Goal: Task Accomplishment & Management: Use online tool/utility

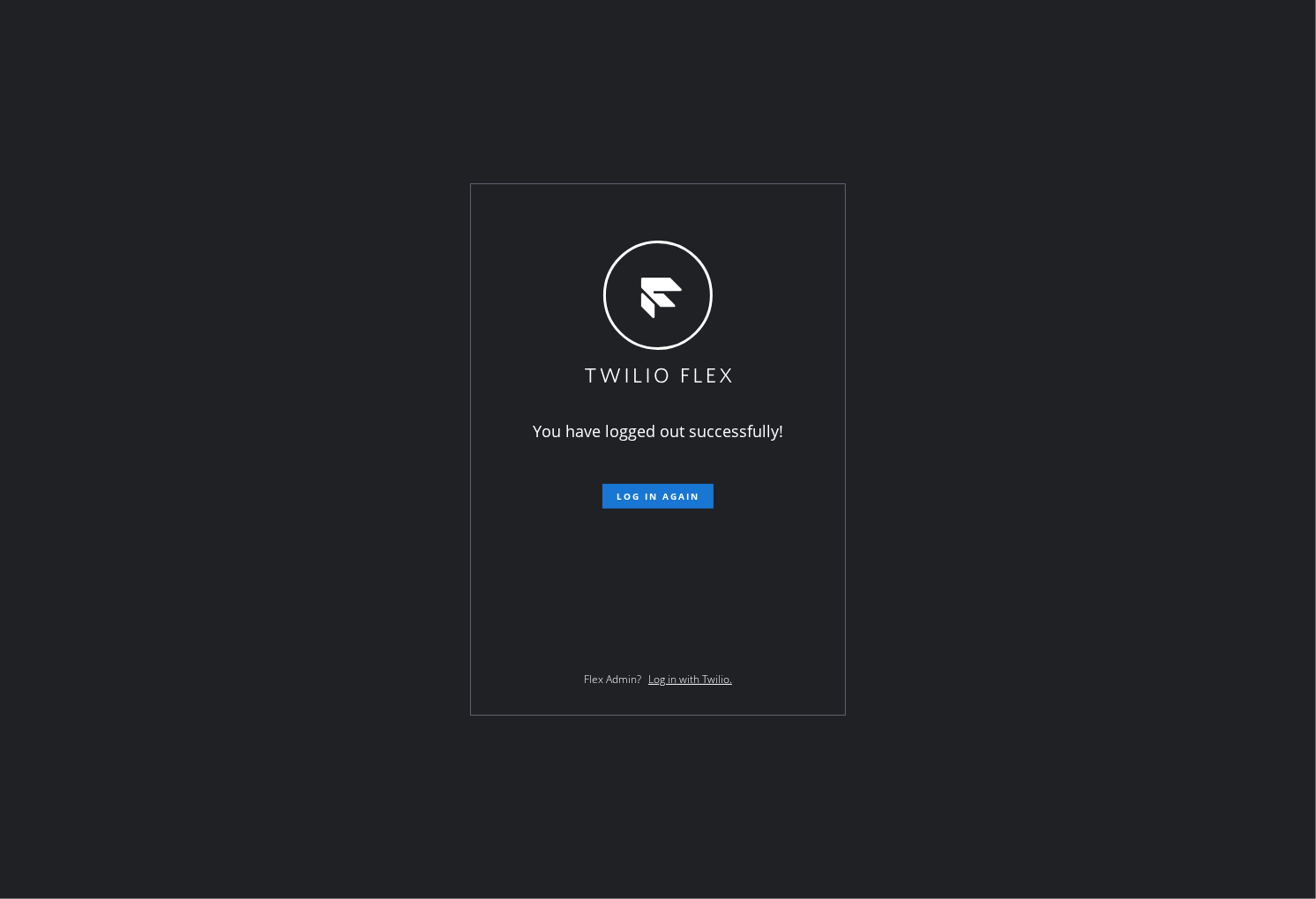
click at [20, 54] on div "You have logged out successfully! Log in again Flex Admin? Log in with Twilio." at bounding box center [658, 450] width 1316 height 899
click at [672, 504] on button "Log in again" at bounding box center [657, 497] width 111 height 25
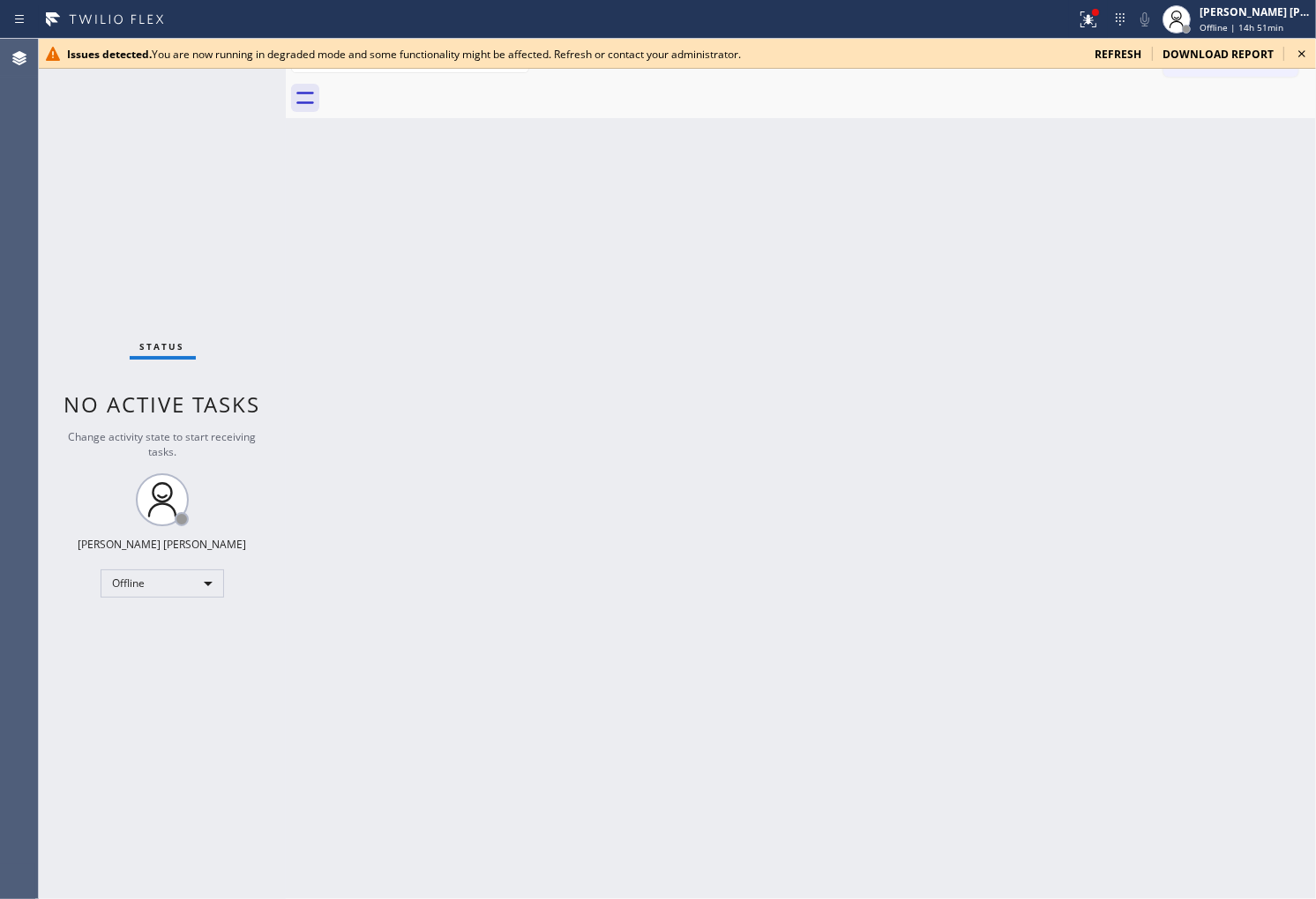
click at [1122, 46] on span "refresh" at bounding box center [1117, 54] width 46 height 15
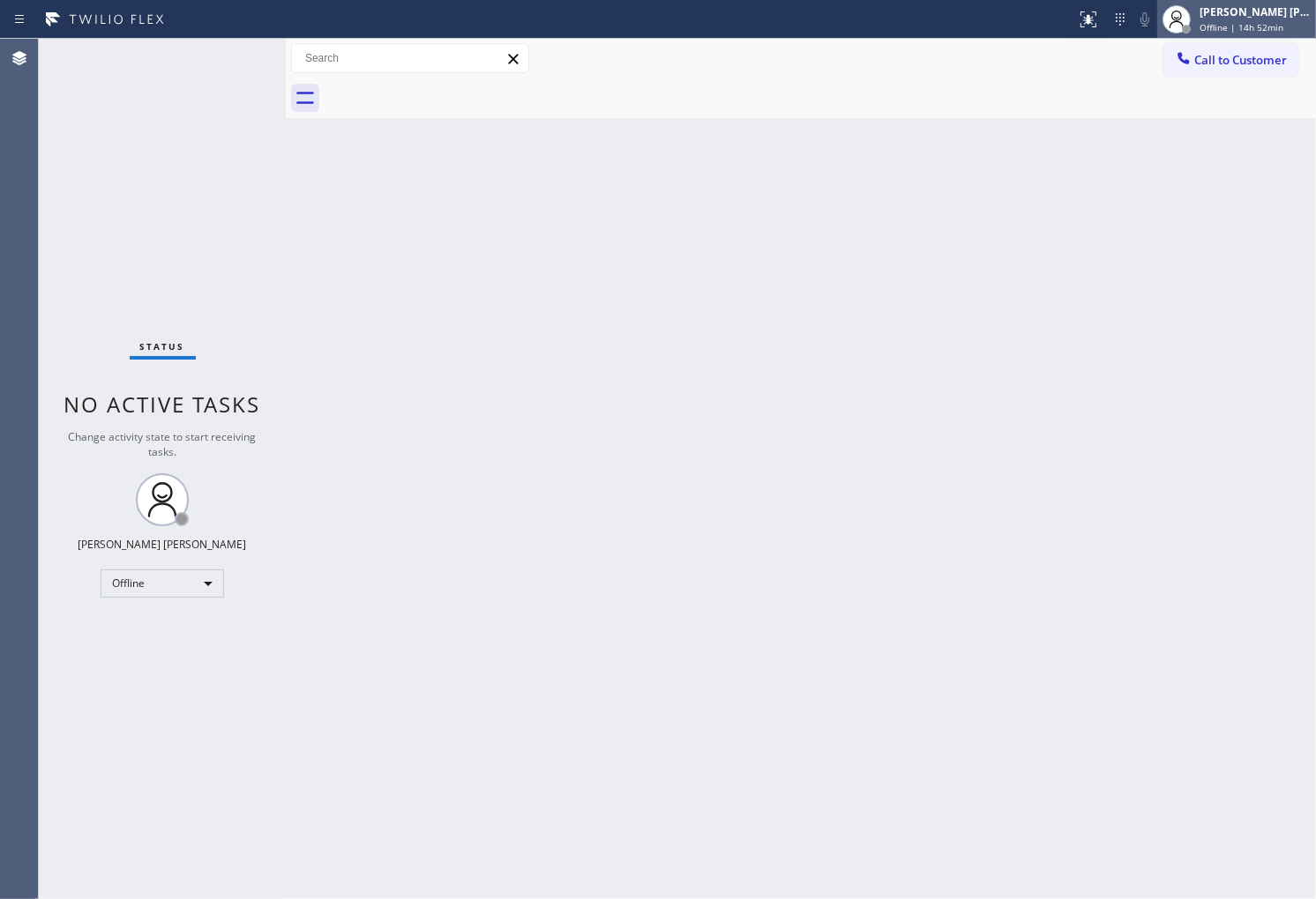
click at [1254, 21] on span "Offline | 14h 52min" at bounding box center [1241, 27] width 84 height 13
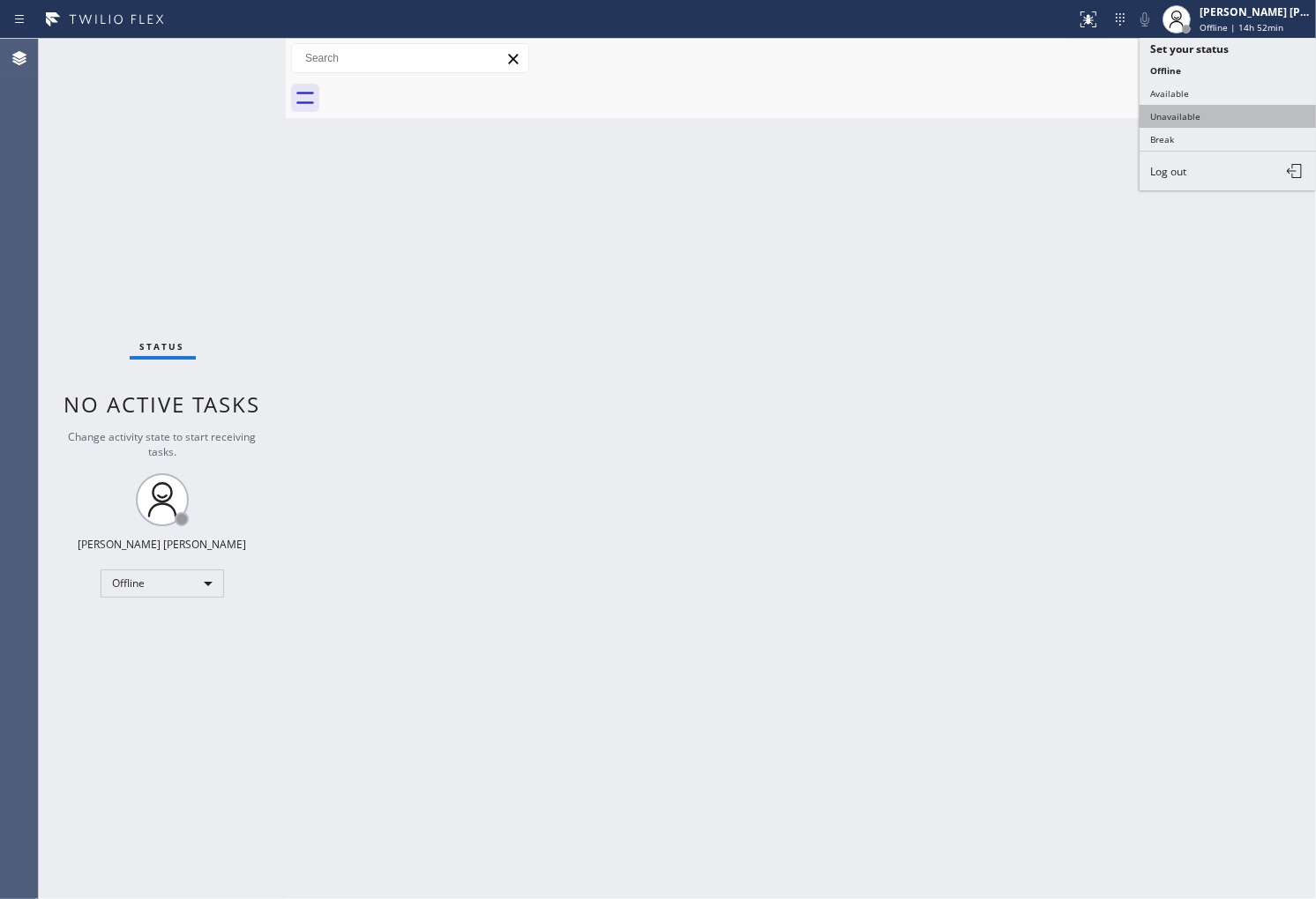
click at [1206, 112] on button "Unavailable" at bounding box center [1227, 117] width 177 height 23
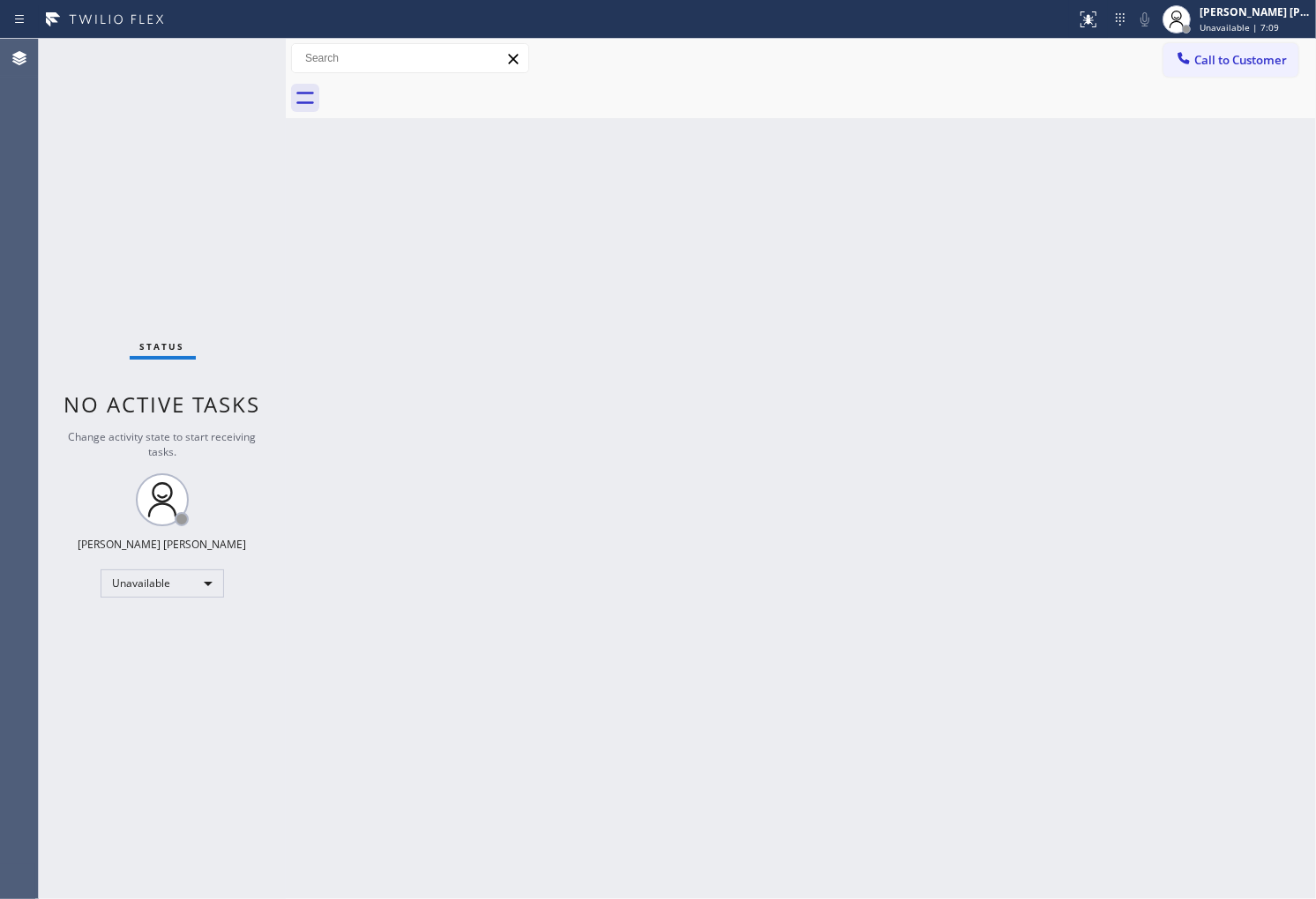
click at [0, 425] on div "Agent Desktop" at bounding box center [18, 469] width 38 height 860
click at [1214, 68] on button "Call to Customer" at bounding box center [1231, 60] width 135 height 34
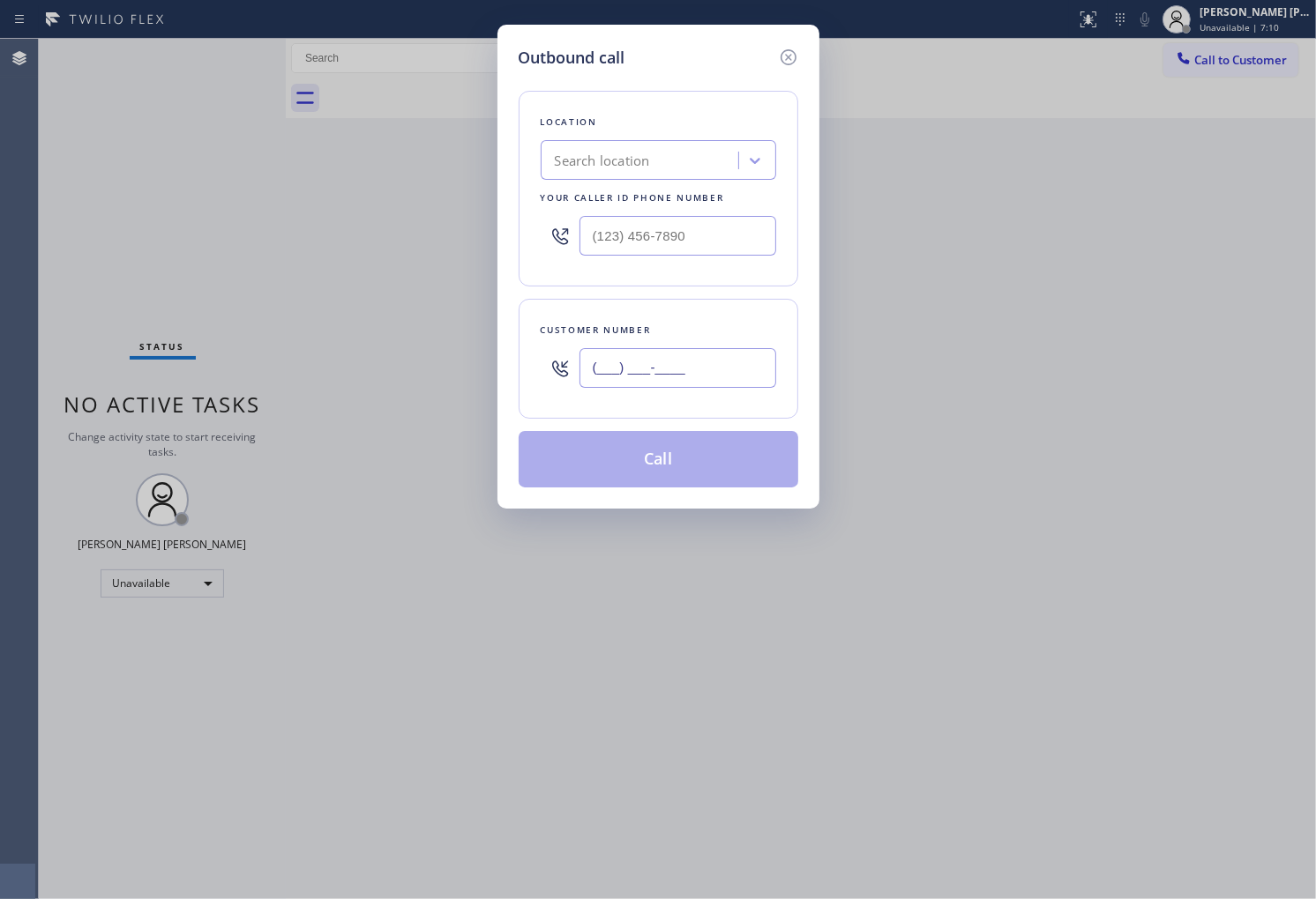
click at [676, 368] on input "(___) ___-____" at bounding box center [678, 368] width 197 height 40
paste input "815) 635-8394"
type input "(815) 635-8394"
click at [655, 219] on input "(___) ___-____" at bounding box center [678, 235] width 197 height 40
paste input "815) 384-1484"
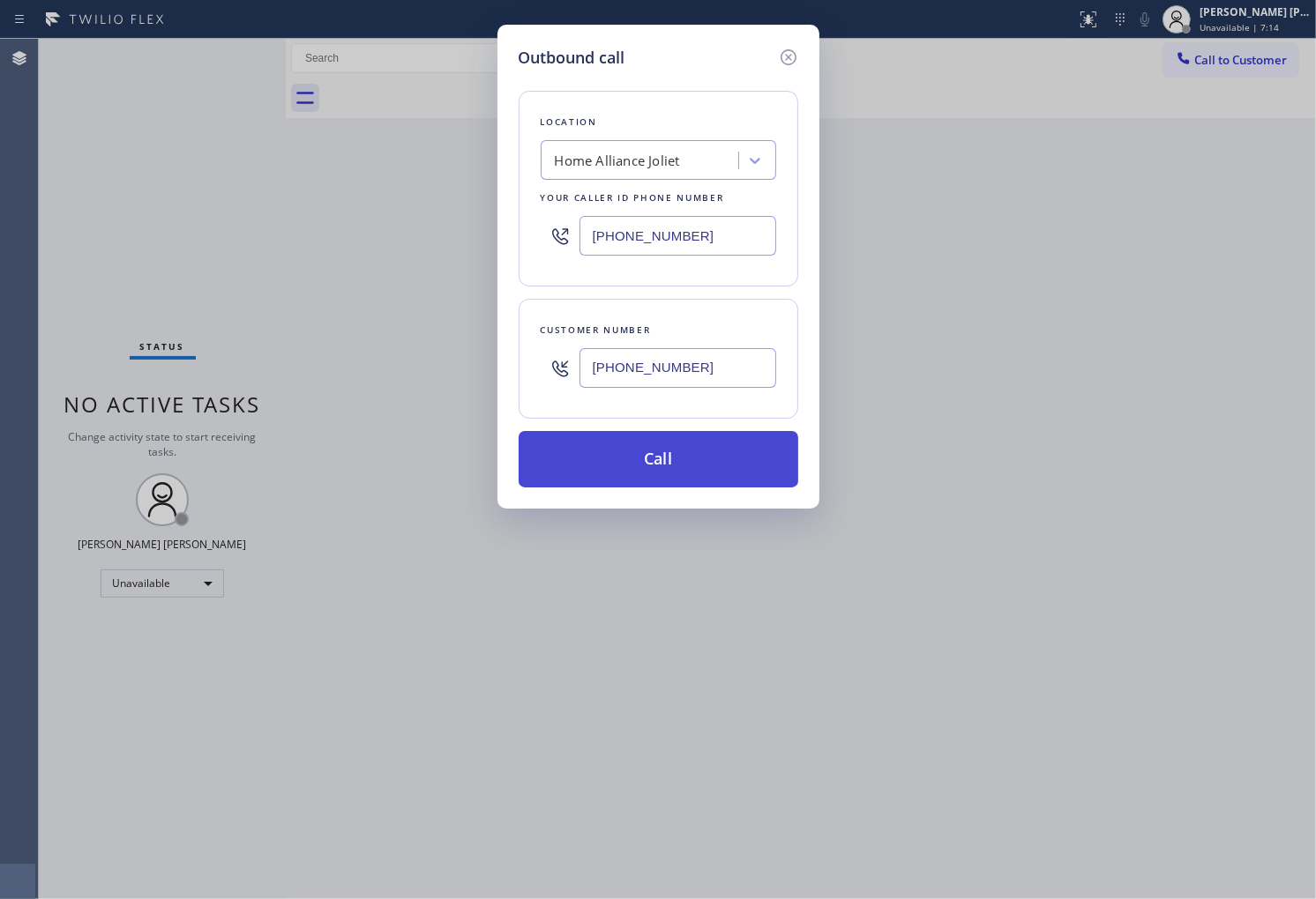
type input "(815) 384-1484"
click at [703, 465] on button "Call" at bounding box center [658, 459] width 280 height 57
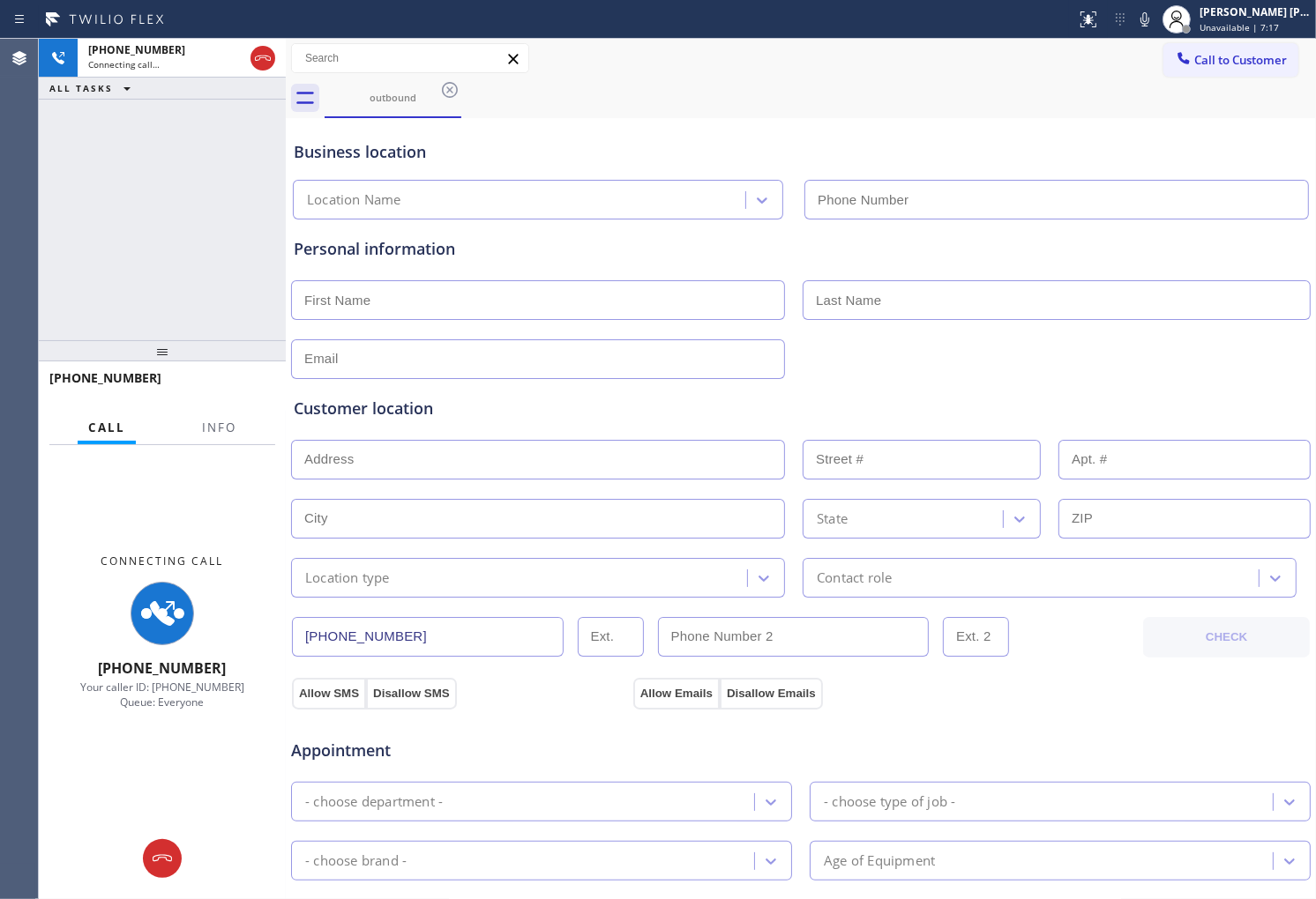
type input "(815) 384-1484"
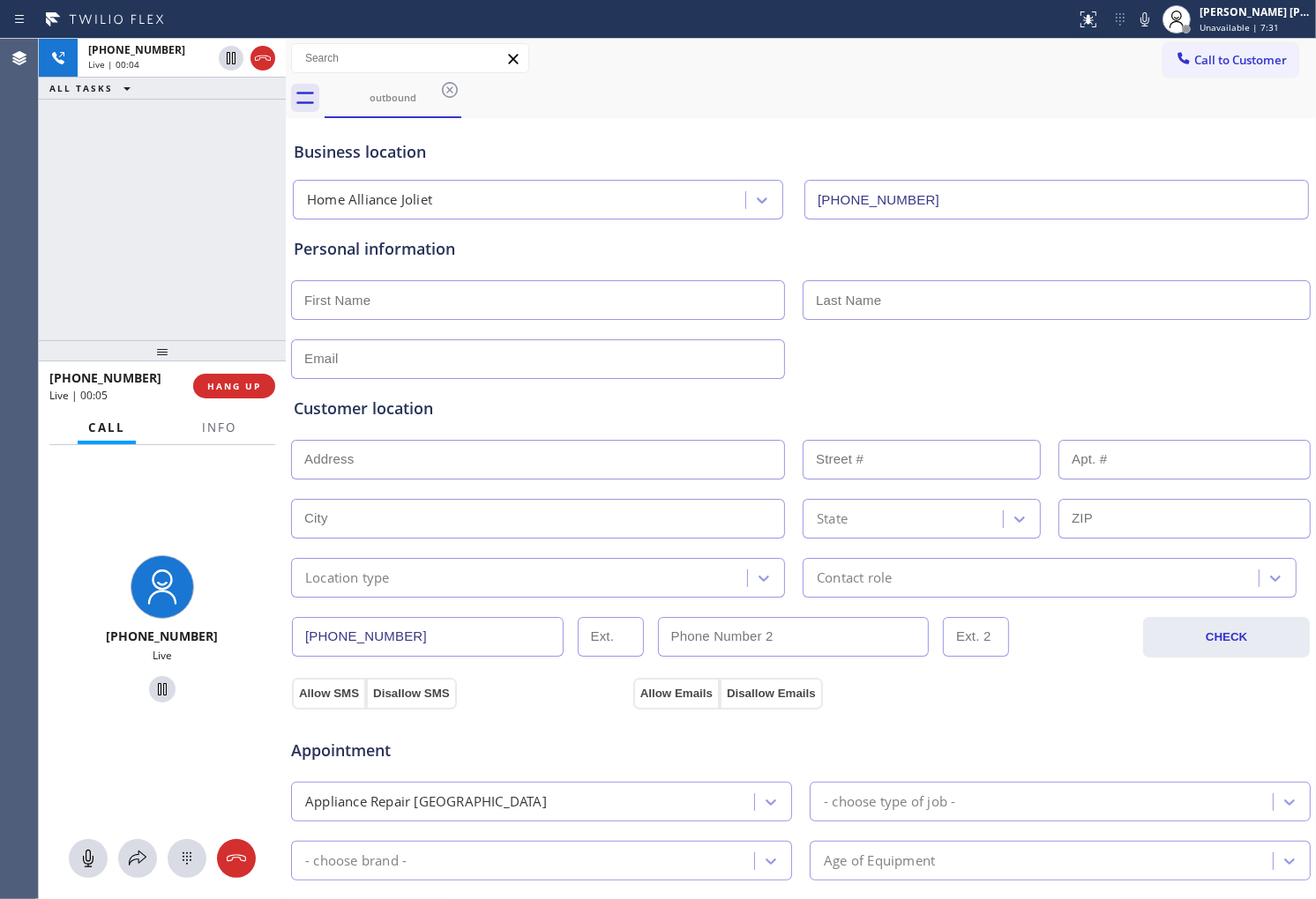
click at [227, 405] on div "+18156358394 Live | 00:05 HANG UP" at bounding box center [162, 387] width 226 height 46
click at [247, 380] on span "HANG UP" at bounding box center [234, 386] width 54 height 13
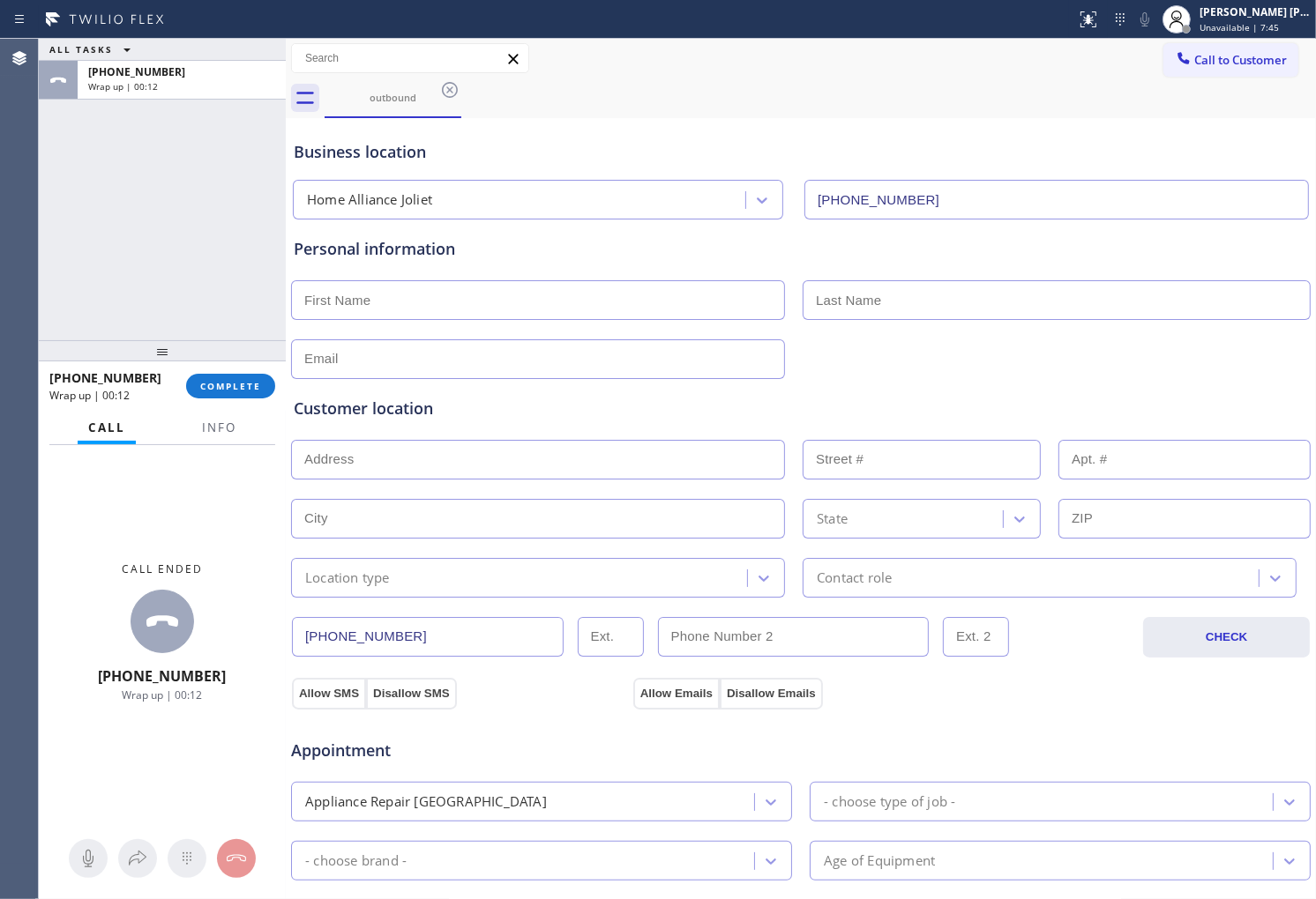
click at [206, 400] on div "+18156358394 Wrap up | 00:12 COMPLETE" at bounding box center [162, 387] width 226 height 46
click at [218, 393] on button "COMPLETE" at bounding box center [231, 387] width 89 height 25
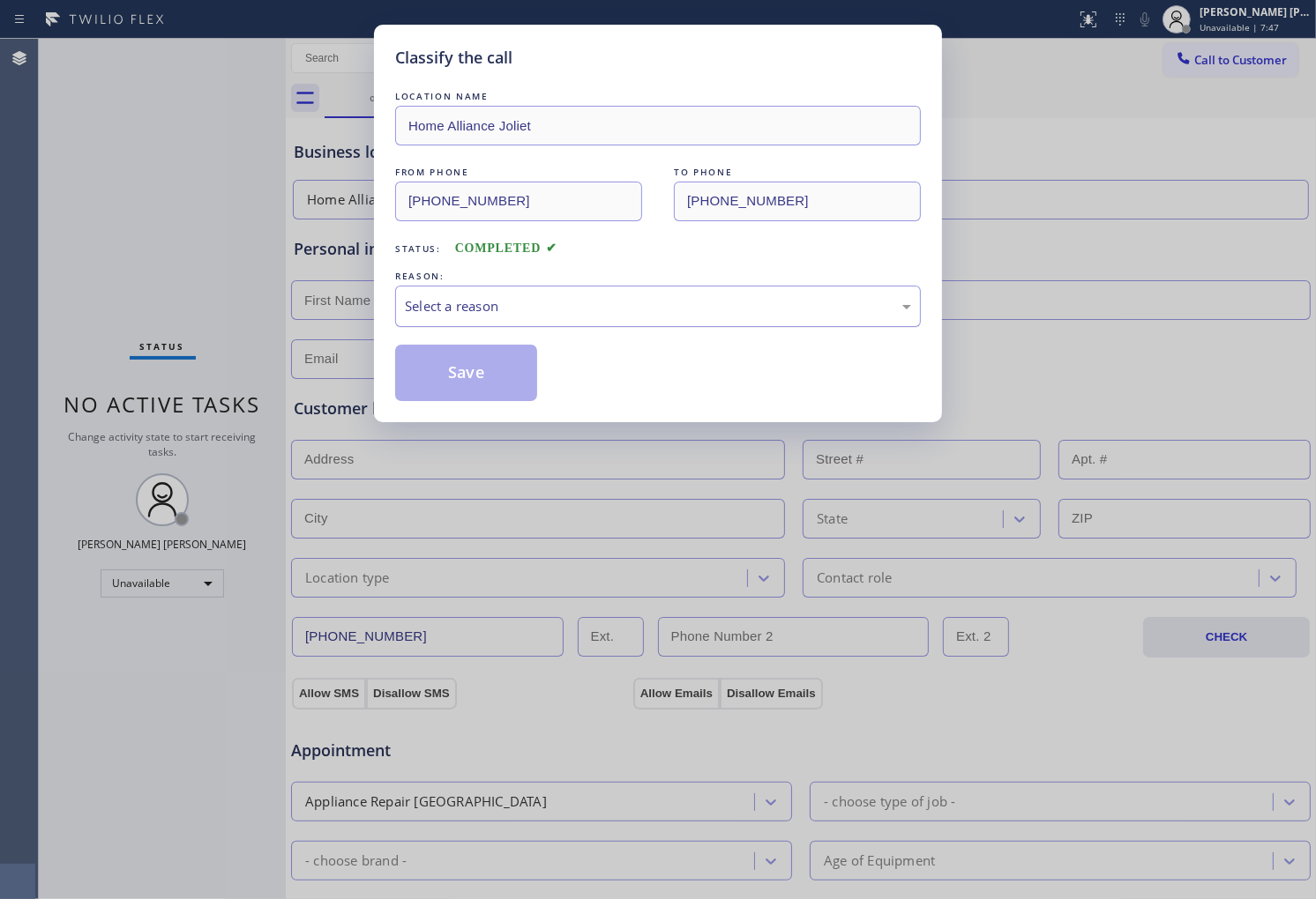
click at [539, 323] on div "Select a reason" at bounding box center [658, 306] width 526 height 41
click at [488, 393] on button "Save" at bounding box center [466, 372] width 142 height 57
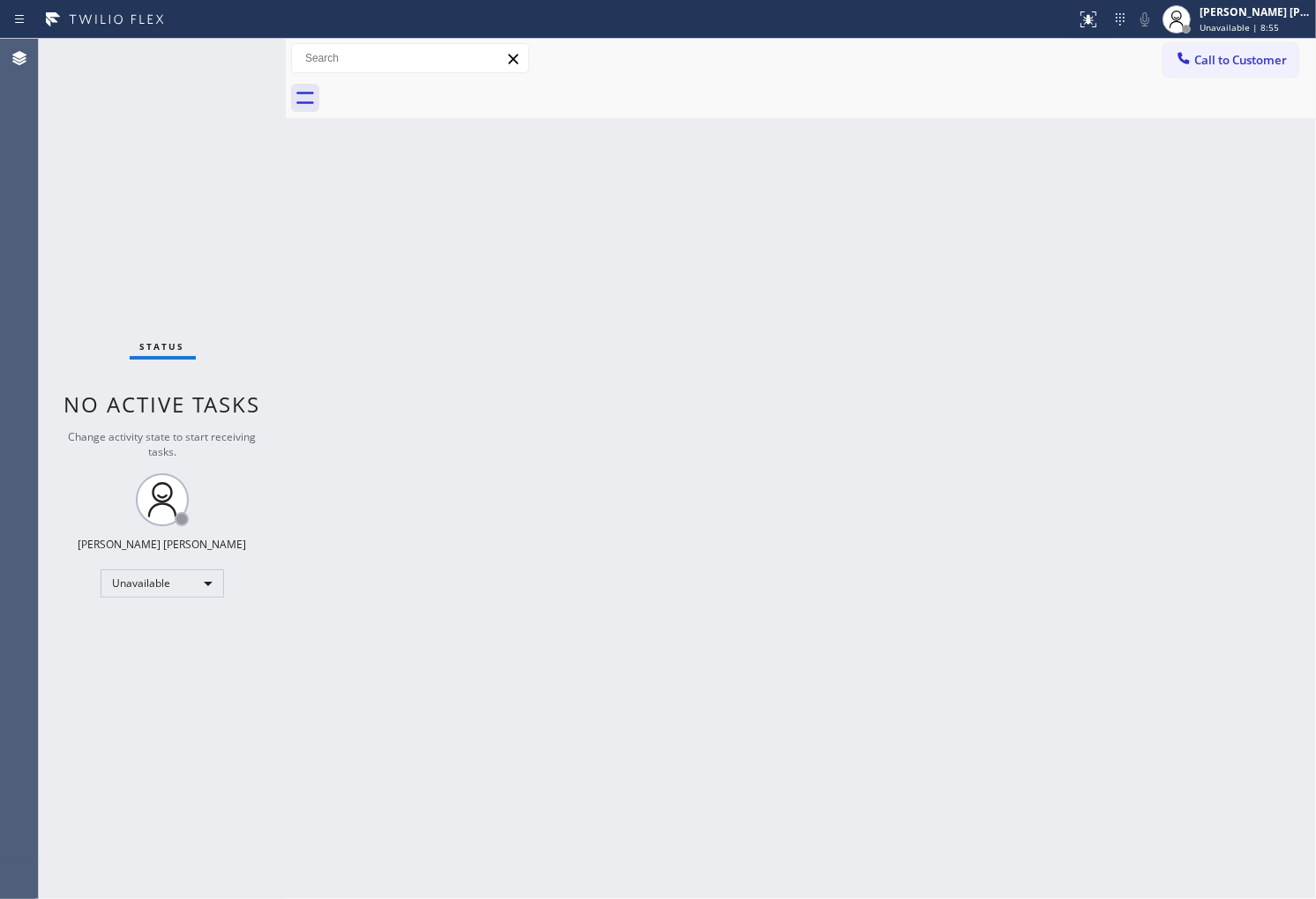
click at [0, 217] on div "Agent Desktop" at bounding box center [18, 469] width 38 height 860
click at [1259, 64] on span "Call to Customer" at bounding box center [1241, 60] width 93 height 15
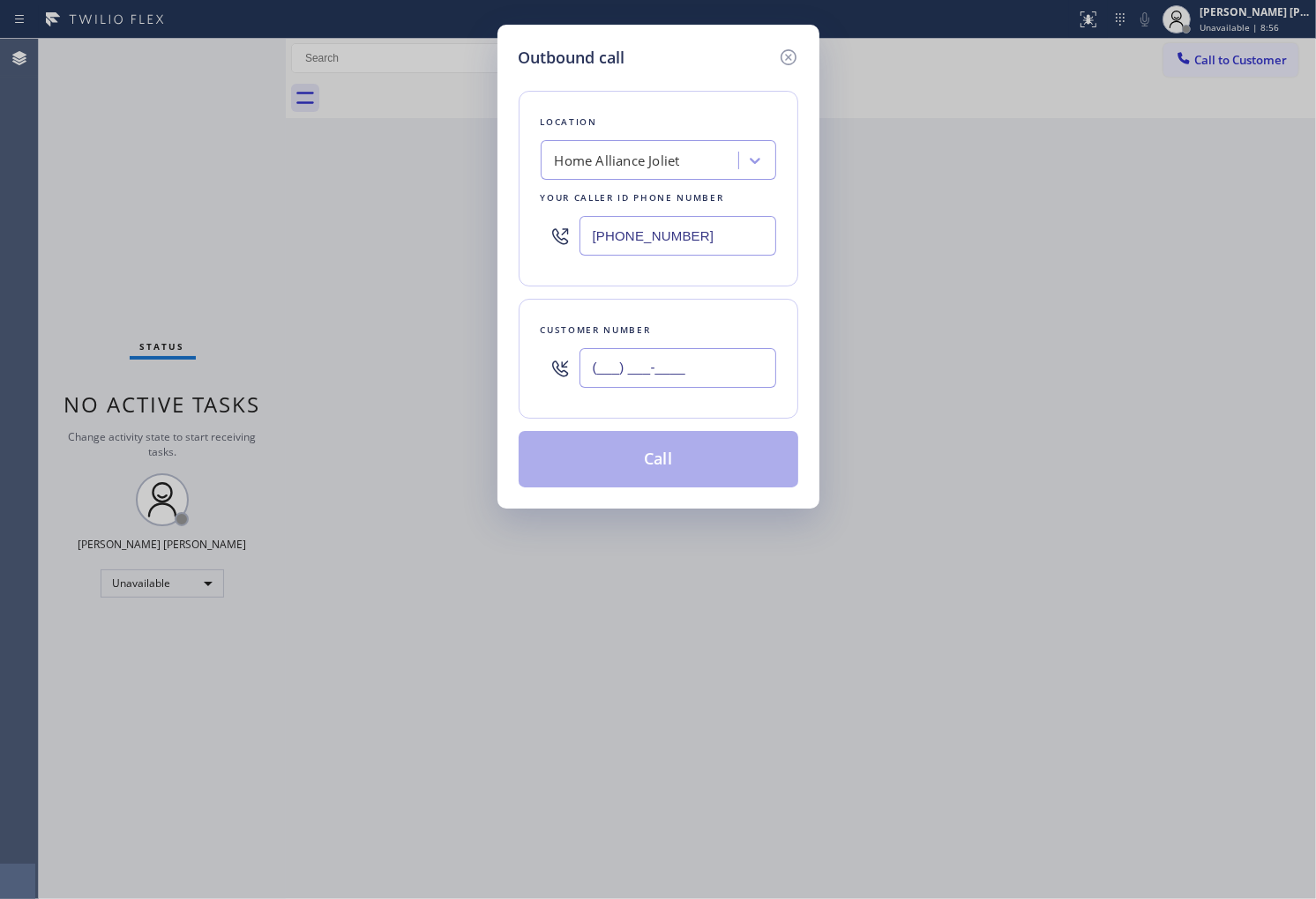
click at [693, 358] on input "(___) ___-____" at bounding box center [678, 368] width 197 height 40
paste input "602) 698-8520"
type input "(602) 698-8520"
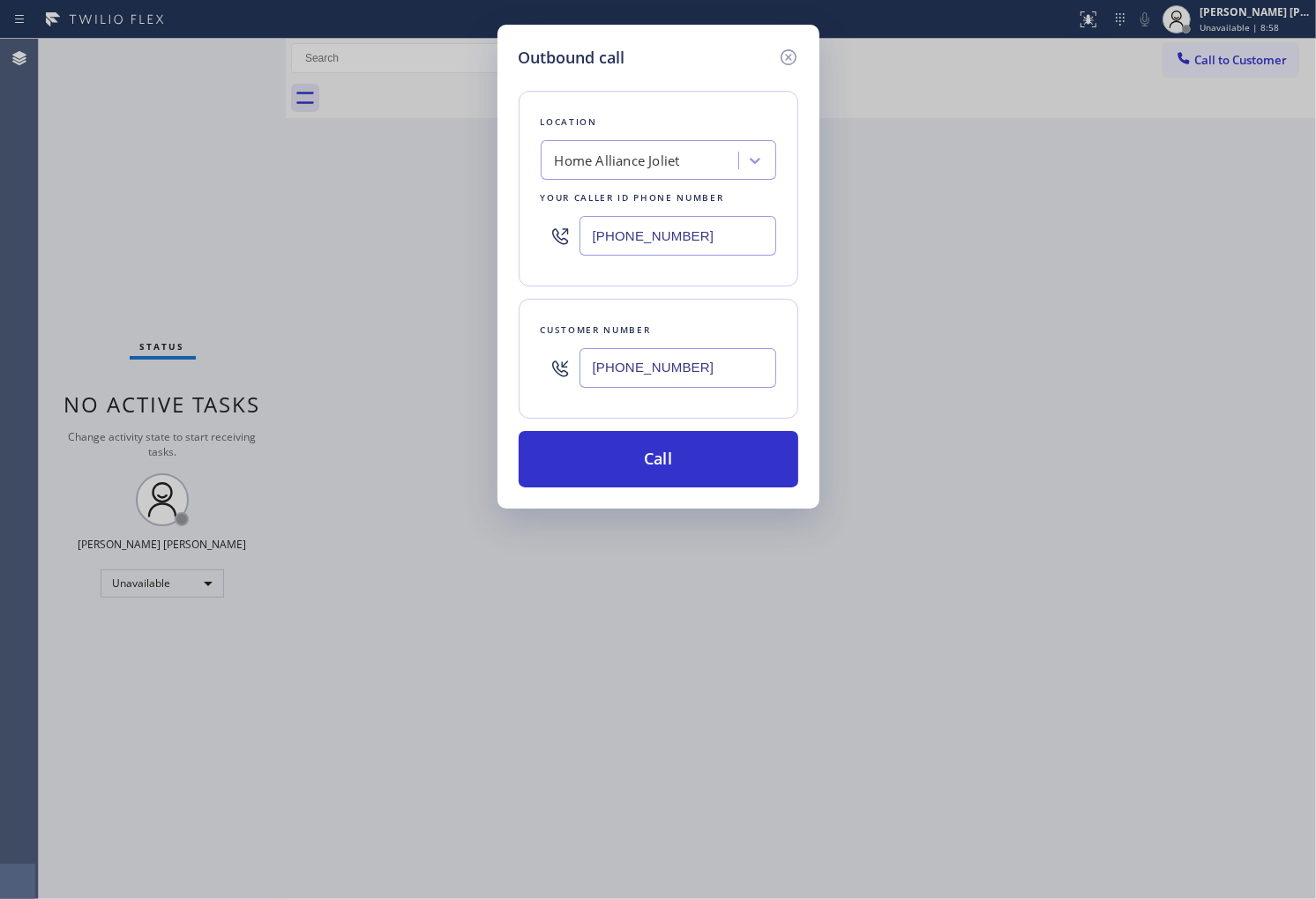
click at [668, 241] on input "(815) 384-1484" at bounding box center [678, 235] width 197 height 40
paste input "602) 755-4468"
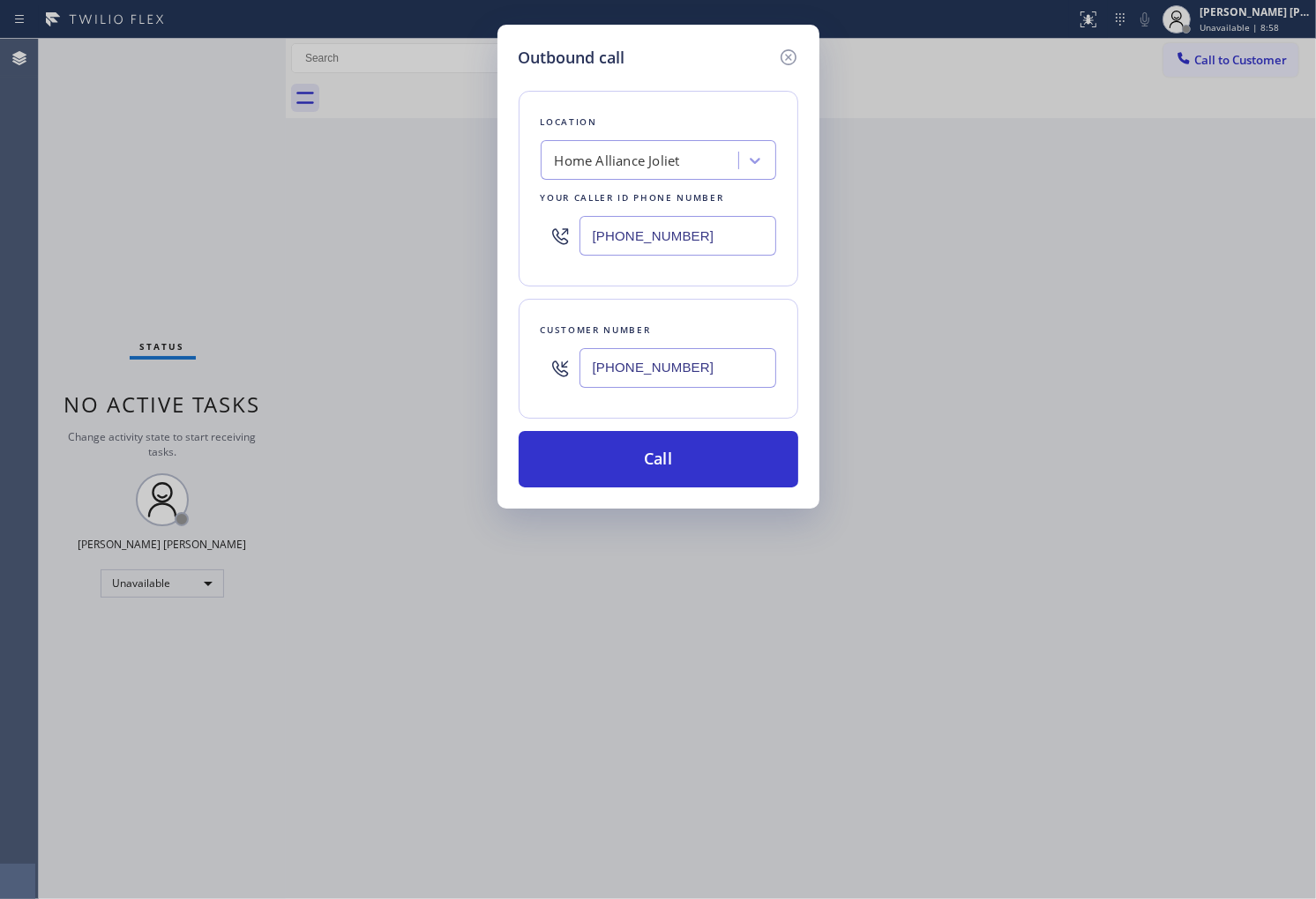
type input "(602) 755-4468"
click at [705, 460] on button "Call" at bounding box center [658, 459] width 280 height 57
drag, startPoint x: 705, startPoint y: 460, endPoint x: 814, endPoint y: 55, distance: 419.4
click at [705, 460] on button "Call" at bounding box center [658, 459] width 280 height 57
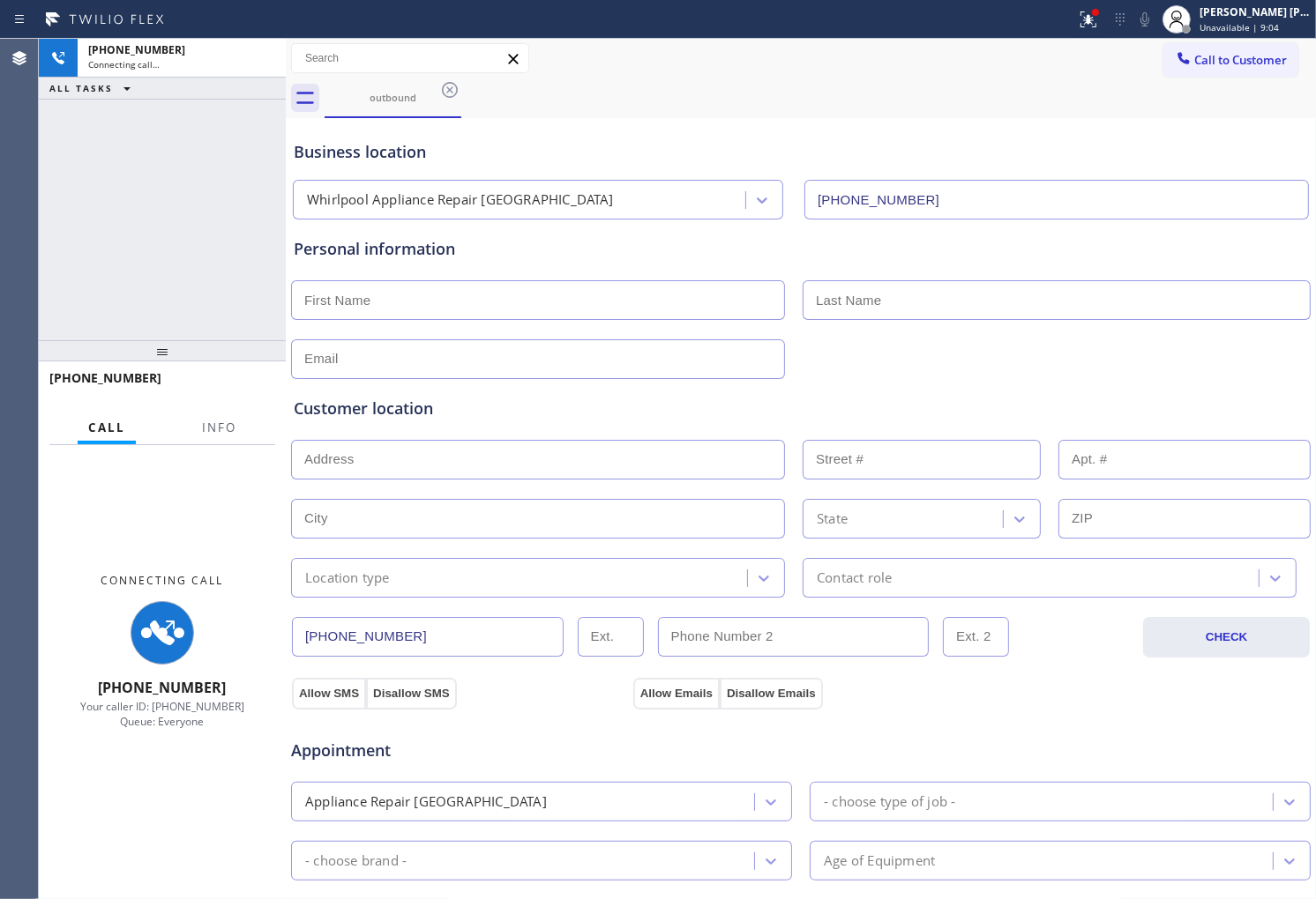
type input "(602) 755-4468"
click at [199, 433] on button "Info" at bounding box center [219, 428] width 56 height 35
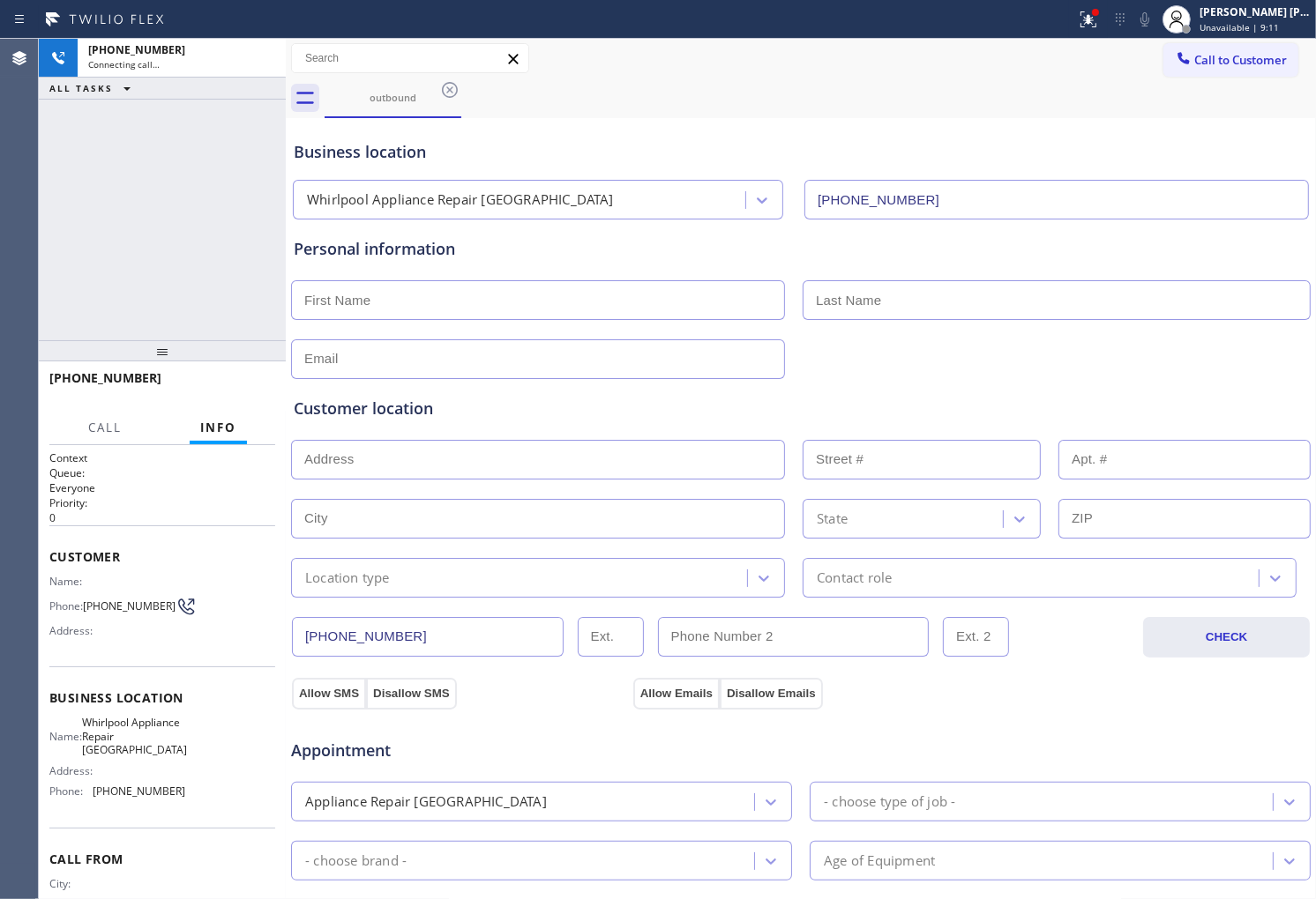
click at [88, 380] on span "+16026988520" at bounding box center [105, 377] width 112 height 16
click at [87, 380] on span "+16026988520" at bounding box center [105, 377] width 112 height 16
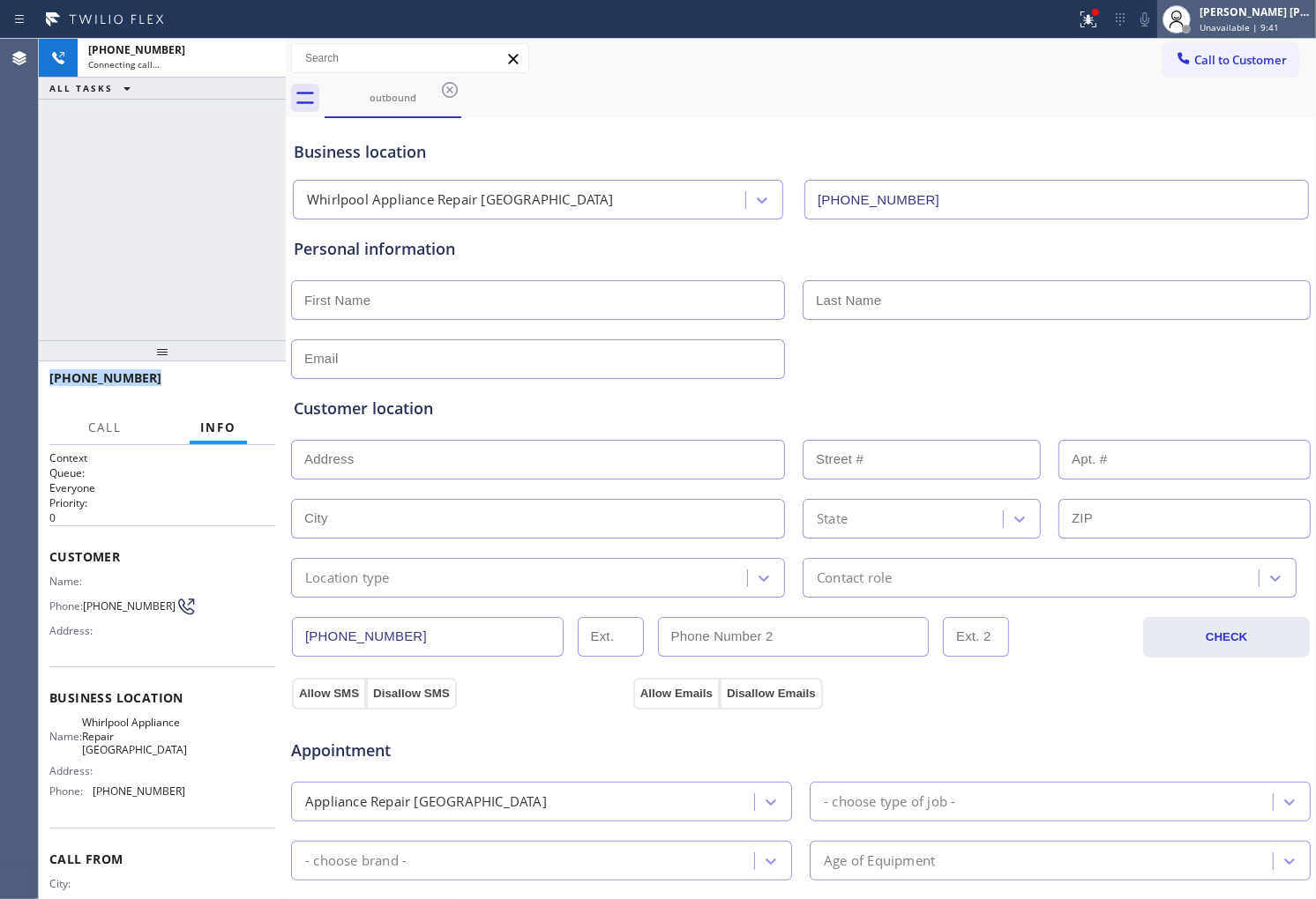
click at [1270, 17] on div "[PERSON_NAME] [PERSON_NAME]" at bounding box center [1254, 13] width 111 height 15
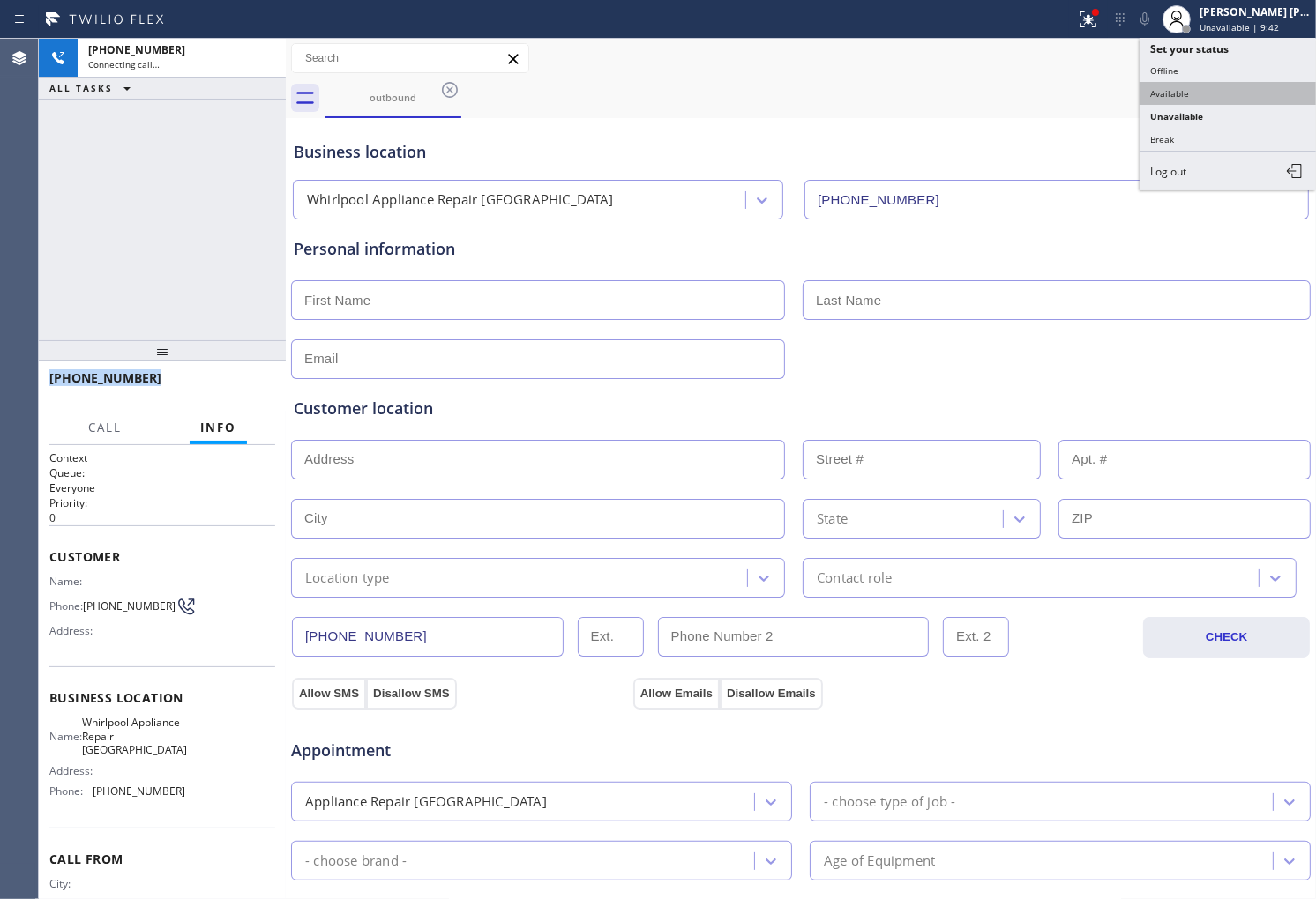
click at [1208, 100] on button "Available" at bounding box center [1227, 94] width 177 height 23
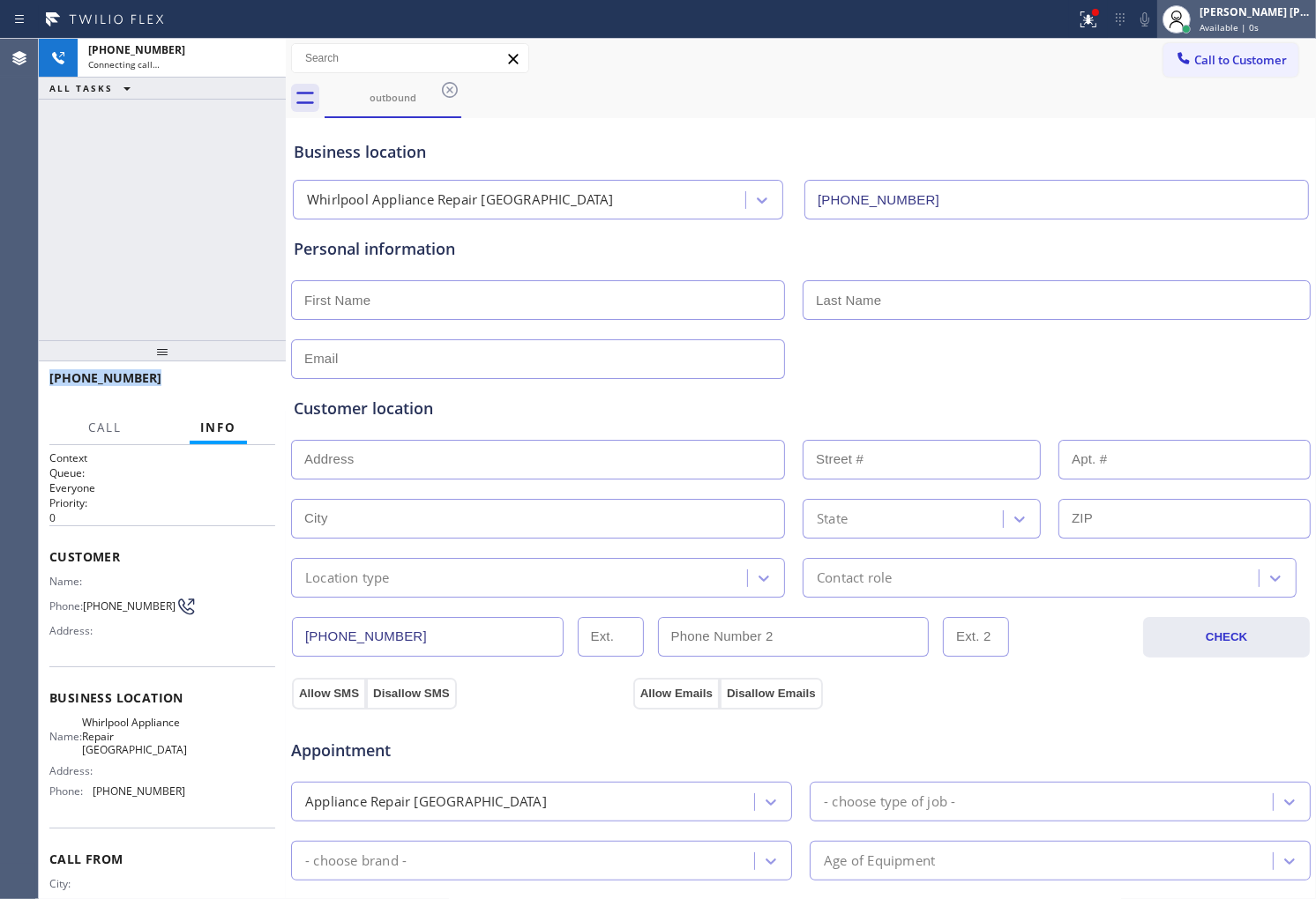
click at [1257, 25] on span "Available | 0s" at bounding box center [1228, 27] width 59 height 13
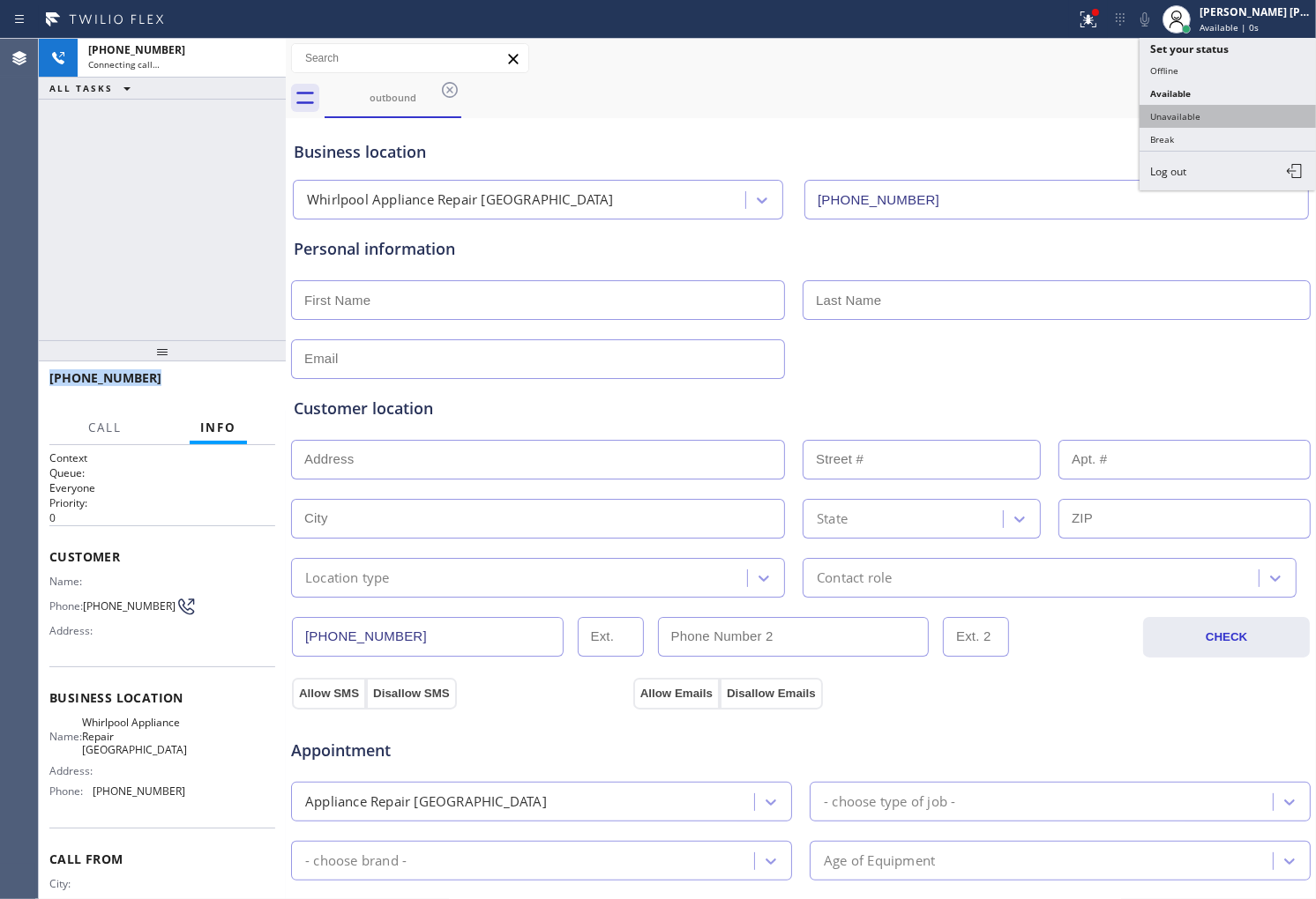
click at [1217, 119] on button "Unavailable" at bounding box center [1227, 117] width 177 height 23
click at [1217, 119] on div "Business location Whirlpool Appliance Repair Phoenix (602) 755-4468" at bounding box center [801, 168] width 1021 height 104
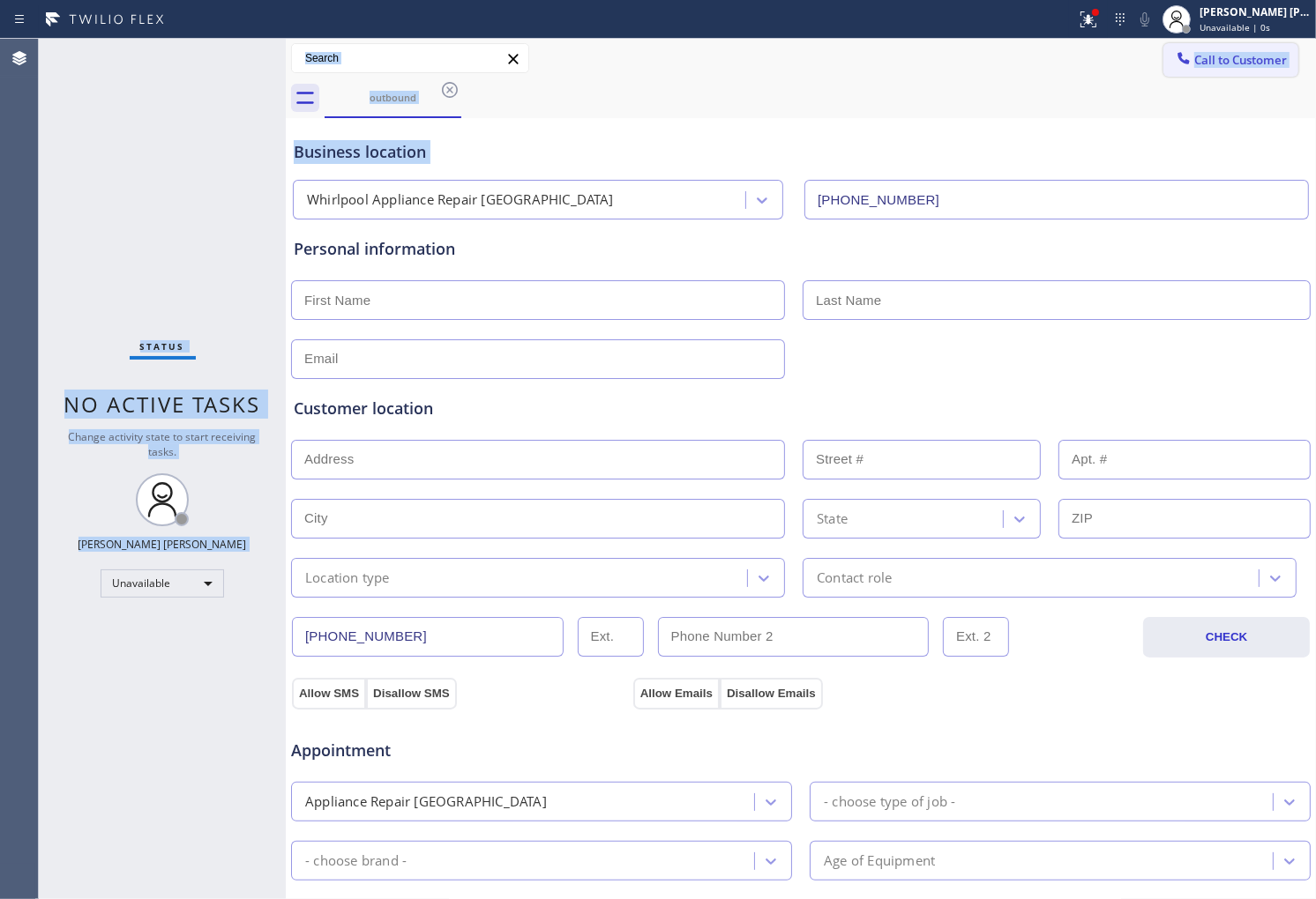
click at [1244, 72] on button "Call to Customer" at bounding box center [1231, 60] width 135 height 34
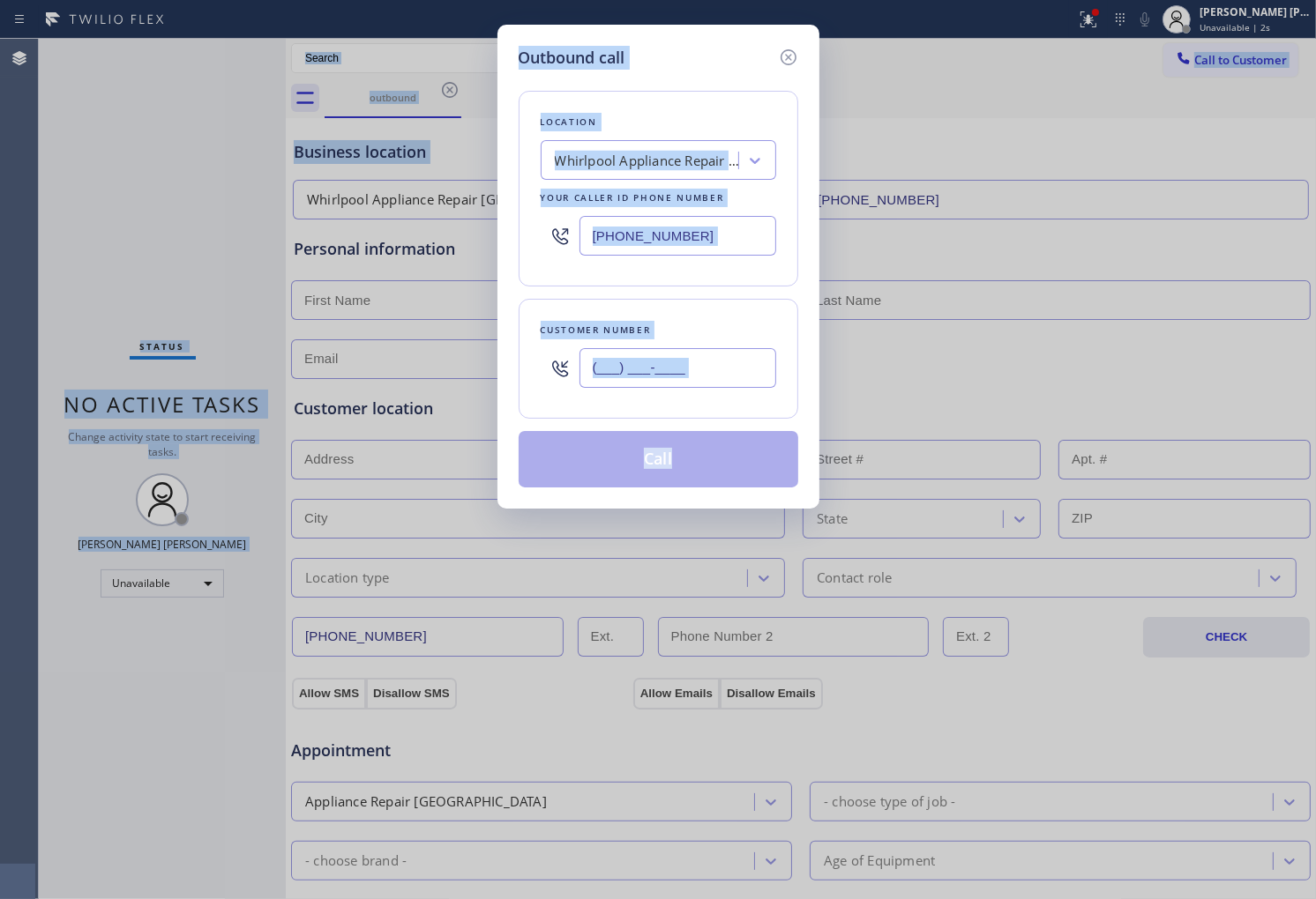
click at [714, 376] on input "(___) ___-____" at bounding box center [678, 368] width 197 height 40
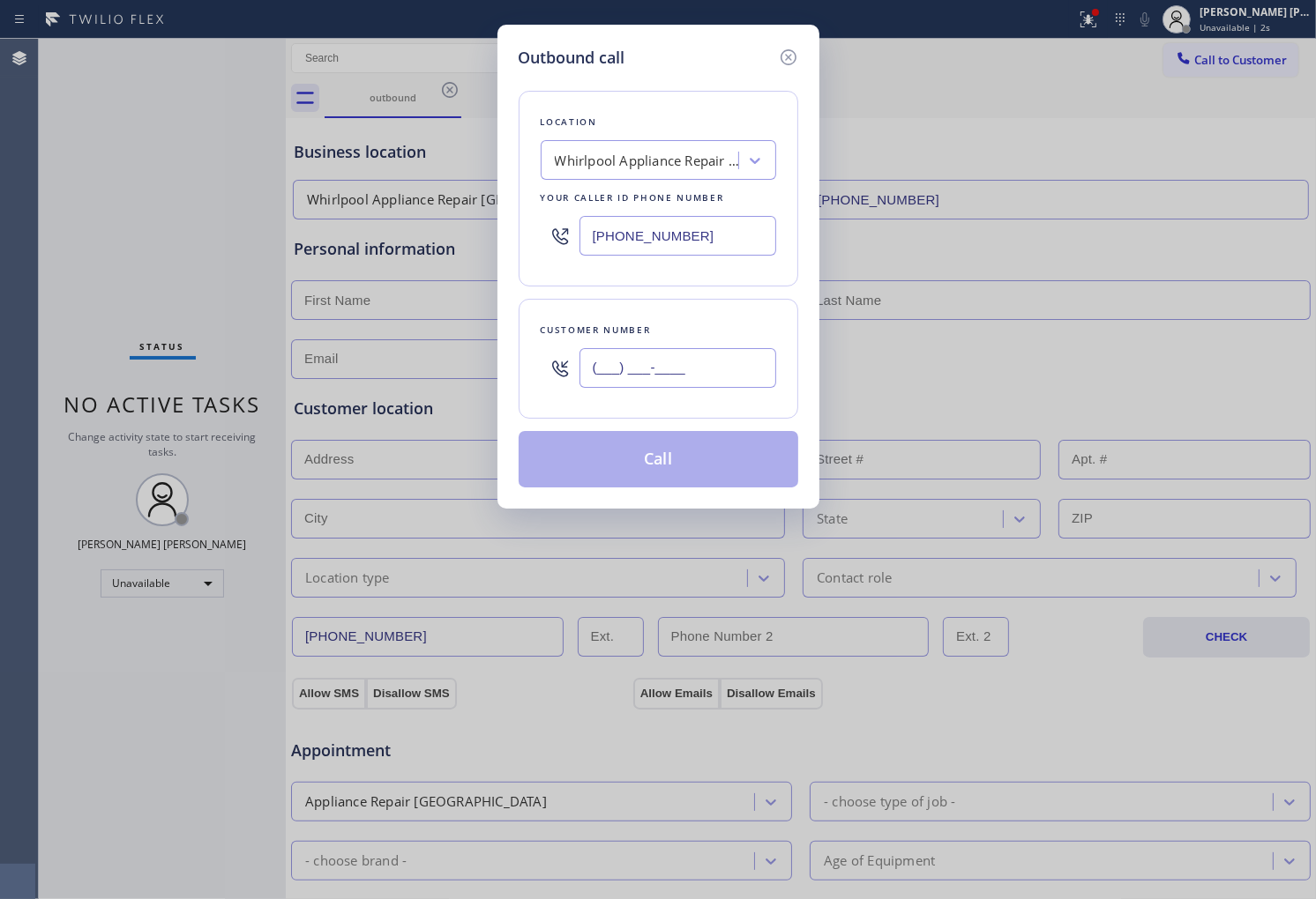
click at [714, 376] on input "(___) ___-____" at bounding box center [678, 368] width 197 height 40
paste input "602) 698-8520"
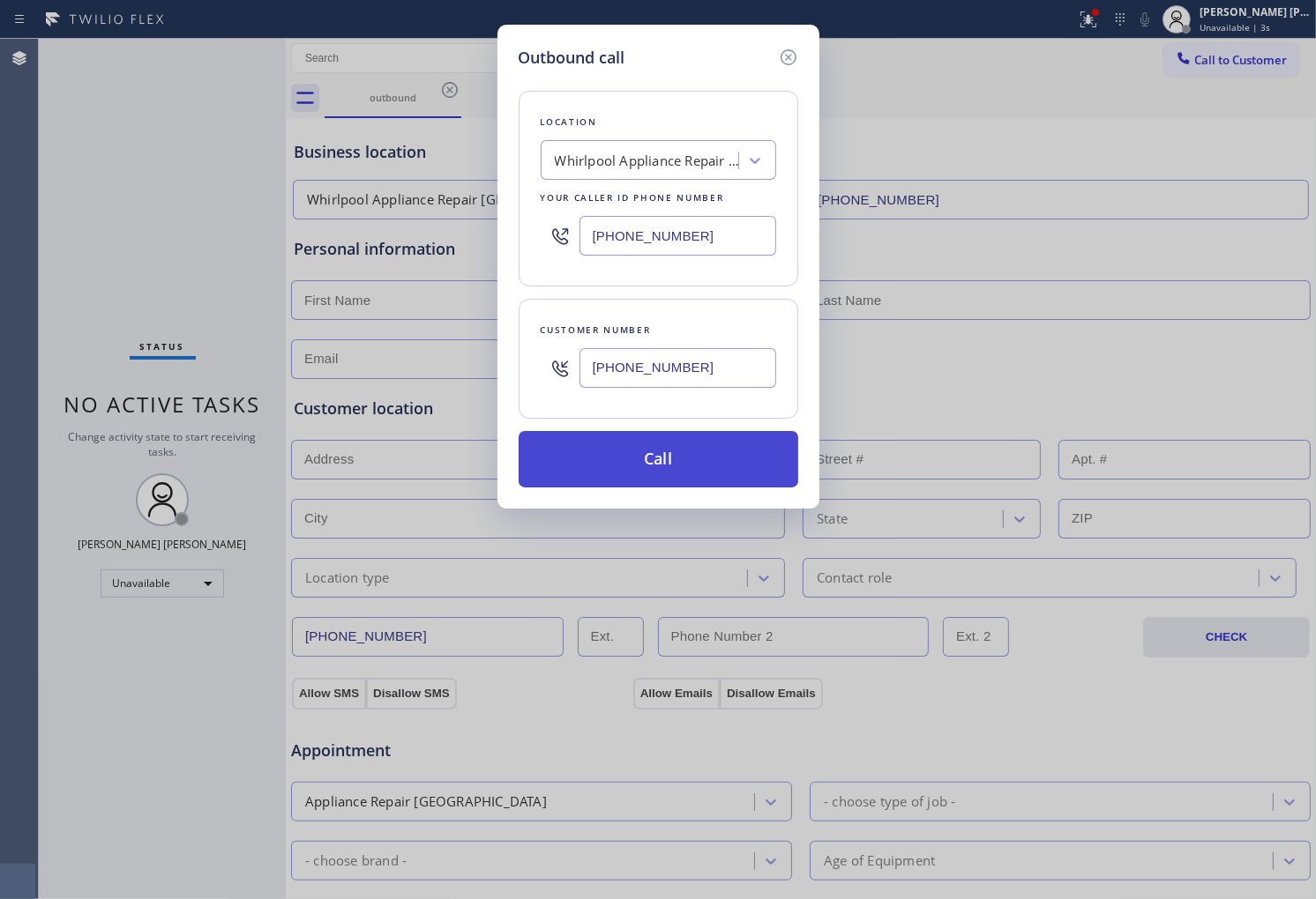
type input "(602) 698-8520"
click at [676, 467] on button "Call" at bounding box center [658, 459] width 280 height 57
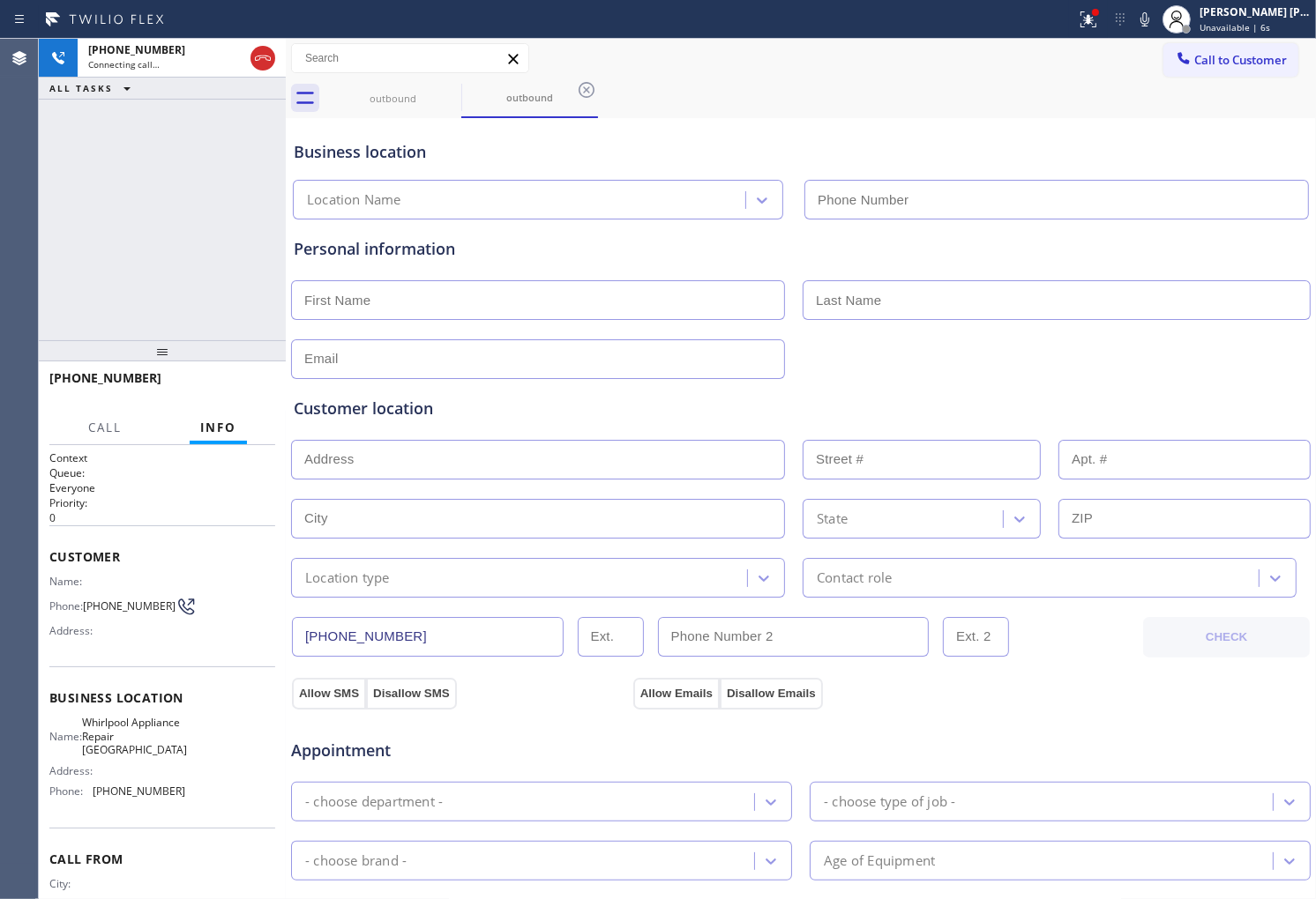
type input "(602) 755-4468"
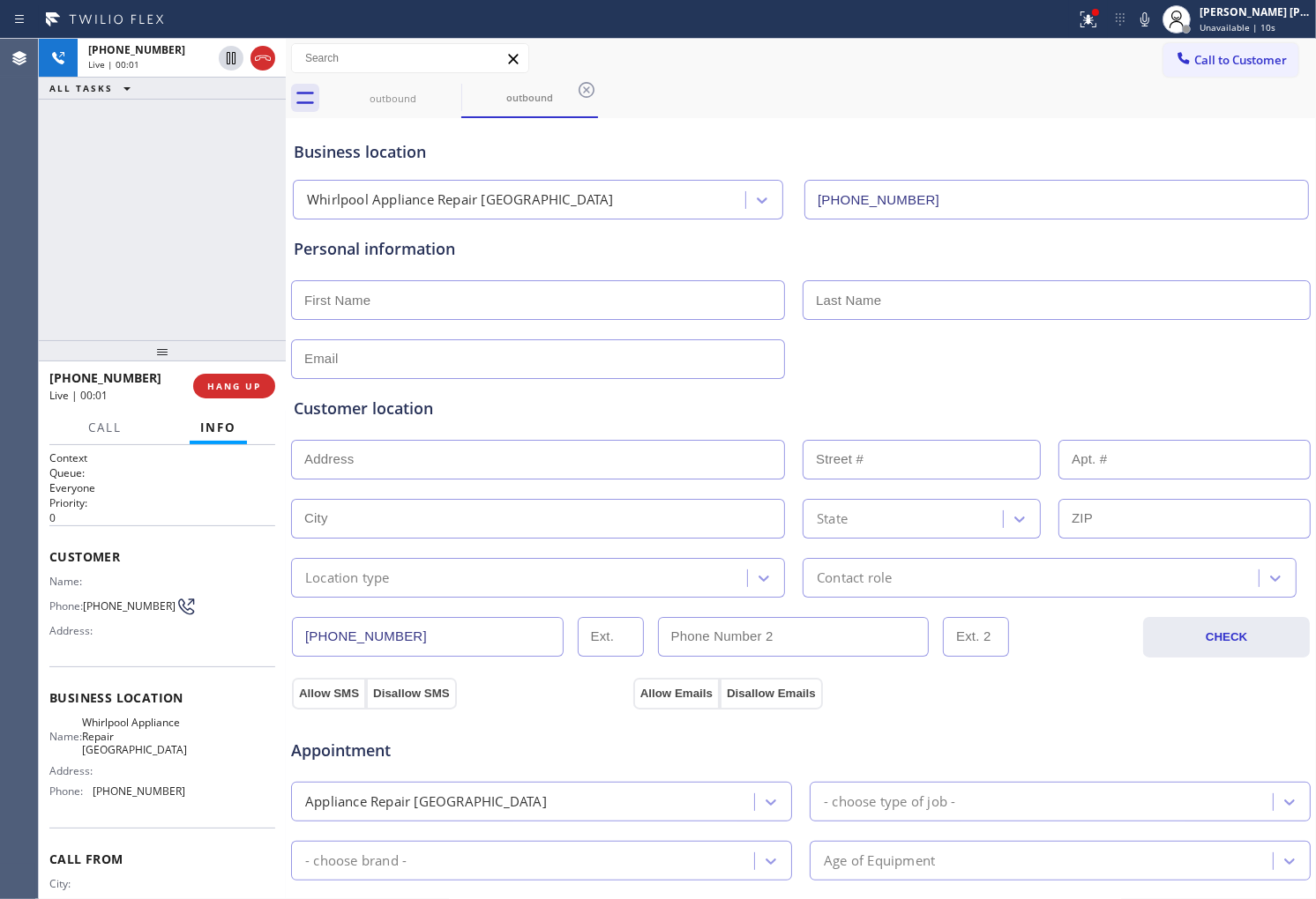
drag, startPoint x: 1122, startPoint y: 24, endPoint x: 1086, endPoint y: 83, distance: 69.1
click at [1108, 24] on div at bounding box center [1088, 19] width 39 height 21
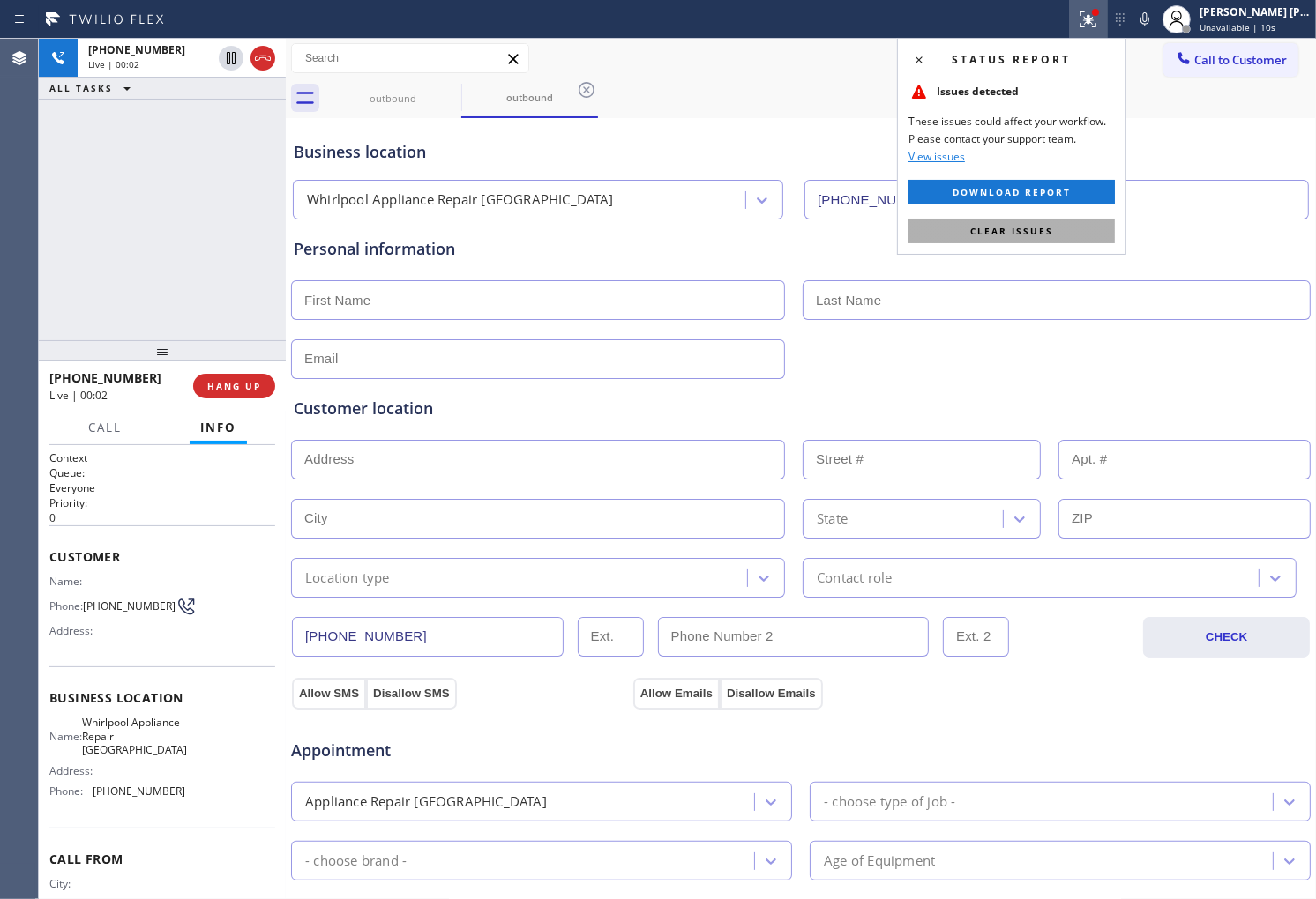
click at [1048, 225] on span "Clear issues" at bounding box center [1011, 231] width 83 height 13
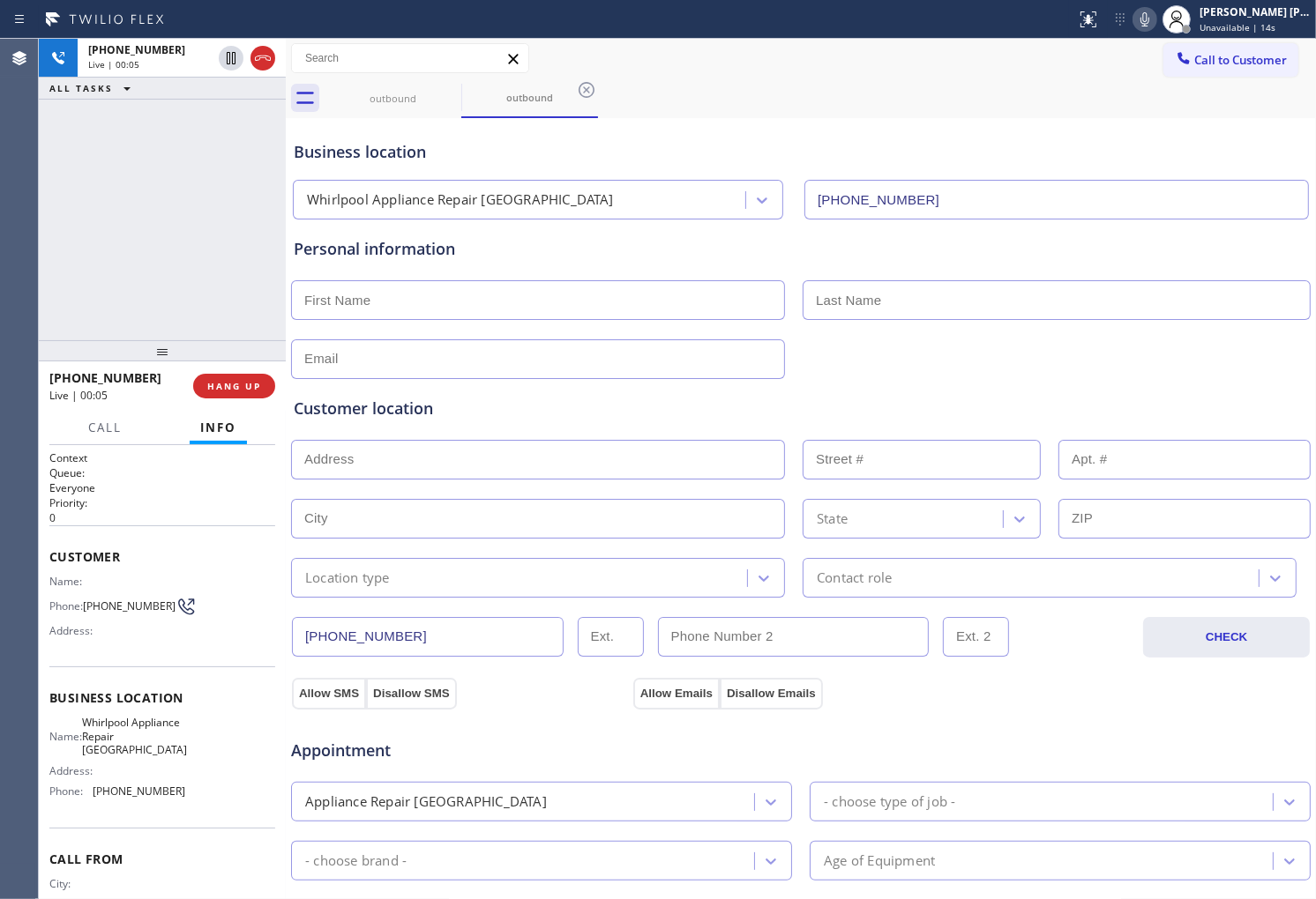
click at [1155, 26] on icon at bounding box center [1144, 19] width 21 height 21
click at [1151, 17] on rect at bounding box center [1144, 17] width 13 height 13
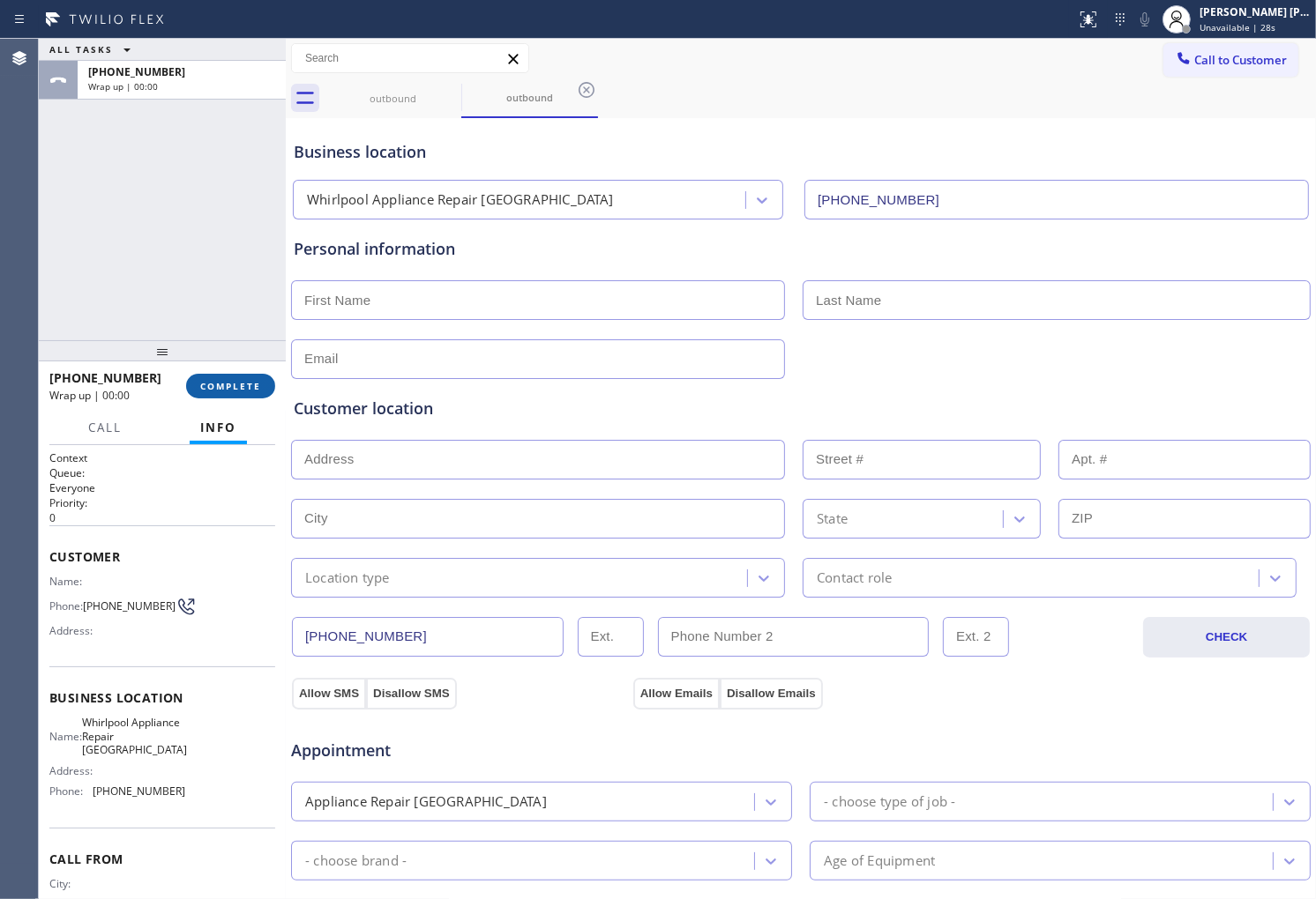
click at [227, 380] on span "COMPLETE" at bounding box center [230, 386] width 61 height 13
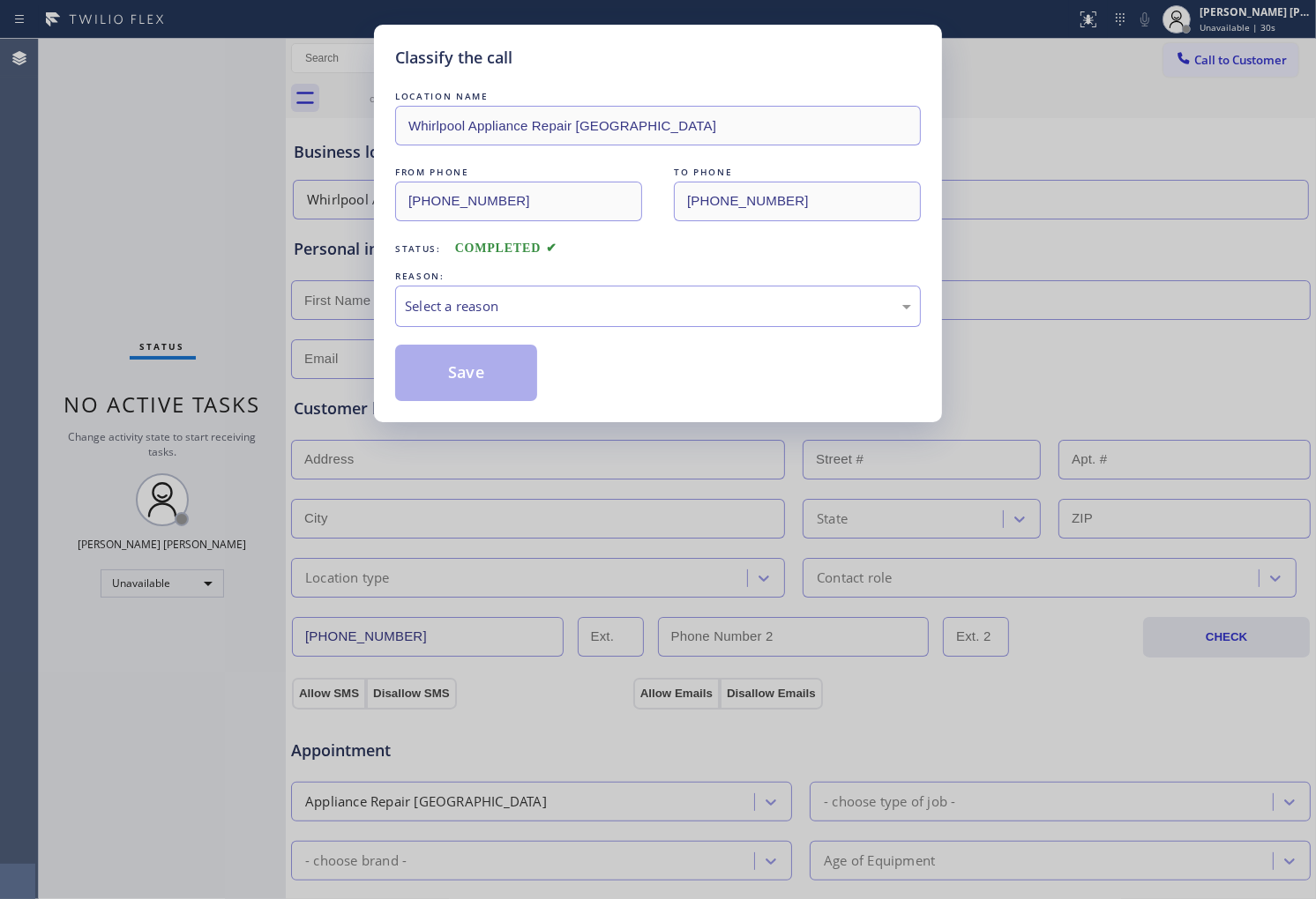
click at [522, 274] on div "REASON:" at bounding box center [658, 276] width 526 height 18
click at [504, 309] on div "Select a reason" at bounding box center [658, 306] width 507 height 20
click at [521, 313] on div "Select a reason" at bounding box center [658, 306] width 507 height 20
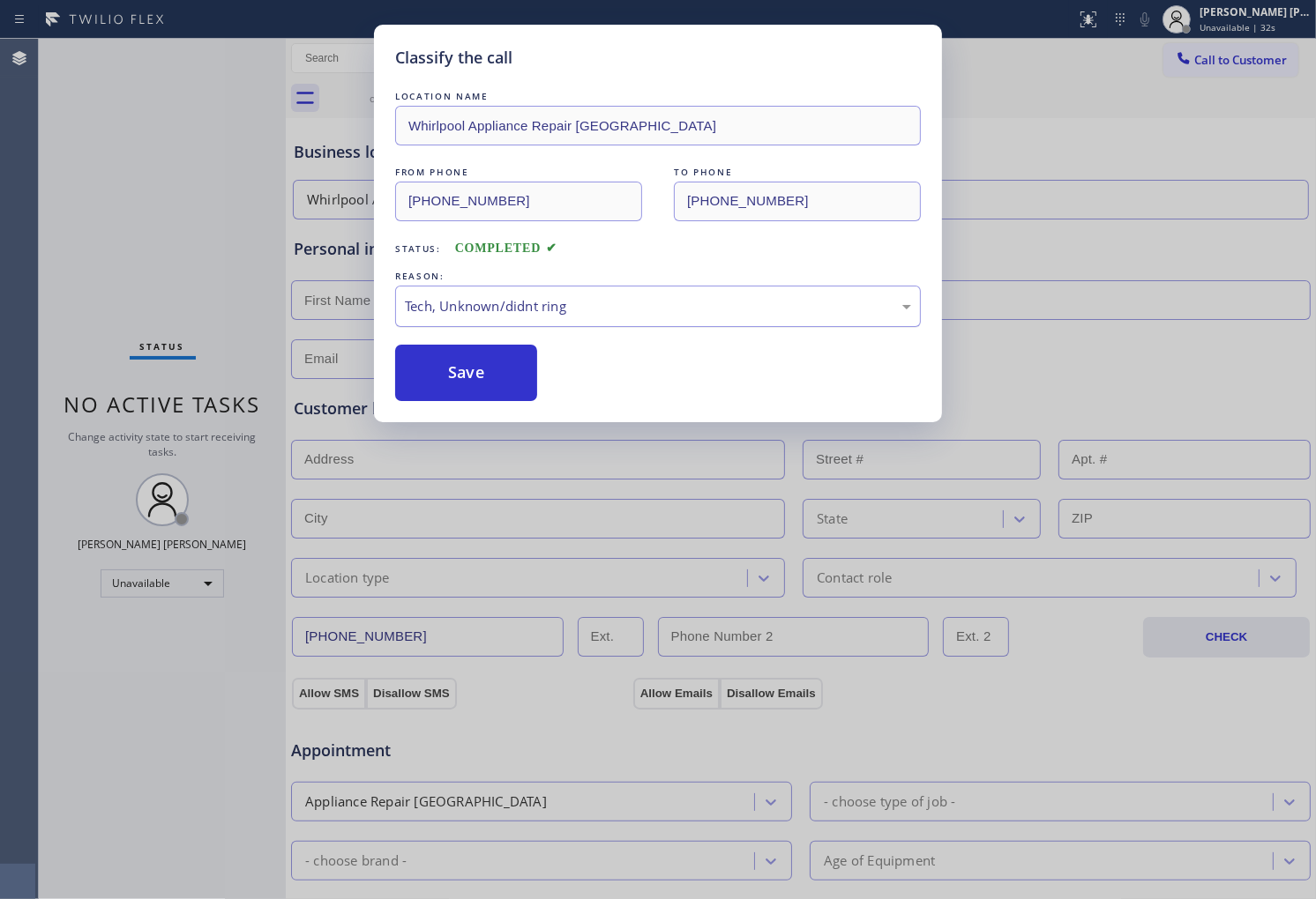
click at [515, 311] on div "Tech, Unknown/didnt ring" at bounding box center [658, 306] width 507 height 20
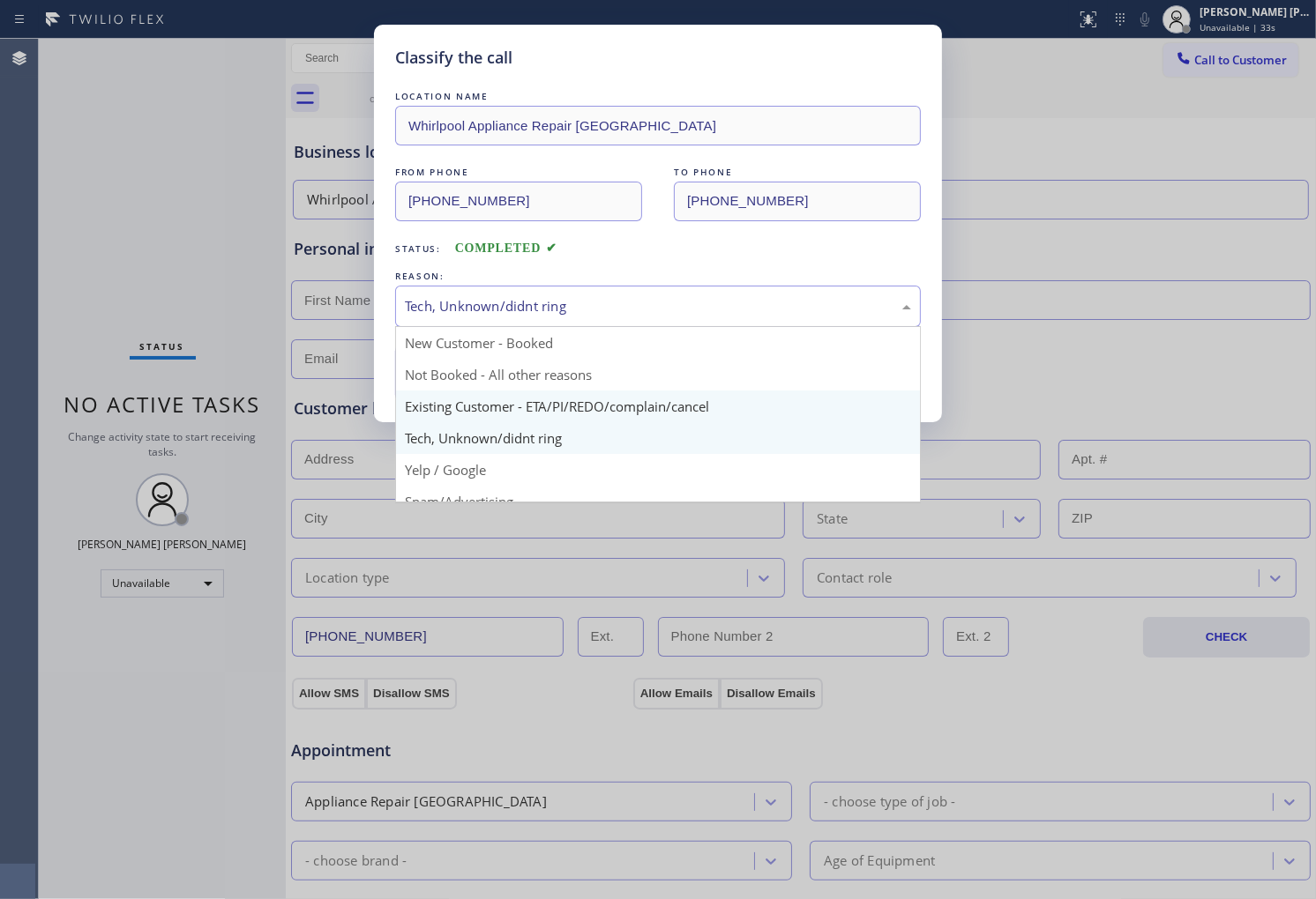
scroll to position [110, 0]
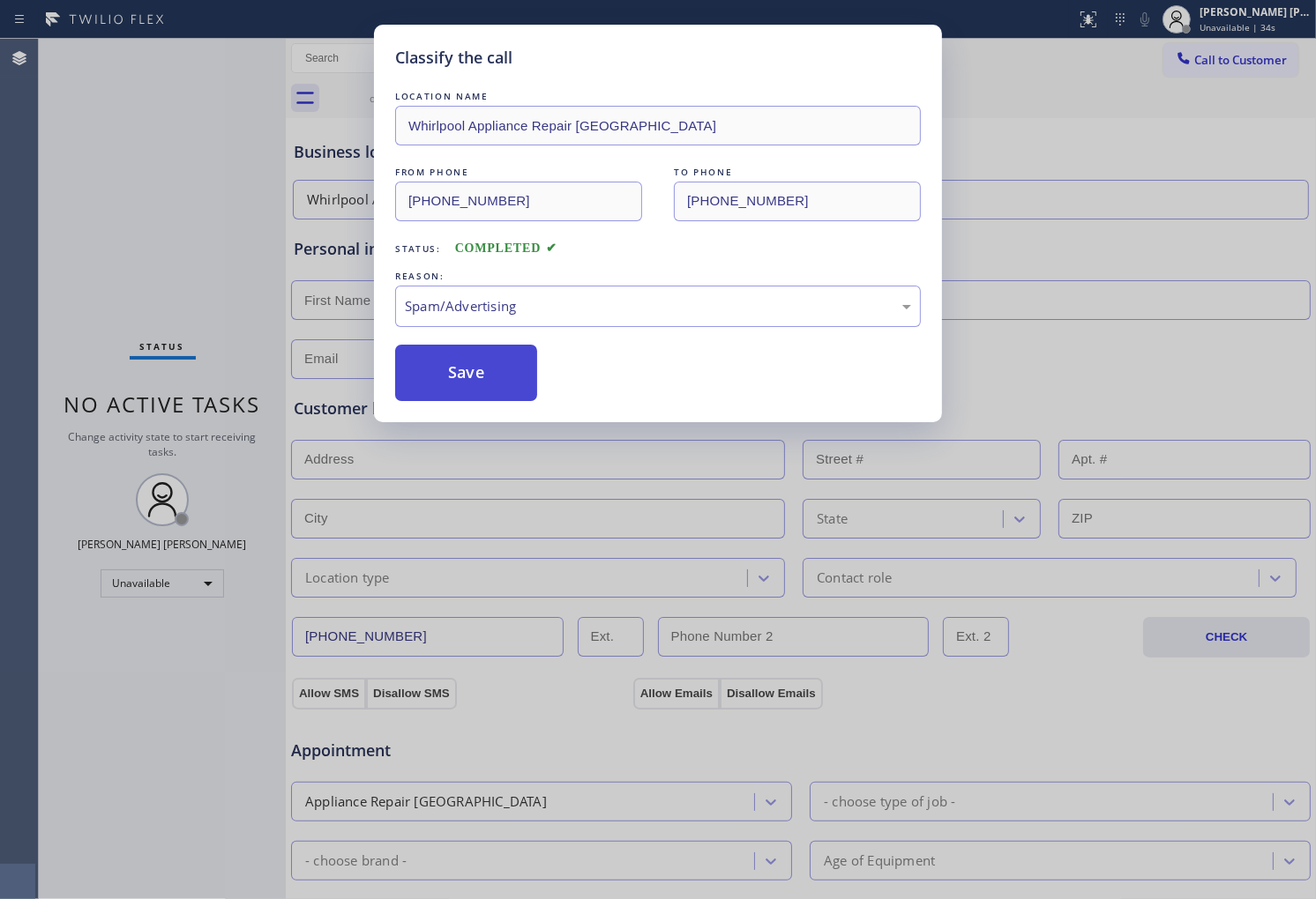
click at [463, 384] on button "Save" at bounding box center [466, 372] width 142 height 57
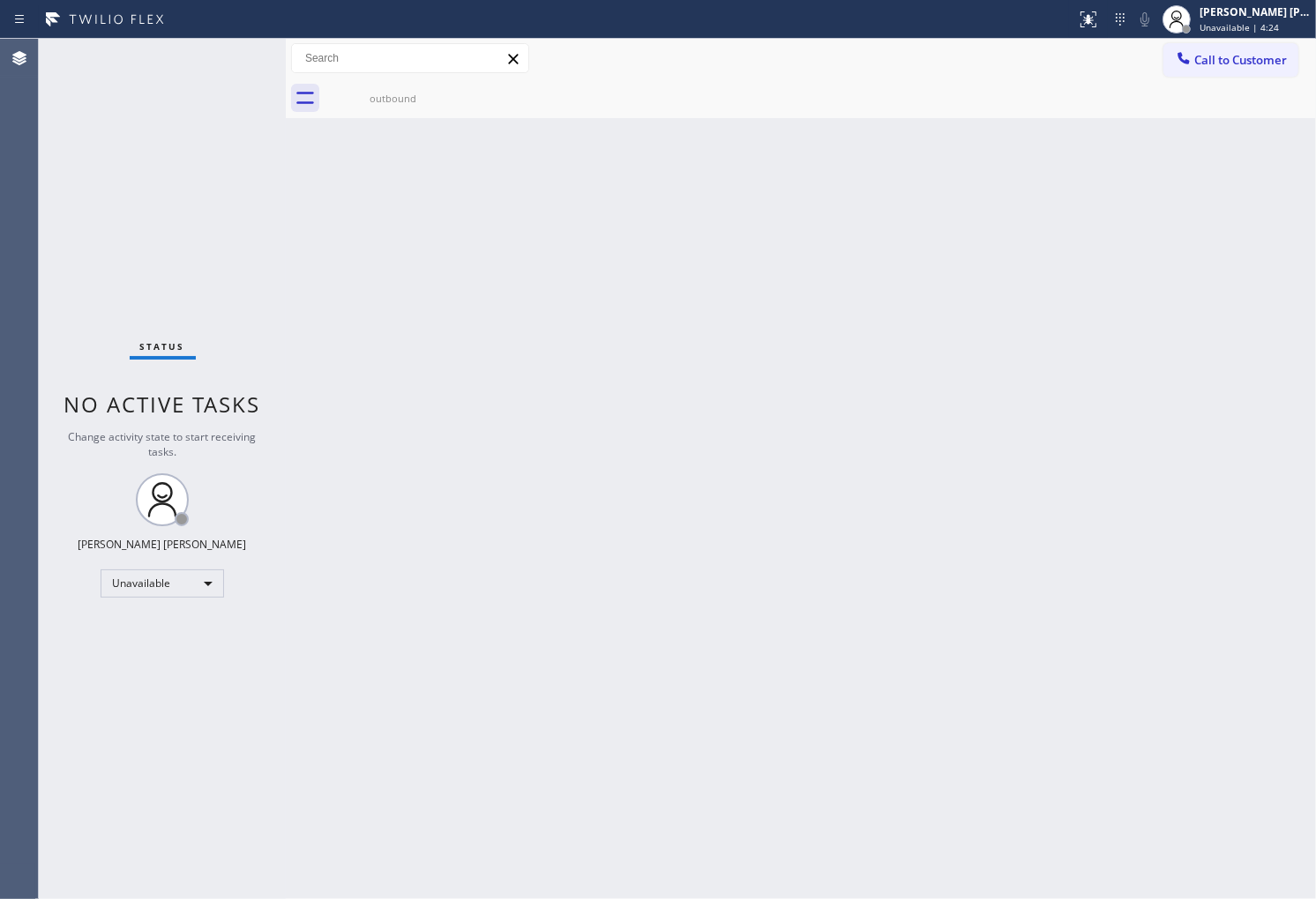
click at [0, 412] on div "Agent Desktop" at bounding box center [18, 469] width 38 height 860
click at [1229, 62] on span "Call to Customer" at bounding box center [1241, 60] width 93 height 15
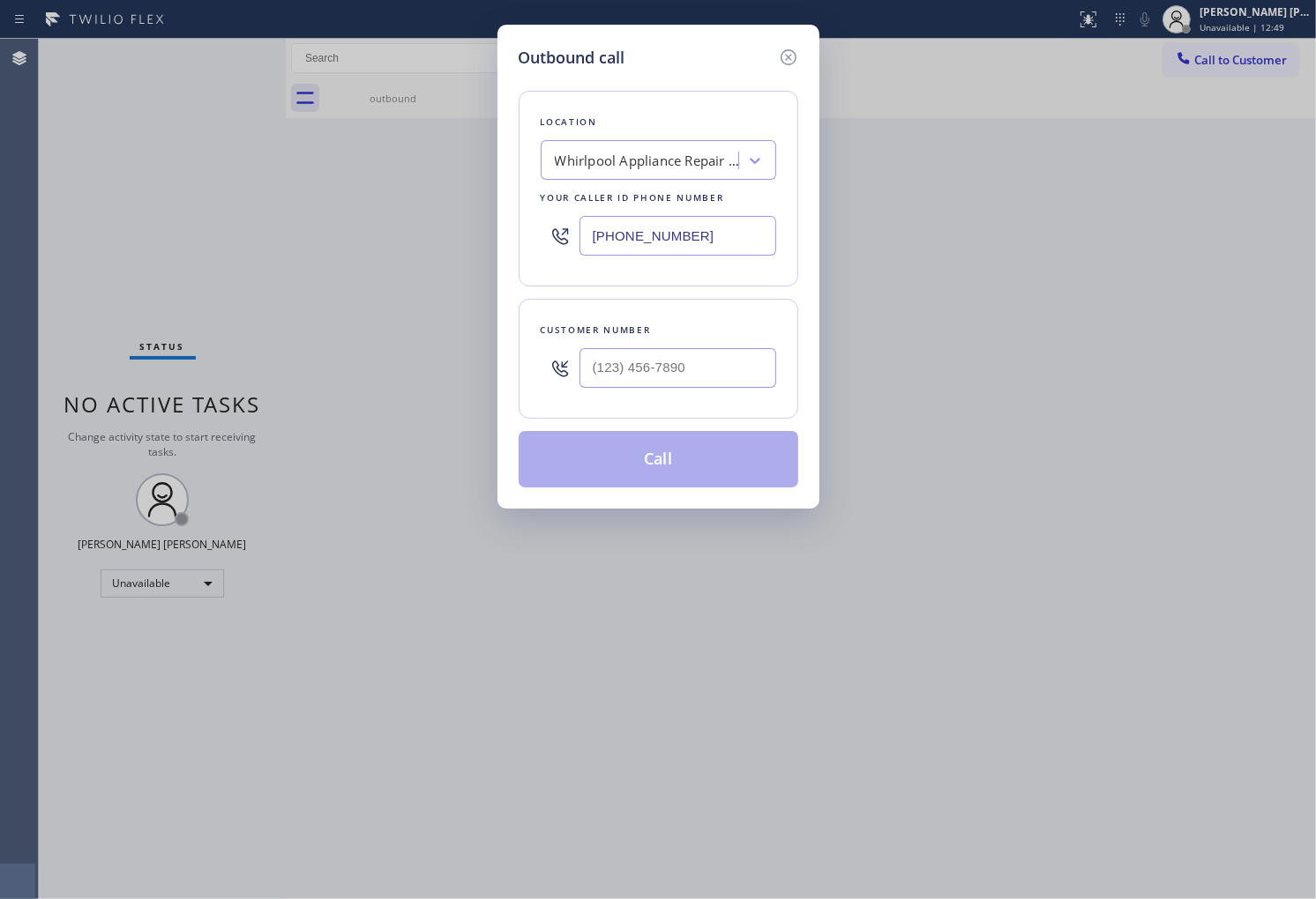
click at [611, 241] on input "(602) 755-4468" at bounding box center [678, 235] width 197 height 40
paste input "720) 679-1545"
type input "(720) 679-1545"
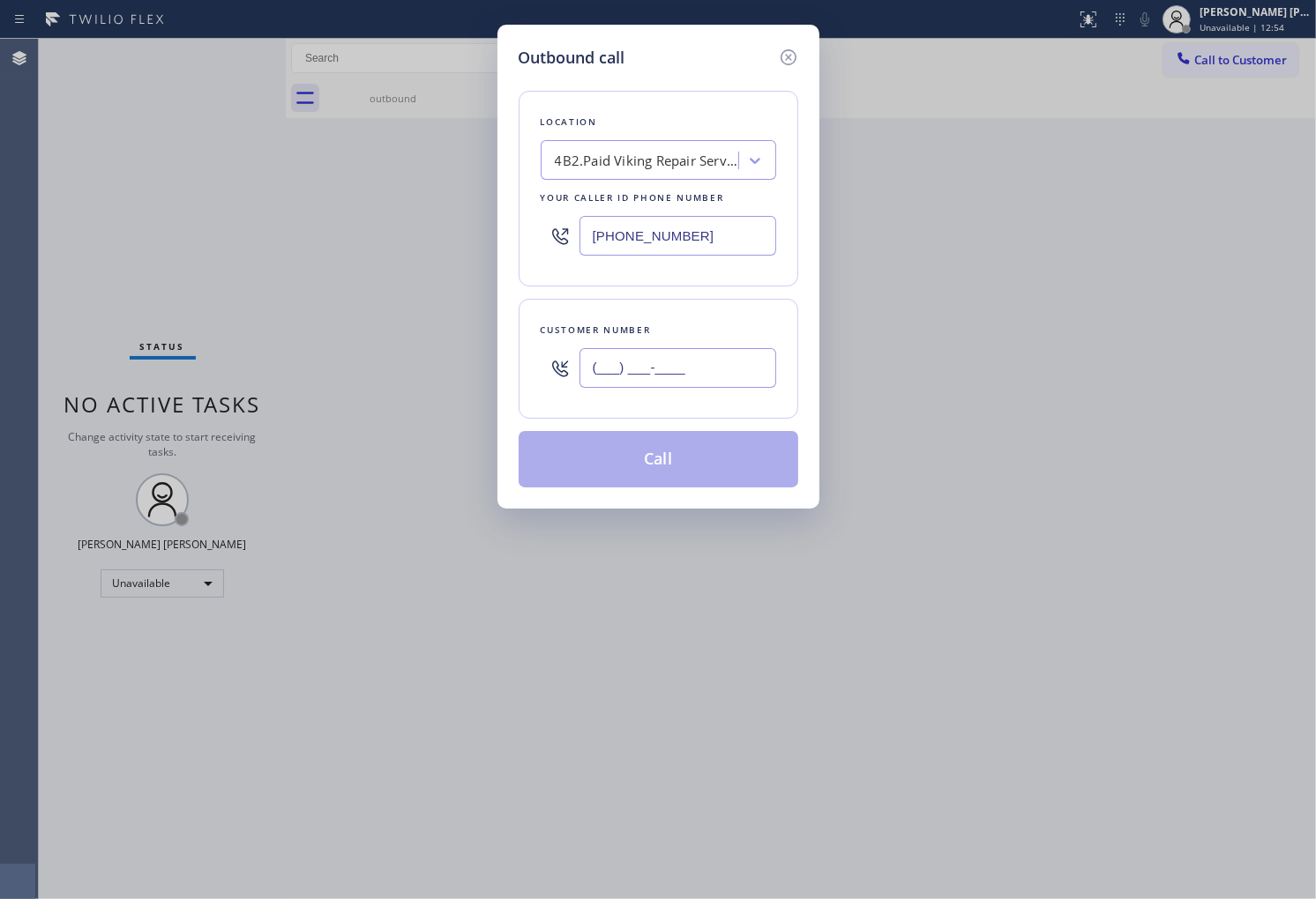
click at [666, 372] on input "(___) ___-____" at bounding box center [678, 368] width 197 height 40
paste input "726) 965-925"
click at [697, 375] on input "(726) 965-925_" at bounding box center [678, 368] width 197 height 40
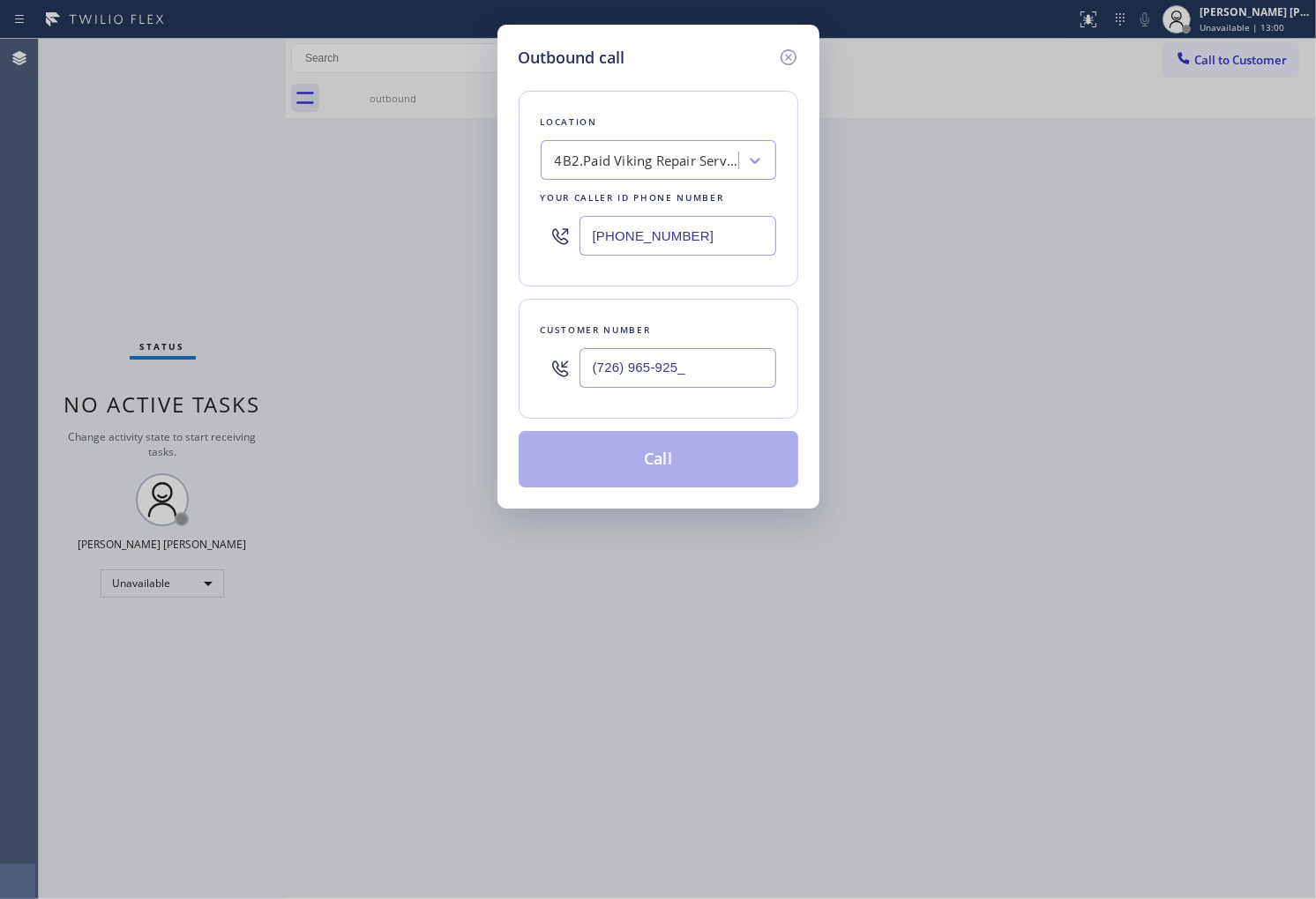
paste input "text"
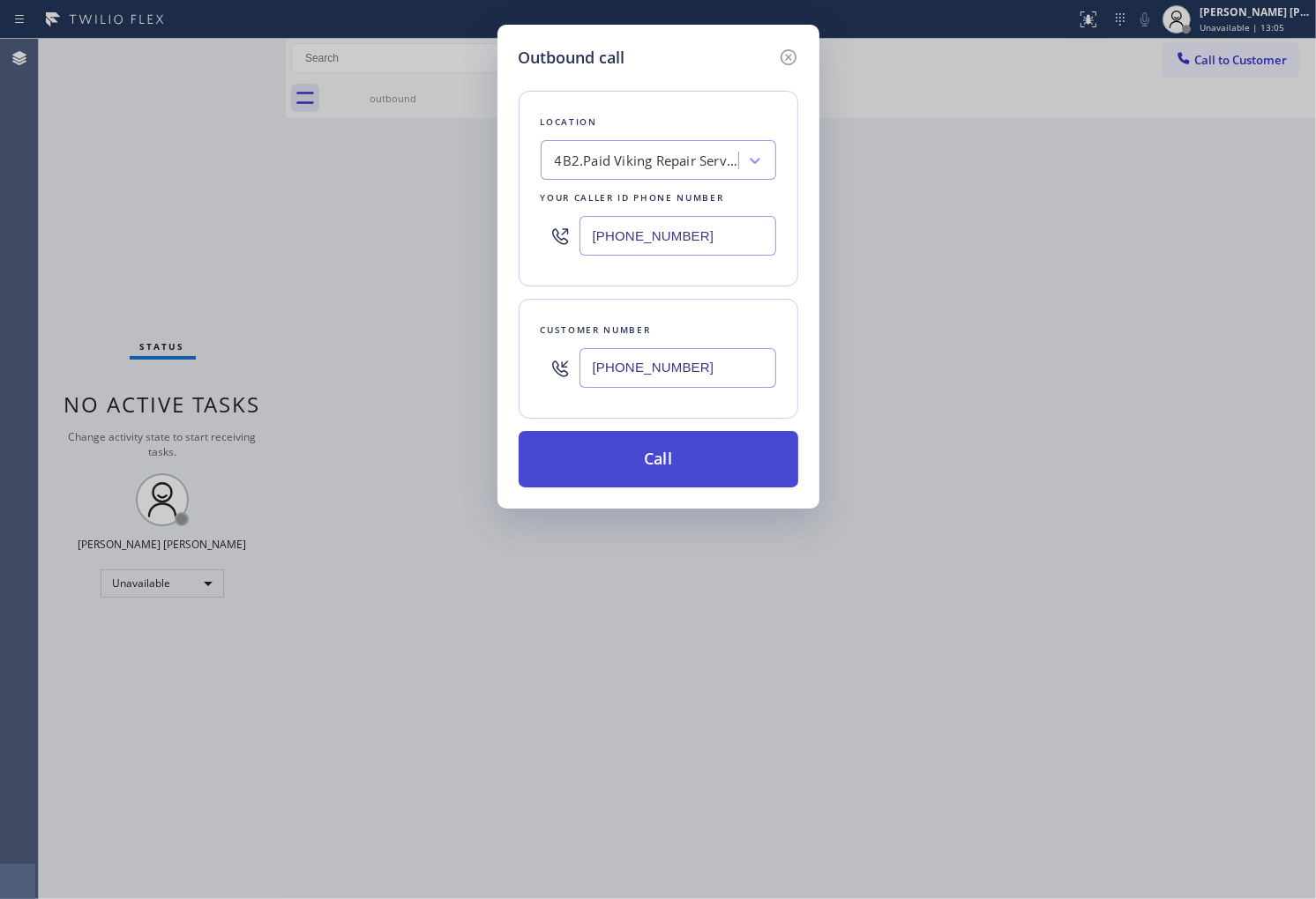
type input "(726) 965-9250"
click at [715, 460] on button "Call" at bounding box center [658, 459] width 280 height 57
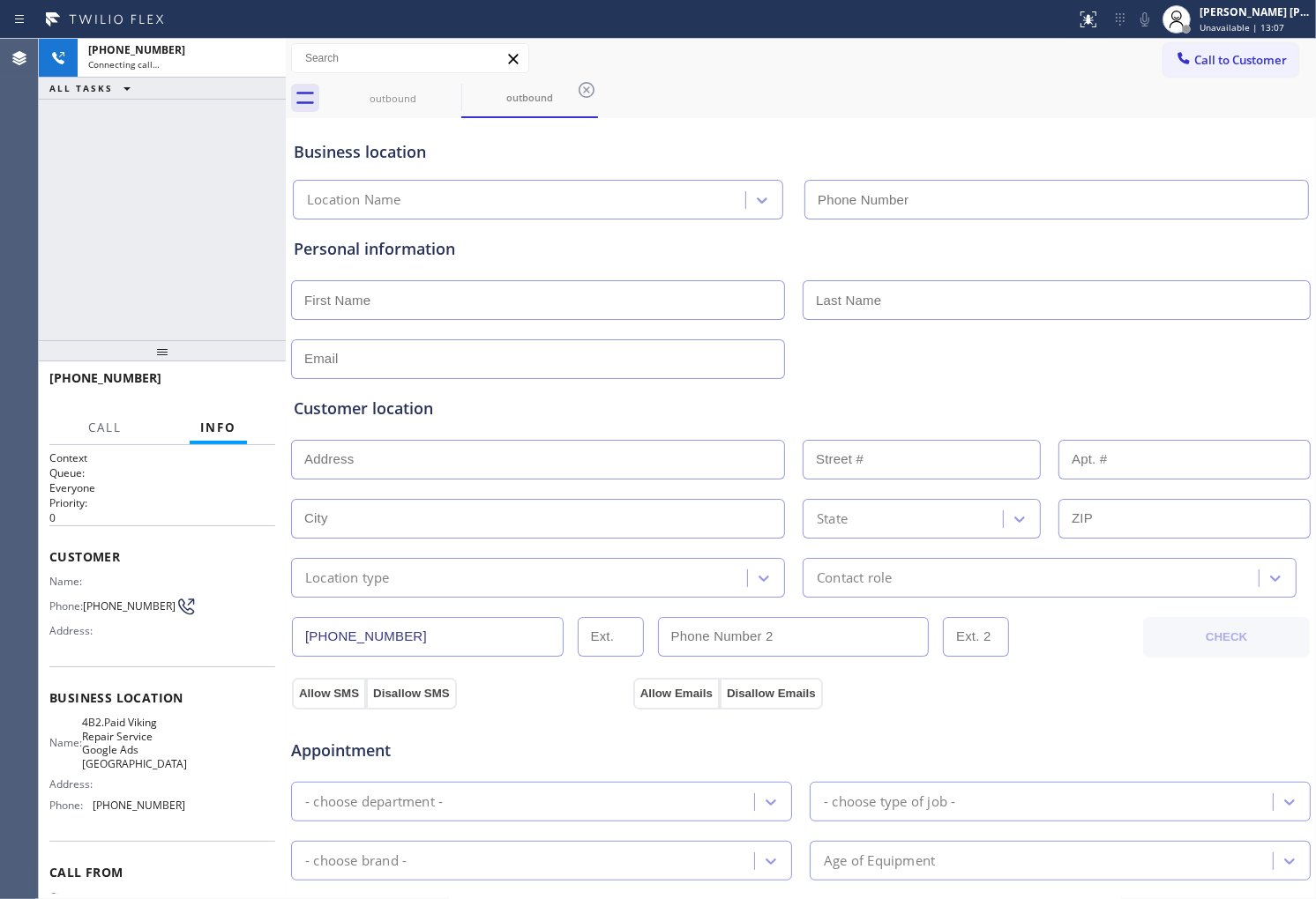
type input "(720) 679-1545"
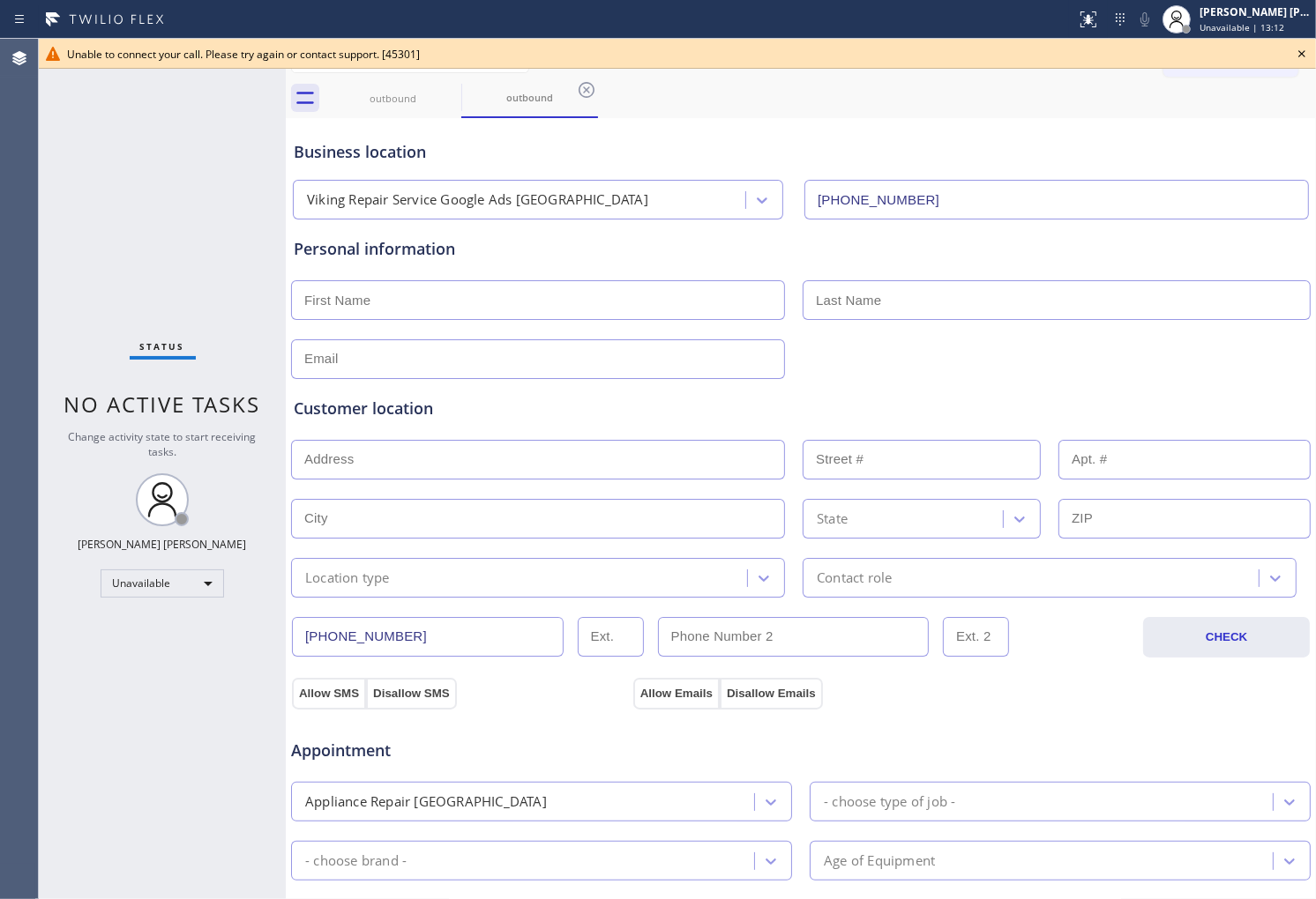
click at [2, 567] on div "Agent Desktop" at bounding box center [18, 469] width 38 height 860
click at [1302, 43] on icon at bounding box center [1302, 54] width 21 height 21
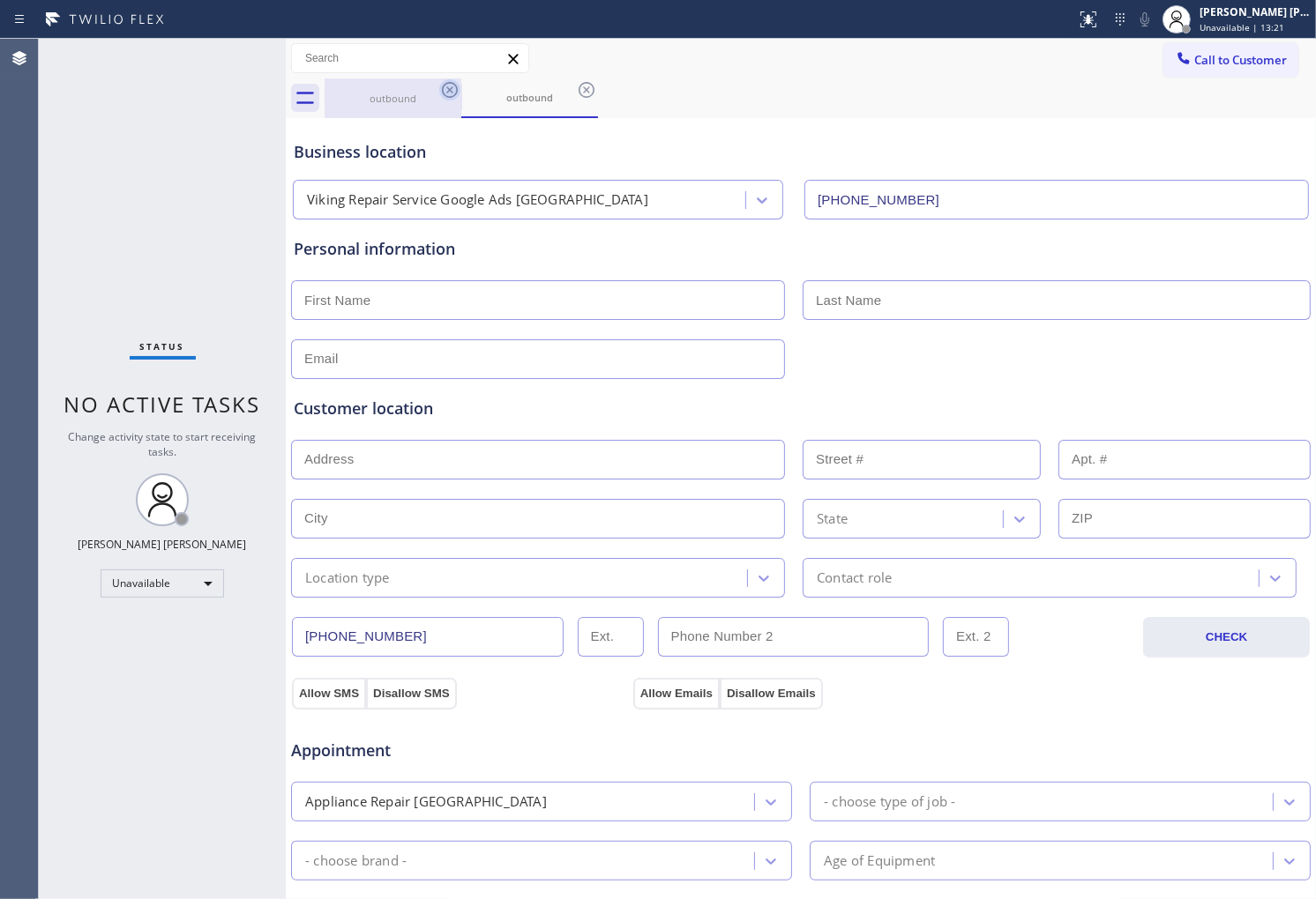
click at [448, 81] on icon at bounding box center [450, 90] width 21 height 21
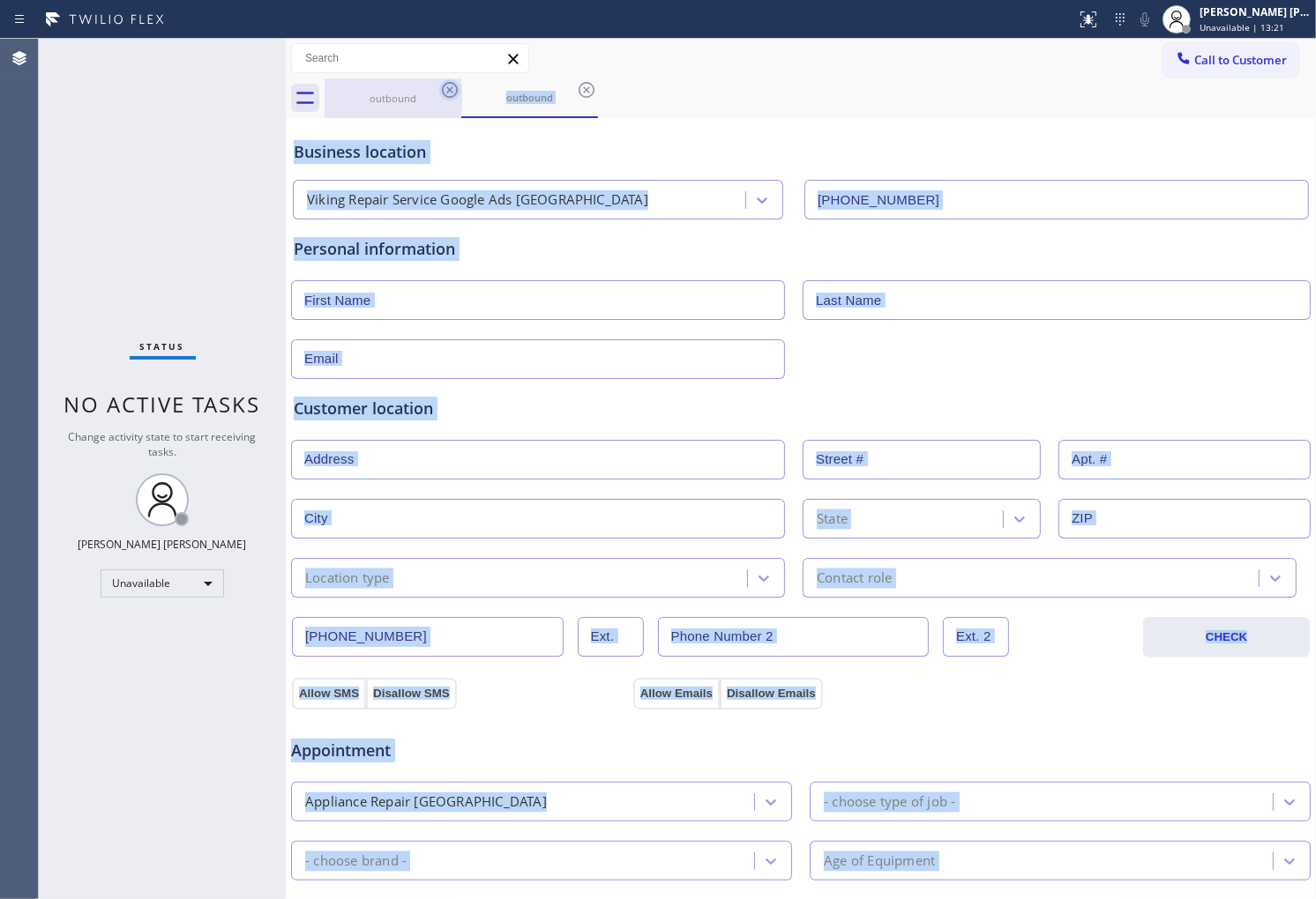
click at [461, 81] on div "outbound" at bounding box center [530, 97] width 137 height 40
click at [439, 83] on icon at bounding box center [450, 90] width 21 height 21
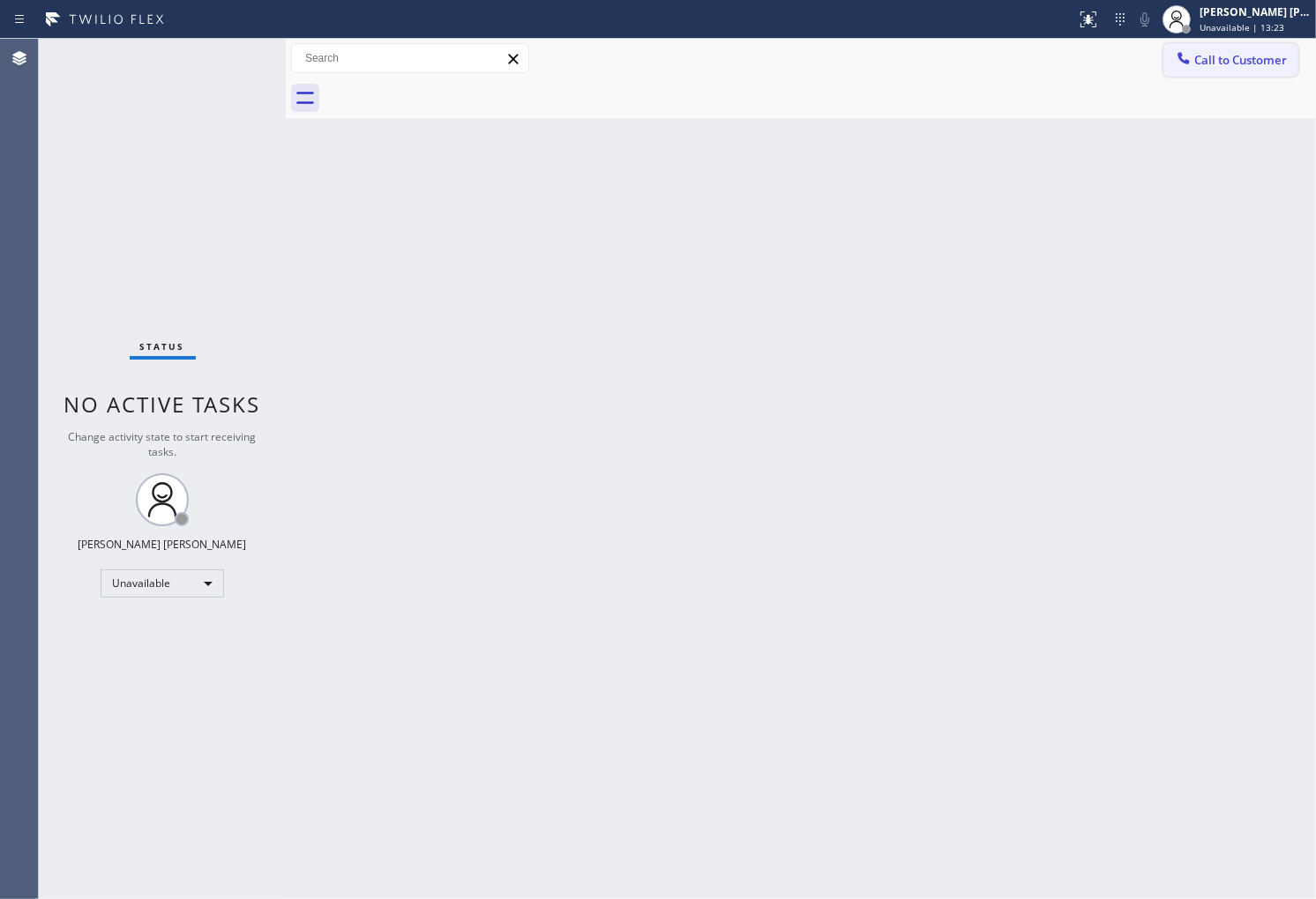
click at [1261, 67] on span "Call to Customer" at bounding box center [1241, 60] width 93 height 15
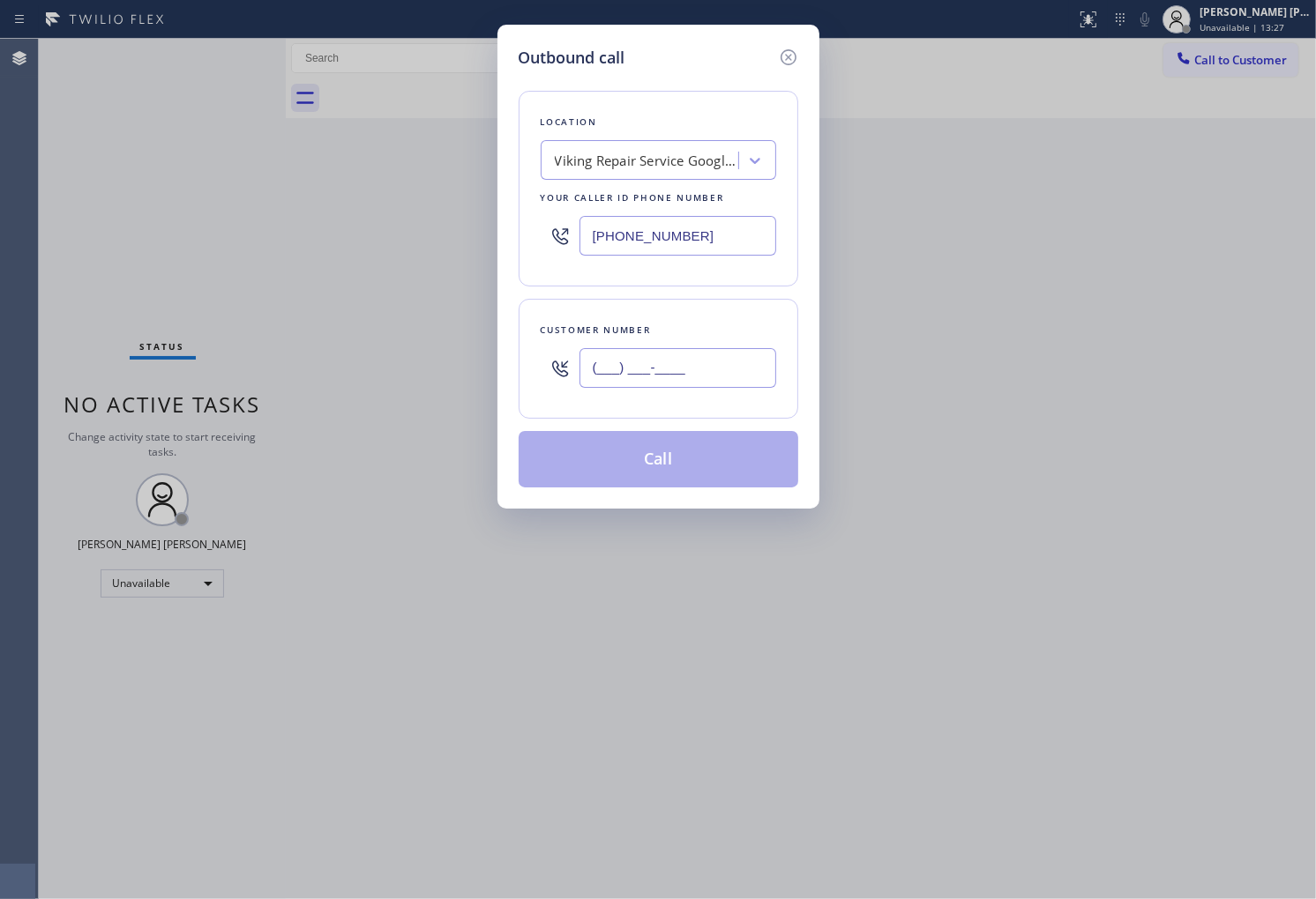
click at [673, 371] on input "(___) ___-____" at bounding box center [678, 368] width 197 height 40
paste input "726) 965-925"
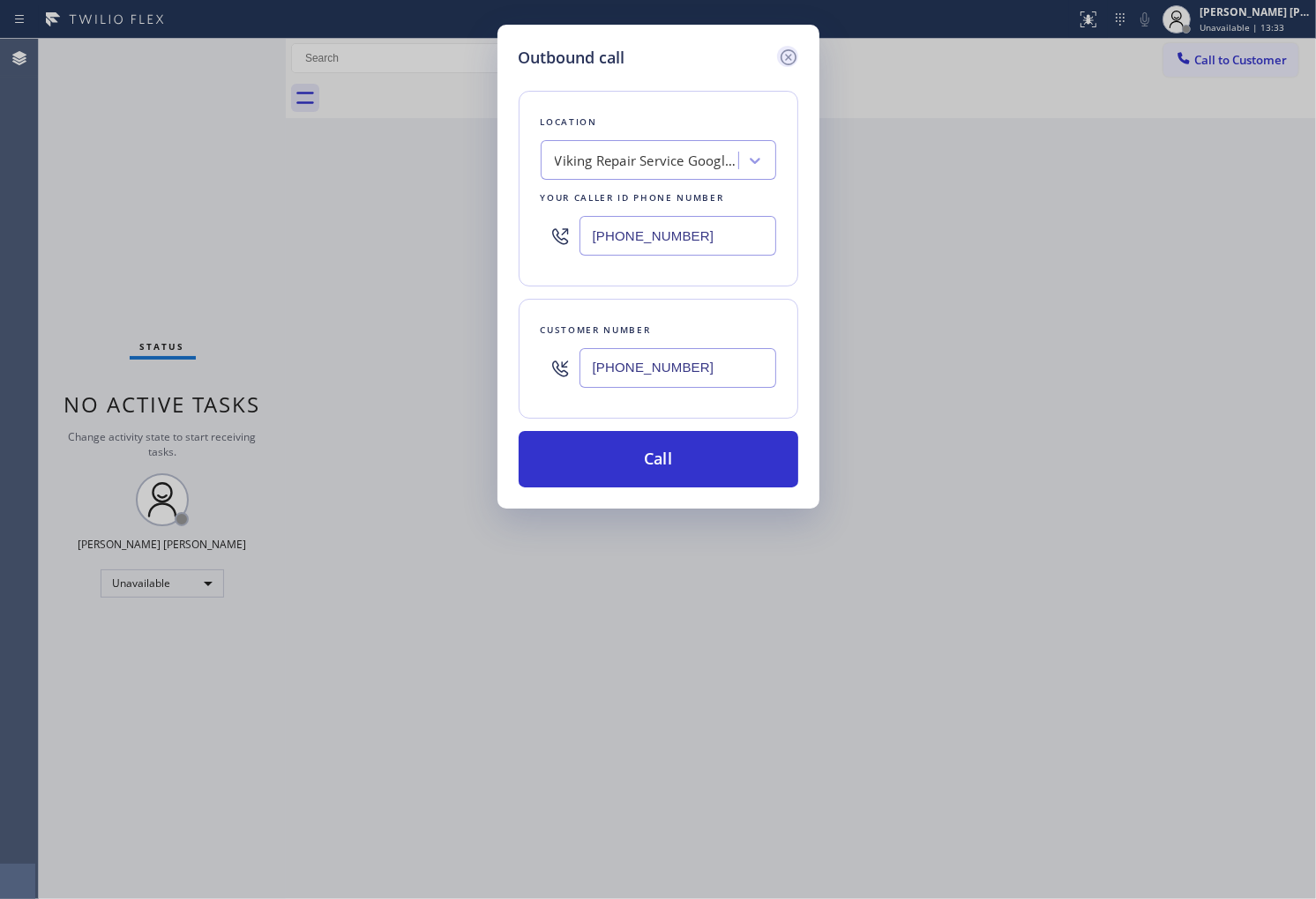
click at [796, 51] on icon at bounding box center [788, 57] width 21 height 21
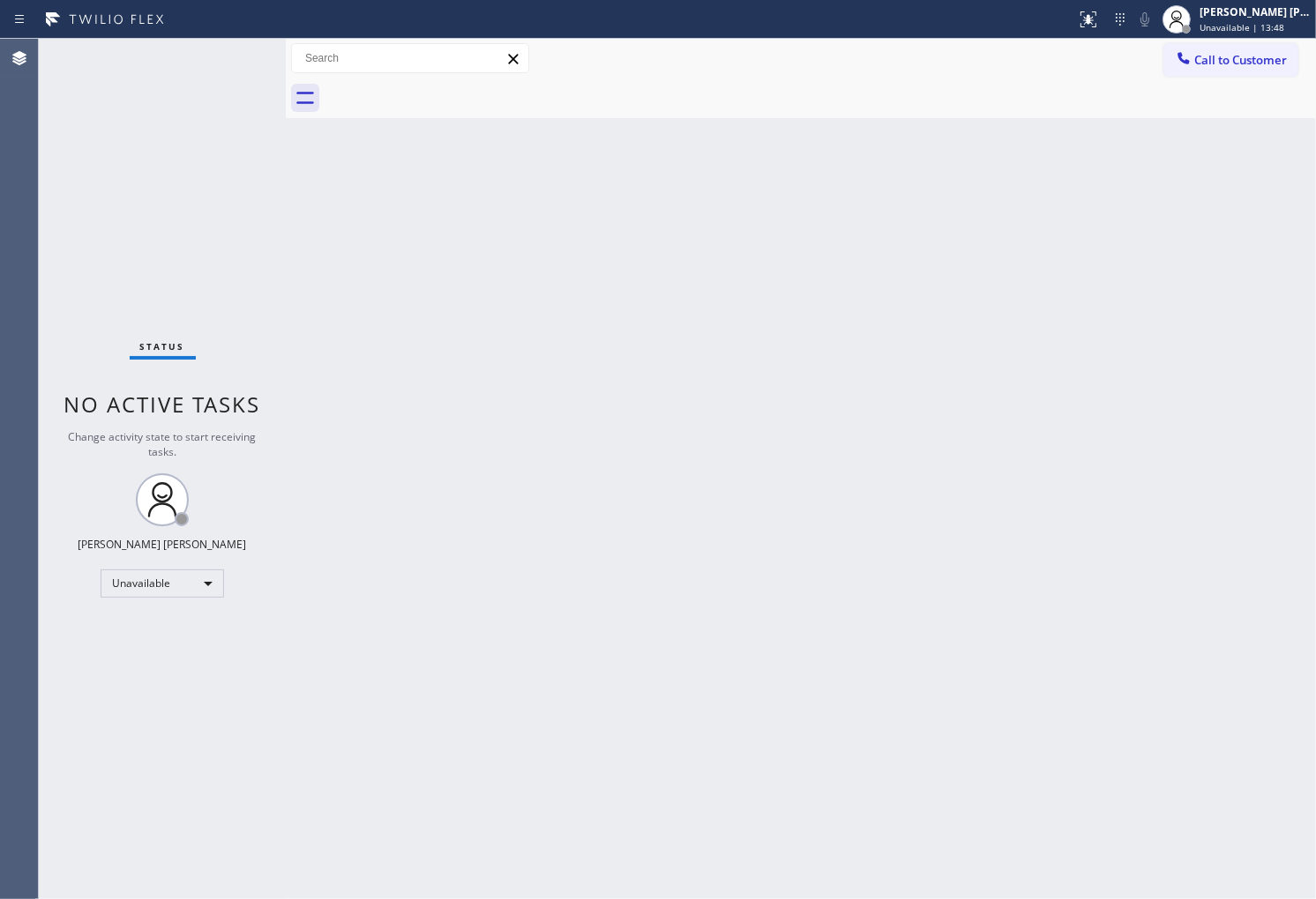
click at [4, 335] on div "Agent Desktop" at bounding box center [18, 469] width 38 height 860
click at [1255, 53] on span "Call to Customer" at bounding box center [1241, 60] width 93 height 15
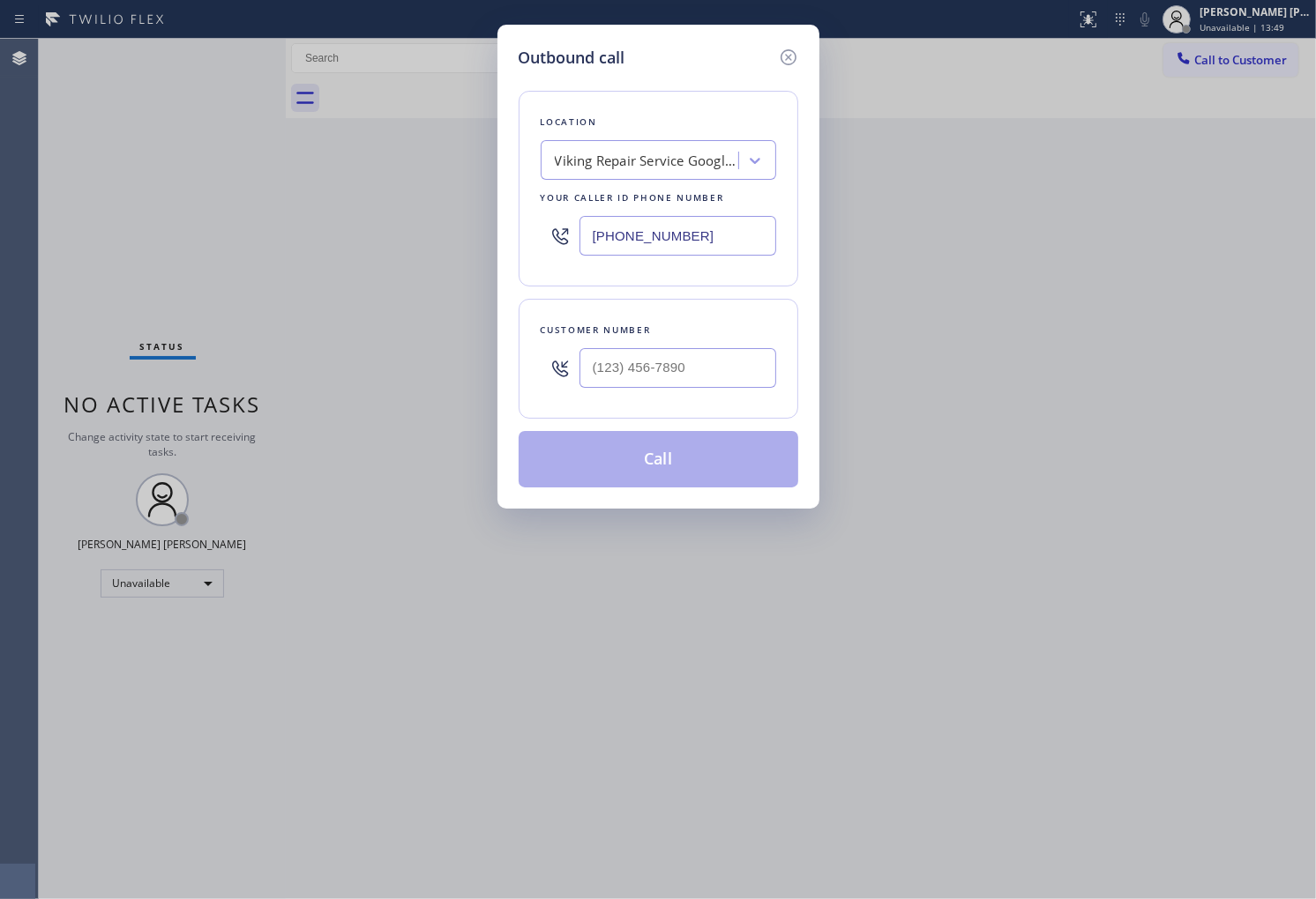
click at [644, 396] on div at bounding box center [678, 368] width 197 height 57
click at [658, 367] on input "(___) ___-____" at bounding box center [678, 368] width 197 height 40
paste input "720) 696-5925"
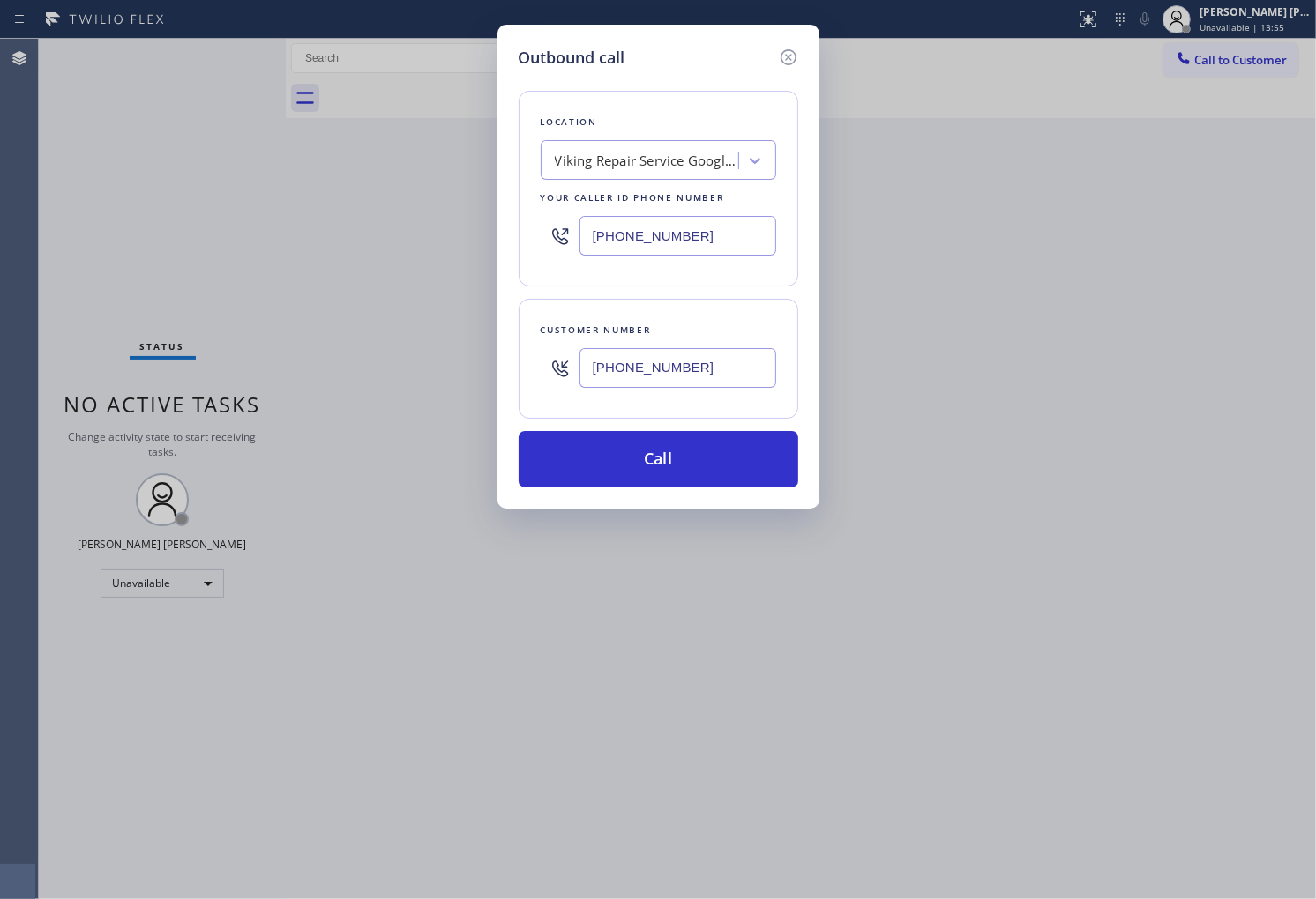
type input "(720) 696-5925"
click at [682, 410] on div "Customer number (720) 696-5925" at bounding box center [658, 359] width 280 height 120
click at [688, 458] on button "Call" at bounding box center [658, 459] width 280 height 57
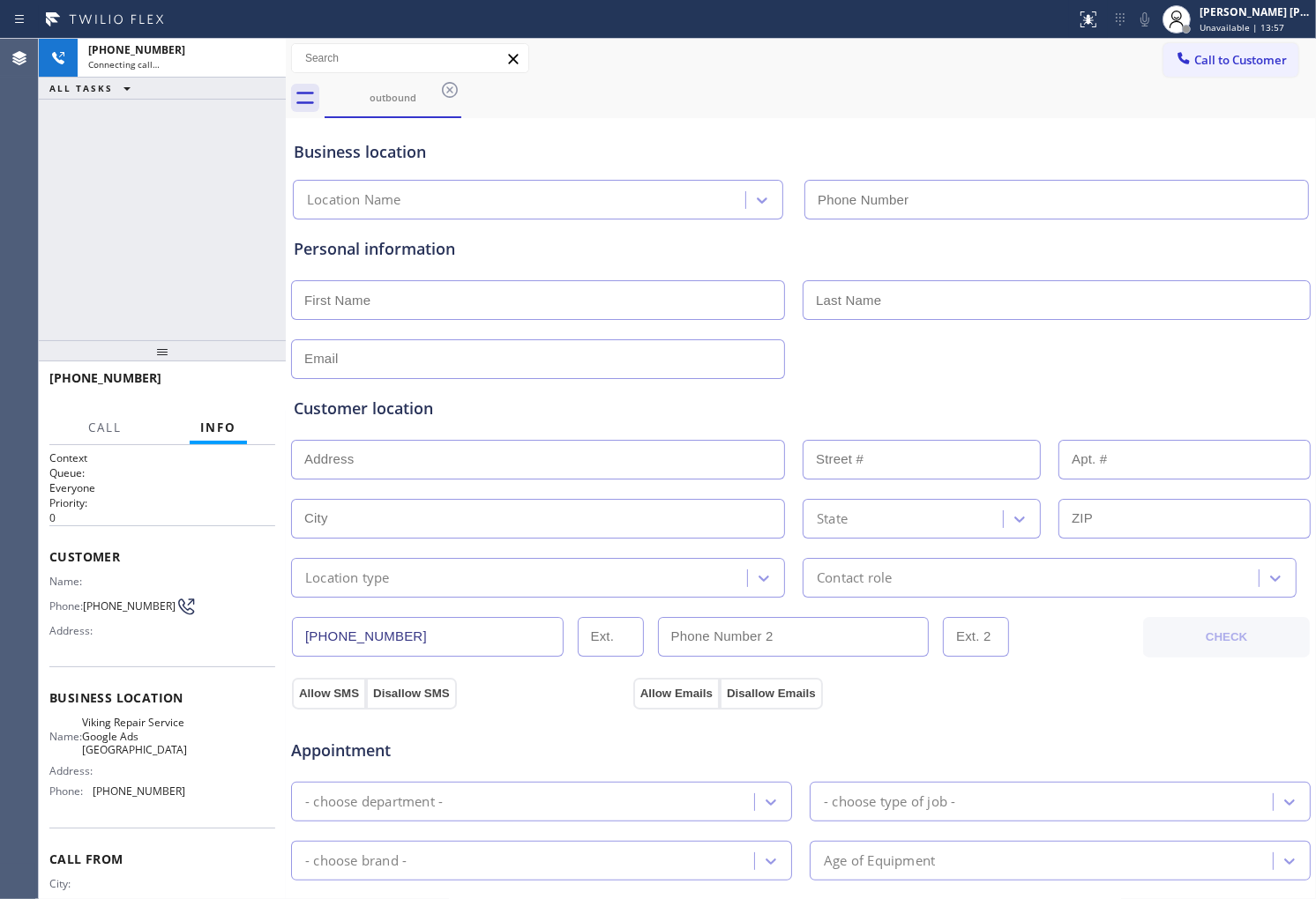
type input "(720) 679-1545"
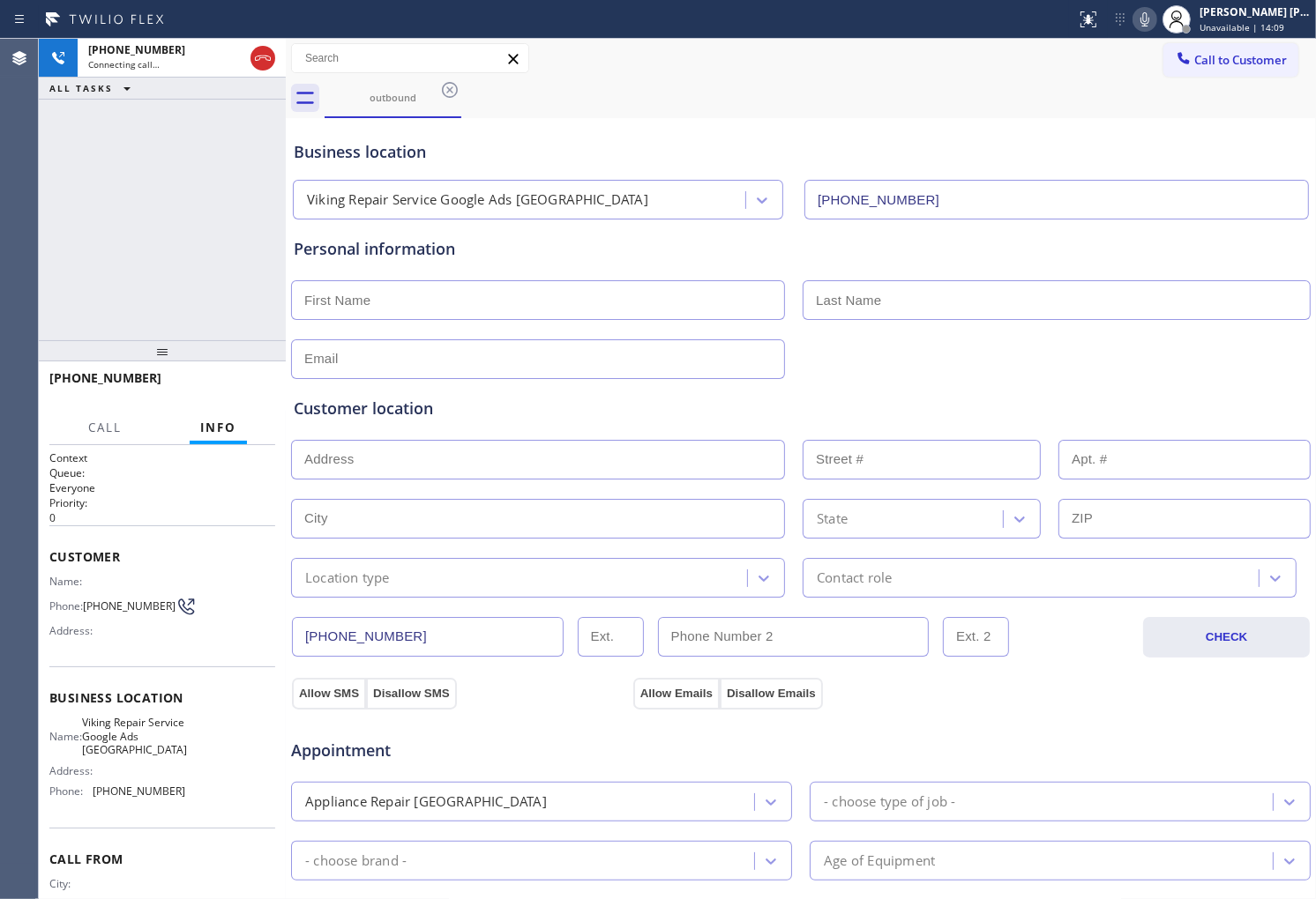
drag, startPoint x: 39, startPoint y: 228, endPoint x: 58, endPoint y: 261, distance: 38.1
click at [39, 228] on div "+17206965925 Connecting call… ALL TASKS ALL TASKS ACTIVE TASKS TASKS IN WRAP UP" at bounding box center [162, 189] width 247 height 302
click at [122, 373] on span "+17206965925" at bounding box center [105, 377] width 112 height 16
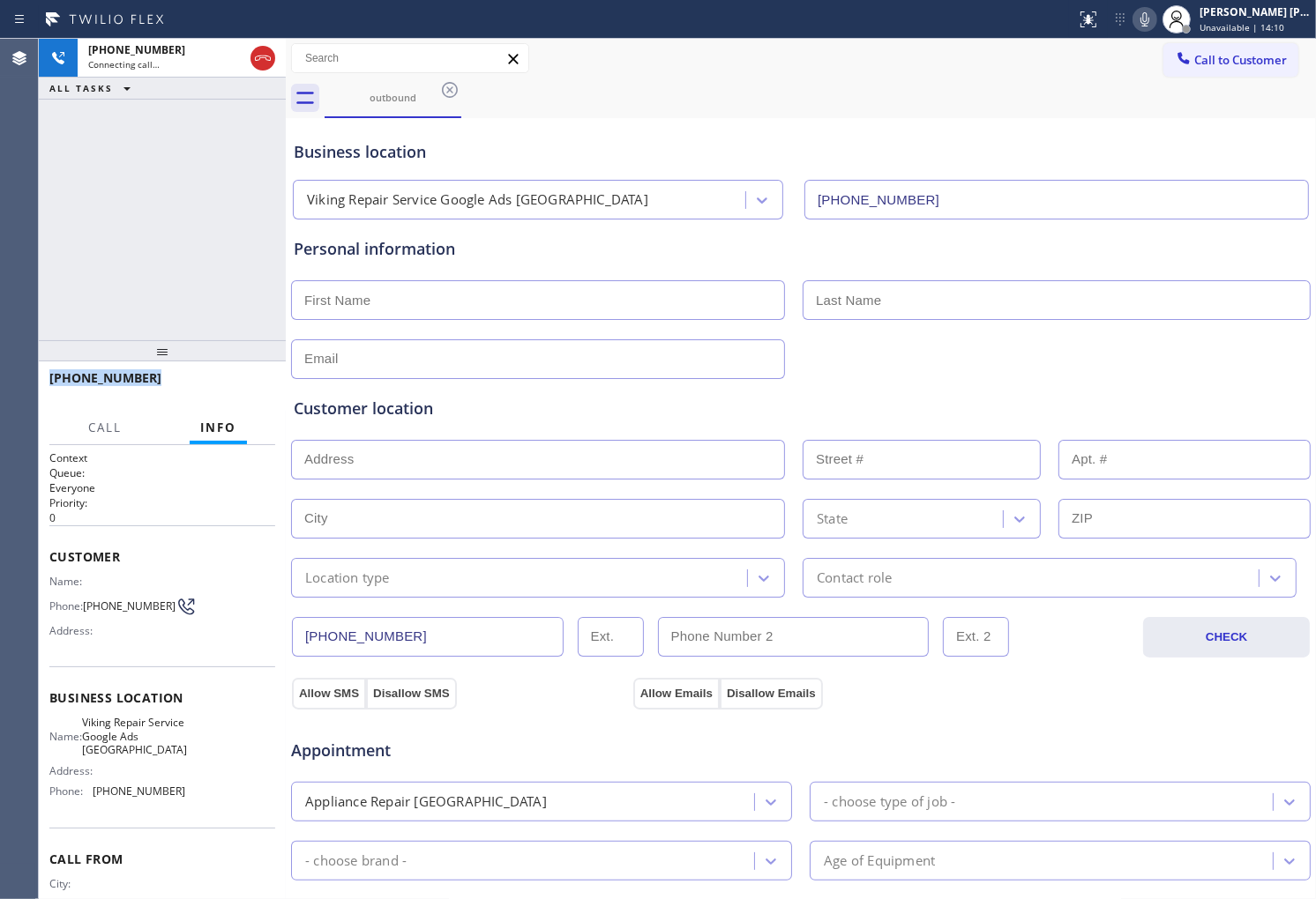
click at [122, 373] on span "+17206965925" at bounding box center [105, 377] width 112 height 16
copy span "+17206965925"
click at [0, 218] on div "Agent Desktop" at bounding box center [18, 469] width 38 height 860
click at [45, 272] on div "+17206965925 Live | 01:36 ALL TASKS ALL TASKS ACTIVE TASKS TASKS IN WRAP UP" at bounding box center [162, 189] width 247 height 302
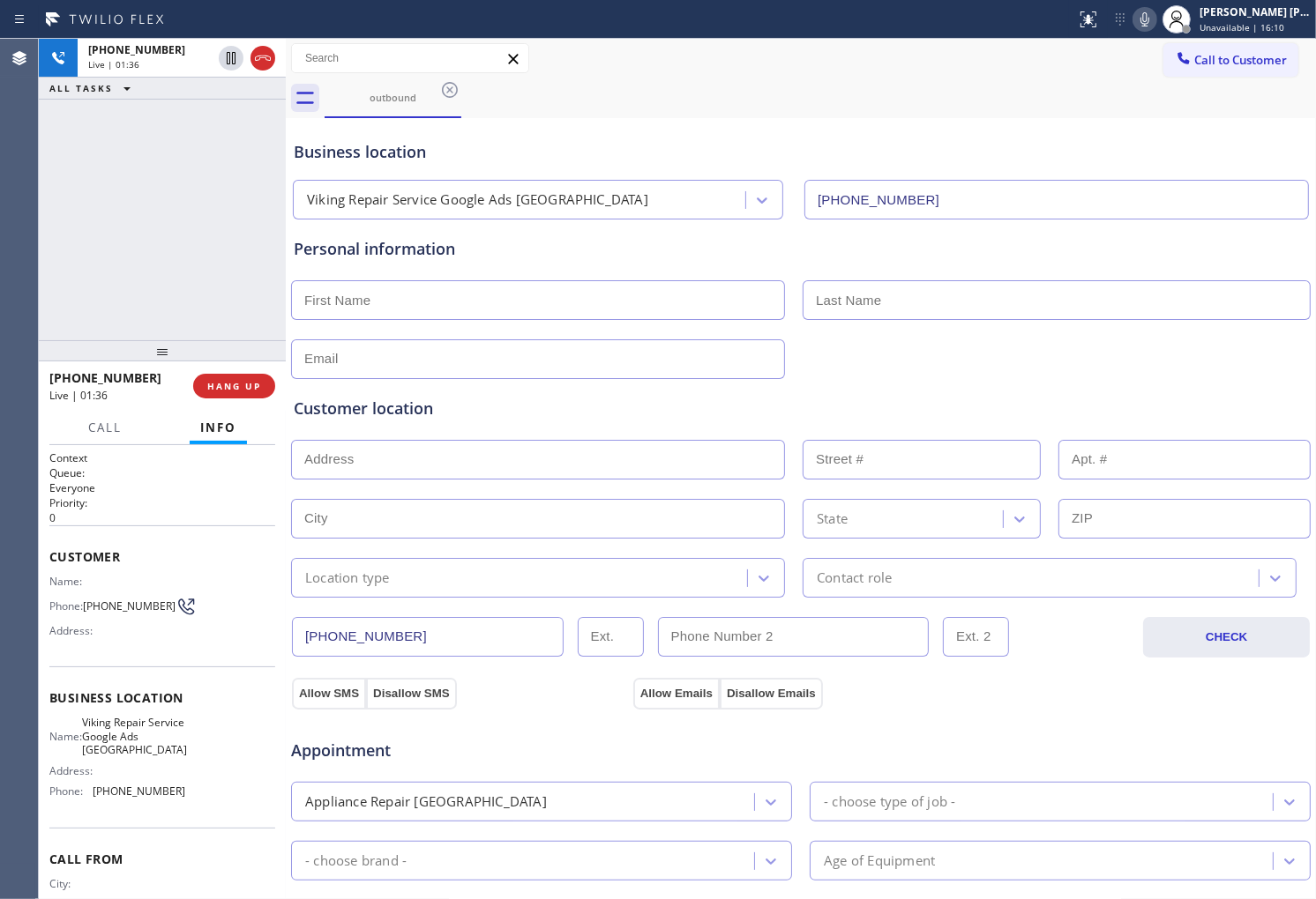
click at [45, 272] on div "+17206965925 Live | 01:36 ALL TASKS ALL TASKS ACTIVE TASKS TASKS IN WRAP UP" at bounding box center [162, 189] width 247 height 302
click at [438, 249] on div "Personal information" at bounding box center [800, 249] width 1014 height 24
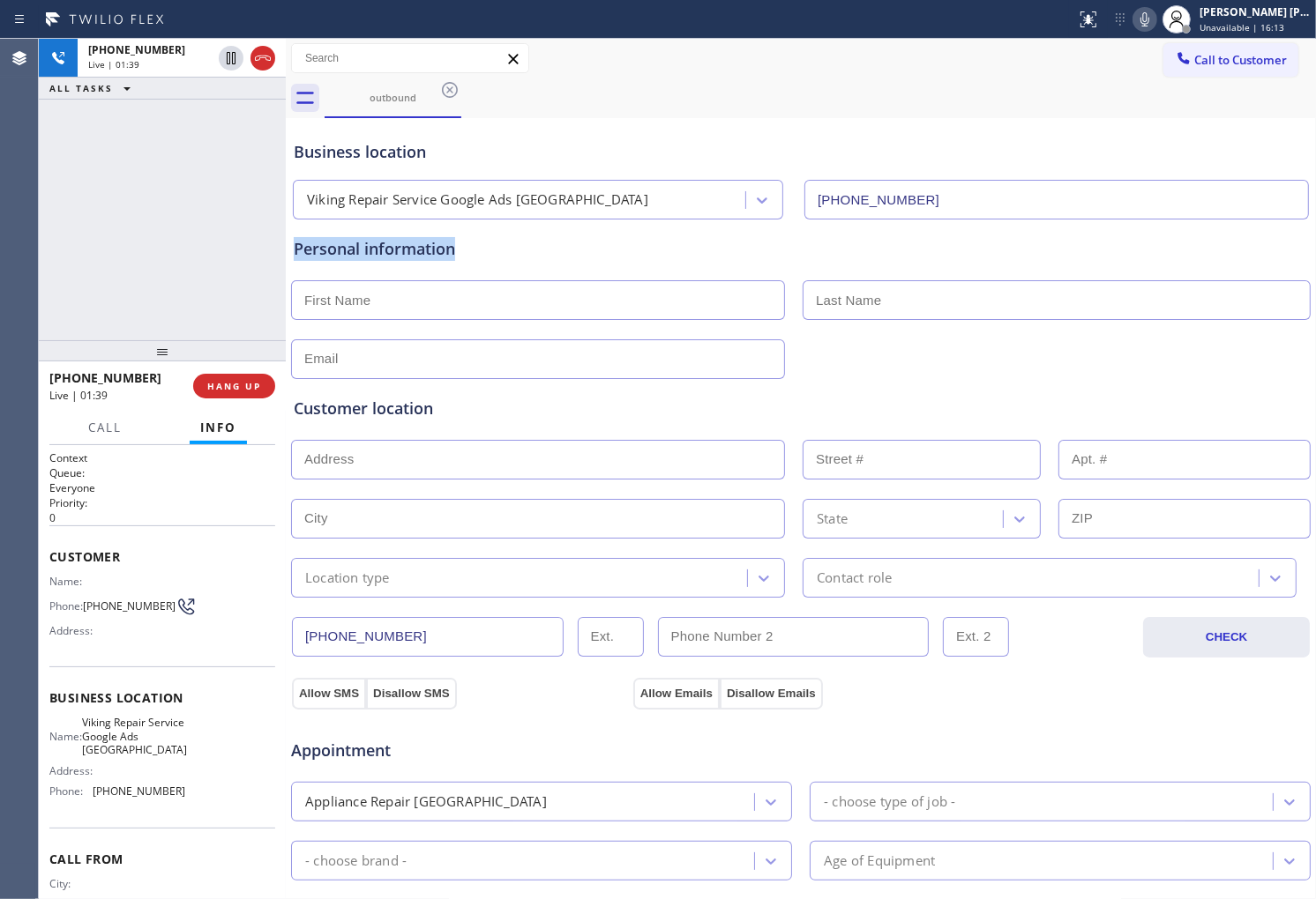
click at [549, 252] on div "Personal information" at bounding box center [800, 249] width 1014 height 24
click at [1155, 24] on icon at bounding box center [1144, 19] width 21 height 21
click at [410, 157] on div "Business location" at bounding box center [800, 151] width 1014 height 24
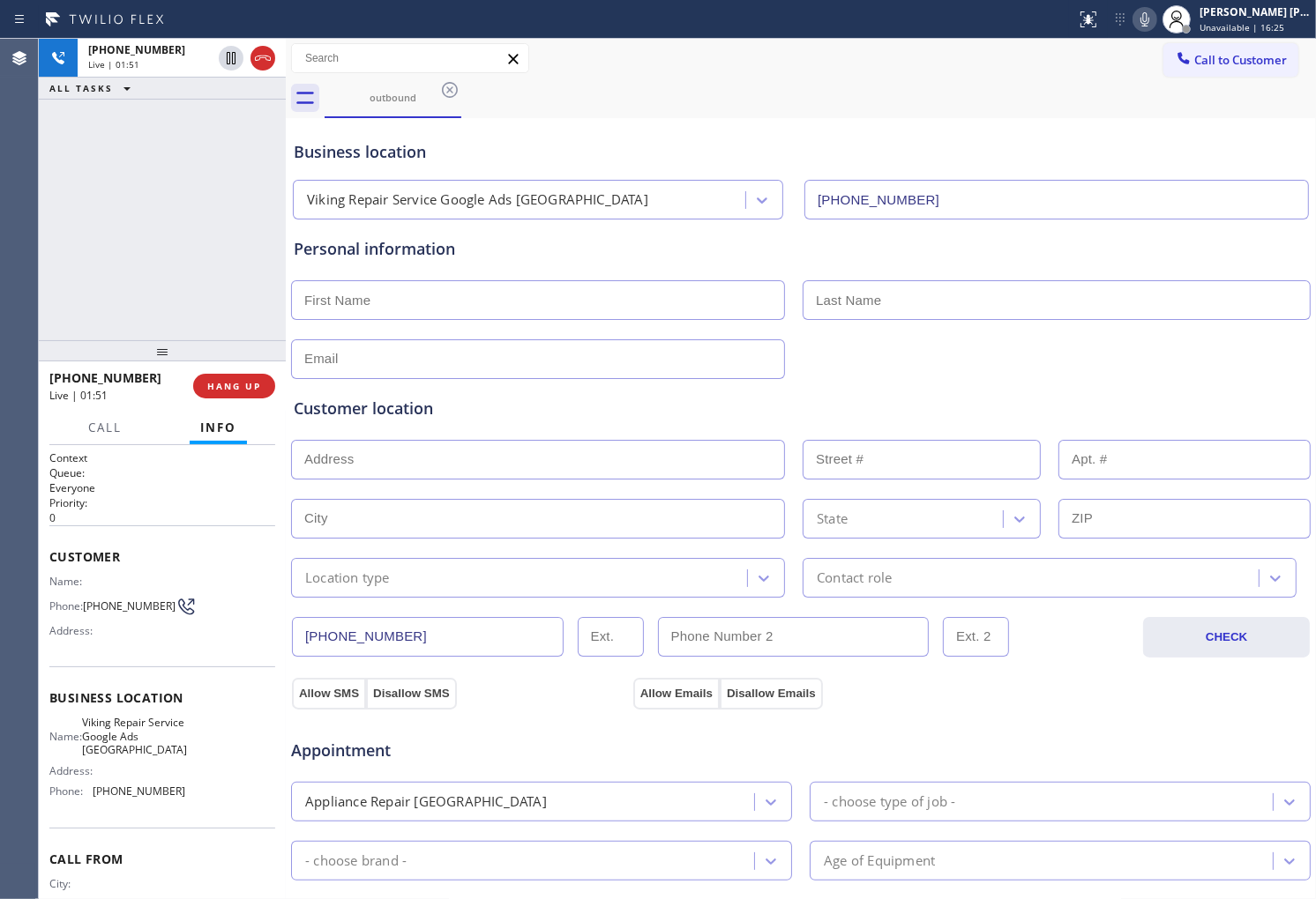
click at [332, 148] on div "Business location" at bounding box center [800, 151] width 1014 height 24
click at [408, 143] on div "Business location" at bounding box center [800, 151] width 1014 height 24
click at [401, 148] on div "Business location" at bounding box center [800, 151] width 1014 height 24
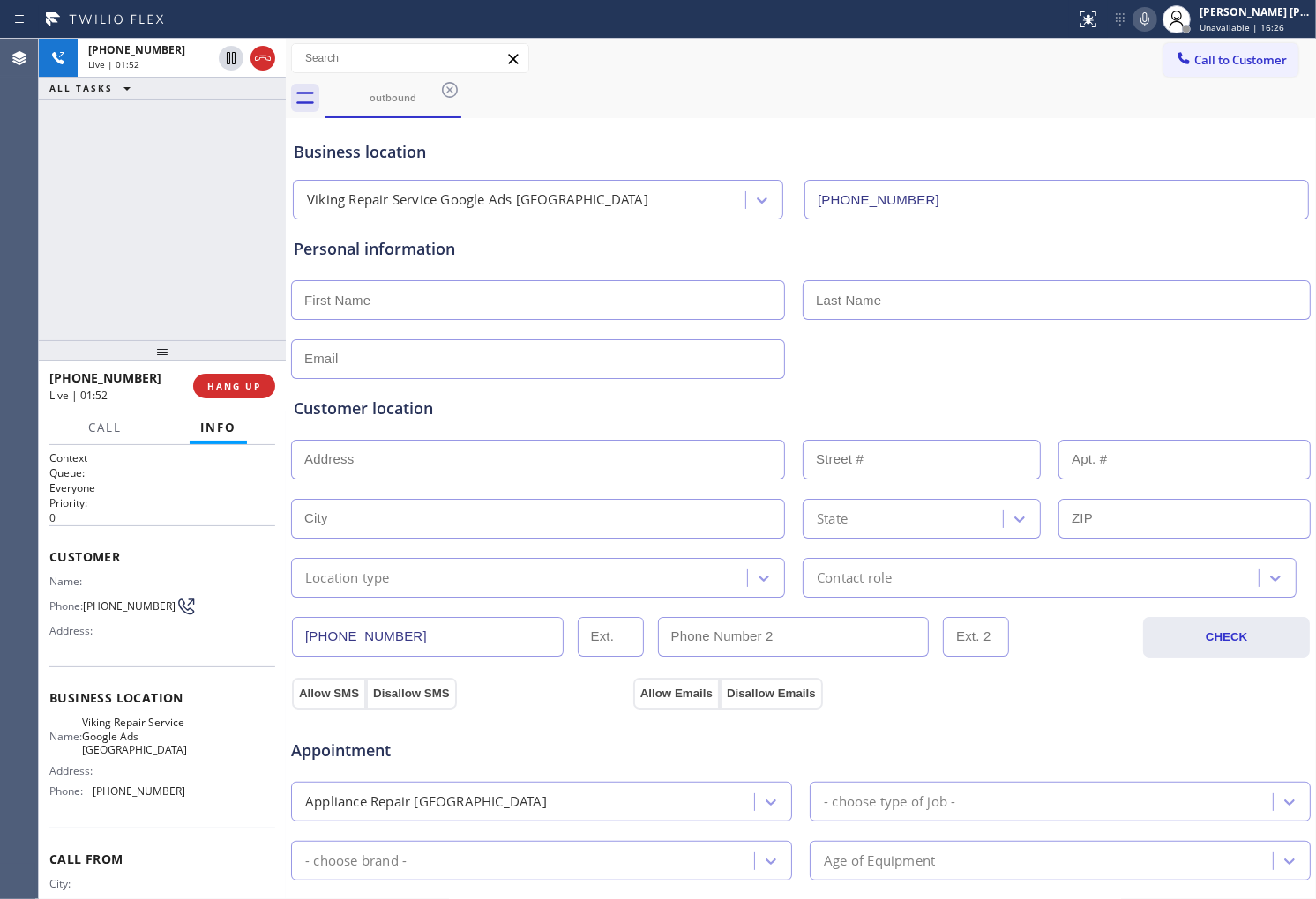
click at [313, 152] on div "Business location" at bounding box center [800, 151] width 1014 height 24
click at [394, 150] on div "Business location" at bounding box center [800, 151] width 1014 height 24
click at [311, 150] on div "Business location" at bounding box center [800, 151] width 1014 height 24
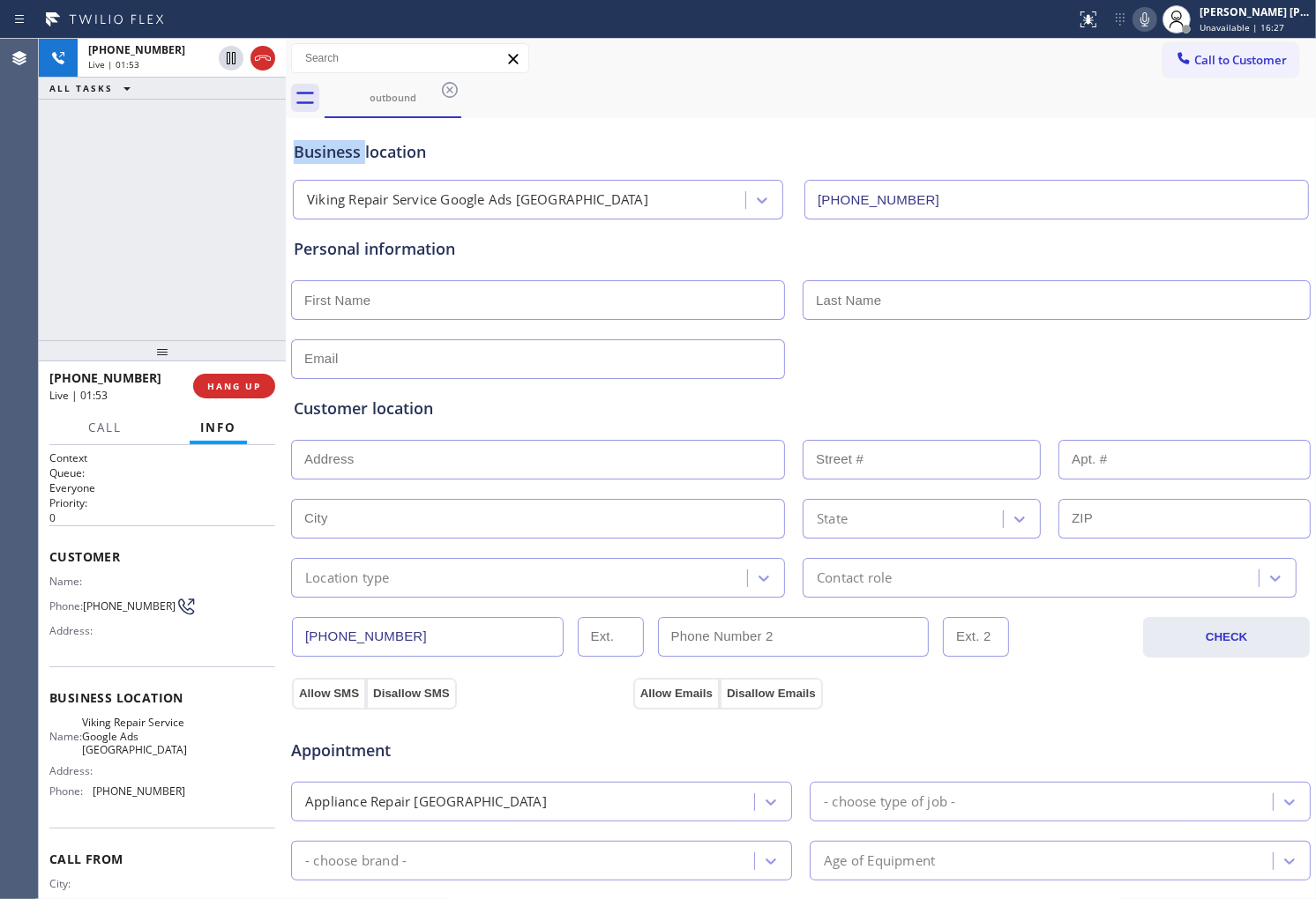
click at [311, 150] on div "Business location" at bounding box center [800, 151] width 1014 height 24
click at [393, 149] on div "Business location" at bounding box center [800, 151] width 1014 height 24
click at [304, 156] on div "Business location" at bounding box center [800, 151] width 1014 height 24
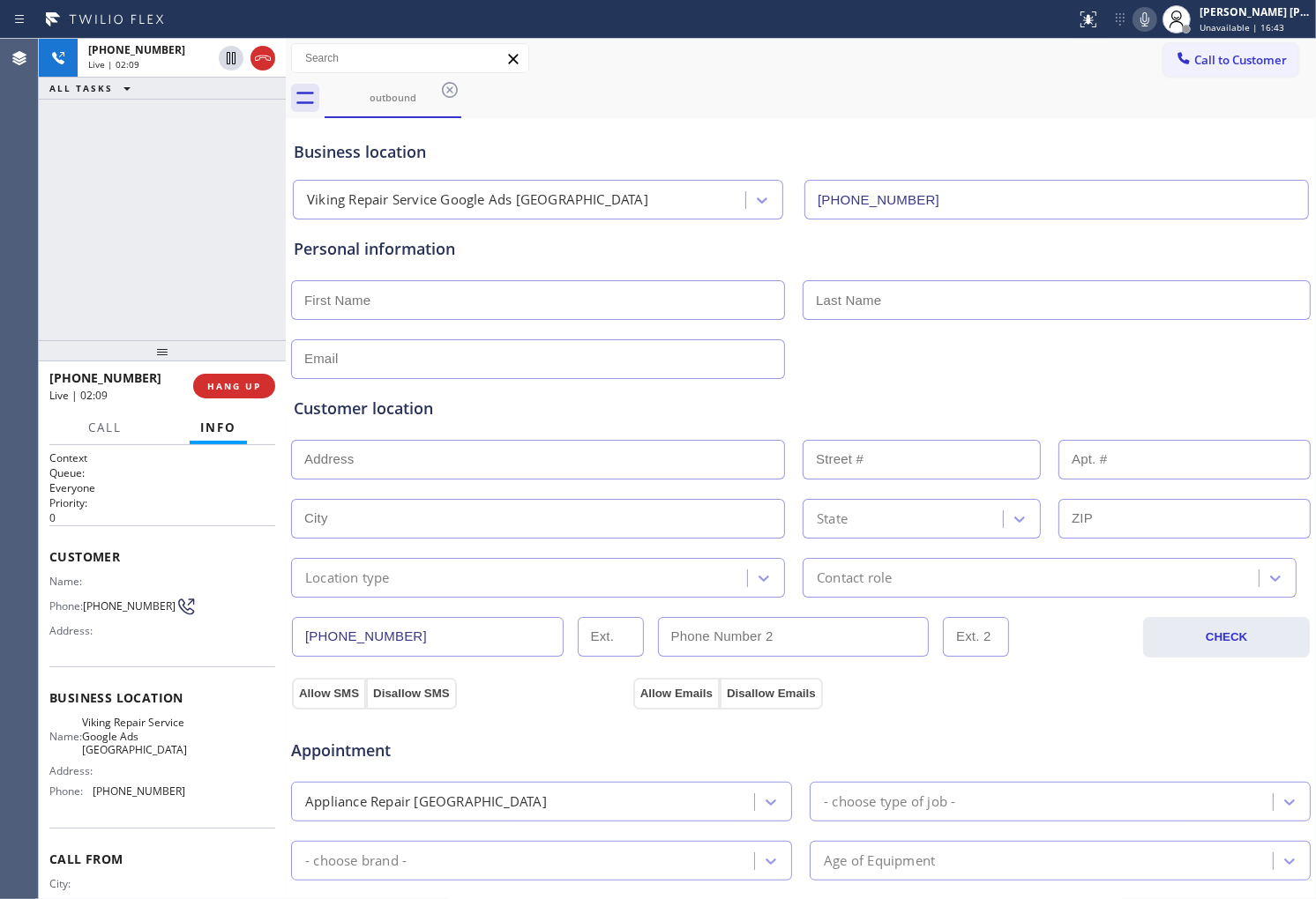
click at [21, 198] on div "Agent Desktop" at bounding box center [18, 469] width 38 height 860
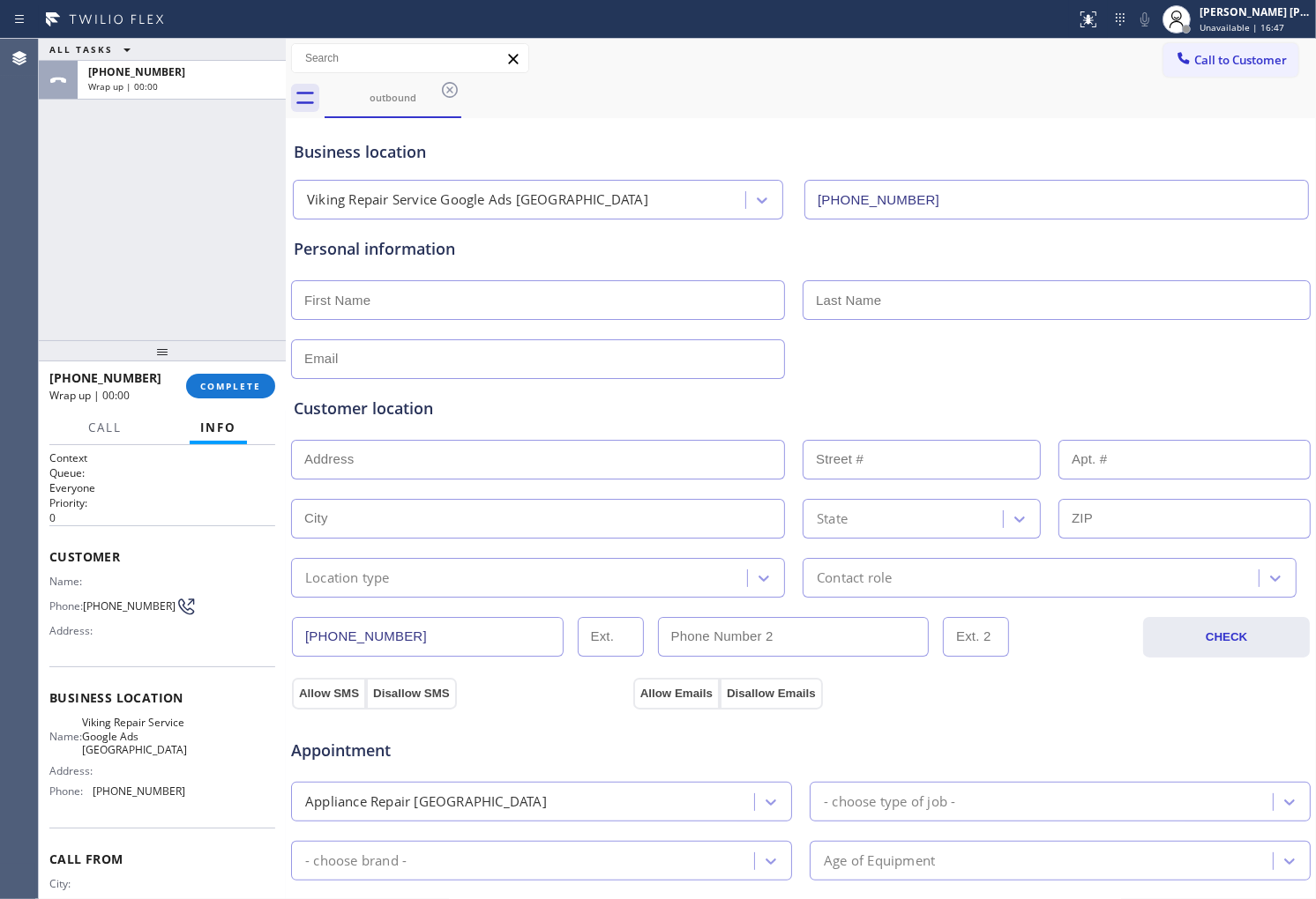
click at [398, 306] on input "text" at bounding box center [538, 300] width 494 height 40
click at [358, 292] on input "text" at bounding box center [538, 300] width 494 height 40
type input "Victoria"
click at [851, 283] on input "text" at bounding box center [1056, 300] width 508 height 40
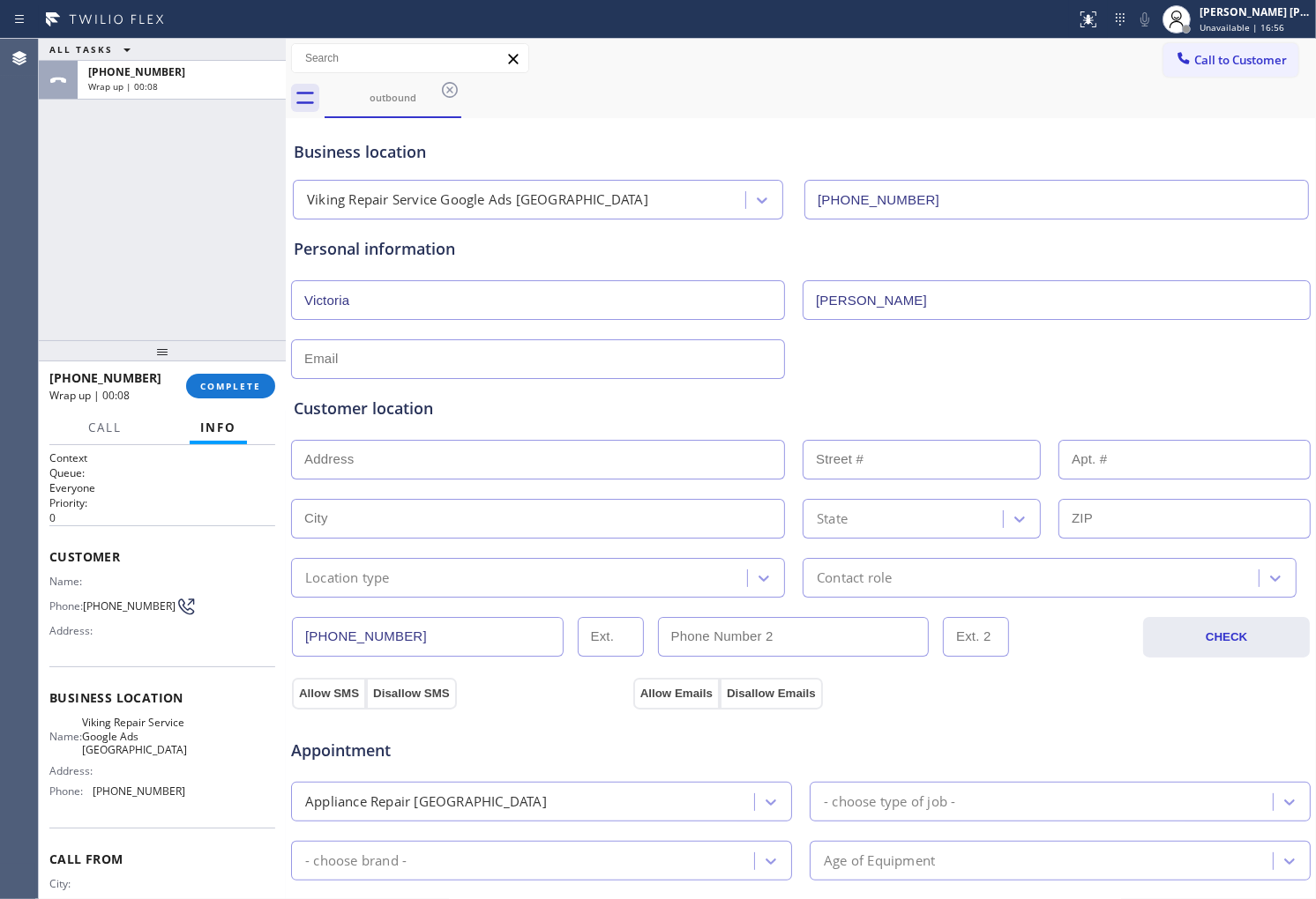
type input "Grasmick"
click at [408, 365] on input "text" at bounding box center [538, 359] width 494 height 40
drag, startPoint x: 337, startPoint y: 344, endPoint x: 331, endPoint y: 362, distance: 19.0
click at [337, 344] on input "text" at bounding box center [538, 359] width 494 height 40
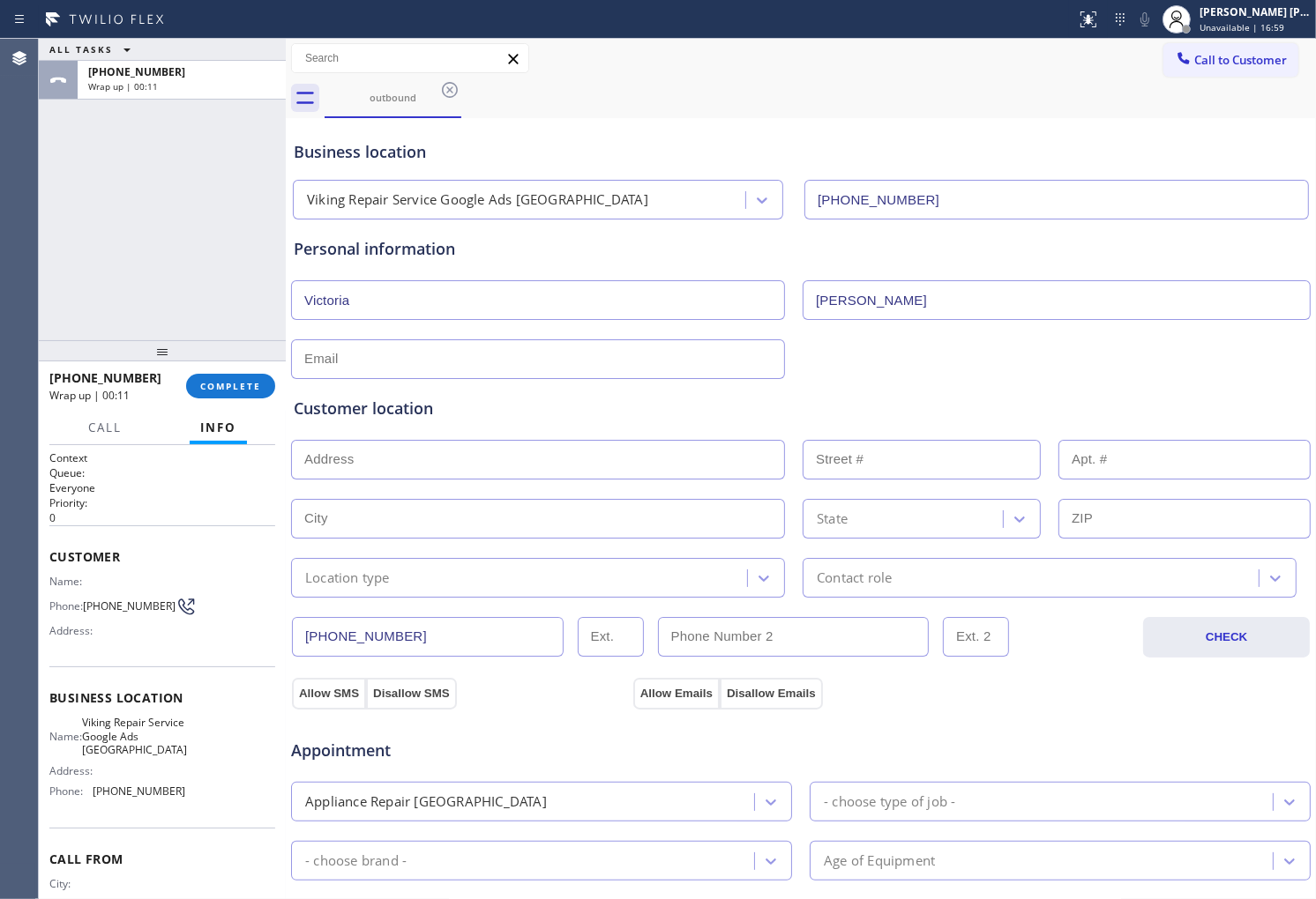
paste input "Buffgal51@gmail.com"
type input "Buffgal51@gmail.com"
click at [668, 406] on div "Customer location" at bounding box center [800, 408] width 1014 height 24
click at [539, 468] on input "text" at bounding box center [538, 459] width 494 height 40
paste input "80113"
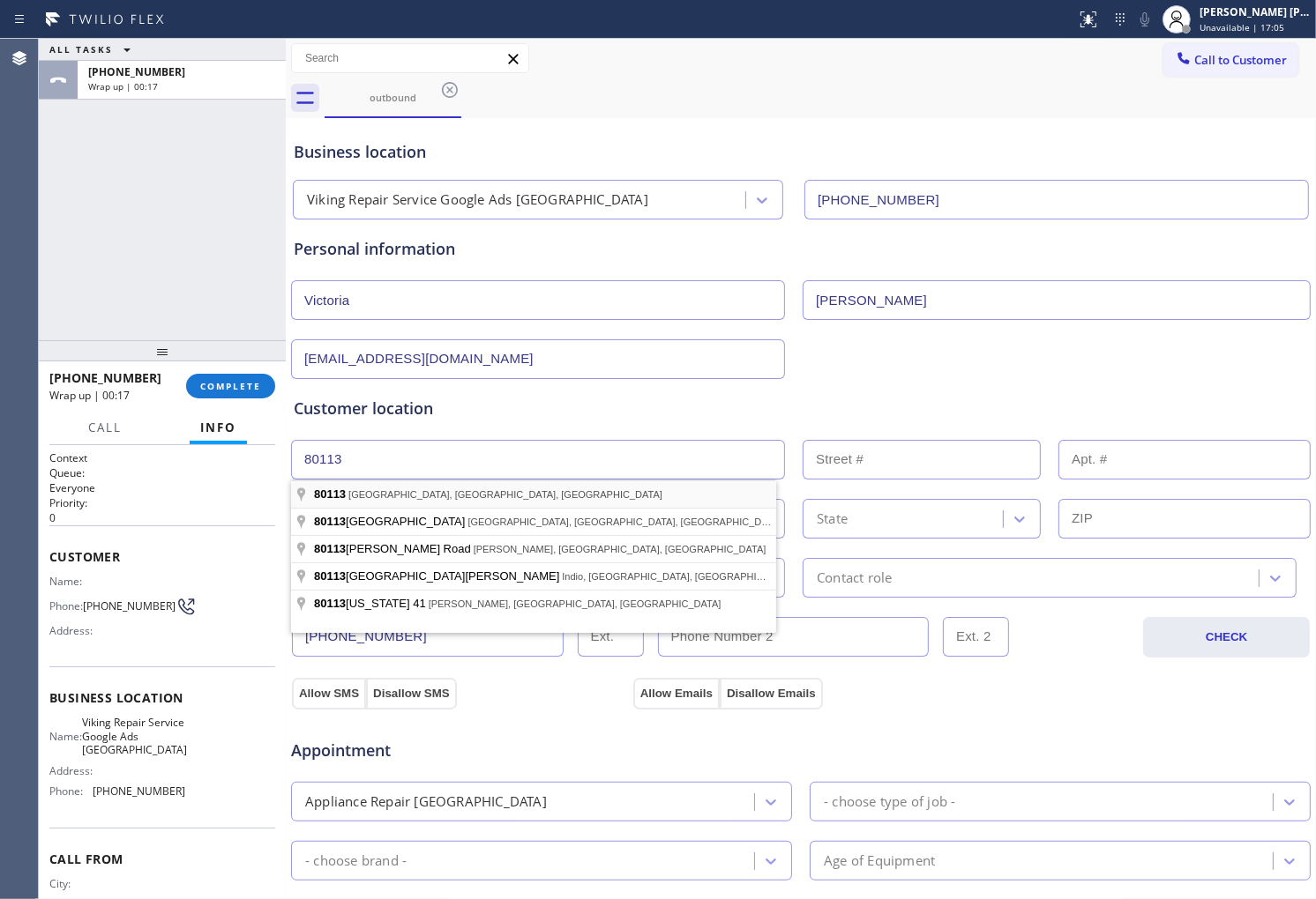
type input "Englewood, CO 80113, USA"
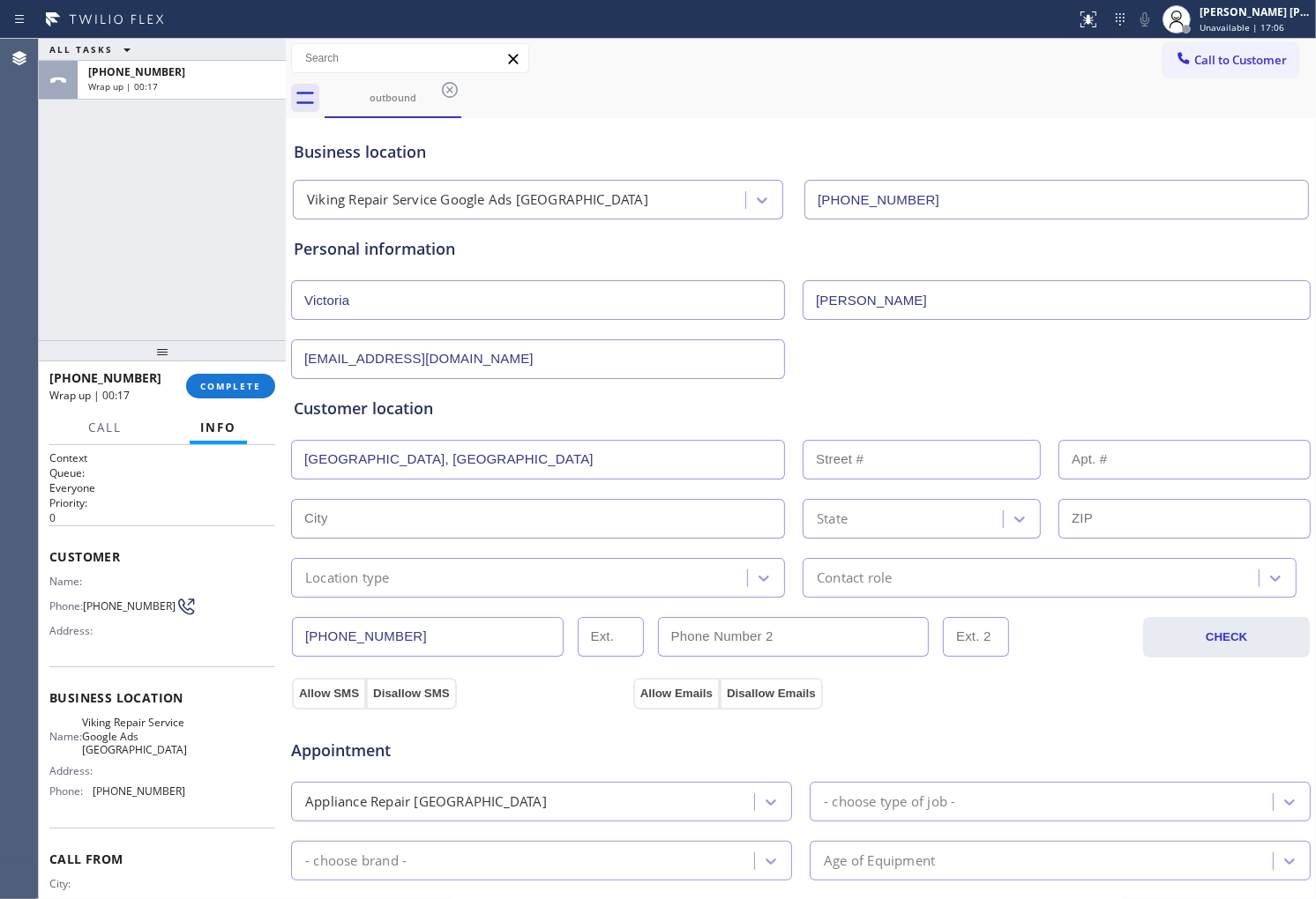
type input "Englewood"
type input "80113"
click at [455, 583] on div "Location type" at bounding box center [521, 578] width 451 height 31
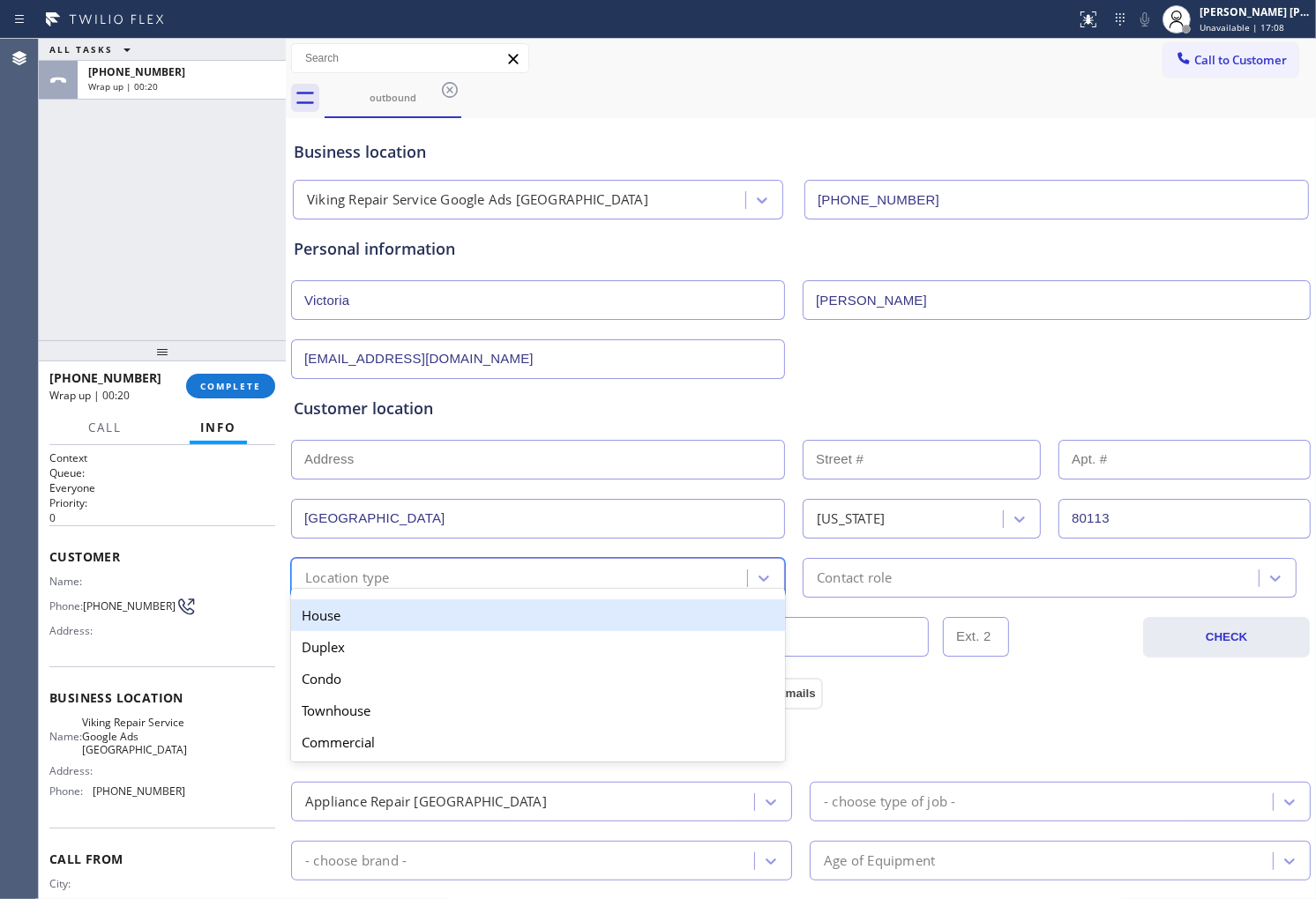
click at [427, 617] on div "House" at bounding box center [538, 615] width 494 height 32
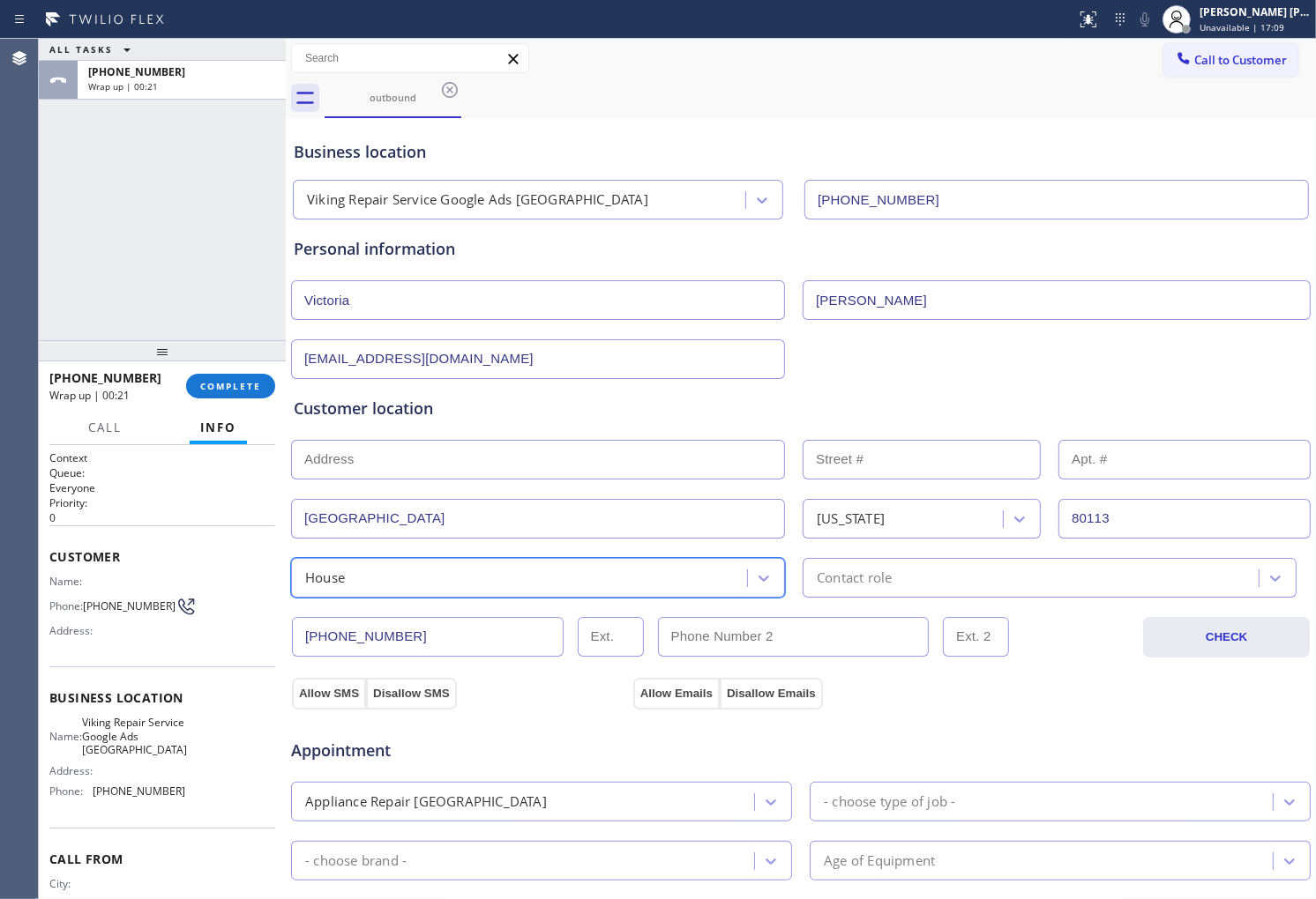
click at [813, 591] on div "Contact role" at bounding box center [1050, 578] width 494 height 40
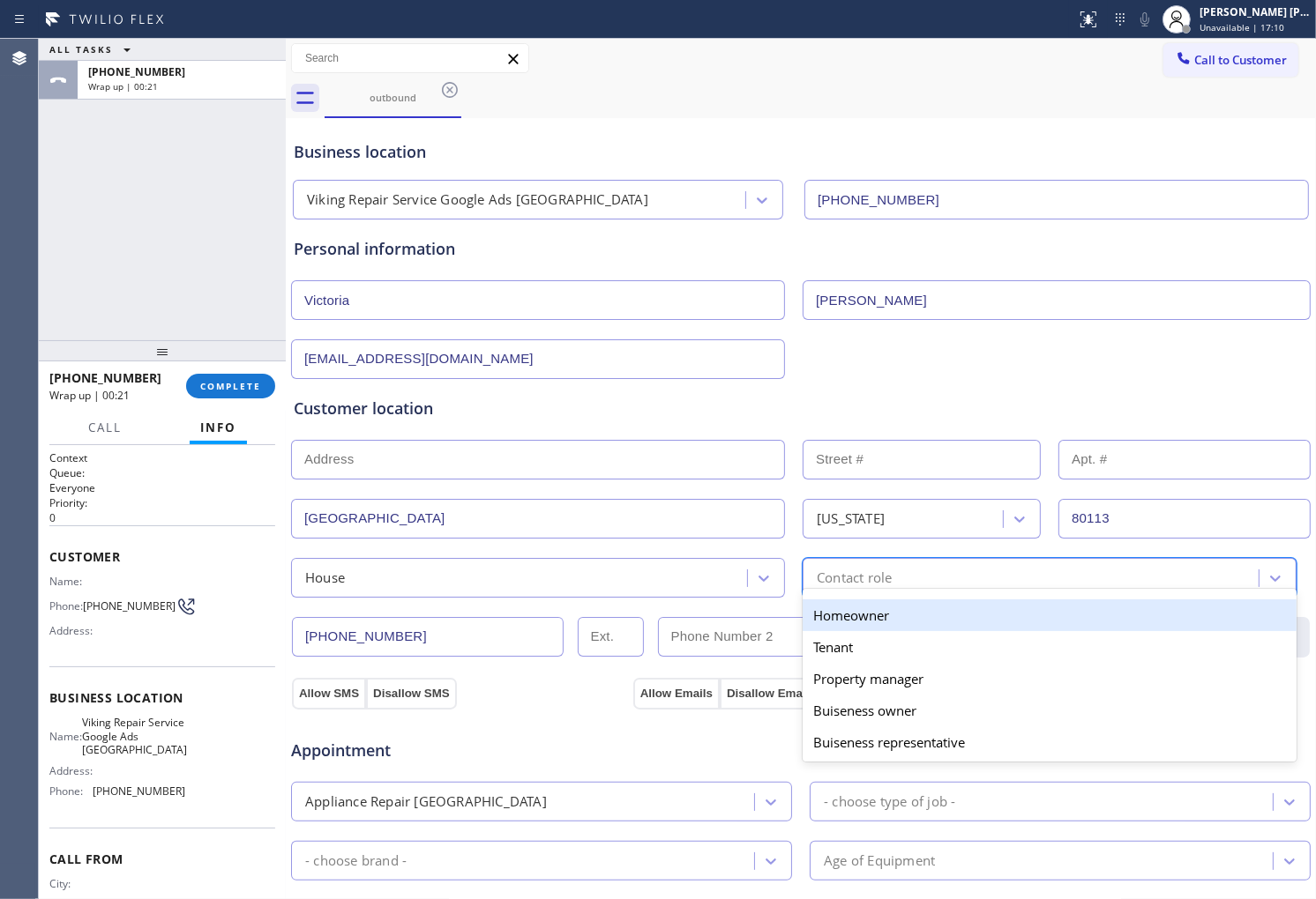
click at [838, 618] on div "Homeowner" at bounding box center [1050, 615] width 494 height 32
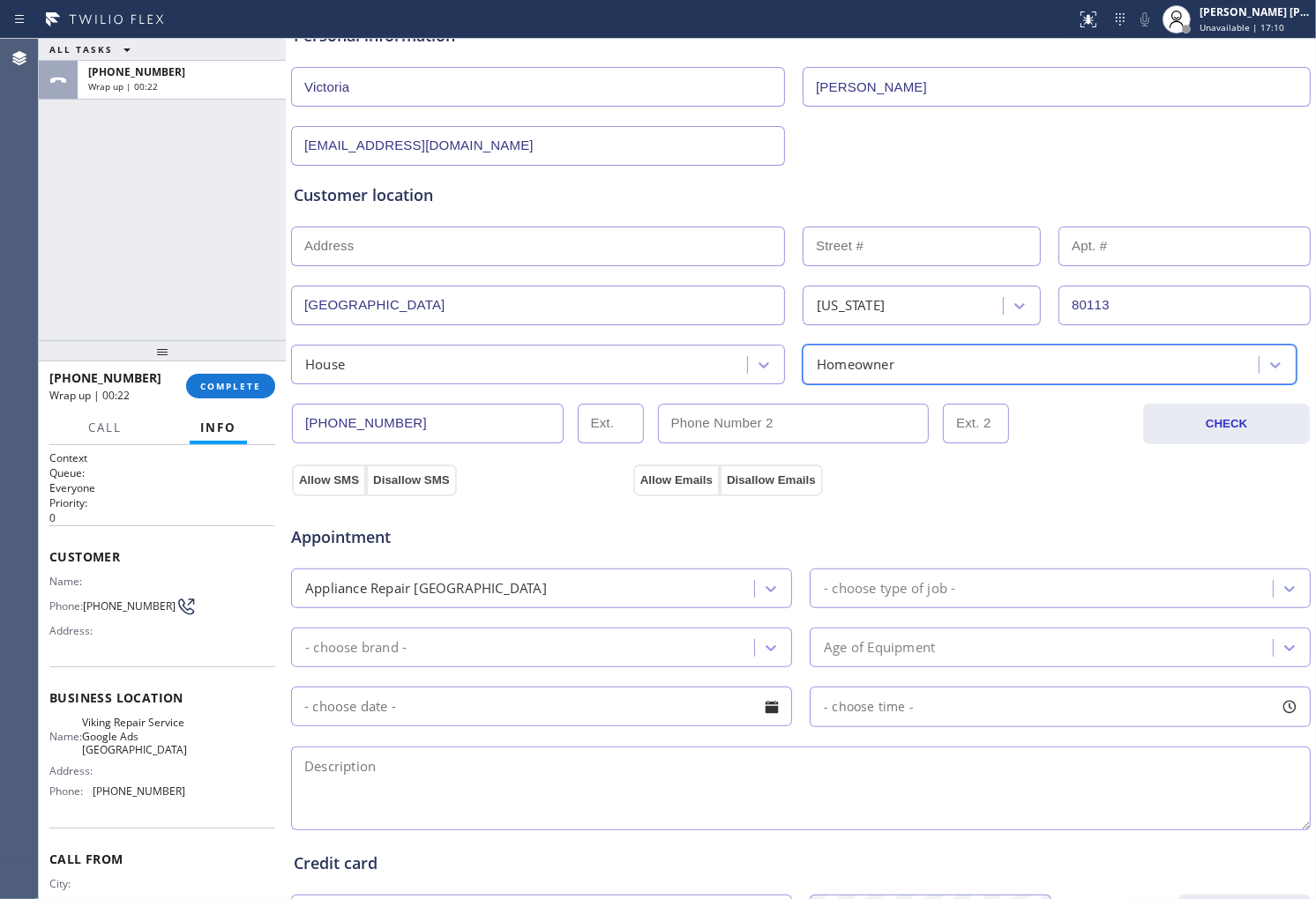
scroll to position [392, 0]
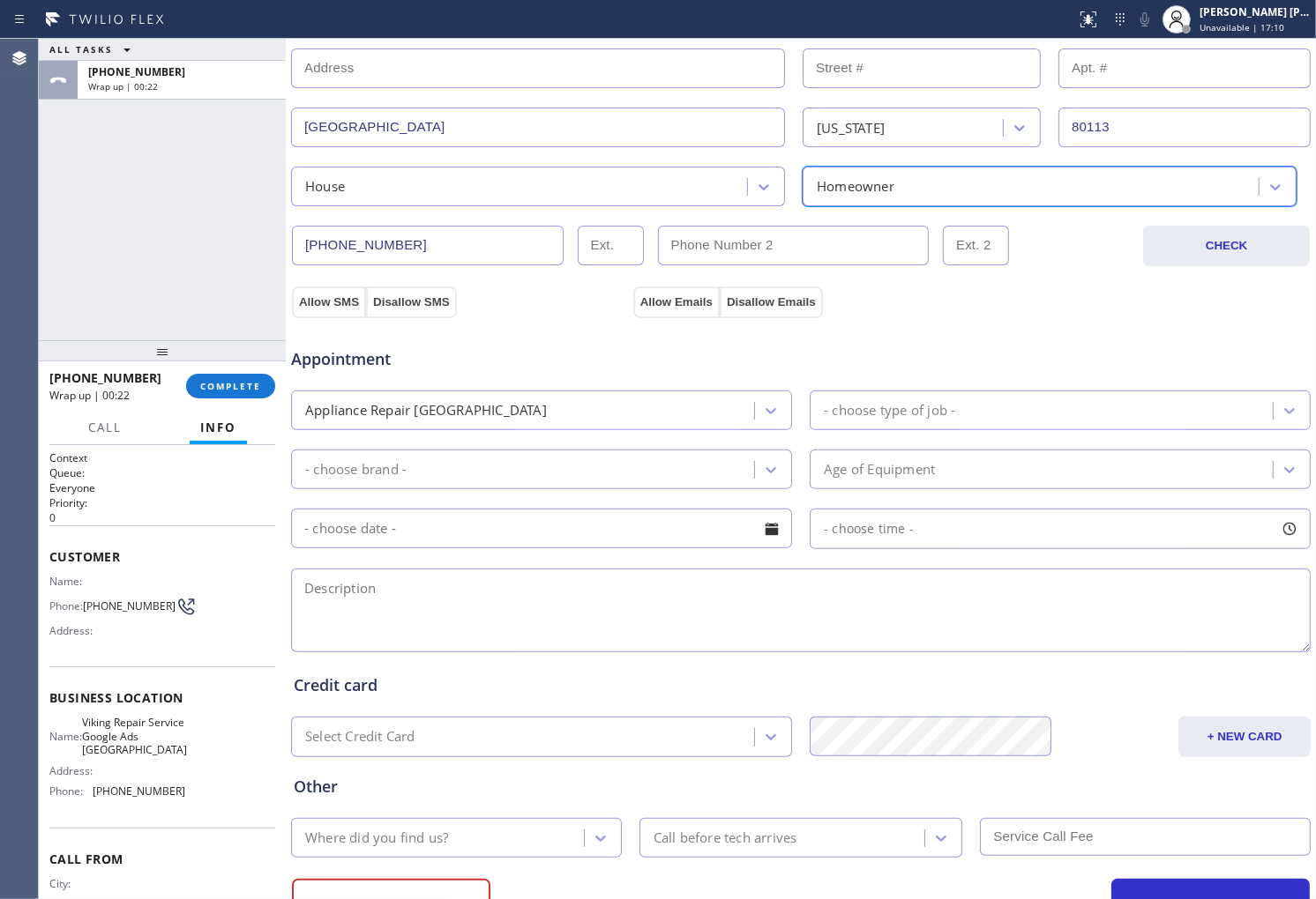
click at [340, 412] on div "Appliance Repair [GEOGRAPHIC_DATA]" at bounding box center [425, 410] width 241 height 20
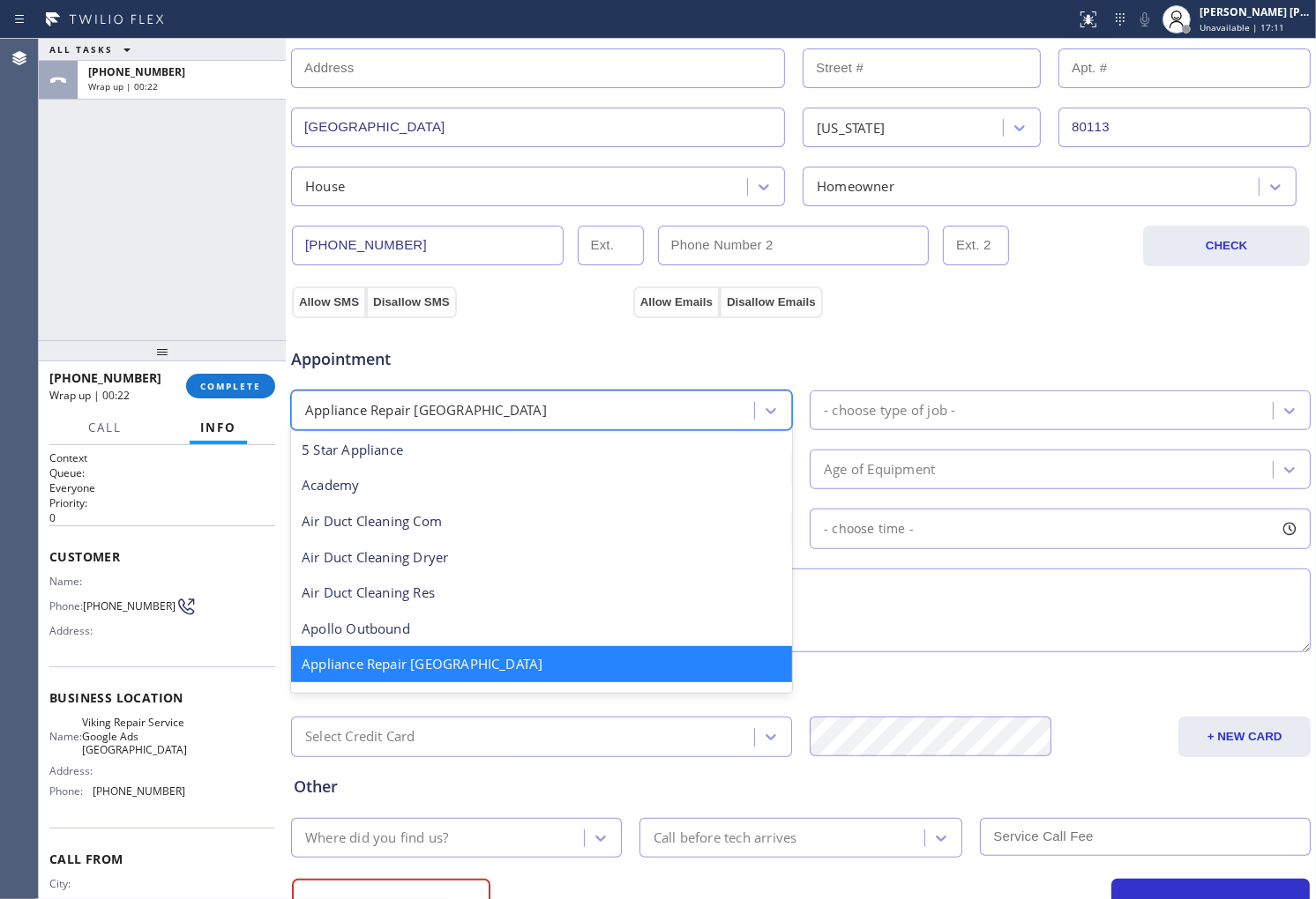
scroll to position [1, 0]
click at [329, 301] on button "Allow SMS" at bounding box center [329, 302] width 74 height 32
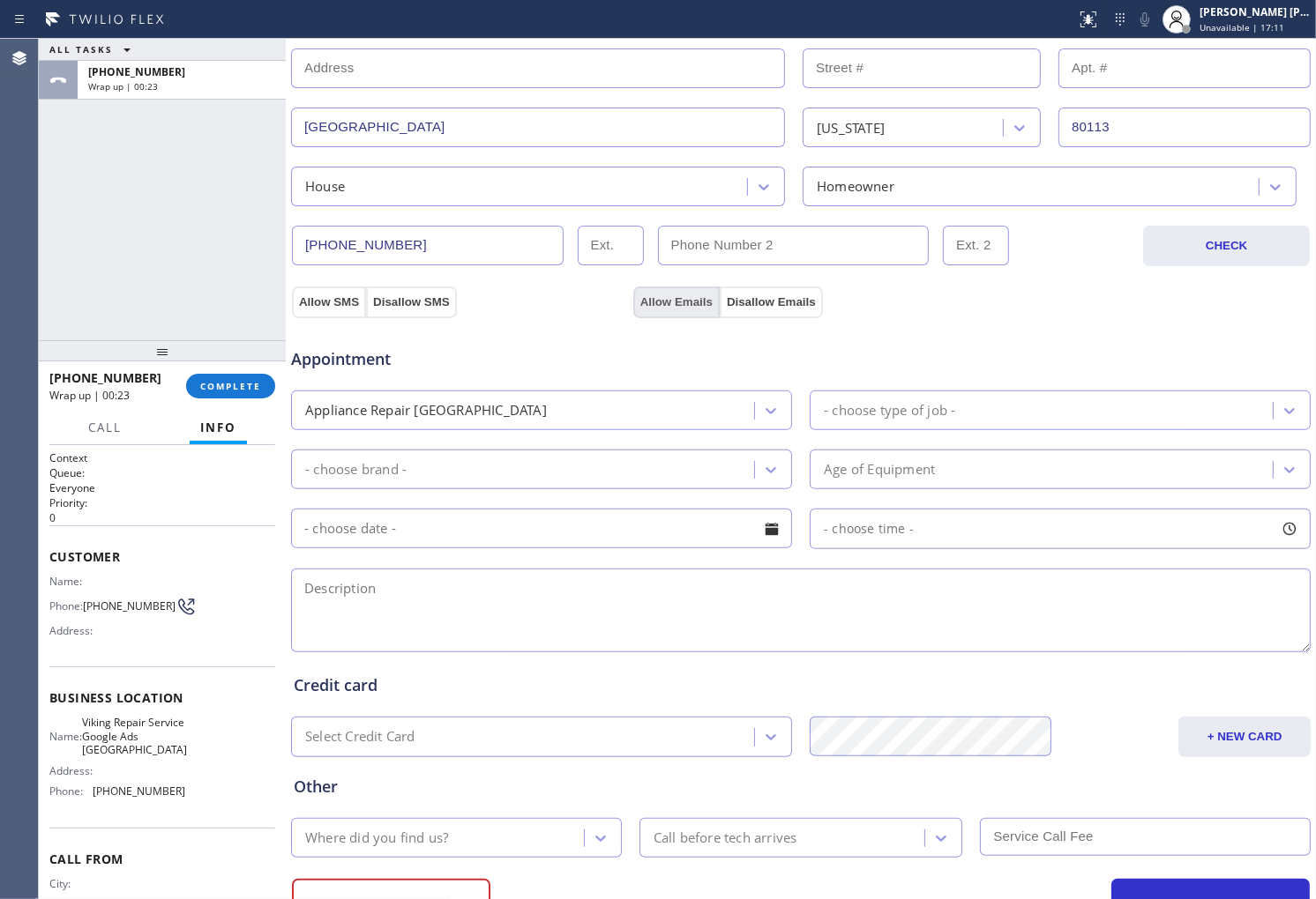
click at [699, 296] on button "Allow Emails" at bounding box center [676, 302] width 87 height 32
click at [659, 422] on div "Appliance Repair [GEOGRAPHIC_DATA]" at bounding box center [525, 411] width 457 height 31
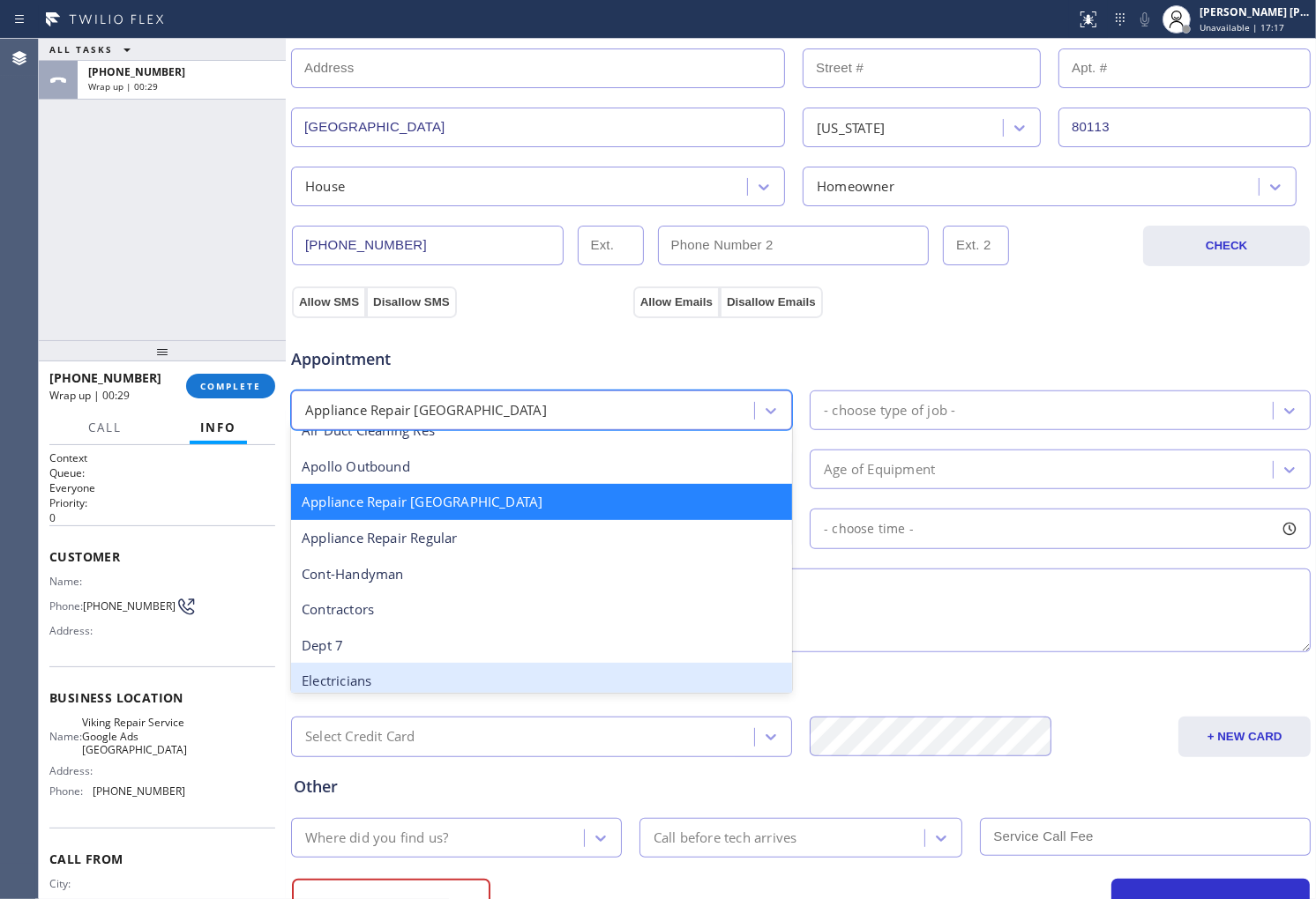
scroll to position [197, 0]
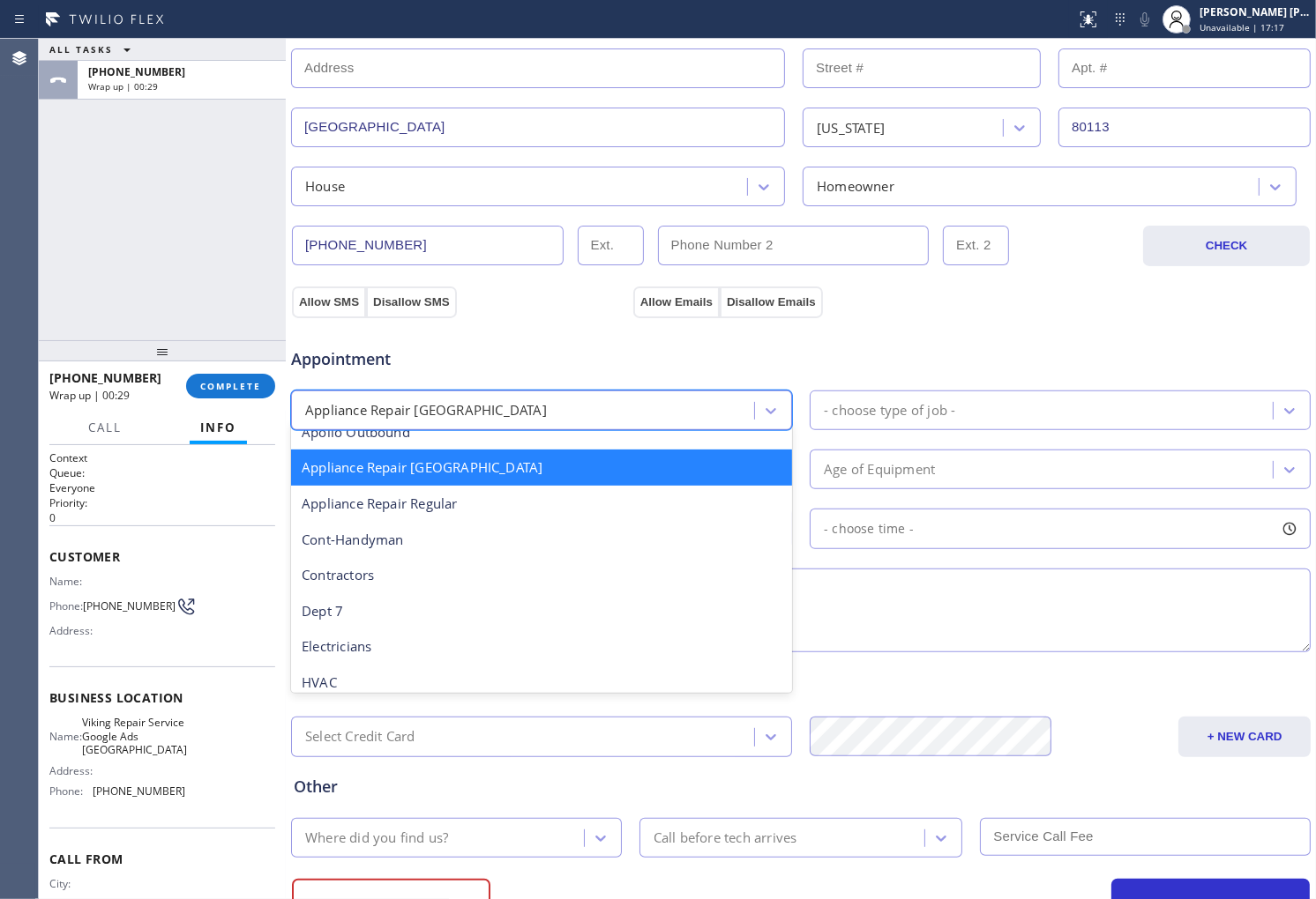
click at [451, 468] on div "Appliance Repair [GEOGRAPHIC_DATA]" at bounding box center [541, 467] width 501 height 36
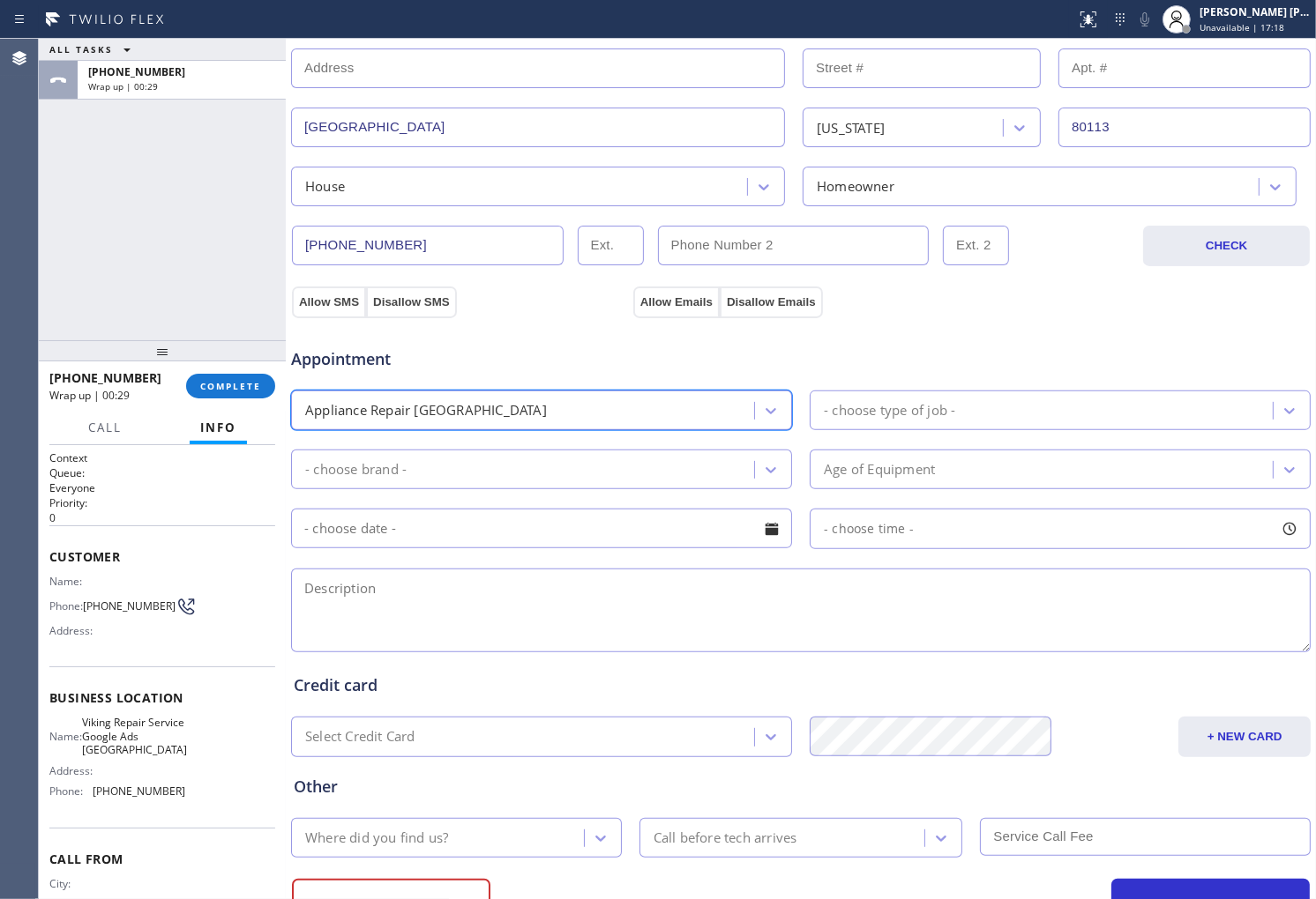
click at [1028, 439] on div "Appointment option Appliance Repair High End, selected. 24 results available. S…" at bounding box center [800, 491] width 1014 height 330
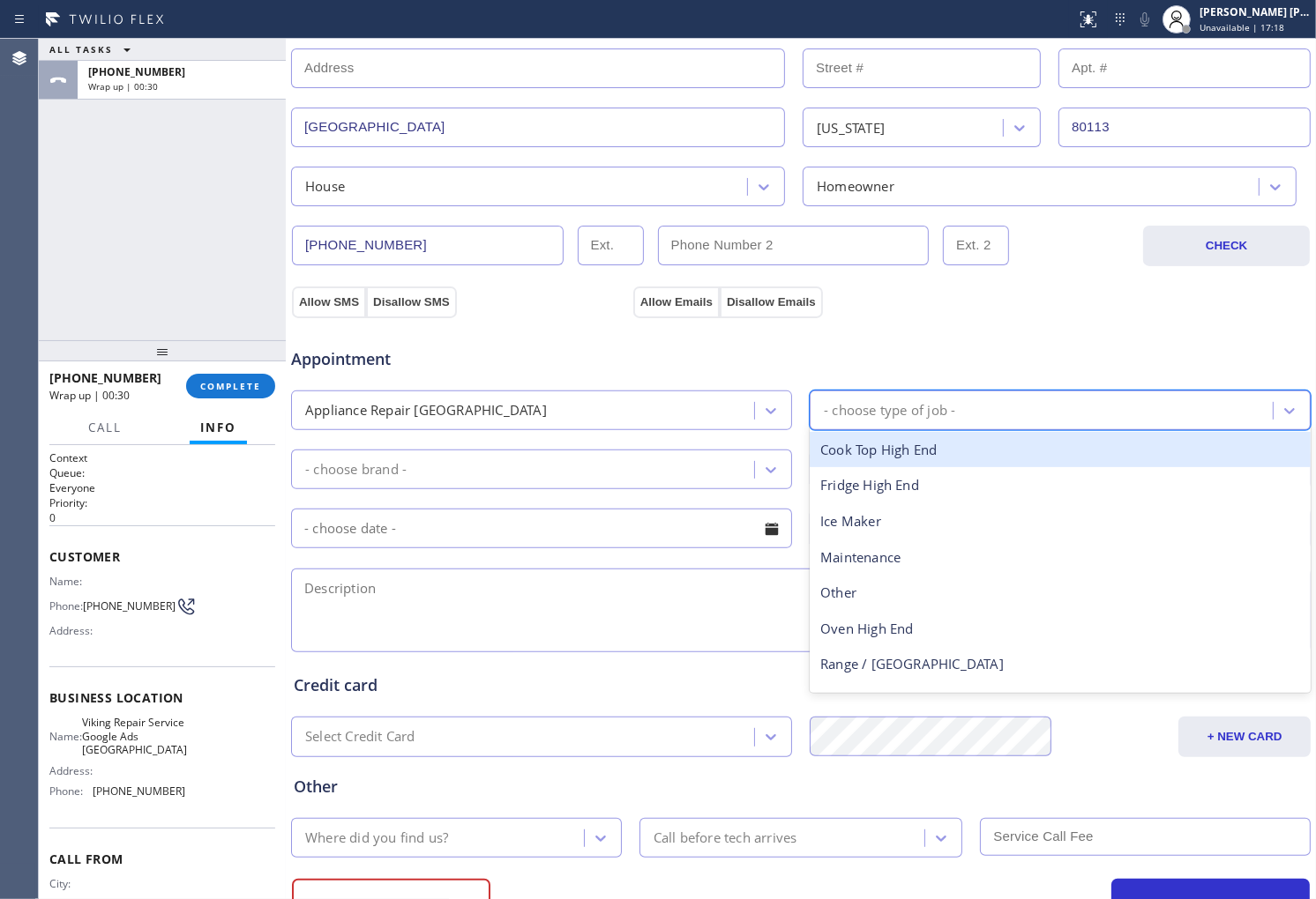
click at [1024, 413] on div "- choose type of job -" at bounding box center [1044, 411] width 457 height 31
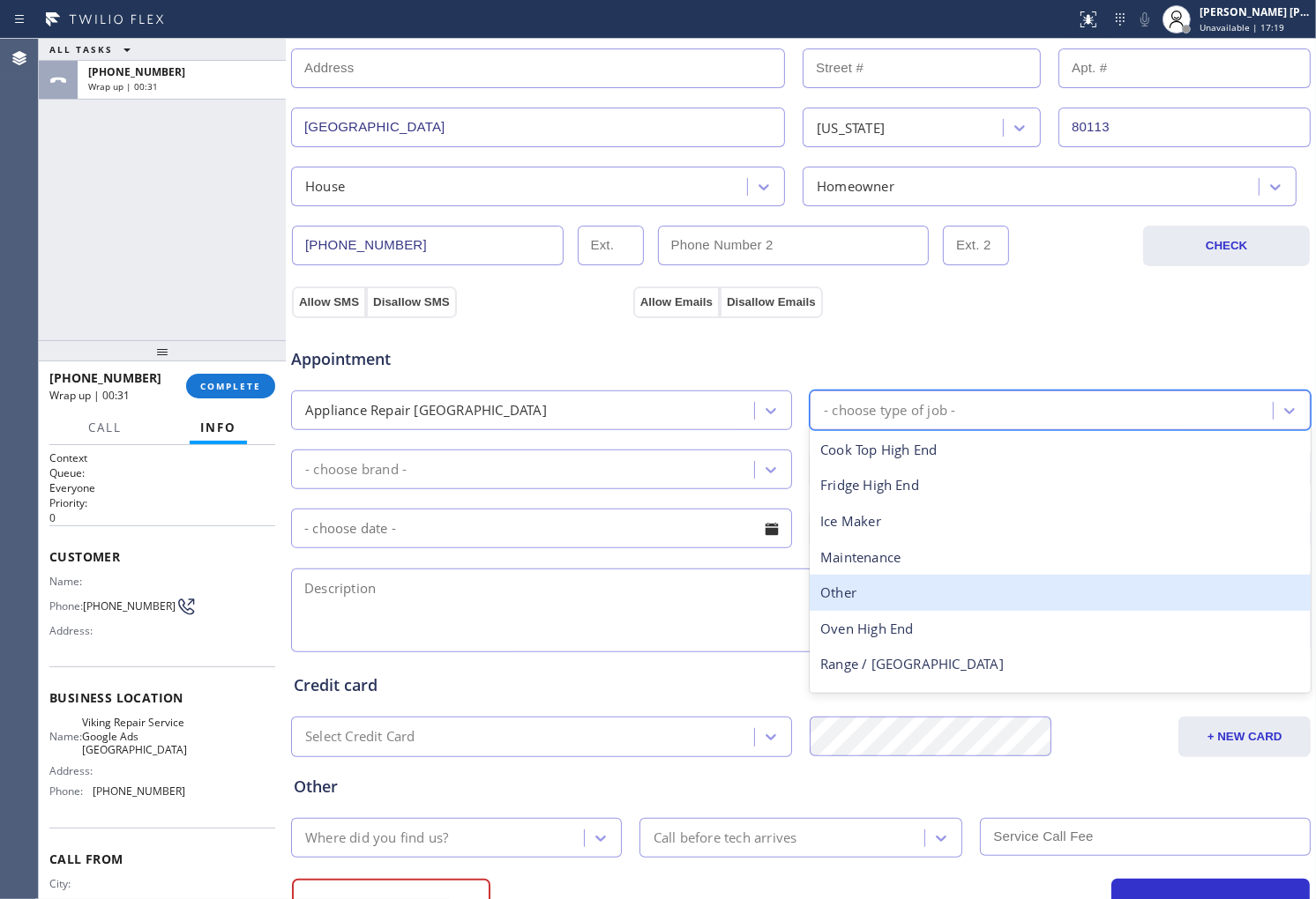
click at [887, 605] on div "Other" at bounding box center [1059, 592] width 501 height 36
click at [887, 605] on textarea at bounding box center [801, 611] width 1020 height 84
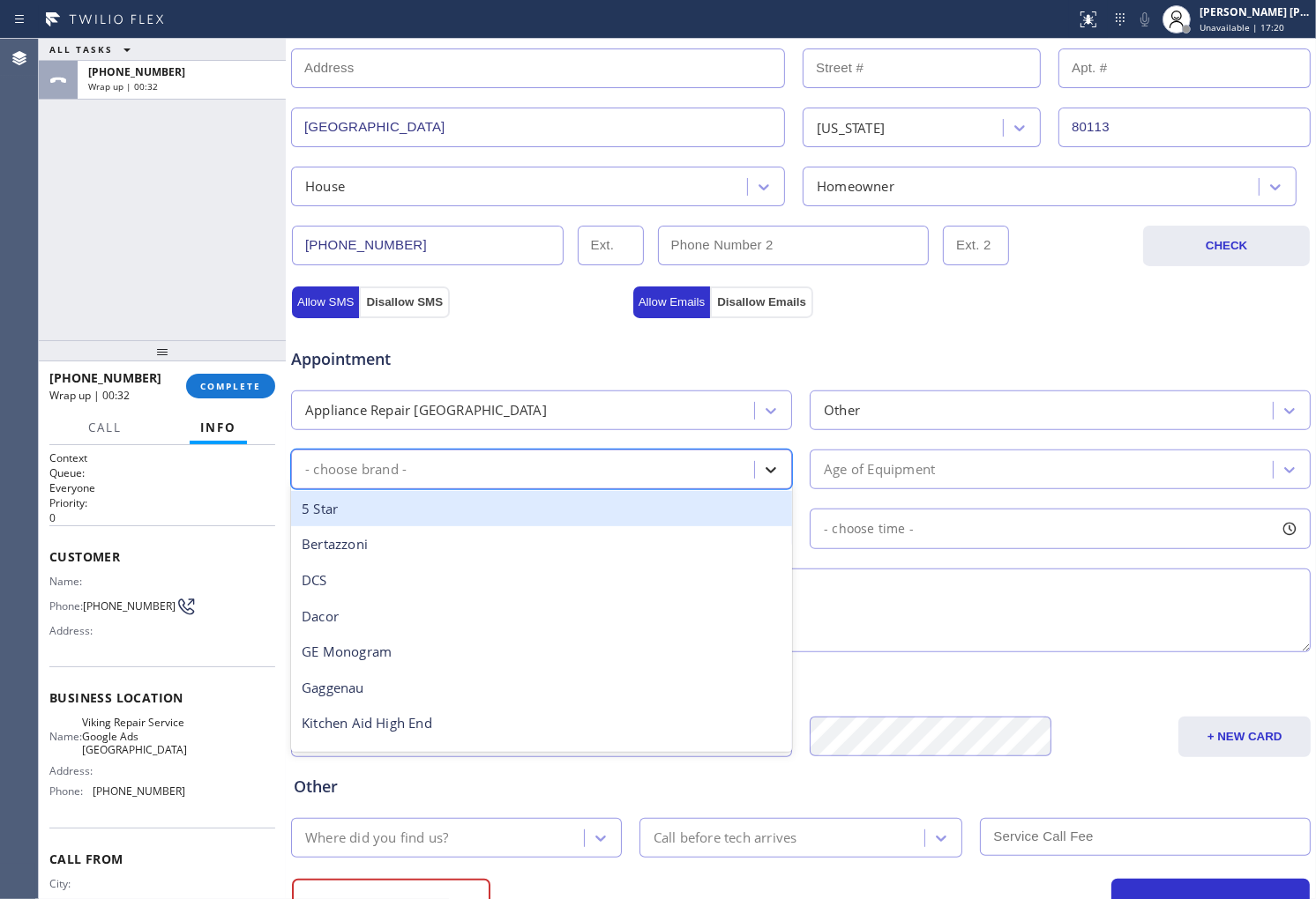
click at [762, 472] on icon at bounding box center [771, 470] width 17 height 17
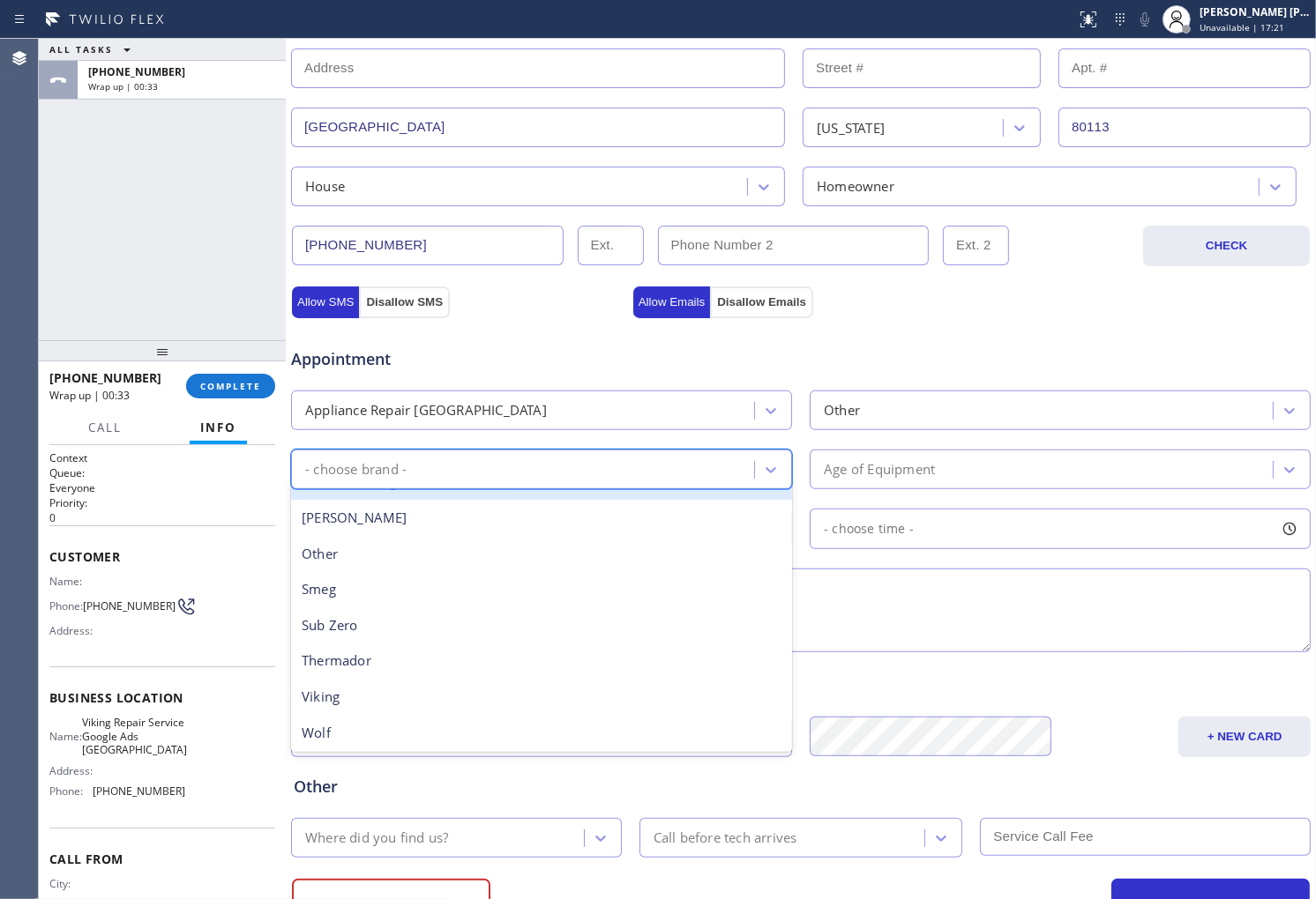
scroll to position [242, 0]
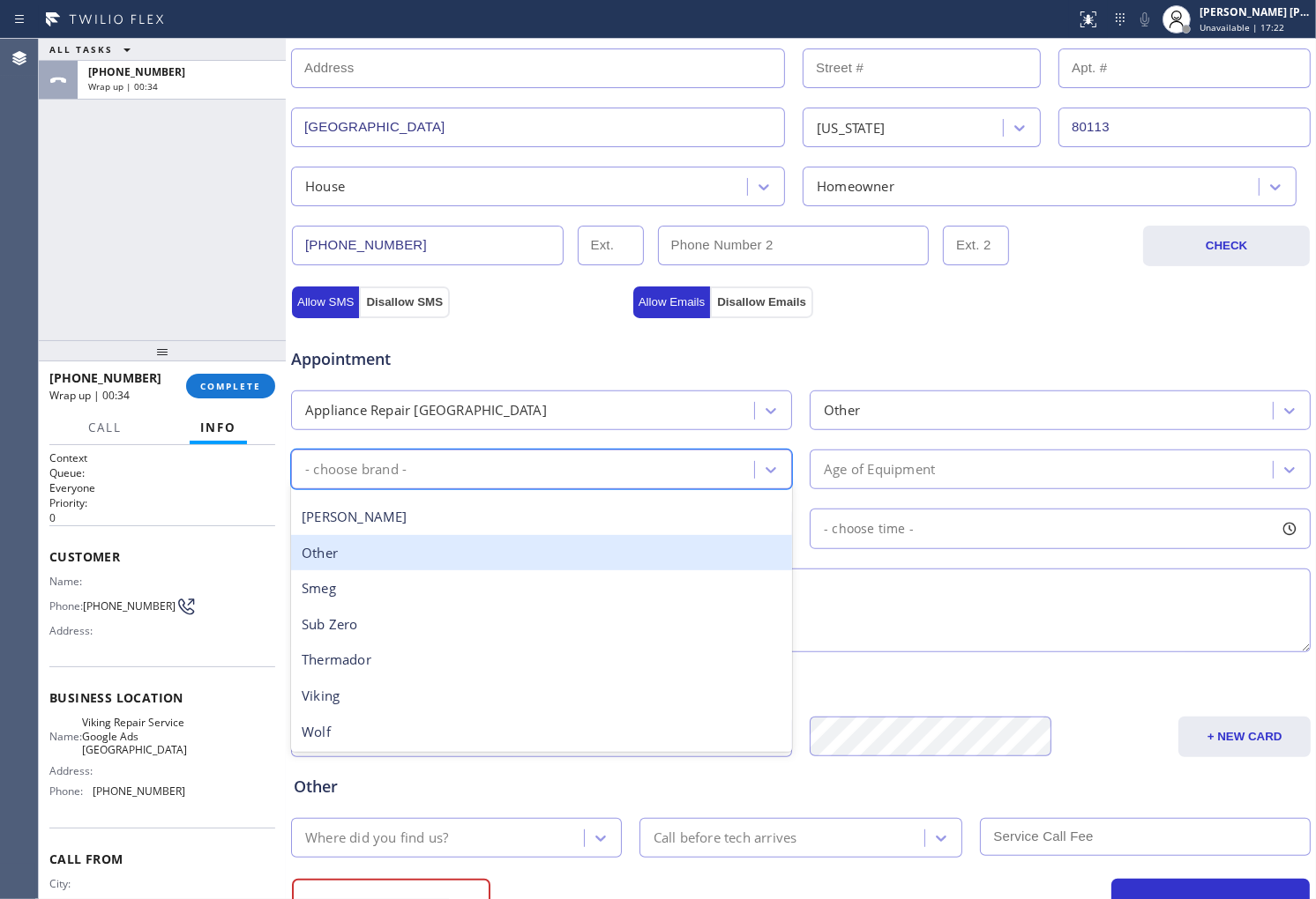
click at [506, 561] on div "Other" at bounding box center [541, 553] width 501 height 36
click at [506, 561] on div "Appointment Appliance Repair High End Other option Other focused, 9 of 14. 14 r…" at bounding box center [800, 491] width 1014 height 330
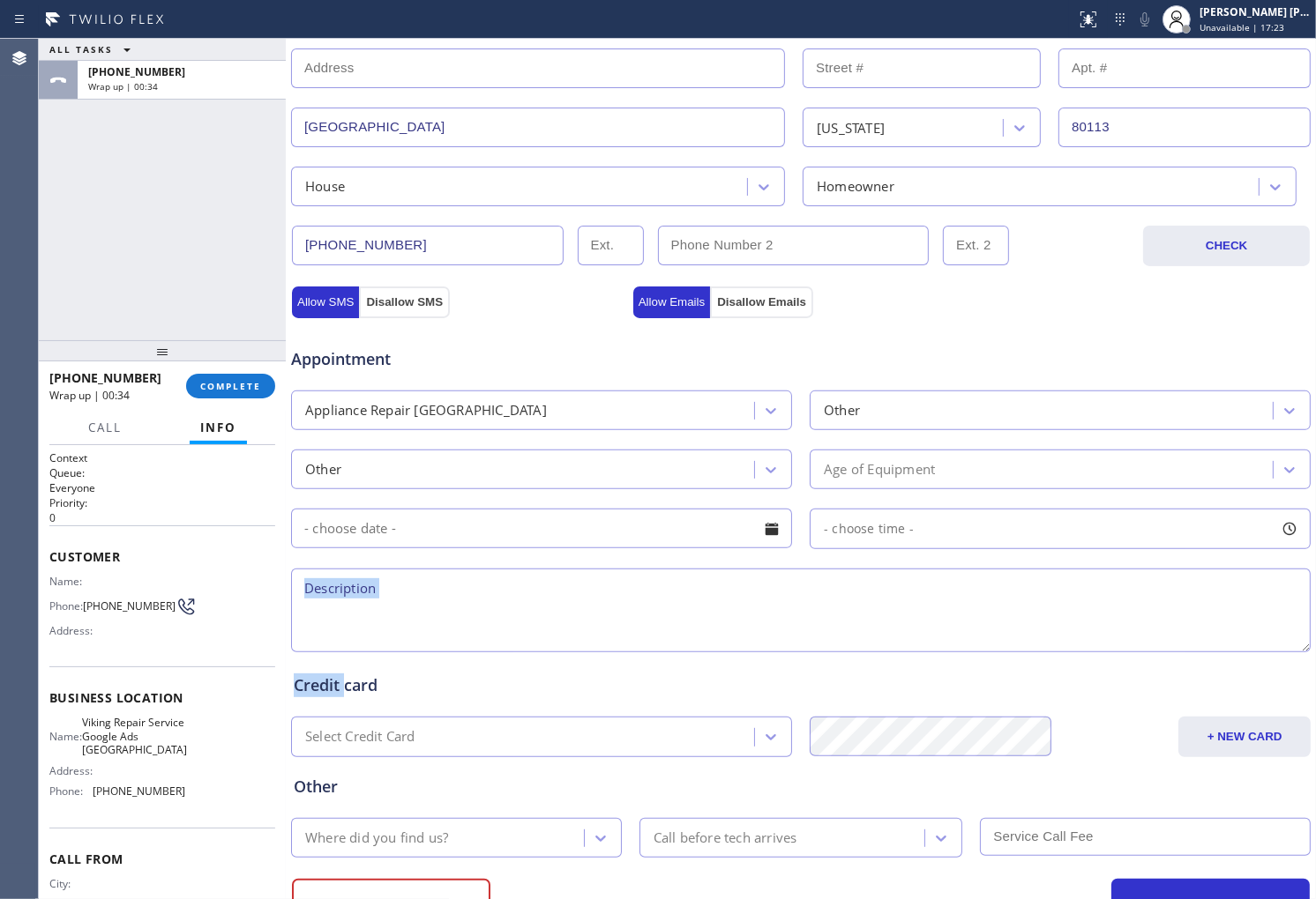
click at [954, 462] on div "Age of Equipment" at bounding box center [1044, 470] width 457 height 31
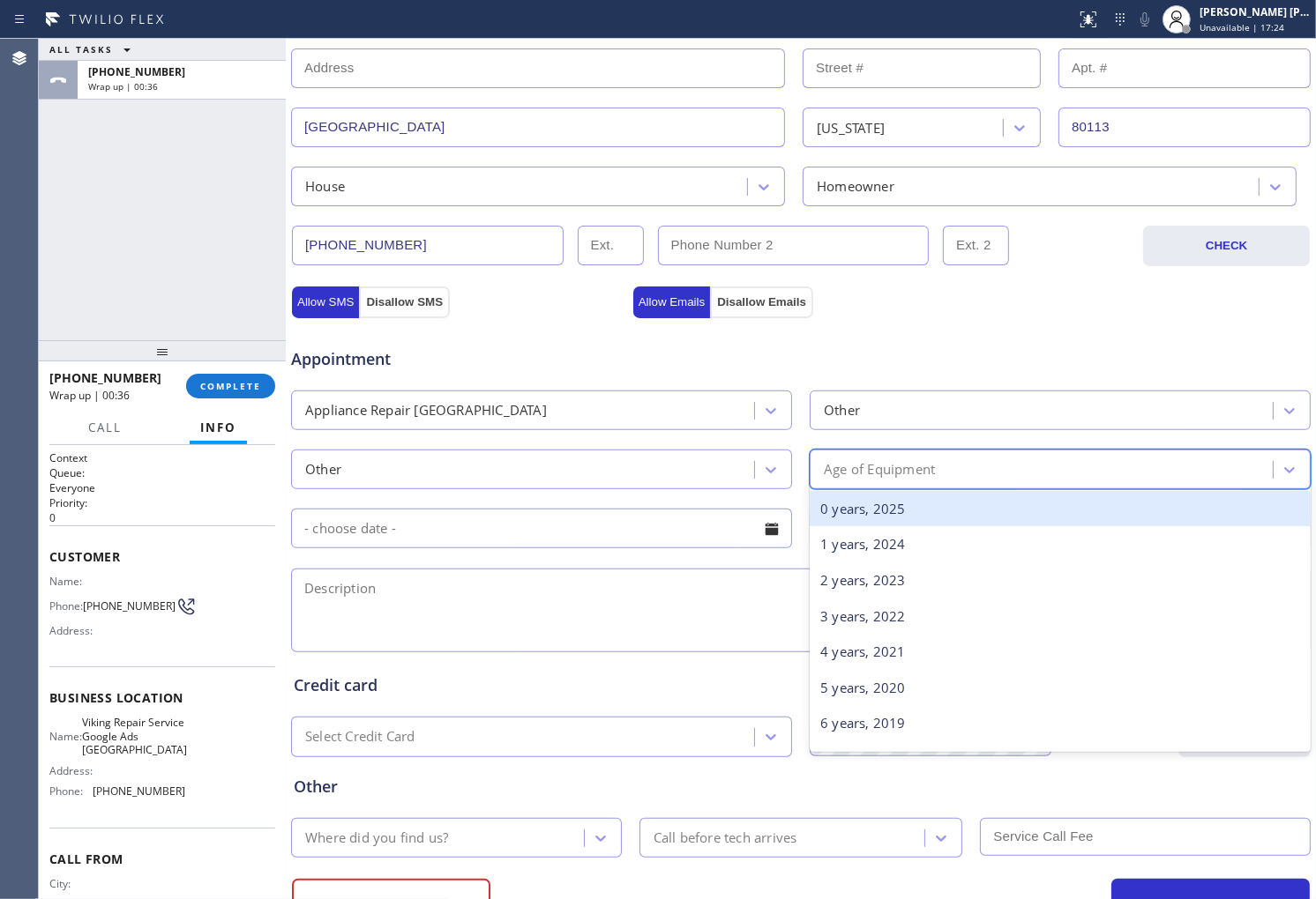
click at [899, 469] on div "Age of Equipment" at bounding box center [879, 469] width 111 height 20
click at [879, 511] on div "0 years, 2025" at bounding box center [1059, 508] width 501 height 36
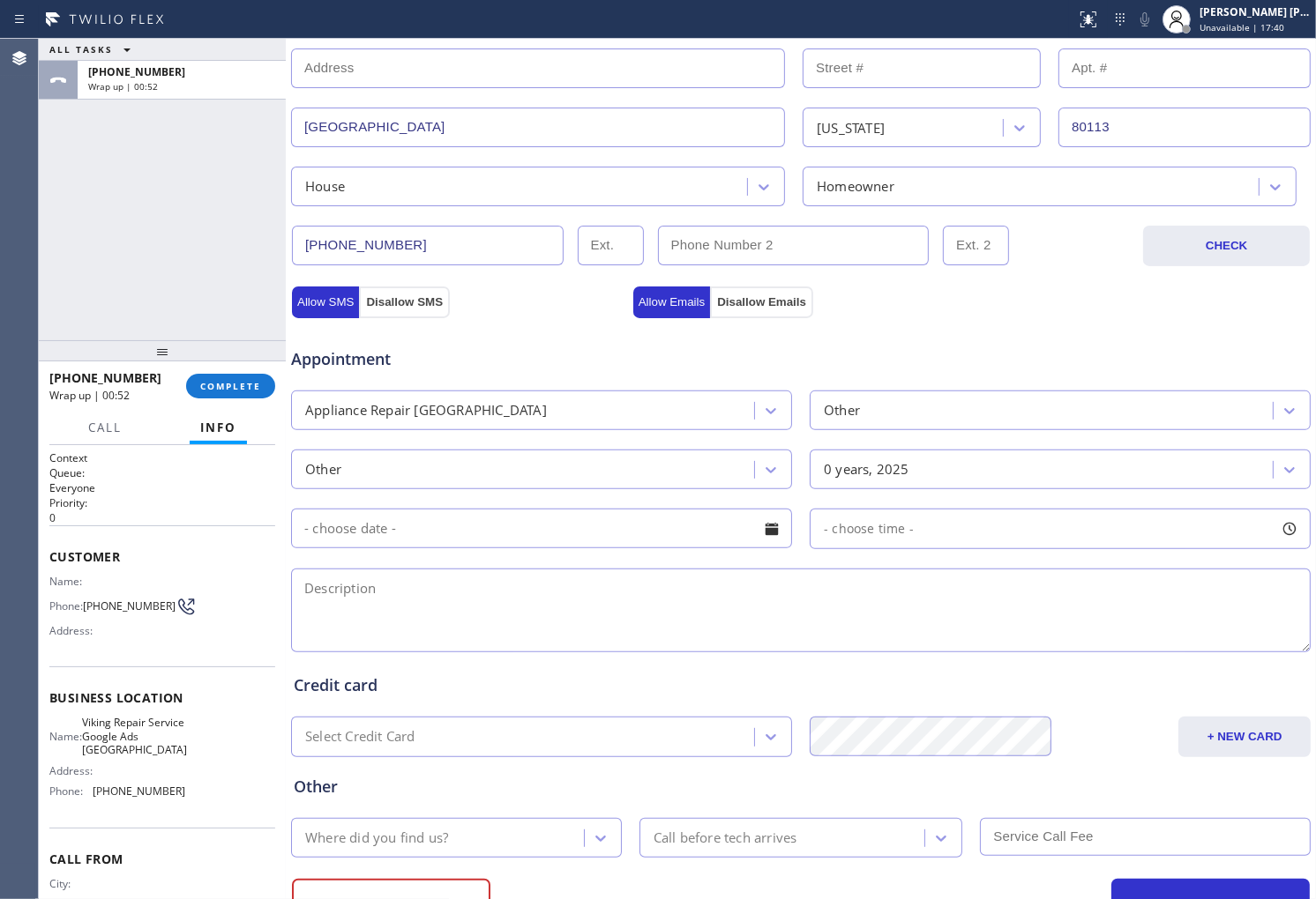
click at [553, 561] on div "Appointment Appliance Repair High End Other Other 0 years, 2025 - choose time -" at bounding box center [800, 491] width 1014 height 330
click at [535, 598] on textarea at bounding box center [801, 611] width 1020 height 84
paste textarea "Oven/Range/Stove, Microwave"
click at [726, 604] on textarea "Oven/Range/Stove, Microwave" at bounding box center [801, 611] width 1020 height 84
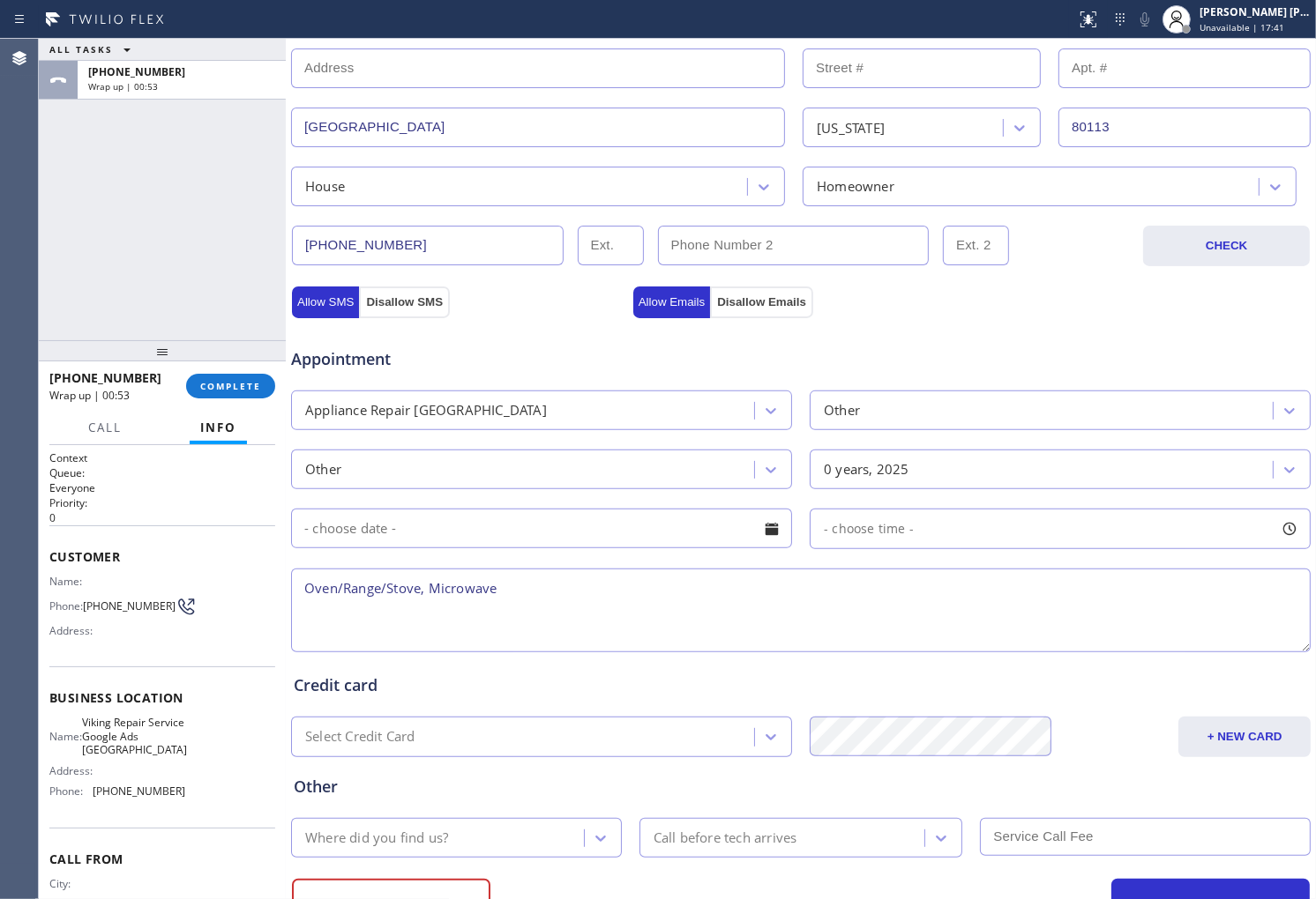
click at [594, 592] on textarea "Oven/Range/Stove, Microwave" at bounding box center [801, 611] width 1020 height 84
paste textarea "80113"
click at [165, 753] on span "Viking Repair Service Google Ads Denver" at bounding box center [134, 736] width 105 height 41
click at [135, 733] on span "Viking Repair Service Google Ads Denver" at bounding box center [134, 736] width 105 height 41
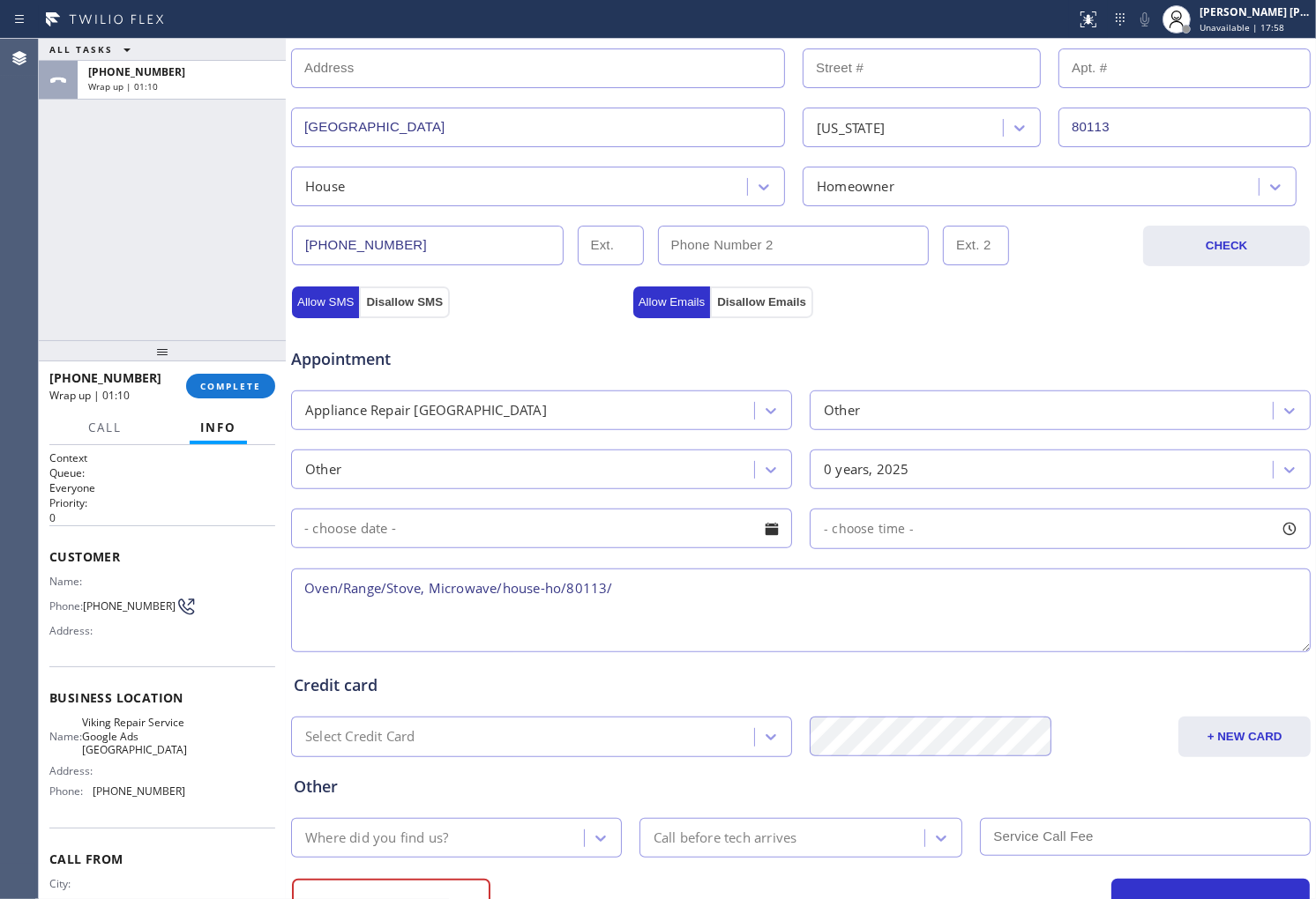
click at [135, 733] on span "Viking Repair Service Google Ads Denver" at bounding box center [134, 736] width 105 height 41
copy span "Viking Repair Service Google Ads Denver"
click at [711, 584] on textarea "Oven/Range/Stove, Microwave/house-ho/80113/" at bounding box center [801, 611] width 1020 height 84
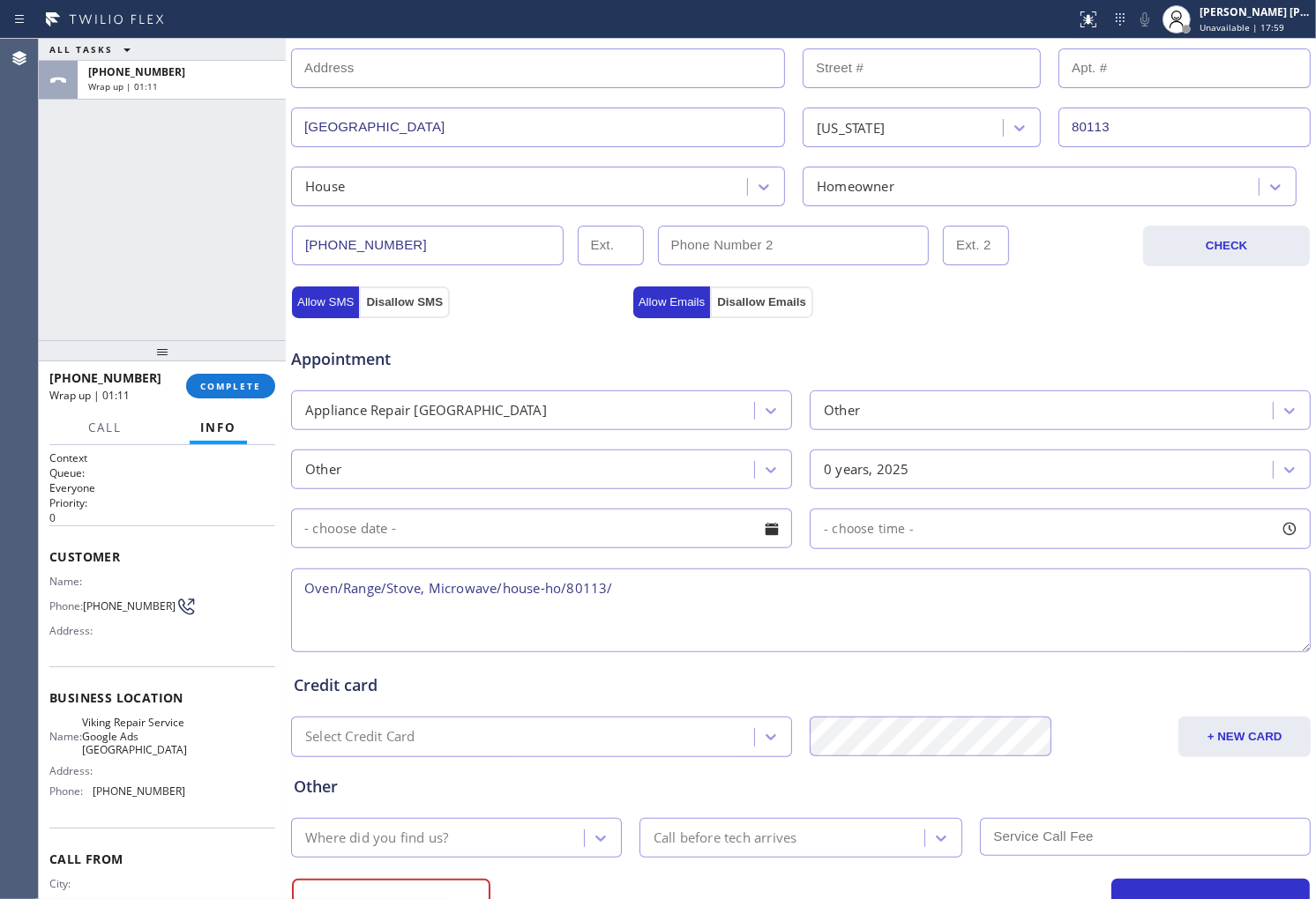
click at [711, 584] on textarea "Oven/Range/Stove, Microwave/house-ho/80113/" at bounding box center [801, 611] width 1020 height 84
paste textarea "Viking Repair Service Google Ads Denver"
click at [603, 587] on textarea "Oven/Range/Stove, Microwave/house-ho/80113Viking Repair Service Google Ads Denv…" at bounding box center [801, 611] width 1020 height 84
click at [883, 592] on textarea "Oven/Range/Stove, Microwave/house-ho/80113/Viking Repair Service Google Ads Den…" at bounding box center [801, 611] width 1020 height 84
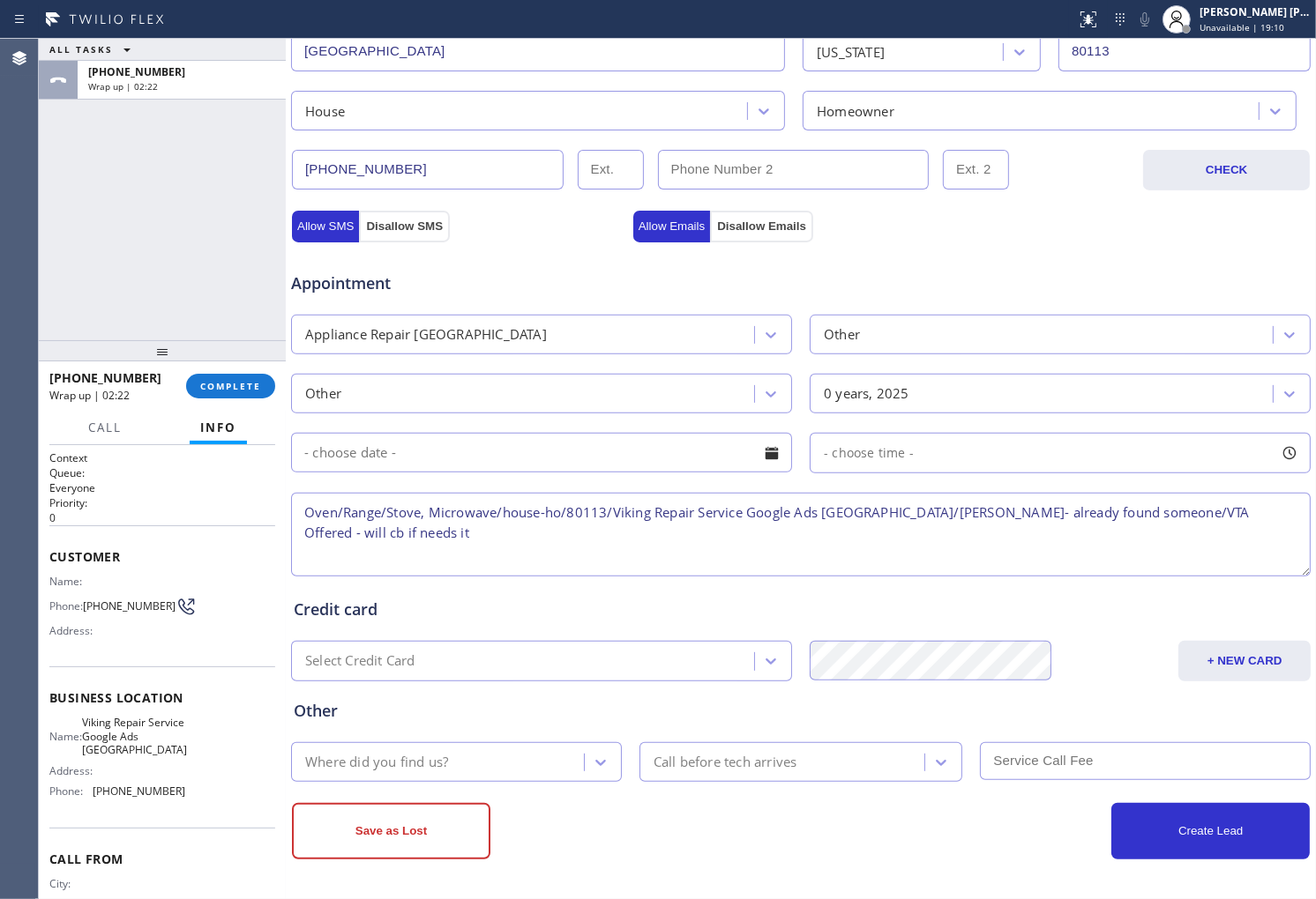
type textarea "Oven/Range/Stove, Microwave/house-ho/80113/Viking Repair Service Google Ads Den…"
click at [477, 756] on div "Where did you find us?" at bounding box center [440, 762] width 288 height 31
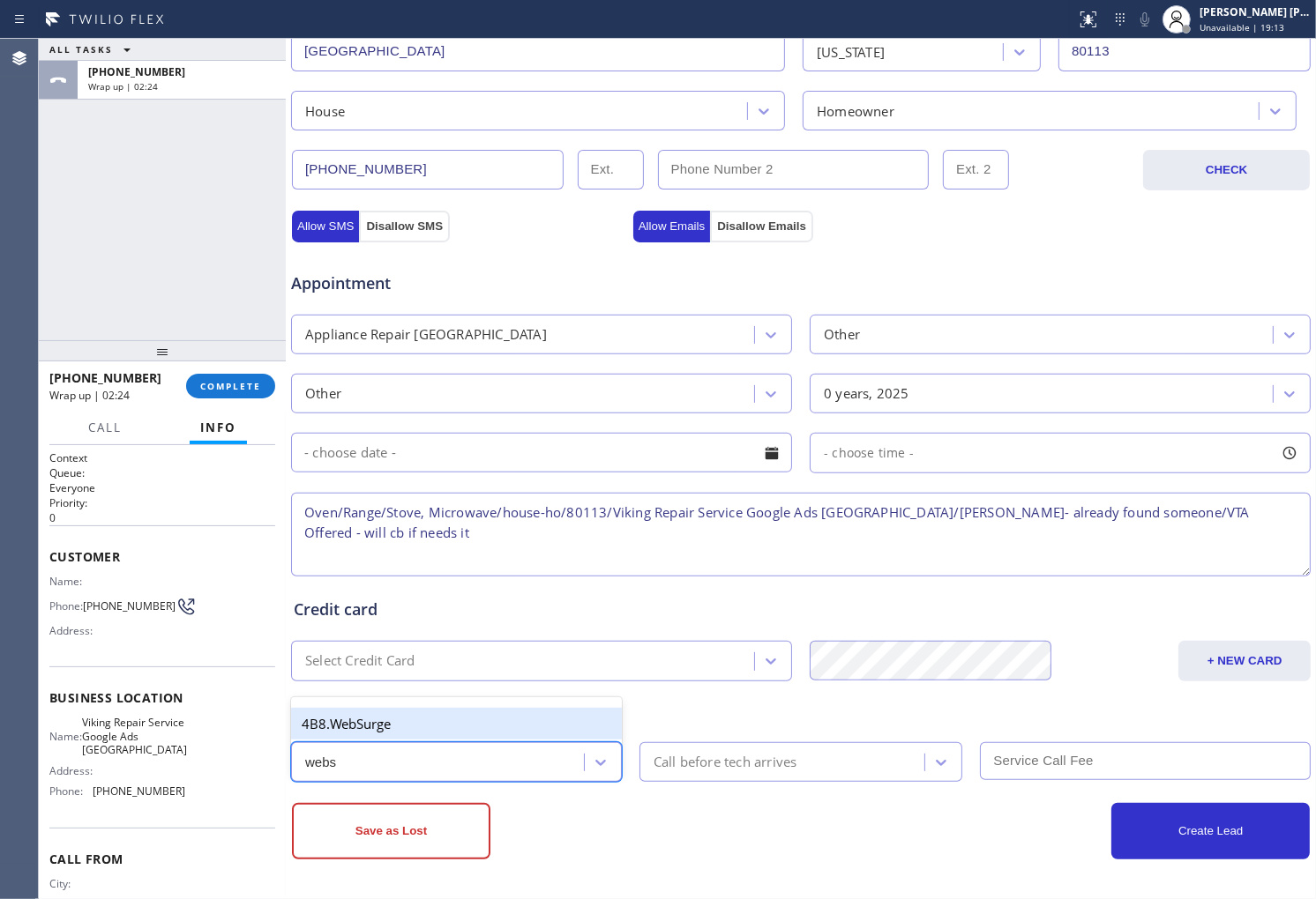
type input "web"
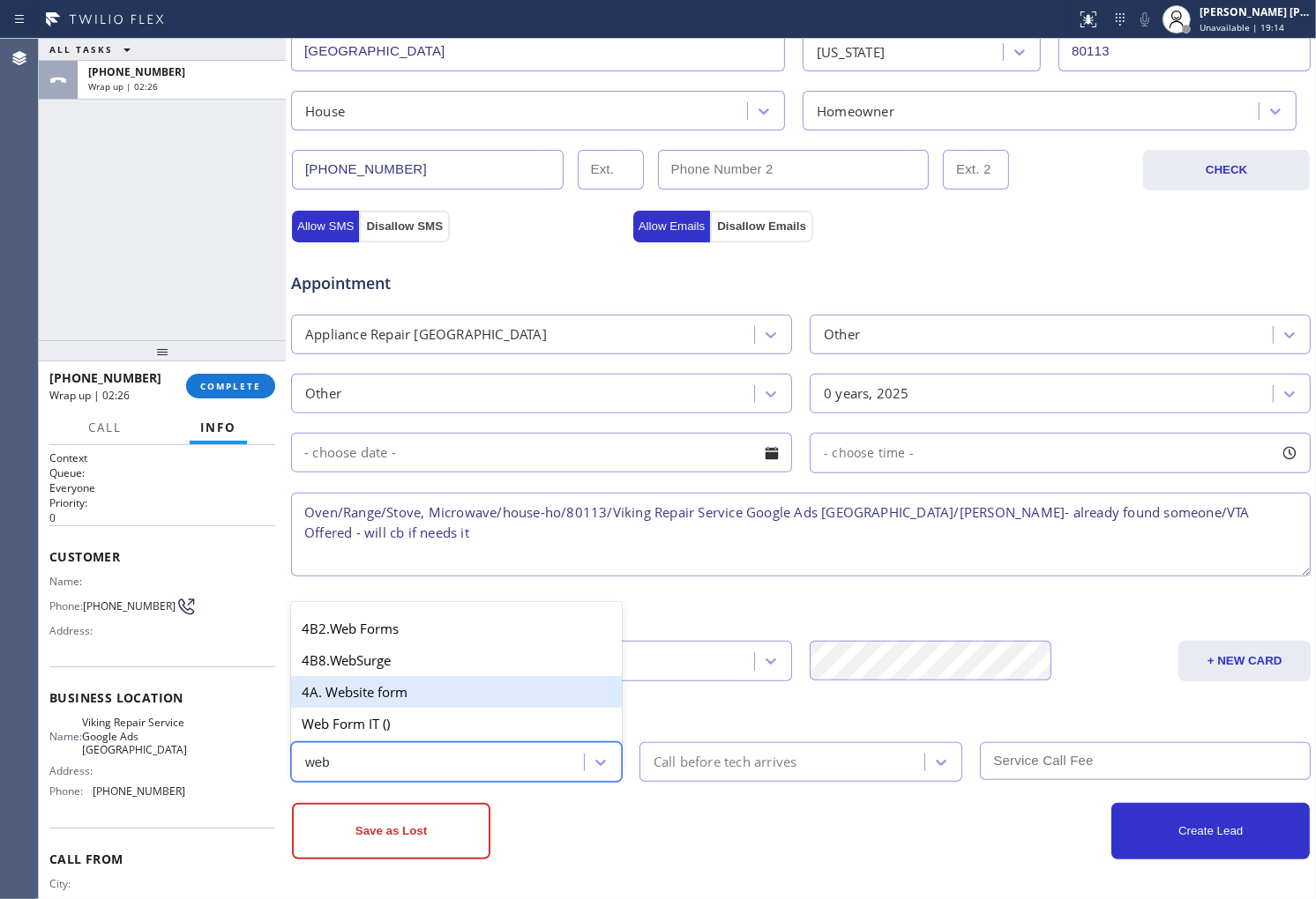
click at [451, 697] on div "4A. Website form" at bounding box center [456, 692] width 331 height 32
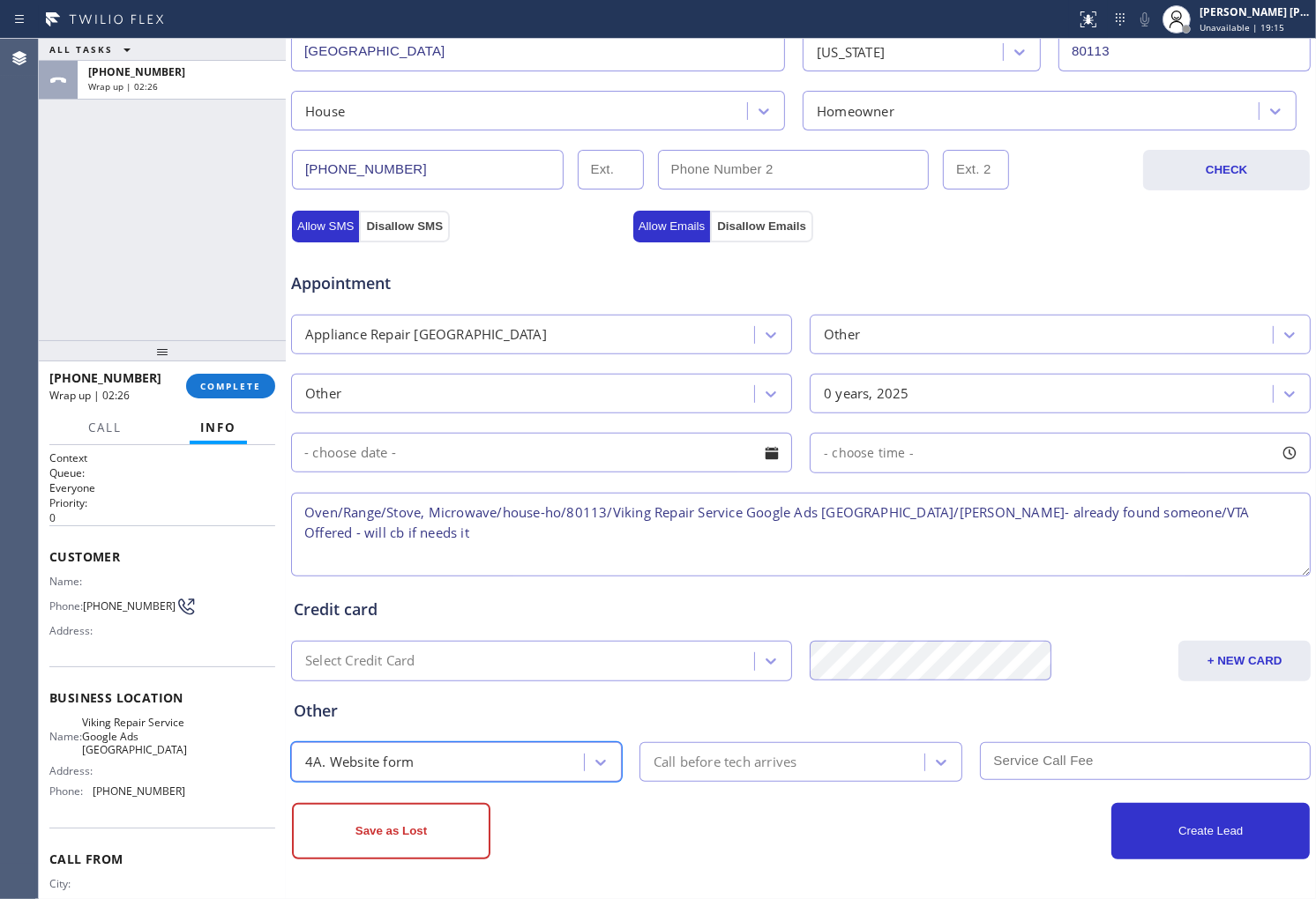
click at [727, 774] on div "Call before tech arrives" at bounding box center [784, 762] width 281 height 31
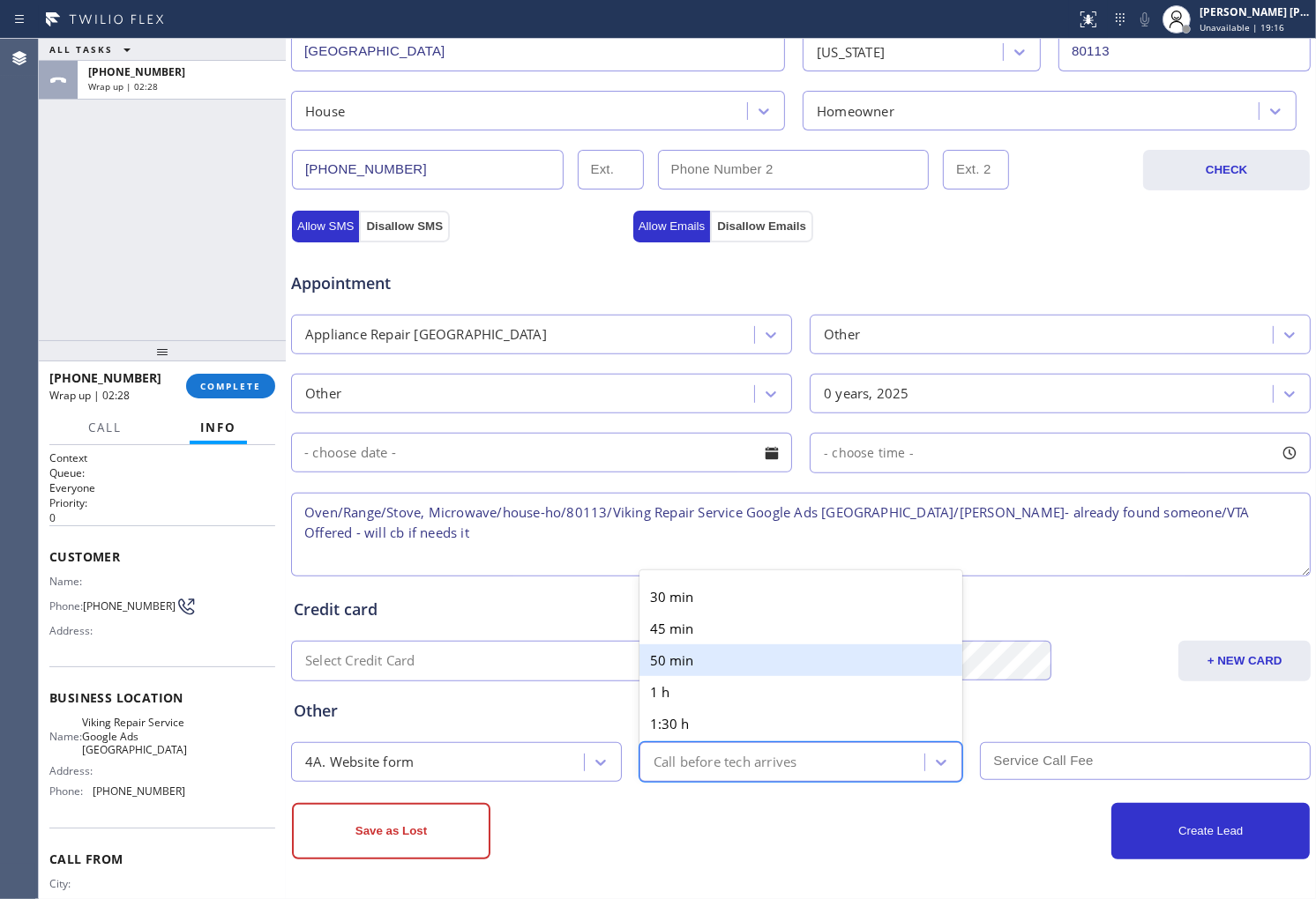
click at [491, 707] on div "Other" at bounding box center [800, 711] width 1014 height 24
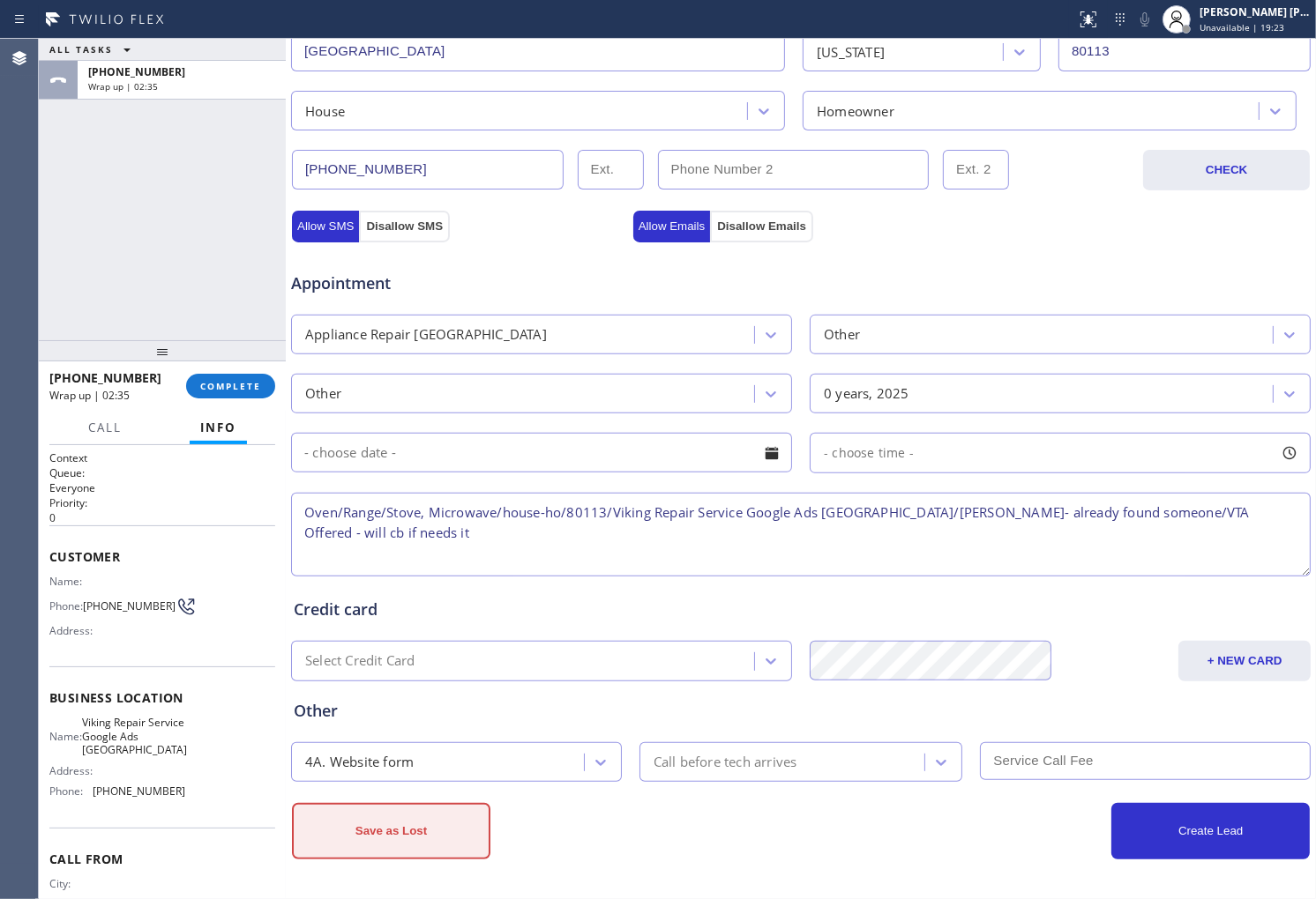
click at [435, 841] on button "Save as Lost" at bounding box center [392, 831] width 199 height 57
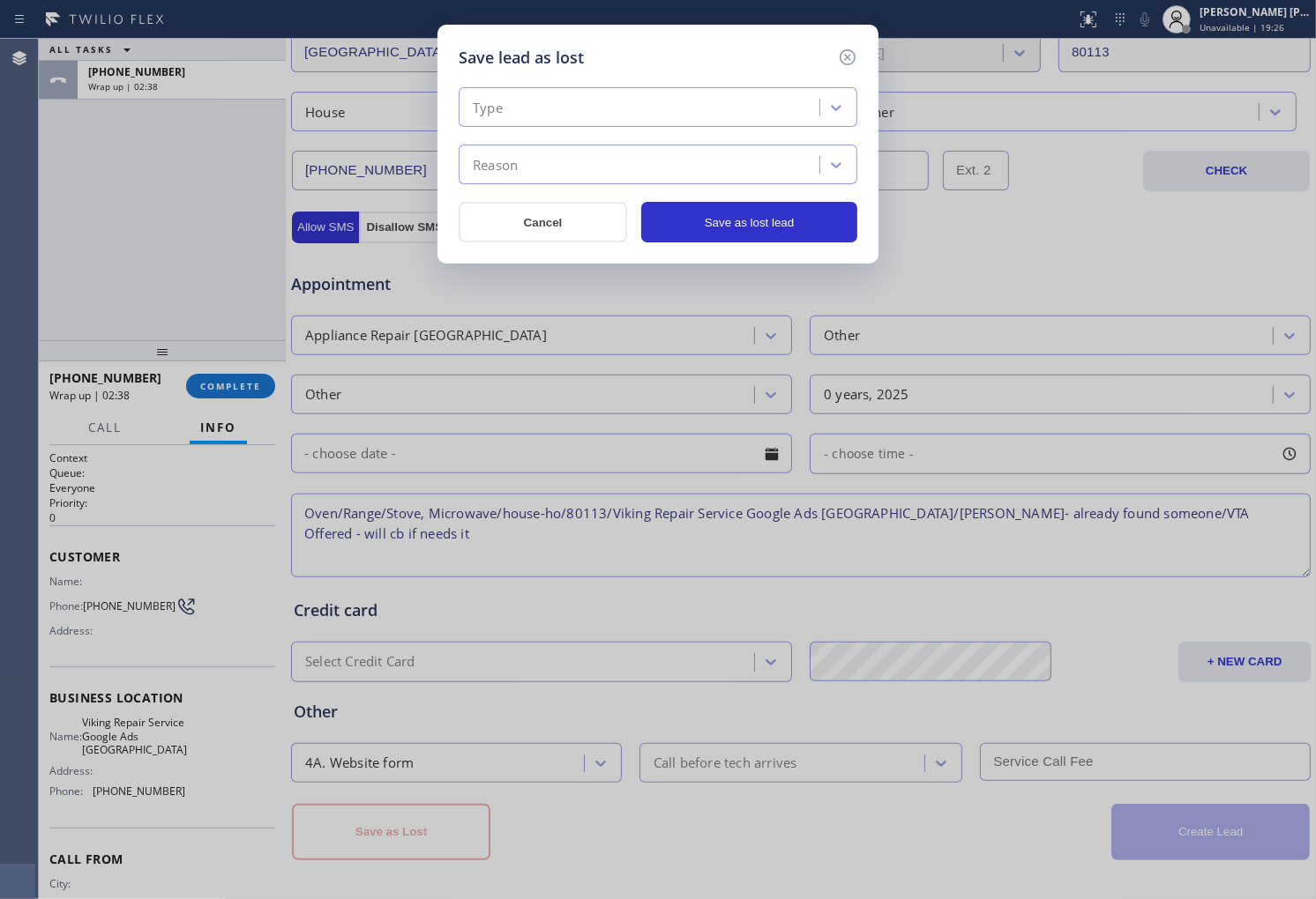
click at [596, 99] on div "Type" at bounding box center [642, 108] width 355 height 31
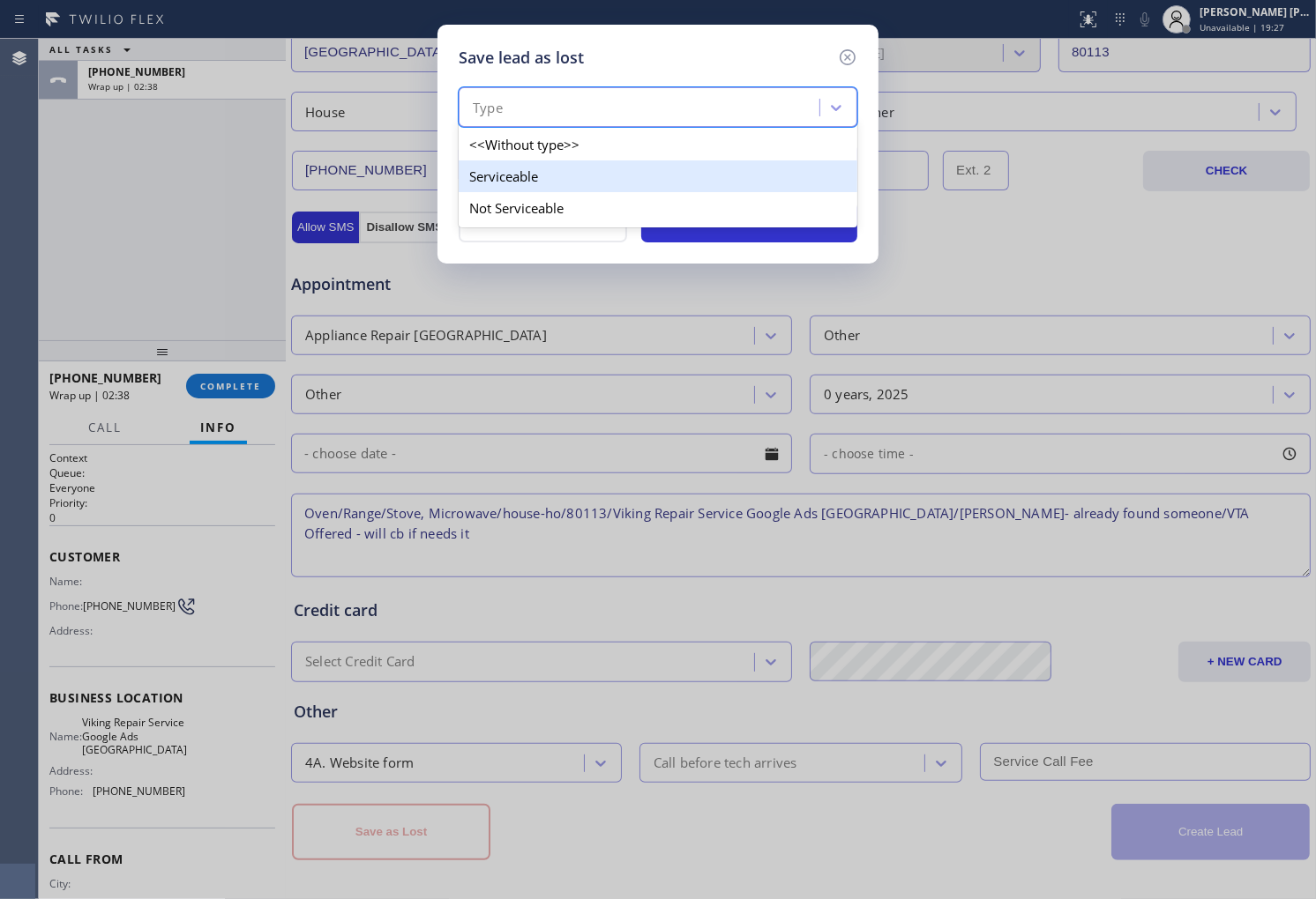
click at [569, 179] on div "Serviceable" at bounding box center [657, 176] width 398 height 32
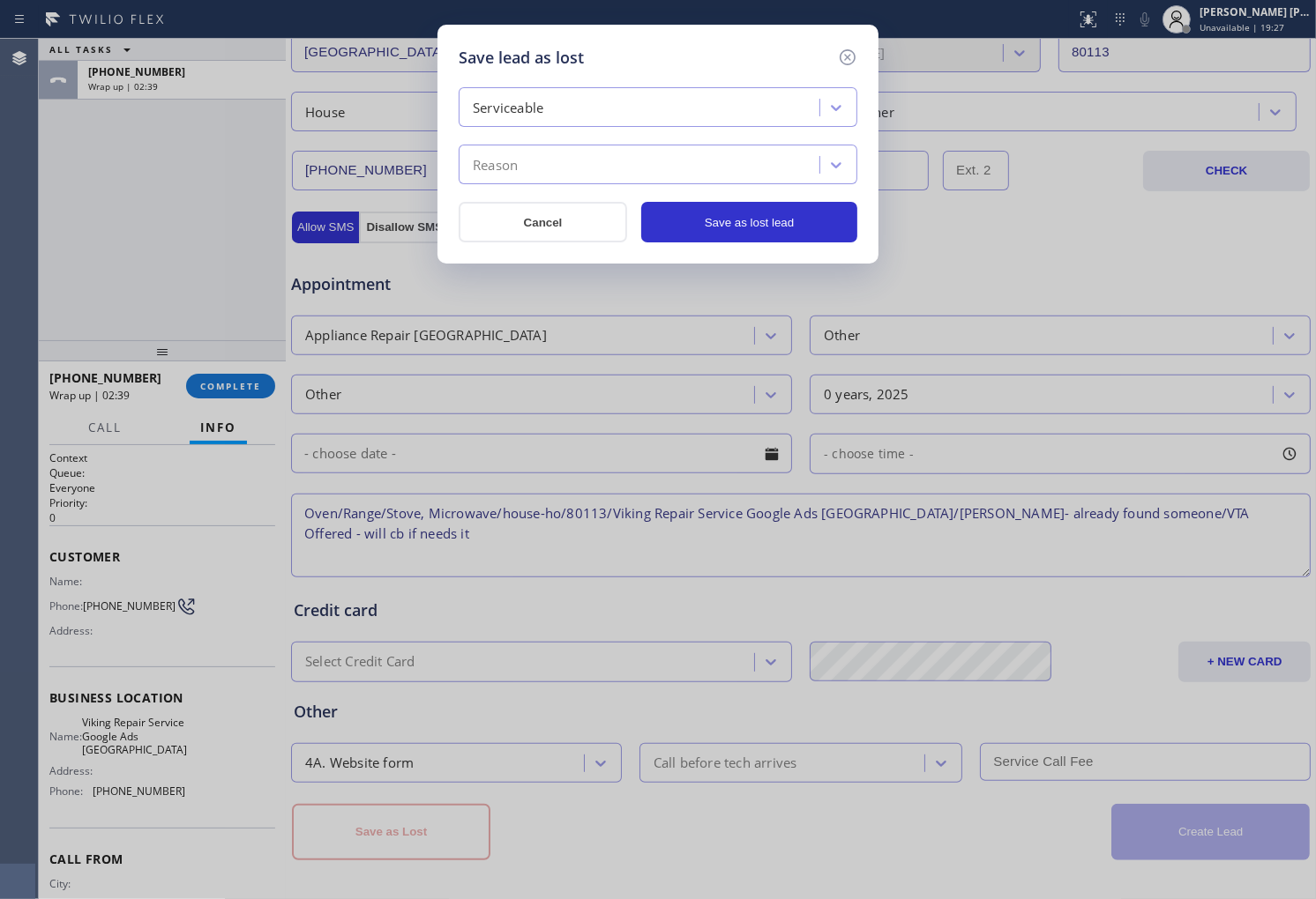
click at [569, 175] on div "Reason" at bounding box center [642, 165] width 355 height 31
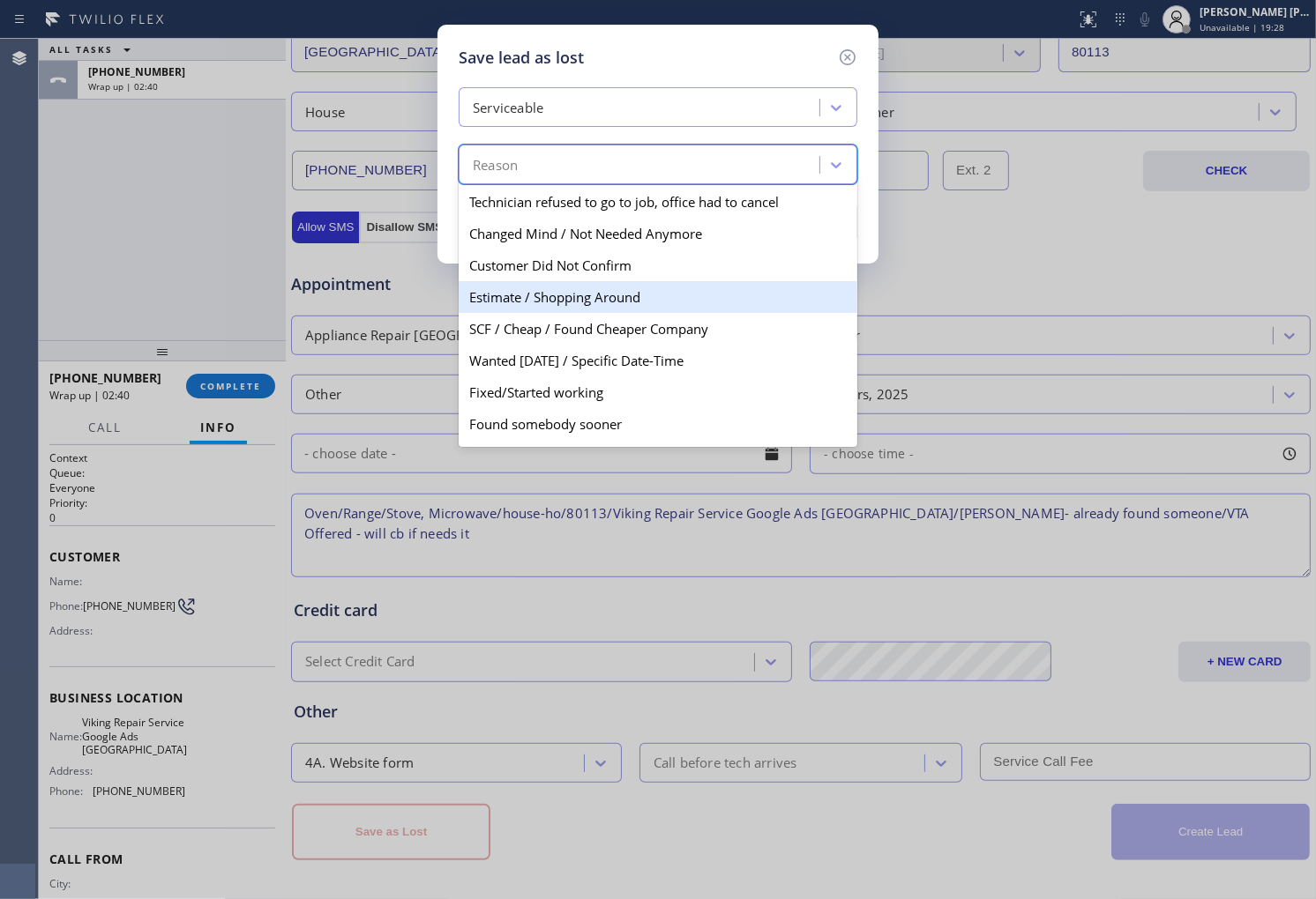
click at [621, 294] on div "Estimate / Shopping Around" at bounding box center [657, 297] width 398 height 32
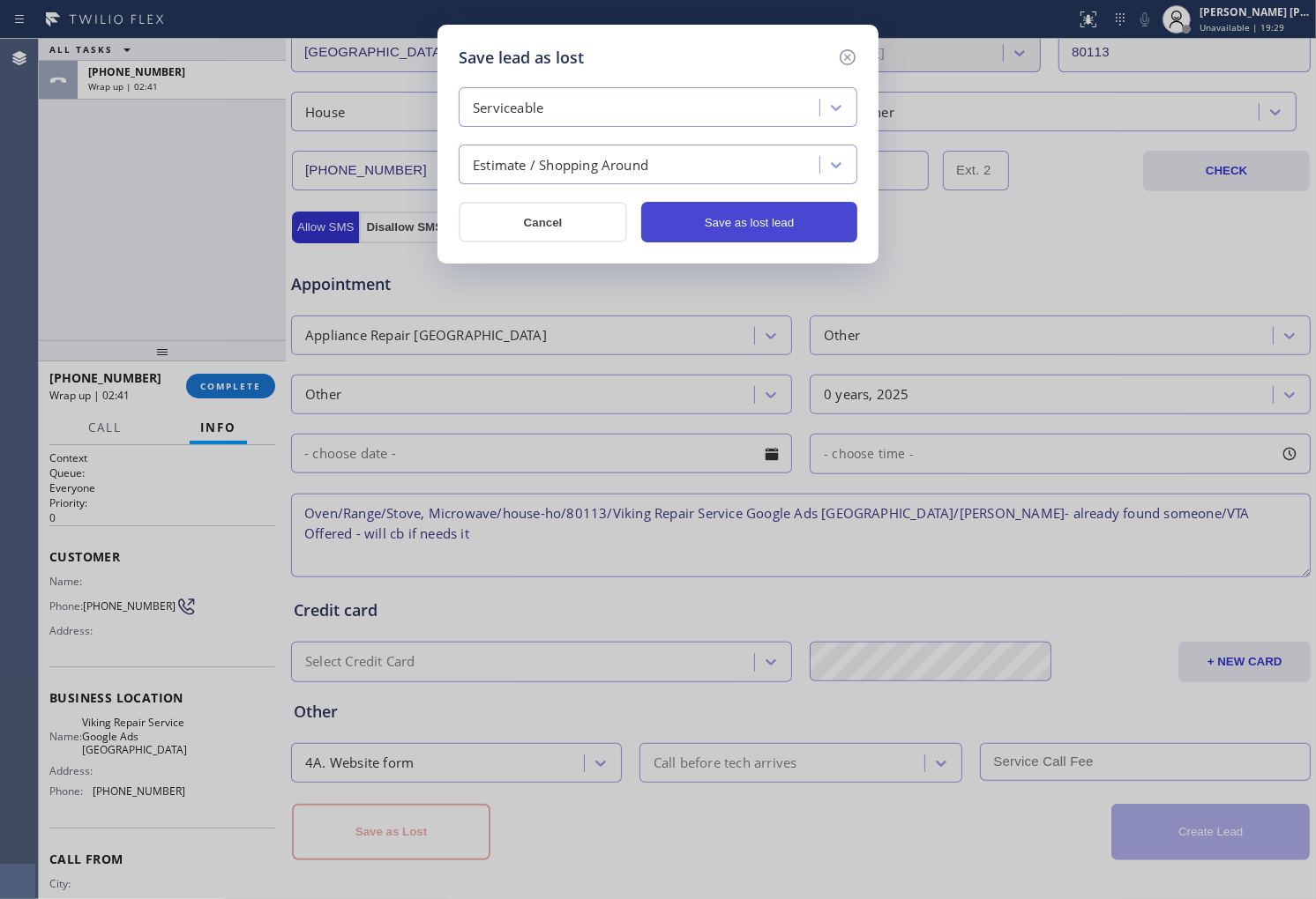
click at [748, 232] on button "Save as lost lead" at bounding box center [750, 222] width 216 height 41
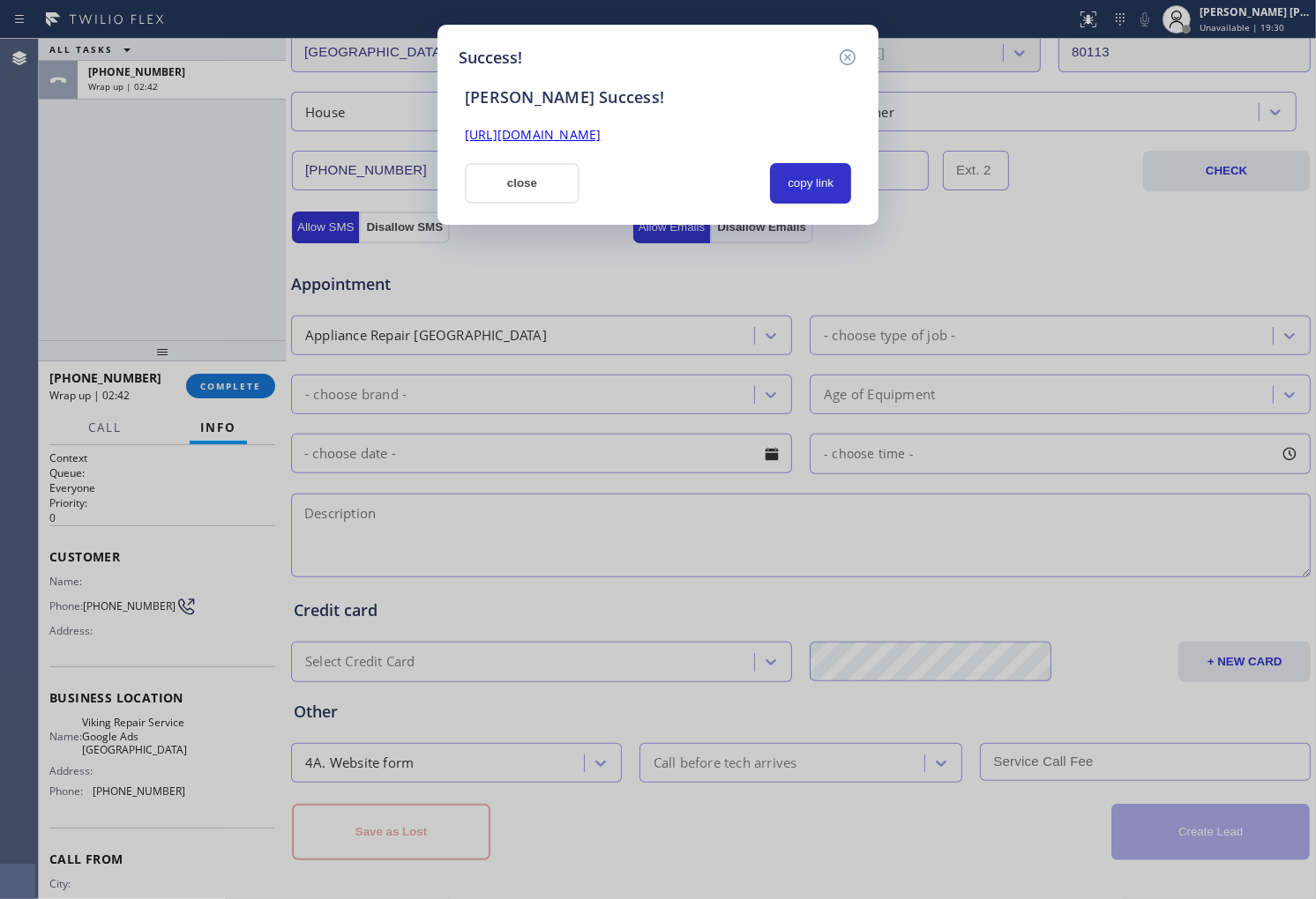
click at [565, 132] on link "https://erp.apollosoft.co/customer/765584#portlet_lead" at bounding box center [533, 134] width 136 height 16
click at [507, 187] on button "close" at bounding box center [522, 183] width 115 height 41
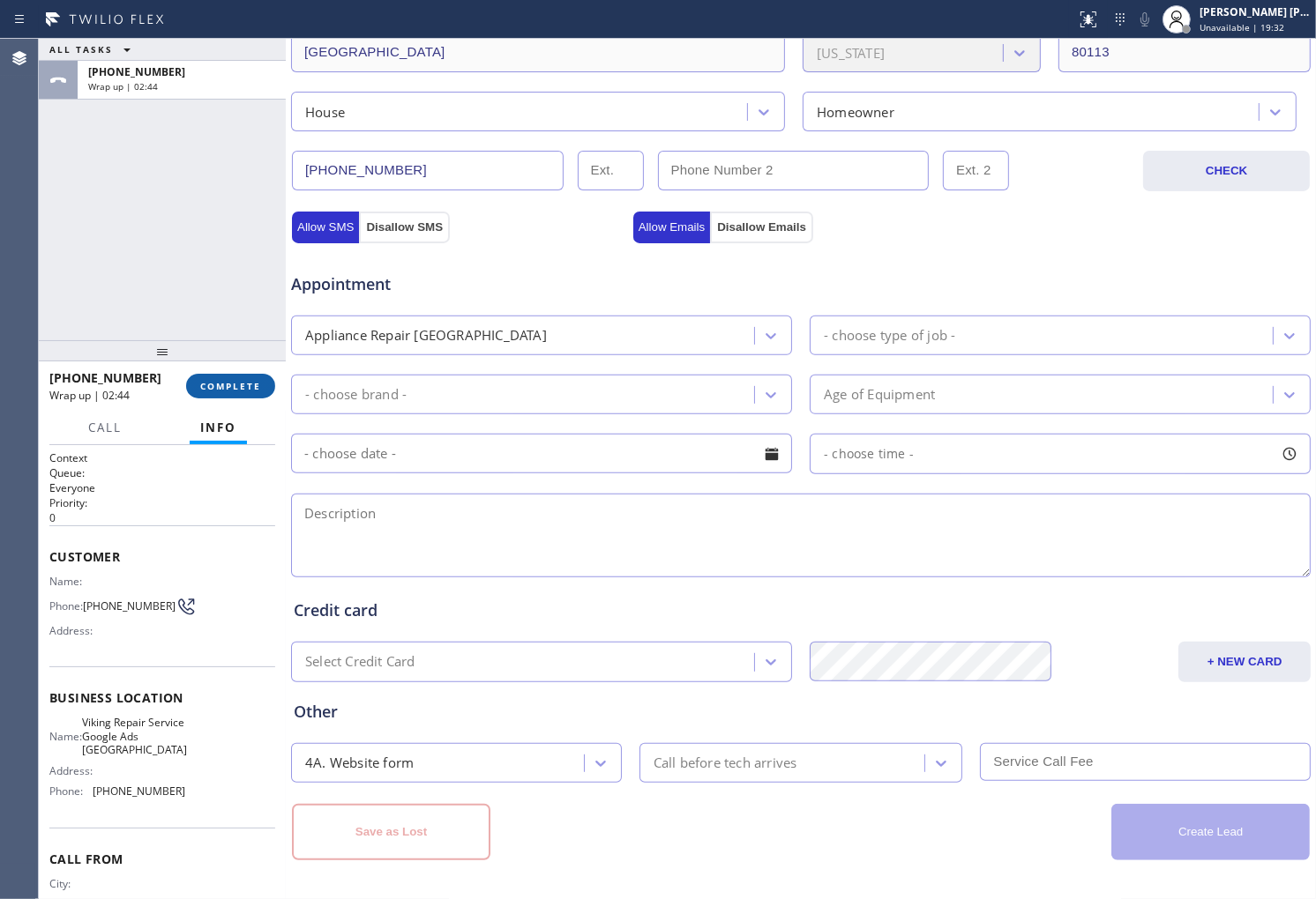
click at [234, 389] on span "COMPLETE" at bounding box center [230, 386] width 61 height 13
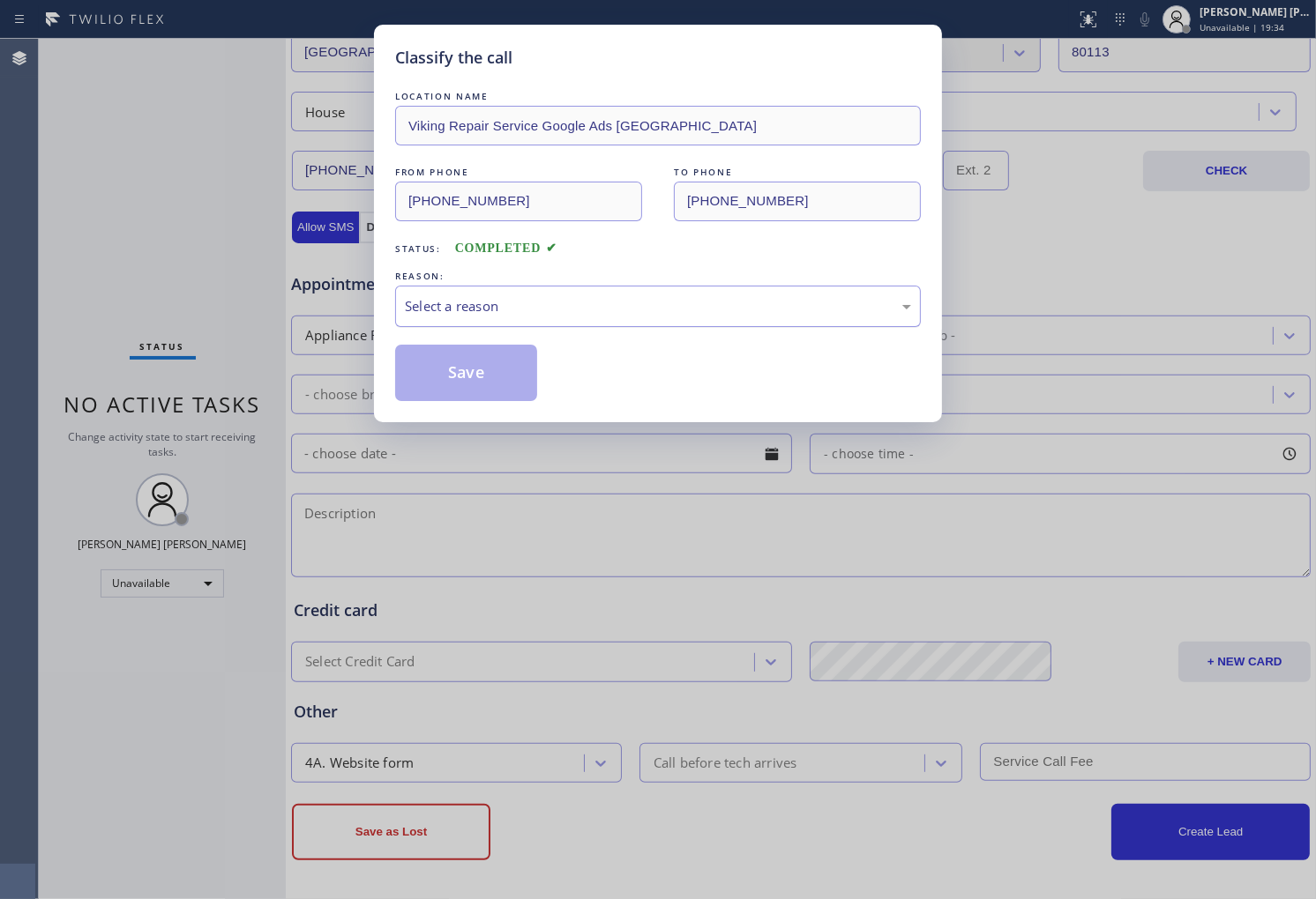
click at [647, 317] on div "Select a reason" at bounding box center [658, 306] width 526 height 41
click at [474, 374] on button "Save" at bounding box center [466, 372] width 142 height 57
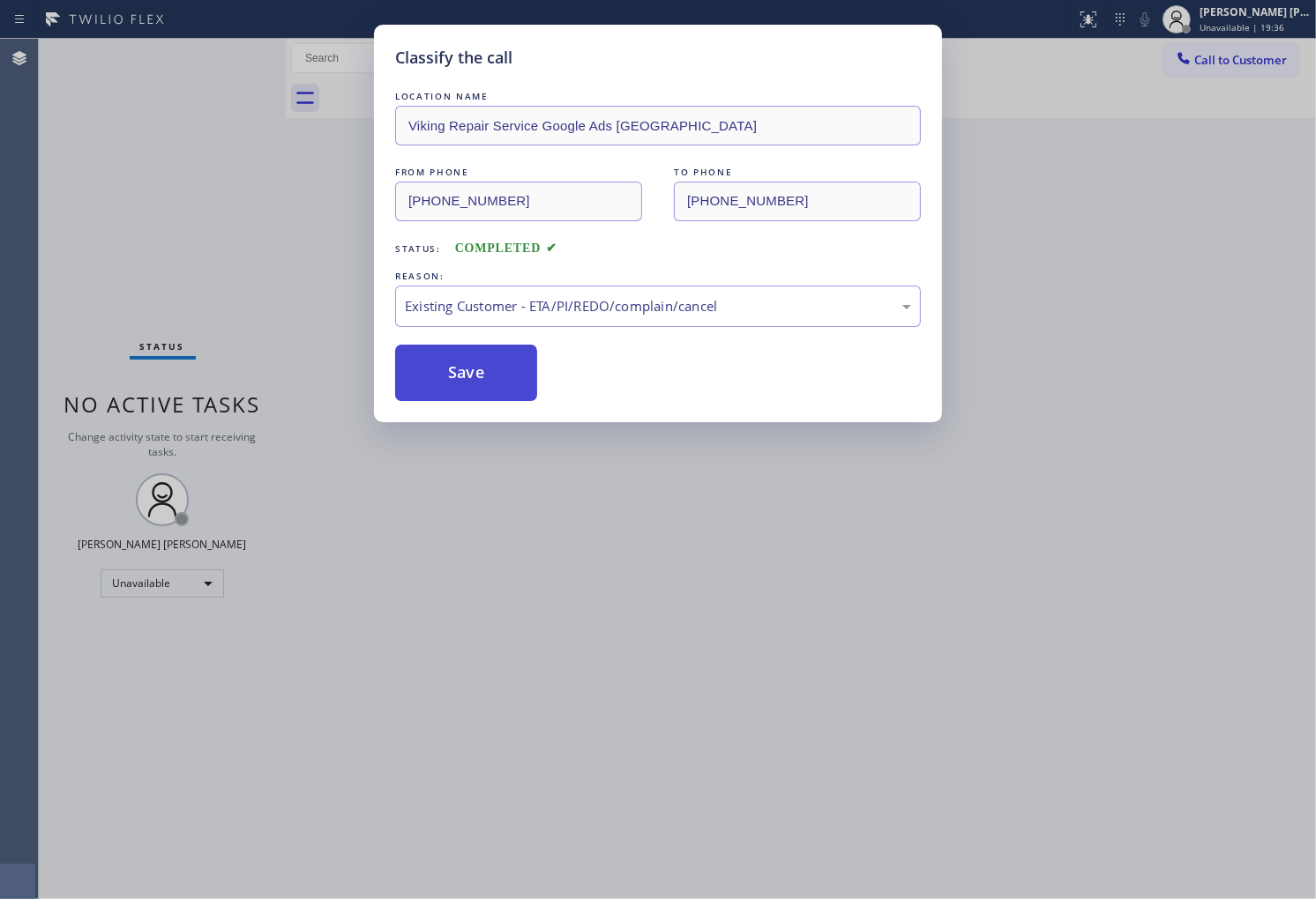
click at [474, 374] on button "Save" at bounding box center [466, 372] width 142 height 57
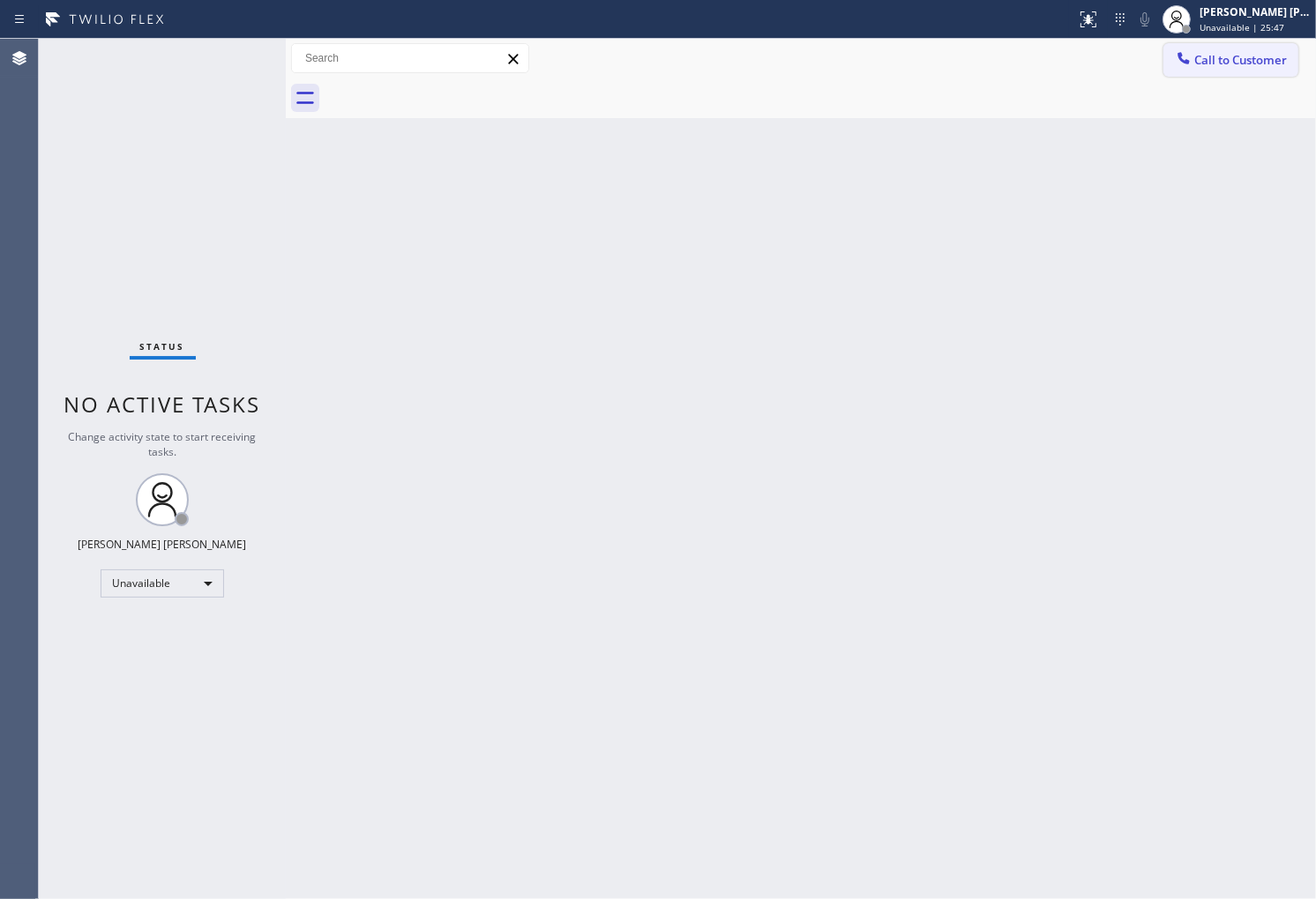
click at [1186, 56] on icon at bounding box center [1184, 58] width 17 height 17
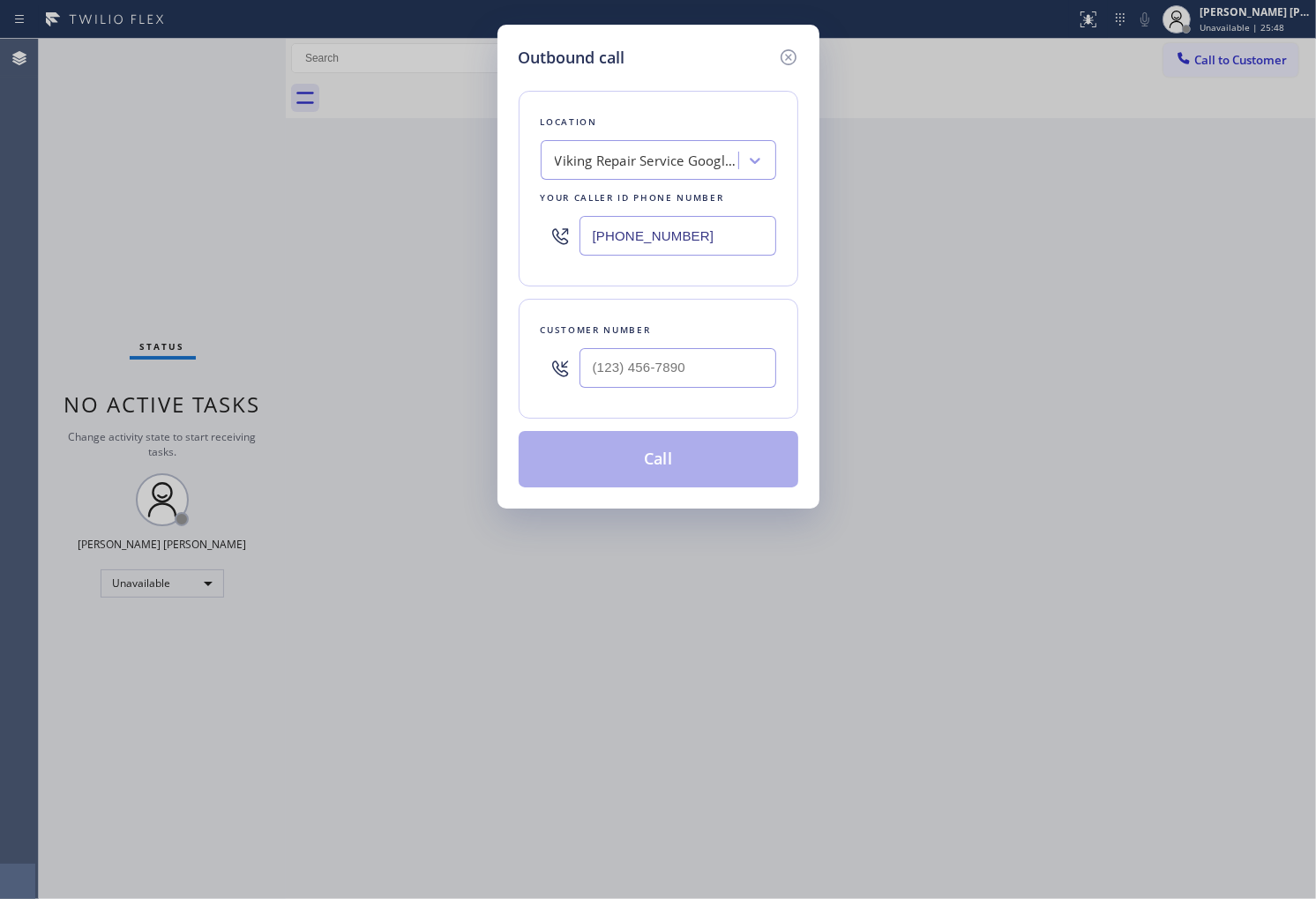
click at [590, 189] on div "Your caller id phone number" at bounding box center [658, 198] width 235 height 18
click at [622, 219] on input "(720) 679-1545" at bounding box center [678, 235] width 197 height 40
paste input "877) 659-7578"
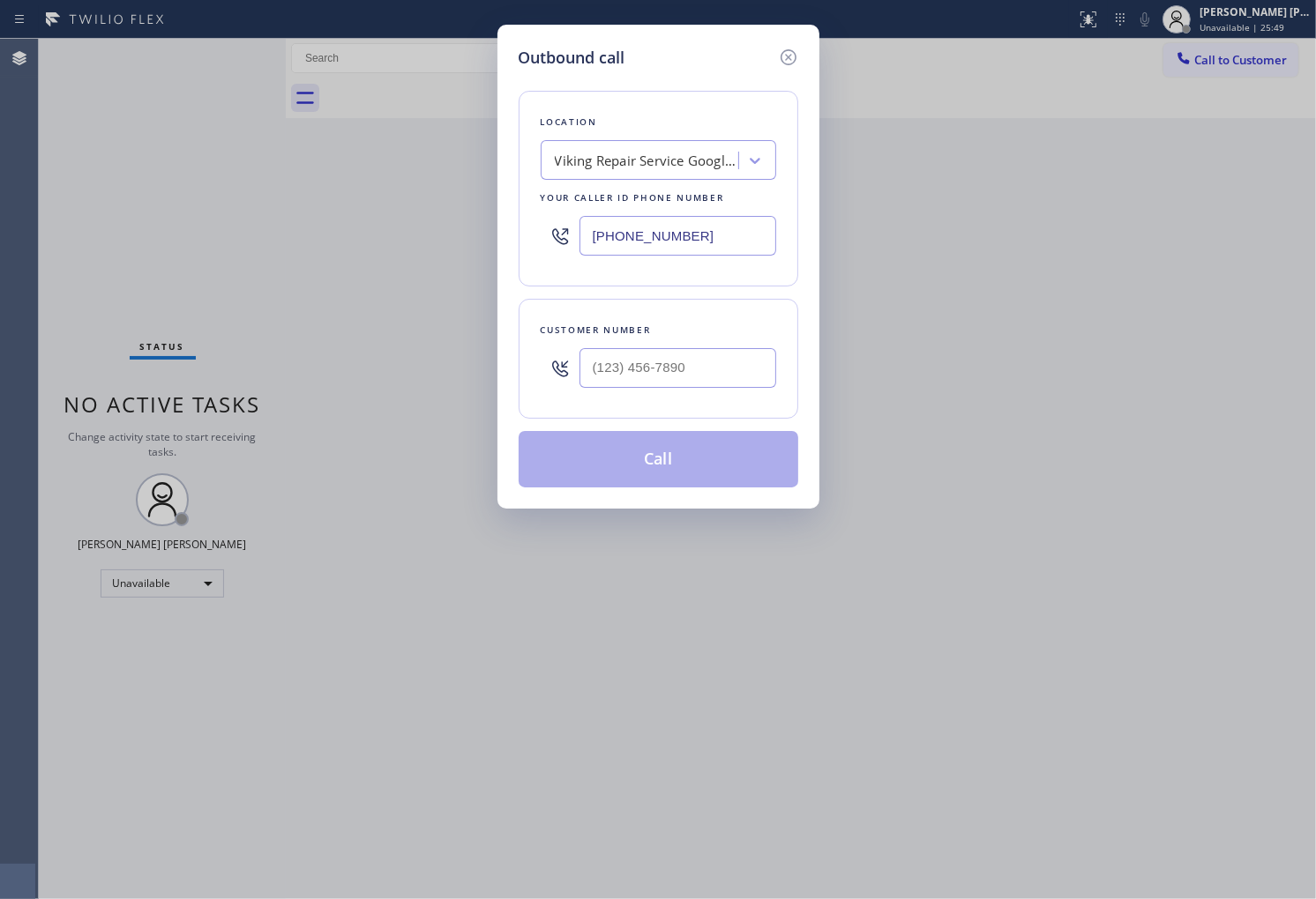
type input "(877) 659-7578"
click at [663, 385] on input "(___) ___-____" at bounding box center [678, 368] width 197 height 40
paste input "818) 919-3441"
type input "(818) 919-3441"
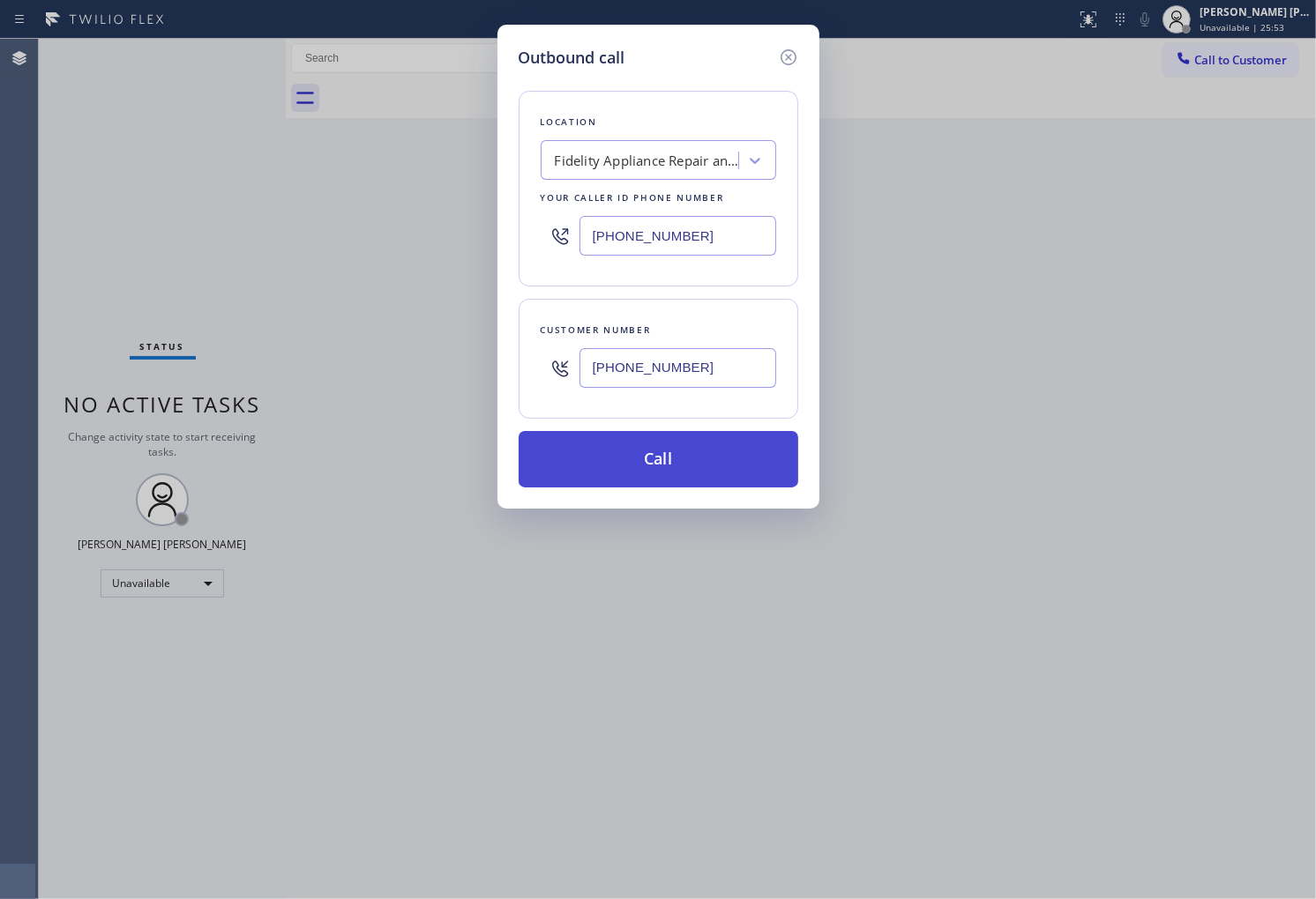
click at [665, 458] on button "Call" at bounding box center [658, 459] width 280 height 57
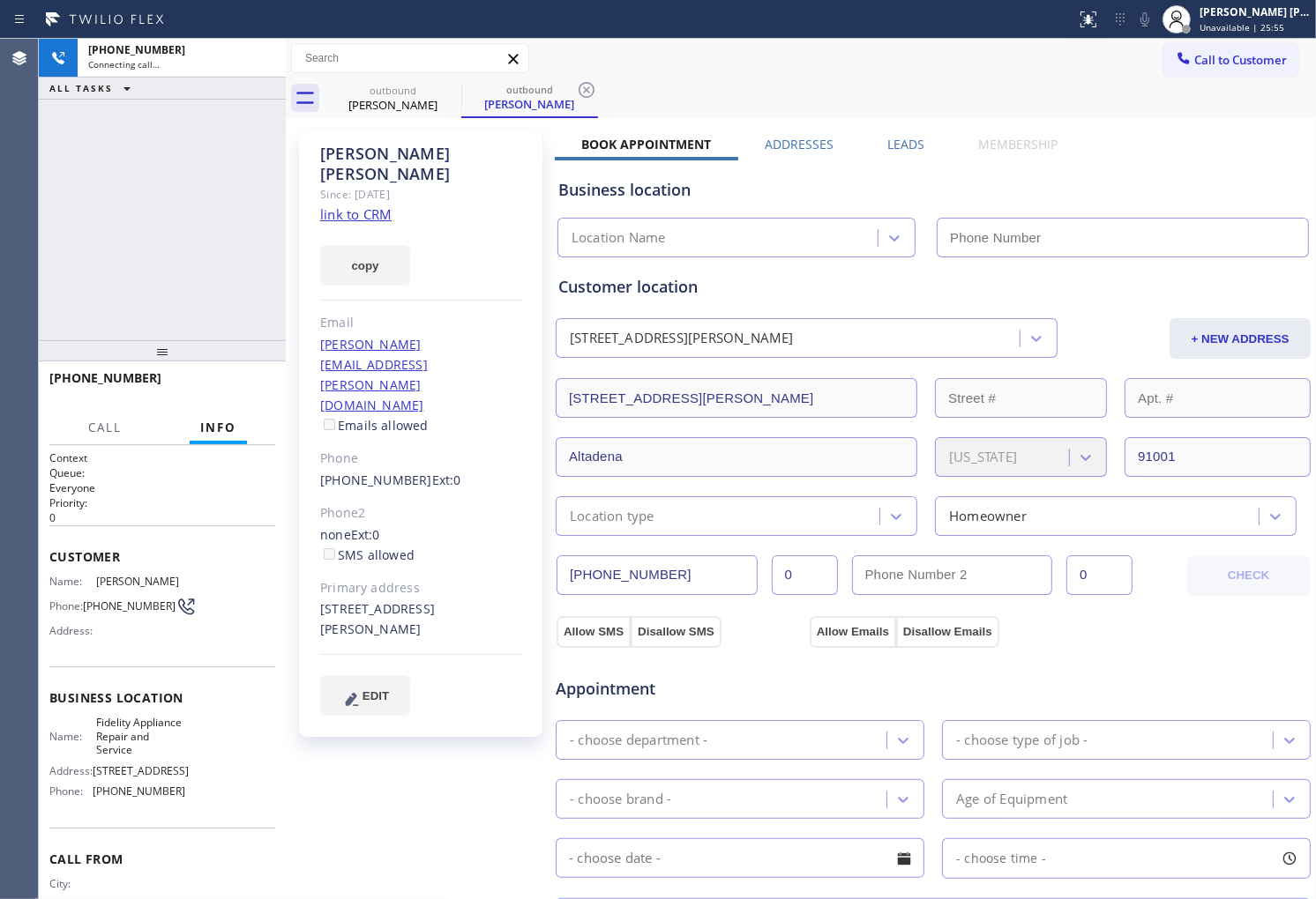
click at [356, 159] on div "Esteban Di masi" at bounding box center [421, 164] width 202 height 41
copy div "Esteban Di masi"
type input "(877) 659-7578"
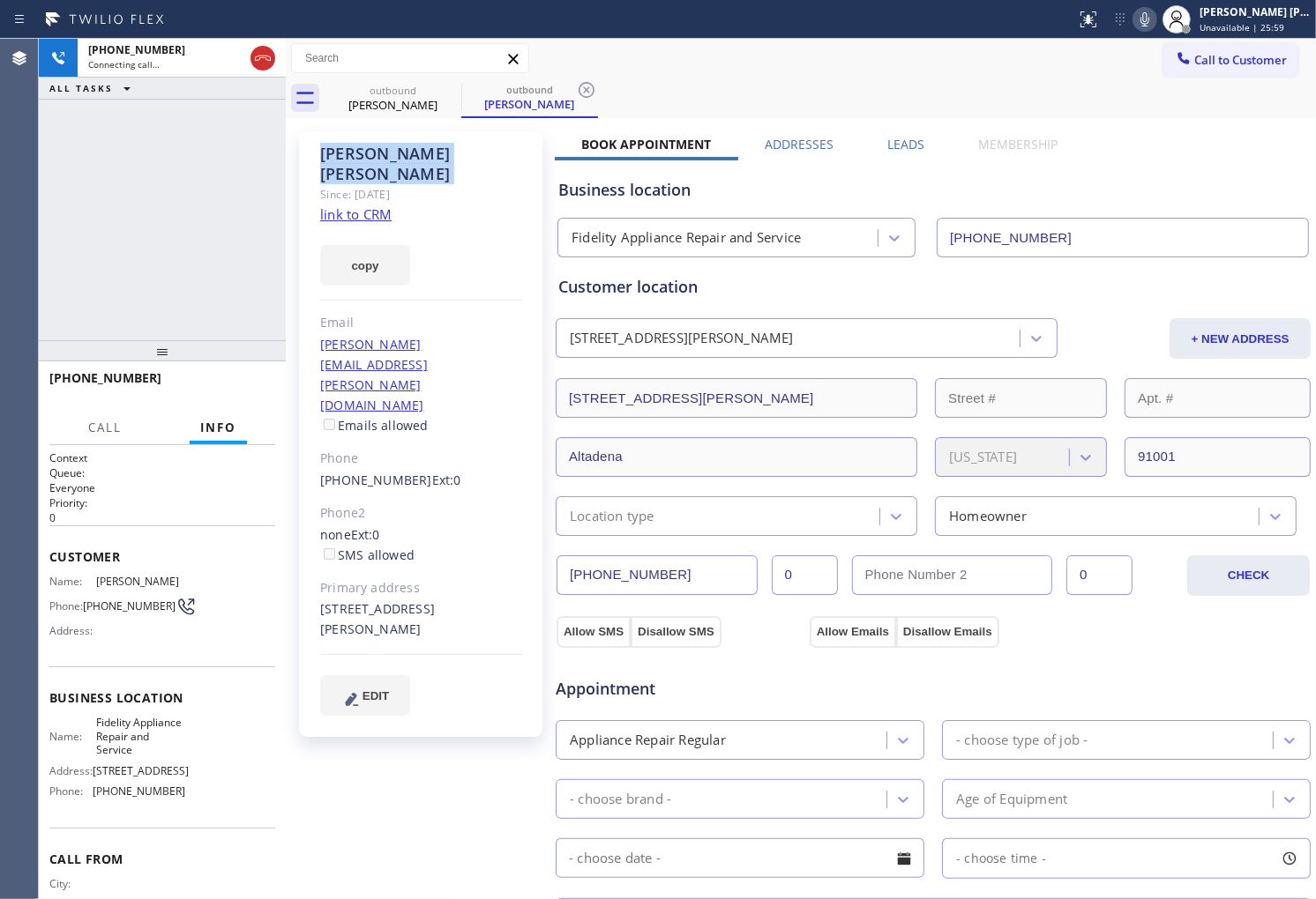
click at [73, 208] on div "+18189193441 Connecting call… ALL TASKS ALL TASKS ACTIVE TASKS TASKS IN WRAP UP" at bounding box center [162, 189] width 247 height 302
click at [48, 214] on div "+18189193441 Live | 00:00 ALL TASKS ALL TASKS ACTIVE TASKS TASKS IN WRAP UP" at bounding box center [162, 189] width 247 height 302
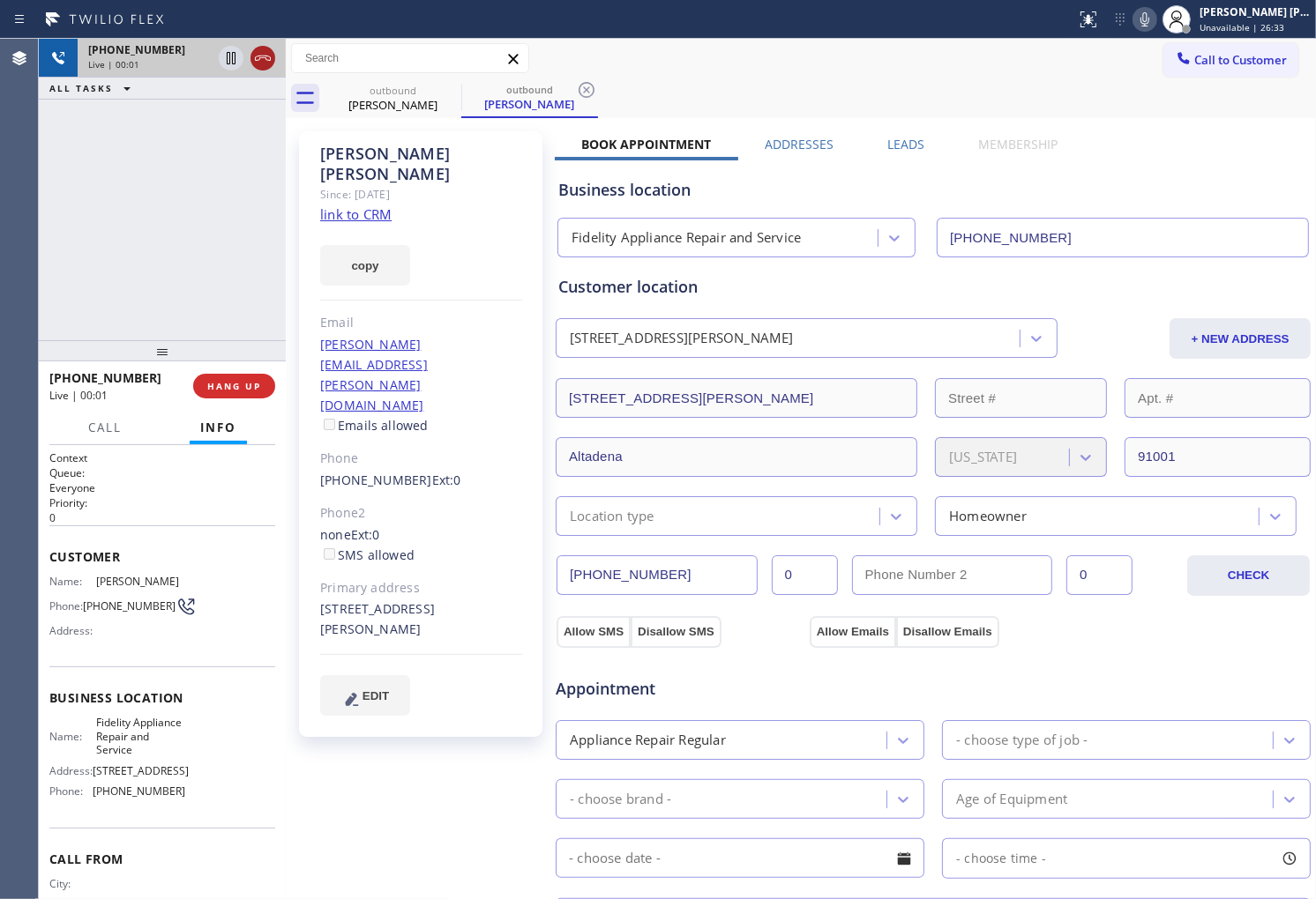
click at [272, 48] on icon at bounding box center [262, 58] width 21 height 21
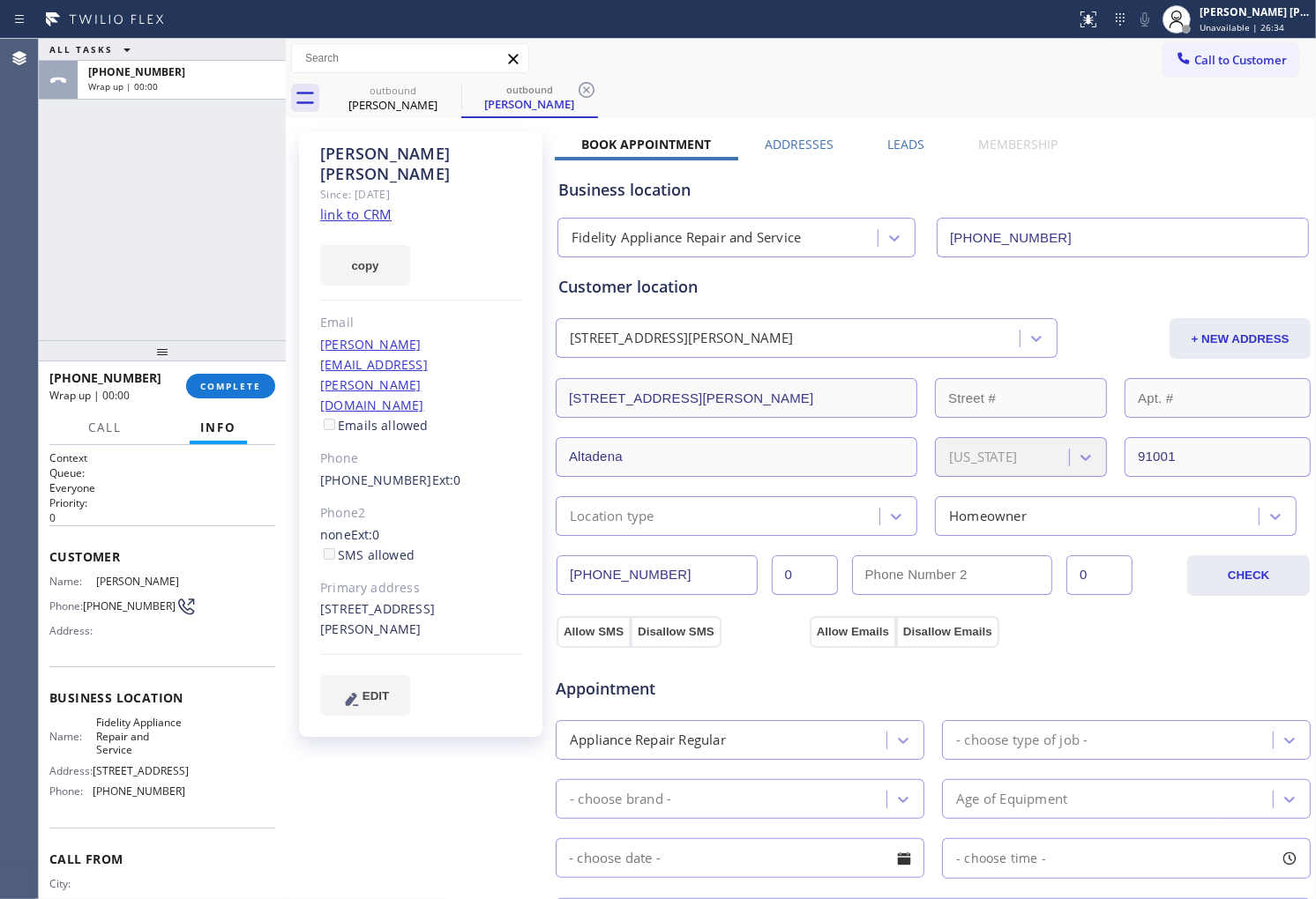
click at [913, 139] on label "Leads" at bounding box center [906, 144] width 37 height 16
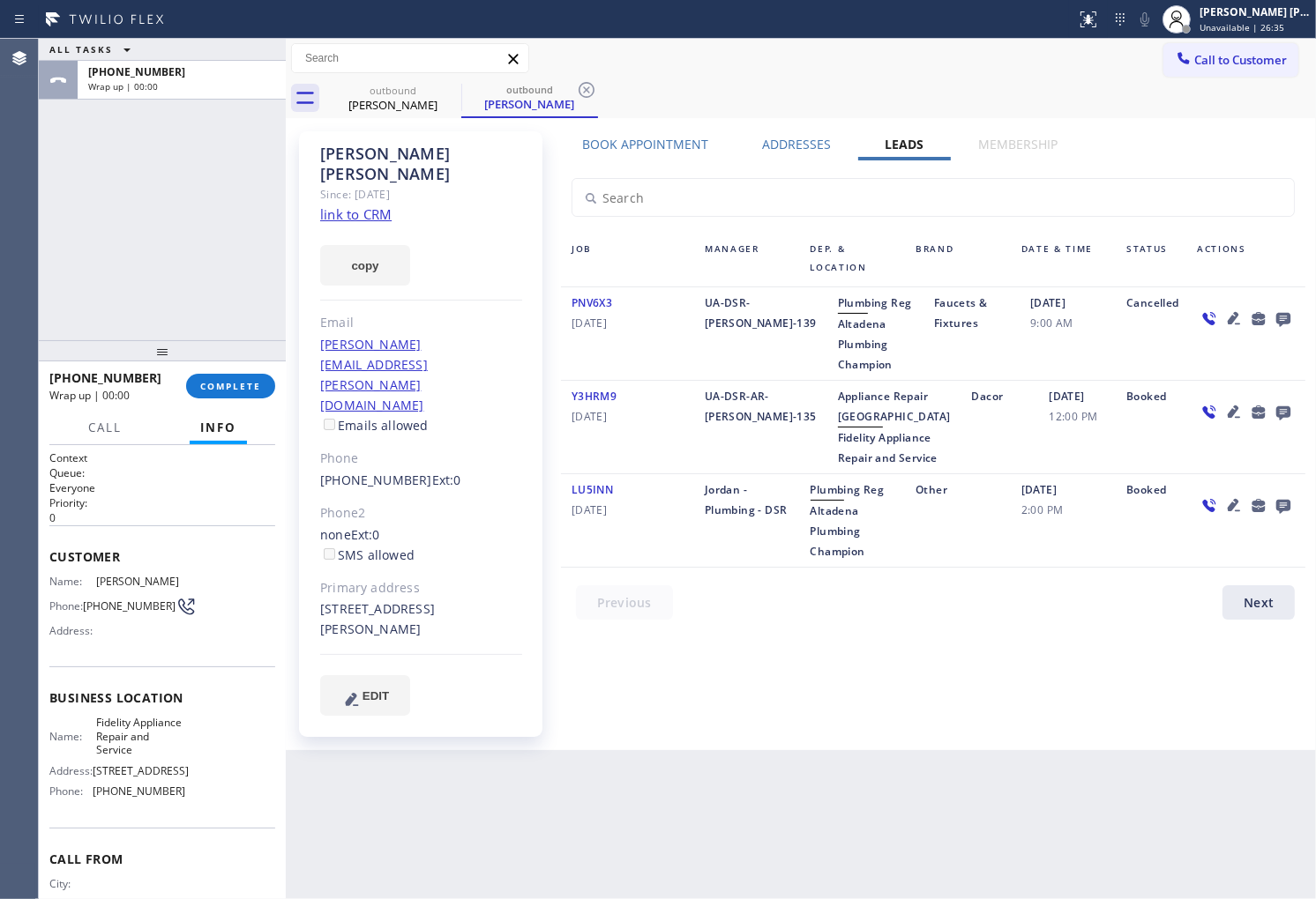
click at [1283, 313] on icon at bounding box center [1283, 319] width 14 height 14
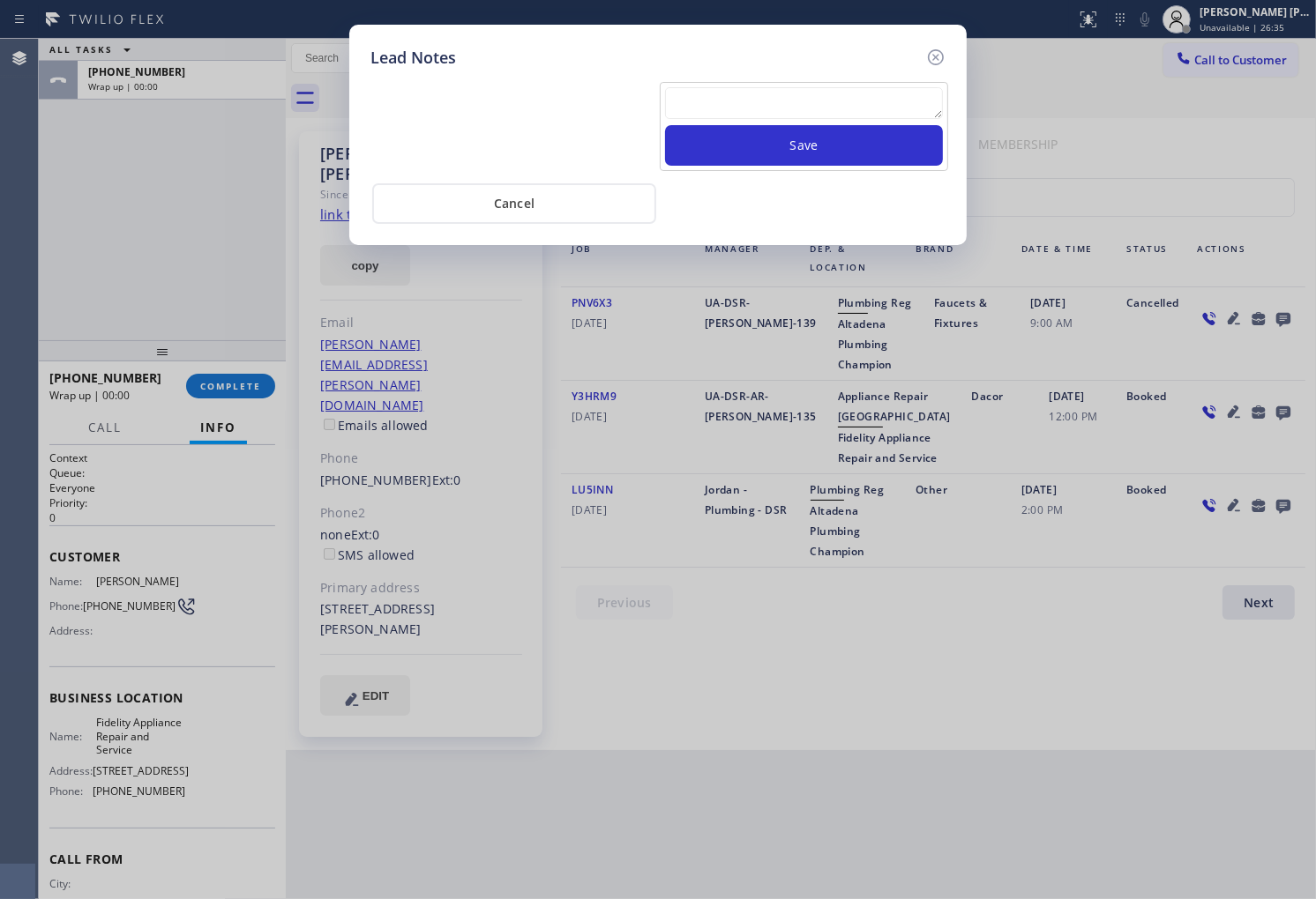
click at [821, 91] on textarea at bounding box center [804, 102] width 278 height 32
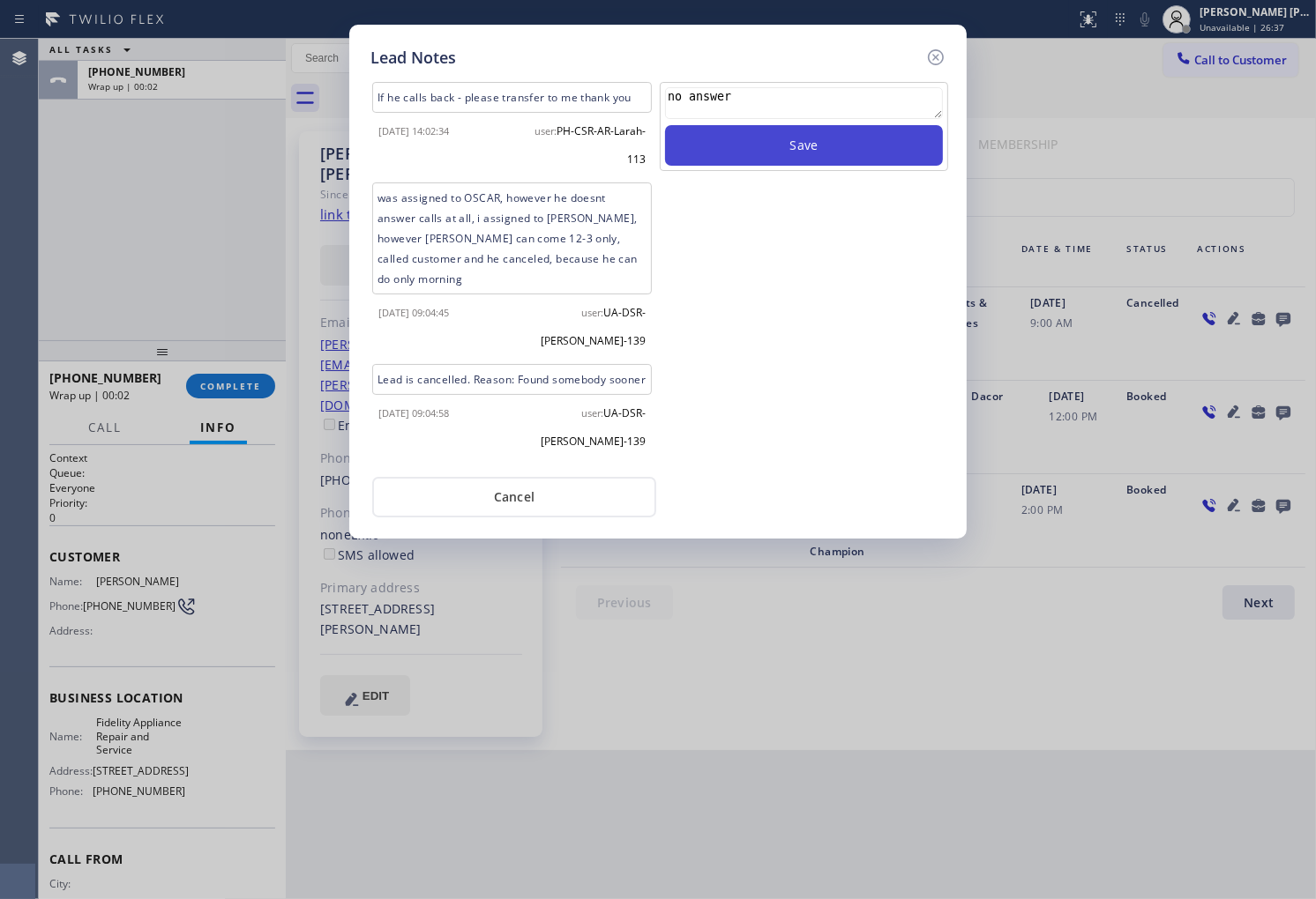
type textarea "no answer"
click at [806, 161] on button "Save" at bounding box center [804, 146] width 278 height 41
click at [944, 58] on icon at bounding box center [936, 57] width 21 height 21
click at [944, 58] on div "Call to Customer Outbound call Location Fidelity Appliance Repair and Service Y…" at bounding box center [801, 59] width 1030 height 31
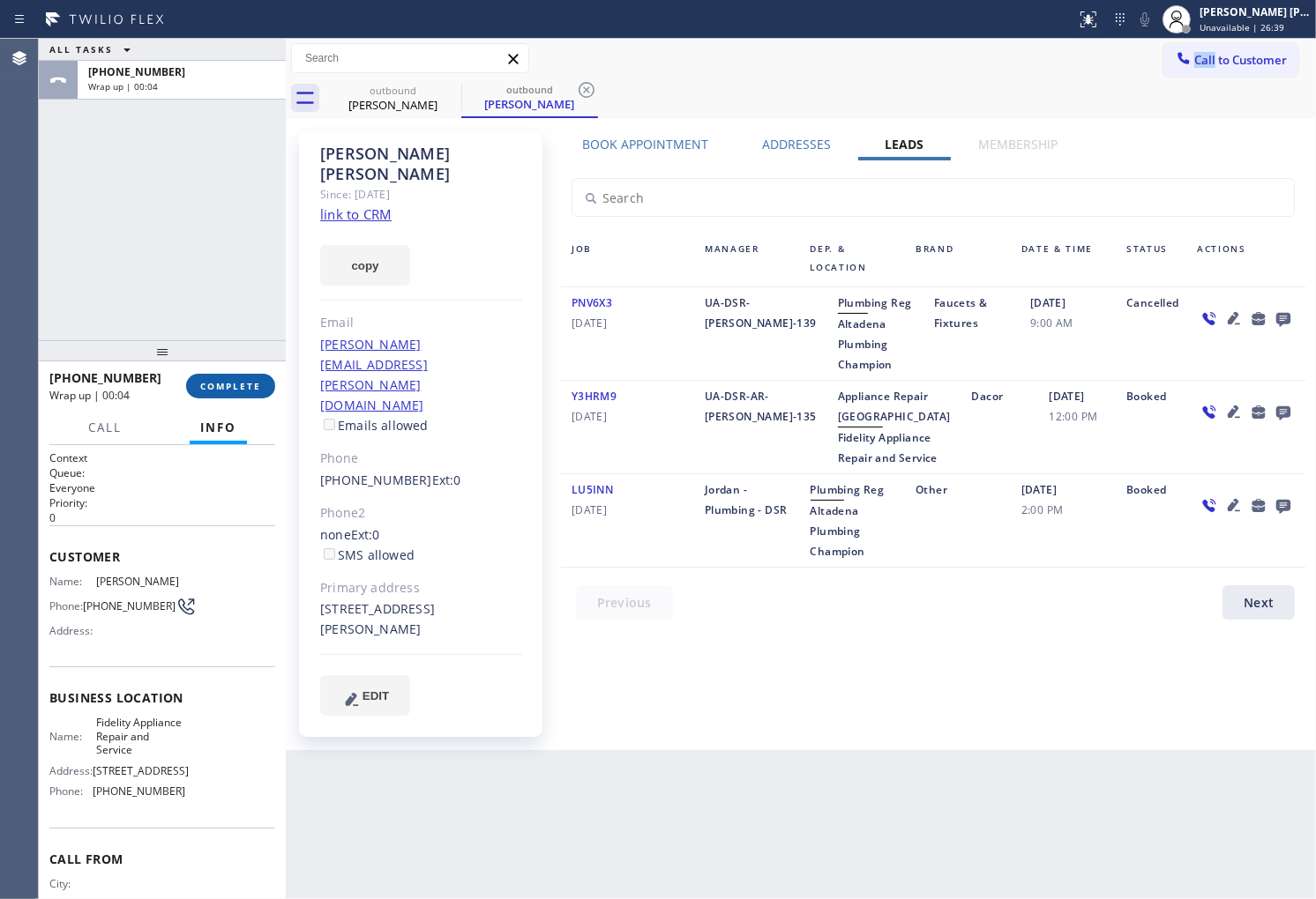
click at [245, 382] on span "COMPLETE" at bounding box center [230, 386] width 61 height 13
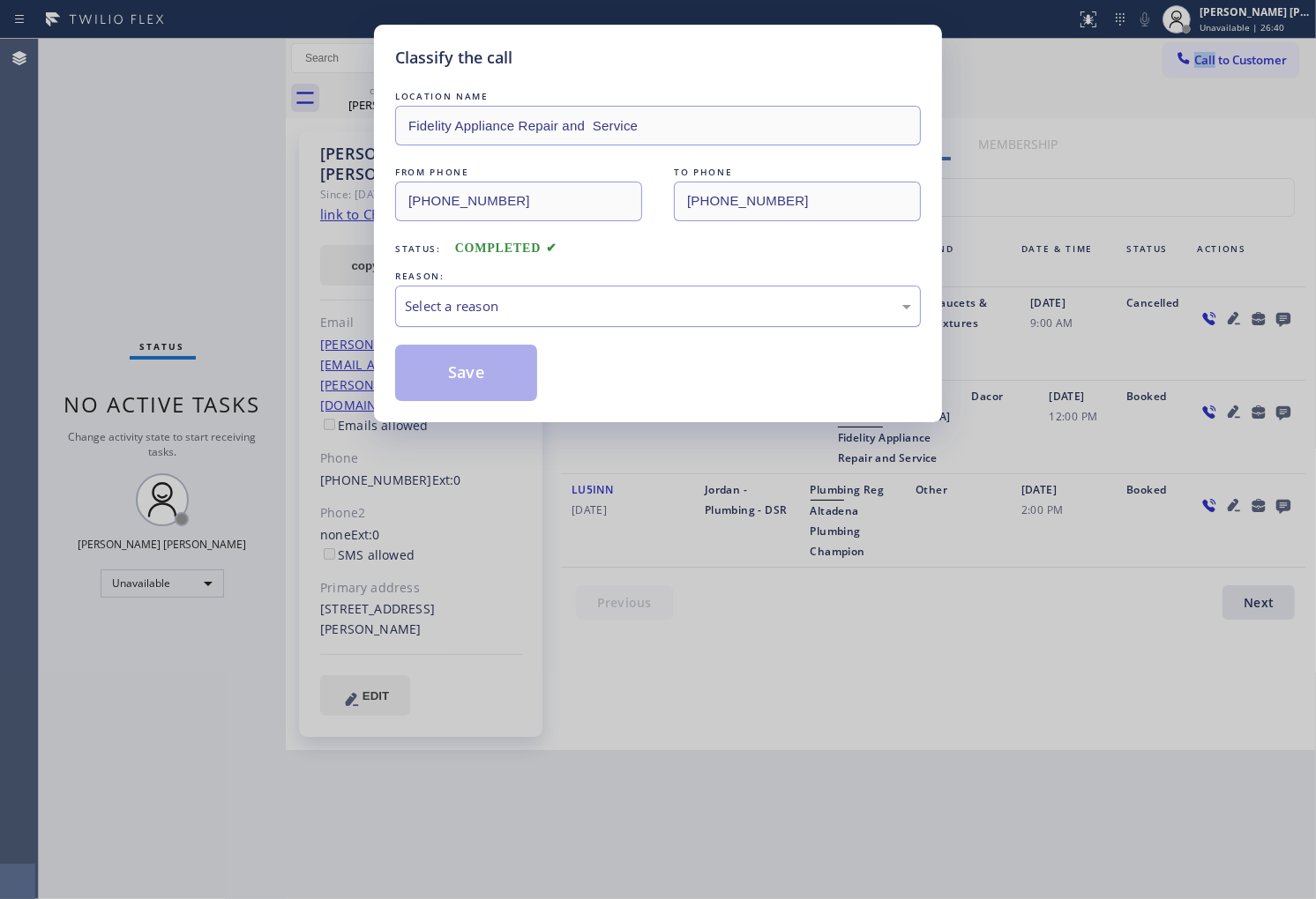
click at [517, 322] on div "Select a reason" at bounding box center [658, 306] width 526 height 41
click at [482, 404] on div "Classify the call LOCATION NAME Fidelity Appliance Repair and Service FROM PHON…" at bounding box center [658, 224] width 568 height 397
click at [480, 383] on button "Save" at bounding box center [466, 372] width 142 height 57
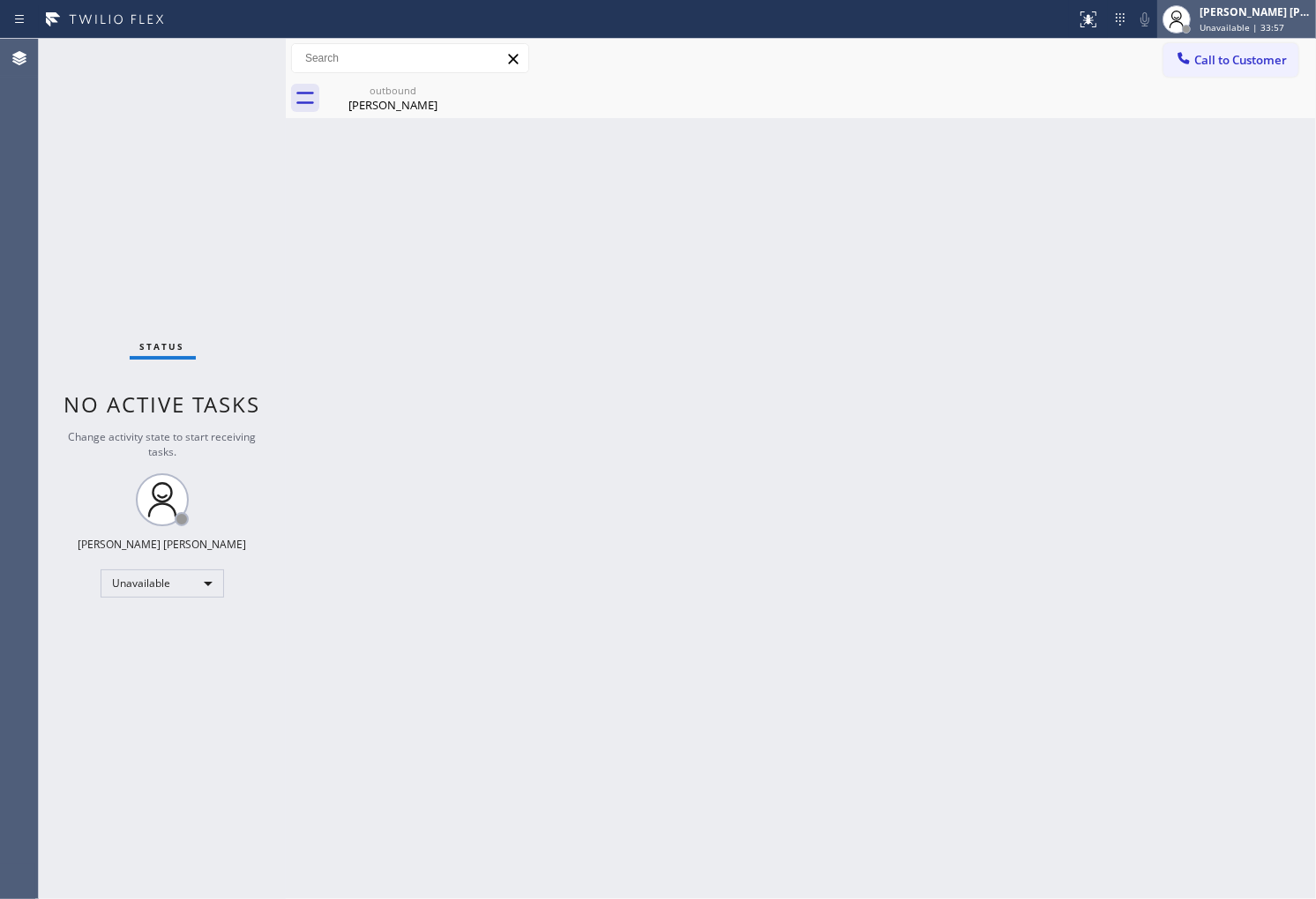
click at [1259, 21] on span "Unavailable | 33:57" at bounding box center [1242, 27] width 85 height 13
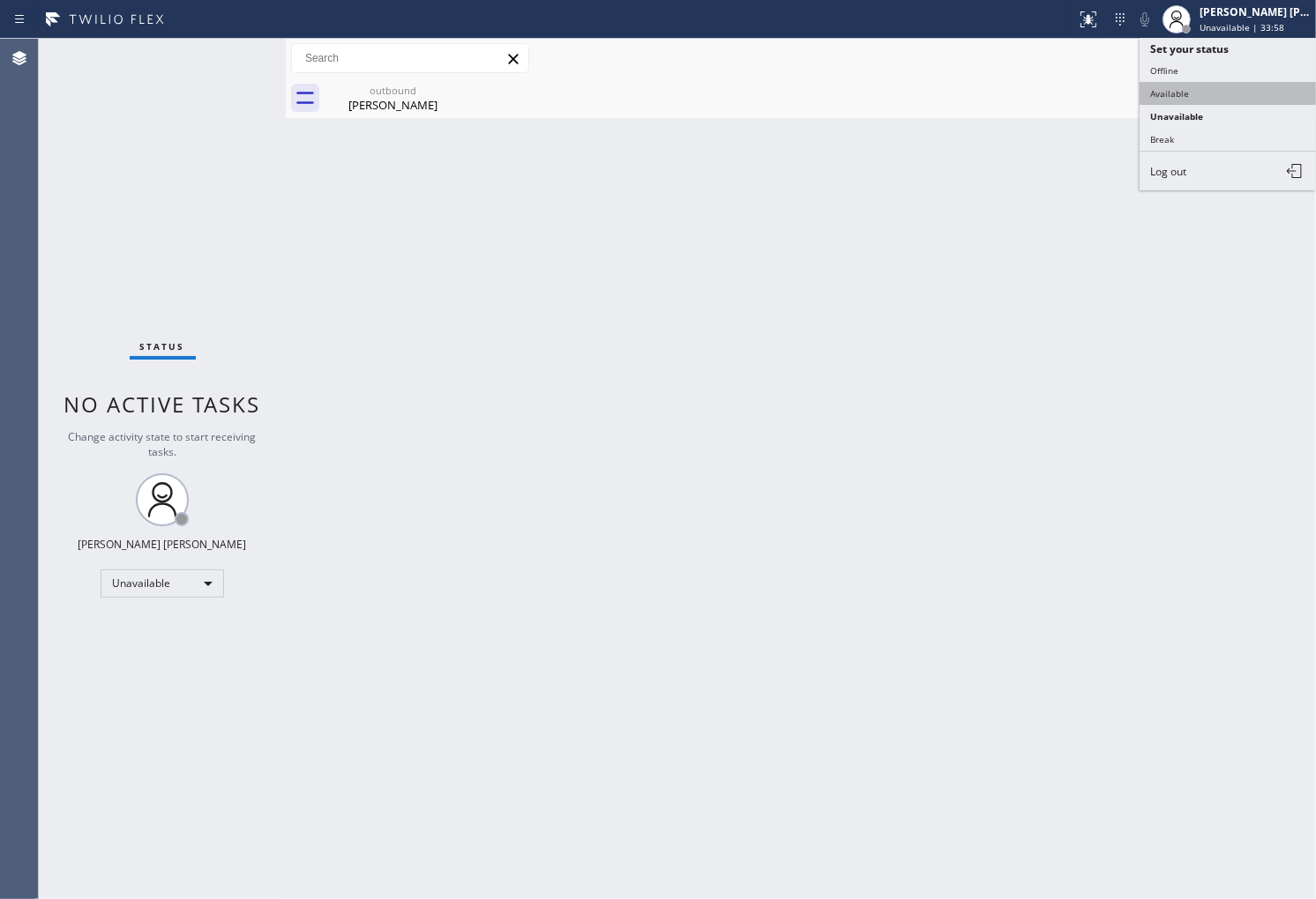
click at [1208, 97] on button "Available" at bounding box center [1227, 94] width 177 height 23
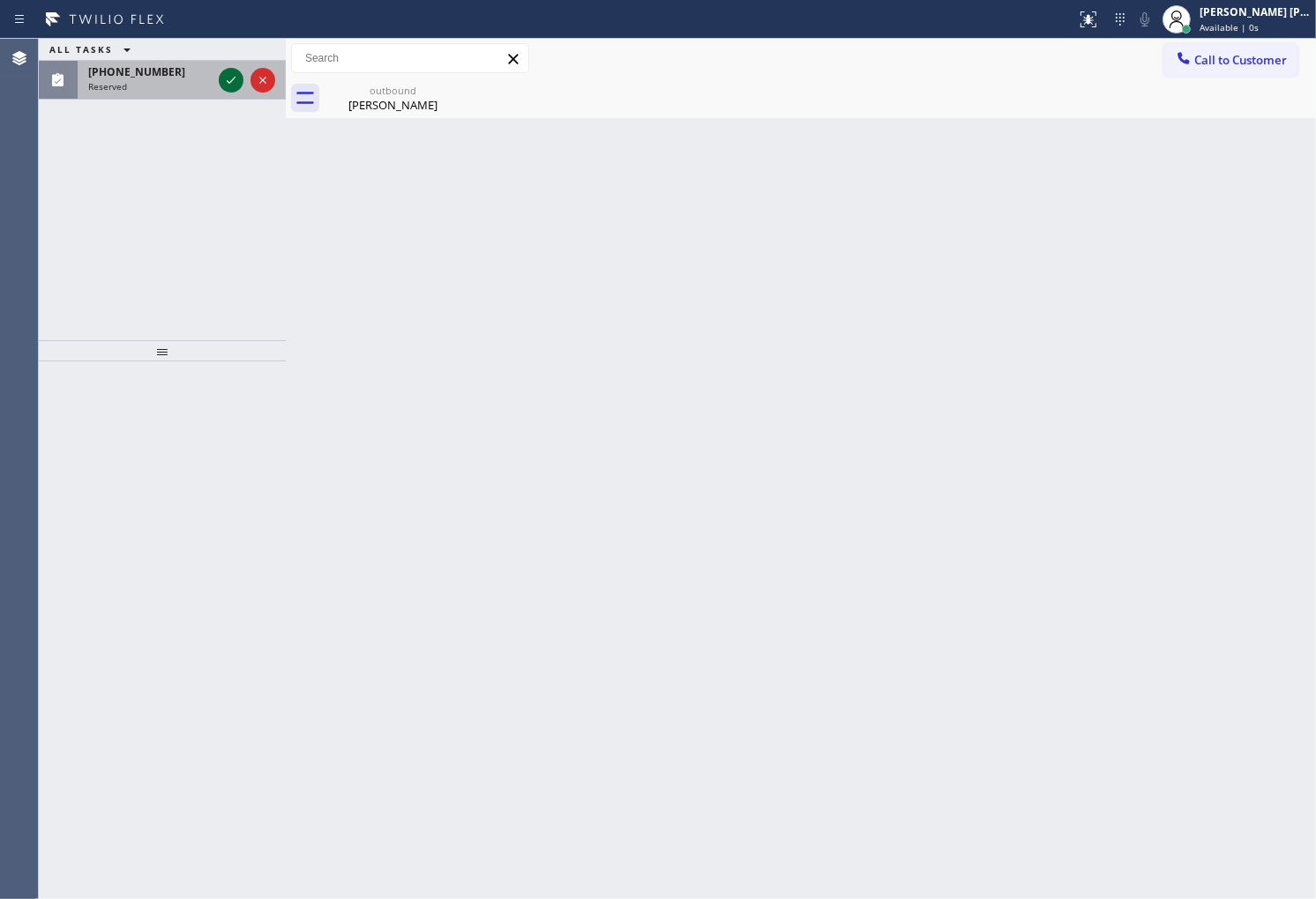
click at [224, 86] on icon at bounding box center [232, 80] width 21 height 21
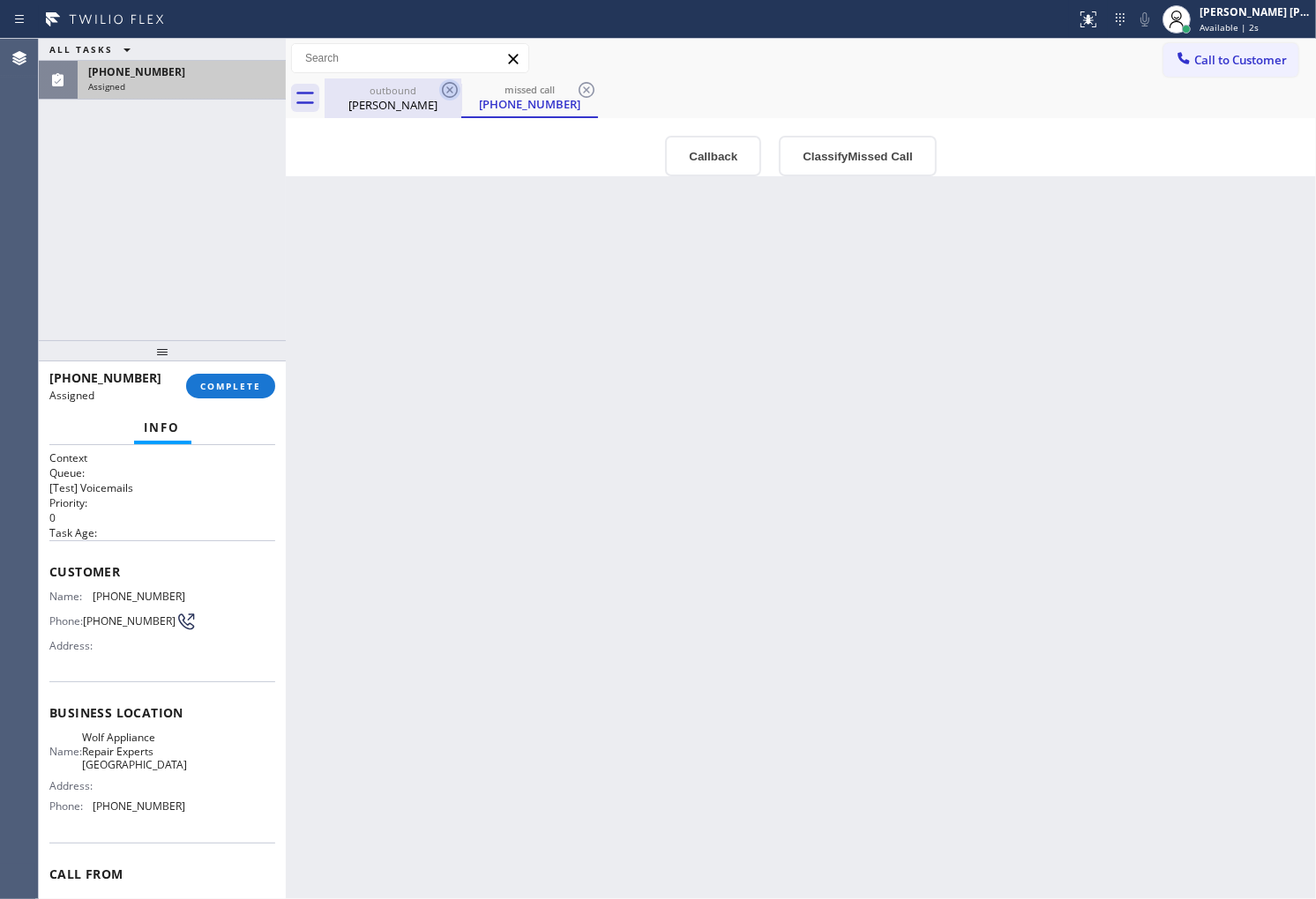
click at [446, 92] on icon at bounding box center [450, 90] width 21 height 21
click at [152, 590] on span "(312) 204-0582" at bounding box center [139, 597] width 93 height 14
drag, startPoint x: 715, startPoint y: 118, endPoint x: 714, endPoint y: 149, distance: 31.0
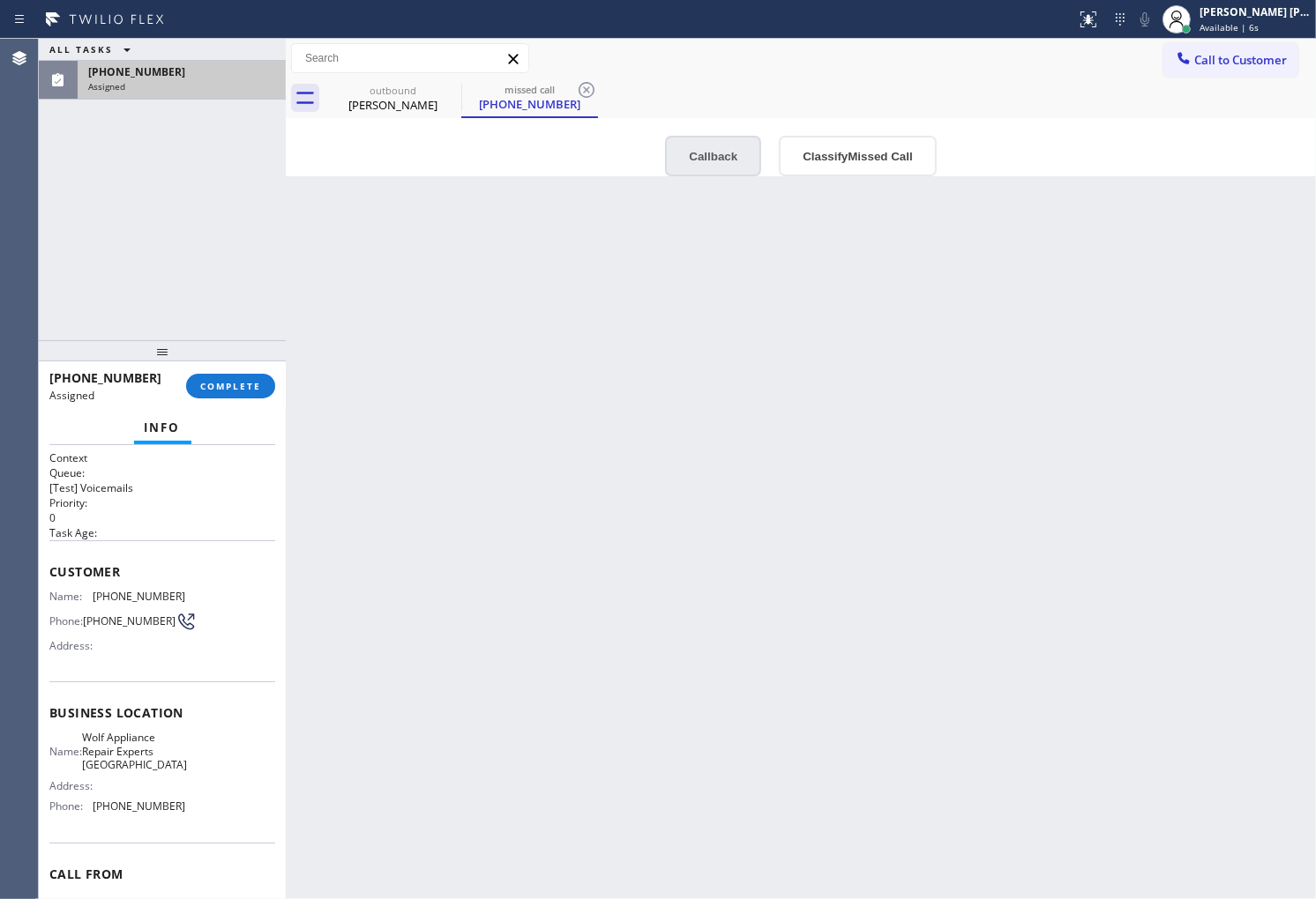
click at [715, 120] on div "Outbound call Location Wolf Appliance Repair Experts Chicago Your caller id pho…" at bounding box center [801, 147] width 1030 height 58
click at [712, 160] on button "Callback" at bounding box center [713, 156] width 96 height 41
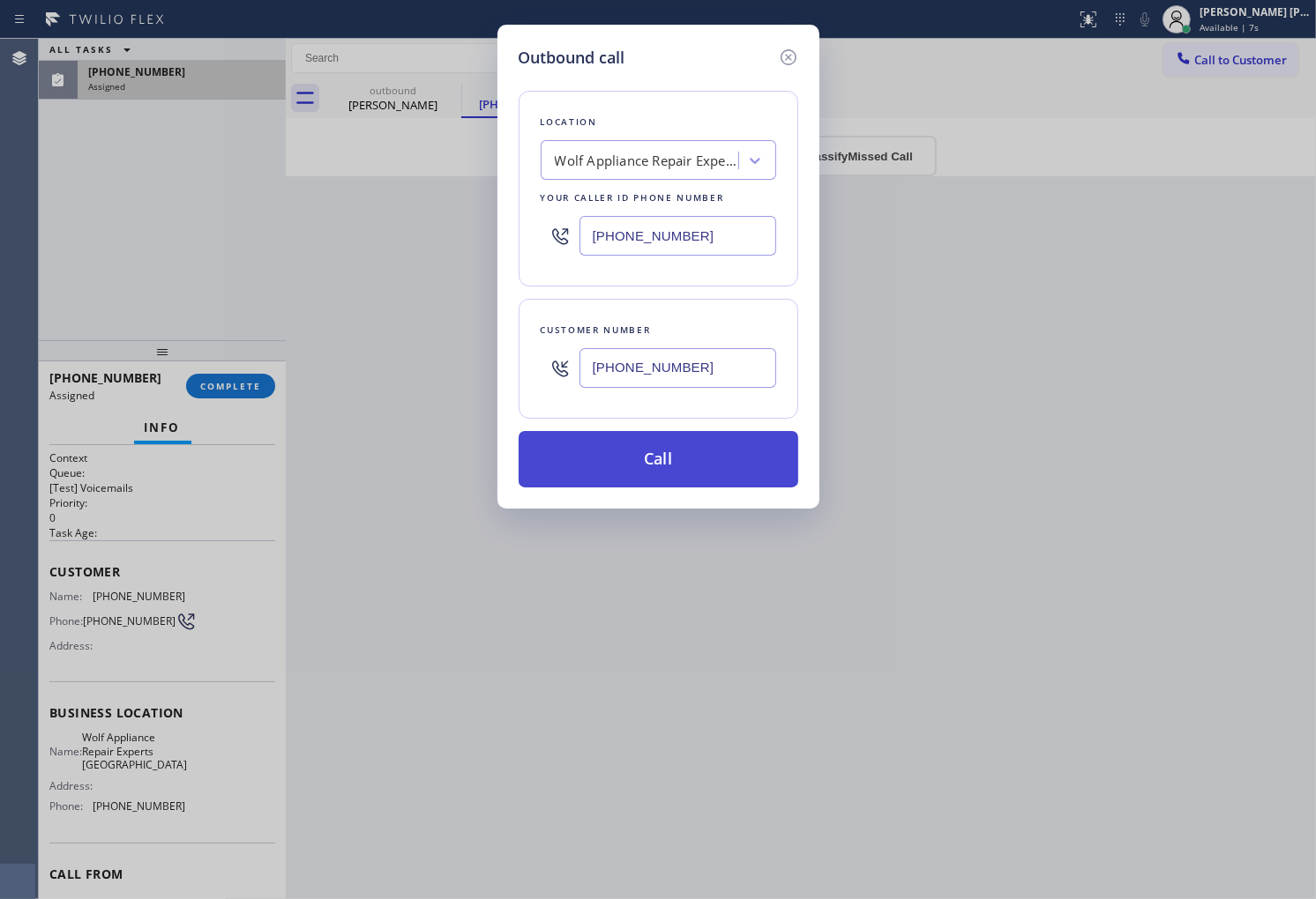
click at [672, 463] on button "Call" at bounding box center [658, 459] width 280 height 57
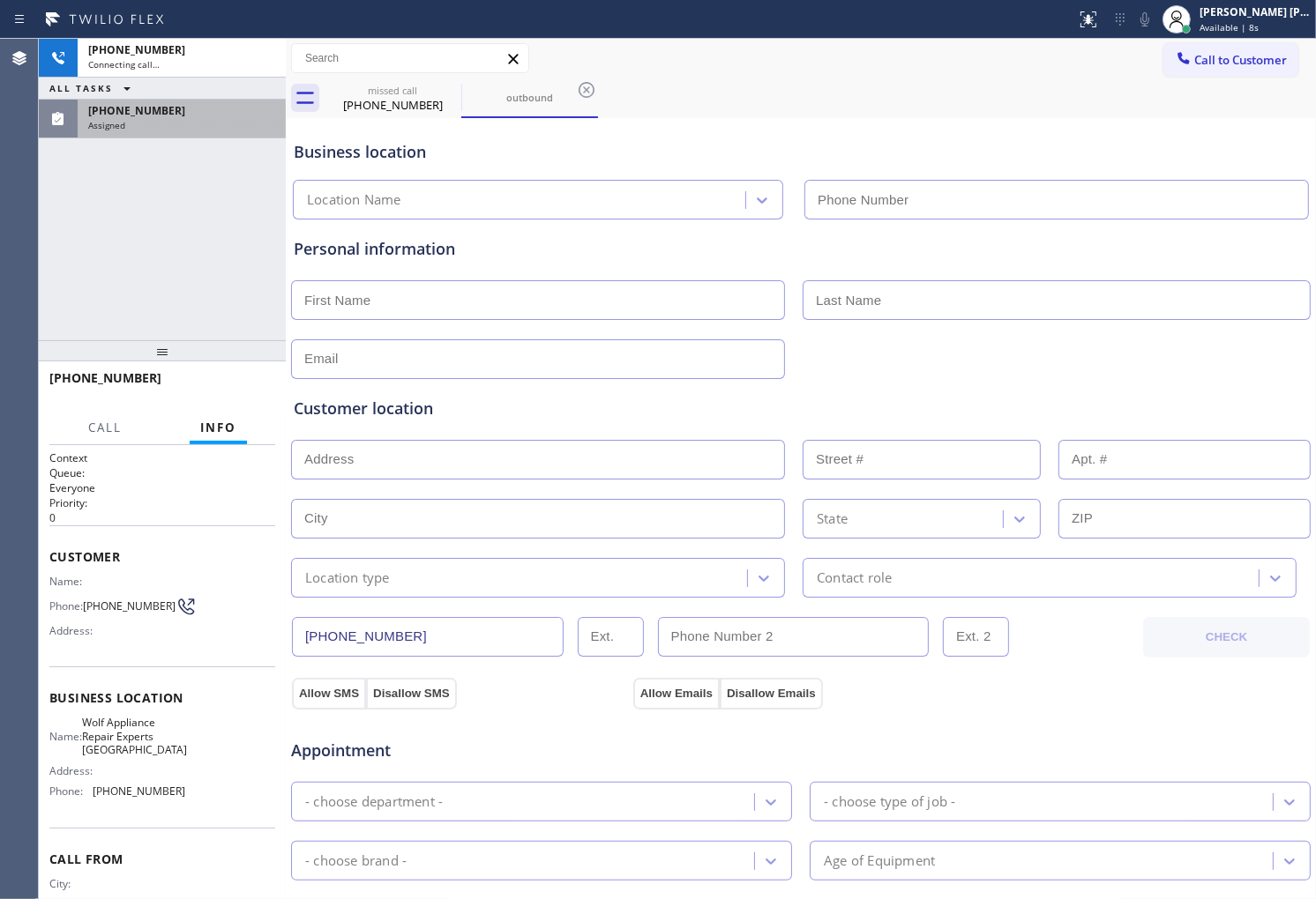
type input "(312) 766-7552"
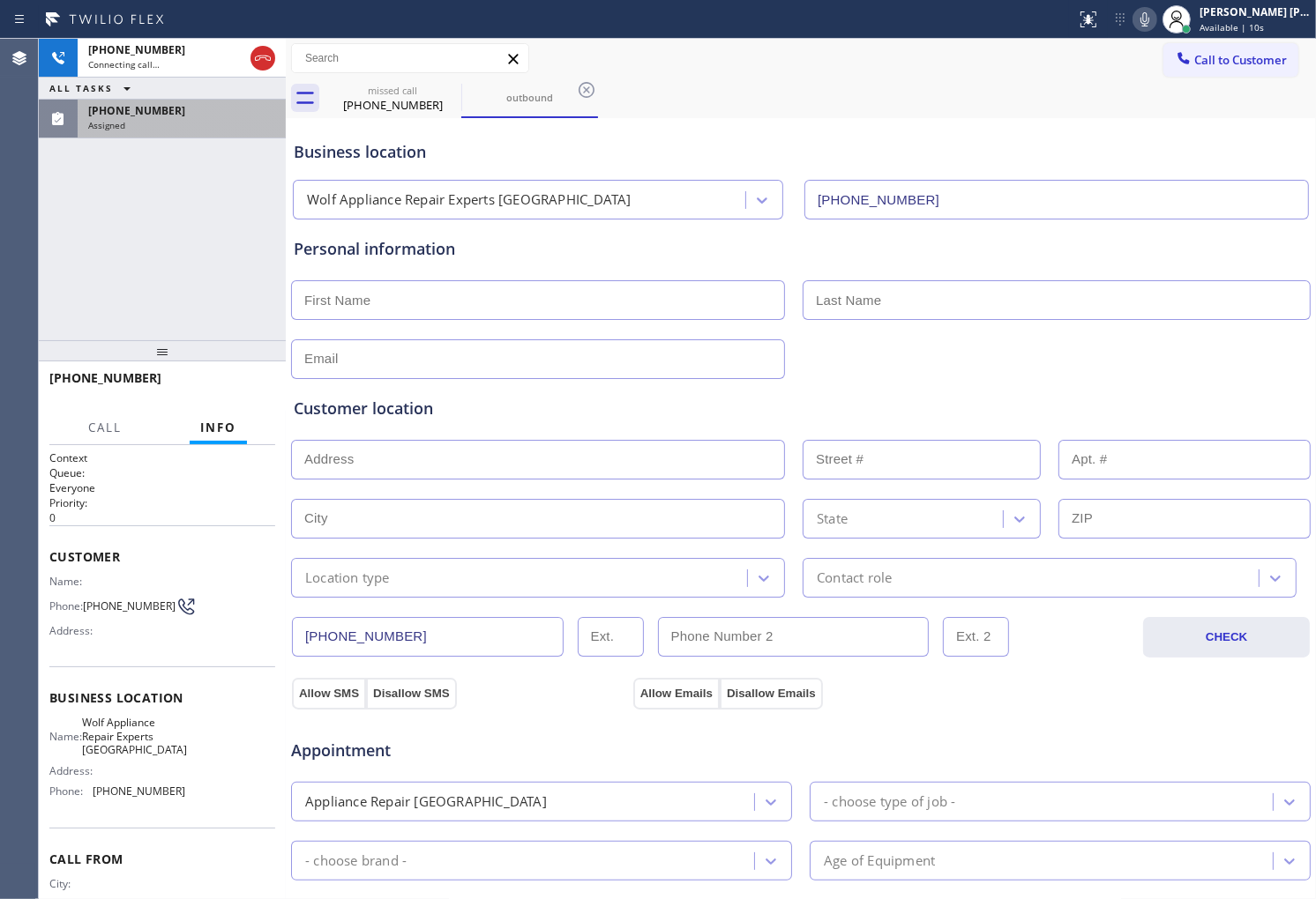
click at [1155, 20] on icon at bounding box center [1144, 19] width 21 height 21
click at [96, 601] on span "(312) 204-0582" at bounding box center [129, 607] width 93 height 14
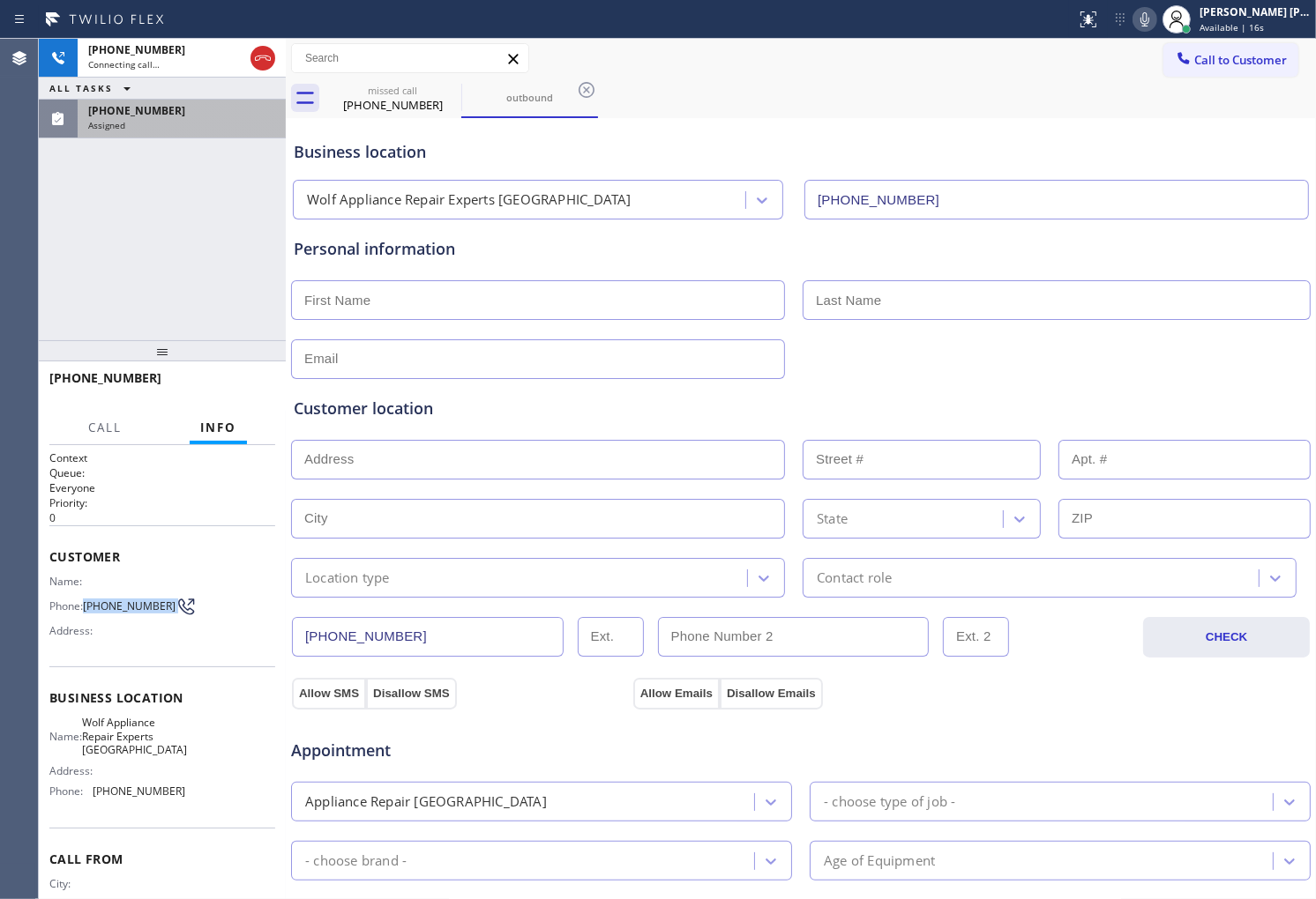
click at [96, 601] on span "(312) 204-0582" at bounding box center [129, 607] width 93 height 14
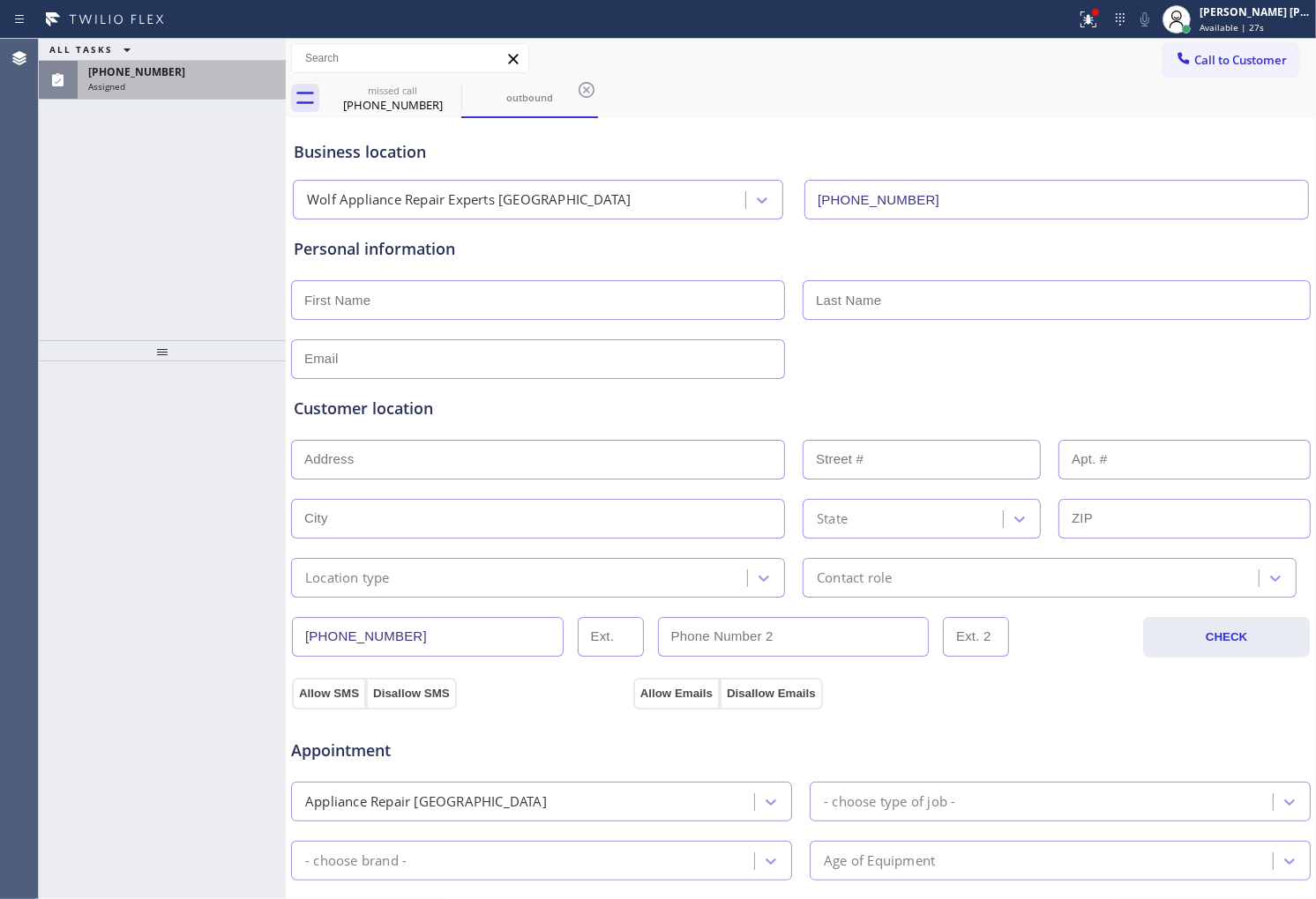
click at [208, 84] on div "Assigned" at bounding box center [181, 86] width 187 height 13
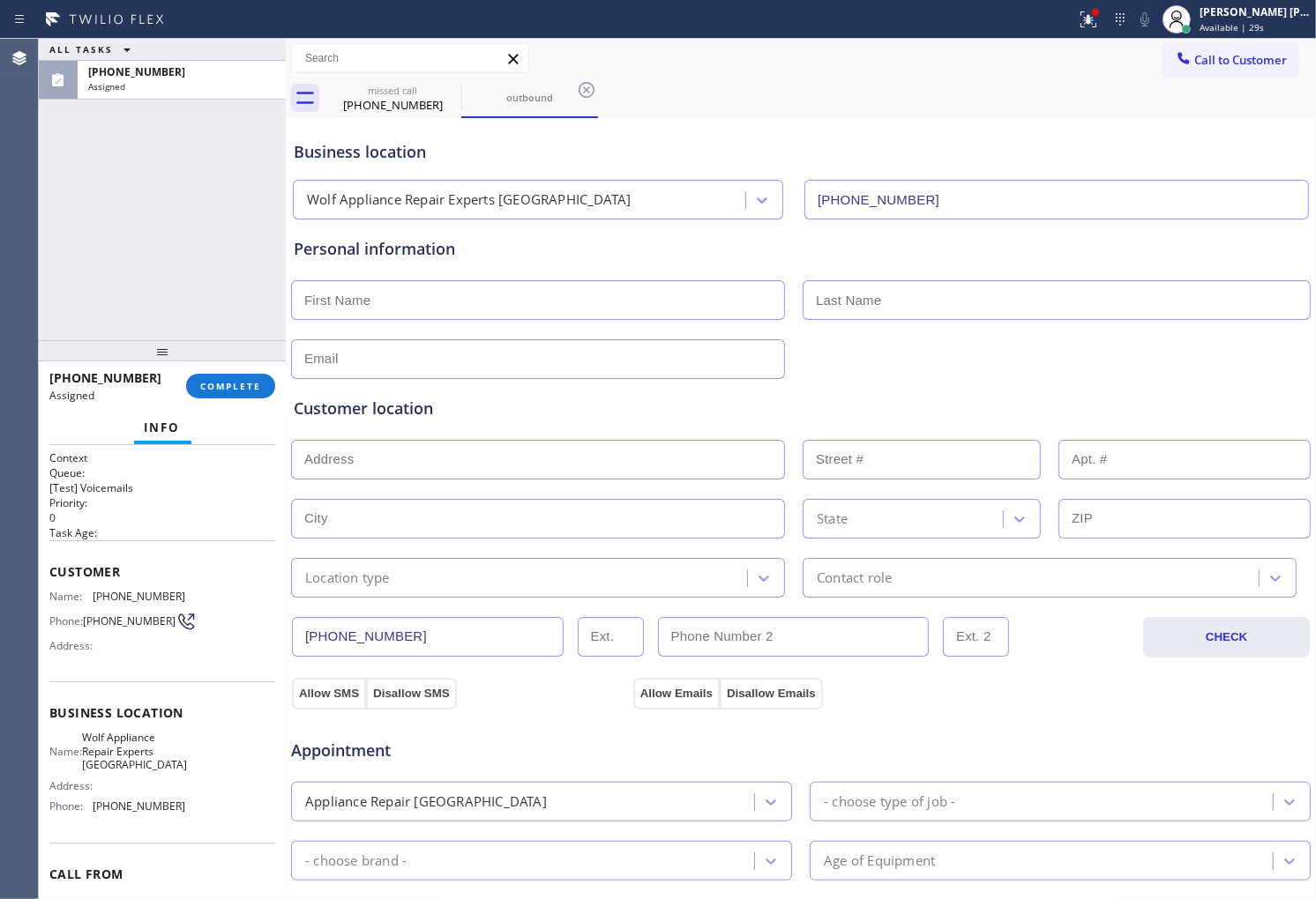
click at [49, 580] on div "Customer Name: (312) 204-0582 Phone: (312) 204-0582 Address:" at bounding box center [162, 611] width 226 height 141
click at [82, 588] on div "Customer Name: (312) 204-0582 Phone: (312) 204-0582 Address:" at bounding box center [162, 611] width 226 height 141
drag, startPoint x: 144, startPoint y: 646, endPoint x: 181, endPoint y: 764, distance: 123.7
click at [181, 764] on div "Context Queue: [Test] Voicemails Priority: 0 Task Age: Customer Name: (312) 204…" at bounding box center [162, 713] width 226 height 526
click at [175, 672] on div "Customer Name: (312) 204-0582 Phone: (312) 204-0582 Address:" at bounding box center [162, 611] width 226 height 141
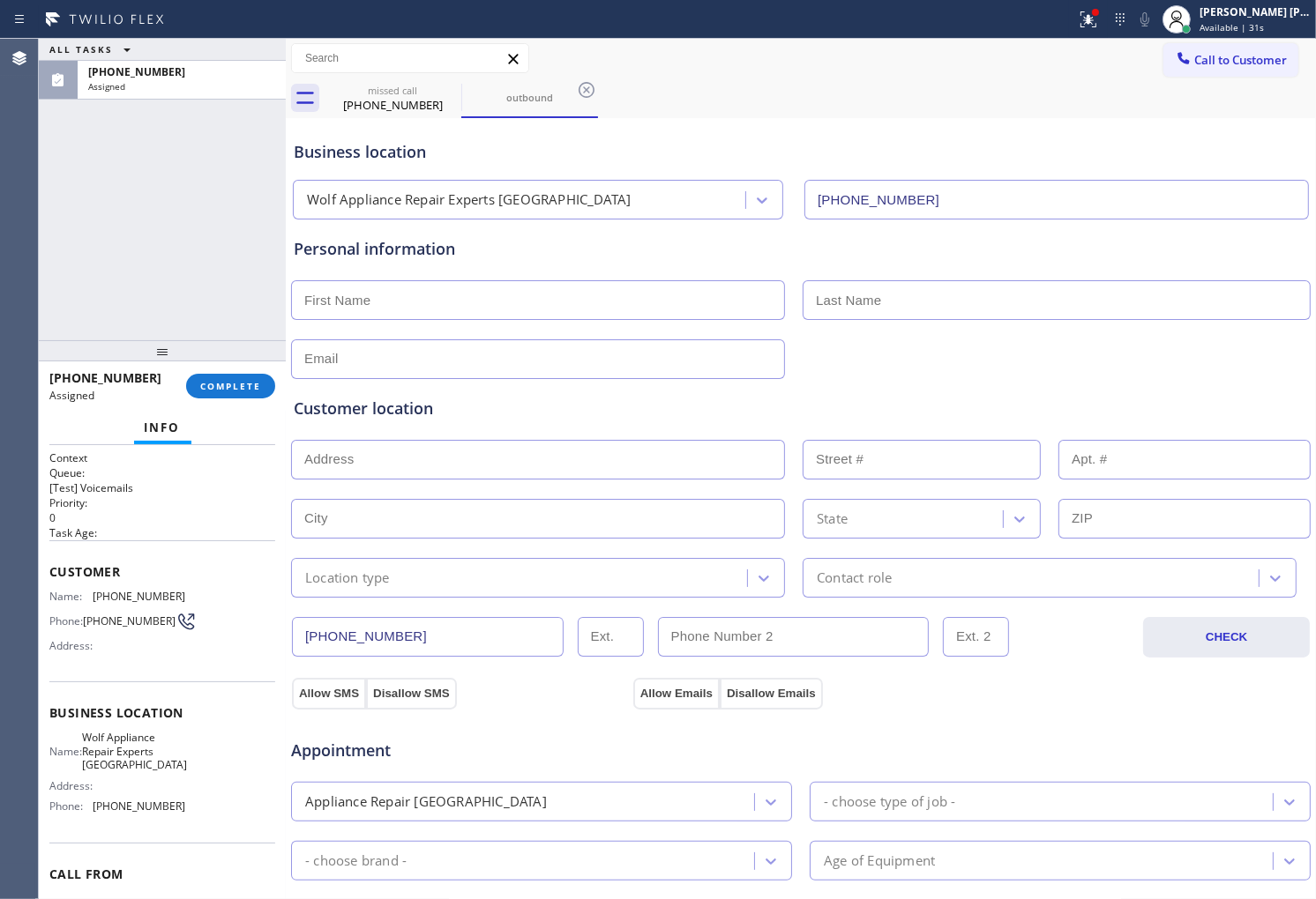
click at [50, 559] on div "Customer Name: (312) 204-0582 Phone: (312) 204-0582 Address:" at bounding box center [162, 611] width 226 height 141
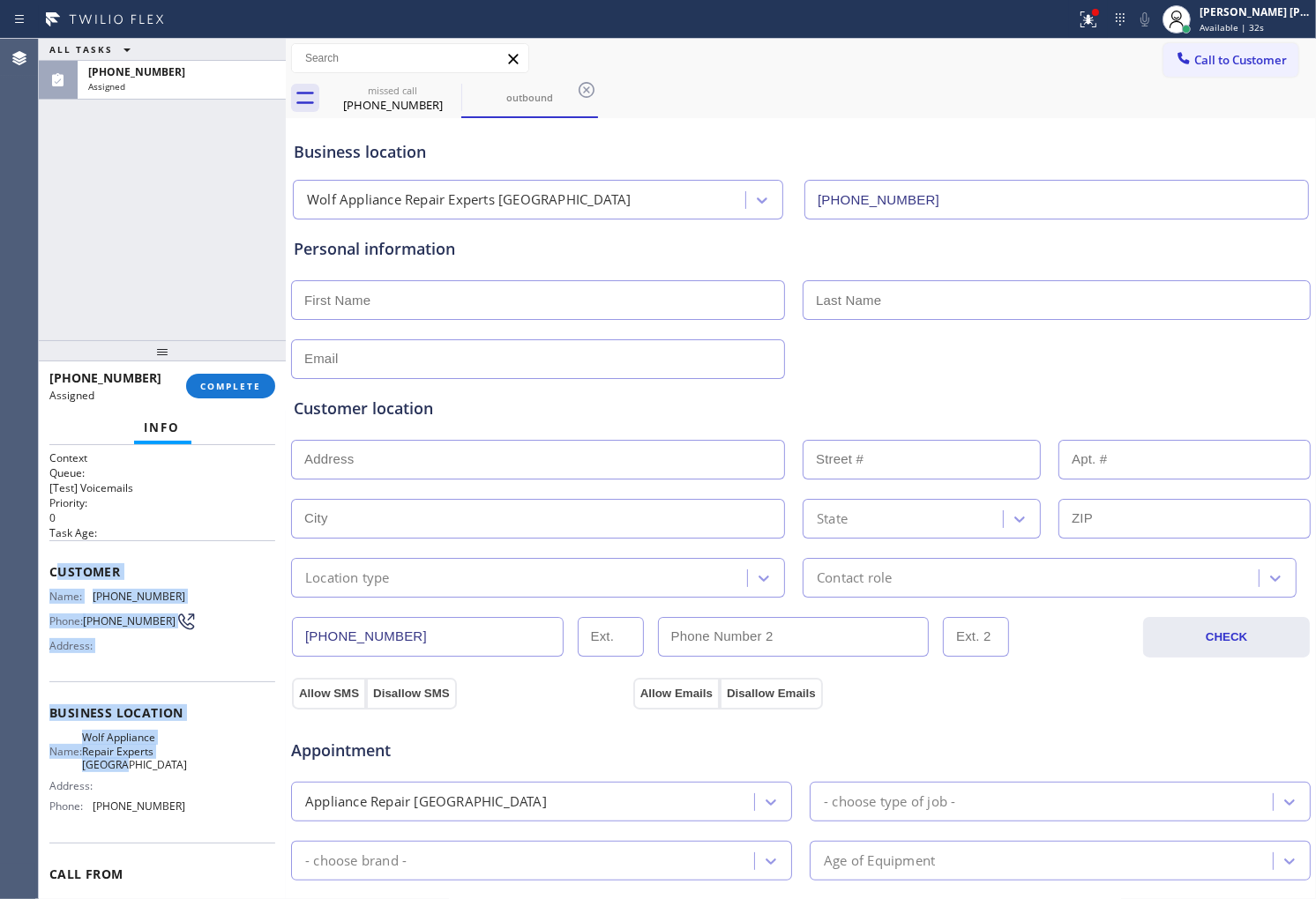
drag, startPoint x: 60, startPoint y: 571, endPoint x: 135, endPoint y: 641, distance: 102.6
click at [178, 775] on div "Context Queue: [Test] Voicemails Priority: 0 Task Age: Customer Name: (312) 204…" at bounding box center [162, 713] width 226 height 526
click at [134, 640] on div "Name: (312) 204-0582 Phone: (312) 204-0582 Address:" at bounding box center [117, 625] width 136 height 69
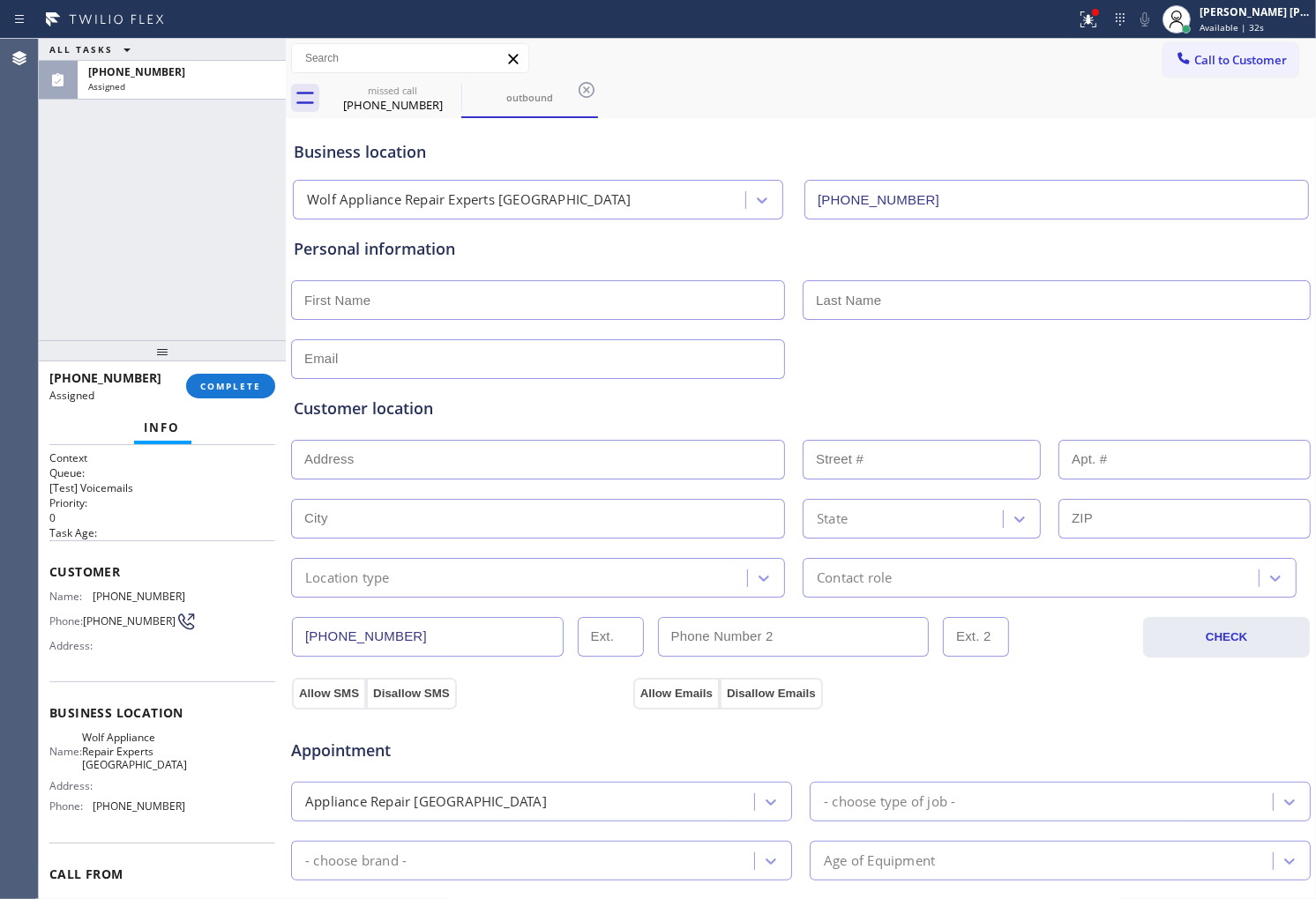
click at [134, 640] on div "Name: (312) 204-0582 Phone: (312) 204-0582 Address:" at bounding box center [117, 625] width 136 height 69
click at [42, 561] on div "Context Queue: [Test] Voicemails Priority: 0 Task Age: Customer Name: (312) 204…" at bounding box center [162, 672] width 247 height 454
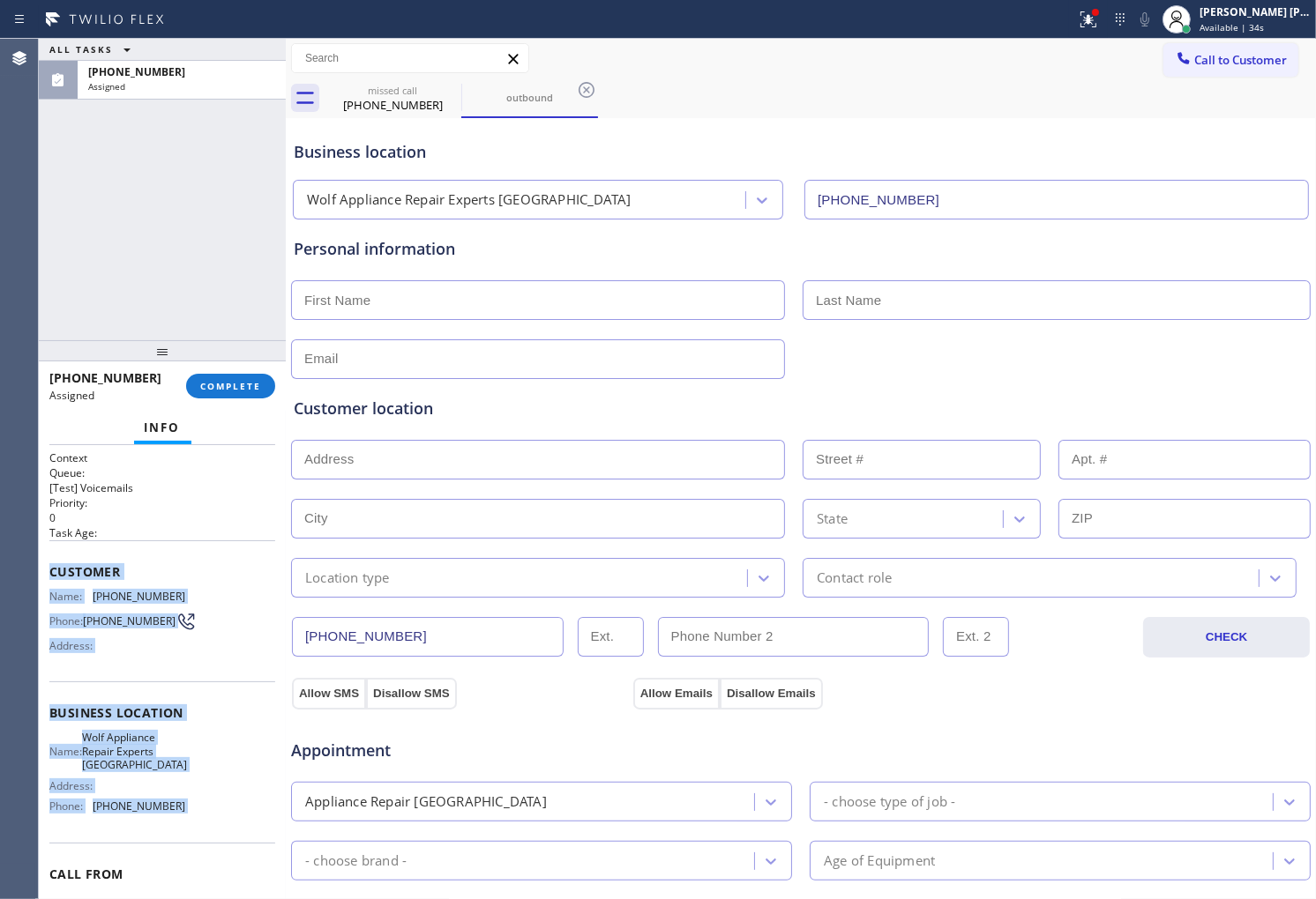
drag, startPoint x: 117, startPoint y: 611, endPoint x: 173, endPoint y: 806, distance: 202.9
click at [173, 806] on div "Context Queue: [Test] Voicemails Priority: 0 Task Age: Customer Name: (312) 204…" at bounding box center [162, 672] width 247 height 454
copy div "Customer Name: (312) 204-0582 Phone: (312) 204-0582 Address: Business location …"
drag, startPoint x: 235, startPoint y: 365, endPoint x: 235, endPoint y: 391, distance: 26.0
click at [235, 362] on div at bounding box center [162, 351] width 247 height 21
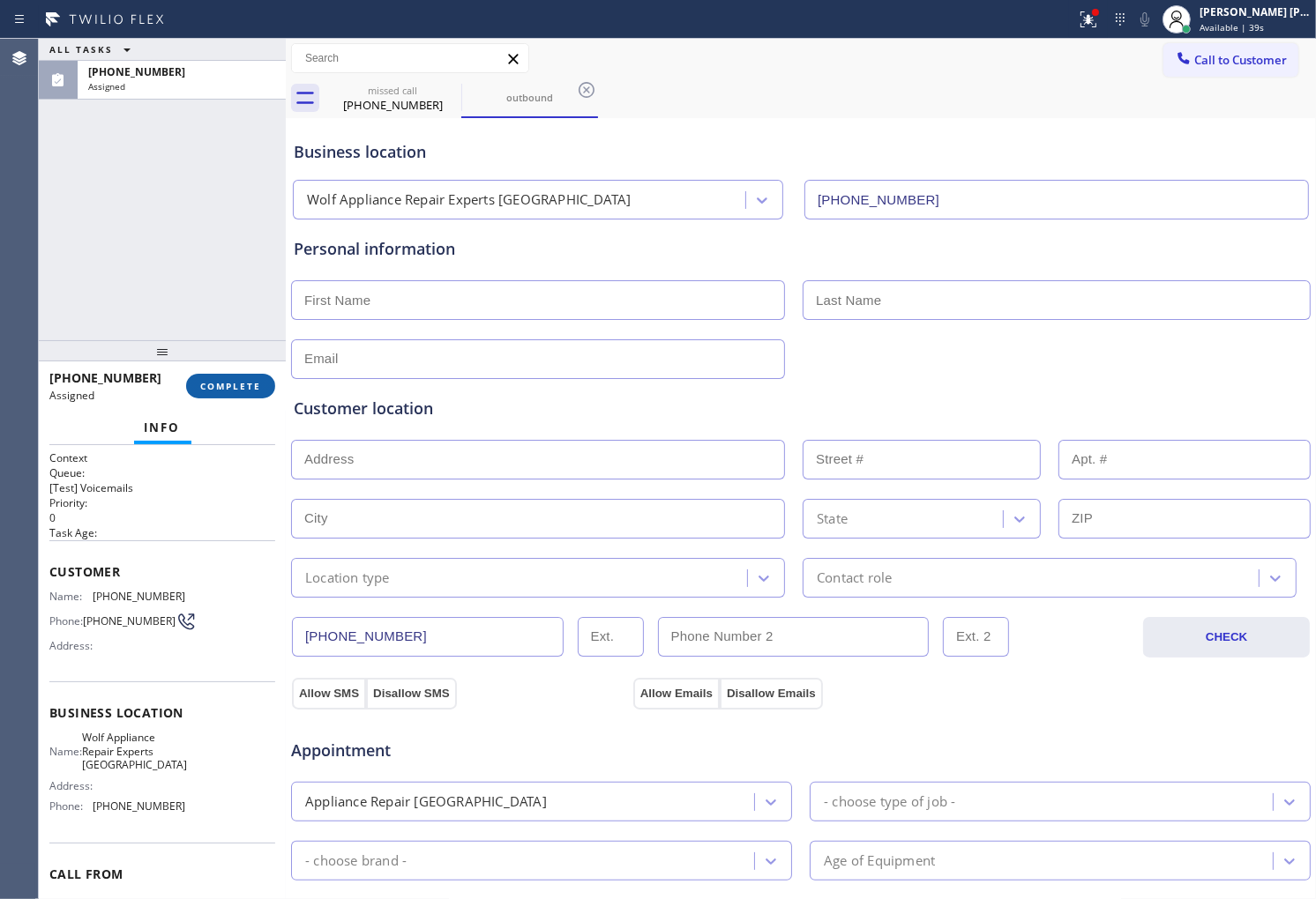
click at [235, 391] on span "COMPLETE" at bounding box center [230, 386] width 61 height 13
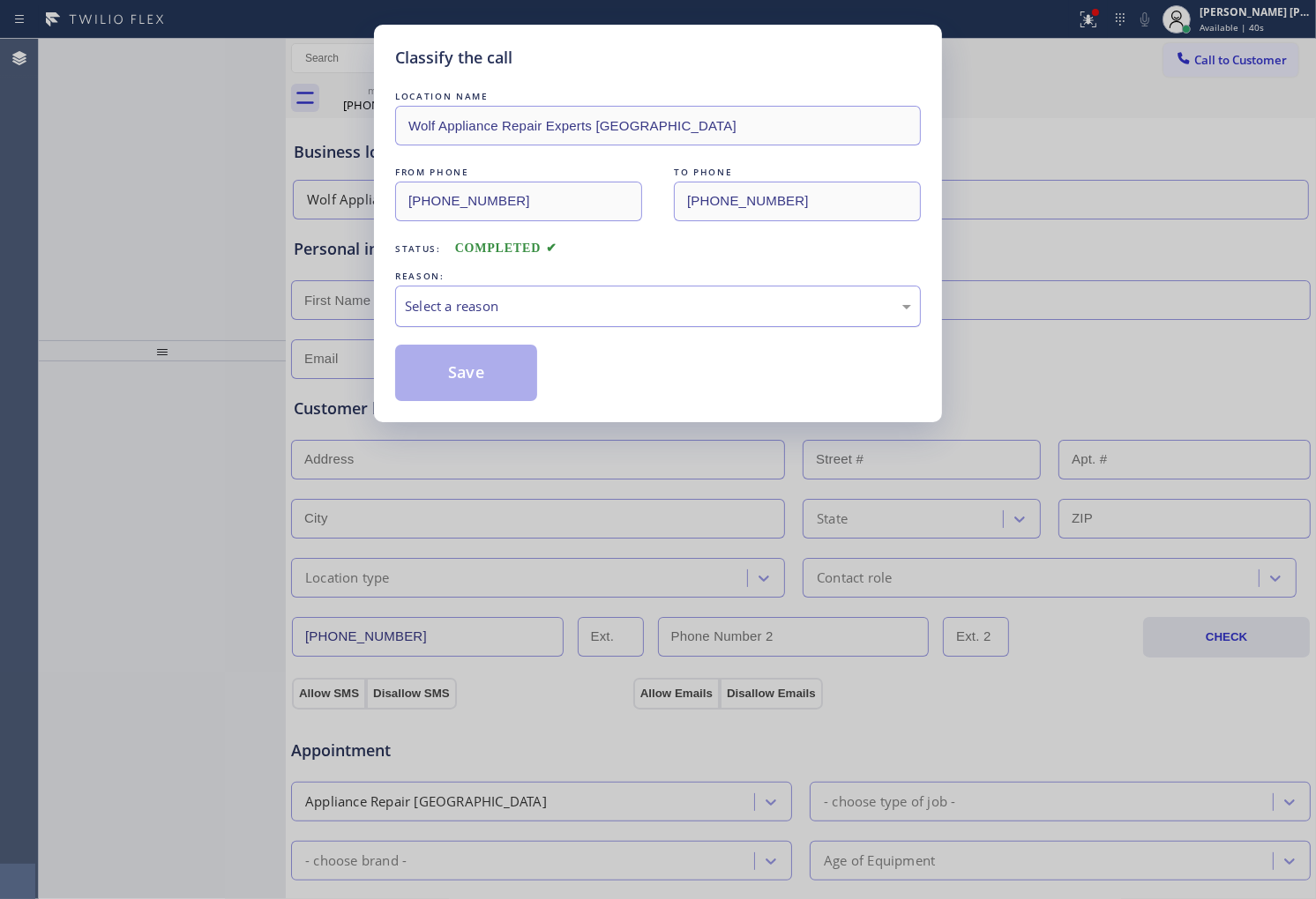
click at [561, 318] on div "Select a reason" at bounding box center [658, 306] width 526 height 41
click at [498, 301] on div "Select a reason" at bounding box center [658, 306] width 507 height 20
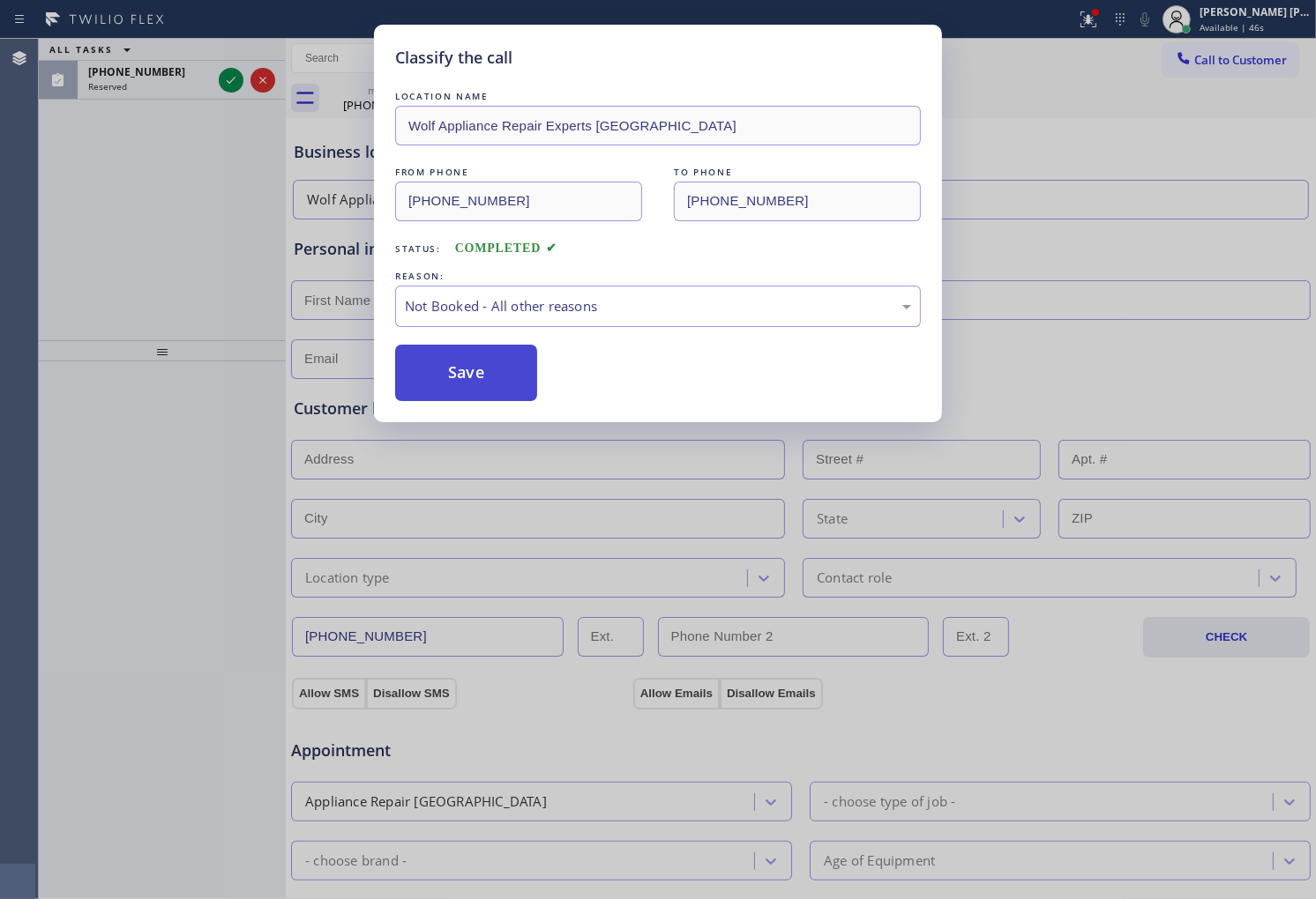
click at [478, 356] on button "Save" at bounding box center [466, 372] width 142 height 57
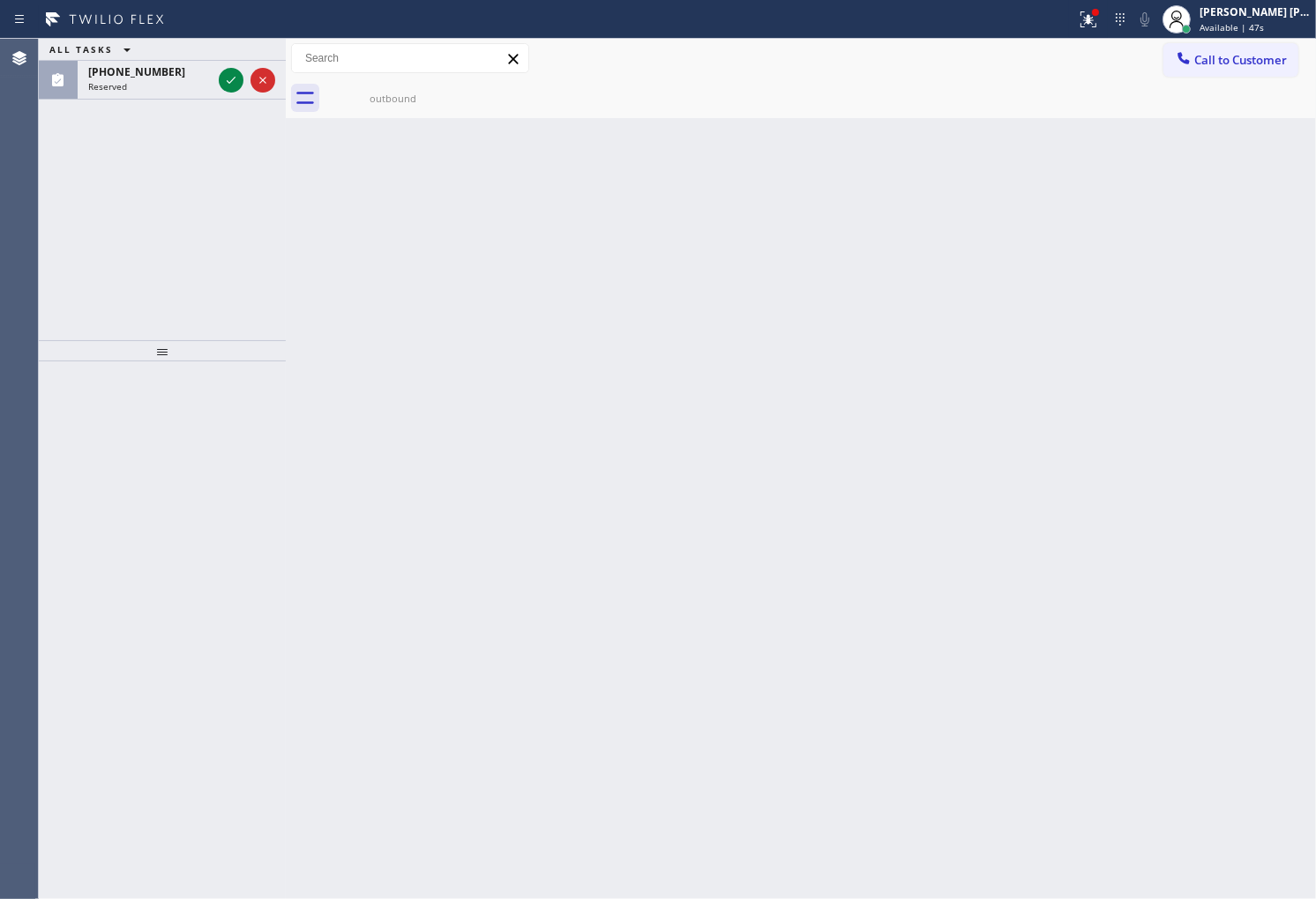
click at [234, 84] on icon at bounding box center [232, 80] width 21 height 21
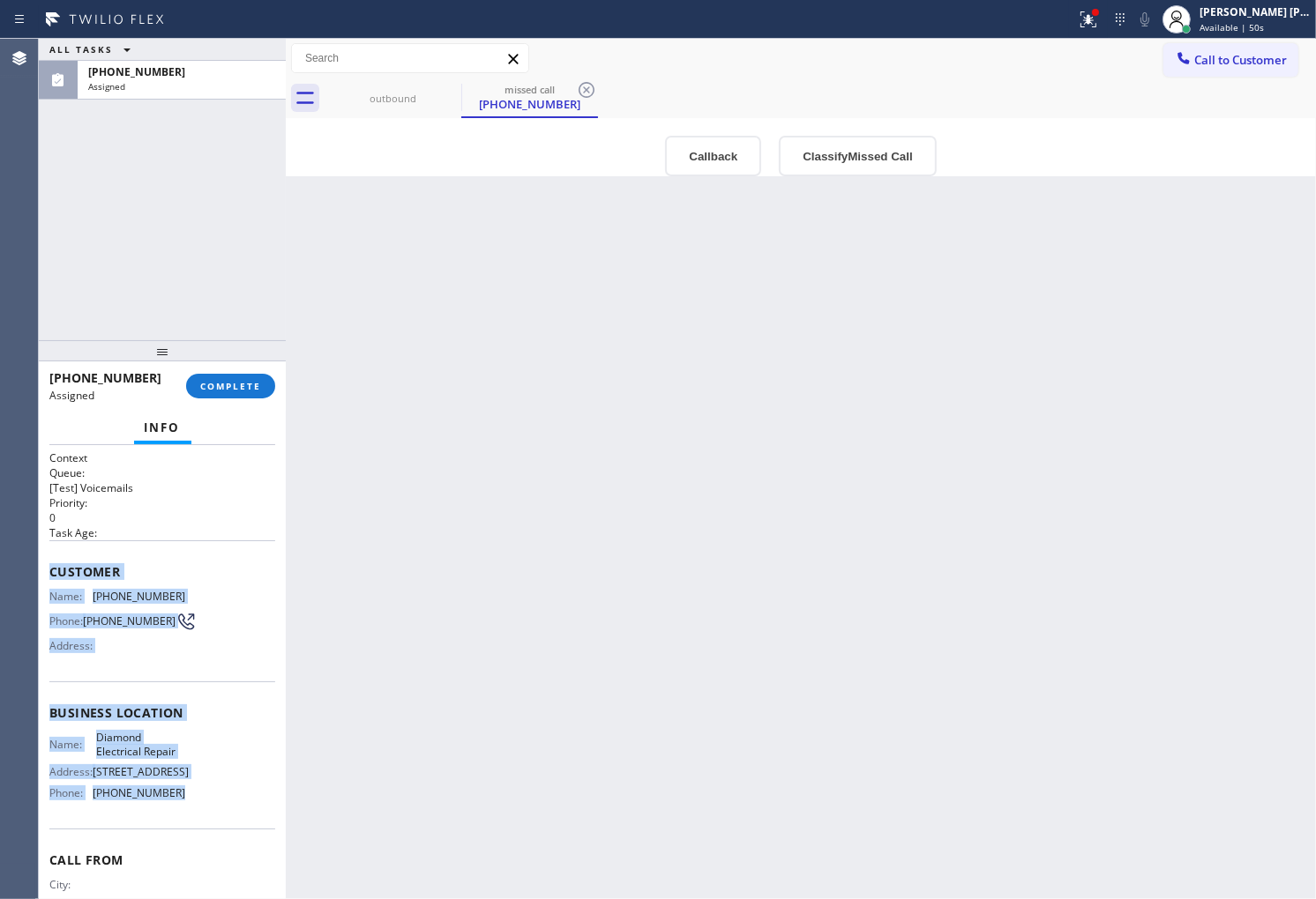
drag, startPoint x: 46, startPoint y: 564, endPoint x: 172, endPoint y: 801, distance: 268.4
click at [172, 801] on div "Context Queue: [Test] Voicemails Priority: 0 Task Age: Customer Name: (855) 869…" at bounding box center [162, 672] width 247 height 454
copy div "Customer Name: (855) 869-7312 Phone: (855) 869-7312 Address: Business location …"
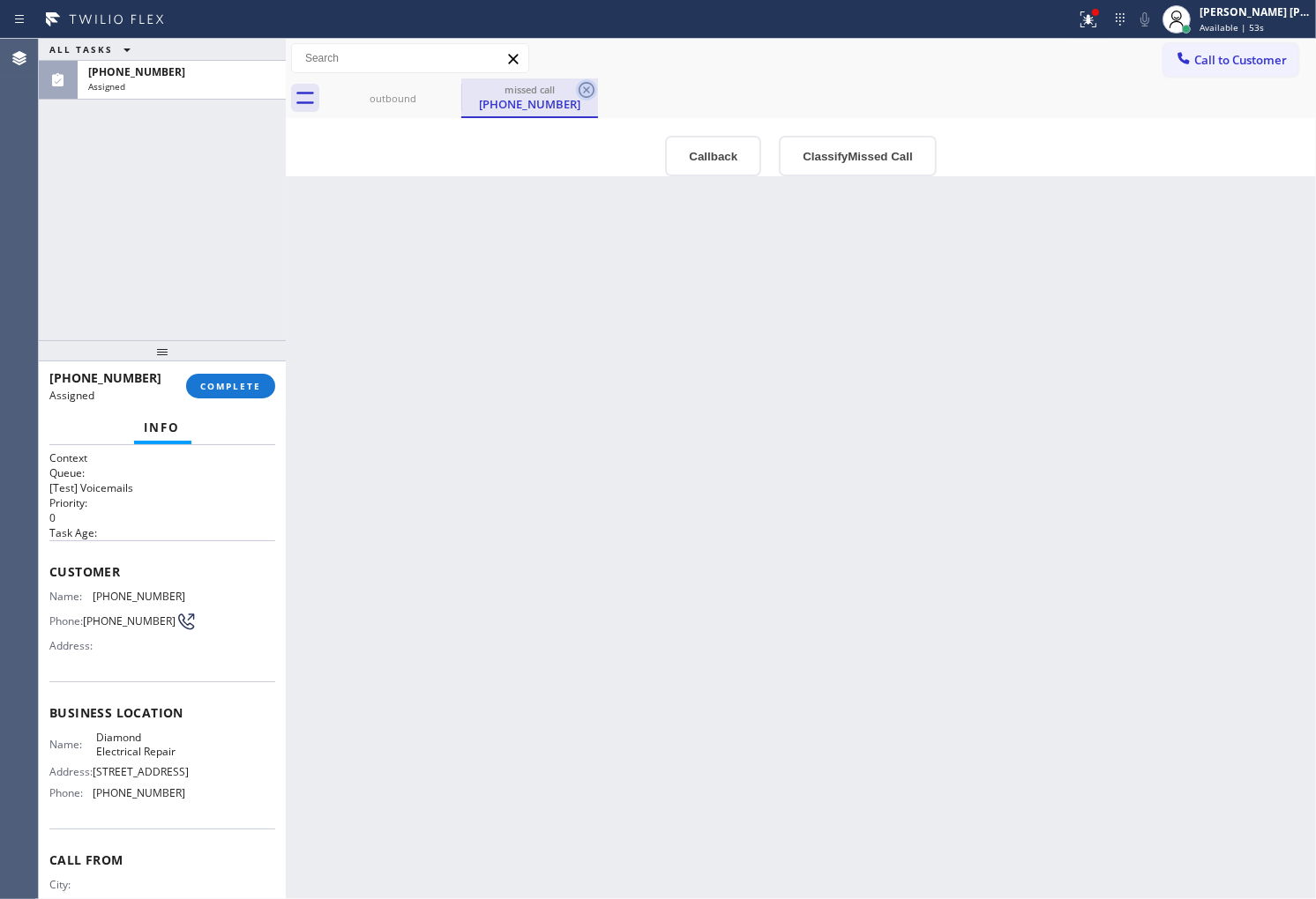
click at [595, 93] on icon at bounding box center [587, 90] width 21 height 21
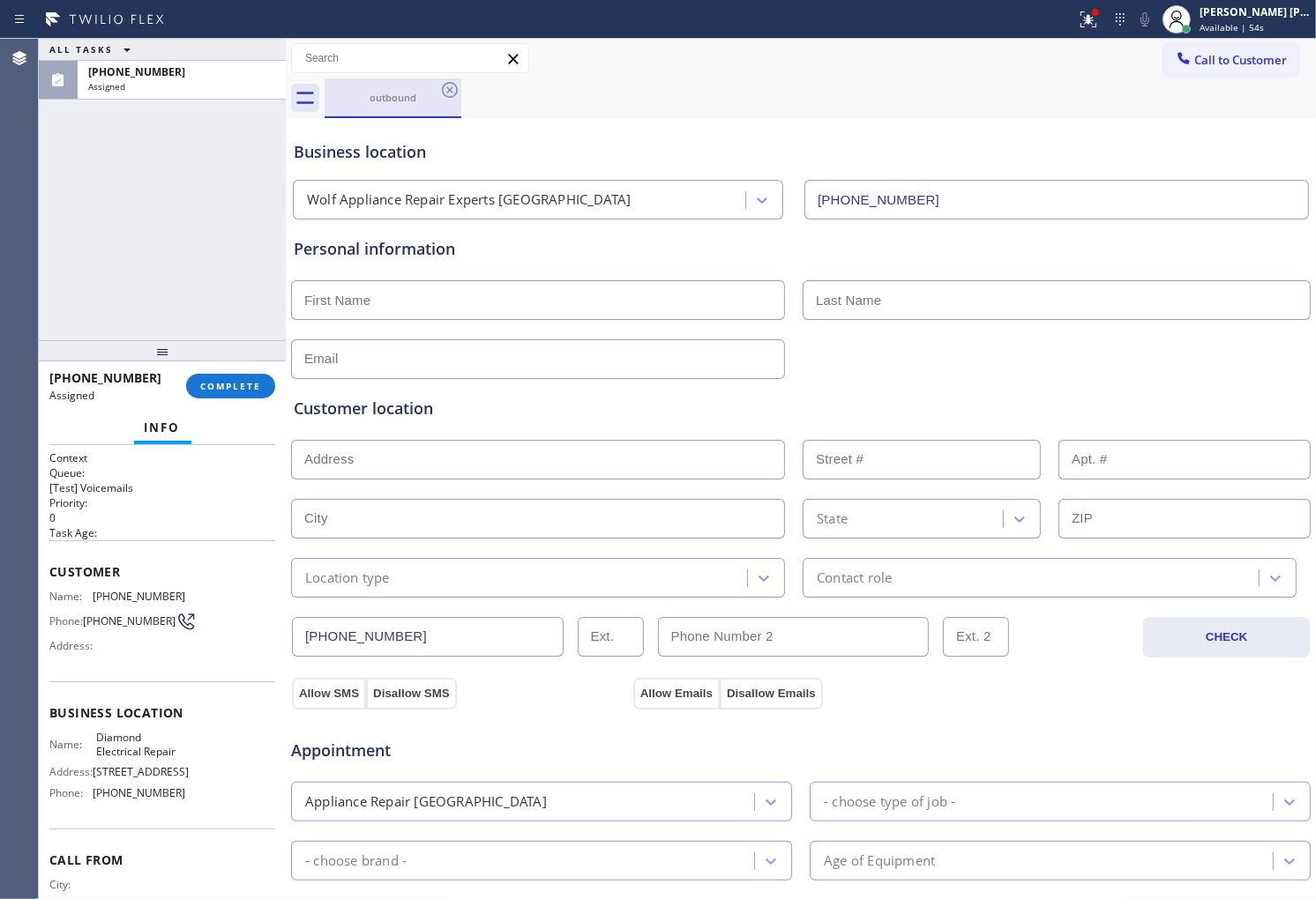
click at [367, 95] on div "outbound" at bounding box center [393, 97] width 133 height 14
click at [139, 82] on div "Assigned" at bounding box center [181, 86] width 187 height 13
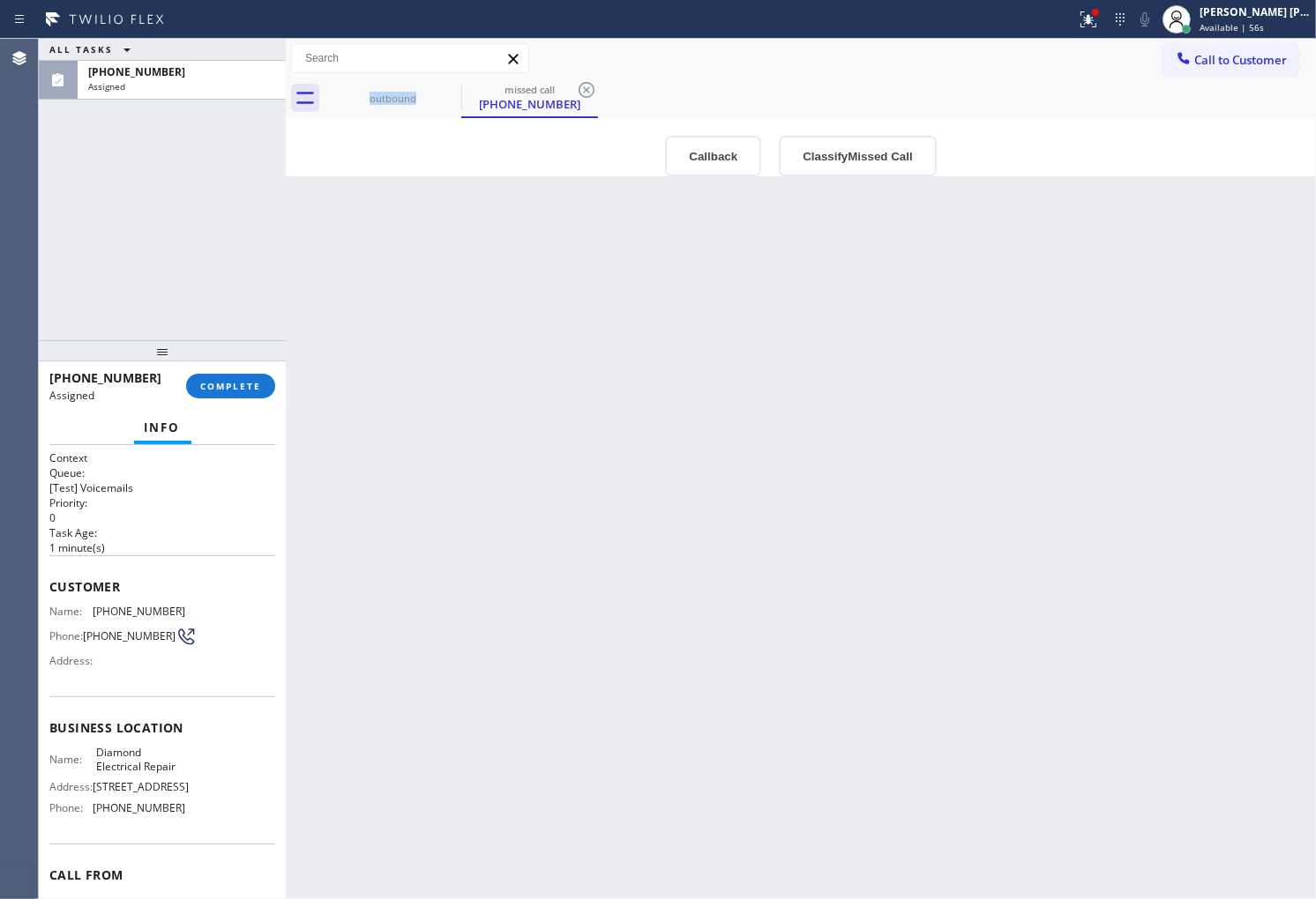
click at [737, 170] on button "Callback" at bounding box center [713, 156] width 96 height 41
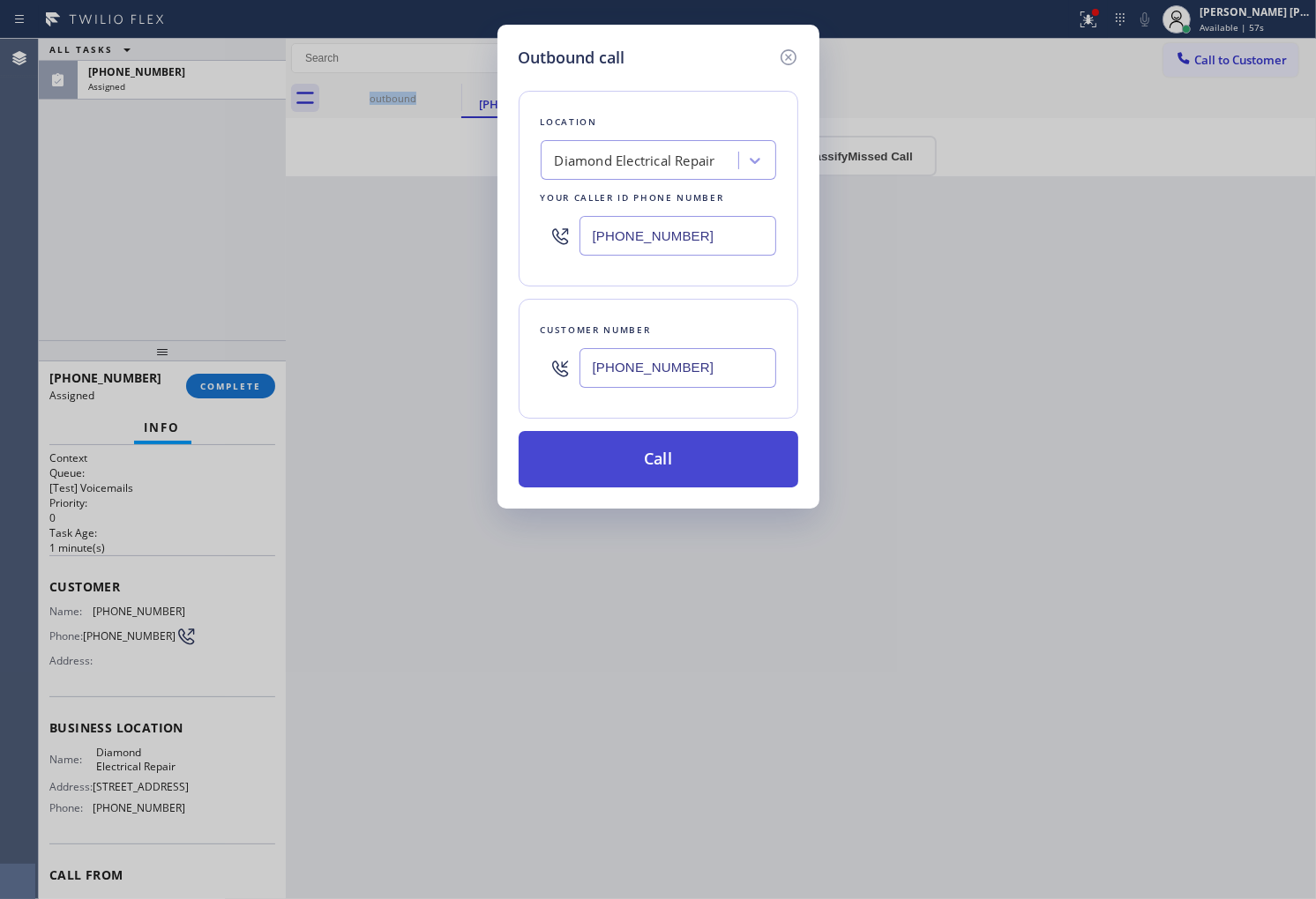
click at [672, 467] on button "Call" at bounding box center [658, 459] width 280 height 57
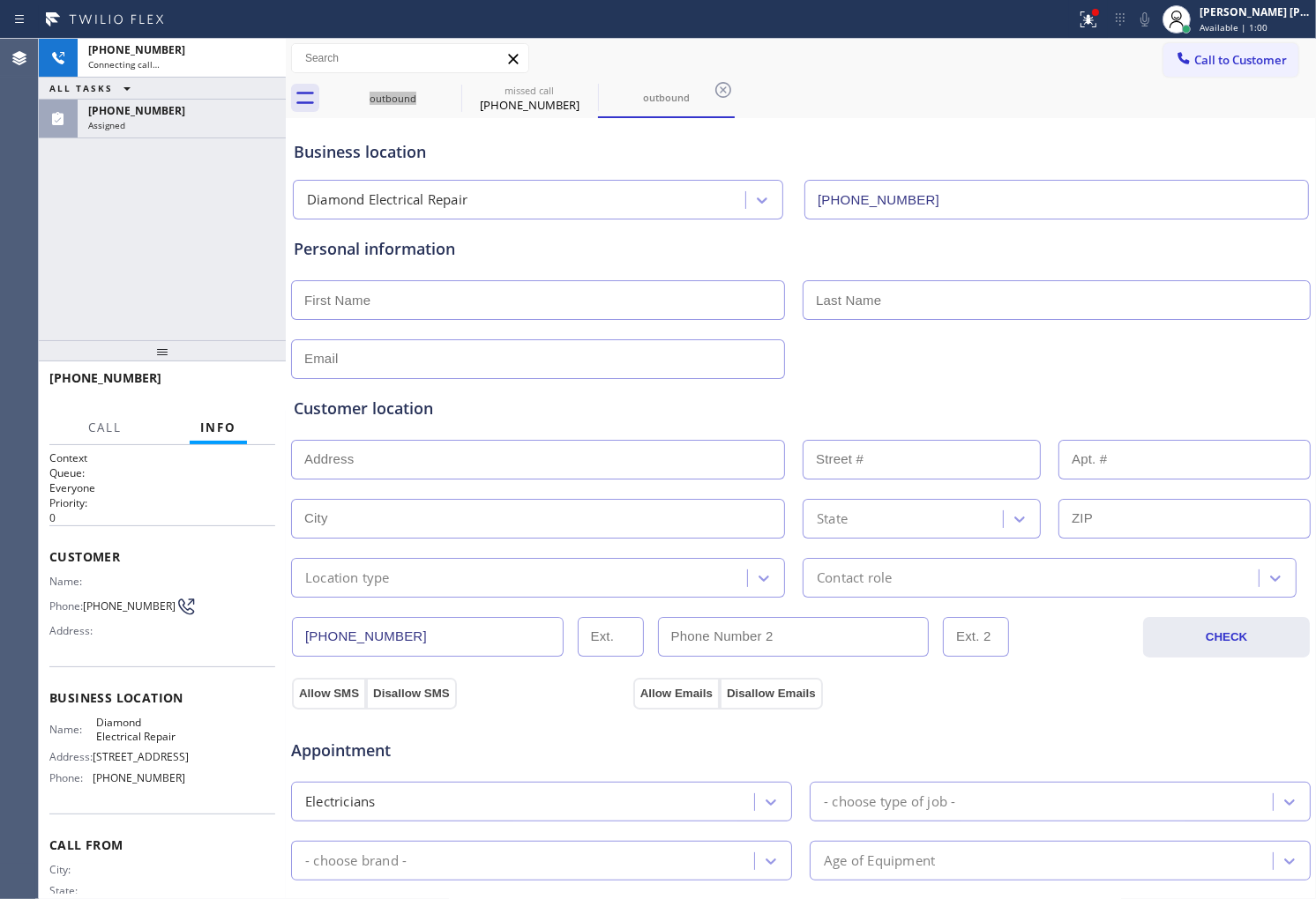
type input "(855) 907-1049"
click at [230, 125] on div "Assigned" at bounding box center [181, 124] width 187 height 13
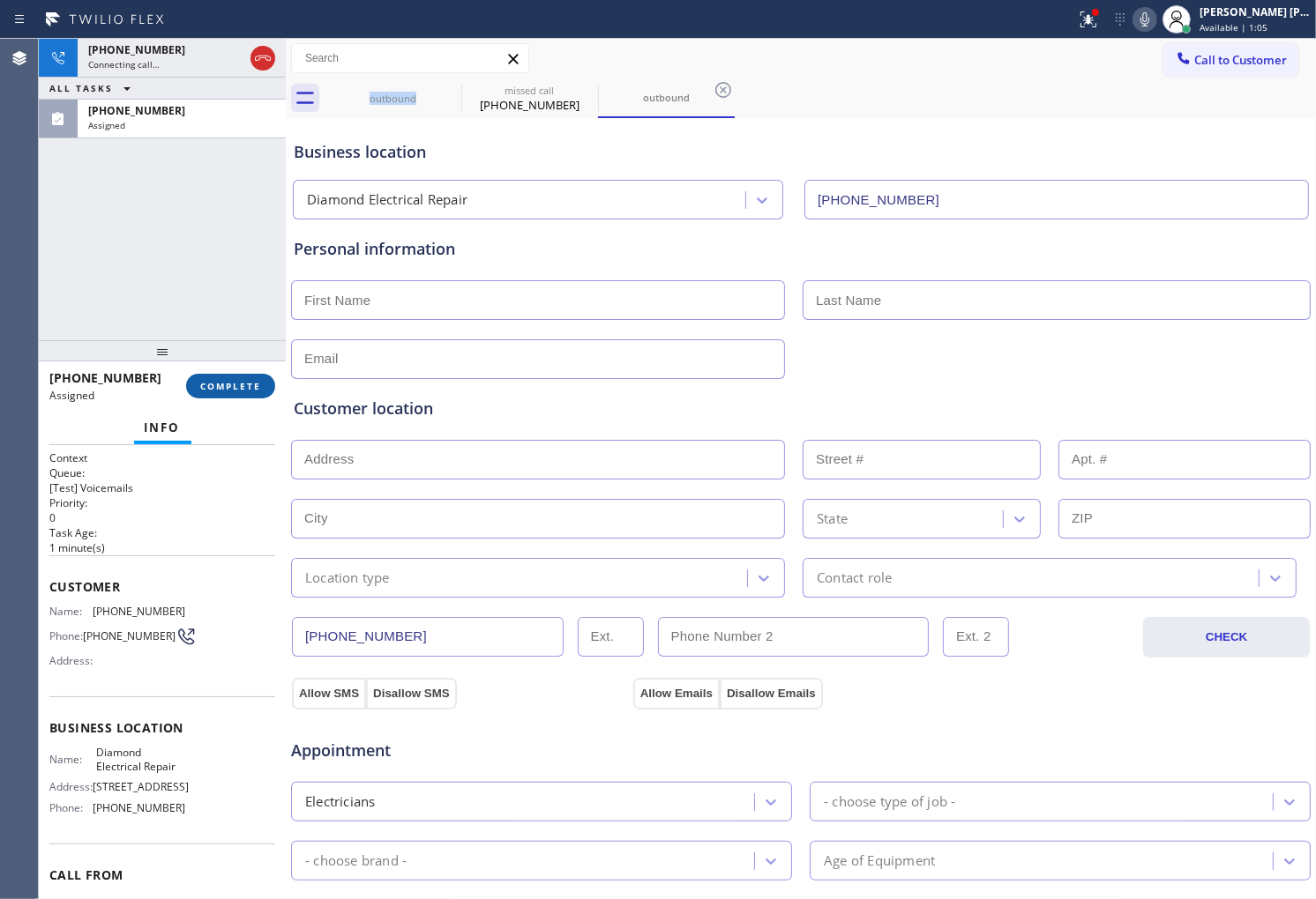
click at [223, 385] on span "COMPLETE" at bounding box center [230, 386] width 61 height 13
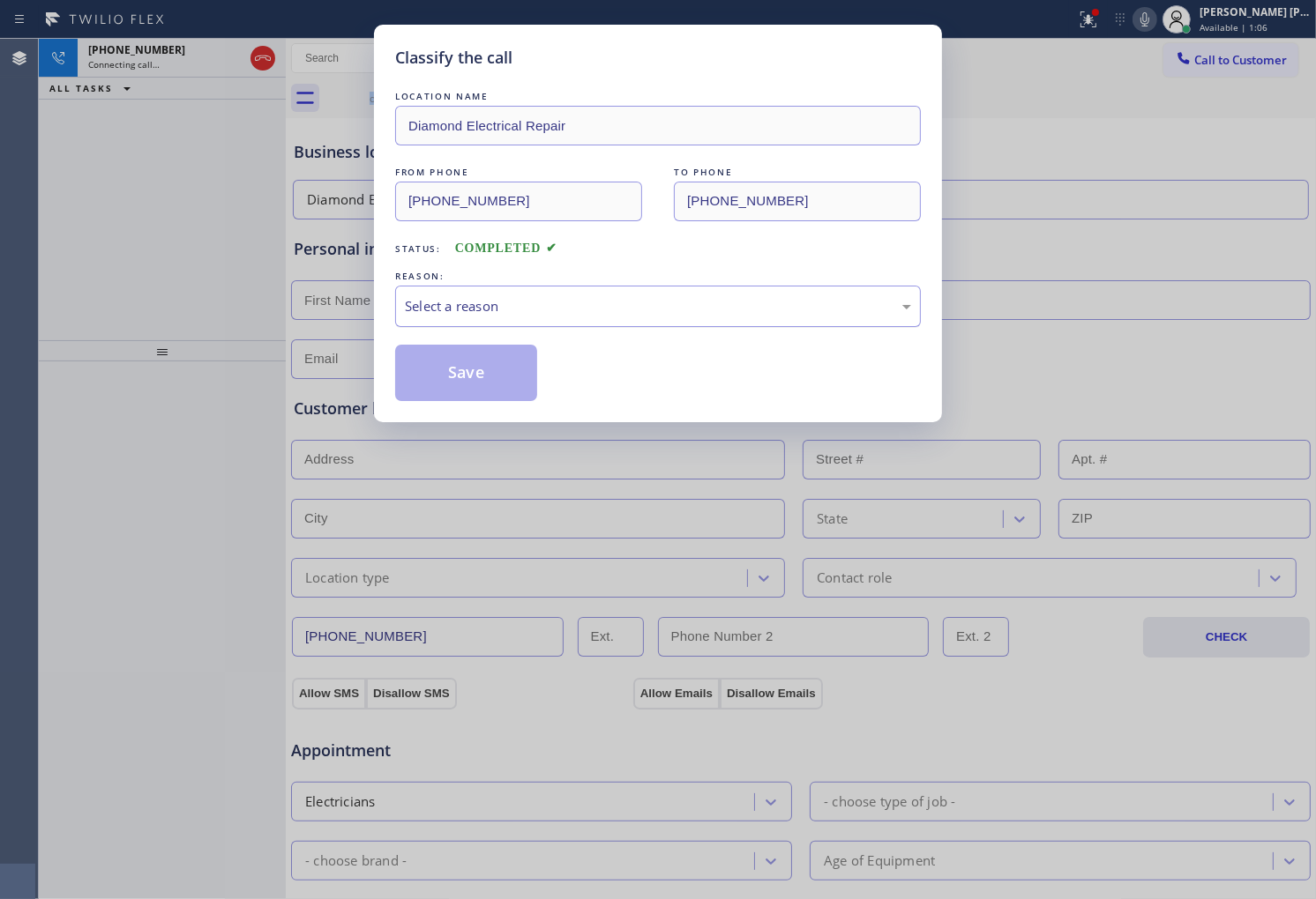
click at [659, 313] on div "Select a reason" at bounding box center [658, 306] width 507 height 20
click at [532, 306] on div "Not Booked - All other reasons" at bounding box center [658, 306] width 507 height 20
click at [490, 392] on button "Save" at bounding box center [466, 372] width 142 height 57
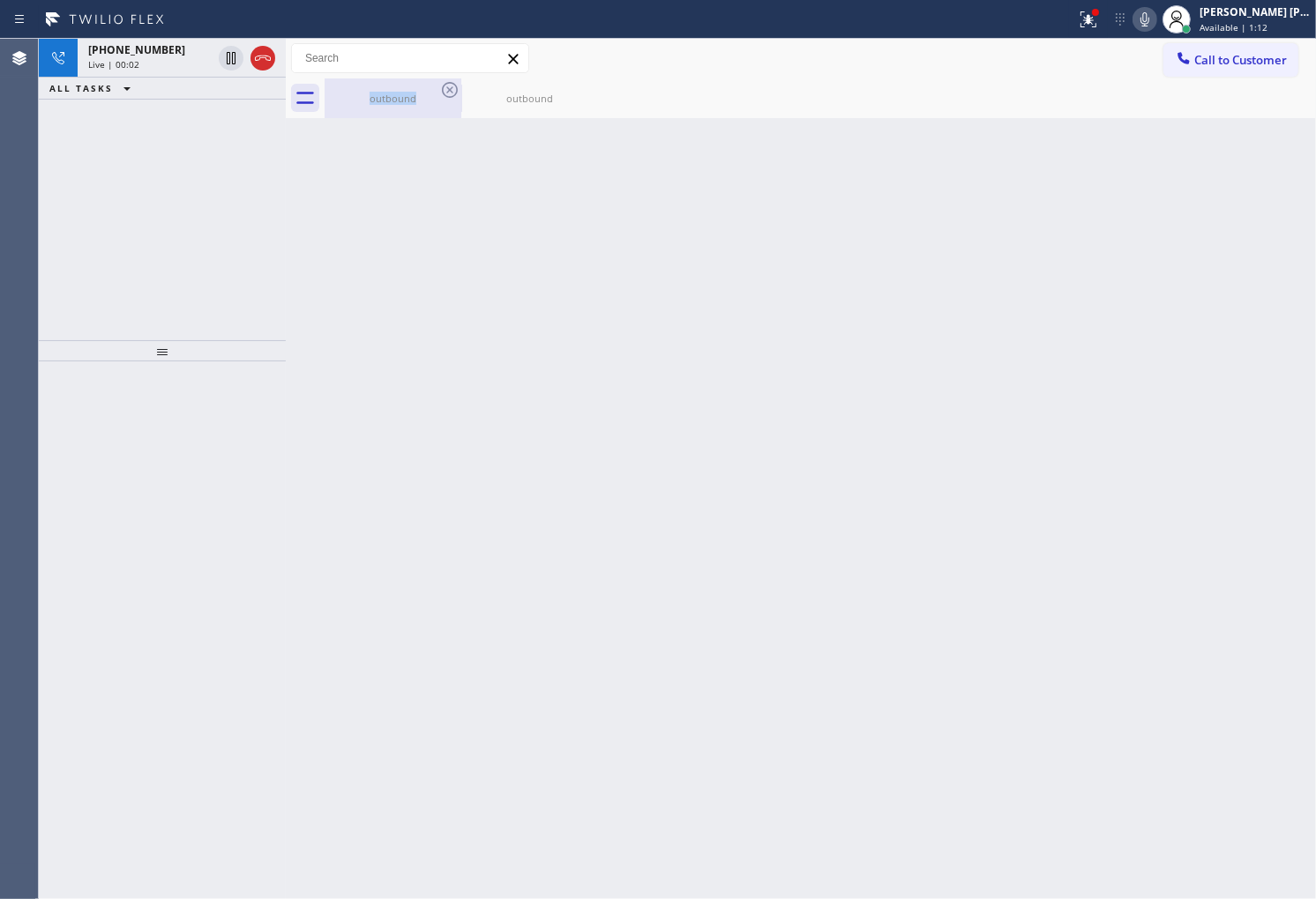
drag, startPoint x: 161, startPoint y: 74, endPoint x: 369, endPoint y: 94, distance: 209.0
click at [161, 73] on div "+18558697312 Live | 00:02" at bounding box center [146, 58] width 138 height 39
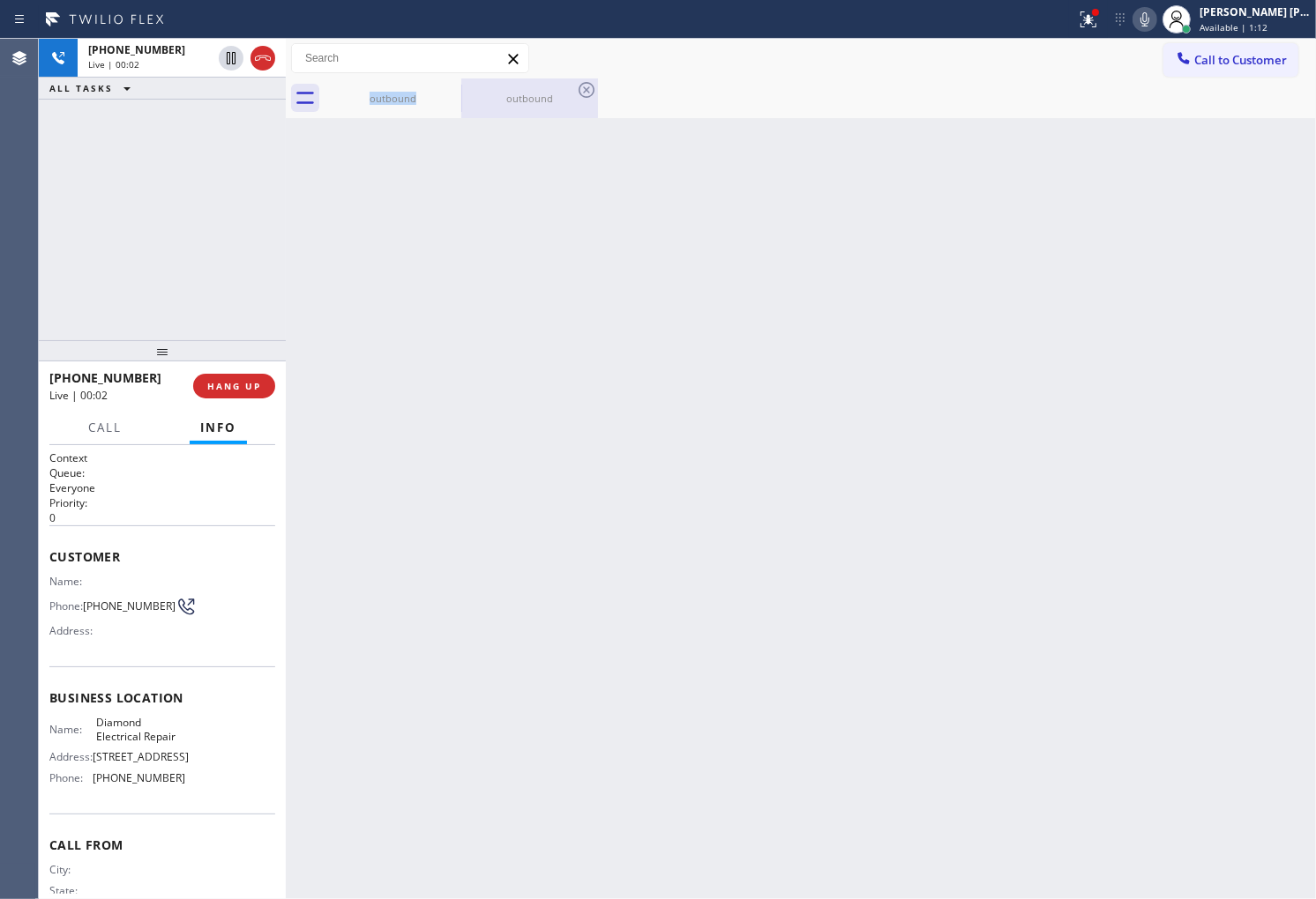
click at [514, 95] on div "outbound" at bounding box center [530, 98] width 133 height 14
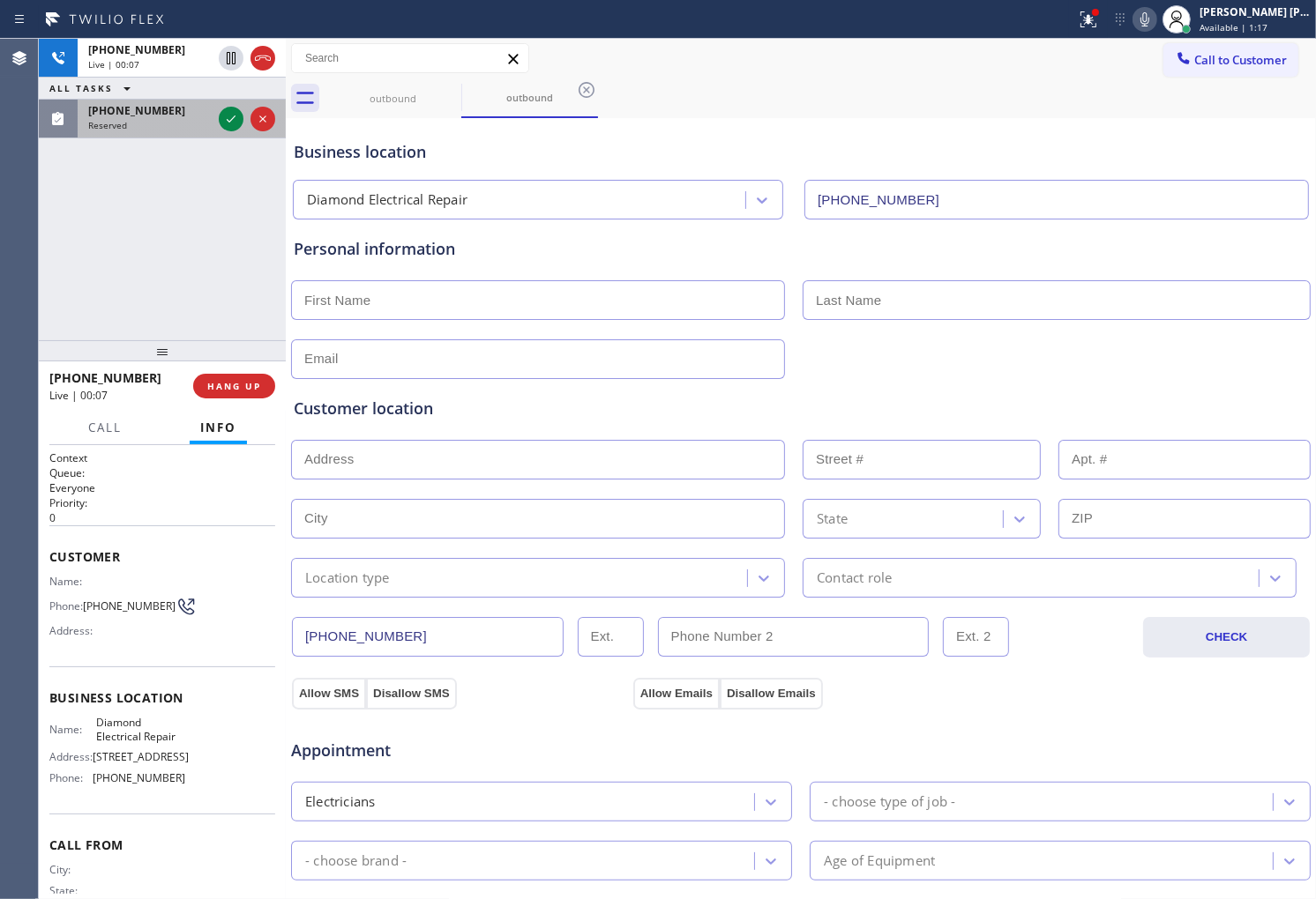
click at [183, 129] on div "Reserved" at bounding box center [150, 124] width 123 height 13
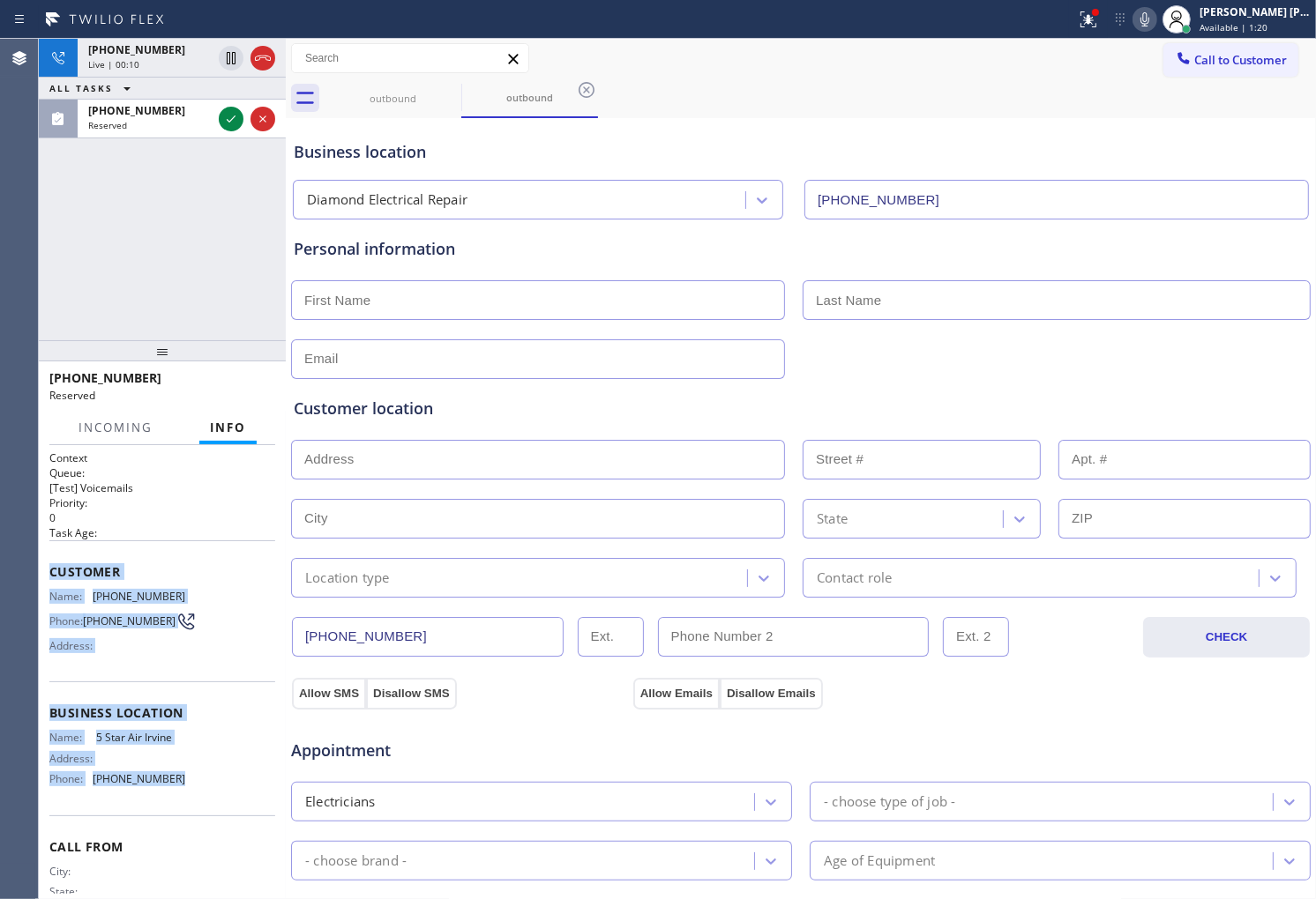
drag, startPoint x: 85, startPoint y: 611, endPoint x: 179, endPoint y: 788, distance: 200.4
click at [179, 788] on div "Context Queue: [Test] Voicemails Priority: 0 Task Age: Customer Name: (619) 202…" at bounding box center [162, 699] width 226 height 498
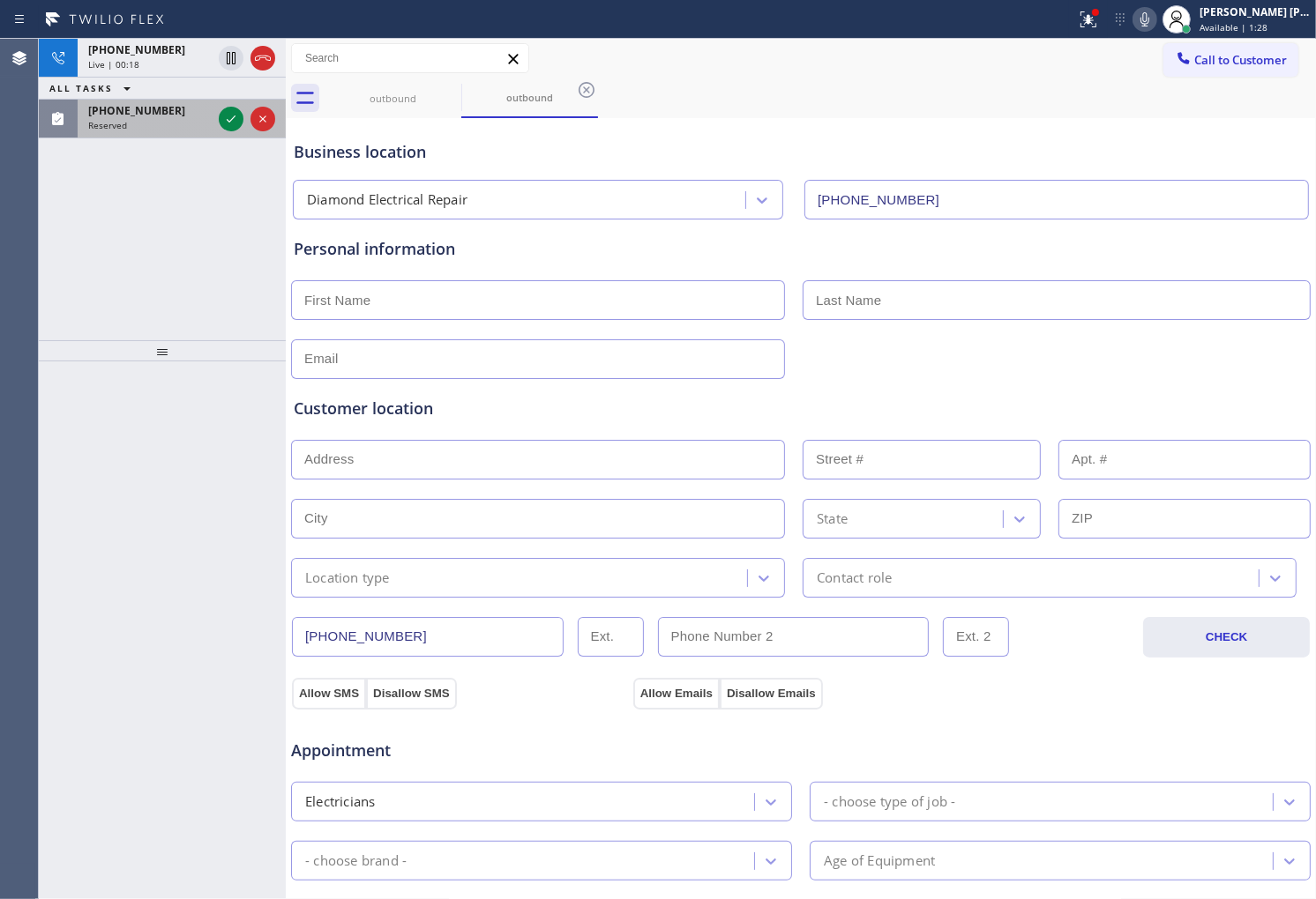
click at [172, 122] on div "Reserved" at bounding box center [150, 124] width 123 height 13
click at [159, 136] on div "(305) 222-8510 Reserved" at bounding box center [146, 119] width 138 height 39
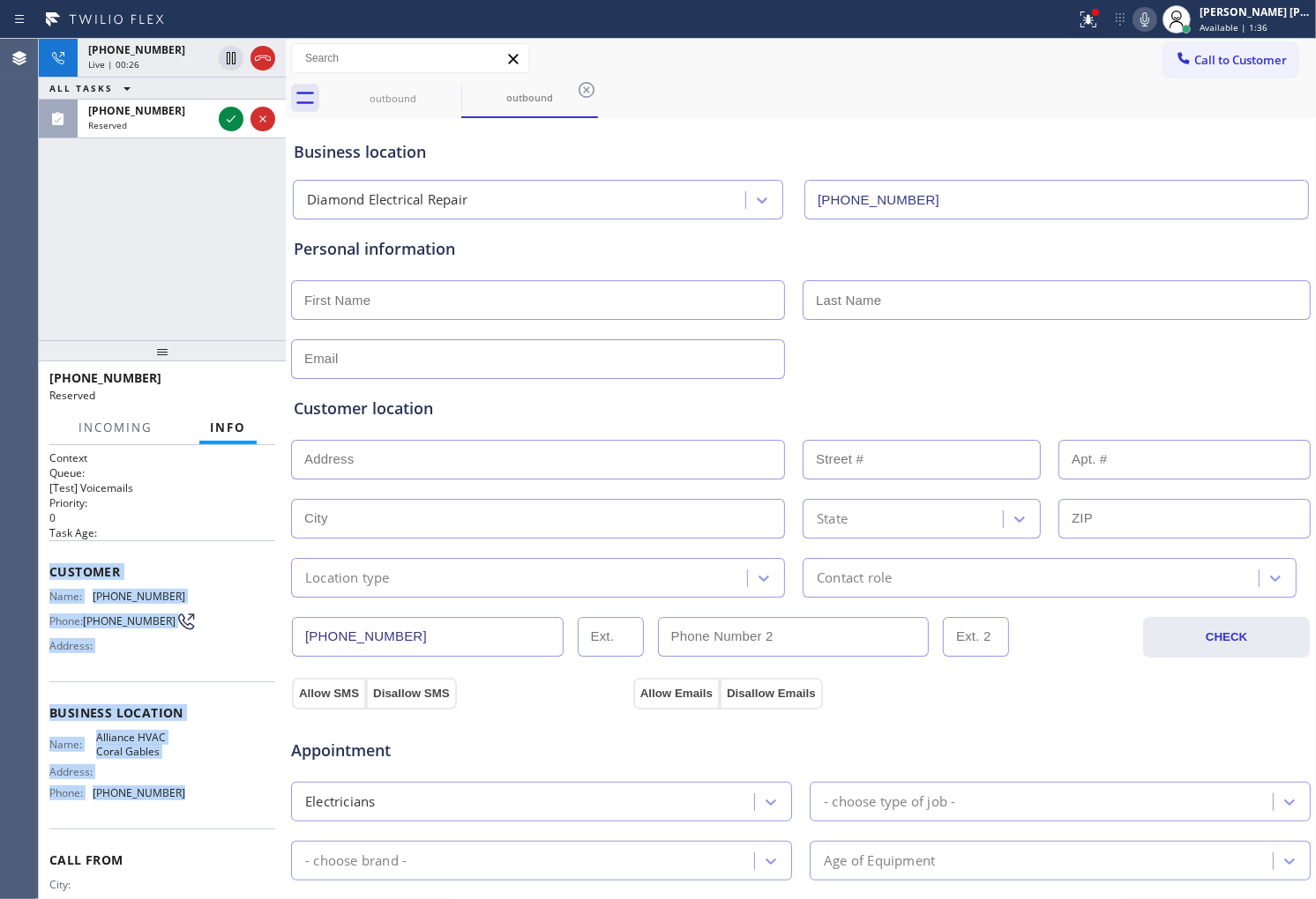
drag, startPoint x: 132, startPoint y: 657, endPoint x: 178, endPoint y: 814, distance: 163.6
click at [178, 814] on div "Context Queue: [Test] Voicemails Priority: 0 Task Age: Customer Name: (305) 222…" at bounding box center [162, 706] width 226 height 511
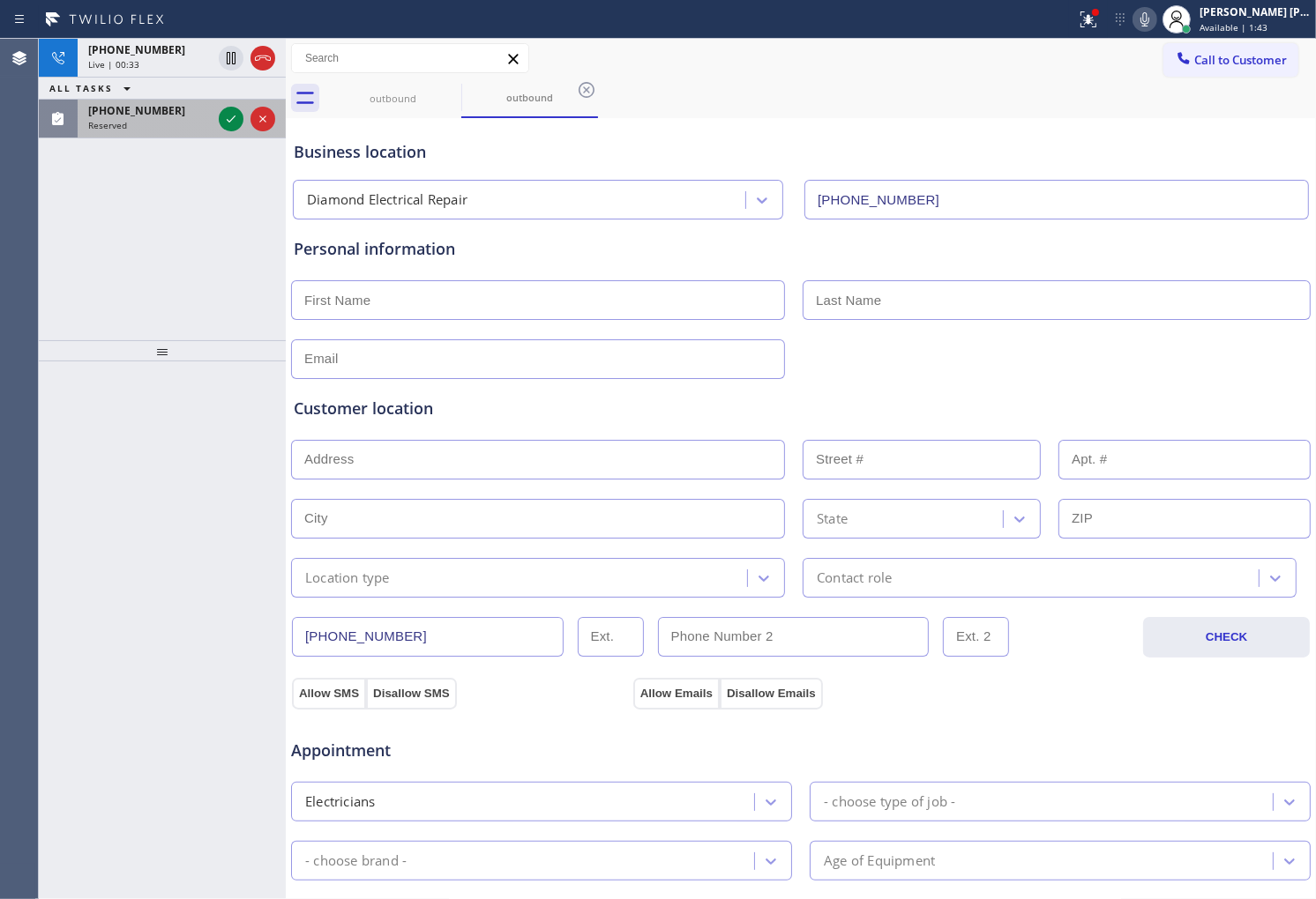
click at [139, 134] on div "(305) 222-8510 Reserved" at bounding box center [146, 119] width 138 height 39
click at [129, 122] on div "Reserved" at bounding box center [150, 124] width 123 height 13
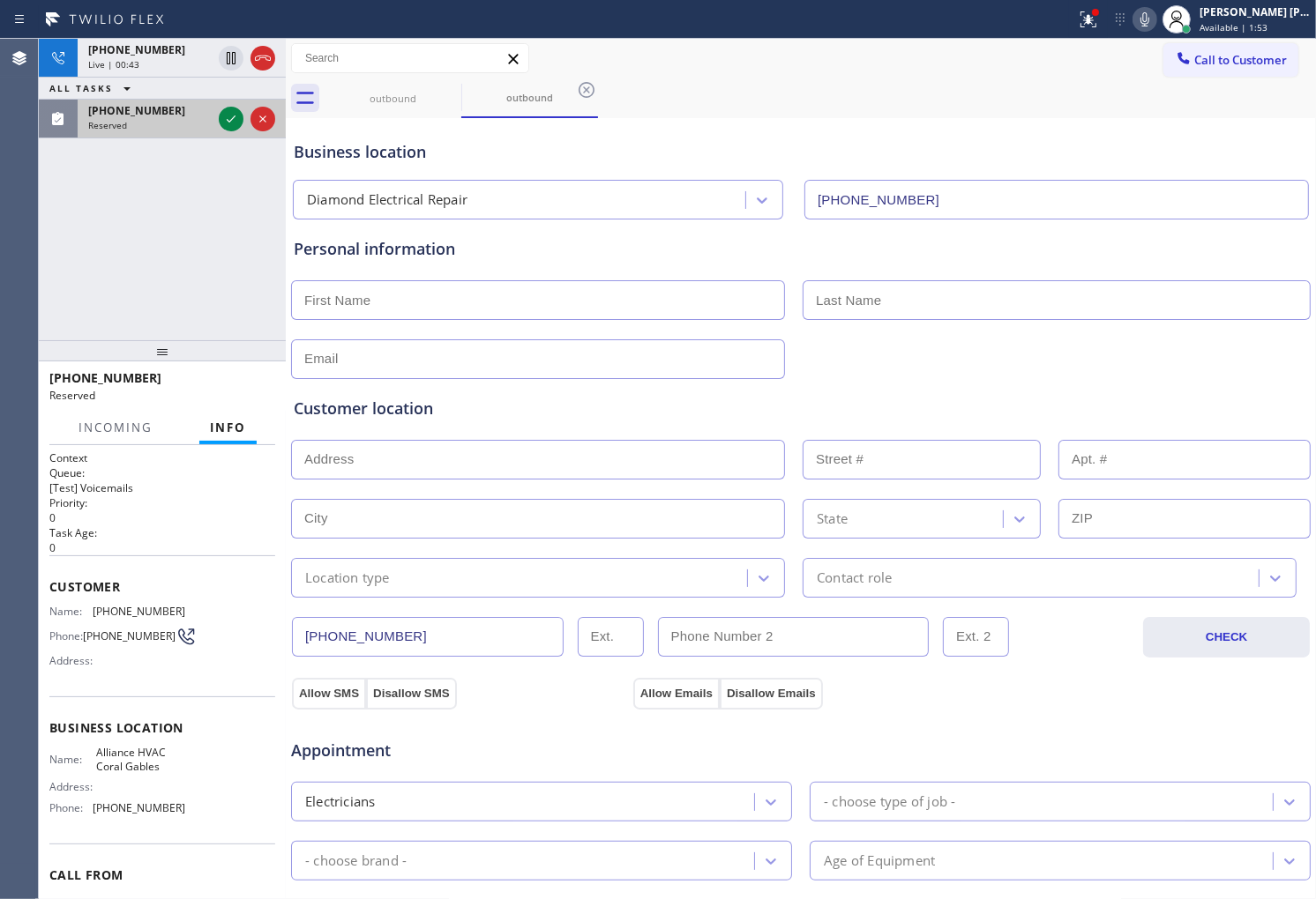
click at [129, 122] on div "Reserved" at bounding box center [150, 124] width 123 height 13
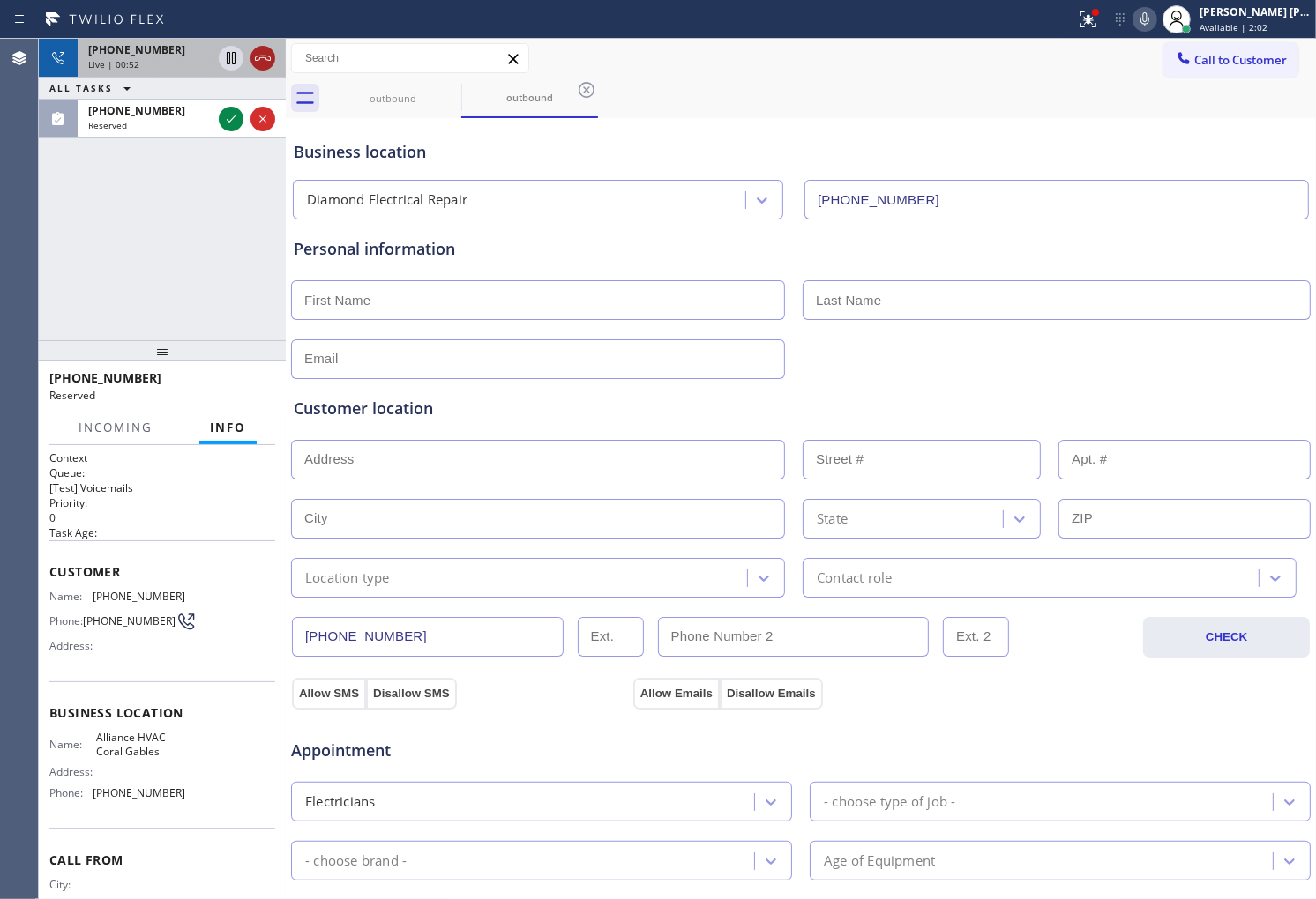
click at [267, 60] on icon at bounding box center [262, 58] width 21 height 21
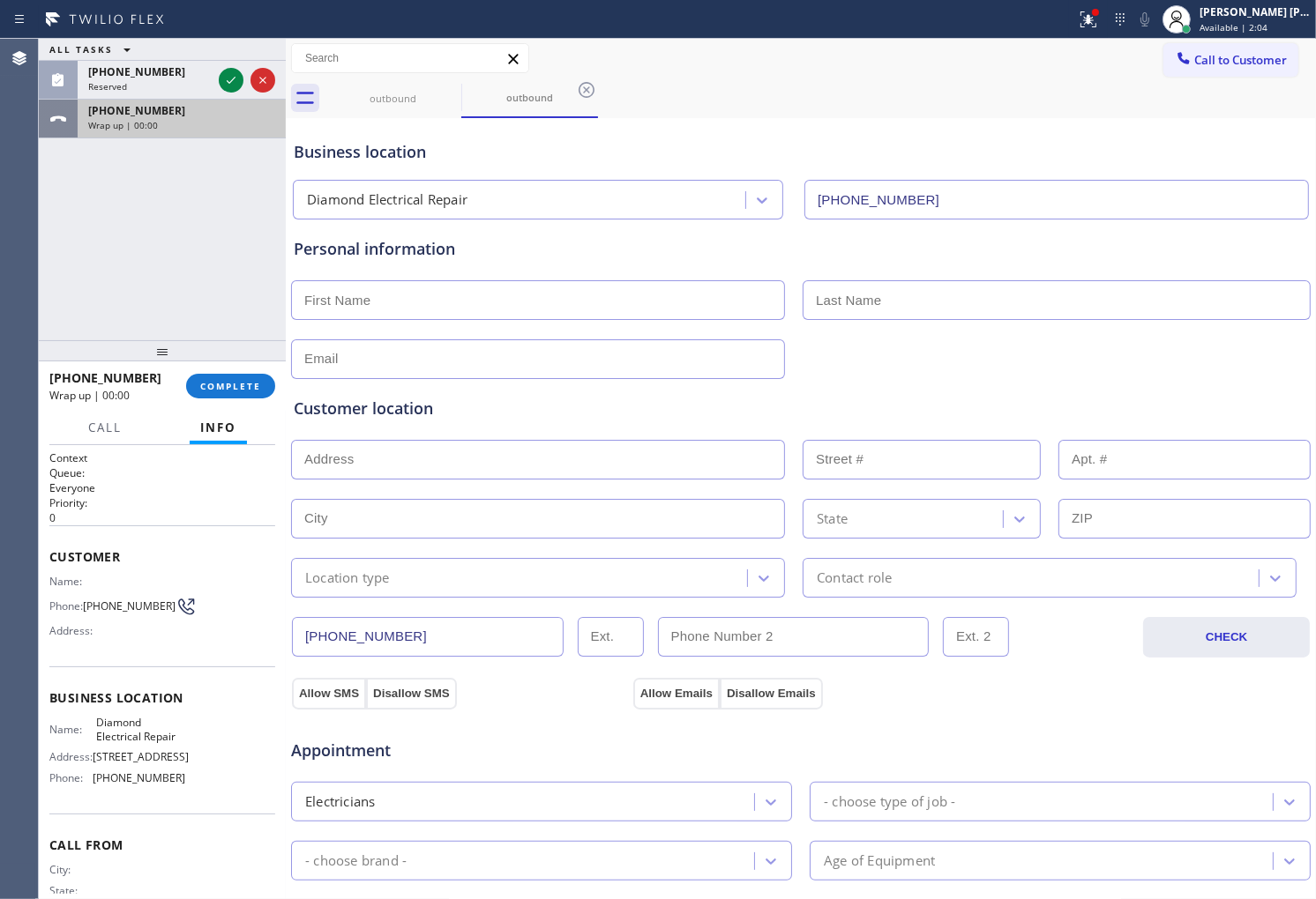
click at [164, 123] on div "Wrap up | 00:00" at bounding box center [181, 124] width 187 height 13
click at [233, 388] on span "COMPLETE" at bounding box center [230, 386] width 61 height 13
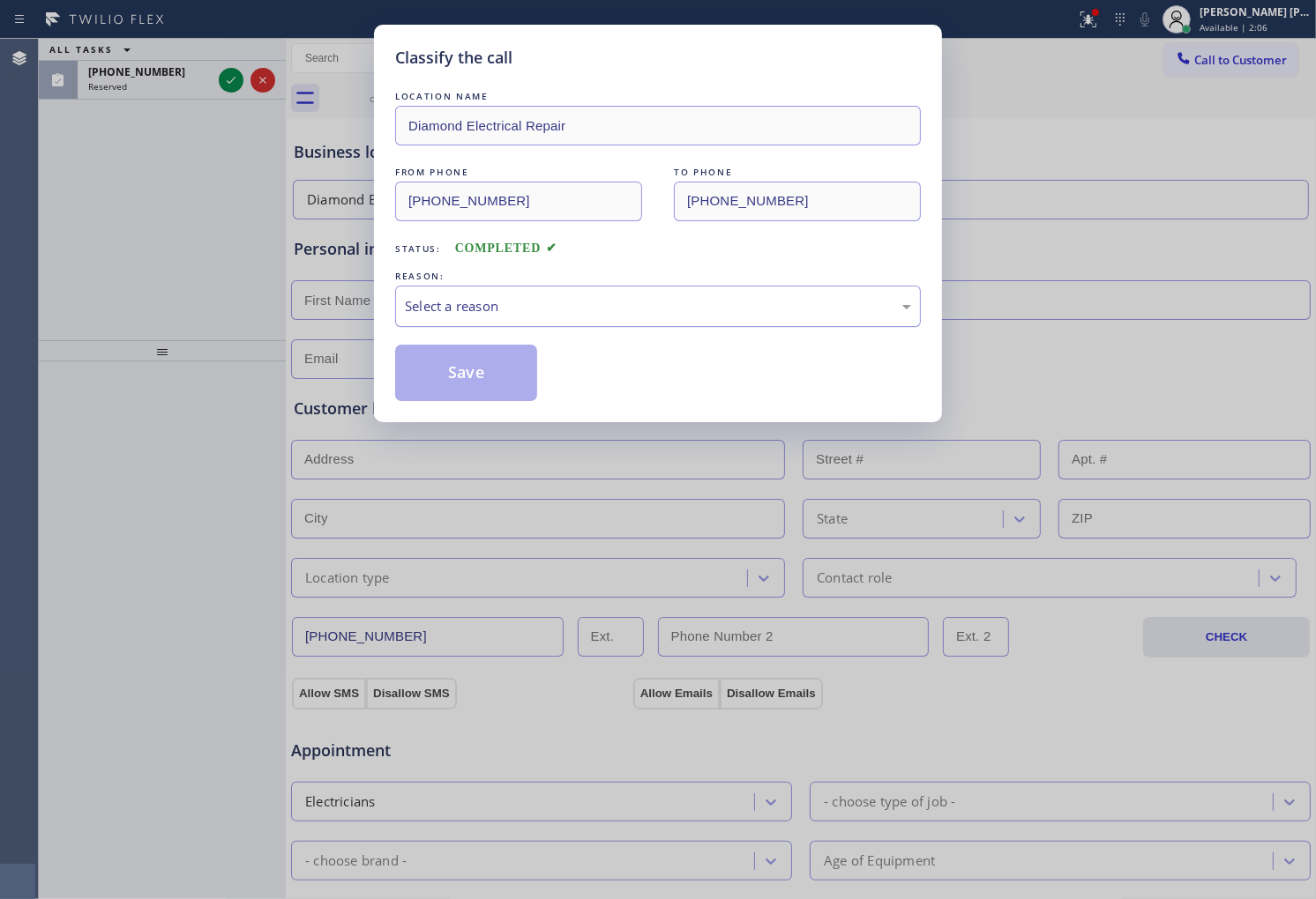
click at [533, 298] on div "Select a reason" at bounding box center [658, 306] width 507 height 20
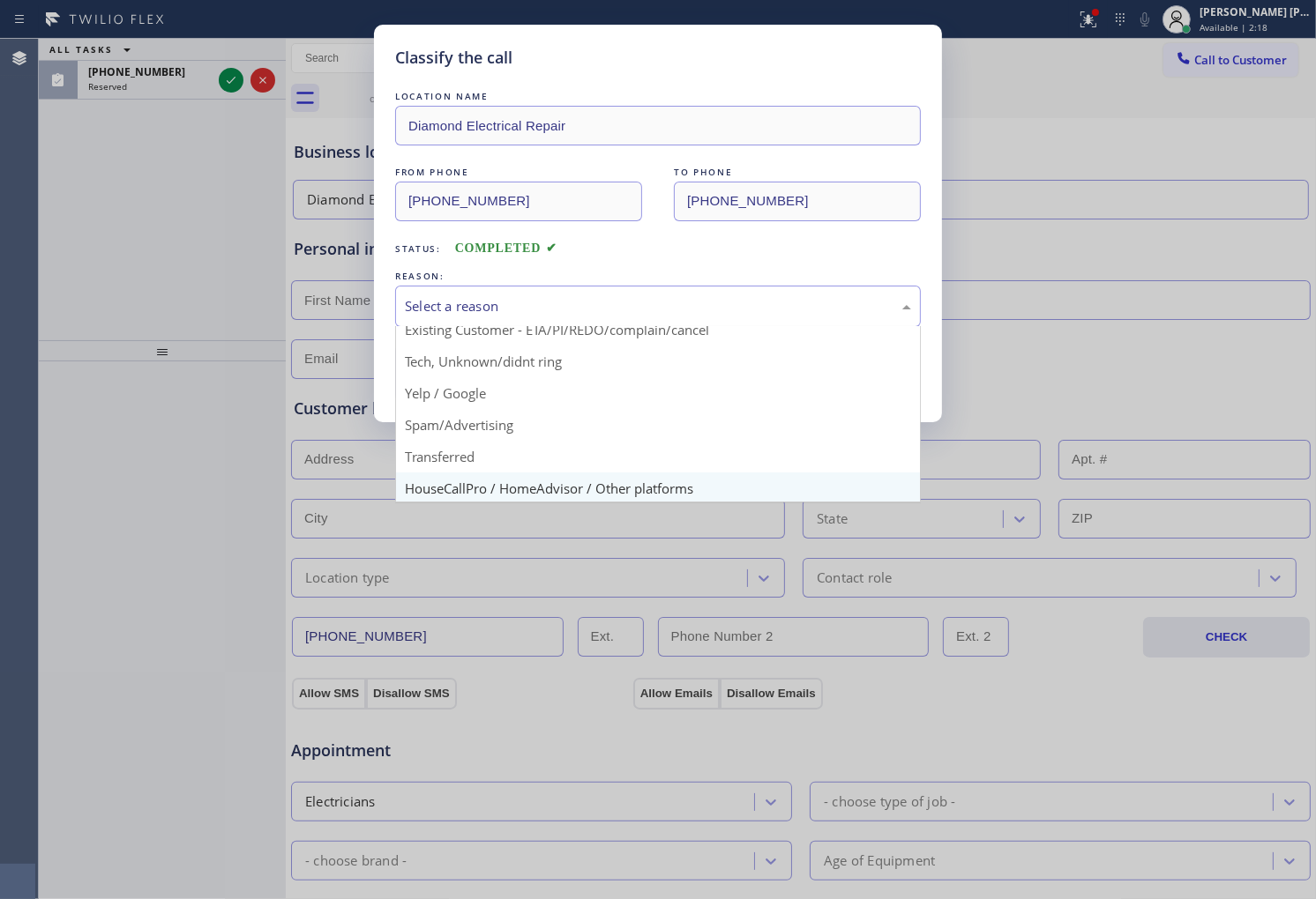
scroll to position [110, 0]
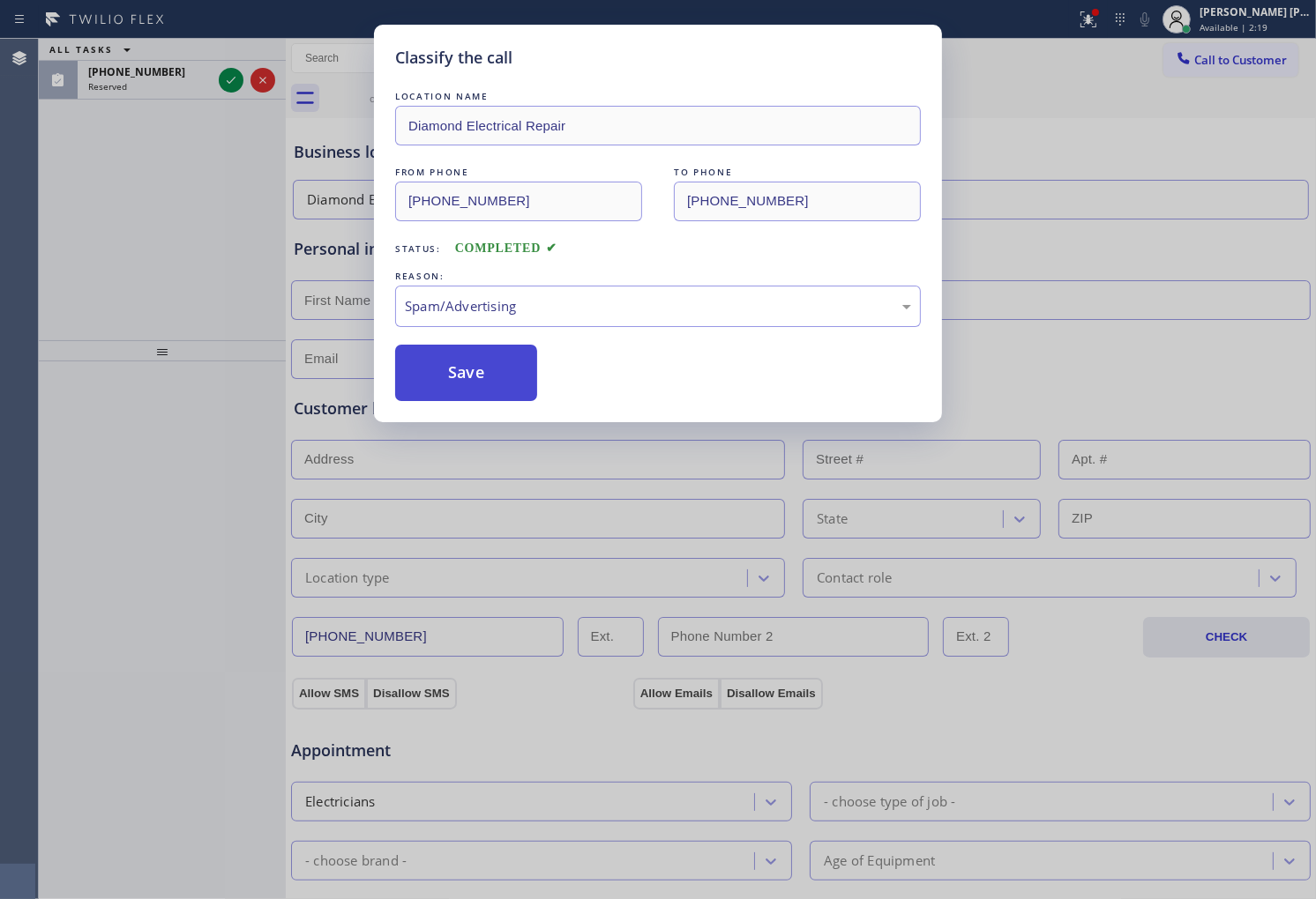
click at [492, 366] on button "Save" at bounding box center [466, 372] width 142 height 57
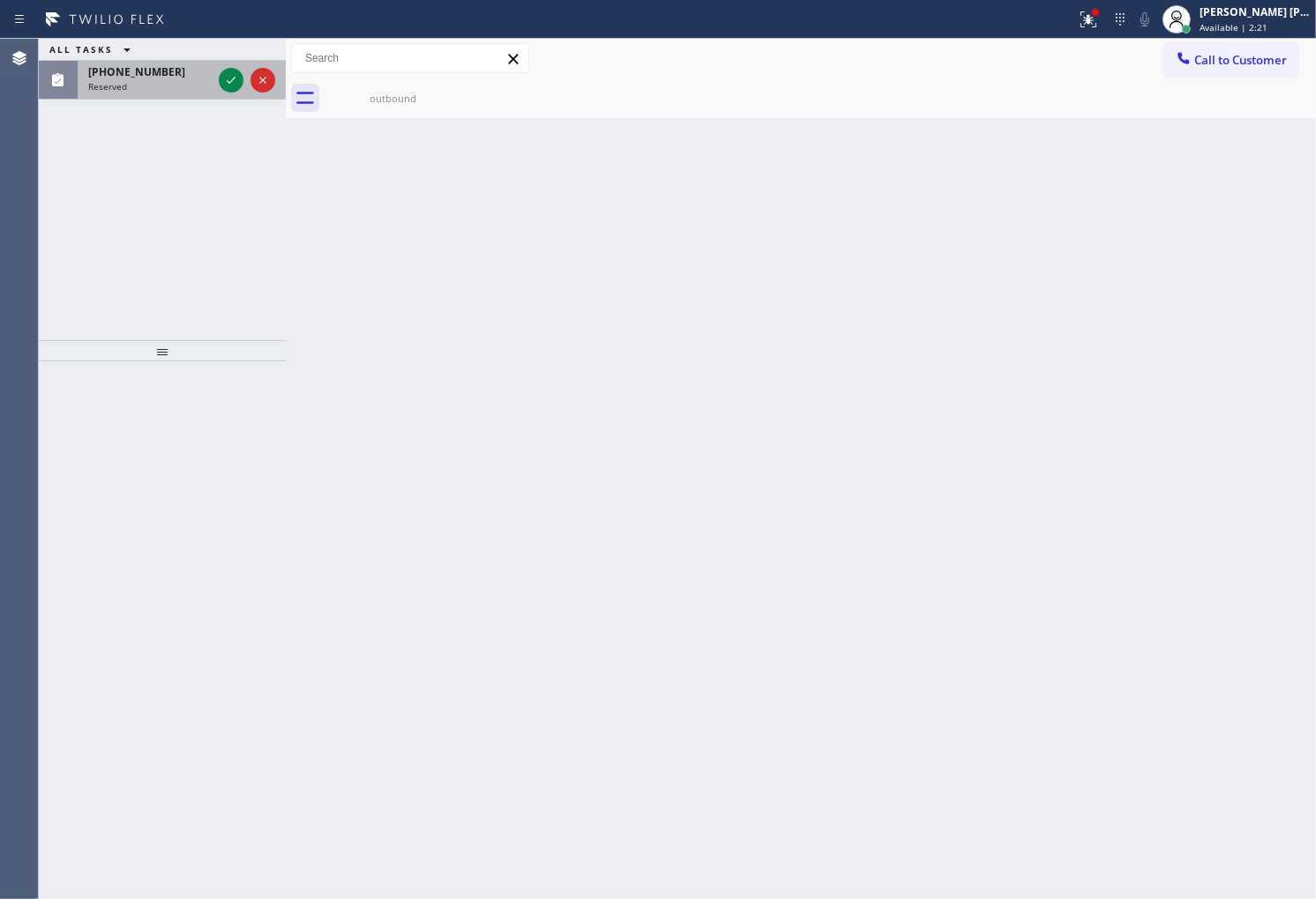
click at [149, 75] on span "(305) 222-8510" at bounding box center [136, 72] width 97 height 15
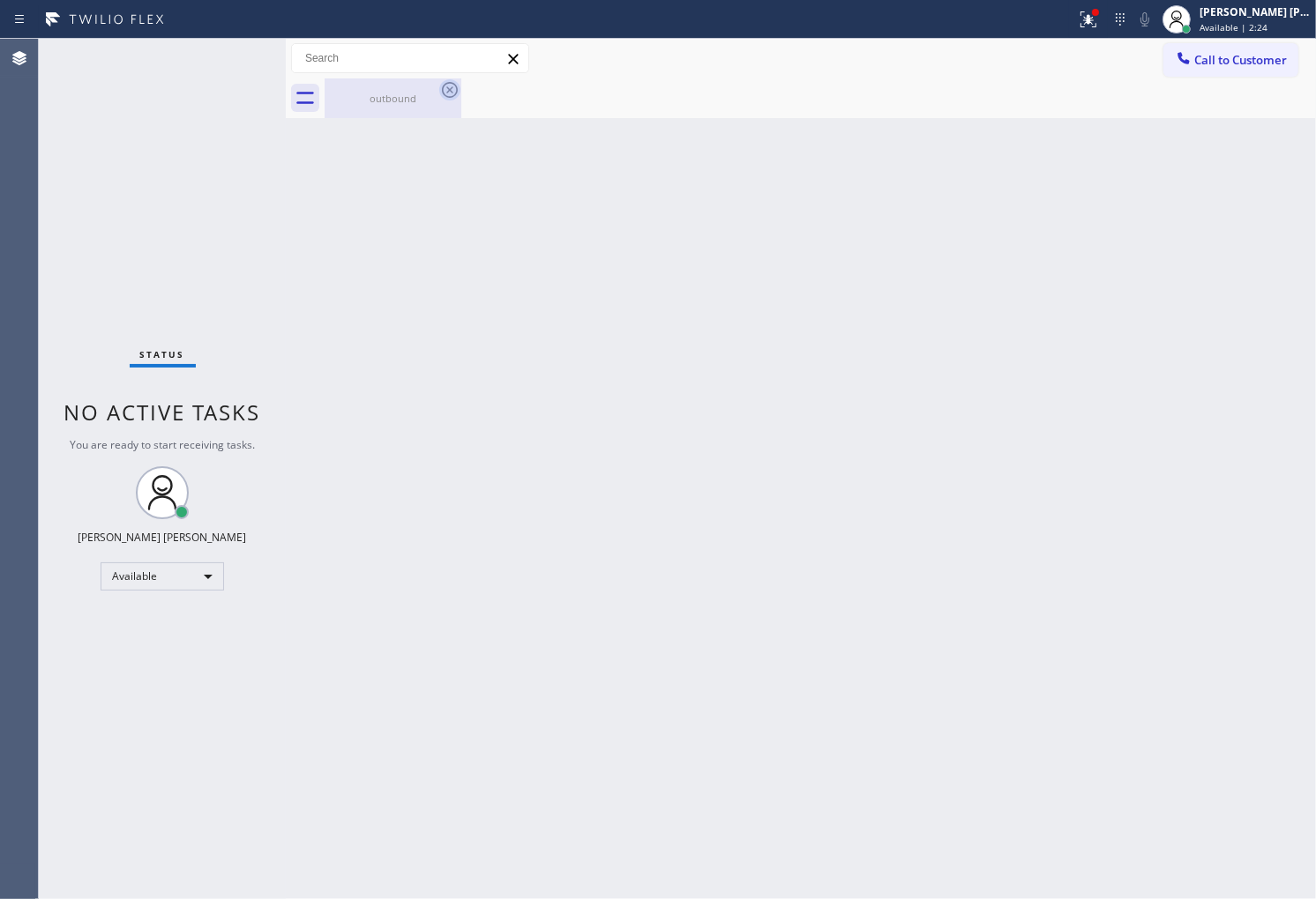
click at [454, 90] on icon at bounding box center [450, 90] width 21 height 21
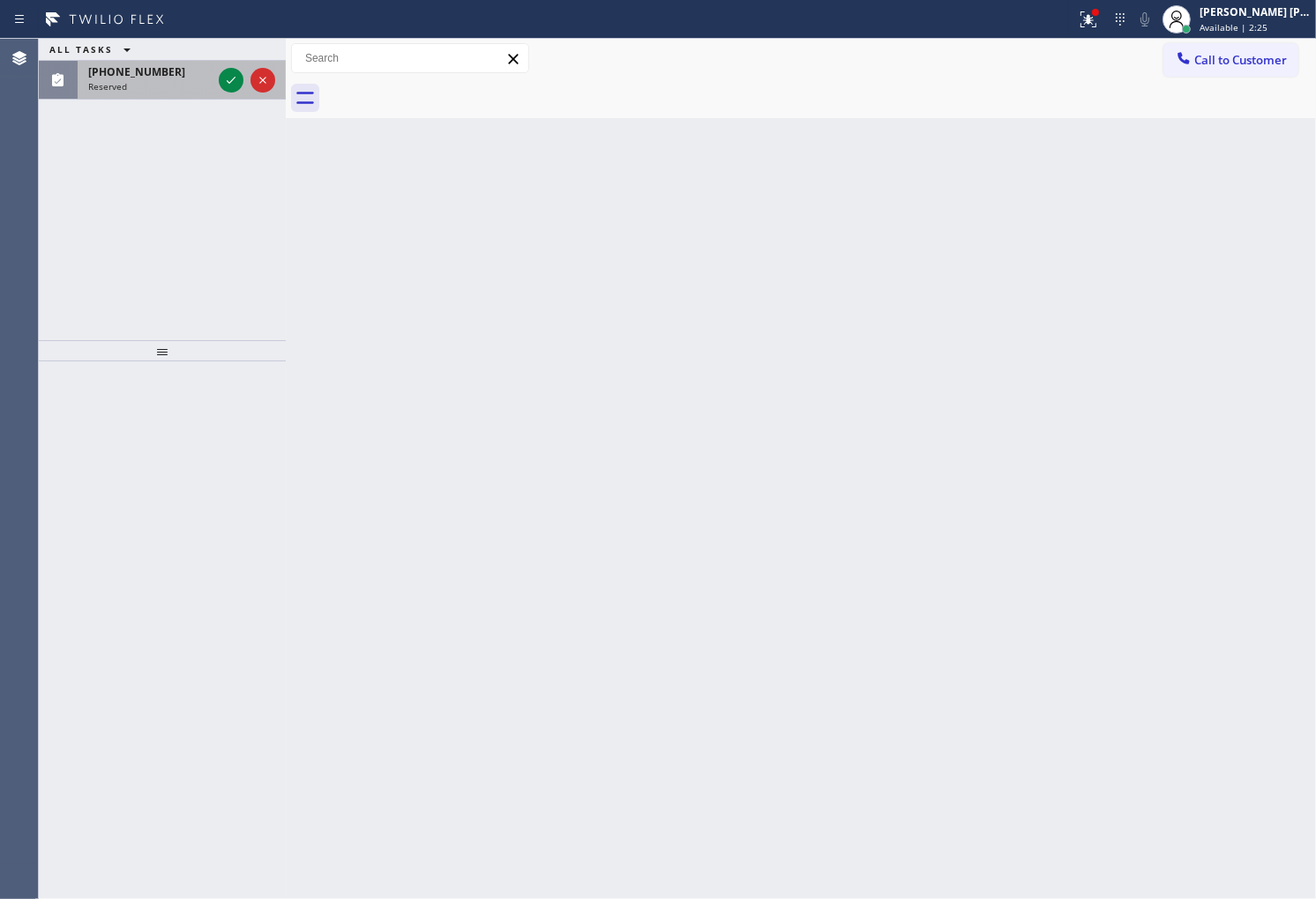
click at [206, 85] on div "Reserved" at bounding box center [150, 86] width 123 height 13
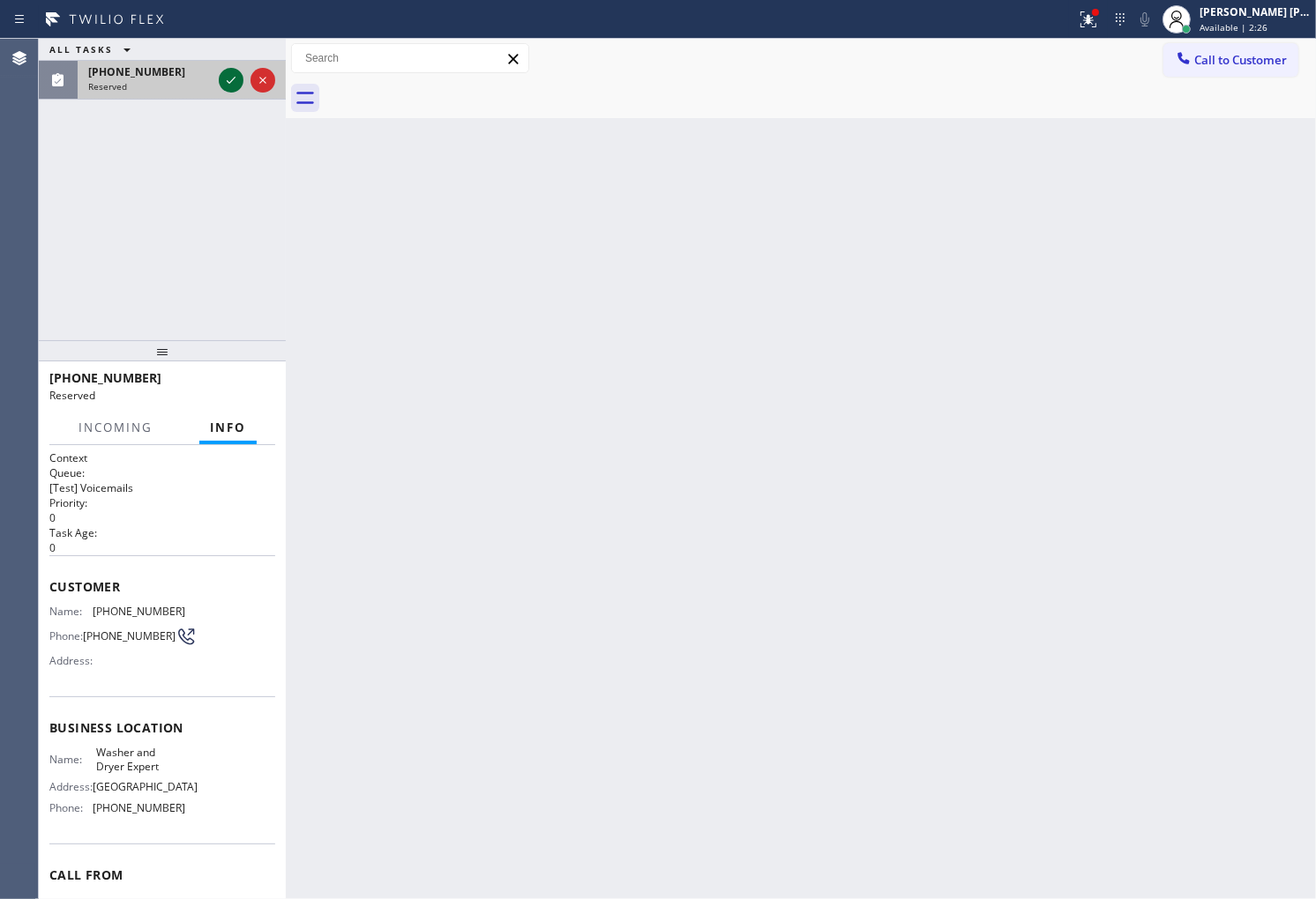
click at [227, 82] on icon at bounding box center [232, 80] width 21 height 21
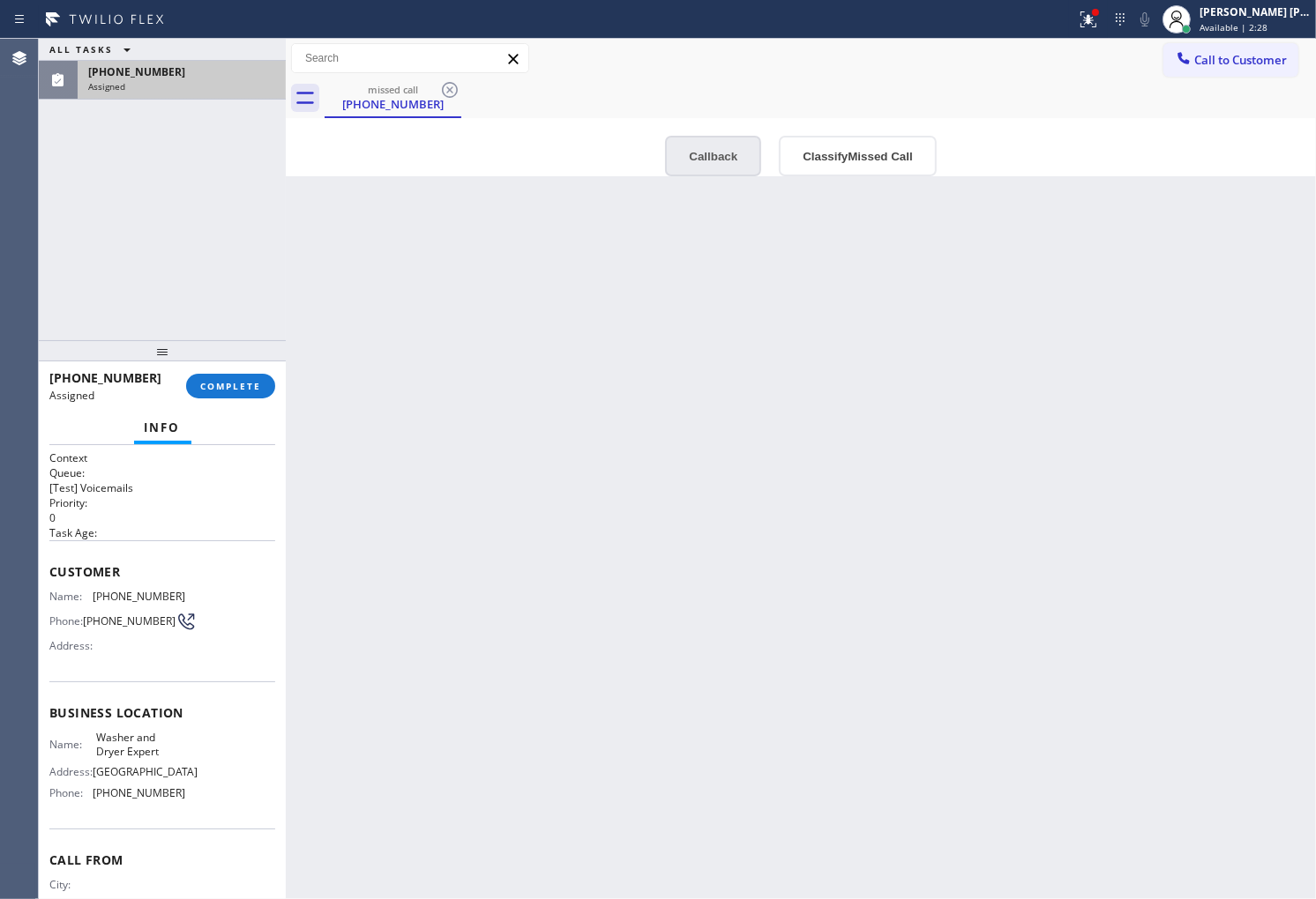
click at [699, 168] on button "Callback" at bounding box center [713, 156] width 96 height 41
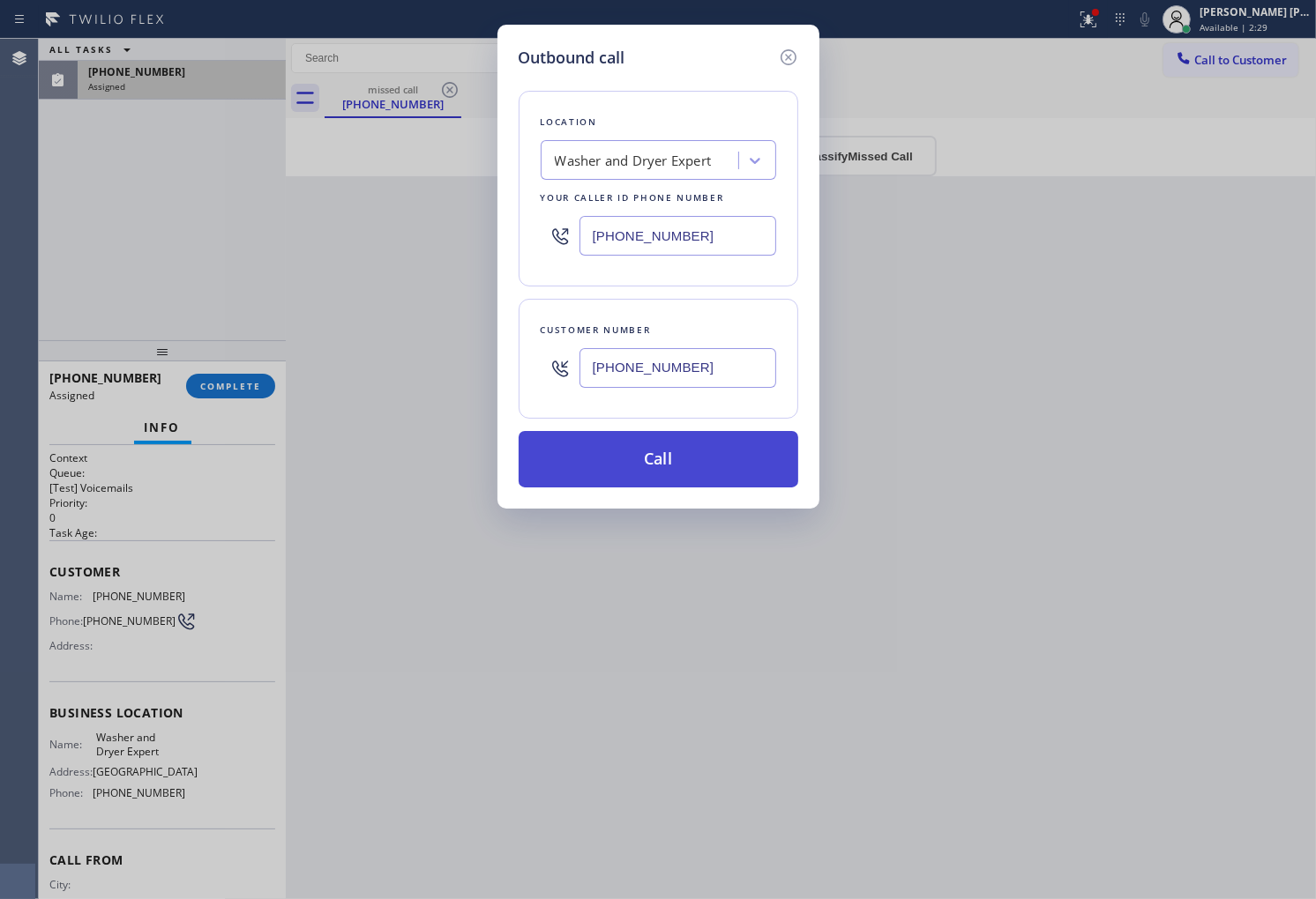
click at [666, 439] on button "Call" at bounding box center [658, 459] width 280 height 57
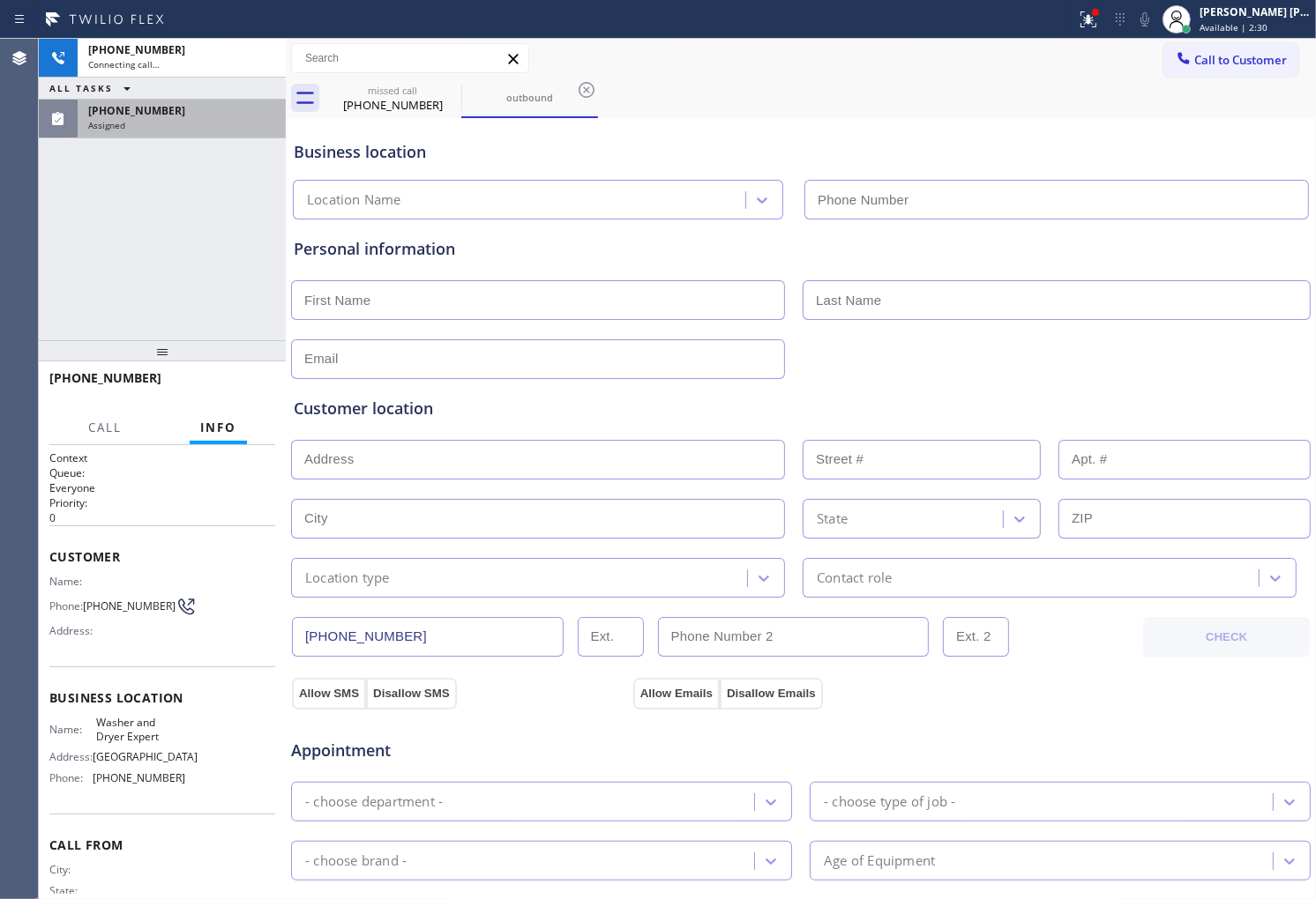
click at [627, 445] on input "text" at bounding box center [538, 459] width 494 height 40
type input "(347) 836-5354"
click at [163, 209] on div "+15512263091 Connecting call… ALL TASKS ALL TASKS ACTIVE TASKS TASKS IN WRAP UP…" at bounding box center [162, 189] width 247 height 302
click at [49, 551] on span "Customer" at bounding box center [162, 557] width 226 height 16
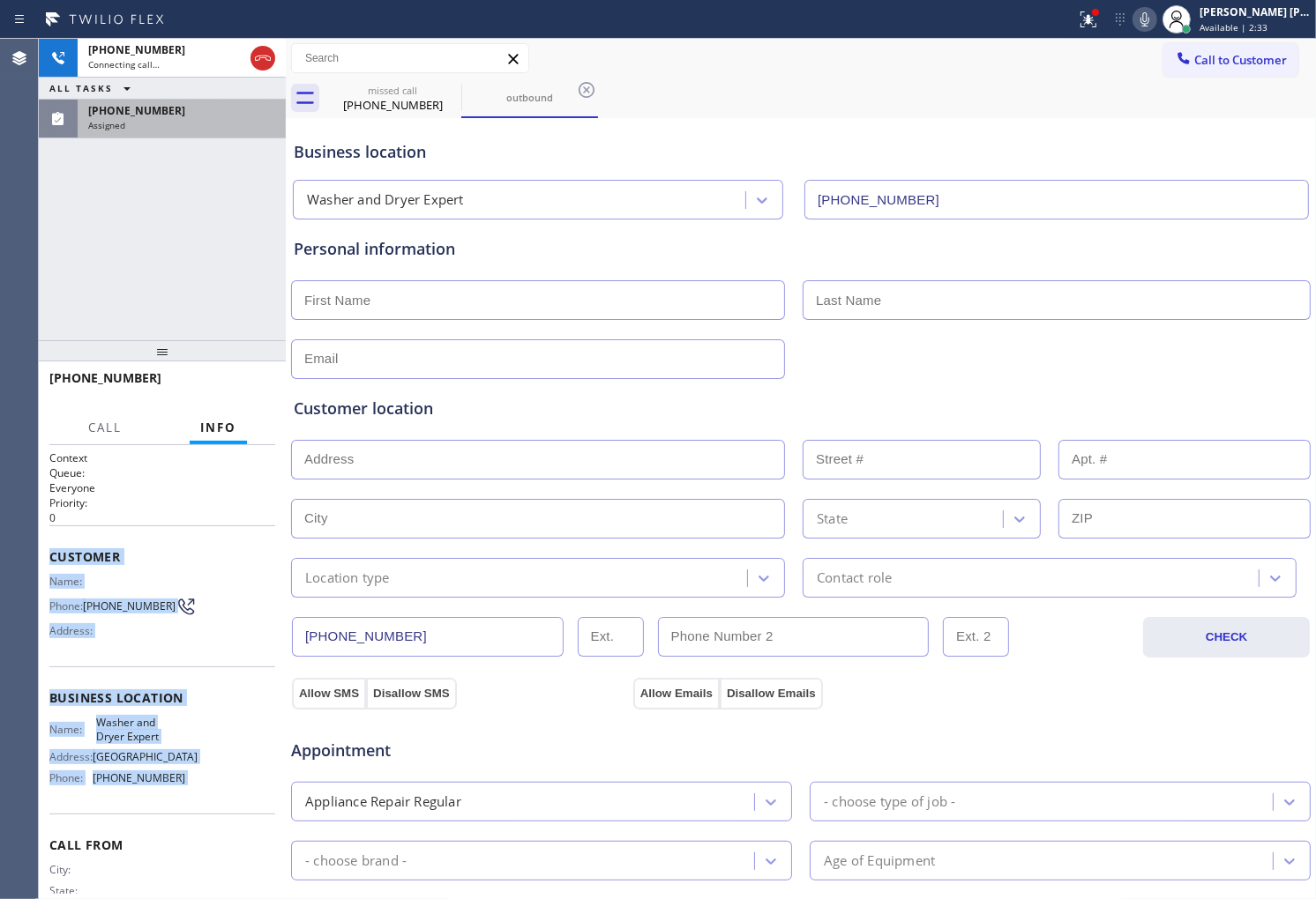
drag, startPoint x: 49, startPoint y: 551, endPoint x: 173, endPoint y: 804, distance: 281.8
click at [173, 804] on div "Context Queue: Everyone Priority: 0 Customer Name: Phone: (551) 226-3091 Addres…" at bounding box center [162, 698] width 226 height 497
copy div "Customer Name: Phone: (551) 226-3091 Address: Business location Name: Washer an…"
click at [1155, 23] on icon at bounding box center [1144, 19] width 21 height 21
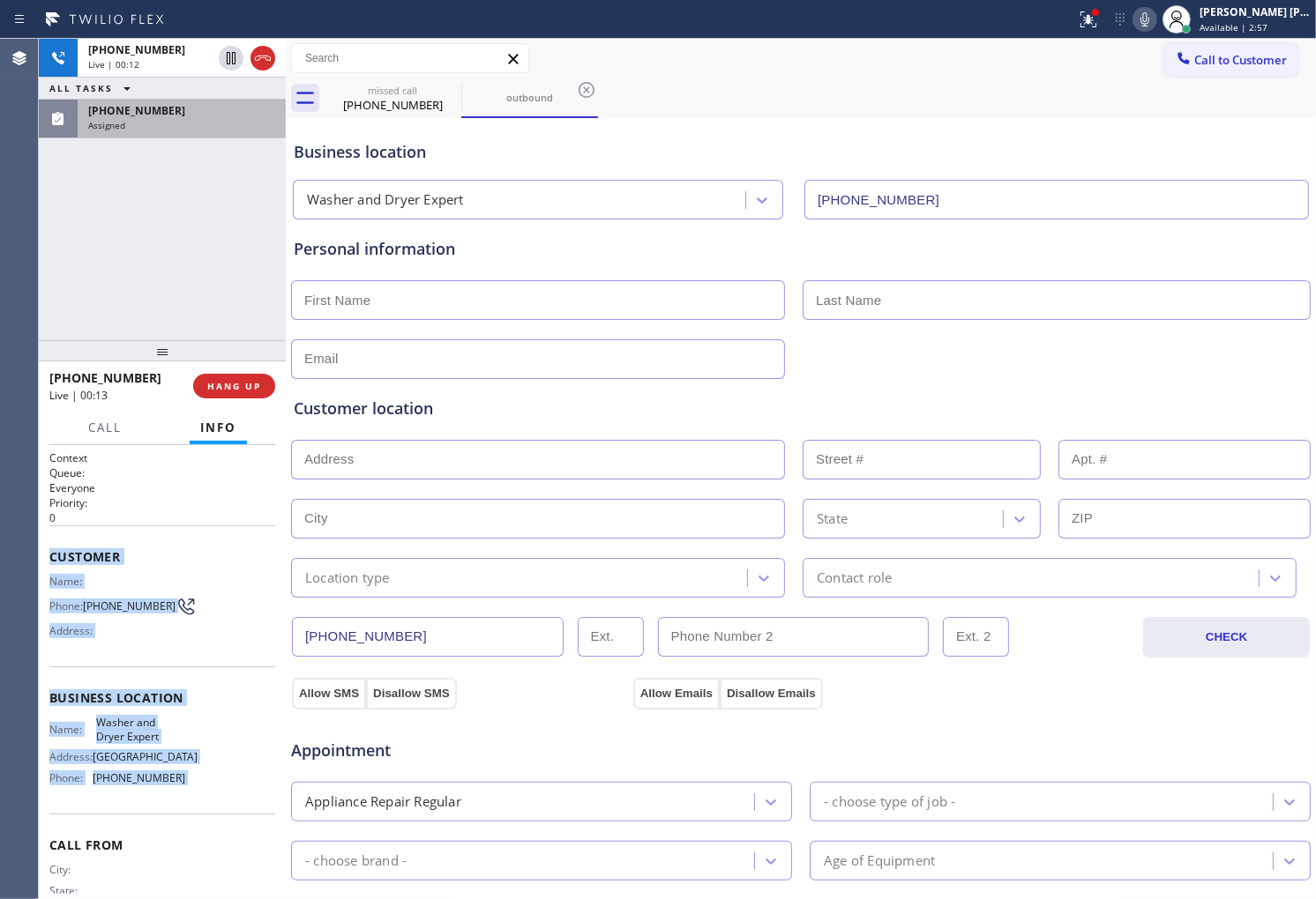
click at [139, 119] on div "Assigned" at bounding box center [181, 124] width 187 height 13
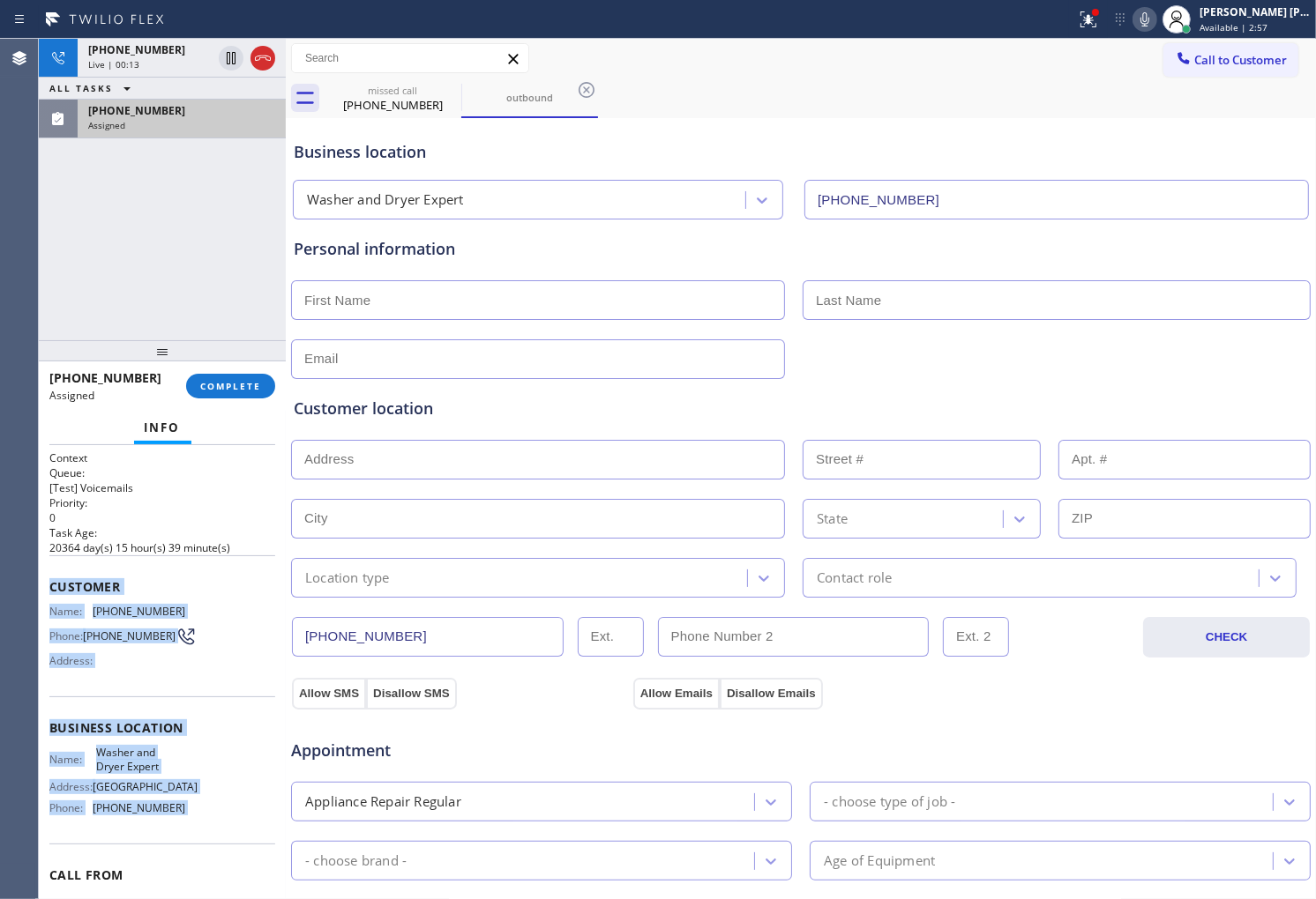
click at [139, 119] on div "Assigned" at bounding box center [181, 124] width 187 height 13
click at [1155, 27] on icon at bounding box center [1144, 19] width 21 height 21
click at [1155, 17] on icon at bounding box center [1144, 19] width 21 height 21
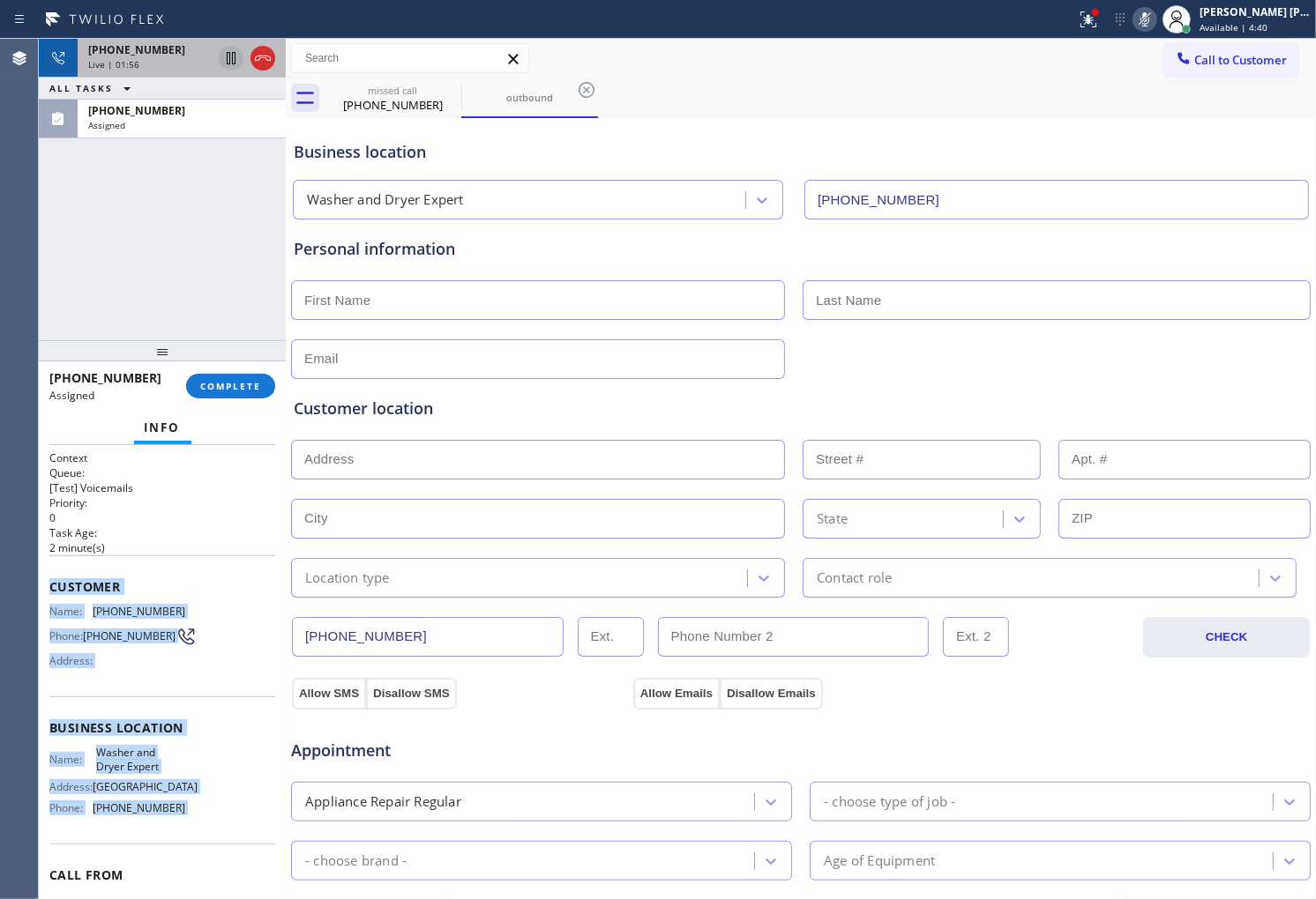
click at [226, 65] on icon at bounding box center [232, 58] width 21 height 21
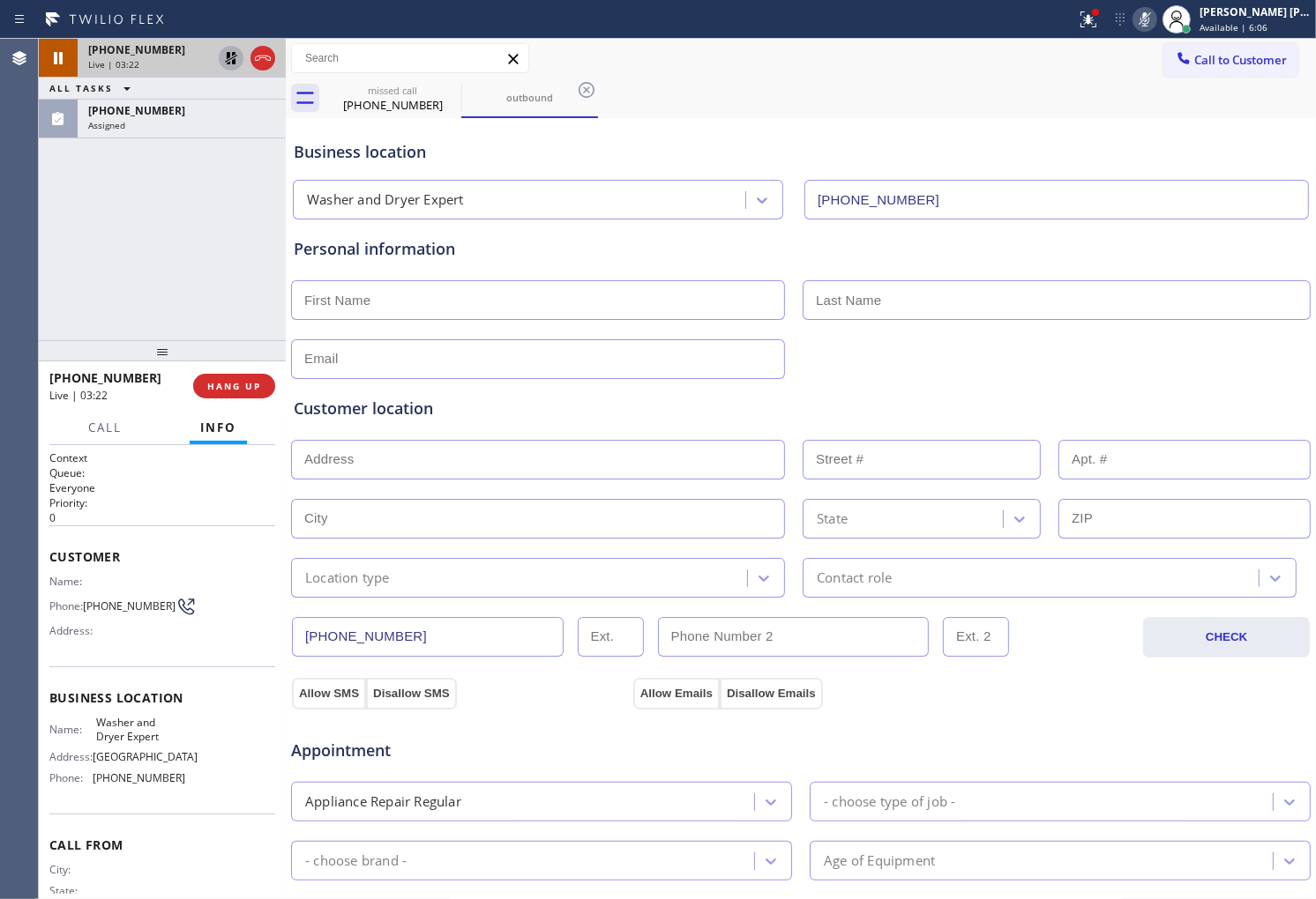
click at [178, 139] on div "+15512263091 Live | 03:22 ALL TASKS ALL TASKS ACTIVE TASKS TASKS IN WRAP UP (55…" at bounding box center [162, 189] width 247 height 302
click at [174, 120] on div "Assigned" at bounding box center [181, 124] width 187 height 13
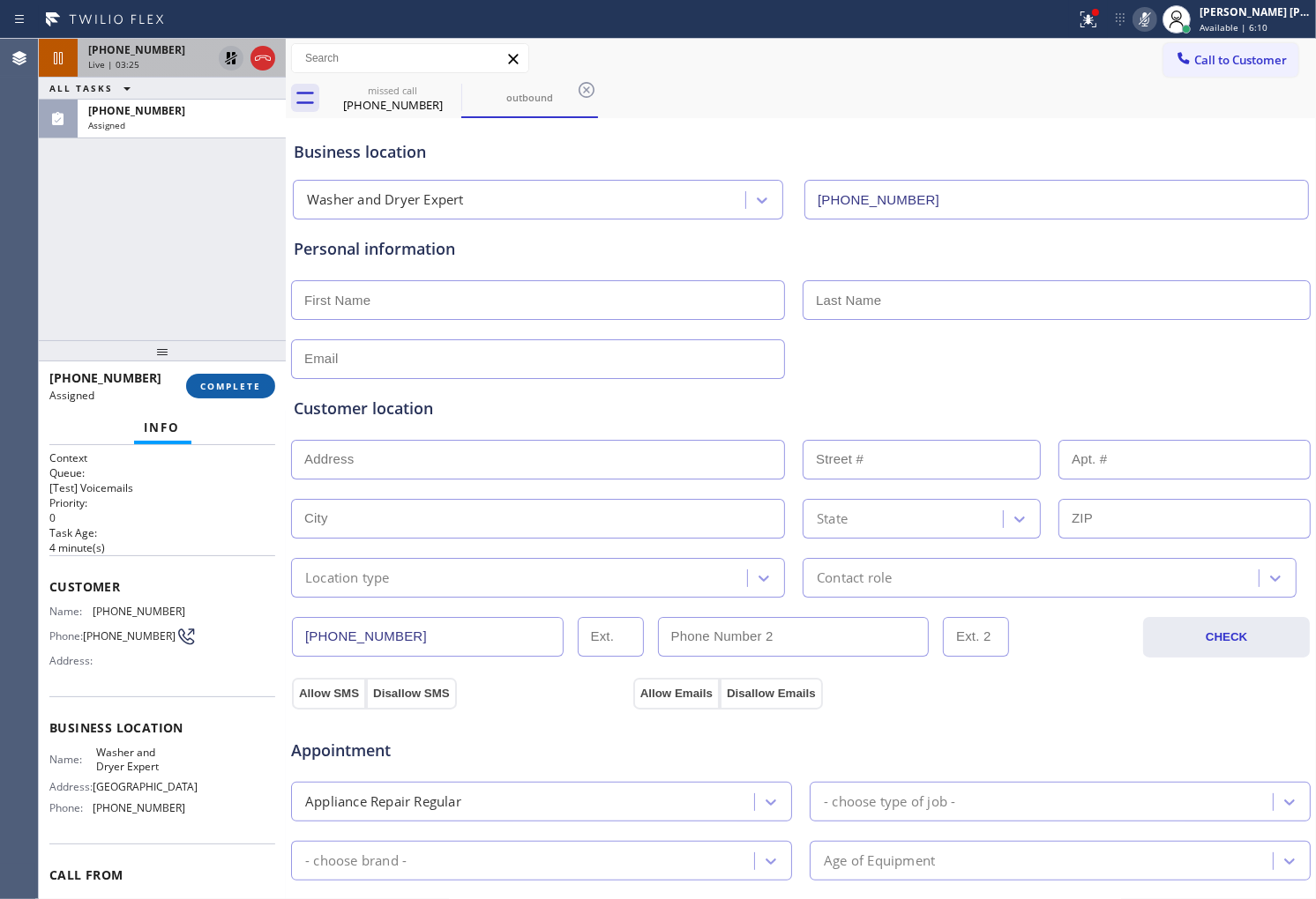
click at [206, 392] on span "COMPLETE" at bounding box center [230, 386] width 61 height 13
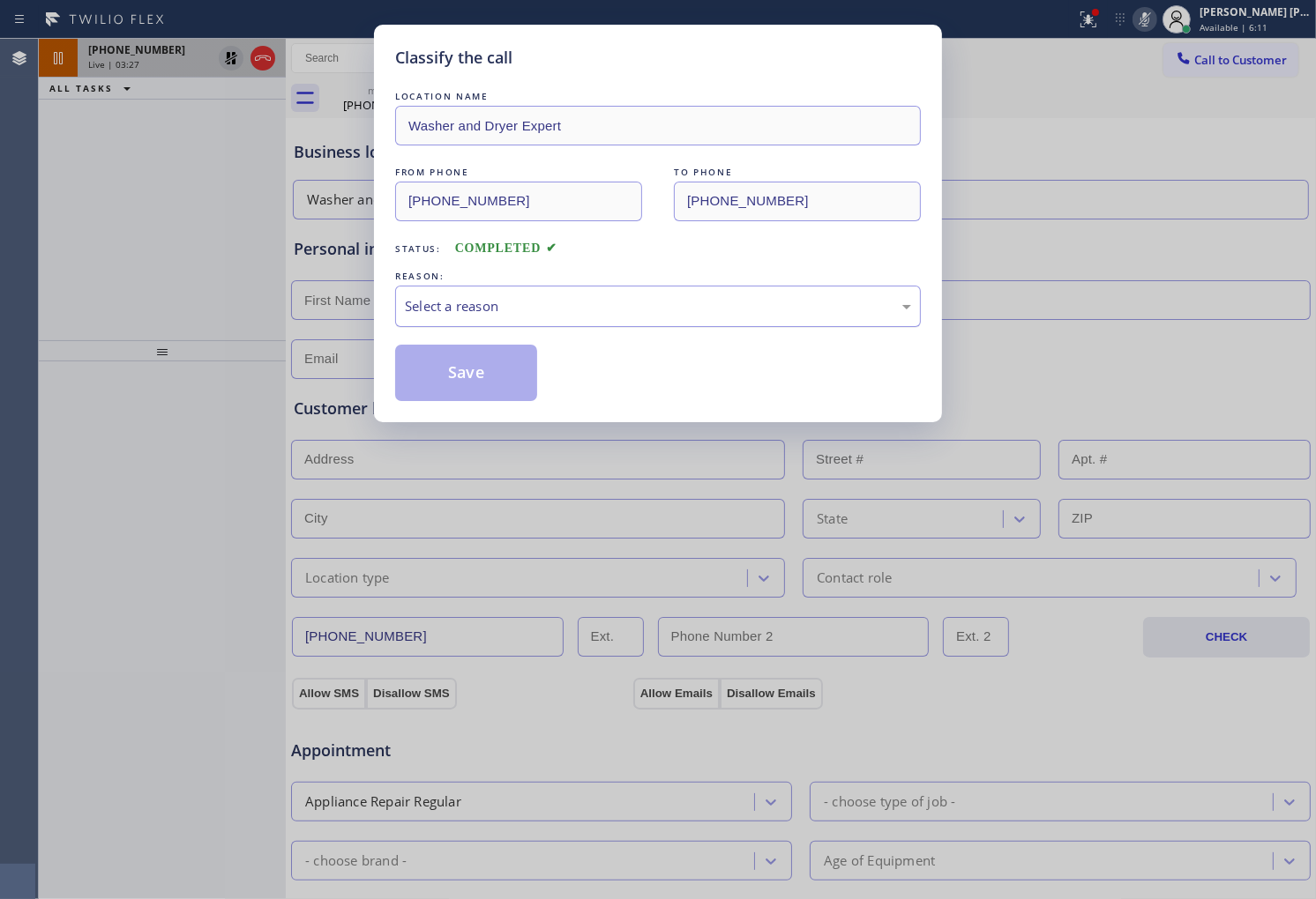
click at [551, 309] on div "Select a reason" at bounding box center [658, 306] width 507 height 20
click at [478, 375] on button "Save" at bounding box center [466, 372] width 142 height 57
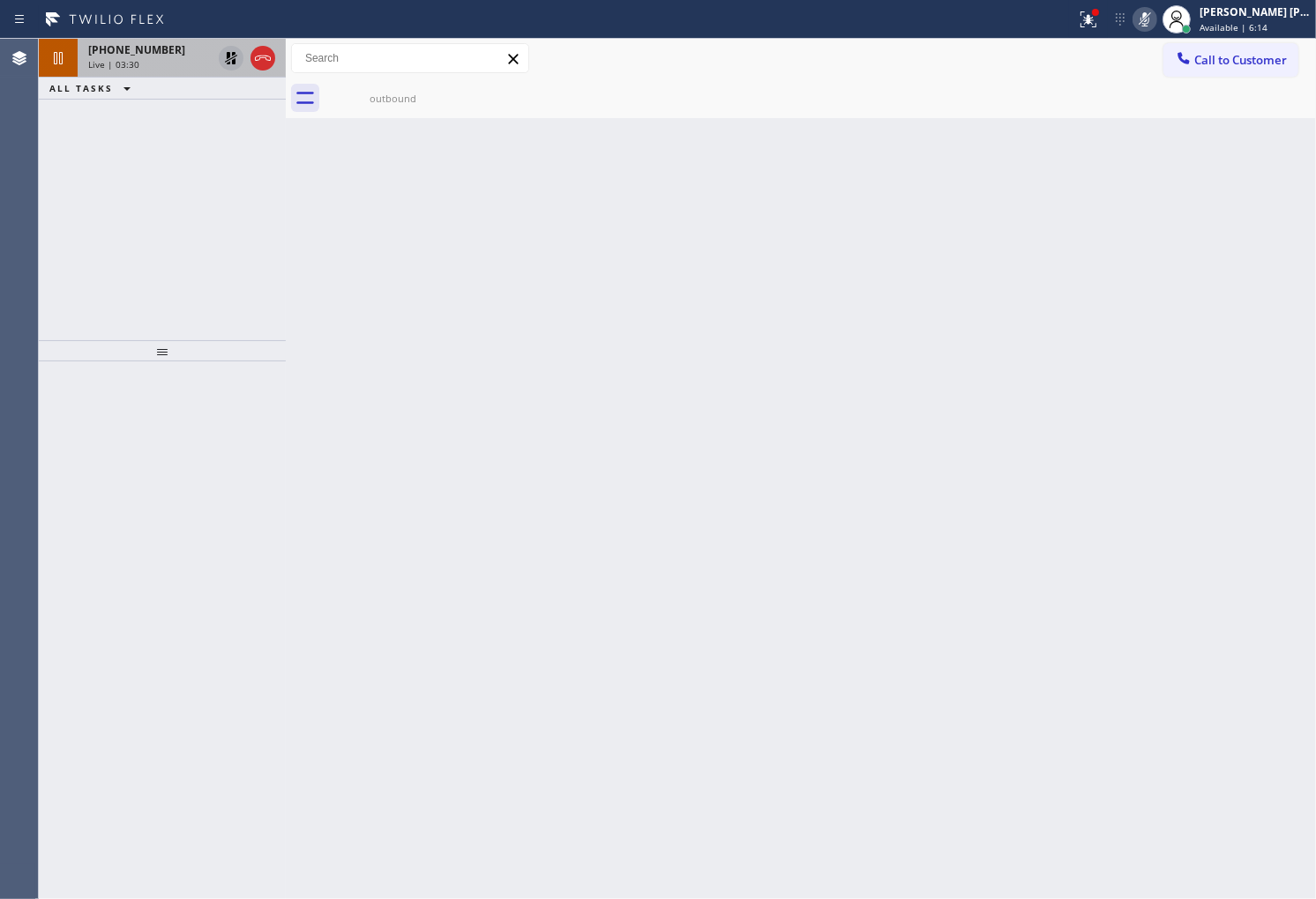
click at [173, 60] on div "Live | 03:30" at bounding box center [150, 64] width 123 height 13
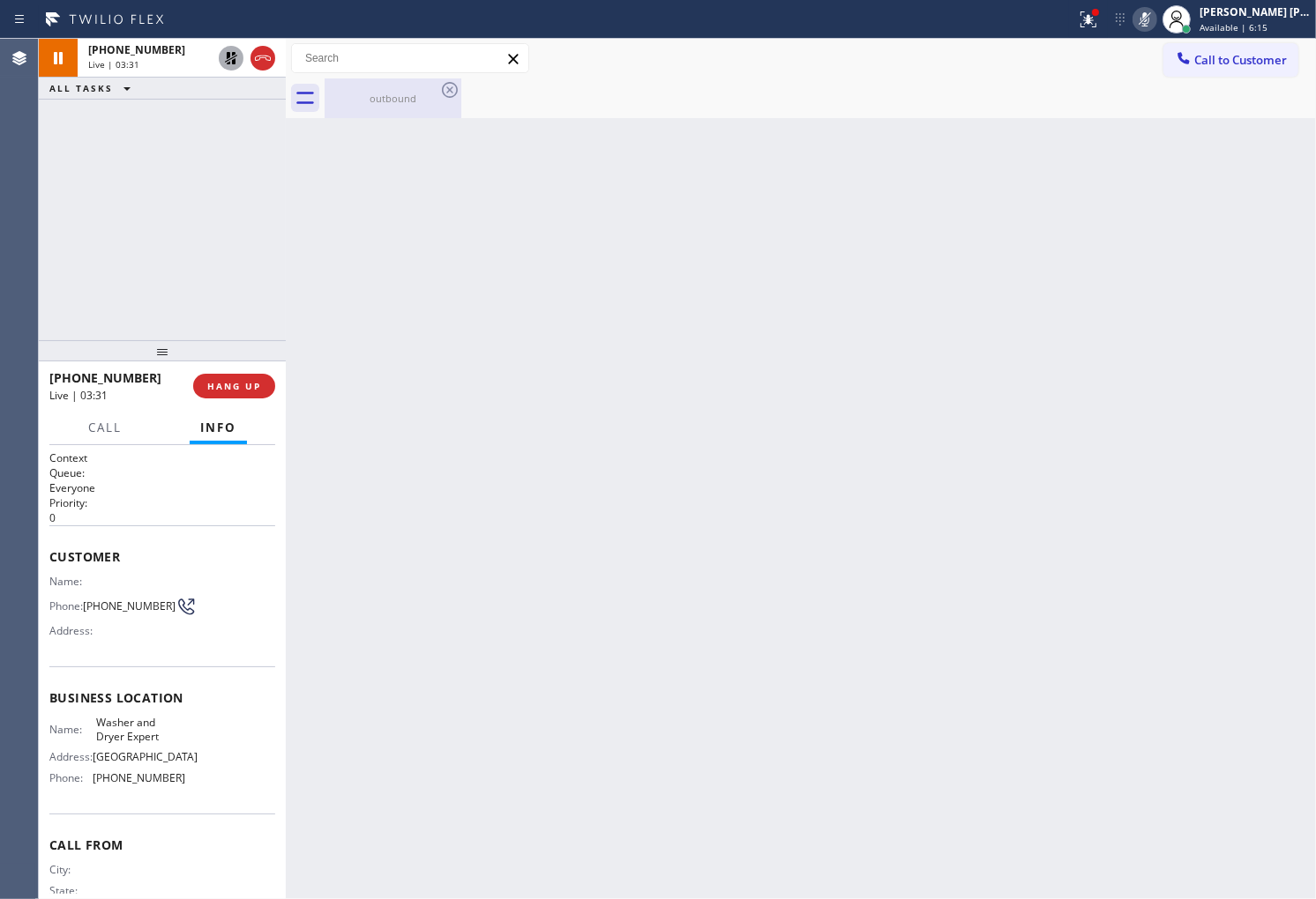
click at [393, 99] on div "outbound" at bounding box center [393, 98] width 133 height 14
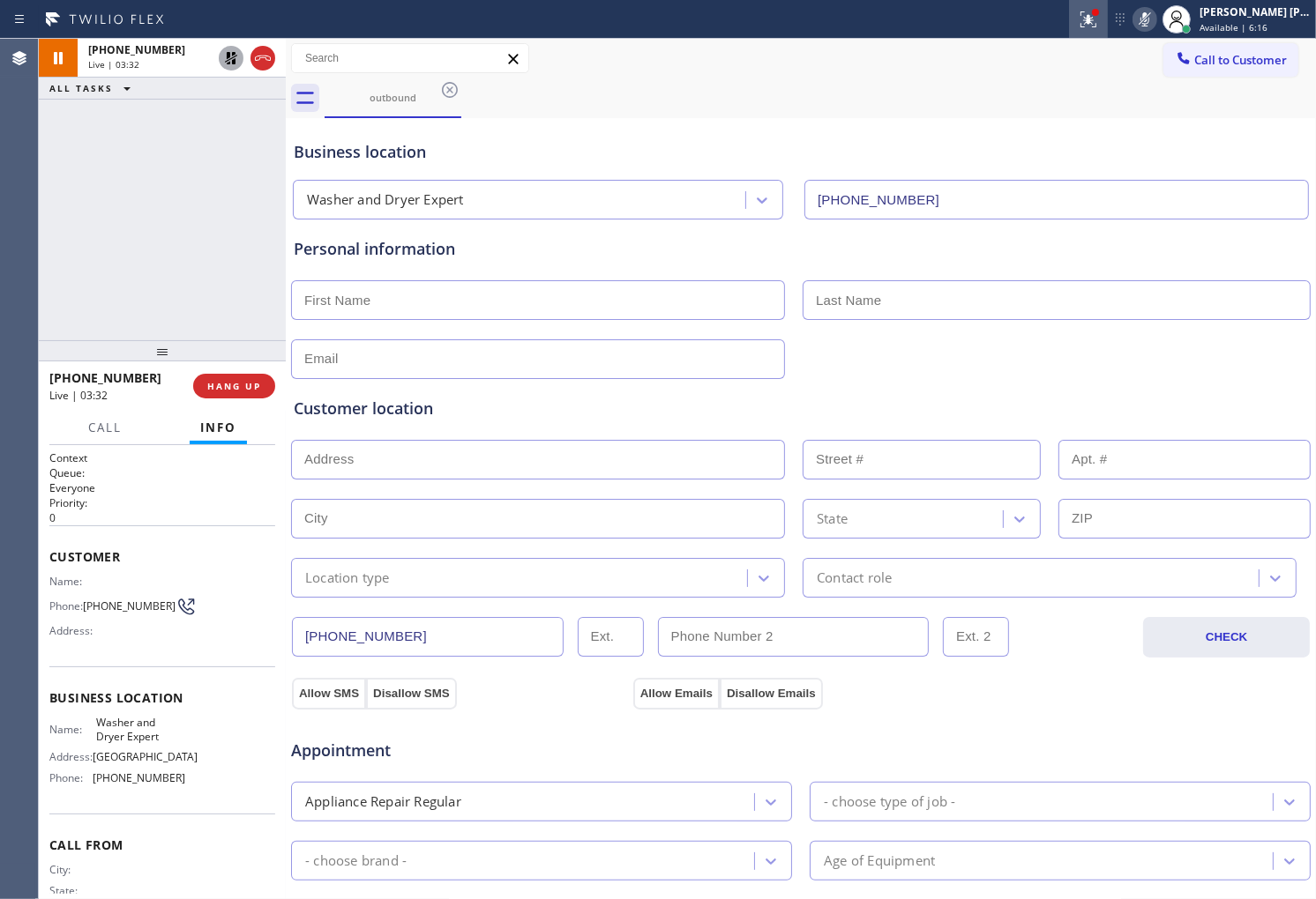
click at [1094, 17] on div at bounding box center [1088, 19] width 39 height 21
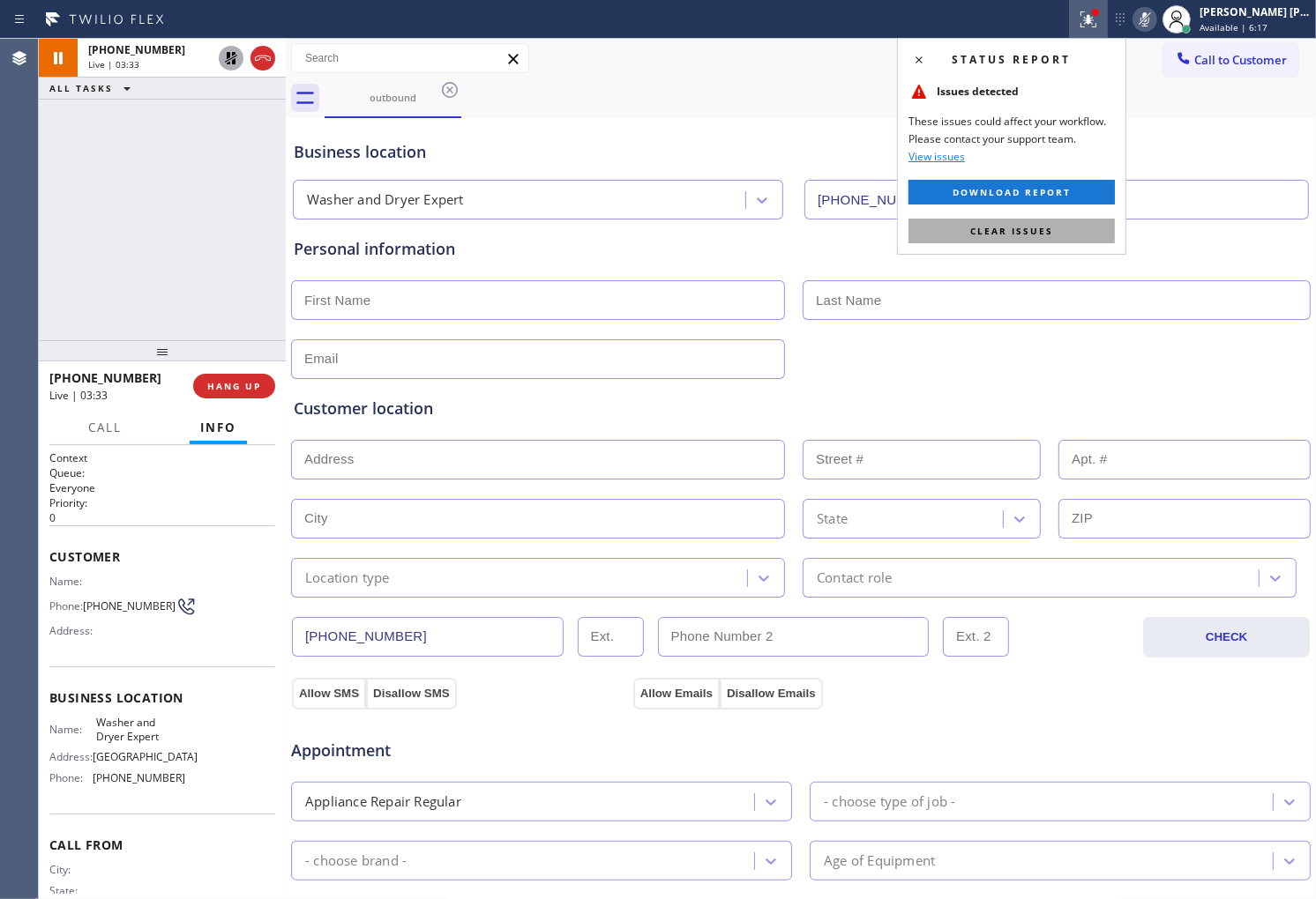
click at [1018, 234] on span "Clear issues" at bounding box center [1011, 231] width 83 height 13
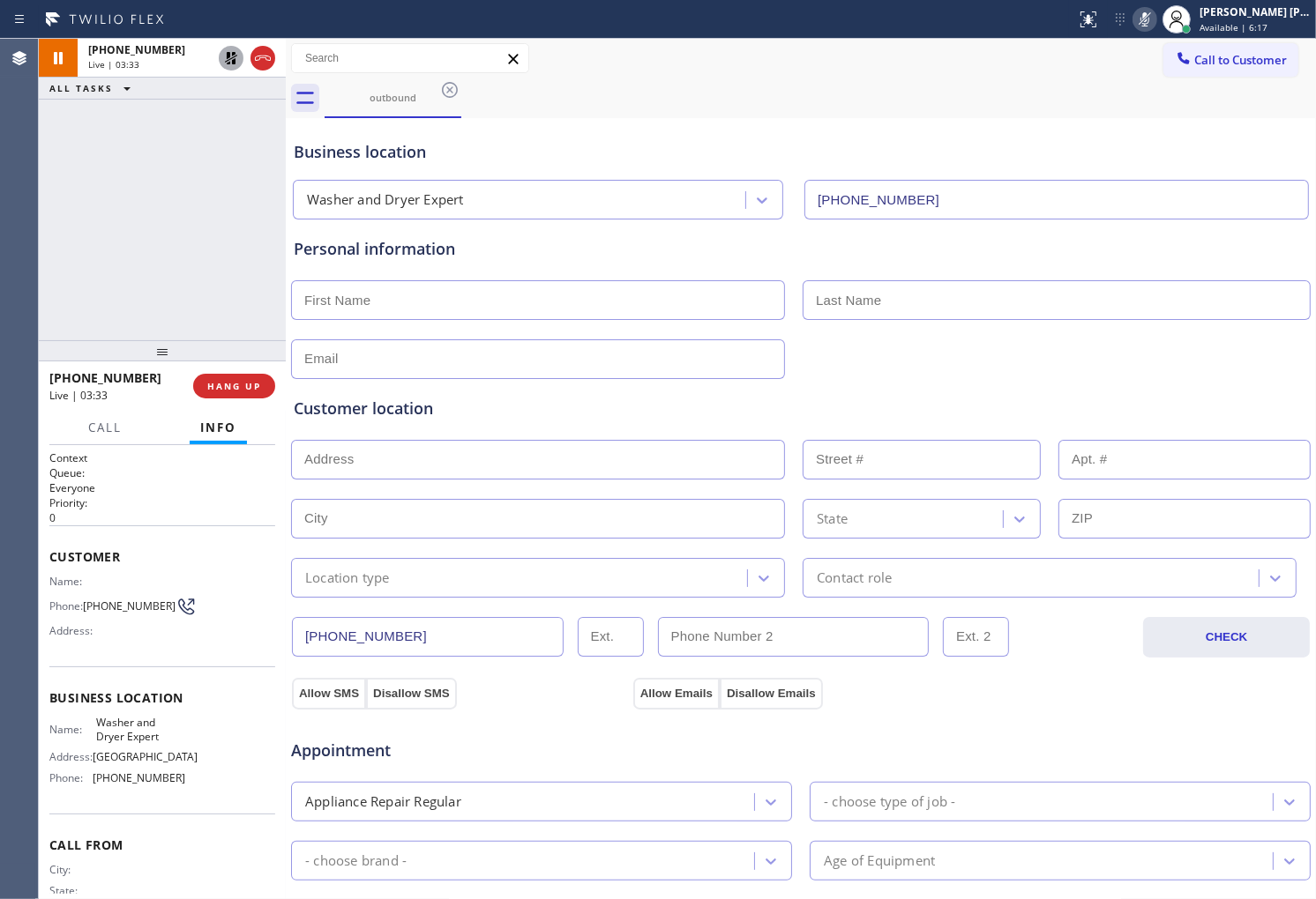
click at [1018, 234] on div "Personal information" at bounding box center [801, 299] width 1021 height 159
click at [34, 233] on div "Agent Desktop" at bounding box center [18, 469] width 38 height 860
click at [617, 294] on input "text" at bounding box center [538, 300] width 494 height 40
type input "Shrey"
click at [892, 293] on input "text" at bounding box center [1056, 300] width 508 height 40
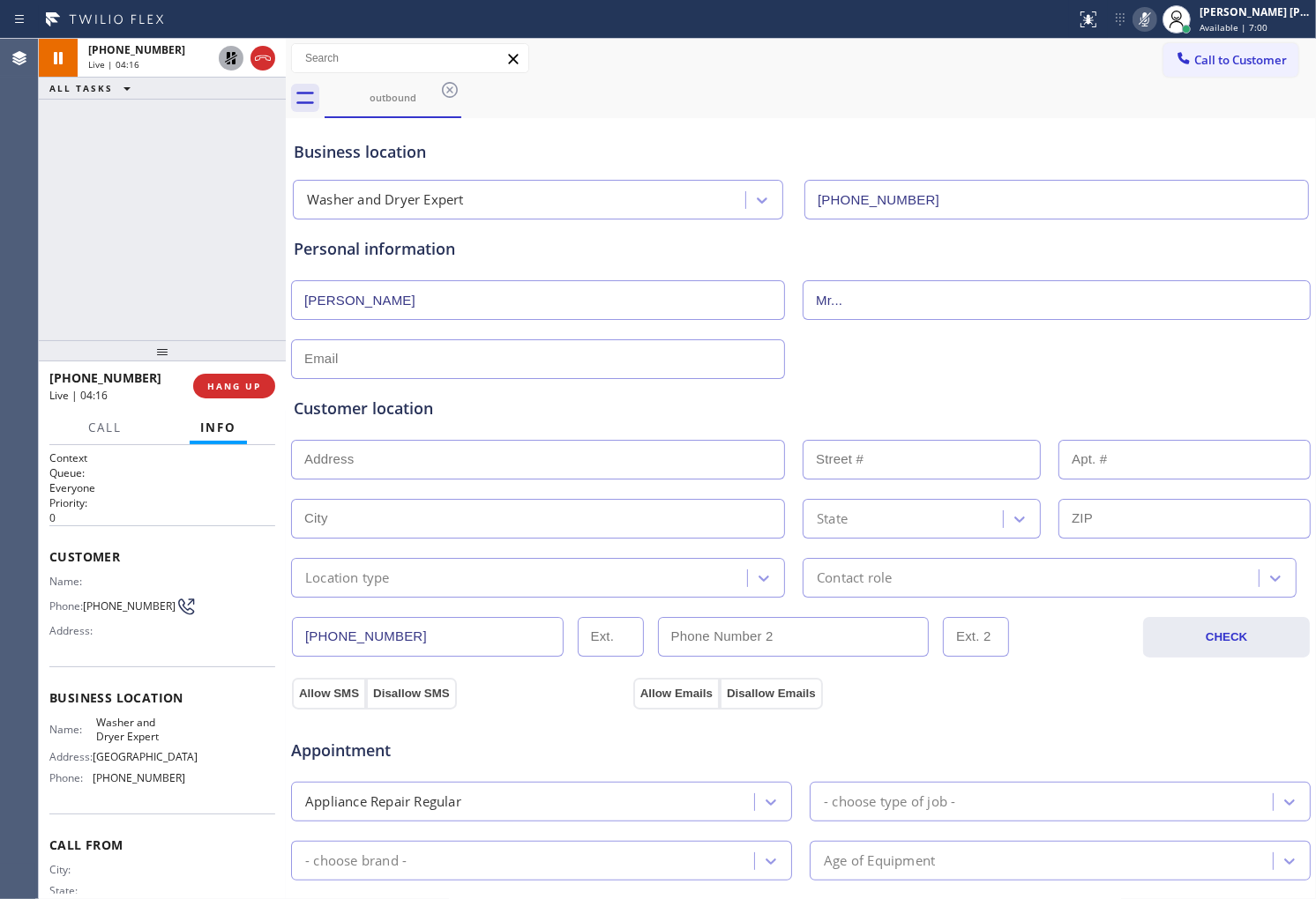
click at [0, 262] on div "Agent Desktop" at bounding box center [18, 469] width 38 height 860
click at [145, 133] on div "(818) 370-9278 Reserved" at bounding box center [146, 119] width 138 height 39
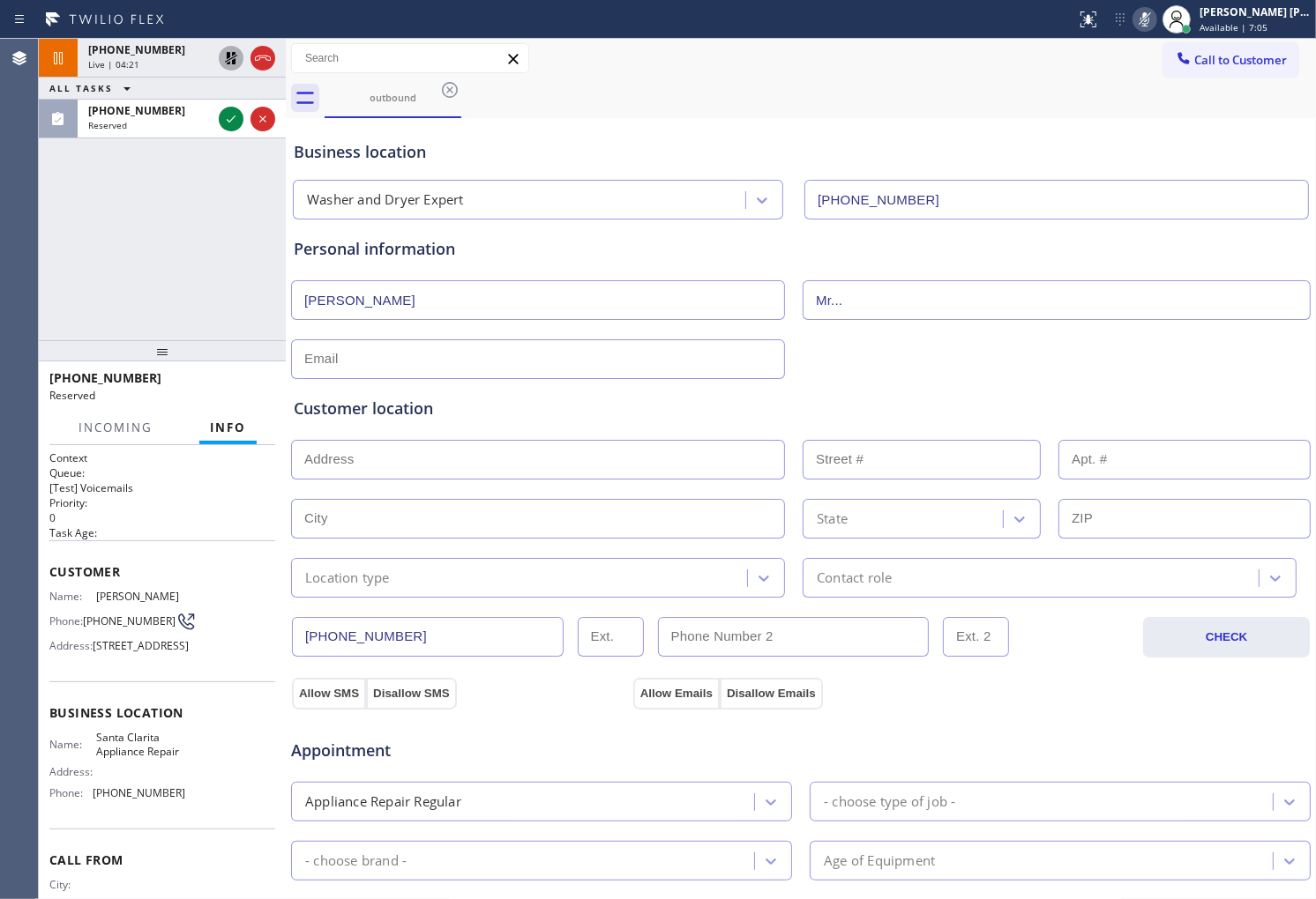
click at [45, 560] on div "Context Queue: [Test] Voicemails Priority: 0 Task Age: Customer Name: Willy Vid…" at bounding box center [162, 672] width 247 height 454
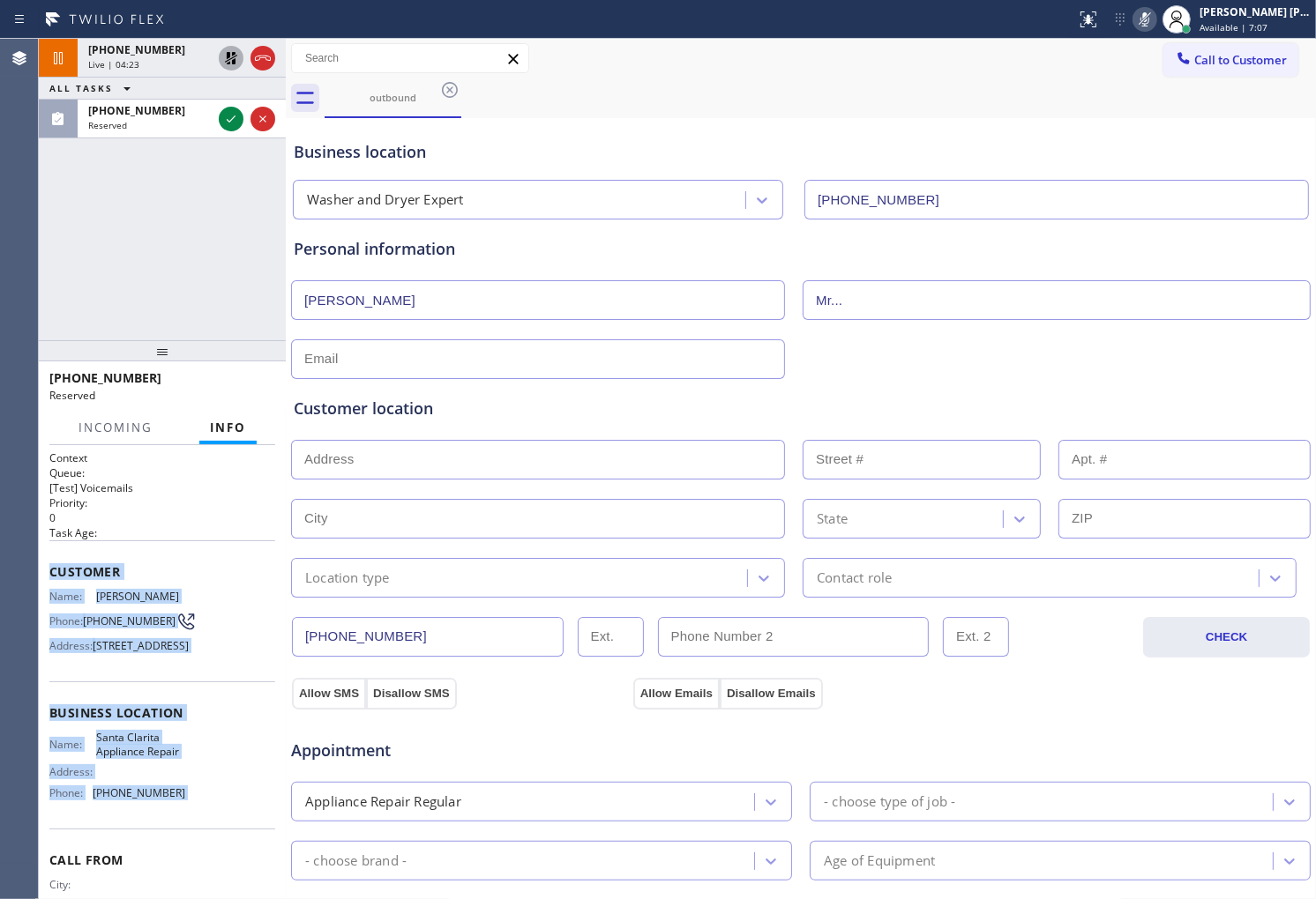
drag, startPoint x: 45, startPoint y: 560, endPoint x: 179, endPoint y: 854, distance: 323.1
click at [179, 854] on div "Context Queue: [Test] Voicemails Priority: 0 Task Age: Customer Name: Willy Vid…" at bounding box center [162, 672] width 247 height 454
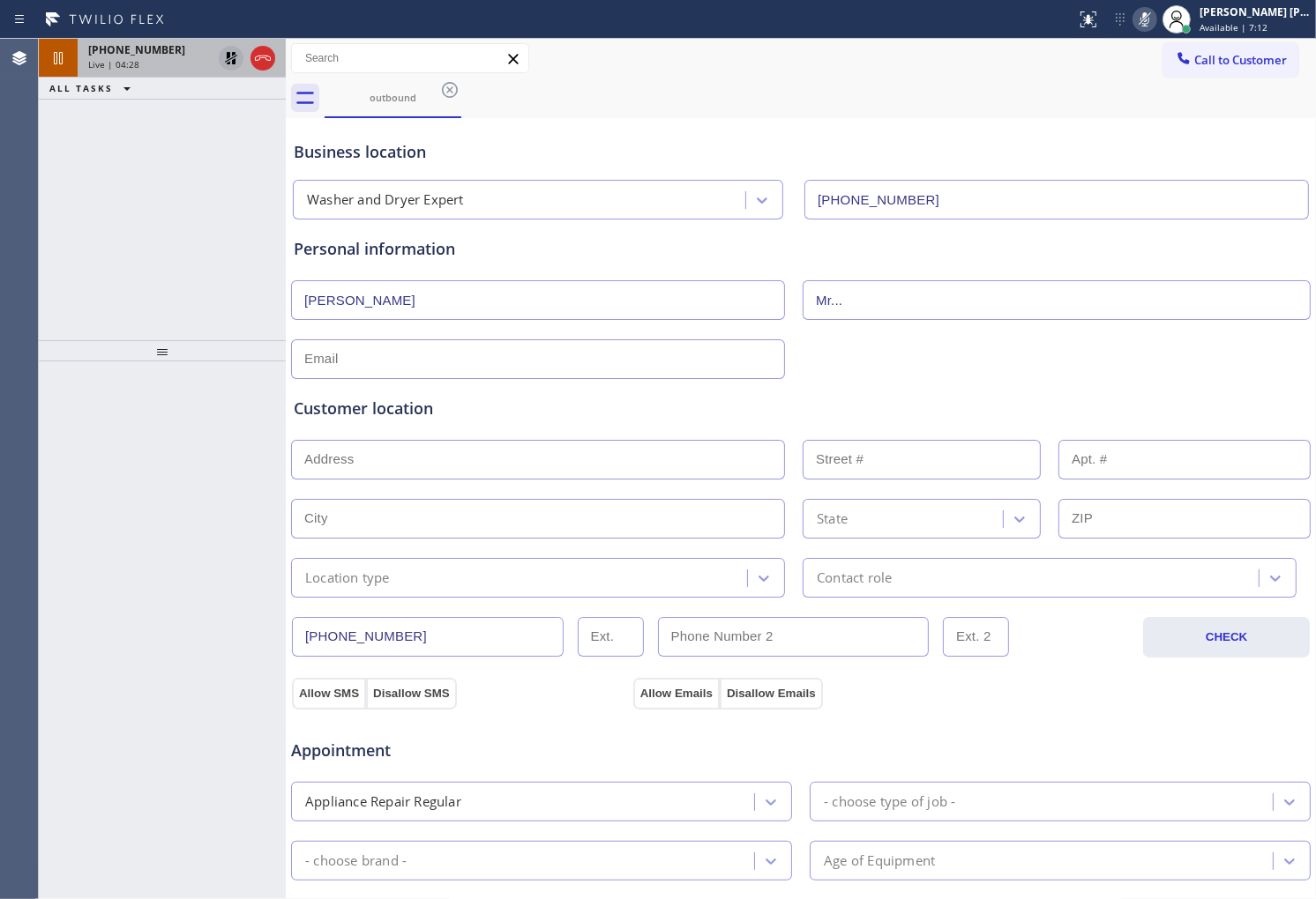
click at [157, 62] on div "Live | 04:28" at bounding box center [150, 64] width 123 height 13
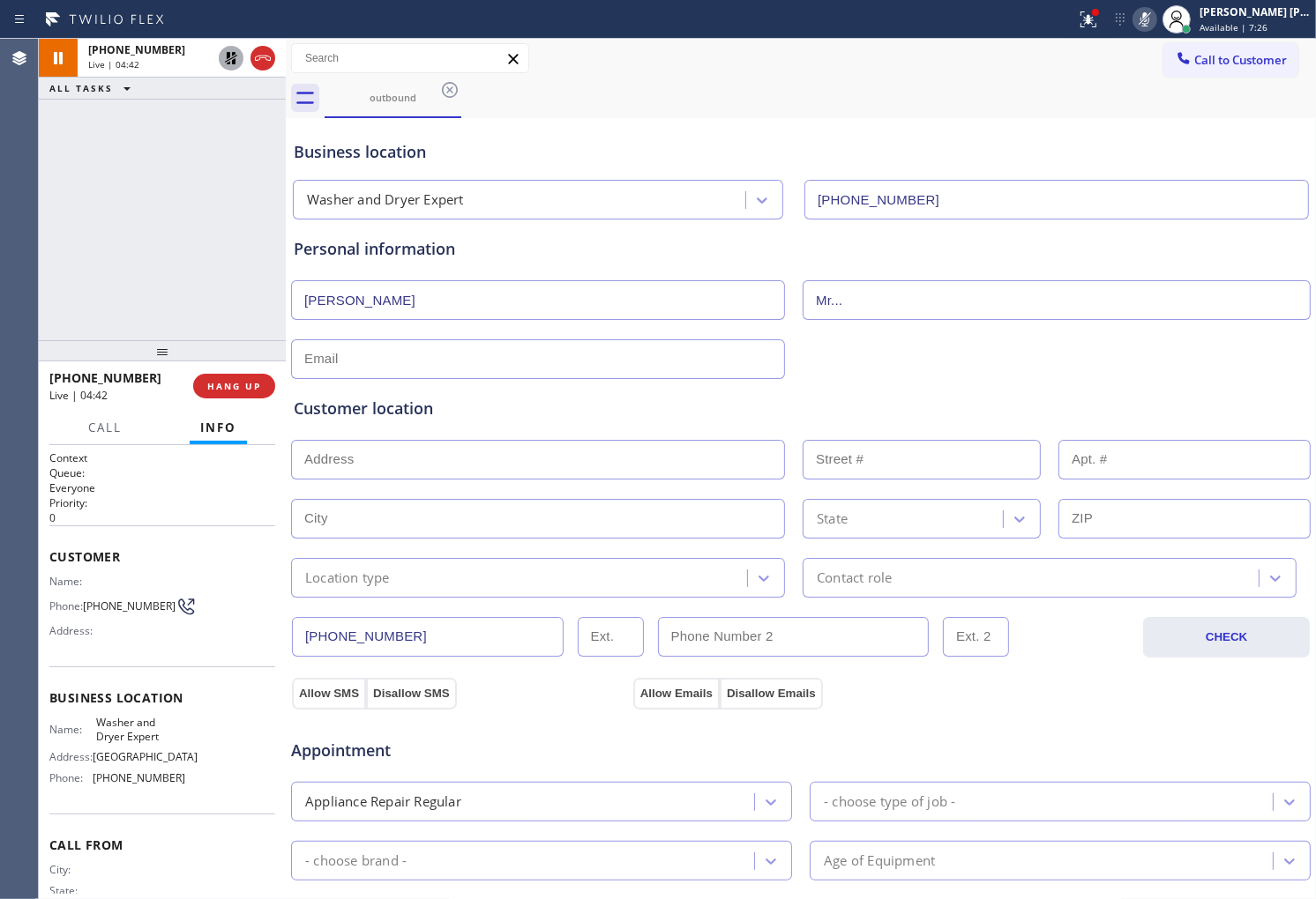
click at [85, 191] on div "+15512263091 Live | 04:42 ALL TASKS ALL TASKS ACTIVE TASKS TASKS IN WRAP UP" at bounding box center [162, 189] width 247 height 302
click at [1099, 26] on icon at bounding box center [1088, 19] width 21 height 21
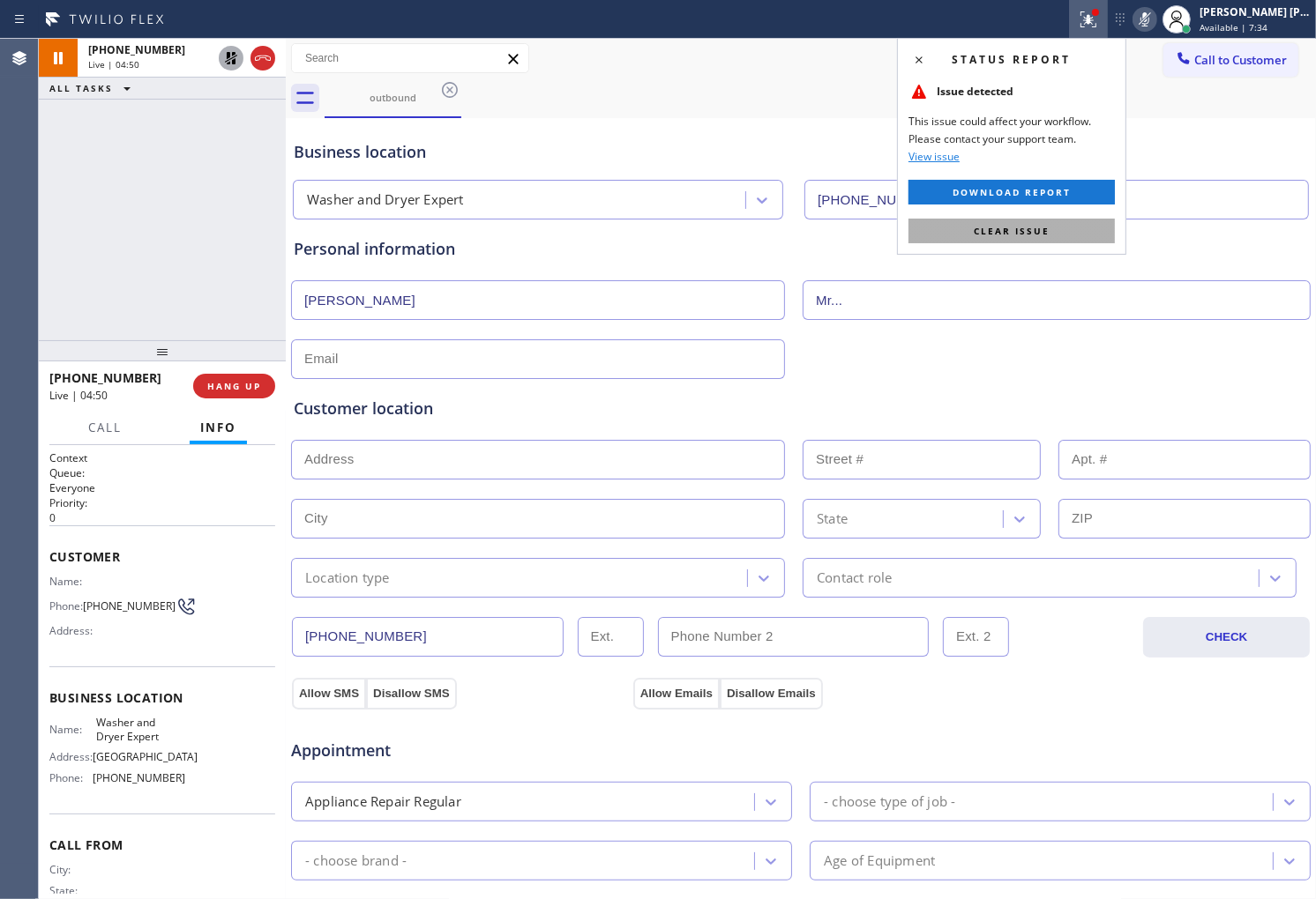
click at [1039, 222] on button "Clear issue" at bounding box center [1011, 232] width 206 height 25
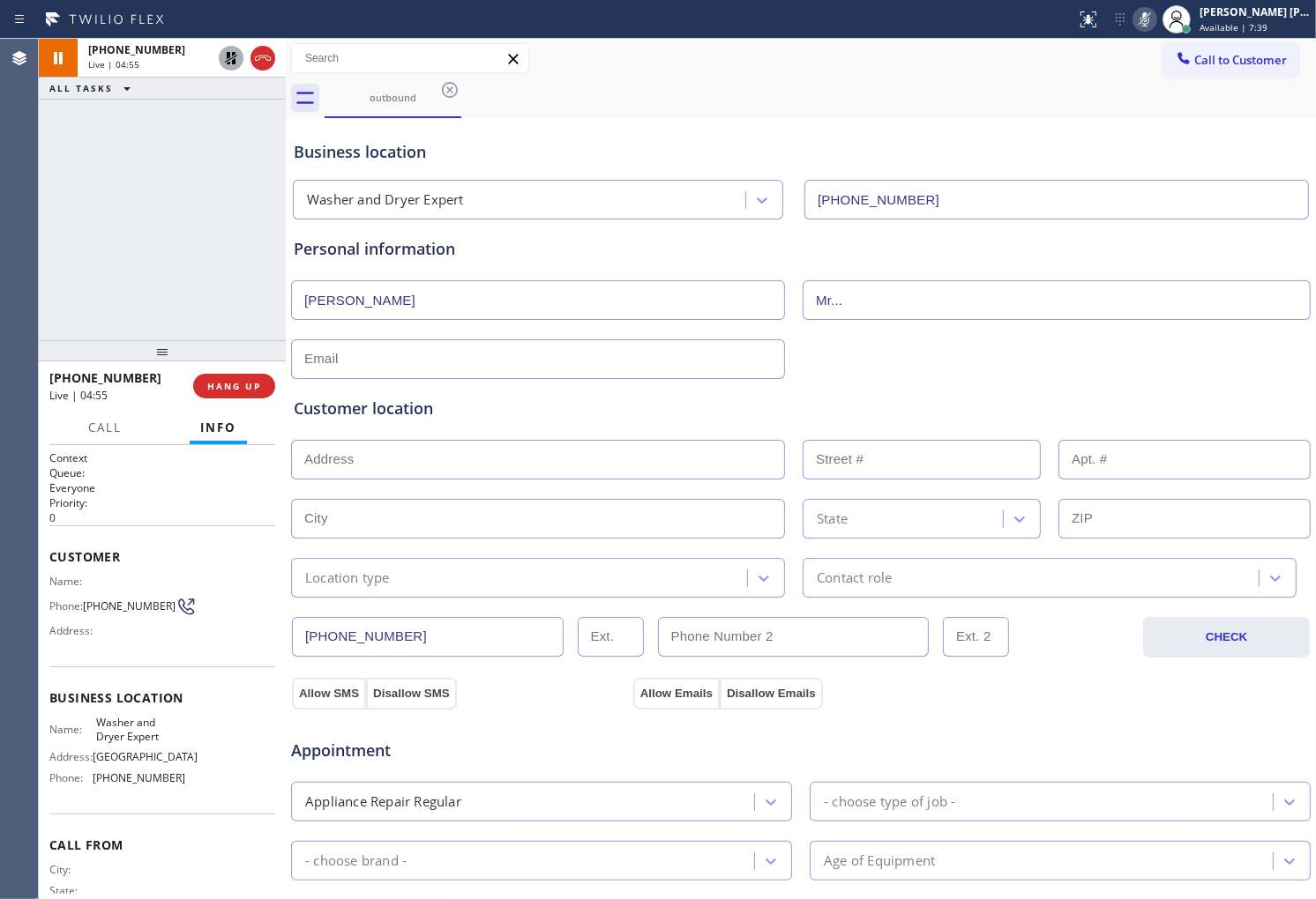
click at [28, 195] on div "Agent Desktop" at bounding box center [18, 469] width 38 height 860
click at [1155, 24] on icon at bounding box center [1144, 19] width 21 height 21
click at [228, 58] on icon at bounding box center [232, 58] width 21 height 21
click at [30, 249] on div "Agent Desktop" at bounding box center [18, 469] width 38 height 860
click at [888, 303] on input "Mr..." at bounding box center [1056, 300] width 508 height 40
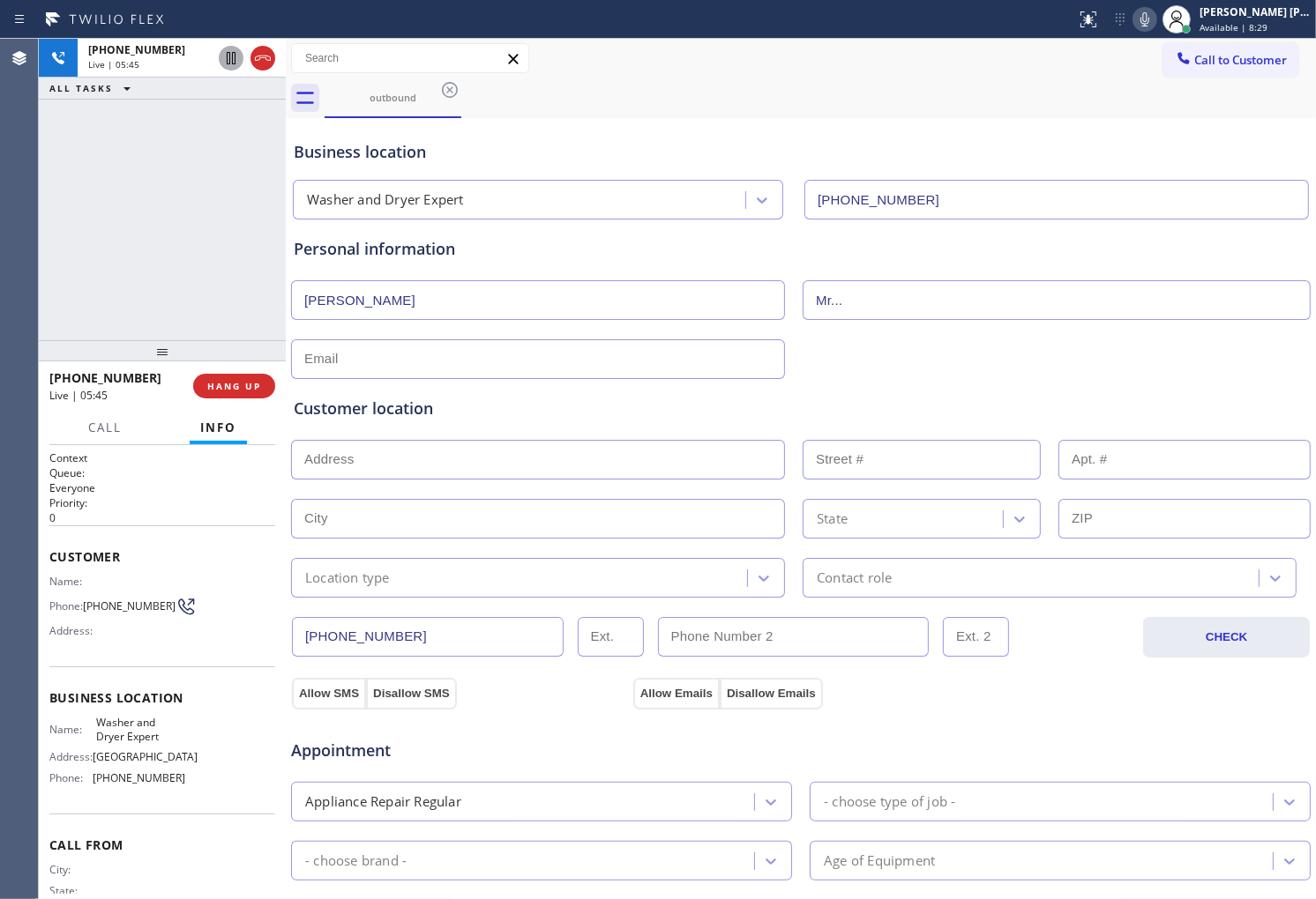
click at [888, 303] on input "Mr..." at bounding box center [1056, 300] width 508 height 40
type input "Shah"
click at [24, 259] on div "Agent Desktop" at bounding box center [18, 469] width 38 height 860
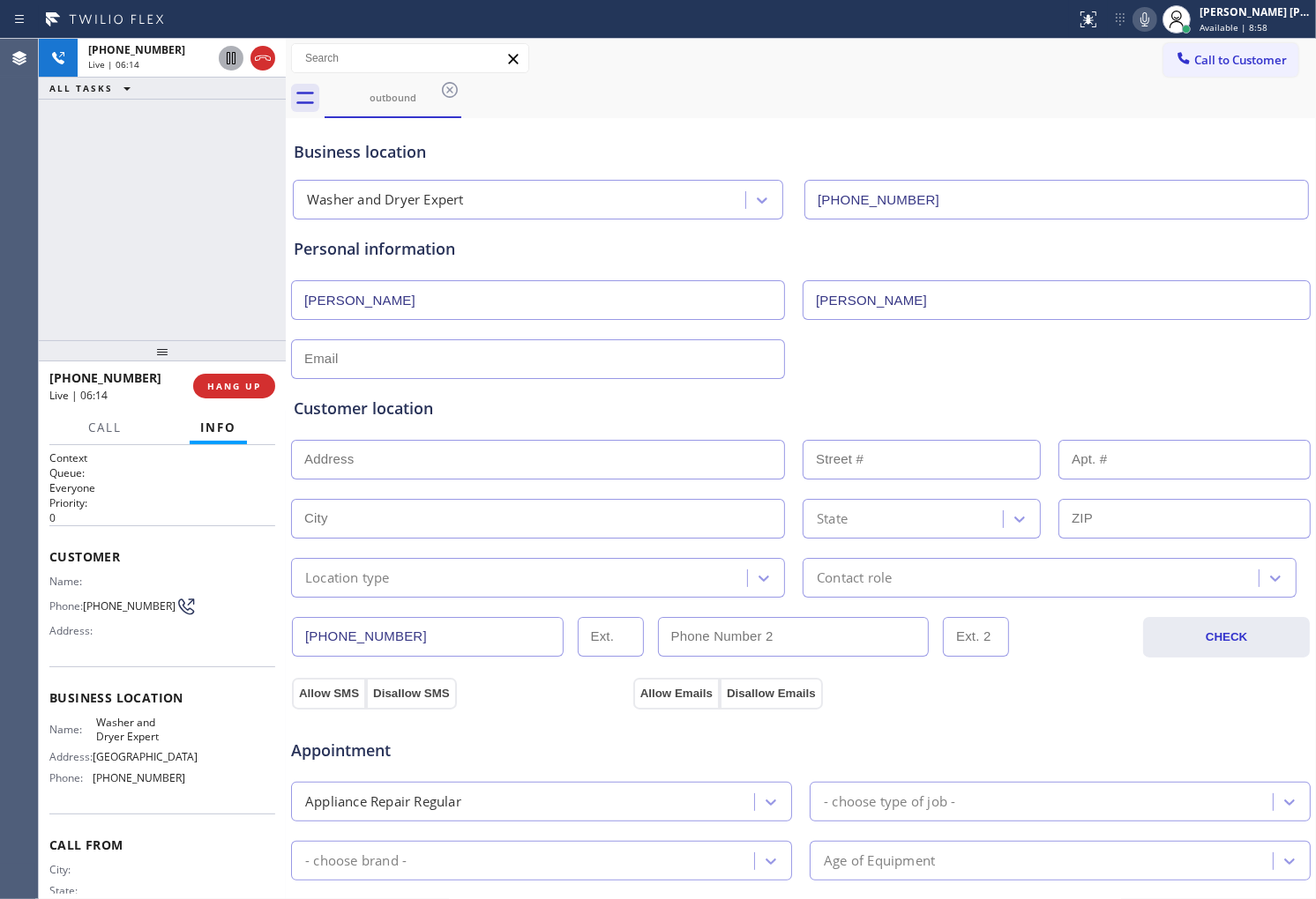
click at [25, 103] on div "Agent Desktop" at bounding box center [18, 469] width 38 height 860
click at [1146, 5] on div "Status report No issues detected If you experience an issue, please download th…" at bounding box center [1193, 19] width 247 height 39
click at [1154, 17] on icon at bounding box center [1144, 19] width 21 height 21
click at [1155, 20] on icon at bounding box center [1144, 19] width 21 height 21
click at [1155, 27] on icon at bounding box center [1144, 19] width 21 height 21
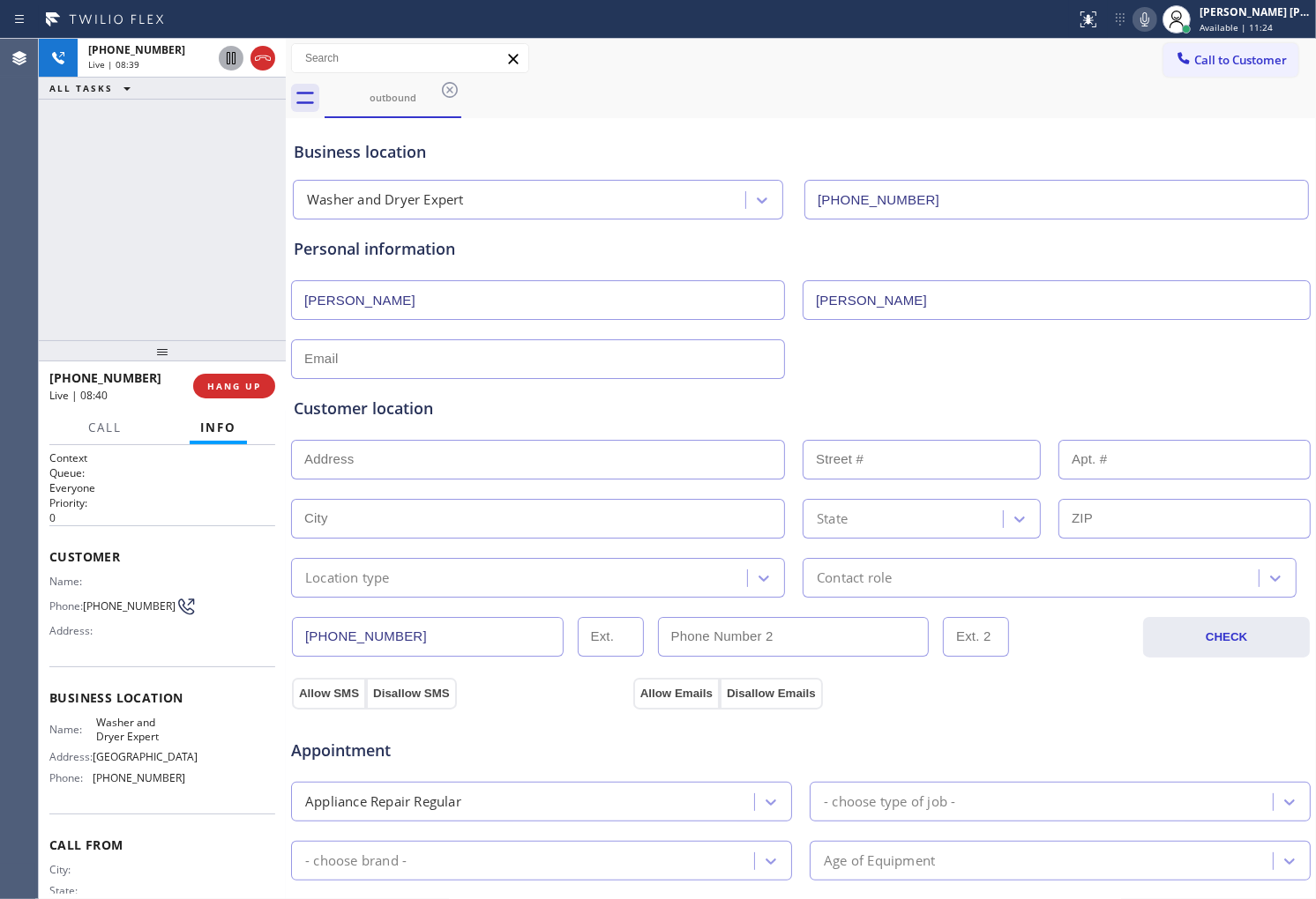
click at [389, 365] on input "text" at bounding box center [538, 359] width 494 height 40
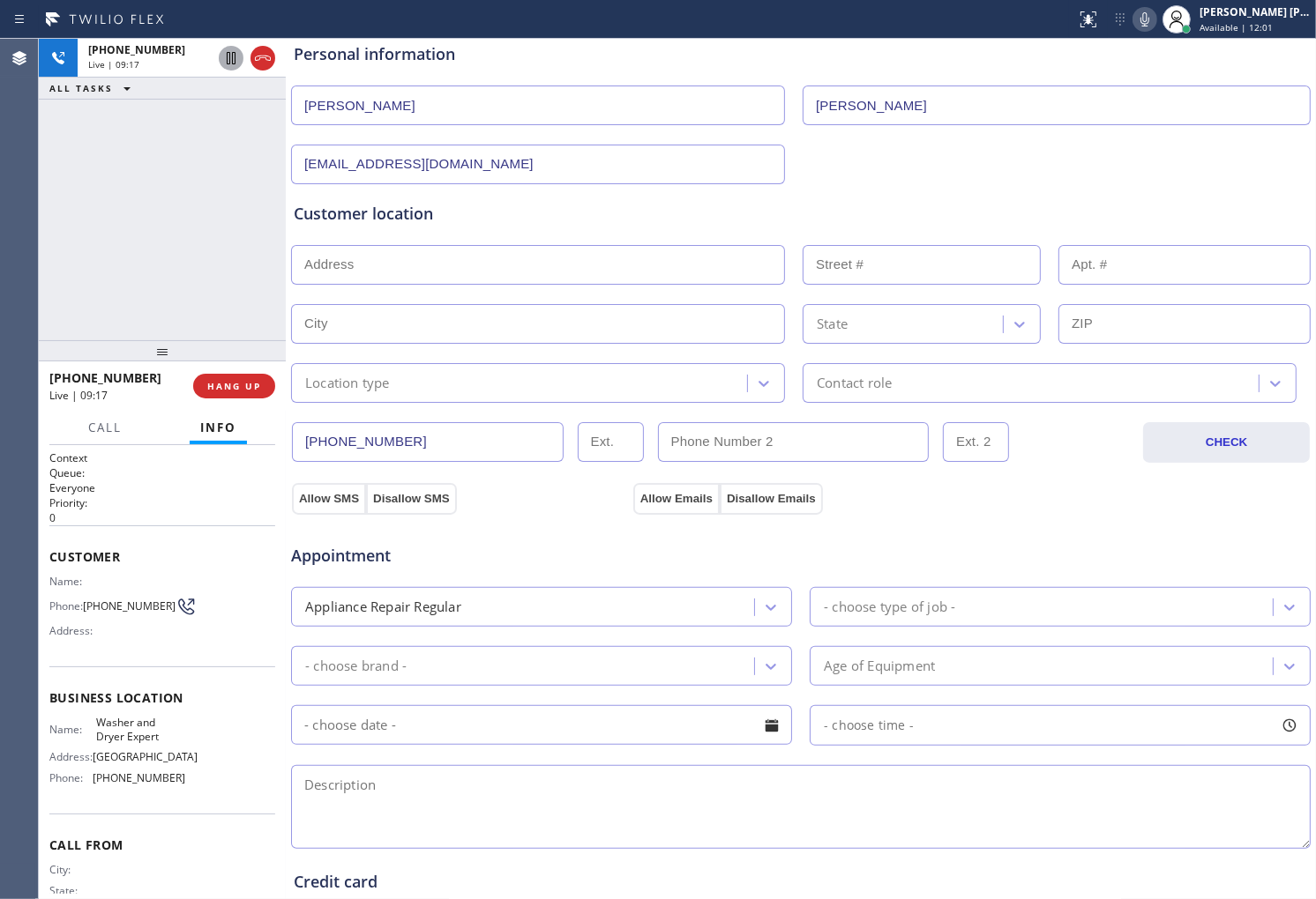
scroll to position [196, 0]
type input "shreyansh9797@gmail.com"
click at [467, 269] on input "text" at bounding box center [538, 263] width 494 height 40
paste input "07070"
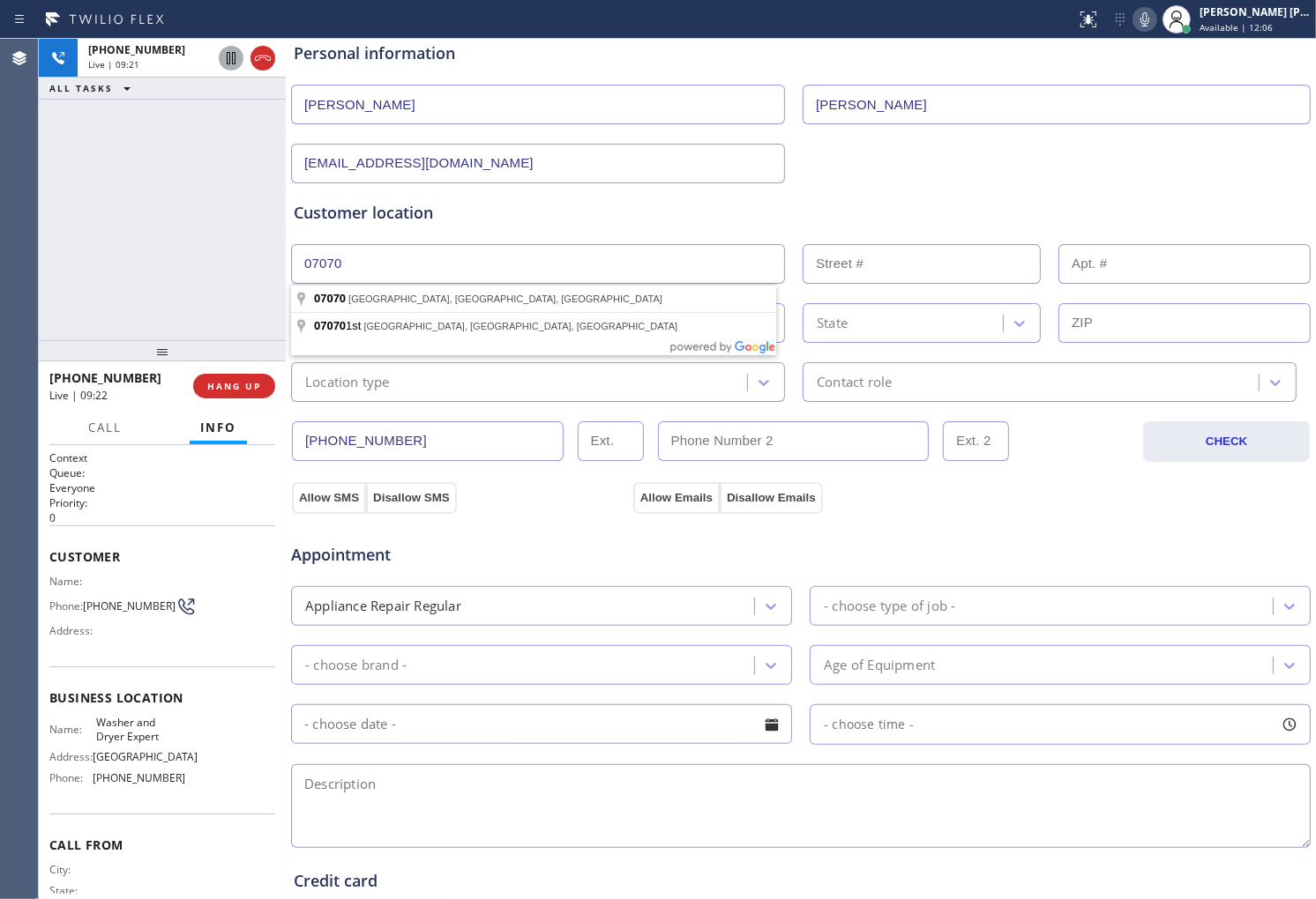
click at [444, 268] on input "07070" at bounding box center [538, 263] width 494 height 40
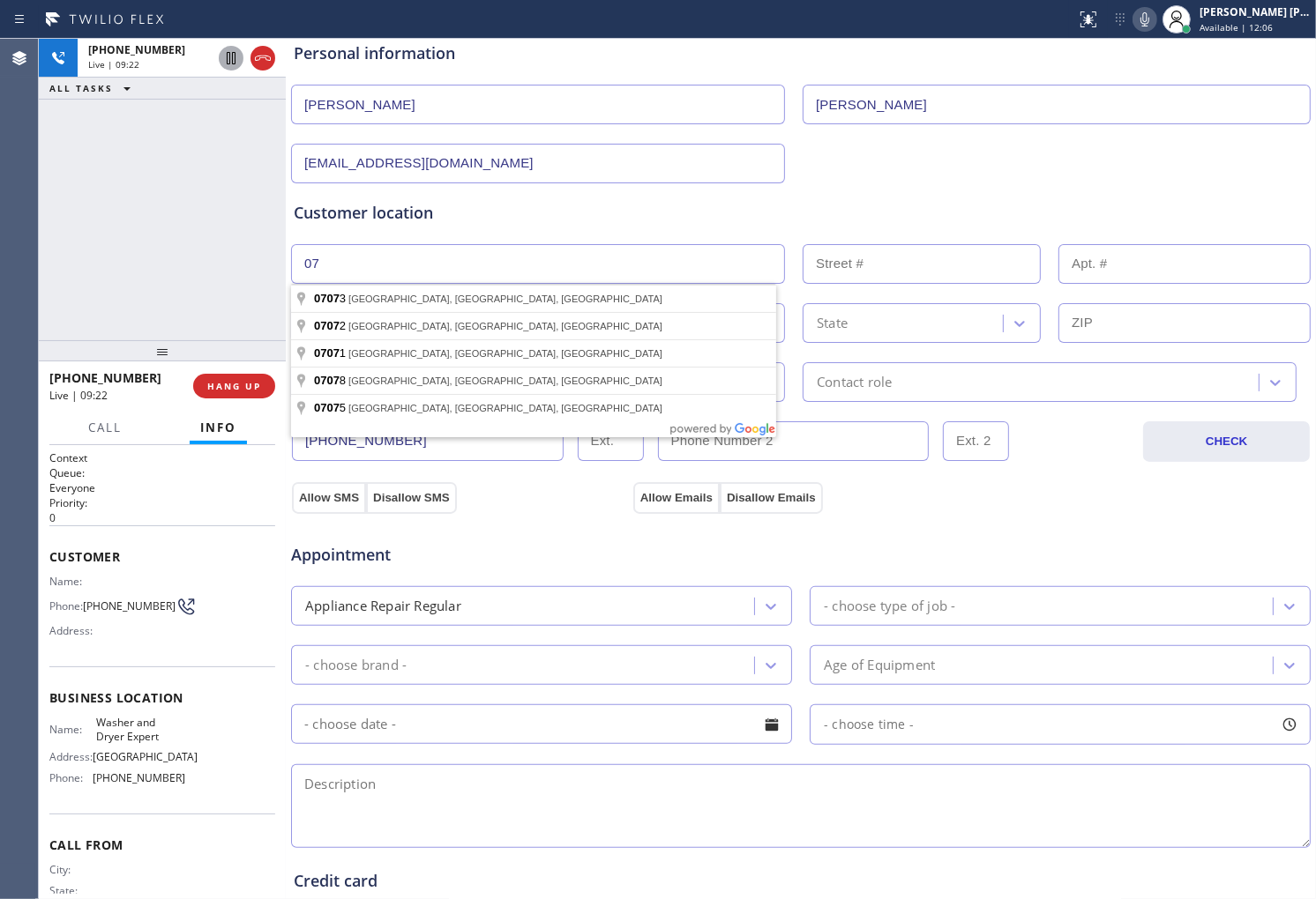
type input "0"
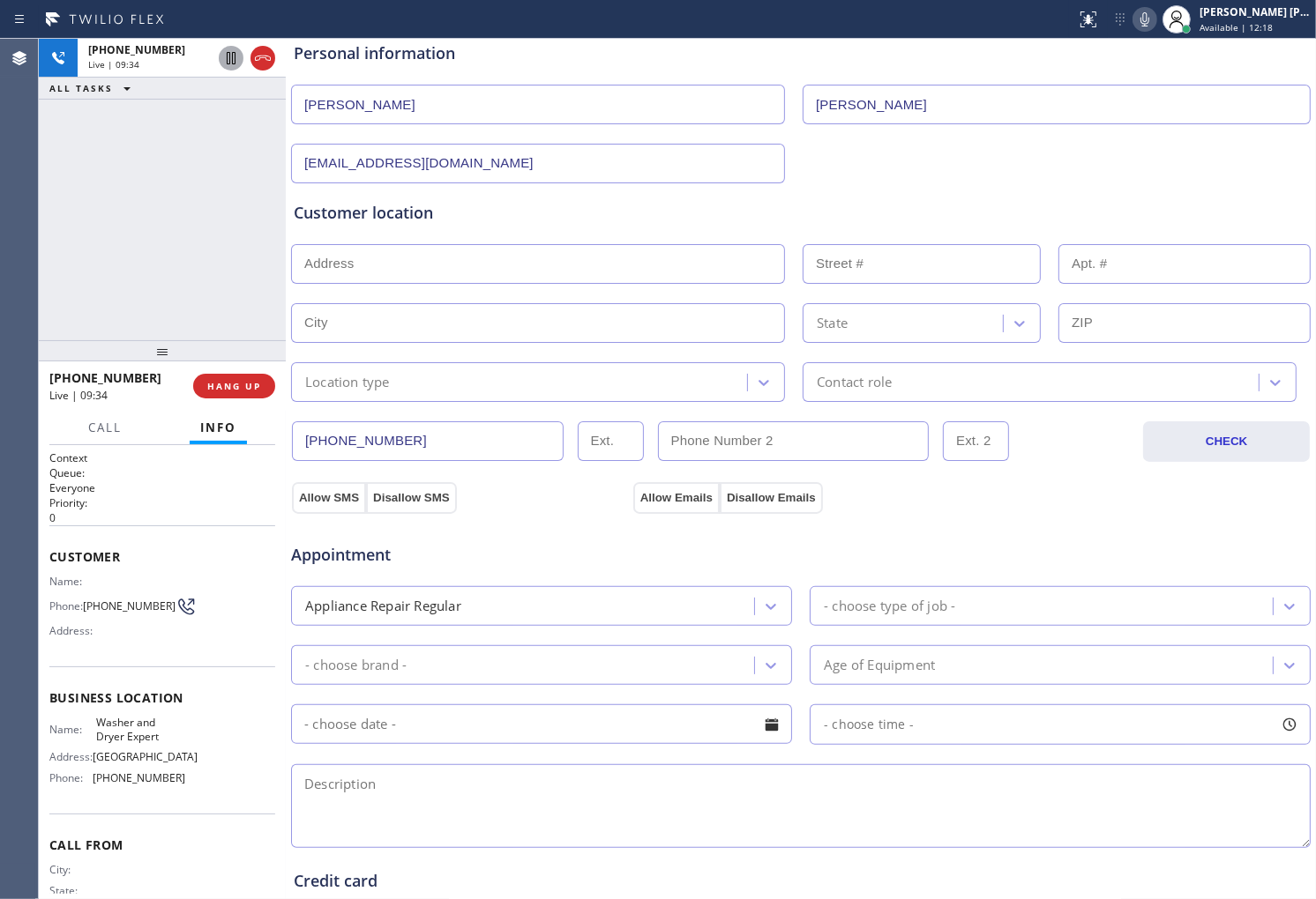
drag, startPoint x: 785, startPoint y: 868, endPoint x: 773, endPoint y: 820, distance: 49.5
click at [799, 831] on textarea at bounding box center [801, 805] width 1020 height 84
click at [67, 219] on div "+15512263091 Live | 10:21 ALL TASKS ALL TASKS ACTIVE TASKS TASKS IN WRAP UP" at bounding box center [162, 189] width 247 height 302
click at [1149, 23] on icon at bounding box center [1144, 19] width 9 height 14
click at [436, 277] on input "text" at bounding box center [538, 263] width 494 height 40
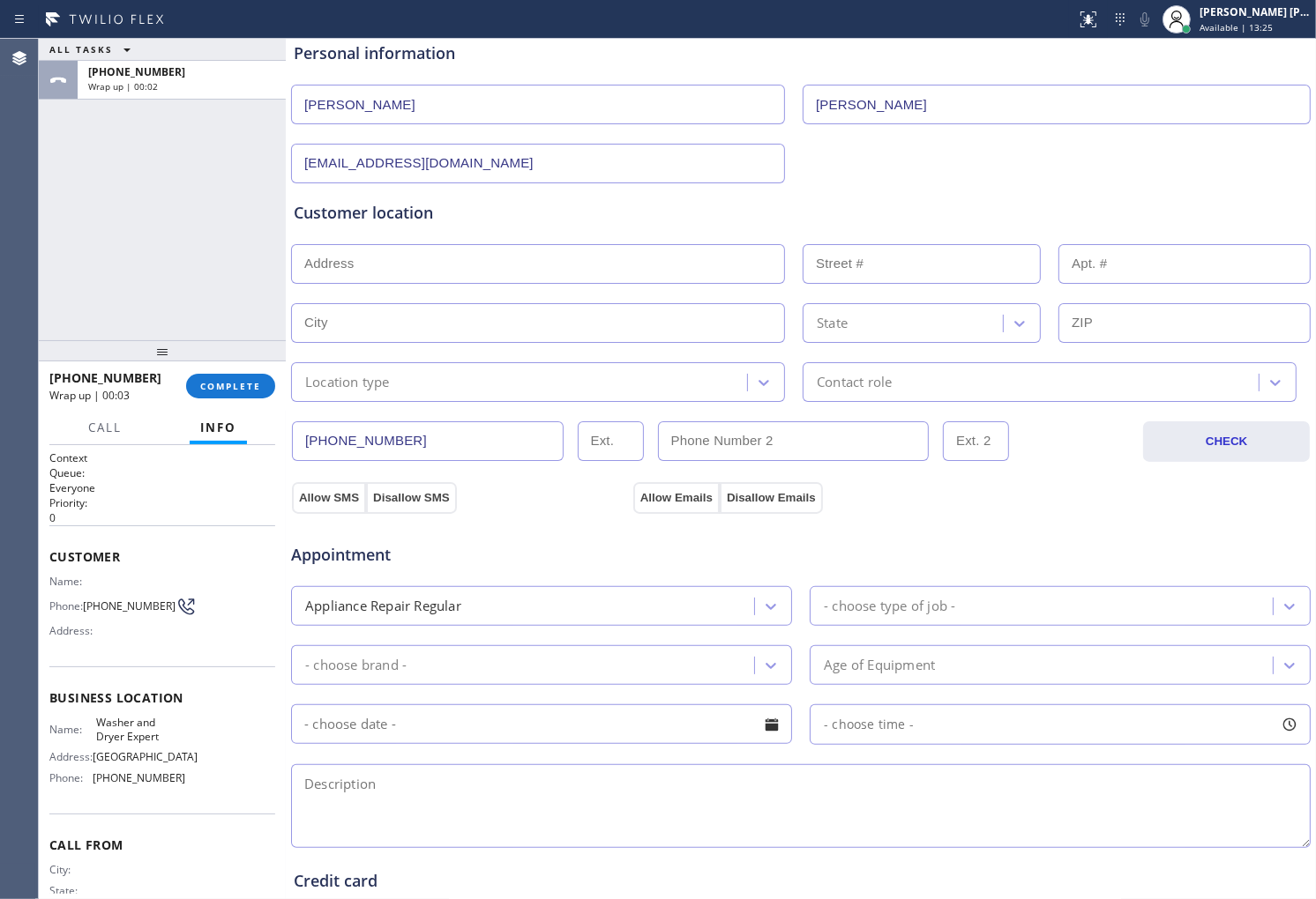
click at [367, 269] on input "text" at bounding box center [538, 263] width 494 height 40
paste input "145 Hastings Ave Apartment BRutherford, NJ 07070, USA"
type input "145 Hastings Ave"
type input "145"
type input "Rutherford"
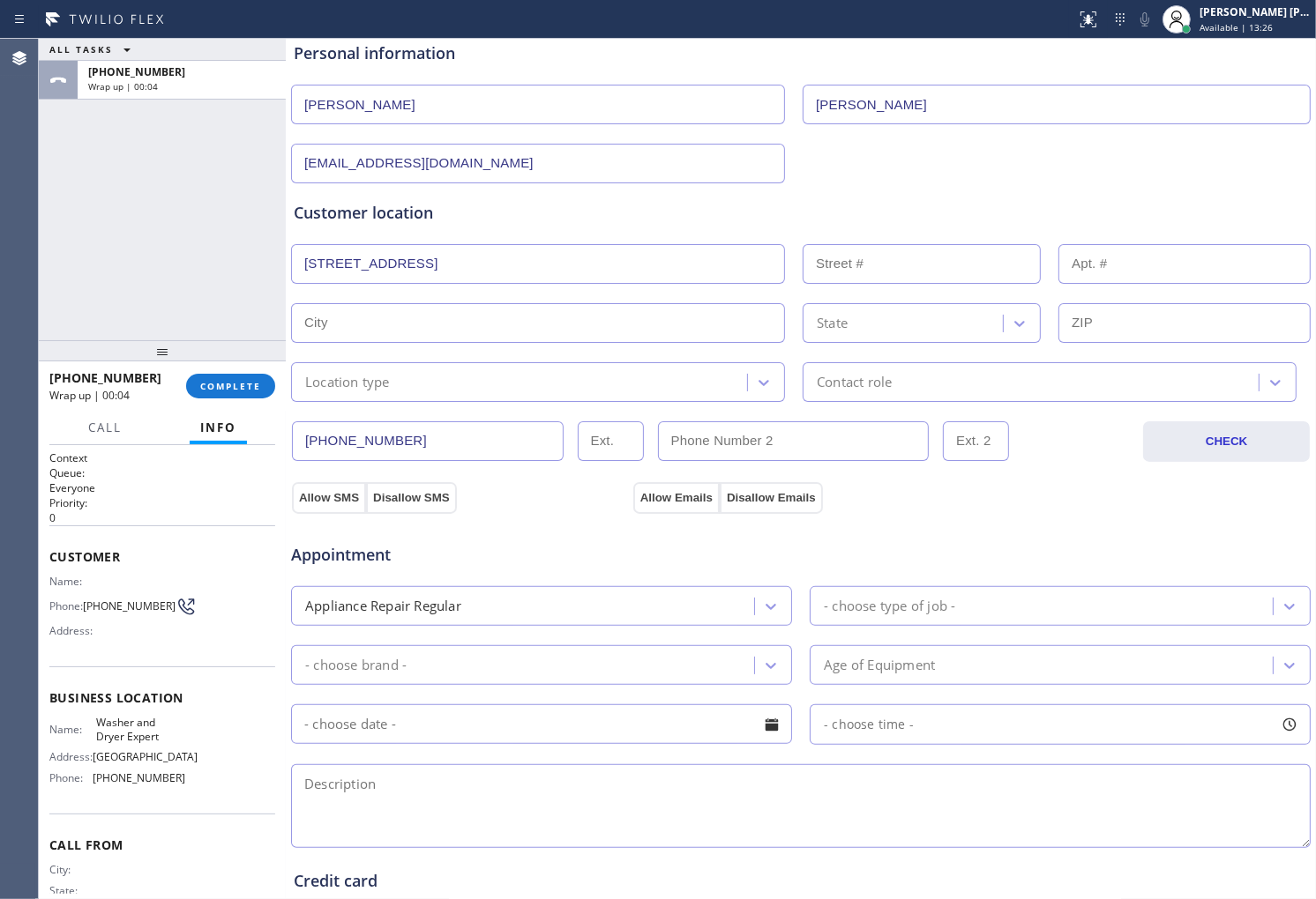
type input "07070"
click at [425, 383] on div "Location type" at bounding box center [521, 382] width 451 height 31
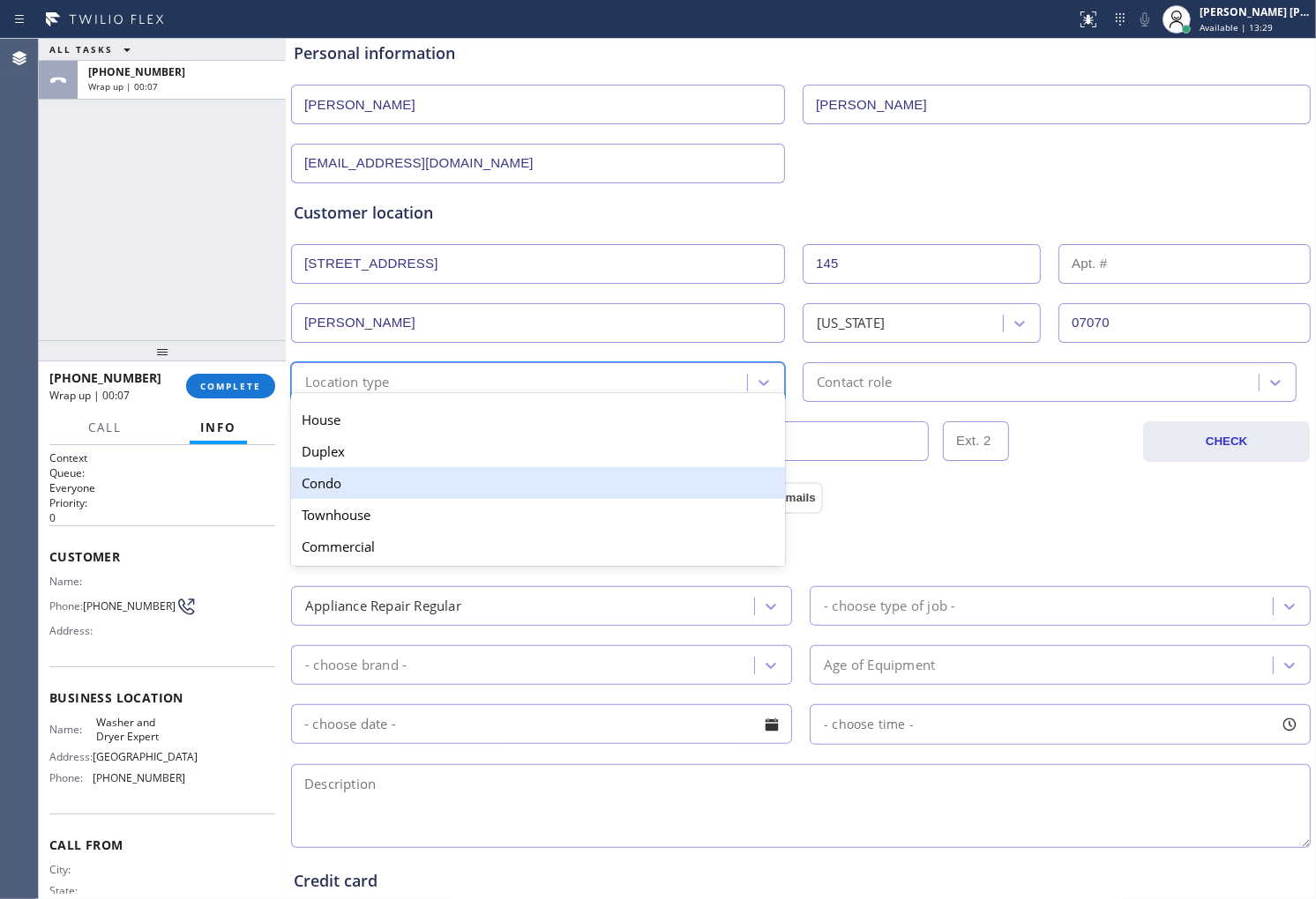
click at [418, 491] on div "Condo" at bounding box center [538, 482] width 494 height 32
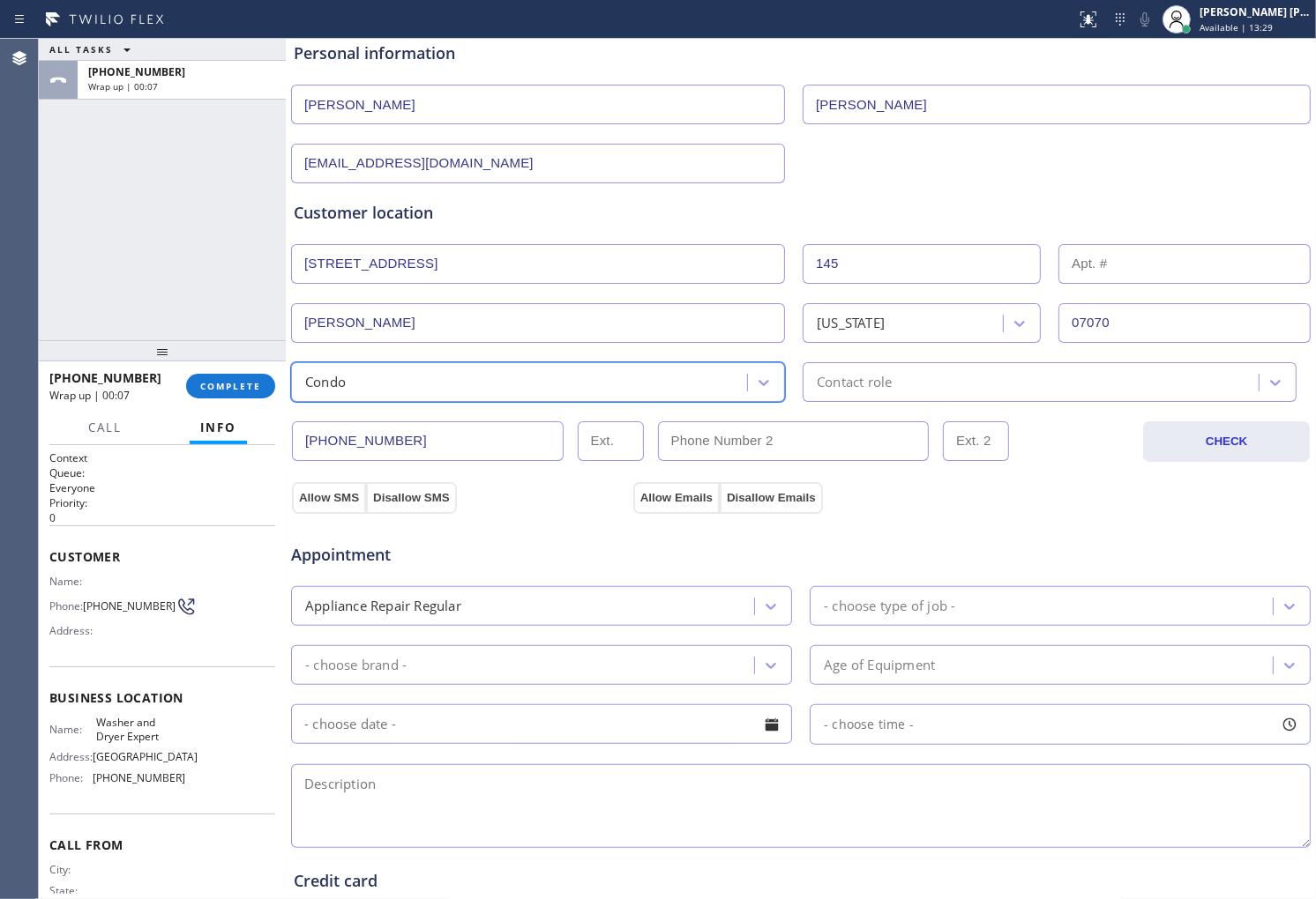
click at [902, 388] on div "Contact role" at bounding box center [1032, 382] width 451 height 31
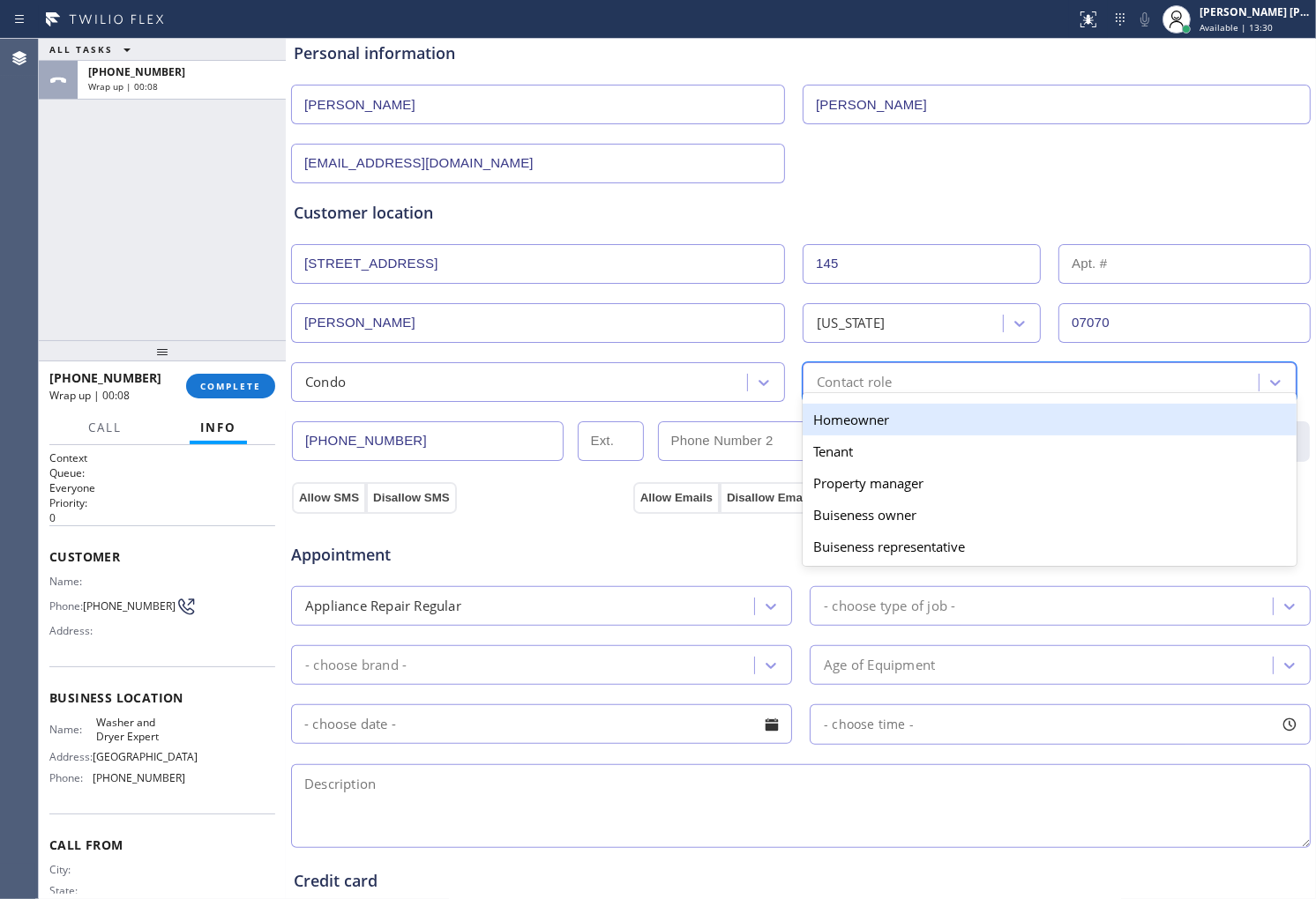
click at [880, 420] on div "Homeowner" at bounding box center [1050, 420] width 494 height 32
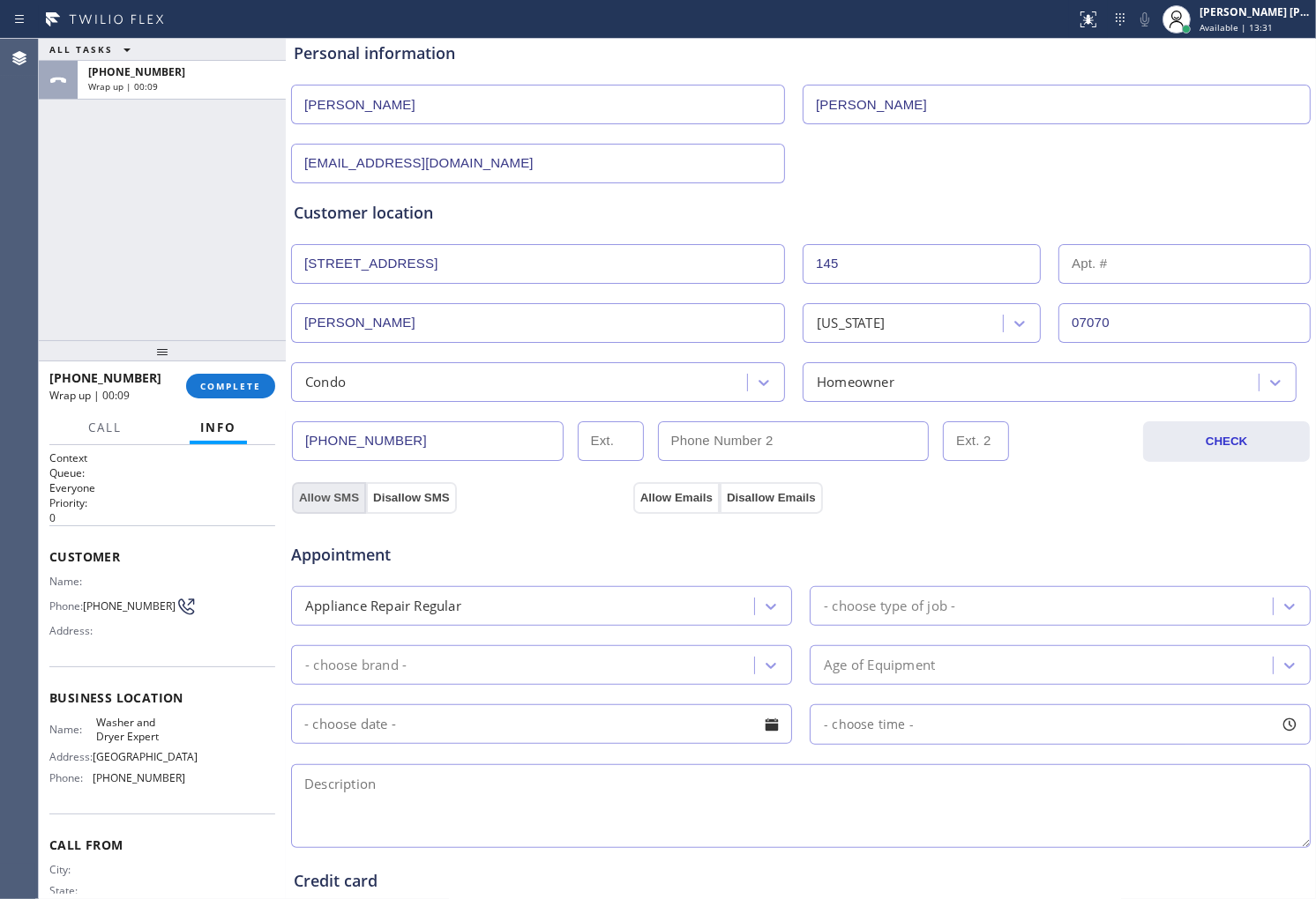
click at [341, 494] on button "Allow SMS" at bounding box center [329, 498] width 74 height 32
click at [701, 500] on button "Allow Emails" at bounding box center [676, 498] width 87 height 32
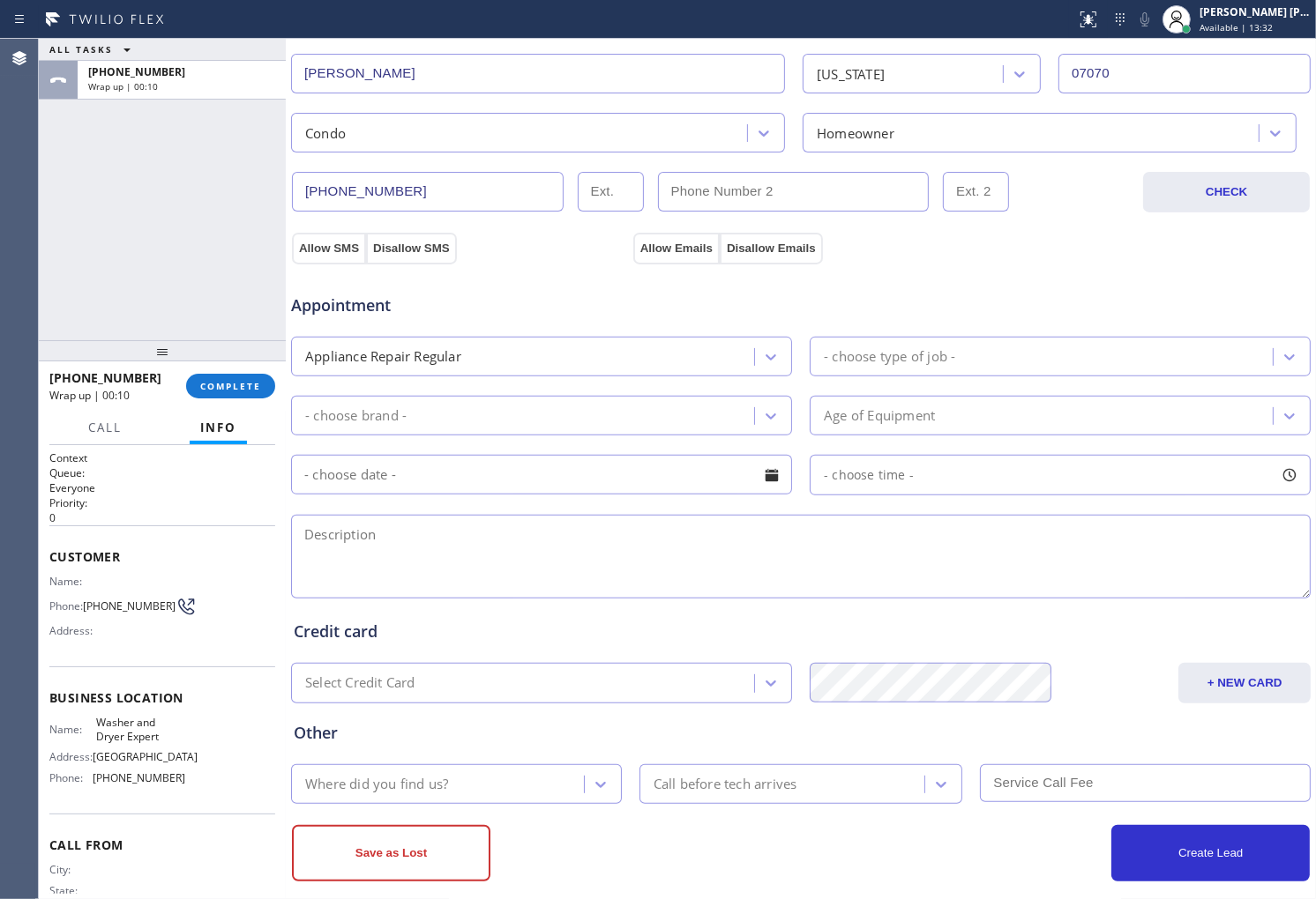
scroll to position [467, 0]
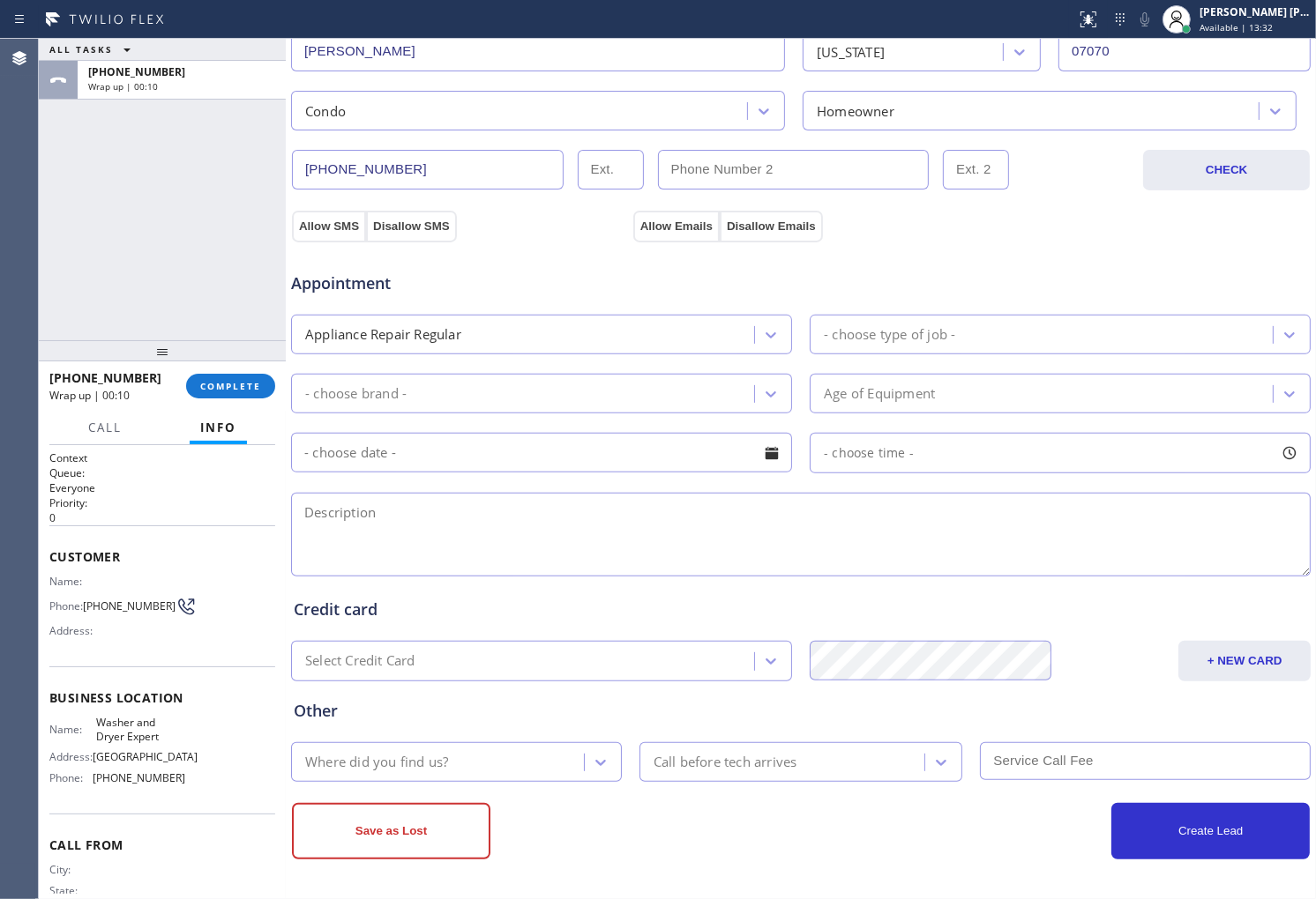
click at [1016, 314] on div "- choose type of job -" at bounding box center [1059, 334] width 501 height 40
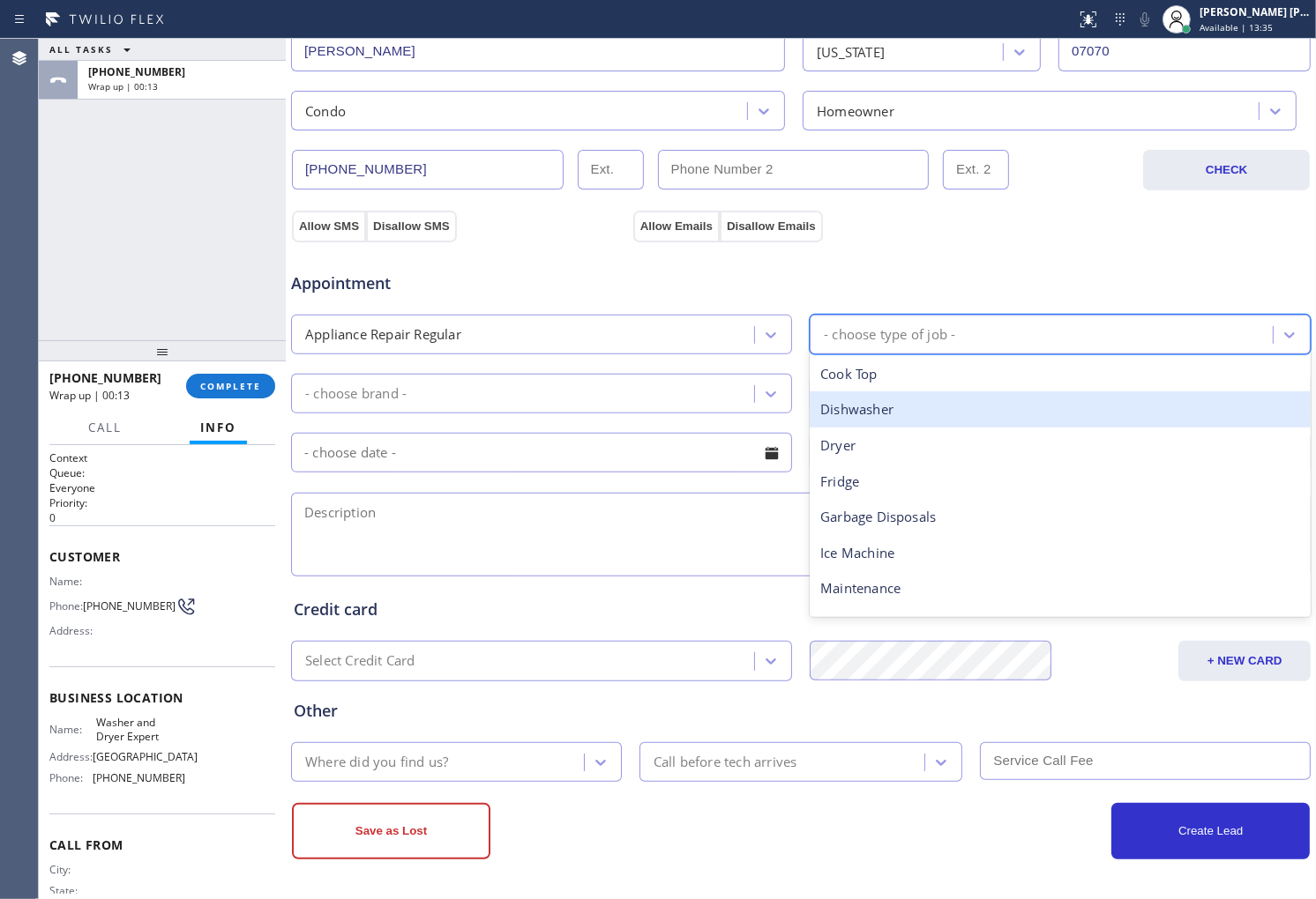
click at [887, 413] on div "Dishwasher" at bounding box center [1059, 409] width 501 height 36
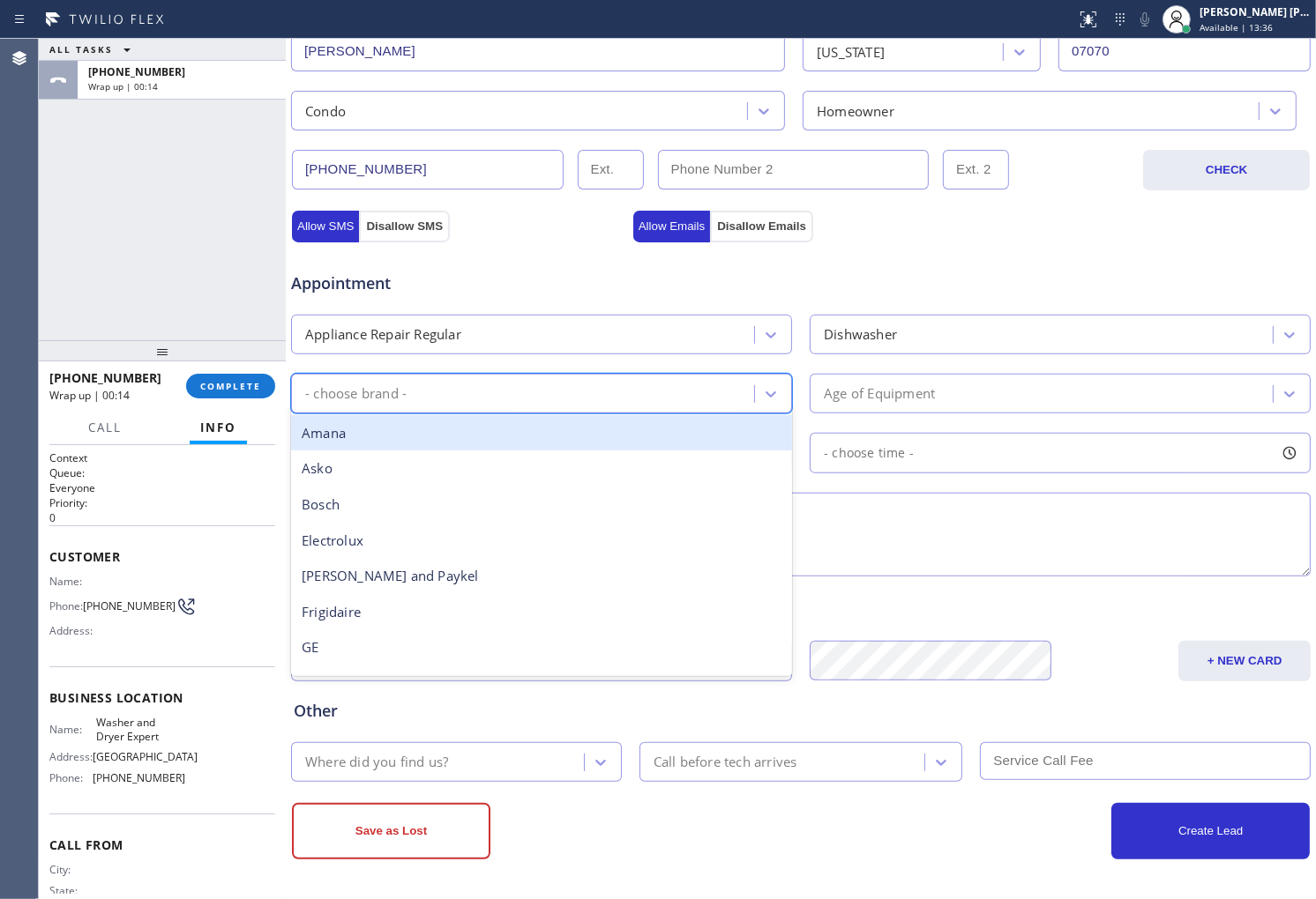
click at [707, 413] on div "- choose brand -" at bounding box center [541, 394] width 501 height 40
type input "sa"
click at [536, 426] on div "Samsung" at bounding box center [541, 433] width 501 height 36
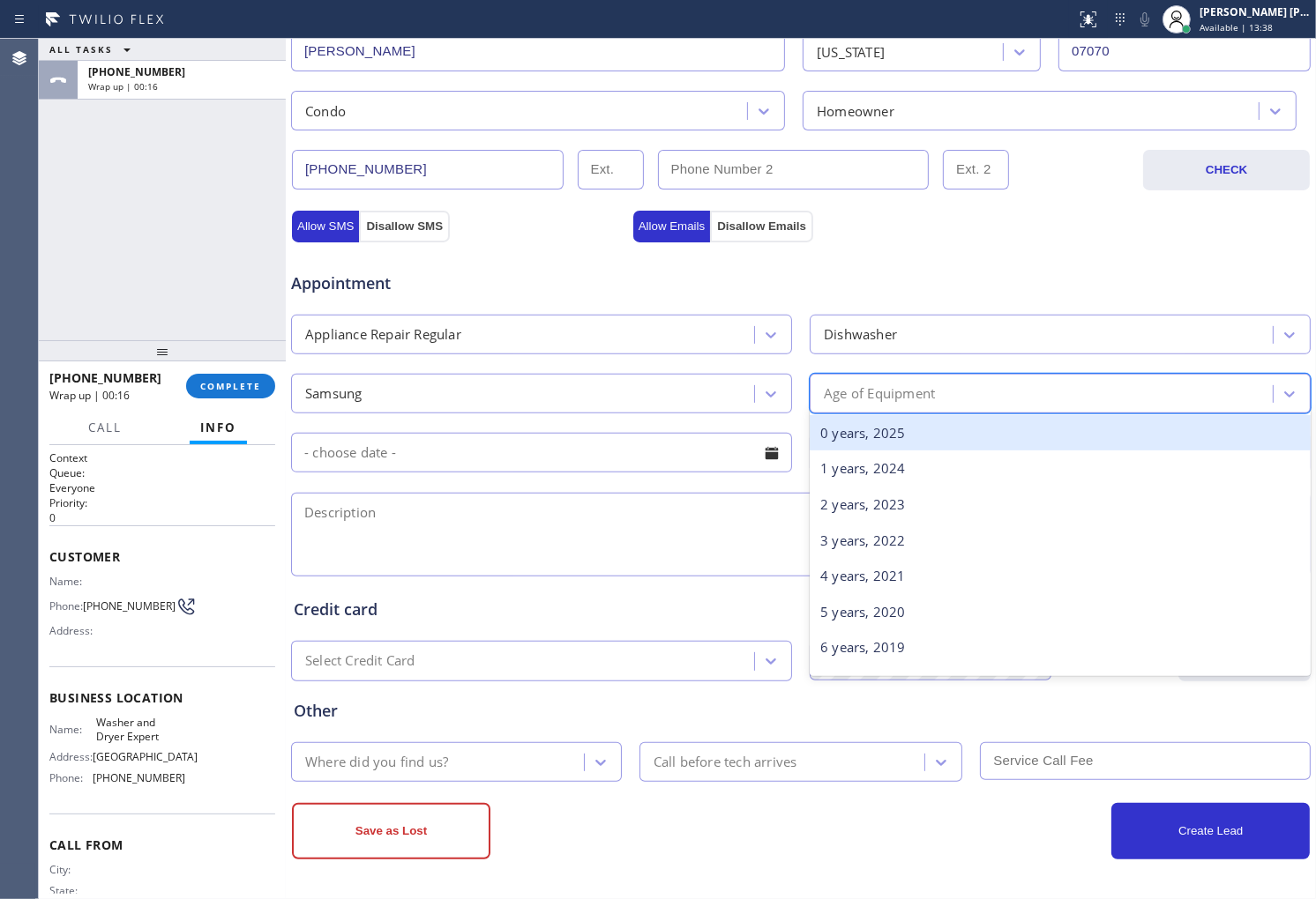
click at [937, 385] on div "Age of Equipment" at bounding box center [1044, 394] width 457 height 31
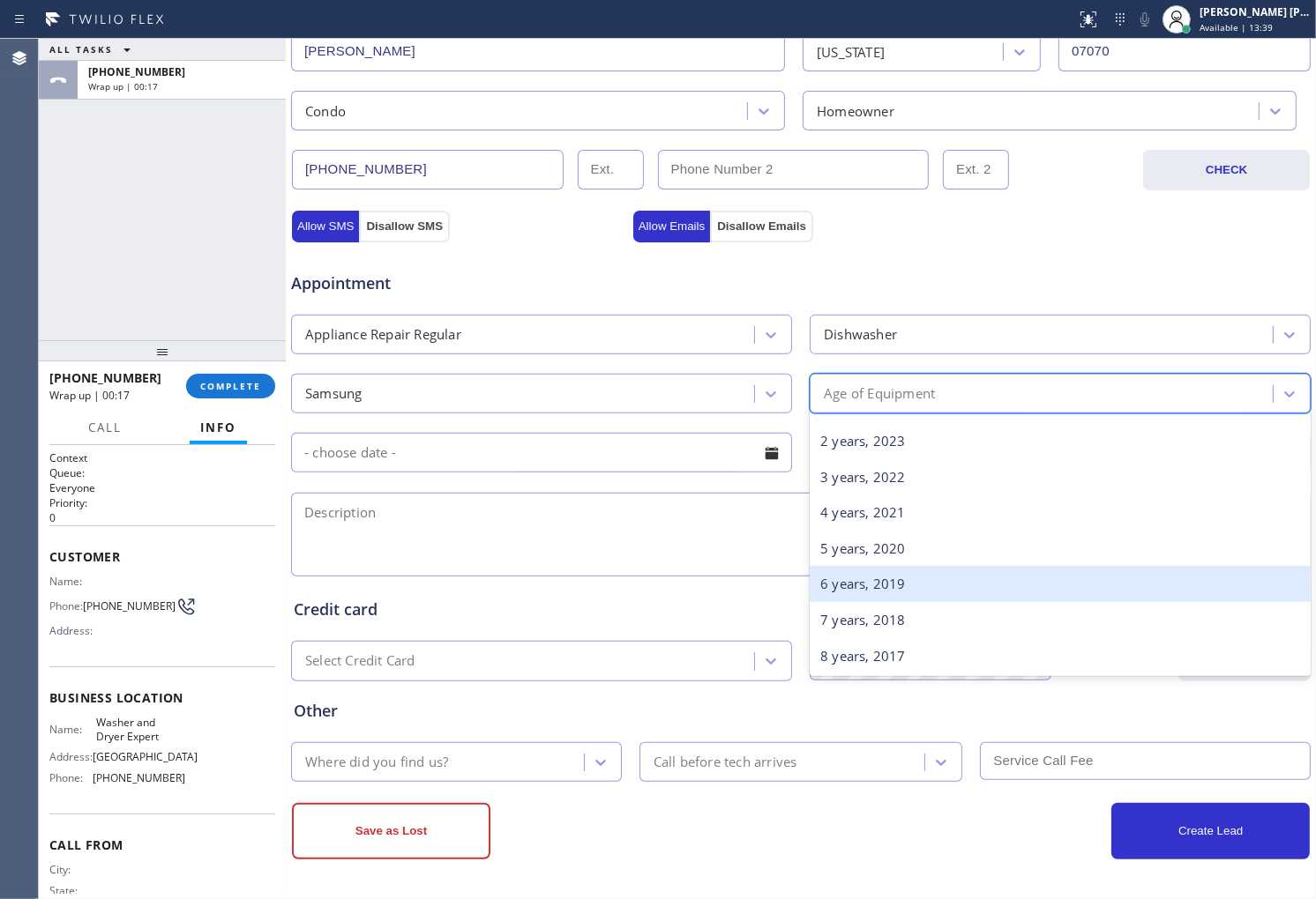
scroll to position [97, 0]
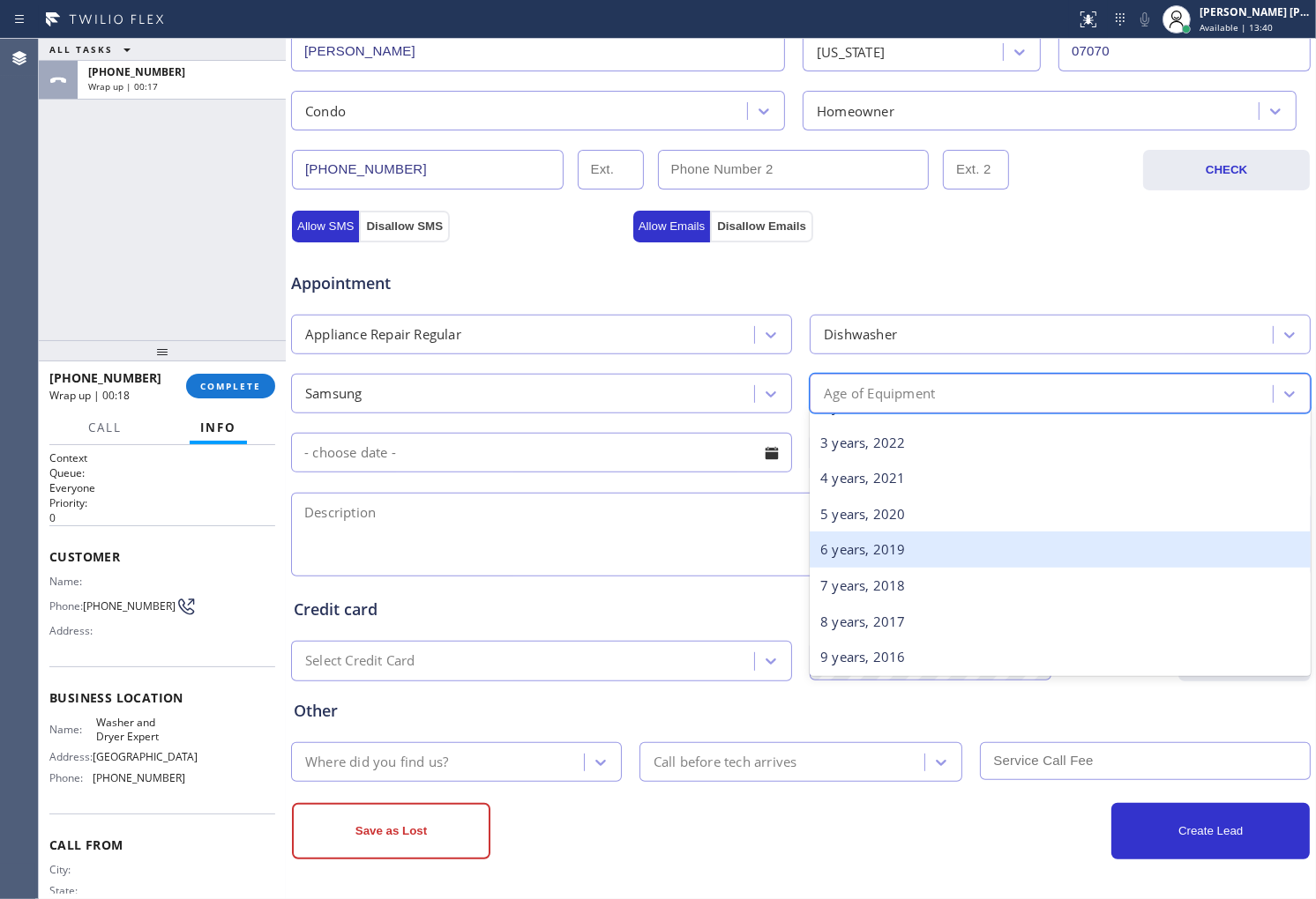
click at [894, 525] on div "5 years, 2020" at bounding box center [1059, 514] width 501 height 36
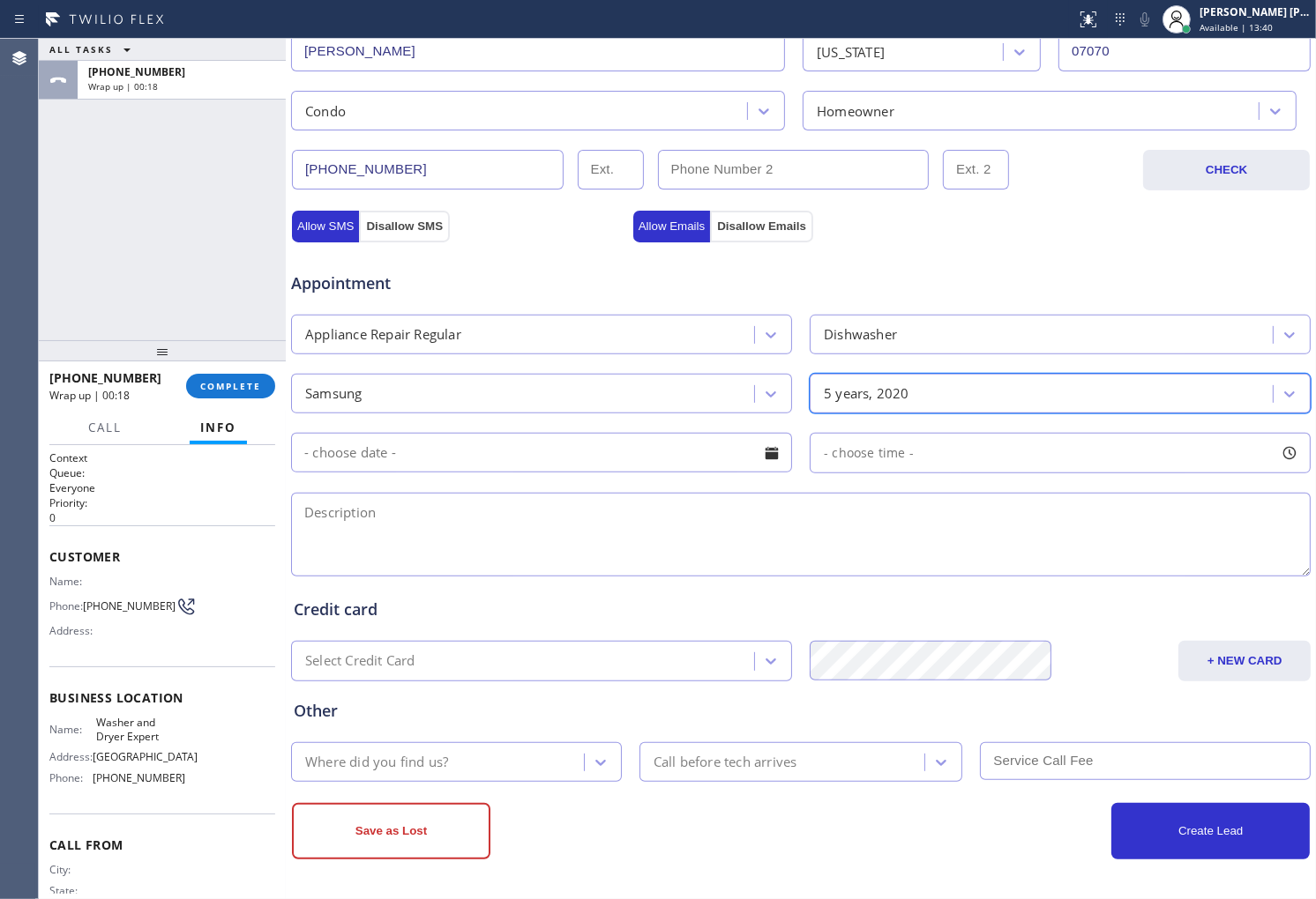
click at [756, 462] on div at bounding box center [771, 452] width 30 height 30
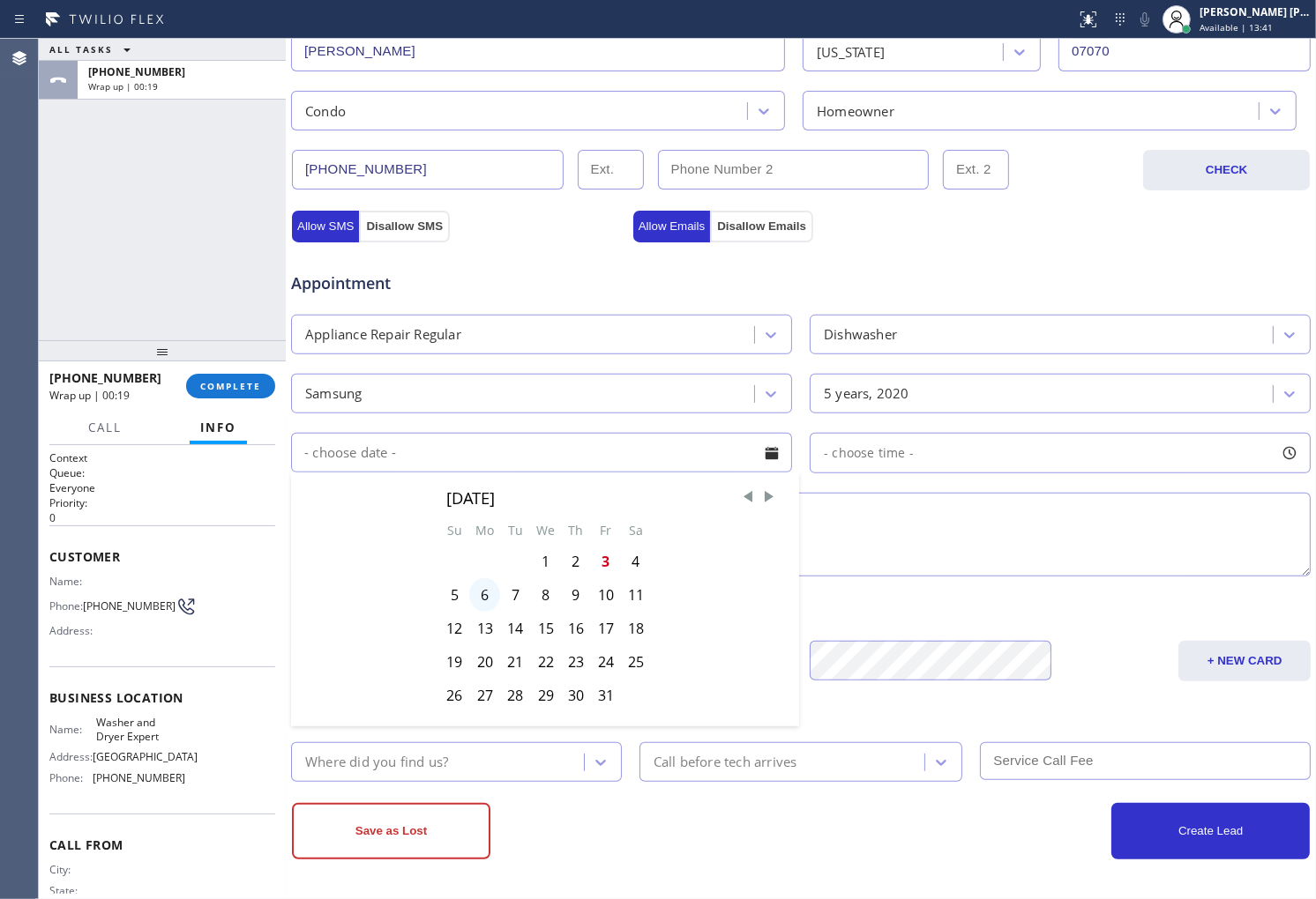
click at [478, 604] on div "6" at bounding box center [484, 595] width 31 height 34
type input "10/06/2025"
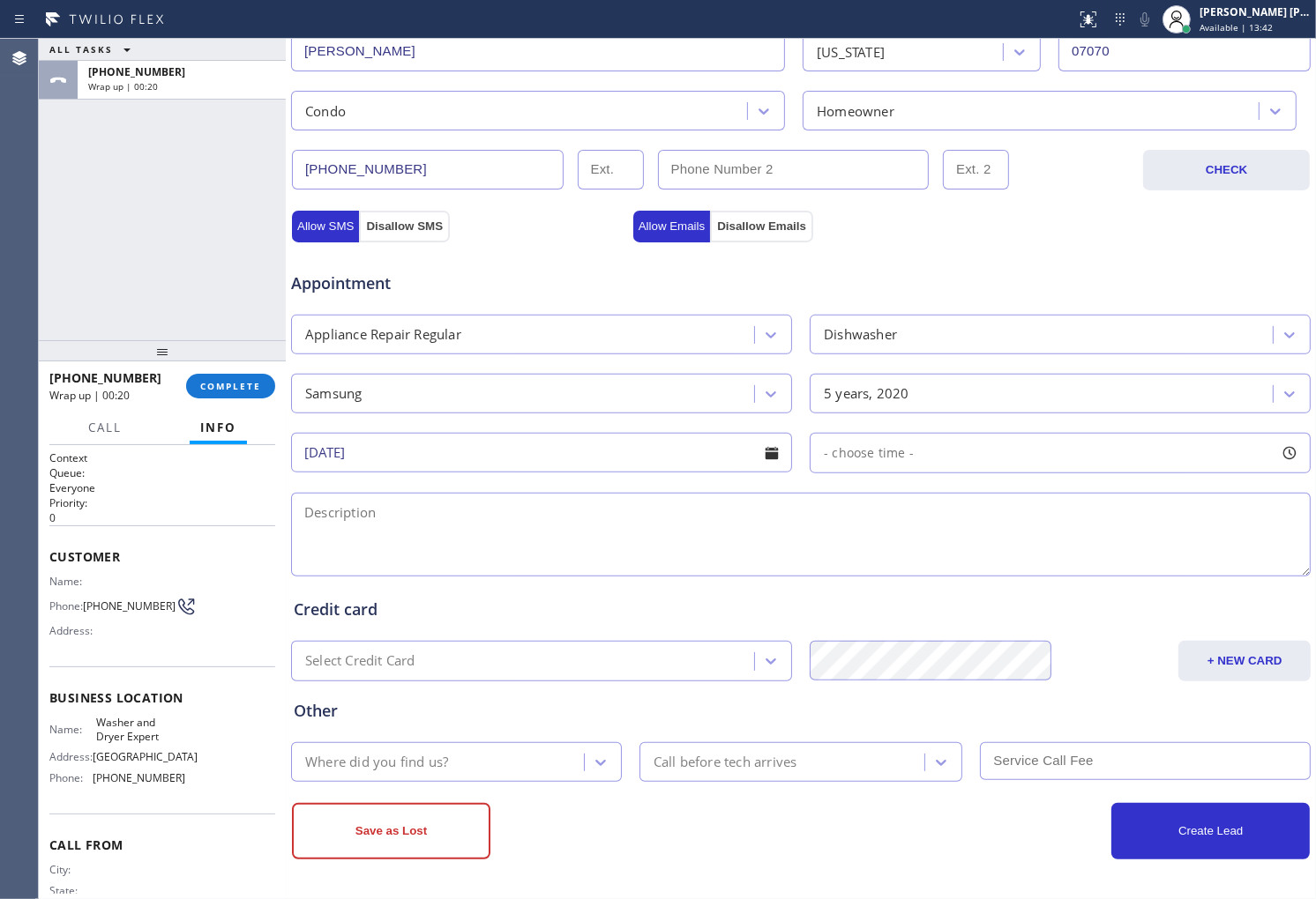
click at [1171, 468] on div "- choose time -" at bounding box center [1059, 453] width 501 height 41
click at [822, 562] on div at bounding box center [827, 560] width 21 height 37
drag, startPoint x: 822, startPoint y: 562, endPoint x: 918, endPoint y: 569, distance: 96.3
click at [1071, 560] on div at bounding box center [1082, 560] width 21 height 37
click at [877, 560] on div at bounding box center [1044, 560] width 435 height 0
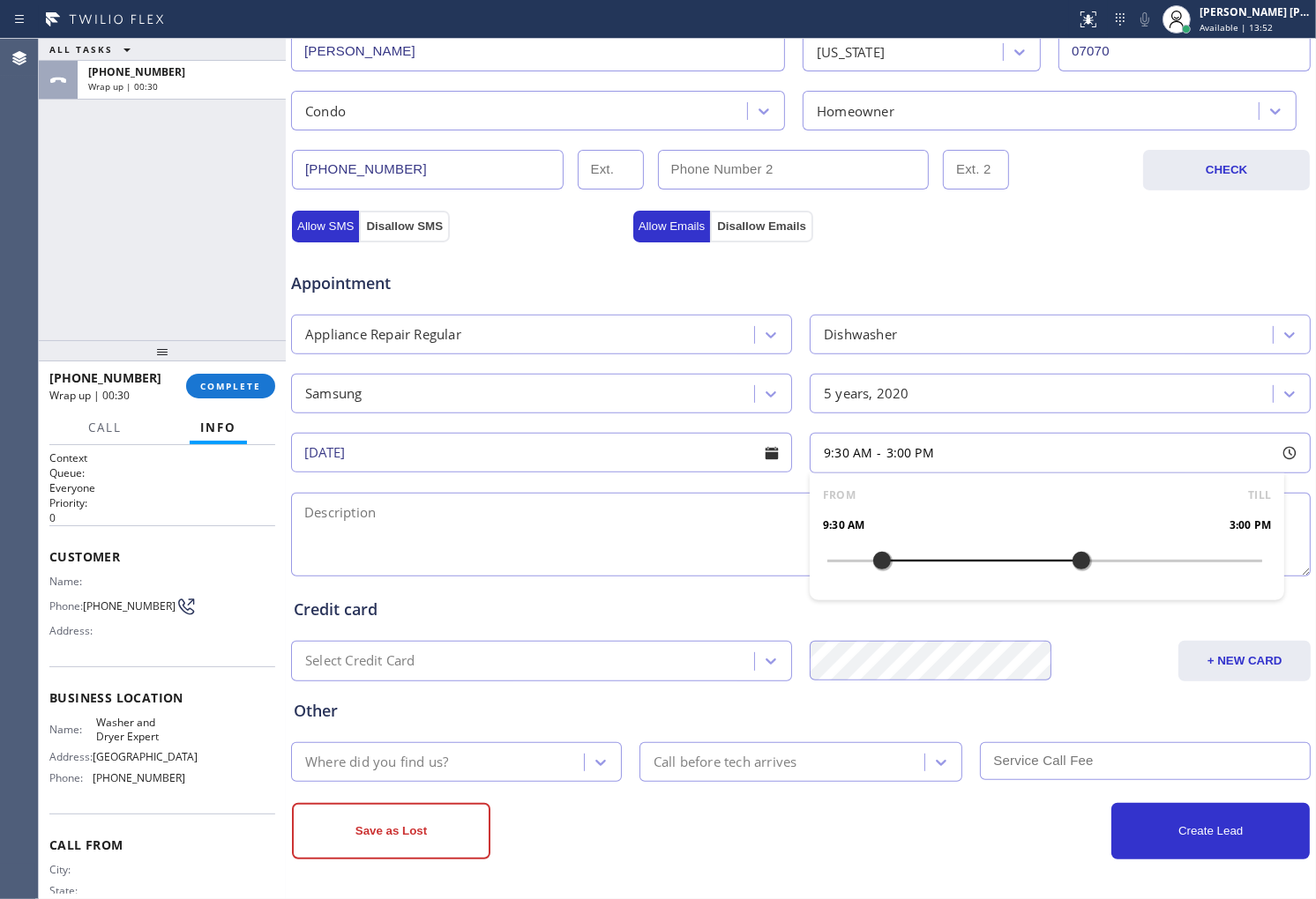
click at [908, 560] on div at bounding box center [1044, 560] width 435 height 0
click at [935, 560] on div at bounding box center [1044, 560] width 435 height 0
click at [960, 560] on div at bounding box center [1044, 560] width 435 height 0
click at [551, 544] on textarea at bounding box center [801, 534] width 1020 height 84
paste textarea "145 Hastings Ave Apartment BRutherford, NJ 07070, USA"
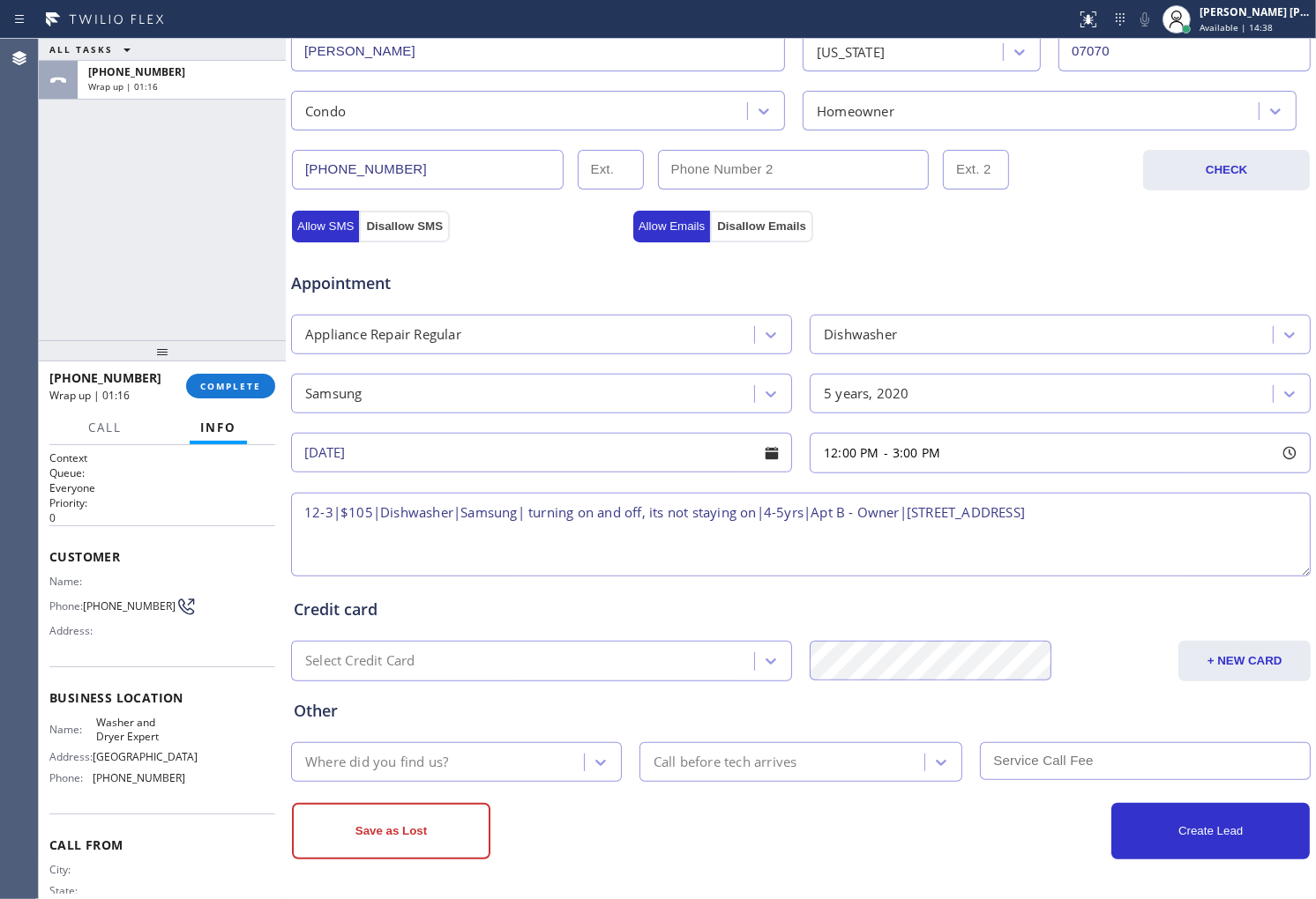
click at [1270, 515] on textarea "12-3|$105|Dishwasher|Samsung| turning on and off, its not staying on|4-5yrs|Apt…" at bounding box center [801, 534] width 1020 height 84
click at [1271, 515] on textarea "12-3|$105|Dishwasher|Samsung| turning on and off, its not staying on|4-5yrs|Apt…" at bounding box center [801, 534] width 1020 height 84
click at [118, 735] on span "Washer and Dryer Expert" at bounding box center [140, 729] width 88 height 27
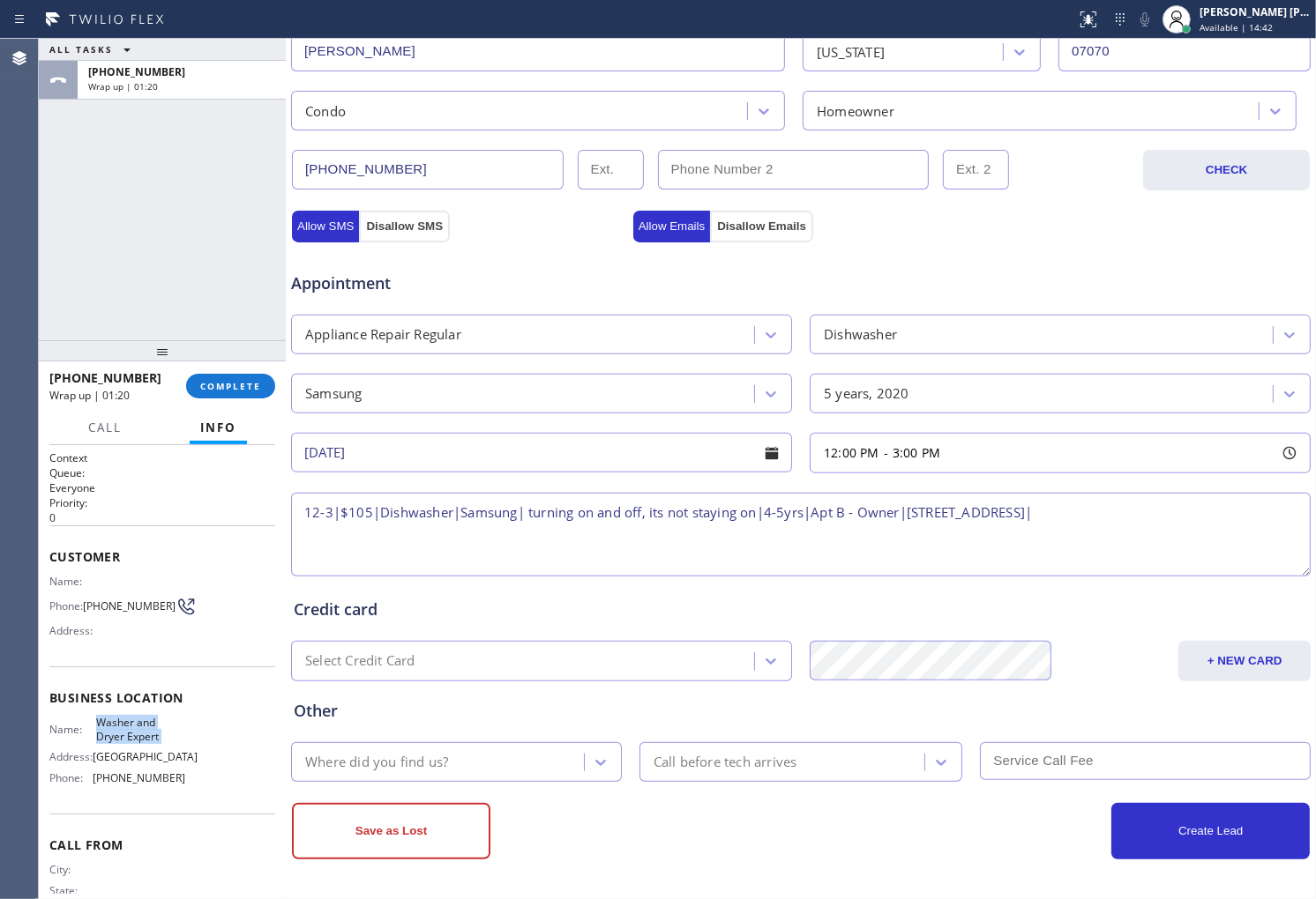
click at [118, 735] on span "Washer and Dryer Expert" at bounding box center [140, 729] width 88 height 27
copy span "Washer and Dryer Expert"
click at [1273, 508] on textarea "12-3|$105|Dishwasher|Samsung| turning on and off, its not staying on|4-5yrs|Apt…" at bounding box center [801, 534] width 1020 height 84
paste textarea "Washer and Dryer Expert"
click at [542, 530] on textarea "12-3|$105|Dishwasher|Samsung| turning on and off, its not staying on|4-5yrs|Apt…" at bounding box center [801, 534] width 1020 height 84
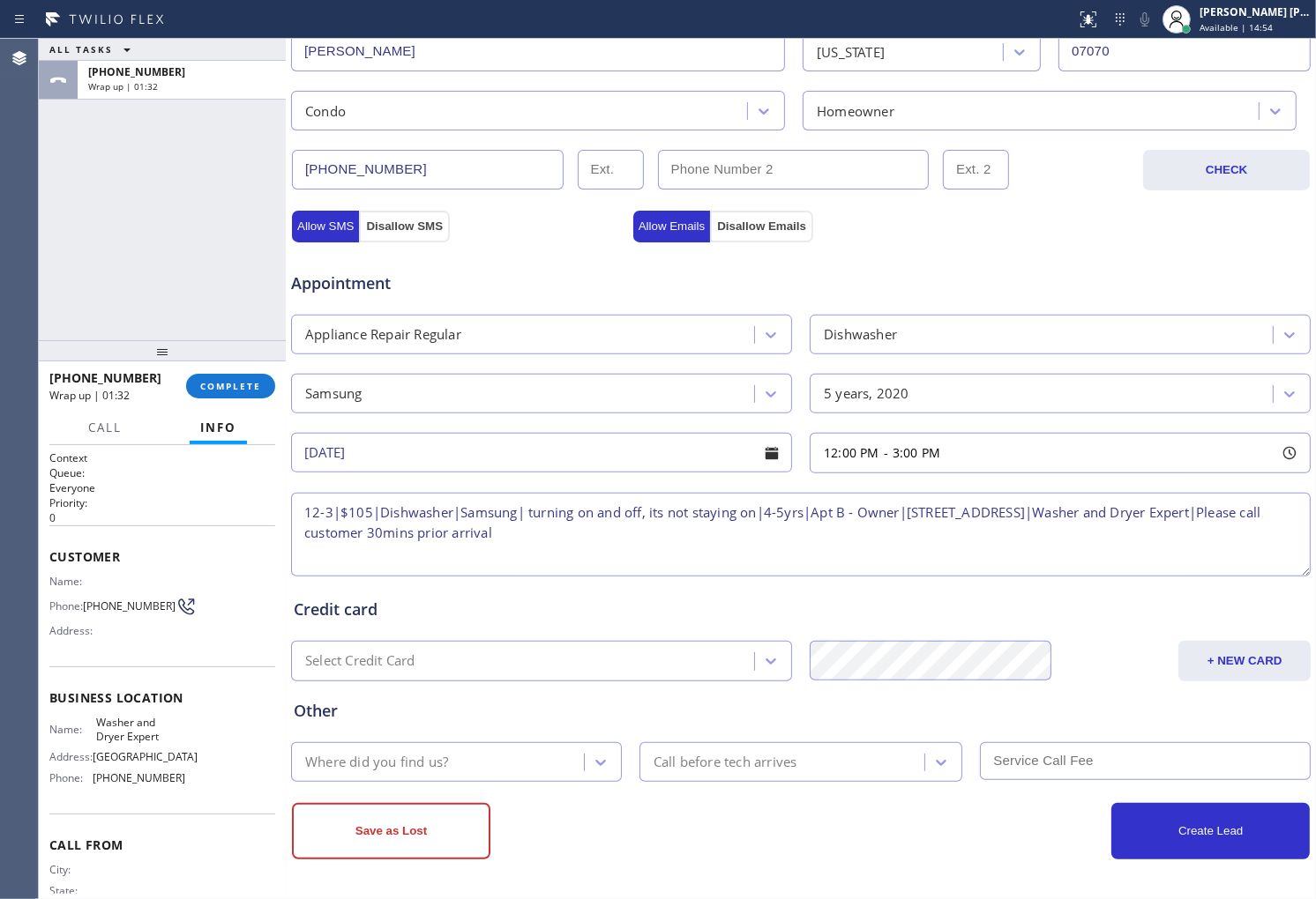
type textarea "12-3|$105|Dishwasher|Samsung| turning on and off, its not staying on|4-5yrs|Apt…"
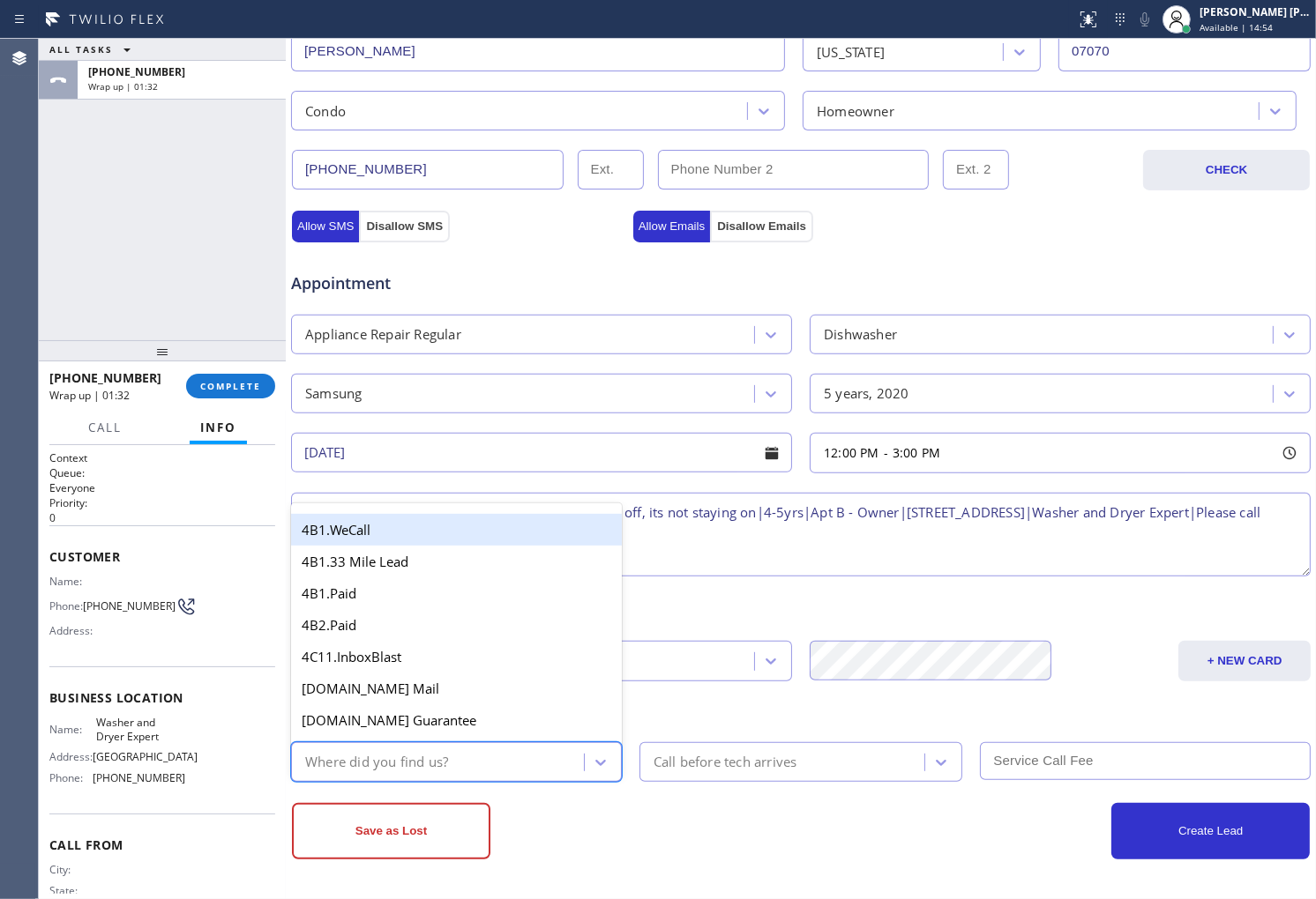
click at [475, 774] on div "Where did you find us?" at bounding box center [440, 762] width 288 height 31
type input "goo"
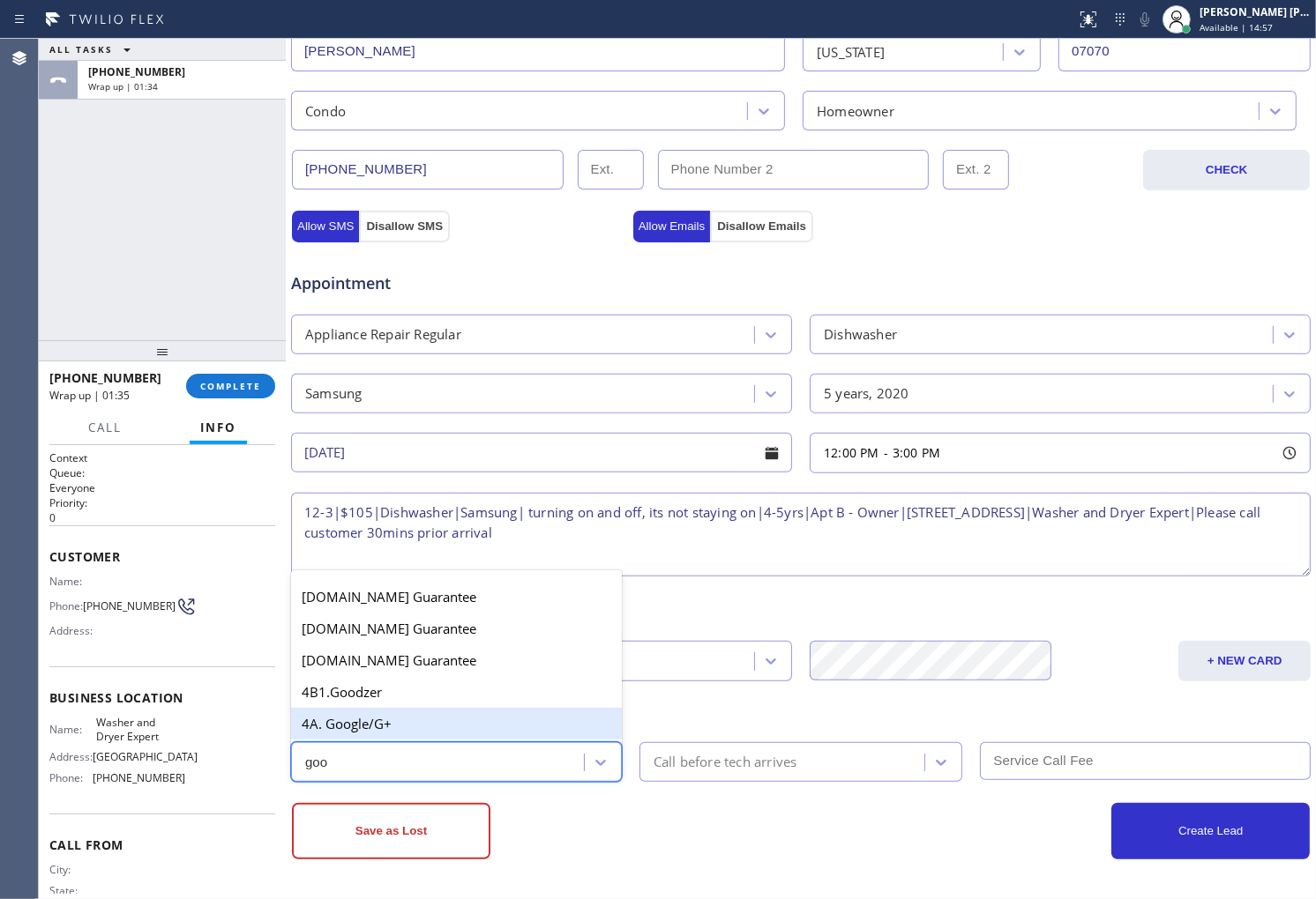
click at [462, 734] on div "4A. Google/G+" at bounding box center [456, 723] width 331 height 32
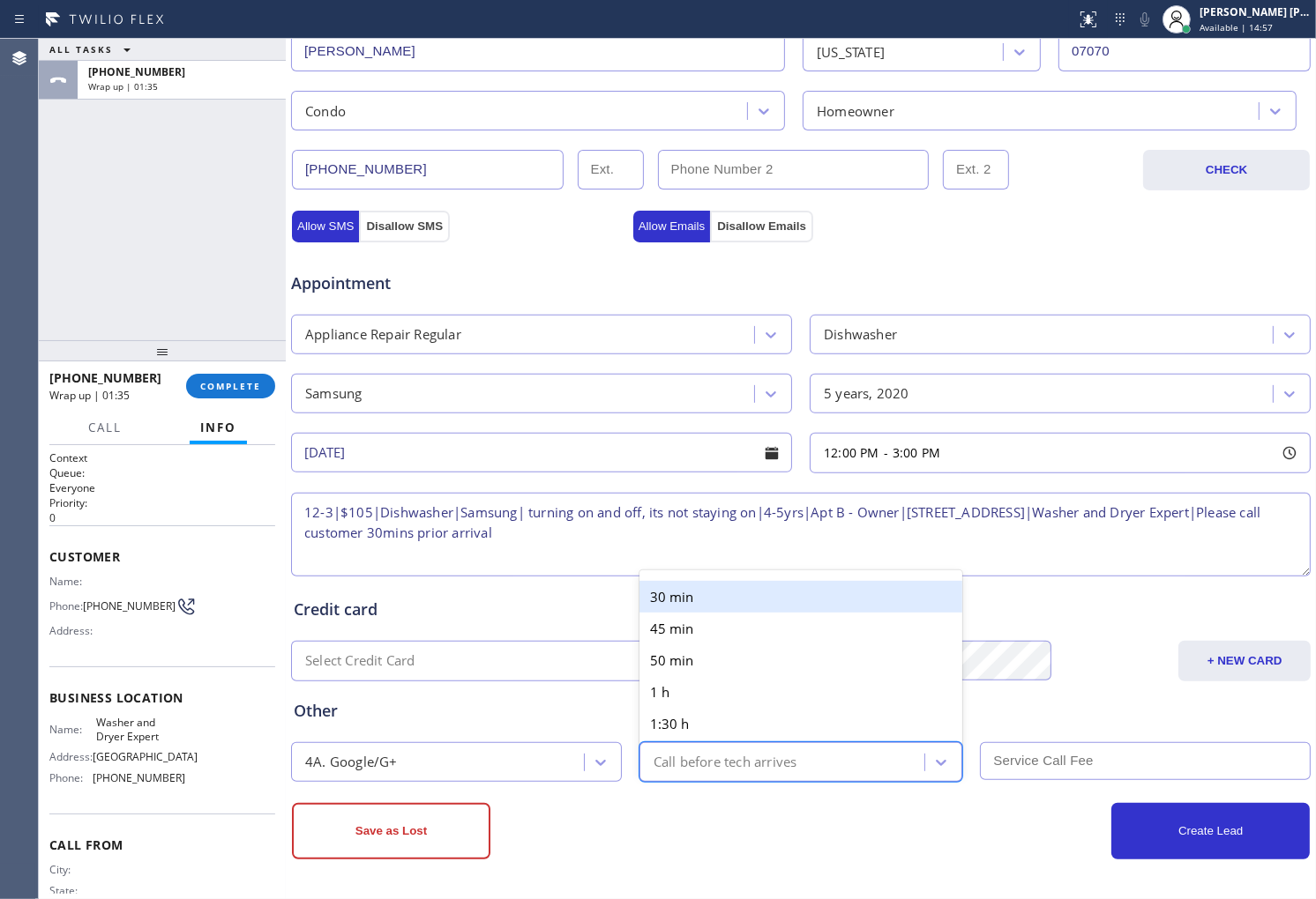
click at [812, 770] on div "Call before tech arrives" at bounding box center [784, 762] width 281 height 31
click at [719, 592] on div "30 min" at bounding box center [801, 596] width 323 height 32
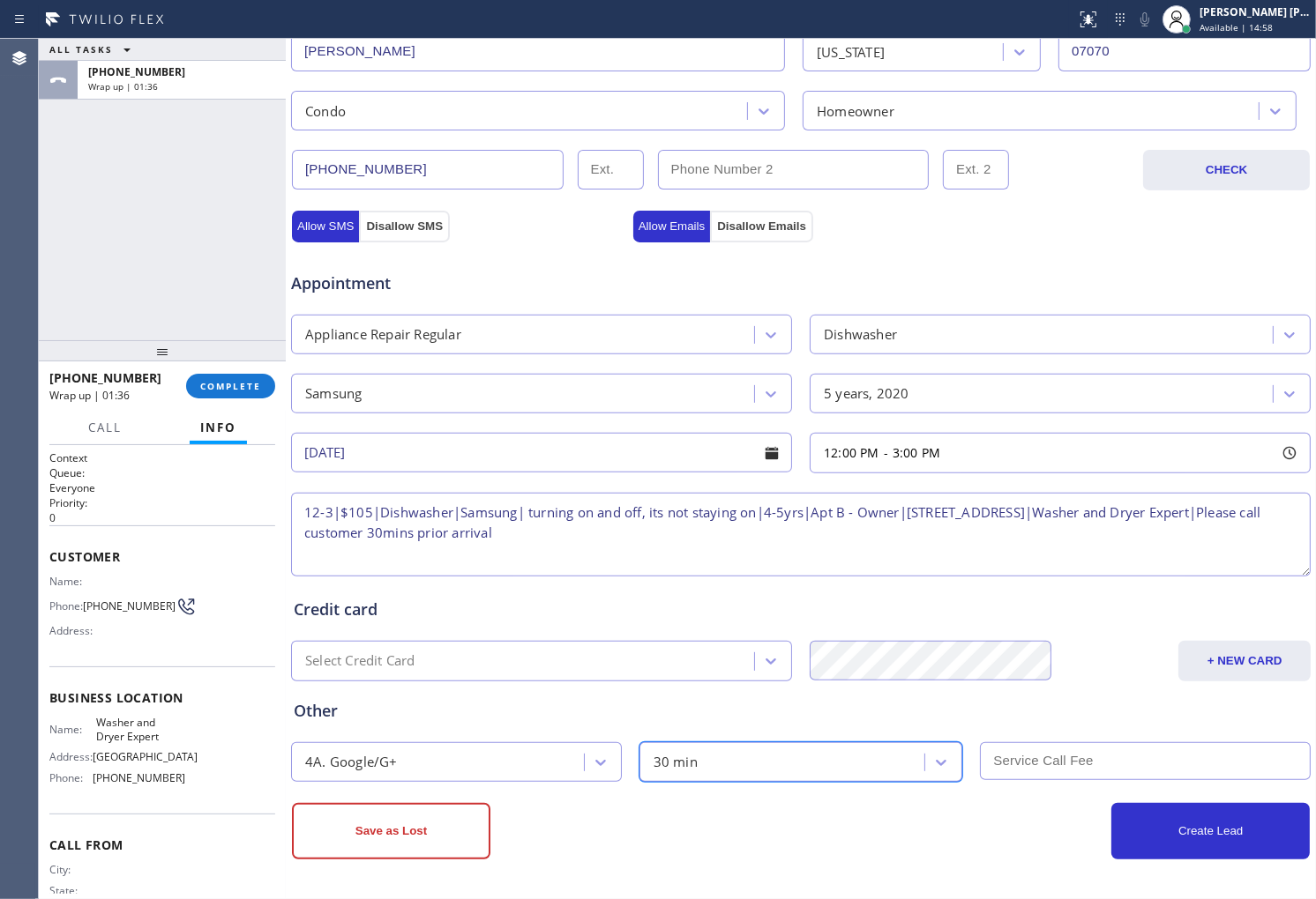
click at [1008, 750] on input "text" at bounding box center [1145, 761] width 331 height 38
type input "105"
click at [336, 226] on button "Allow SMS" at bounding box center [325, 226] width 67 height 32
click at [658, 223] on button "Allow Emails" at bounding box center [672, 226] width 77 height 32
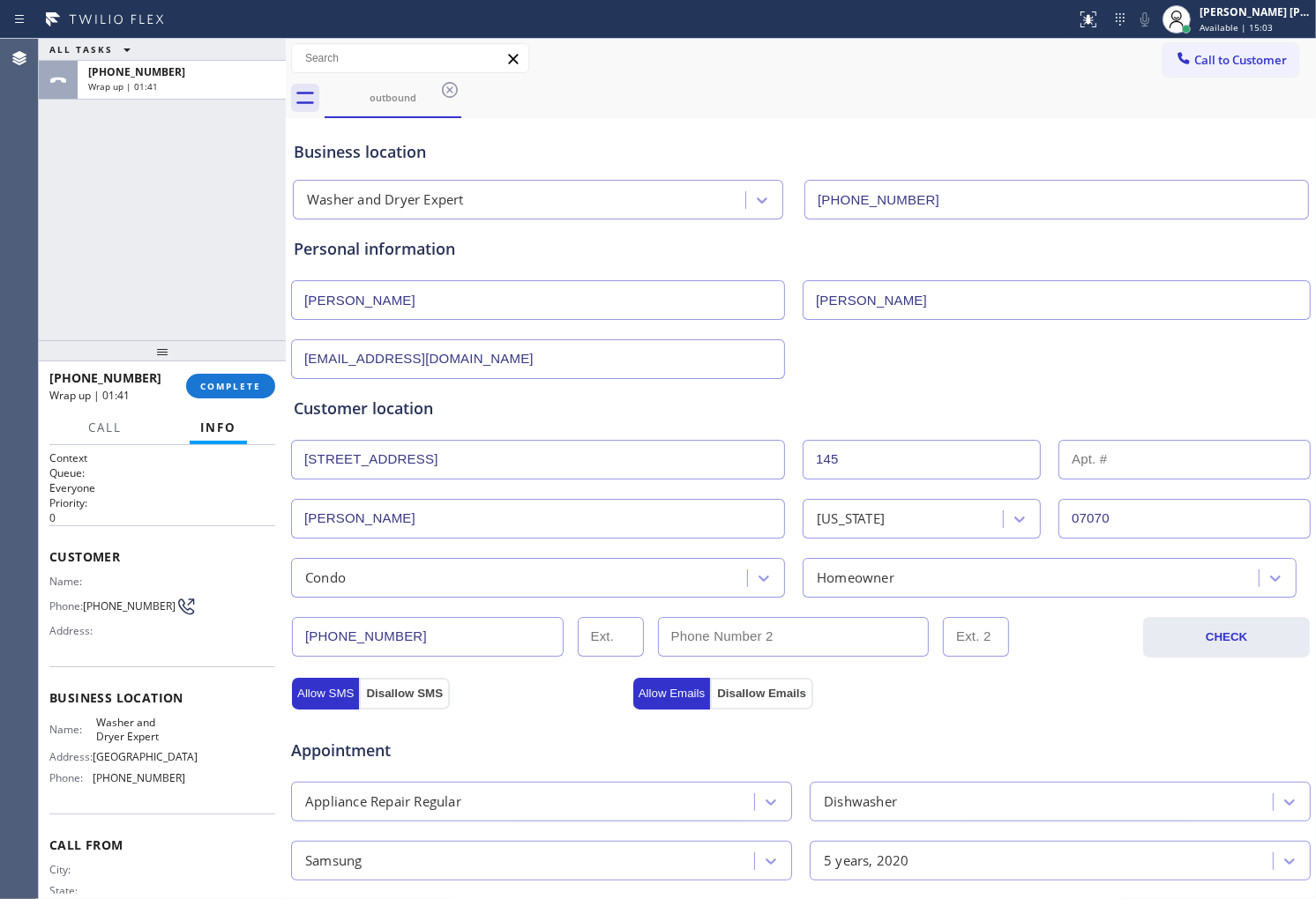
scroll to position [467, 0]
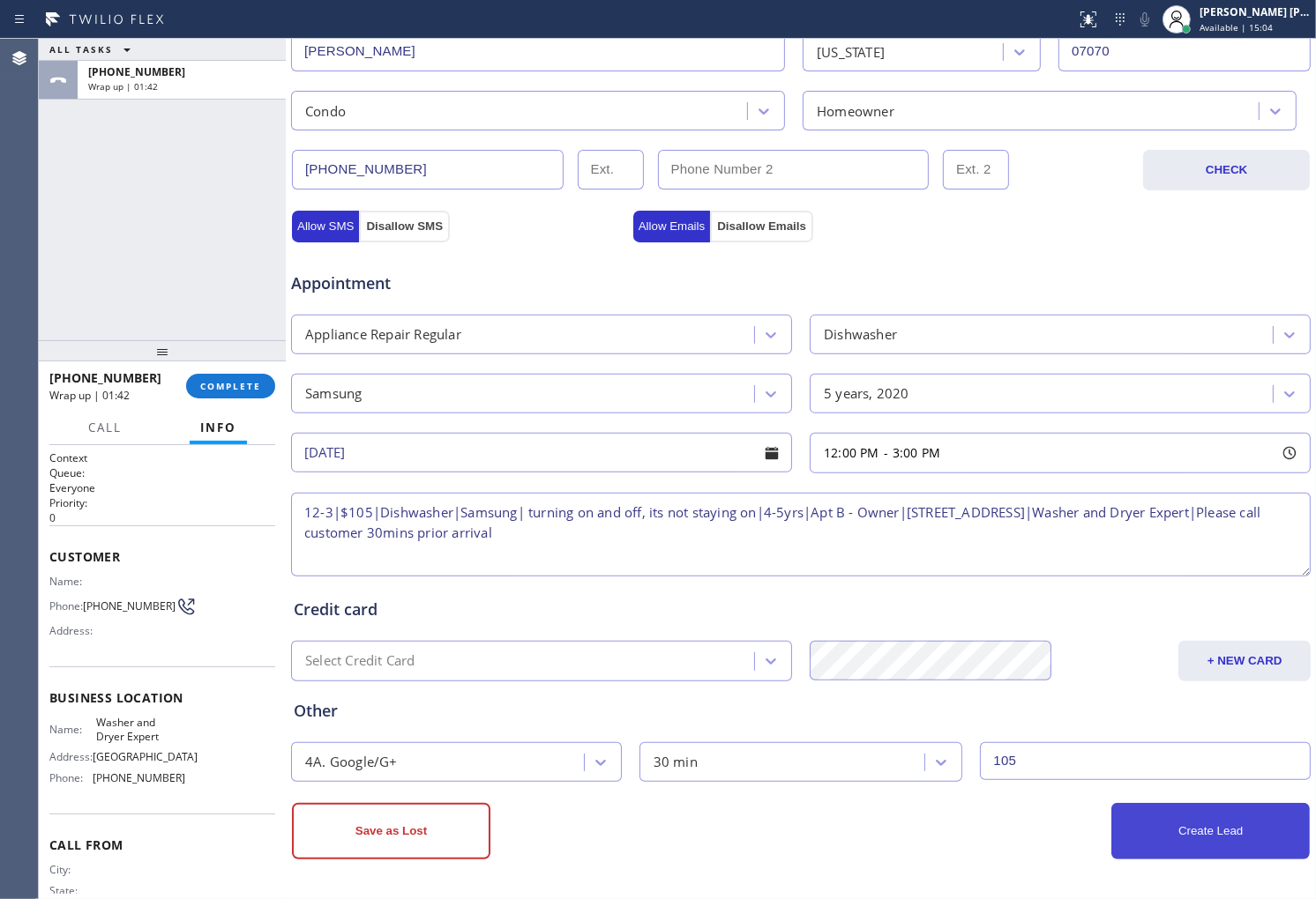
click at [1217, 837] on button "Create Lead" at bounding box center [1211, 831] width 199 height 57
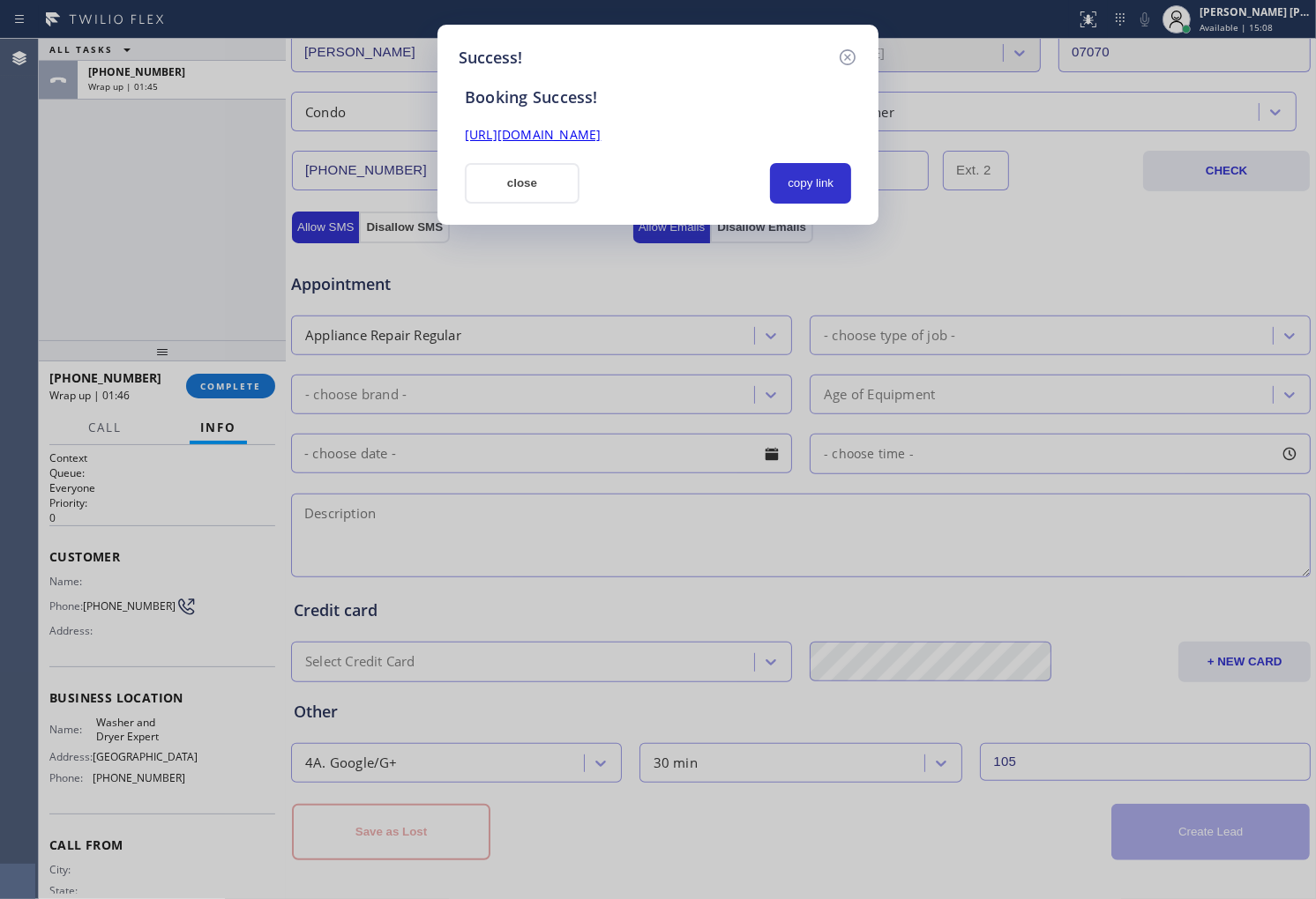
click at [600, 142] on link "https://erp.apollosoft.co/customer/765591#portlet_lead" at bounding box center [533, 134] width 136 height 16
click at [549, 169] on button "close" at bounding box center [522, 183] width 115 height 41
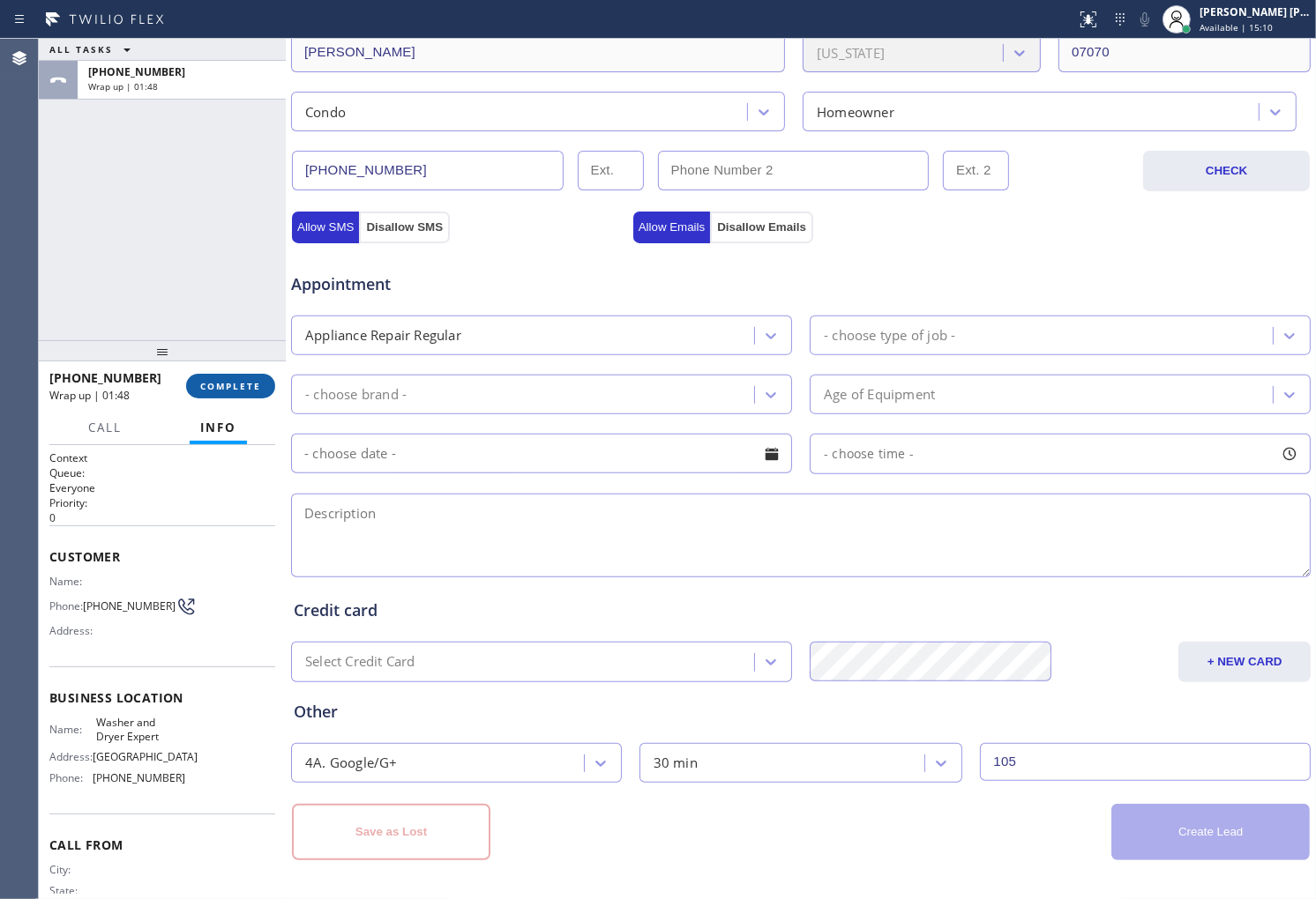
click at [245, 384] on span "COMPLETE" at bounding box center [230, 386] width 61 height 13
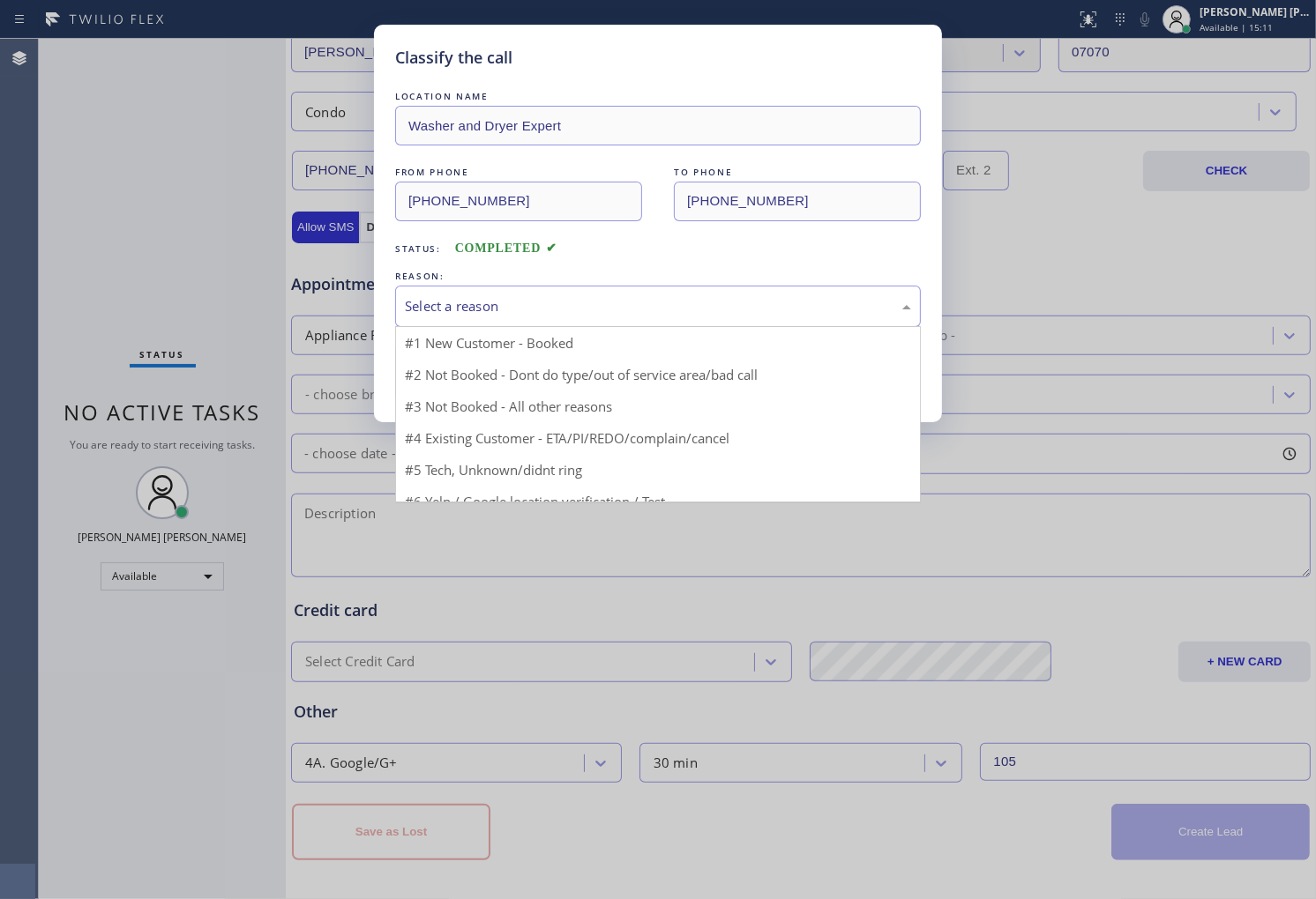
click at [475, 313] on div "Select a reason" at bounding box center [658, 306] width 507 height 20
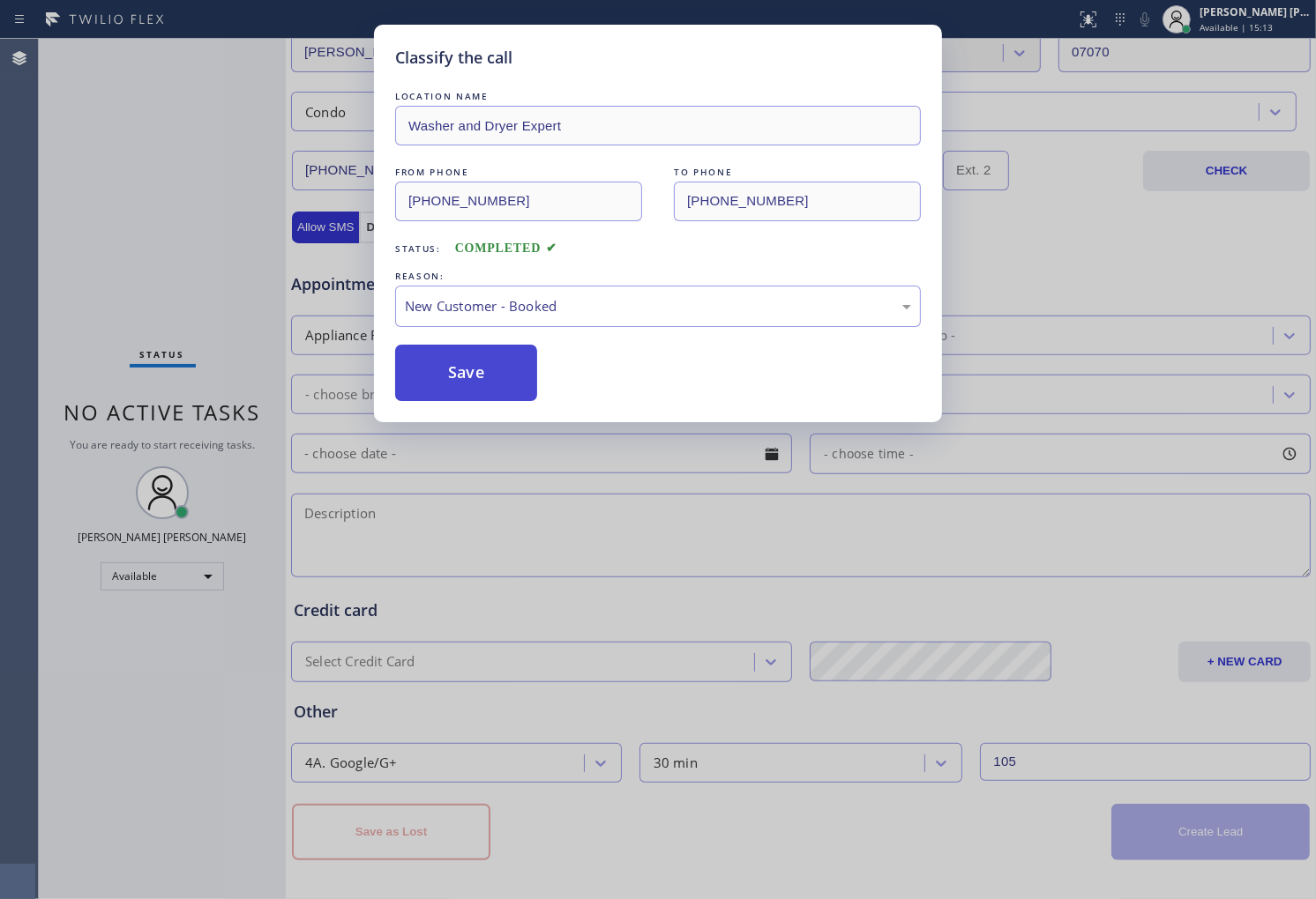
click at [455, 377] on button "Save" at bounding box center [466, 372] width 142 height 57
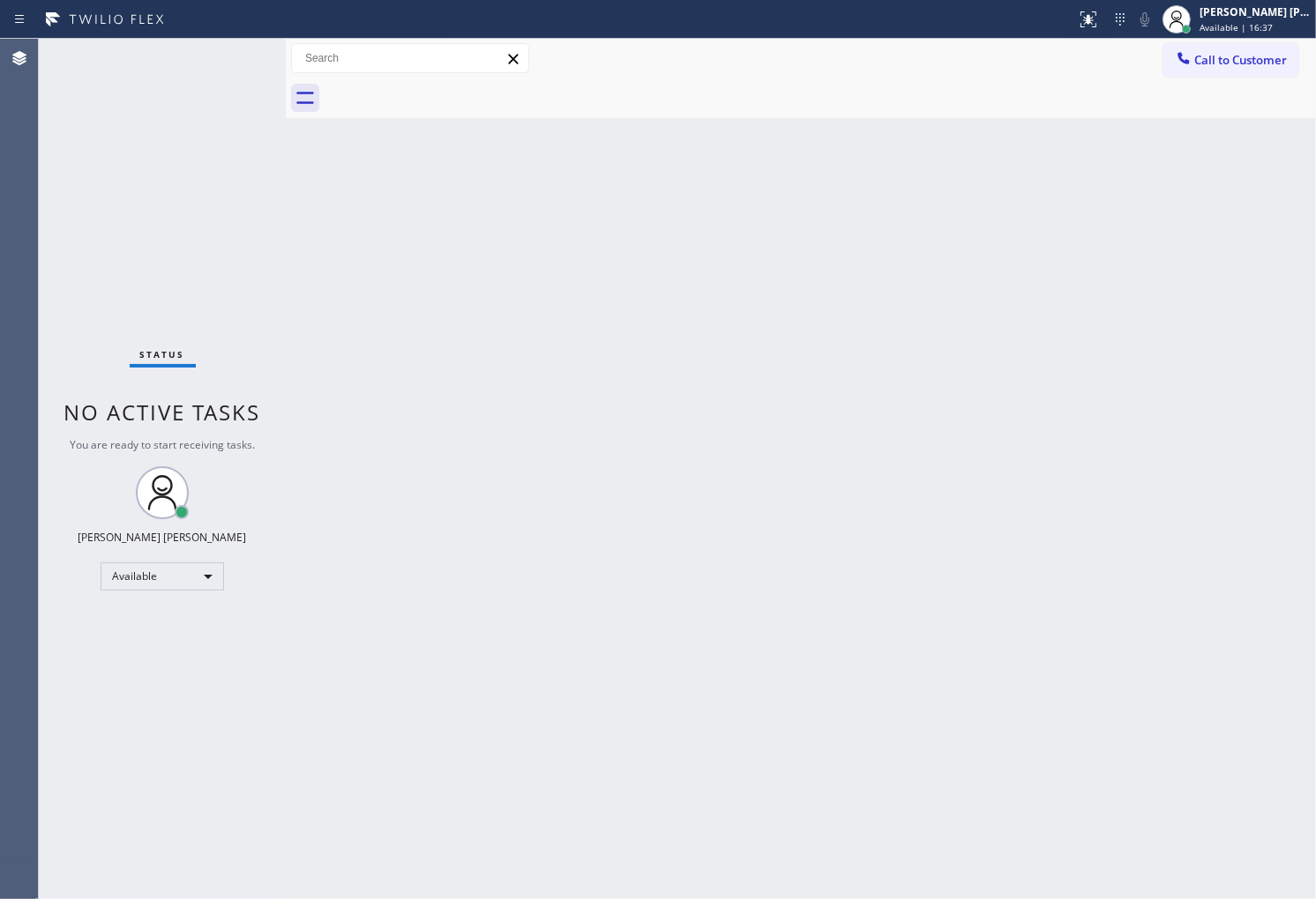
click at [1213, 57] on span "Call to Customer" at bounding box center [1241, 60] width 93 height 15
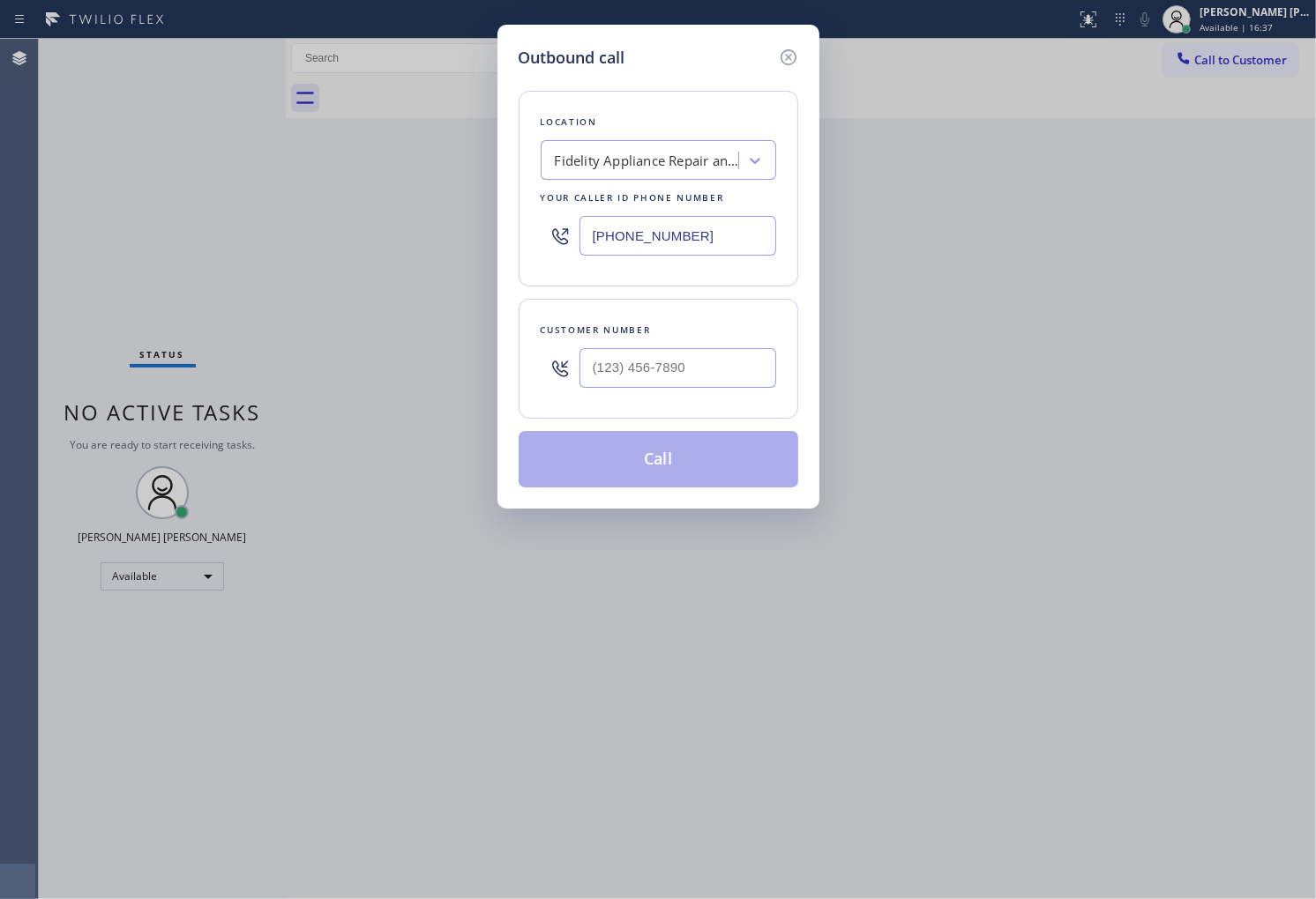
click at [644, 377] on input "text" at bounding box center [678, 368] width 197 height 40
click at [644, 377] on input "(___) ___-____" at bounding box center [678, 368] width 197 height 40
paste input "619-2023"
click at [750, 379] on input "(___) 619-2023" at bounding box center [678, 368] width 197 height 40
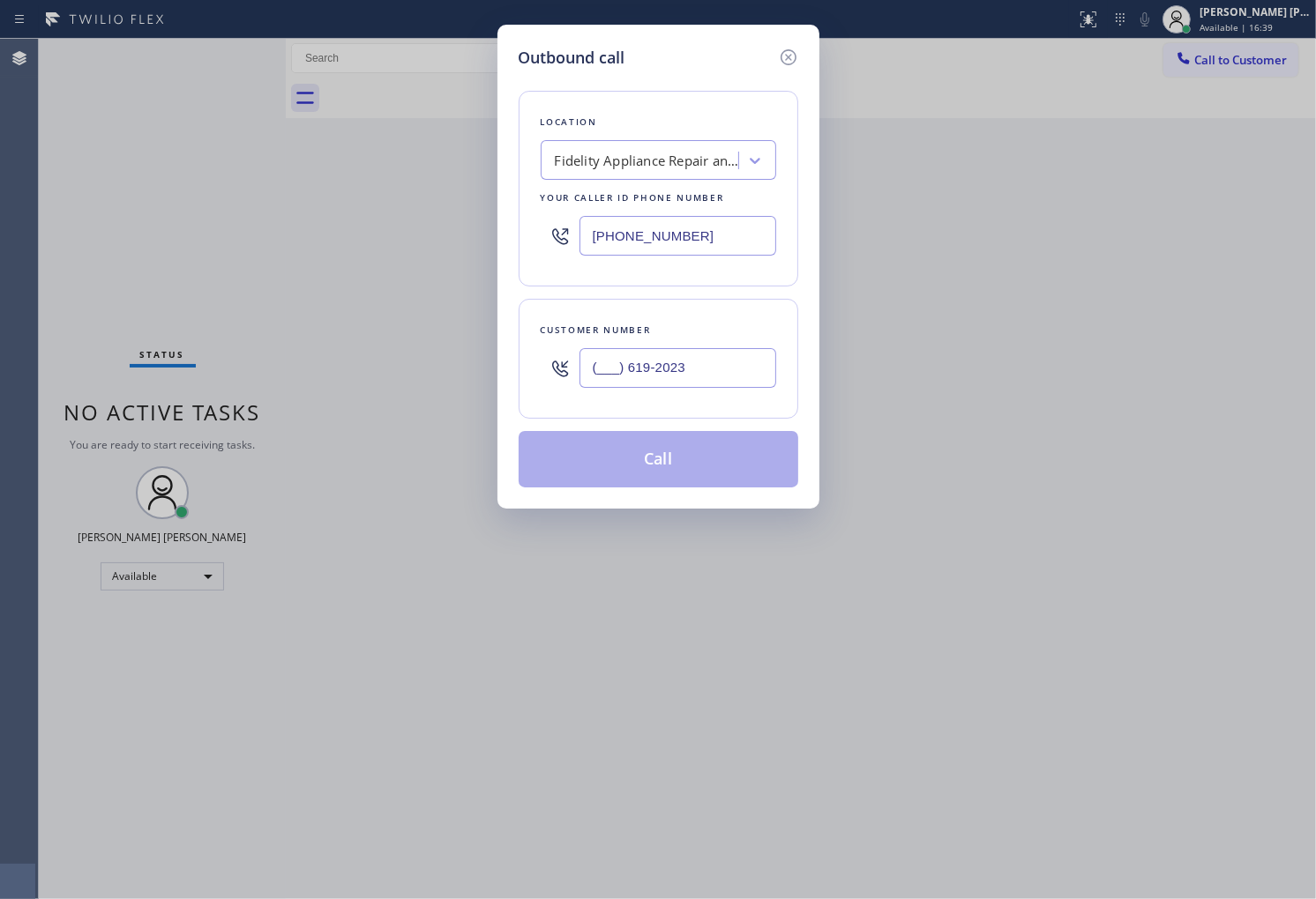
click at [750, 379] on input "(___) 619-2023" at bounding box center [678, 368] width 197 height 40
paste input "619) 202-3234"
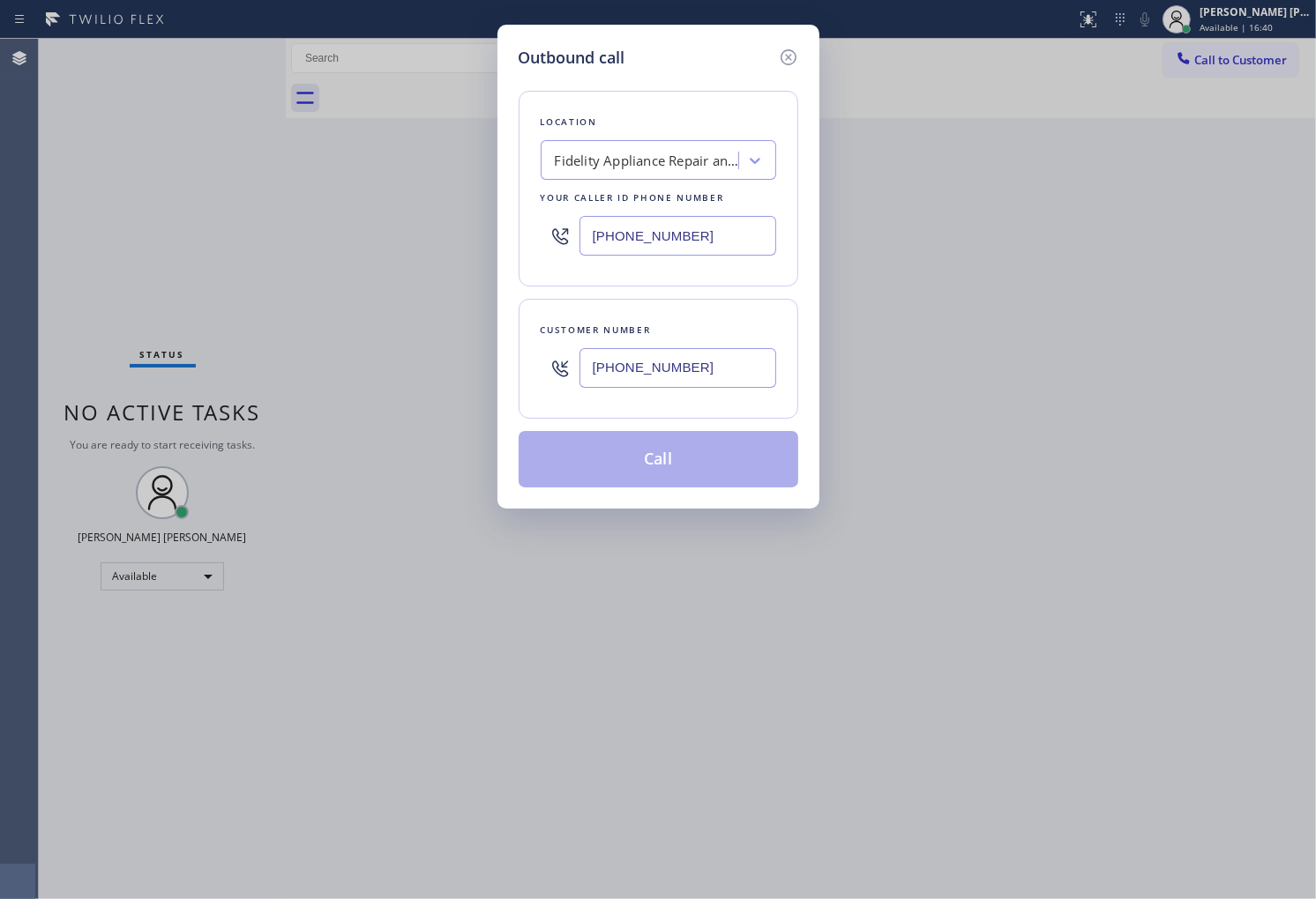
type input "(619) 202-3234"
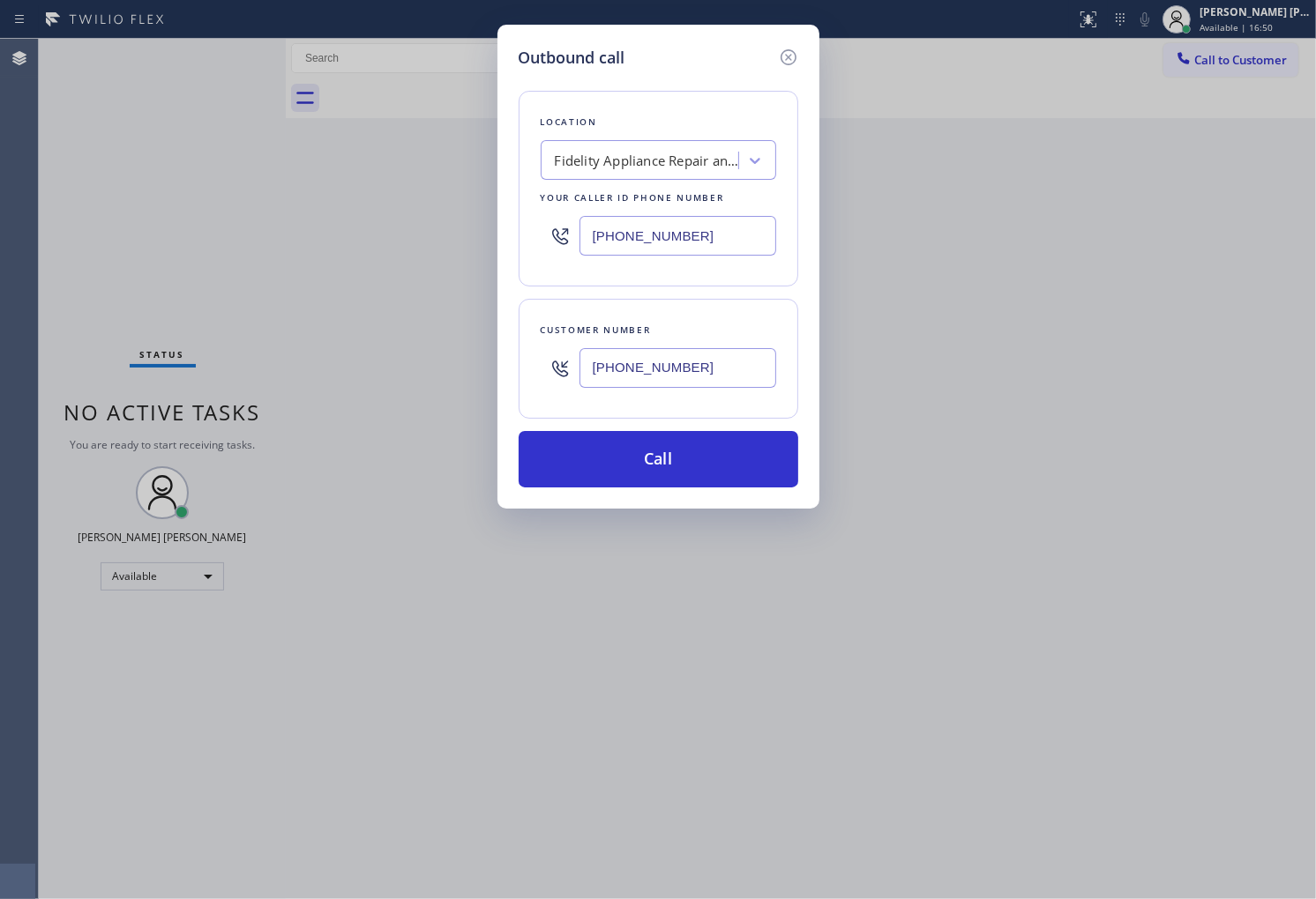
click at [707, 245] on input "(877) 659-7578" at bounding box center [678, 235] width 197 height 40
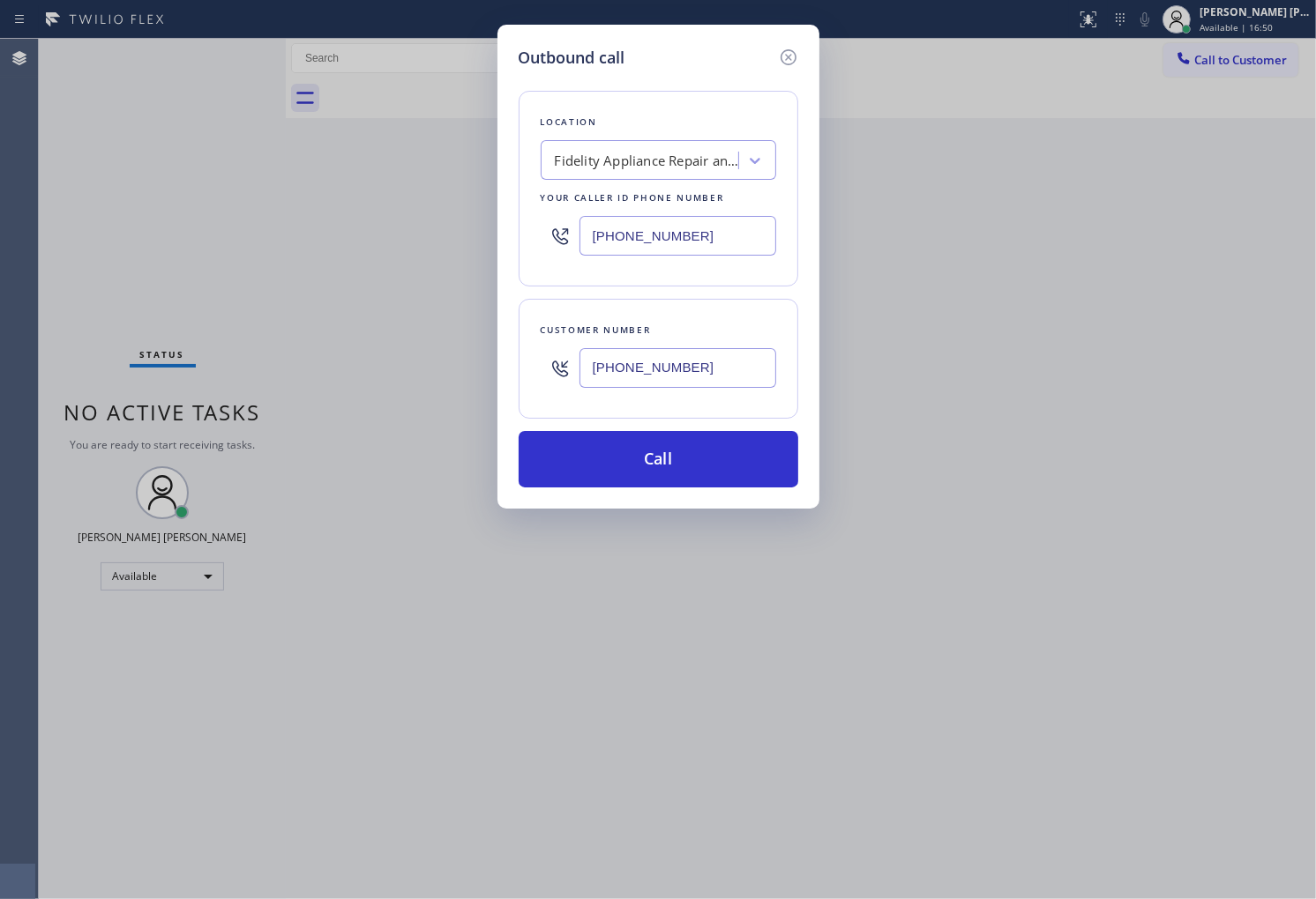
paste input "949) 894-4434"
type input "(949) 894-4434"
click at [735, 471] on button "Call" at bounding box center [658, 459] width 280 height 57
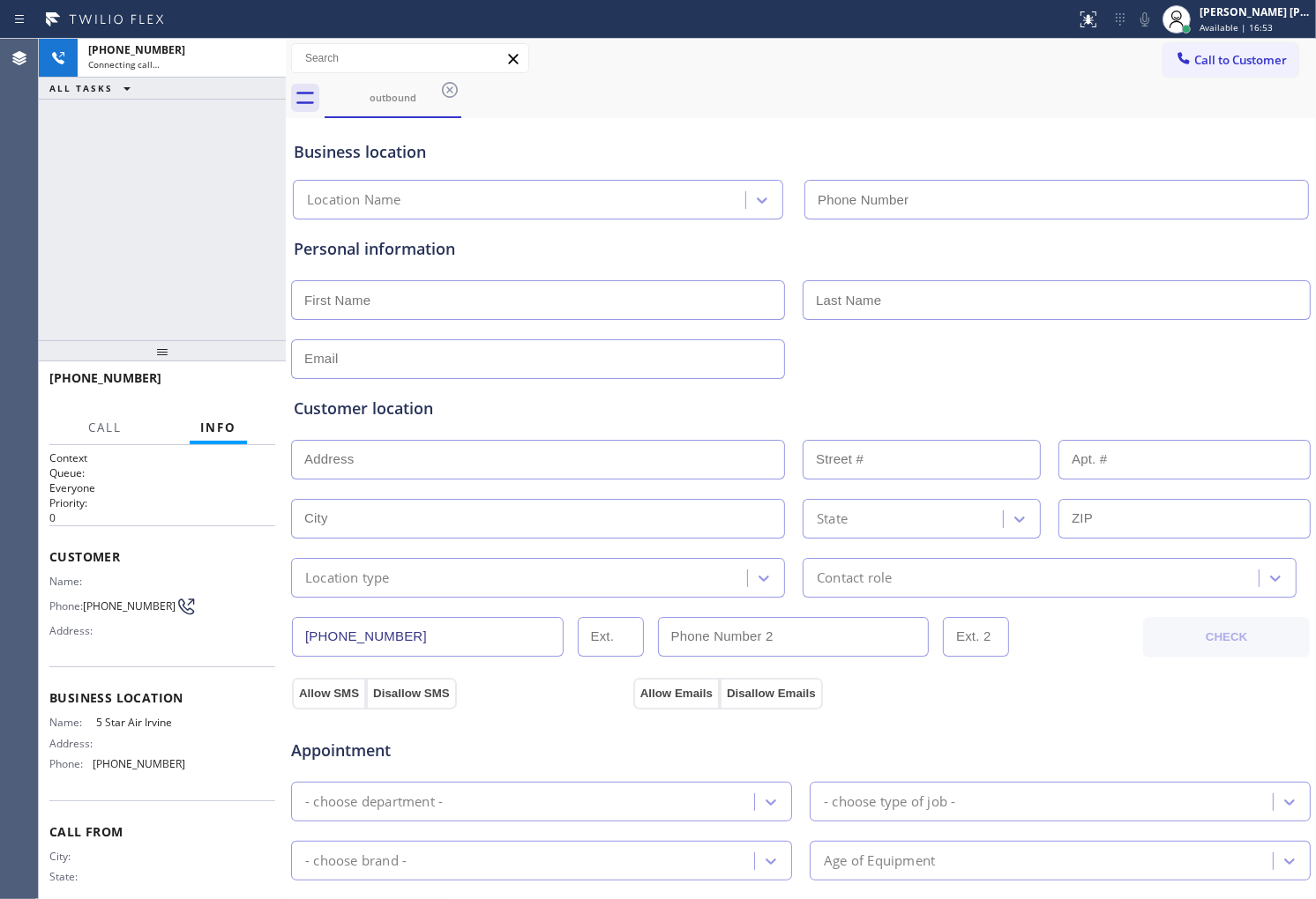
type input "(949) 894-4434"
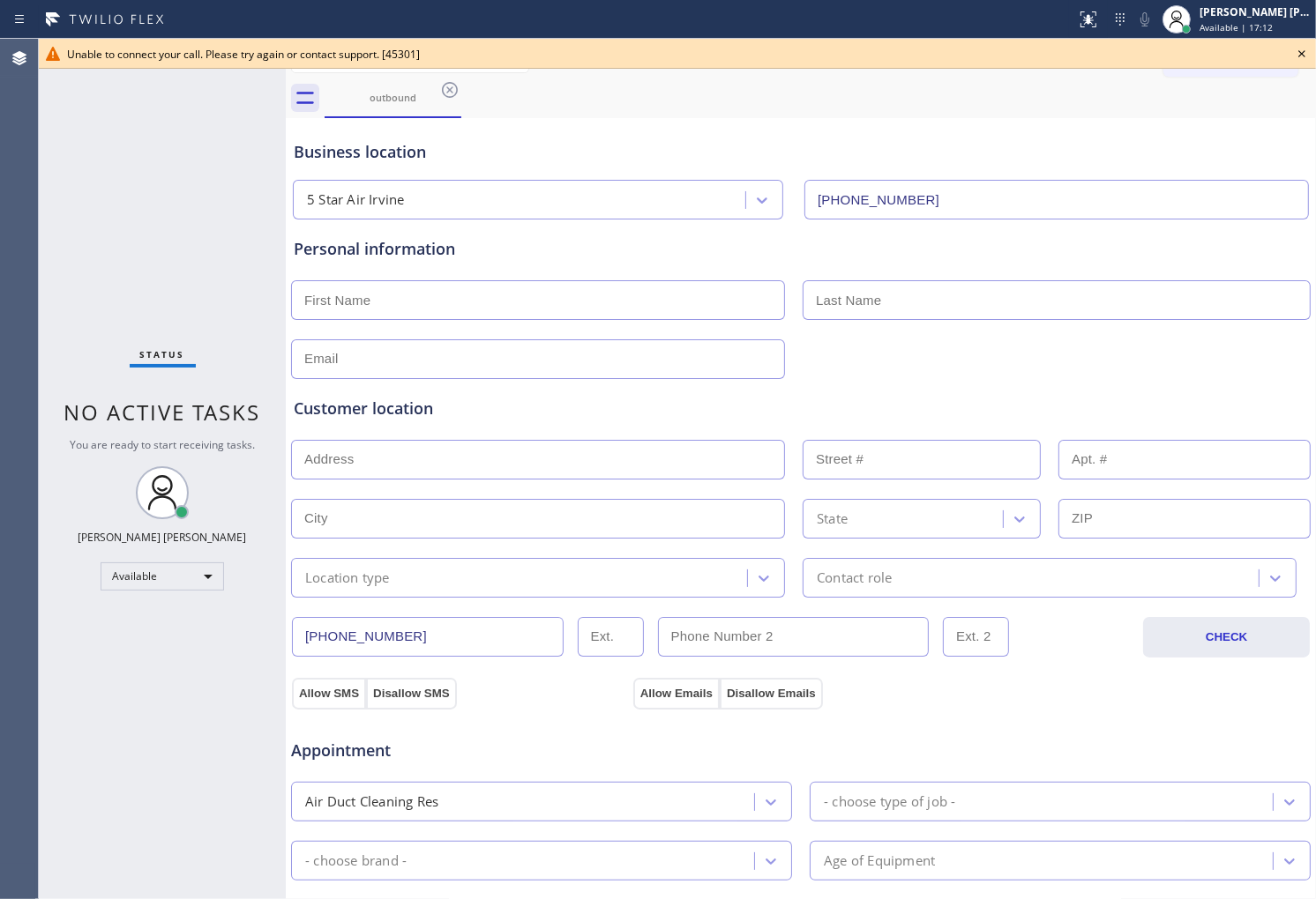
click at [1302, 51] on icon at bounding box center [1302, 53] width 7 height 7
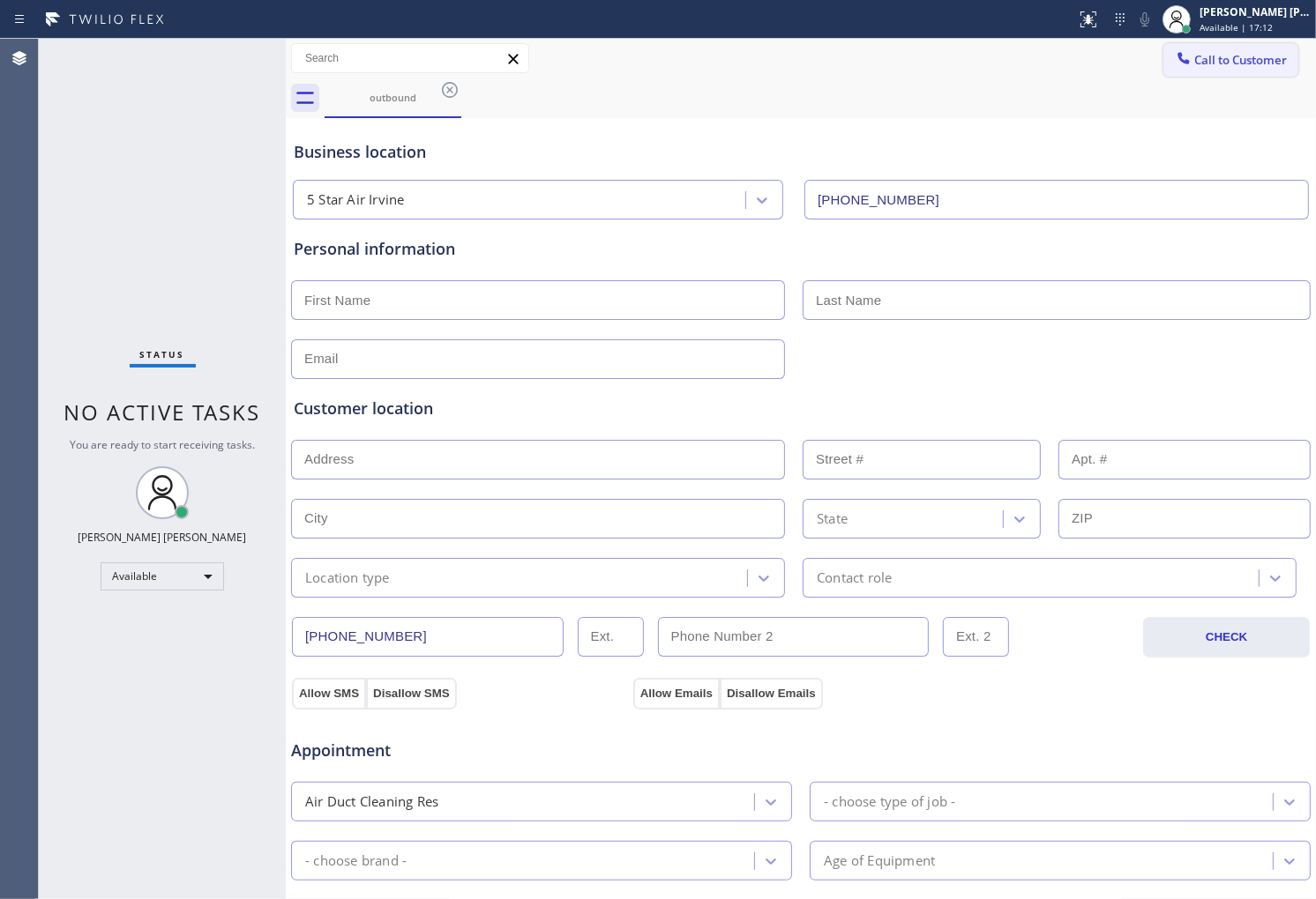
click at [1252, 58] on span "Call to Customer" at bounding box center [1241, 60] width 93 height 15
click at [0, 0] on div "Outbound call Location 5 Star Air Irvine Your caller id phone number (949) 894-…" at bounding box center [0, 0] width 0 height 0
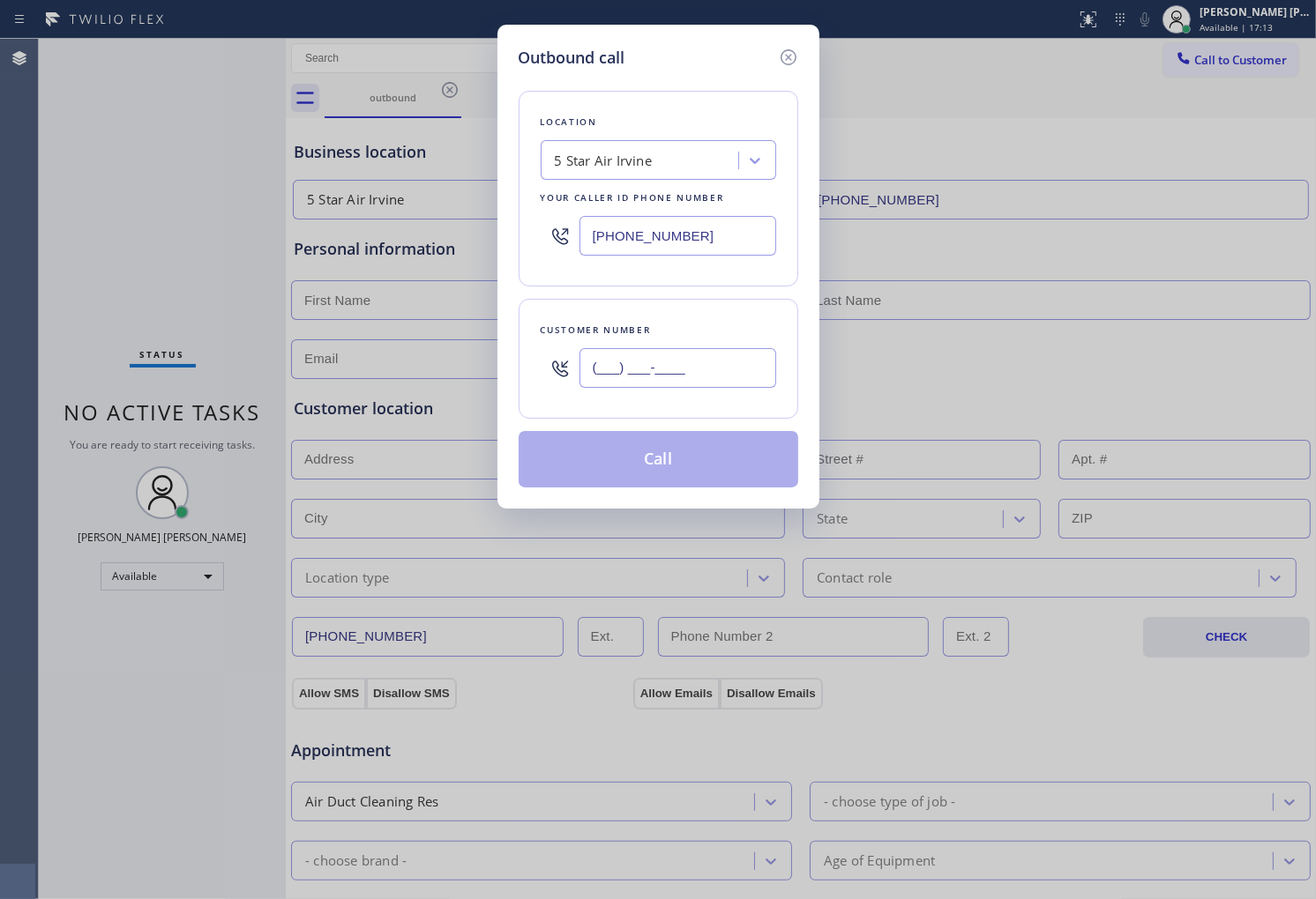
click at [713, 366] on input "(___) ___-____" at bounding box center [678, 368] width 197 height 40
paste input "305) 222-8510"
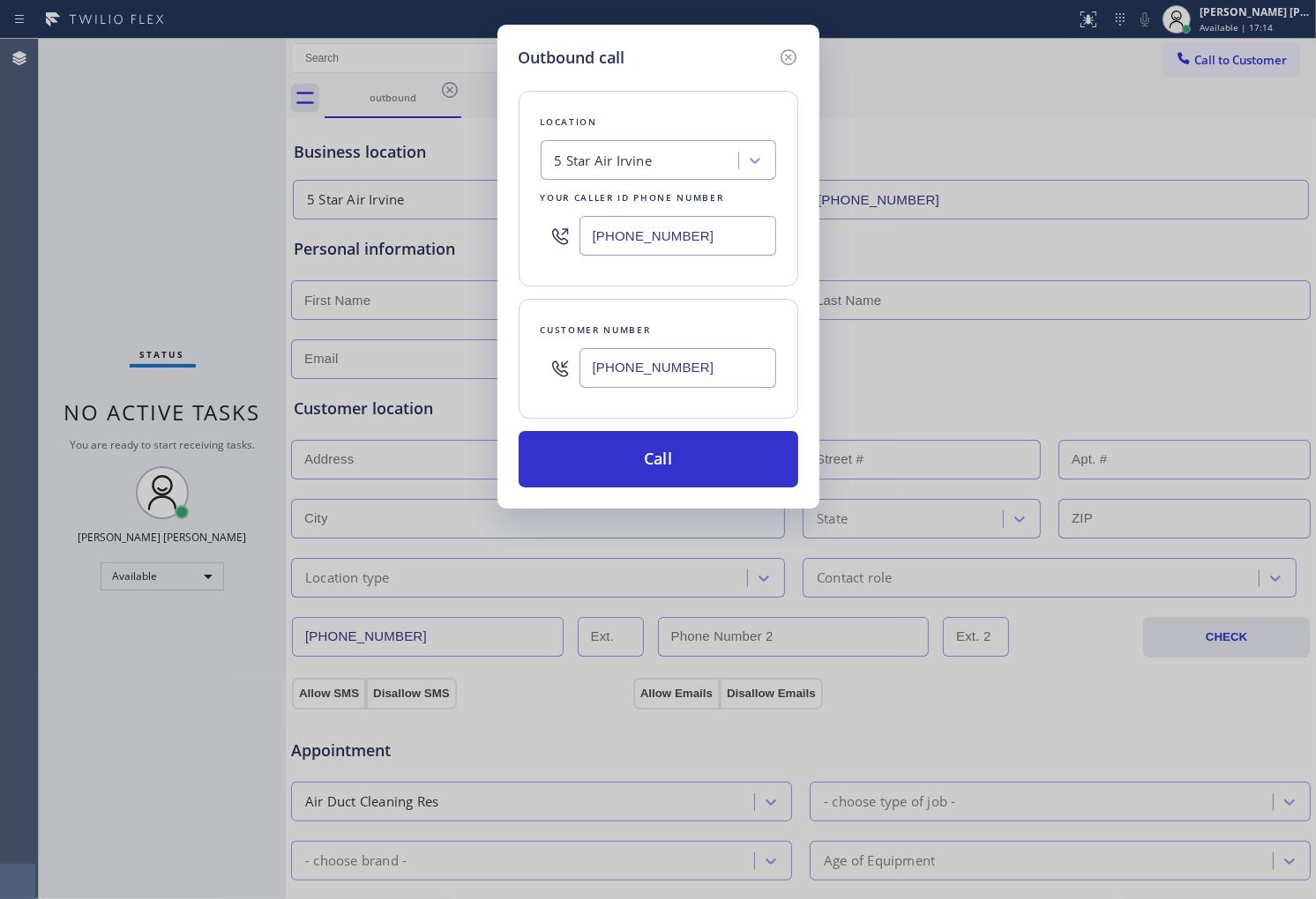
type input "(305) 222-8510"
click at [706, 232] on input "(949) 894-4434" at bounding box center [678, 235] width 197 height 40
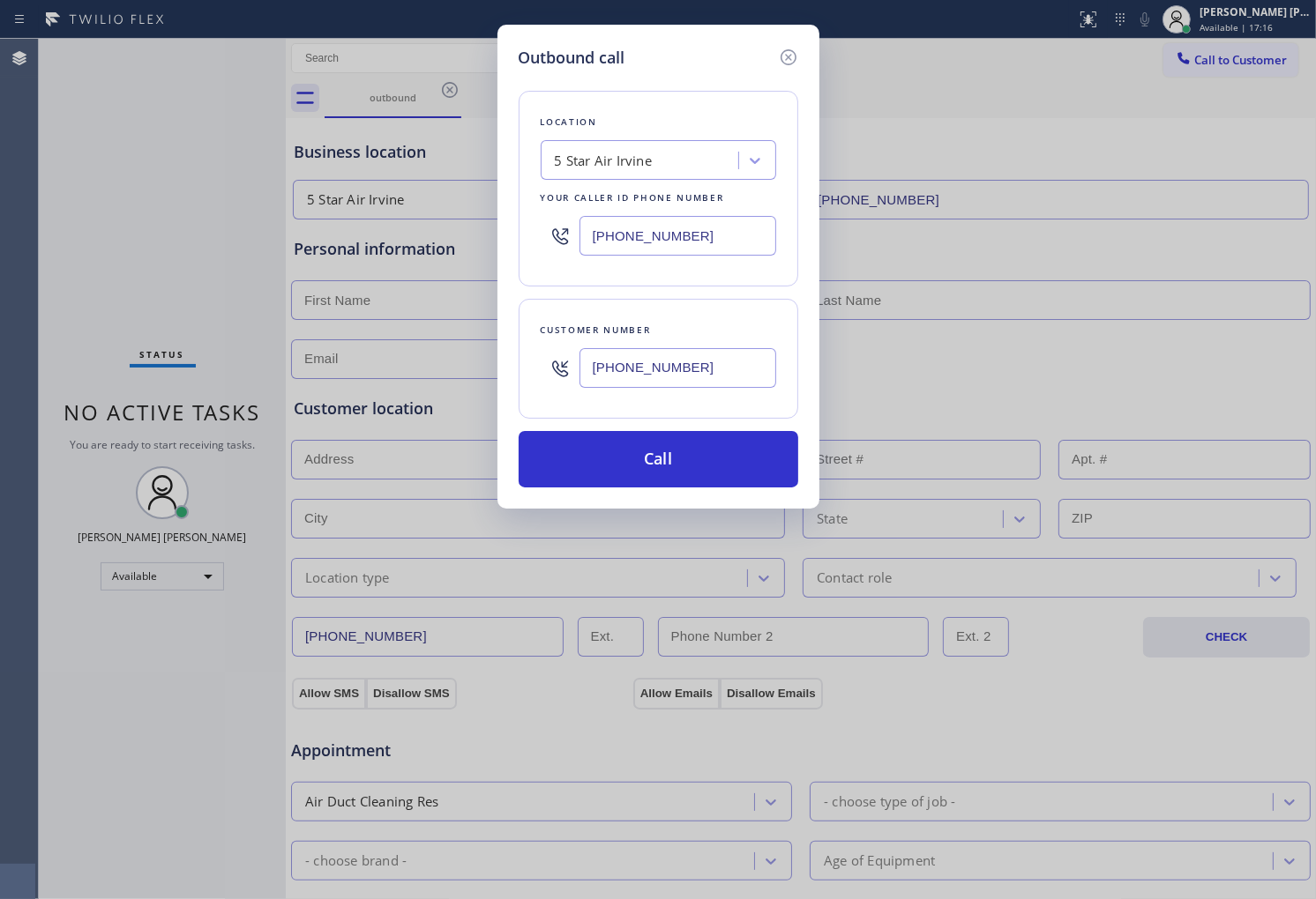
click at [706, 232] on input "(949) 894-4434" at bounding box center [678, 235] width 197 height 40
paste input "305) 424-7848"
type input "(305) 424-7848"
click at [705, 450] on button "Call" at bounding box center [658, 459] width 280 height 57
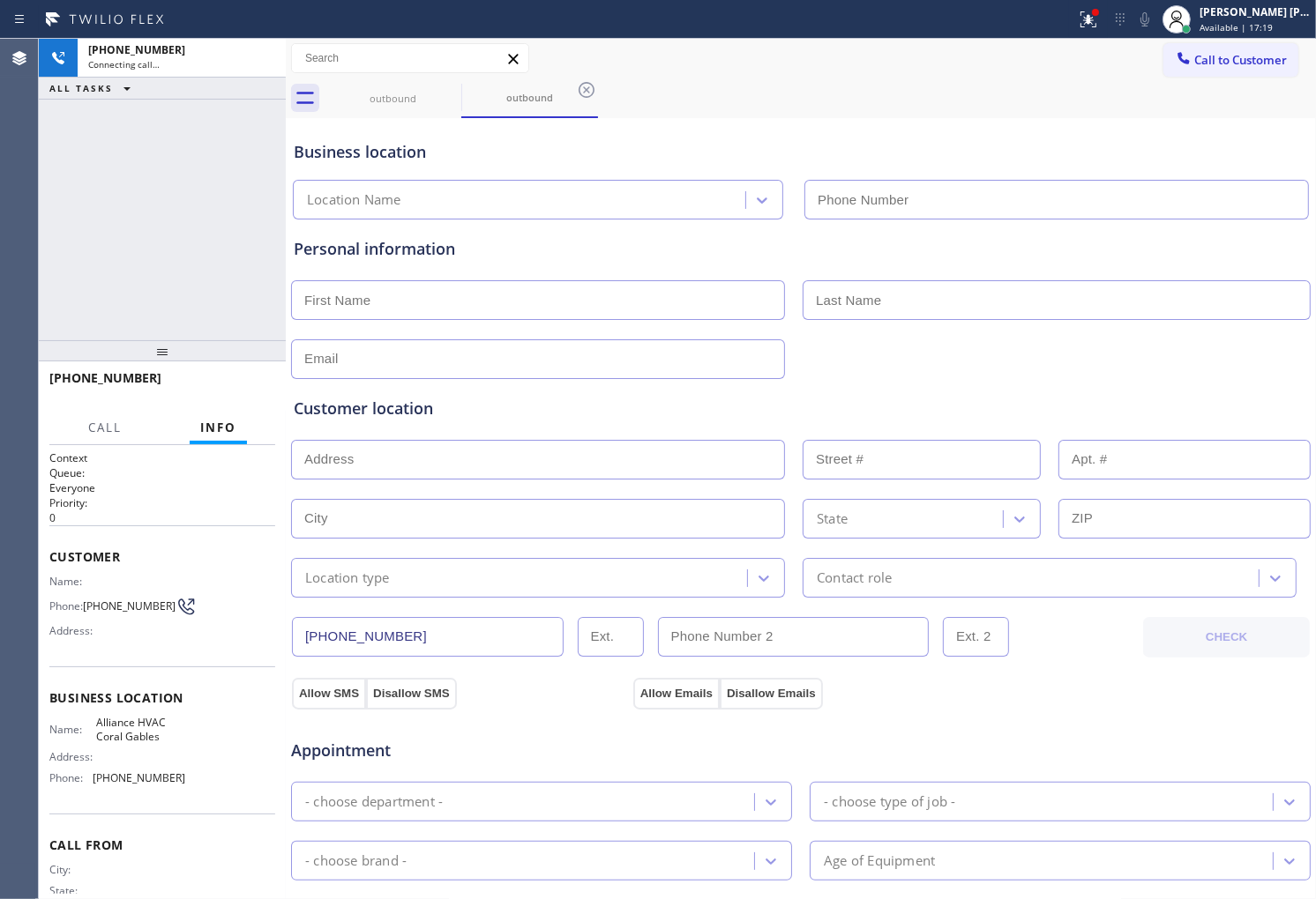
type input "(305) 424-7848"
click at [1096, 21] on icon at bounding box center [1088, 19] width 15 height 15
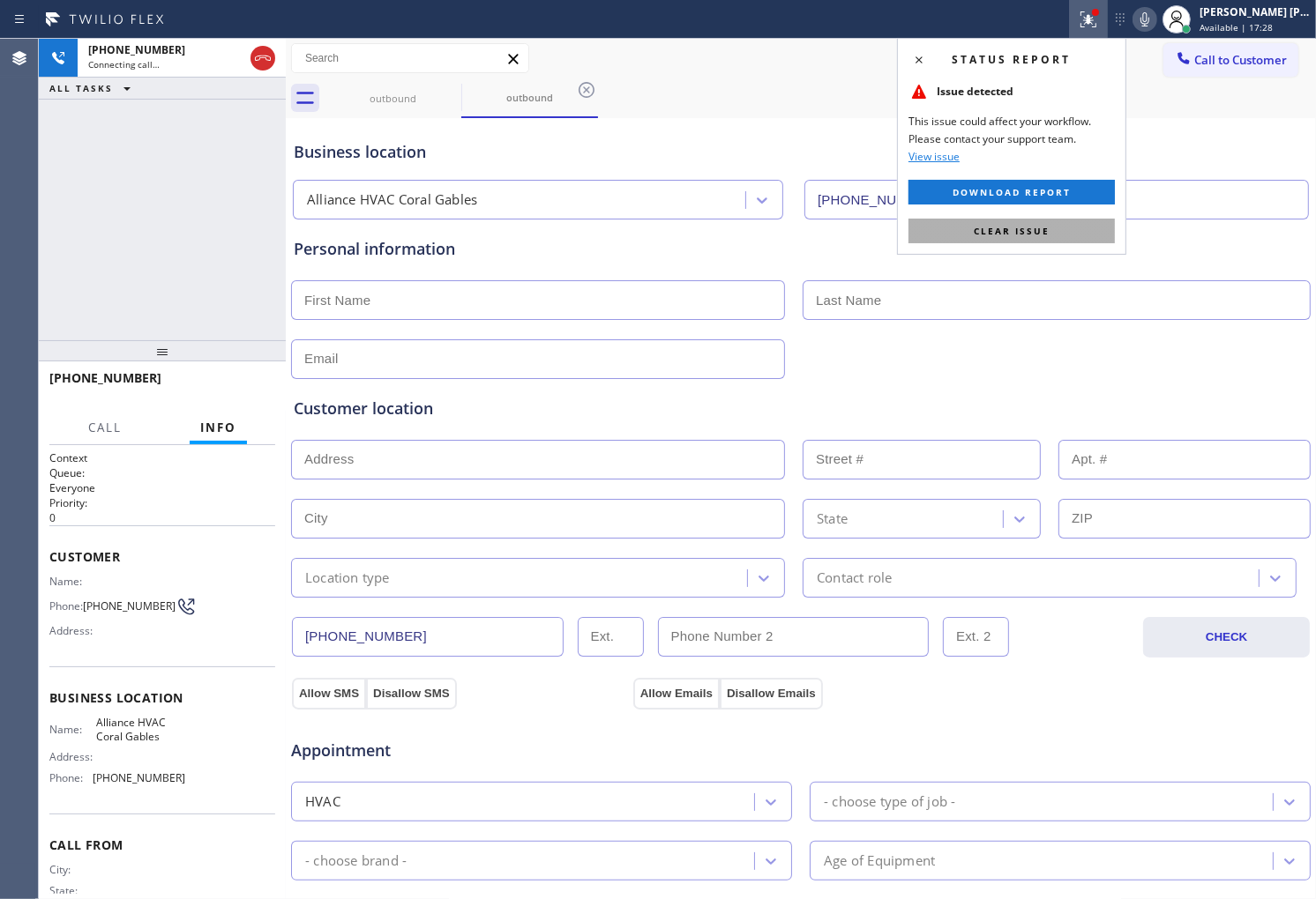
click at [1001, 230] on span "Clear issue" at bounding box center [1011, 231] width 76 height 13
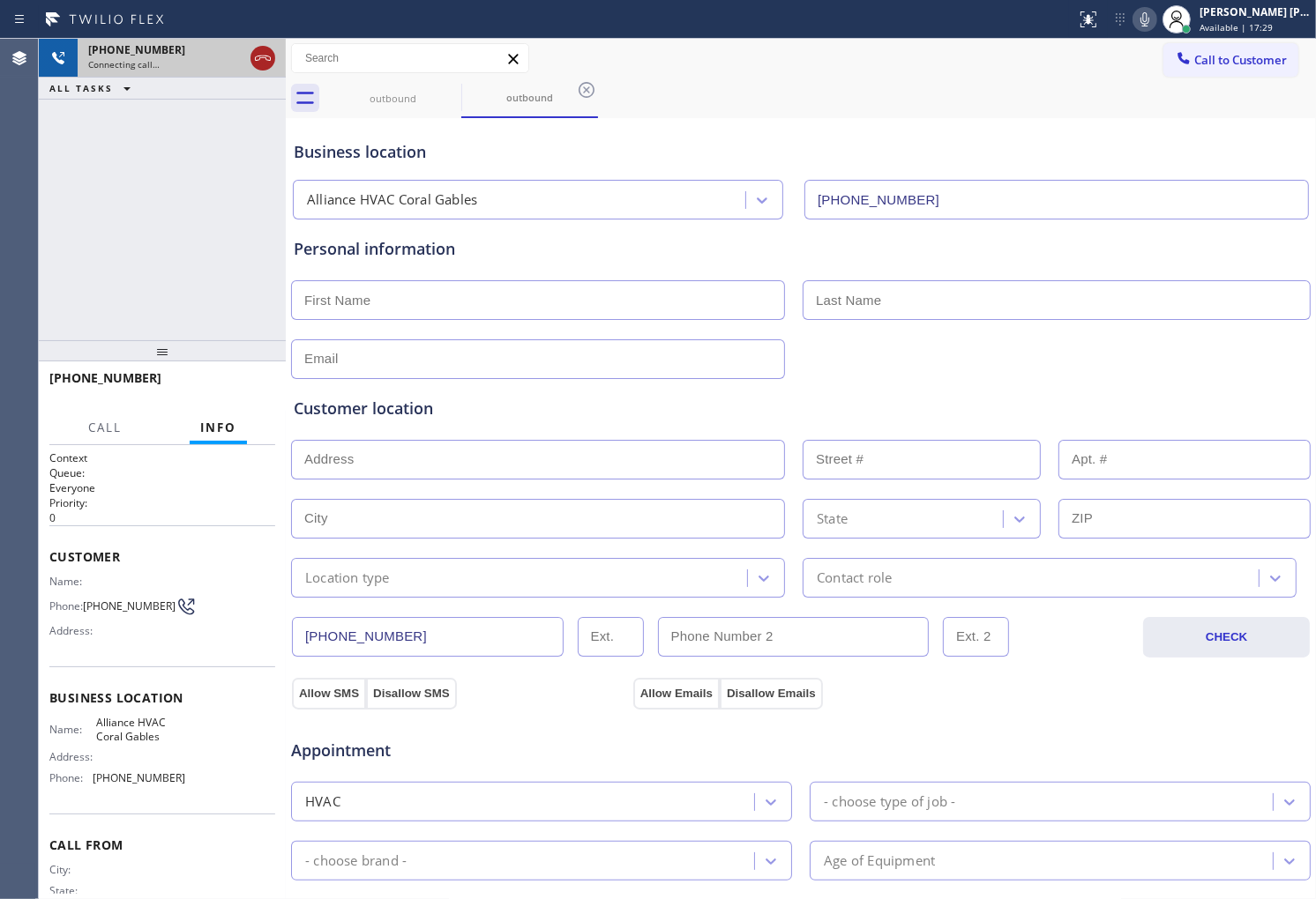
click at [257, 59] on icon at bounding box center [262, 58] width 21 height 21
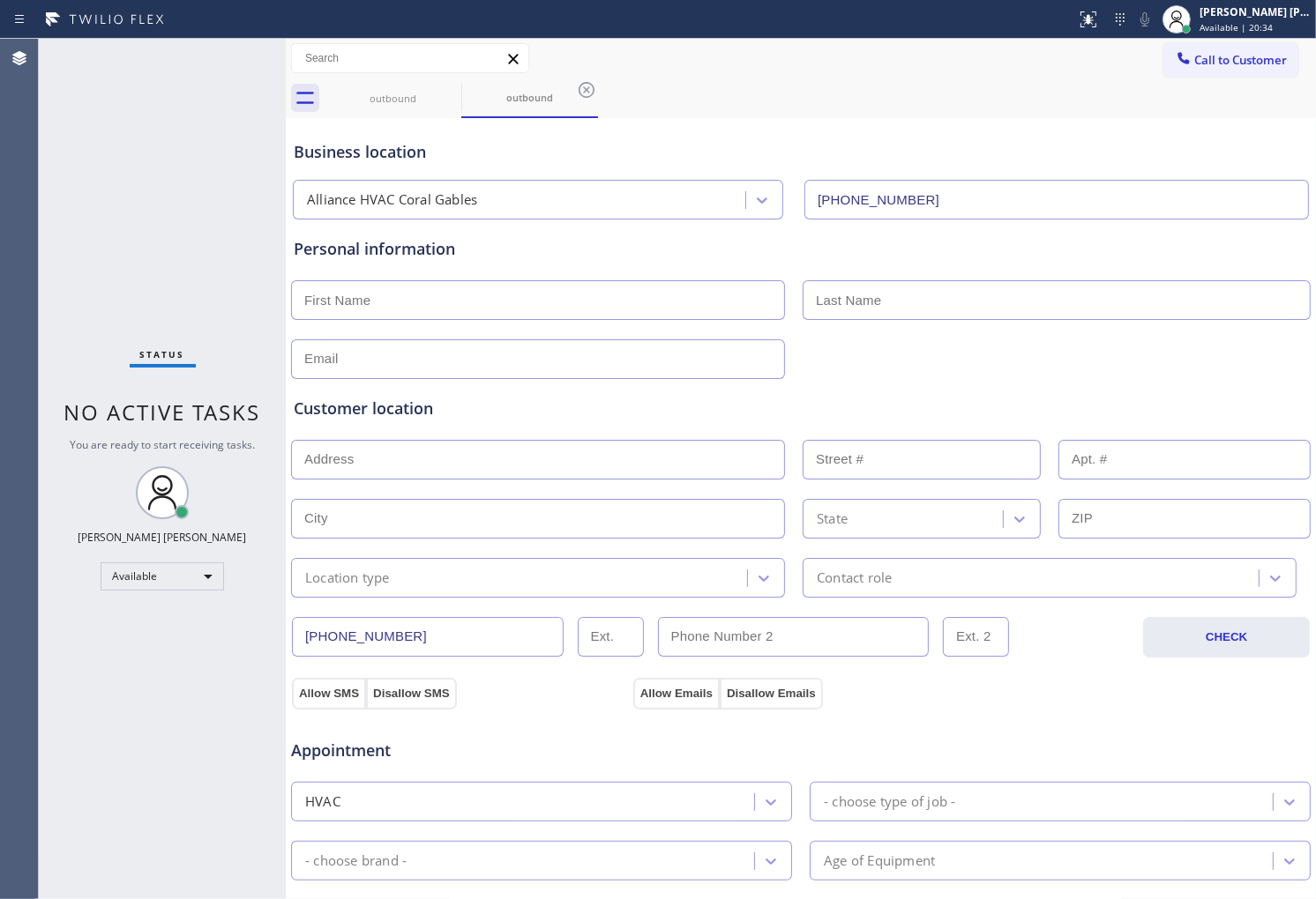
click at [0, 368] on div "Agent Desktop" at bounding box center [18, 469] width 38 height 860
click at [450, 95] on icon at bounding box center [450, 90] width 21 height 21
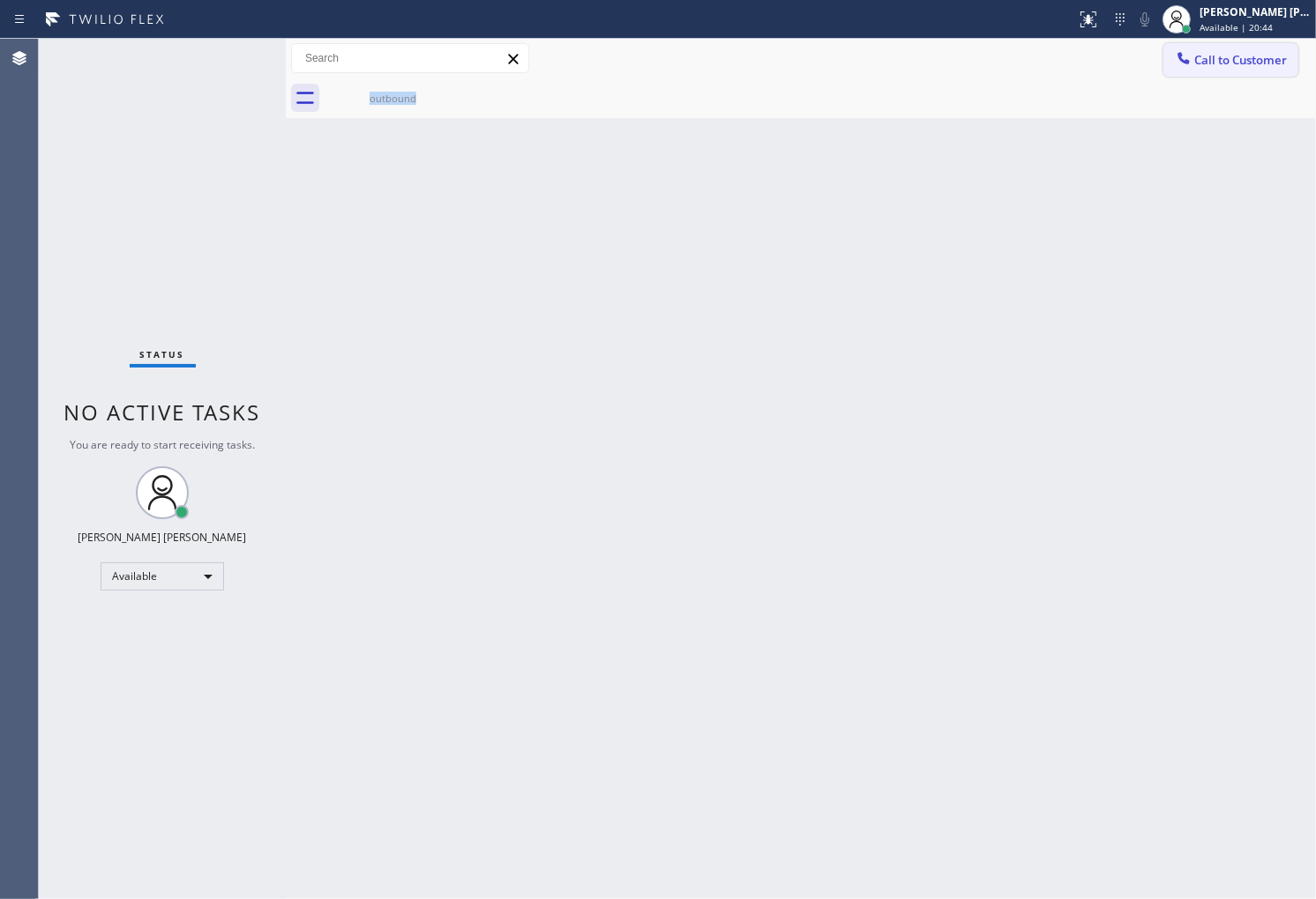
click at [1245, 67] on span "Call to Customer" at bounding box center [1241, 60] width 93 height 15
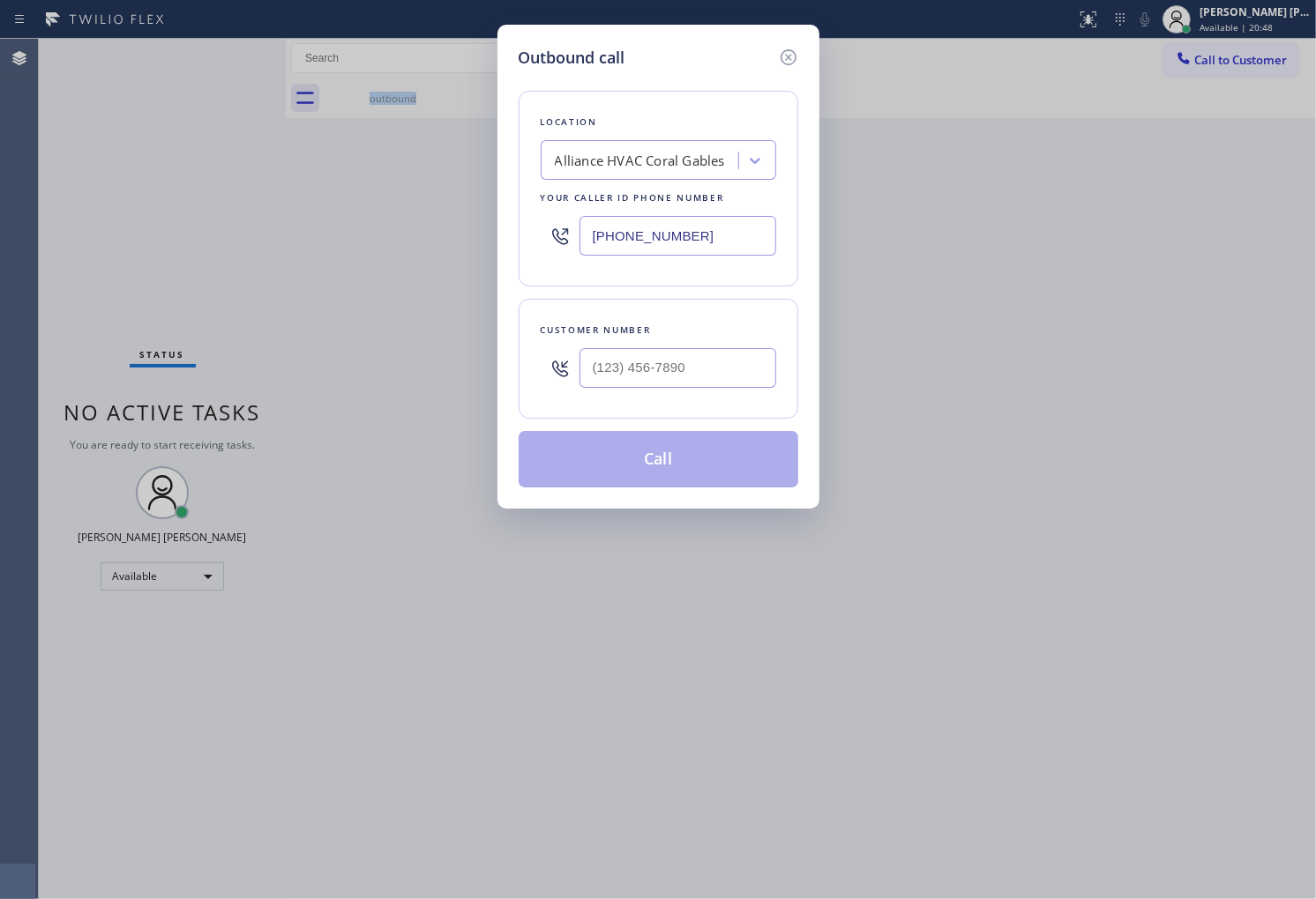
click at [1288, 734] on div "Outbound call Location Alliance HVAC Coral Gables Your caller id phone number (…" at bounding box center [658, 450] width 1316 height 899
click at [728, 374] on input "(___) ___-____" at bounding box center [678, 368] width 197 height 40
paste input "text"
type input "(___) ___-____"
click at [724, 244] on input "(305) 424-7848" at bounding box center [678, 235] width 197 height 40
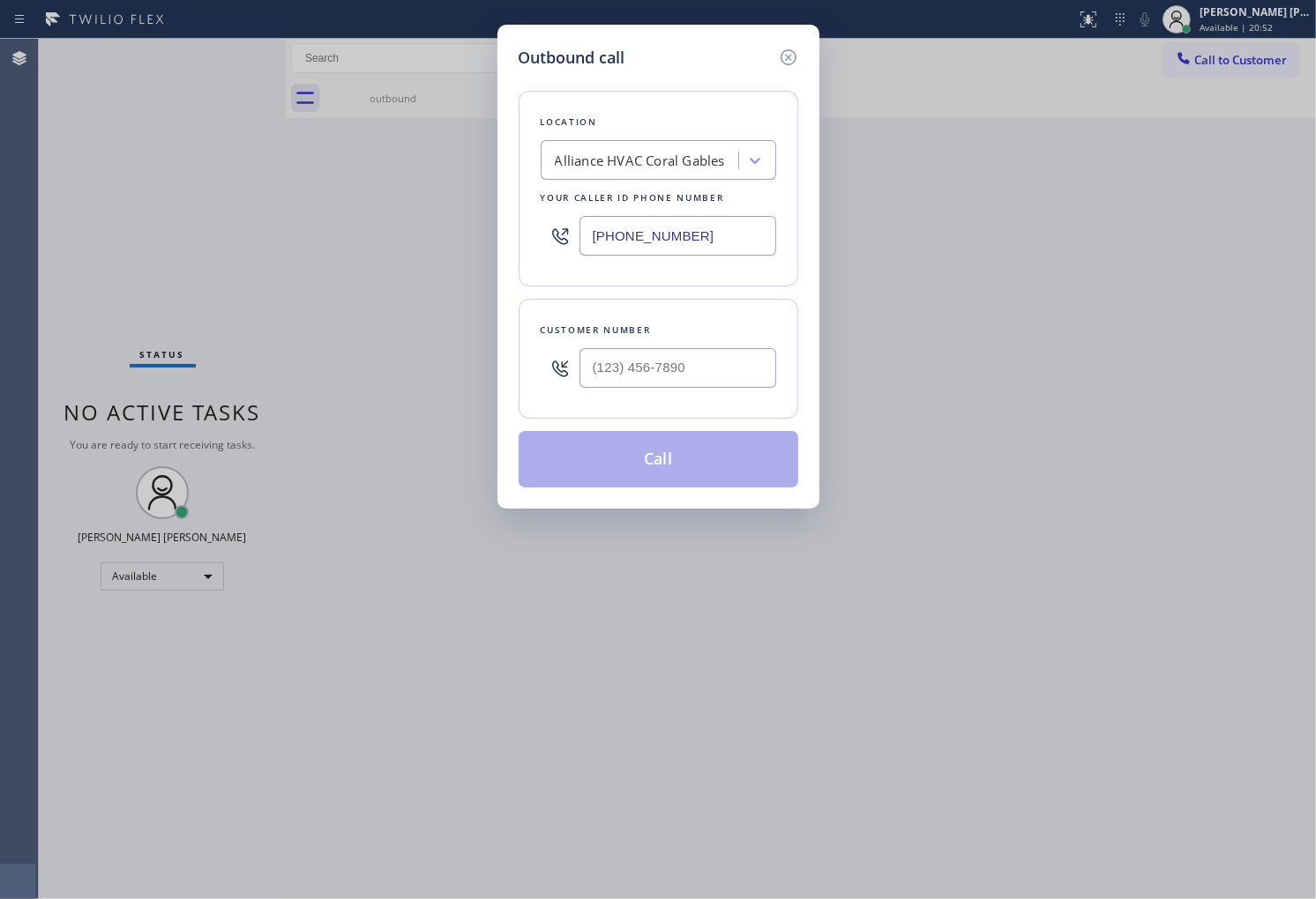
click at [724, 244] on input "(305) 424-7848" at bounding box center [678, 235] width 197 height 40
paste input "855) 907-1049"
type input "(855) 907-1049"
click at [721, 383] on input "text" at bounding box center [678, 368] width 197 height 40
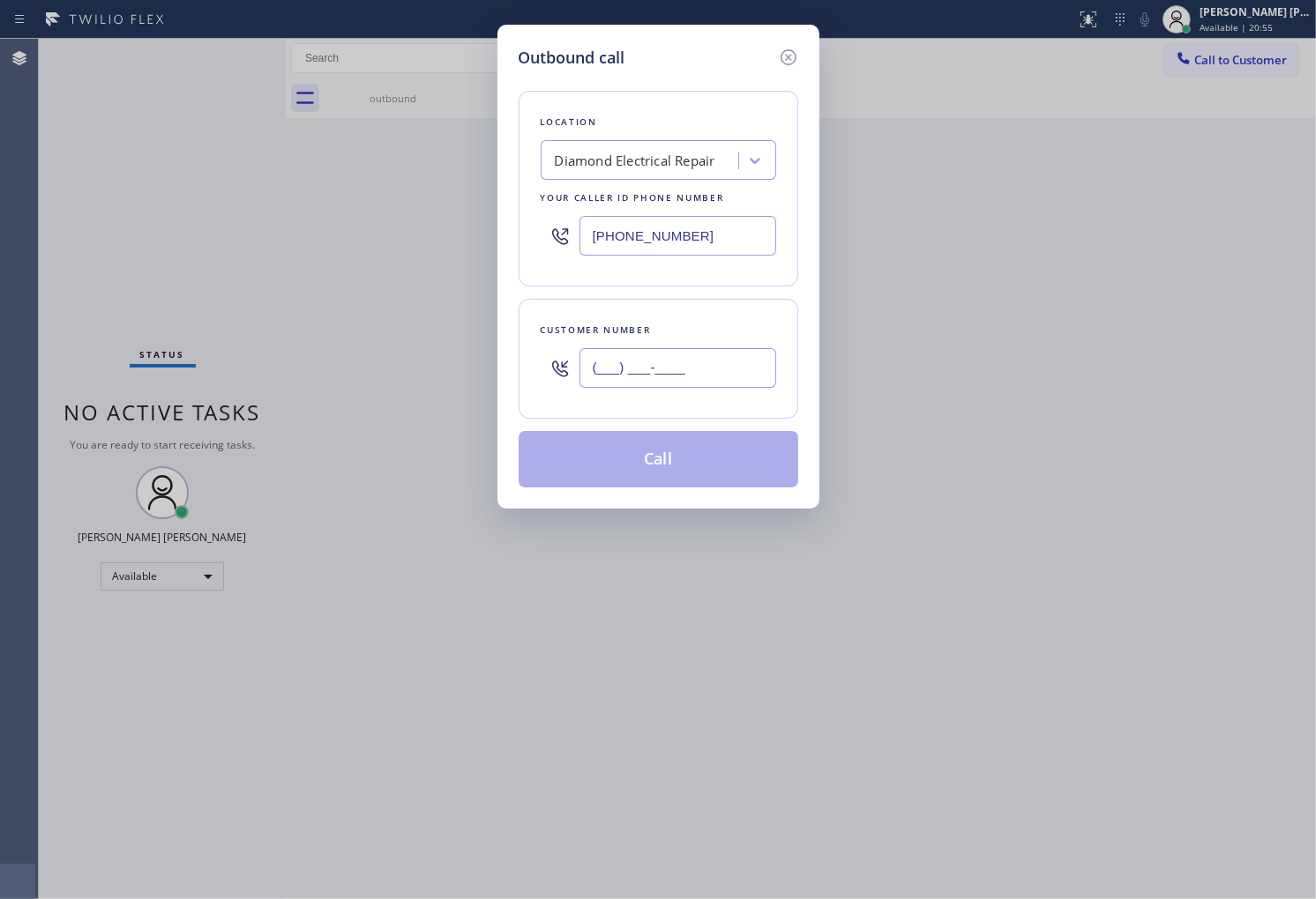
click at [721, 383] on input "(___) ___-____" at bounding box center [678, 368] width 197 height 40
paste input "855) 869-7312"
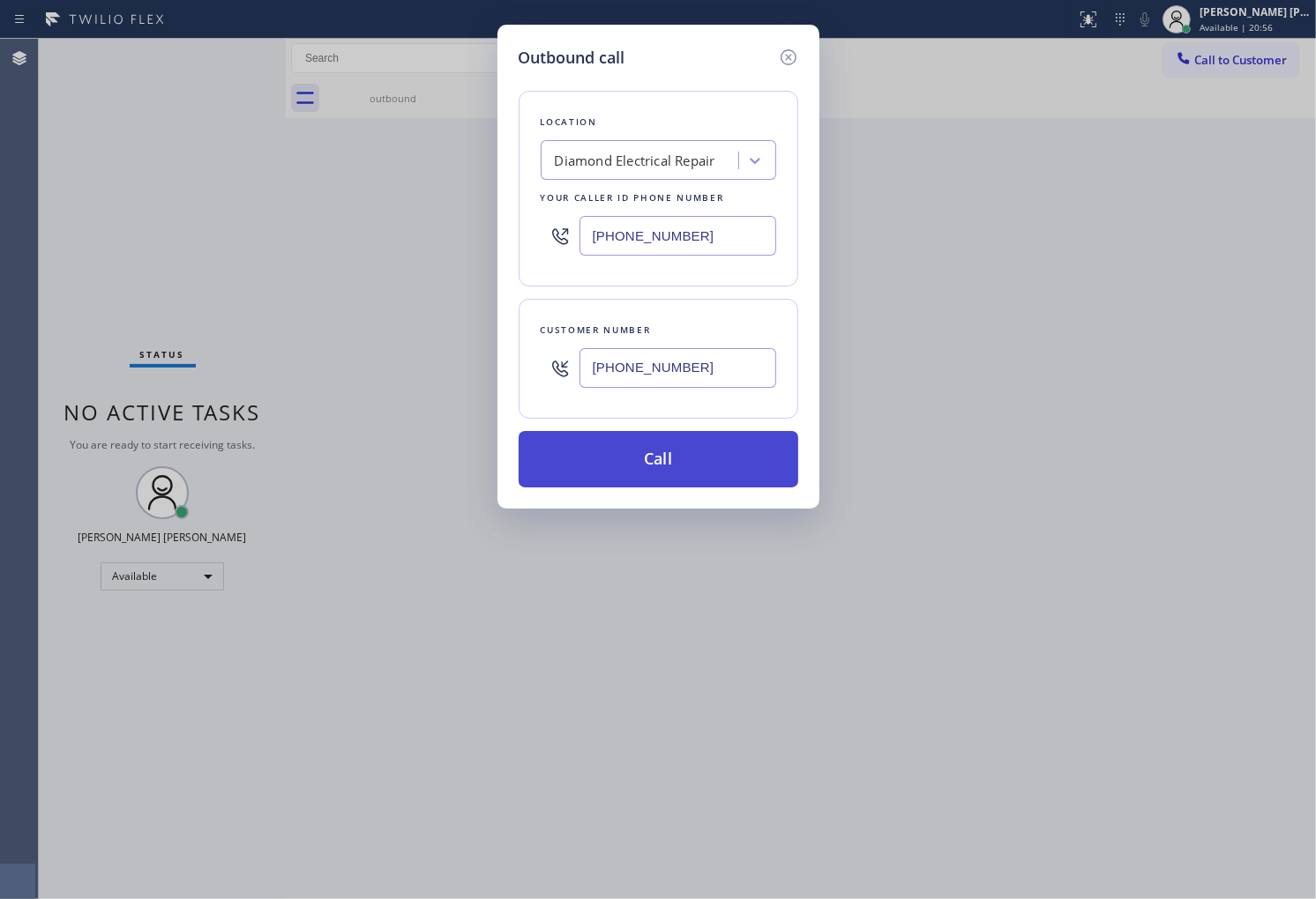
type input "(855) 869-7312"
click at [727, 478] on button "Call" at bounding box center [658, 459] width 280 height 57
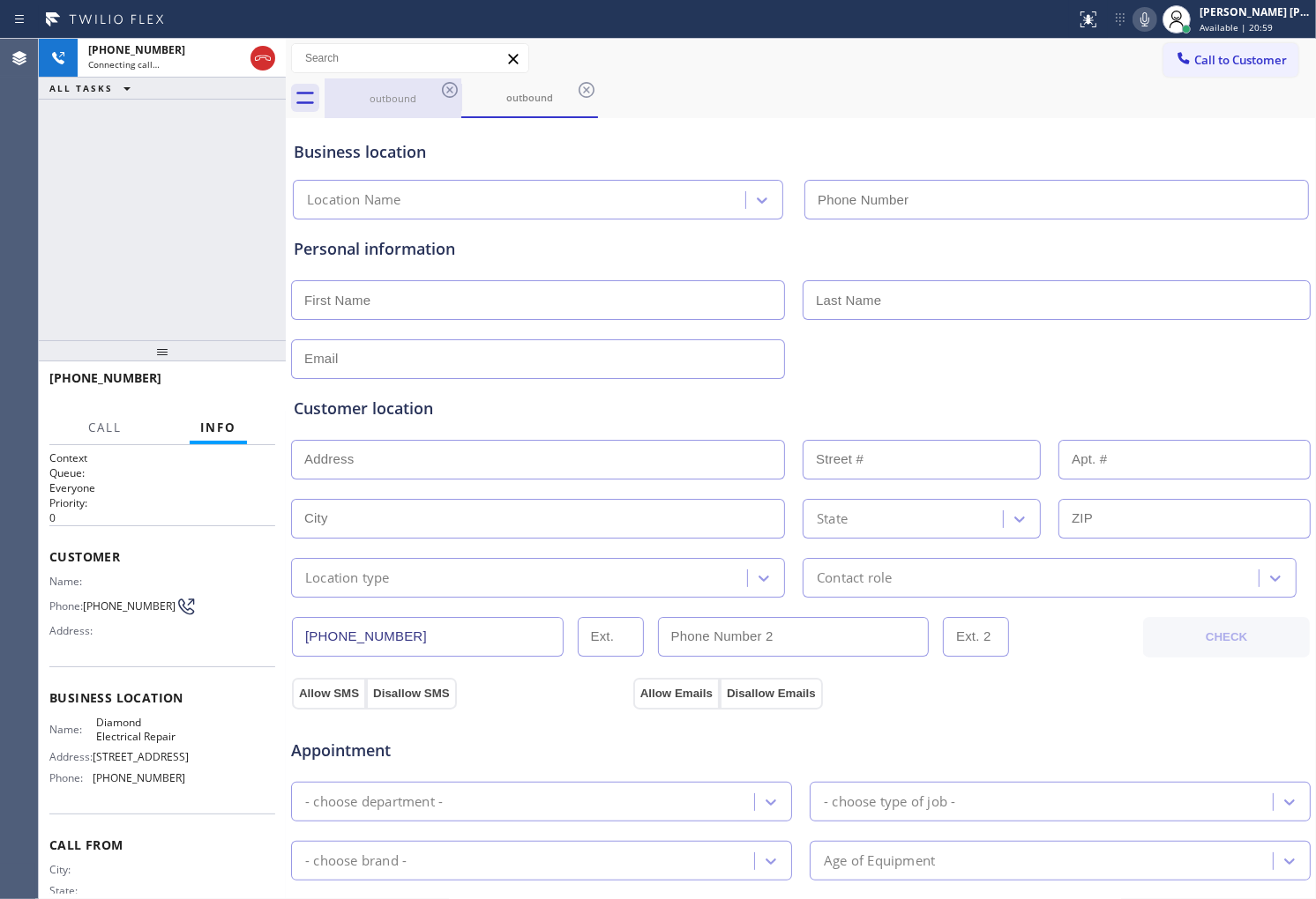
type input "(855) 907-1049"
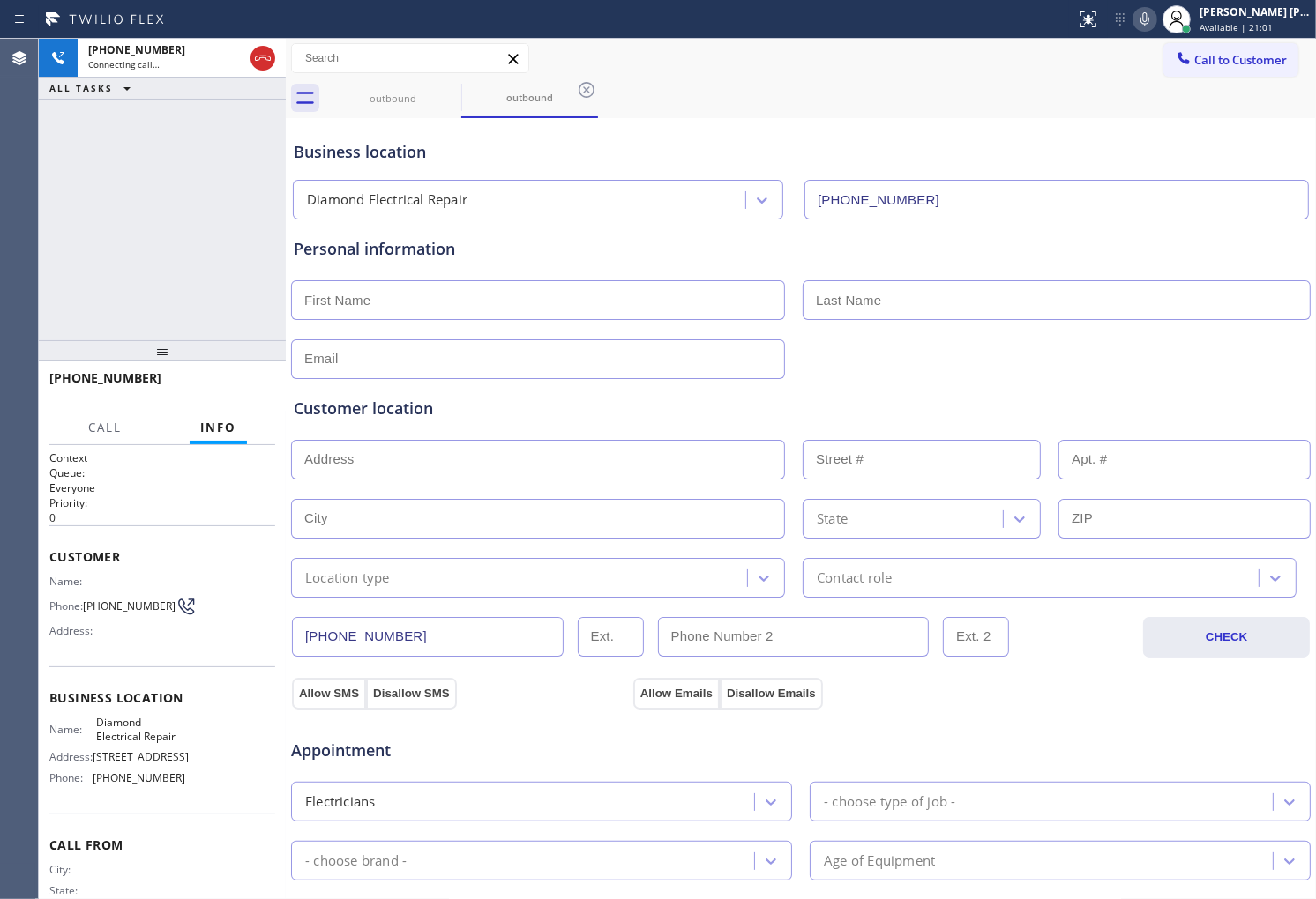
click at [1155, 25] on icon at bounding box center [1144, 19] width 21 height 21
click at [1155, 23] on icon at bounding box center [1144, 19] width 21 height 21
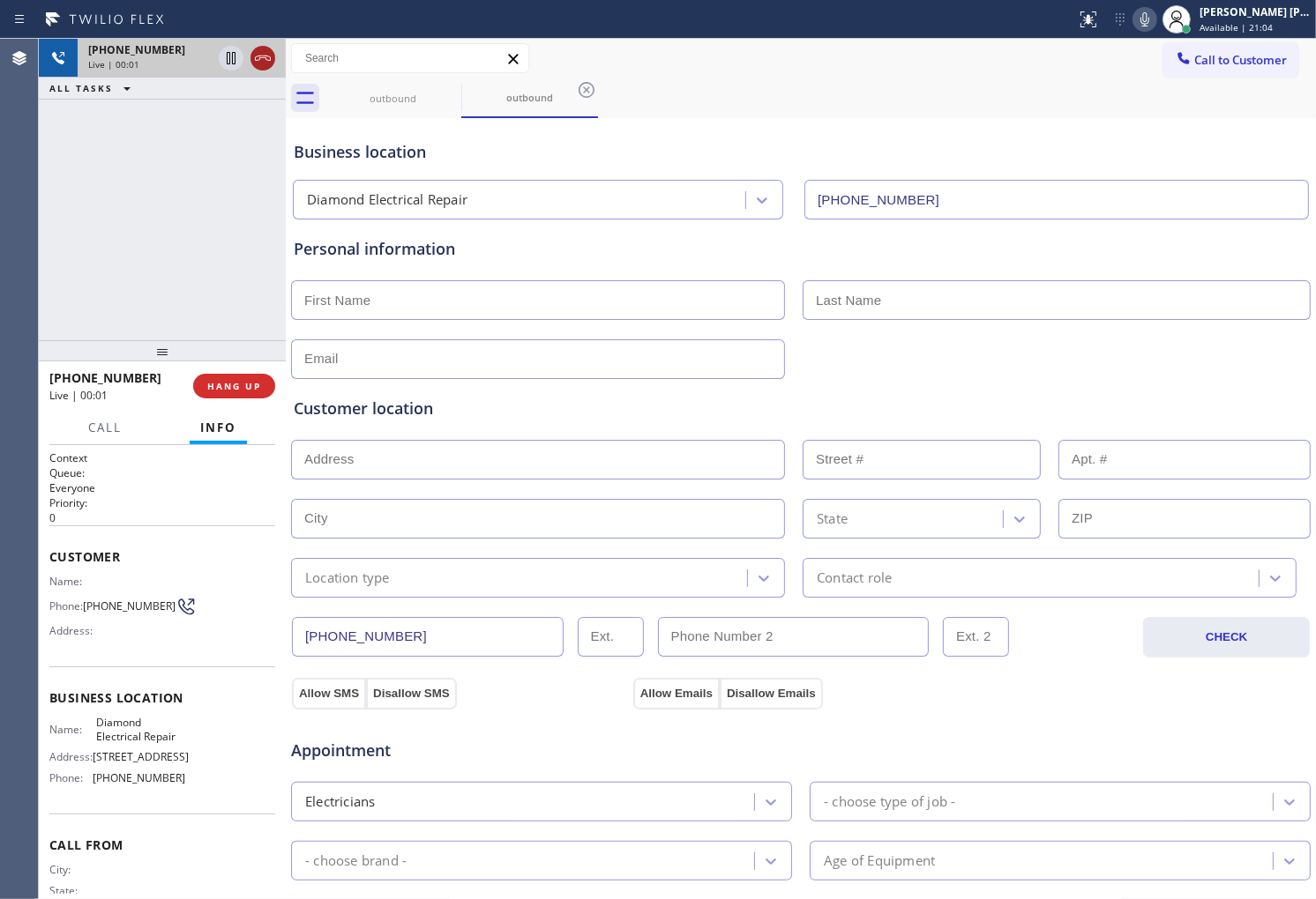
click at [260, 59] on icon at bounding box center [262, 58] width 21 height 21
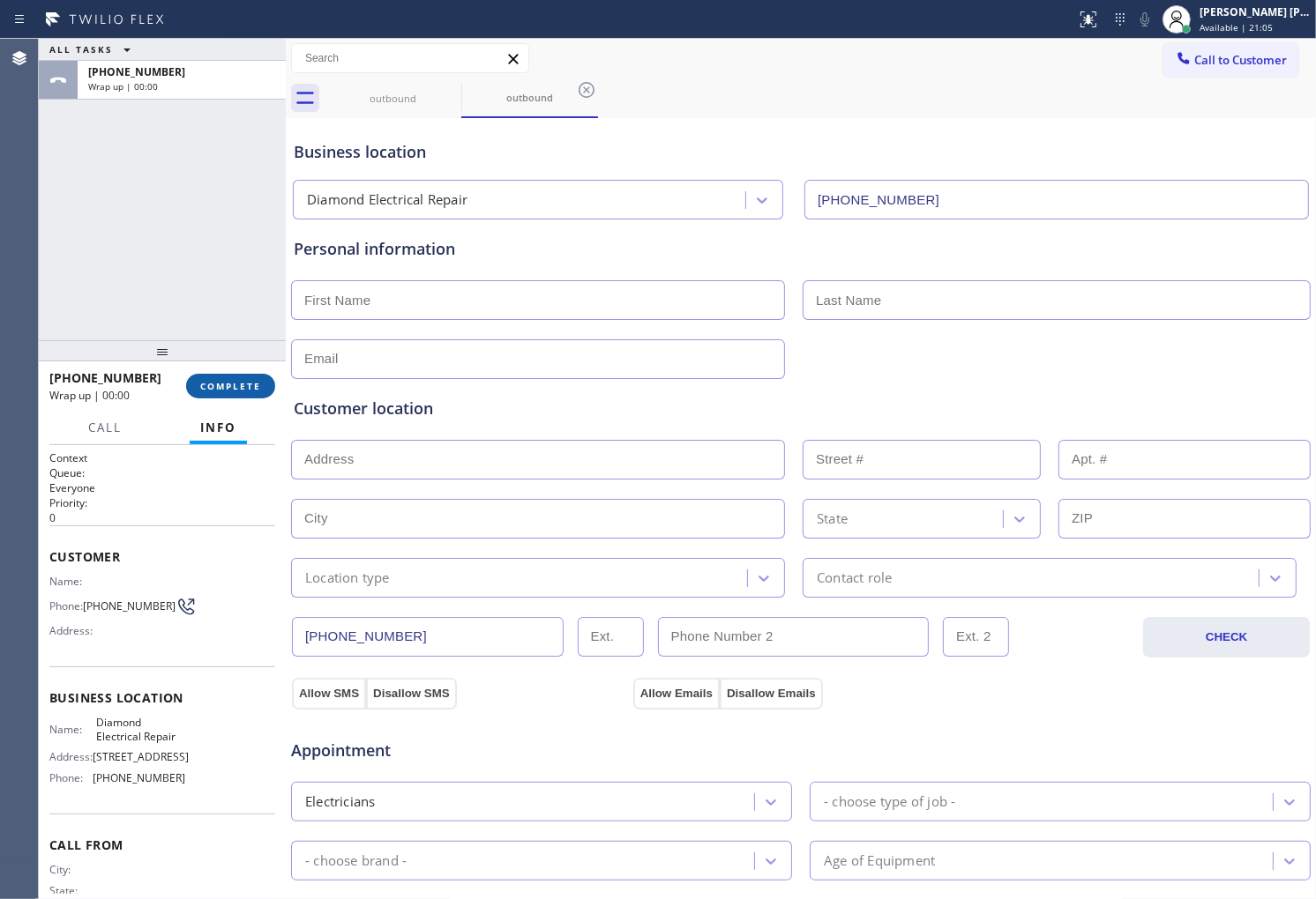
click at [236, 386] on span "COMPLETE" at bounding box center [230, 386] width 61 height 13
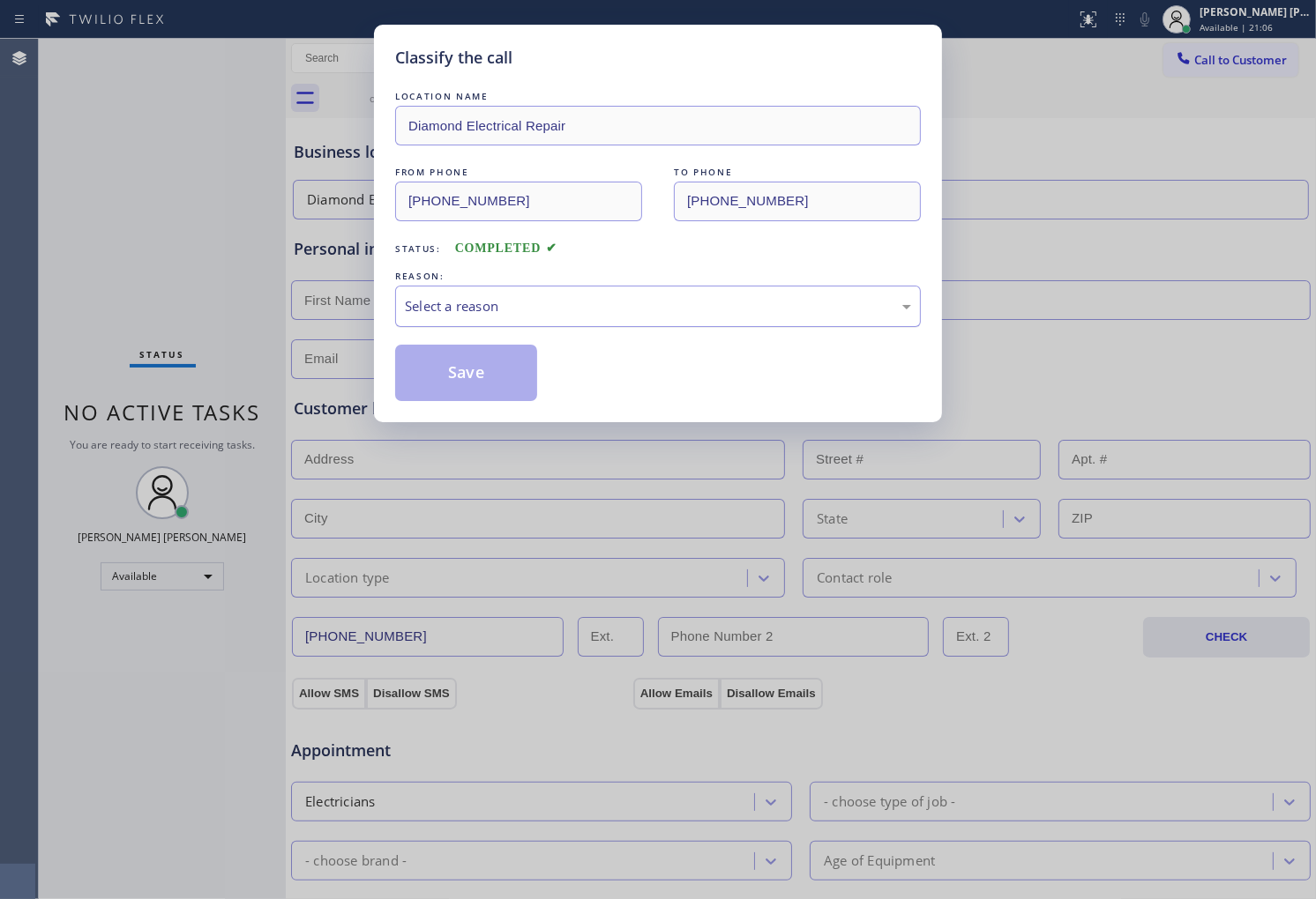
click at [498, 318] on div "Select a reason" at bounding box center [658, 306] width 526 height 41
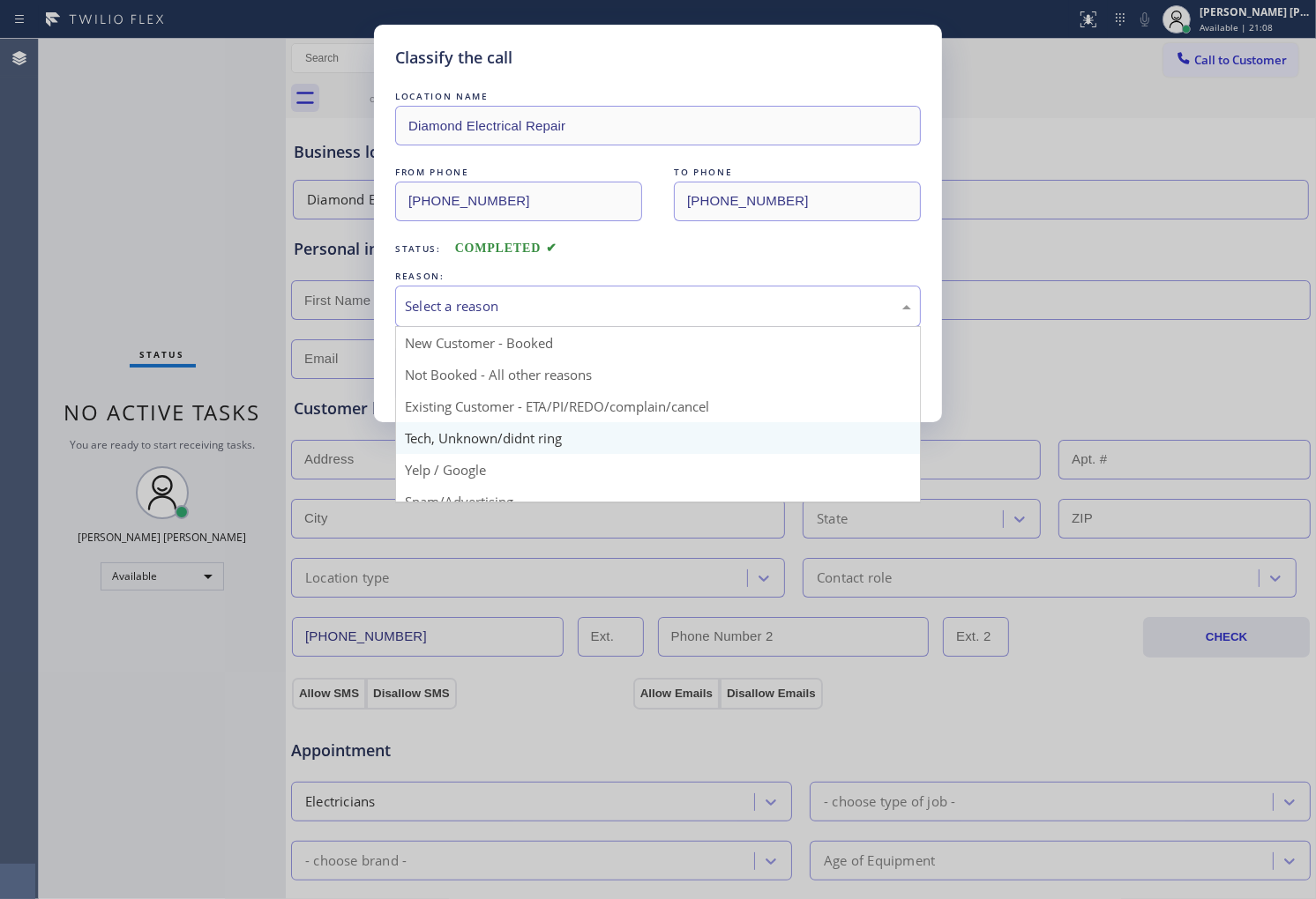
scroll to position [97, 0]
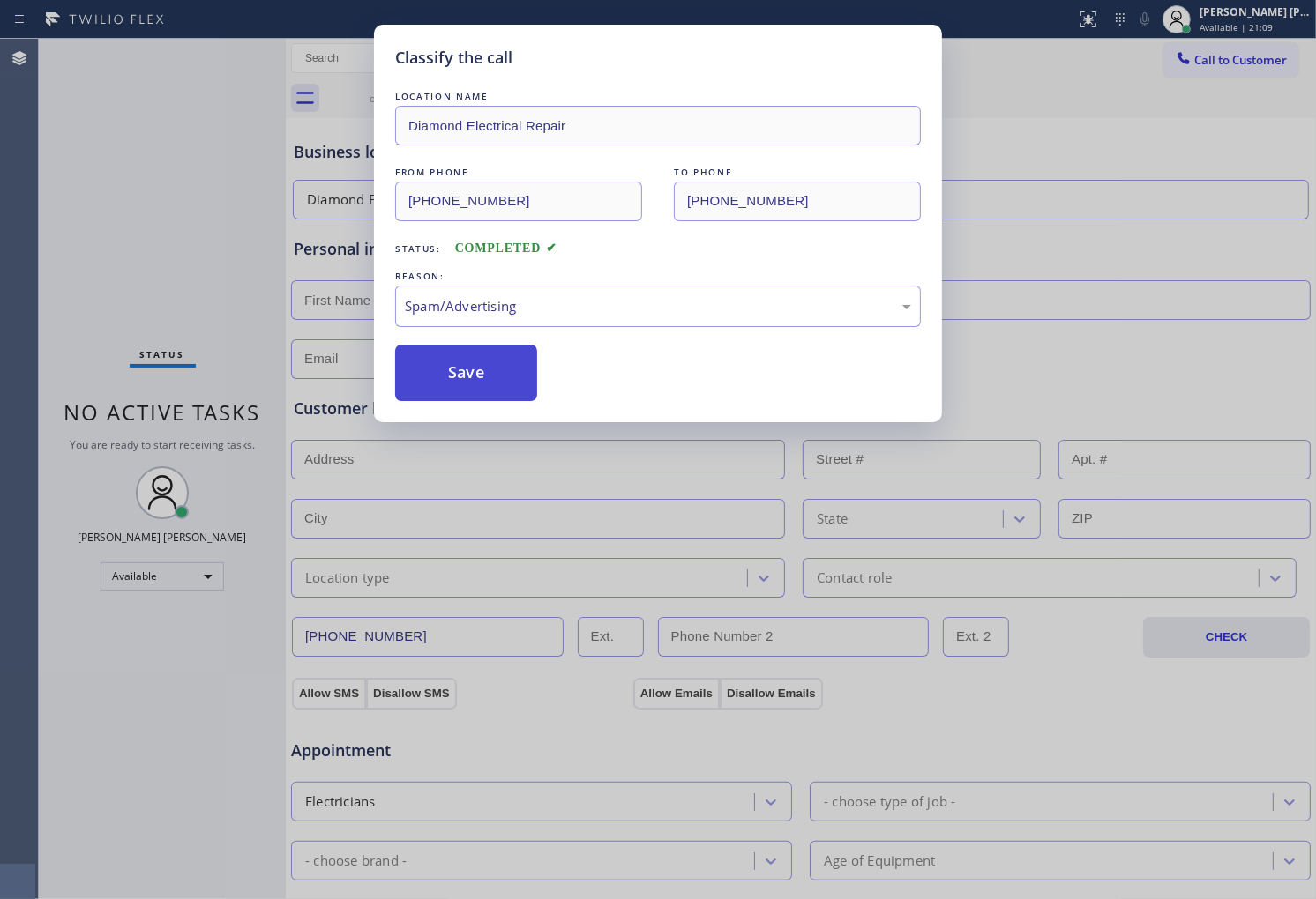
click at [451, 389] on button "Save" at bounding box center [466, 372] width 142 height 57
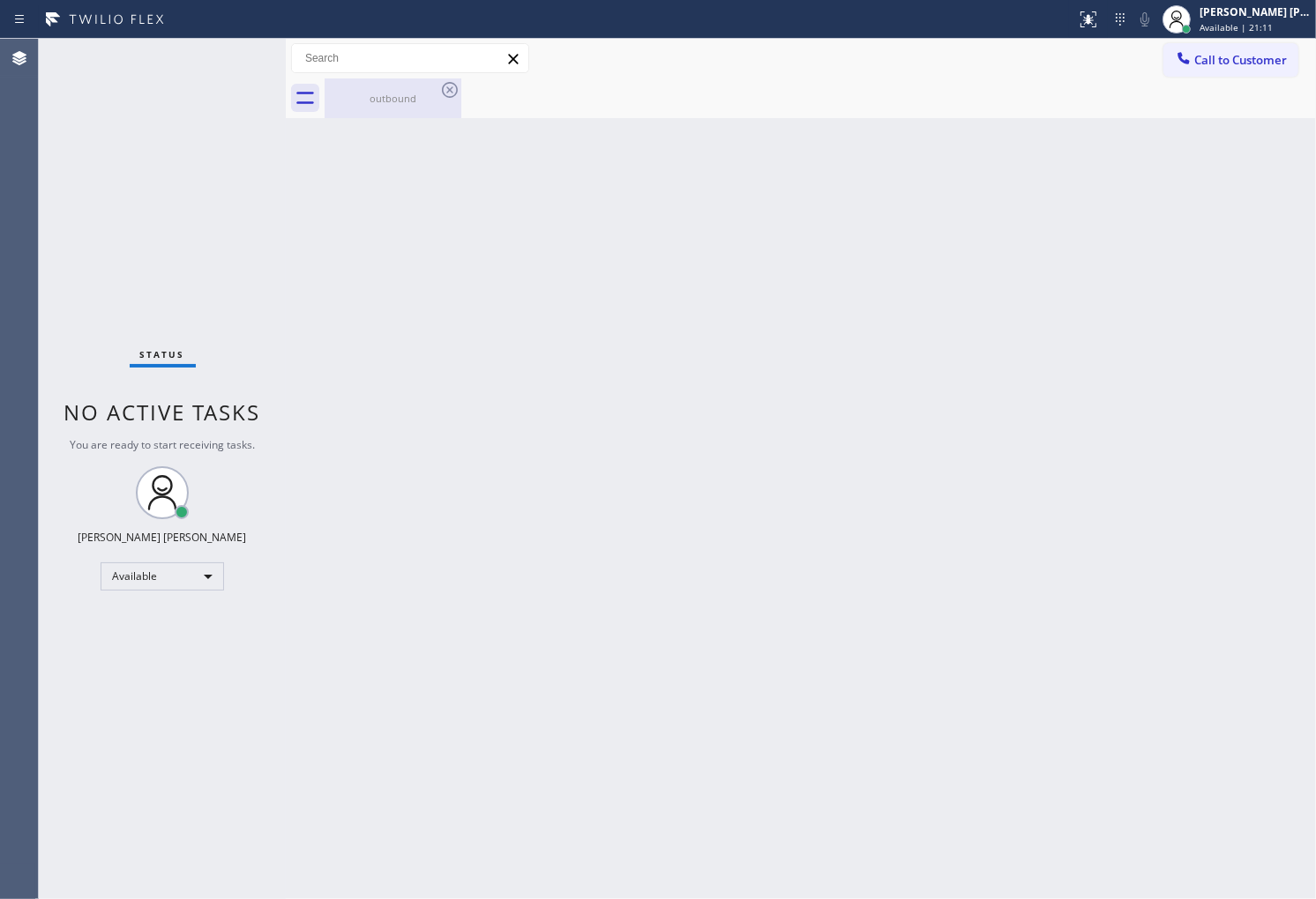
click at [426, 113] on div "outbound" at bounding box center [393, 97] width 133 height 40
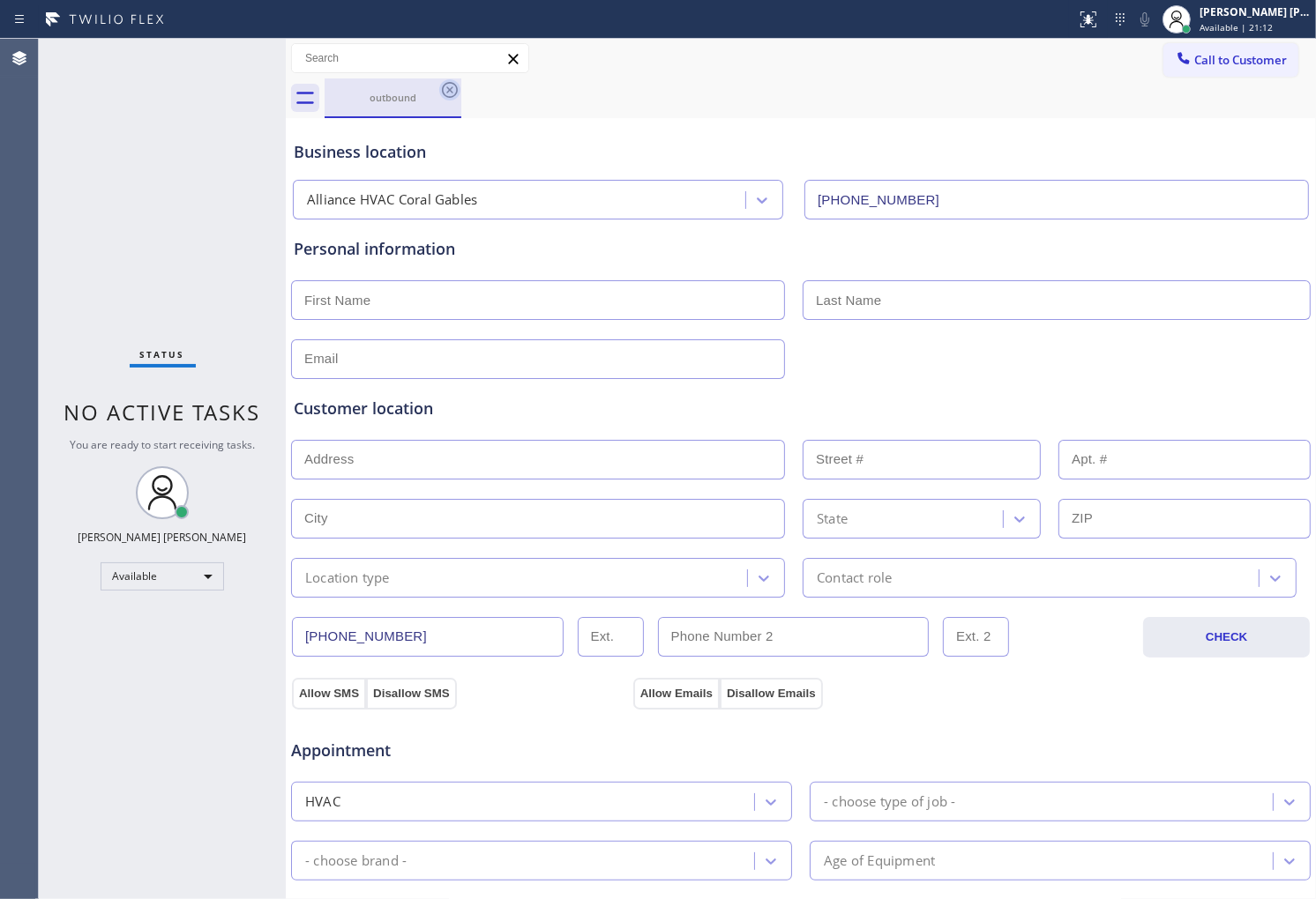
click at [452, 91] on icon at bounding box center [450, 90] width 15 height 15
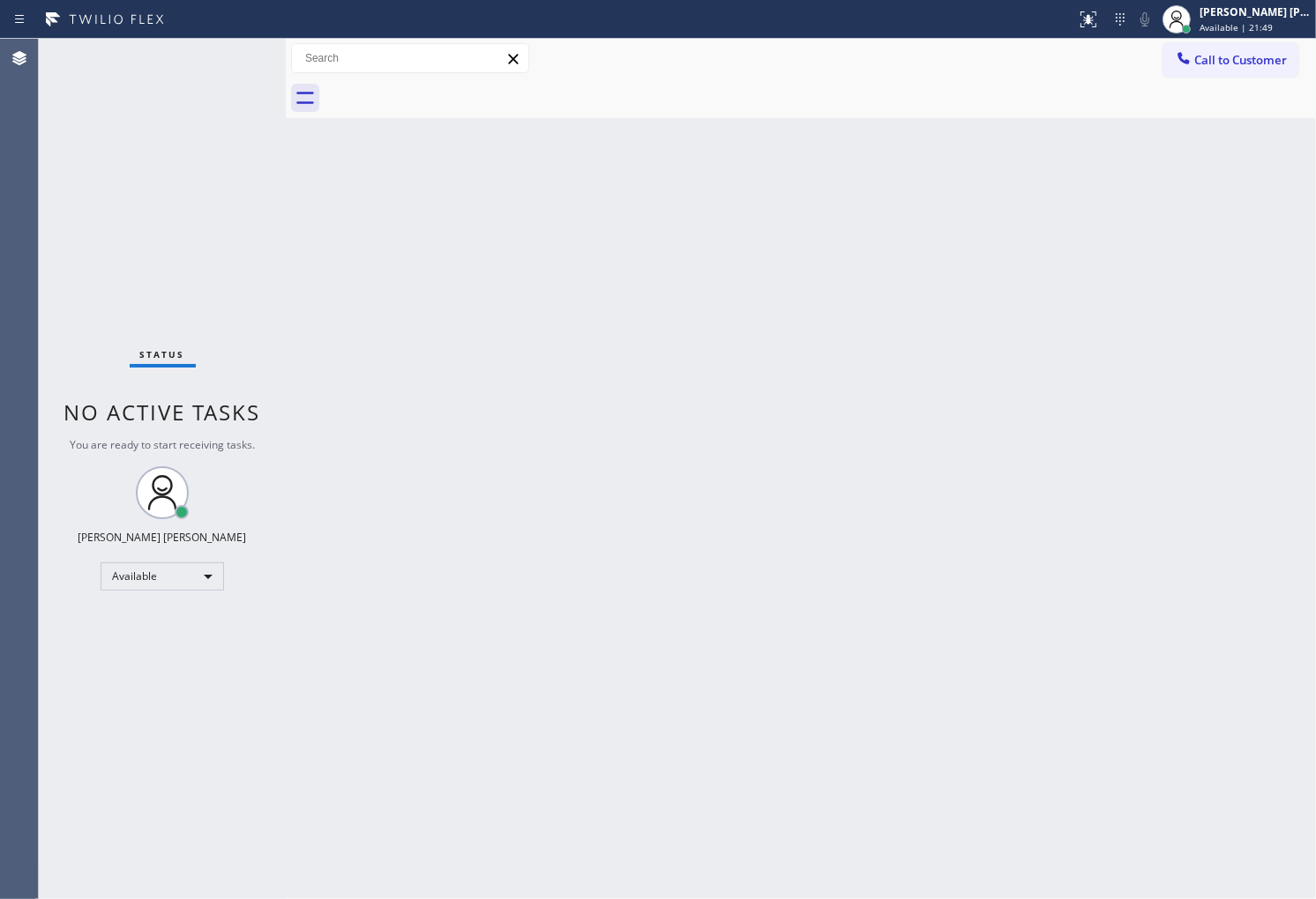
click at [36, 505] on div "Agent Desktop" at bounding box center [18, 469] width 38 height 860
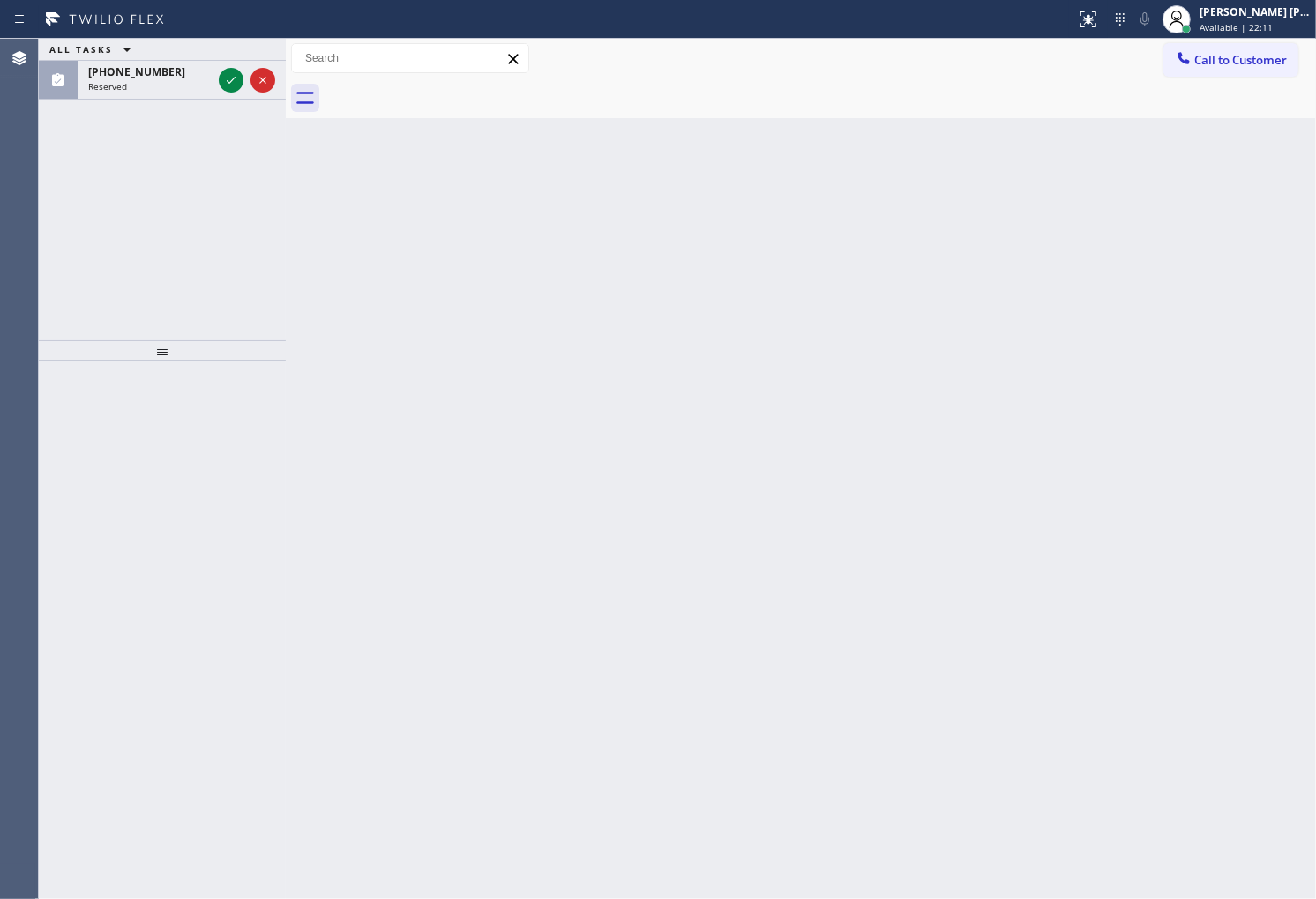
click at [0, 113] on div "Agent Desktop" at bounding box center [18, 469] width 38 height 860
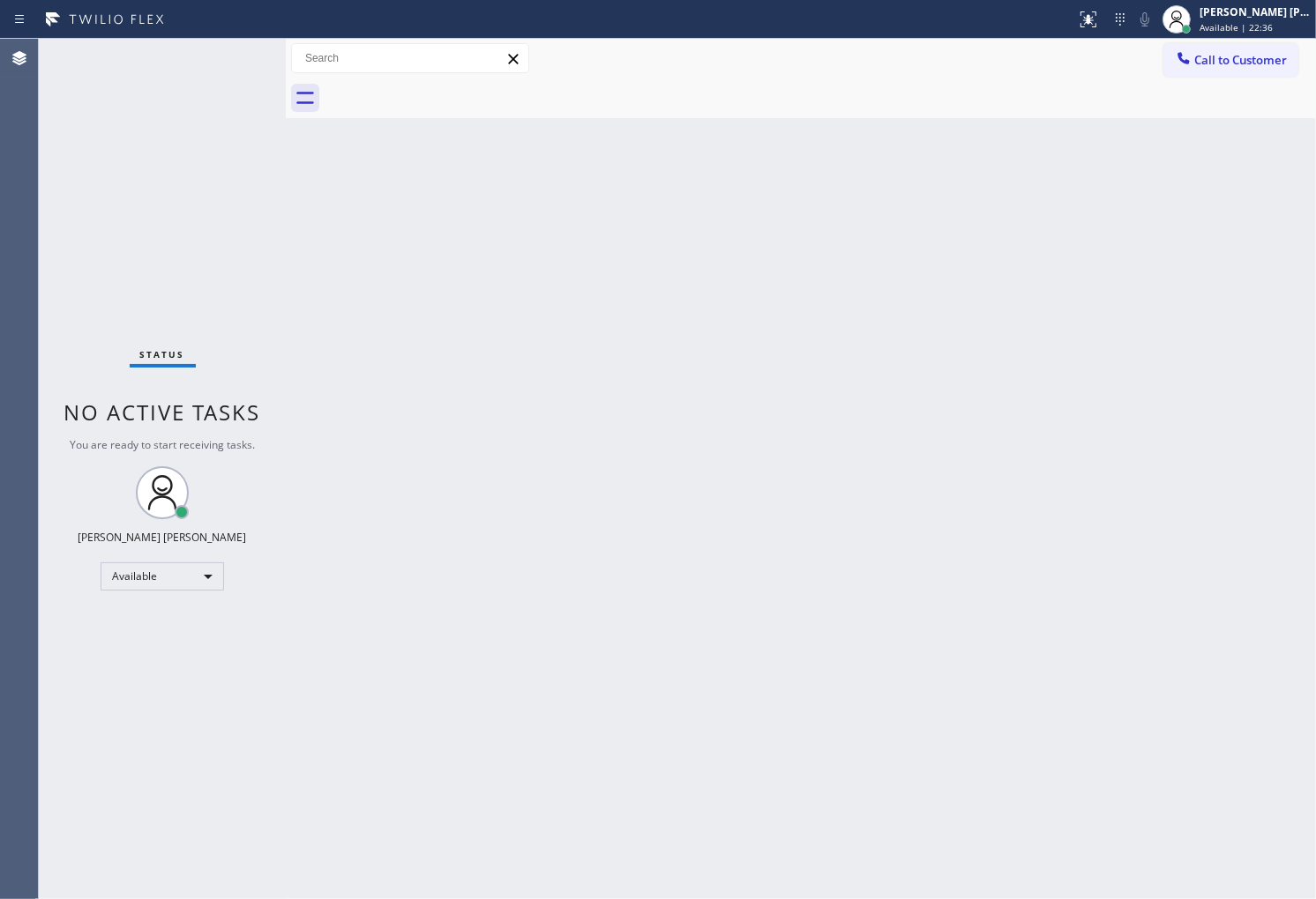
click at [1, 429] on div "Agent Desktop" at bounding box center [18, 469] width 38 height 860
click at [20, 335] on div "Agent Desktop" at bounding box center [18, 469] width 38 height 860
click at [1268, 78] on div at bounding box center [819, 97] width 991 height 40
click at [1270, 52] on span "Call to Customer" at bounding box center [1241, 60] width 93 height 15
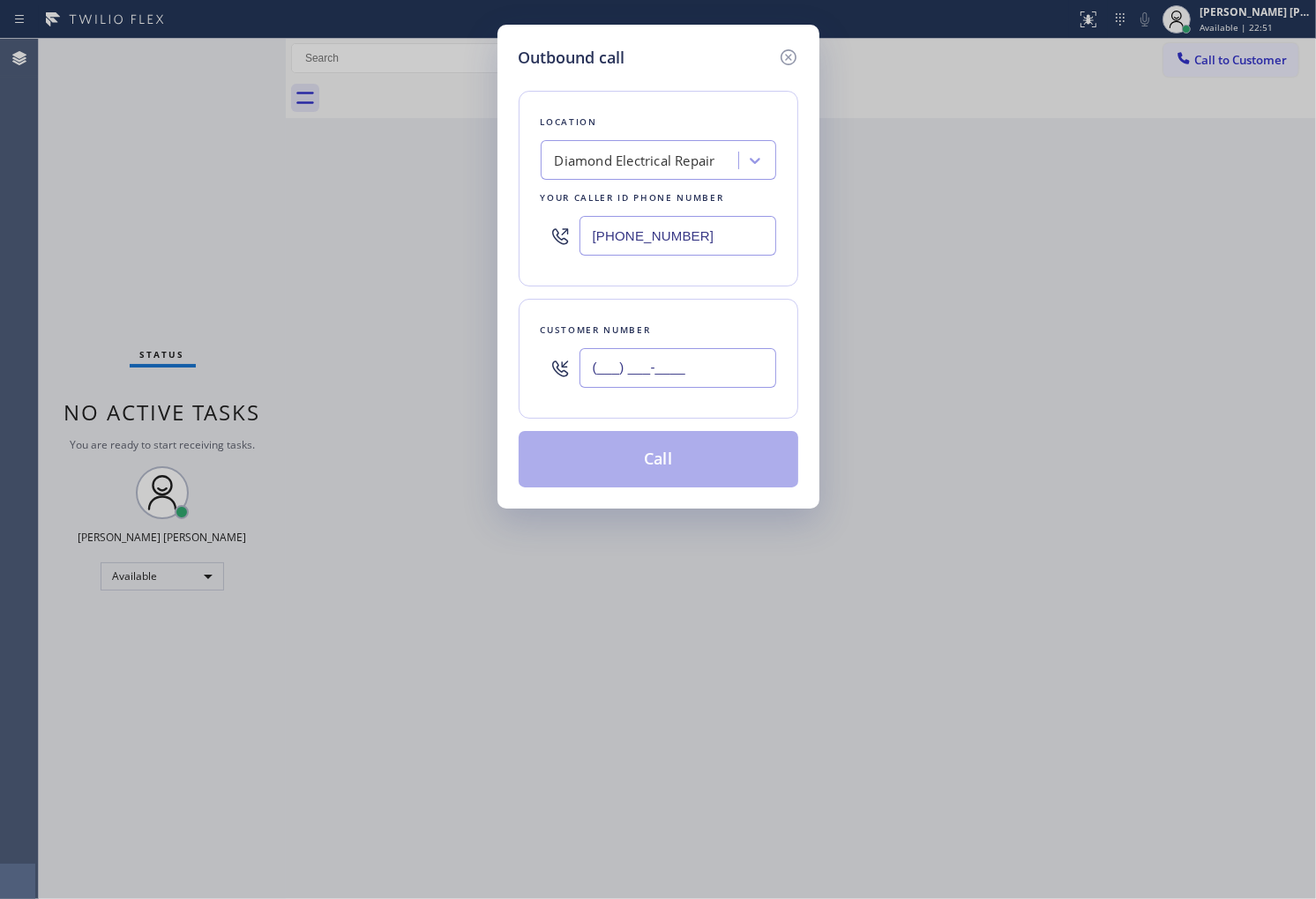
click at [676, 368] on input "(___) ___-____" at bounding box center [678, 368] width 197 height 40
paste input "3122"
click at [683, 363] on input "(___) ___-3122" at bounding box center [678, 368] width 197 height 40
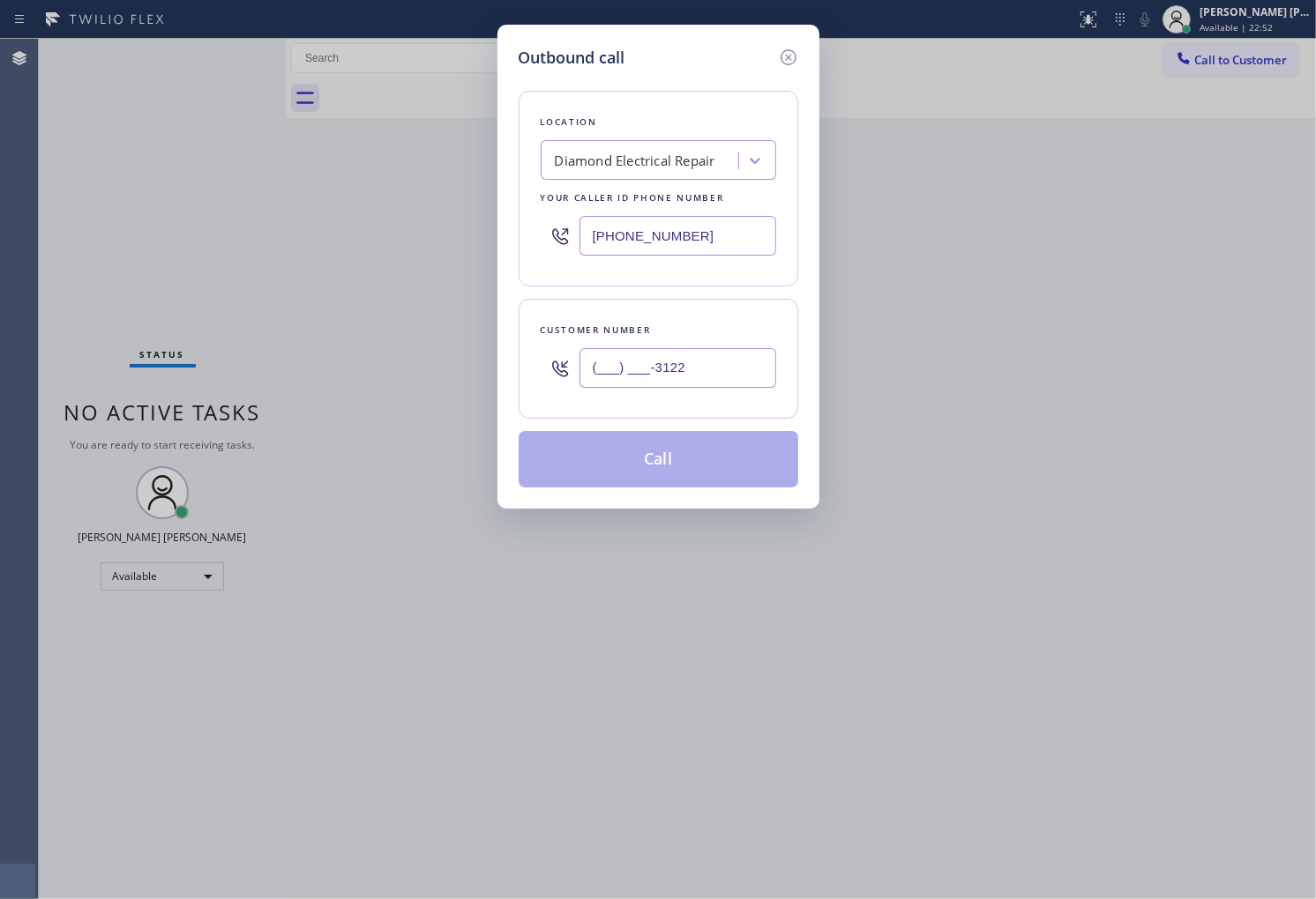
click at [683, 363] on input "(___) ___-3122" at bounding box center [678, 368] width 197 height 40
paste input "312) 204-058"
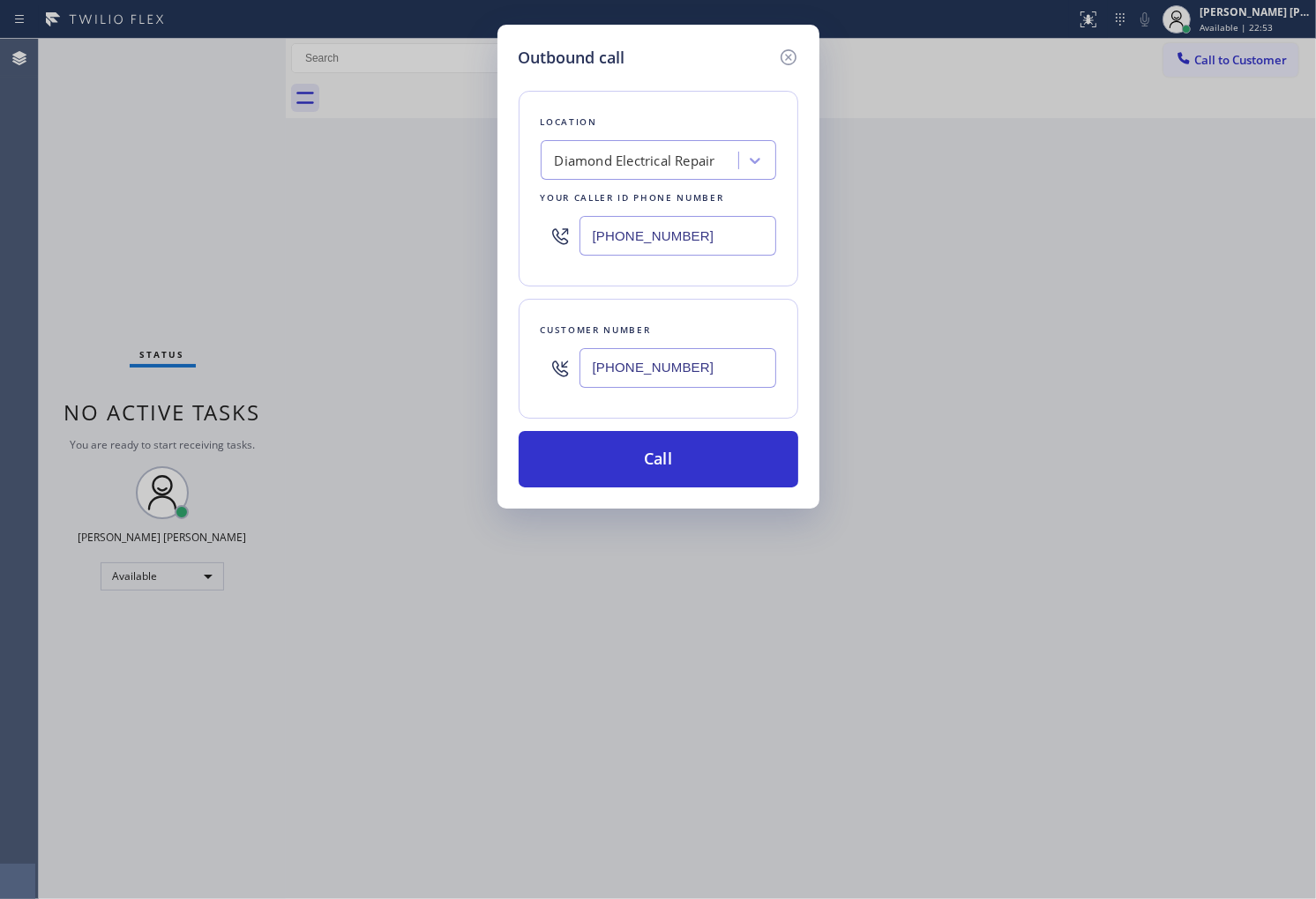
type input "(312) 204-0582"
click at [729, 251] on input "(855) 907-1049" at bounding box center [678, 235] width 197 height 40
paste input "312) 766-7552"
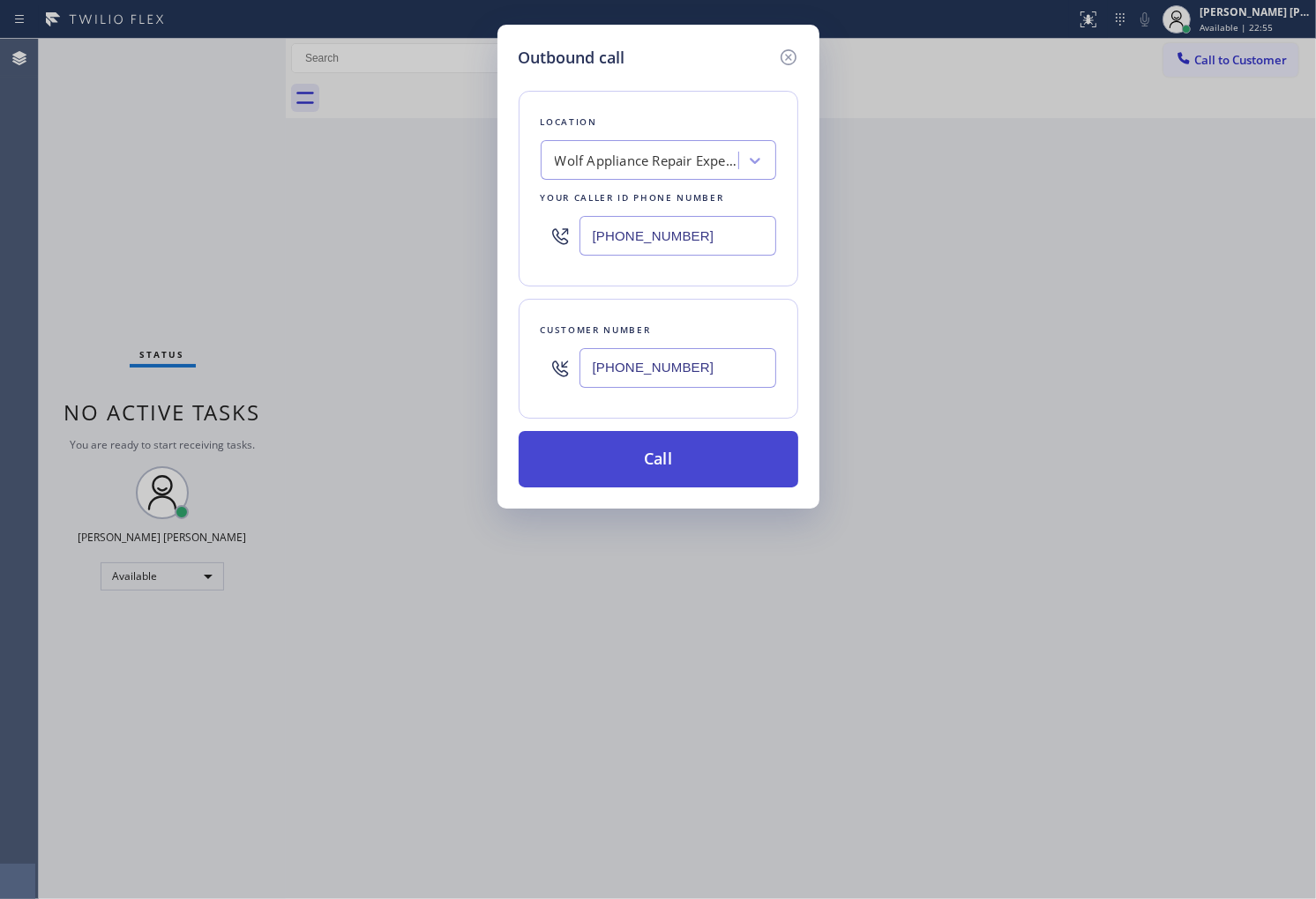
type input "(312) 766-7552"
click at [709, 456] on button "Call" at bounding box center [658, 459] width 280 height 57
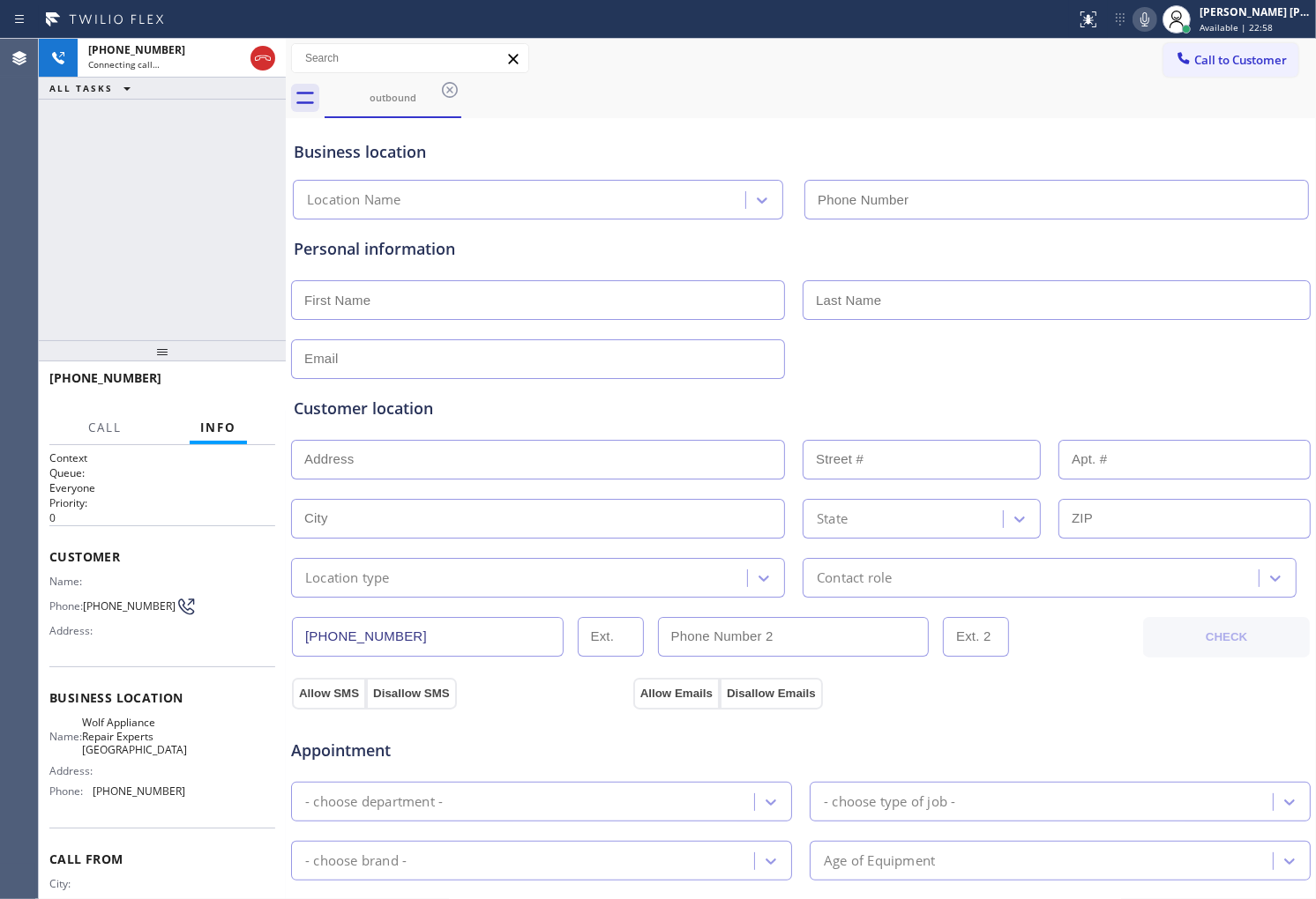
type input "(312) 766-7552"
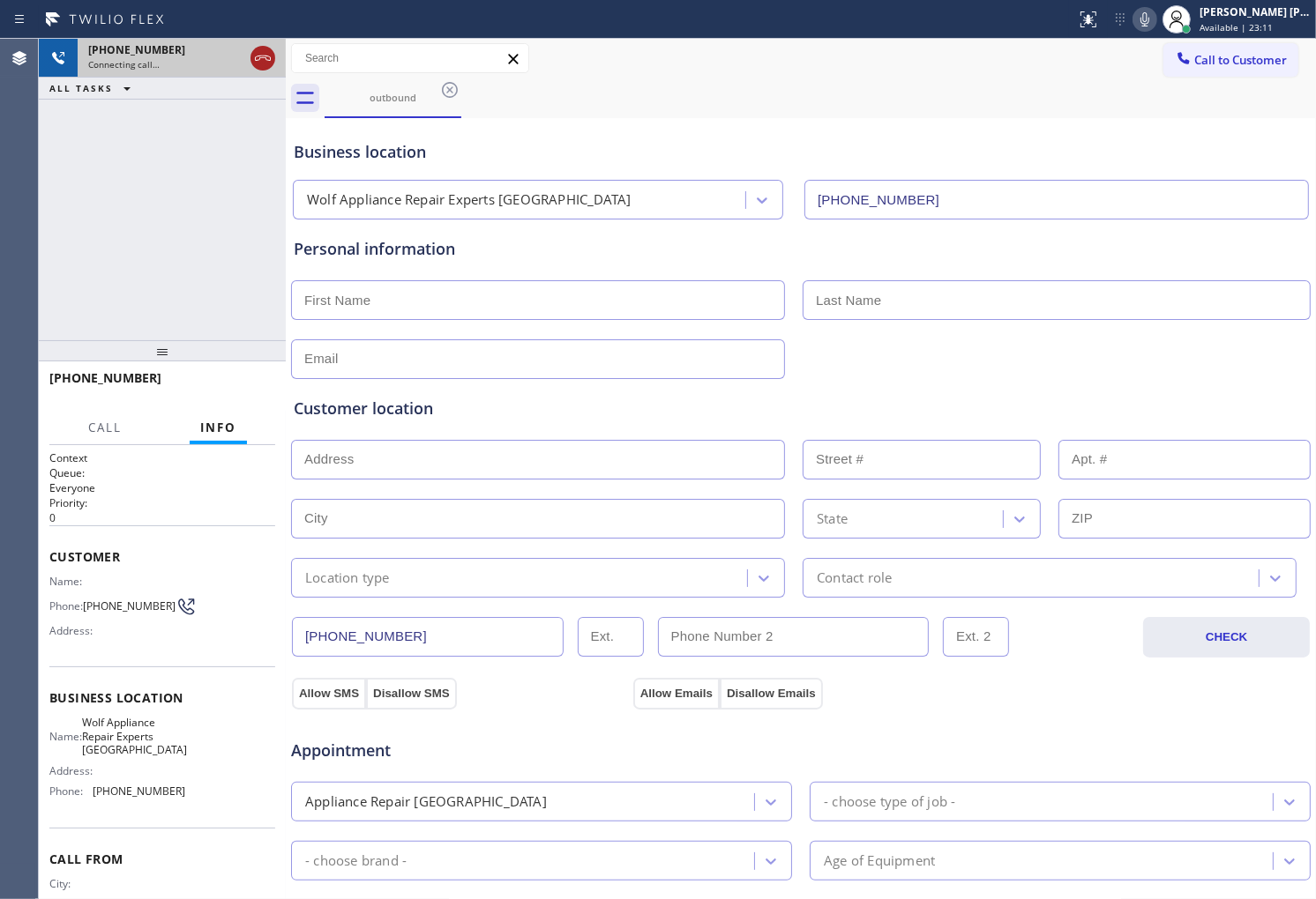
click at [266, 59] on icon at bounding box center [262, 58] width 15 height 5
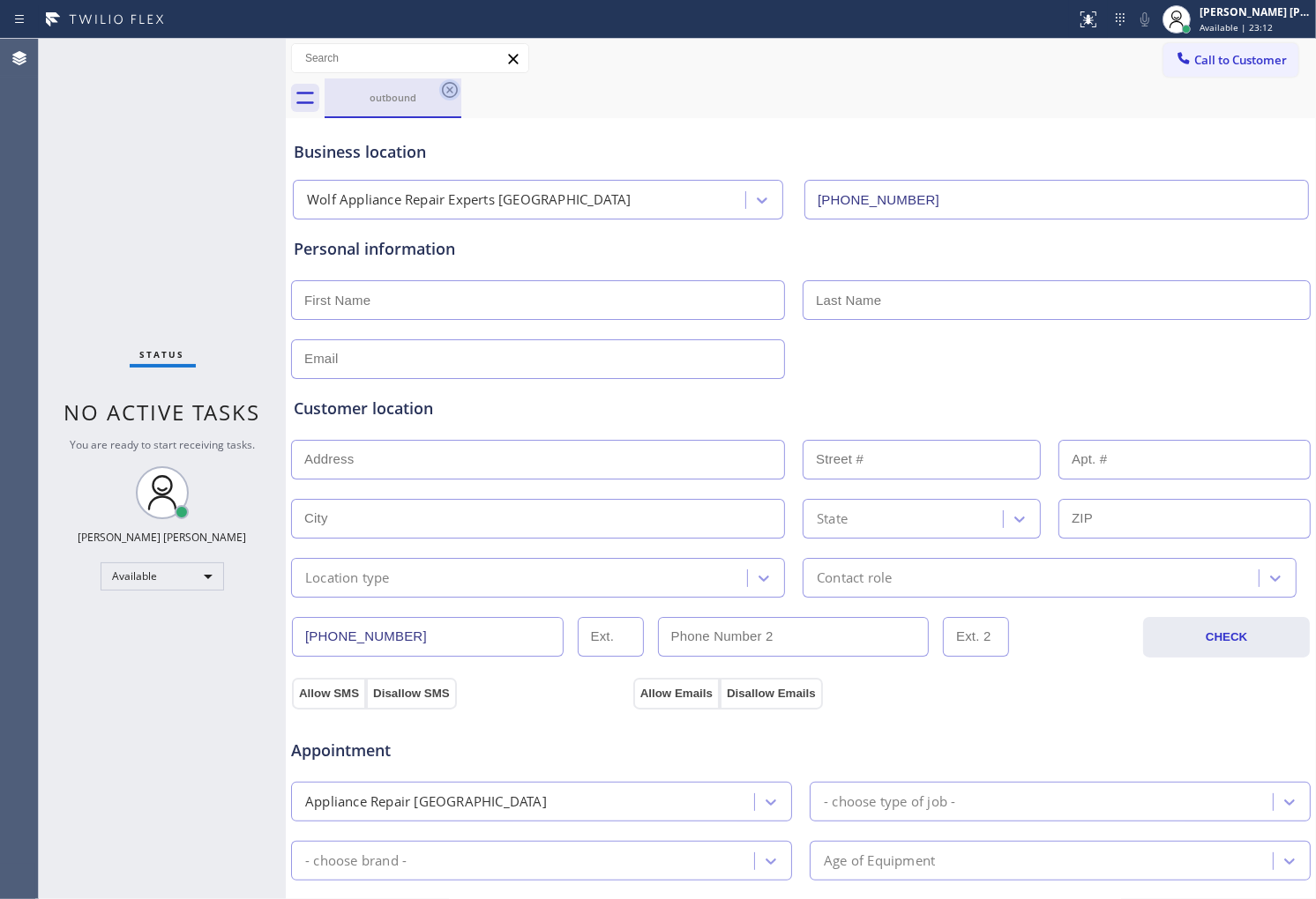
click at [441, 92] on icon at bounding box center [450, 90] width 21 height 21
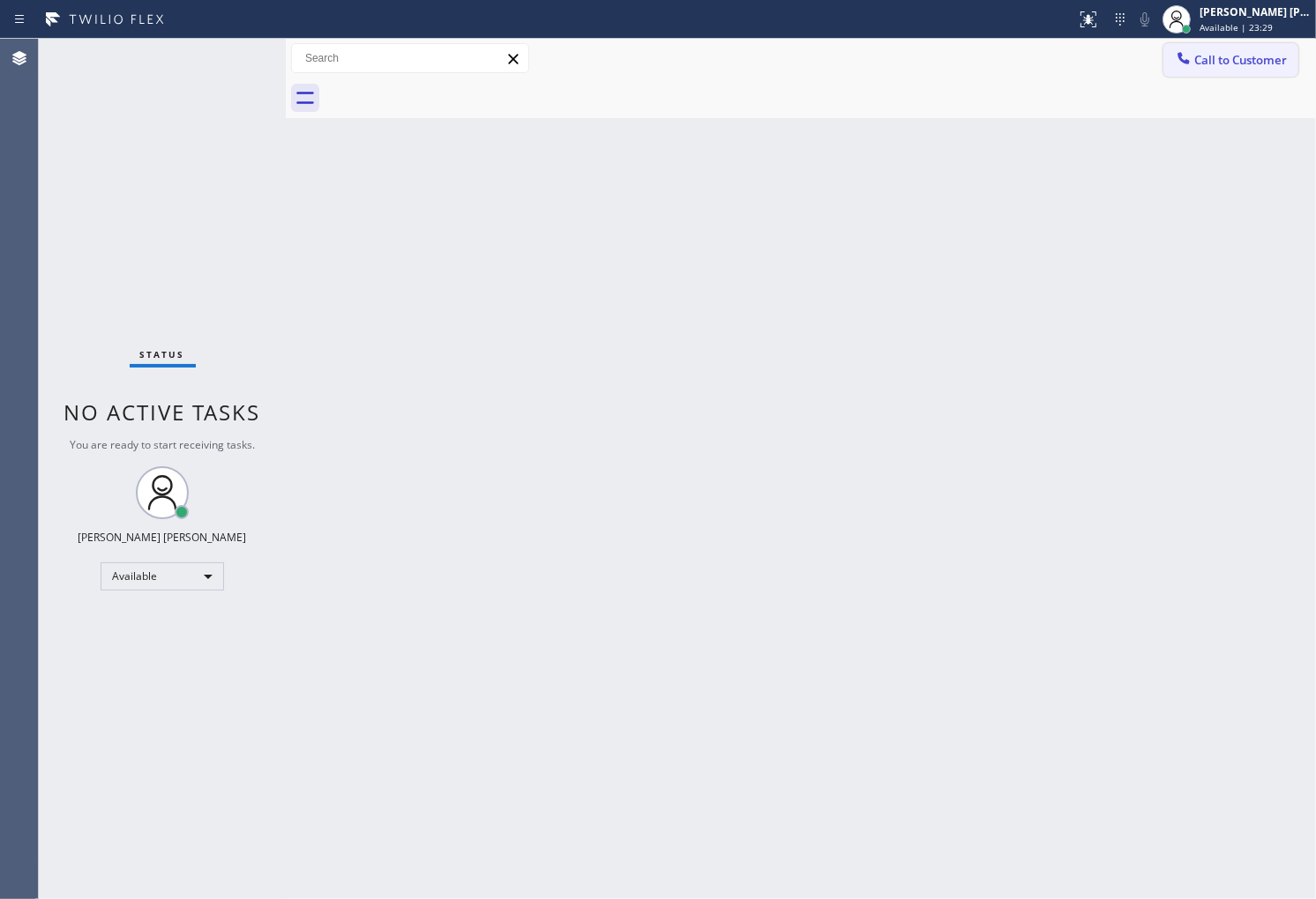
click at [1272, 74] on button "Call to Customer" at bounding box center [1231, 60] width 135 height 34
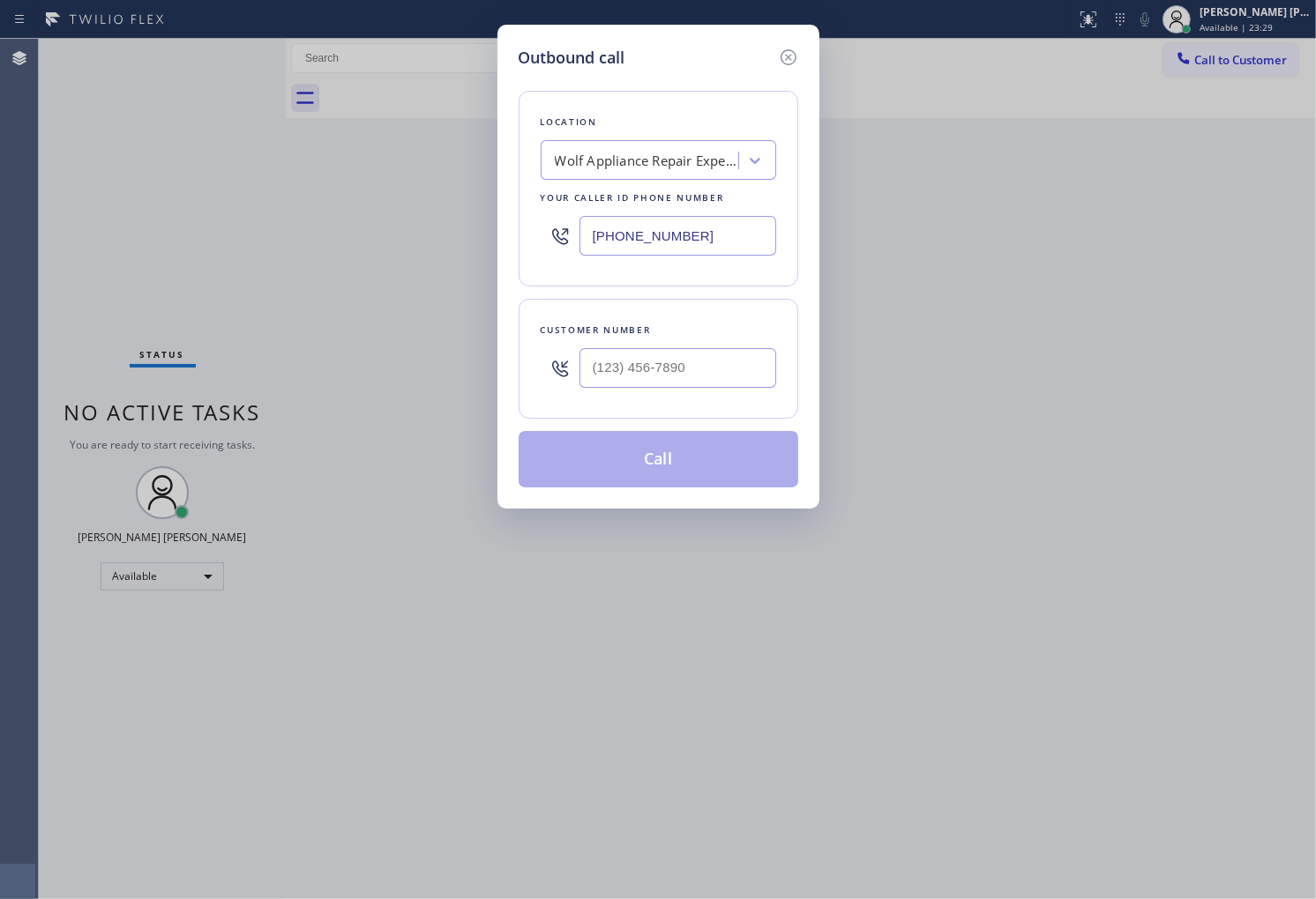
click at [780, 241] on div "Location Wolf Appliance Repair Experts Chicago Your caller id phone number (312…" at bounding box center [658, 188] width 280 height 196
click at [750, 240] on input "(312) 766-7552" at bounding box center [678, 235] width 197 height 40
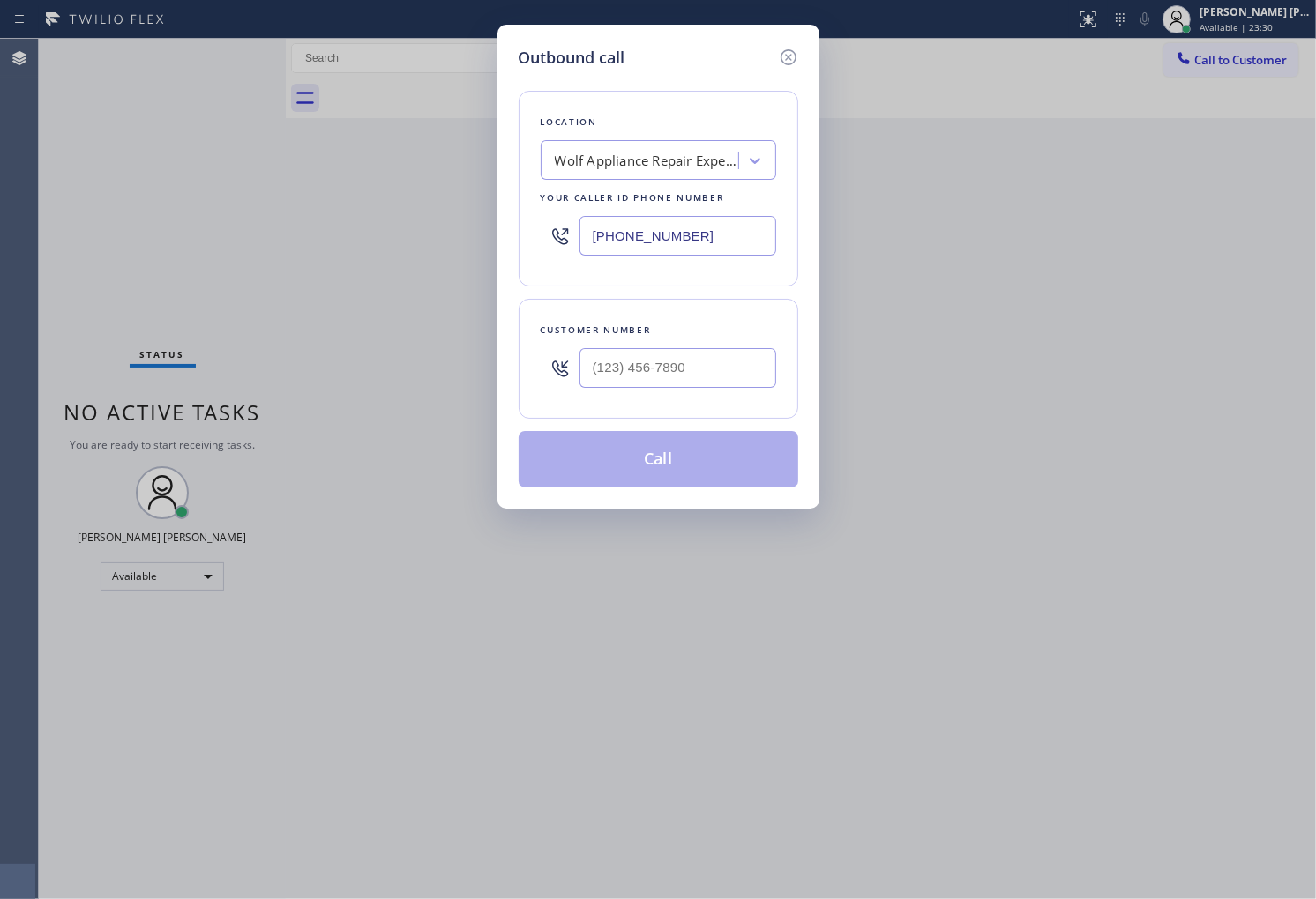
paste input "23) 774-5431"
type input "(323) 774-5431"
click at [663, 367] on input "(___) ___-____" at bounding box center [678, 368] width 197 height 40
paste input "213) 792-8428"
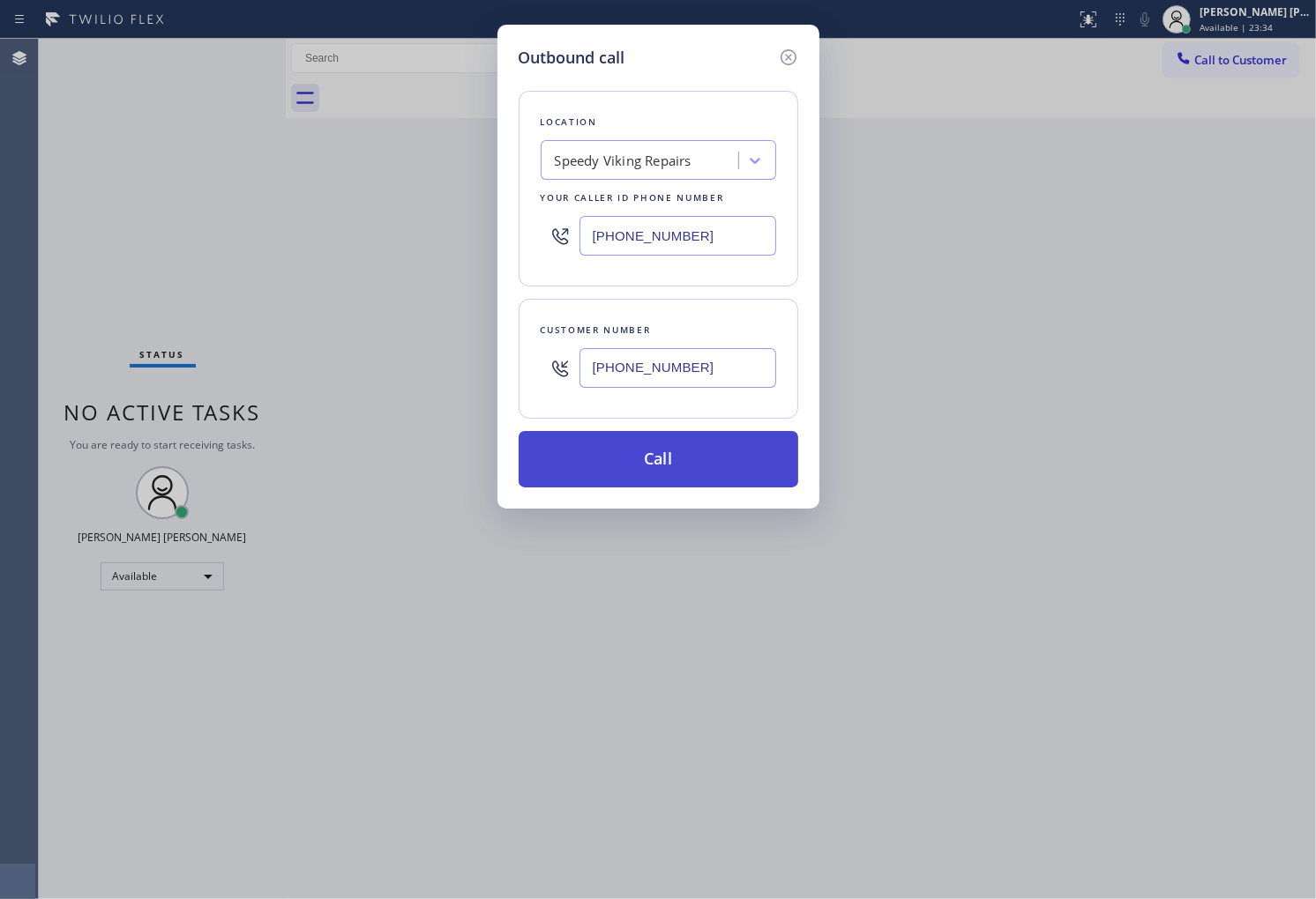
type input "(213) 792-8428"
click at [682, 469] on button "Call" at bounding box center [658, 459] width 280 height 57
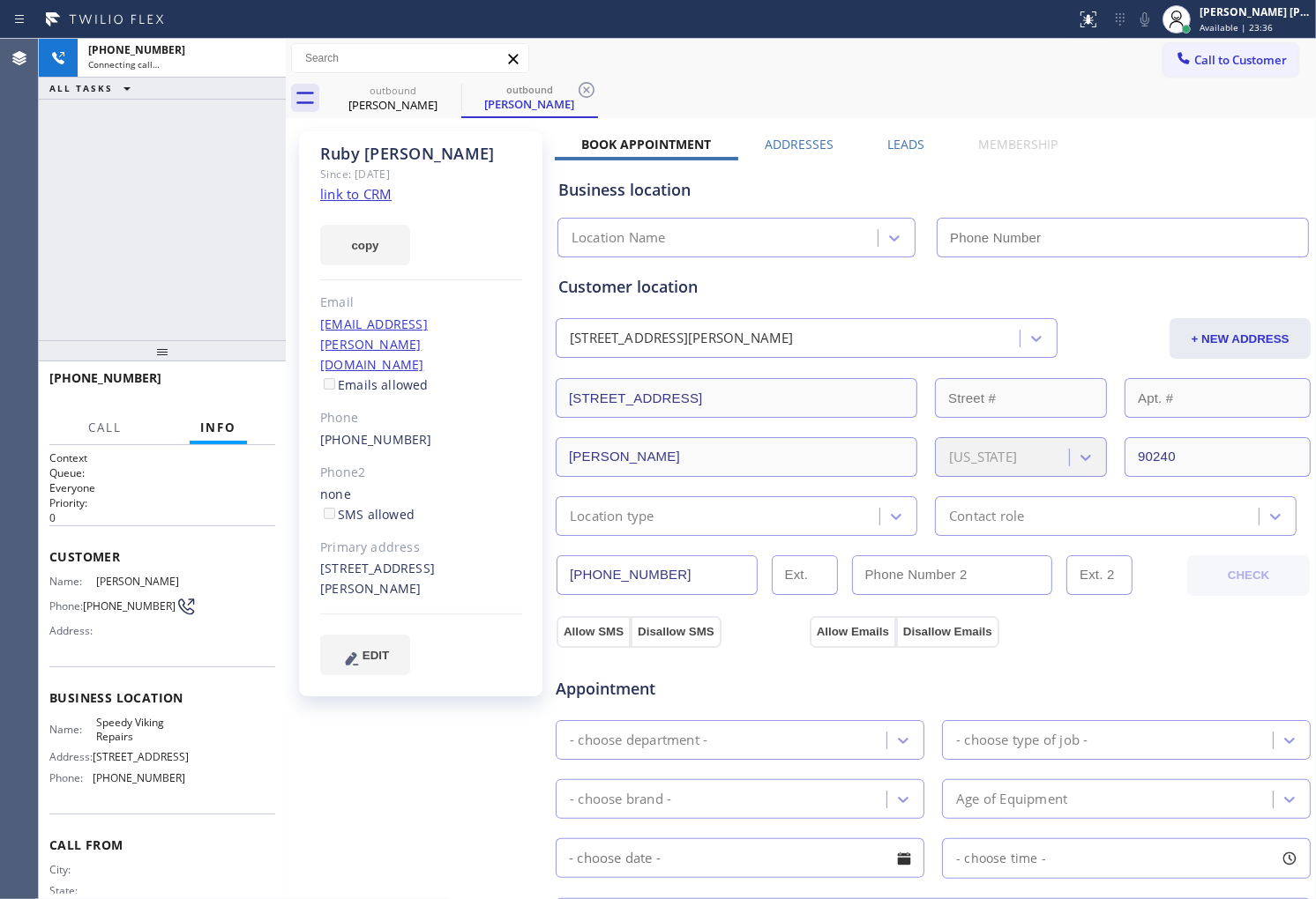
click at [388, 156] on div "Ruby Domingas" at bounding box center [421, 153] width 202 height 20
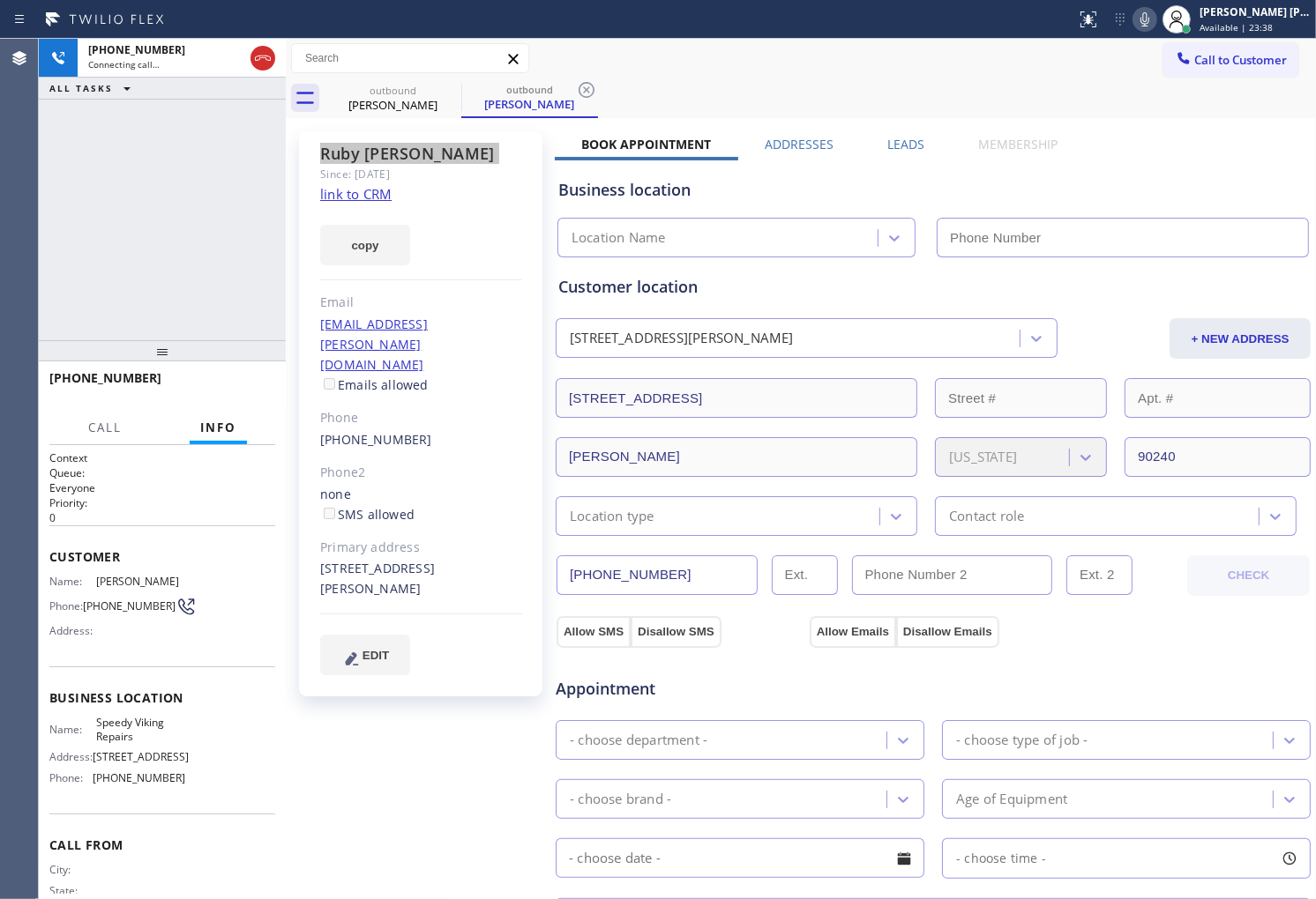
type input "(323) 774-5431"
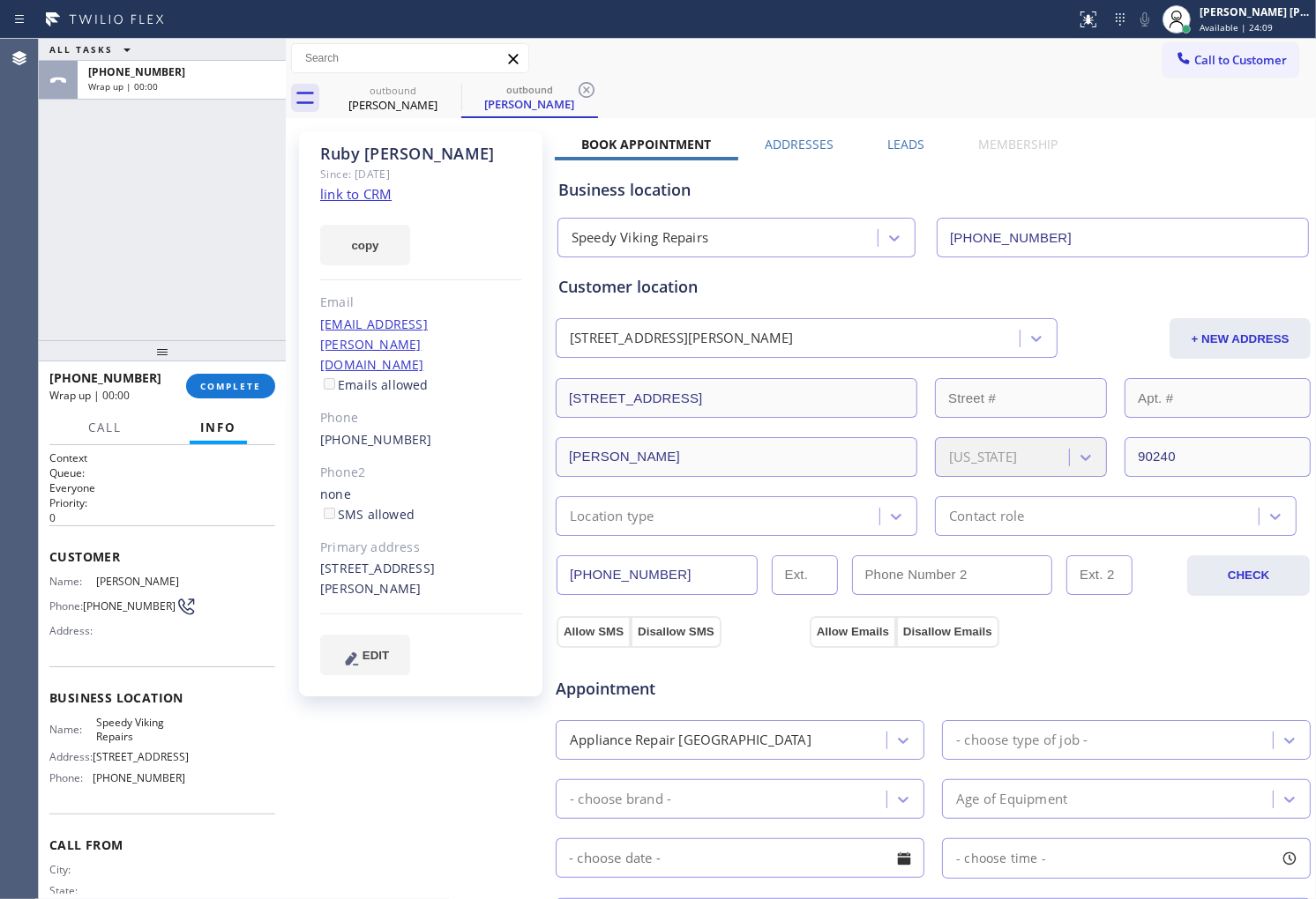
click at [922, 141] on div "Leads" at bounding box center [906, 149] width 91 height 25
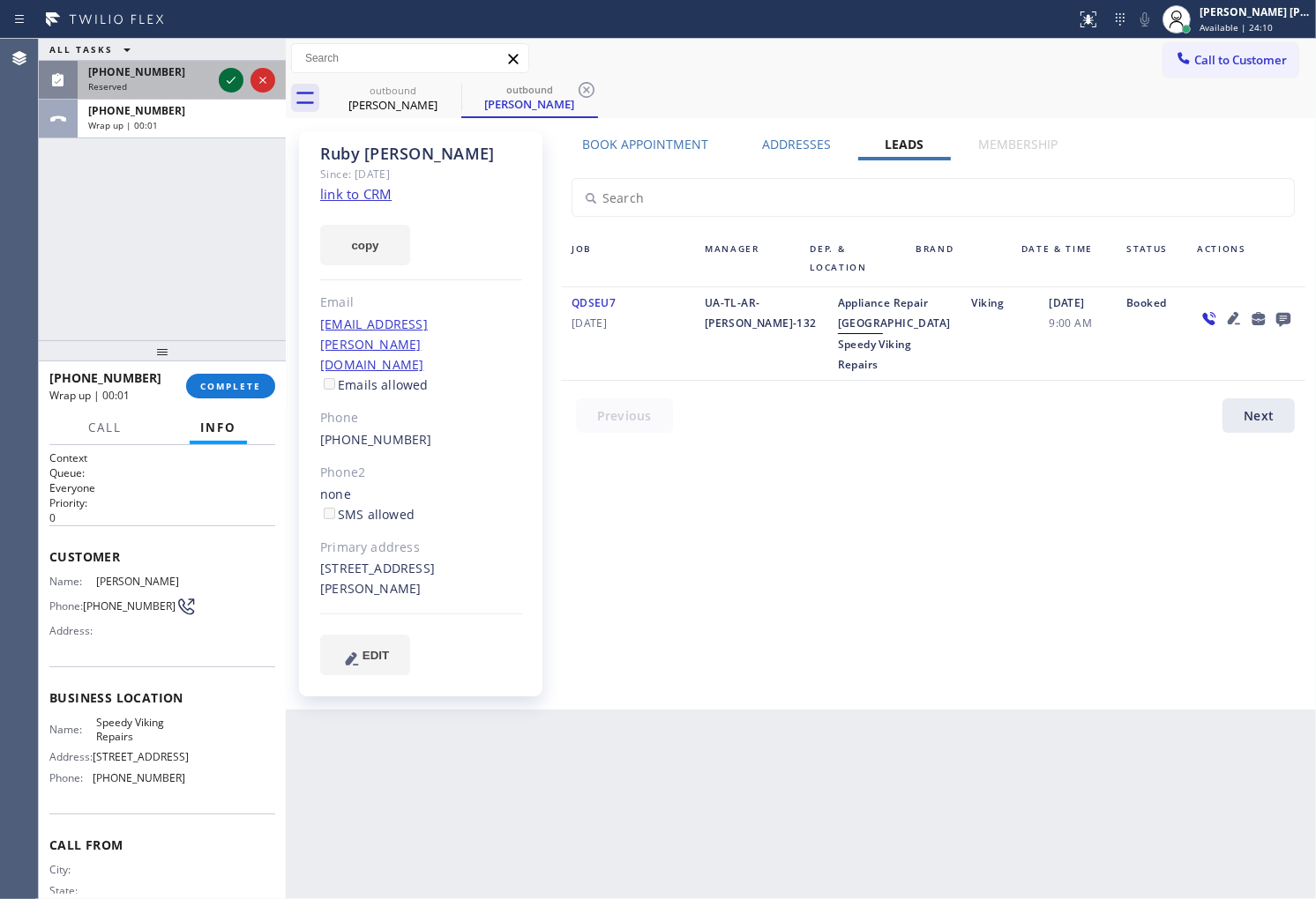
click at [221, 83] on icon at bounding box center [232, 80] width 21 height 21
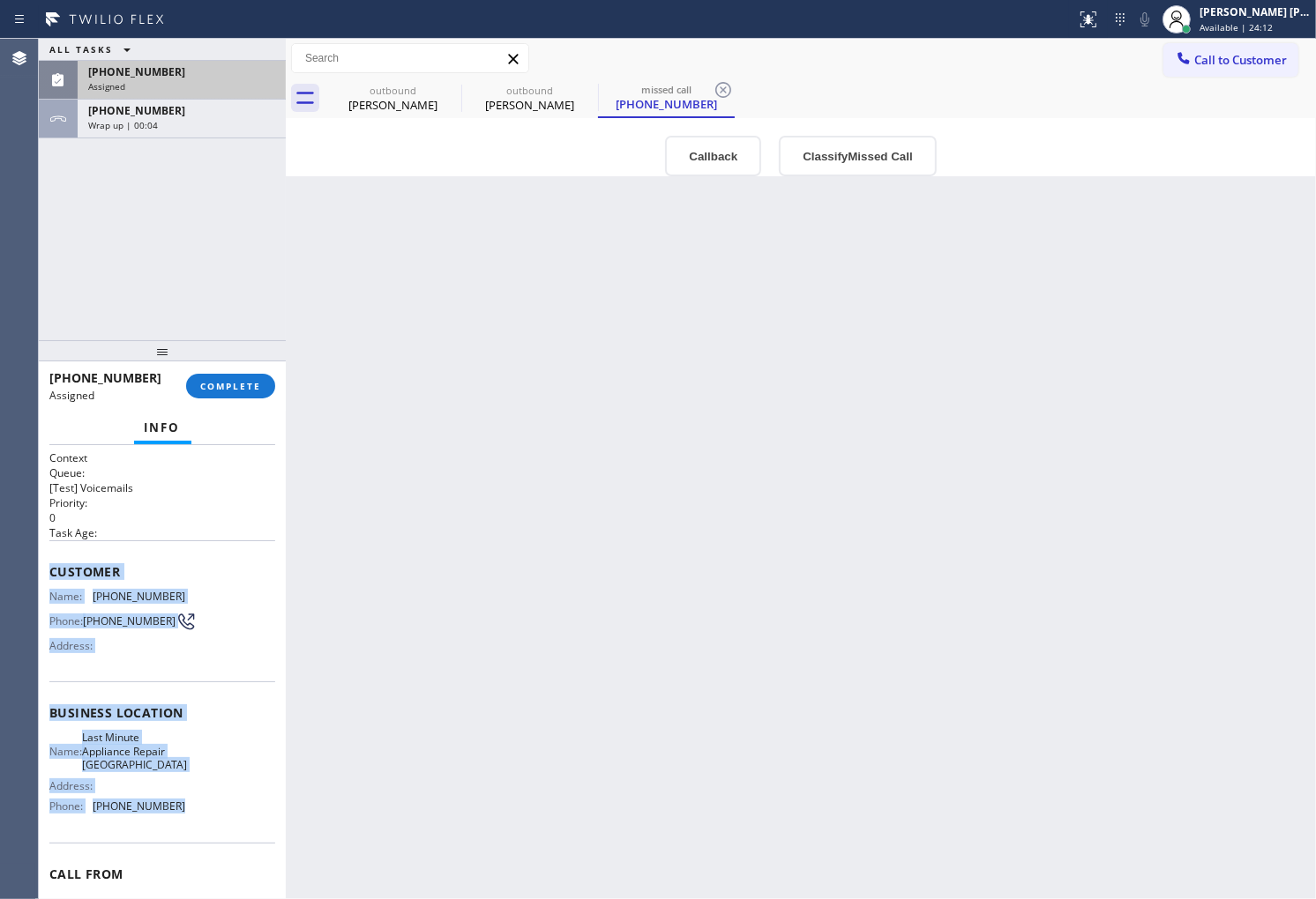
drag, startPoint x: 47, startPoint y: 566, endPoint x: 180, endPoint y: 833, distance: 298.3
click at [180, 833] on div "Context Queue: [Test] Voicemails Priority: 0 Task Age: Customer Name: (253) 295…" at bounding box center [162, 672] width 247 height 454
copy div "Customer Name: (253) 295-1873 Phone: (253) 295-1873 Address: Business location …"
click at [221, 393] on button "COMPLETE" at bounding box center [231, 387] width 89 height 25
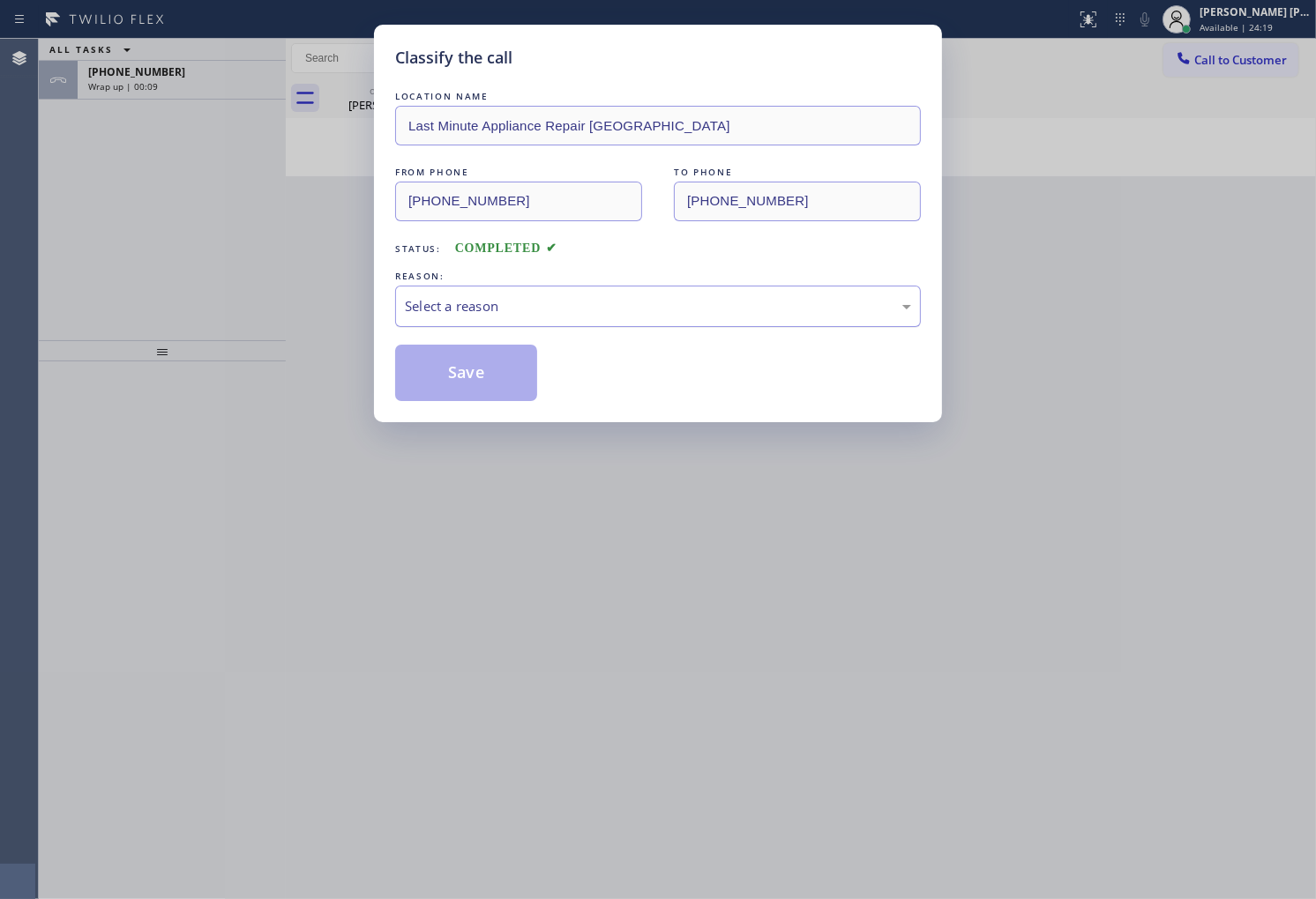
click at [716, 324] on div "Select a reason" at bounding box center [658, 306] width 526 height 41
click at [533, 338] on div "LOCATION NAME Last Minute Appliance Repair Palm Desert FROM PHONE (253) 295-187…" at bounding box center [658, 243] width 526 height 313
click at [542, 318] on div "Existing Customer - ETA/PI/REDO/complain/cancel" at bounding box center [658, 306] width 526 height 41
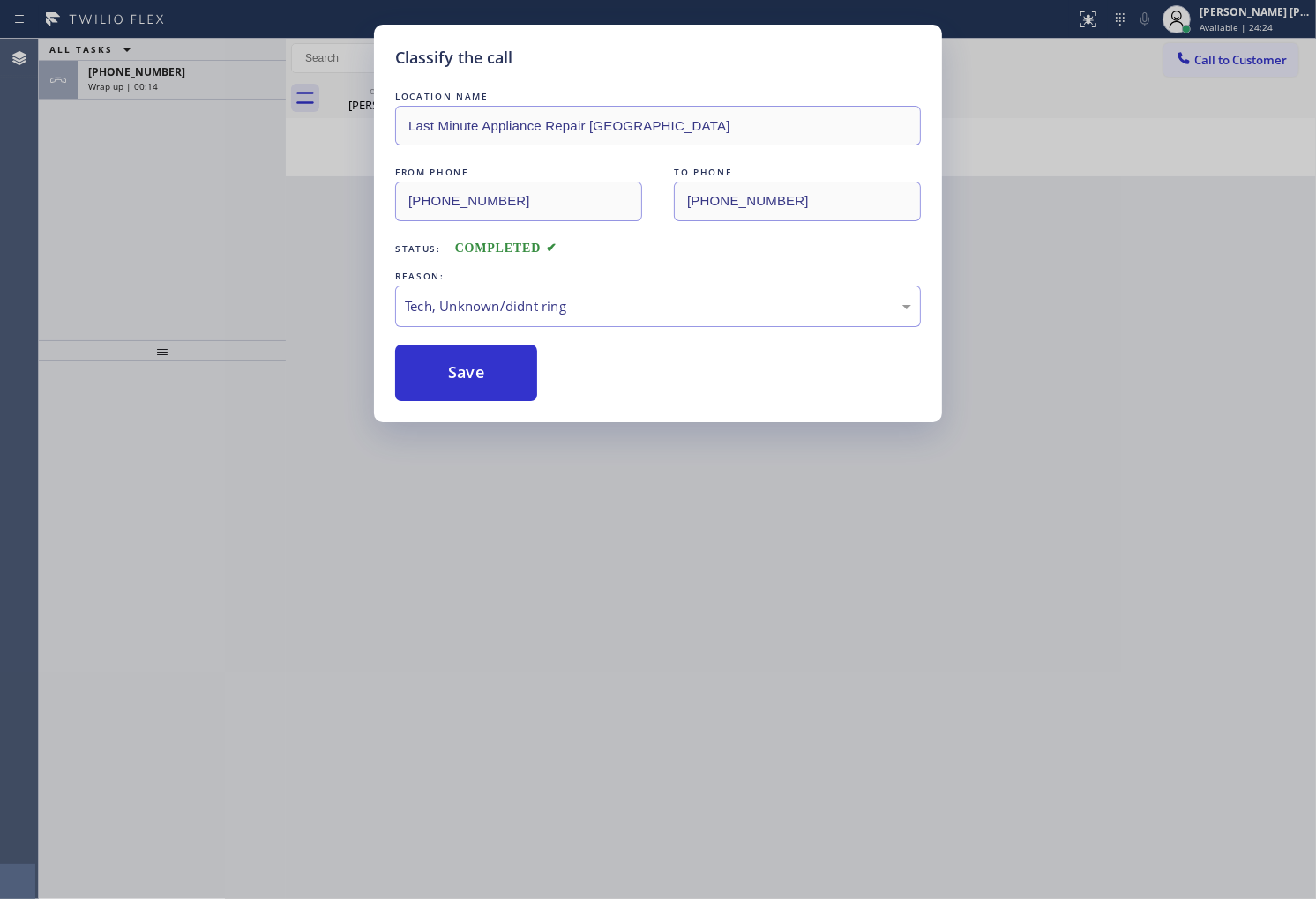
click at [530, 430] on div "Classify the call LOCATION NAME Last Minute Appliance Repair Palm Desert FROM P…" at bounding box center [658, 450] width 1316 height 899
click at [503, 389] on button "Save" at bounding box center [466, 372] width 142 height 57
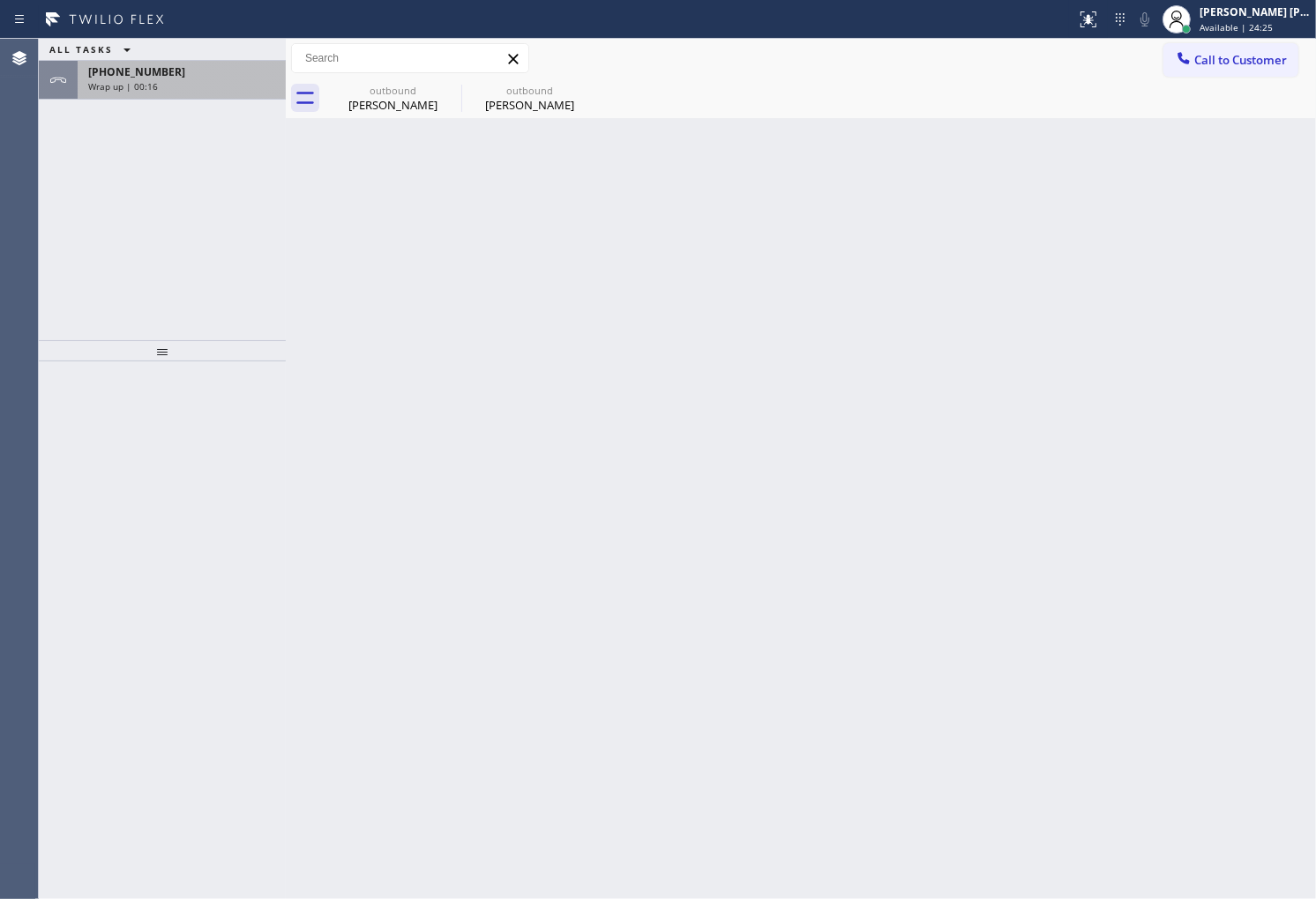
click at [187, 82] on div "Wrap up | 00:16" at bounding box center [181, 86] width 187 height 13
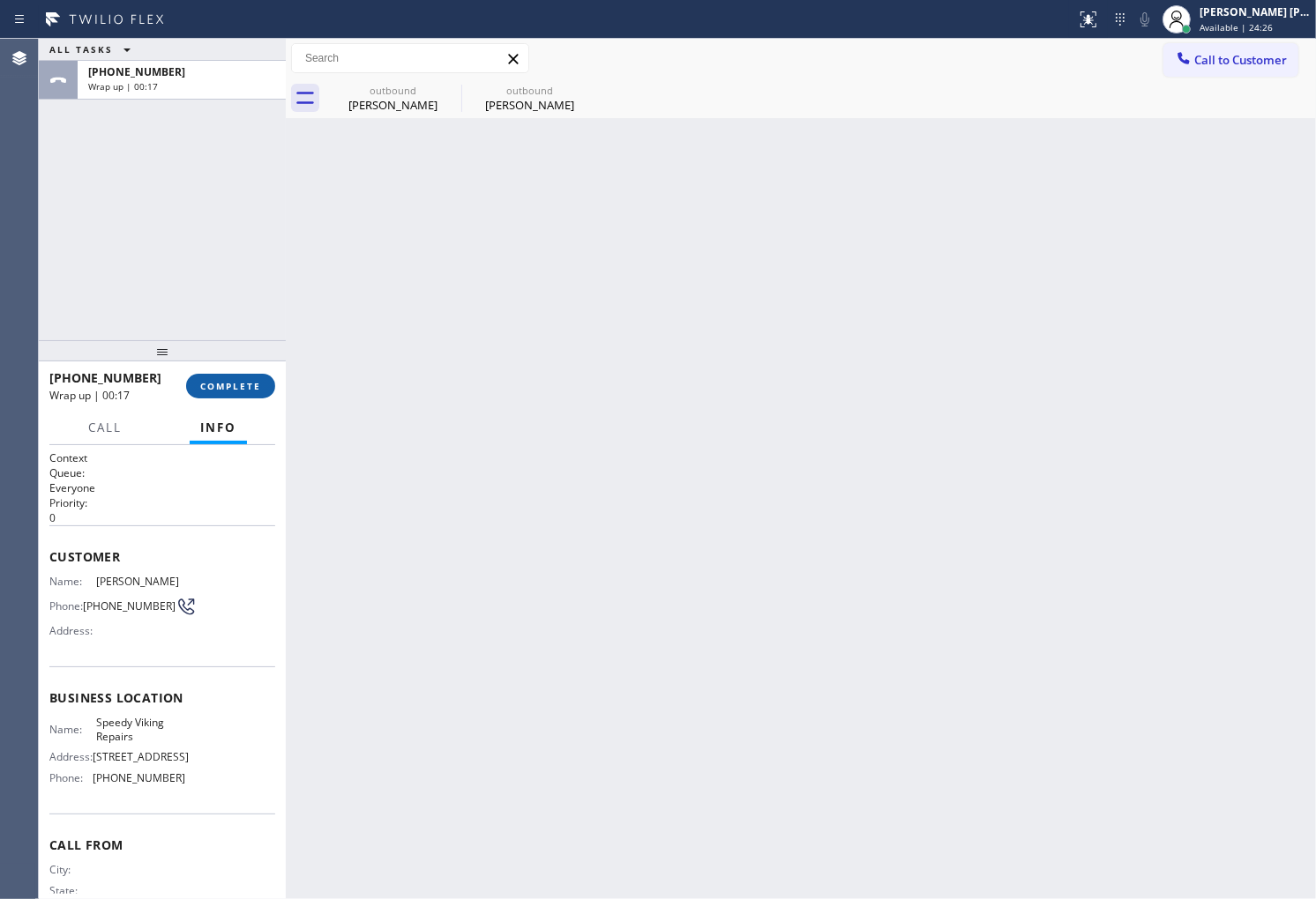
click at [206, 381] on span "COMPLETE" at bounding box center [230, 386] width 61 height 13
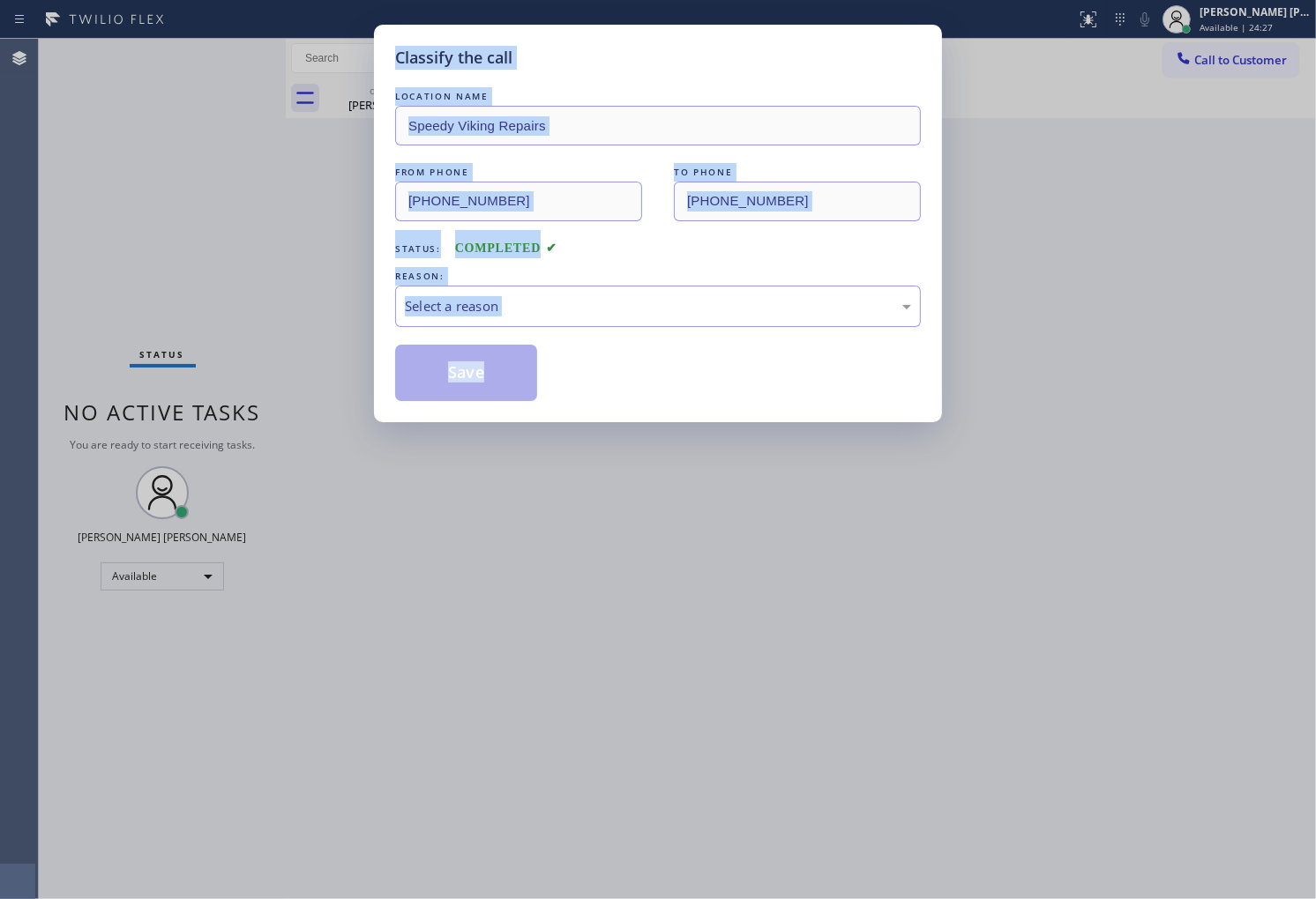
click at [587, 277] on div "REASON:" at bounding box center [658, 276] width 526 height 18
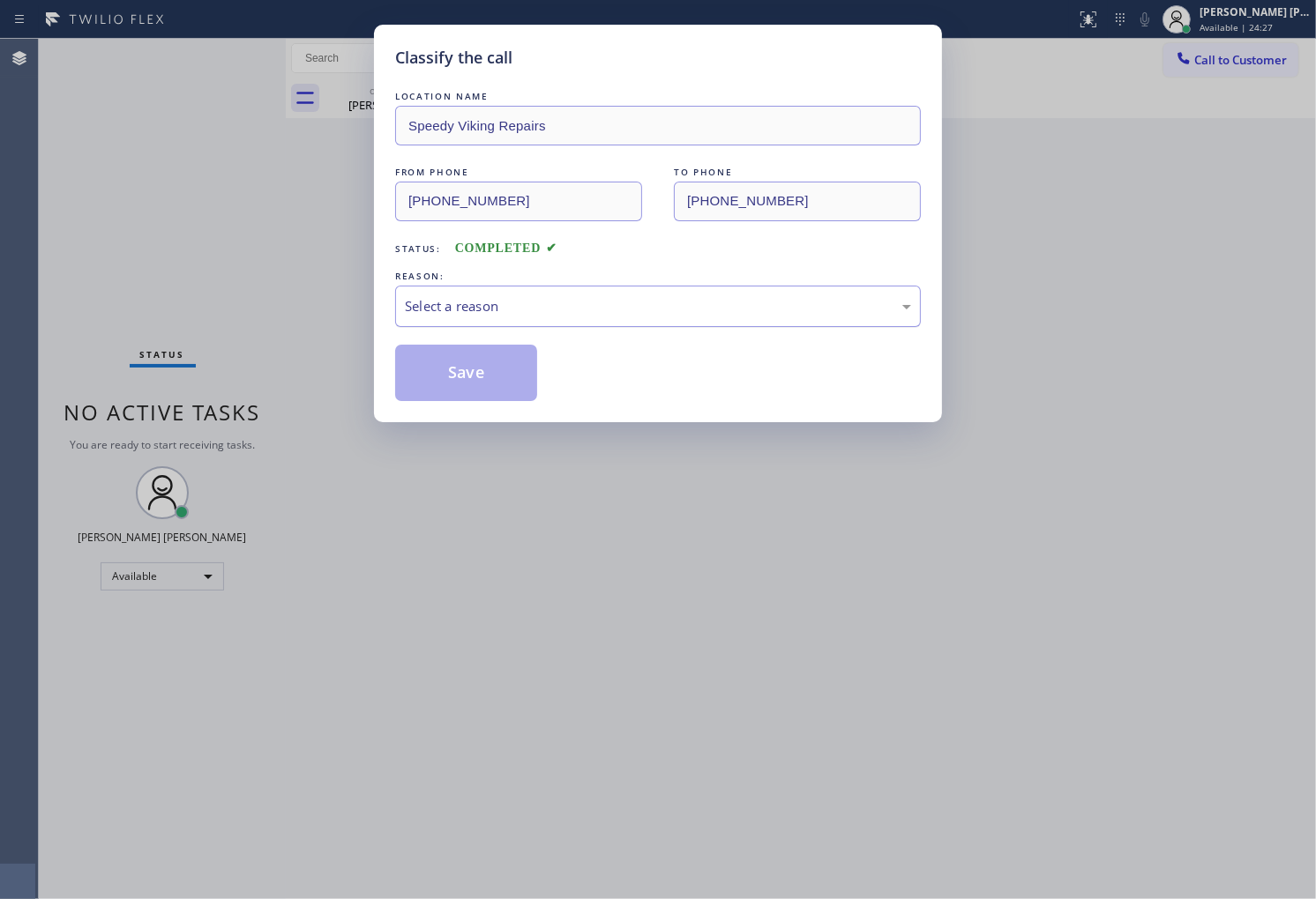
click at [564, 313] on div "Select a reason" at bounding box center [658, 306] width 507 height 20
click at [503, 381] on button "Save" at bounding box center [466, 372] width 142 height 57
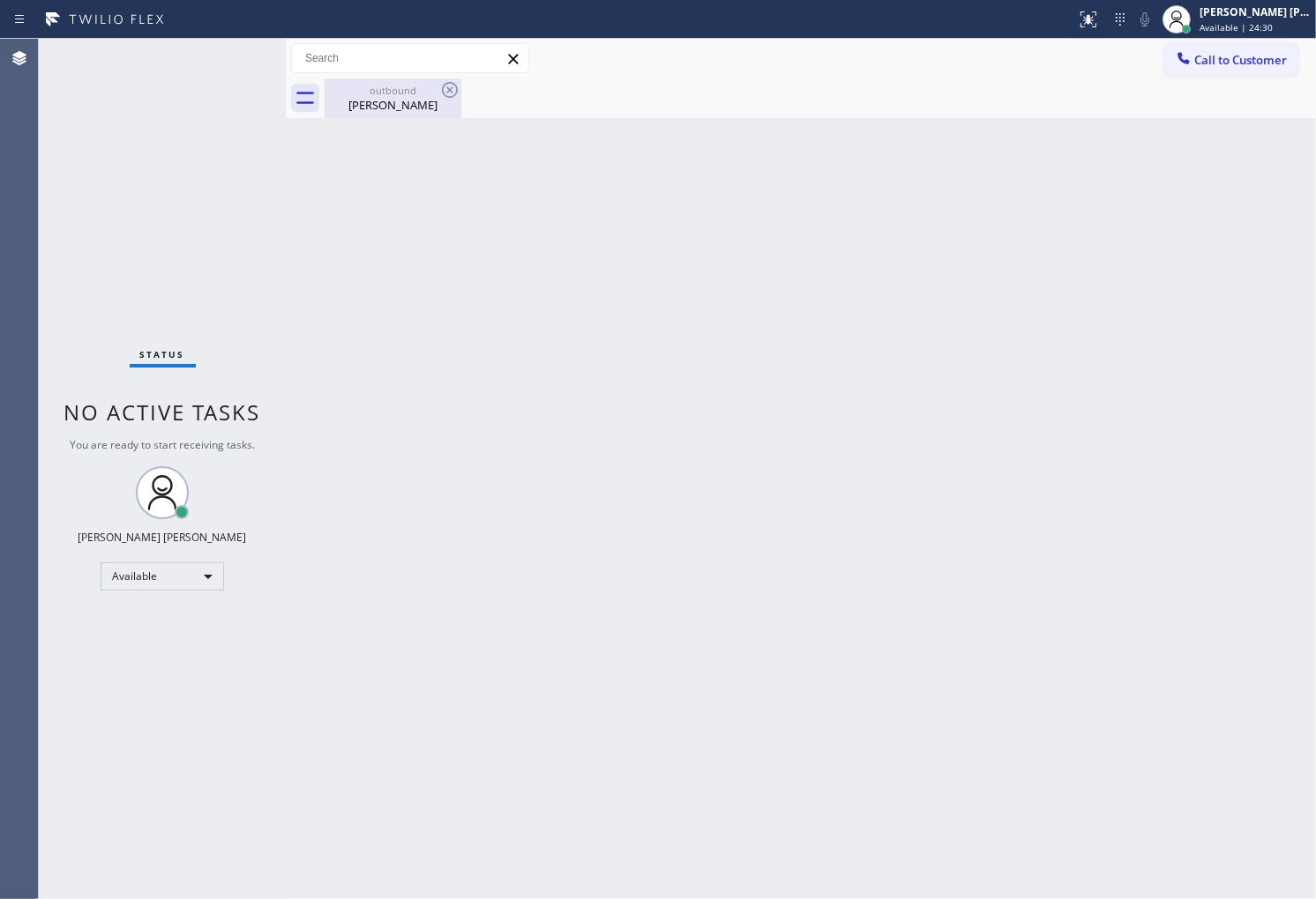
click at [437, 109] on div "Ruby Domingas" at bounding box center [393, 105] width 133 height 15
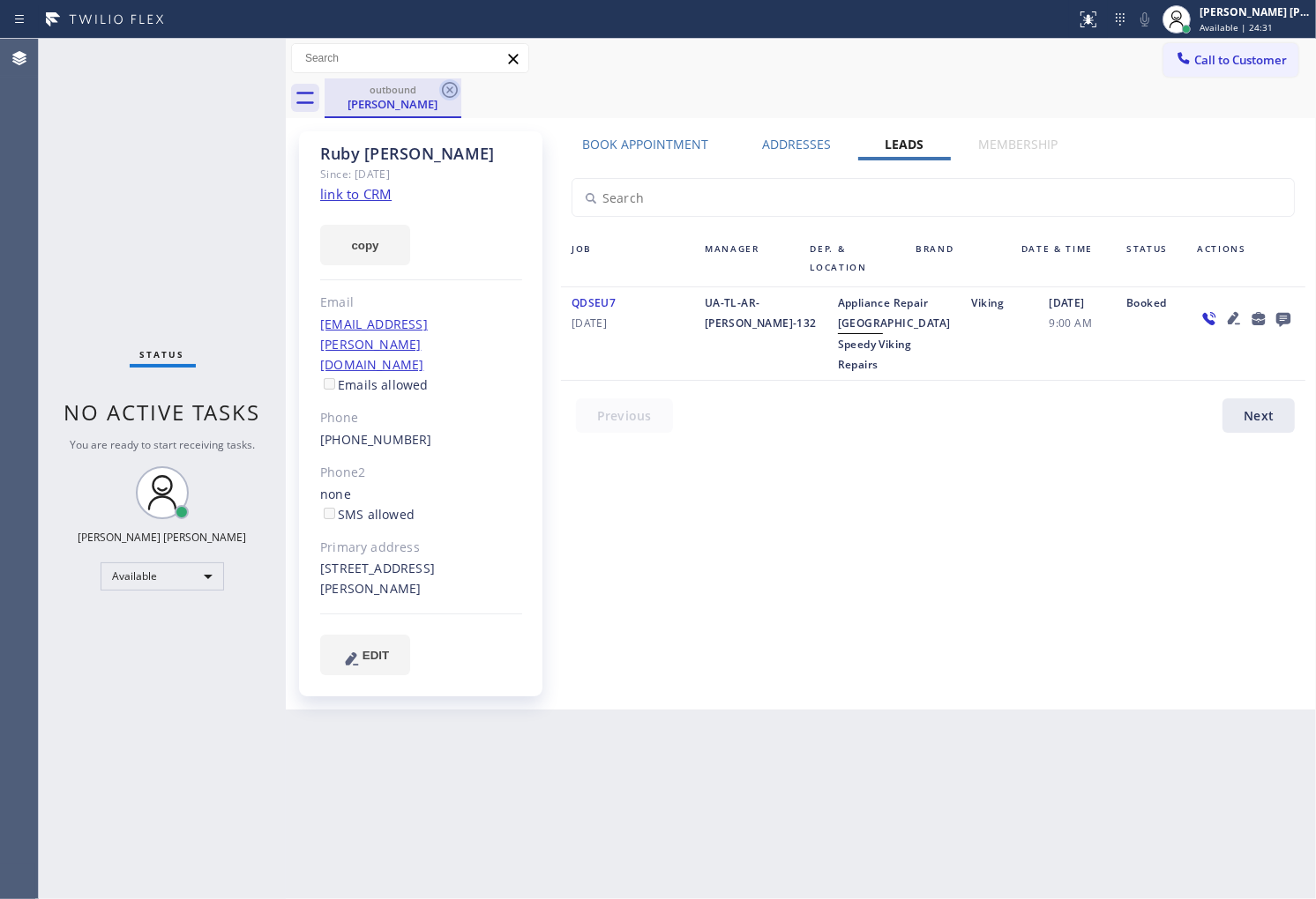
click at [451, 92] on icon at bounding box center [450, 90] width 21 height 21
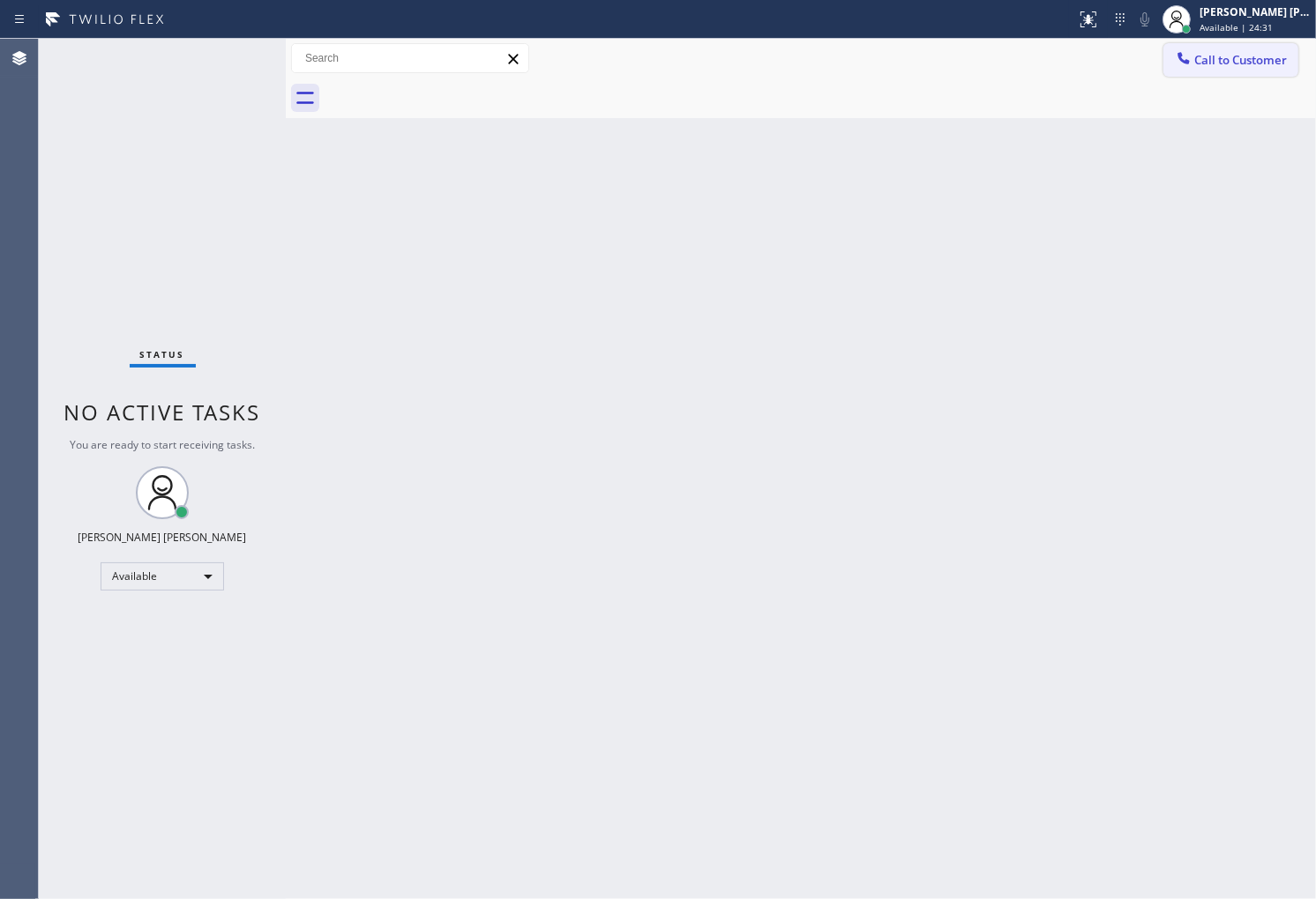
click at [1256, 63] on span "Call to Customer" at bounding box center [1241, 60] width 93 height 15
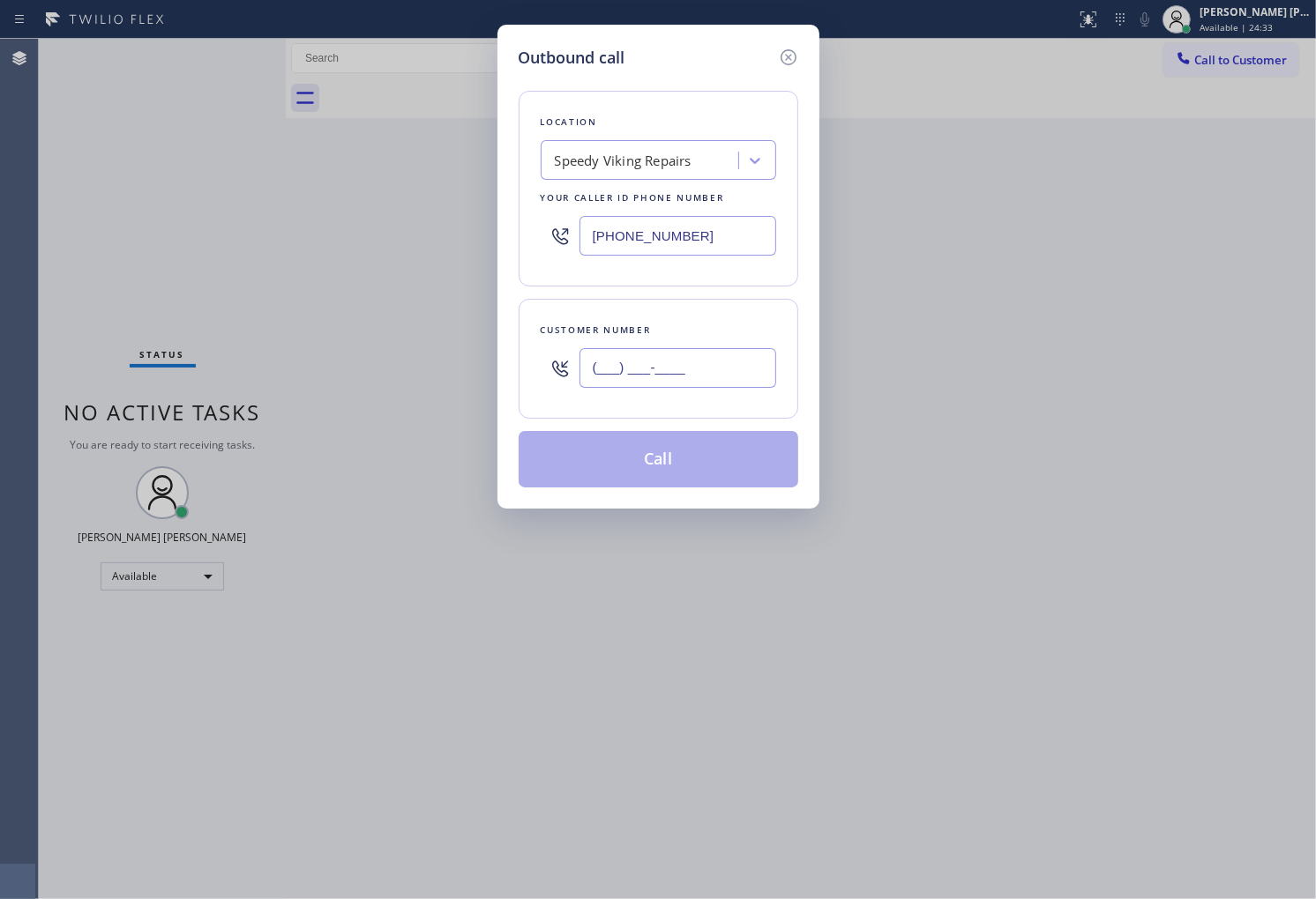
click at [718, 382] on input "(___) ___-____" at bounding box center [678, 368] width 197 height 40
paste input "253) 295-1873"
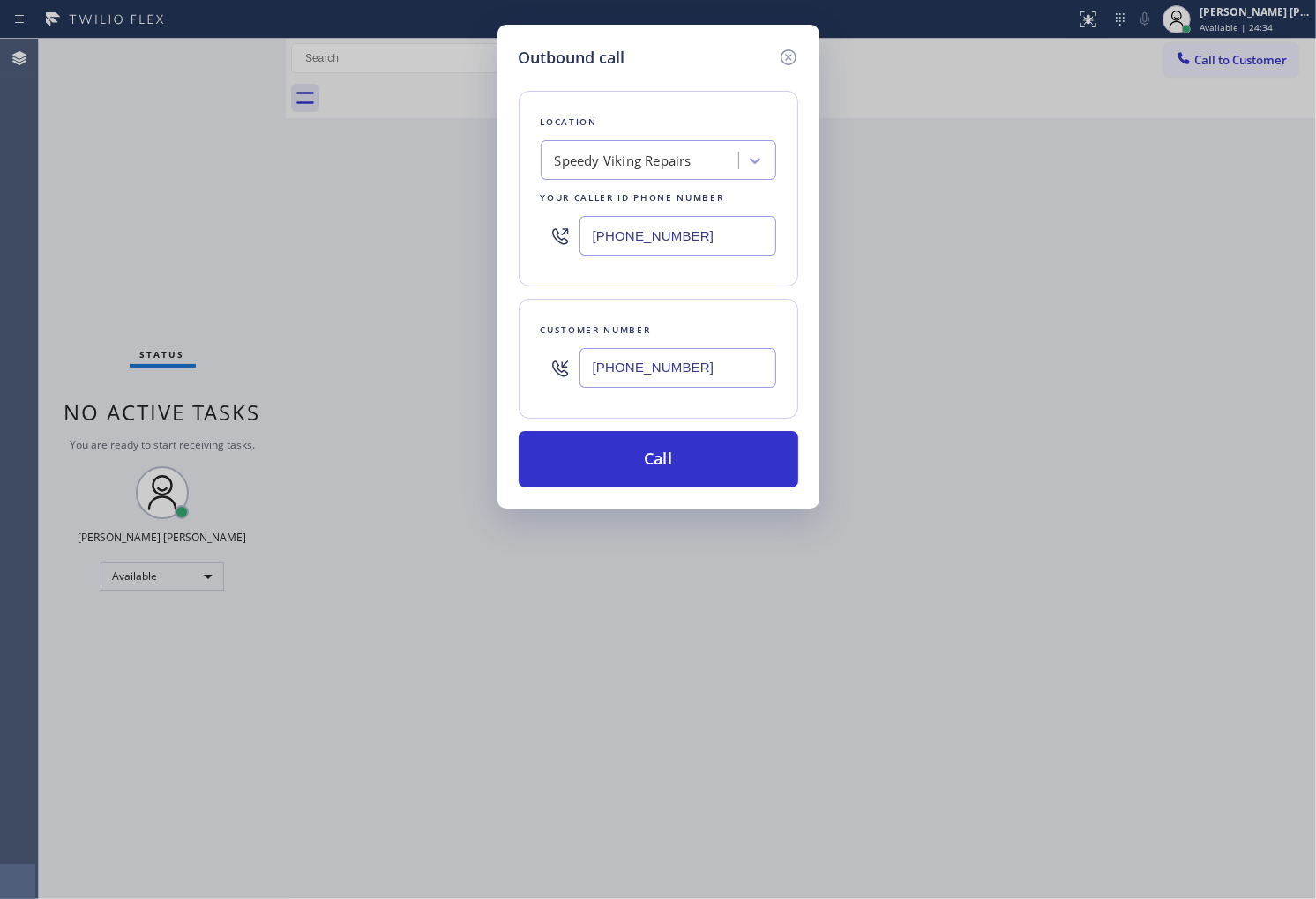
type input "(253) 295-1873"
click at [691, 234] on input "(323) 774-5431" at bounding box center [678, 235] width 197 height 40
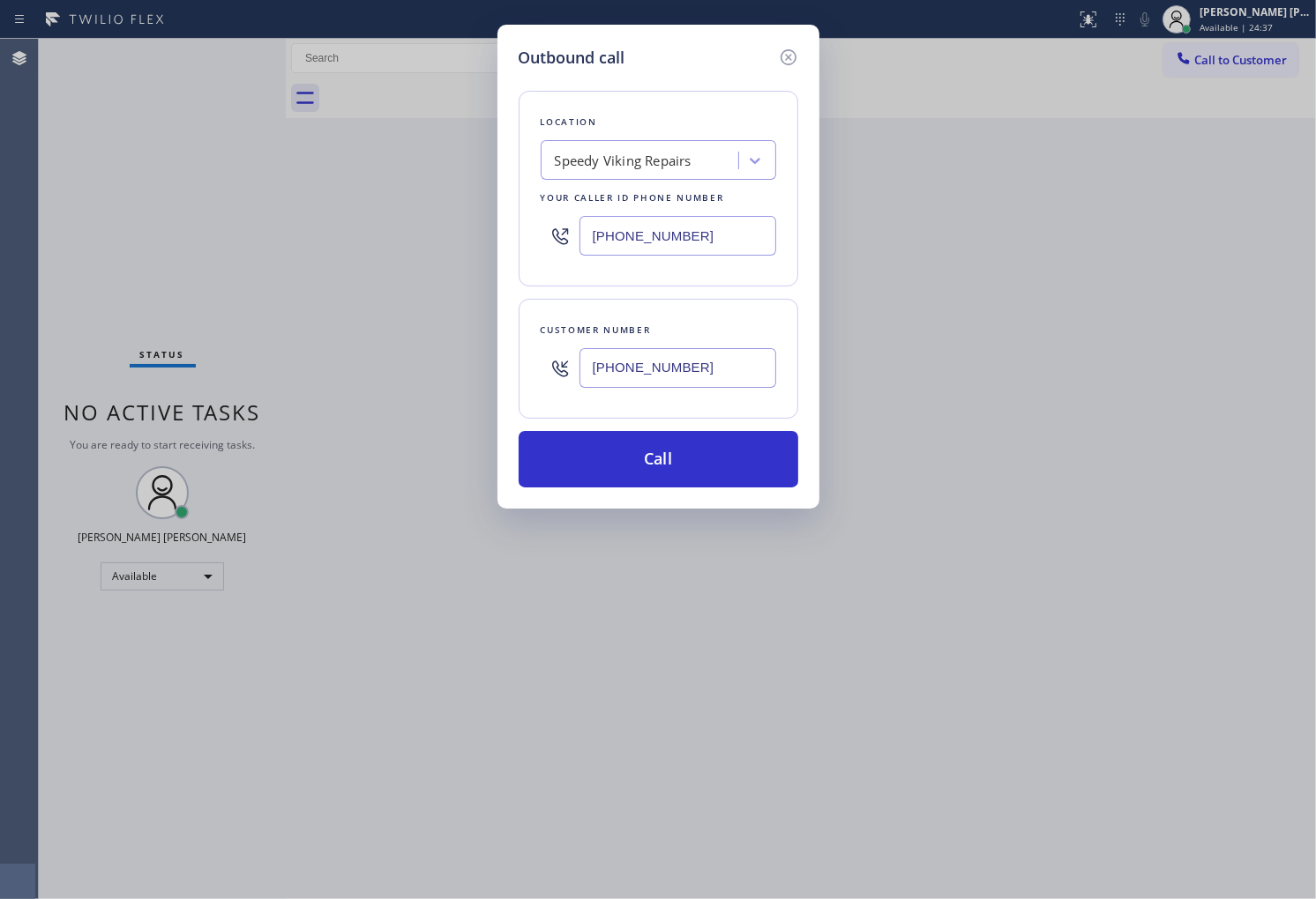
paste input "760) 493-6200"
type input "(760) 493-6200"
click at [686, 477] on button "Call" at bounding box center [658, 459] width 280 height 57
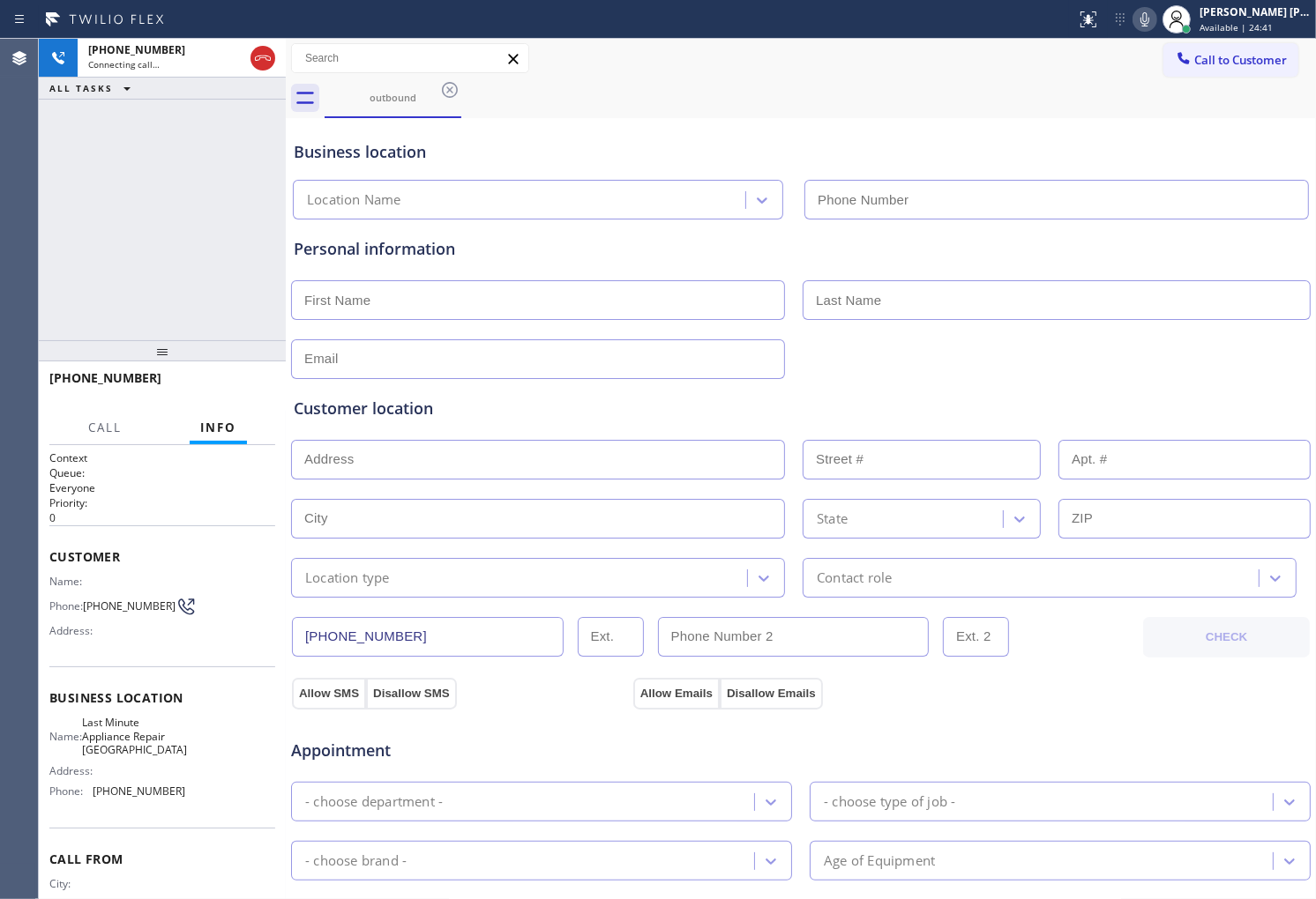
type input "(760) 493-6200"
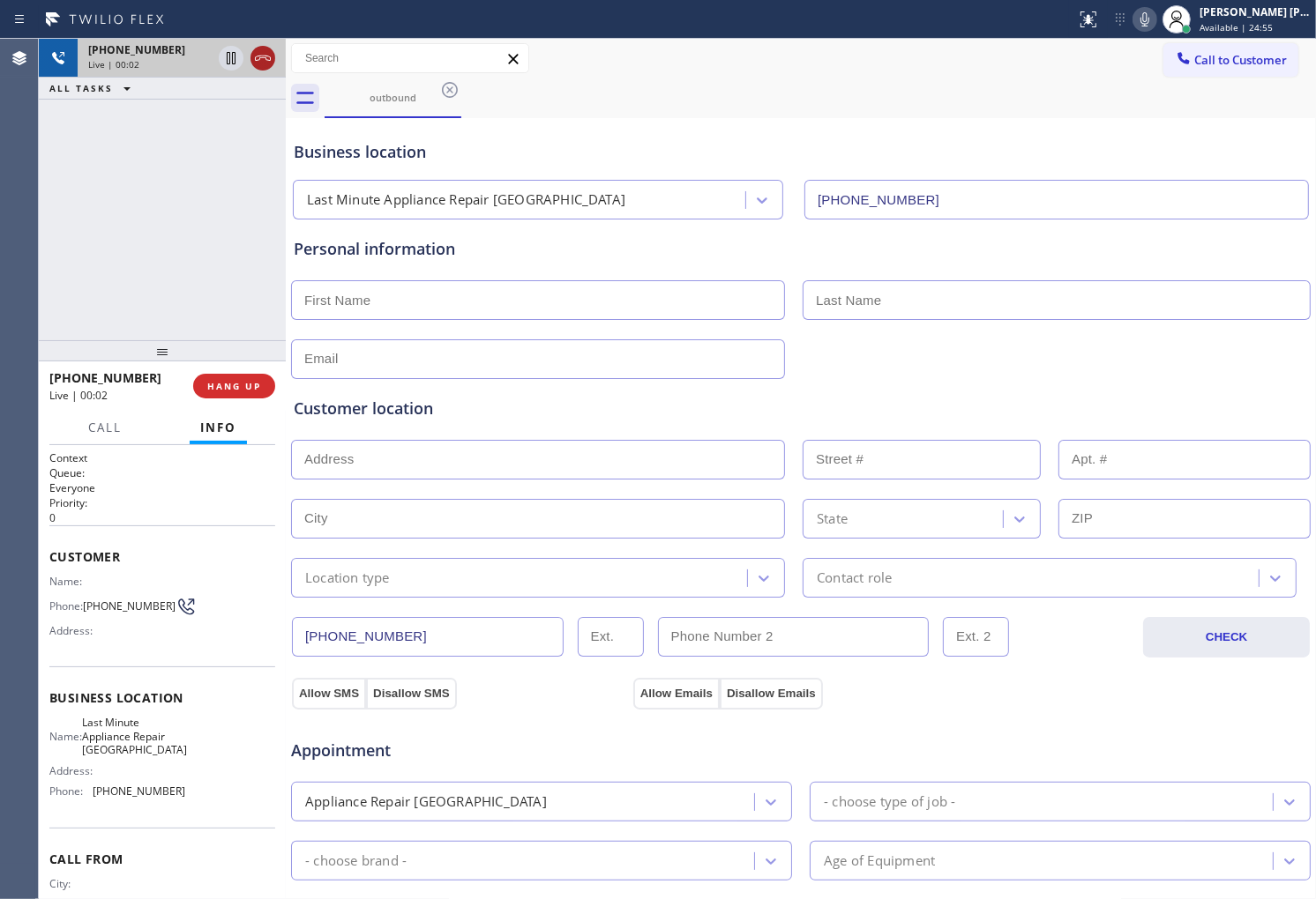
click at [264, 59] on icon at bounding box center [262, 58] width 21 height 21
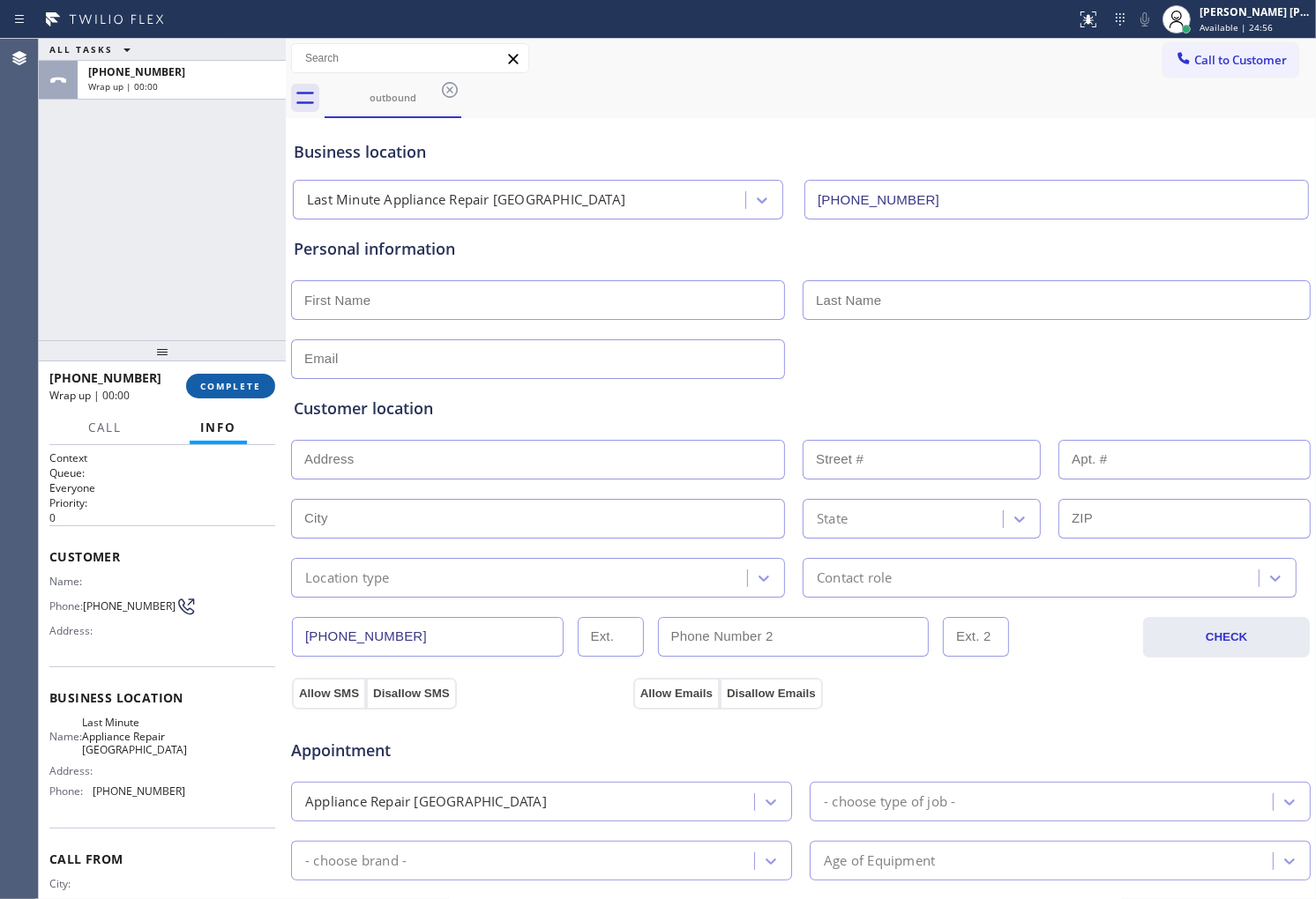
click at [233, 388] on span "COMPLETE" at bounding box center [230, 386] width 61 height 13
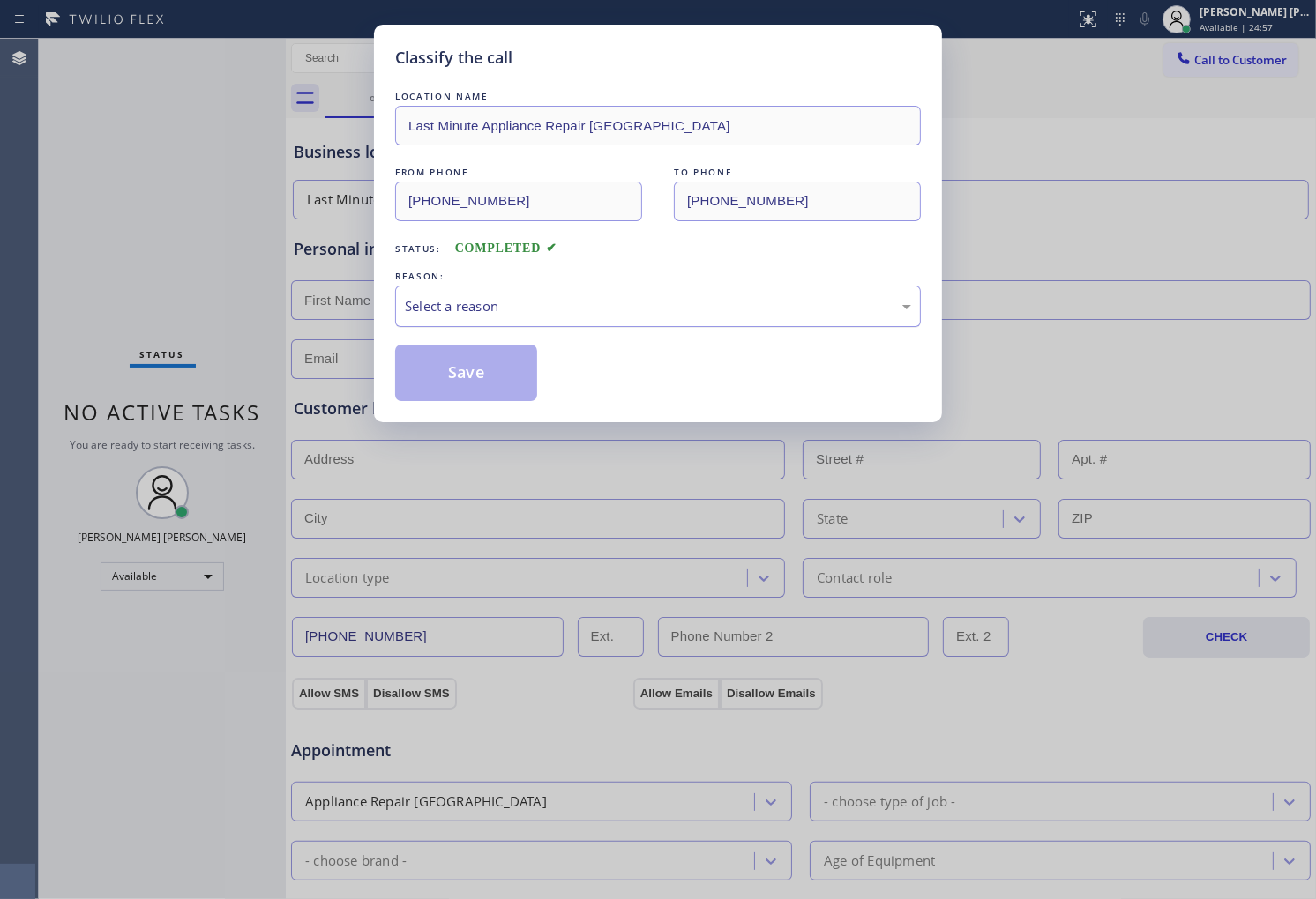
click at [468, 286] on div "Select a reason" at bounding box center [658, 306] width 526 height 41
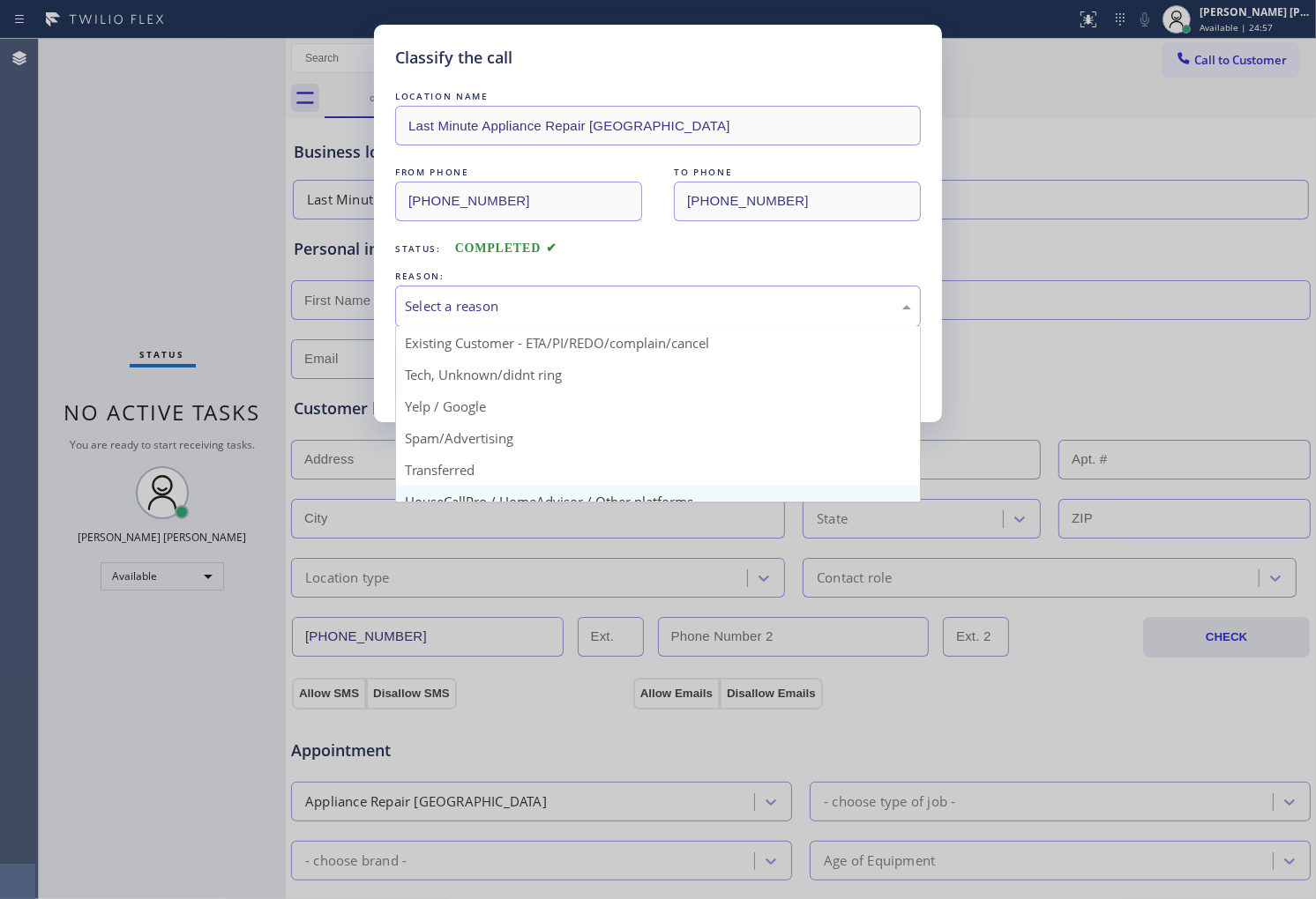
scroll to position [97, 0]
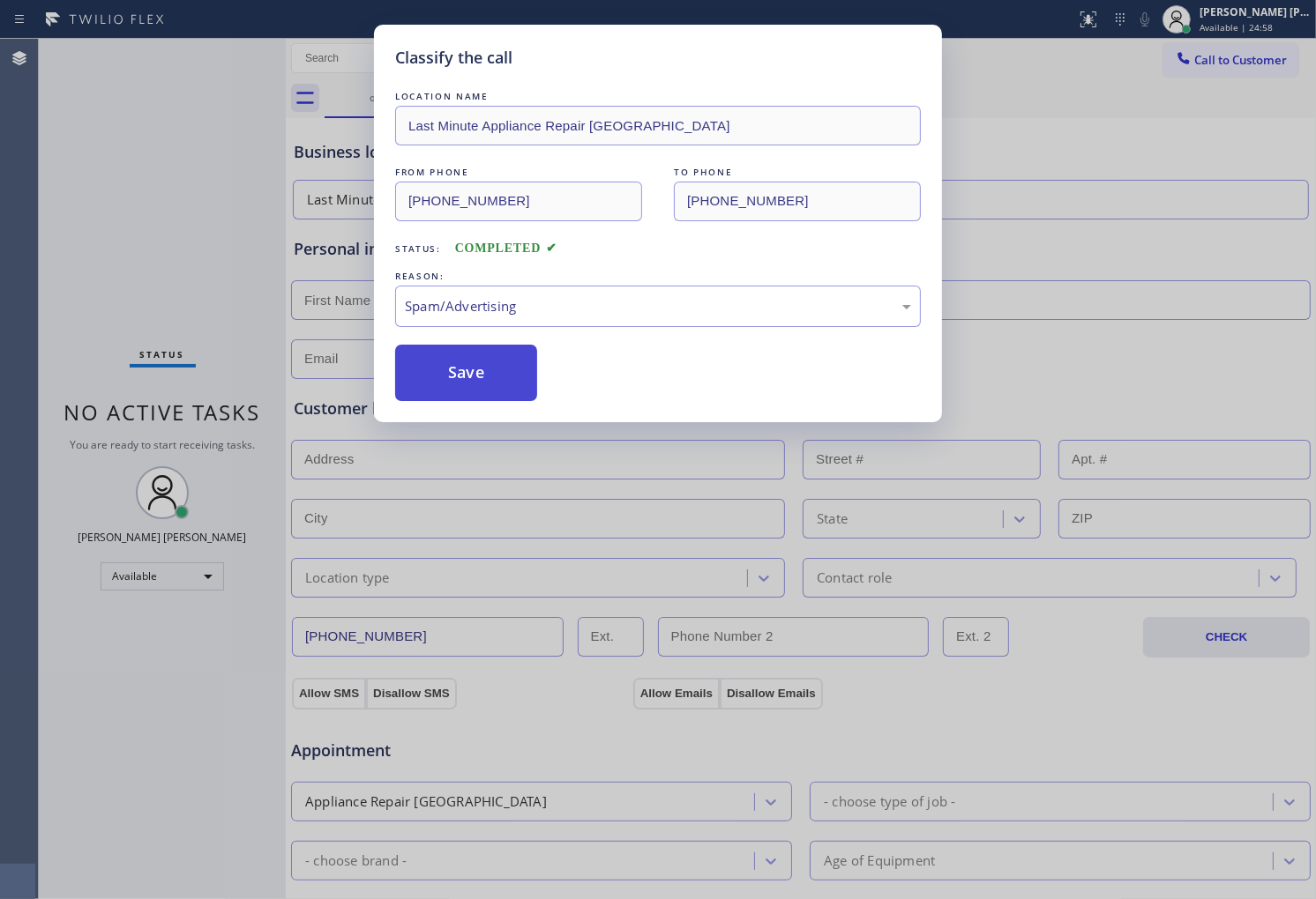
click at [462, 374] on button "Save" at bounding box center [466, 372] width 142 height 57
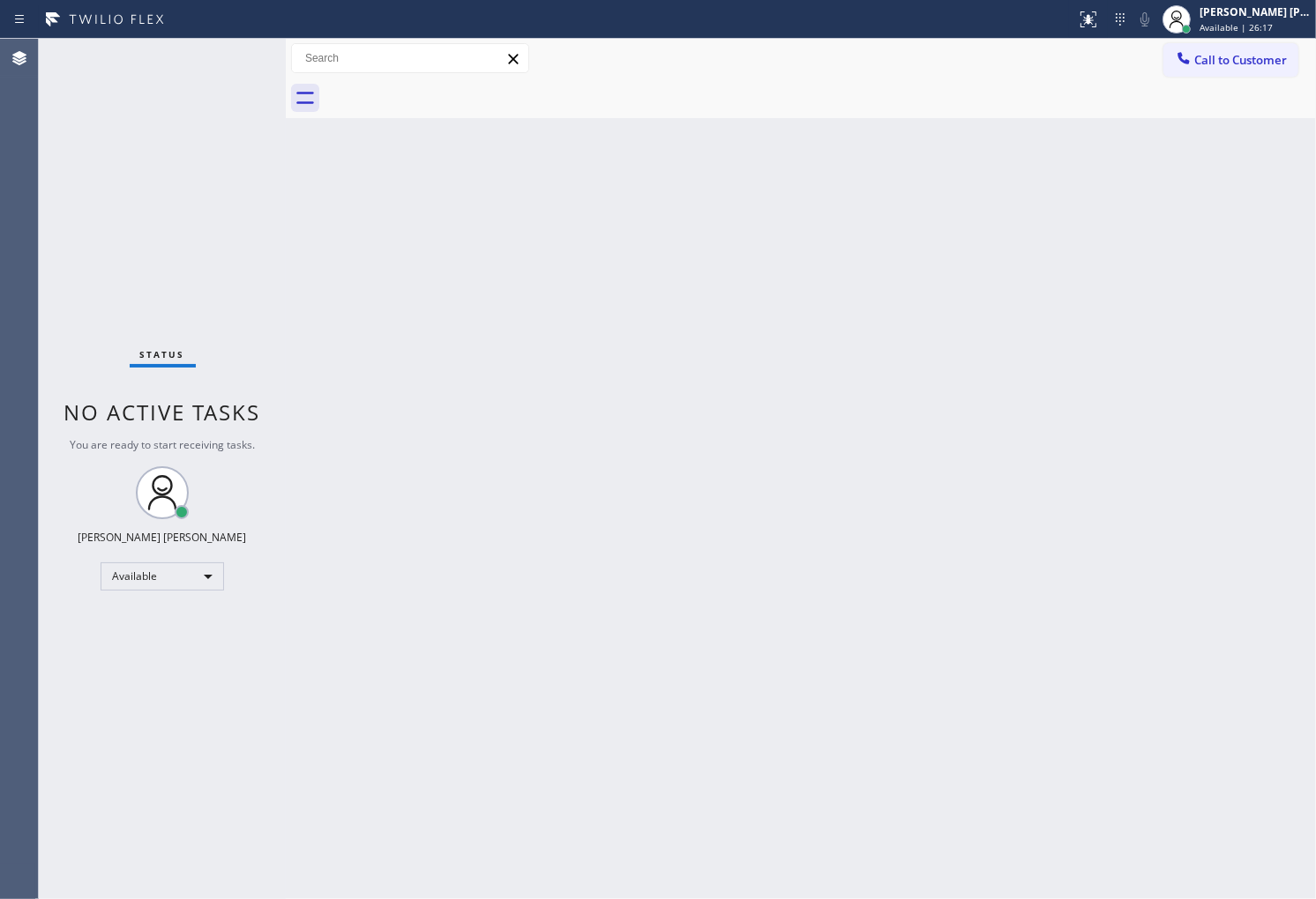
click at [37, 302] on div "Agent Desktop" at bounding box center [18, 469] width 38 height 860
click at [31, 323] on div "Agent Desktop" at bounding box center [18, 469] width 38 height 860
click at [3, 429] on div "Agent Desktop" at bounding box center [18, 469] width 38 height 860
click at [218, 67] on div "Status No active tasks You are ready to start receiving tasks. [PERSON_NAME] [P…" at bounding box center [162, 469] width 247 height 860
click at [1216, 71] on button "Call to Customer" at bounding box center [1231, 60] width 135 height 34
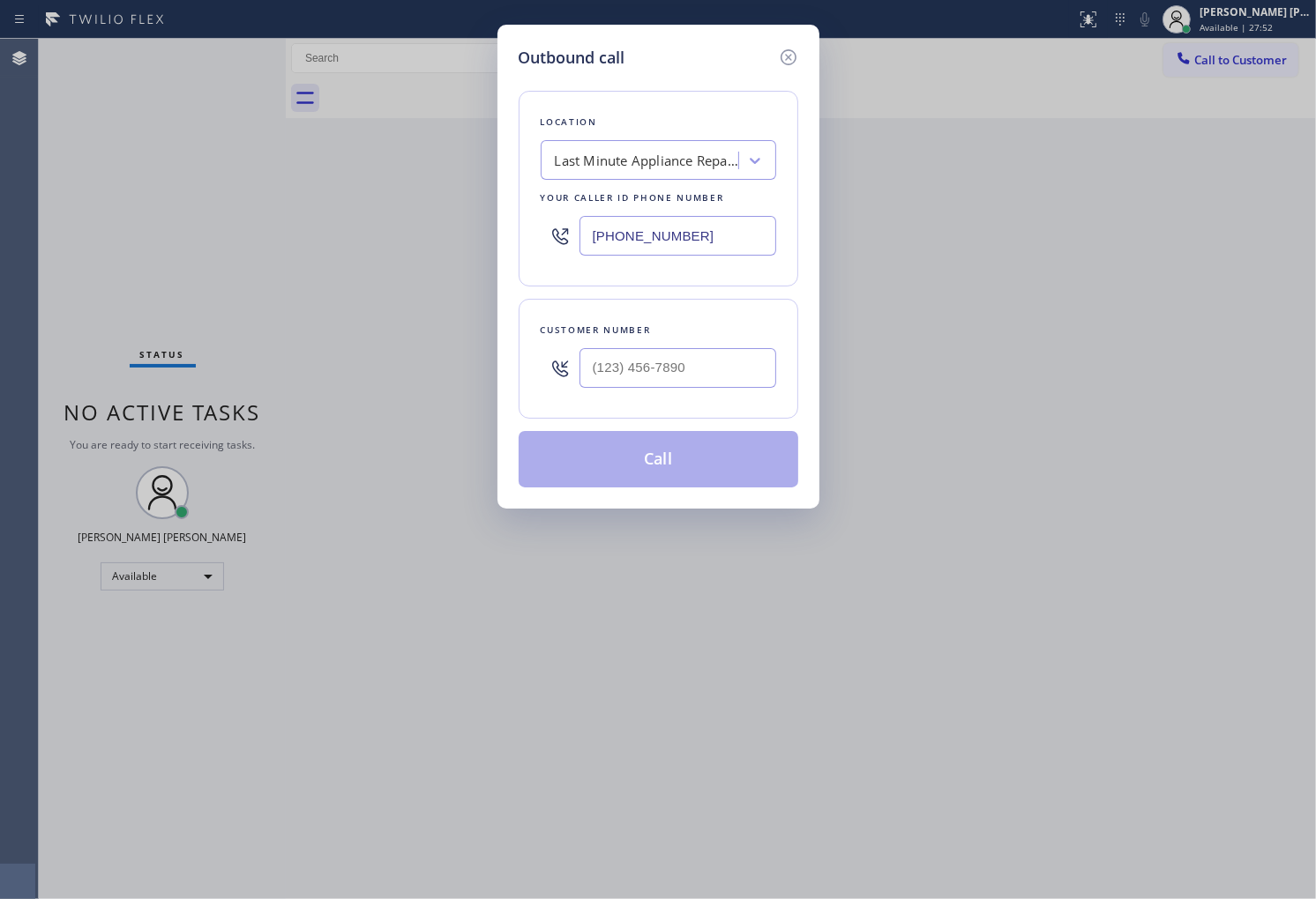
click at [692, 230] on input "(760) 493-6200" at bounding box center [678, 235] width 197 height 40
paste input "213) 377-6629"
type input "(213) 377-6629"
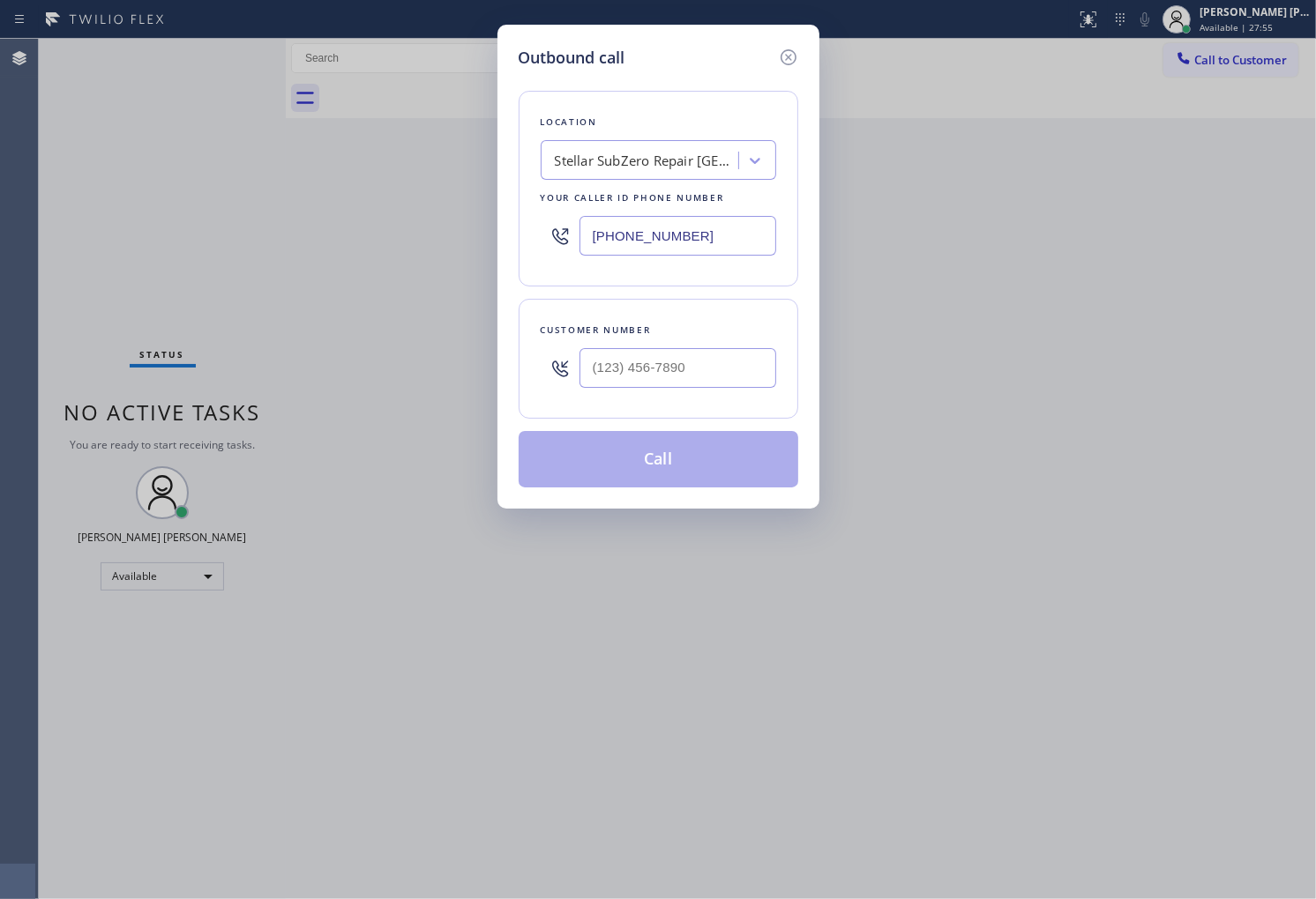
click at [646, 333] on div "Customer number" at bounding box center [658, 330] width 235 height 18
paste input "323) 314-6259"
click at [646, 370] on input "(___) ___-____" at bounding box center [678, 368] width 197 height 40
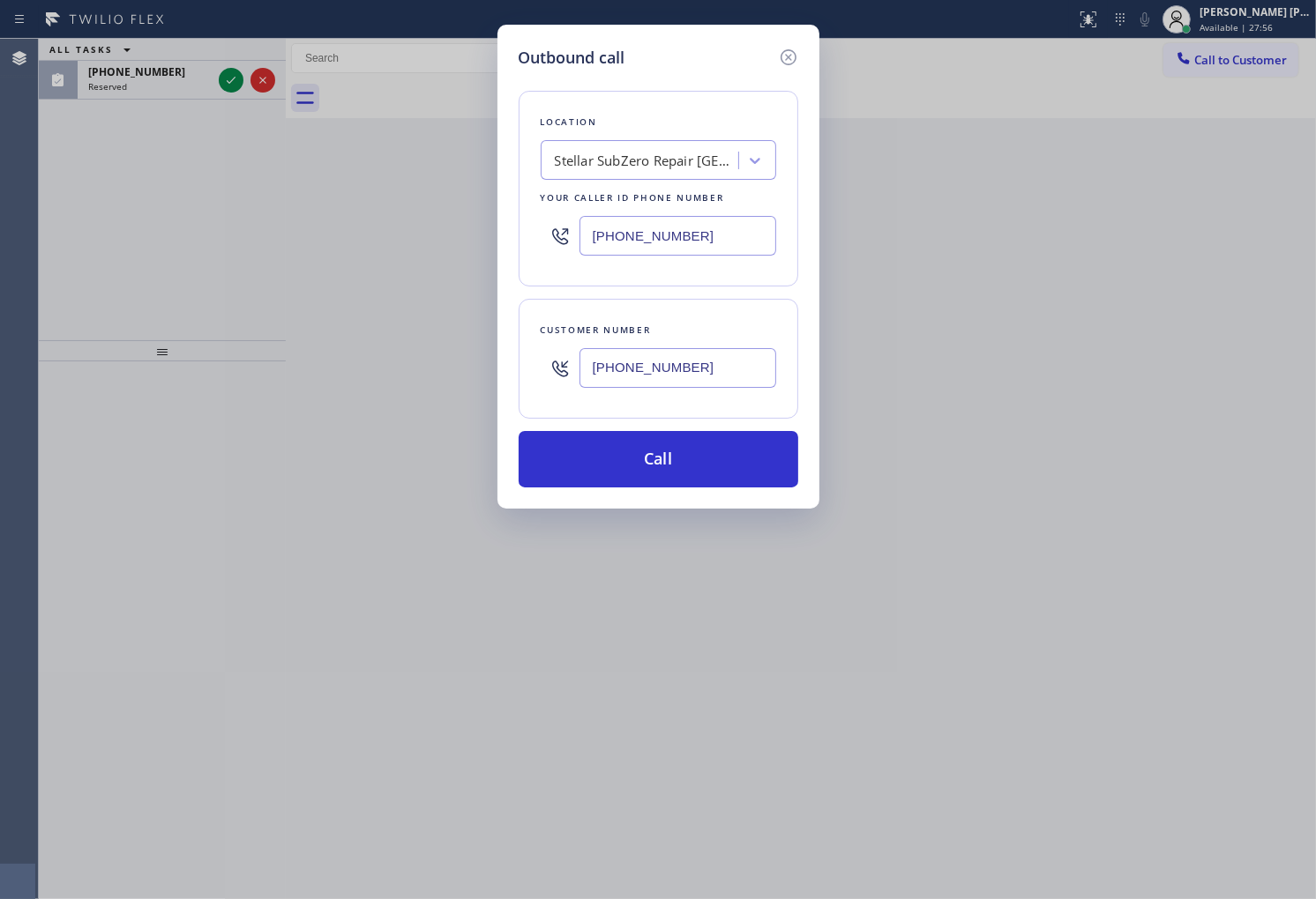
type input "(323) 314-6259"
click at [234, 133] on div "Outbound call Location Stellar SubZero Repair Los Angeles Your caller id phone …" at bounding box center [658, 450] width 1316 height 899
click at [767, 53] on div "Outbound call" at bounding box center [658, 58] width 280 height 24
click at [788, 57] on icon at bounding box center [787, 57] width 15 height 15
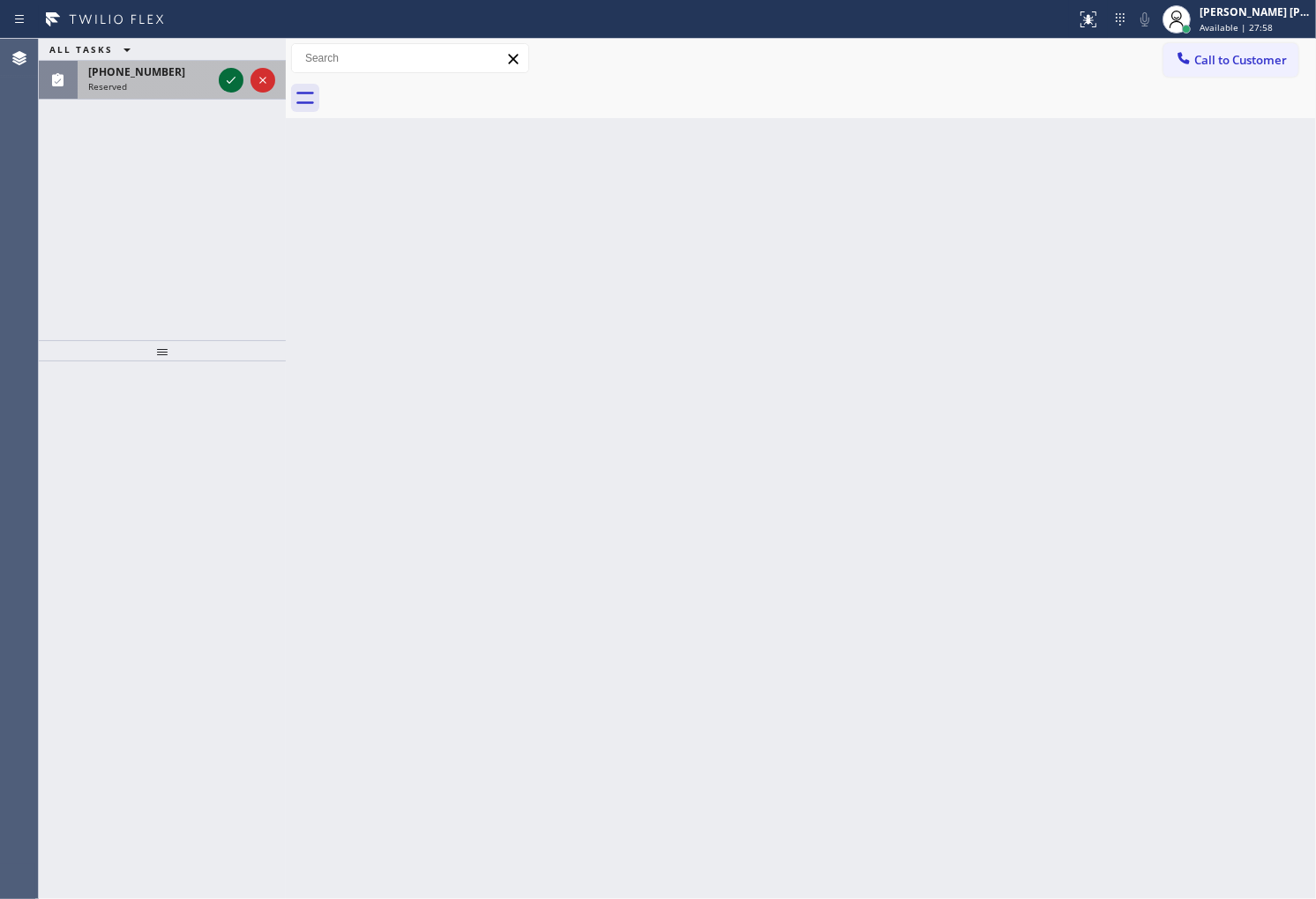
click at [236, 76] on icon at bounding box center [232, 80] width 21 height 21
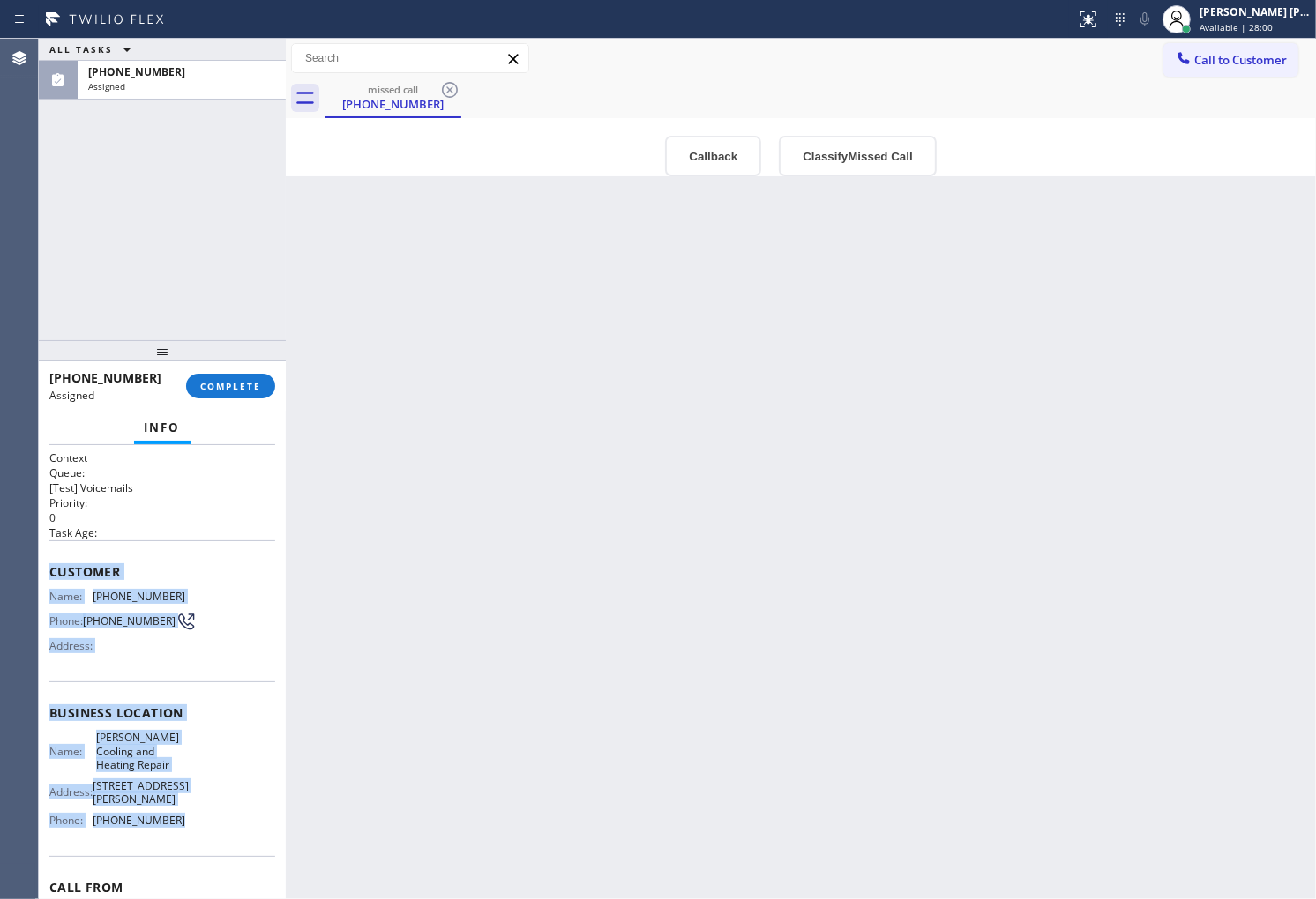
drag, startPoint x: 46, startPoint y: 577, endPoint x: 178, endPoint y: 841, distance: 295.2
click at [178, 841] on div "Context Queue: [Test] Voicemails Priority: 0 Task Age: Customer Name: (213) 320…" at bounding box center [162, 672] width 247 height 454
drag, startPoint x: 681, startPoint y: 156, endPoint x: 684, endPoint y: 190, distance: 34.1
click at [681, 156] on button "Callback" at bounding box center [713, 156] width 96 height 41
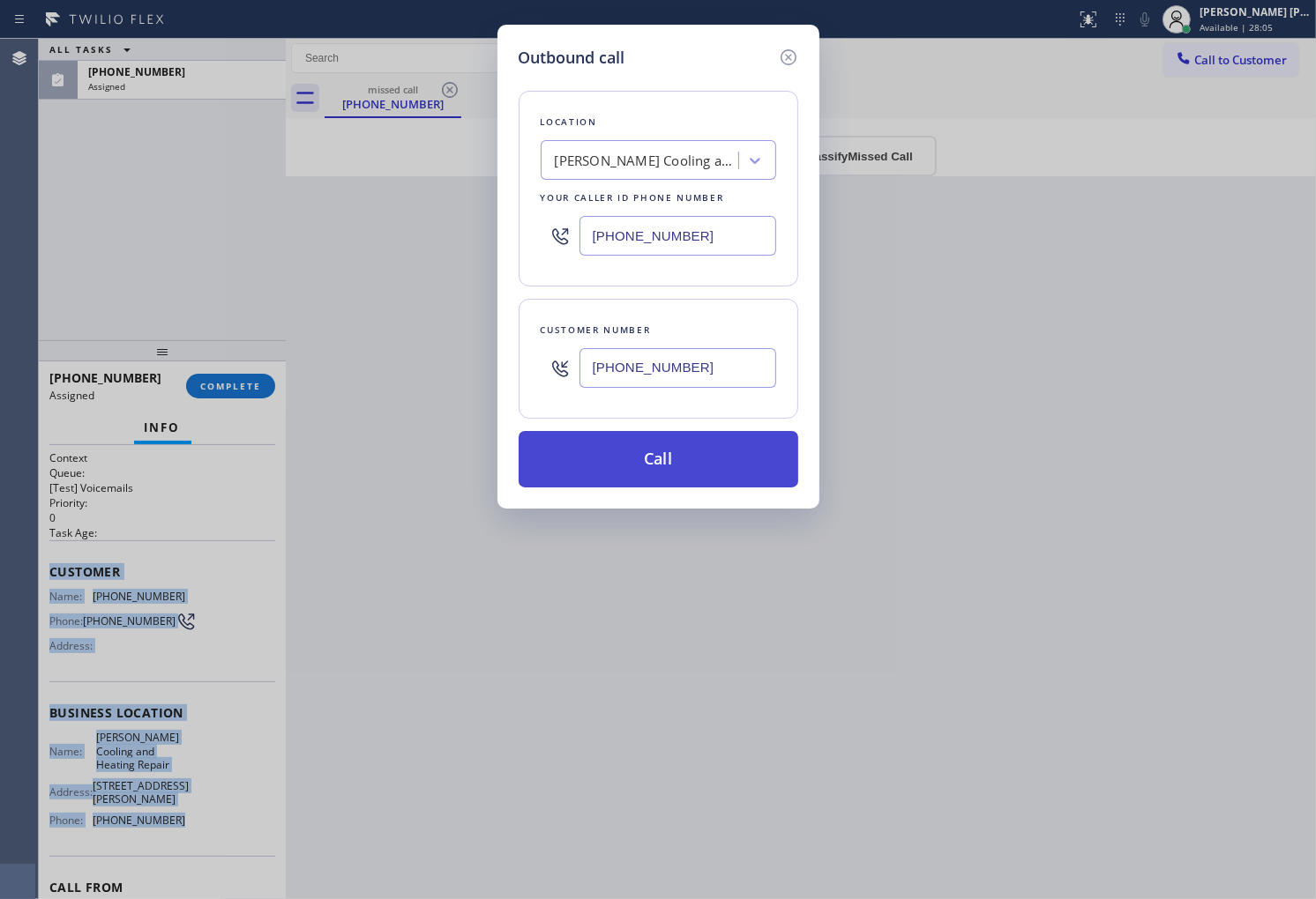
click at [646, 451] on button "Call" at bounding box center [658, 459] width 280 height 57
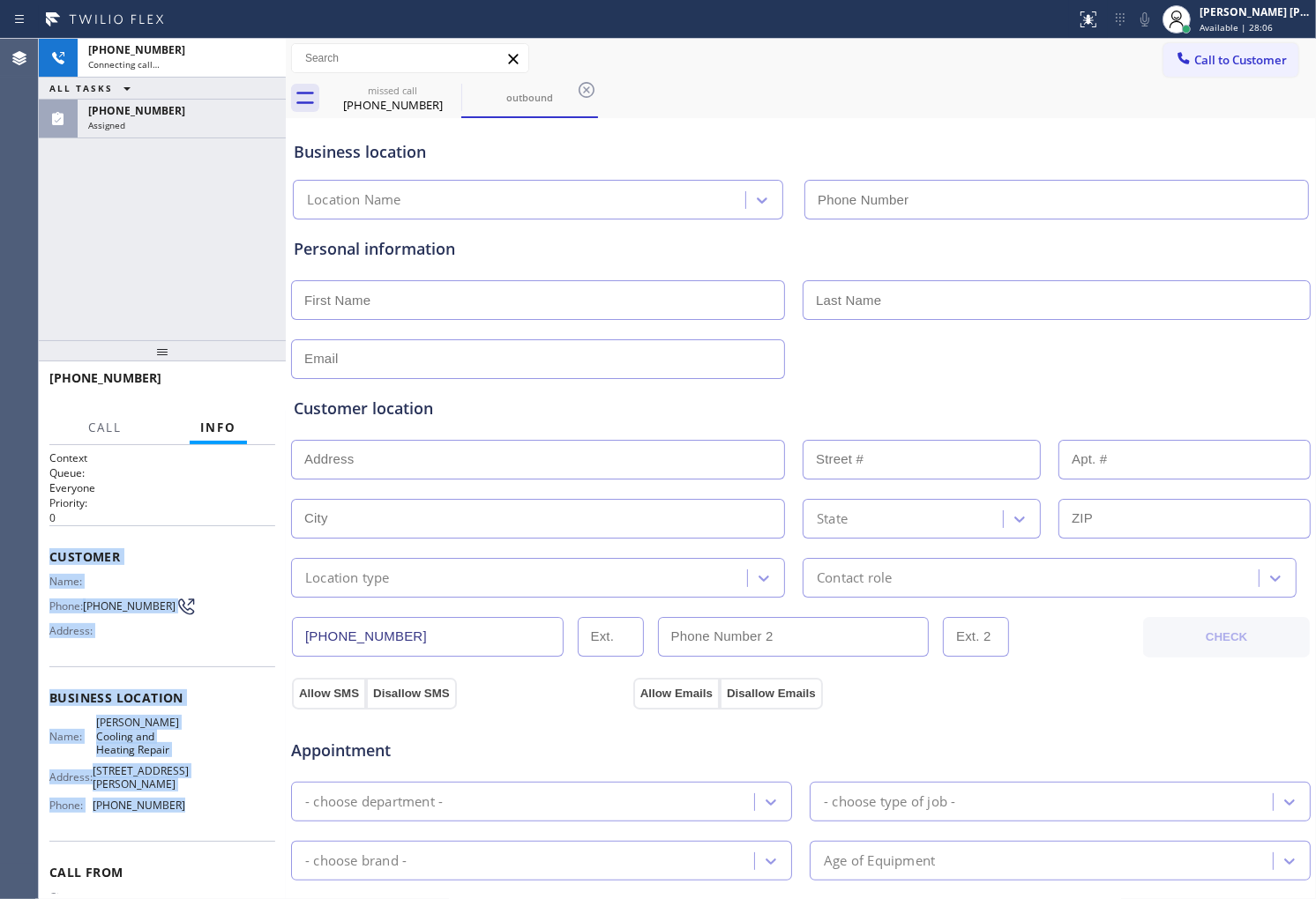
type input "(213) 699-5780"
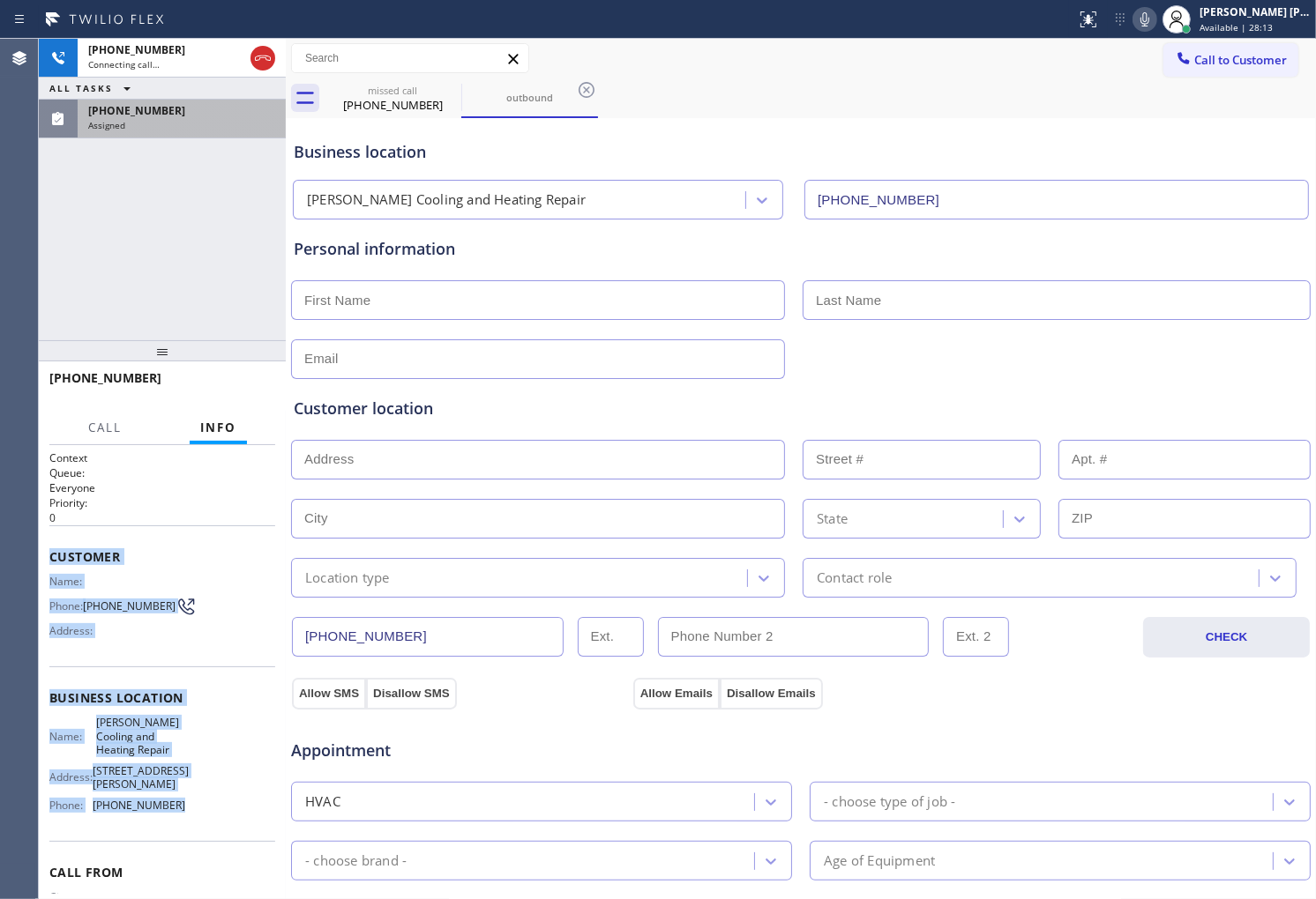
click at [189, 125] on div "Assigned" at bounding box center [181, 124] width 187 height 13
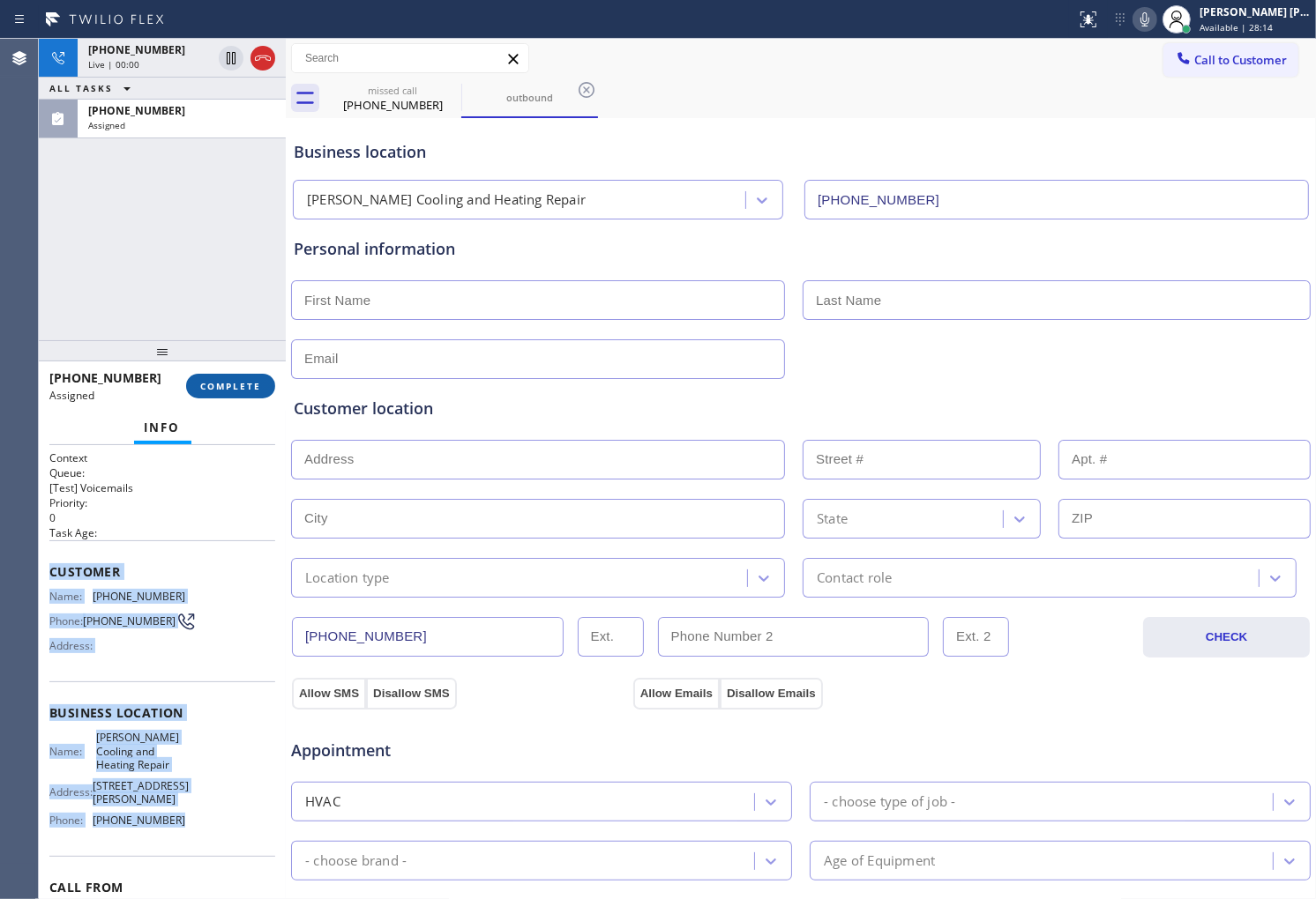
click at [242, 393] on button "COMPLETE" at bounding box center [231, 387] width 89 height 25
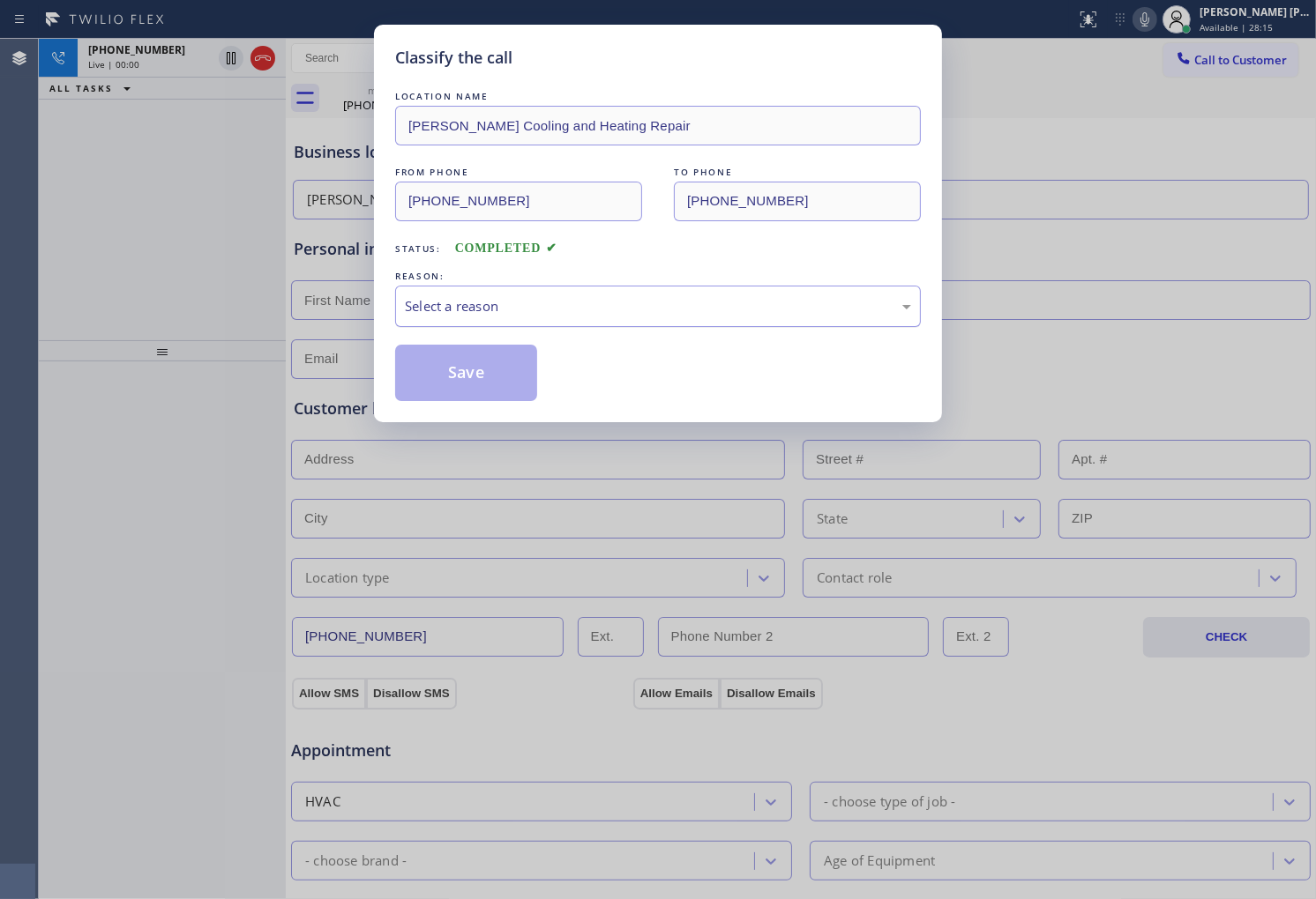
click at [468, 317] on div "Select a reason" at bounding box center [658, 306] width 526 height 41
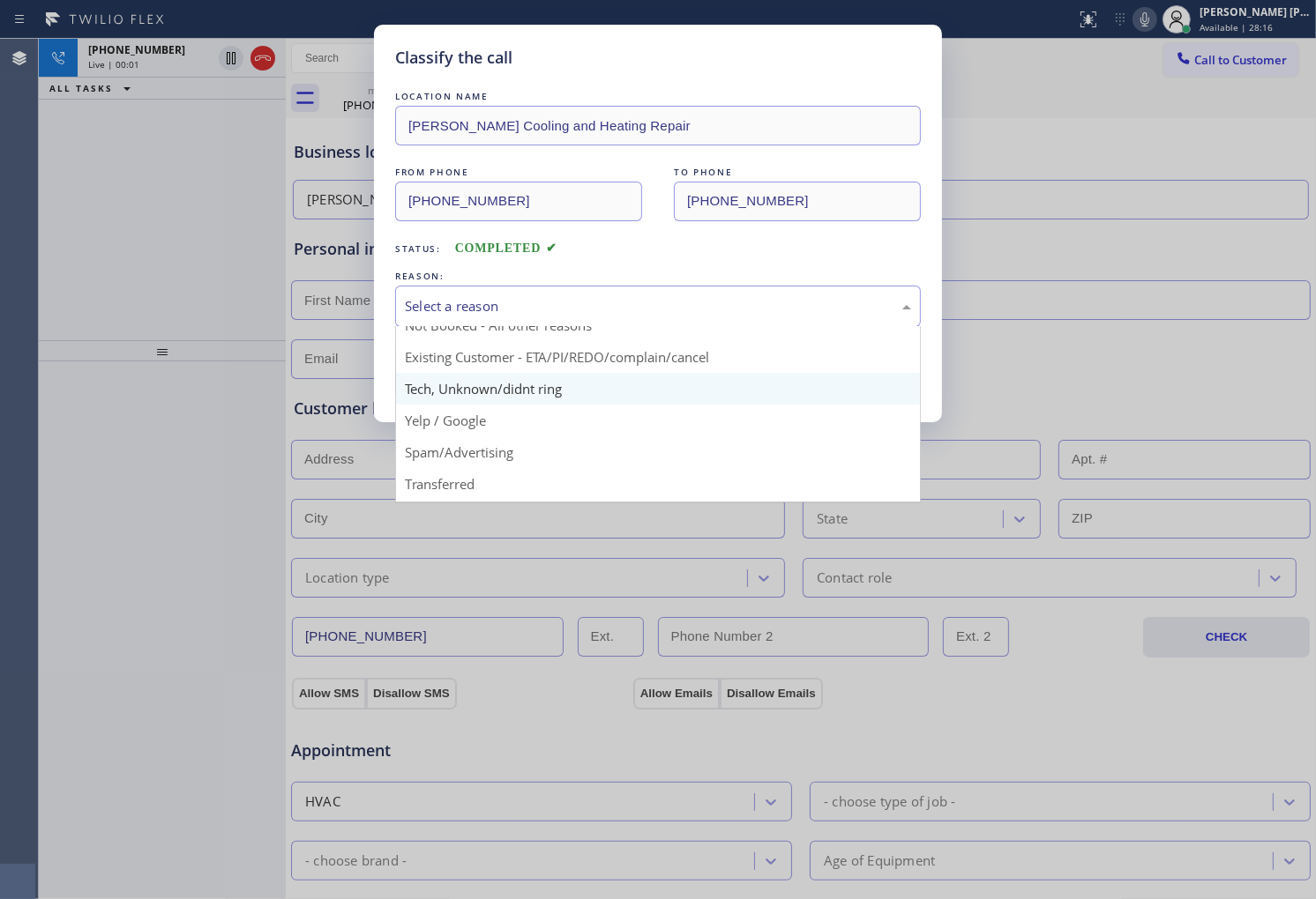
scroll to position [97, 0]
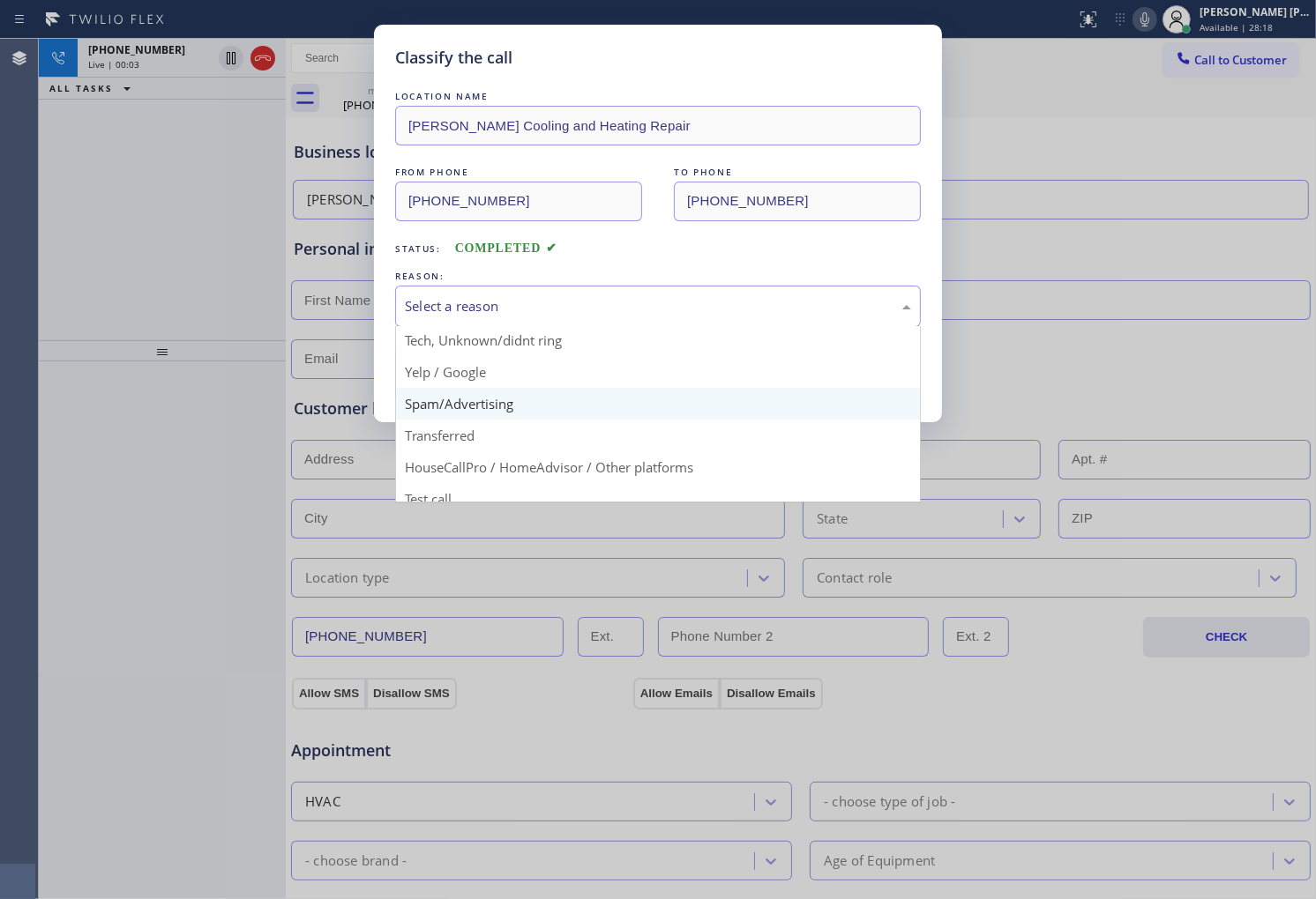
click at [480, 401] on div "Classify the call LOCATION NAME Newsom Cooling and Heating Repair FROM PHONE (2…" at bounding box center [658, 224] width 568 height 397
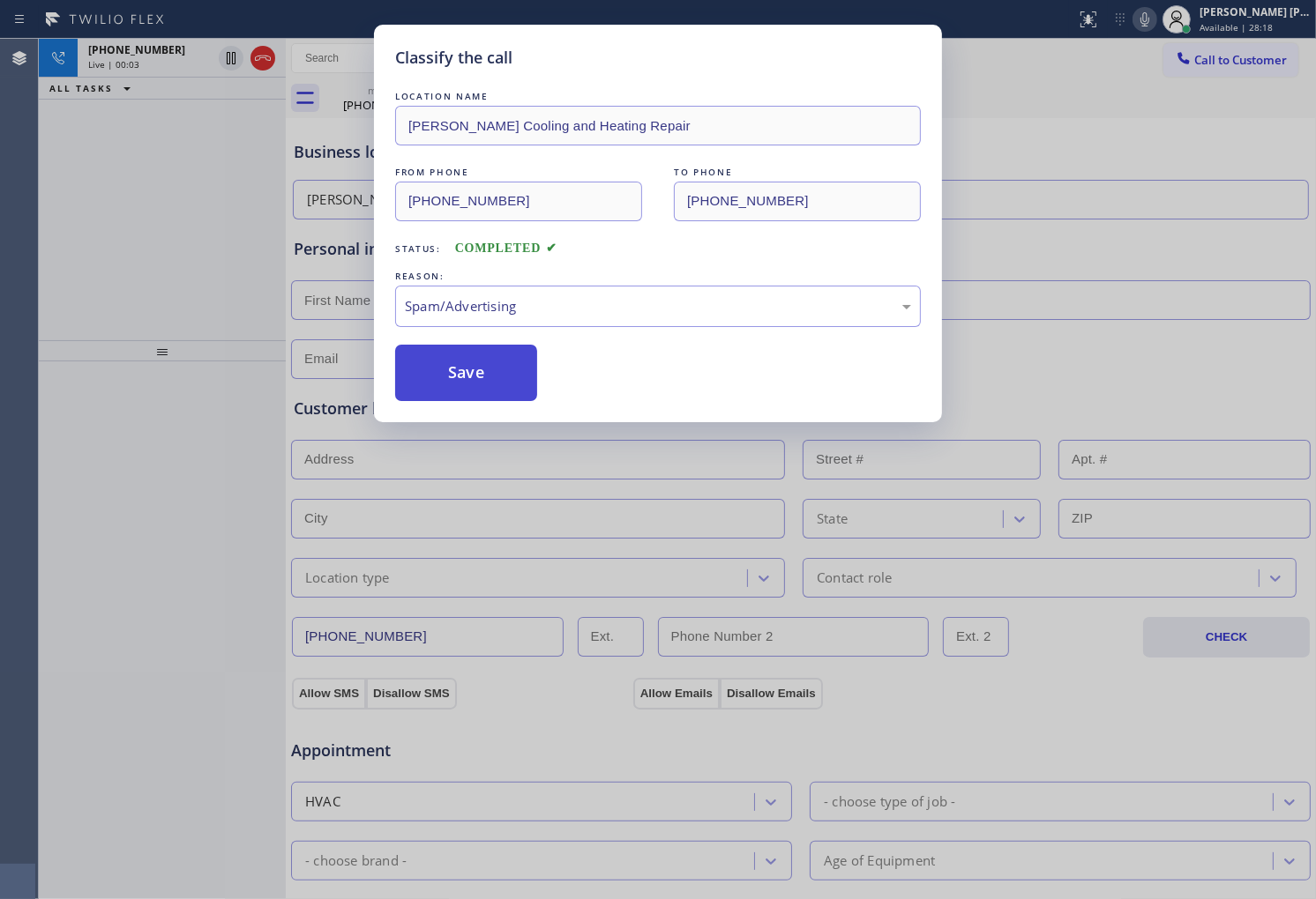
click at [451, 346] on button "Save" at bounding box center [466, 372] width 142 height 57
click at [453, 376] on button "Save" at bounding box center [466, 372] width 142 height 57
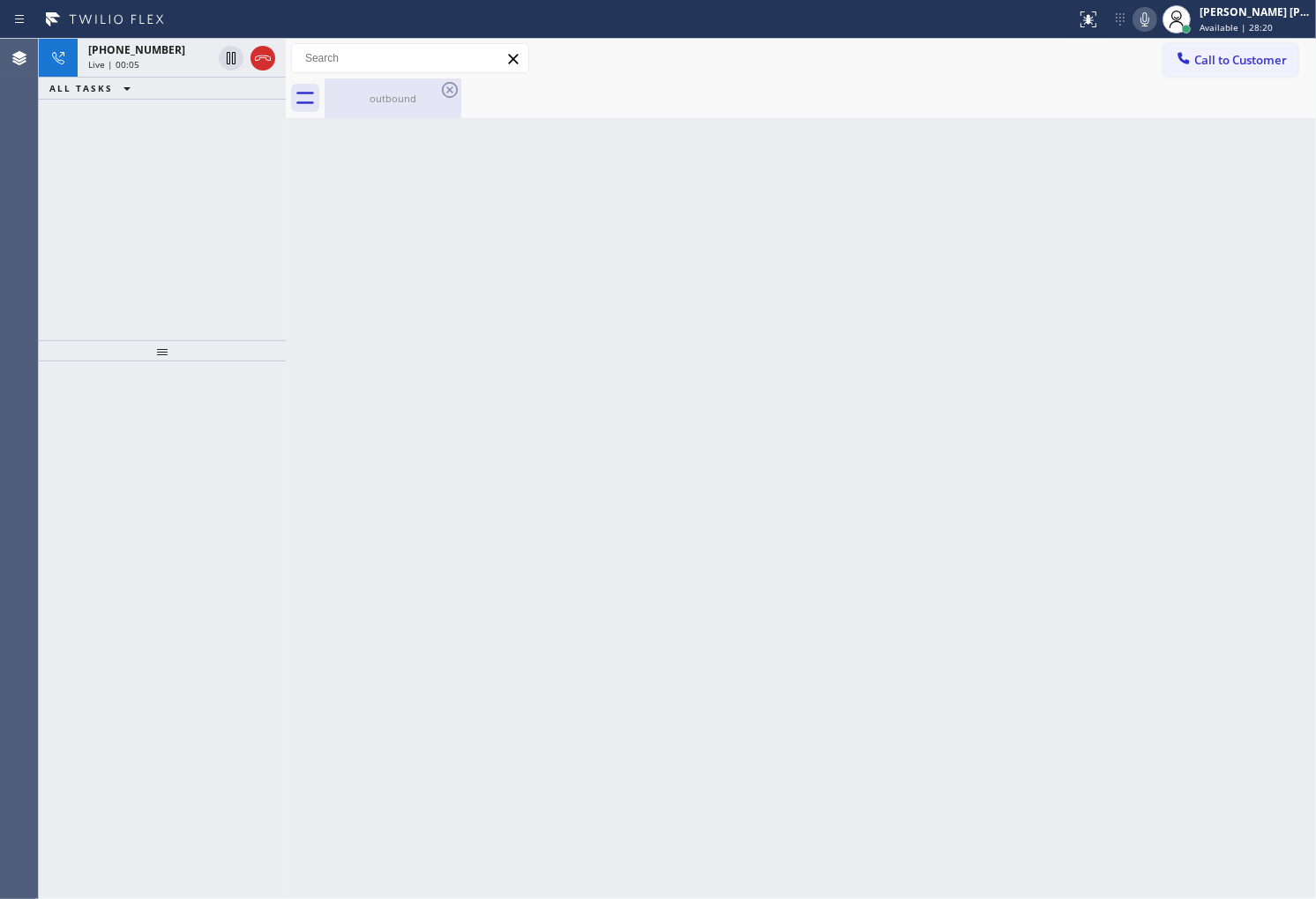
click at [369, 78] on div "outbound" at bounding box center [393, 97] width 133 height 40
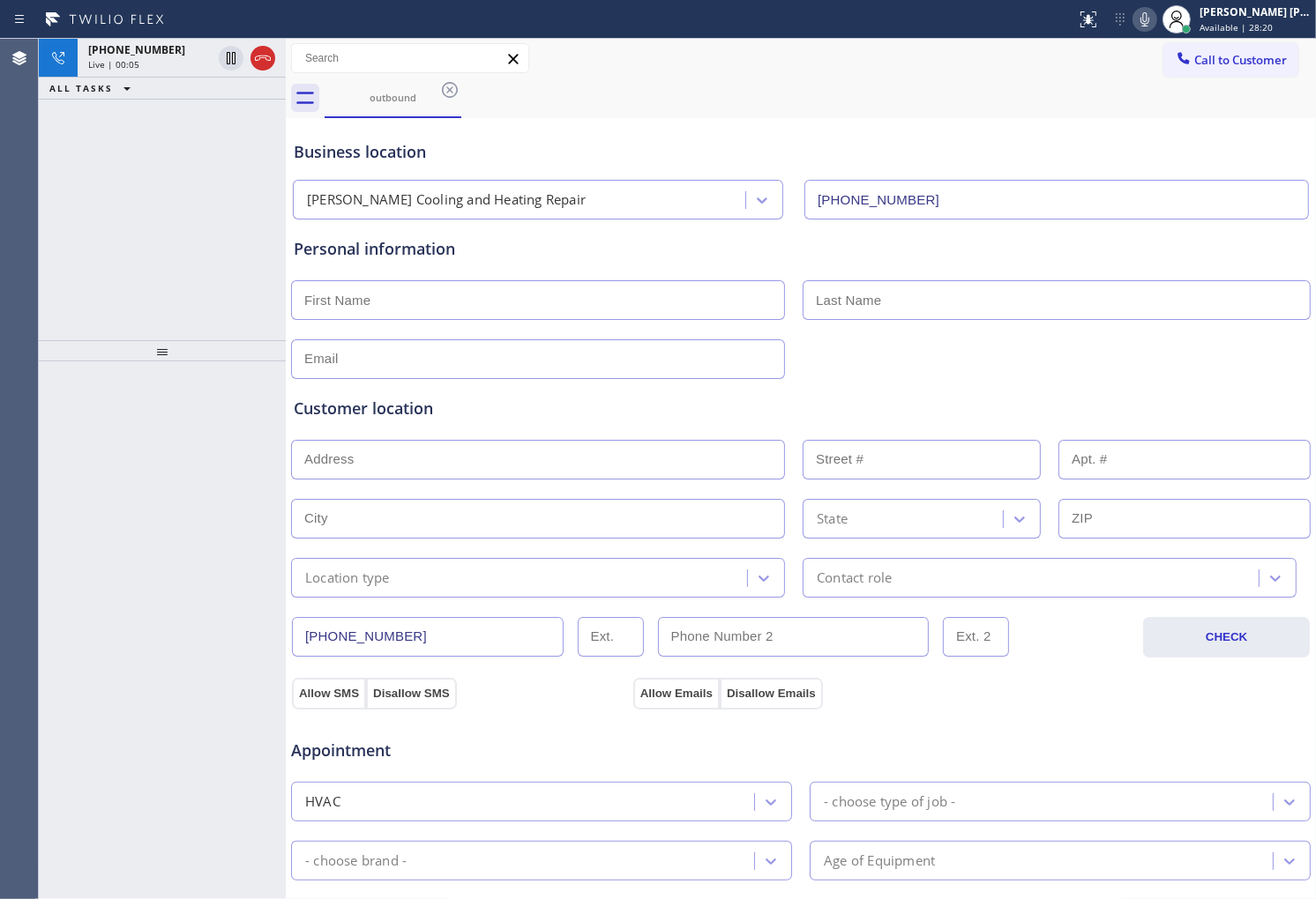
click at [261, 64] on icon at bounding box center [262, 58] width 21 height 21
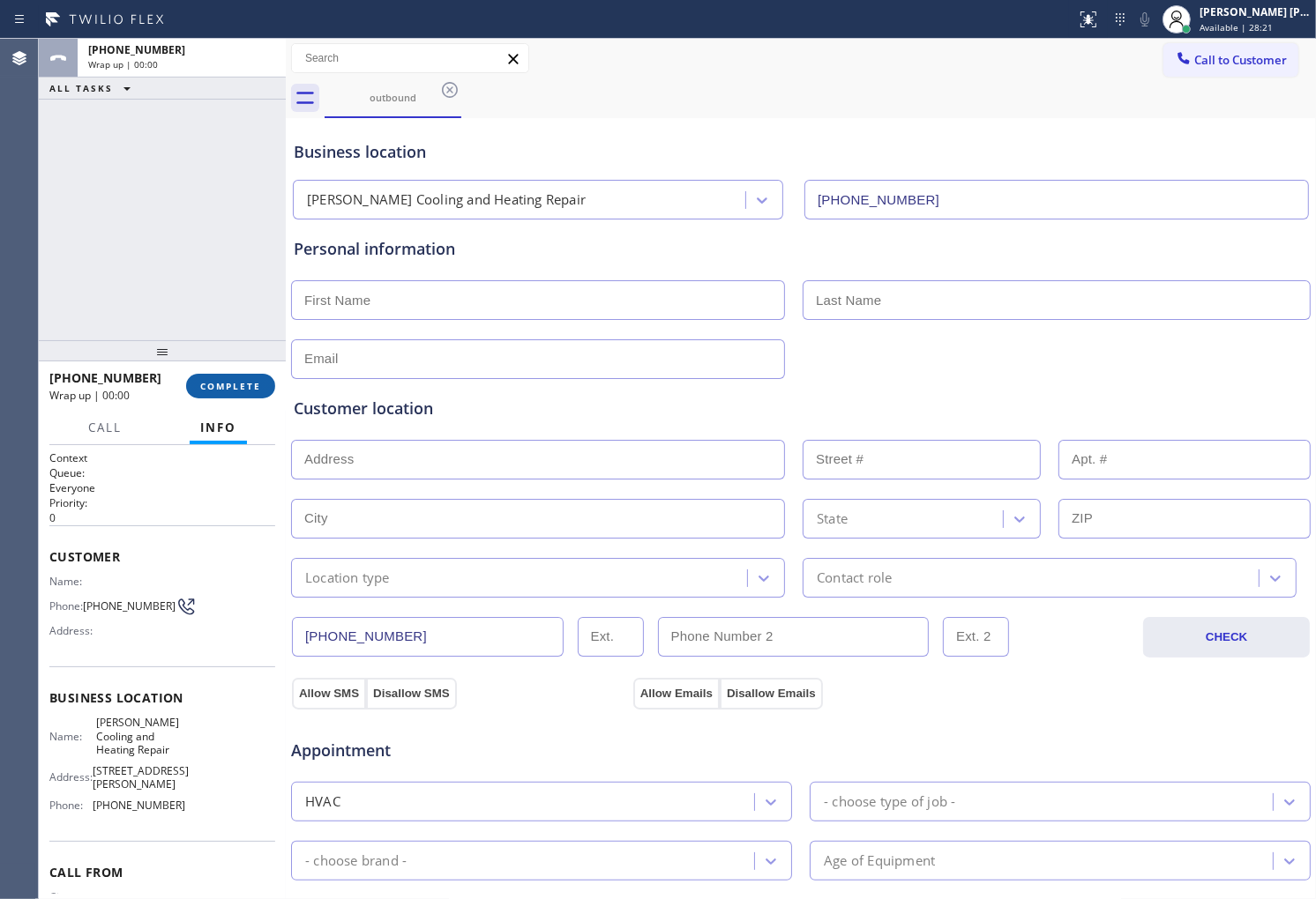
click at [247, 393] on button "COMPLETE" at bounding box center [231, 387] width 89 height 25
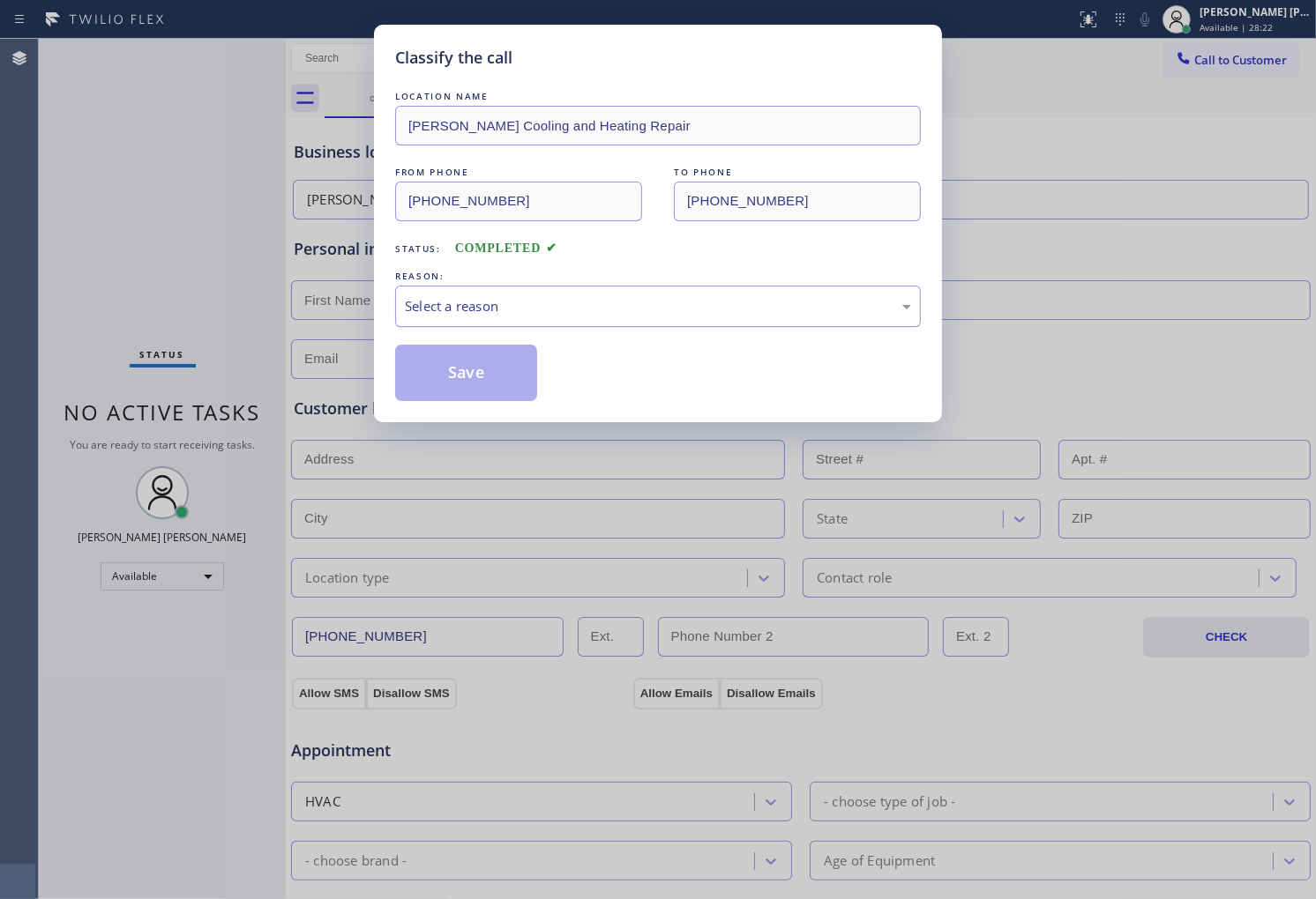
click at [512, 313] on div "Select a reason" at bounding box center [658, 306] width 507 height 20
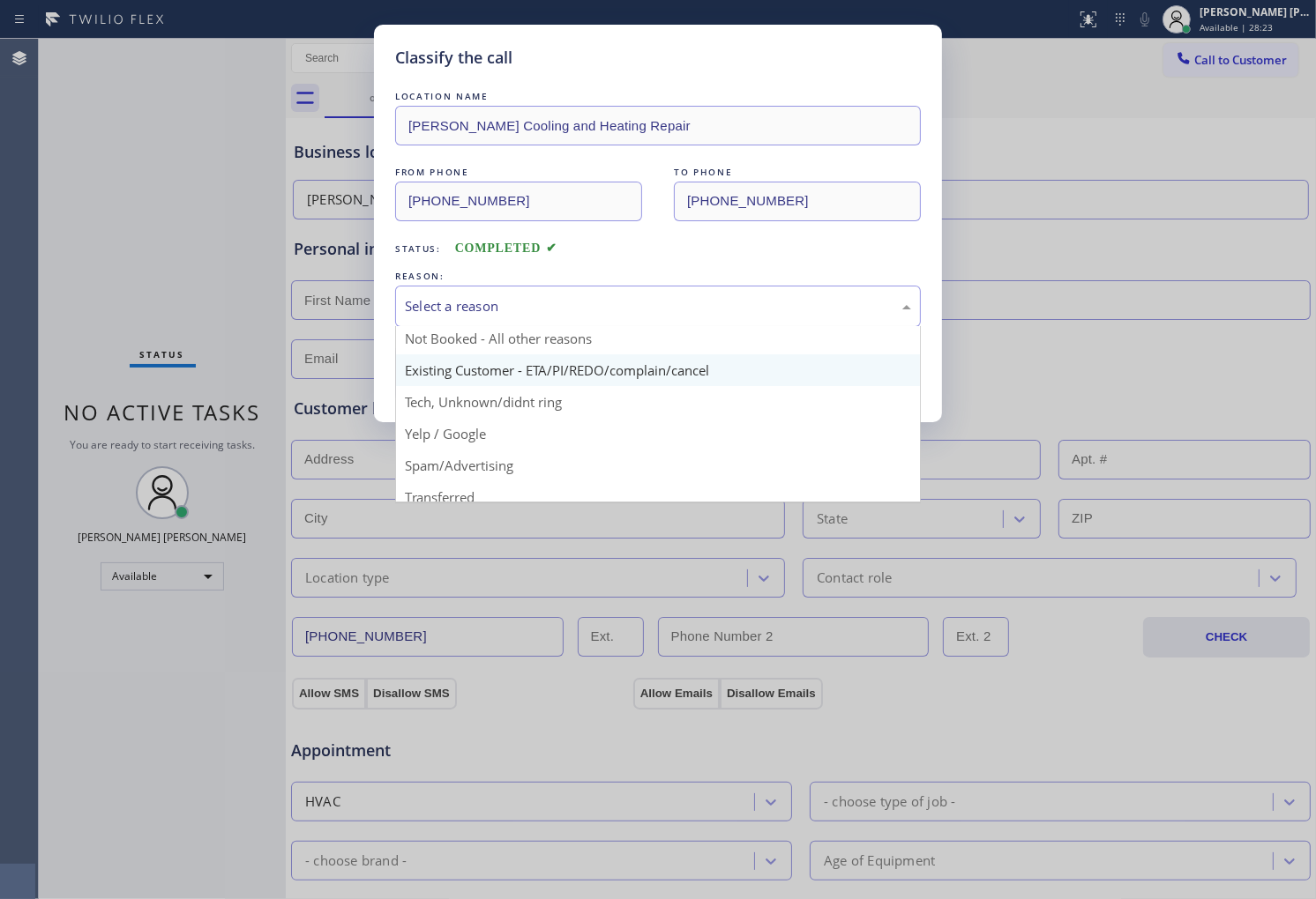
scroll to position [14, 0]
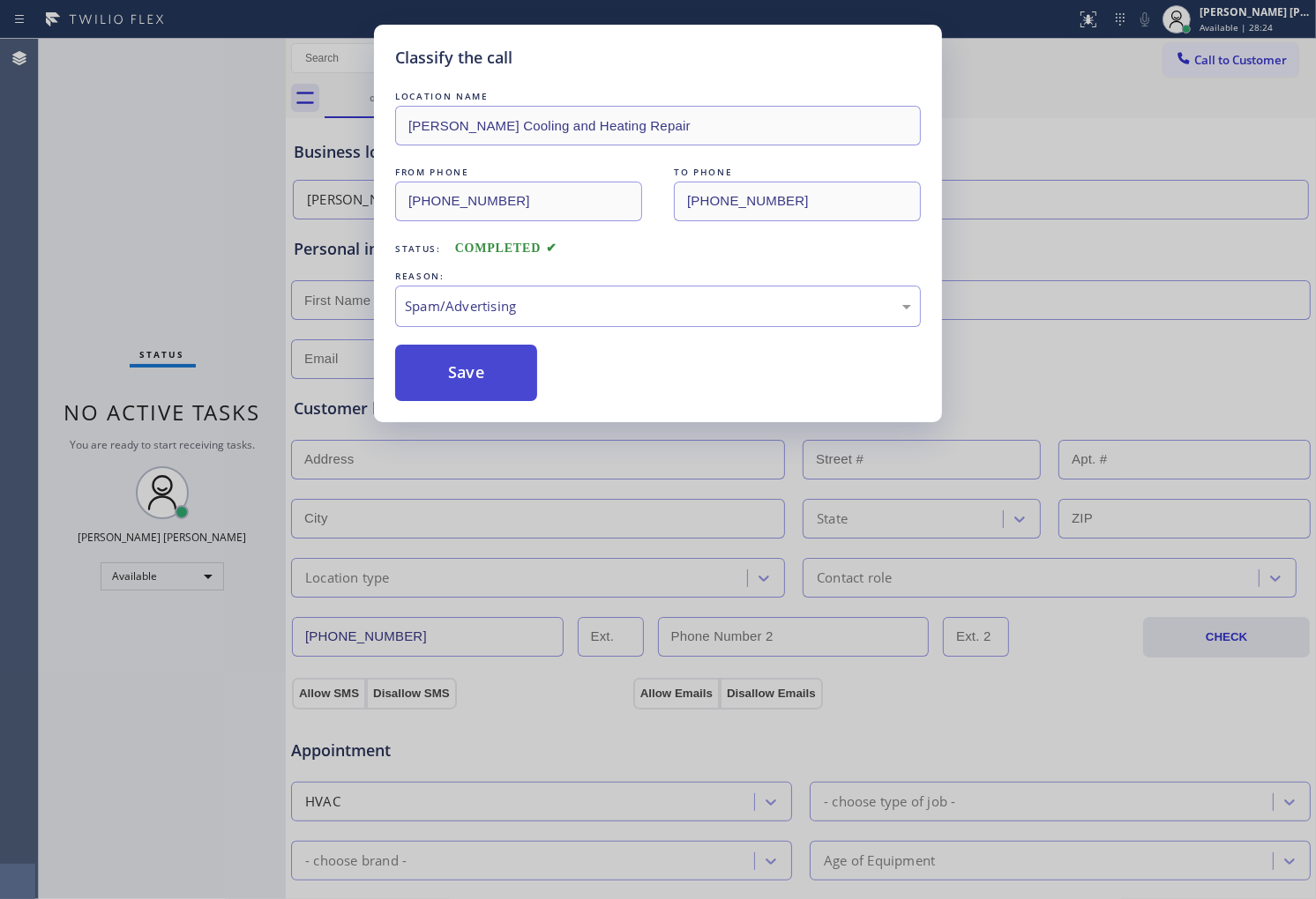
click at [495, 367] on button "Save" at bounding box center [466, 372] width 142 height 57
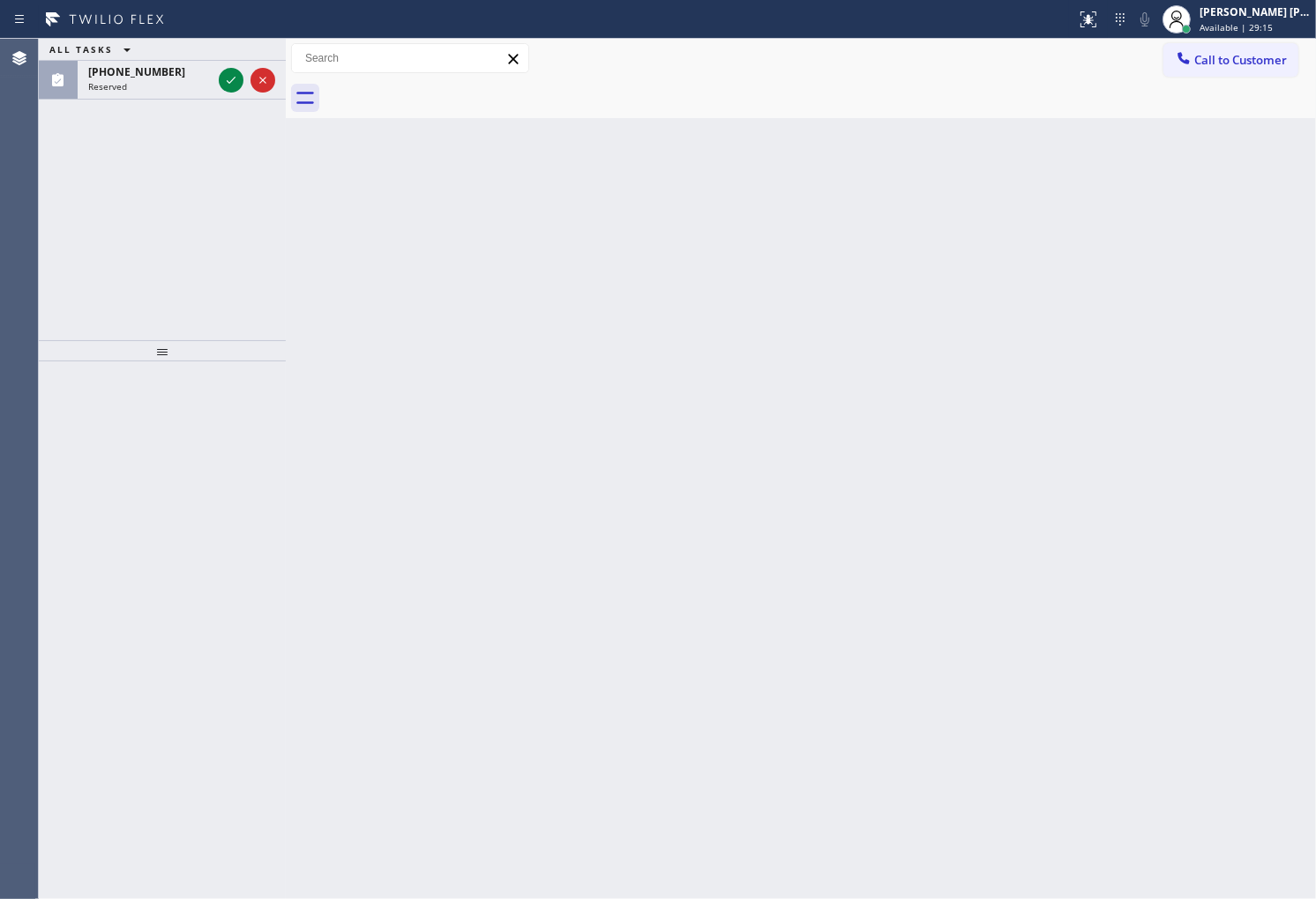
click at [0, 254] on div "Agent Desktop" at bounding box center [18, 469] width 38 height 860
click at [234, 81] on icon at bounding box center [232, 80] width 21 height 21
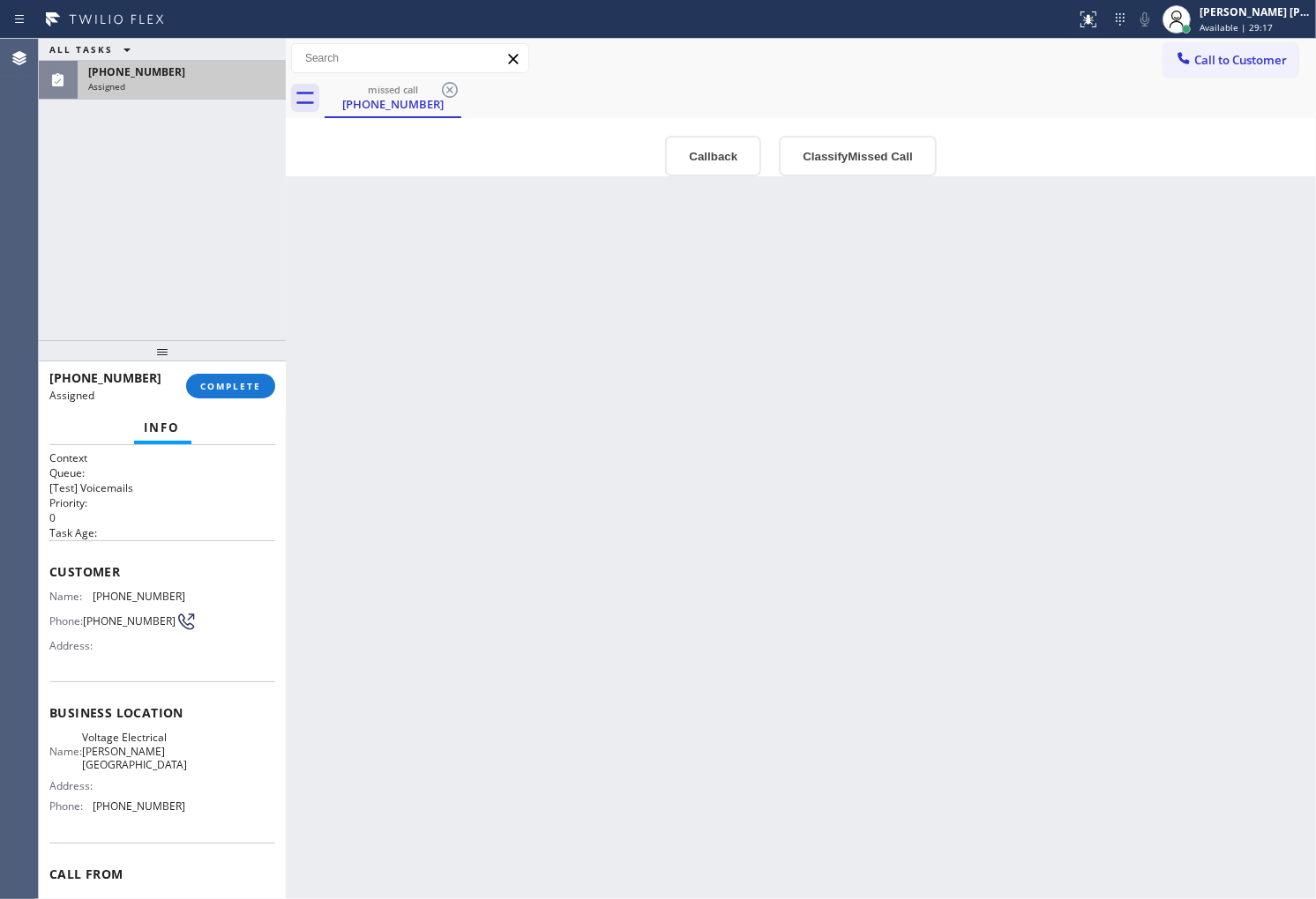
click at [49, 580] on div "Customer Name: (947) 227-8950 Phone: (947) 227-8950 Address:" at bounding box center [162, 611] width 226 height 141
click at [56, 583] on div "Customer Name: (947) 227-8950 Phone: (947) 227-8950 Address:" at bounding box center [162, 611] width 226 height 141
drag, startPoint x: 56, startPoint y: 583, endPoint x: 46, endPoint y: 573, distance: 14.1
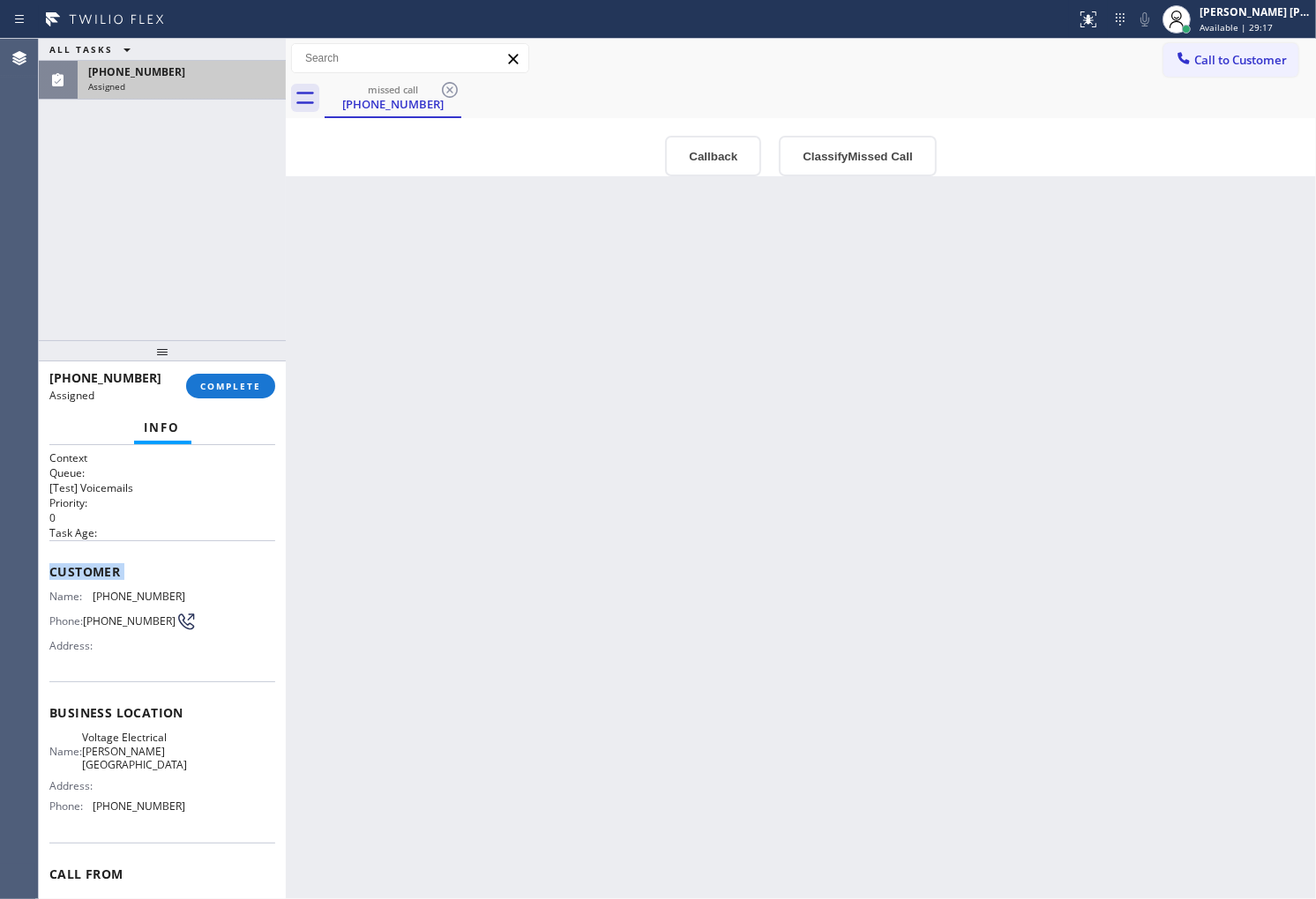
click at [56, 583] on div "Customer Name: (947) 227-8950 Phone: (947) 227-8950 Address:" at bounding box center [162, 611] width 226 height 141
click at [149, 699] on div "Business location Name: Voltage Electrical Sherman Oaks Address: Phone: (818) 2…" at bounding box center [162, 762] width 226 height 160
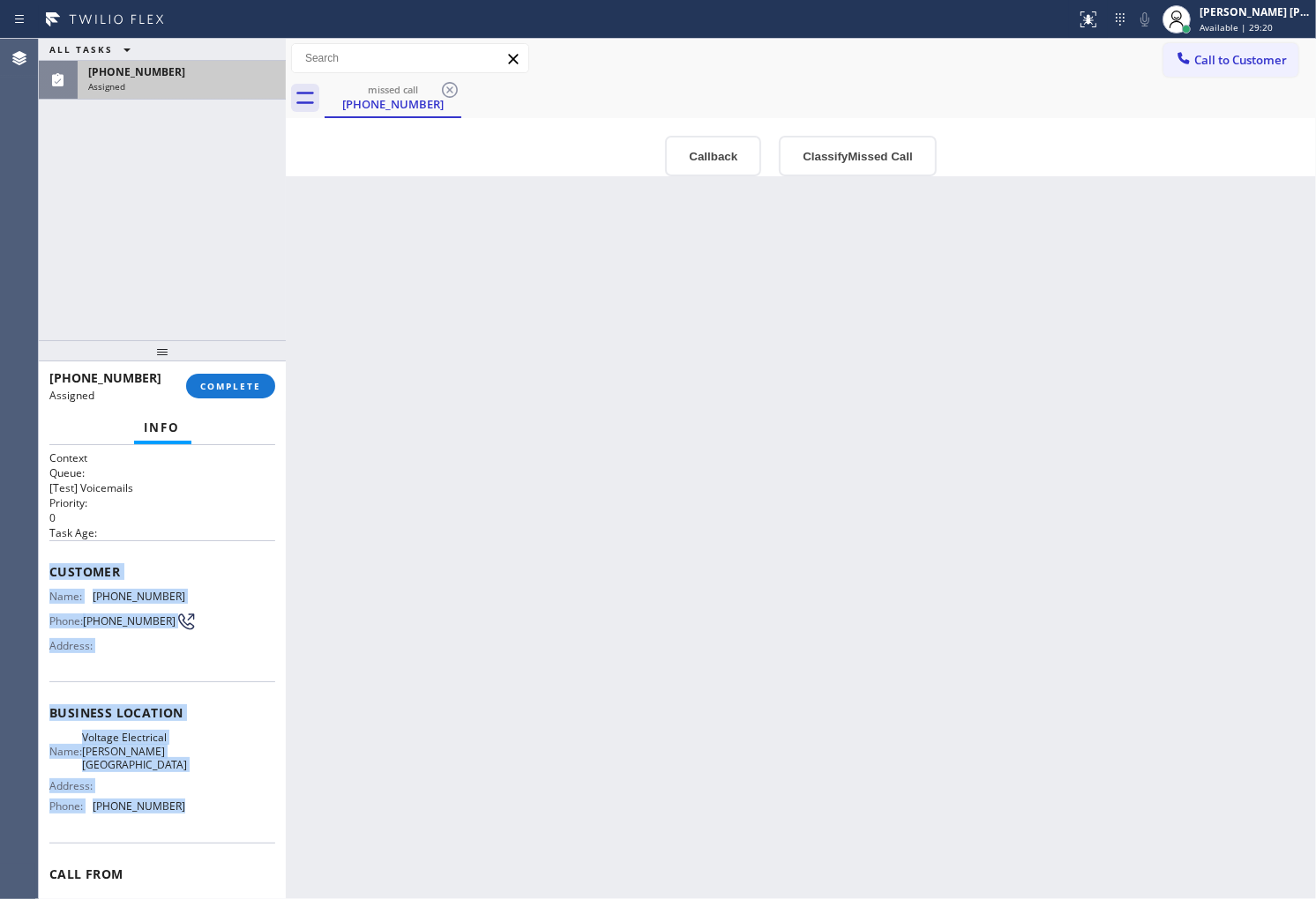
drag, startPoint x: 45, startPoint y: 561, endPoint x: 178, endPoint y: 801, distance: 274.4
click at [178, 801] on div "Context Queue: [Test] Voicemails Priority: 0 Task Age: Customer Name: (947) 227…" at bounding box center [162, 672] width 247 height 454
copy div "Customer Name: (947) 227-8950 Phone: (947) 227-8950 Address: Business location …"
click at [711, 150] on button "Callback" at bounding box center [713, 156] width 96 height 41
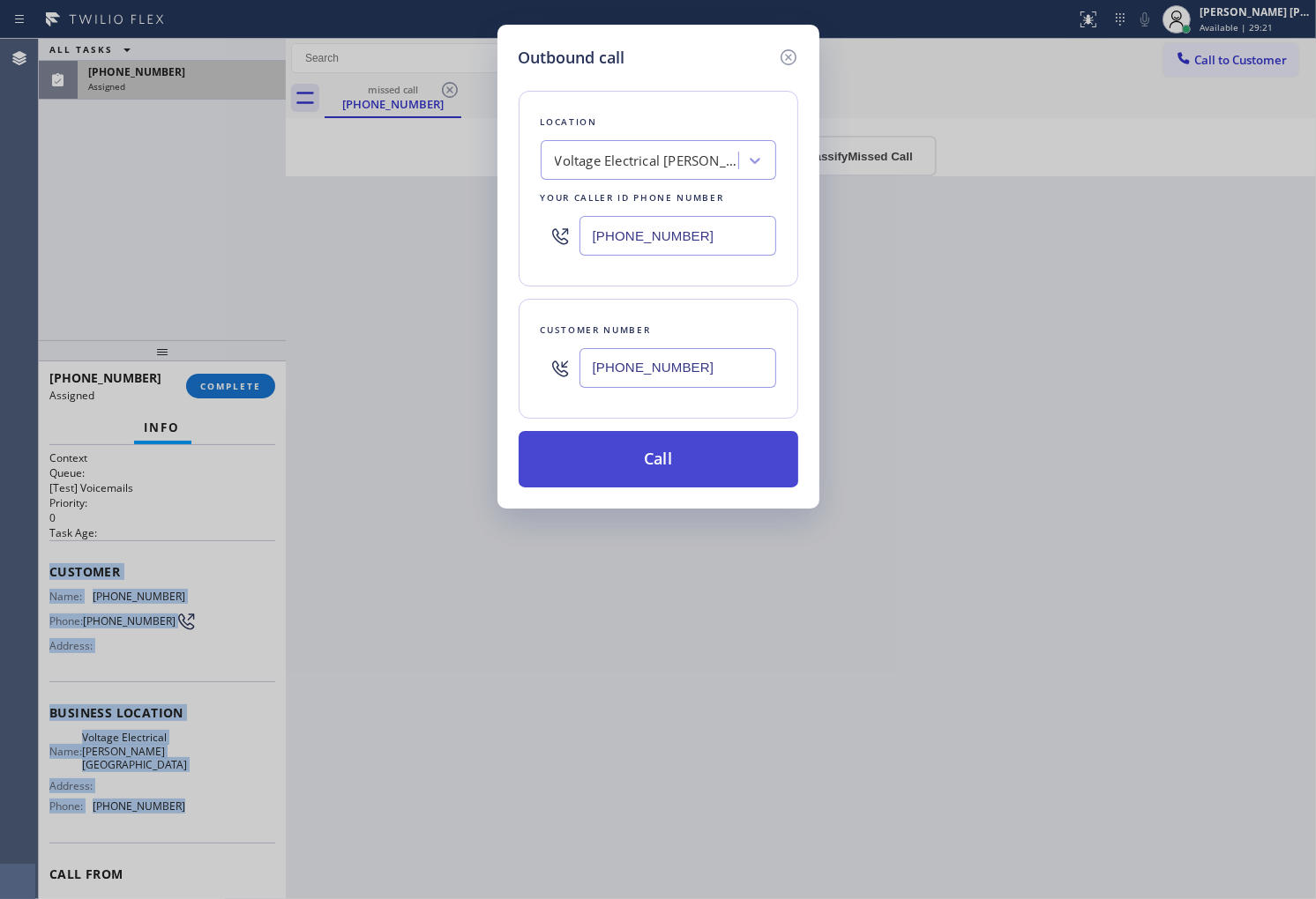
click at [632, 456] on button "Call" at bounding box center [658, 459] width 280 height 57
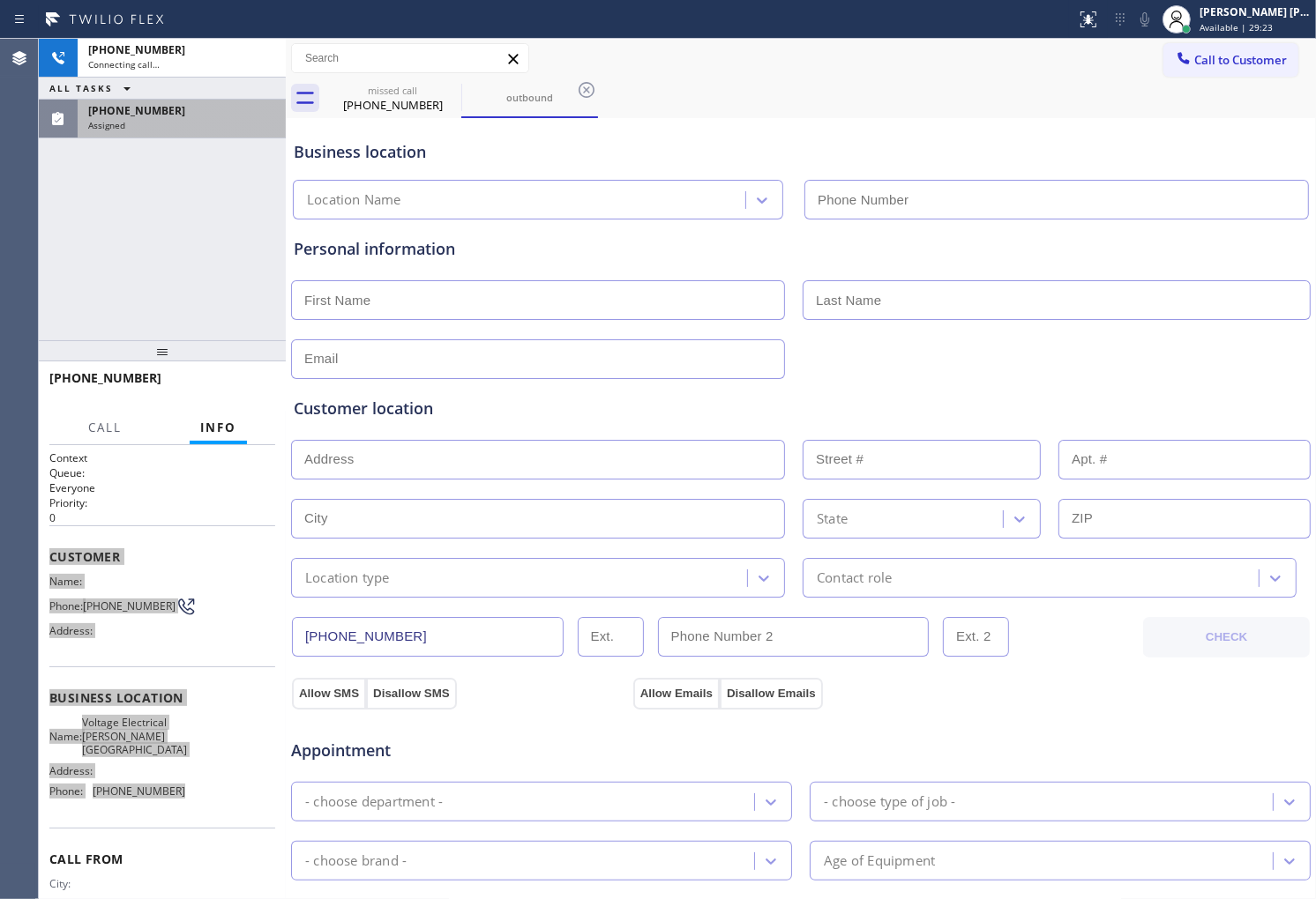
type input "(818) 293-2018"
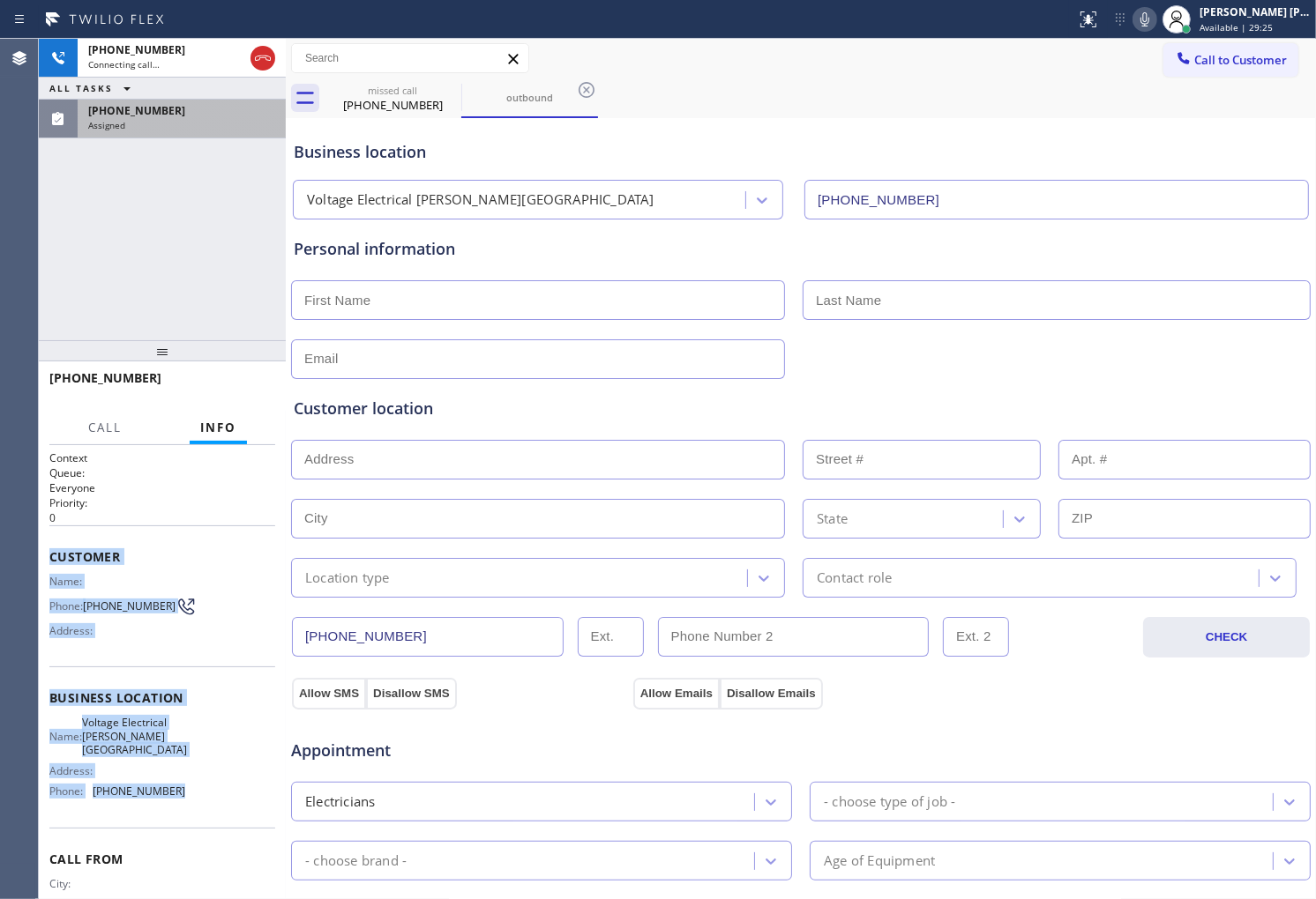
click at [128, 125] on div "Assigned" at bounding box center [181, 124] width 187 height 13
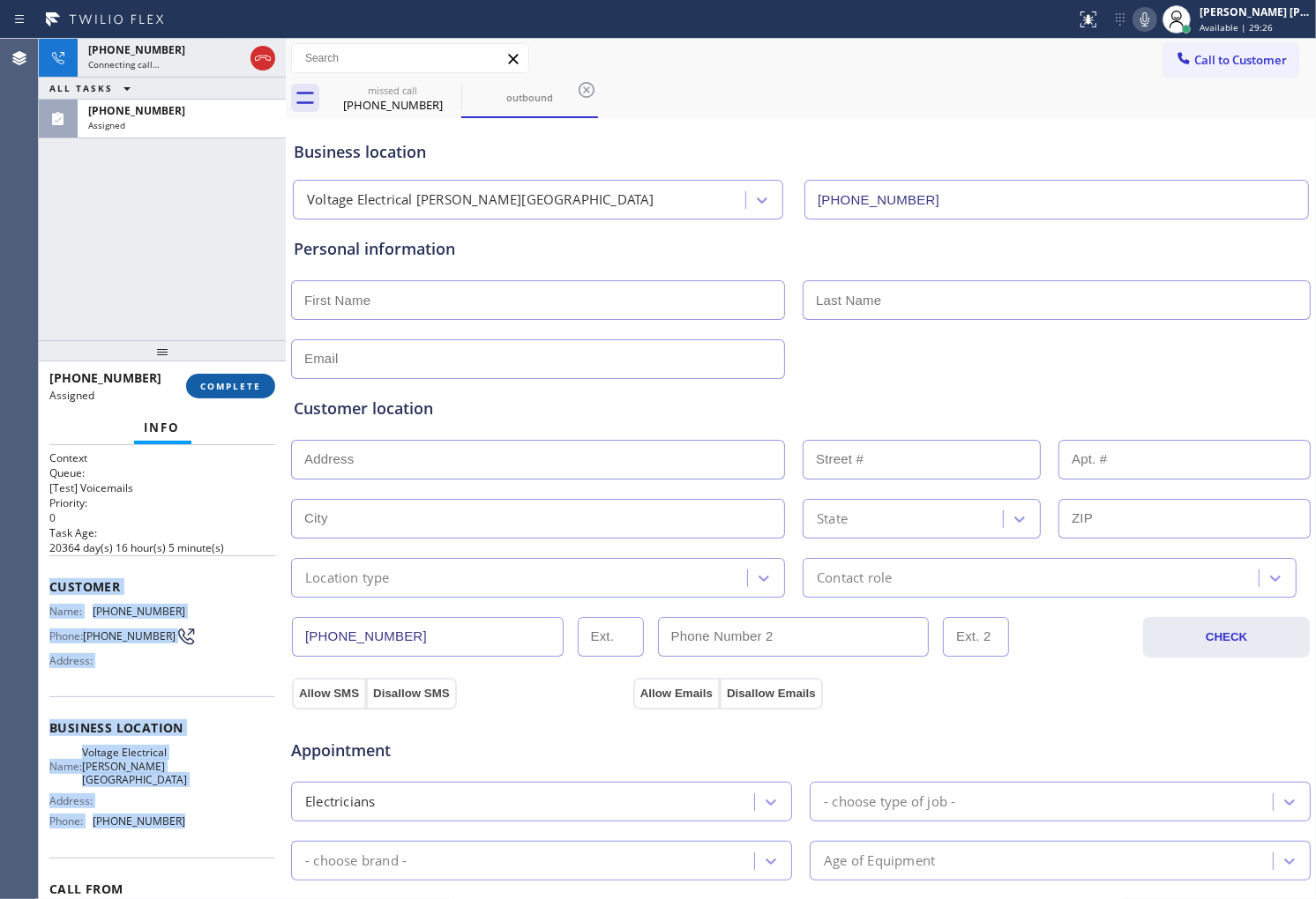
click at [223, 382] on span "COMPLETE" at bounding box center [230, 386] width 61 height 13
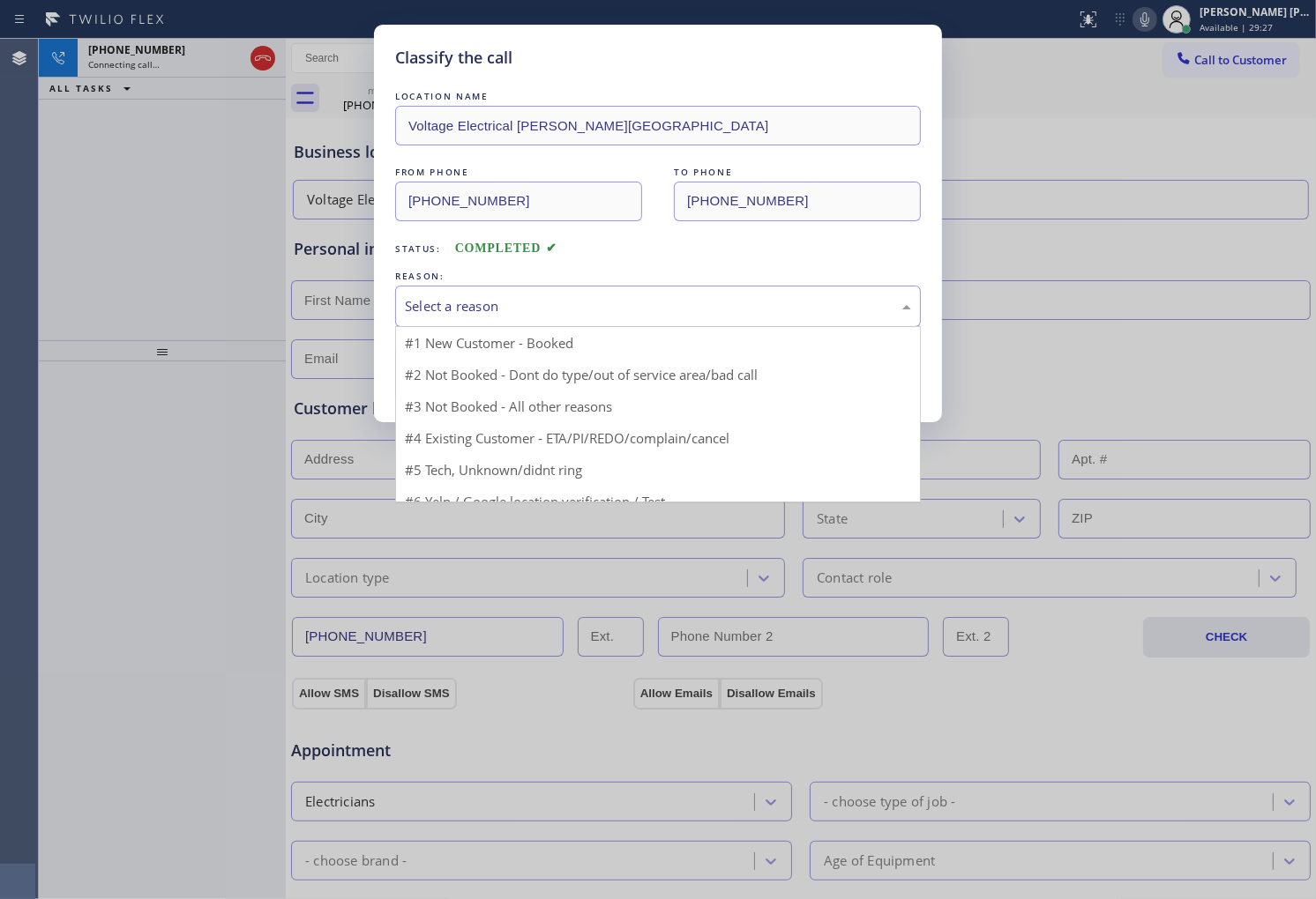
click at [465, 302] on div "Select a reason" at bounding box center [658, 306] width 507 height 20
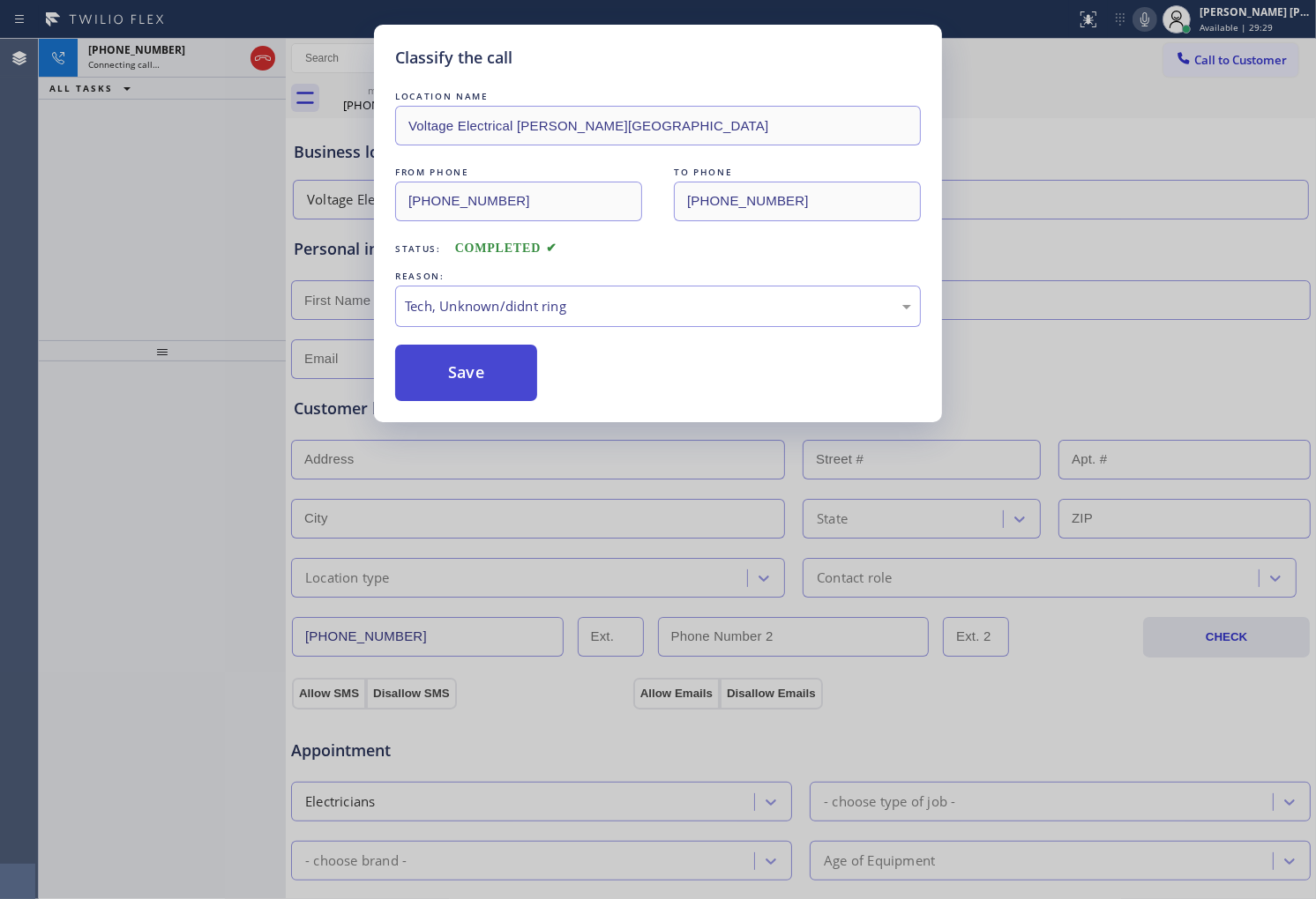
click at [442, 368] on button "Save" at bounding box center [466, 372] width 142 height 57
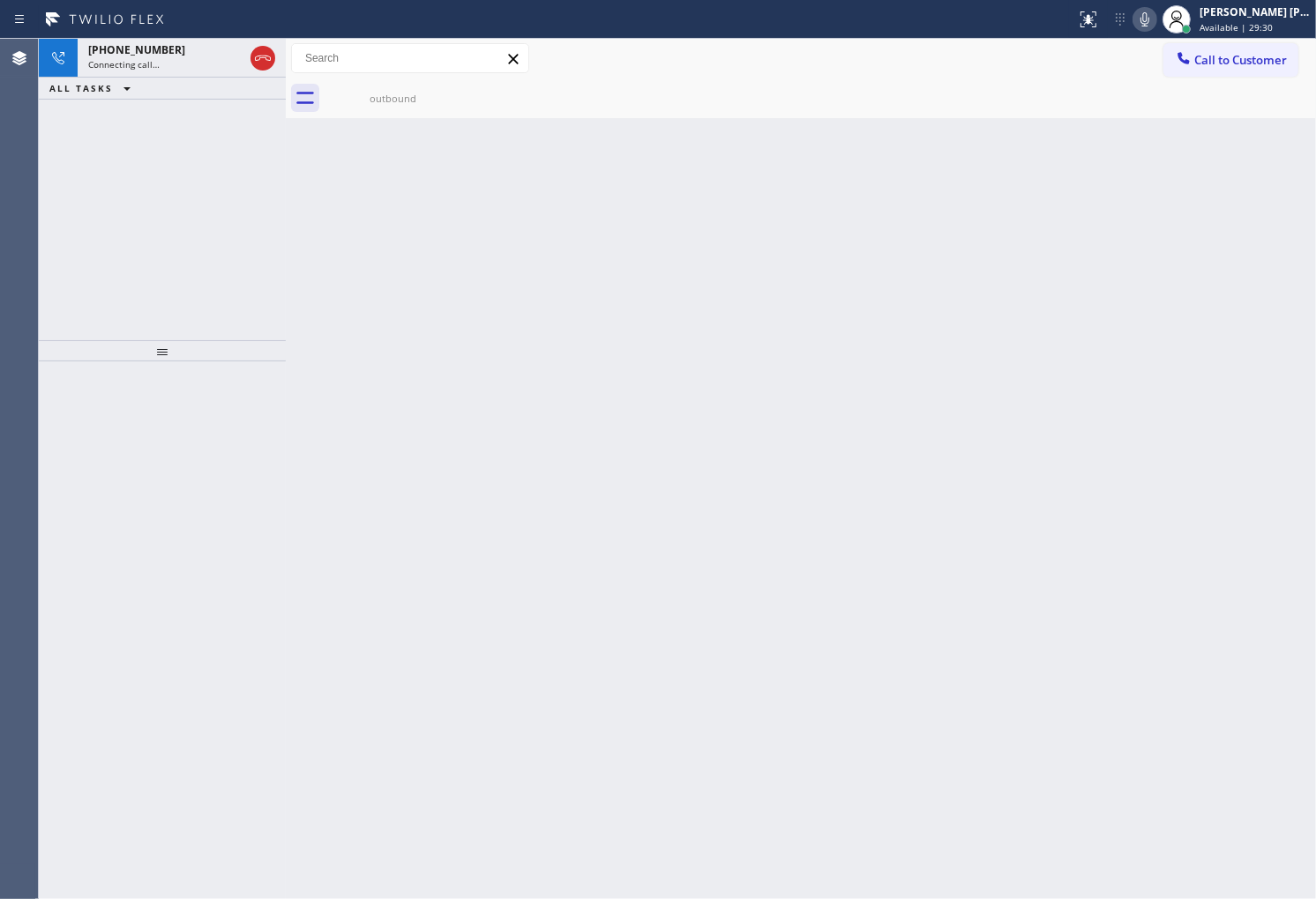
click at [161, 231] on div "+19472278950 Connecting call… ALL TASKS ALL TASKS ACTIVE TASKS TASKS IN WRAP UP" at bounding box center [162, 189] width 247 height 302
click at [188, 63] on div "Connecting call…" at bounding box center [165, 64] width 155 height 13
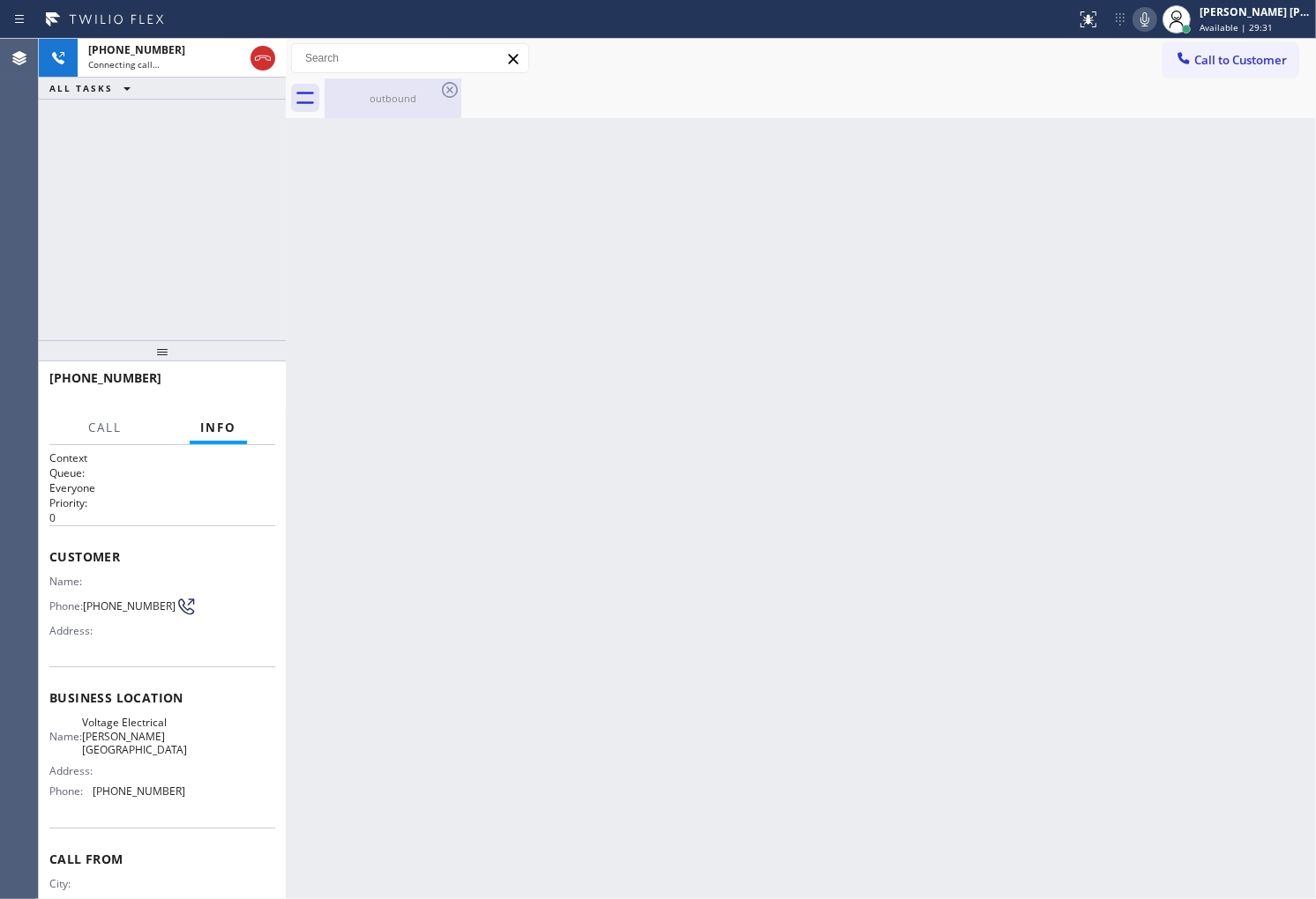
click at [368, 94] on div "outbound" at bounding box center [393, 98] width 133 height 14
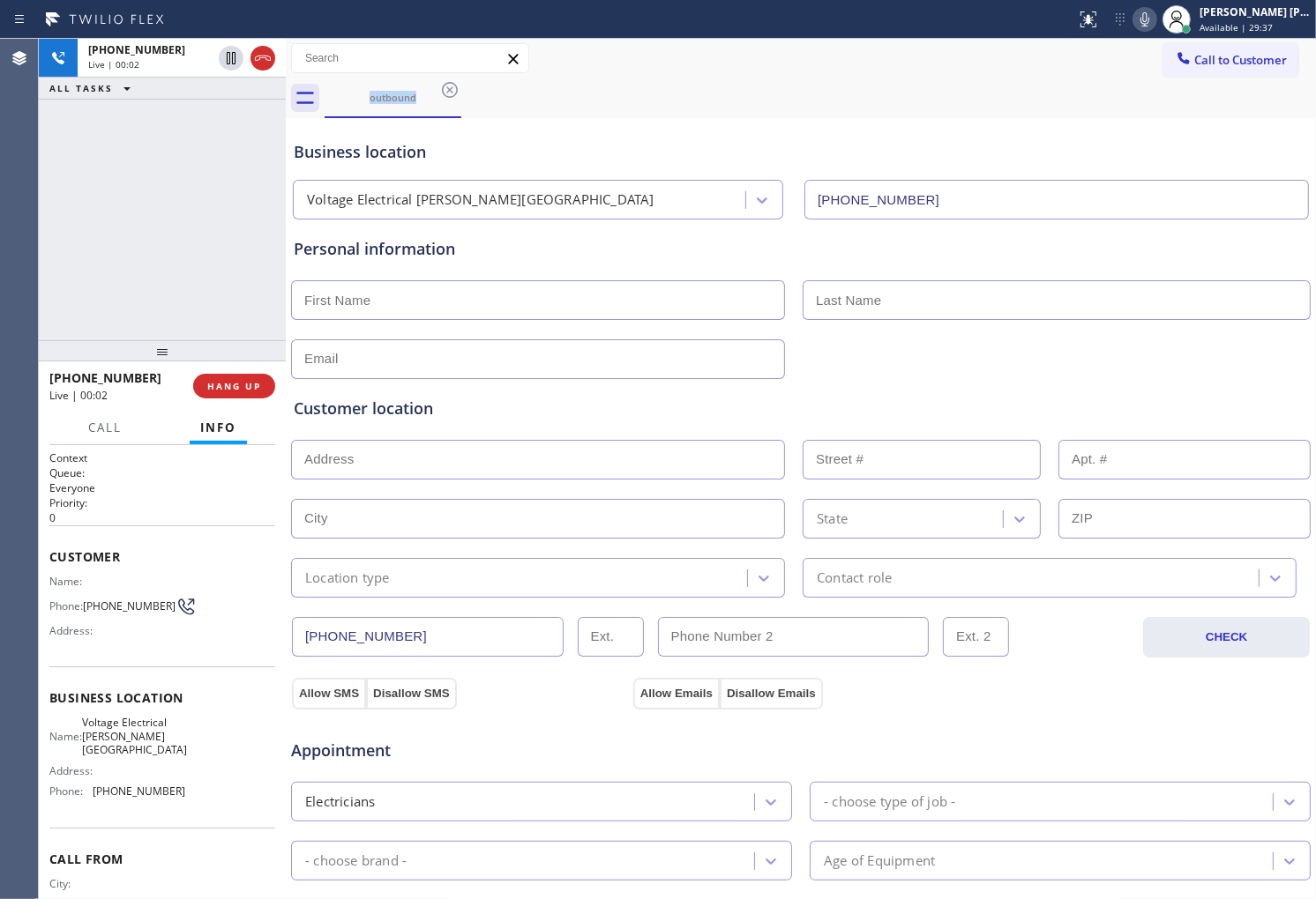
drag, startPoint x: 260, startPoint y: 54, endPoint x: 269, endPoint y: 149, distance: 95.4
click at [260, 54] on icon at bounding box center [262, 58] width 21 height 21
click at [217, 380] on span "HANG UP" at bounding box center [234, 386] width 54 height 13
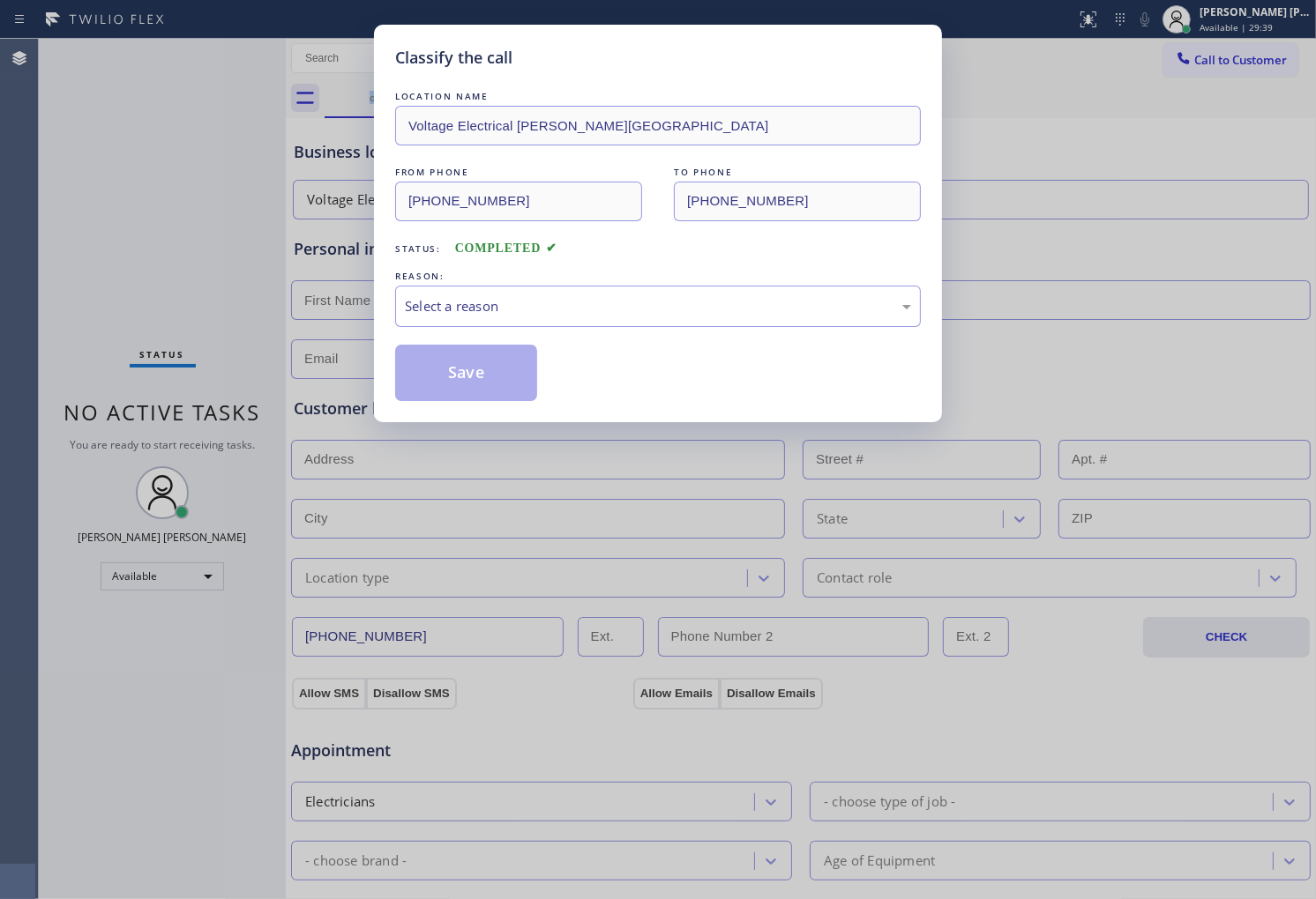
click at [464, 283] on div "REASON:" at bounding box center [658, 276] width 526 height 18
click at [464, 303] on div "Select a reason" at bounding box center [658, 306] width 507 height 20
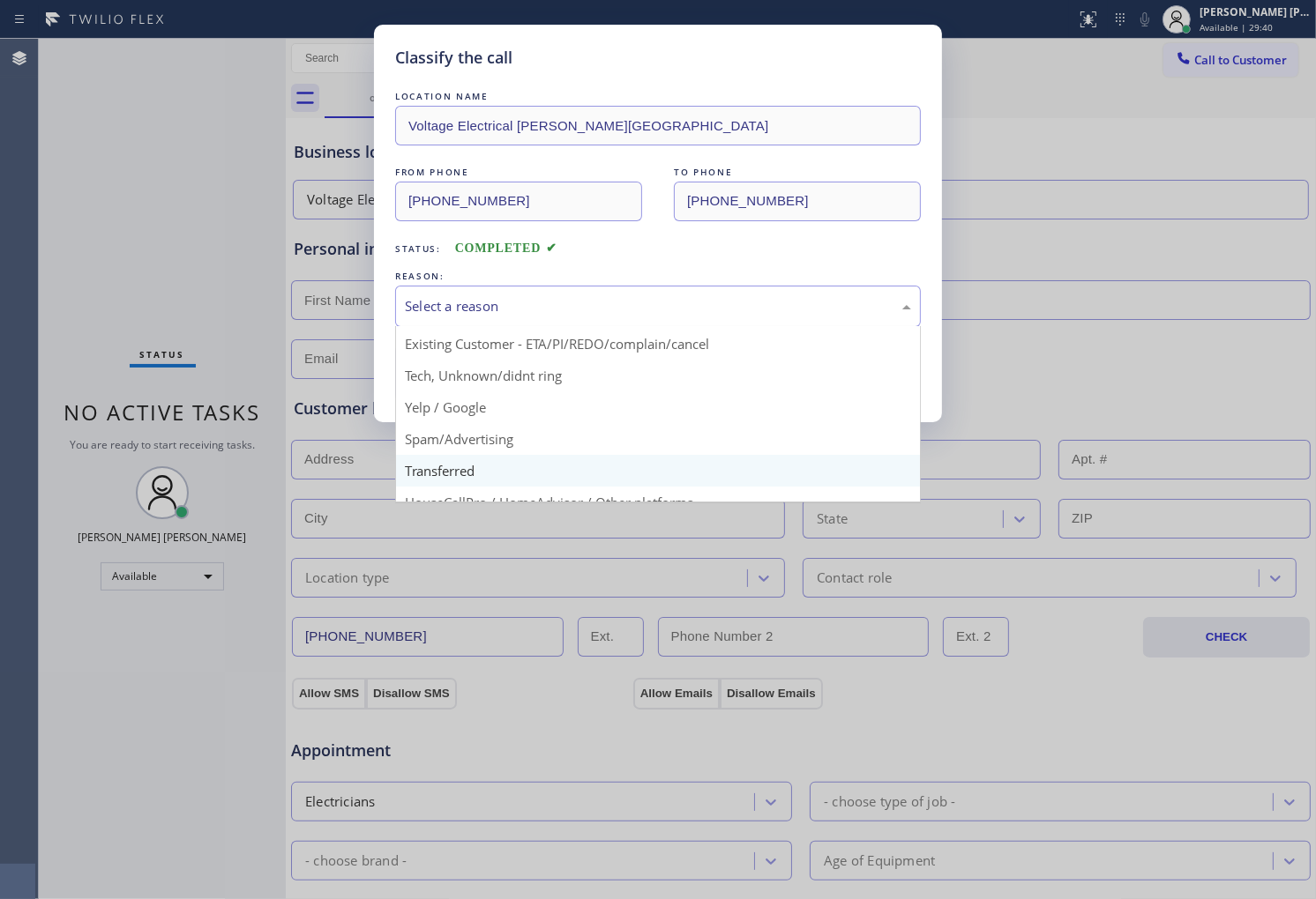
scroll to position [97, 0]
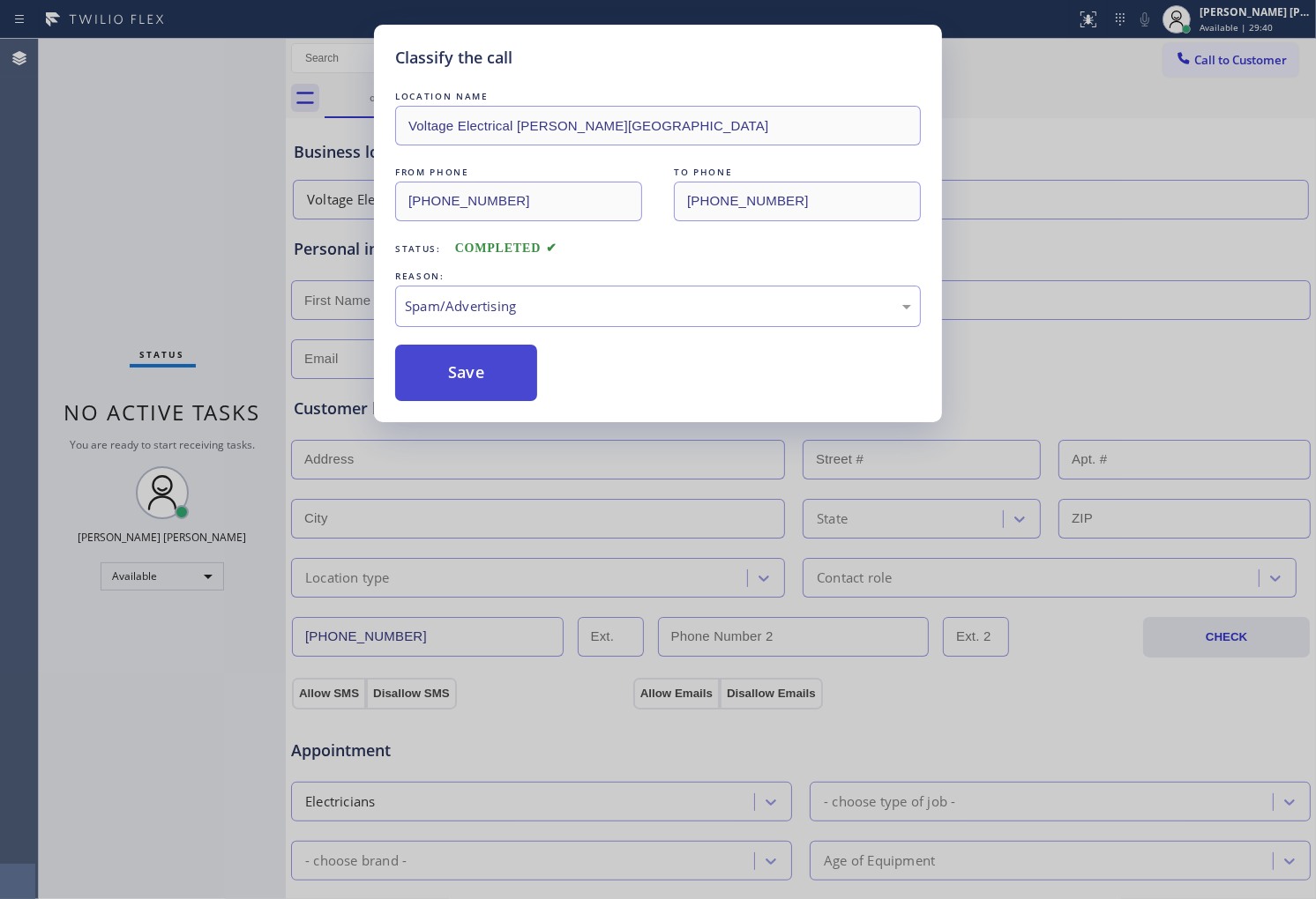
click at [467, 379] on button "Save" at bounding box center [466, 372] width 142 height 57
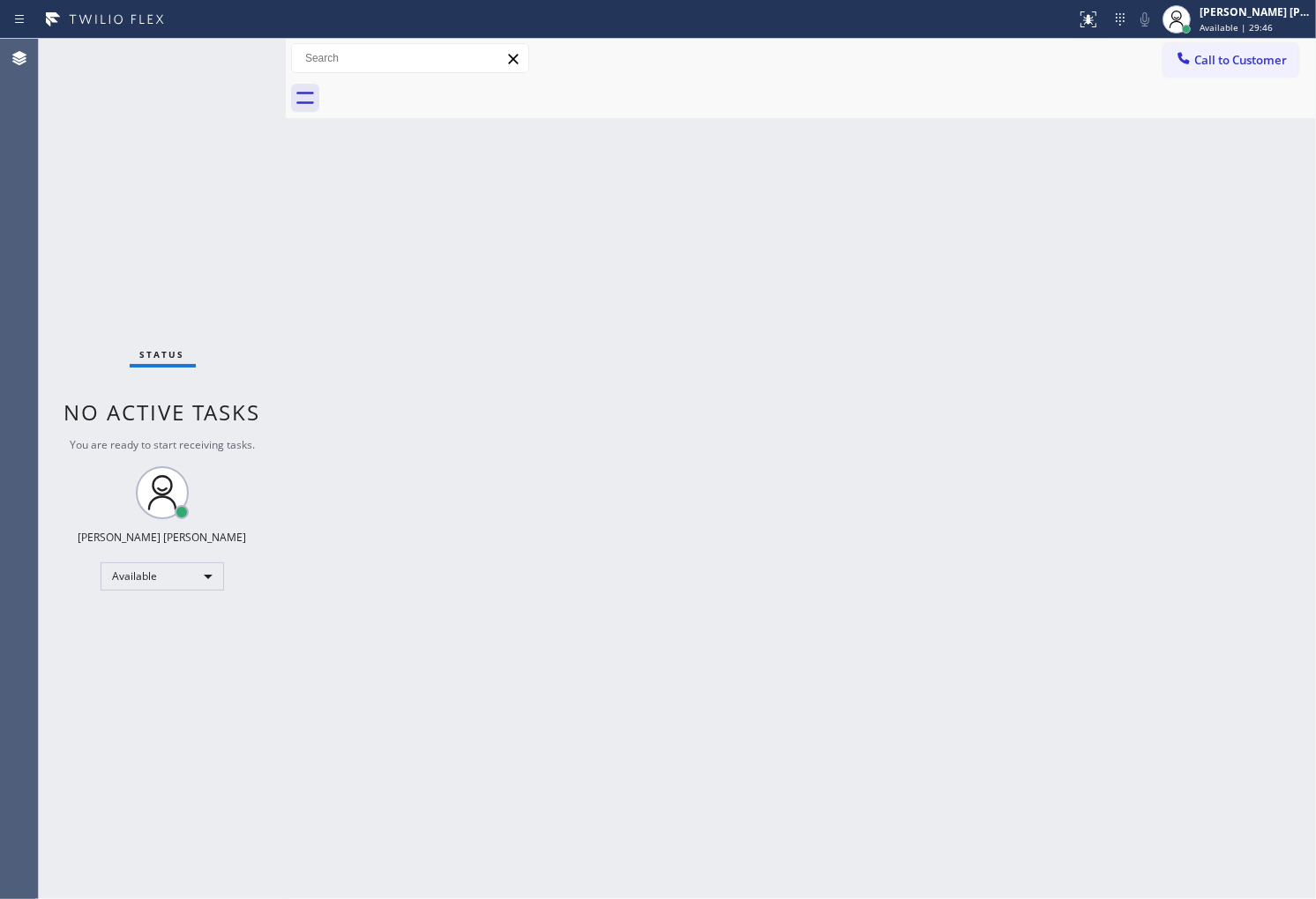
click at [751, 898] on div "Back to Dashboard Change Sender ID Customers Technicians Select a contact Outbo…" at bounding box center [801, 469] width 1030 height 860
click at [32, 347] on div "Agent Desktop" at bounding box center [18, 469] width 38 height 860
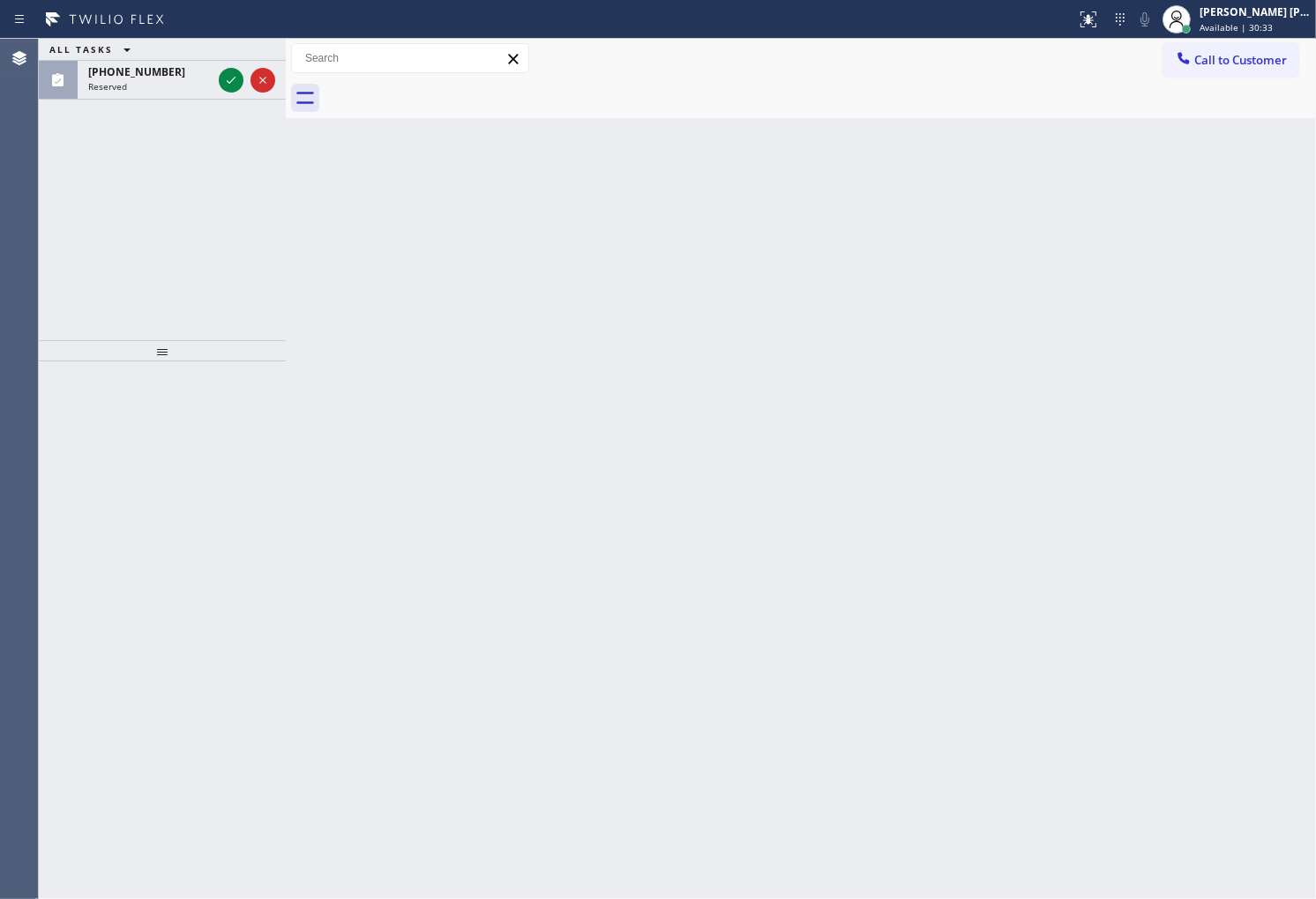
click at [225, 88] on icon at bounding box center [232, 80] width 21 height 21
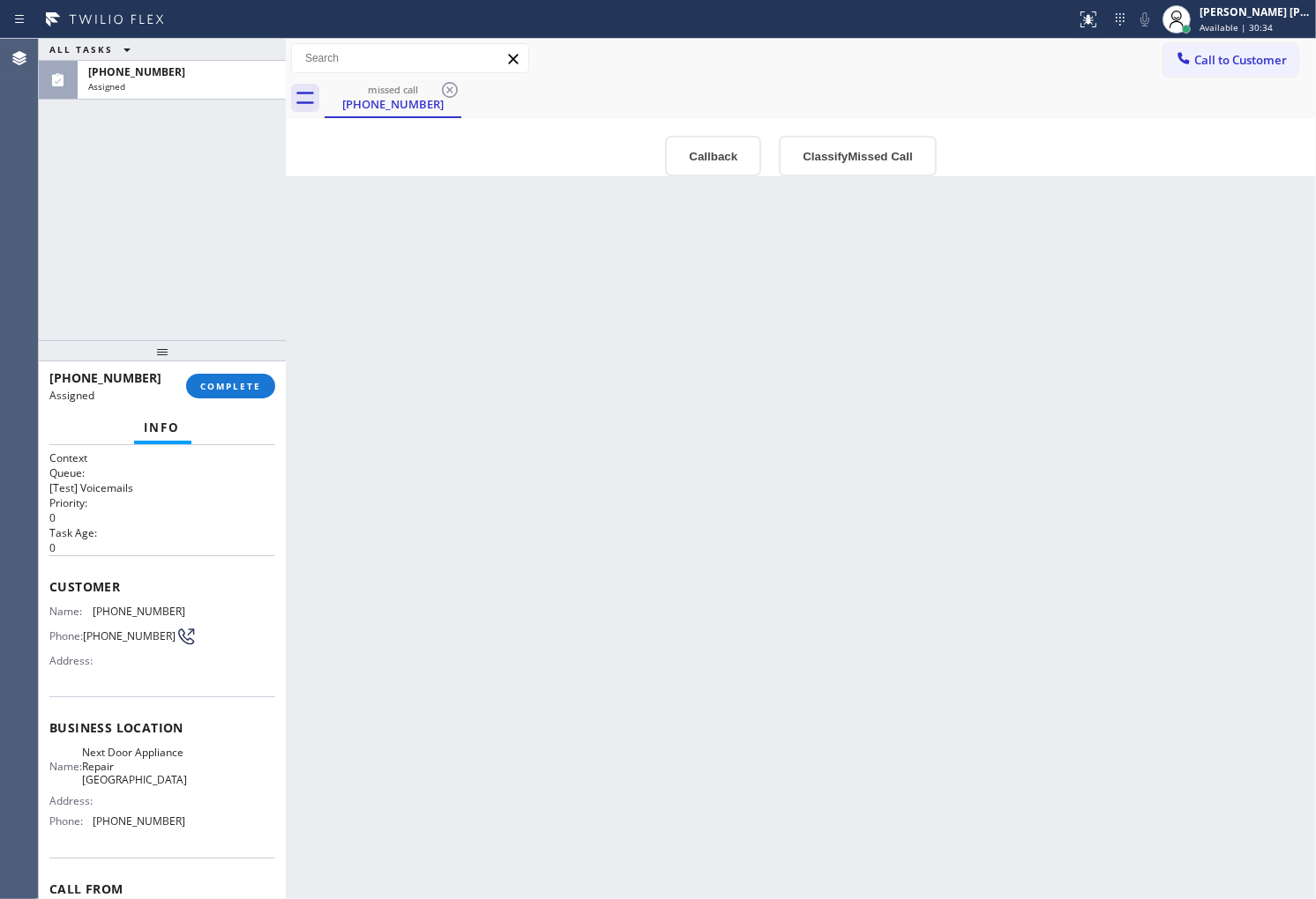
type input "(914) 677-2181"
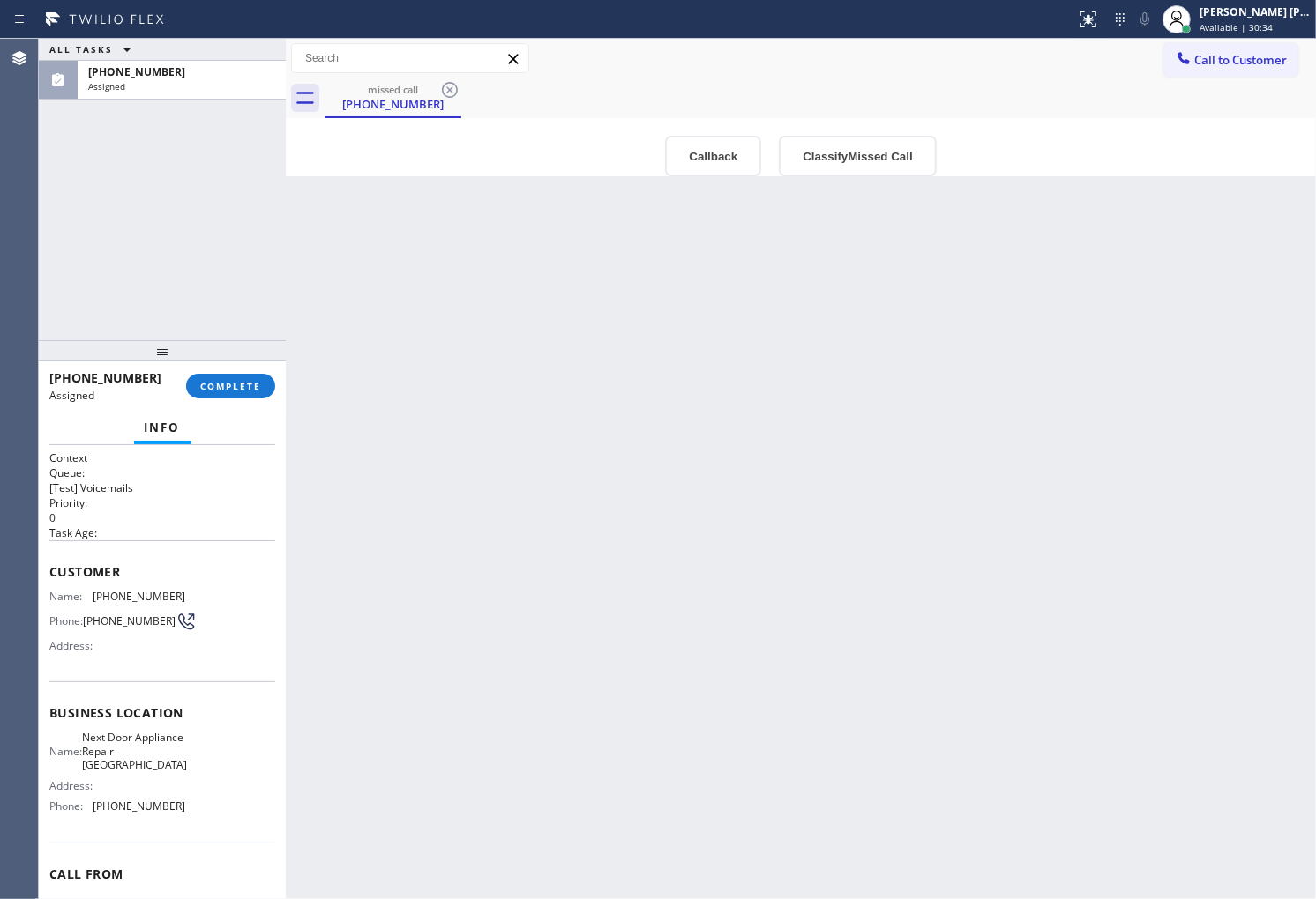
click at [684, 154] on button "Callback" at bounding box center [713, 156] width 96 height 41
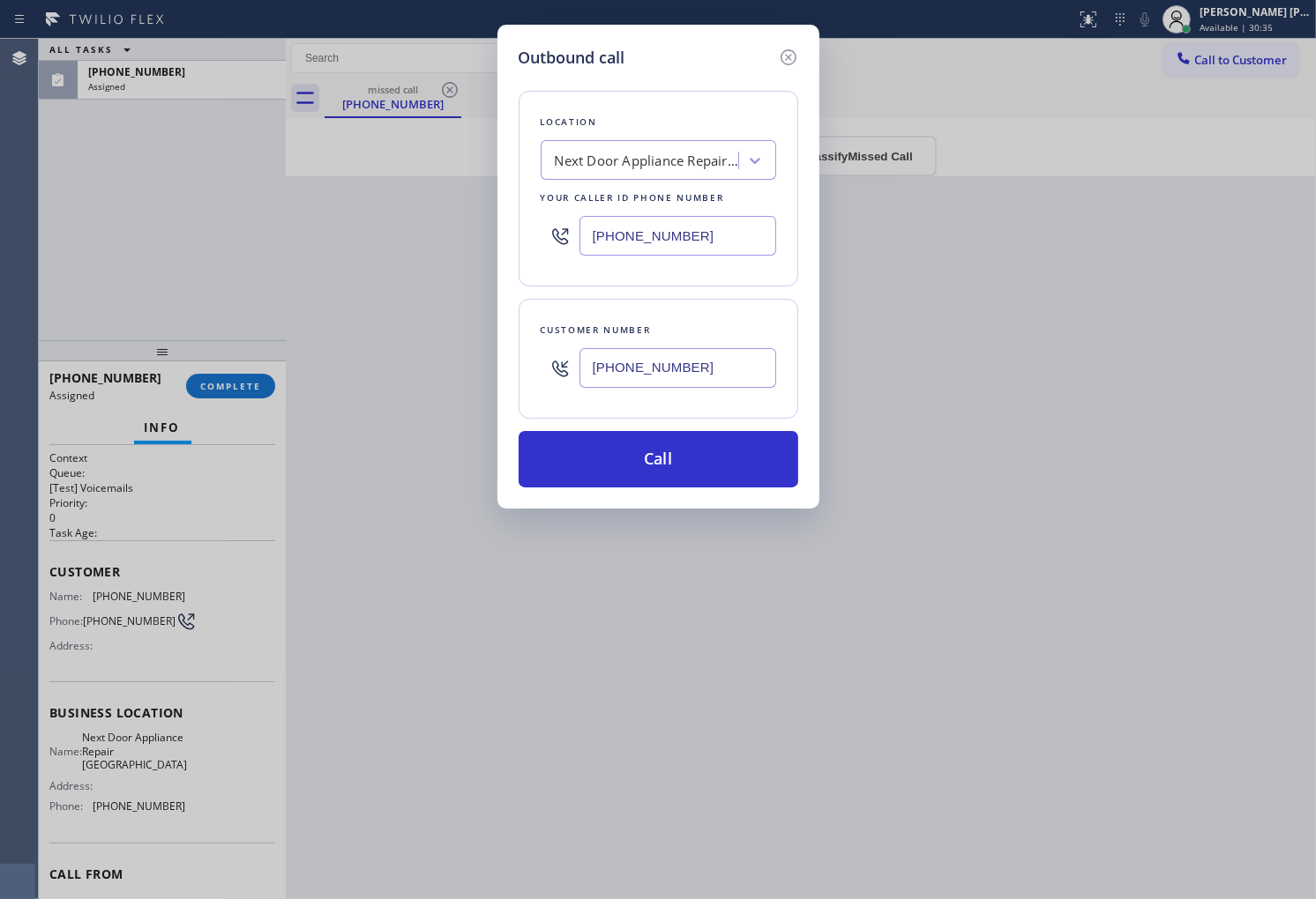
click at [623, 491] on div "Outbound call Location Next Door Appliance Repair Flatiron District Your caller…" at bounding box center [659, 267] width 322 height 484
click at [629, 477] on button "Call" at bounding box center [658, 459] width 280 height 57
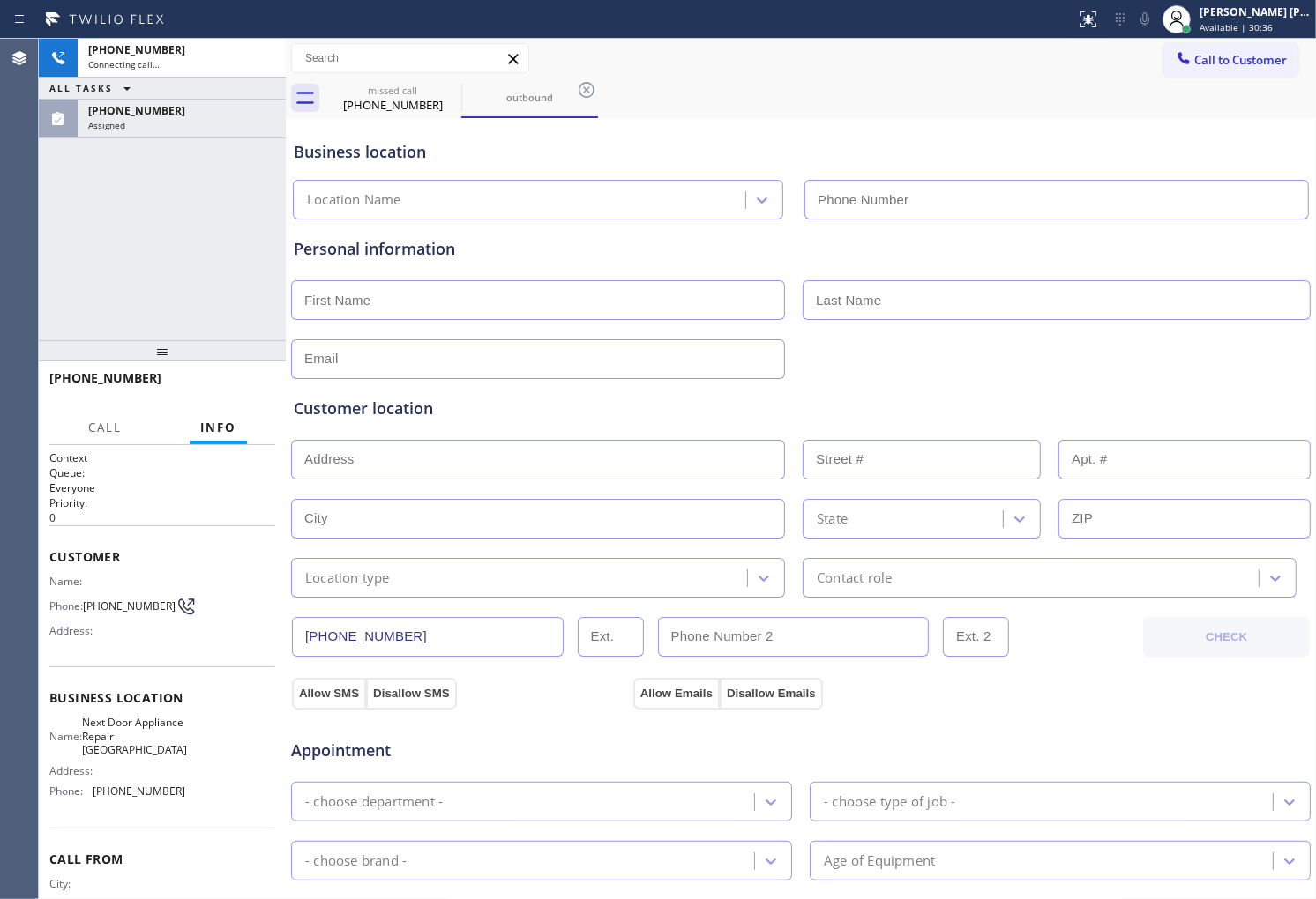
type input "(914) 677-2181"
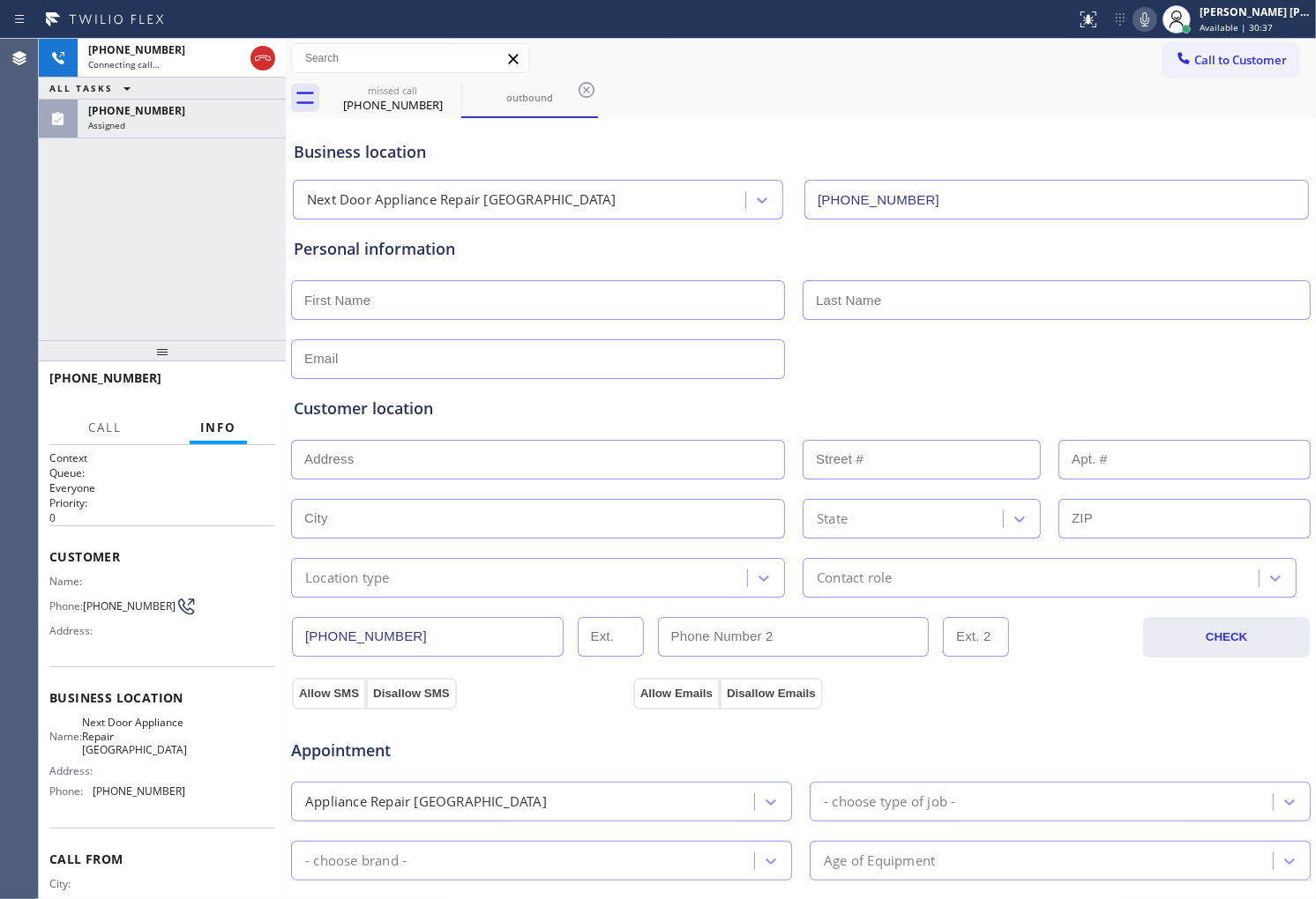
click at [47, 547] on div "Context Queue: Everyone Priority: 0 Customer Name: Phone: (914) 391-3563 Addres…" at bounding box center [162, 672] width 247 height 454
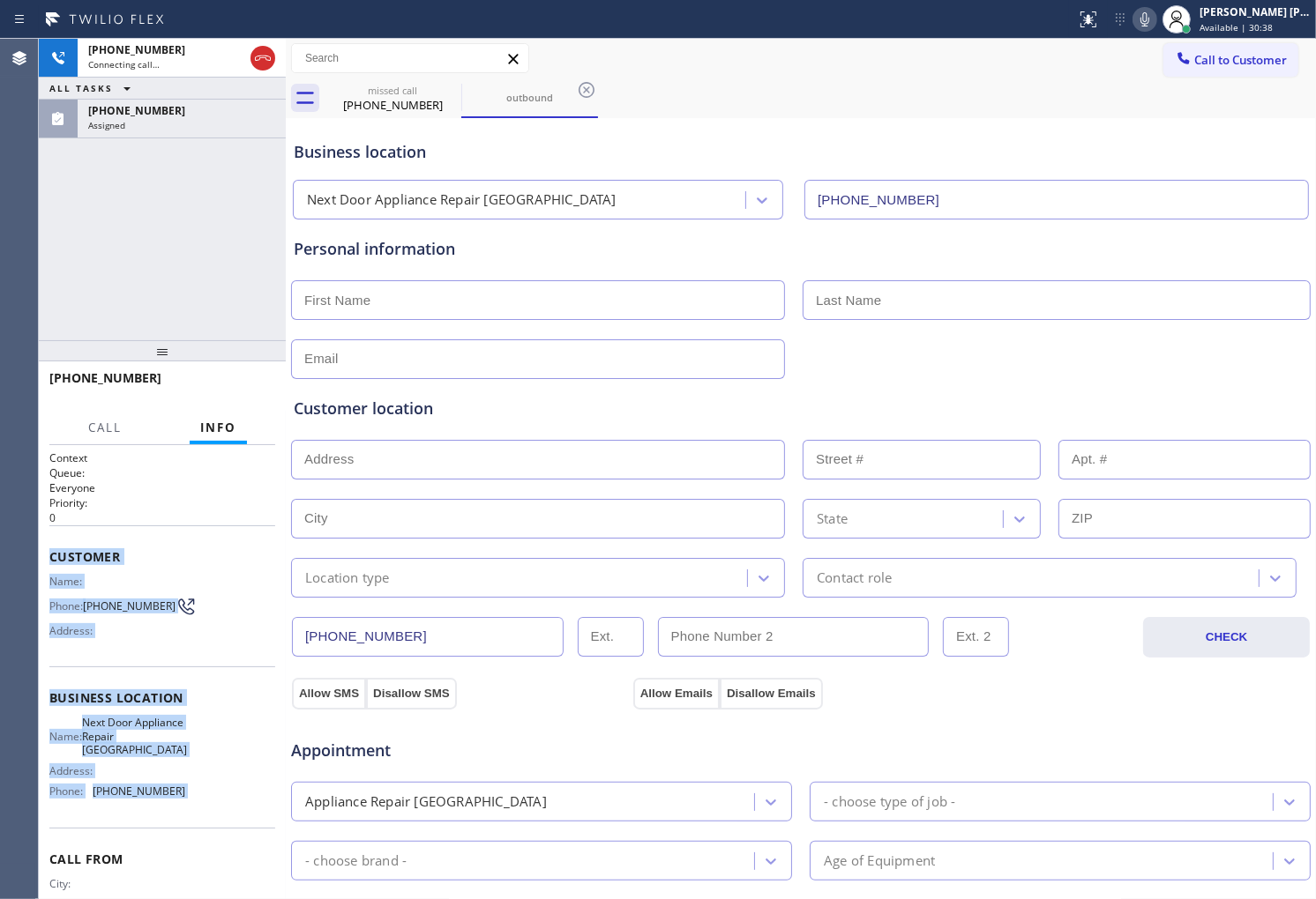
drag, startPoint x: 47, startPoint y: 548, endPoint x: 168, endPoint y: 826, distance: 303.2
click at [168, 826] on div "Context Queue: Everyone Priority: 0 Customer Name: Phone: (914) 391-3563 Addres…" at bounding box center [162, 672] width 247 height 454
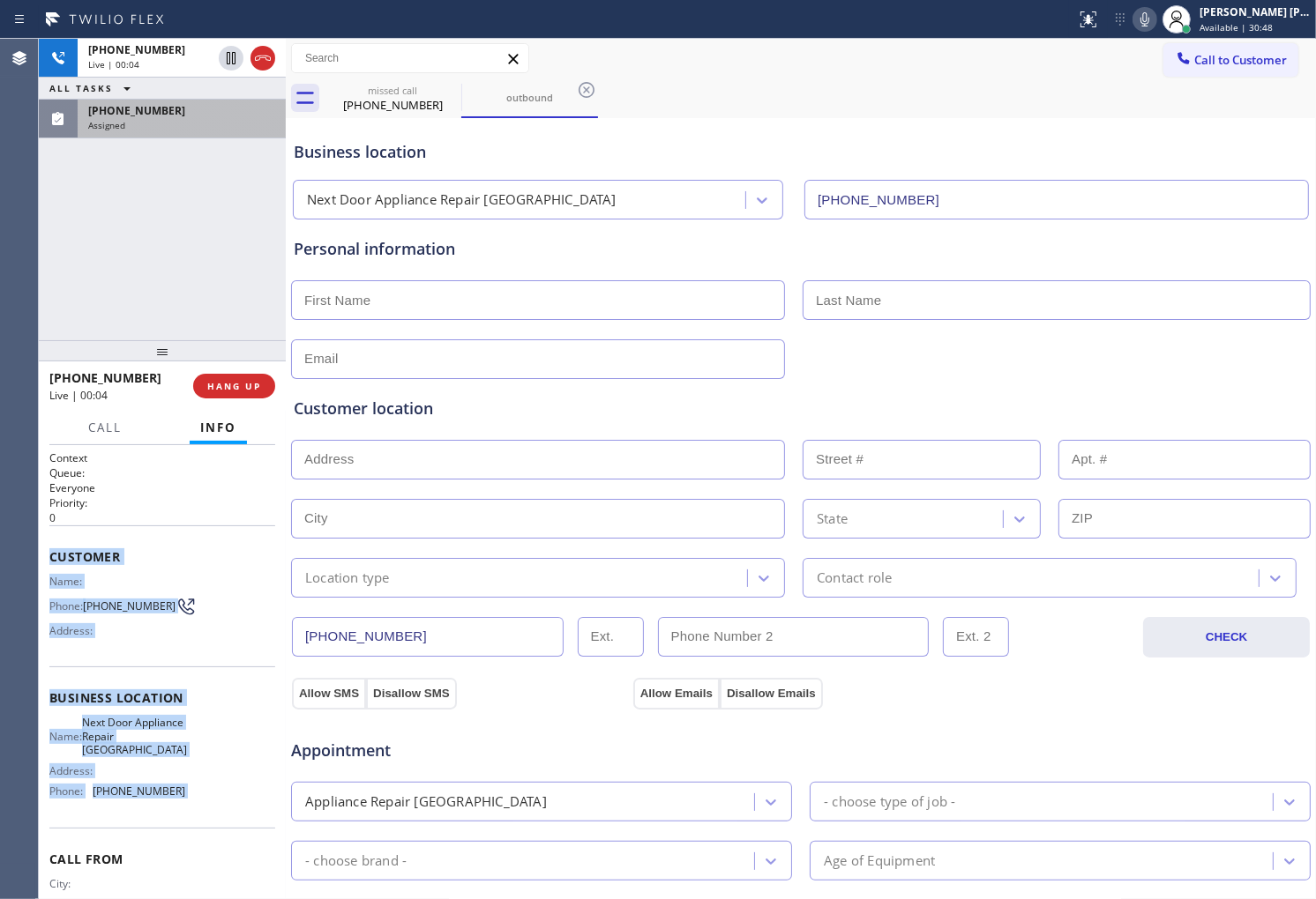
click at [212, 128] on div "Assigned" at bounding box center [181, 124] width 187 height 13
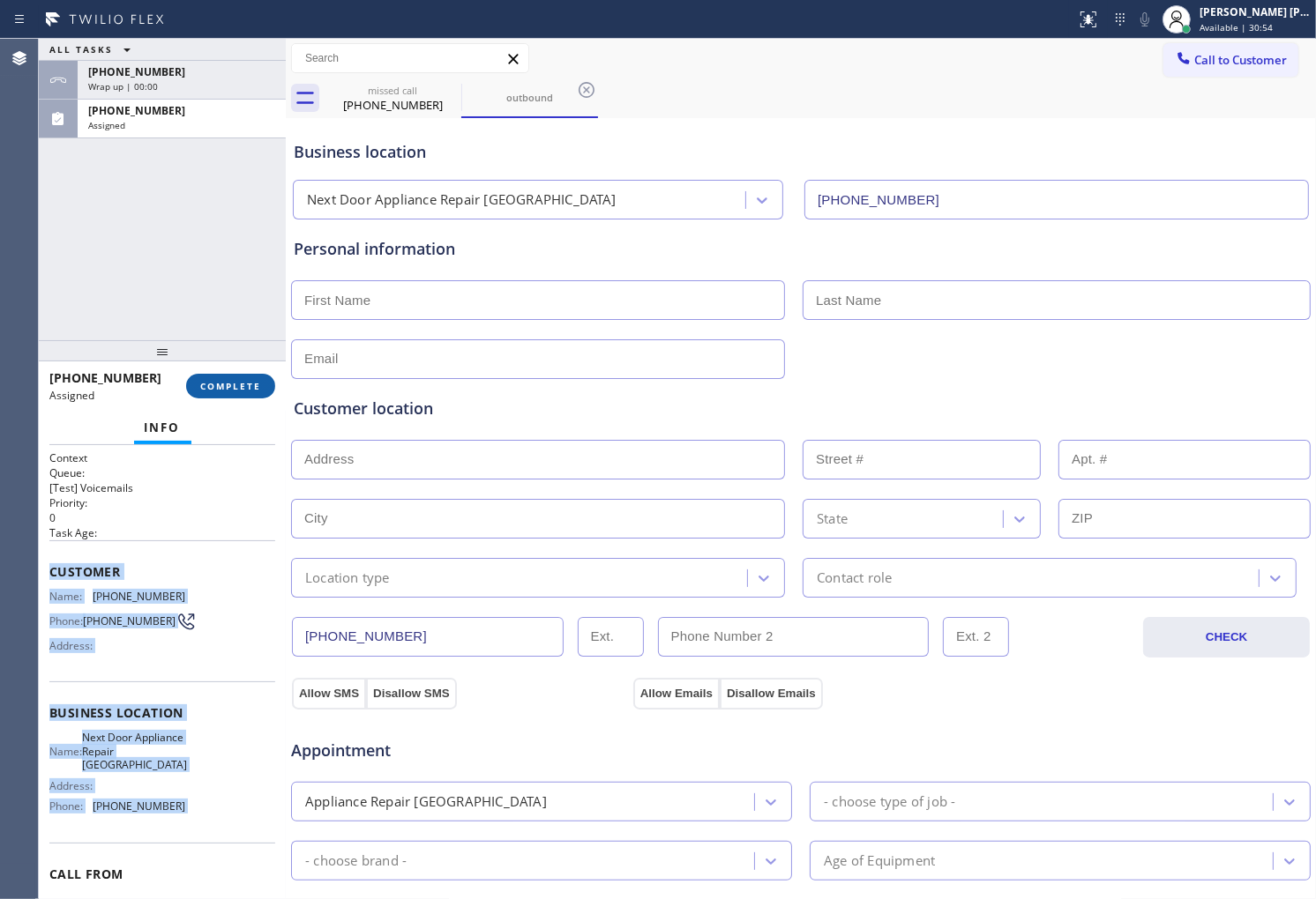
click at [216, 382] on span "COMPLETE" at bounding box center [230, 386] width 61 height 13
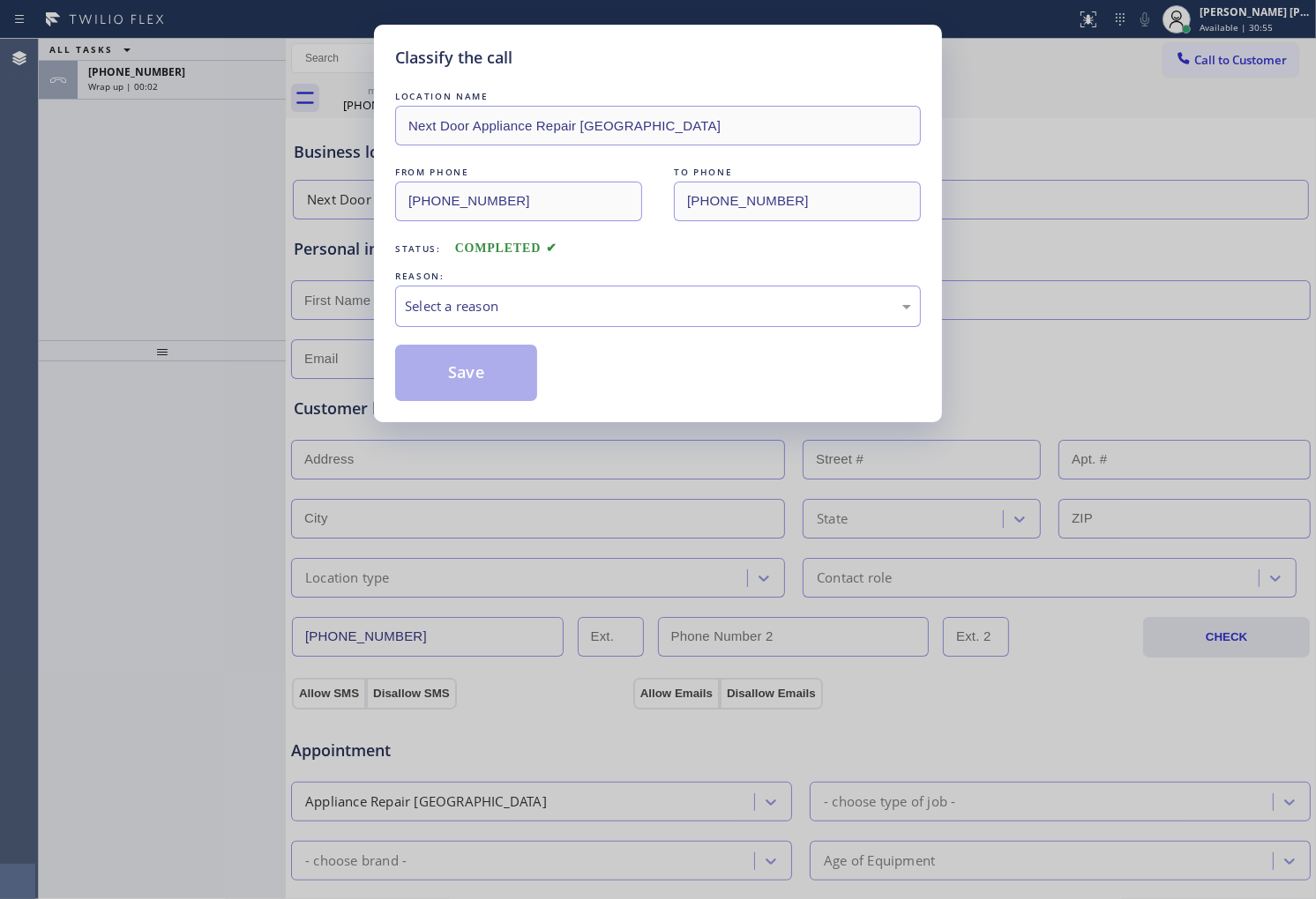
click at [523, 281] on div "REASON:" at bounding box center [658, 276] width 526 height 18
click at [516, 305] on div "Select a reason" at bounding box center [658, 306] width 507 height 20
click at [459, 400] on button "Save" at bounding box center [466, 372] width 142 height 57
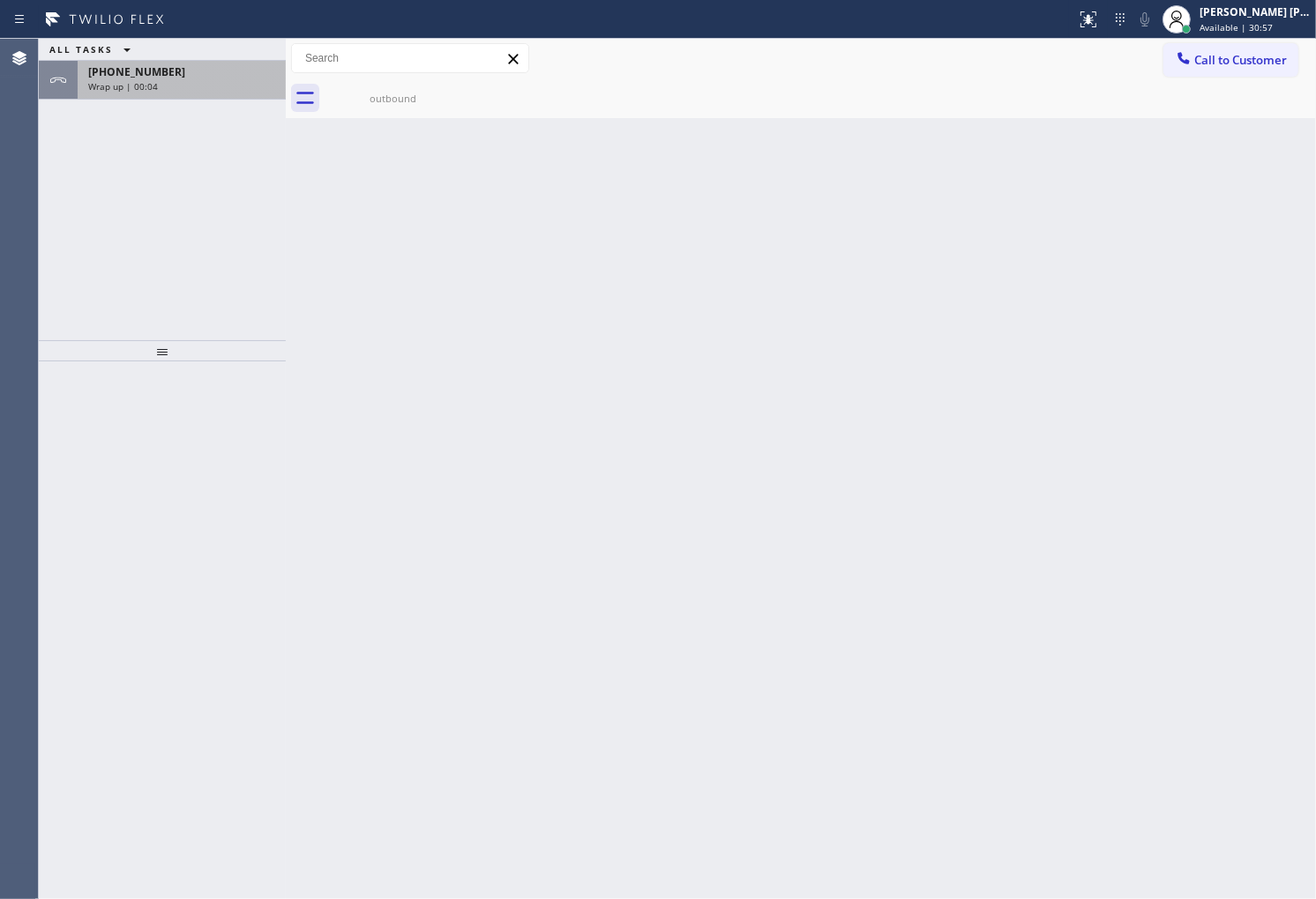
click at [151, 86] on span "Wrap up | 00:04" at bounding box center [123, 86] width 69 height 13
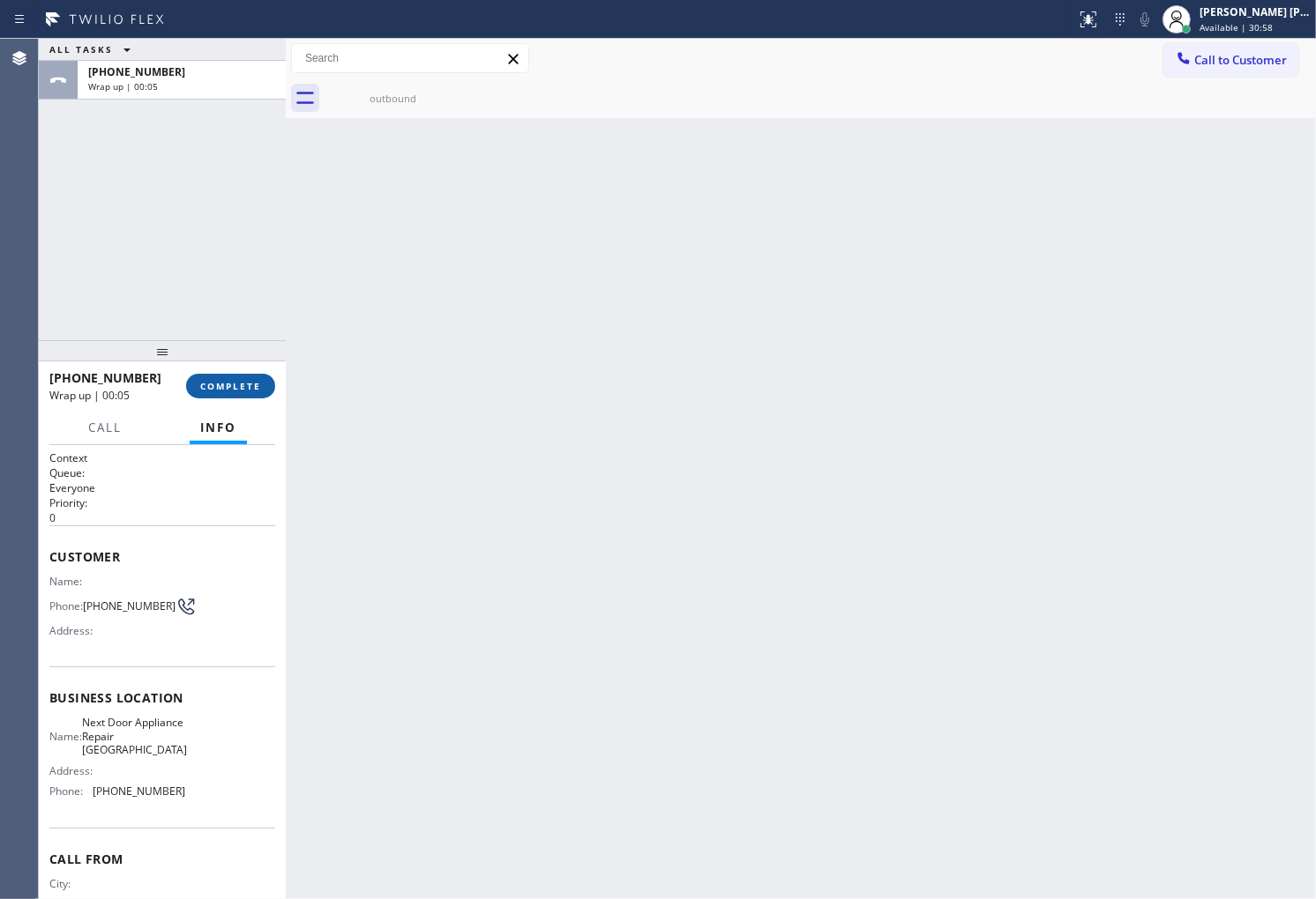
click at [214, 385] on span "COMPLETE" at bounding box center [230, 386] width 61 height 13
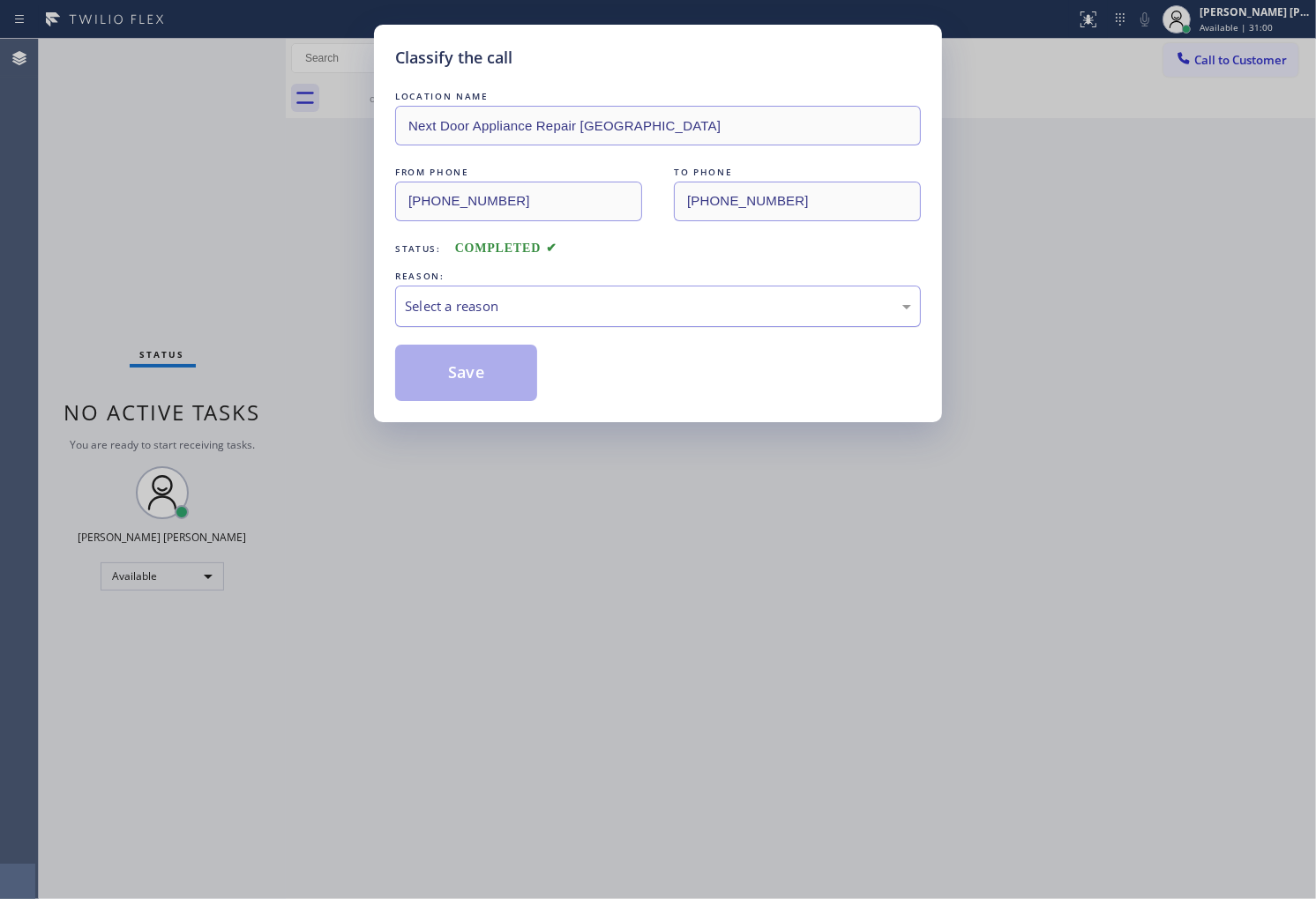
click at [478, 298] on div "Select a reason" at bounding box center [658, 306] width 507 height 20
click at [480, 382] on button "Save" at bounding box center [466, 372] width 142 height 57
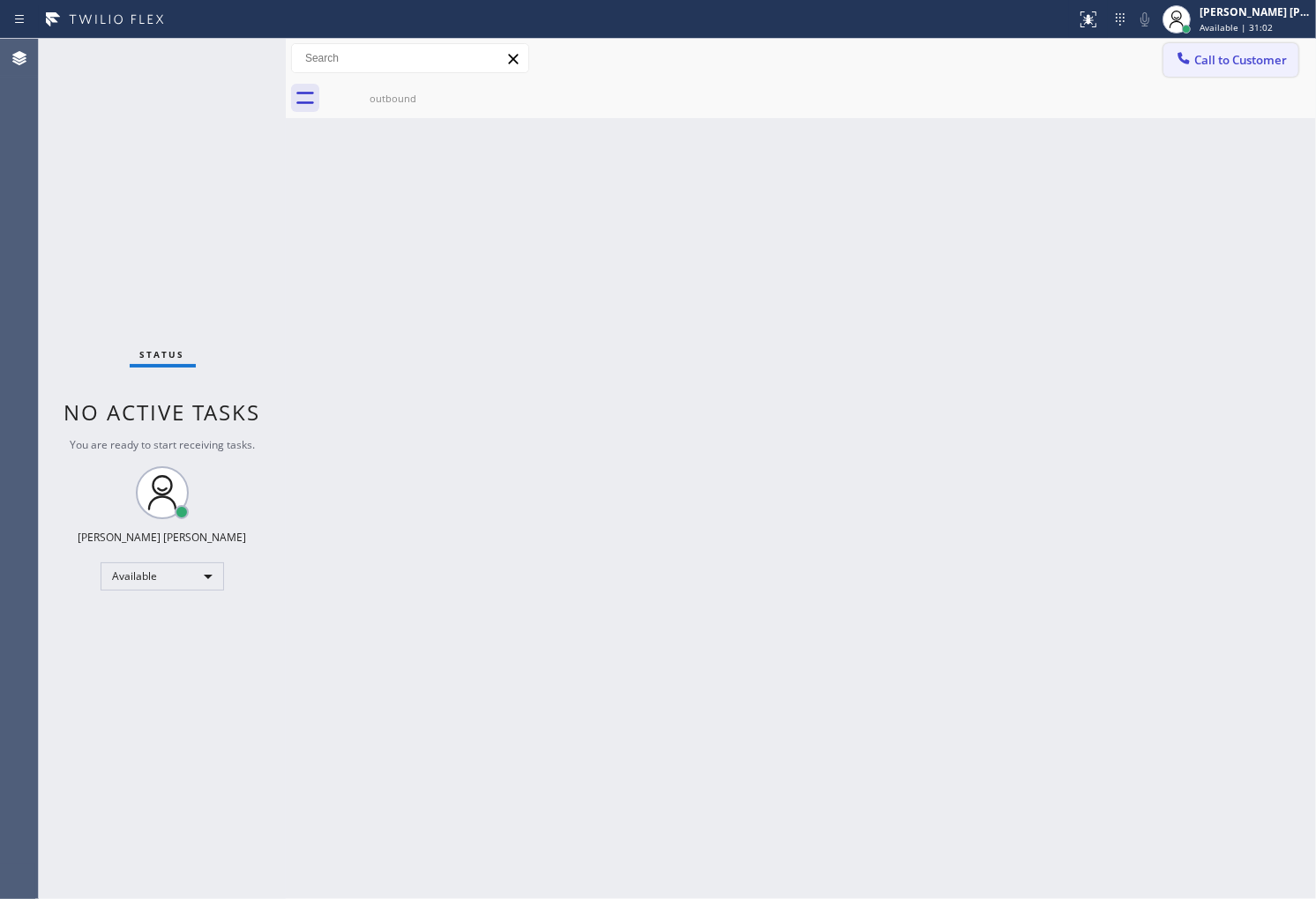
click at [1229, 67] on span "Call to Customer" at bounding box center [1241, 60] width 93 height 15
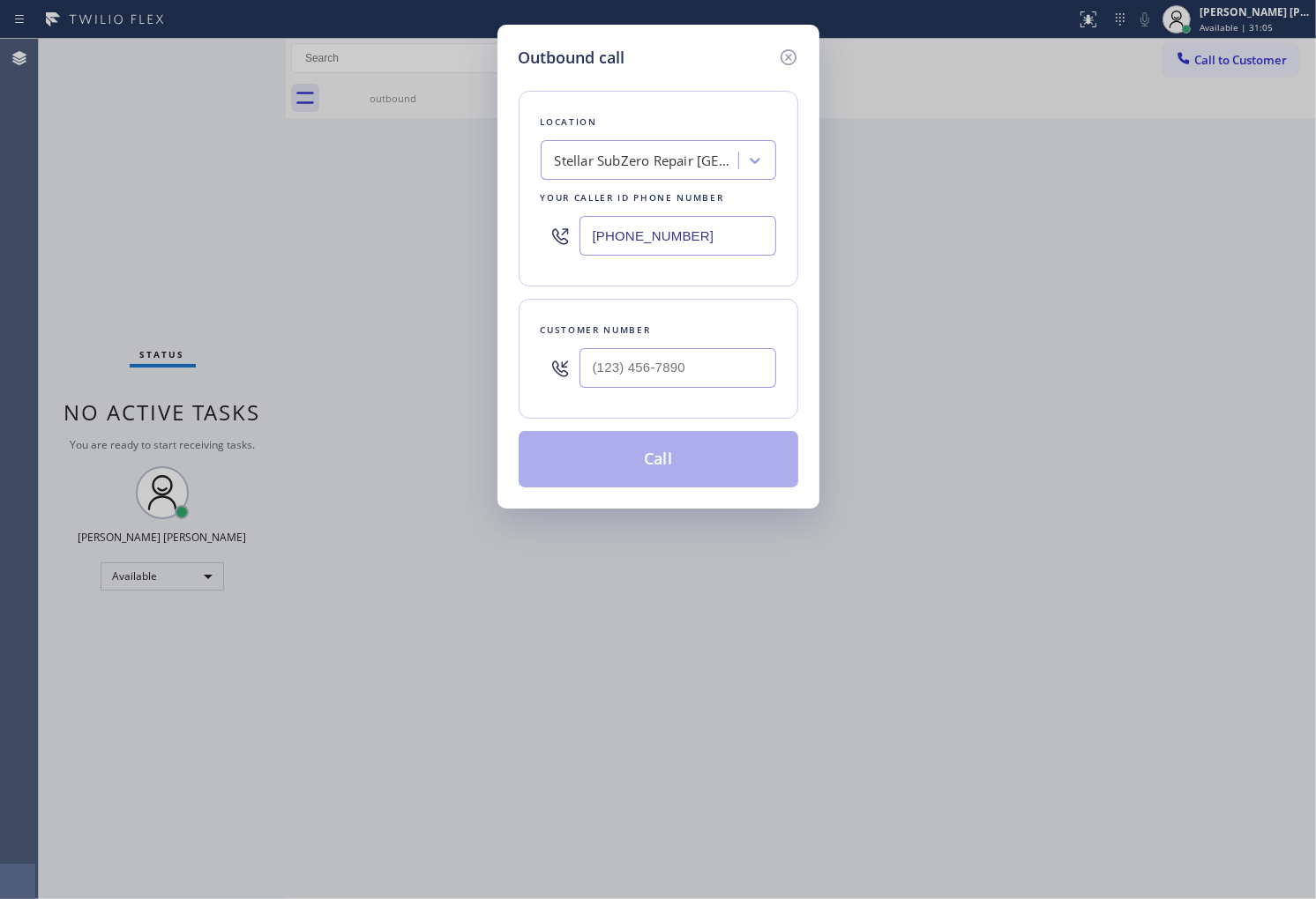
click at [659, 370] on input "text" at bounding box center [678, 368] width 197 height 40
paste input "914) 391-3563"
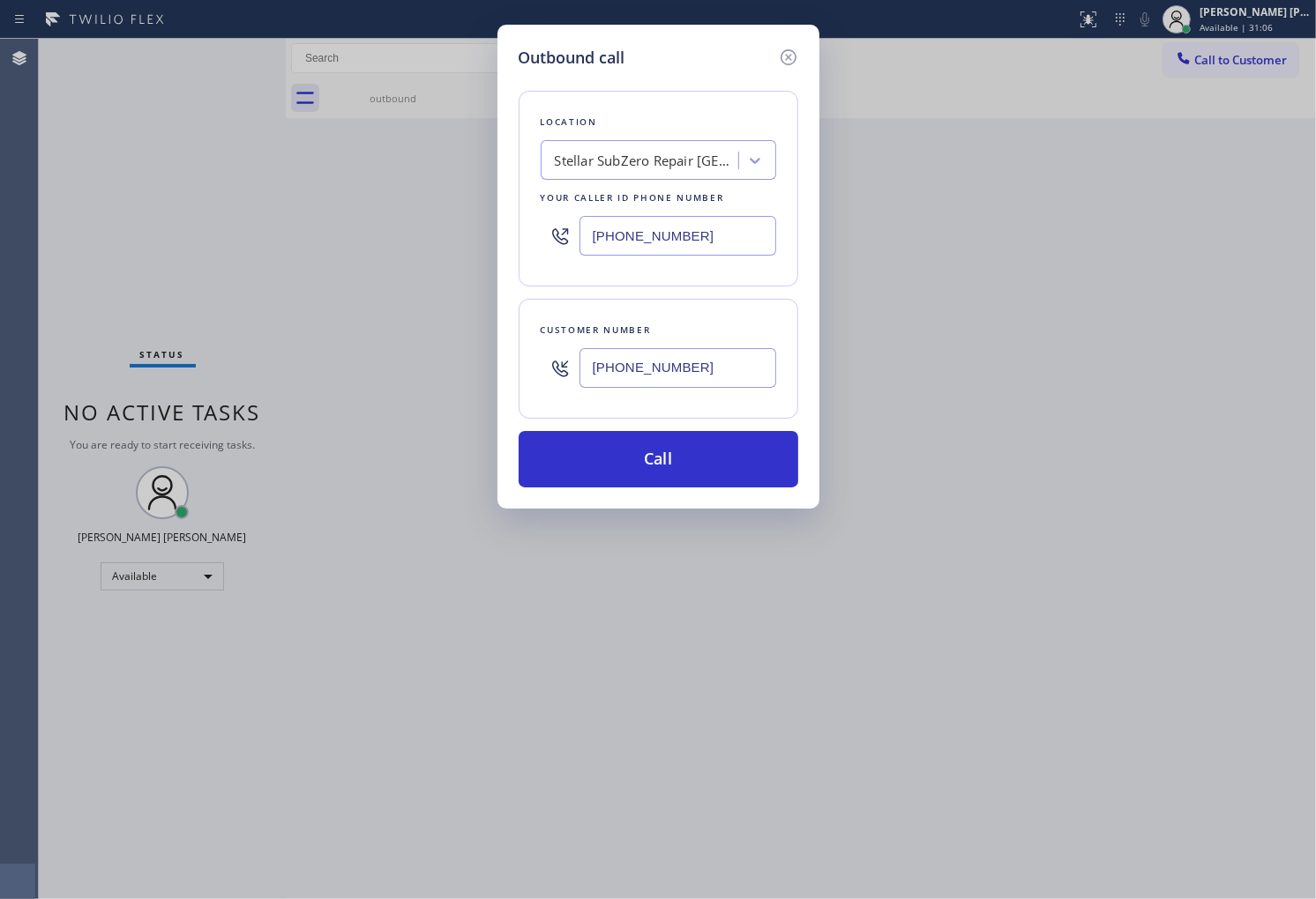
type input "(914) 391-3563"
click at [662, 238] on input "(213) 377-6629" at bounding box center [678, 235] width 197 height 40
paste input "914) 677-2181"
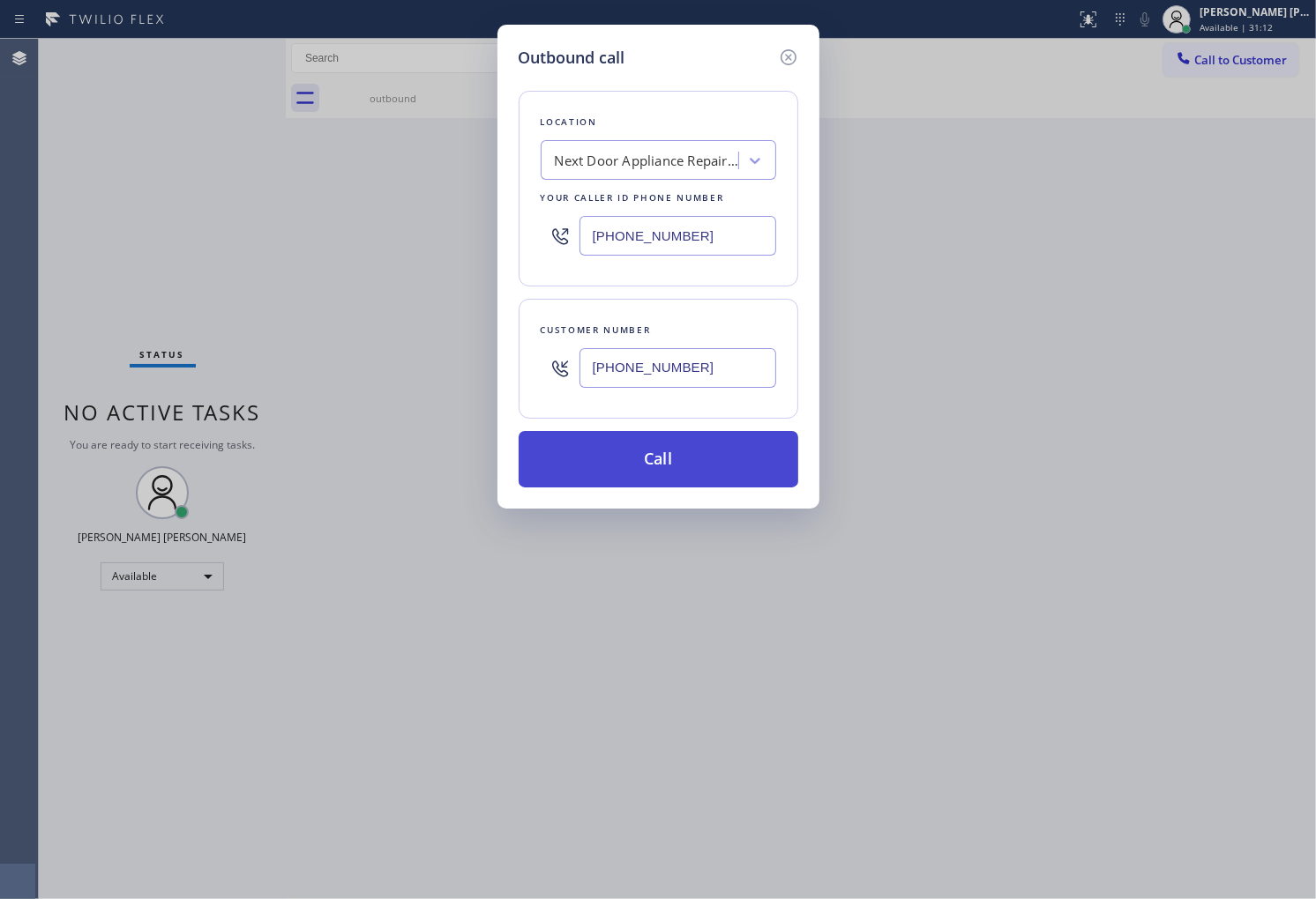
type input "(914) 677-2181"
click at [658, 453] on button "Call" at bounding box center [658, 459] width 280 height 57
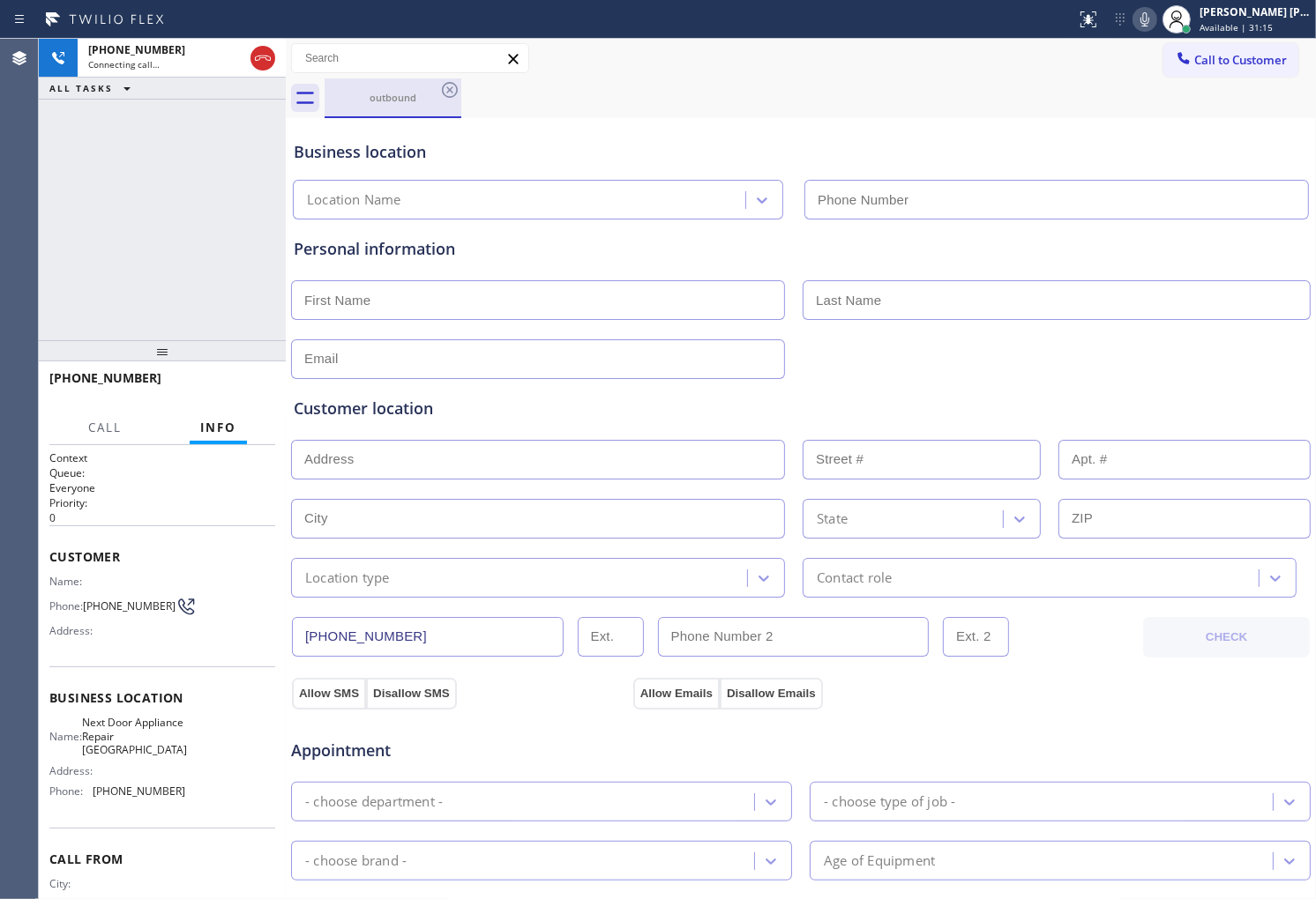
type input "(914) 677-2181"
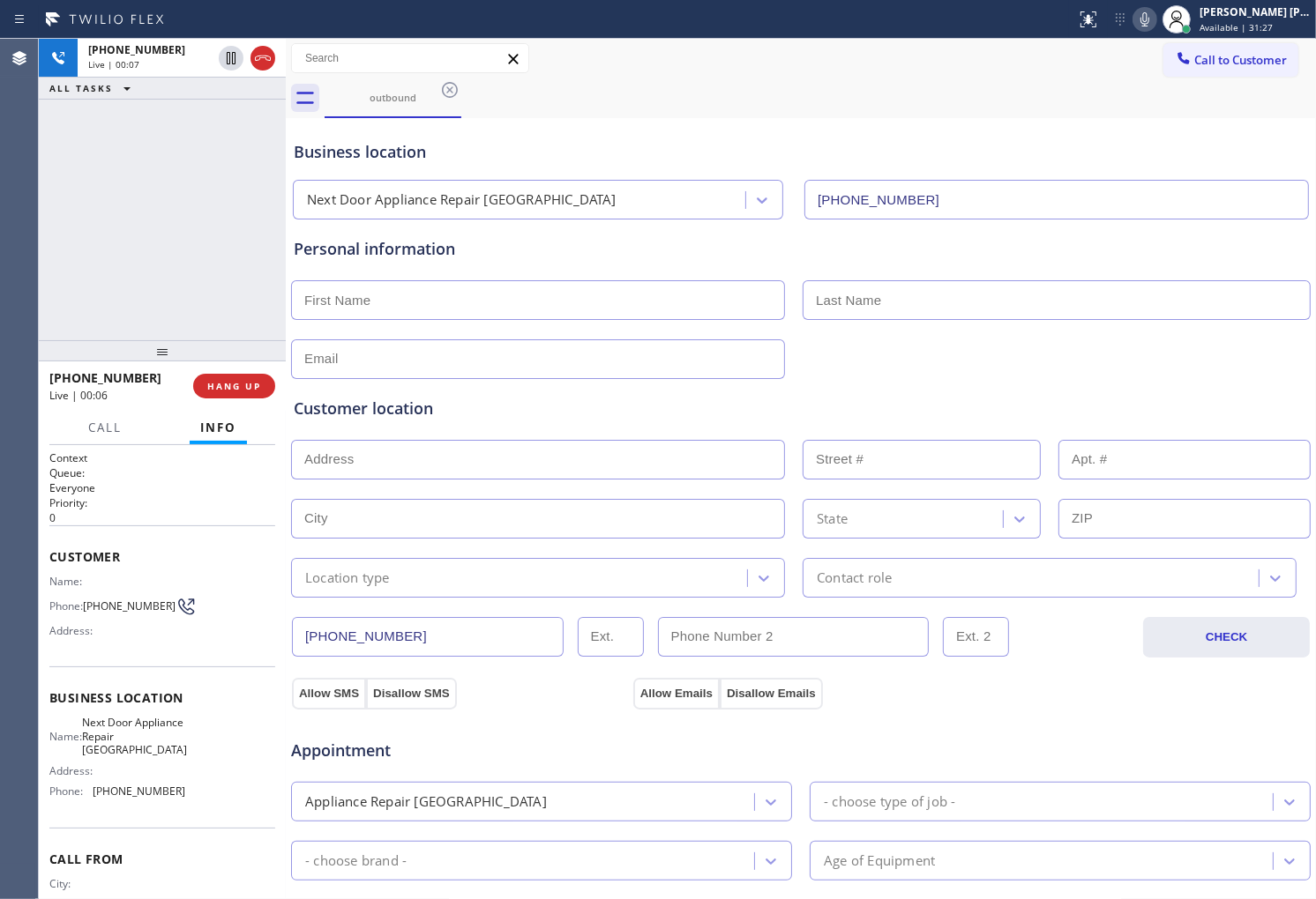
click at [93, 372] on span "+19143913563" at bounding box center [105, 377] width 112 height 16
copy span "+19143913563"
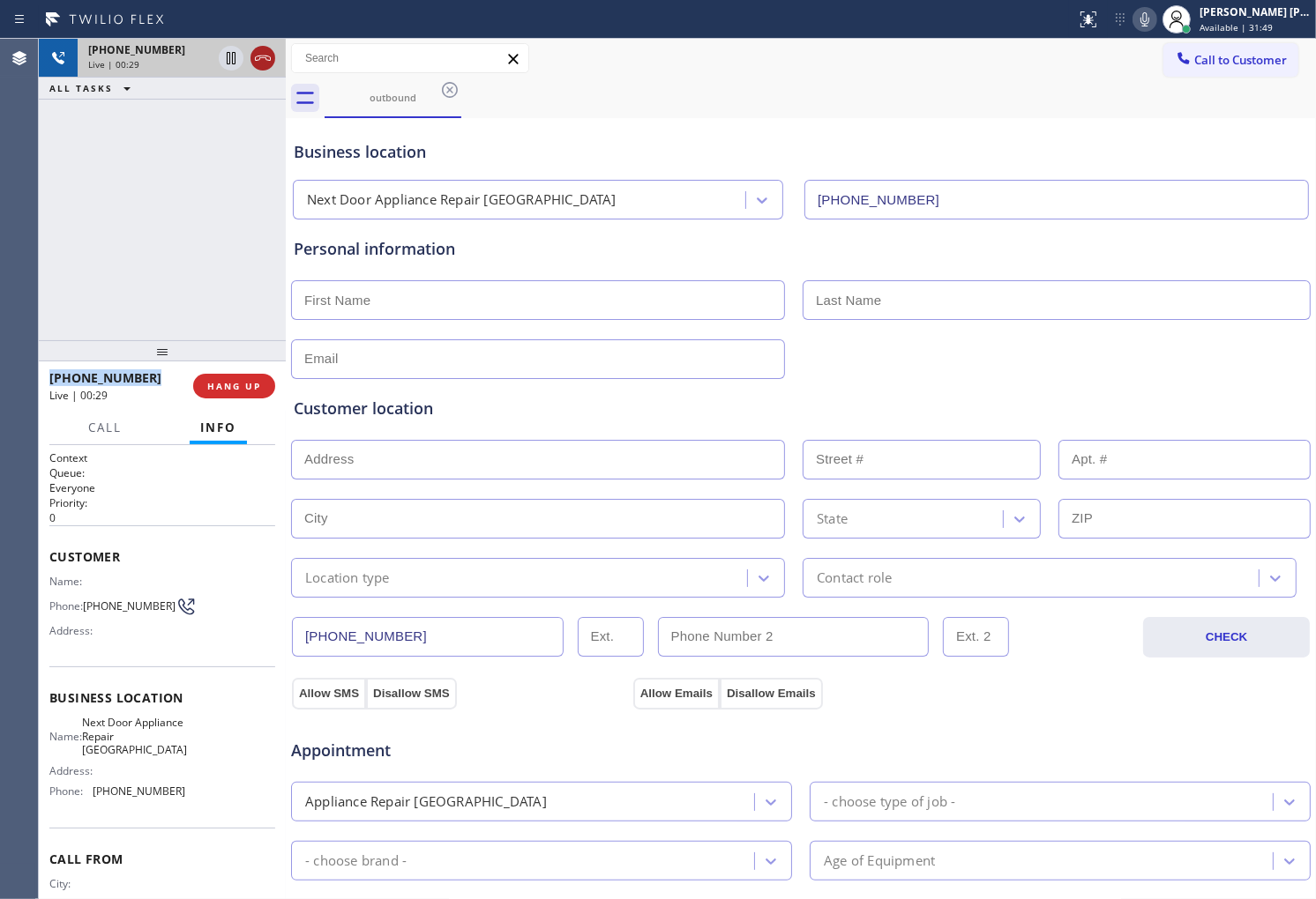
click at [265, 60] on icon at bounding box center [262, 58] width 21 height 21
click at [241, 384] on span "HANG UP" at bounding box center [234, 386] width 54 height 13
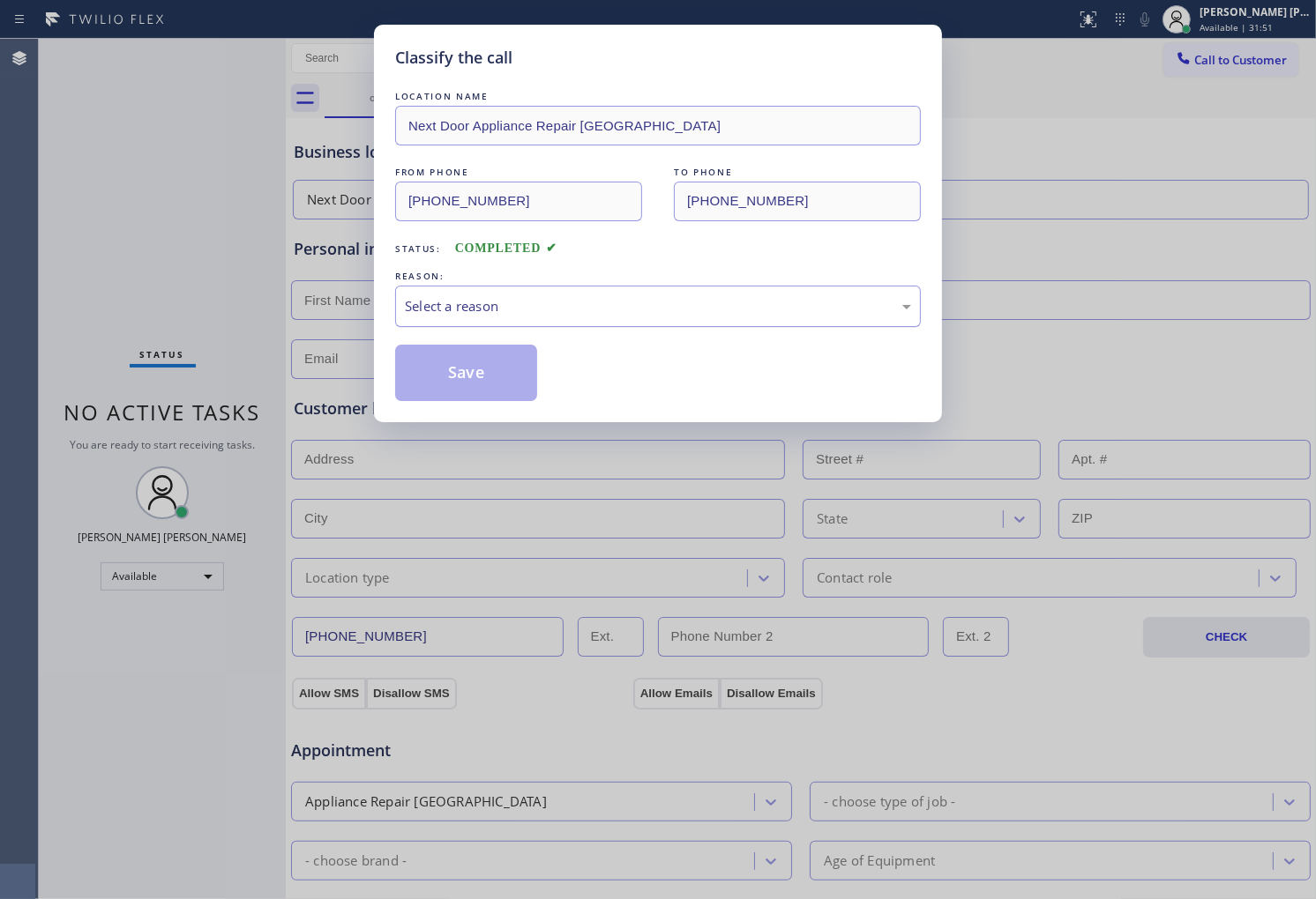
click at [514, 296] on div "Select a reason" at bounding box center [658, 306] width 507 height 20
click at [458, 386] on button "Save" at bounding box center [466, 372] width 142 height 57
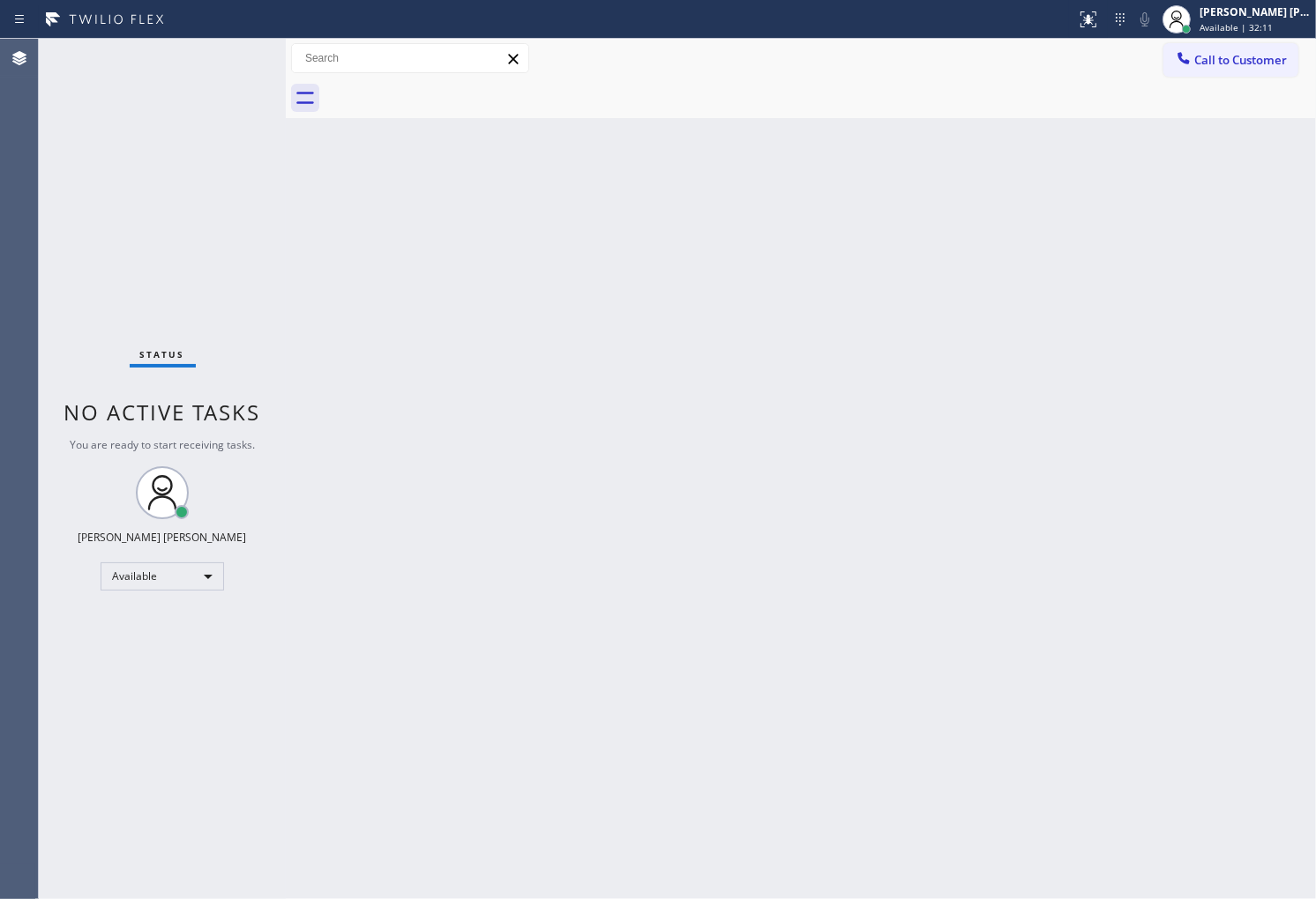
click at [1302, 756] on div "Back to Dashboard Change Sender ID Customers Technicians Select a contact Outbo…" at bounding box center [801, 469] width 1030 height 860
click at [7, 513] on div "Agent Desktop" at bounding box center [18, 469] width 38 height 860
drag, startPoint x: 0, startPoint y: 416, endPoint x: 10, endPoint y: 408, distance: 12.8
click at [0, 416] on div "Agent Desktop" at bounding box center [18, 469] width 38 height 860
click at [55, 416] on div "Status No active tasks You are ready to start receiving tasks. [PERSON_NAME] [P…" at bounding box center [162, 469] width 247 height 860
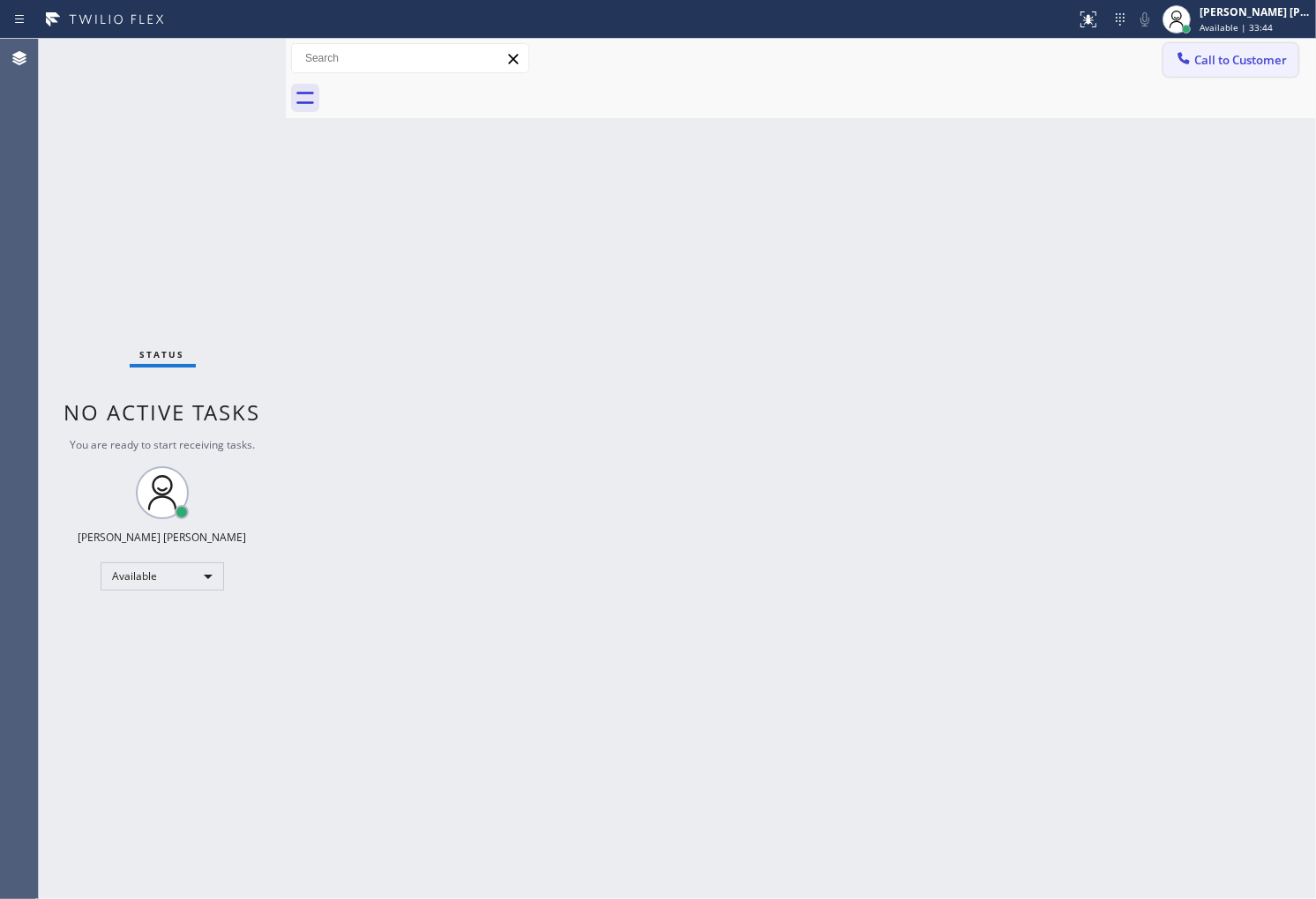
click at [1255, 67] on span "Call to Customer" at bounding box center [1241, 60] width 93 height 15
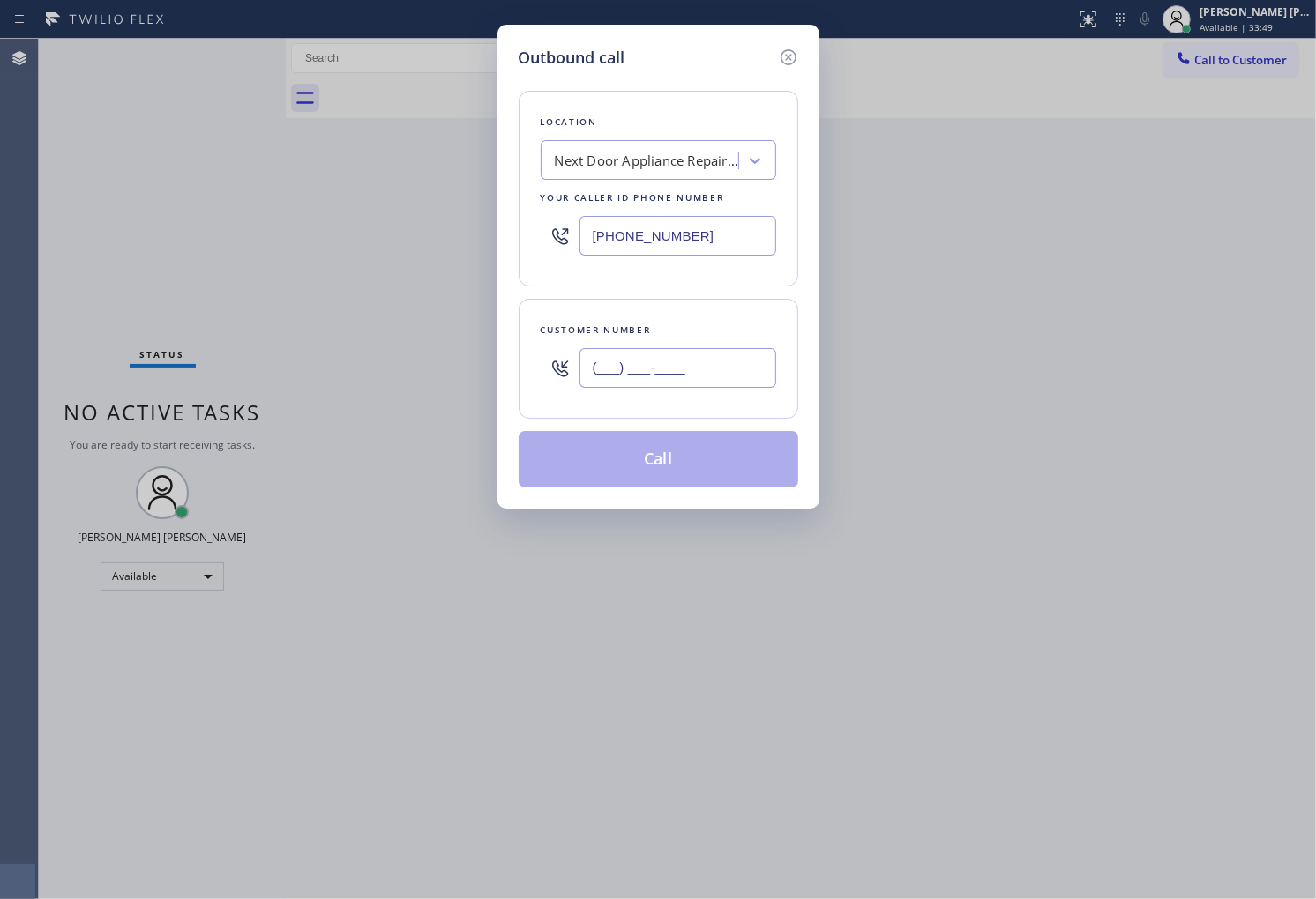
click at [728, 362] on input "(___) ___-____" at bounding box center [678, 368] width 197 height 40
paste input "914) 391-3563"
type input "(914) 391-3563"
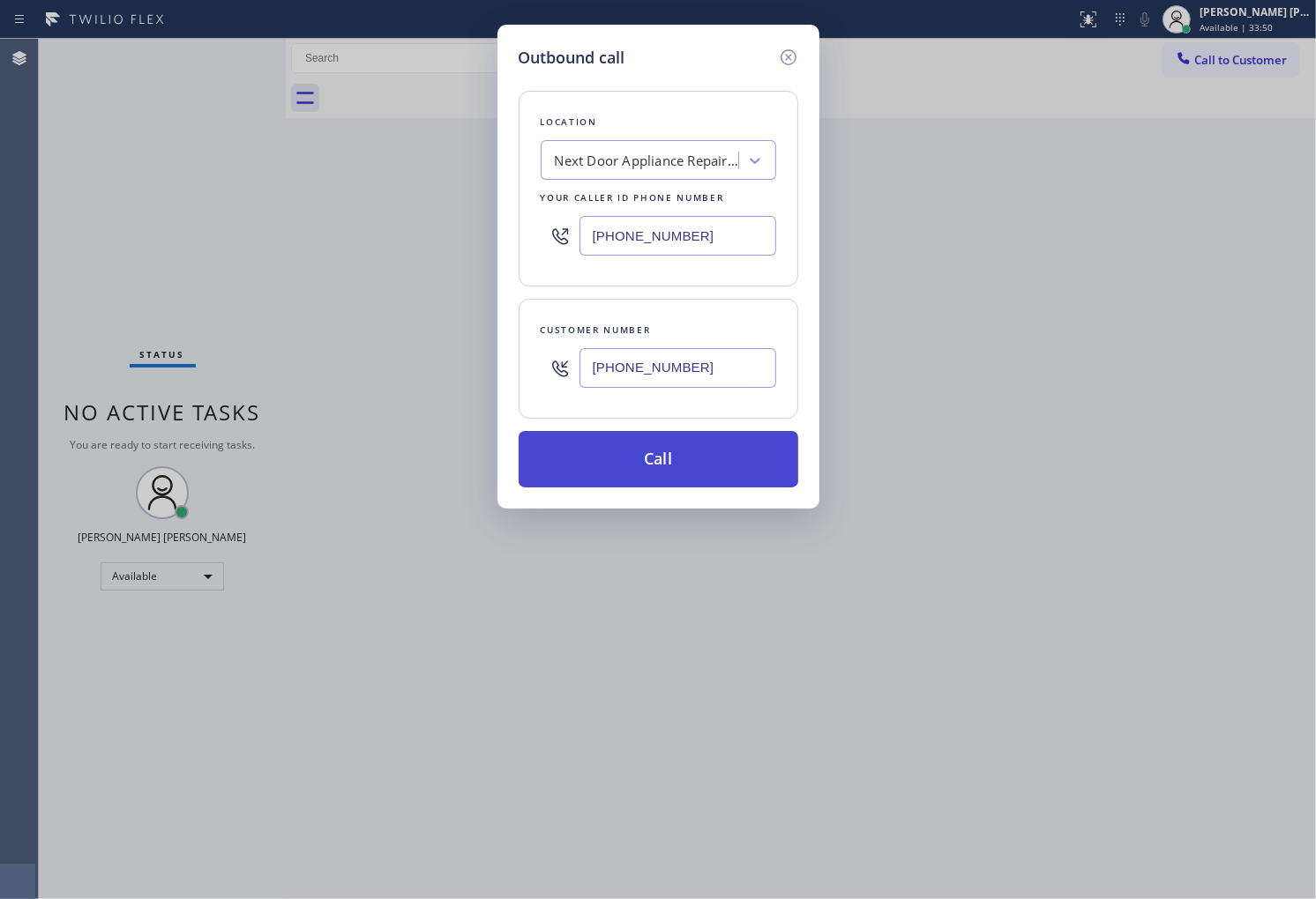
click at [721, 462] on button "Call" at bounding box center [658, 459] width 280 height 57
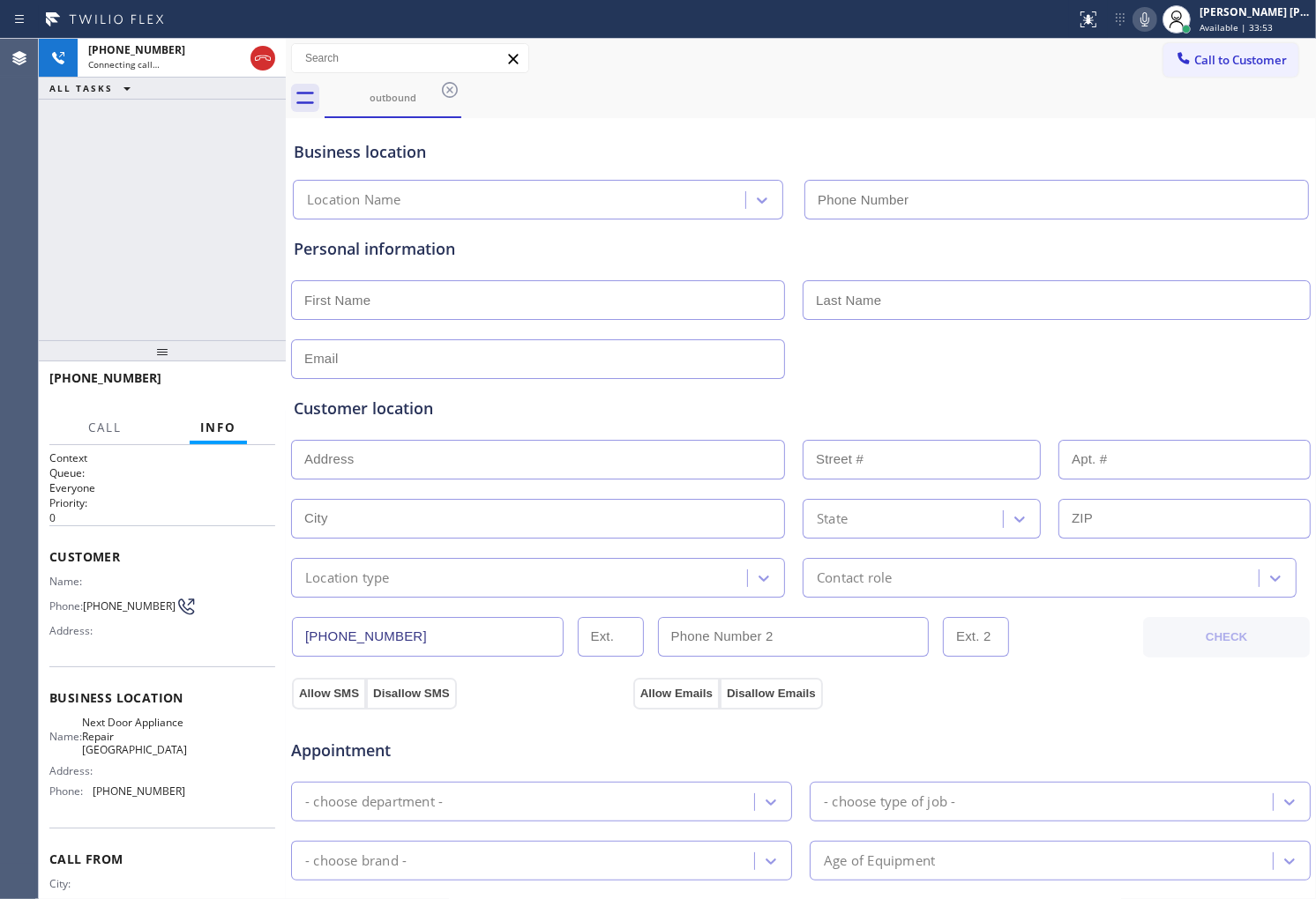
type input "(914) 677-2181"
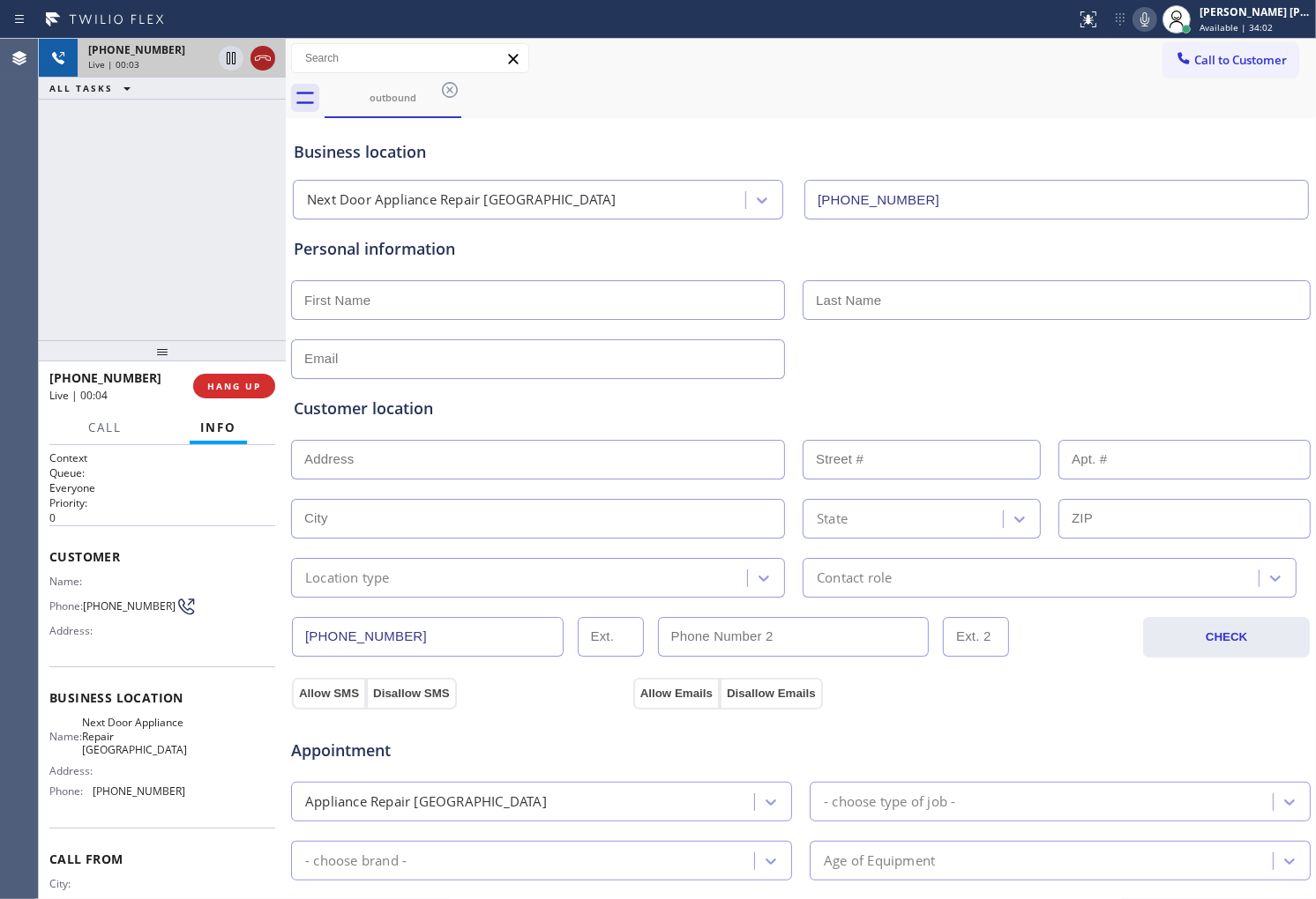
click at [261, 63] on icon at bounding box center [262, 58] width 21 height 21
click at [245, 390] on span "HANG UP" at bounding box center [234, 386] width 54 height 13
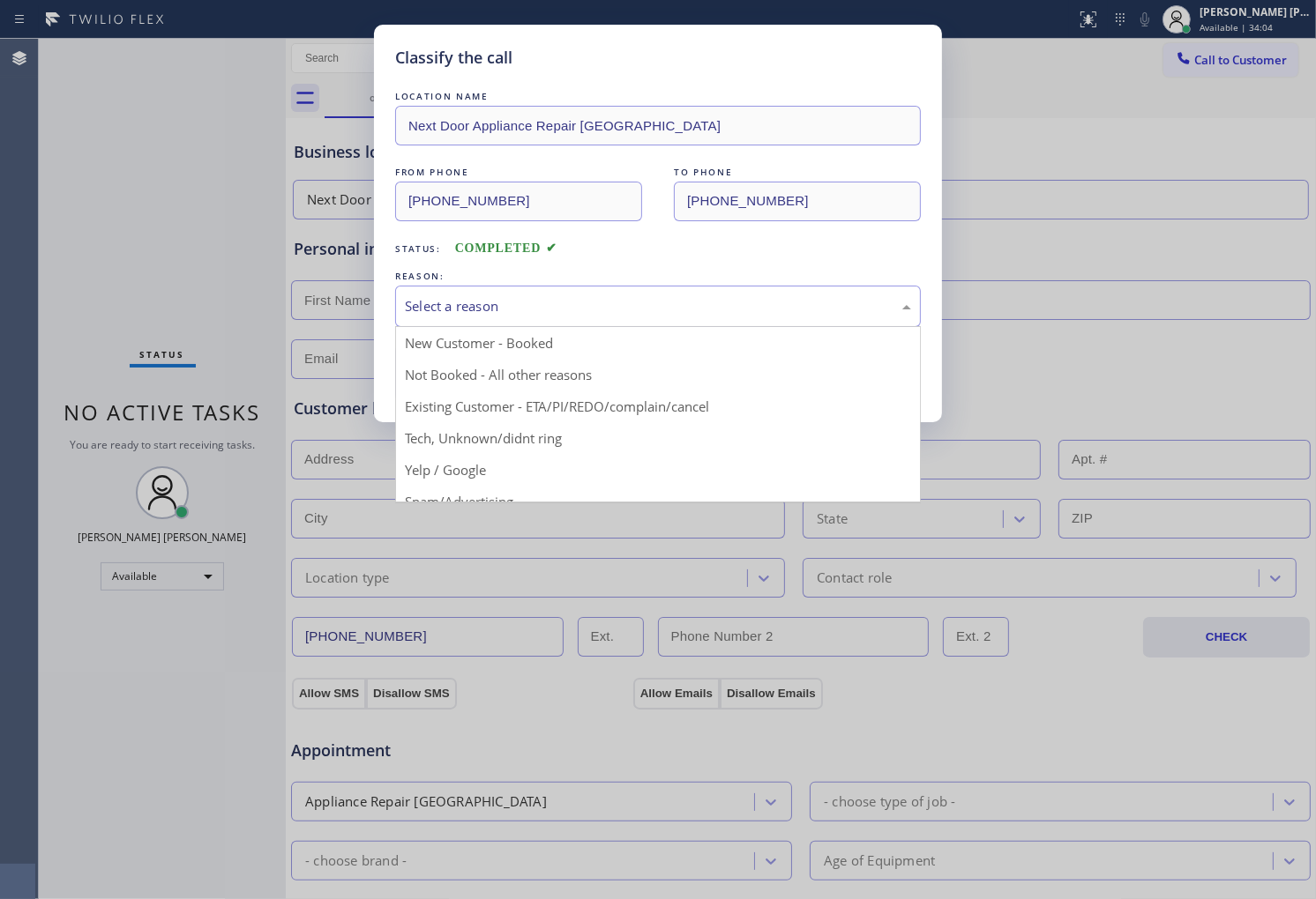
click at [635, 306] on div "Select a reason" at bounding box center [658, 306] width 507 height 20
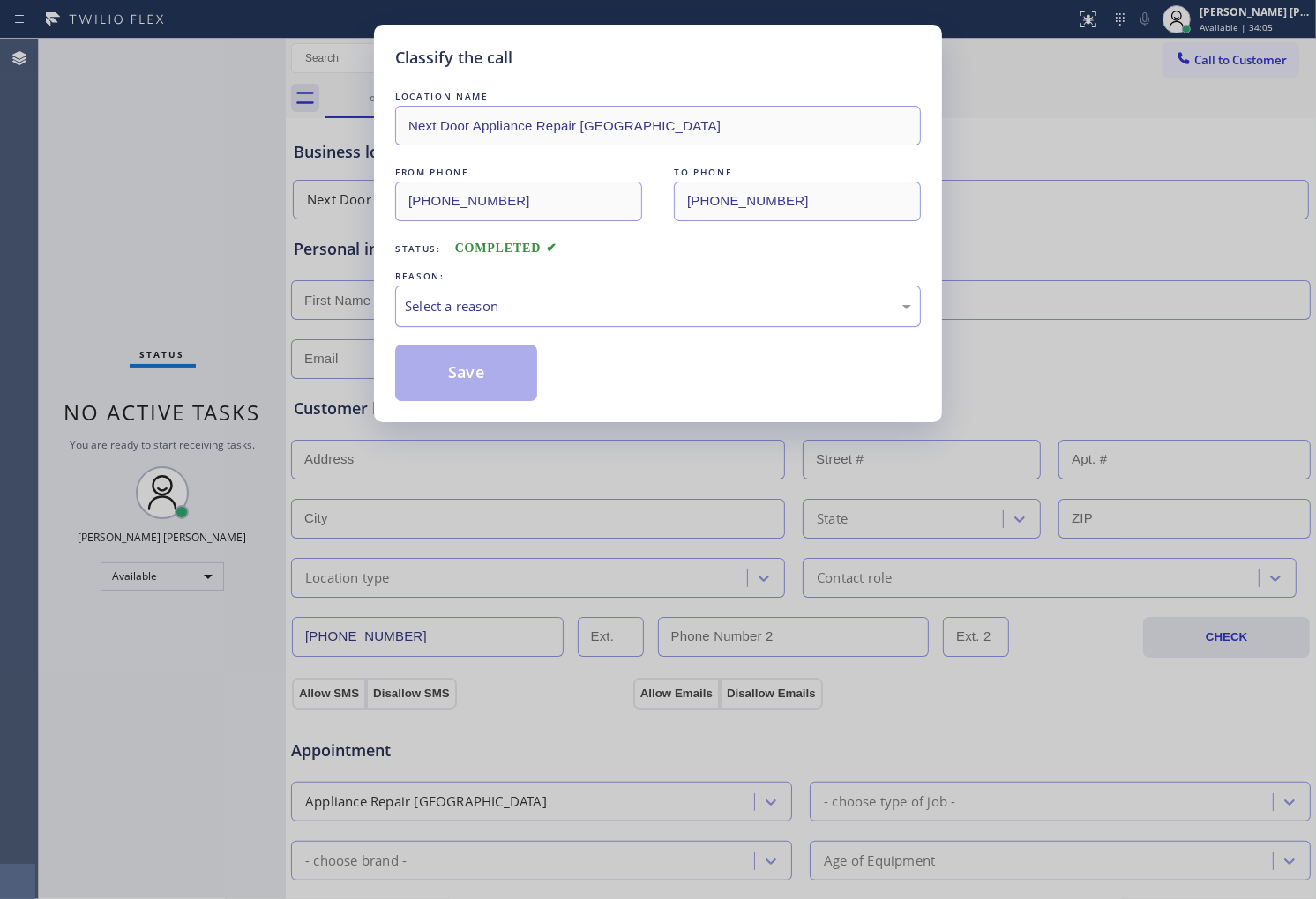
click at [583, 319] on div "Select a reason" at bounding box center [658, 306] width 526 height 41
click at [480, 383] on button "Save" at bounding box center [466, 372] width 142 height 57
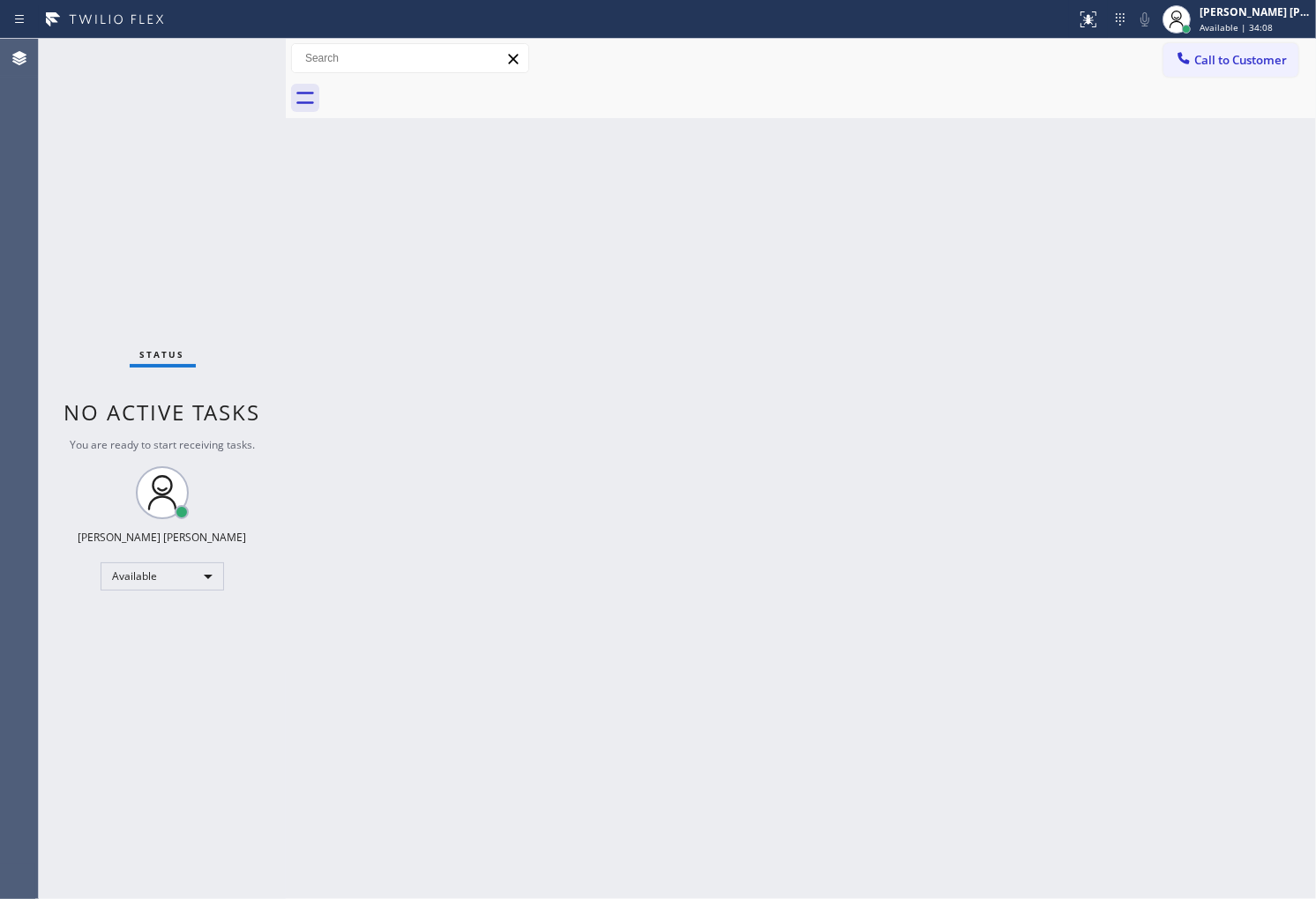
click at [500, 372] on div "Back to Dashboard Change Sender ID Customers Technicians Select a contact Outbo…" at bounding box center [801, 469] width 1030 height 860
click at [59, 417] on div "Status No active tasks You are ready to start receiving tasks. [PERSON_NAME] [P…" at bounding box center [162, 469] width 247 height 860
click at [365, 331] on div "Back to Dashboard Change Sender ID Customers Technicians Select a contact Outbo…" at bounding box center [801, 469] width 1030 height 860
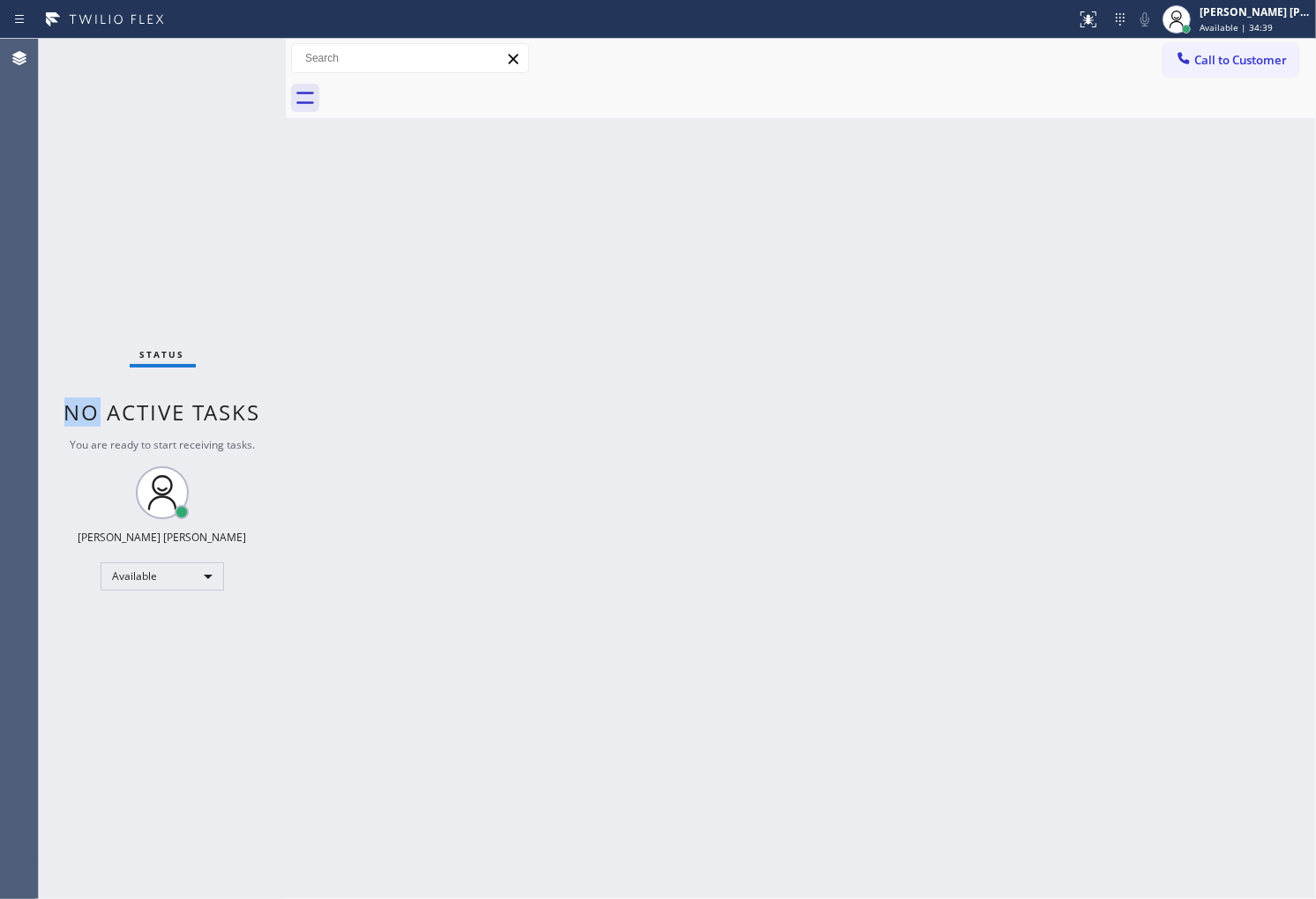
click at [365, 331] on div "Back to Dashboard Change Sender ID Customers Technicians Select a contact Outbo…" at bounding box center [801, 469] width 1030 height 860
click at [831, 155] on div "Back to Dashboard Change Sender ID Customers Technicians Select a contact Outbo…" at bounding box center [801, 469] width 1030 height 860
click at [6, 359] on div "Agent Desktop" at bounding box center [18, 469] width 38 height 860
click at [240, 67] on div "Status No active tasks You are ready to start receiving tasks. [PERSON_NAME] [P…" at bounding box center [162, 469] width 247 height 860
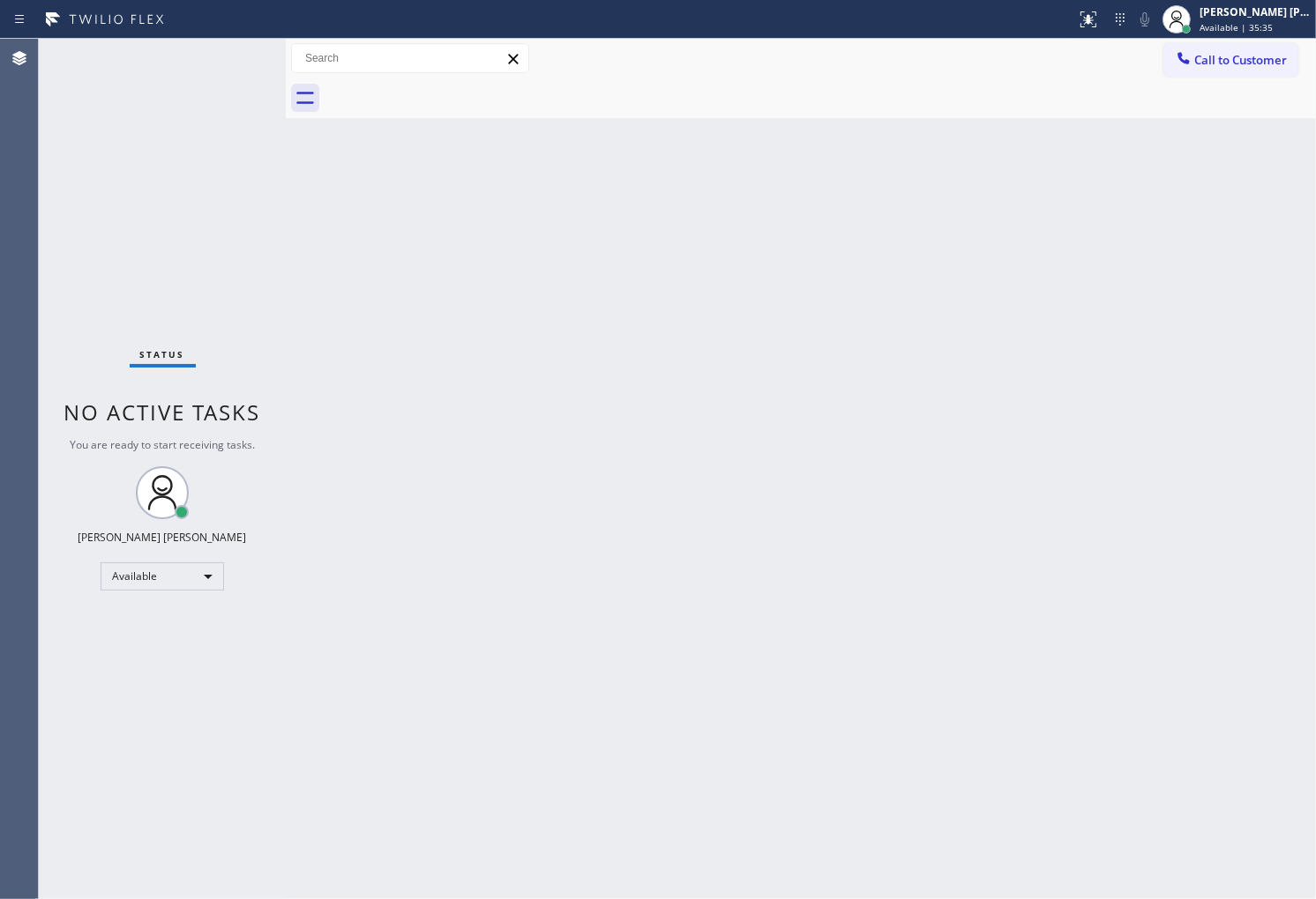
click at [240, 67] on div "Status No active tasks You are ready to start receiving tasks. [PERSON_NAME] [P…" at bounding box center [162, 469] width 247 height 860
click at [1185, 338] on div "Back to Dashboard Change Sender ID Customers Technicians Select a contact Outbo…" at bounding box center [801, 469] width 1030 height 860
click at [86, 309] on div "Status No active tasks You are ready to start receiving tasks. [PERSON_NAME] [P…" at bounding box center [162, 469] width 247 height 860
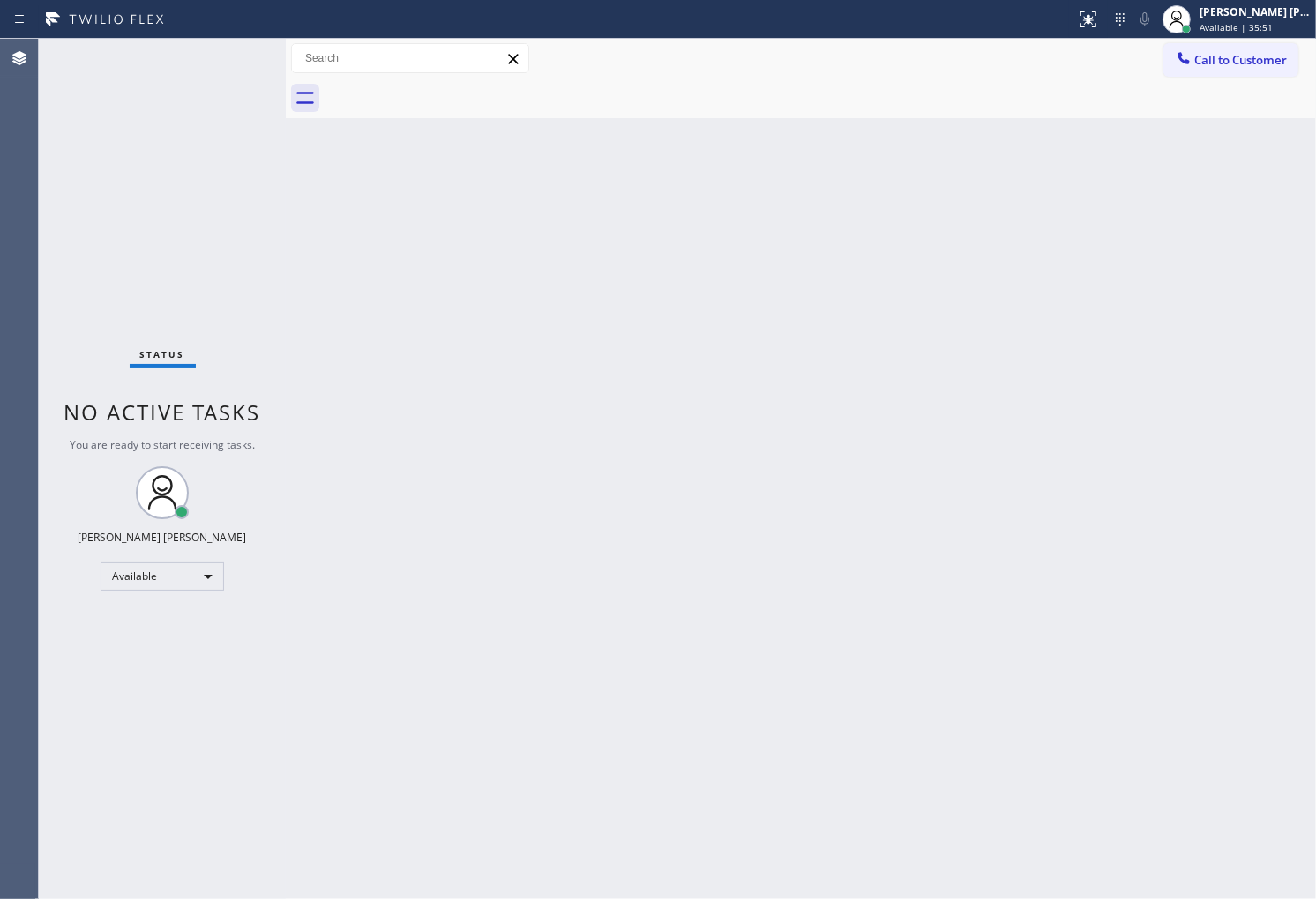
click at [301, 264] on div "Back to Dashboard Change Sender ID Customers Technicians Select a contact Outbo…" at bounding box center [801, 469] width 1030 height 860
click at [762, 249] on div "Back to Dashboard Change Sender ID Customers Technicians Select a contact Outbo…" at bounding box center [801, 469] width 1030 height 860
click at [98, 313] on div "Status No active tasks You are ready to start receiving tasks. [PERSON_NAME] [P…" at bounding box center [162, 469] width 247 height 860
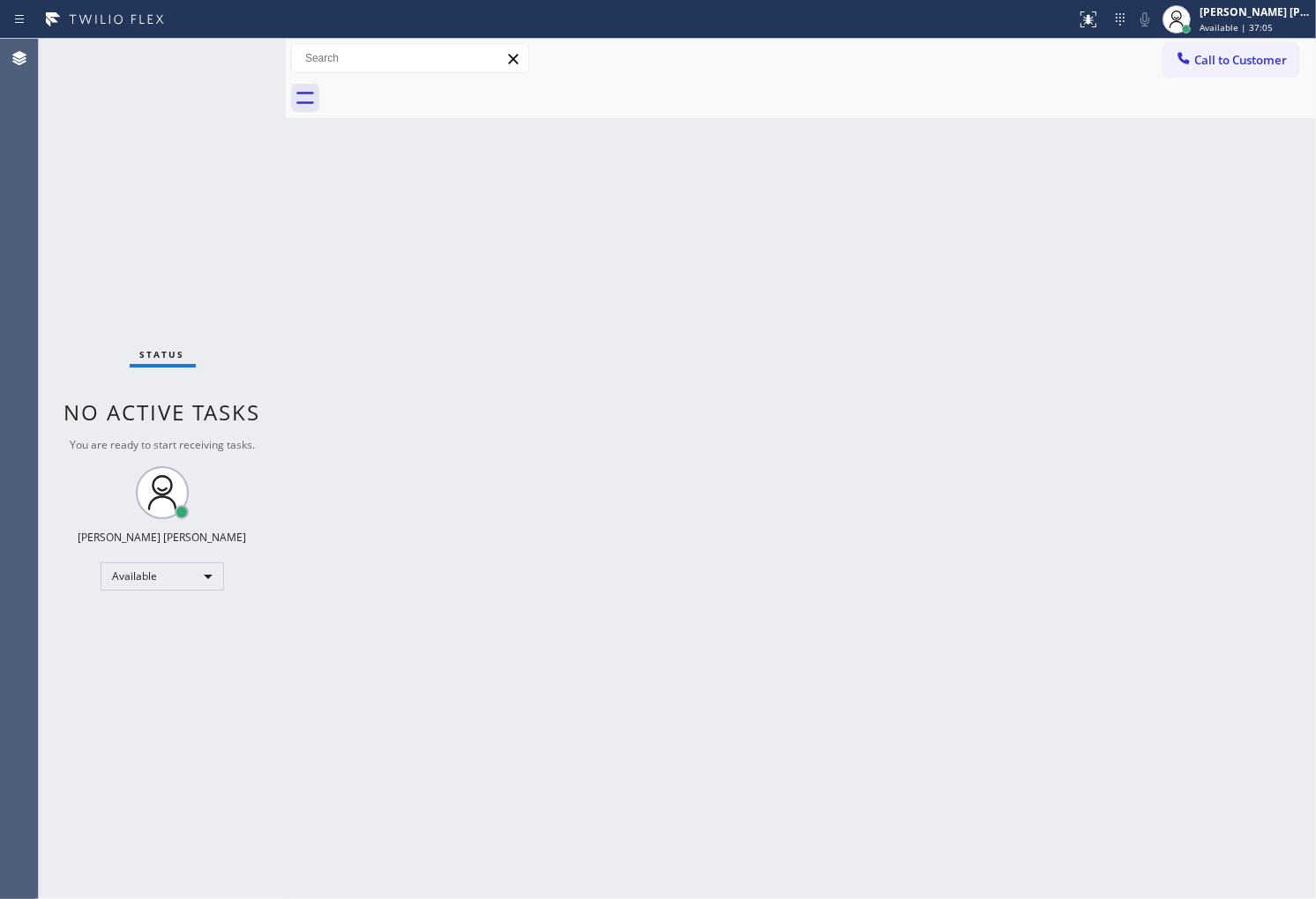
click at [113, 313] on div "Status No active tasks You are ready to start receiving tasks. [PERSON_NAME] [P…" at bounding box center [162, 469] width 247 height 860
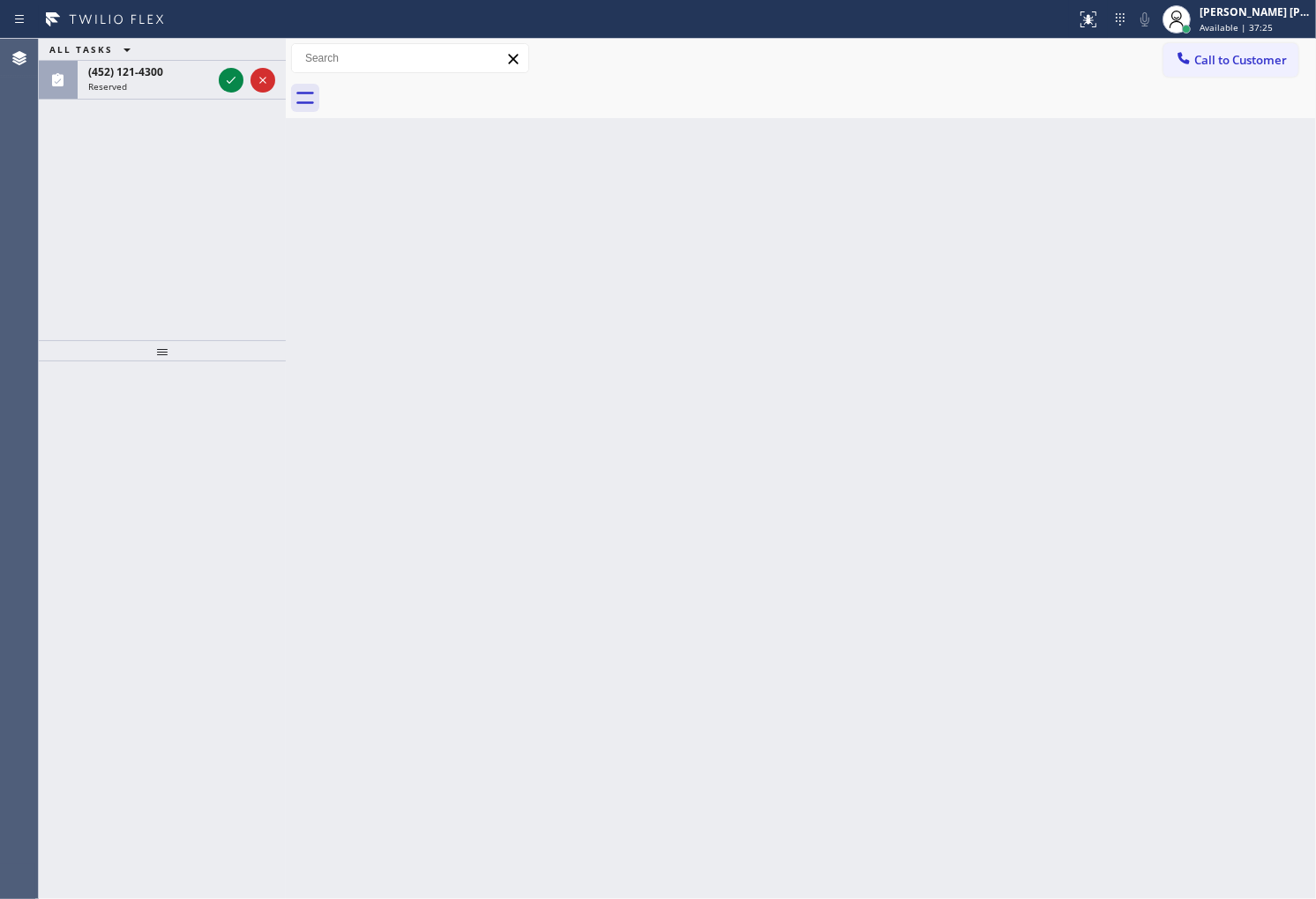
click at [15, 311] on div "Agent Desktop" at bounding box center [18, 469] width 38 height 860
click at [221, 81] on icon at bounding box center [232, 80] width 21 height 21
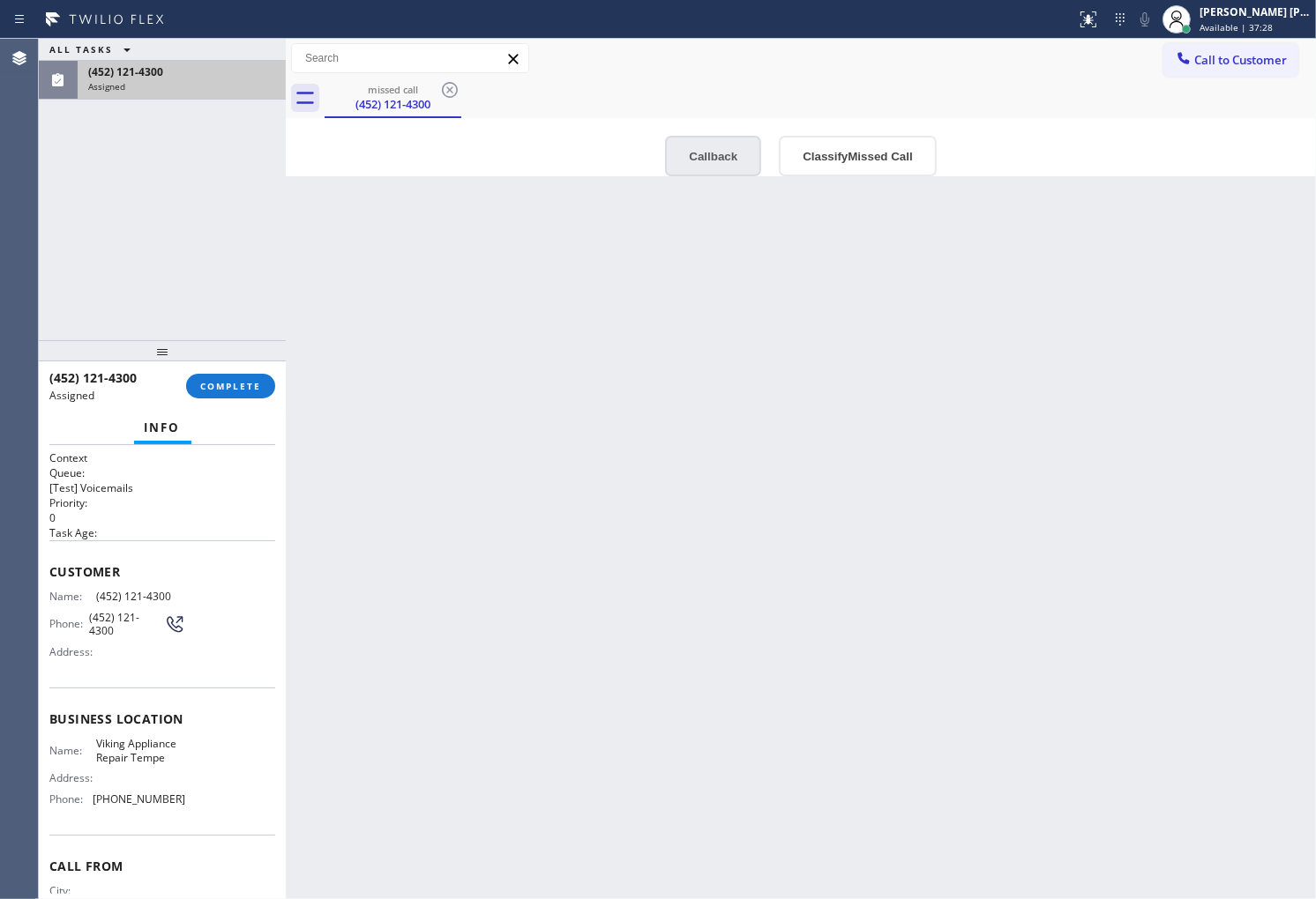
click at [714, 170] on button "Callback" at bounding box center [713, 156] width 96 height 41
click at [0, 0] on div "Viking Appliance Repair Tempe" at bounding box center [0, 0] width 0 height 0
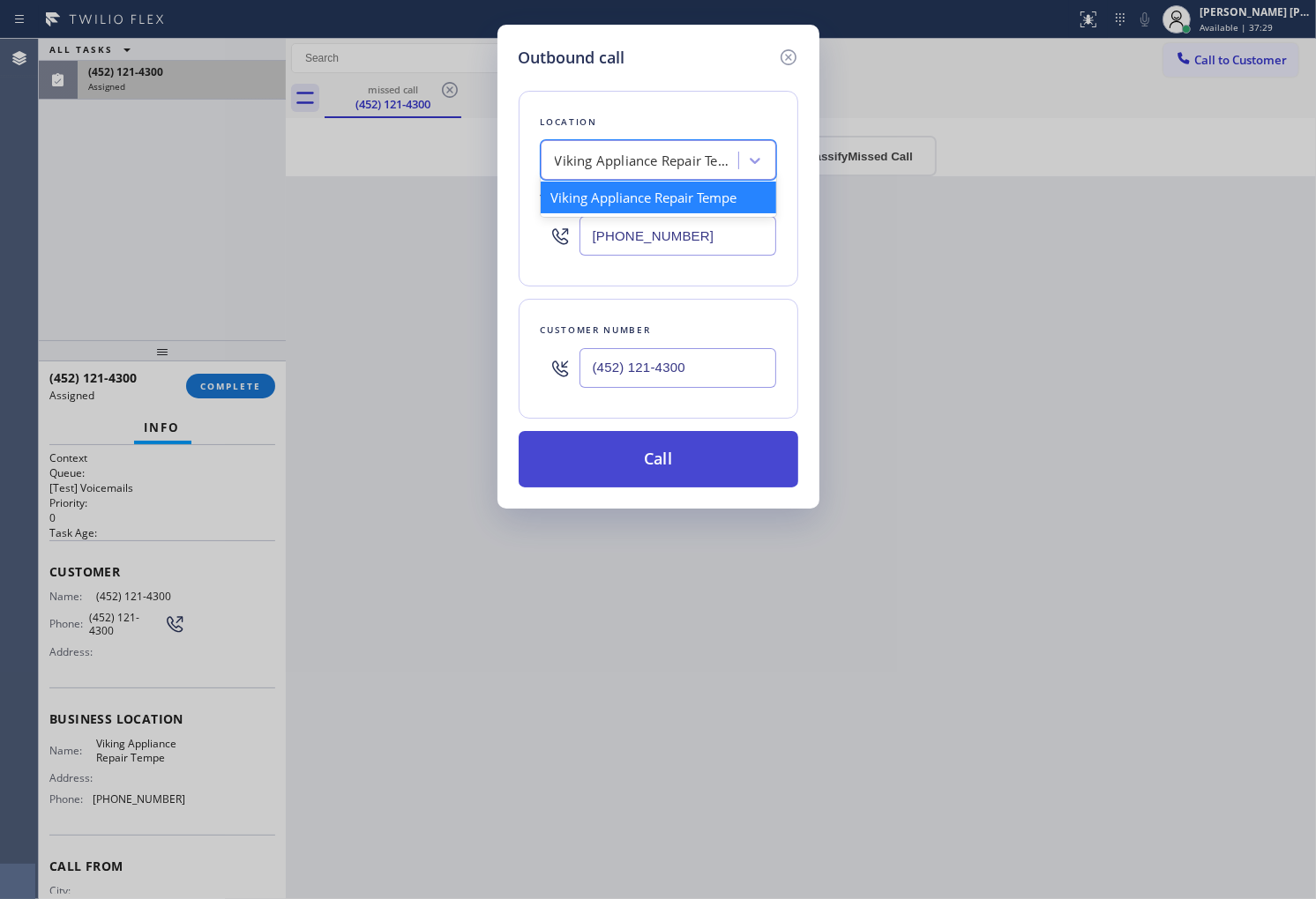
click at [640, 458] on button "Call" at bounding box center [658, 459] width 280 height 57
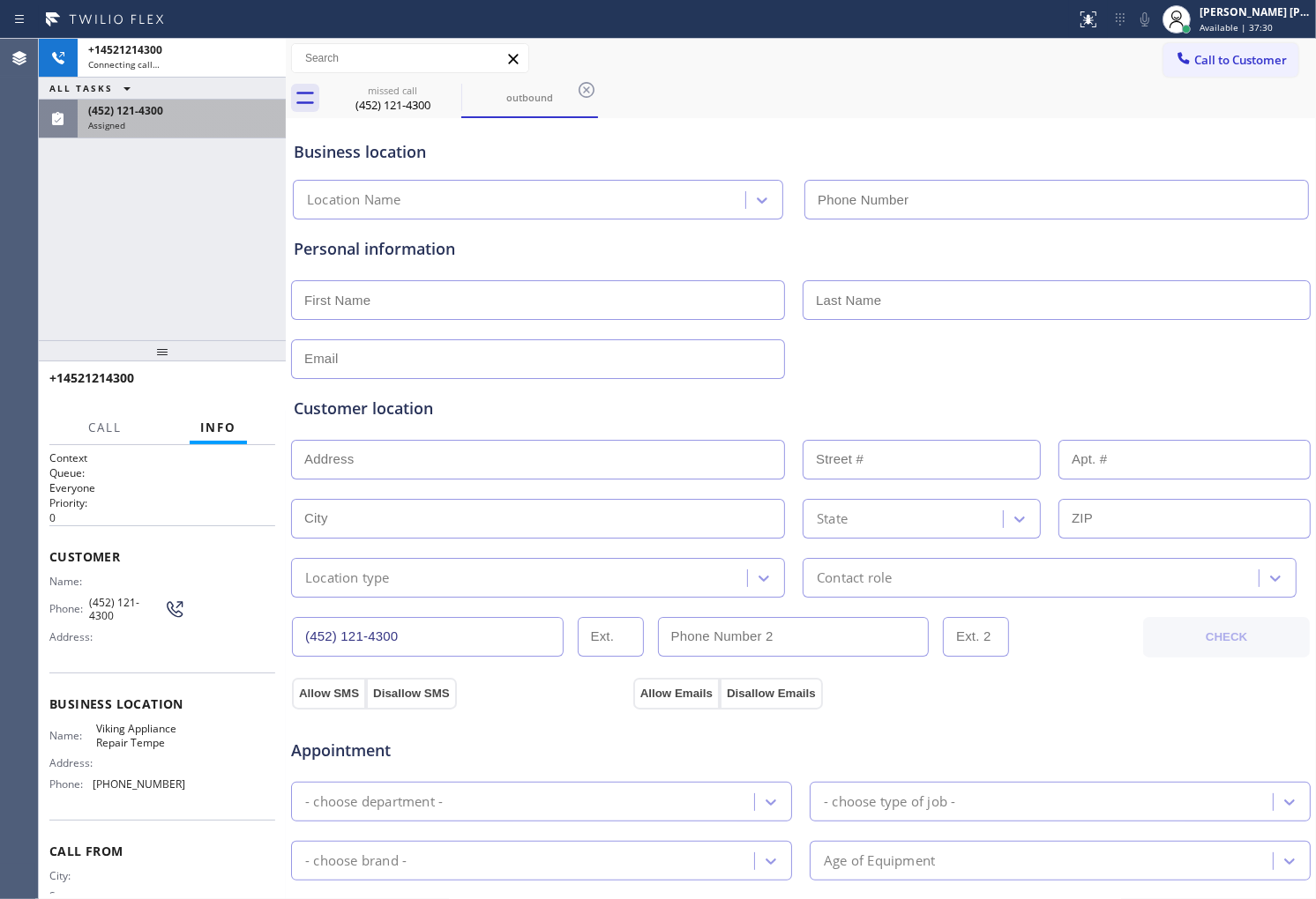
type input "(480) 550-9294"
click at [49, 554] on span "Customer" at bounding box center [162, 557] width 226 height 16
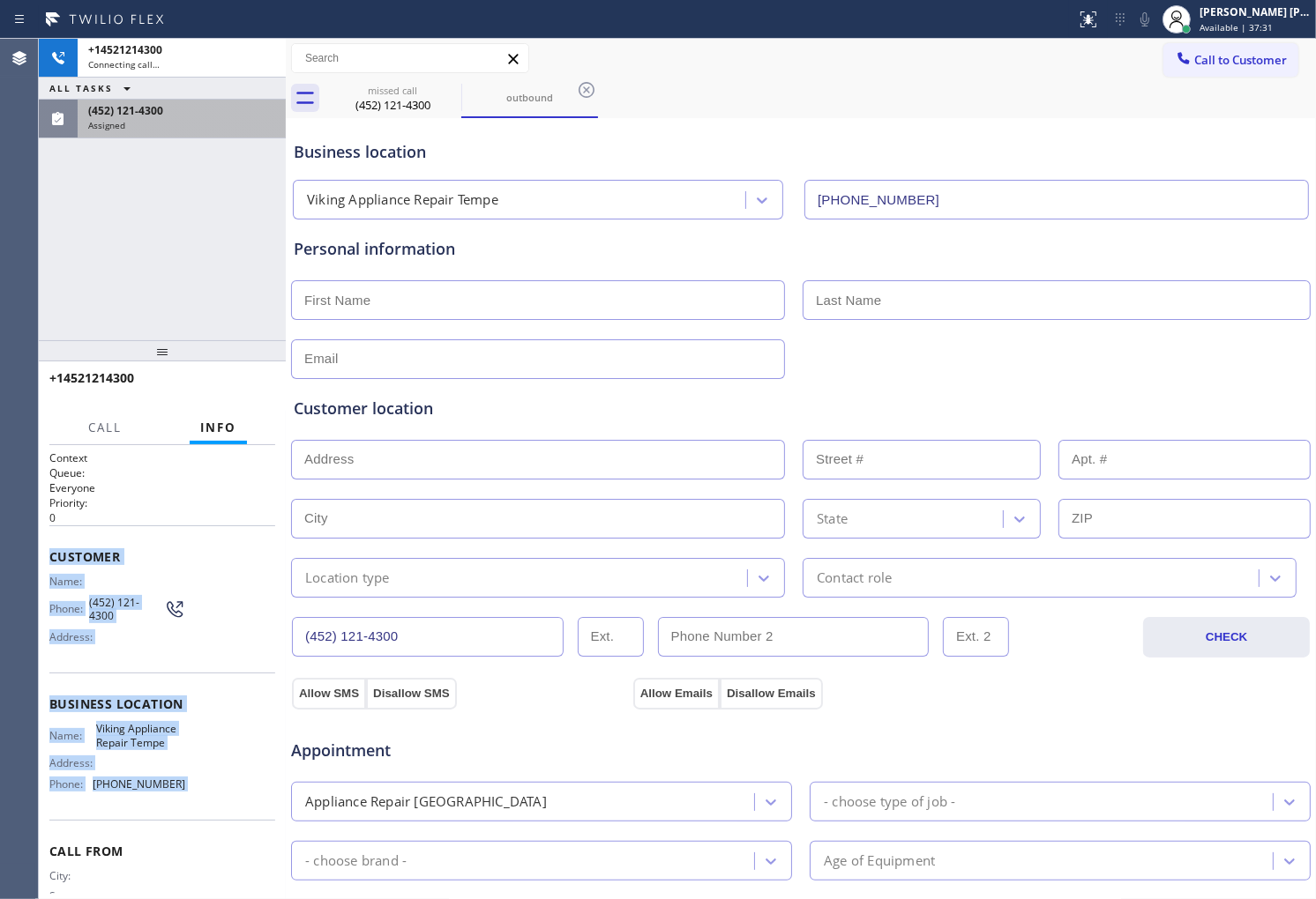
drag, startPoint x: 67, startPoint y: 561, endPoint x: 190, endPoint y: 781, distance: 252.0
click at [190, 781] on div "Context Queue: Everyone Priority: 0 Customer Name: Phone: (452) 121-4300 Addres…" at bounding box center [162, 701] width 226 height 503
click at [190, 781] on div "Name: Viking Appliance Repair Tempe Address: Phone: (480) 550-9294" at bounding box center [162, 760] width 226 height 76
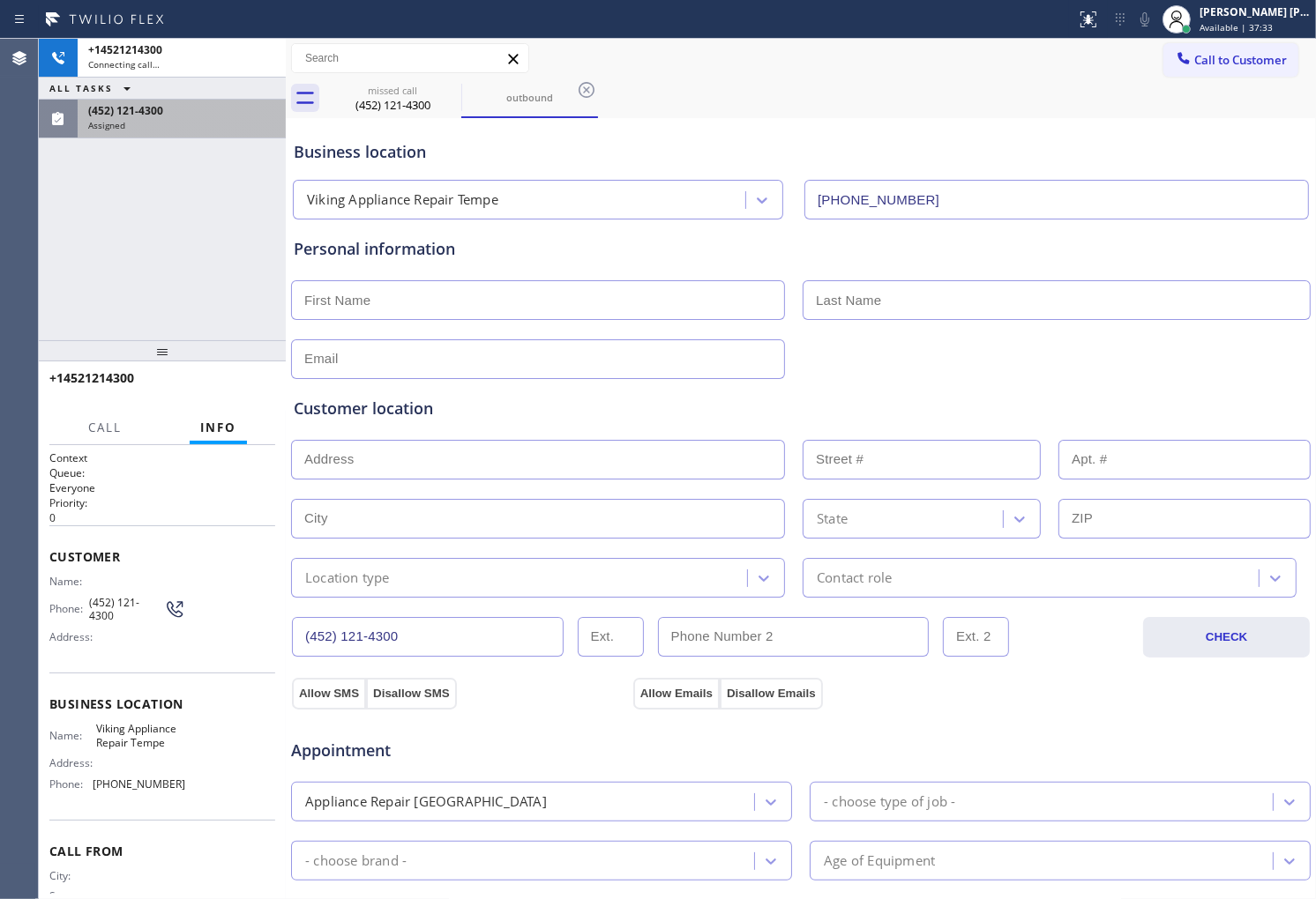
click at [46, 553] on div "Context Queue: Everyone Priority: 0 Customer Name: Phone: (452) 121-4300 Addres…" at bounding box center [162, 672] width 247 height 454
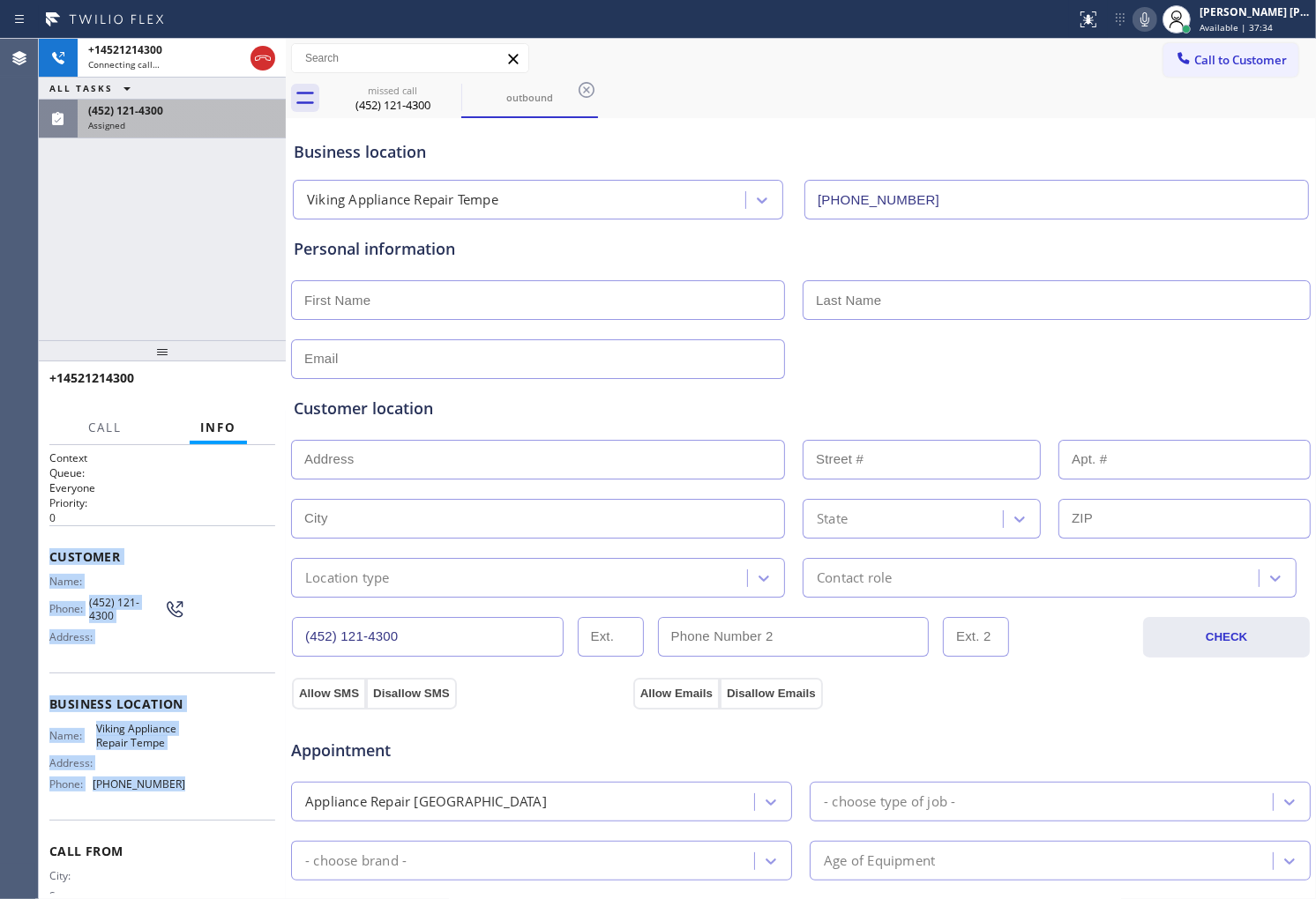
drag, startPoint x: 149, startPoint y: 672, endPoint x: 190, endPoint y: 786, distance: 121.1
click at [190, 786] on div "Context Queue: Everyone Priority: 0 Customer Name: Phone: (452) 121-4300 Addres…" at bounding box center [162, 701] width 226 height 503
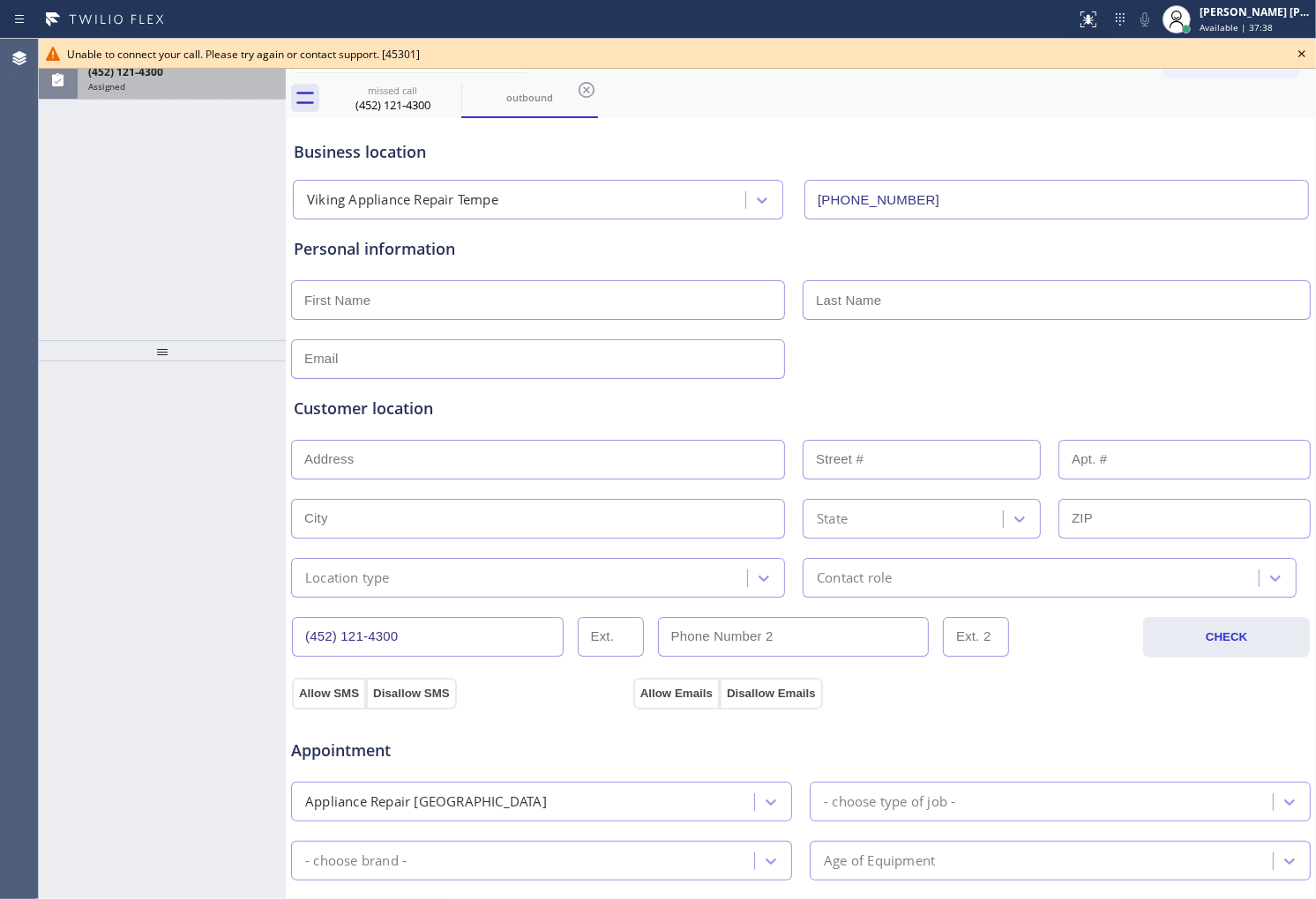
click at [1299, 55] on icon at bounding box center [1302, 54] width 21 height 21
click at [1299, 55] on div "Call to Customer Outbound call Location Next Door Appliance Repair Flatiron Dis…" at bounding box center [1240, 59] width 152 height 31
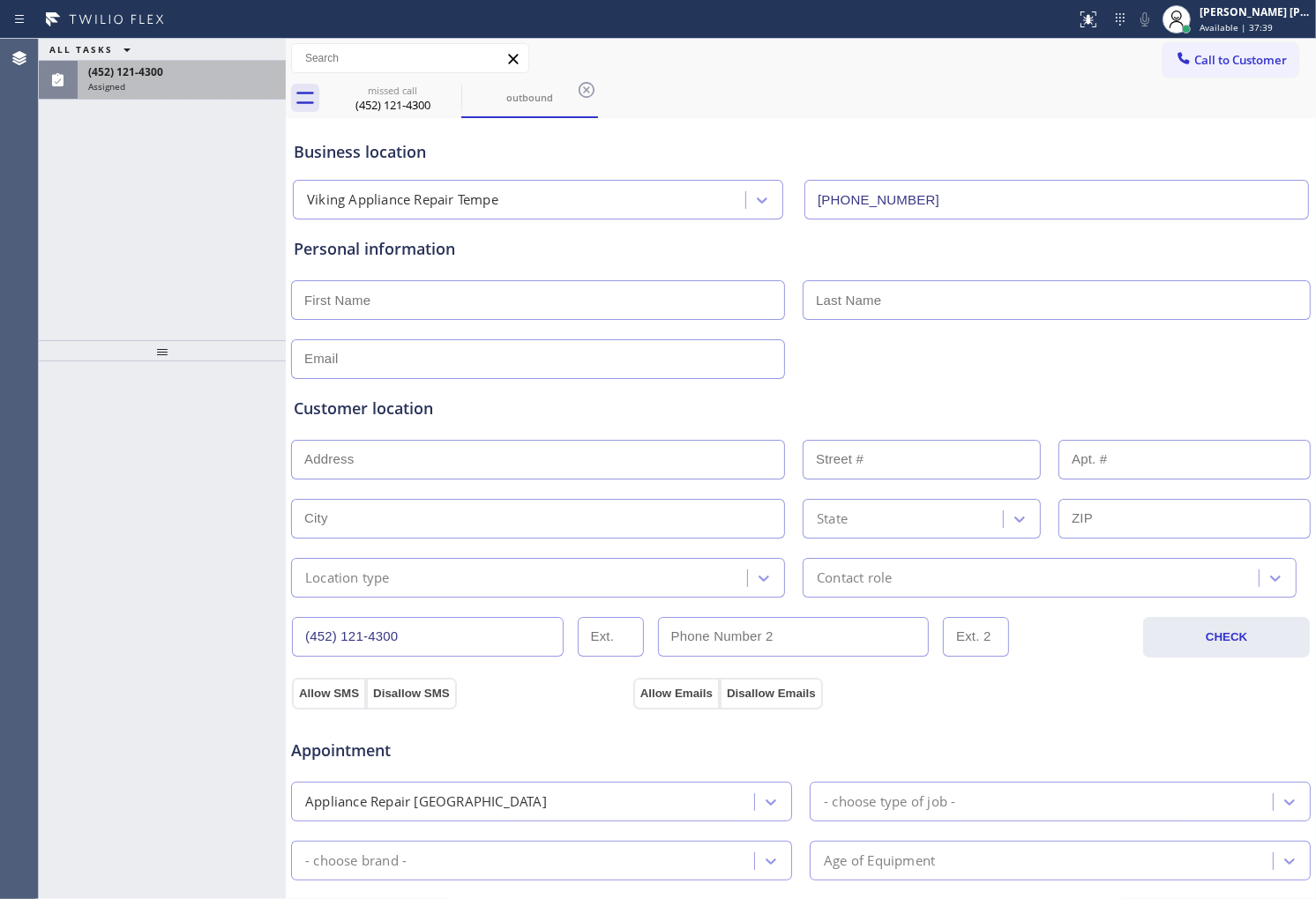
click at [231, 95] on div "(452) 121-4300 Assigned" at bounding box center [178, 80] width 201 height 39
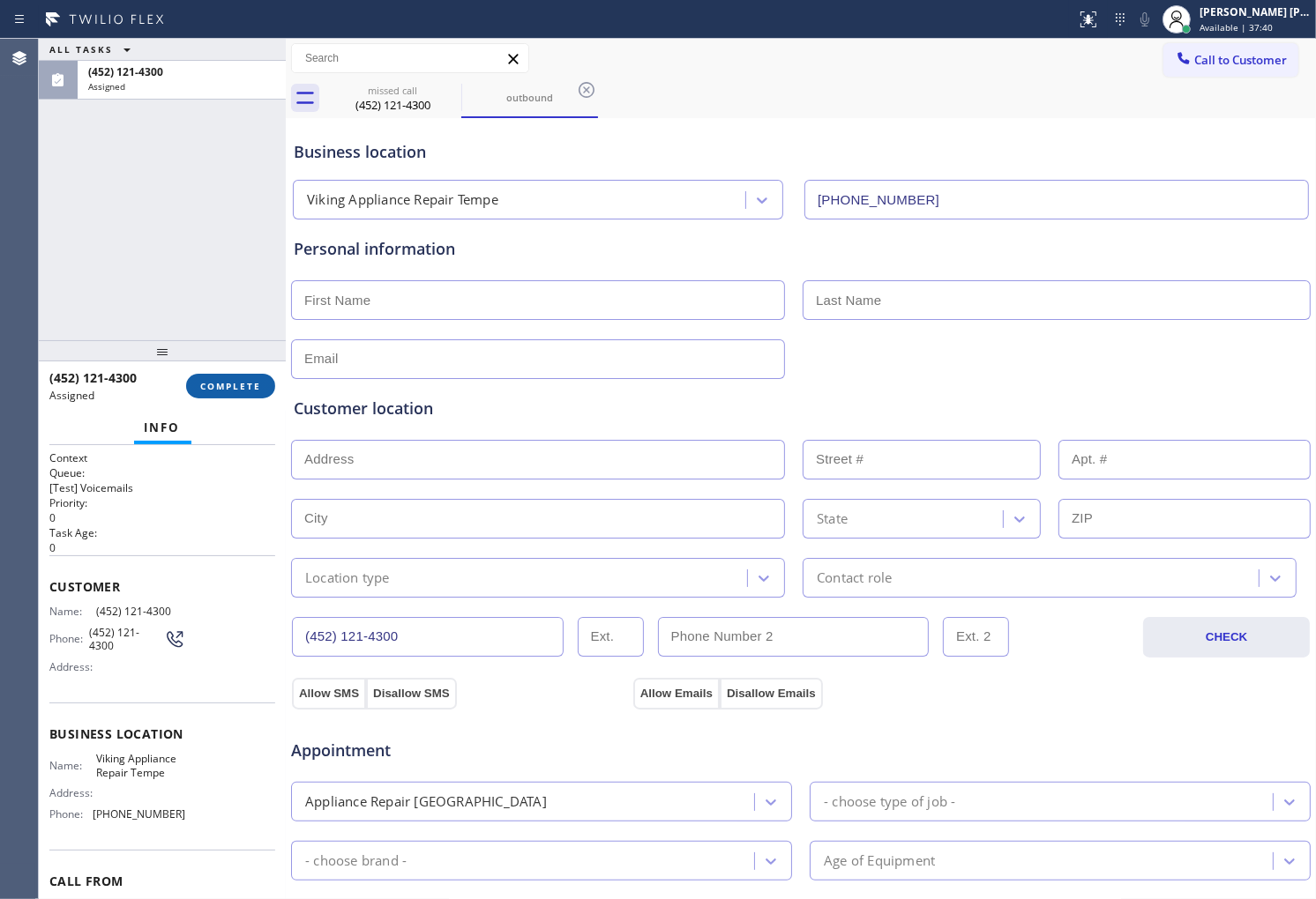
click at [235, 389] on span "COMPLETE" at bounding box center [230, 386] width 61 height 13
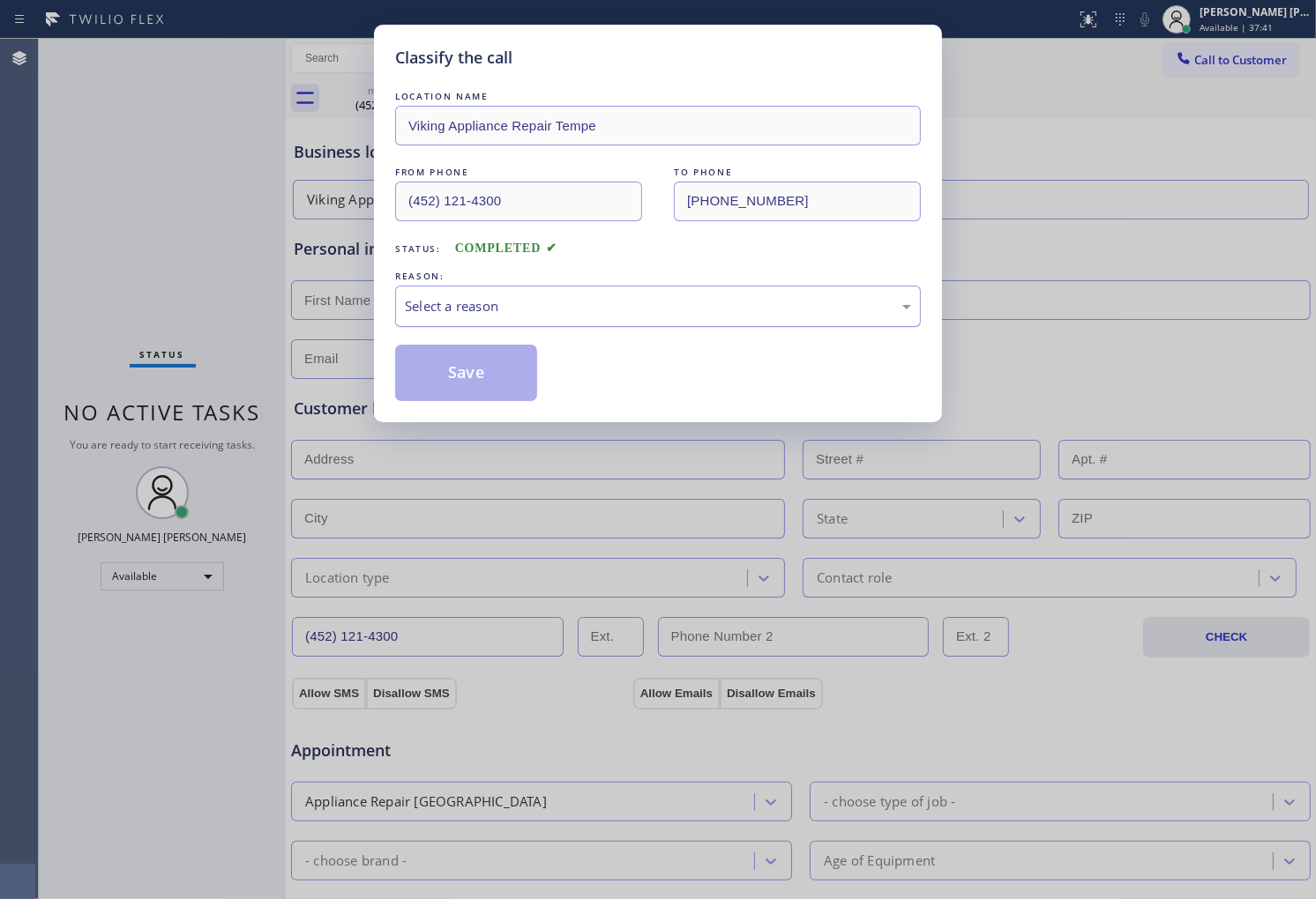
click at [494, 306] on div "Select a reason" at bounding box center [658, 306] width 507 height 20
click at [481, 376] on button "Save" at bounding box center [466, 372] width 142 height 57
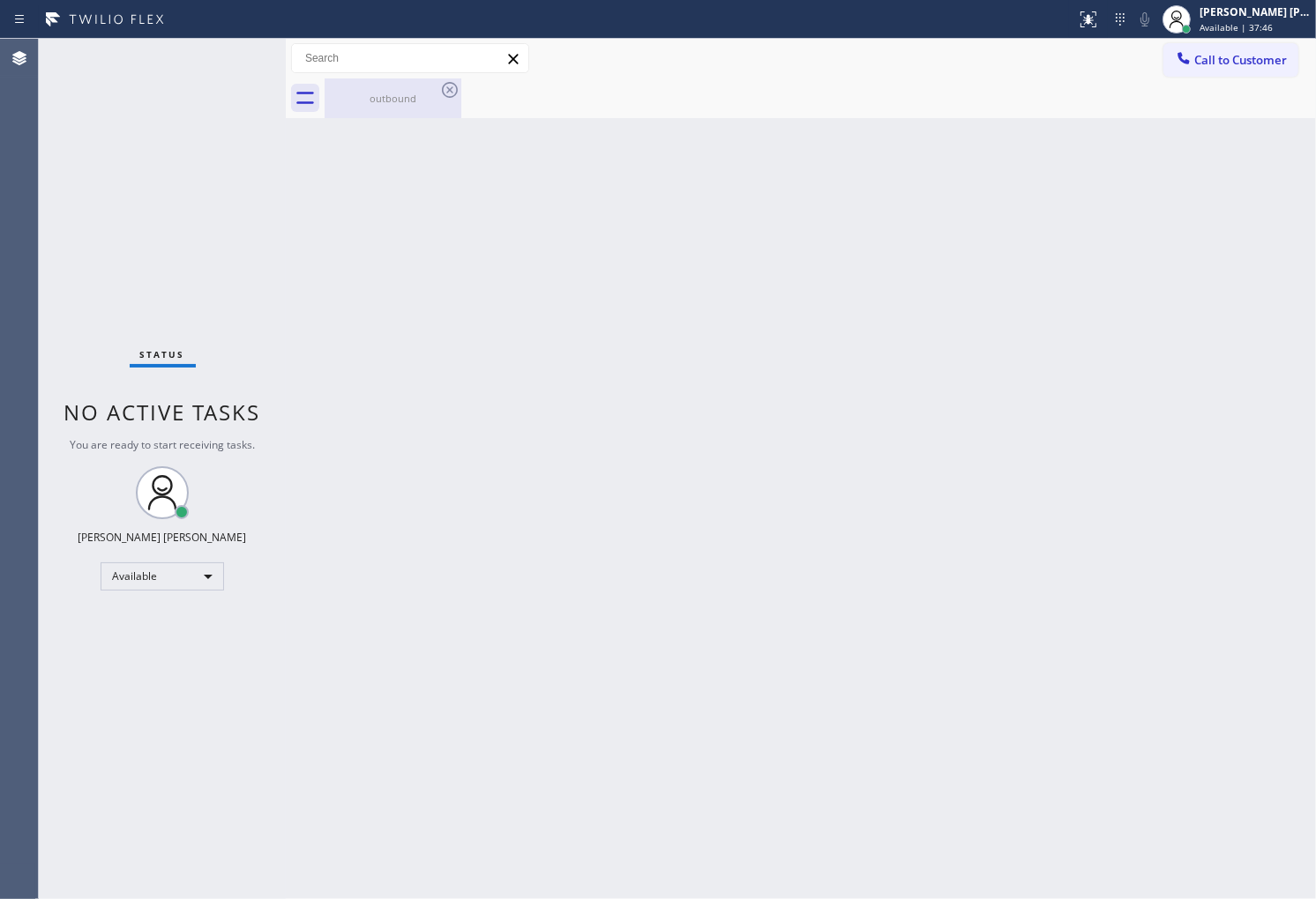
click at [434, 108] on div "outbound" at bounding box center [393, 97] width 133 height 40
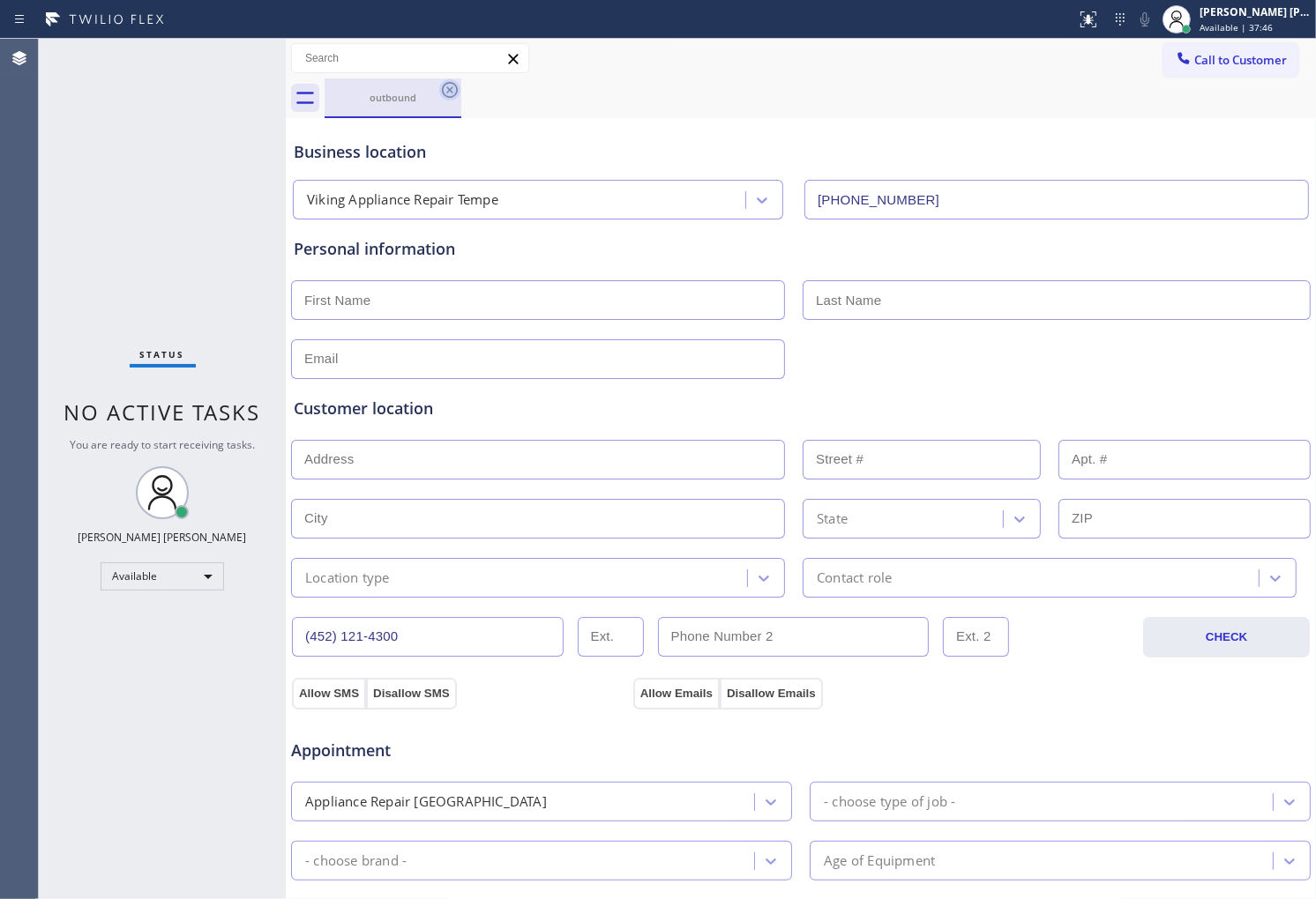
click at [448, 95] on icon at bounding box center [450, 90] width 21 height 21
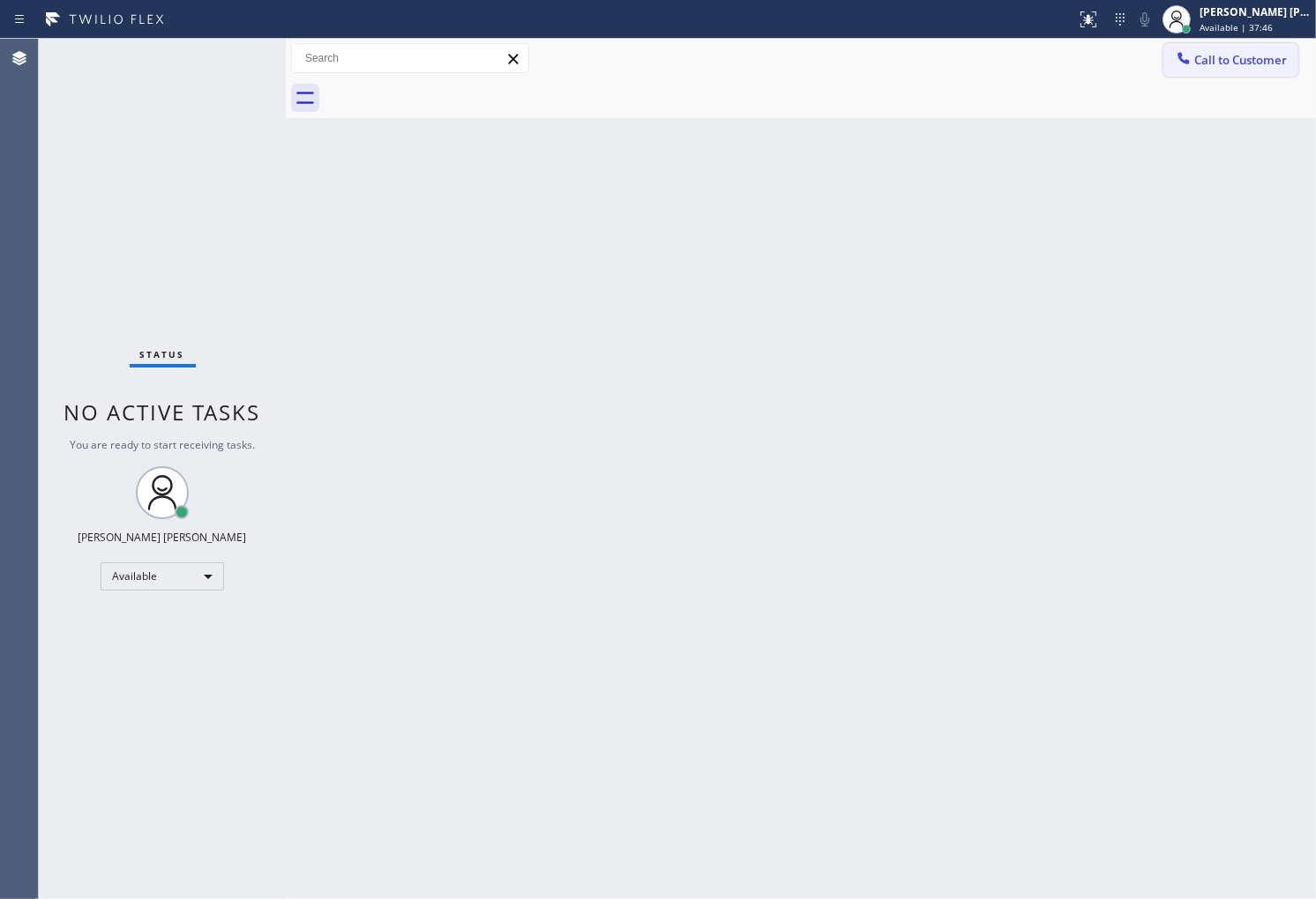
click at [1246, 76] on button "Call to Customer" at bounding box center [1231, 60] width 135 height 34
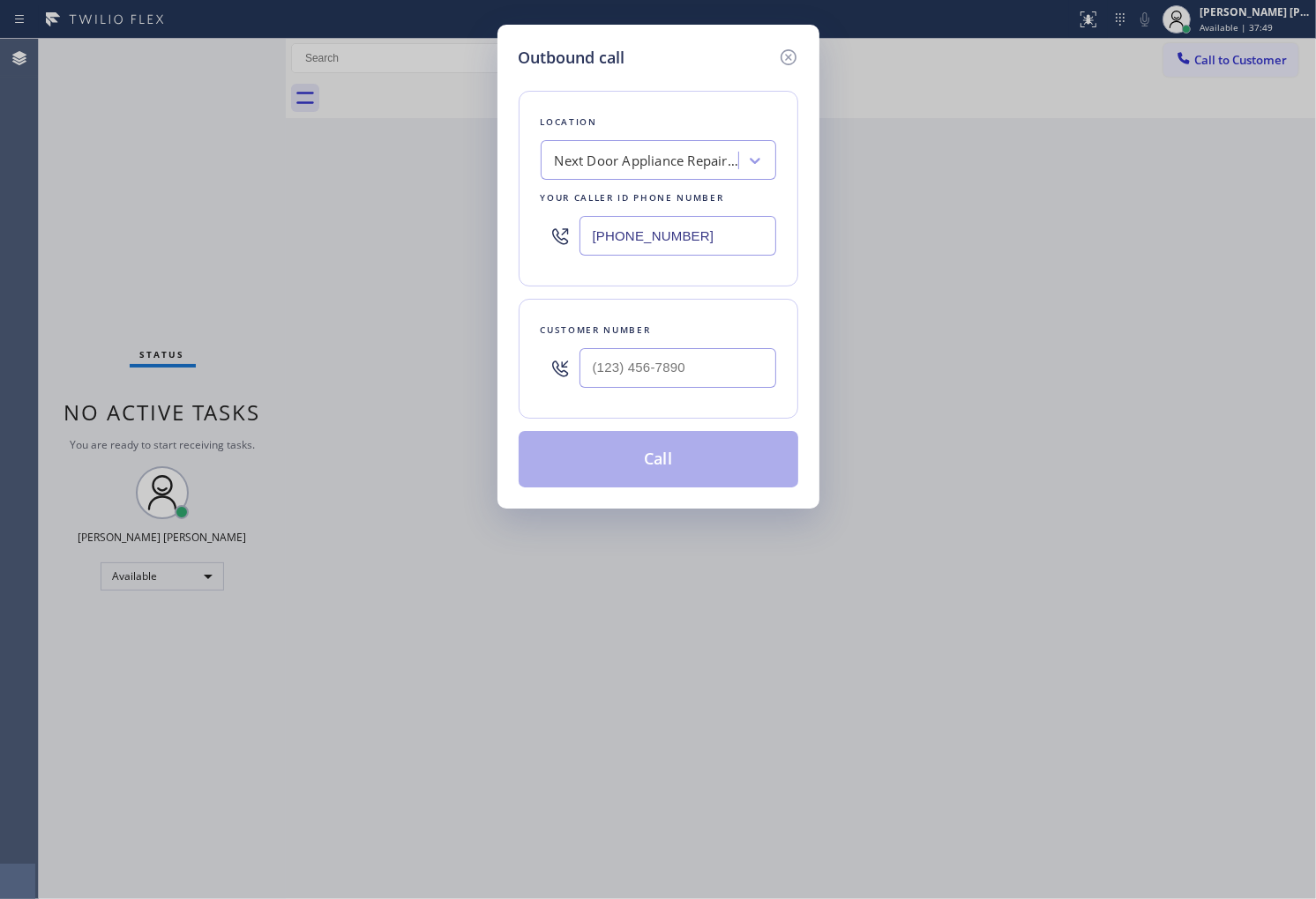
click at [711, 234] on input "(914) 677-2181" at bounding box center [678, 235] width 197 height 40
paste input "480) 550-9294"
type input "(480) 550-9294"
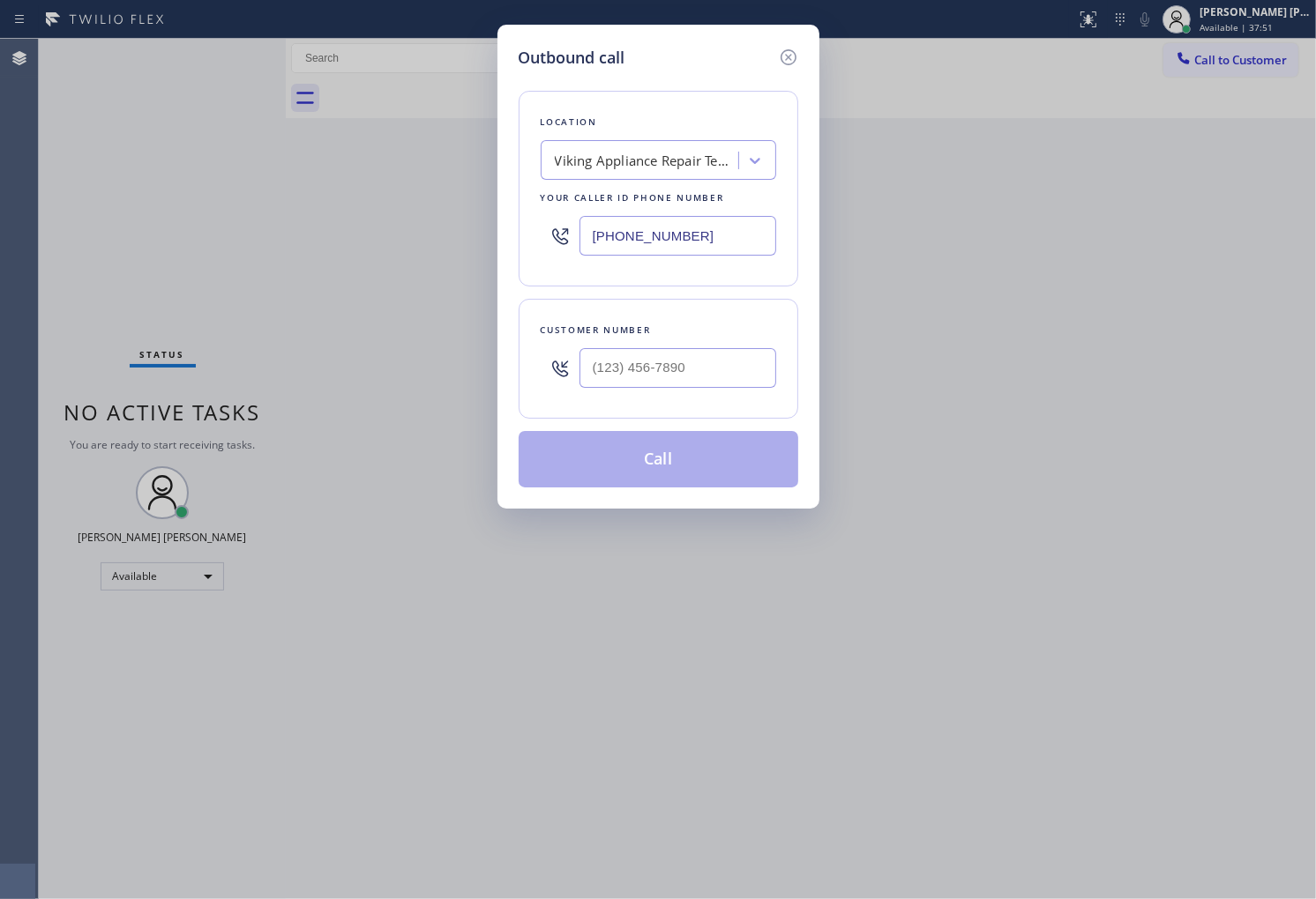
click at [611, 379] on input "text" at bounding box center [678, 368] width 197 height 40
paste input "452) 121-4300"
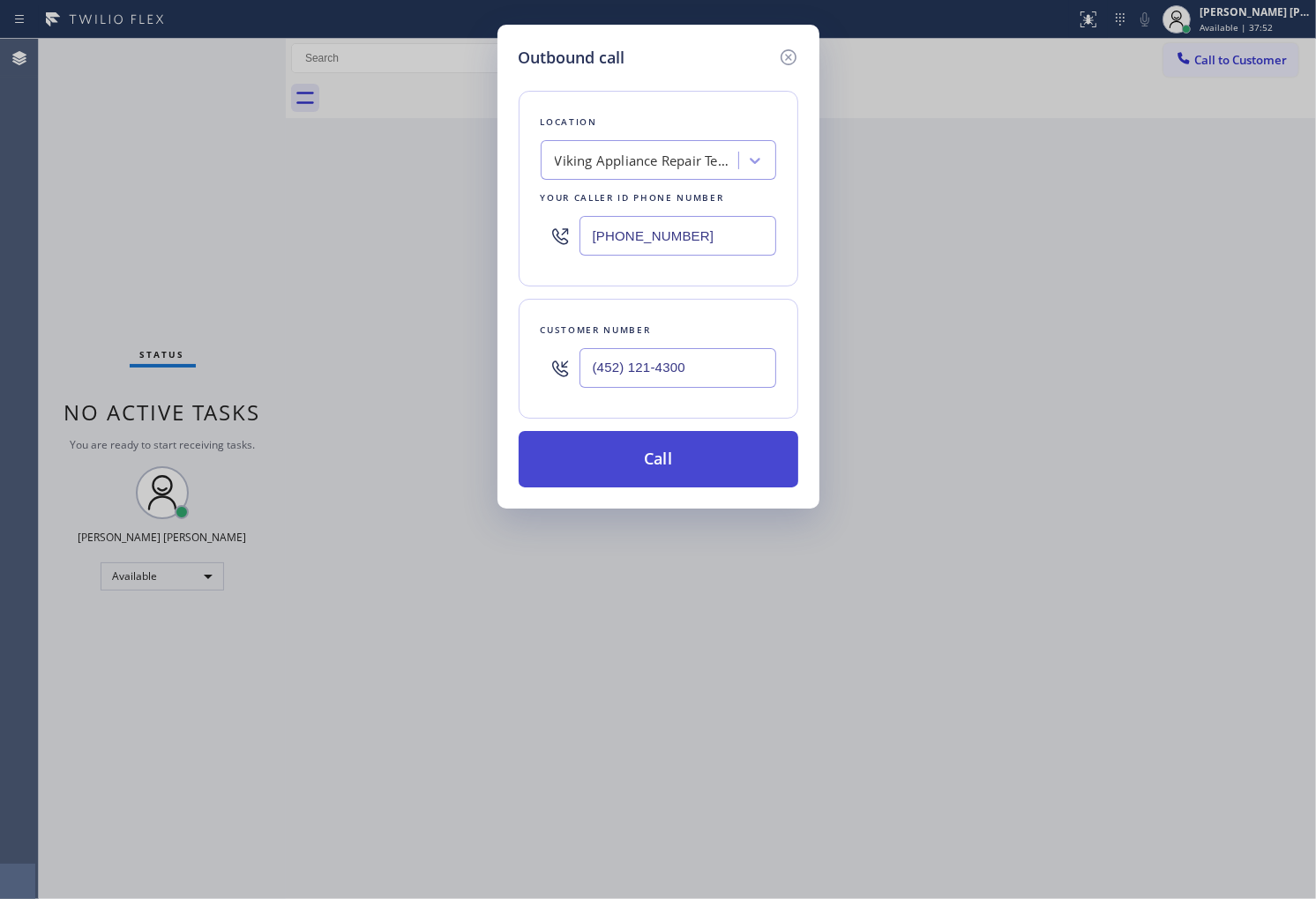
type input "(452) 121-4300"
click at [659, 455] on button "Call" at bounding box center [658, 459] width 280 height 57
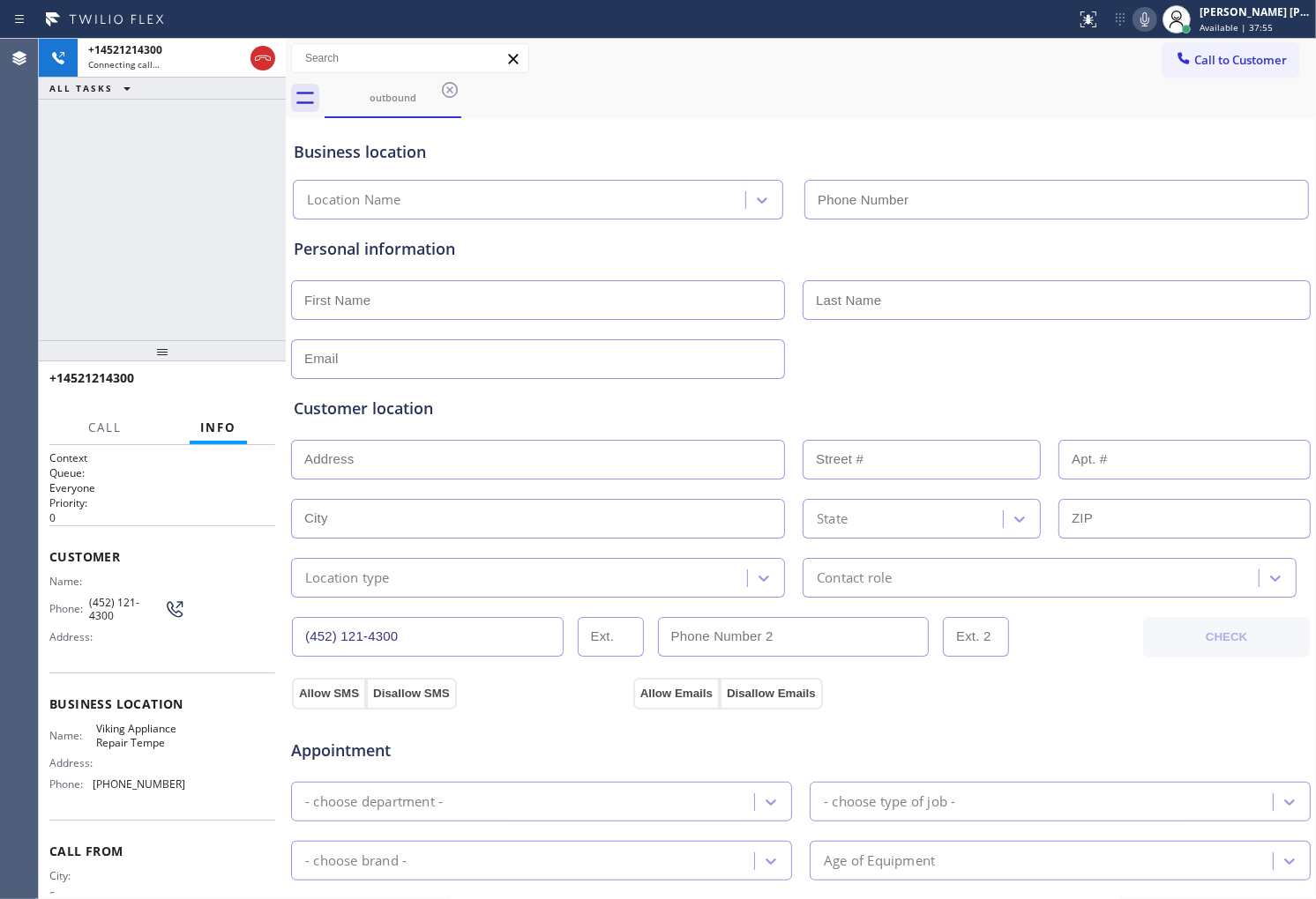
type input "(480) 550-9294"
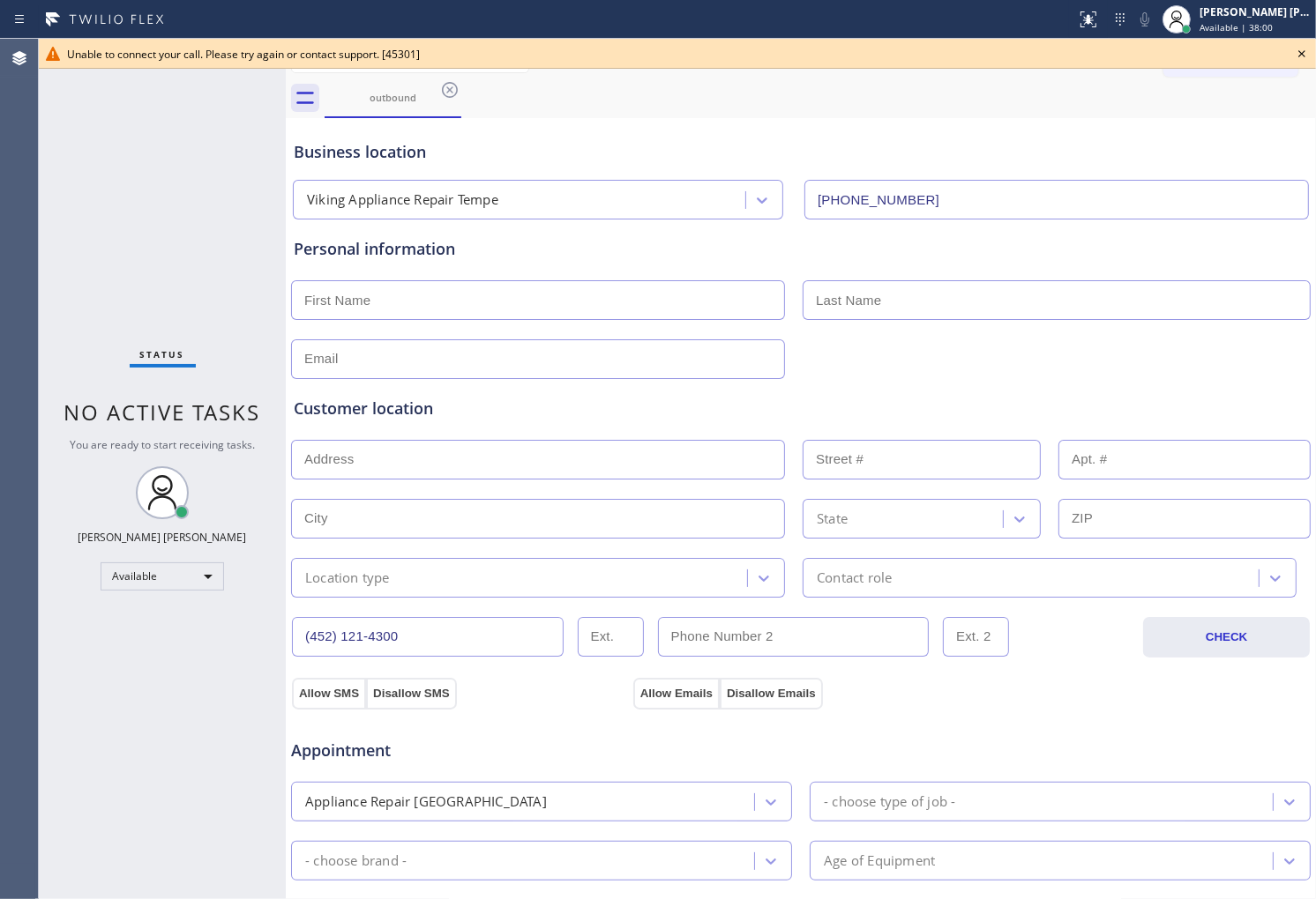
click at [1302, 55] on icon at bounding box center [1302, 53] width 7 height 7
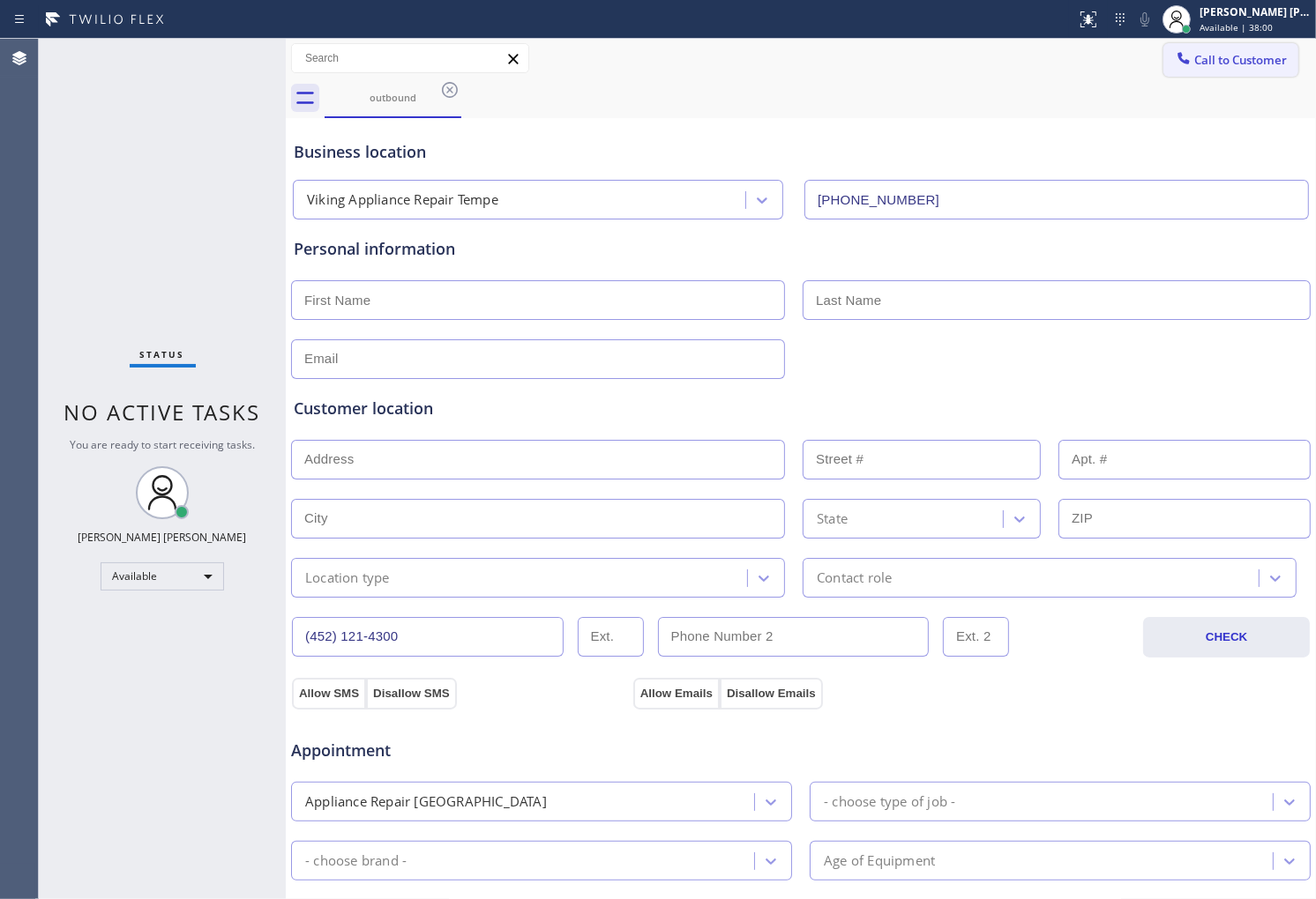
click at [1247, 62] on span "Call to Customer" at bounding box center [1241, 60] width 93 height 15
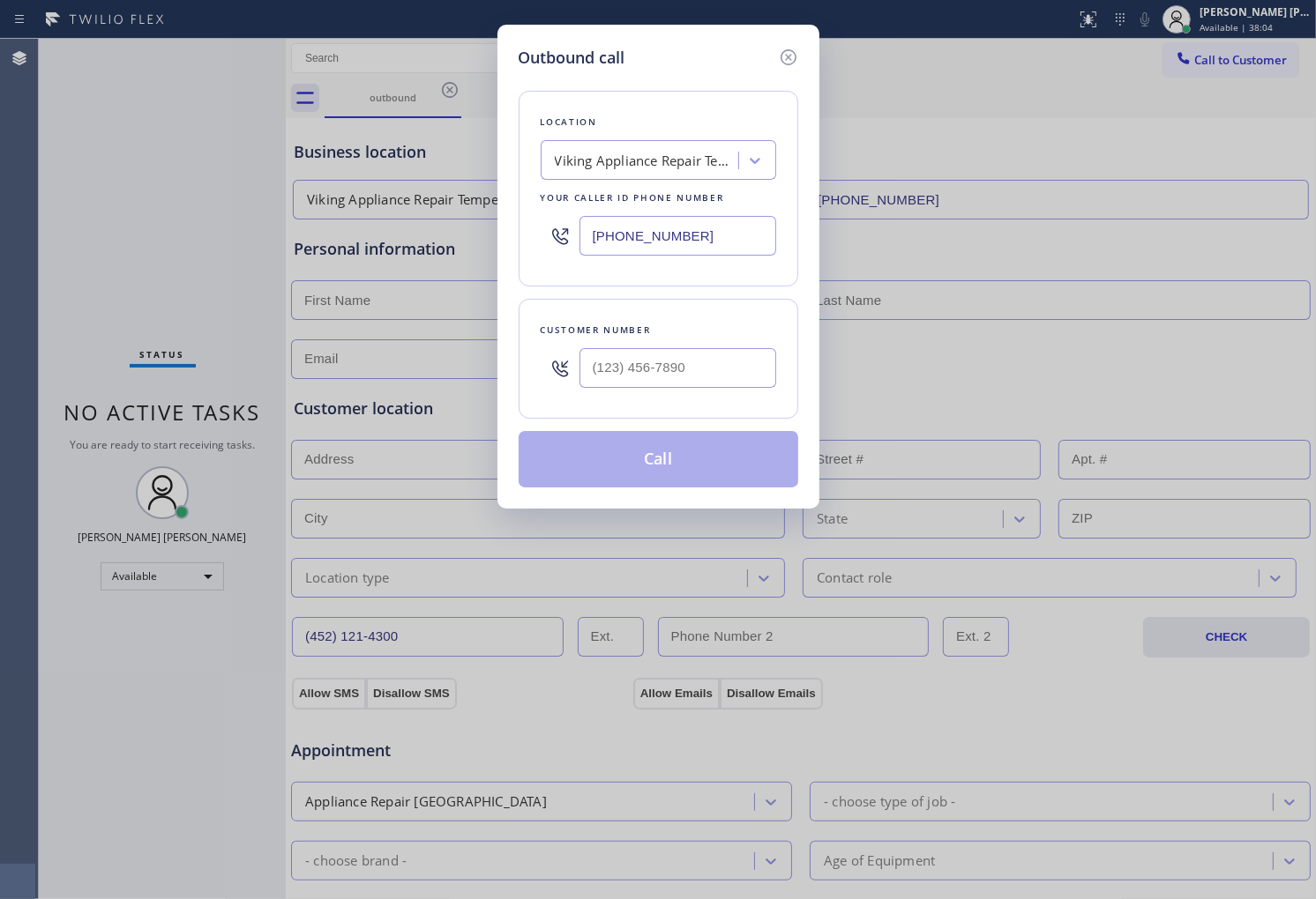
click at [700, 380] on input "text" at bounding box center [678, 368] width 197 height 40
click at [700, 380] on input "(___) ___-____" at bounding box center [678, 368] width 197 height 40
paste input "452) 121-4300"
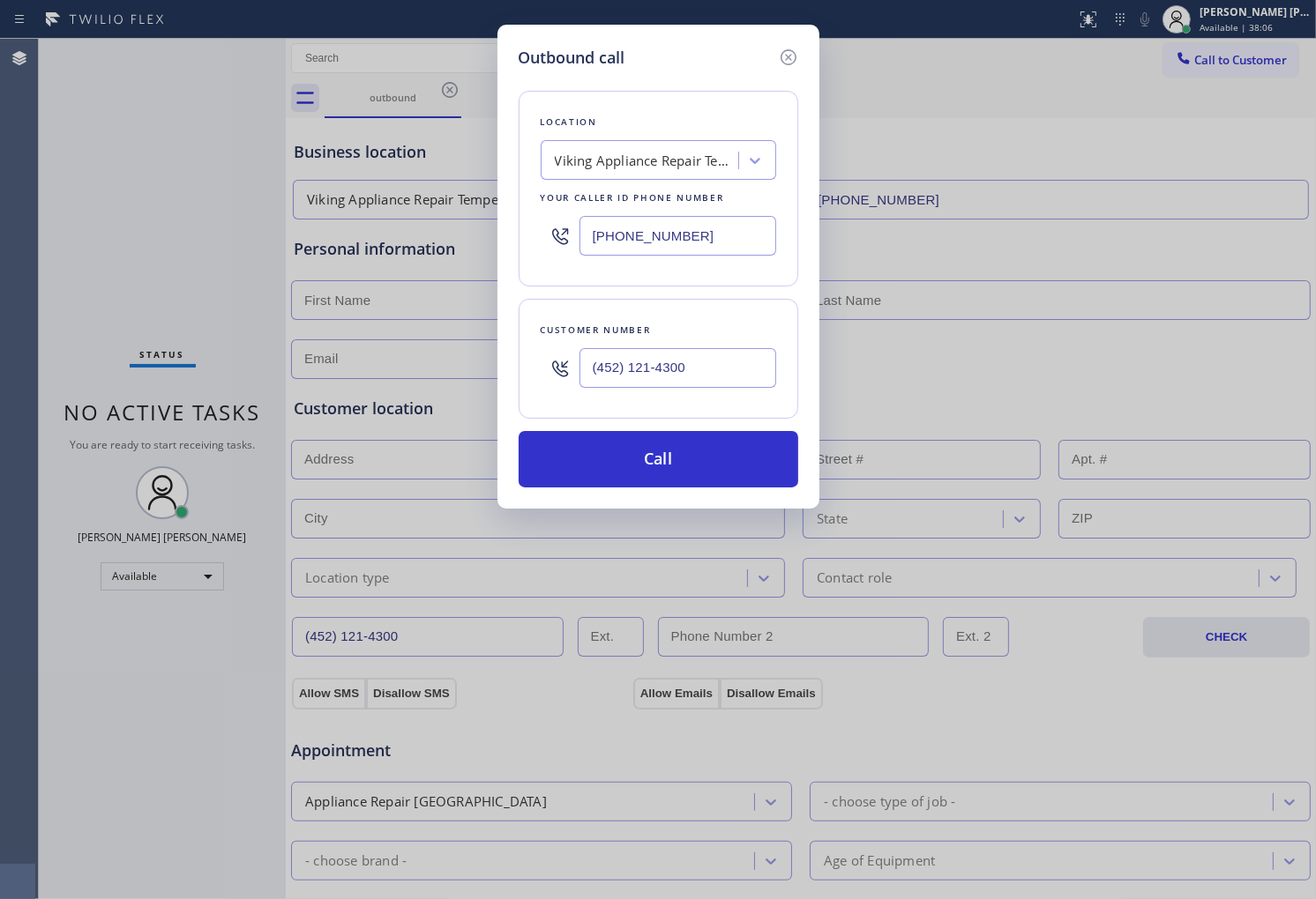
type input "(452) 121-4300"
click at [642, 160] on div "Viking Appliance Repair Tempe" at bounding box center [647, 160] width 185 height 20
type input "home all"
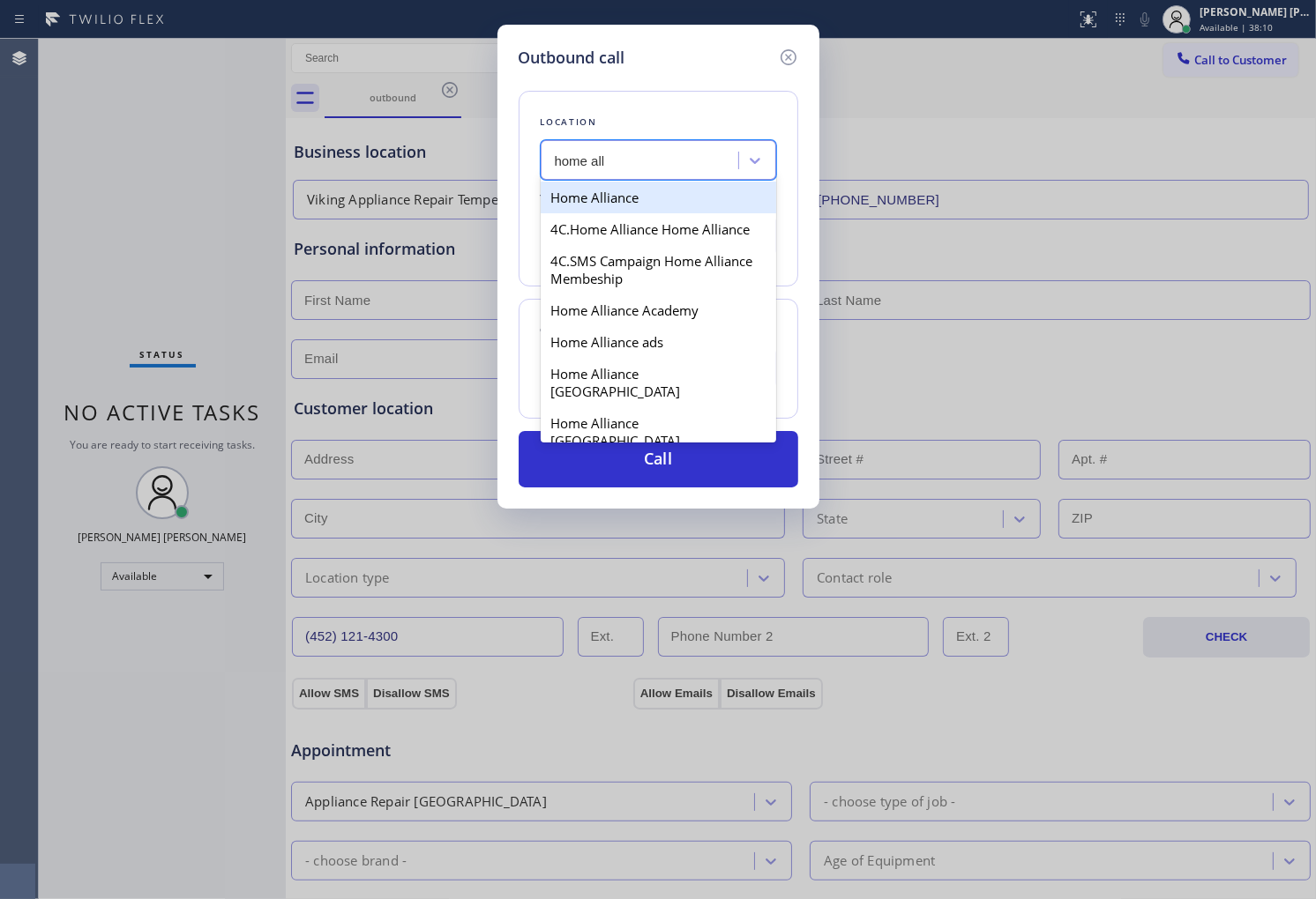
click at [639, 192] on div "Home Alliance" at bounding box center [658, 197] width 235 height 32
type input "(877) 777-0796"
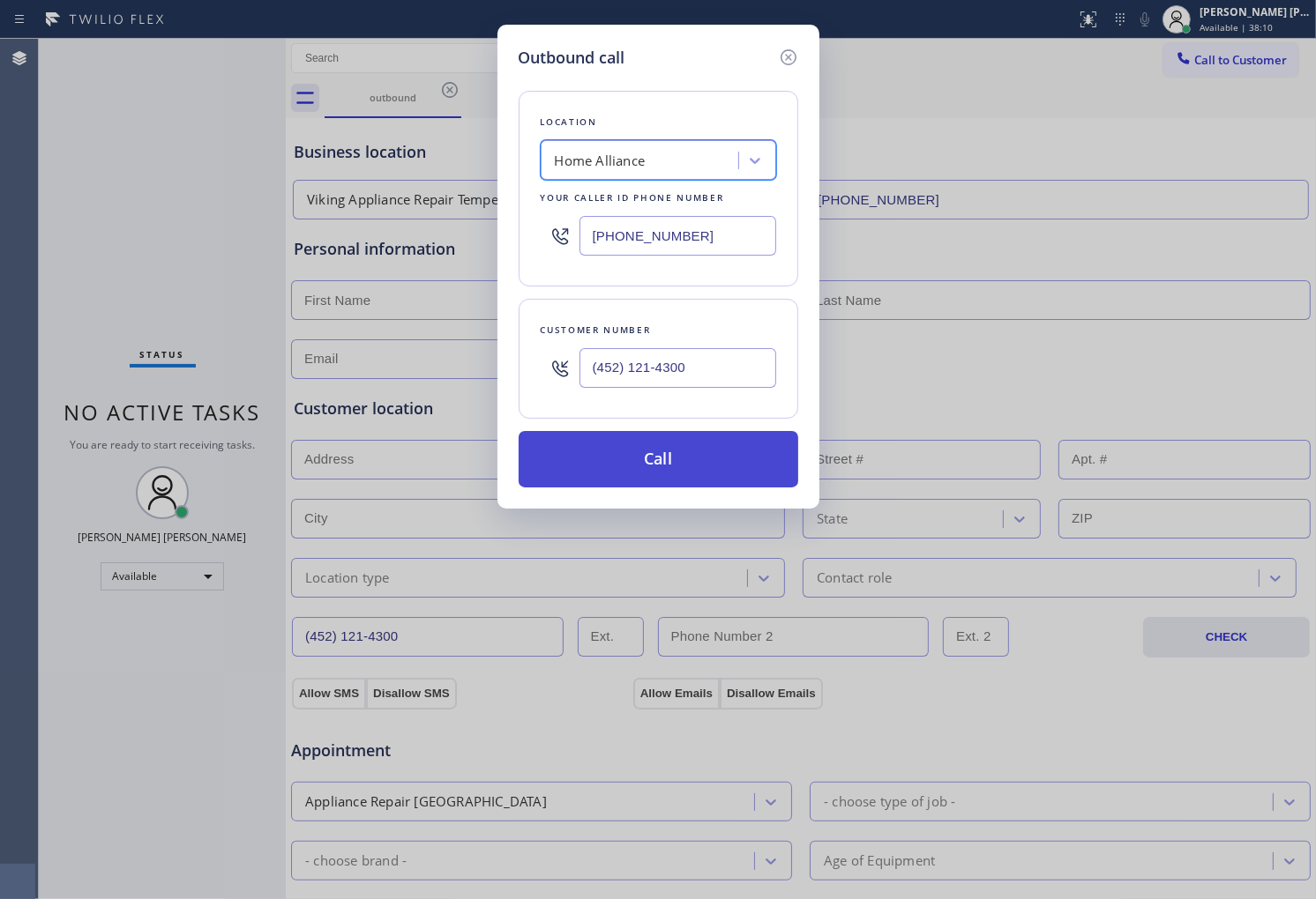
click at [668, 461] on button "Call" at bounding box center [658, 459] width 280 height 57
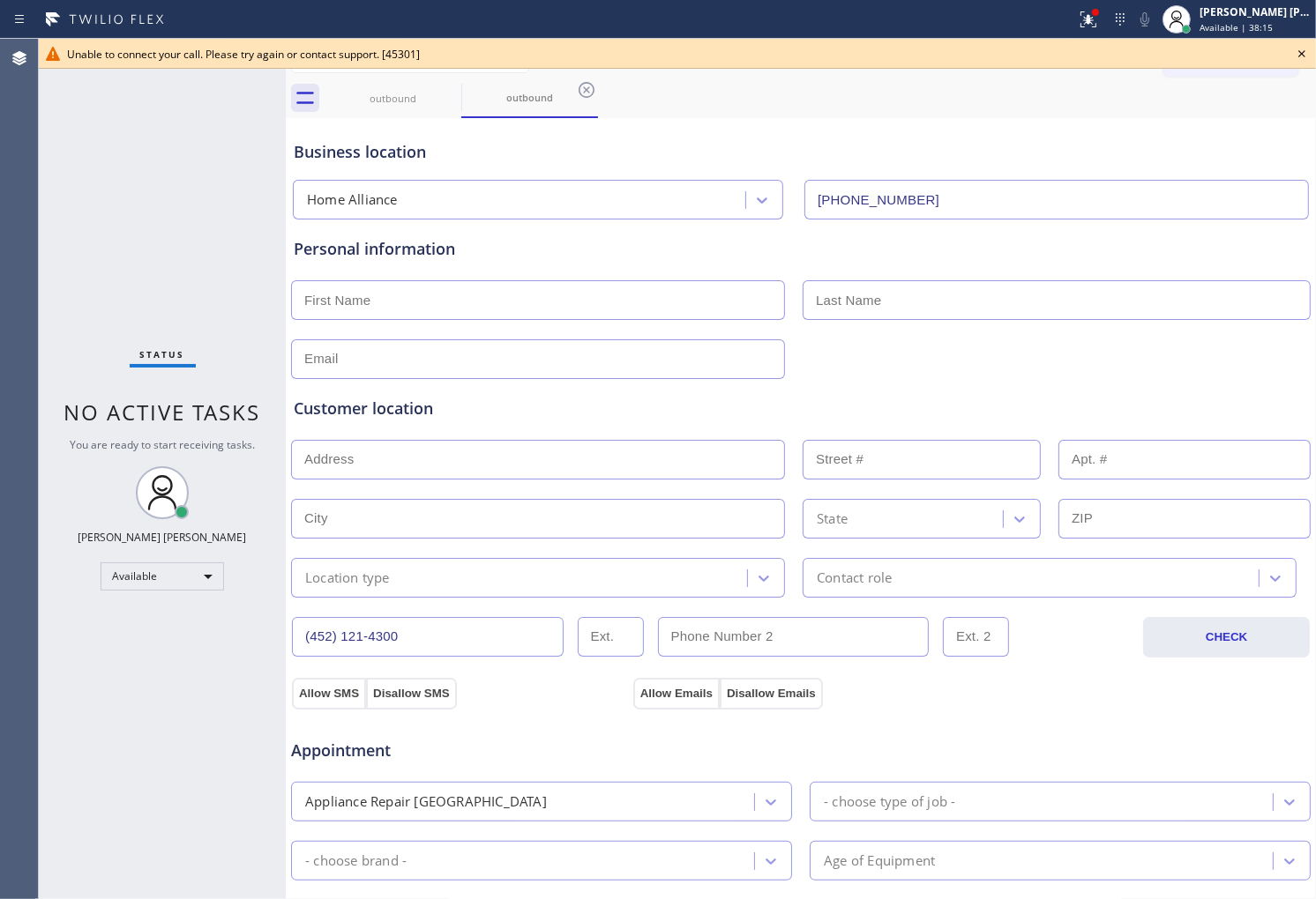
type input "(877) 777-0796"
click at [1294, 47] on icon at bounding box center [1302, 54] width 21 height 21
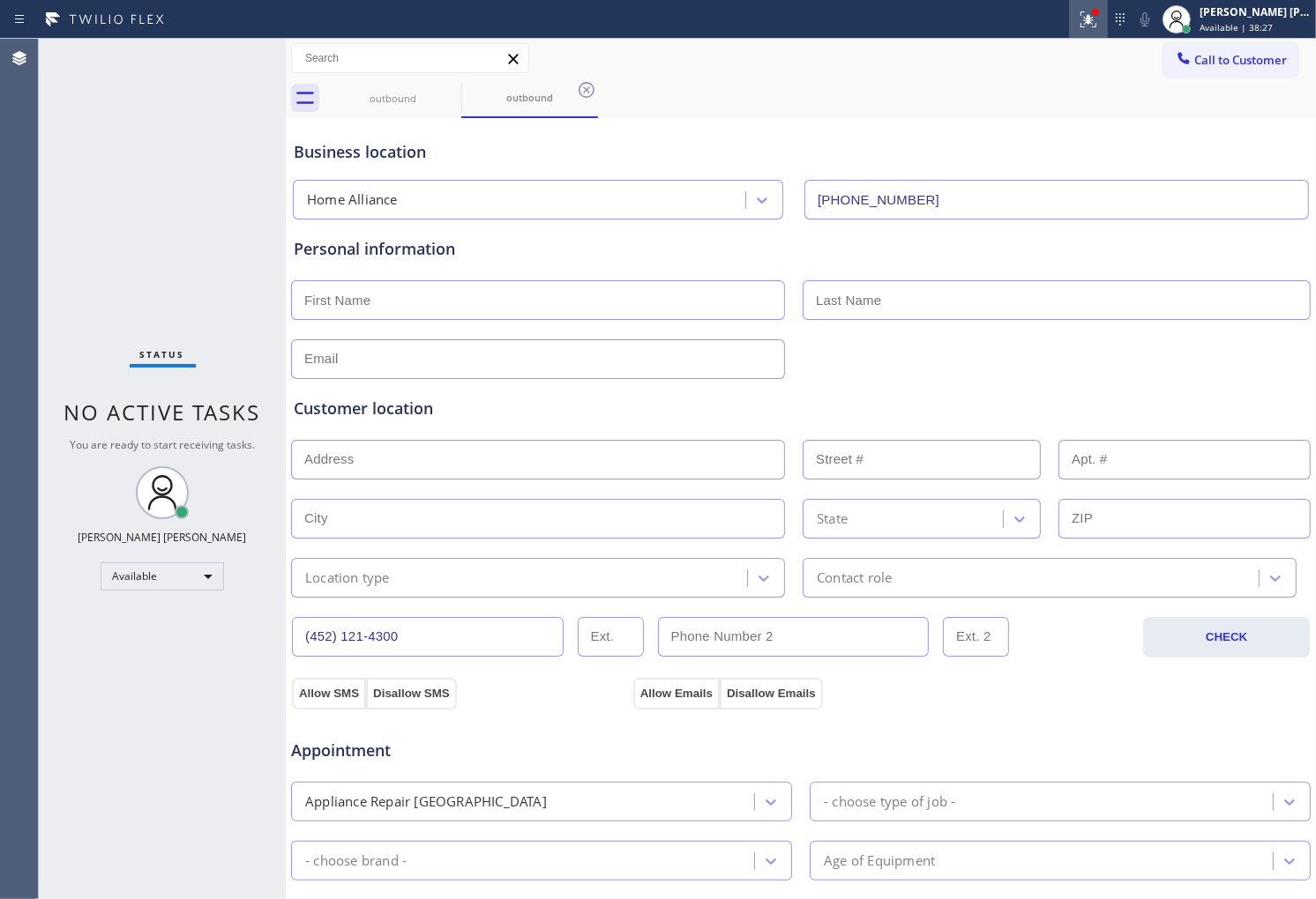
click at [1095, 25] on icon at bounding box center [1088, 19] width 21 height 21
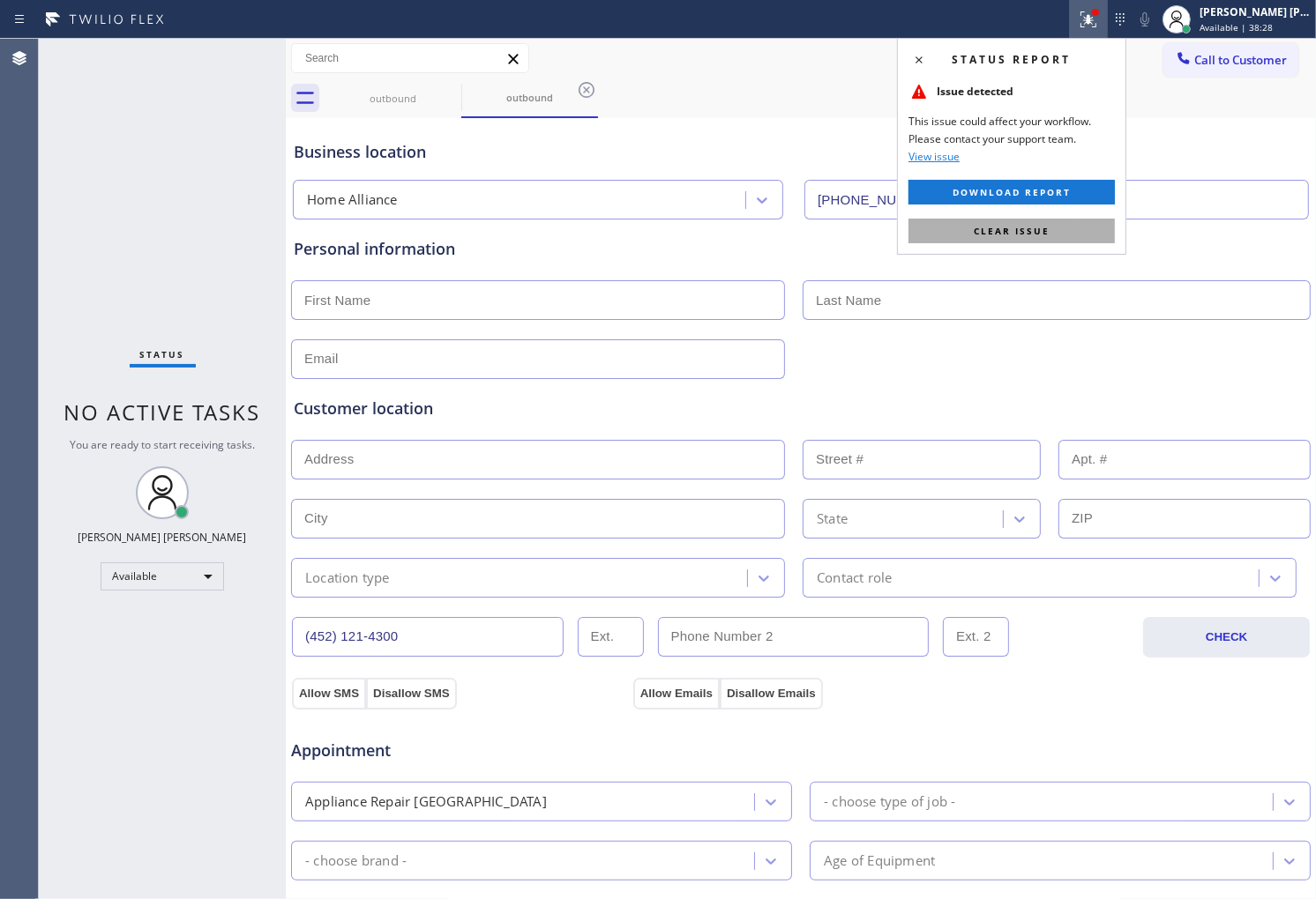
click at [1020, 241] on button "Clear issue" at bounding box center [1011, 232] width 206 height 25
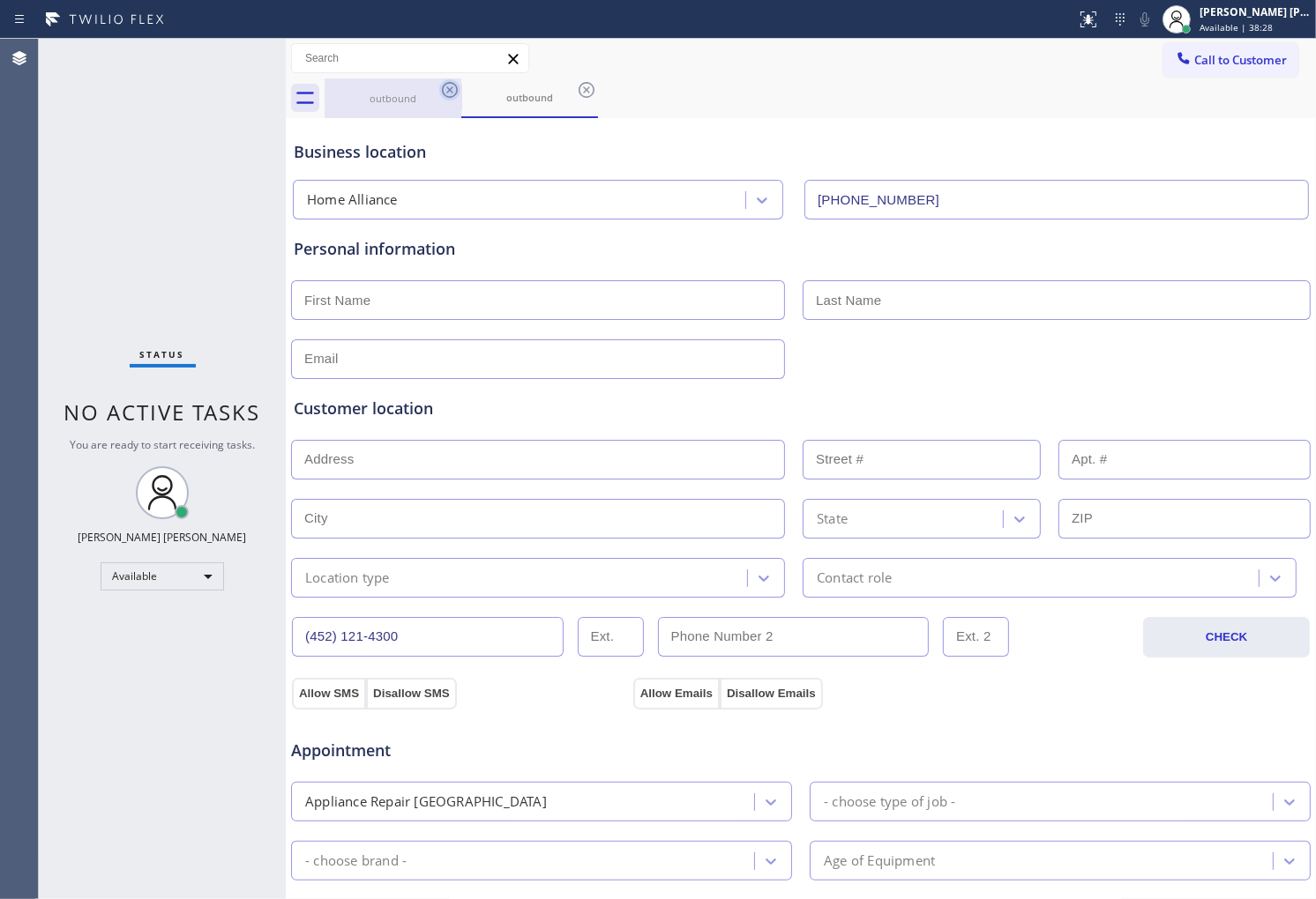
click at [450, 88] on icon at bounding box center [450, 90] width 21 height 21
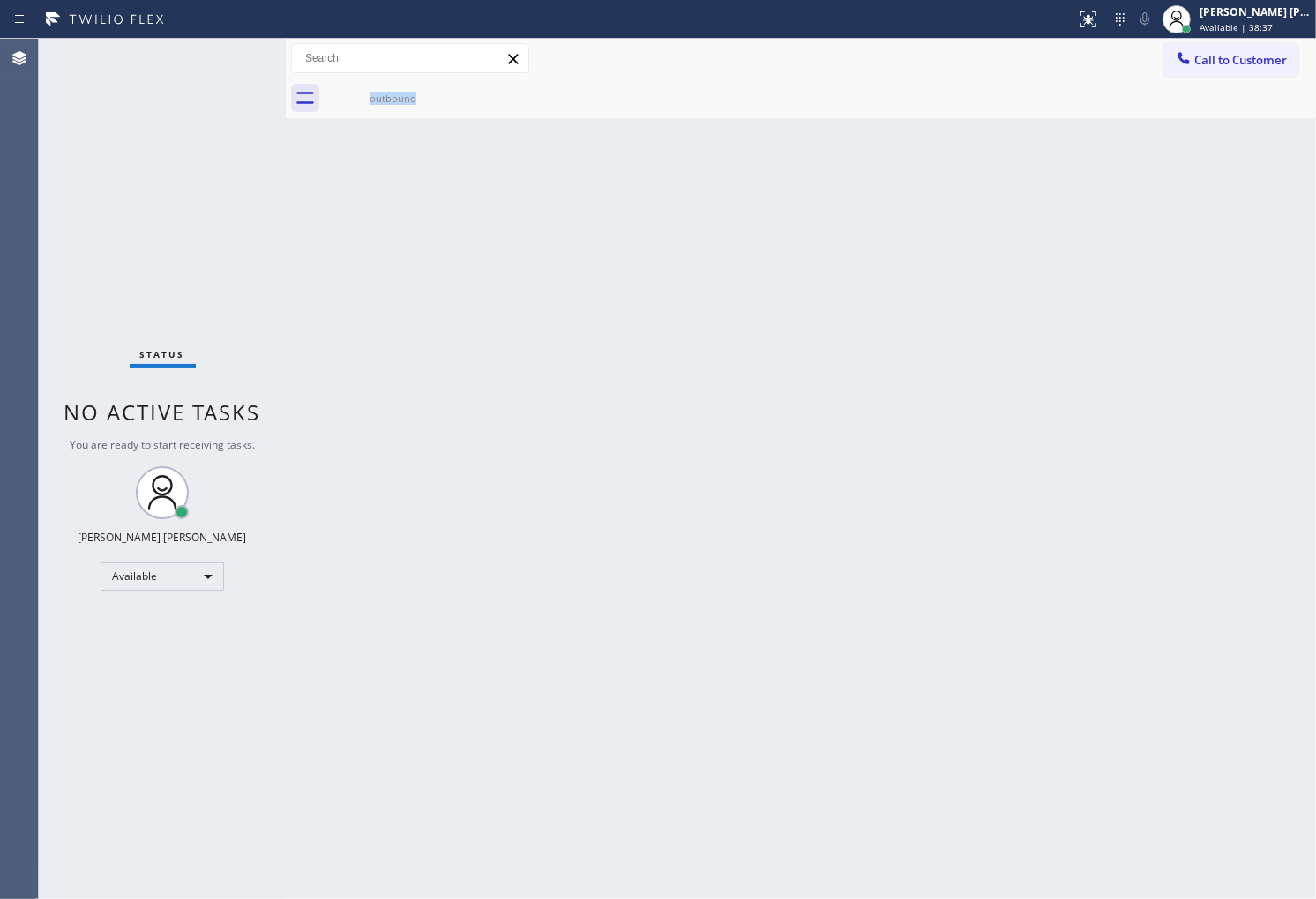
click at [45, 294] on div "Status No active tasks You are ready to start receiving tasks. [PERSON_NAME] [P…" at bounding box center [162, 469] width 247 height 860
click at [432, 83] on div "outbound" at bounding box center [393, 97] width 133 height 40
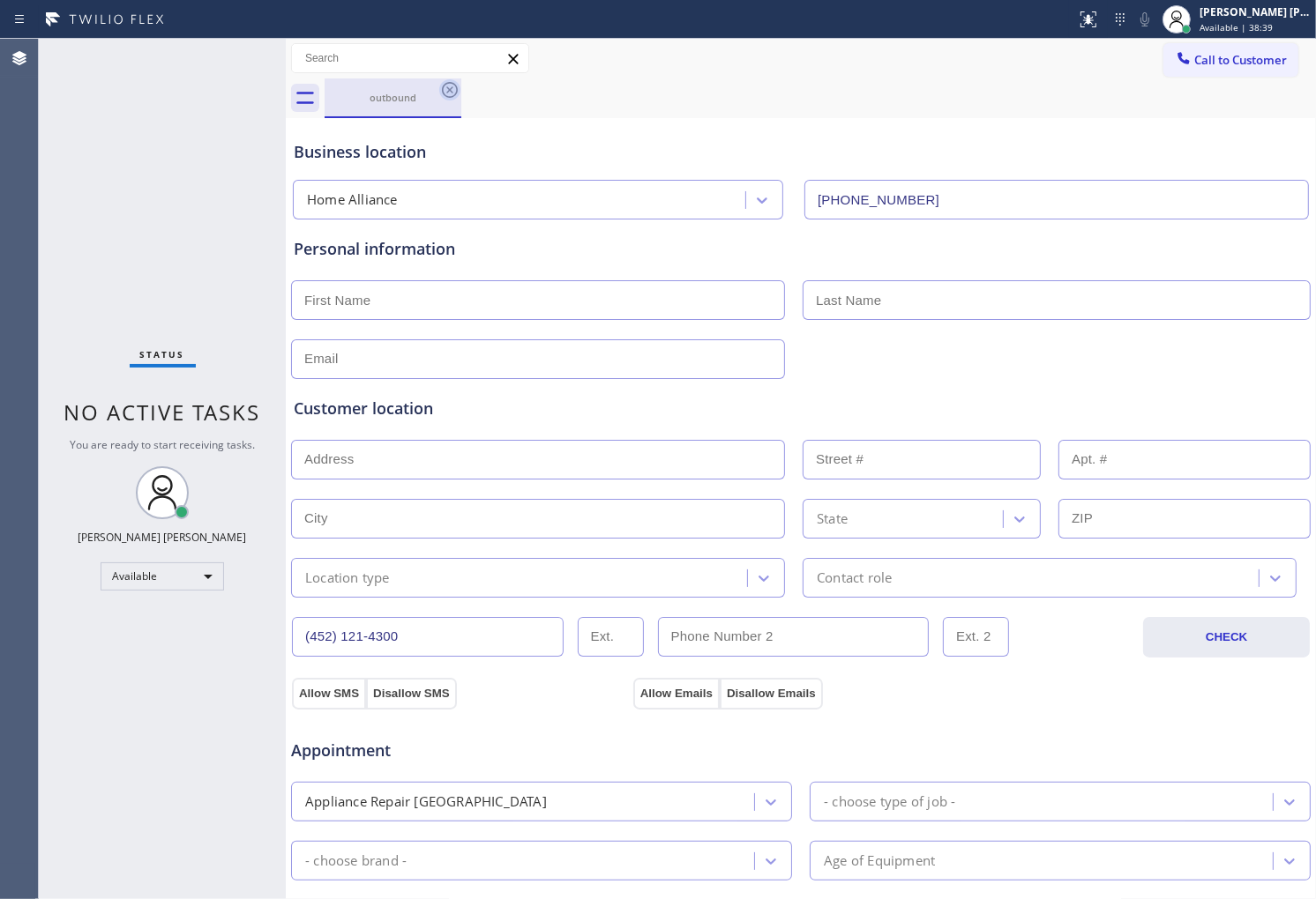
click at [455, 95] on icon at bounding box center [450, 90] width 21 height 21
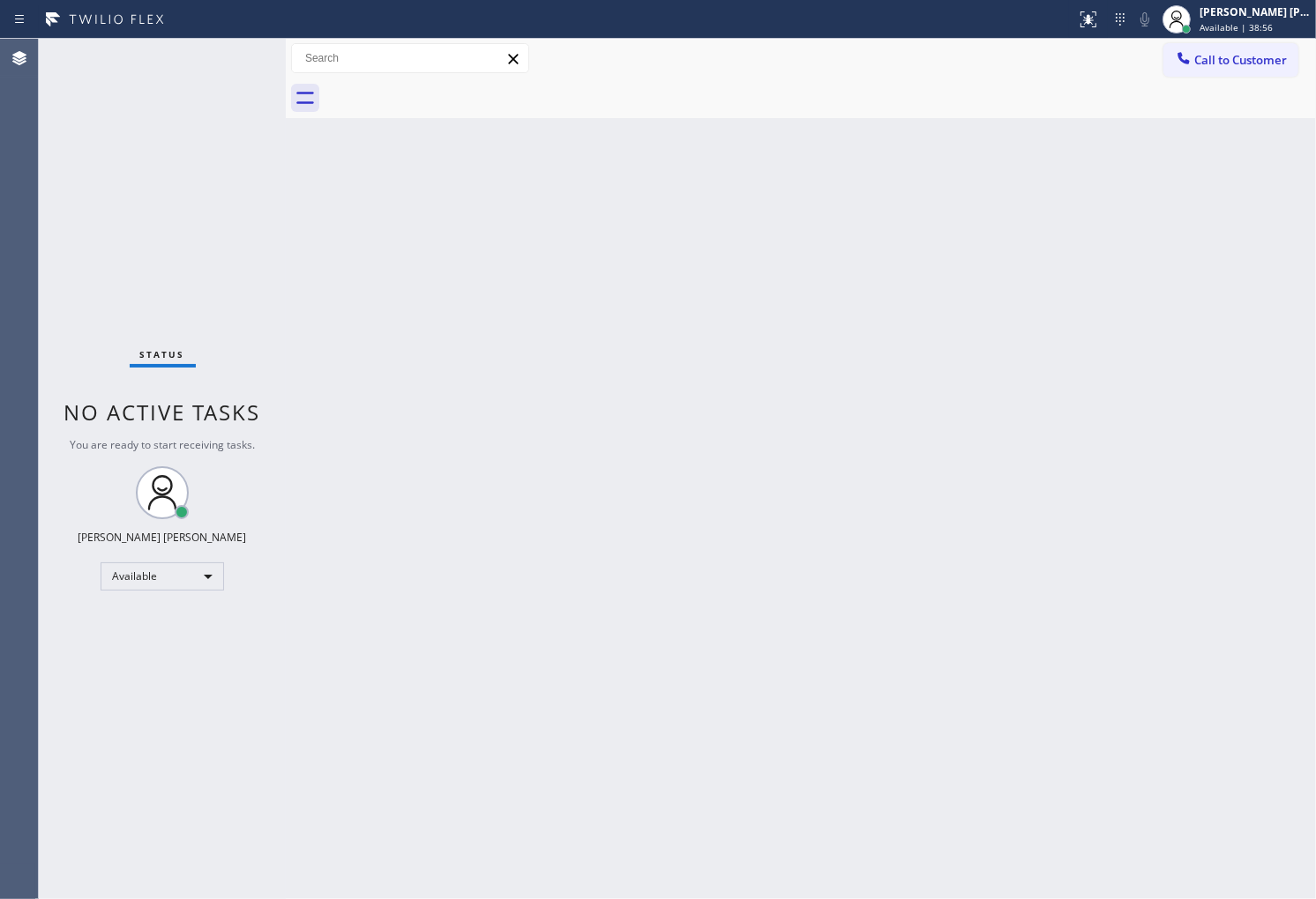
click at [26, 344] on div "Agent Desktop" at bounding box center [18, 469] width 38 height 860
click at [0, 503] on div "Agent Desktop" at bounding box center [18, 469] width 38 height 860
click at [0, 368] on div "Agent Desktop" at bounding box center [18, 469] width 38 height 860
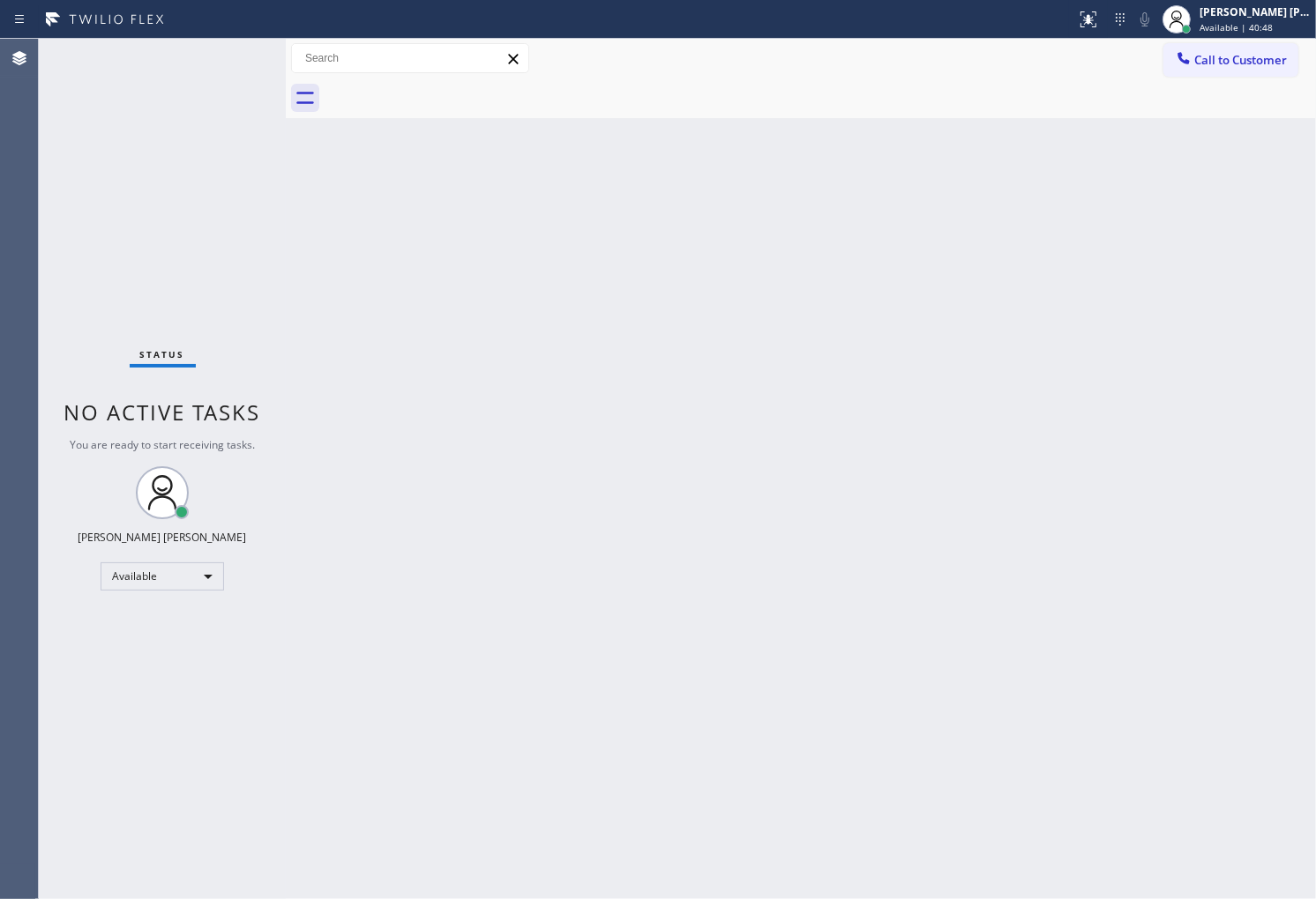
click at [0, 368] on div "Agent Desktop" at bounding box center [18, 469] width 38 height 860
click at [70, 251] on div "Status No active tasks You are ready to start receiving tasks. [PERSON_NAME] [P…" at bounding box center [162, 469] width 247 height 860
click at [312, 288] on div "Back to Dashboard Change Sender ID Customers Technicians Select a contact Outbo…" at bounding box center [801, 469] width 1030 height 860
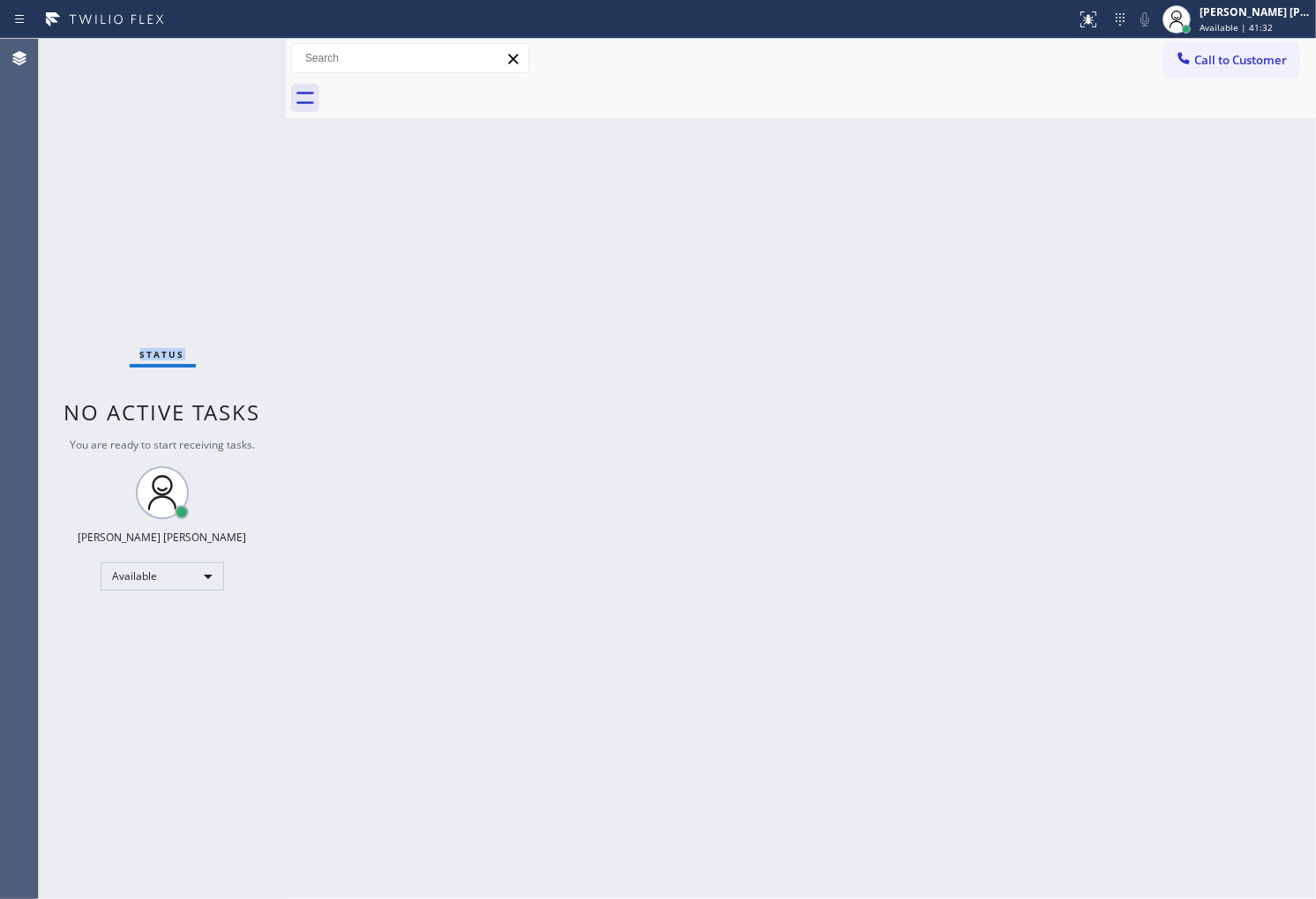
click at [312, 288] on div "Back to Dashboard Change Sender ID Customers Technicians Select a contact Outbo…" at bounding box center [801, 469] width 1030 height 860
click at [20, 503] on div "Agent Desktop" at bounding box center [18, 469] width 38 height 860
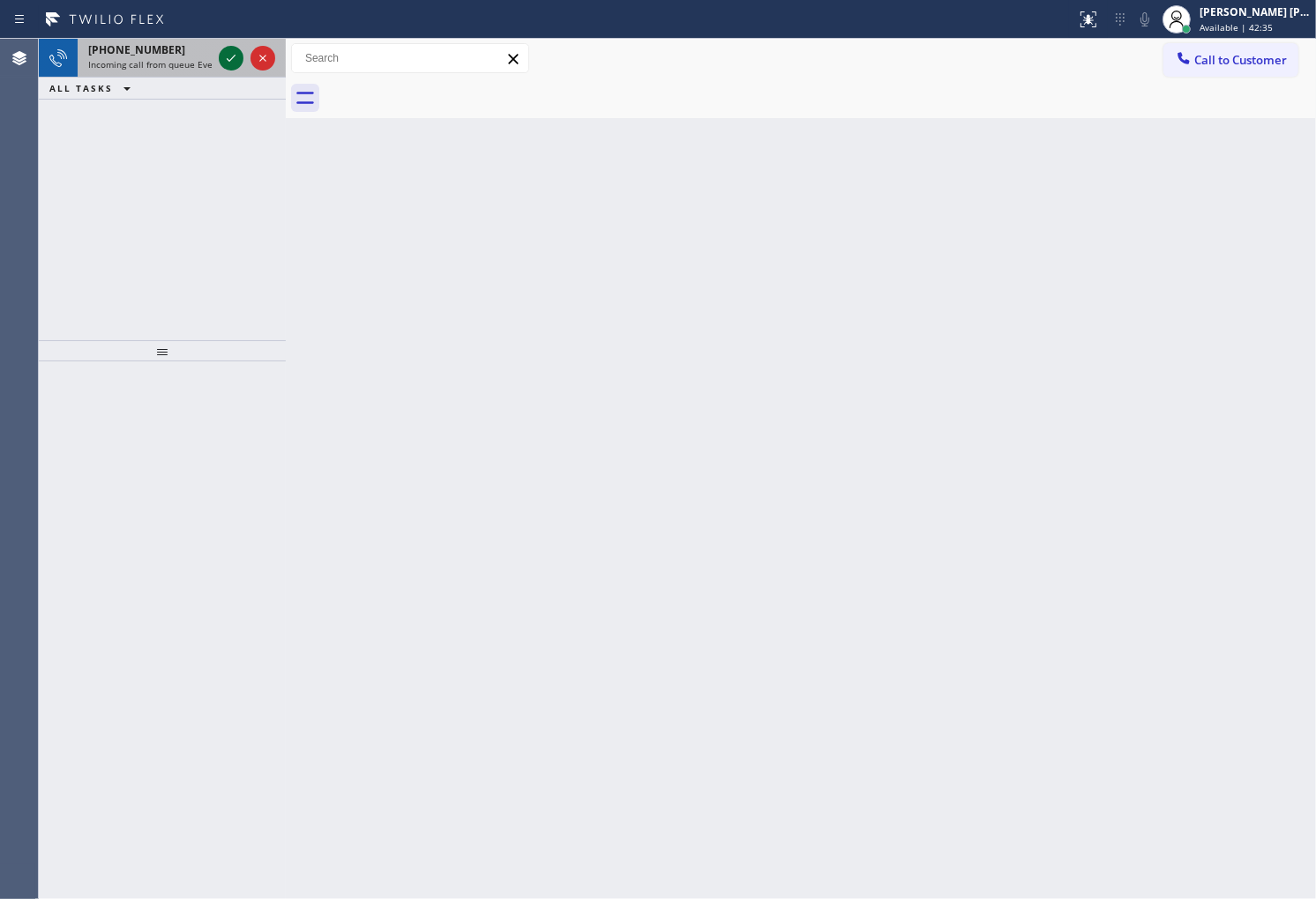
click at [234, 66] on icon at bounding box center [232, 58] width 21 height 21
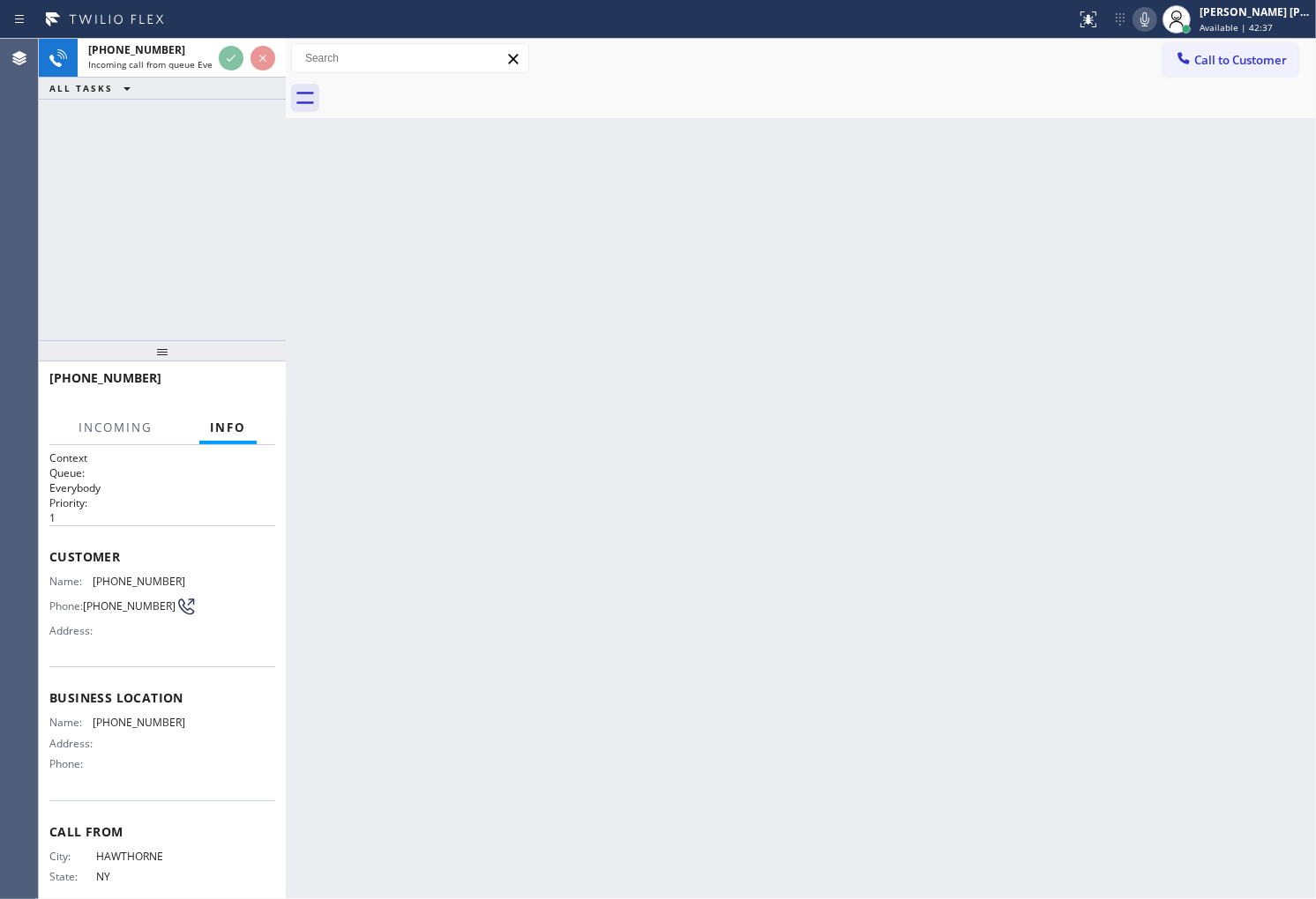
click at [1149, 25] on icon at bounding box center [1144, 19] width 9 height 14
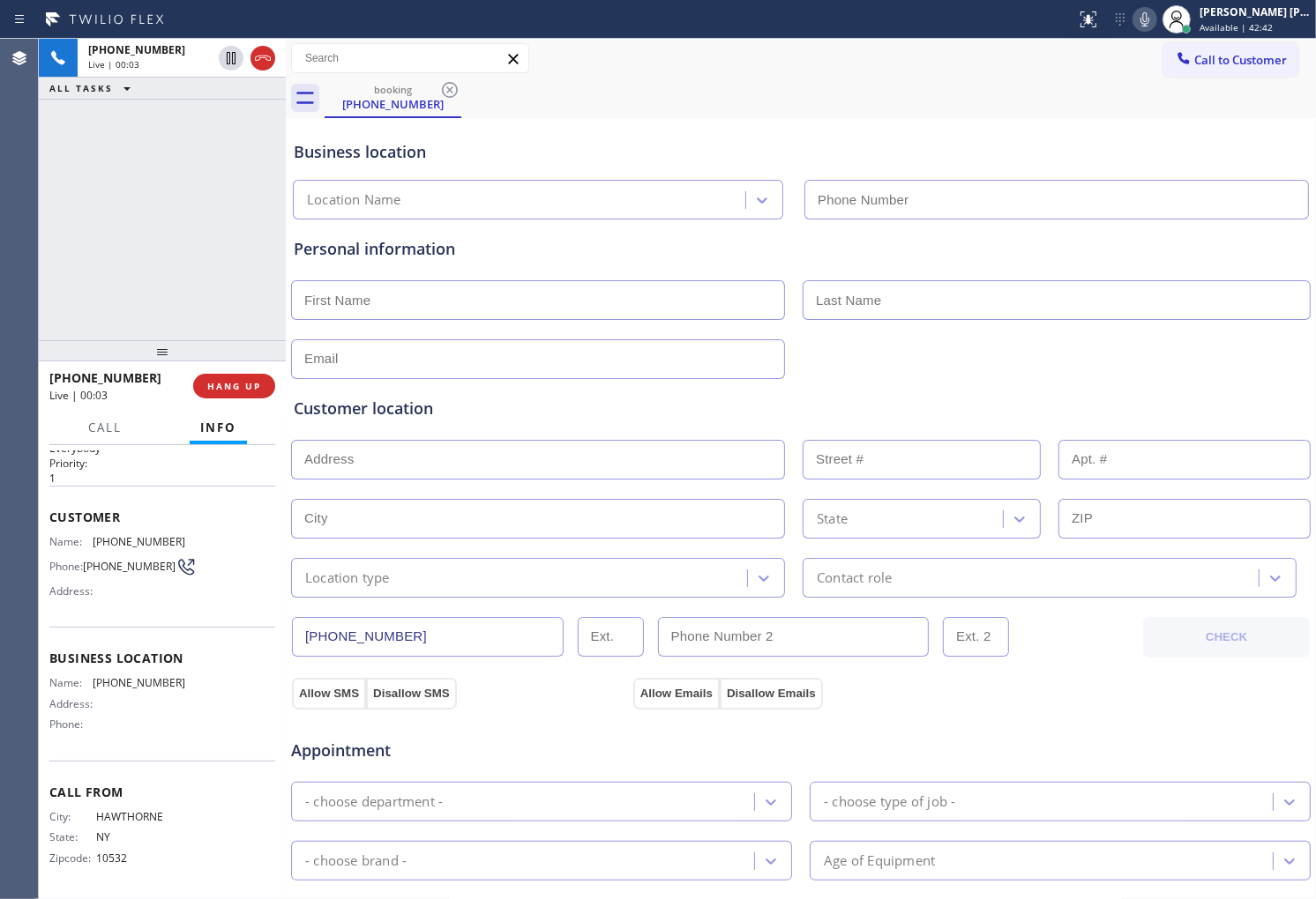
scroll to position [44, 0]
click at [372, 160] on div "Business location" at bounding box center [800, 151] width 1014 height 24
click at [372, 161] on div "Business location" at bounding box center [800, 151] width 1014 height 24
click at [535, 150] on div "Business location" at bounding box center [800, 151] width 1014 height 24
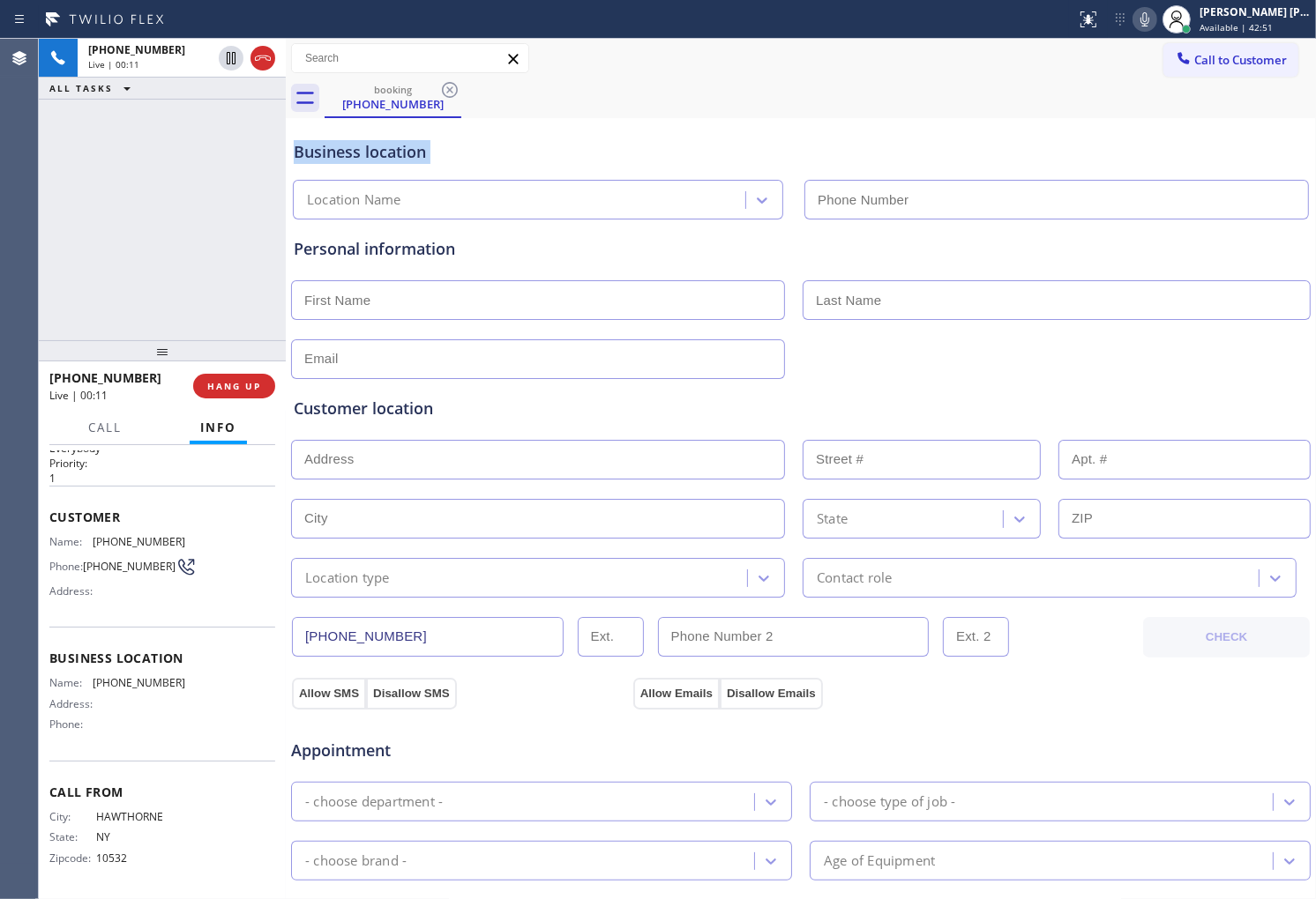
click at [535, 150] on div "Business location" at bounding box center [800, 151] width 1014 height 24
click at [46, 508] on div "Context Queue: Everybody Priority: 1 Customer Name: (347) 319-2492 Phone: (347)…" at bounding box center [162, 672] width 247 height 454
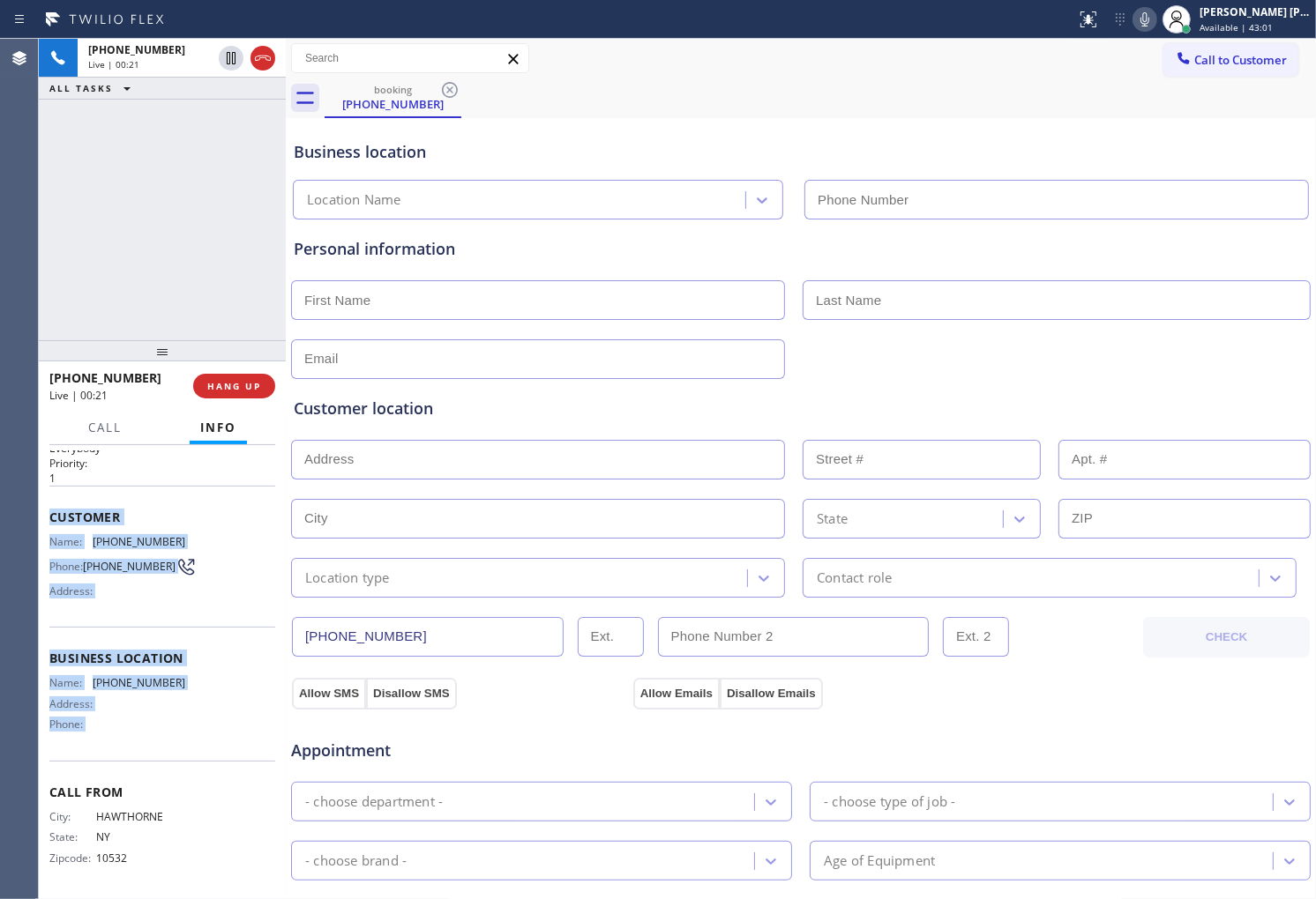
drag, startPoint x: 46, startPoint y: 508, endPoint x: 161, endPoint y: 725, distance: 245.6
click at [161, 725] on div "Context Queue: Everybody Priority: 1 Customer Name: (347) 319-2492 Phone: (347)…" at bounding box center [162, 672] width 247 height 454
click at [161, 725] on div "Phone:" at bounding box center [117, 724] width 136 height 14
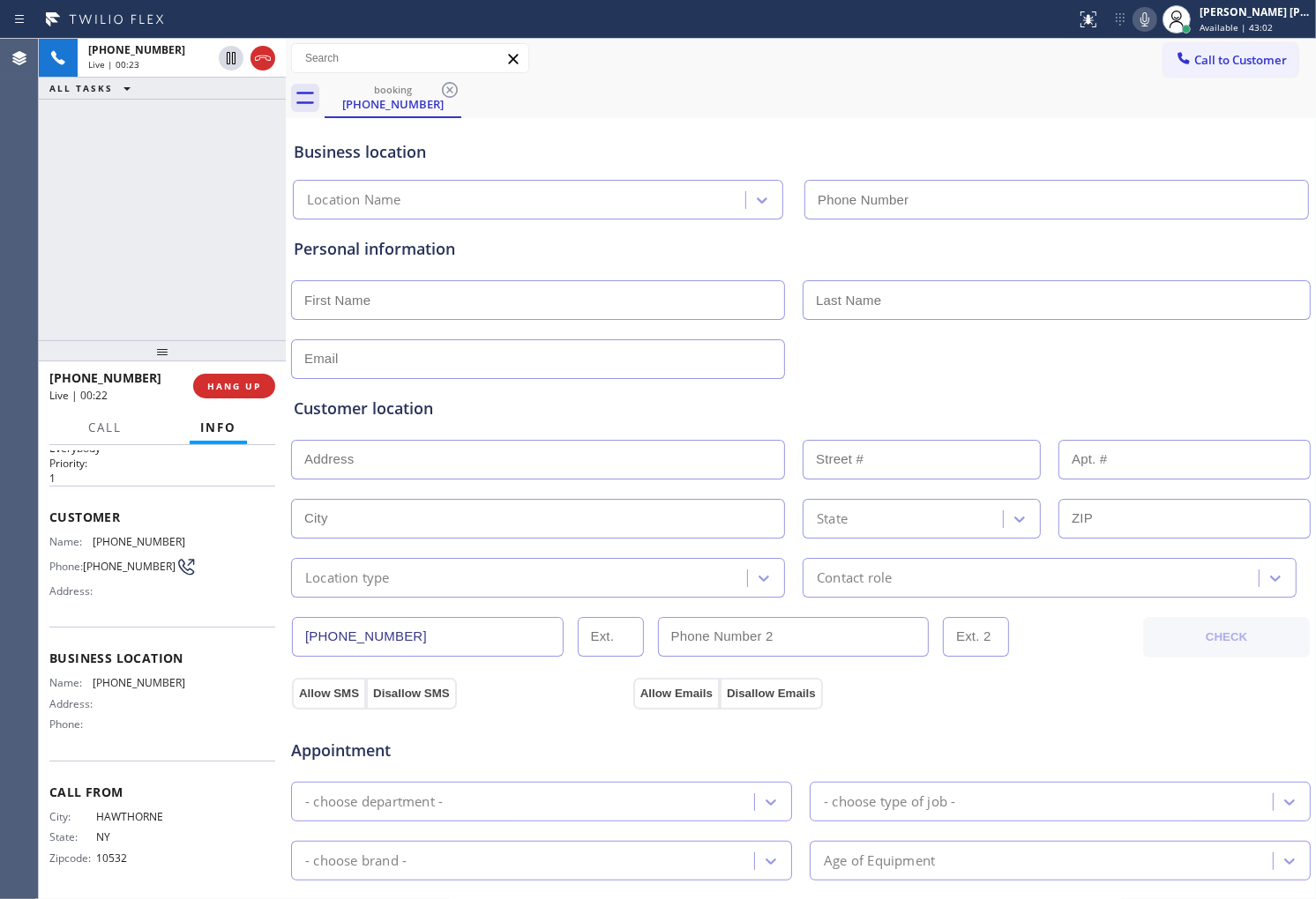
click at [42, 499] on div "Context Queue: Everybody Priority: 1 Customer Name: (347) 319-2492 Phone: (347)…" at bounding box center [162, 672] width 247 height 454
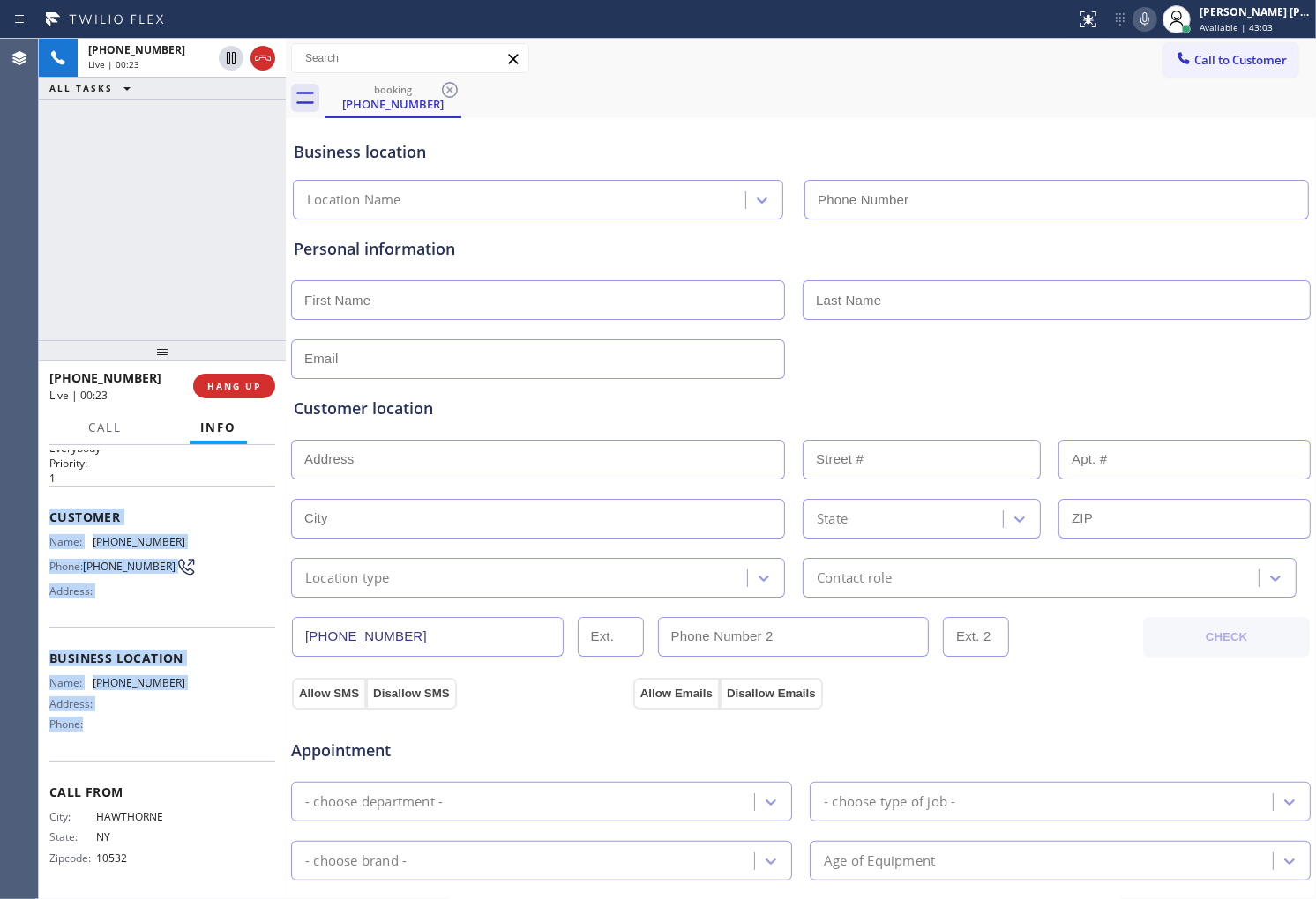
drag, startPoint x: 48, startPoint y: 508, endPoint x: 163, endPoint y: 718, distance: 239.4
click at [163, 718] on div "Context Queue: Everybody Priority: 1 Customer Name: (347) 319-2492 Phone: (347)…" at bounding box center [162, 652] width 226 height 483
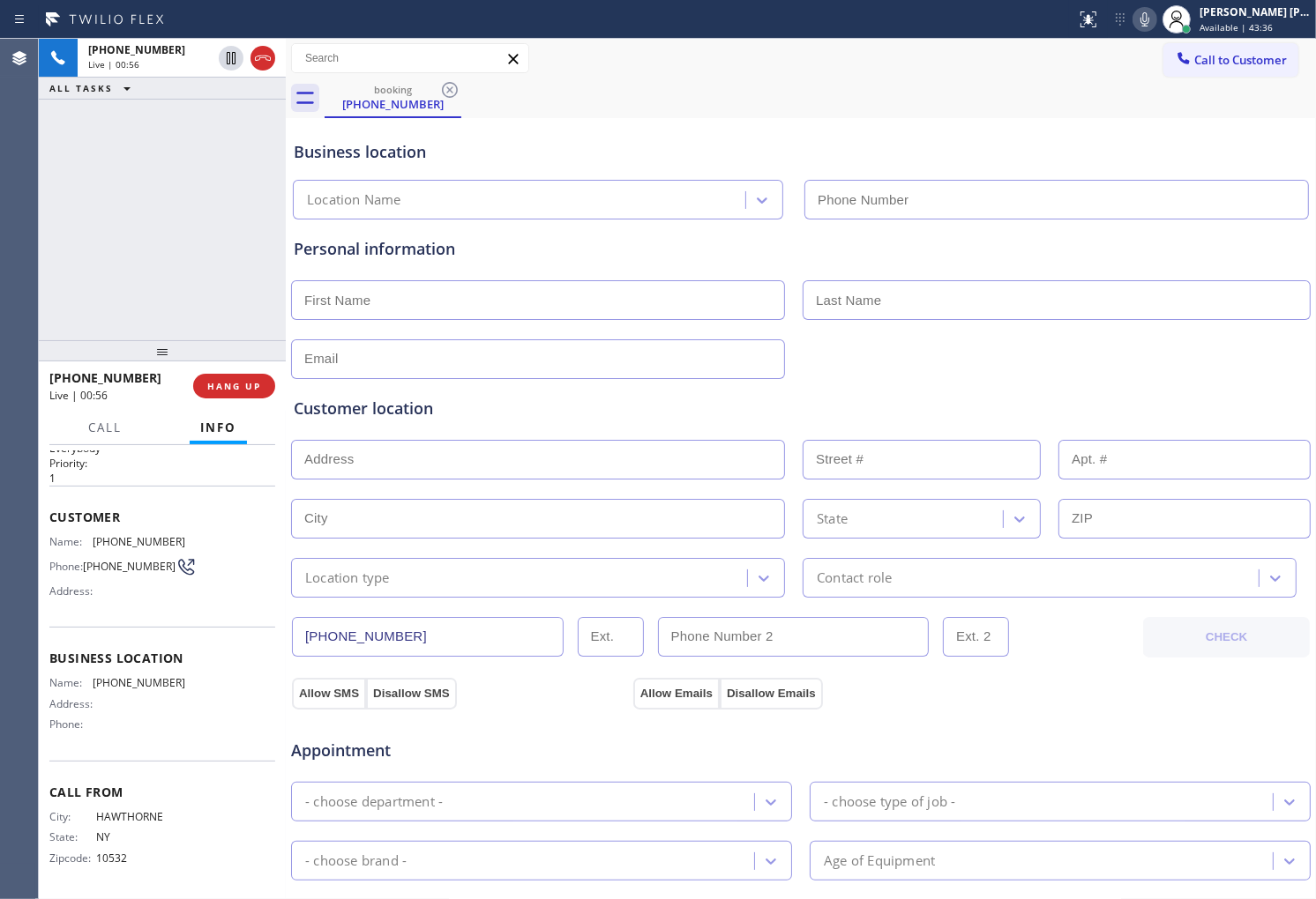
click at [77, 345] on div at bounding box center [162, 351] width 247 height 21
click at [1154, 20] on icon at bounding box center [1144, 19] width 21 height 21
click at [111, 241] on div "+13473192492 Live | 01:06 ALL TASKS ALL TASKS ACTIVE TASKS TASKS IN WRAP UP" at bounding box center [162, 189] width 247 height 302
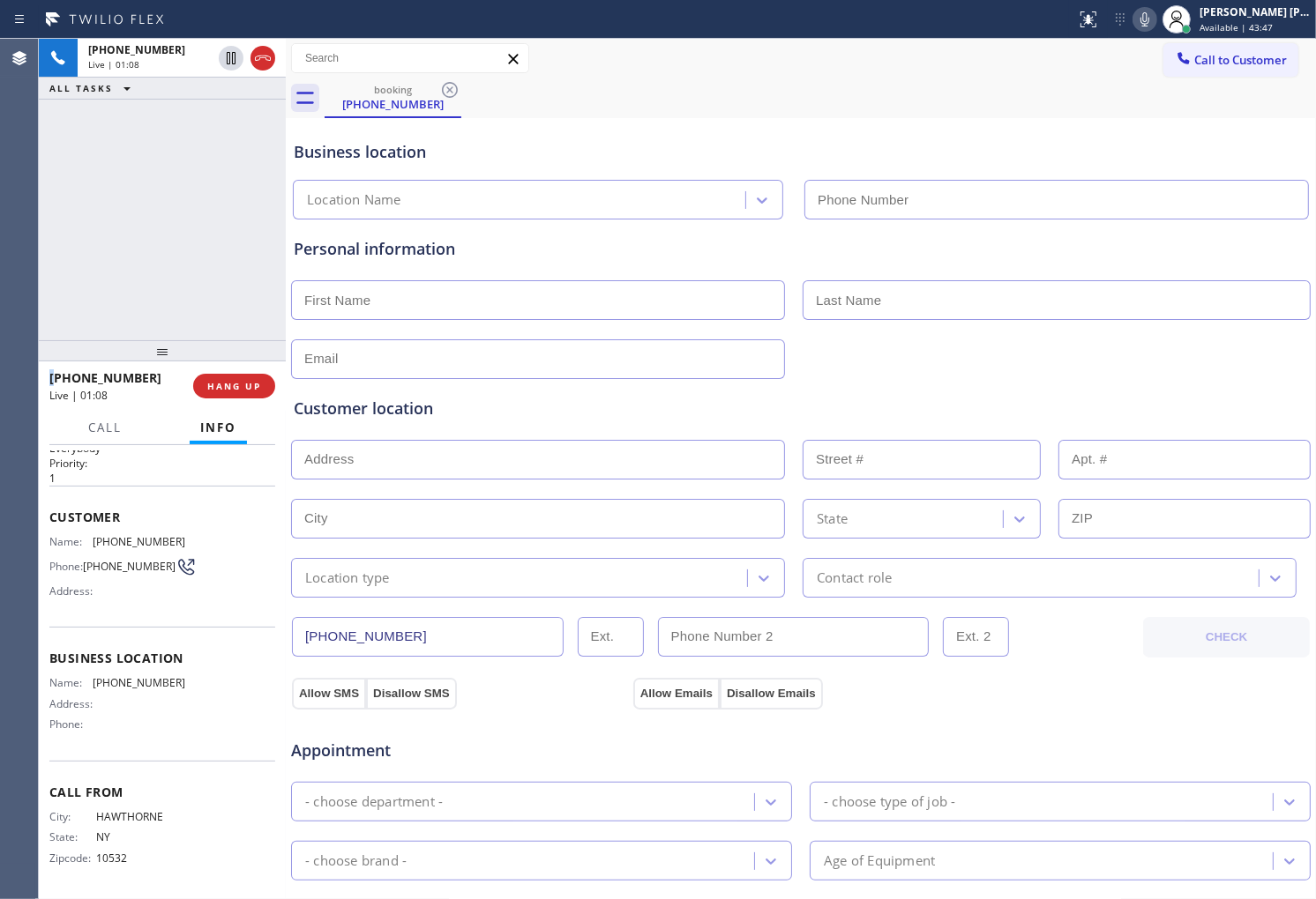
click at [46, 505] on div "Context Queue: Everybody Priority: 1 Customer Name: (347) 319-2492 Phone: (347)…" at bounding box center [162, 672] width 247 height 454
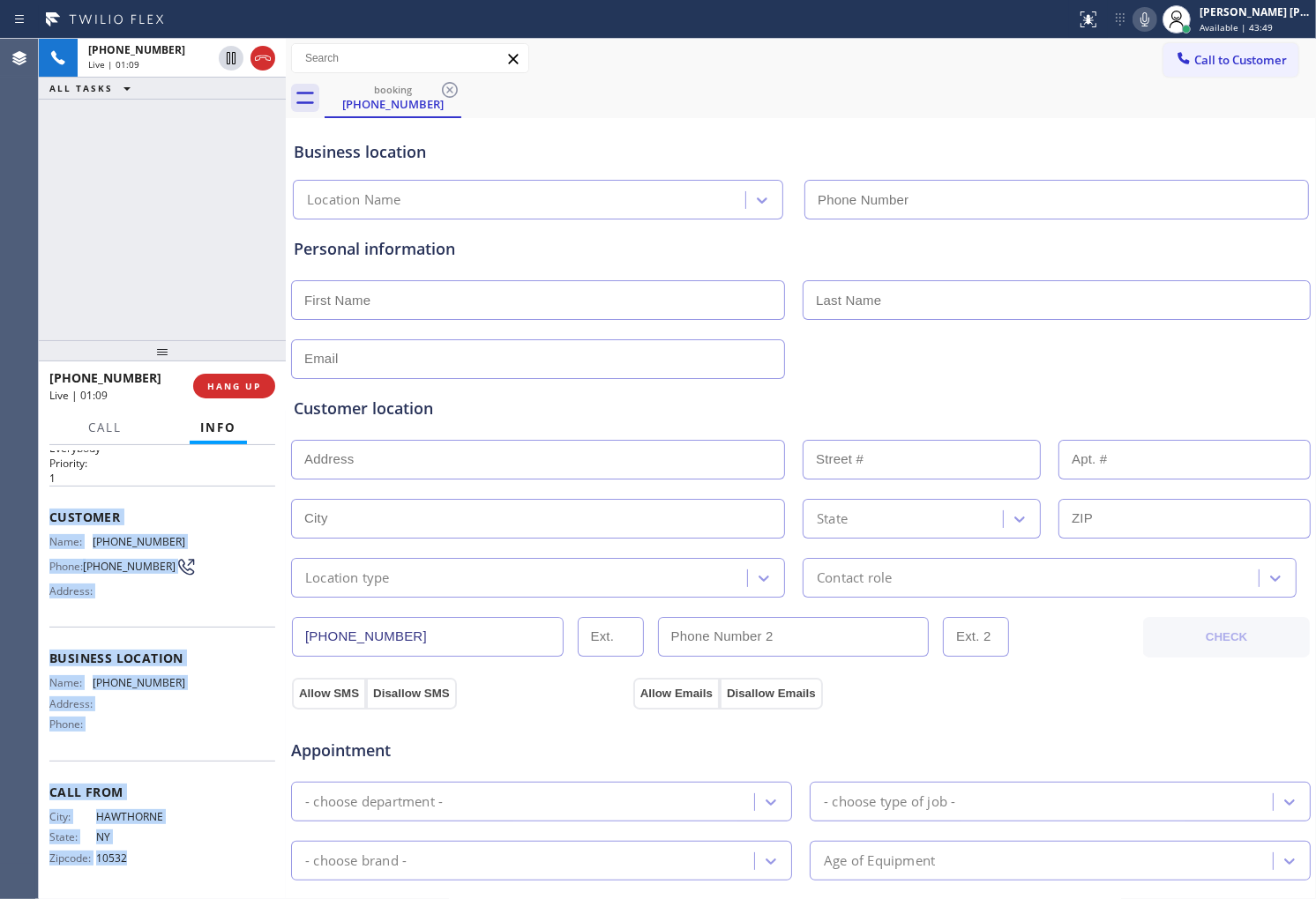
drag, startPoint x: 125, startPoint y: 627, endPoint x: 157, endPoint y: 868, distance: 243.1
click at [157, 868] on div "Context Queue: Everybody Priority: 1 Customer Name: (347) 319-2492 Phone: (347)…" at bounding box center [162, 652] width 226 height 483
click at [157, 868] on div "City: HAWTHORNE State: NY Zipcode: 10532" at bounding box center [117, 841] width 136 height 62
drag, startPoint x: 142, startPoint y: 662, endPoint x: 151, endPoint y: 814, distance: 152.3
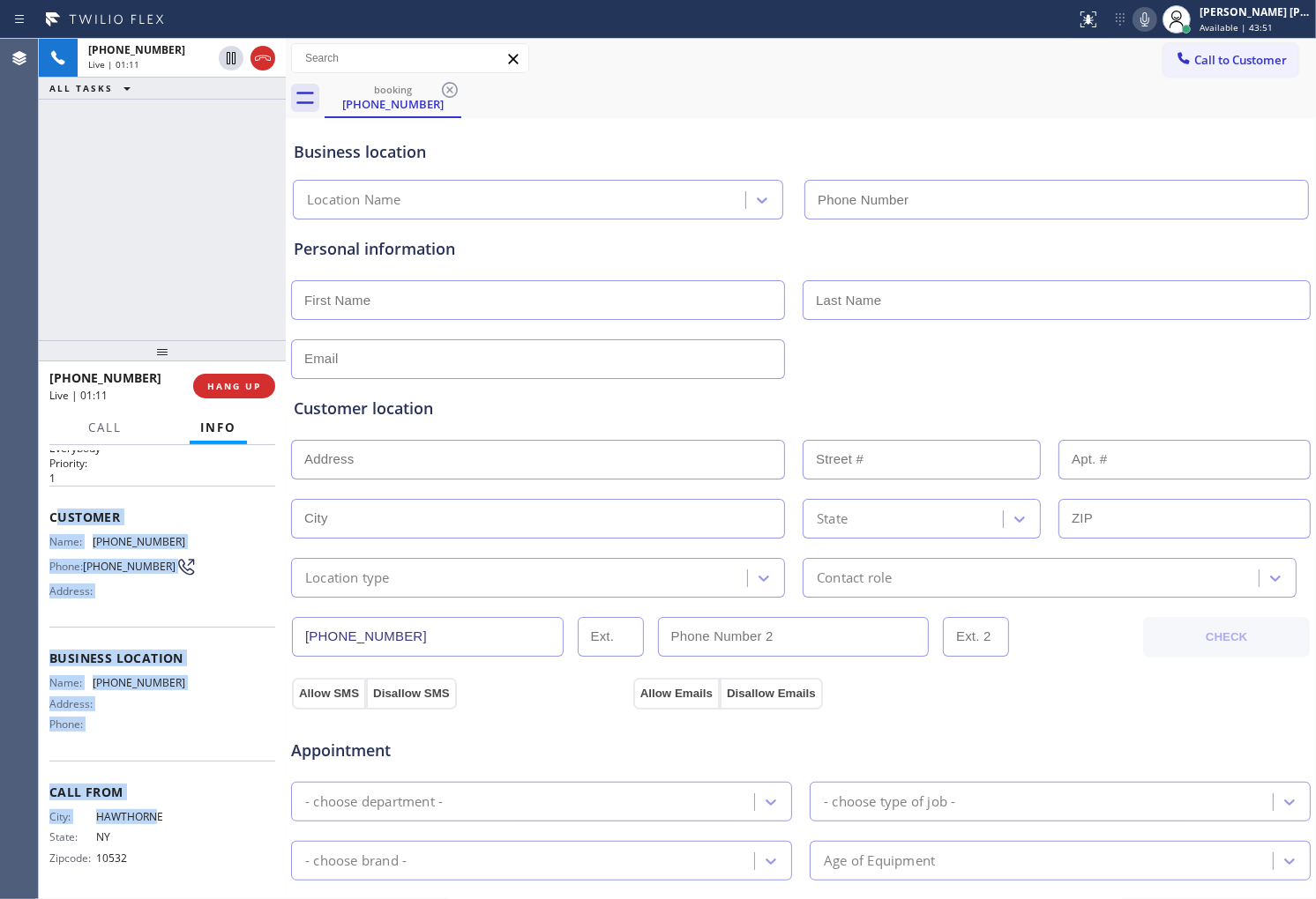
click at [151, 814] on div "Context Queue: Everybody Priority: 1 Customer Name: (347) 319-2492 Phone: (347)…" at bounding box center [162, 652] width 226 height 483
click at [101, 547] on div "Name: (347) 319-2492 Phone: (347) 319-2492 Address:" at bounding box center [117, 570] width 136 height 69
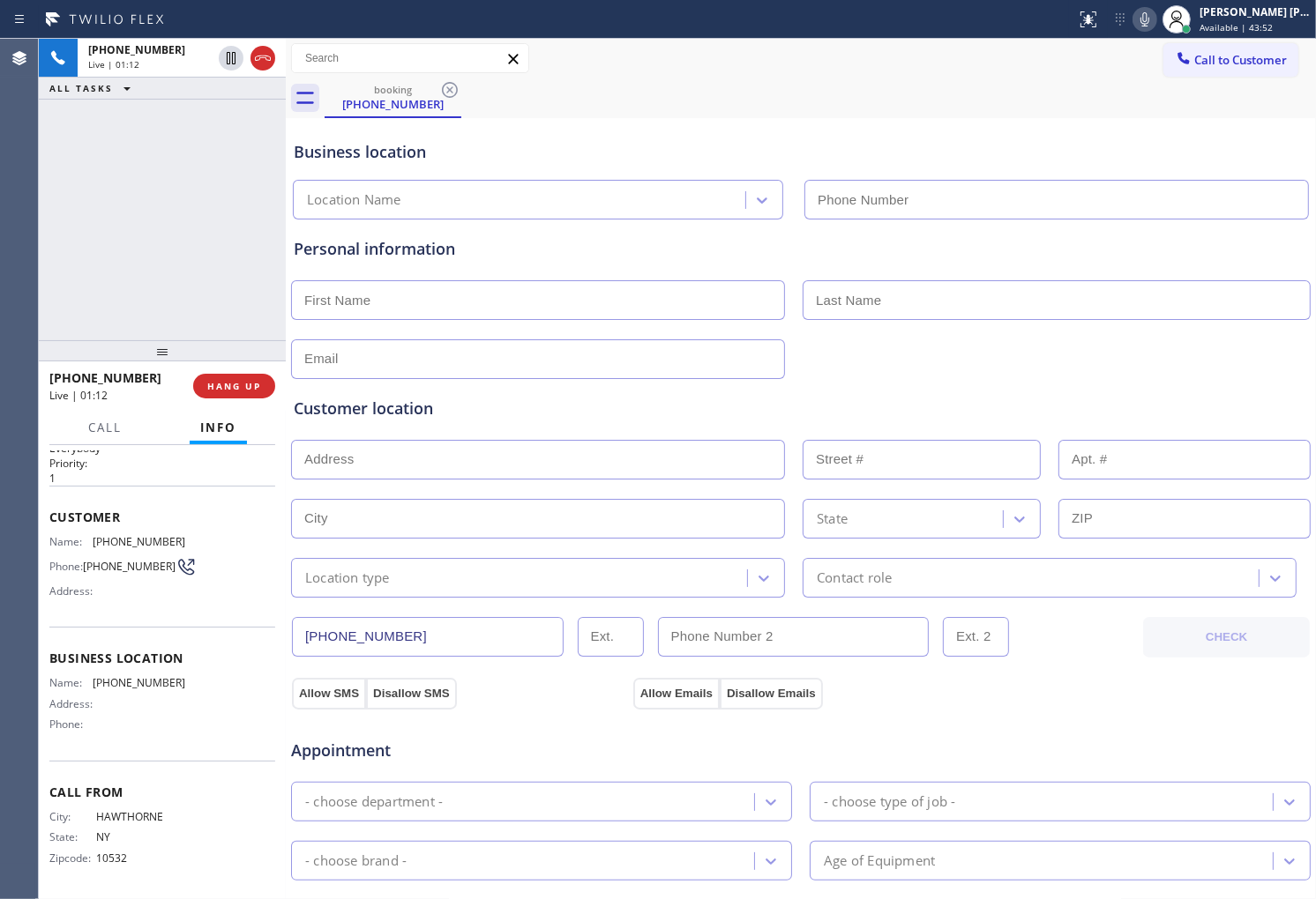
click at [45, 506] on div "Context Queue: Everybody Priority: 1 Customer Name: (347) 319-2492 Phone: (347)…" at bounding box center [162, 672] width 247 height 454
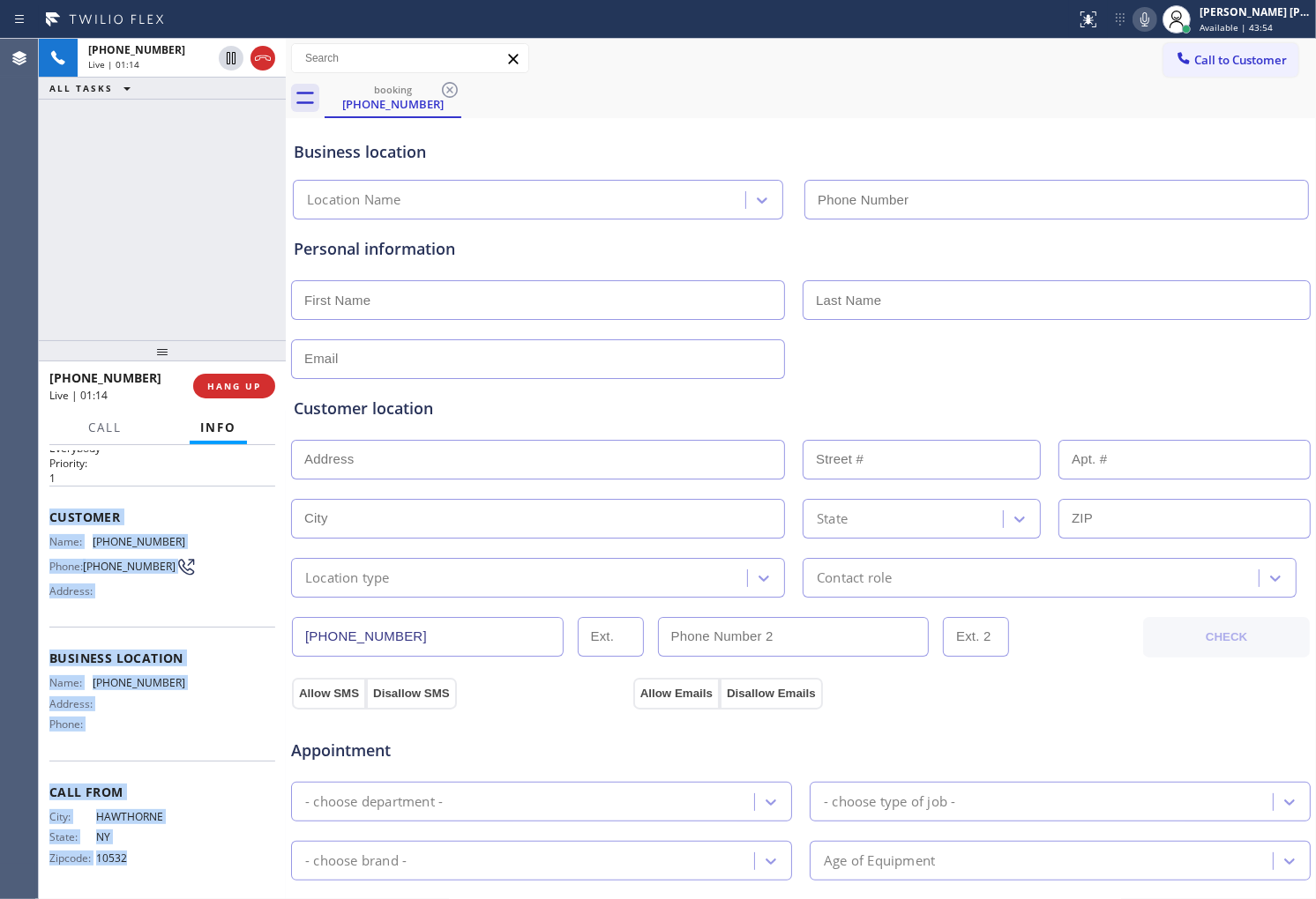
drag, startPoint x: 112, startPoint y: 591, endPoint x: 148, endPoint y: 858, distance: 269.4
click at [148, 858] on div "Context Queue: Everybody Priority: 1 Customer Name: (347) 319-2492 Phone: (347)…" at bounding box center [162, 672] width 247 height 454
click at [75, 231] on div "+13473192492 Live | 01:20 ALL TASKS ALL TASKS ACTIVE TASKS TASKS IN WRAP UP" at bounding box center [162, 189] width 247 height 302
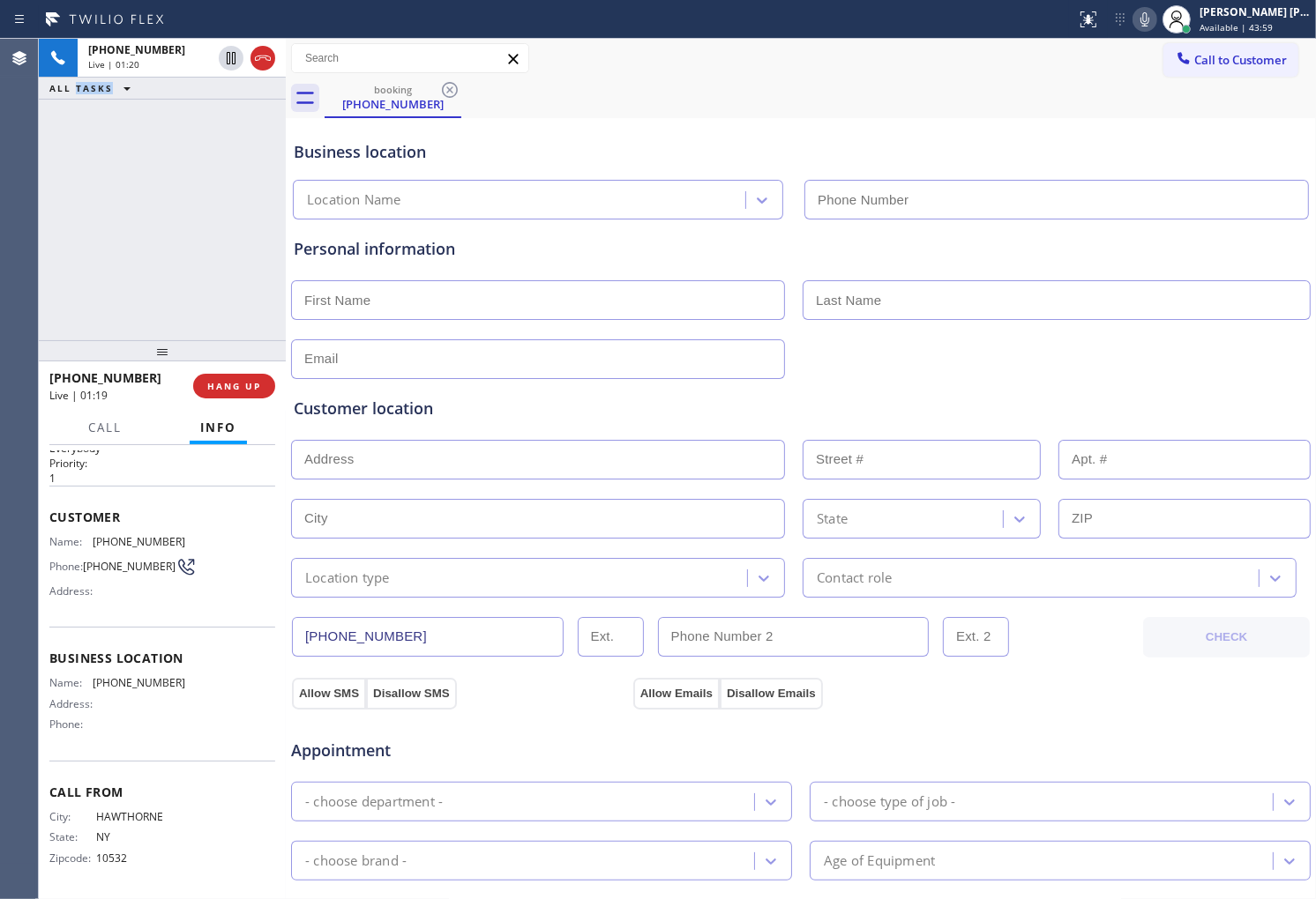
click at [75, 231] on div "+13473192492 Live | 01:20 ALL TASKS ALL TASKS ACTIVE TASKS TASKS IN WRAP UP" at bounding box center [162, 189] width 247 height 302
click at [508, 127] on div "Business location Location Name" at bounding box center [801, 171] width 1021 height 97
click at [79, 332] on div "+13473192492 Live | 01:54 ALL TASKS ALL TASKS ACTIVE TASKS TASKS IN WRAP UP" at bounding box center [162, 189] width 247 height 302
click at [115, 424] on span "Call" at bounding box center [104, 427] width 34 height 15
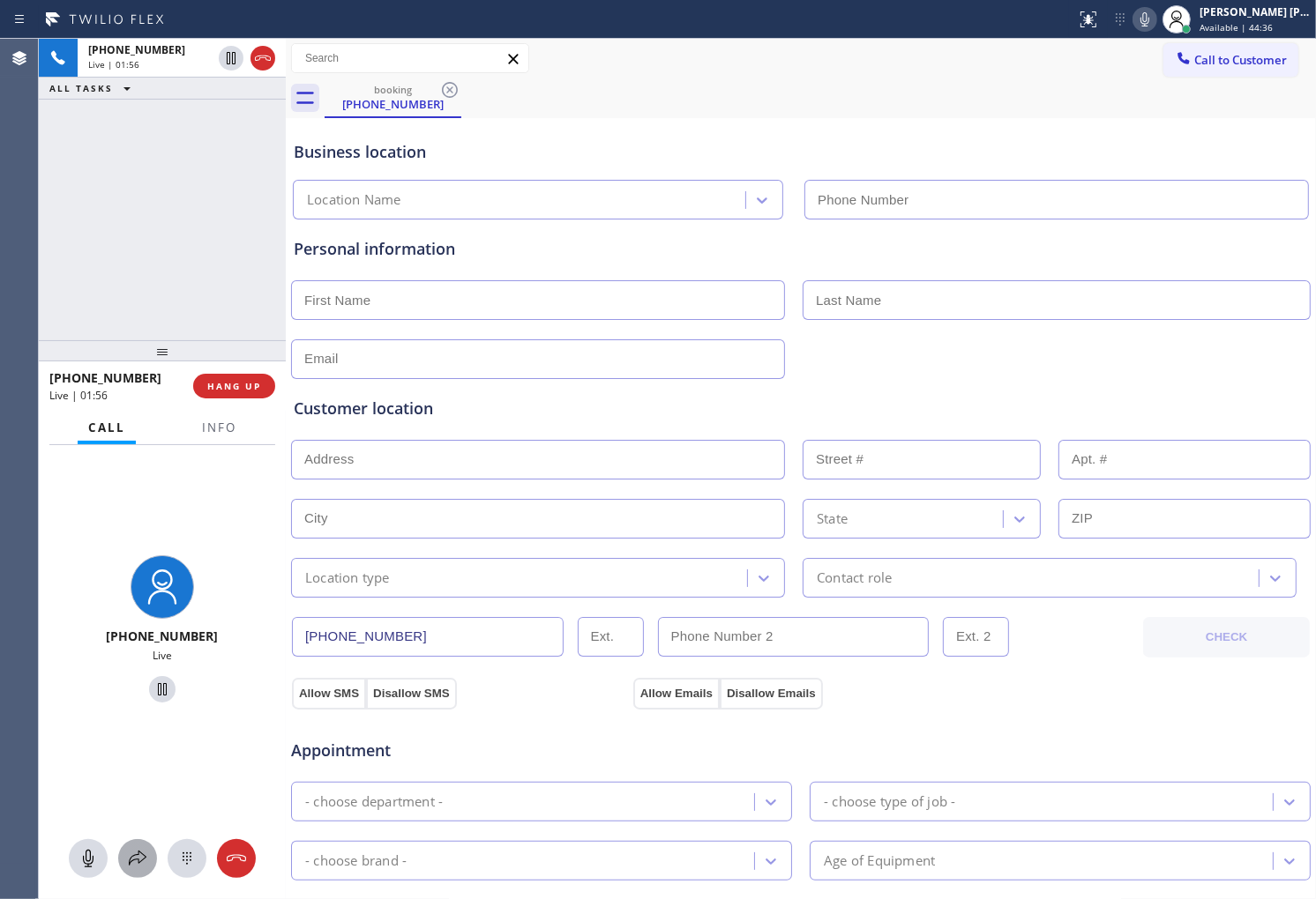
click at [143, 854] on icon at bounding box center [138, 858] width 21 height 21
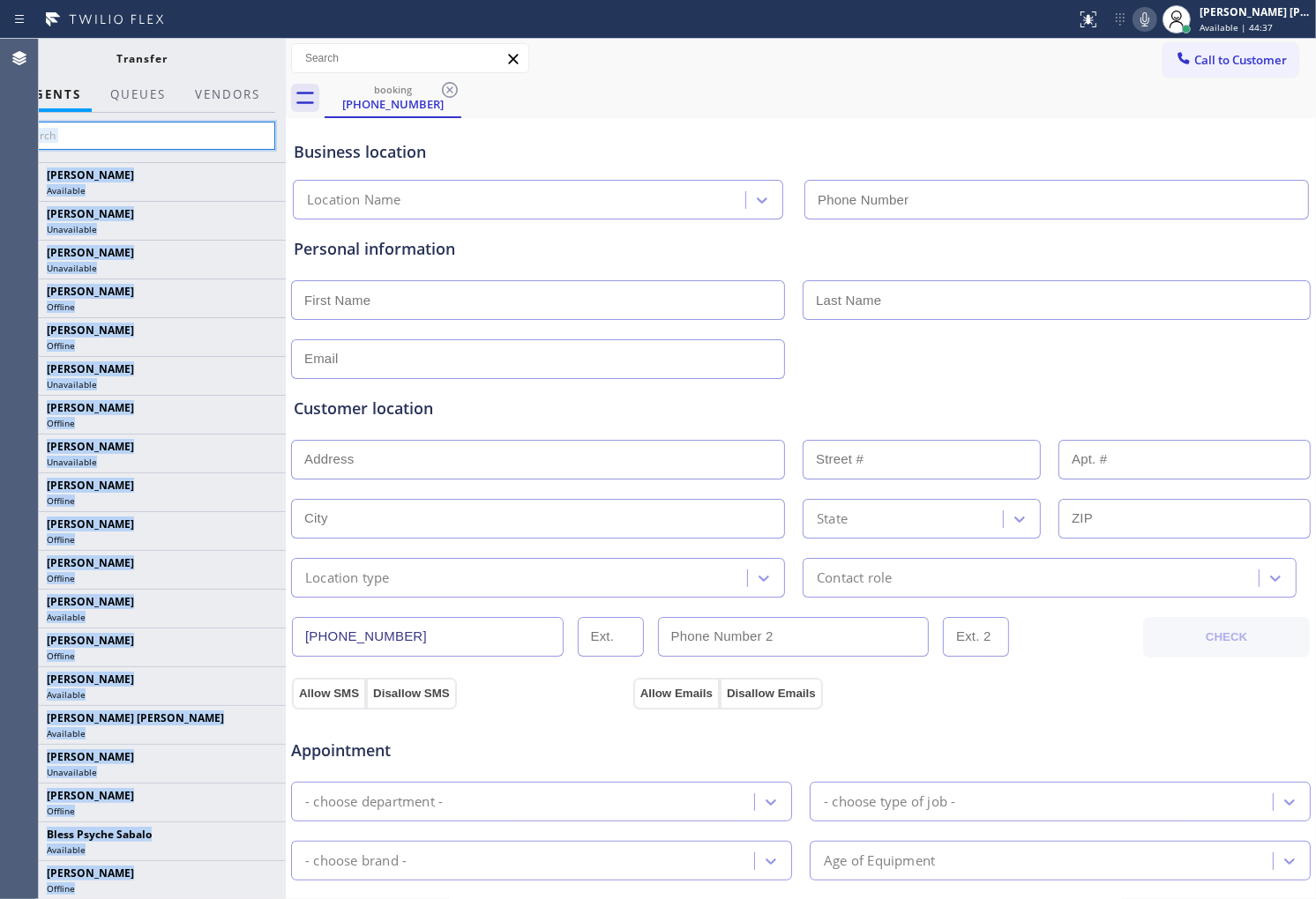
click at [112, 139] on input "text" at bounding box center [142, 135] width 265 height 28
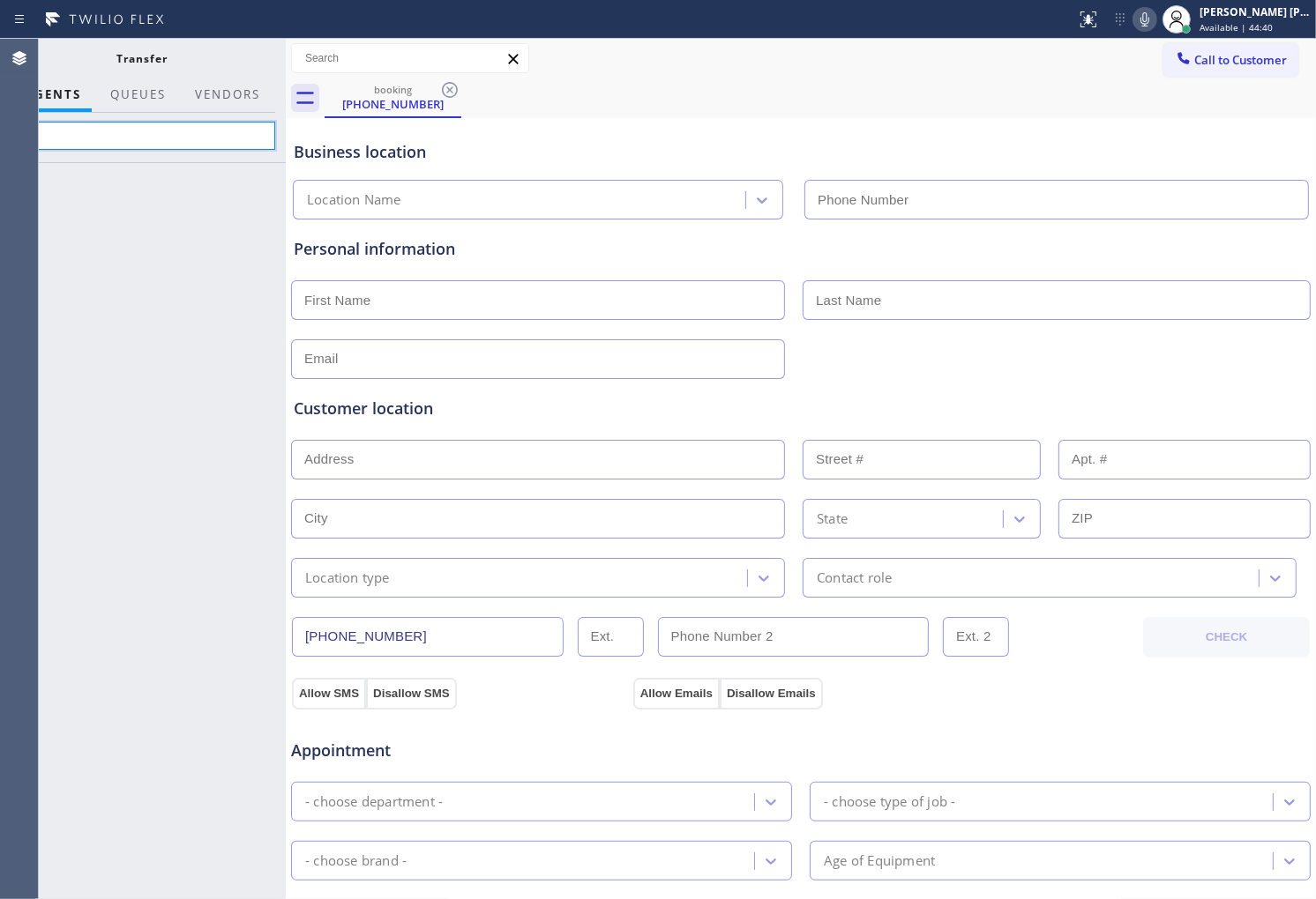
type input "jan"
click at [97, 218] on div at bounding box center [142, 531] width 287 height 737
click at [93, 139] on input "jan" at bounding box center [142, 135] width 265 height 28
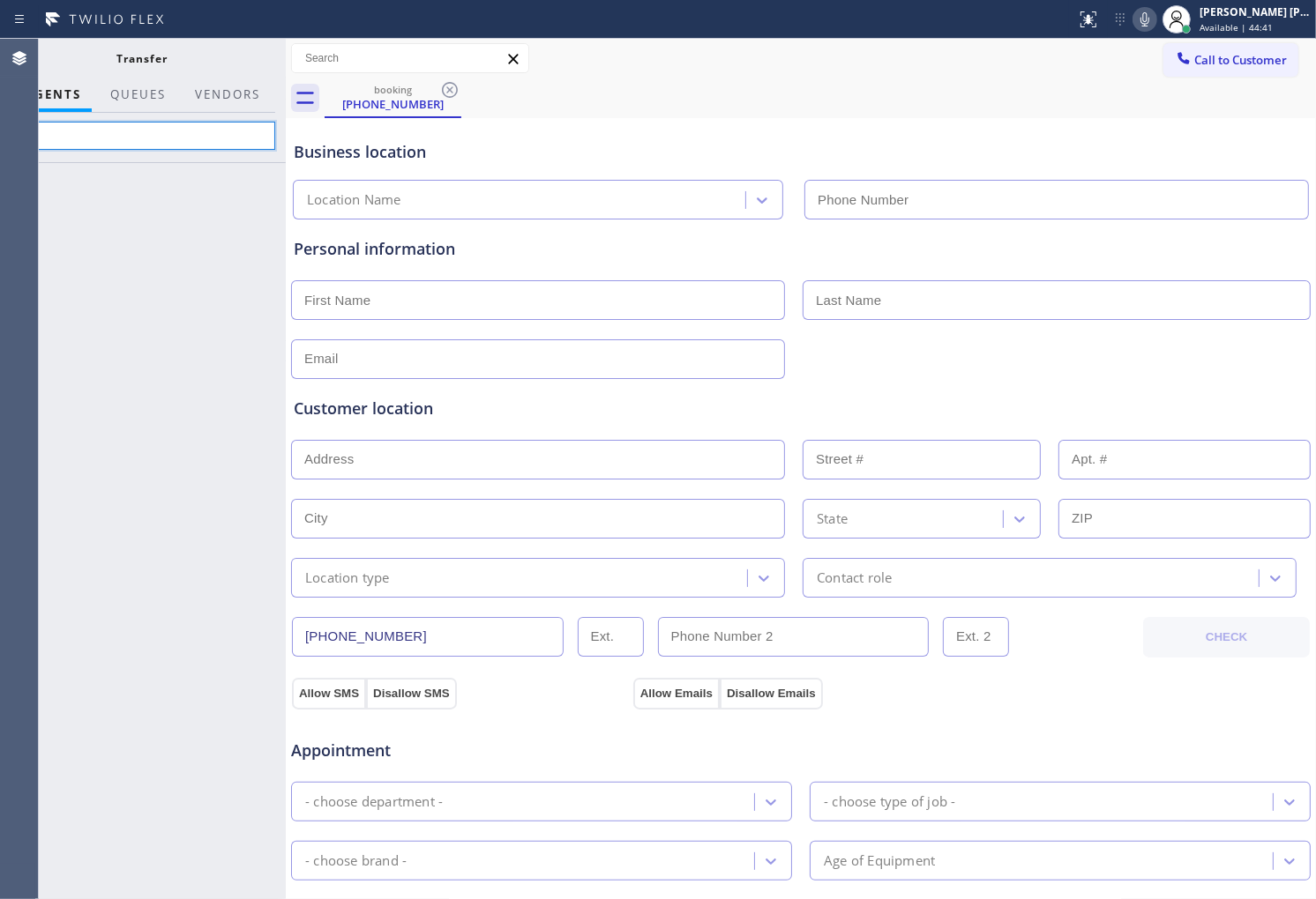
click at [93, 139] on input "jan" at bounding box center [142, 135] width 265 height 28
click at [94, 139] on input "jan" at bounding box center [142, 135] width 265 height 28
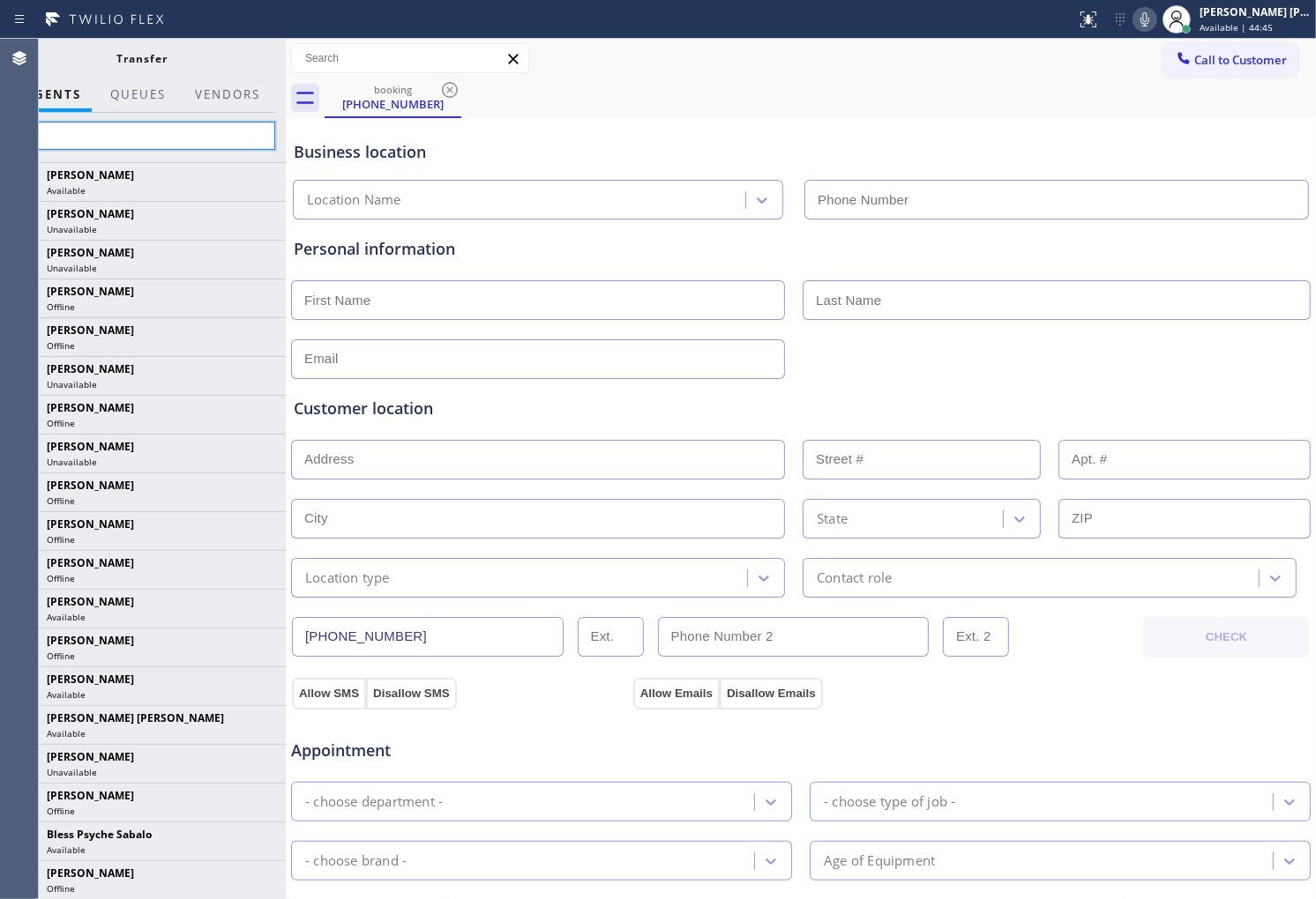
click at [94, 139] on input "jan" at bounding box center [142, 135] width 265 height 28
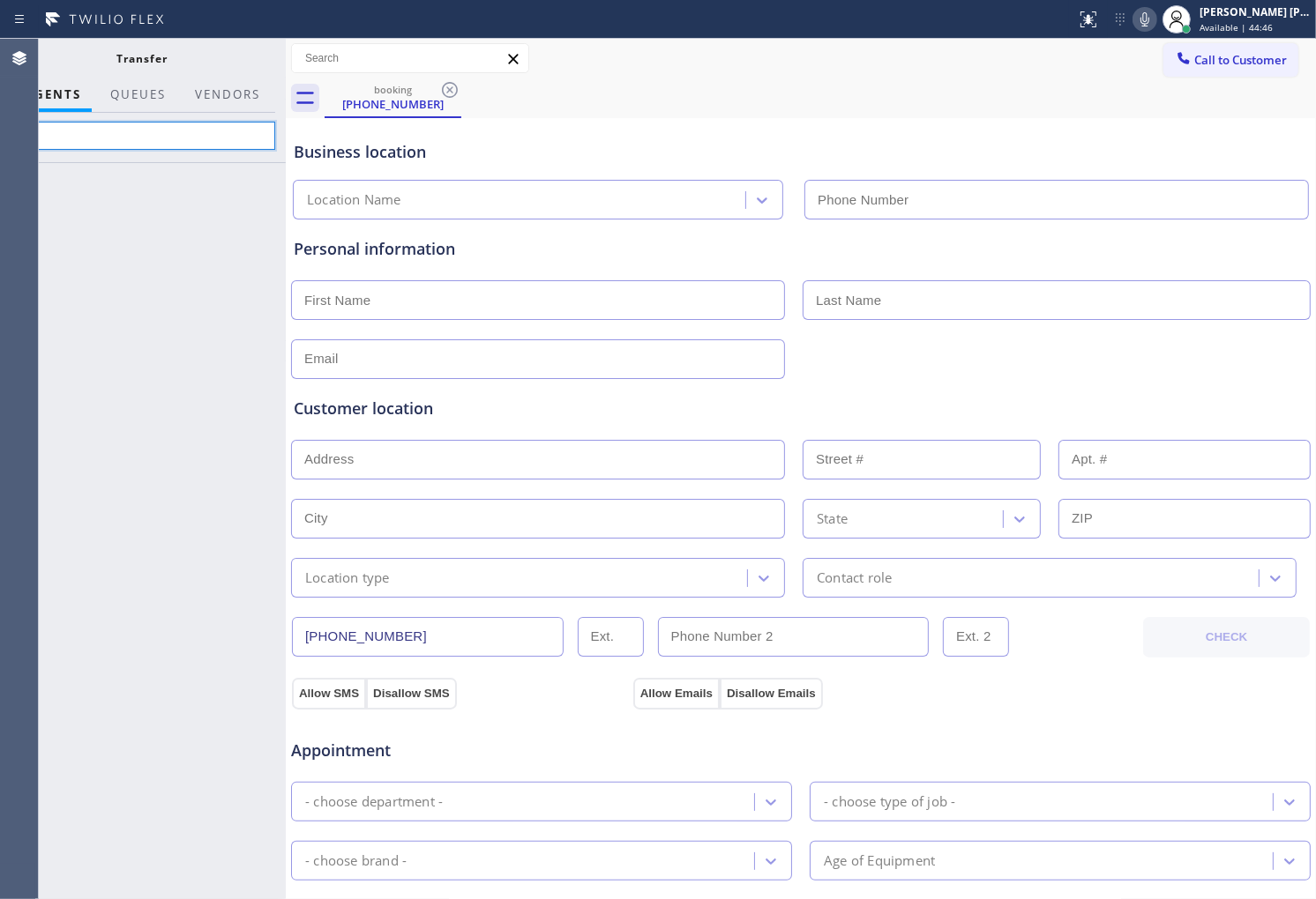
click at [94, 139] on input "jan" at bounding box center [142, 135] width 265 height 28
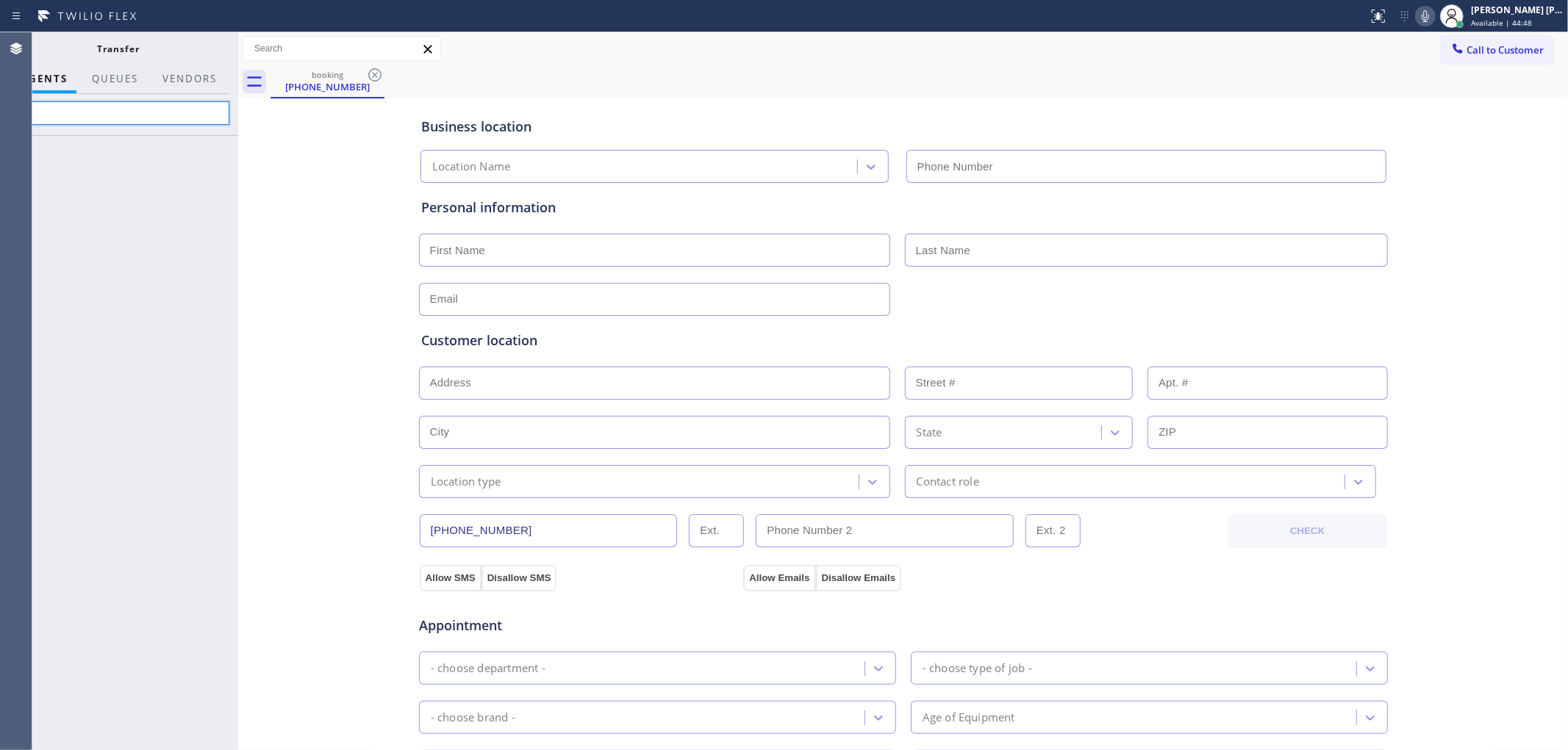
click at [93, 122] on input "jan" at bounding box center [118, 113] width 221 height 23
click at [62, 193] on div at bounding box center [118, 442] width 239 height 615
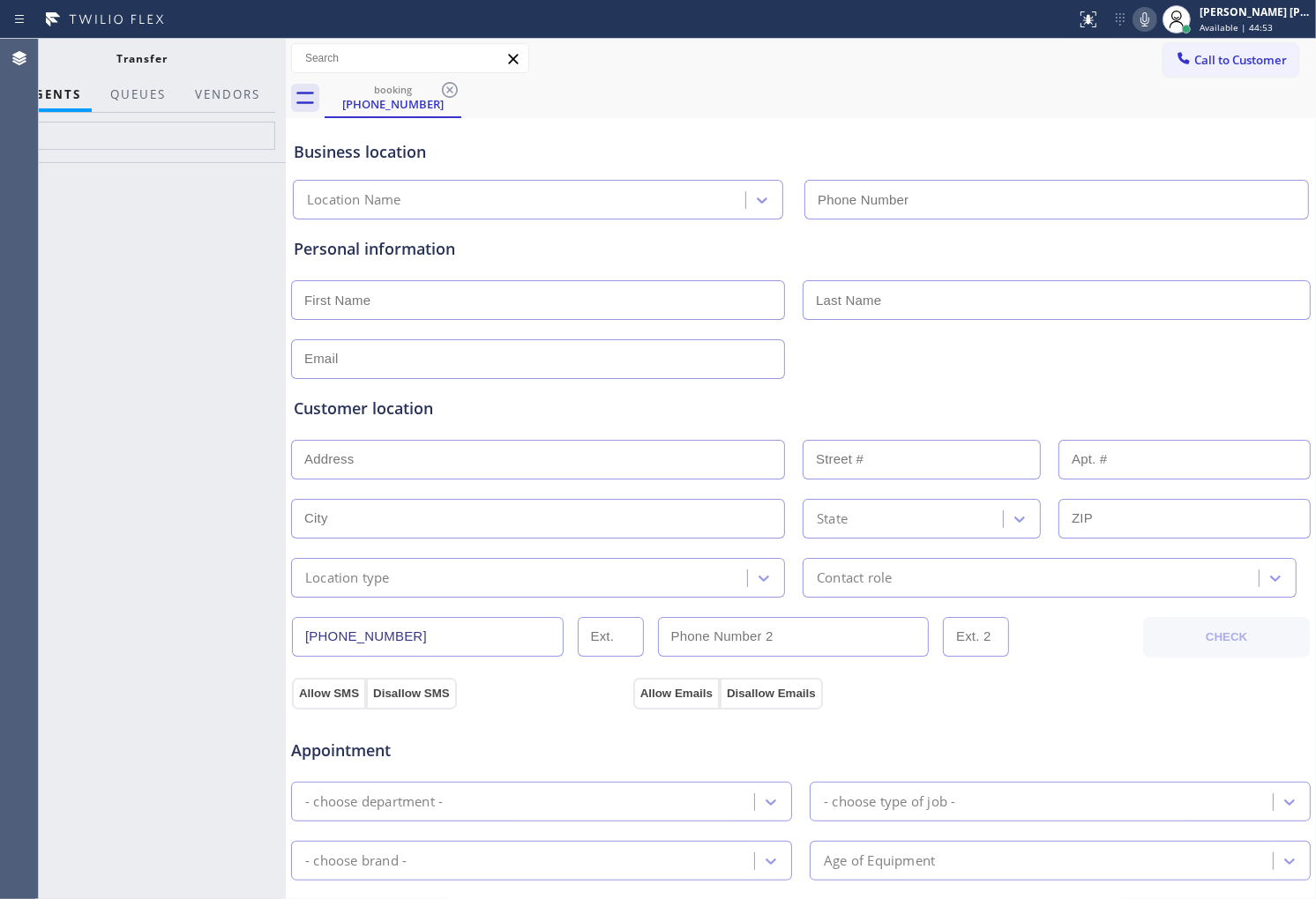
click at [0, 388] on div "Agent Desktop" at bounding box center [18, 469] width 38 height 860
drag, startPoint x: 49, startPoint y: 394, endPoint x: 149, endPoint y: 126, distance: 286.0
click at [54, 390] on div at bounding box center [142, 531] width 287 height 737
click at [123, 141] on input "jan" at bounding box center [142, 135] width 265 height 28
type input "j"
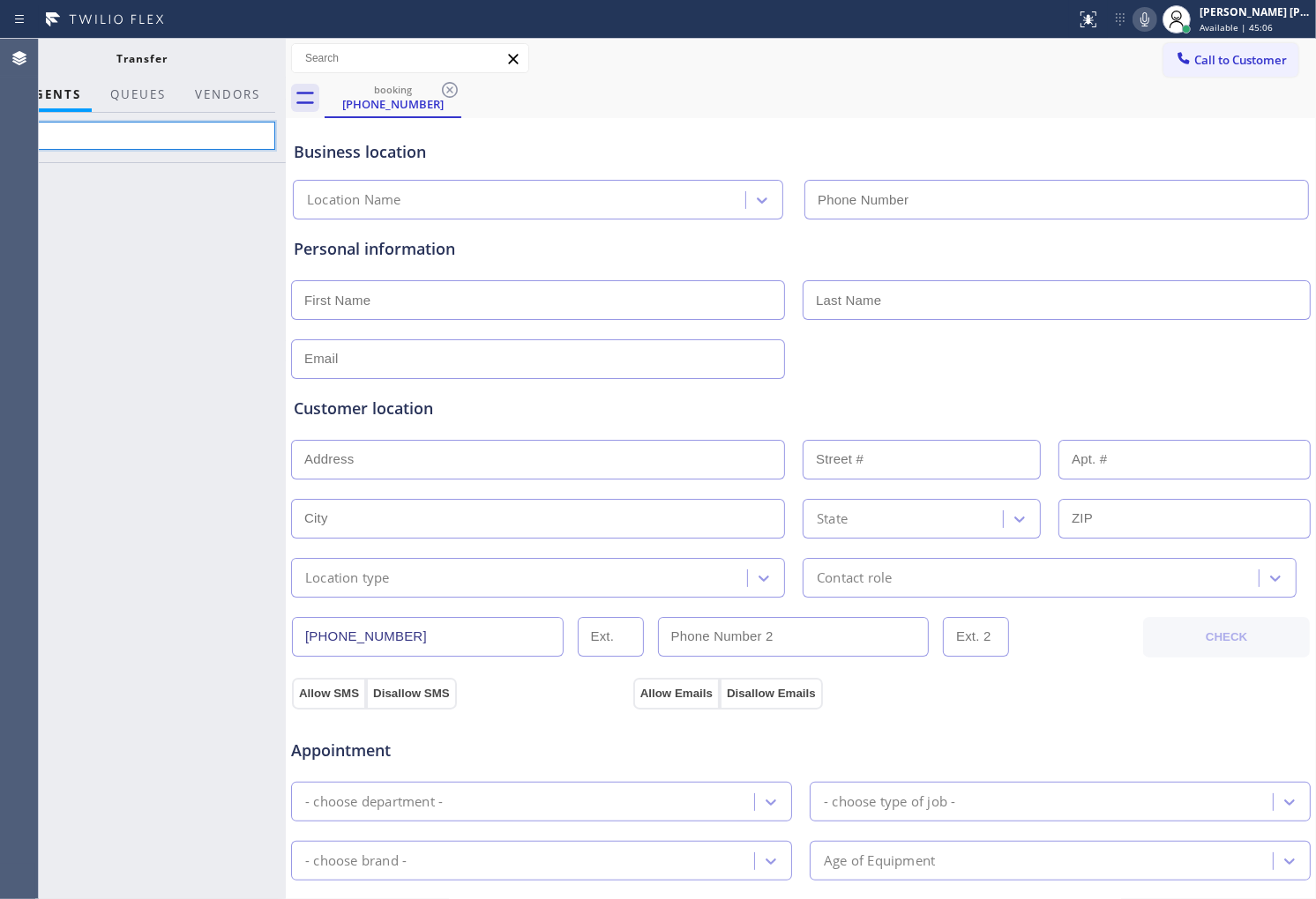
type input "j"
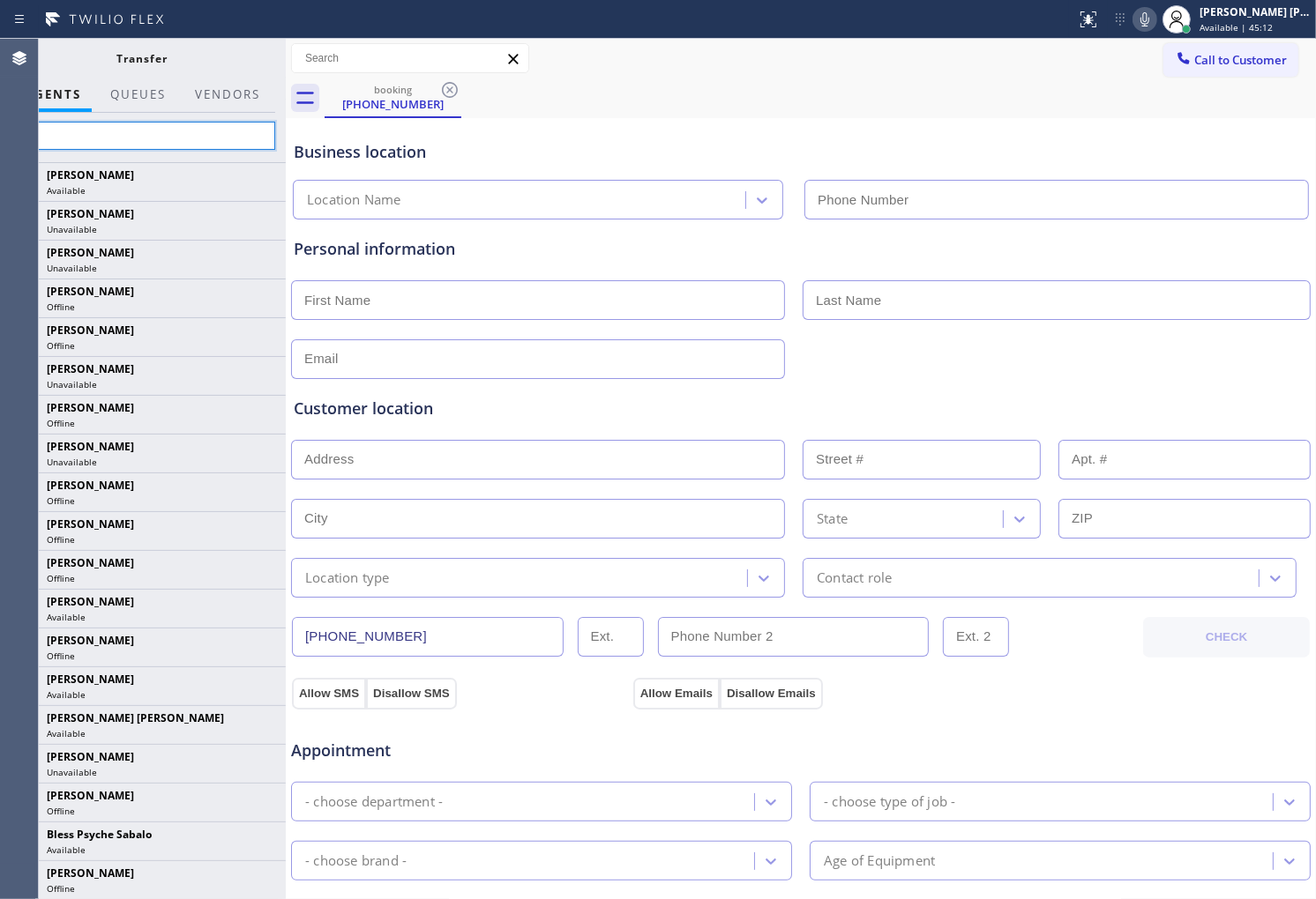
type input "kat"
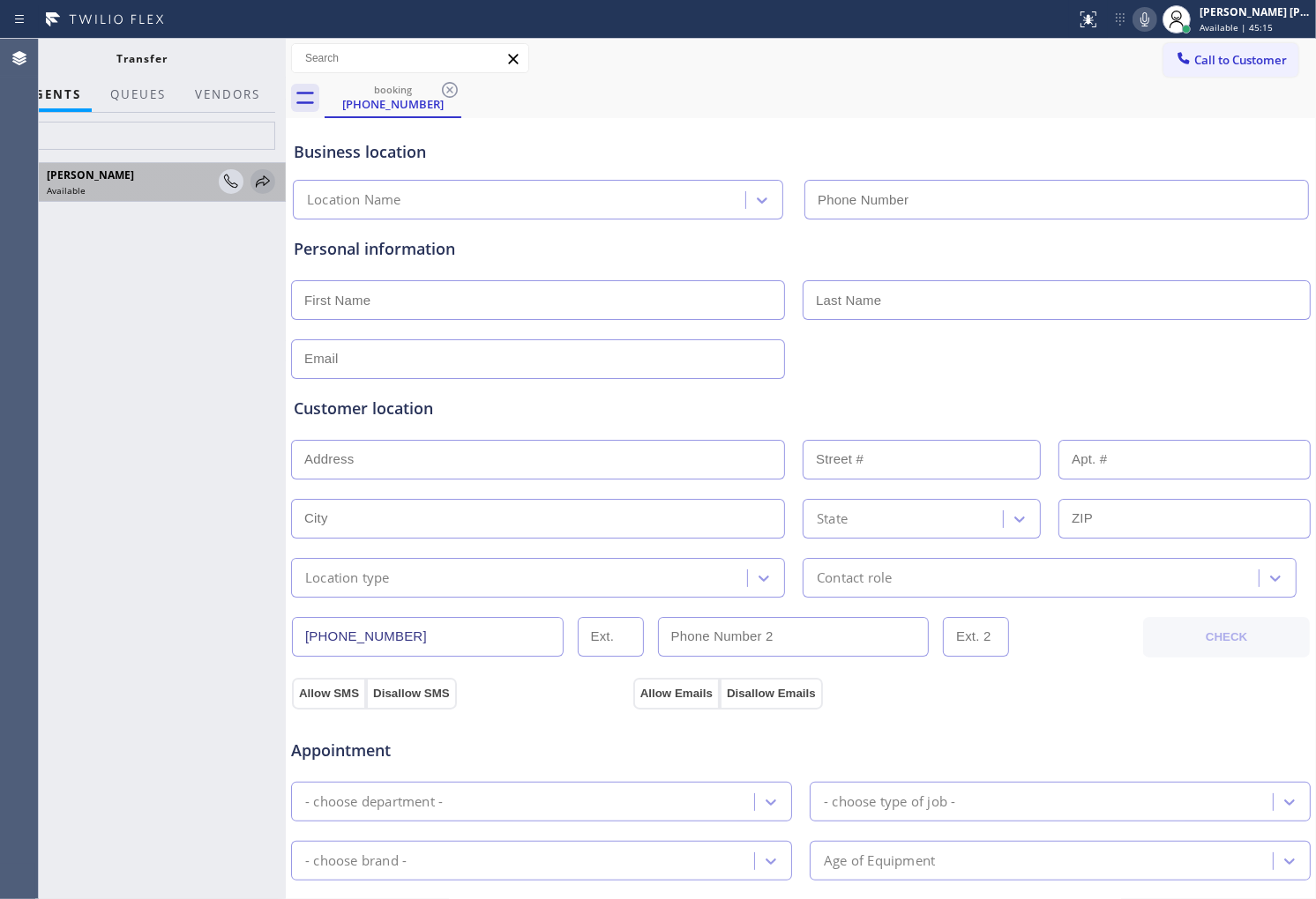
click at [261, 185] on icon at bounding box center [262, 181] width 21 height 21
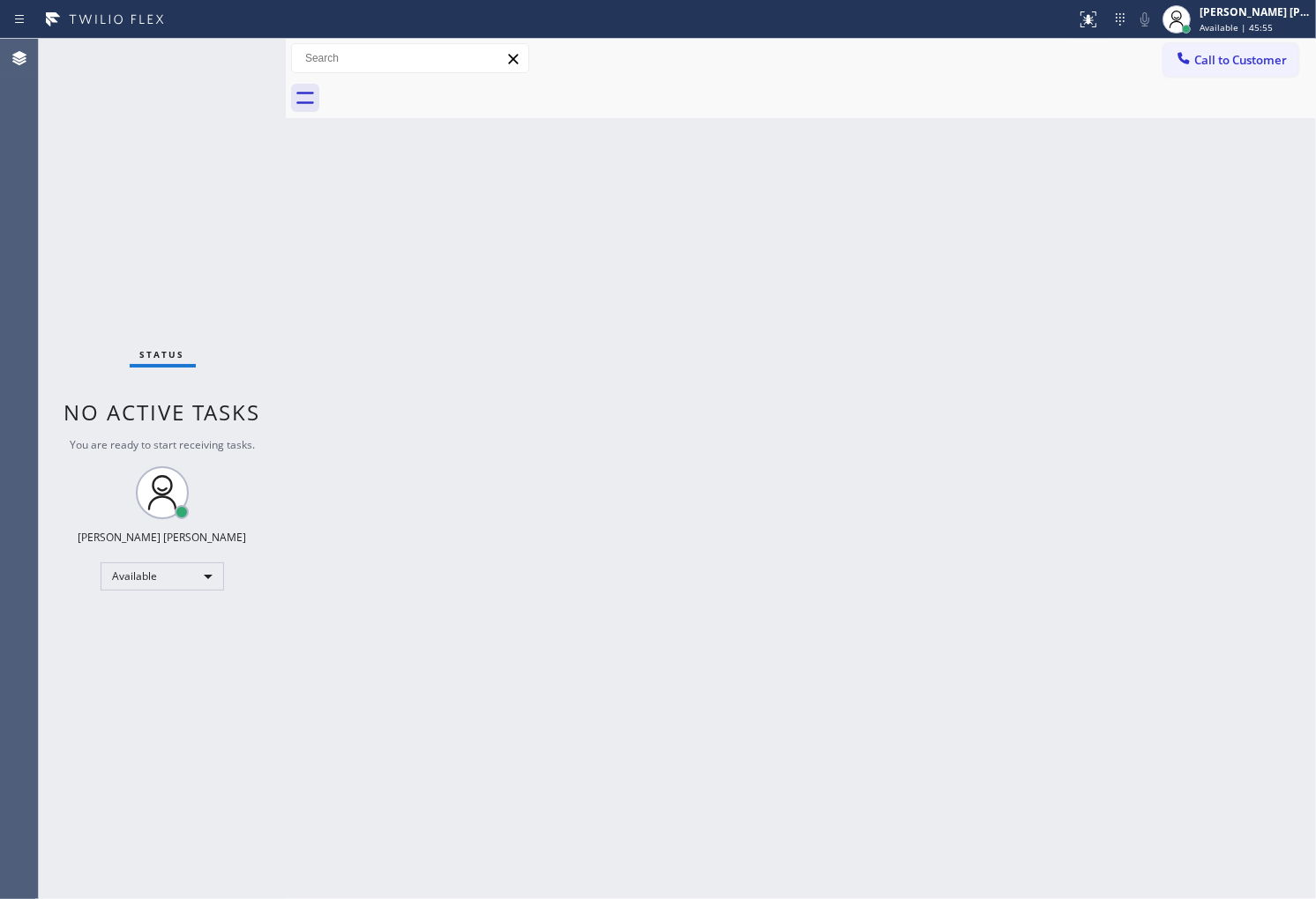
click at [80, 335] on div "Status No active tasks You are ready to start receiving tasks. [PERSON_NAME] [P…" at bounding box center [162, 469] width 247 height 860
click at [54, 252] on div "Status No active tasks You are ready to start receiving tasks. [PERSON_NAME] [P…" at bounding box center [162, 469] width 247 height 860
click at [0, 289] on div "Agent Desktop" at bounding box center [18, 469] width 38 height 860
click at [2, 529] on div "Agent Desktop" at bounding box center [18, 469] width 38 height 860
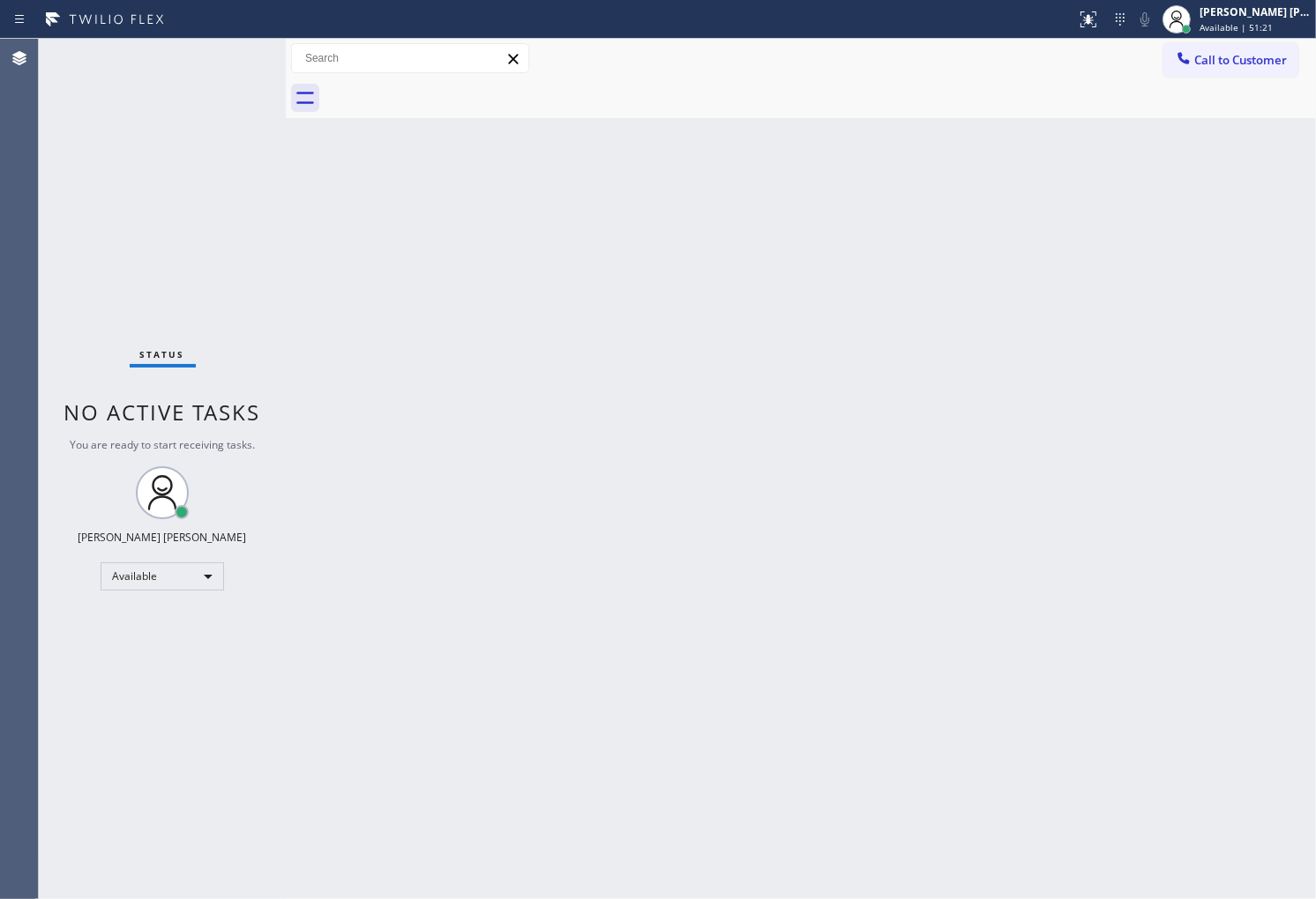
click at [2, 529] on div "Agent Desktop" at bounding box center [18, 469] width 38 height 860
click at [0, 302] on div "Agent Desktop" at bounding box center [18, 469] width 38 height 860
click at [0, 367] on div "Agent Desktop" at bounding box center [18, 469] width 38 height 860
click at [0, 247] on div "Agent Desktop" at bounding box center [18, 469] width 38 height 860
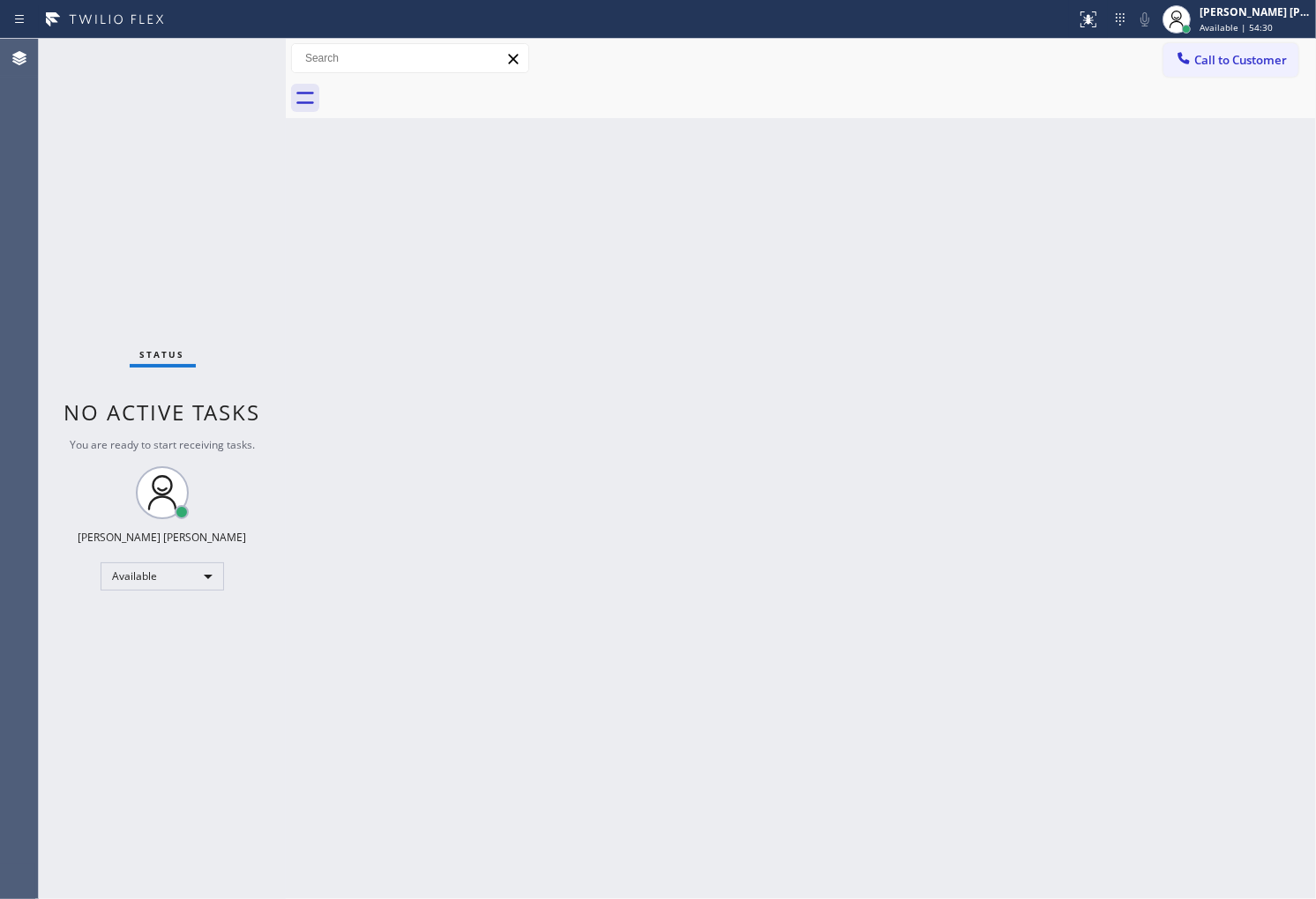
click at [39, 461] on div "Status No active tasks You are ready to start receiving tasks. [PERSON_NAME] [P…" at bounding box center [162, 469] width 247 height 860
click at [297, 475] on div "Back to Dashboard Change Sender ID Customers Technicians Select a contact Outbo…" at bounding box center [801, 469] width 1030 height 860
click at [69, 433] on div "Status No active tasks You are ready to start receiving tasks. [PERSON_NAME] [P…" at bounding box center [162, 469] width 247 height 860
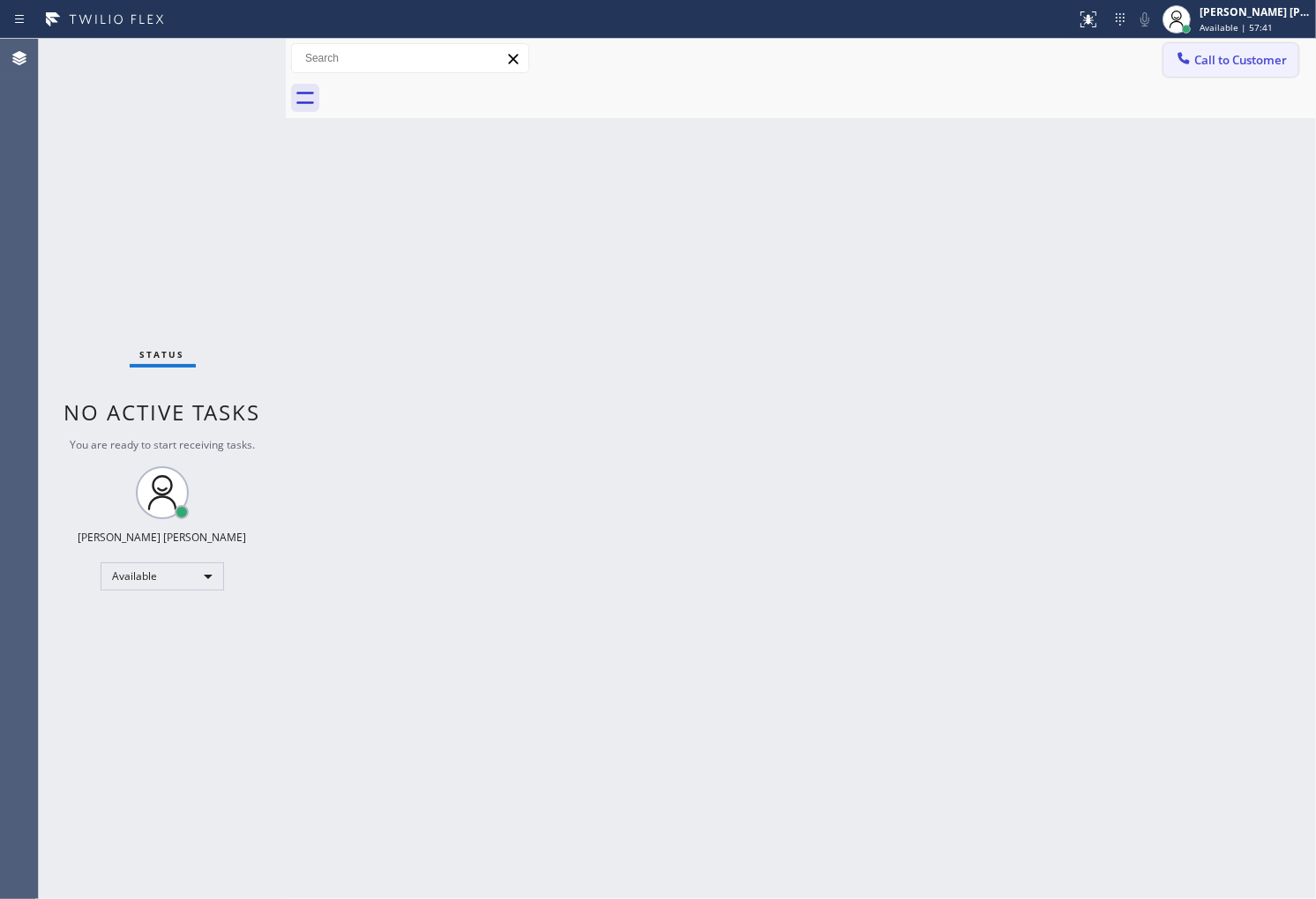
click at [1206, 68] on button "Call to Customer" at bounding box center [1231, 60] width 135 height 34
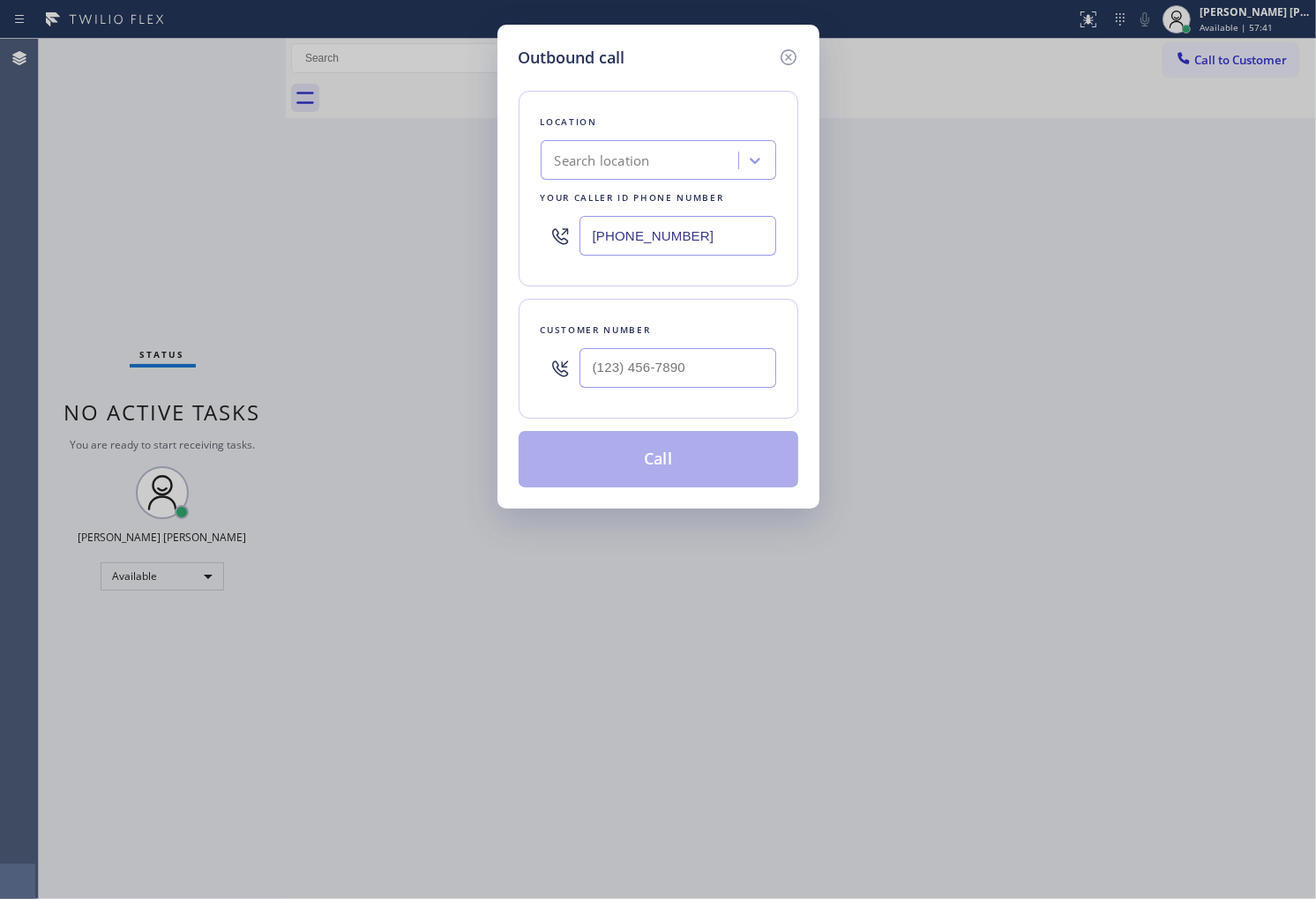
click at [725, 236] on input "(323) 673-3696" at bounding box center [678, 235] width 197 height 40
paste input "213) 277-6121"
type input "(213) 277-6121"
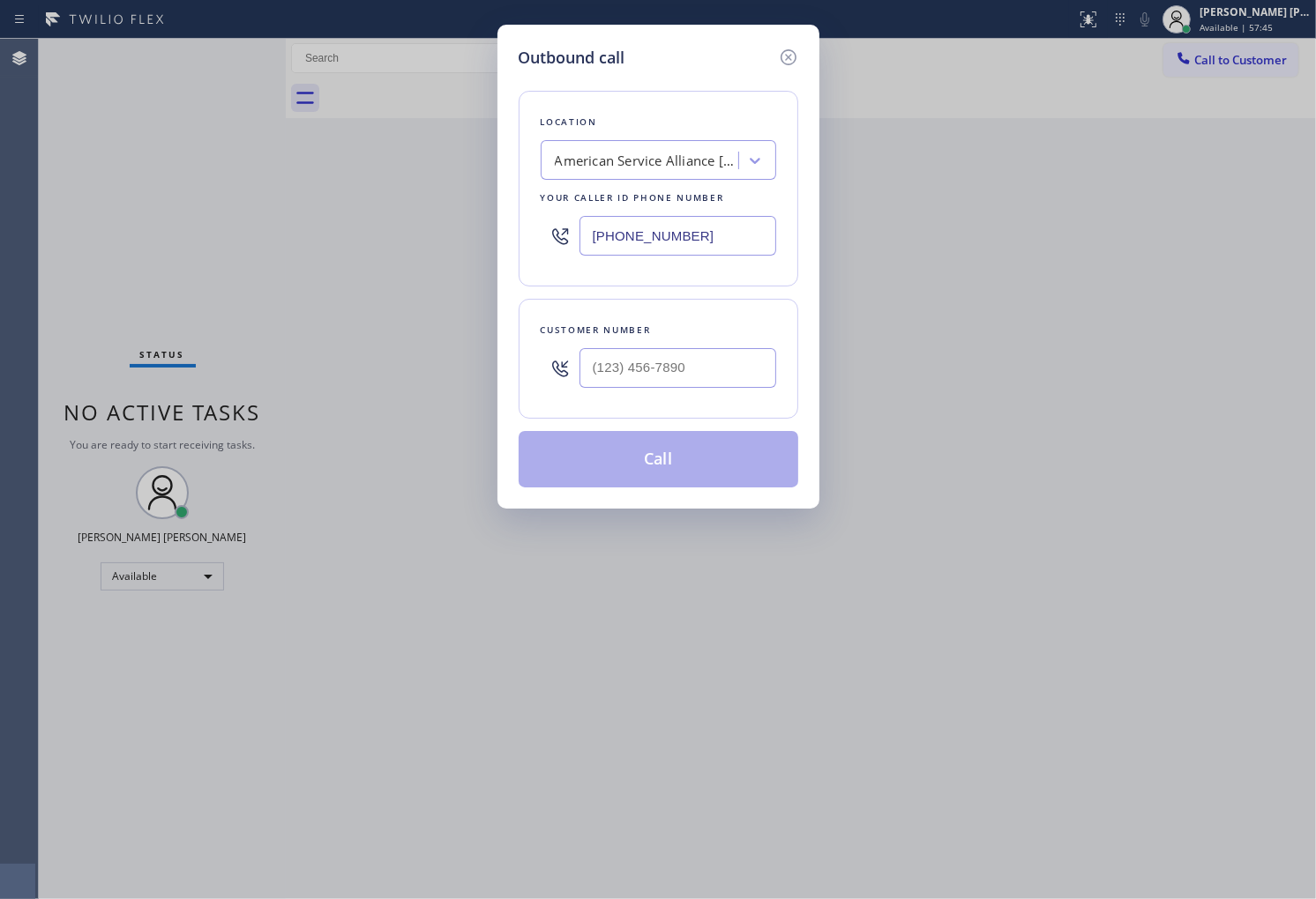
click at [642, 319] on div "Customer number" at bounding box center [658, 359] width 280 height 120
click at [651, 360] on input "(___) ___-____" at bounding box center [678, 368] width 197 height 40
paste input "213) 840-7459"
type input "(213) 840-7459"
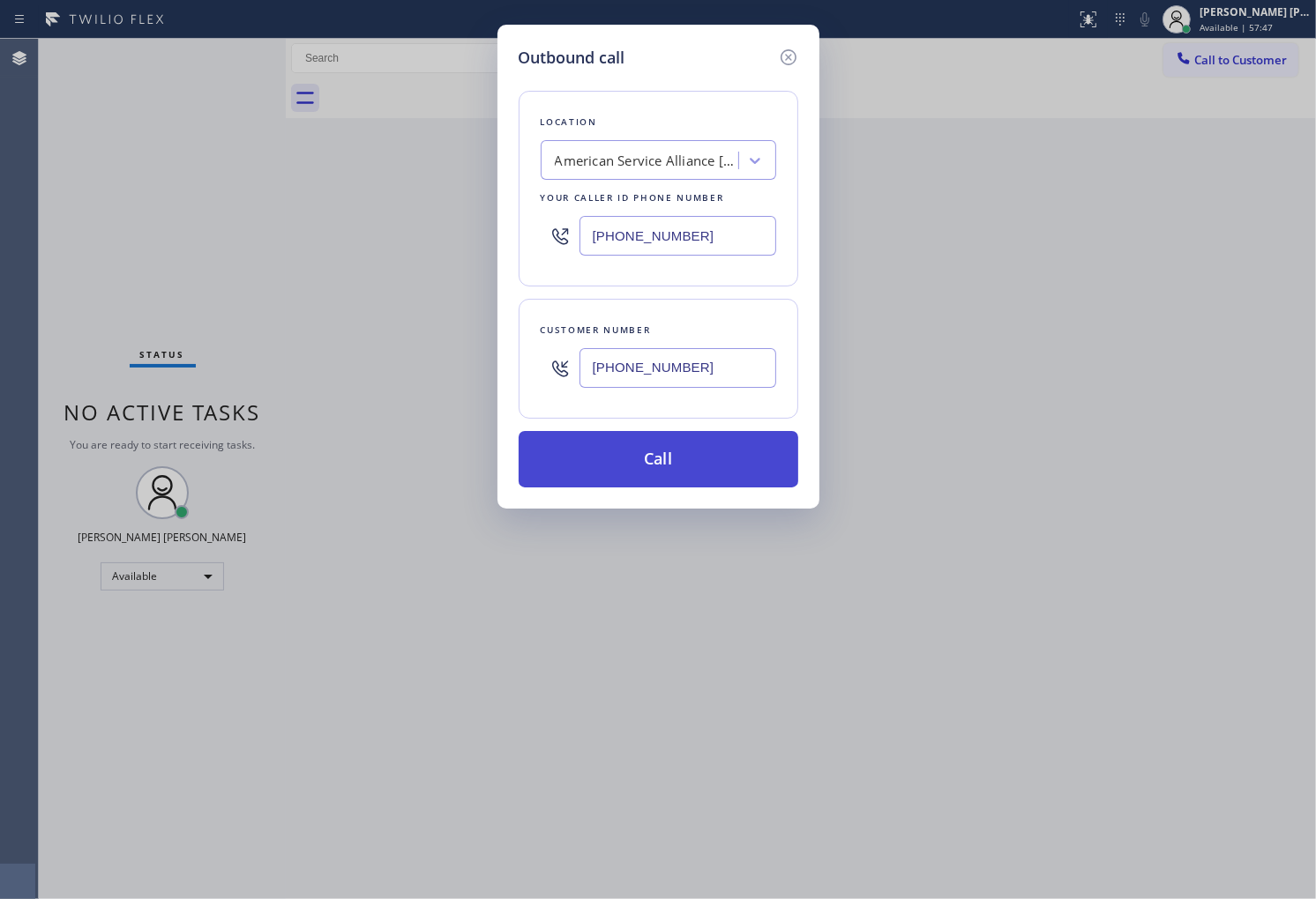
click at [647, 482] on button "Call" at bounding box center [658, 459] width 280 height 57
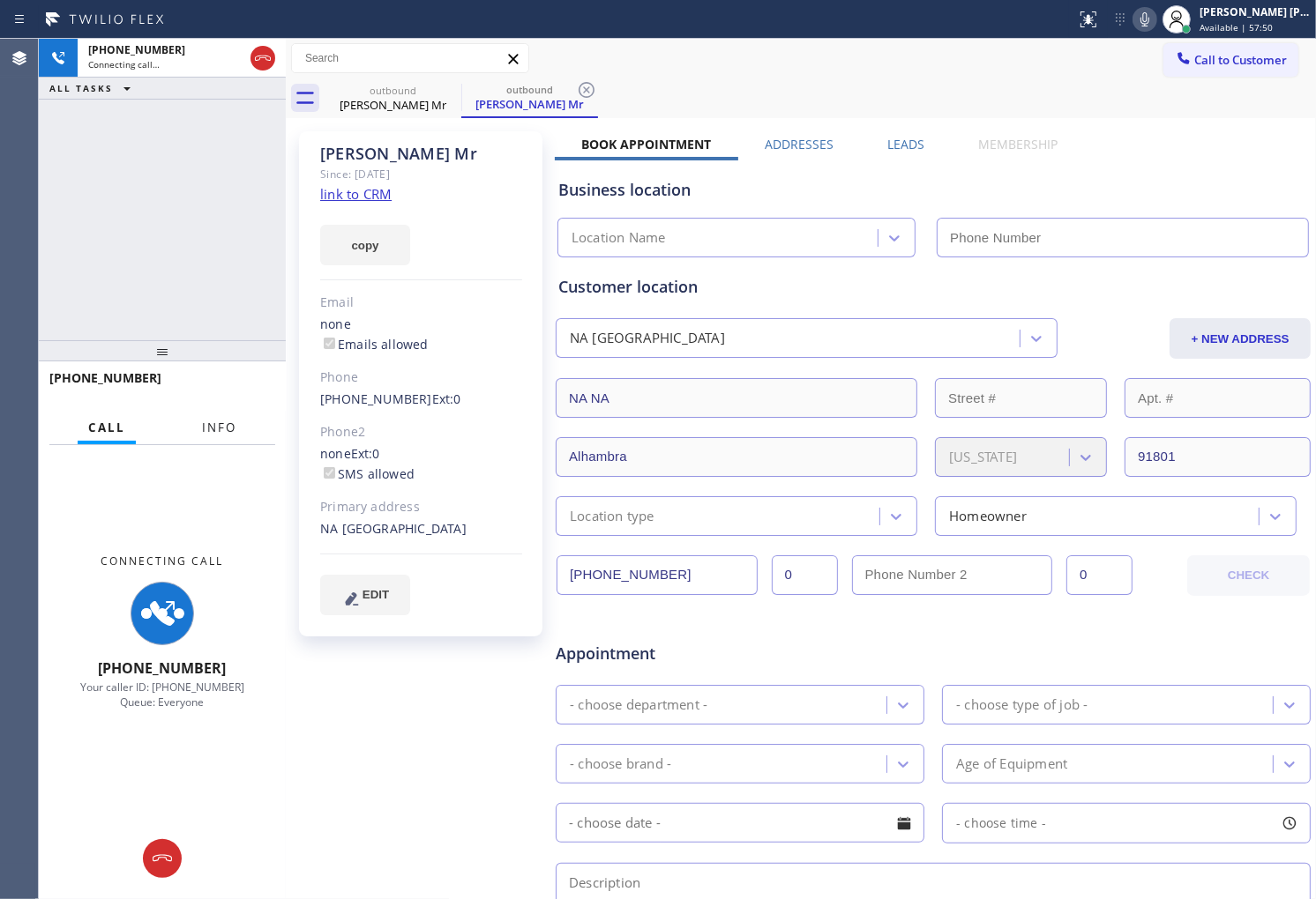
click at [221, 428] on span "Info" at bounding box center [219, 427] width 35 height 15
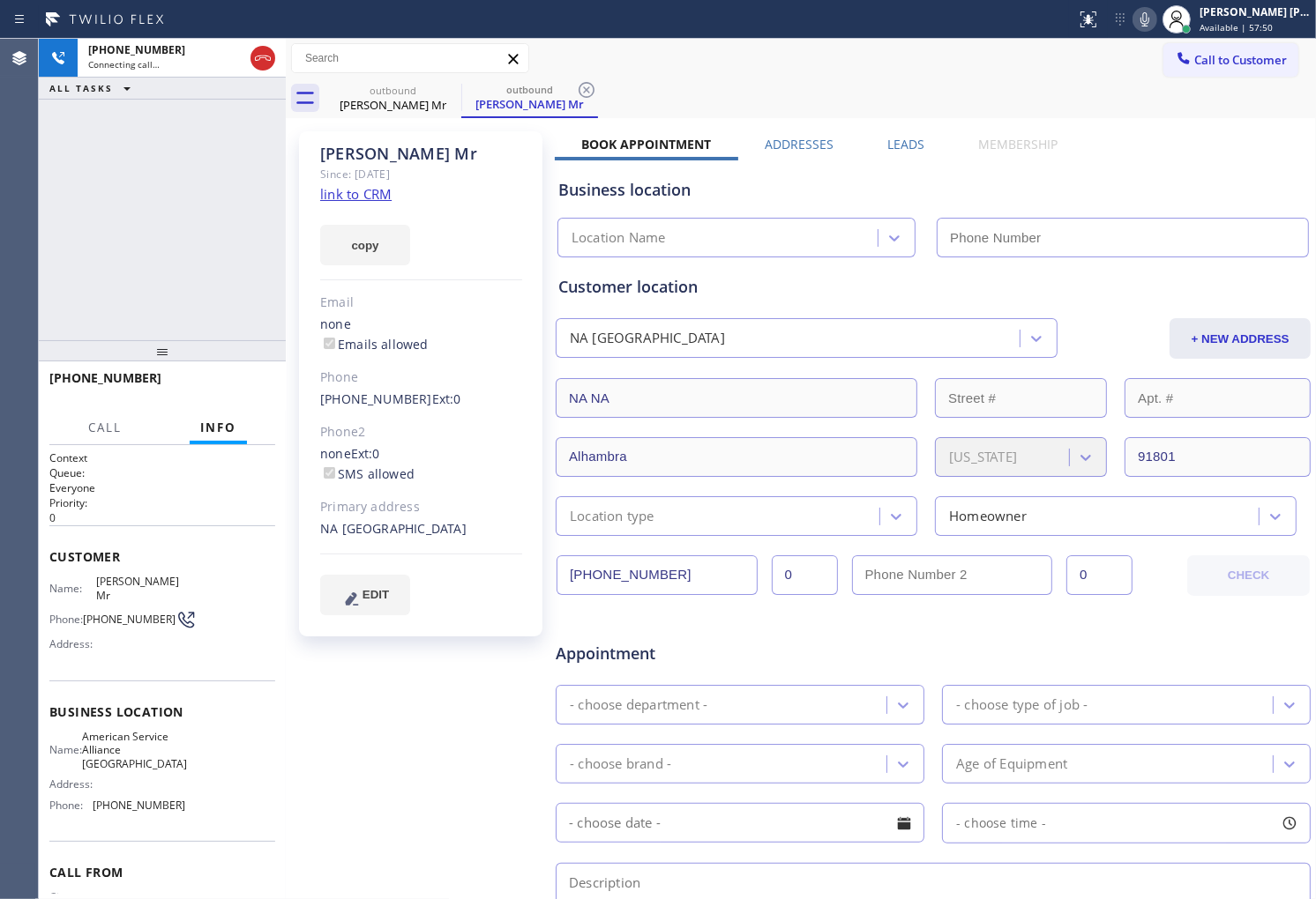
click at [346, 155] on div "Reid Mr" at bounding box center [421, 153] width 202 height 20
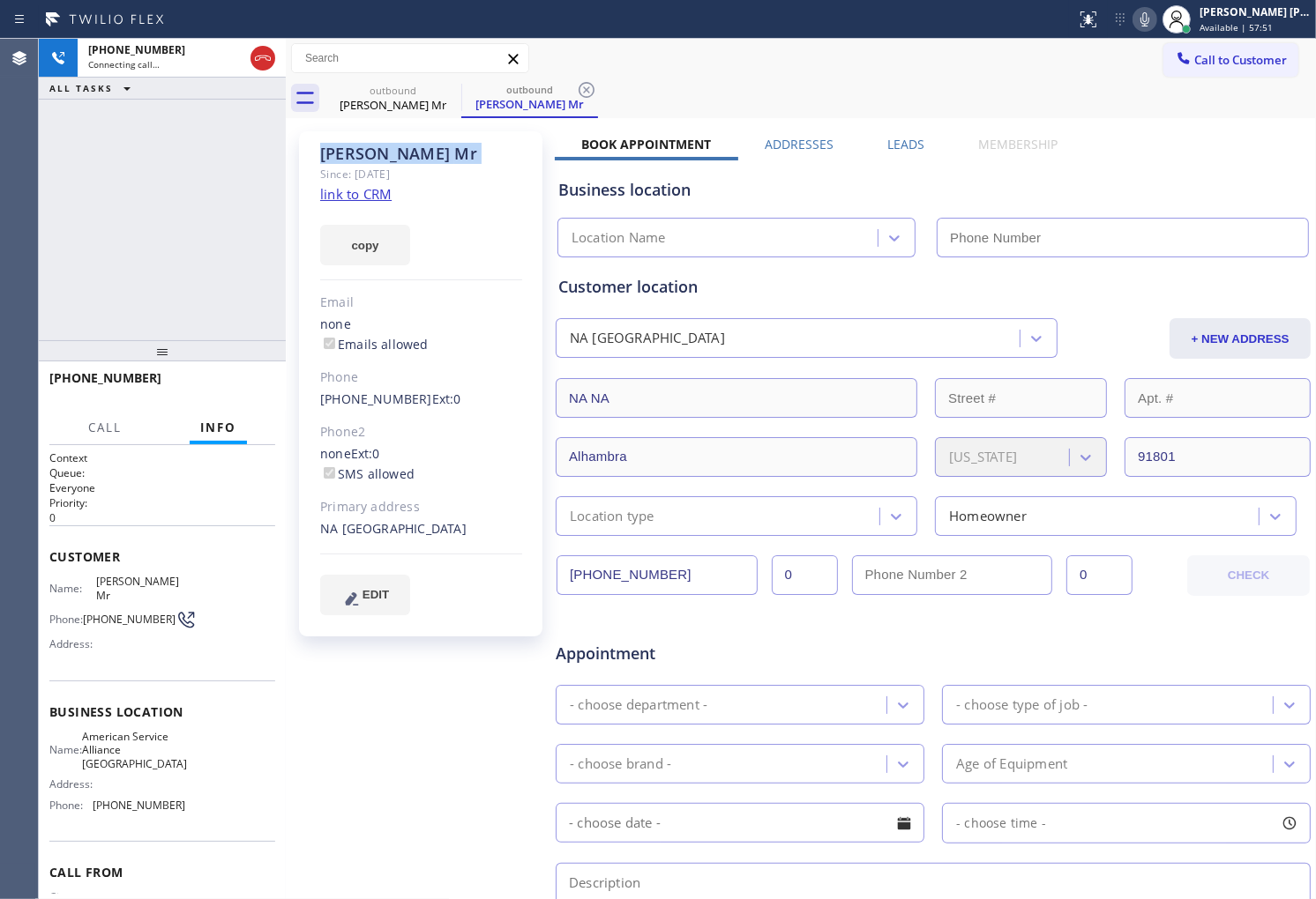
click at [346, 155] on div "Reid Mr" at bounding box center [421, 153] width 202 height 20
type input "(213) 277-6121"
click at [1157, 30] on button at bounding box center [1145, 19] width 25 height 25
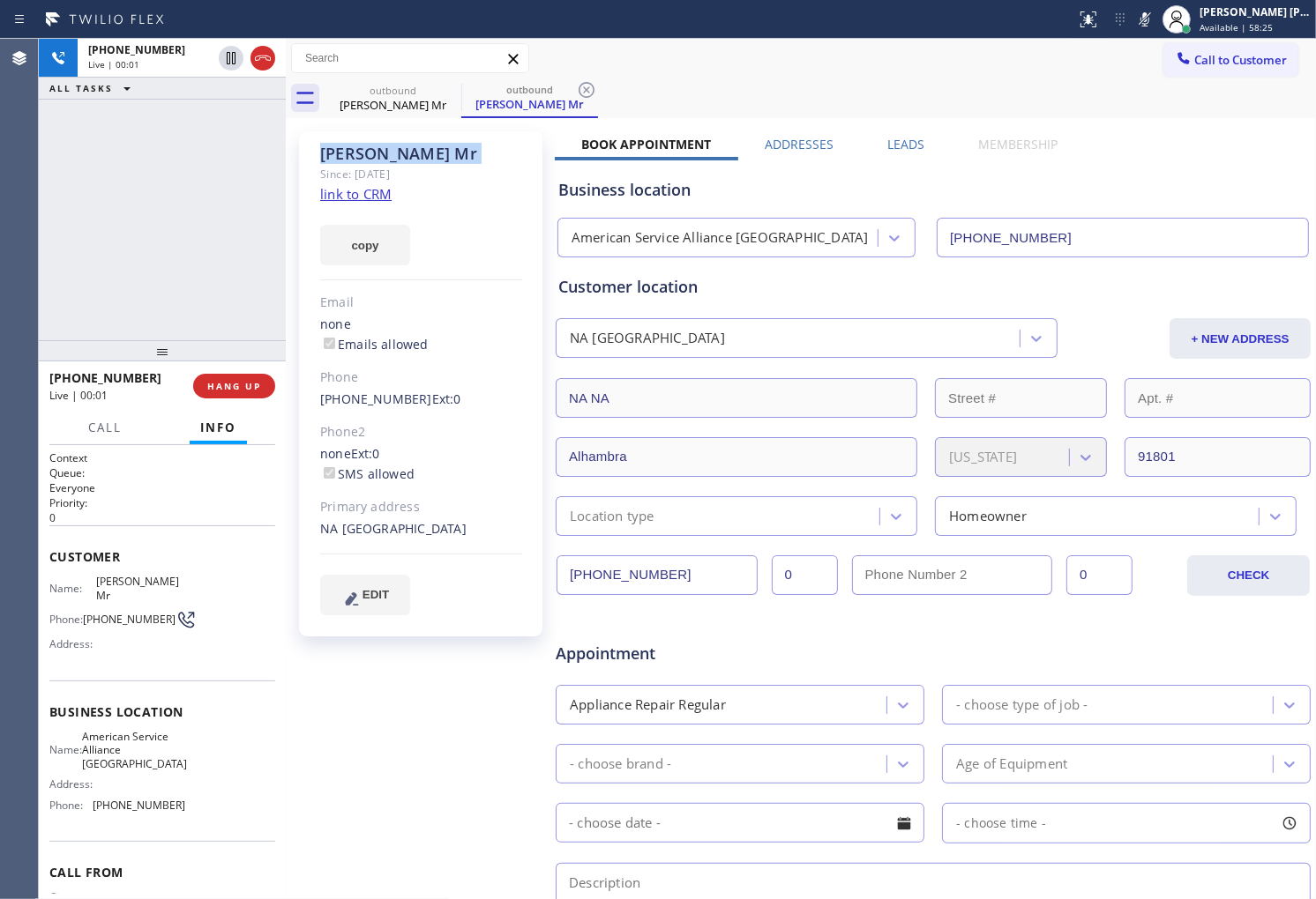
click at [1155, 25] on icon at bounding box center [1144, 19] width 21 height 21
click at [384, 160] on div "Reid Mr" at bounding box center [421, 153] width 202 height 20
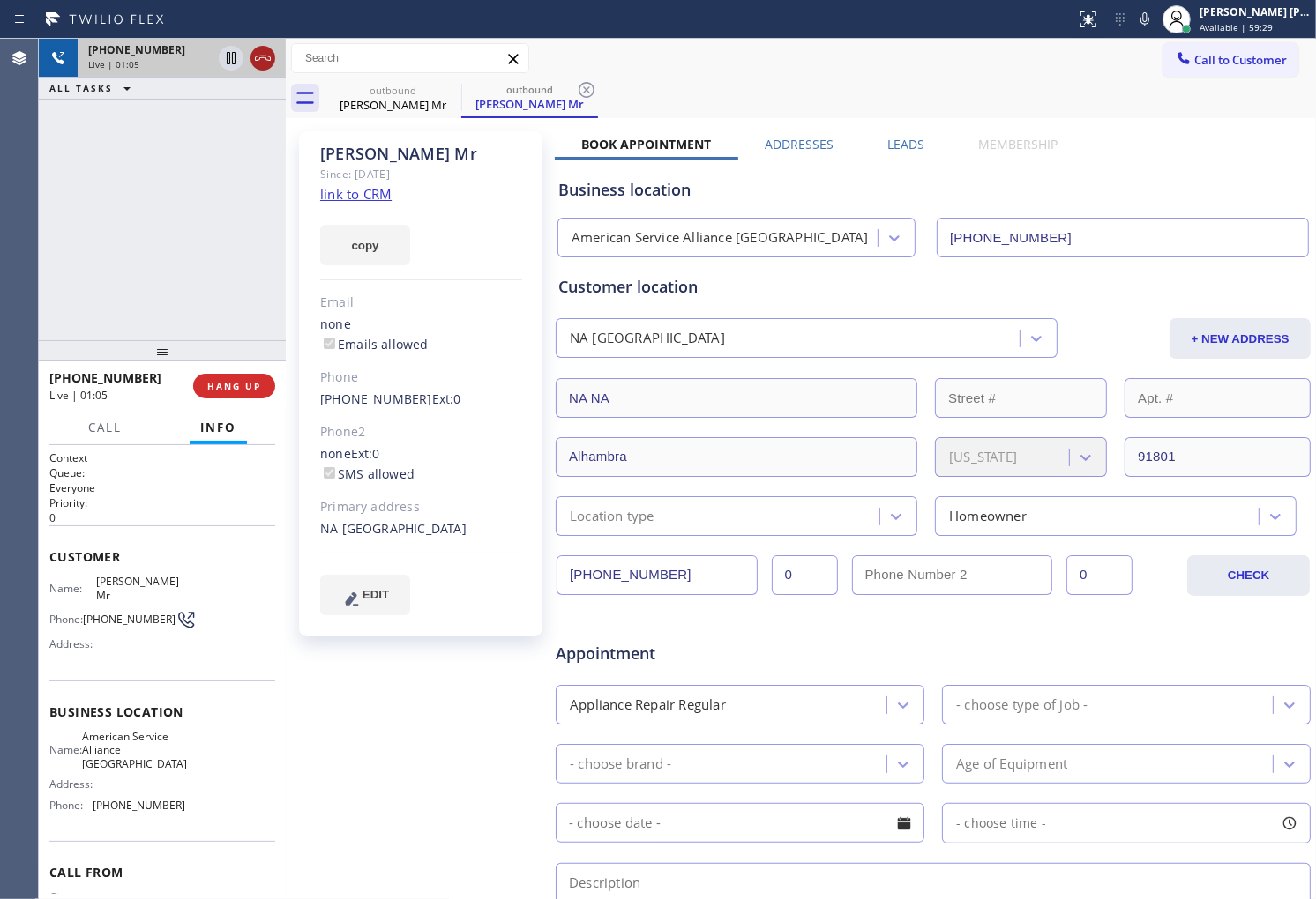
click at [259, 67] on icon at bounding box center [262, 58] width 21 height 21
click at [260, 395] on button "HANG UP" at bounding box center [233, 387] width 82 height 25
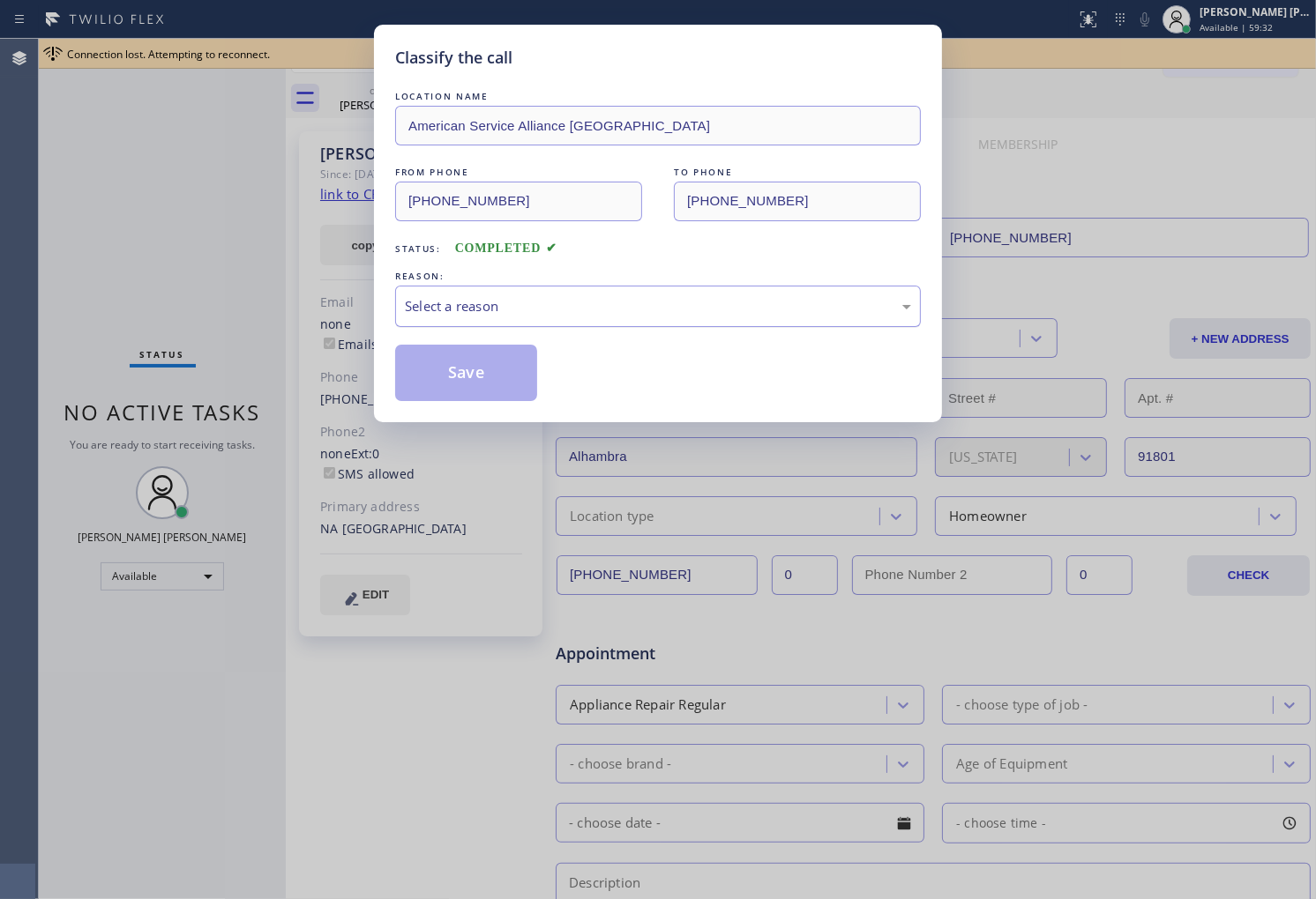
click at [558, 323] on div "Select a reason" at bounding box center [658, 306] width 526 height 41
click at [499, 314] on div "Select a reason" at bounding box center [658, 306] width 507 height 20
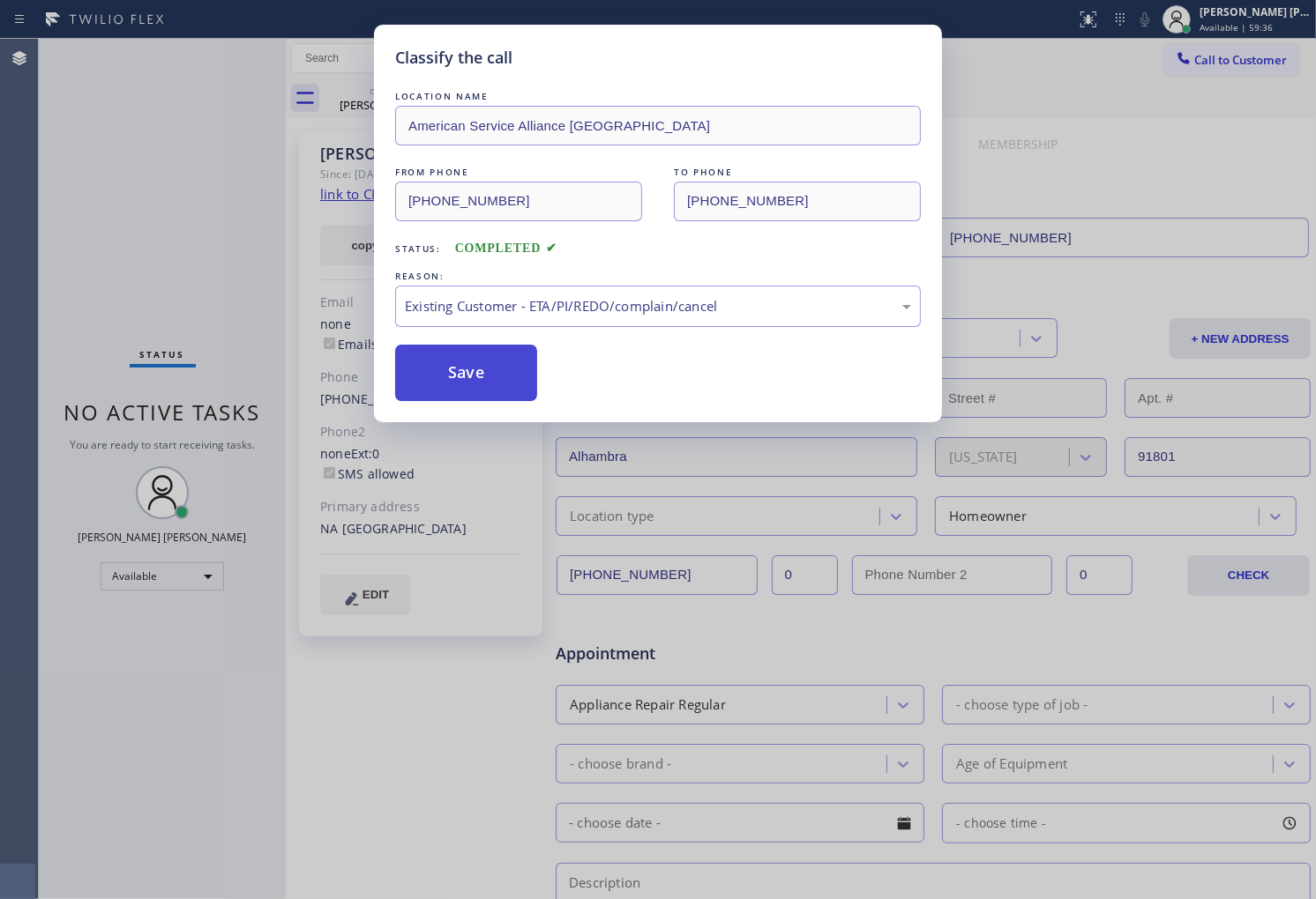
click at [498, 399] on button "Save" at bounding box center [466, 372] width 142 height 57
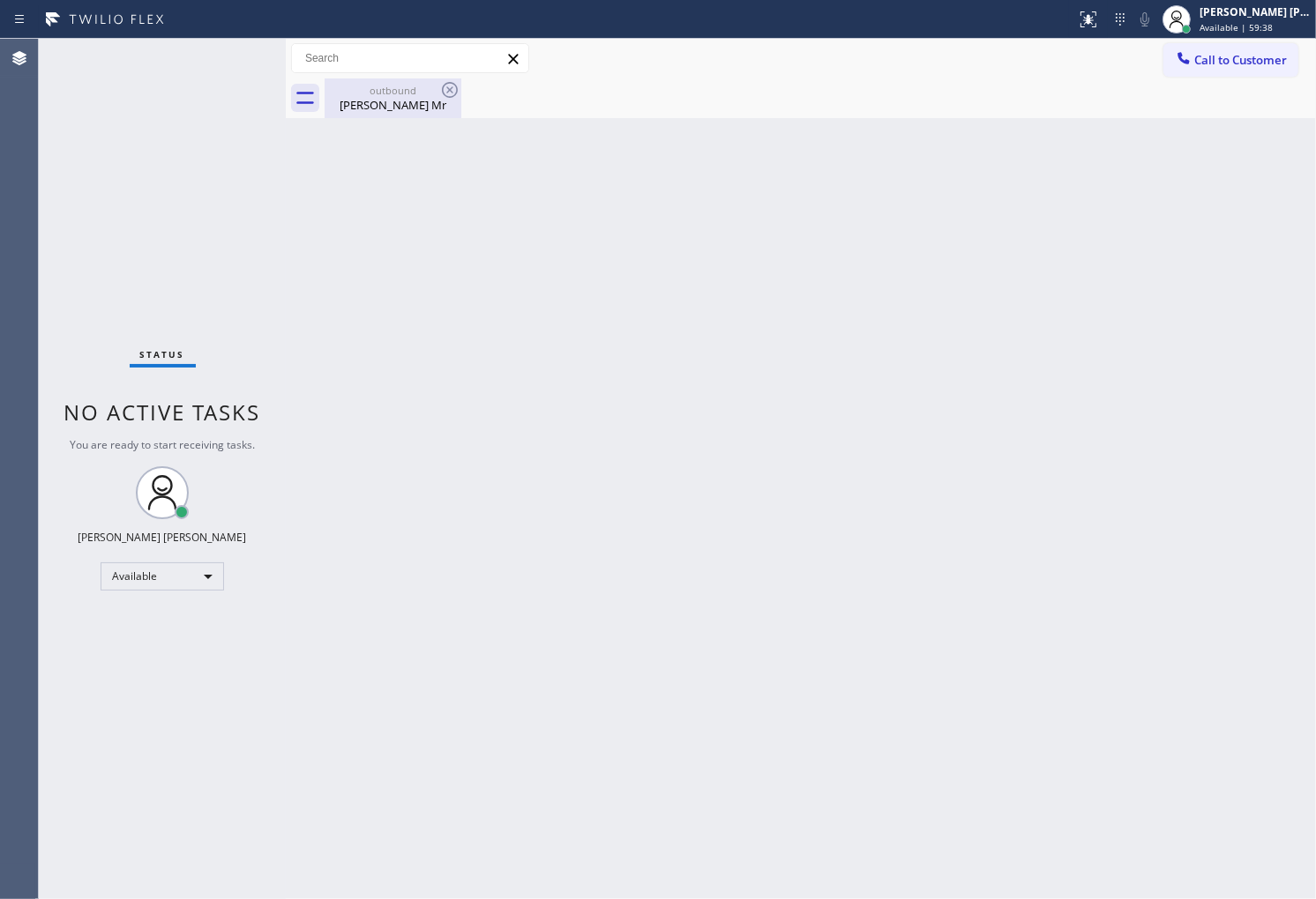
click at [433, 108] on div "Reid Mr" at bounding box center [393, 105] width 133 height 15
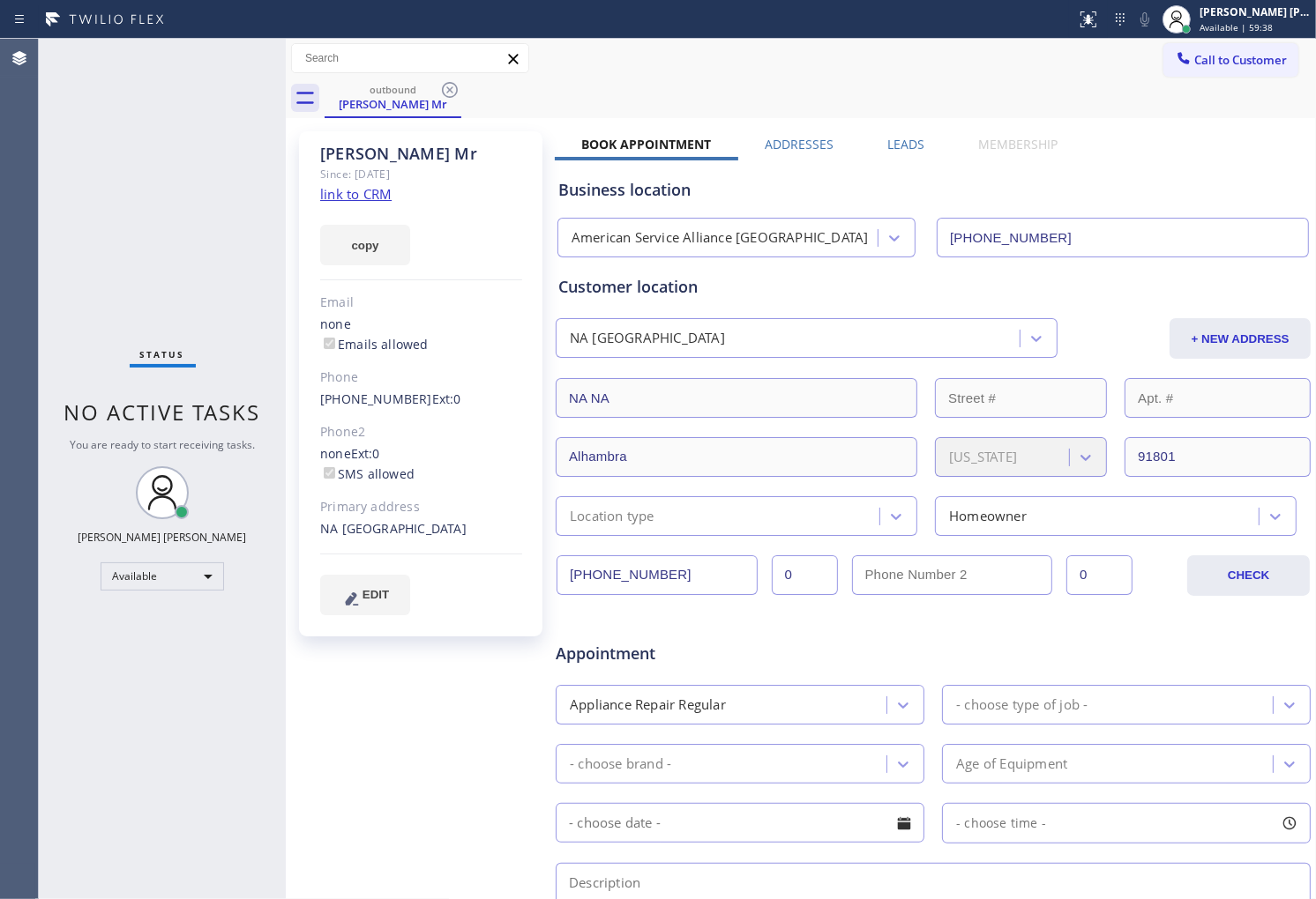
click at [447, 93] on icon at bounding box center [450, 90] width 21 height 21
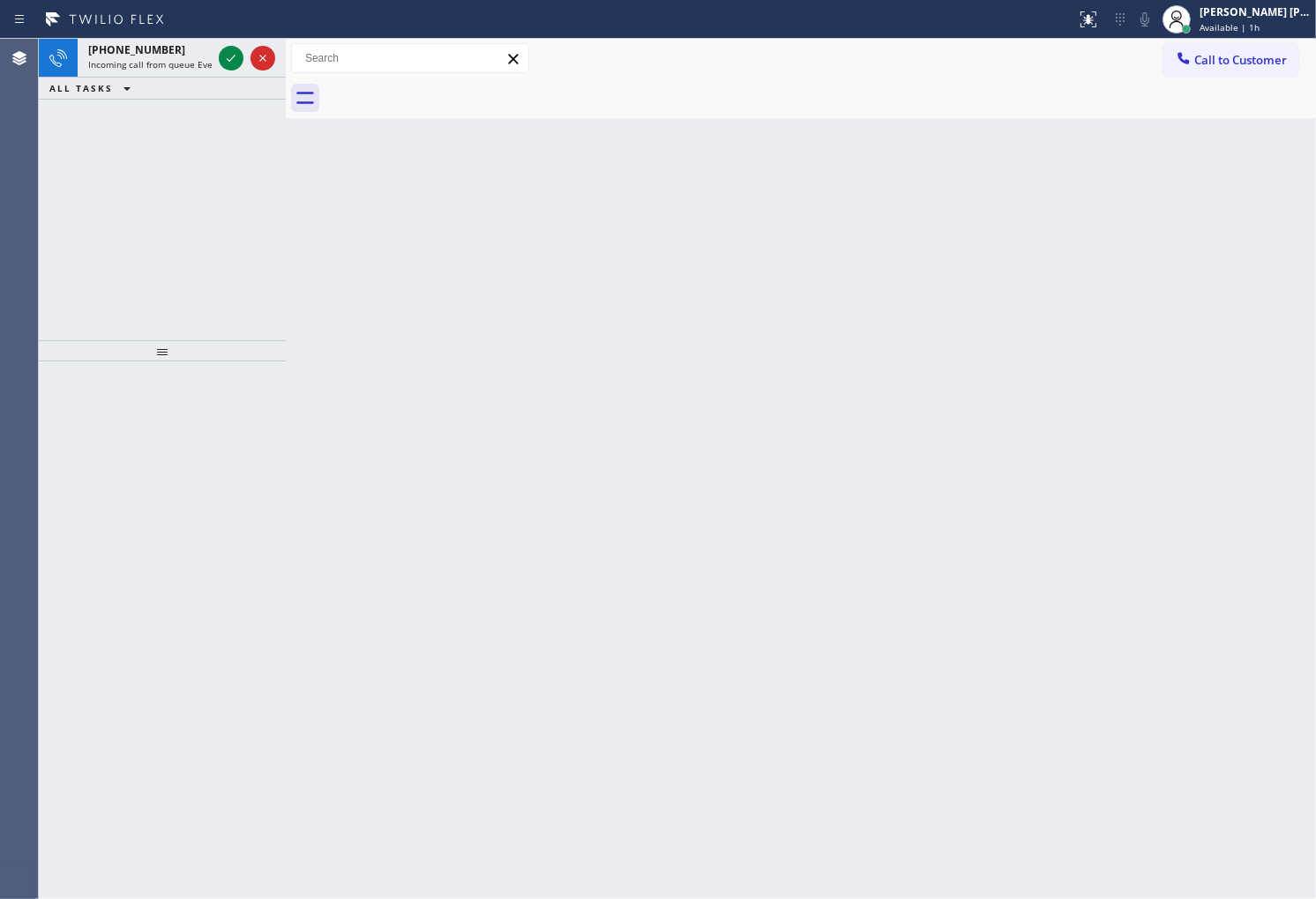
click at [1, 223] on div "Agent Desktop" at bounding box center [18, 469] width 38 height 860
click at [234, 57] on icon at bounding box center [232, 58] width 21 height 21
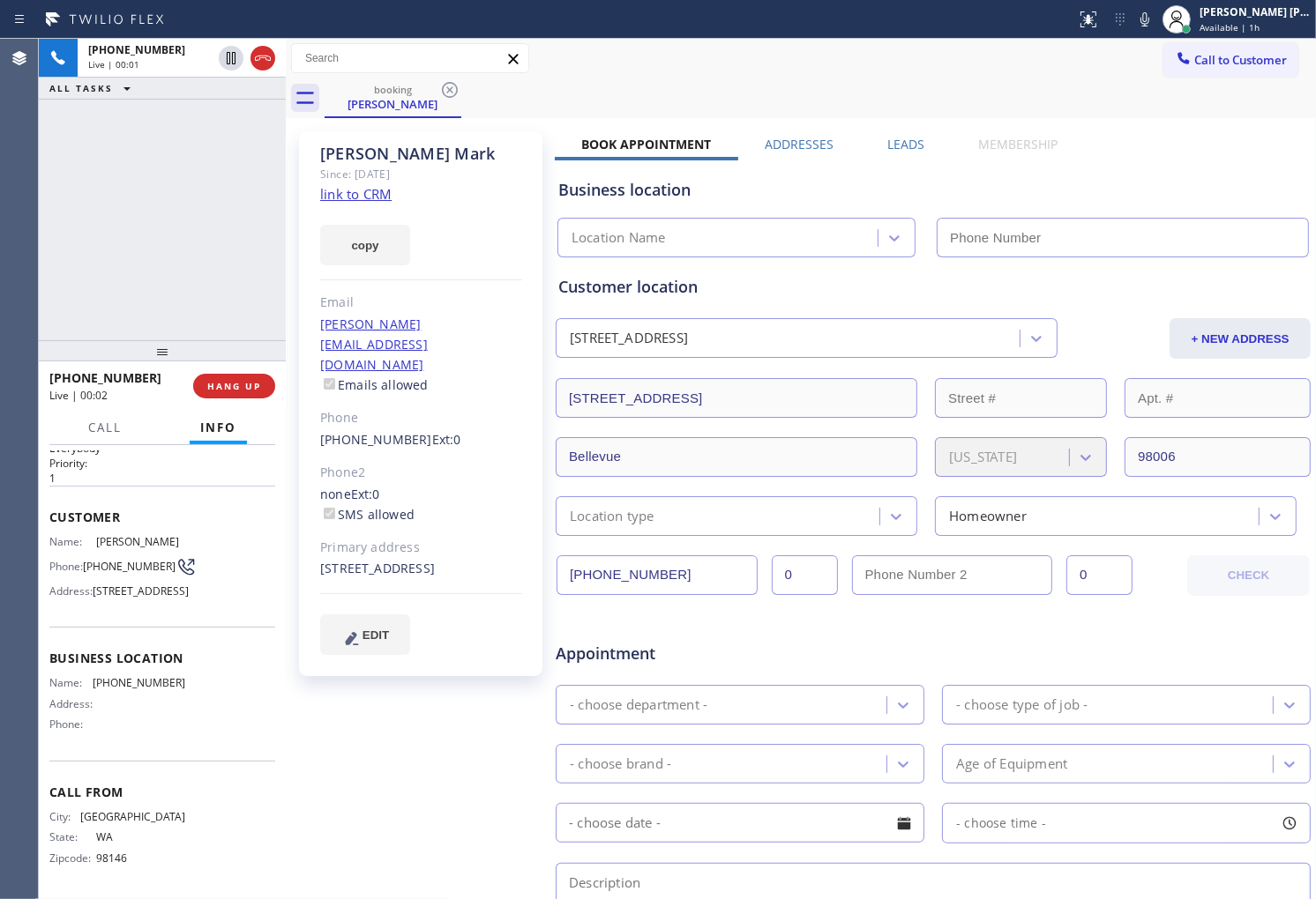
scroll to position [85, 0]
click at [355, 190] on link "link to CRM" at bounding box center [356, 194] width 71 height 17
click at [155, 260] on div "+12064238808 Live | 00:57 ALL TASKS ALL TASKS ACTIVE TASKS TASKS IN WRAP UP" at bounding box center [162, 189] width 247 height 302
click at [1155, 22] on icon at bounding box center [1144, 19] width 21 height 21
click at [226, 57] on icon at bounding box center [232, 58] width 21 height 21
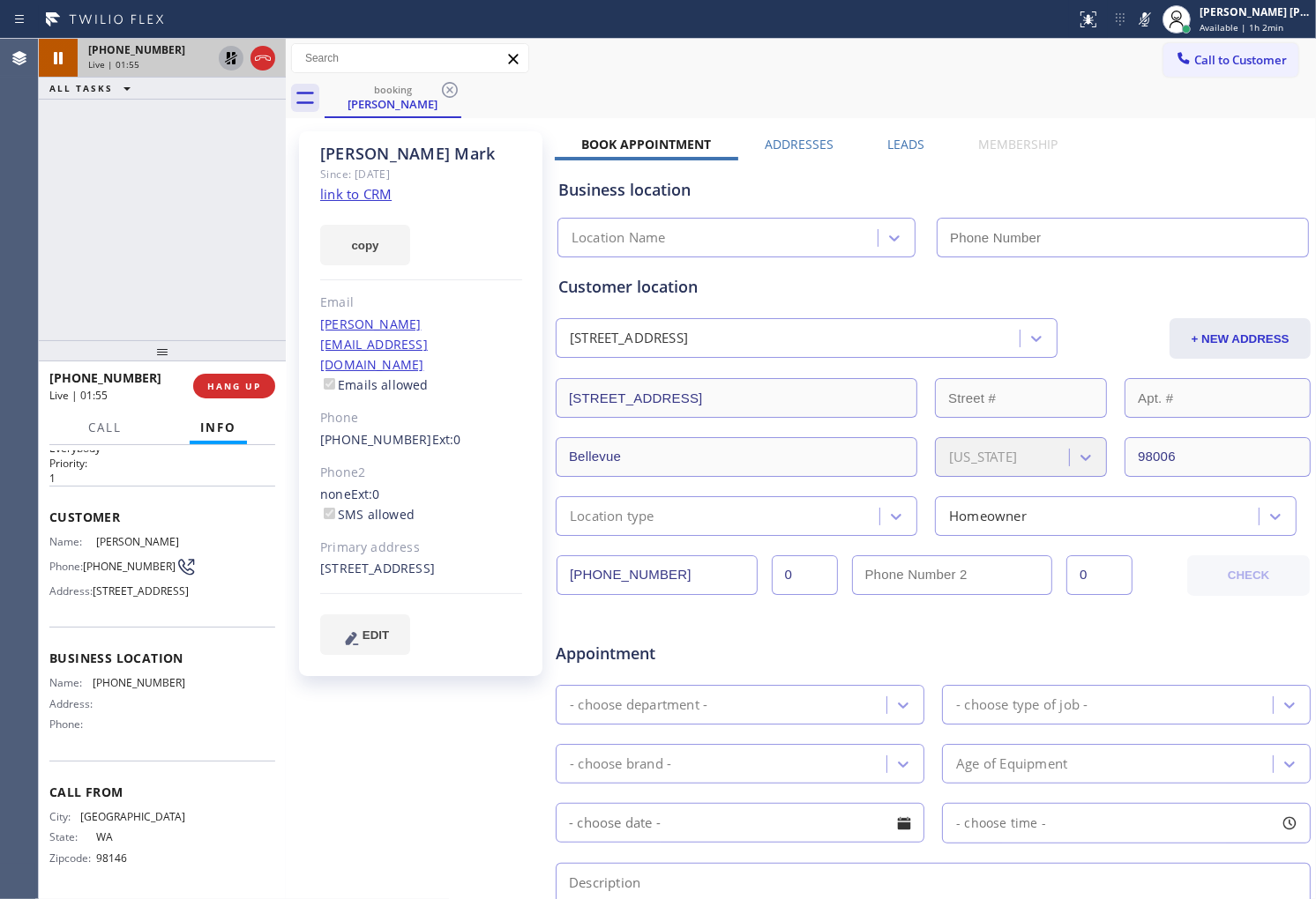
click at [92, 259] on div "+12064238808 Live | 01:55 ALL TASKS ALL TASKS ACTIVE TASKS TASKS IN WRAP UP" at bounding box center [162, 189] width 247 height 302
click at [101, 313] on div "+12064238808 Live | 02:09 ALL TASKS ALL TASKS ACTIVE TASKS TASKS IN WRAP UP" at bounding box center [162, 189] width 247 height 302
click at [382, 148] on div "Louis Mark" at bounding box center [421, 153] width 202 height 20
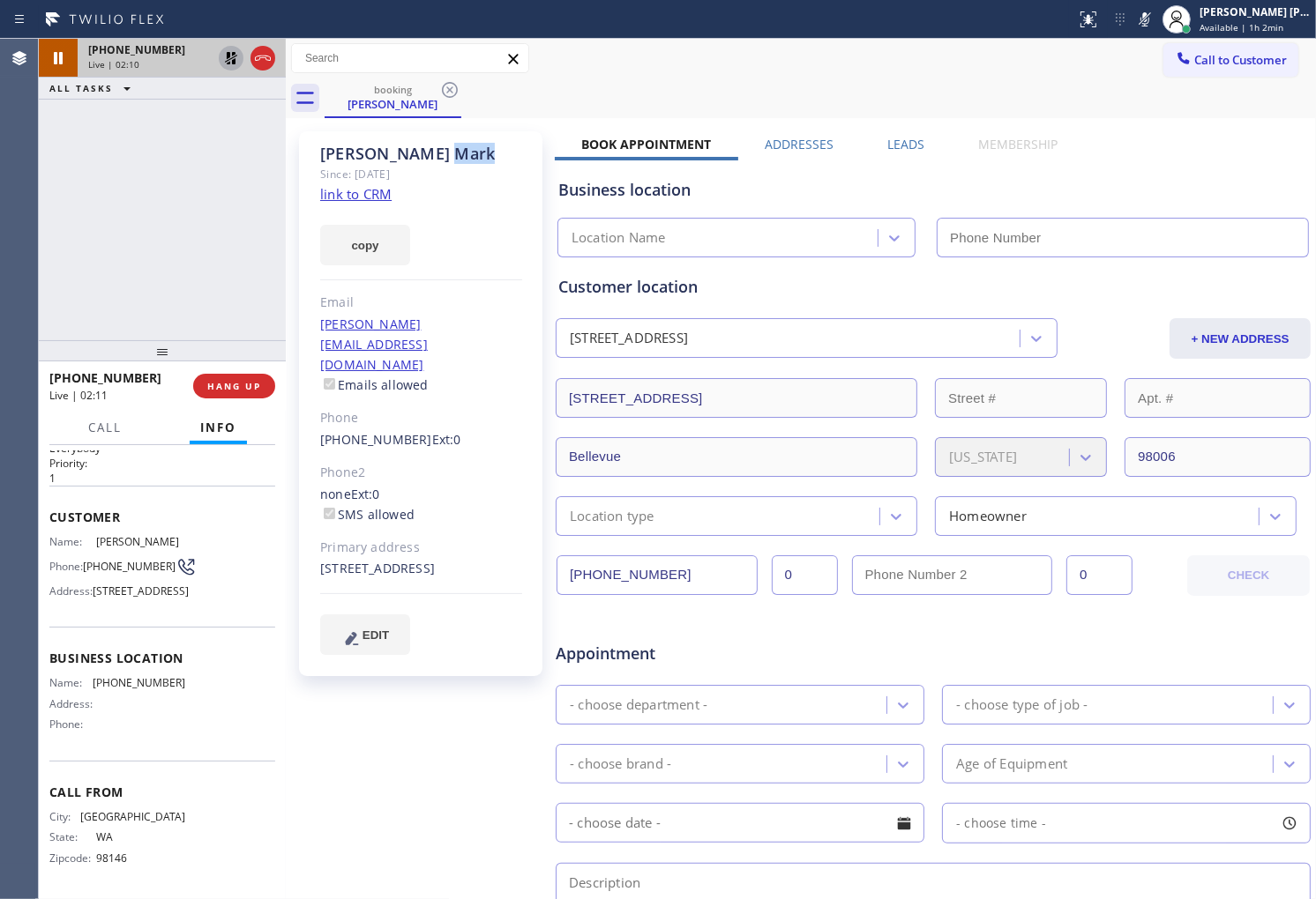
click at [382, 148] on div "Louis Mark" at bounding box center [421, 153] width 202 height 20
click at [50, 264] on div "+12064238808 Live | 02:55 ALL TASKS ALL TASKS ACTIVE TASKS TASKS IN WRAP UP" at bounding box center [162, 189] width 247 height 302
click at [1155, 29] on icon at bounding box center [1144, 19] width 21 height 21
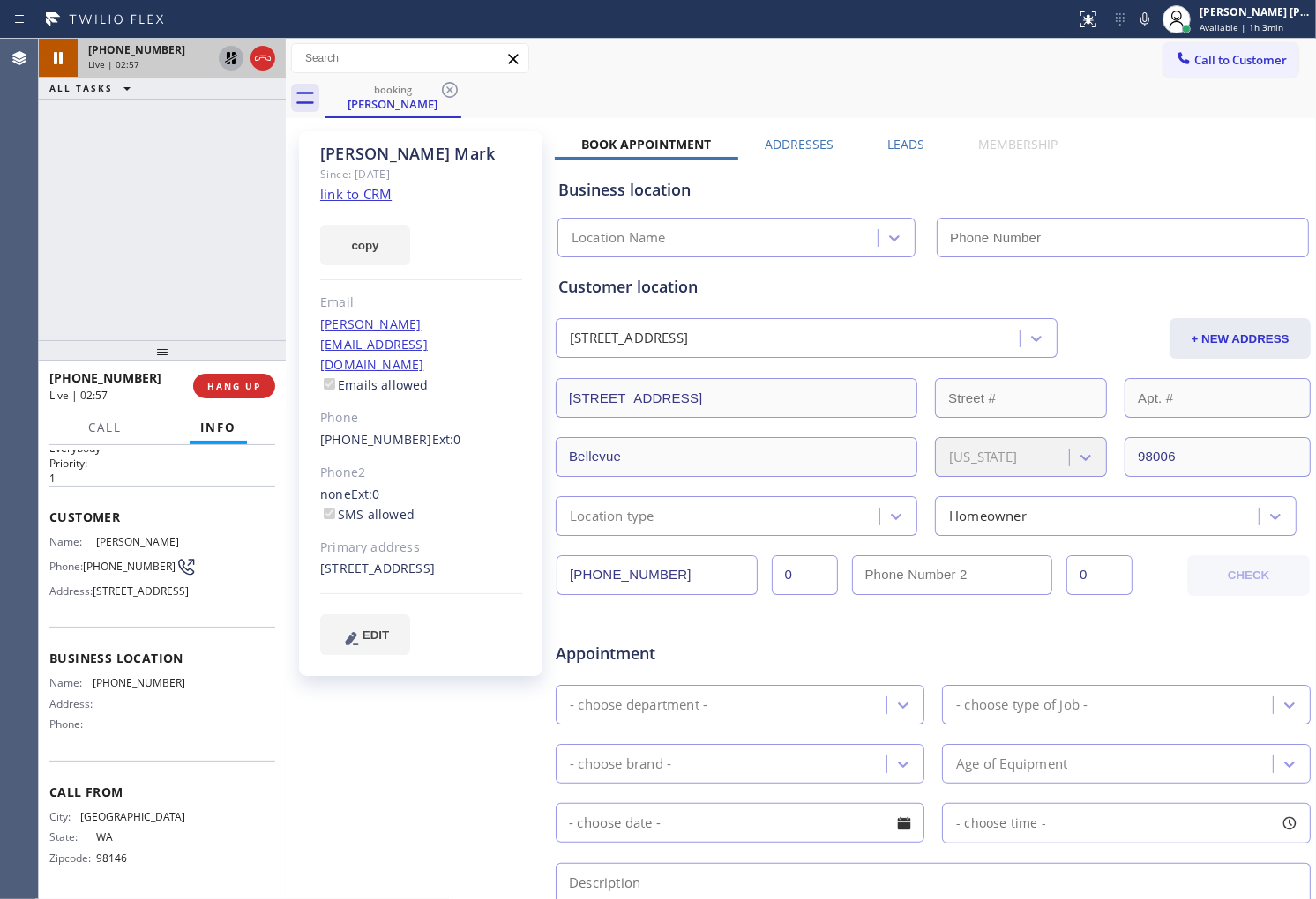
click at [233, 65] on icon at bounding box center [232, 58] width 21 height 21
click at [30, 265] on div "Agent Desktop" at bounding box center [18, 469] width 38 height 860
click at [409, 153] on div "Louis Mark" at bounding box center [421, 153] width 202 height 20
drag, startPoint x: 409, startPoint y: 153, endPoint x: 360, endPoint y: 153, distance: 49.0
click at [360, 153] on div "Louis Mark" at bounding box center [421, 153] width 202 height 20
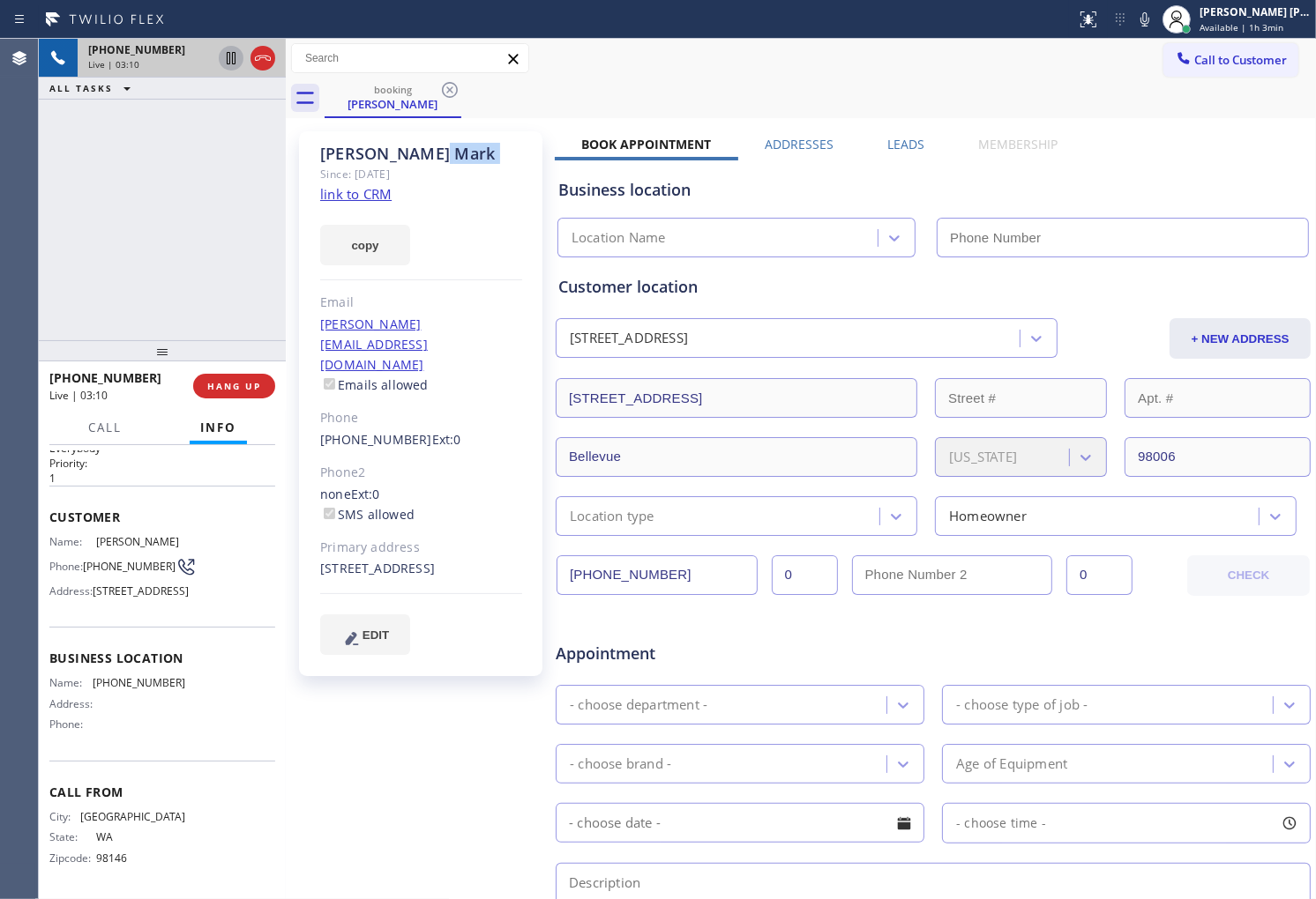
click at [380, 154] on div "Louis Mark" at bounding box center [421, 153] width 202 height 20
click at [222, 240] on div "+12064238808 Live | 03:22 ALL TASKS ALL TASKS ACTIVE TASKS TASKS IN WRAP UP" at bounding box center [162, 189] width 247 height 302
click at [410, 559] on div "17226 Southeast 43rd Street Bellevue, 98006 WA" at bounding box center [421, 569] width 202 height 20
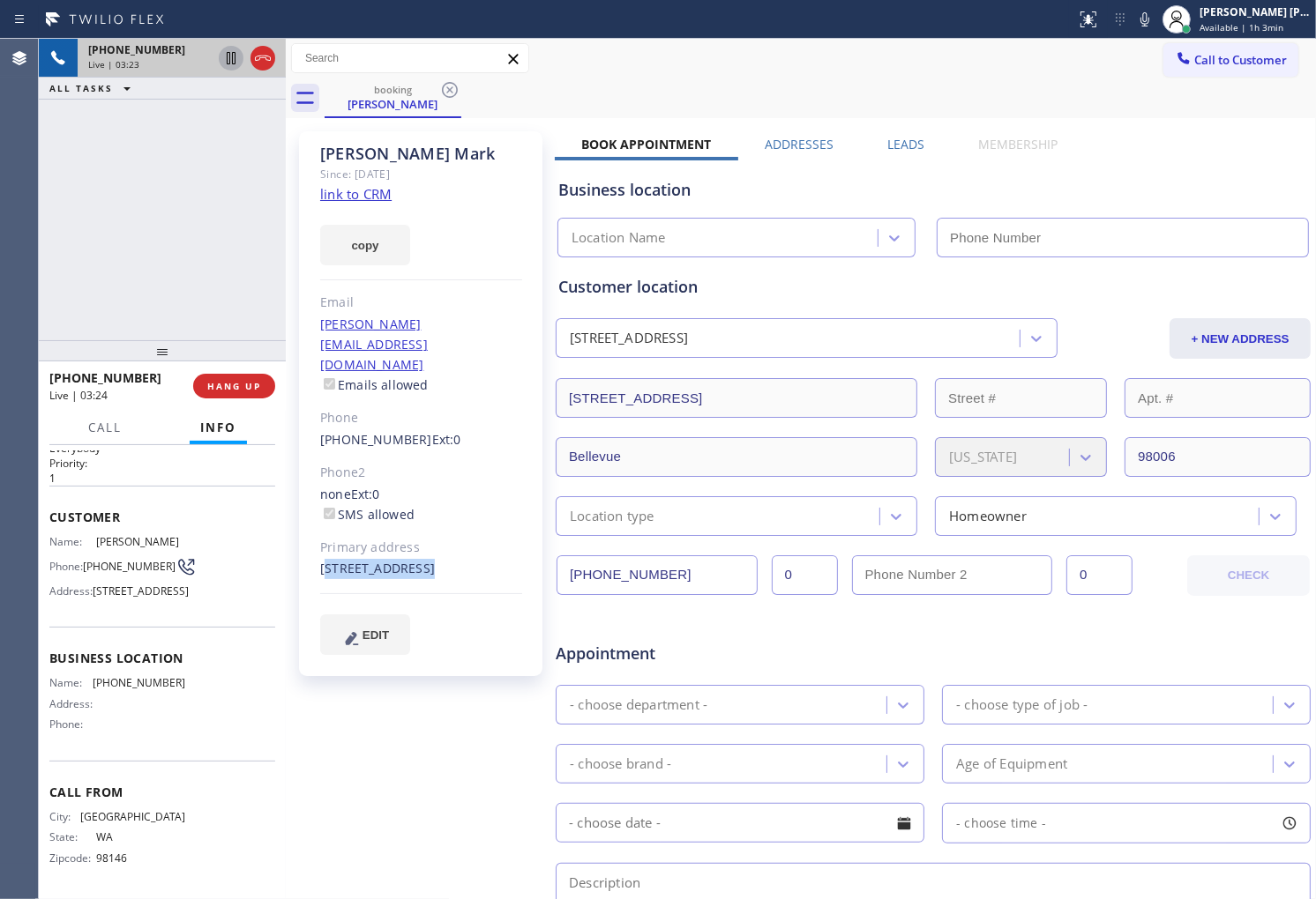
click at [410, 559] on div "17226 Southeast 43rd Street Bellevue, 98006 WA" at bounding box center [421, 569] width 202 height 20
click at [456, 559] on div "Louis Mark Since: 20 may 2020 link to CRM copy Email lou@wisinc.biz Emails allo…" at bounding box center [421, 403] width 243 height 545
click at [120, 247] on div "+12064238808 Live | 03:25 ALL TASKS ALL TASKS ACTIVE TASKS TASKS IN WRAP UP" at bounding box center [162, 189] width 247 height 302
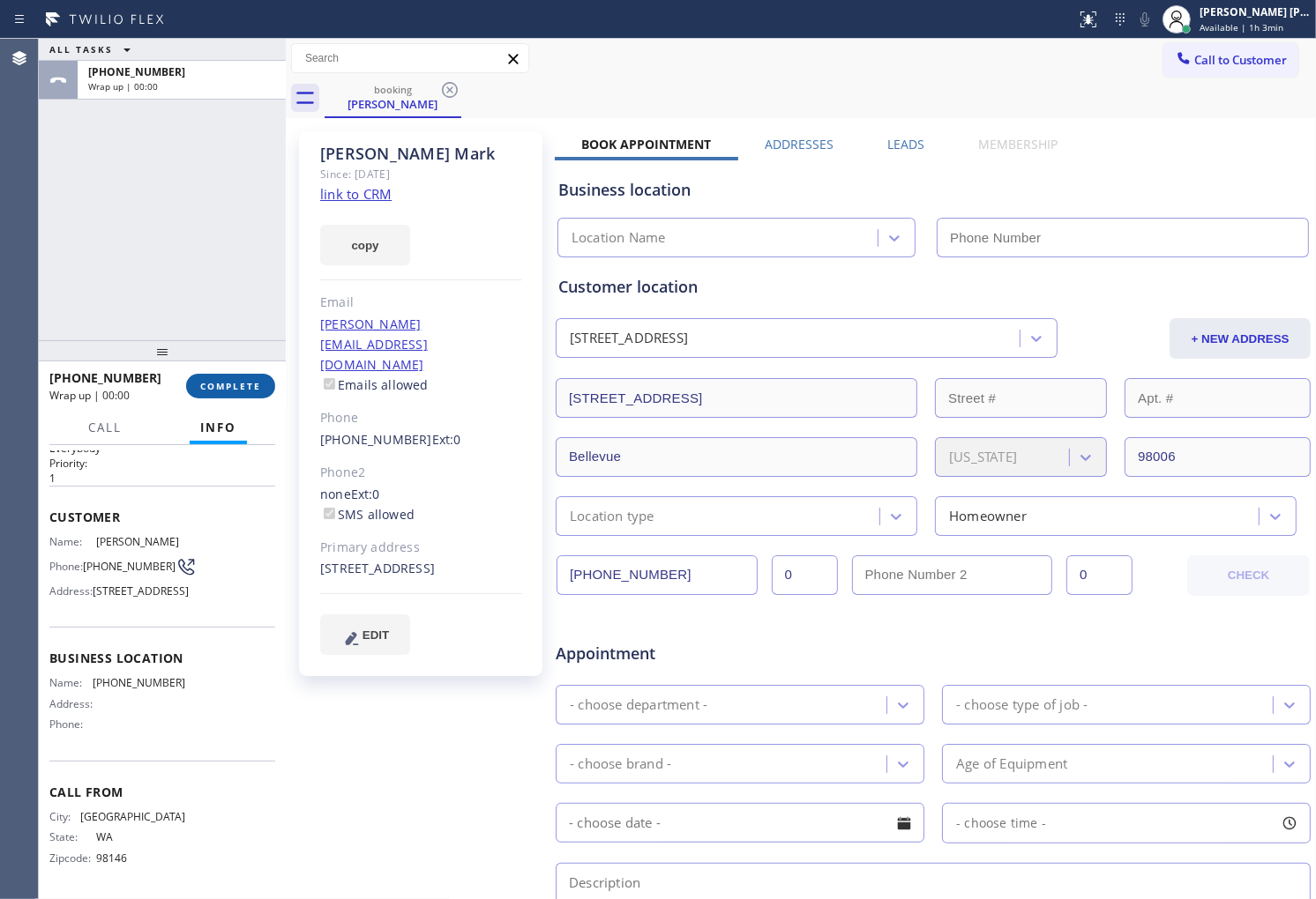
click at [243, 391] on span "COMPLETE" at bounding box center [230, 386] width 61 height 13
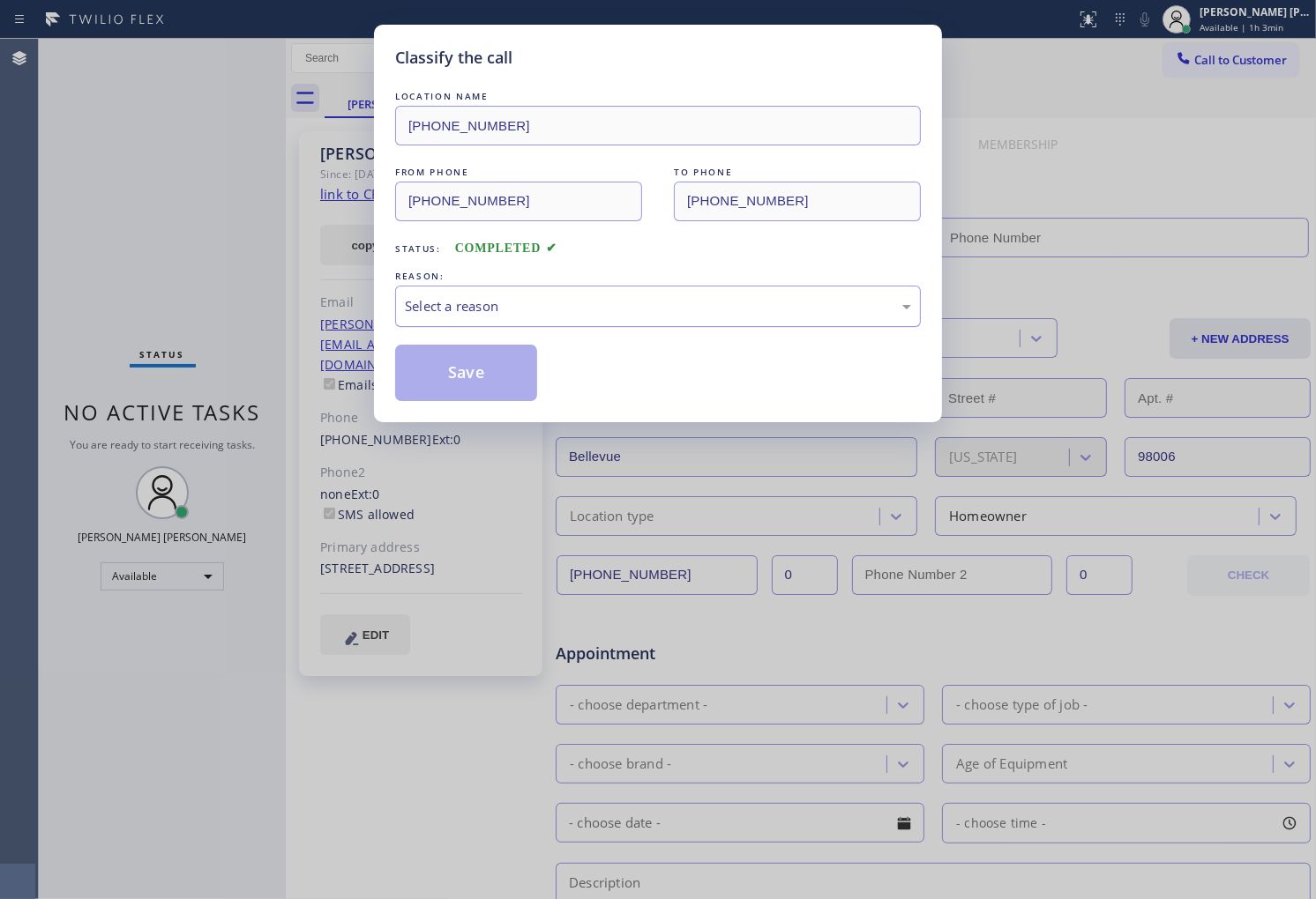
click at [579, 304] on div "Select a reason" at bounding box center [658, 306] width 507 height 20
click at [501, 380] on button "Save" at bounding box center [466, 372] width 142 height 57
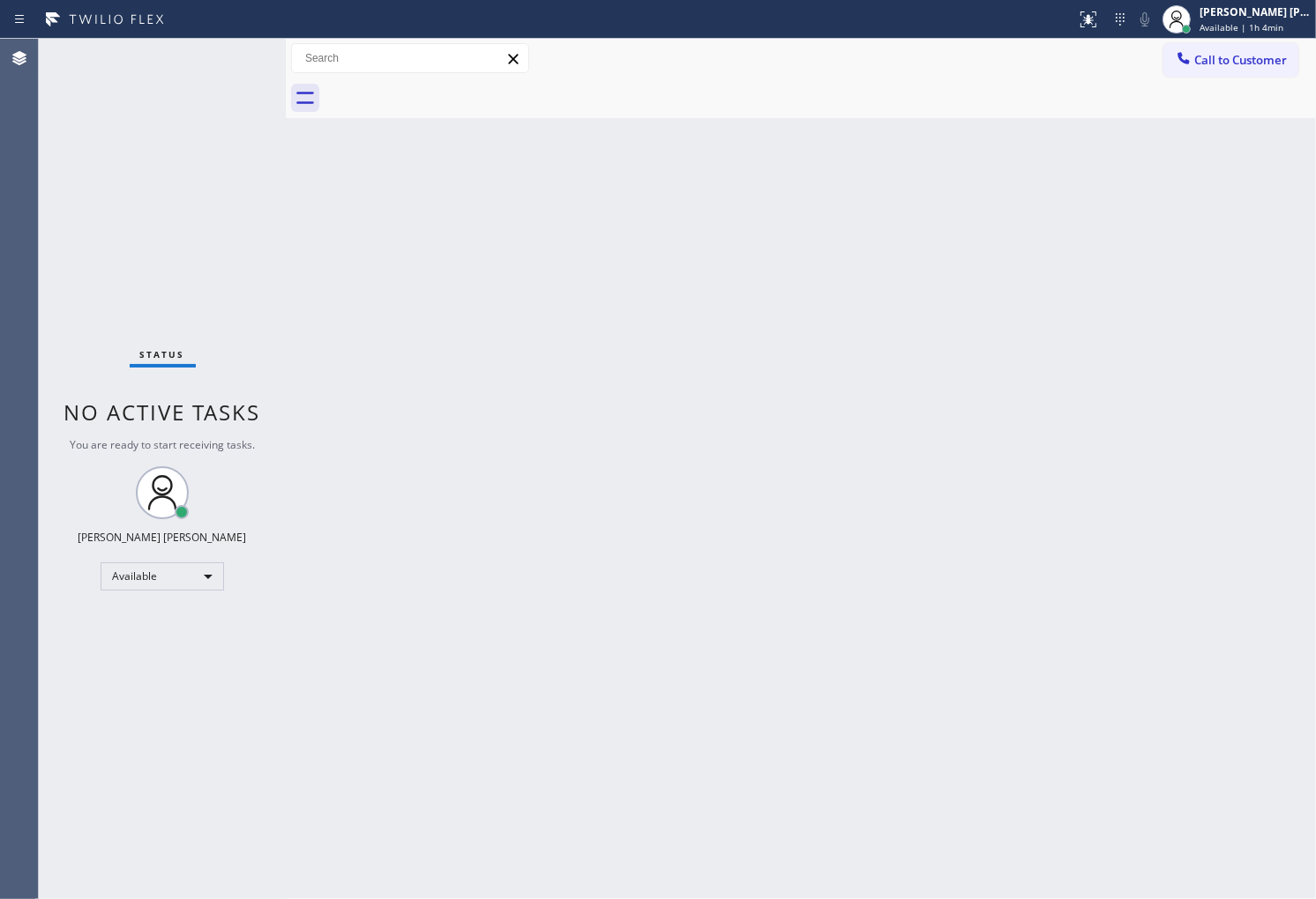
click at [1148, 694] on div "Back to Dashboard Change Sender ID Customers Technicians Select a contact Outbo…" at bounding box center [801, 469] width 1030 height 860
click at [3, 254] on div "Agent Desktop" at bounding box center [18, 469] width 38 height 860
click at [0, 267] on div "Agent Desktop" at bounding box center [18, 469] width 38 height 860
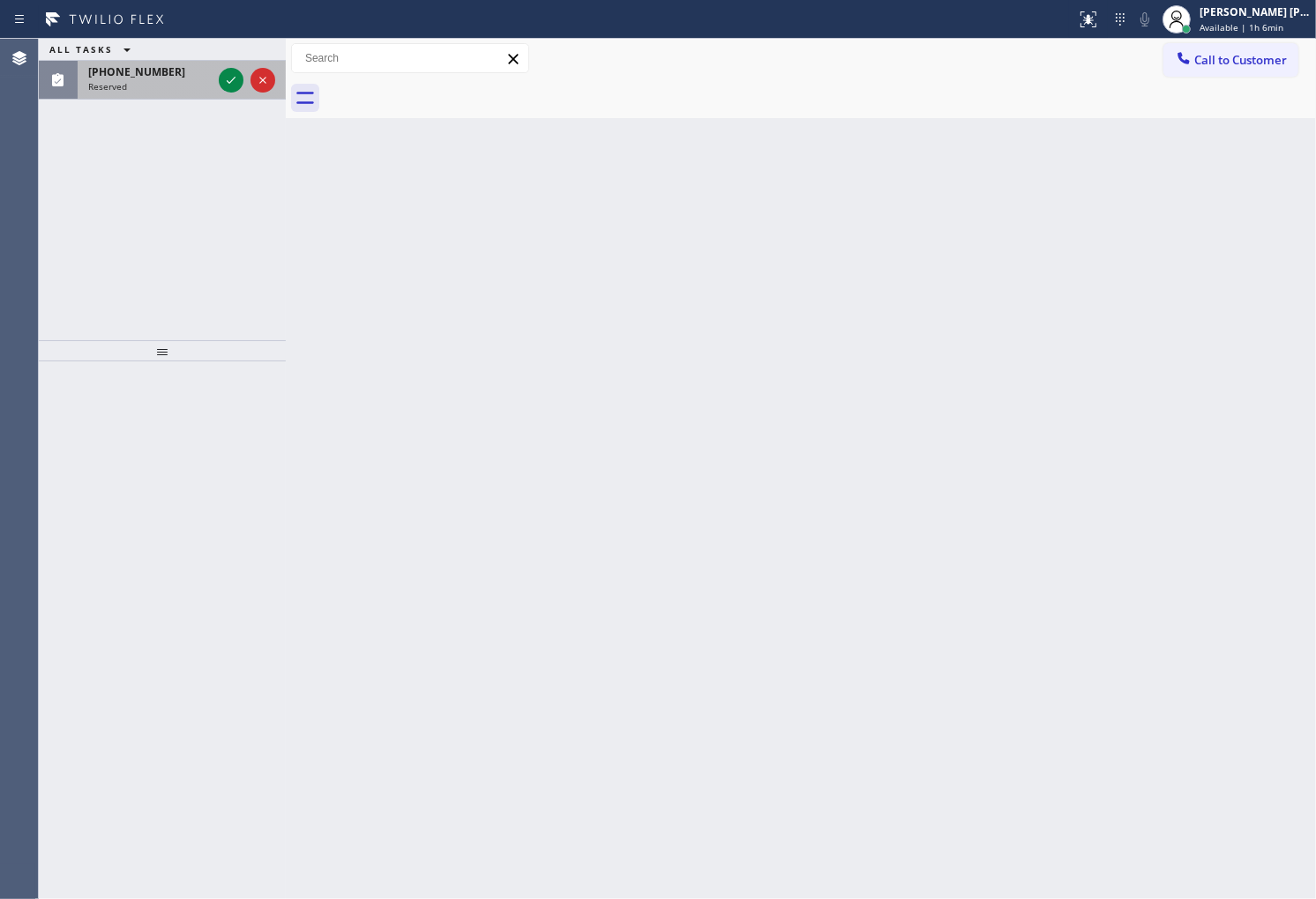
click at [213, 80] on div "(626) 481-6047 Reserved" at bounding box center [146, 80] width 138 height 39
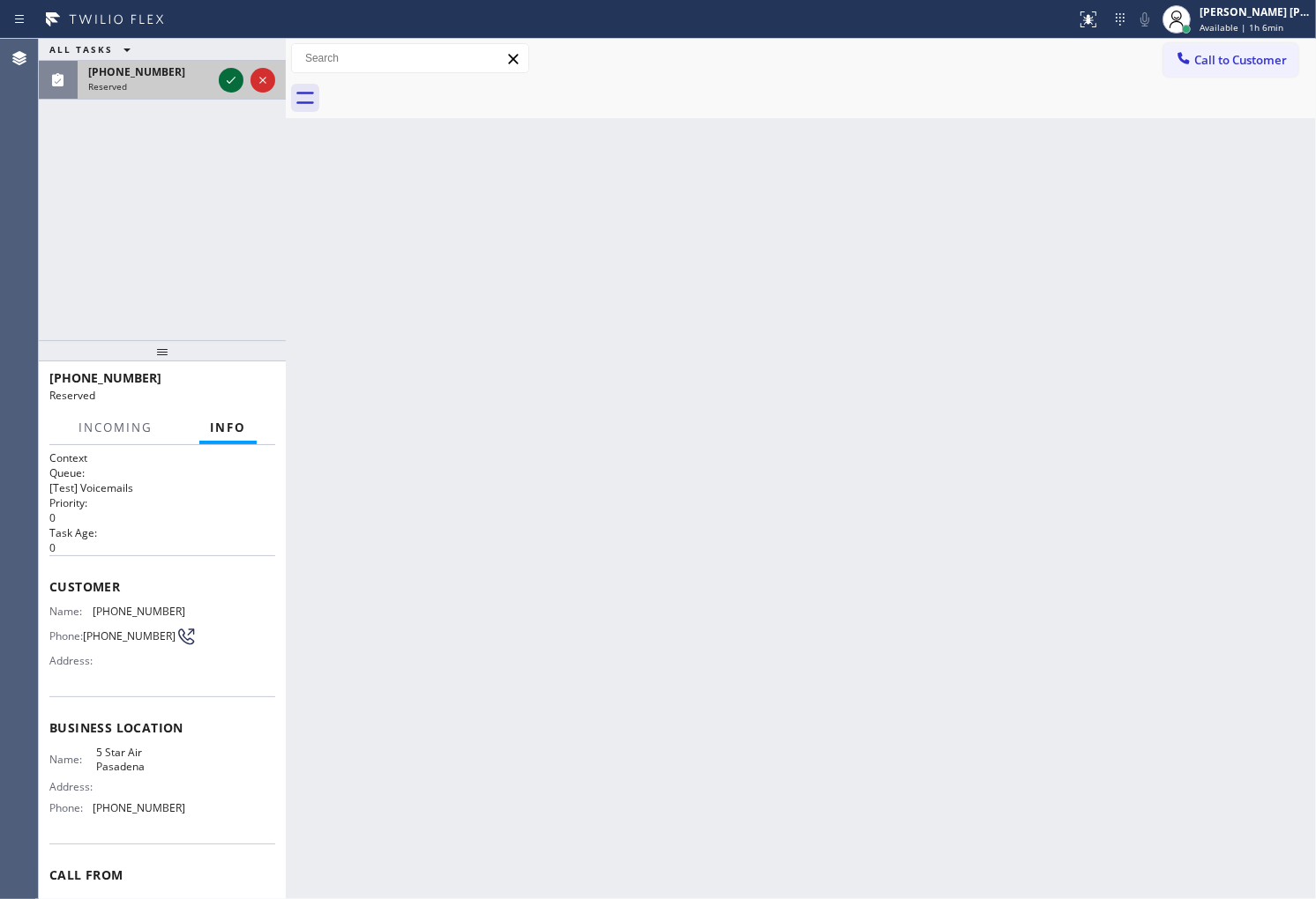
click at [227, 82] on icon at bounding box center [232, 80] width 21 height 21
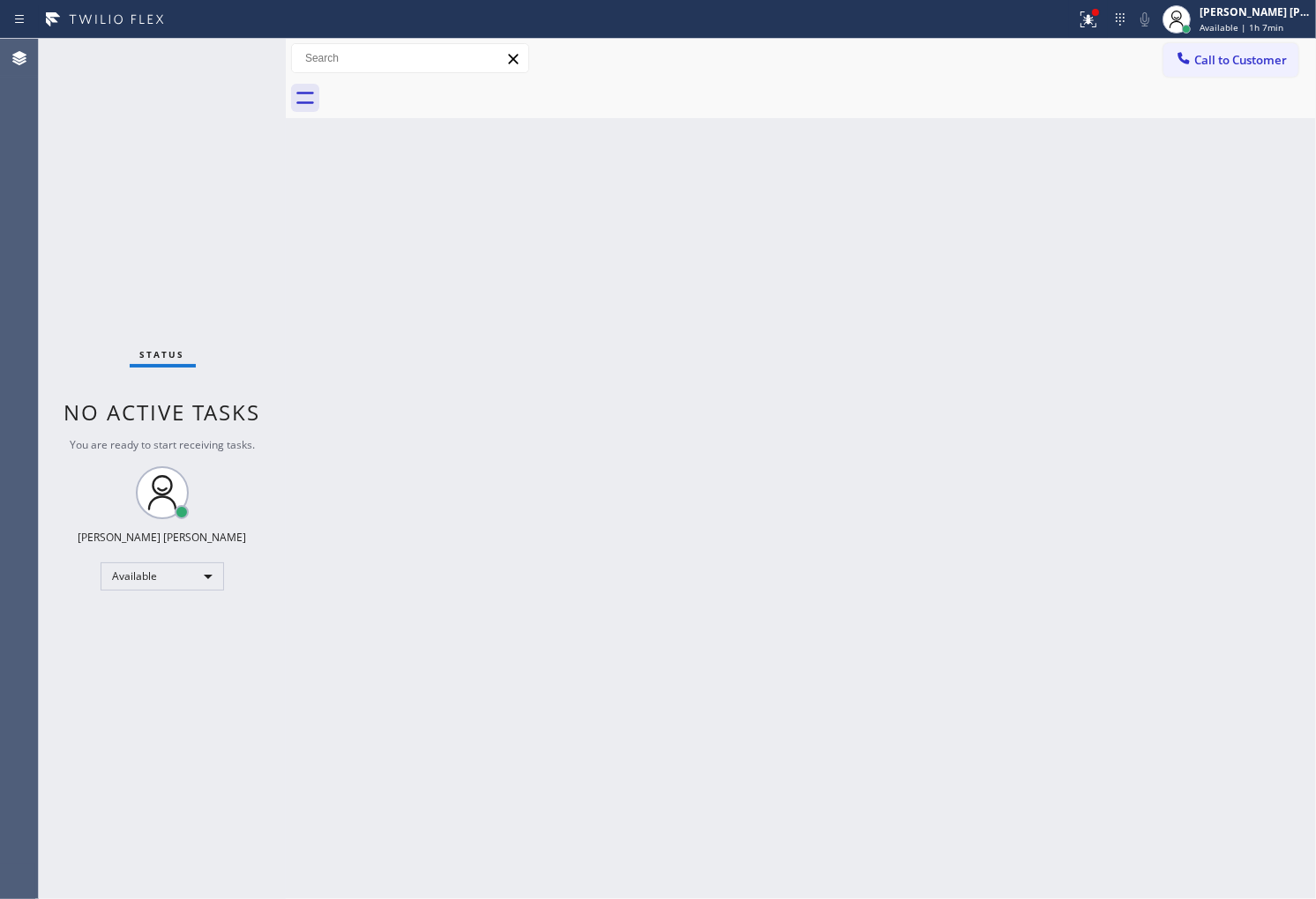
click at [29, 506] on div "Agent Desktop" at bounding box center [18, 469] width 38 height 860
click at [1099, 21] on icon at bounding box center [1088, 19] width 21 height 21
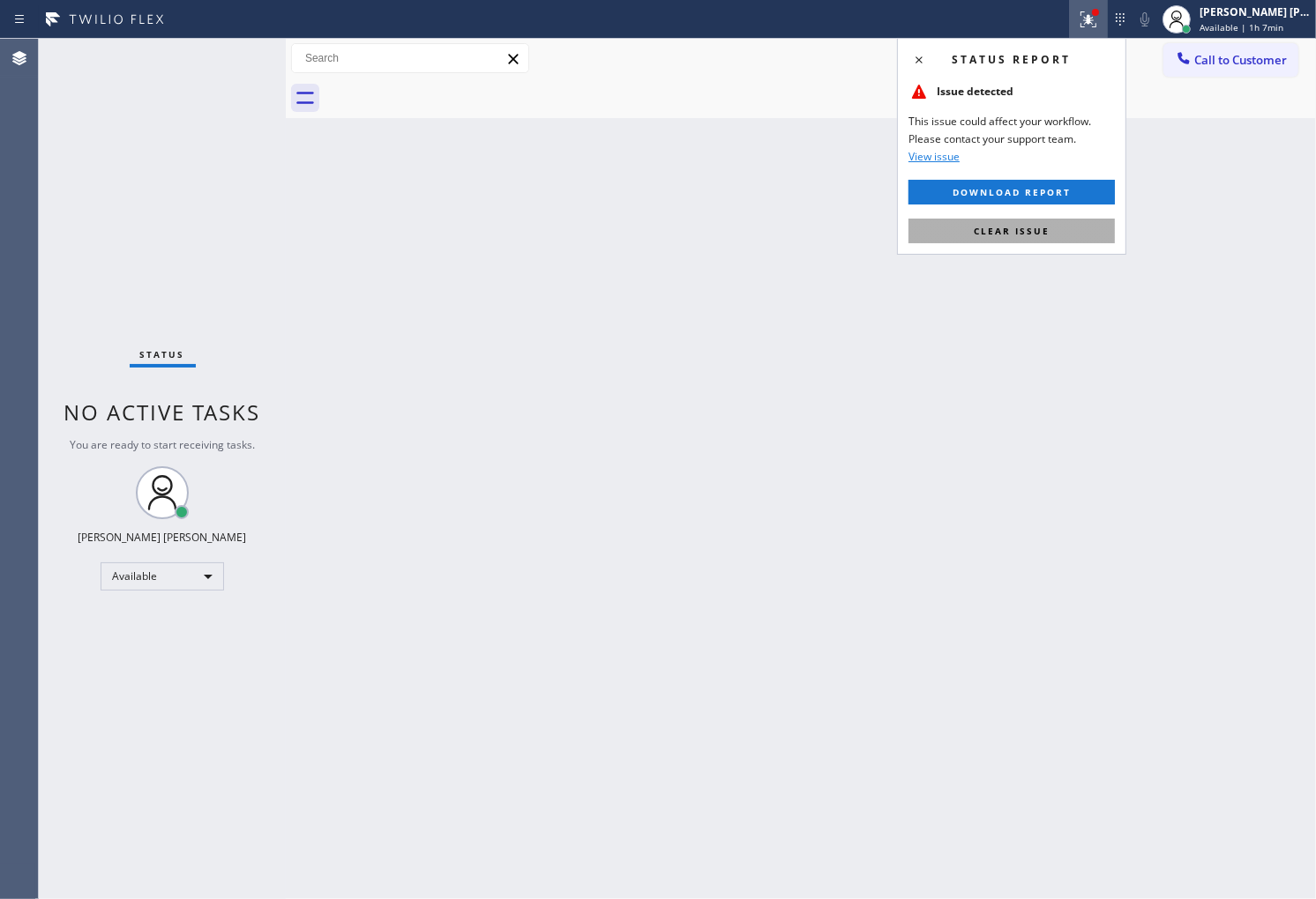
click at [1010, 219] on button "Clear issue" at bounding box center [1011, 232] width 206 height 25
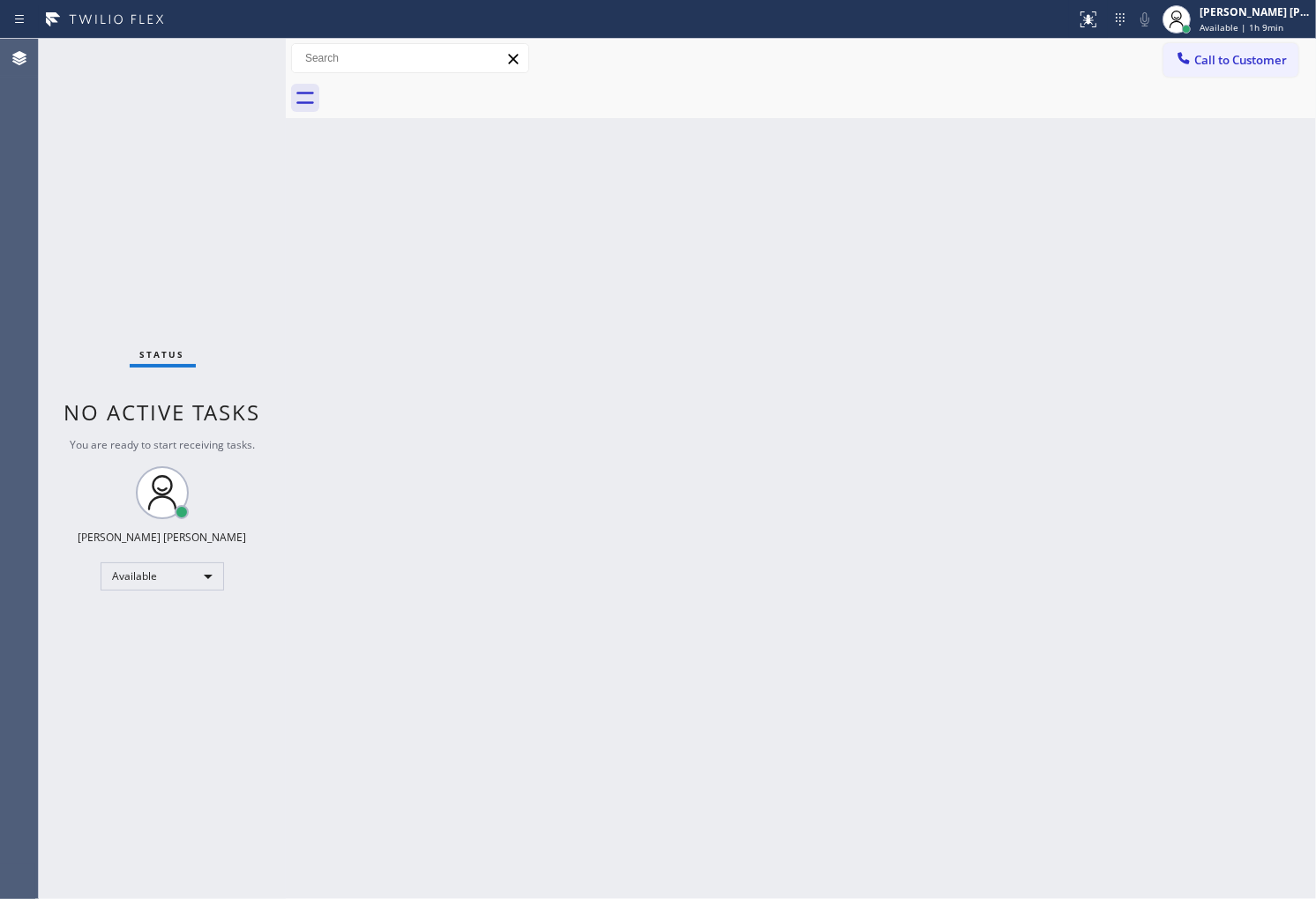
click at [49, 128] on div "Status No active tasks You are ready to start receiving tasks. [PERSON_NAME] [P…" at bounding box center [162, 469] width 247 height 860
drag, startPoint x: 59, startPoint y: 377, endPoint x: 67, endPoint y: 397, distance: 21.5
click at [59, 377] on div "Status No active tasks You are ready to start receiving tasks. [PERSON_NAME] [P…" at bounding box center [162, 469] width 247 height 860
click at [23, 391] on div "Agent Desktop" at bounding box center [18, 469] width 38 height 860
click at [0, 247] on div "Agent Desktop" at bounding box center [18, 469] width 38 height 860
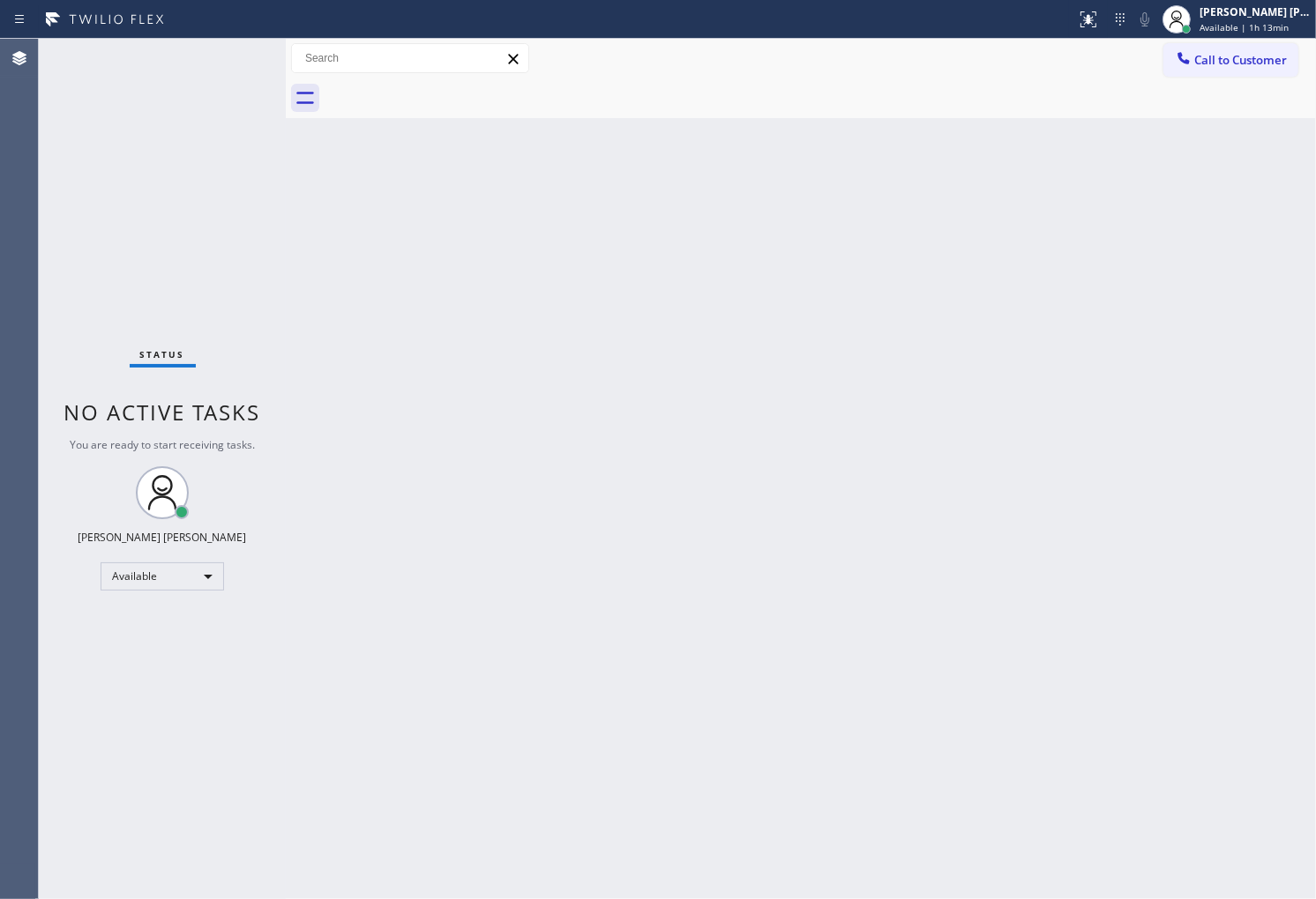
click at [257, 71] on div "Status No active tasks You are ready to start receiving tasks. [PERSON_NAME] [P…" at bounding box center [162, 469] width 247 height 860
click at [15, 342] on div "Agent Desktop" at bounding box center [18, 469] width 38 height 860
drag, startPoint x: 744, startPoint y: 882, endPoint x: 744, endPoint y: 895, distance: 13.0
click at [744, 887] on div "Back to Dashboard Change Sender ID Customers Technicians Select a contact Outbo…" at bounding box center [801, 469] width 1030 height 860
drag, startPoint x: 33, startPoint y: 186, endPoint x: 73, endPoint y: 186, distance: 40.0
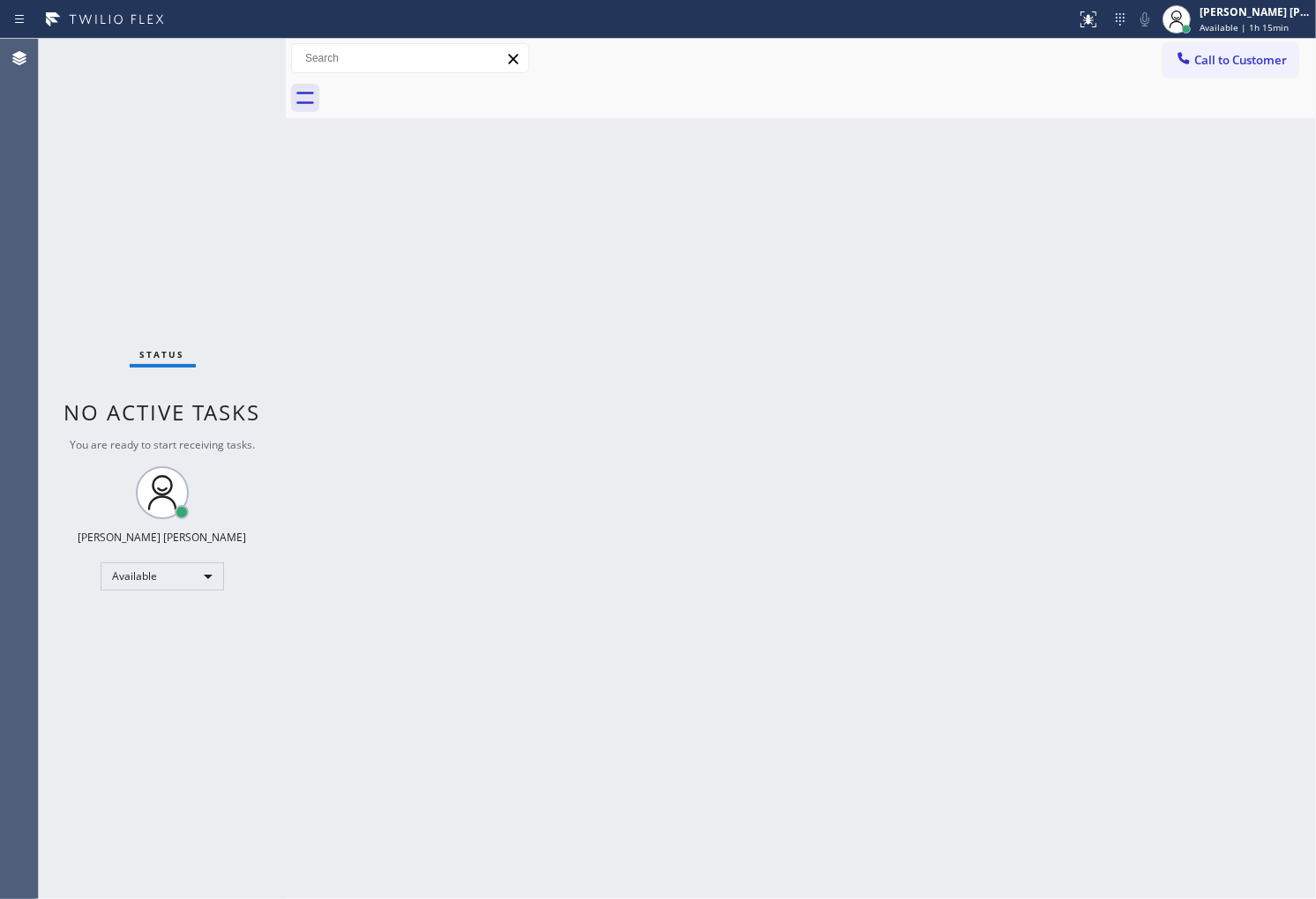
click at [33, 186] on div "Agent Desktop" at bounding box center [18, 469] width 38 height 860
click at [233, 54] on div "Status No active tasks You are ready to start receiving tasks. [PERSON_NAME] [P…" at bounding box center [162, 469] width 247 height 860
click at [0, 133] on div "Agent Desktop" at bounding box center [18, 469] width 38 height 860
click at [234, 59] on div "Status No active tasks You are ready to start receiving tasks. [PERSON_NAME] [P…" at bounding box center [162, 469] width 247 height 860
click at [234, 89] on div "Status No active tasks You are ready to start receiving tasks. [PERSON_NAME] [P…" at bounding box center [162, 469] width 247 height 860
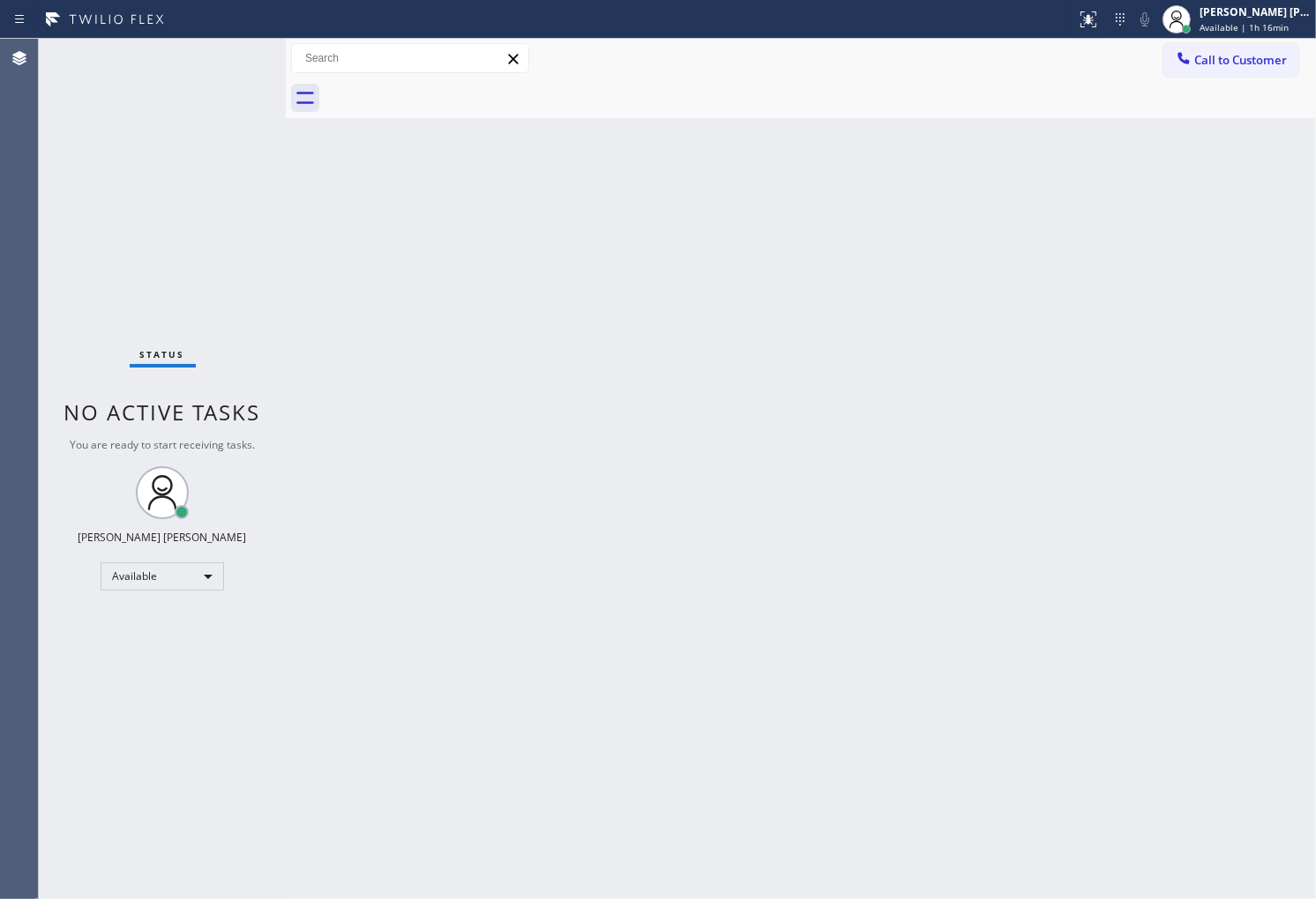
click at [234, 89] on div "Status No active tasks You are ready to start receiving tasks. [PERSON_NAME] [P…" at bounding box center [162, 469] width 247 height 860
click at [245, 89] on div "Status No active tasks You are ready to start receiving tasks. [PERSON_NAME] [P…" at bounding box center [162, 469] width 247 height 860
click at [0, 227] on div "Agent Desktop" at bounding box center [18, 469] width 38 height 860
click at [210, 60] on div "Status No active tasks You are ready to start receiving tasks. [PERSON_NAME] [P…" at bounding box center [162, 469] width 247 height 860
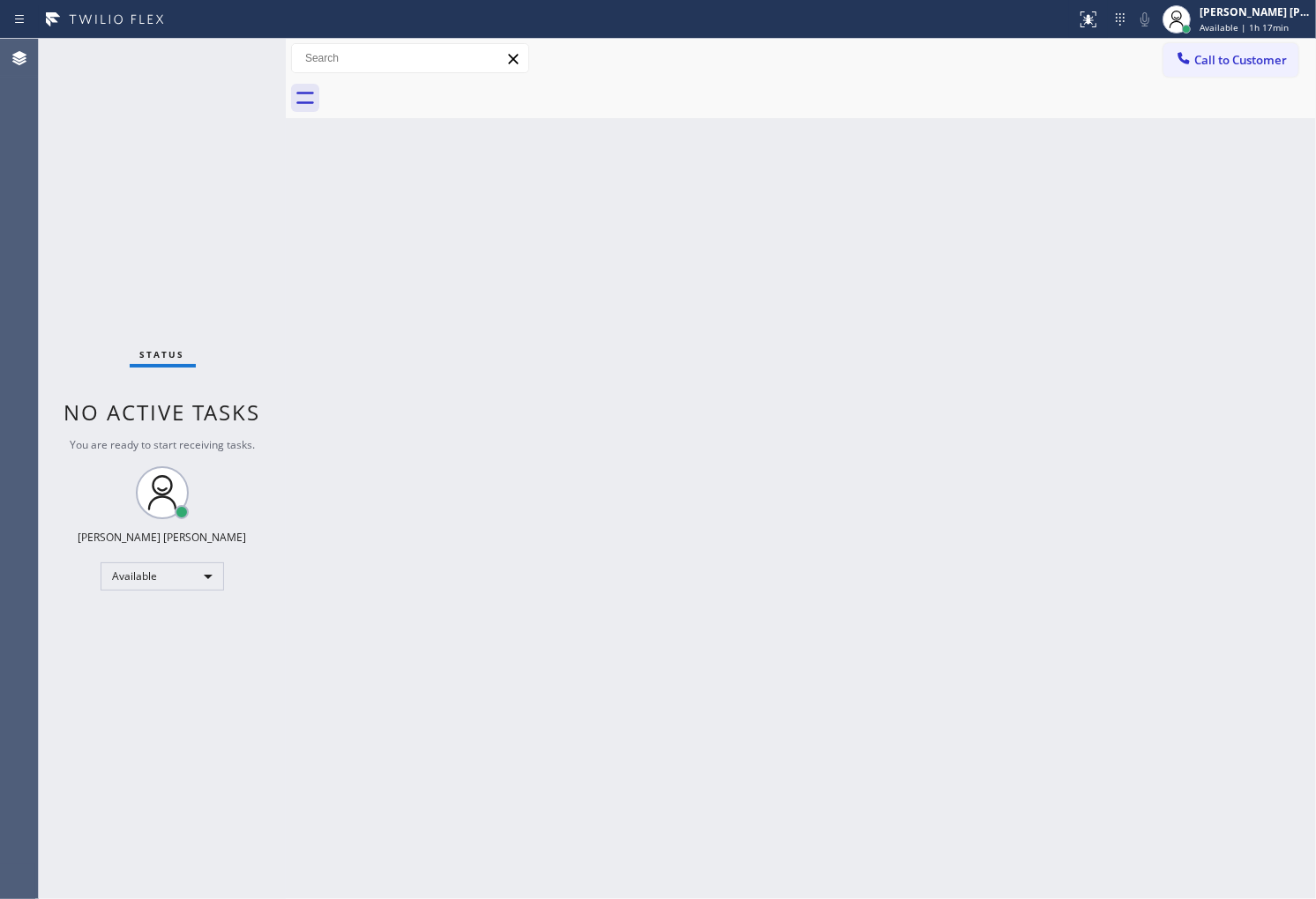
click at [210, 60] on div "Status No active tasks You are ready to start receiving tasks. [PERSON_NAME] [P…" at bounding box center [162, 469] width 247 height 860
click at [221, 63] on div "Status No active tasks You are ready to start receiving tasks. [PERSON_NAME] [P…" at bounding box center [162, 469] width 247 height 860
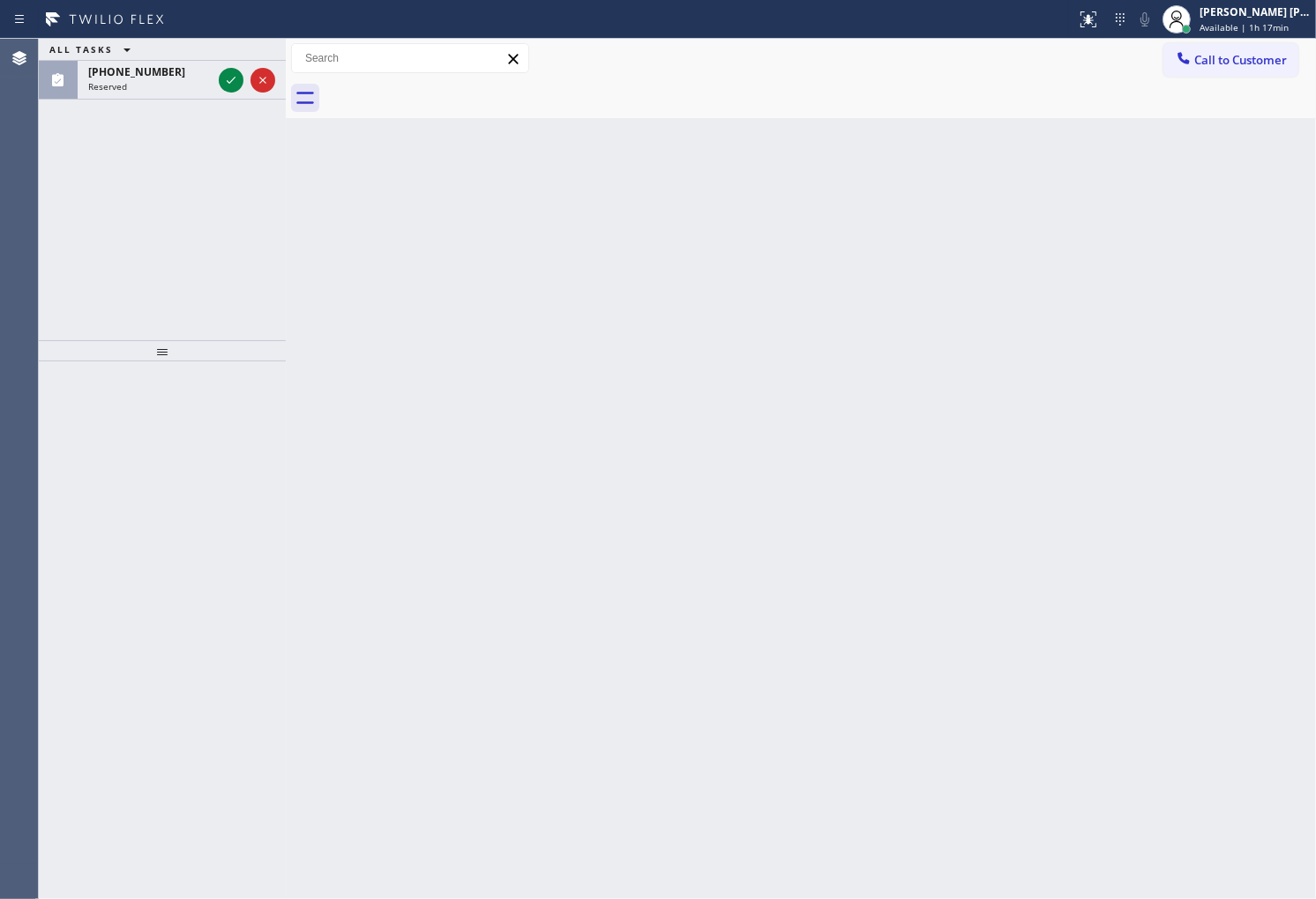
click at [221, 63] on div at bounding box center [247, 80] width 64 height 39
click at [226, 68] on div at bounding box center [247, 80] width 64 height 39
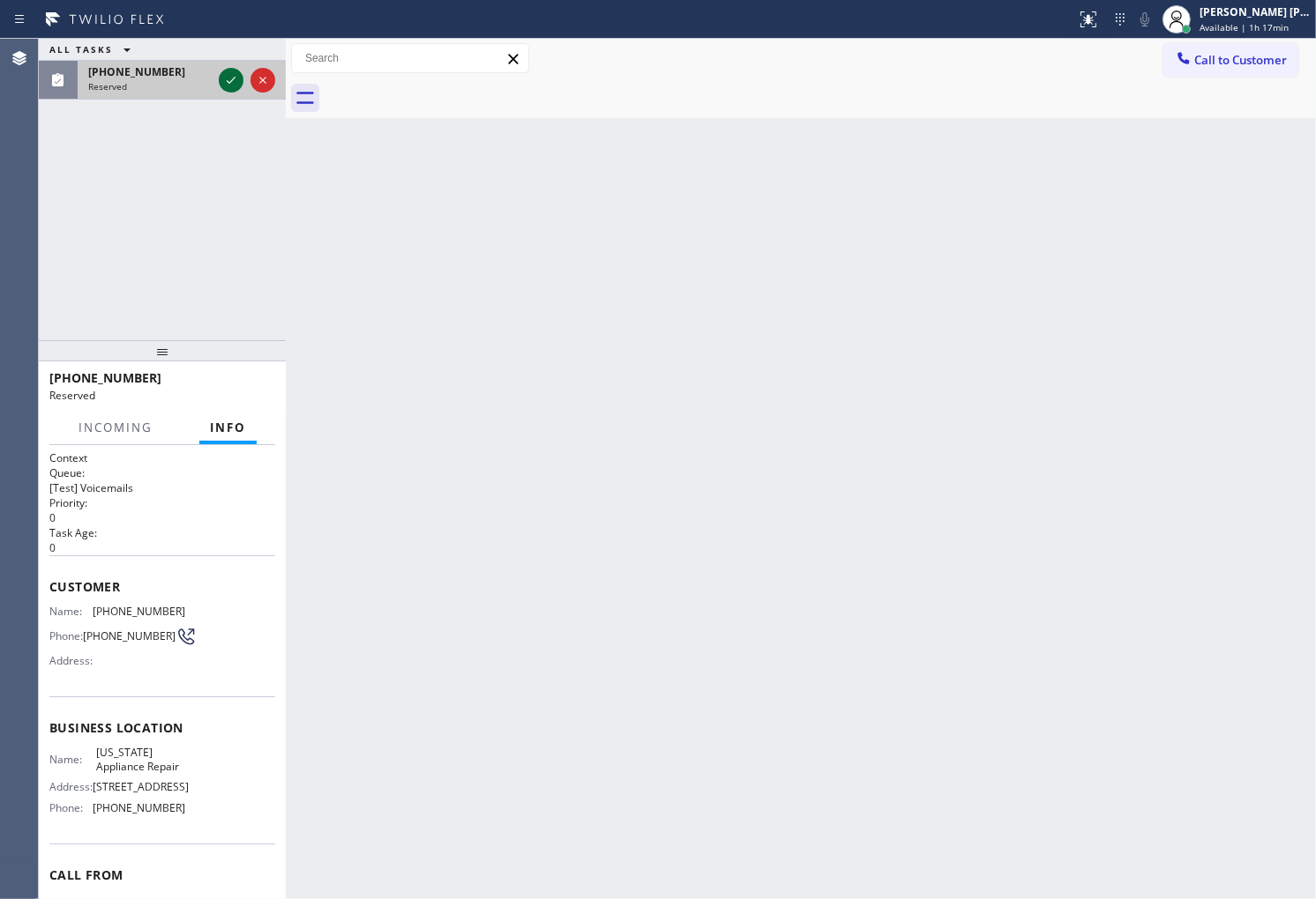
click at [233, 83] on icon at bounding box center [232, 80] width 21 height 21
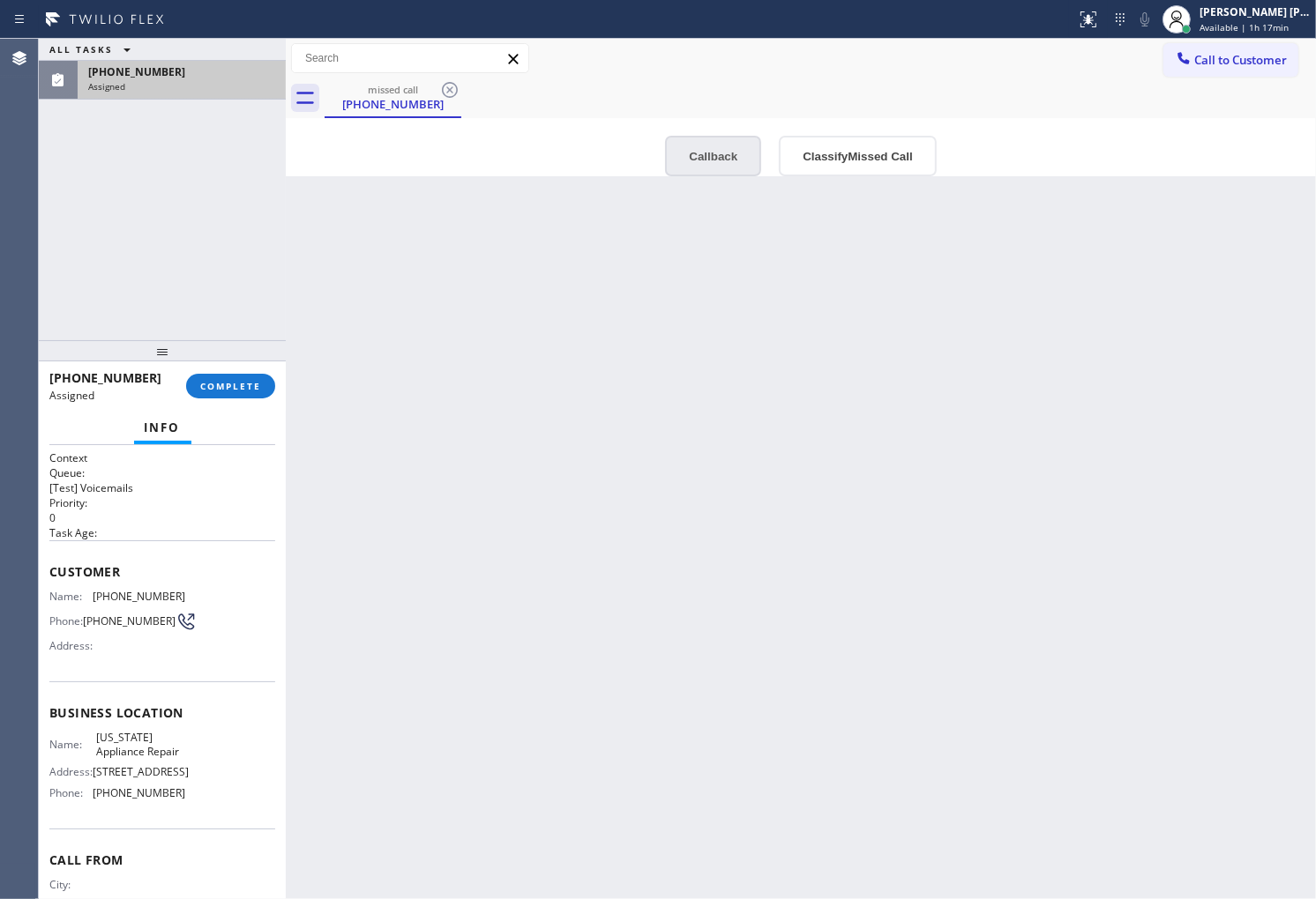
click at [724, 170] on button "Callback" at bounding box center [713, 156] width 96 height 41
click at [0, 0] on div "Search location" at bounding box center [0, 0] width 0 height 0
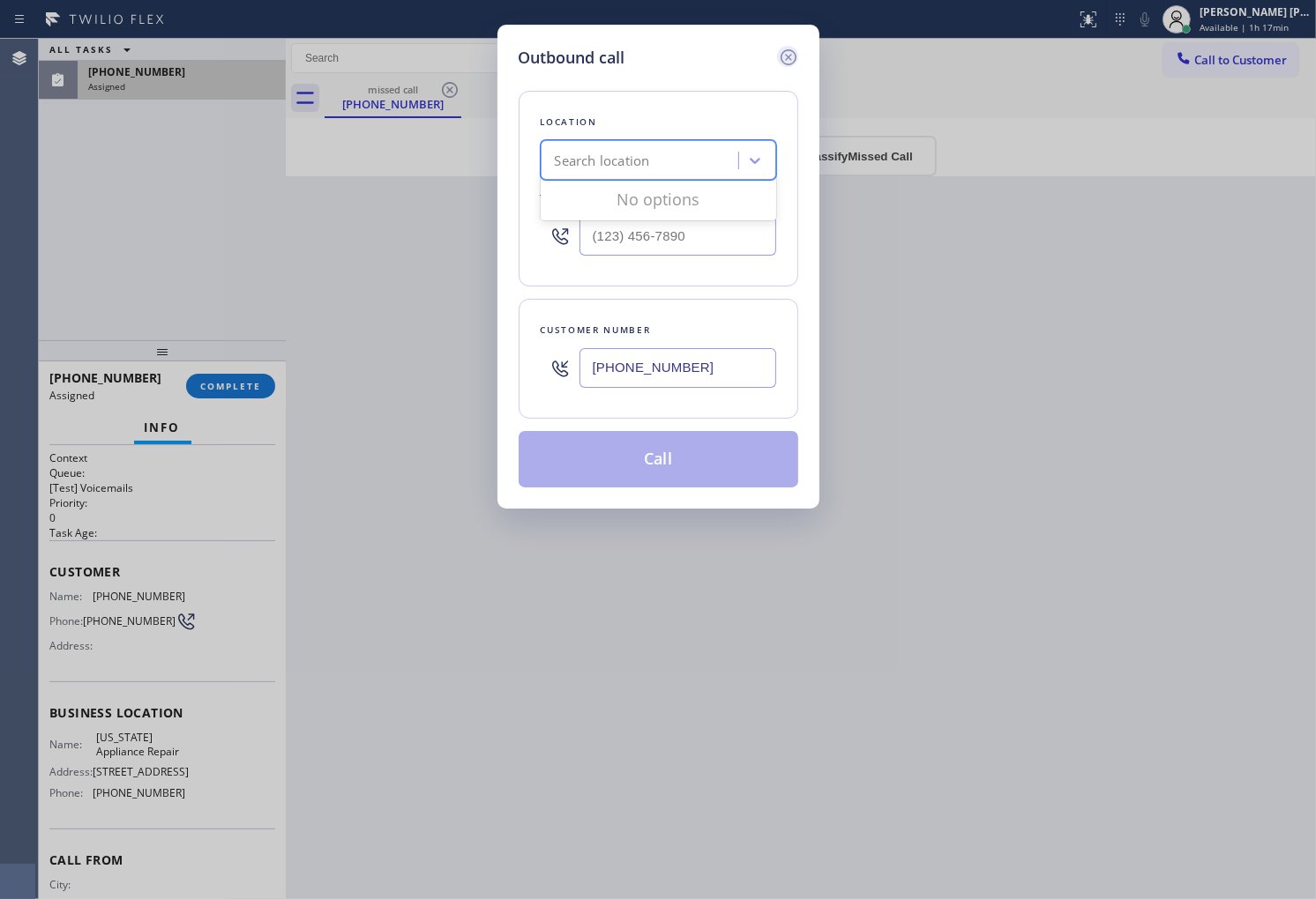
click at [797, 58] on icon at bounding box center [788, 57] width 21 height 21
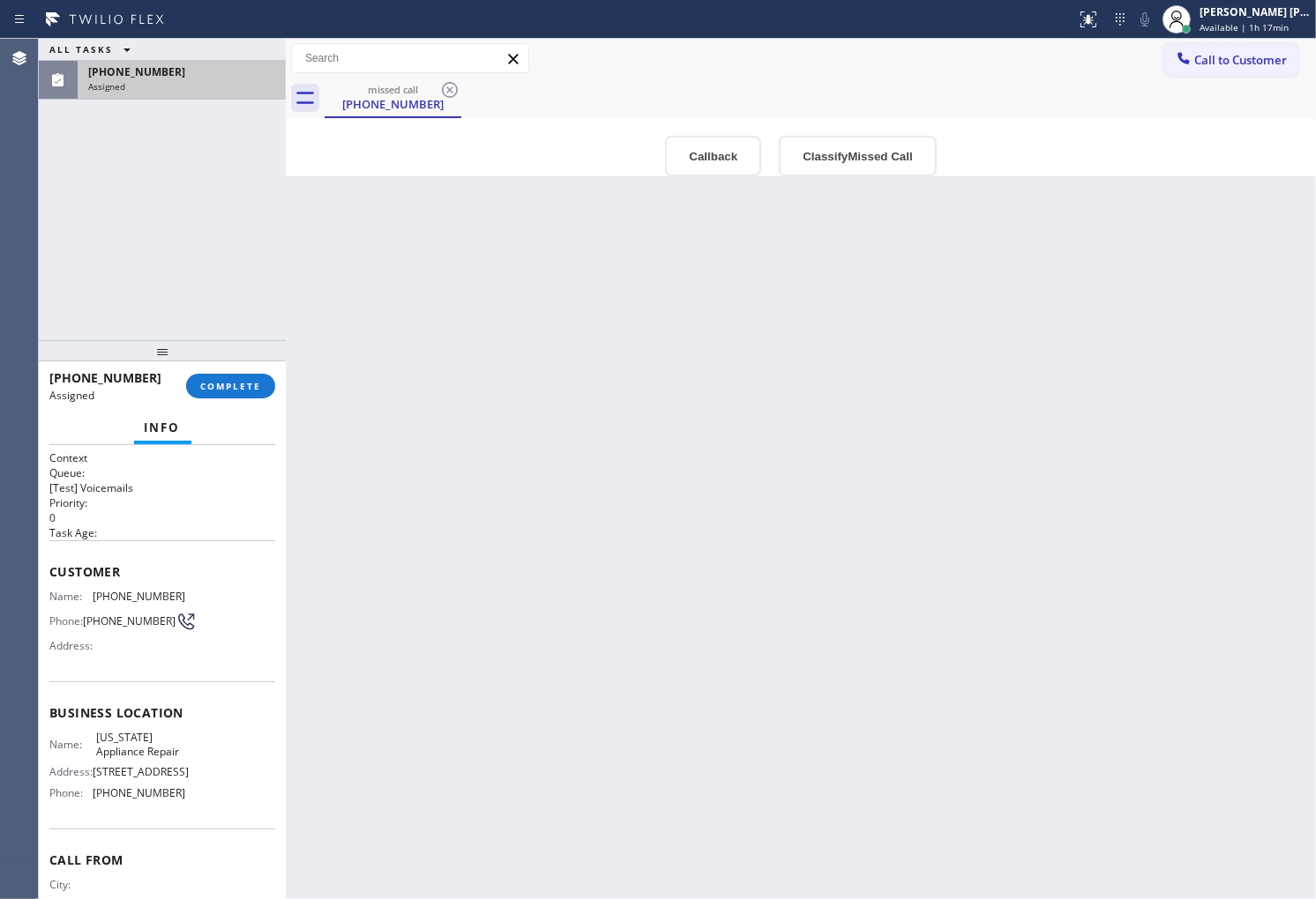
click at [147, 800] on span "(646) 650-2901" at bounding box center [139, 793] width 93 height 14
click at [705, 162] on button "Callback" at bounding box center [713, 156] width 96 height 41
click at [0, 0] on div "Search location" at bounding box center [0, 0] width 0 height 0
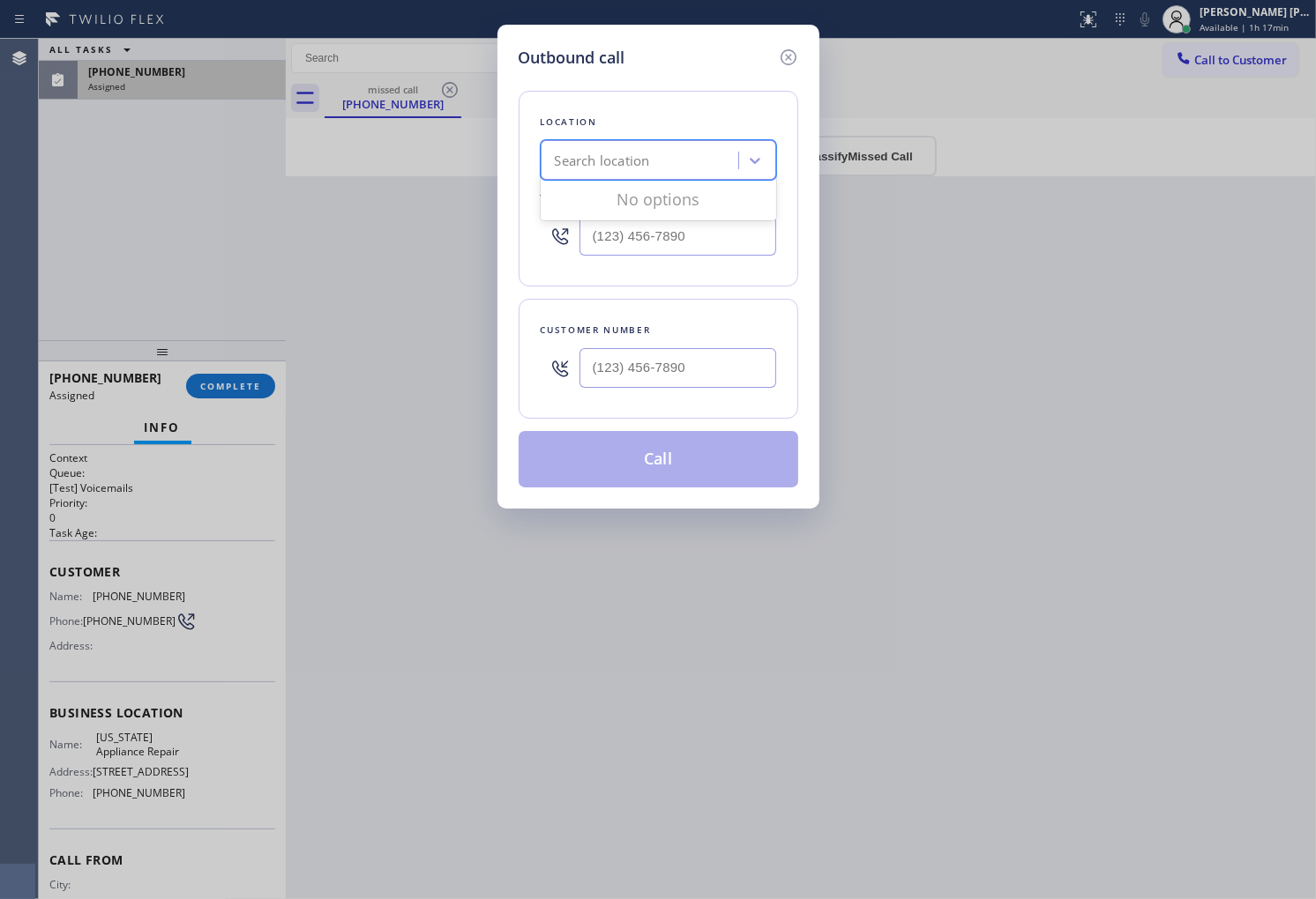
click at [631, 242] on input "text" at bounding box center [678, 235] width 197 height 40
click at [631, 242] on input "(___) ___-____" at bounding box center [678, 235] width 197 height 40
paste input "646-6502"
click at [631, 242] on input "(___) 646-6502" at bounding box center [678, 235] width 197 height 40
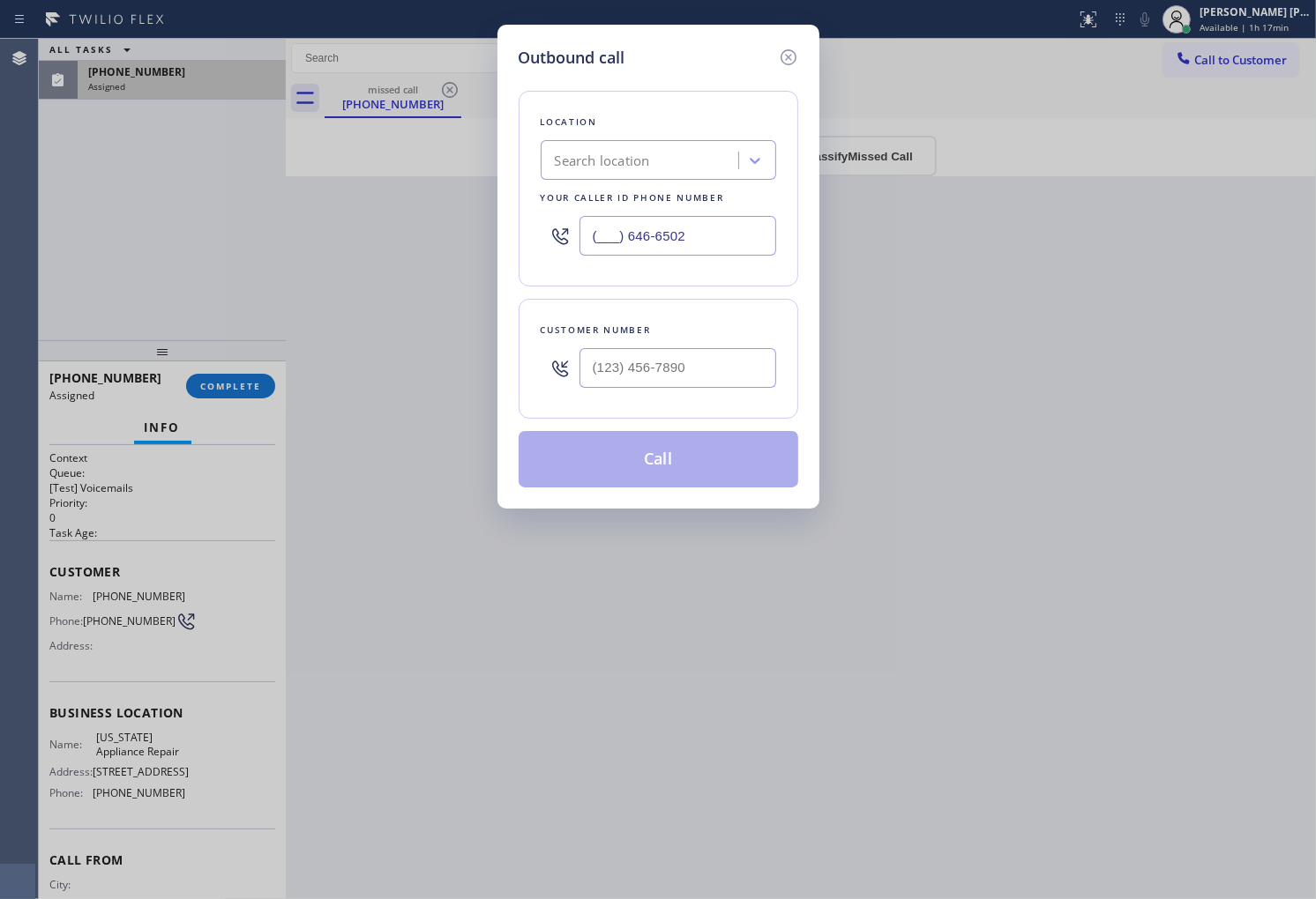
click at [631, 242] on input "(___) 646-6502" at bounding box center [678, 235] width 197 height 40
paste input "646) 650-2901"
type input "(646) 650-2901"
click at [788, 46] on icon at bounding box center [788, 57] width 21 height 21
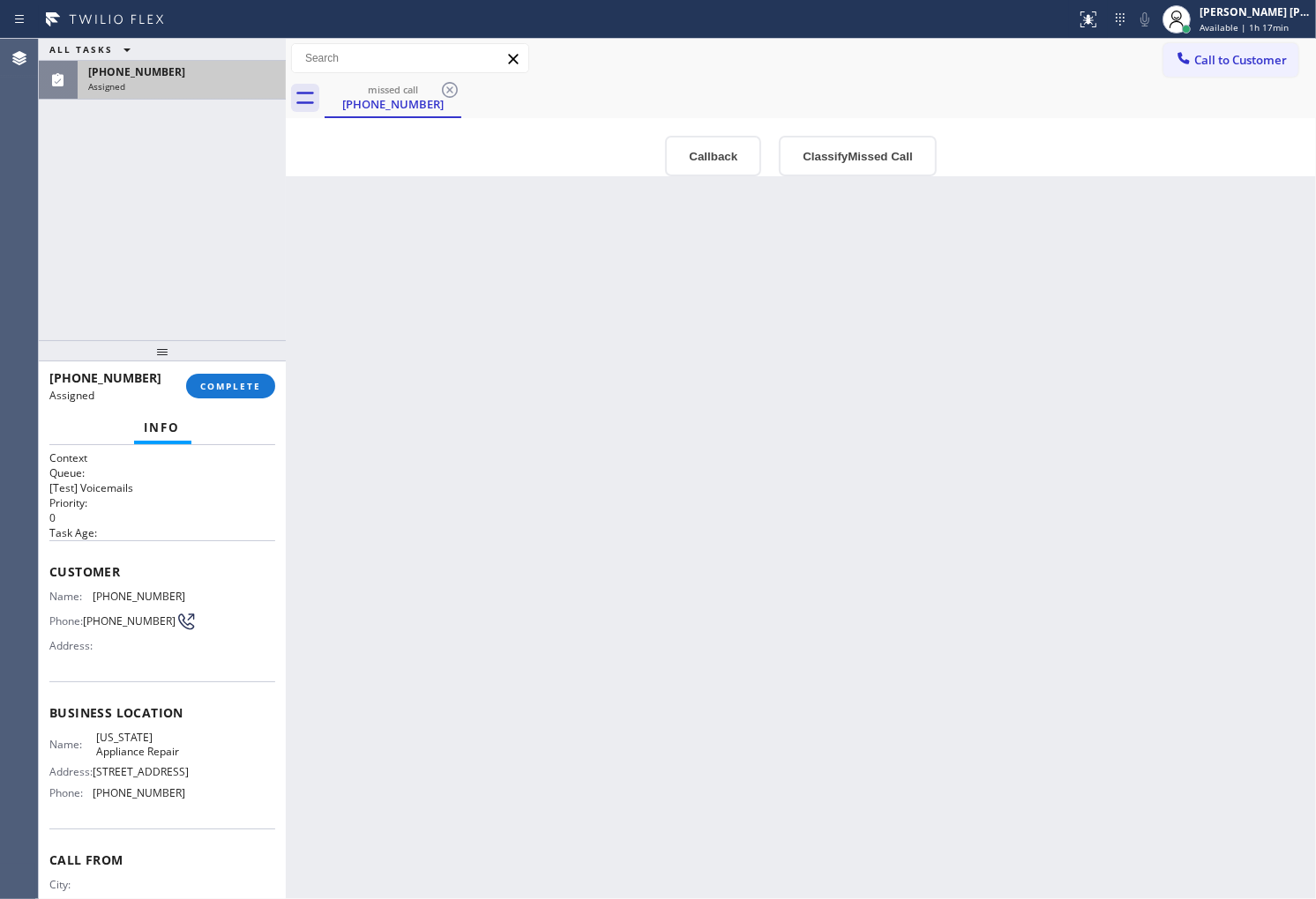
click at [51, 565] on span "Customer" at bounding box center [162, 571] width 226 height 16
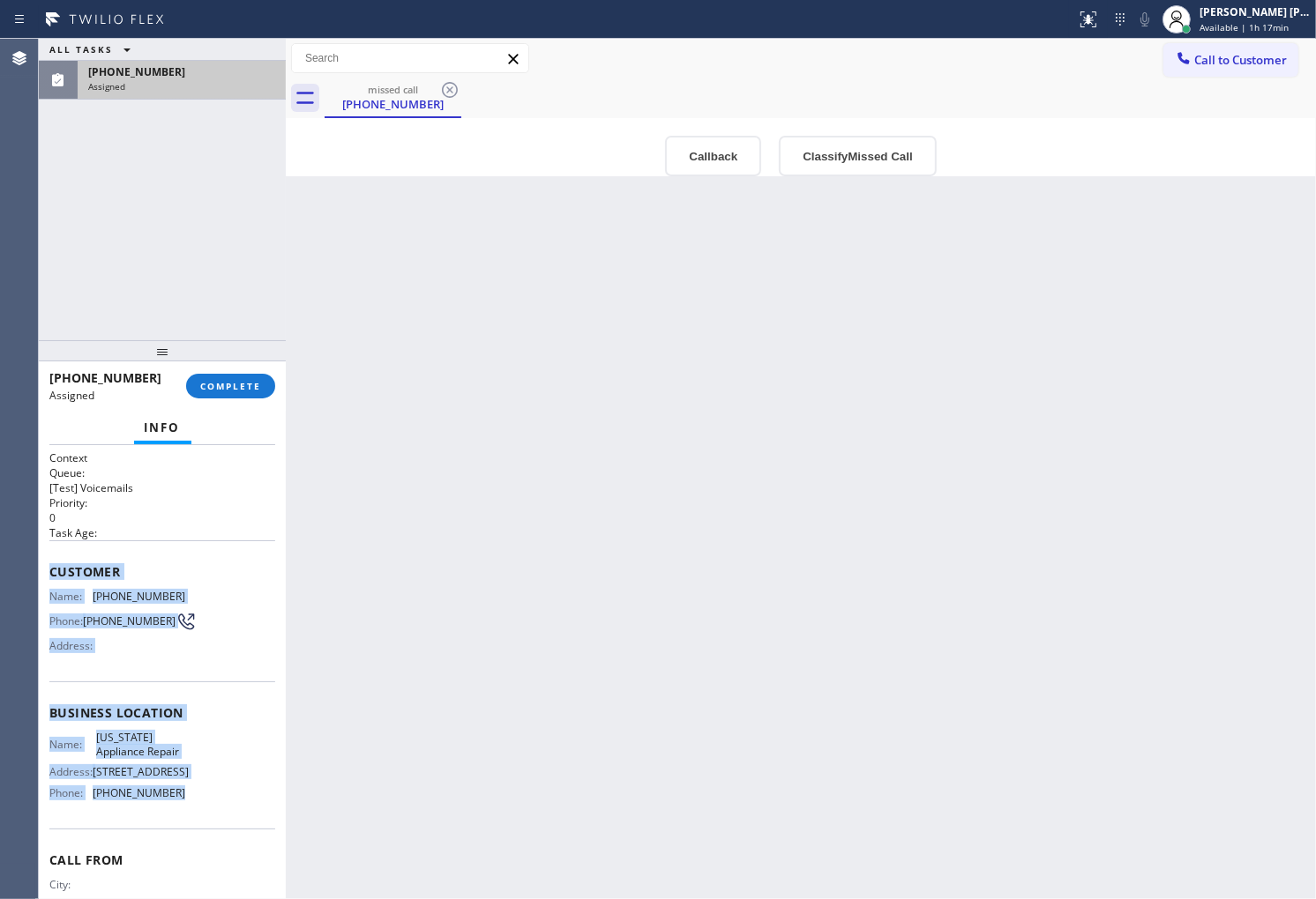
drag, startPoint x: 51, startPoint y: 565, endPoint x: 156, endPoint y: 812, distance: 268.4
click at [156, 812] on div "Context Queue: [Test] Voicemails Priority: 0 Task Age: Customer Name: (646) 710…" at bounding box center [162, 706] width 226 height 511
click at [240, 376] on button "COMPLETE" at bounding box center [231, 387] width 89 height 25
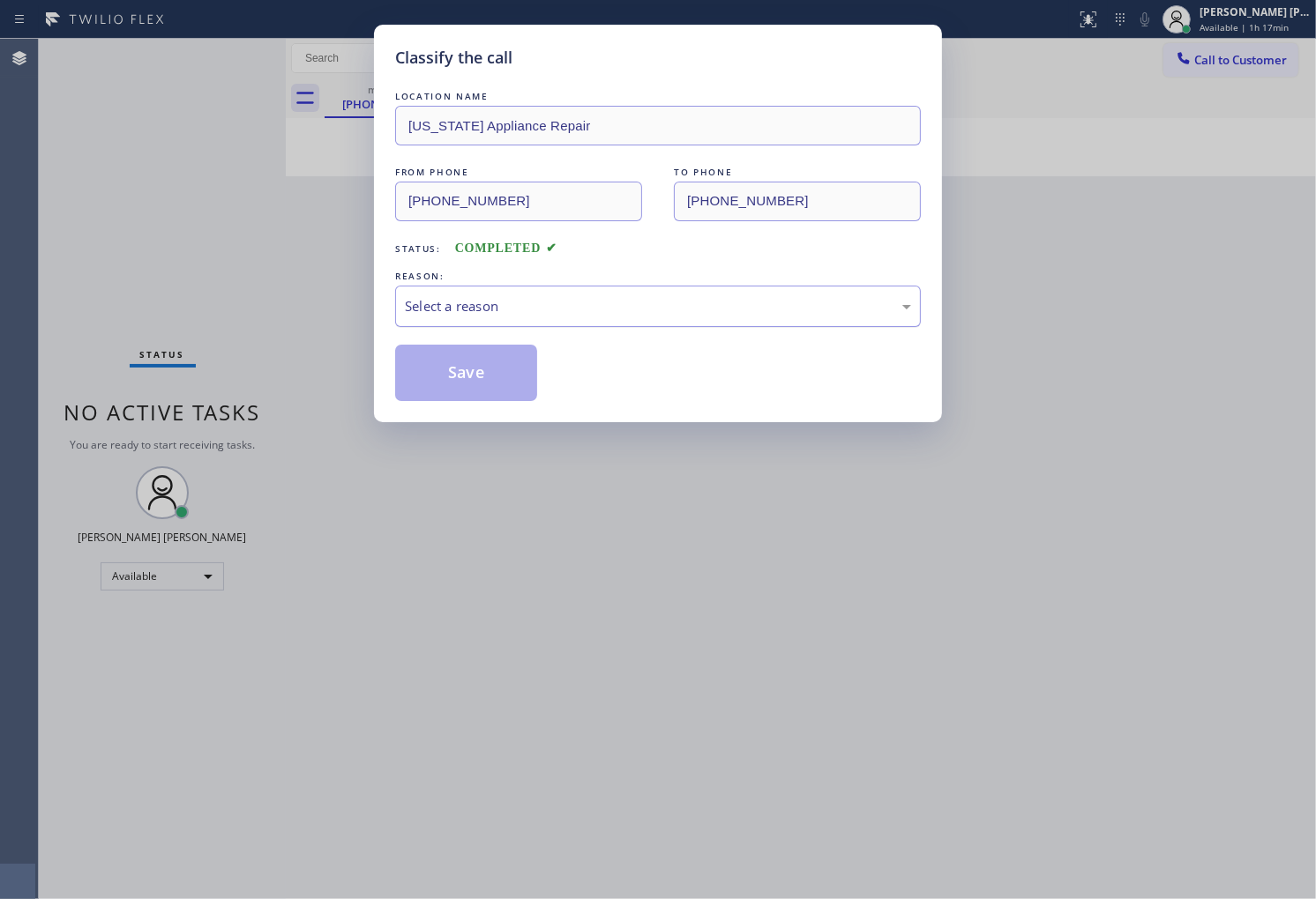
click at [518, 296] on div "Select a reason" at bounding box center [658, 306] width 507 height 20
click at [469, 375] on button "Save" at bounding box center [466, 372] width 142 height 57
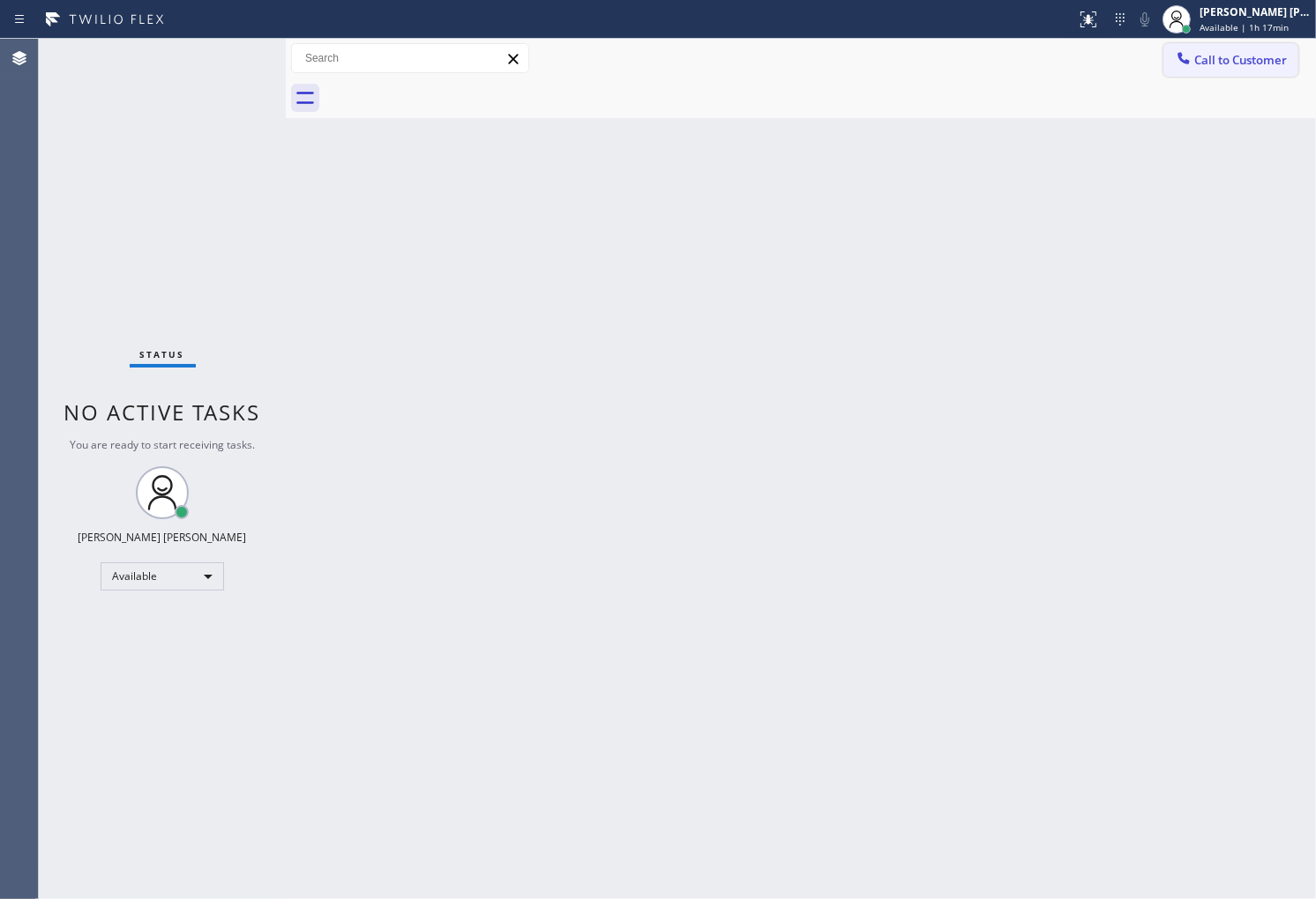
click at [1236, 67] on span "Call to Customer" at bounding box center [1241, 60] width 93 height 15
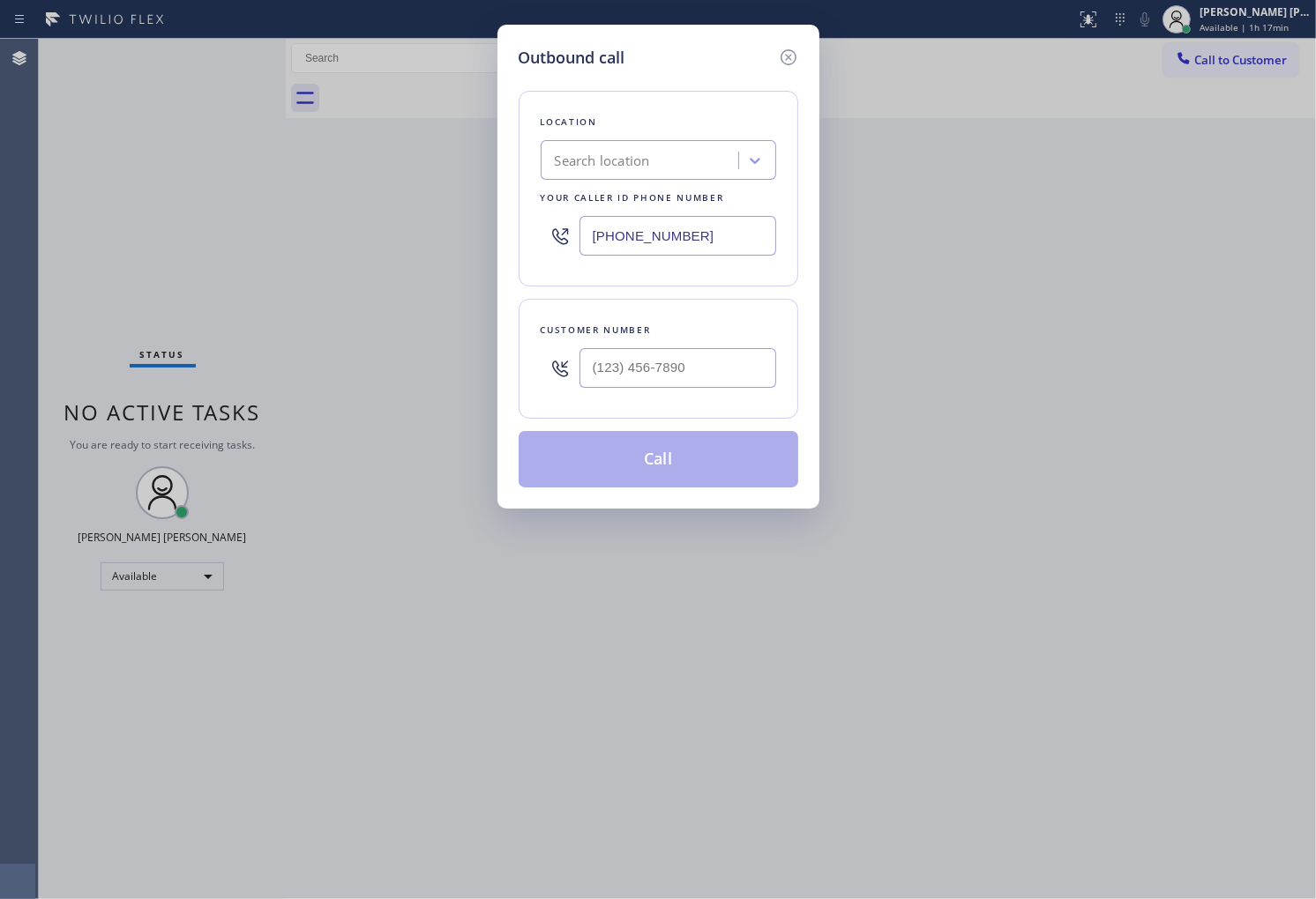
click at [622, 362] on input "text" at bounding box center [678, 368] width 197 height 40
click at [622, 362] on input "(___) ___-____" at bounding box center [678, 368] width 197 height 40
paste input "646) 710-2114"
type input "(646) 710-2114"
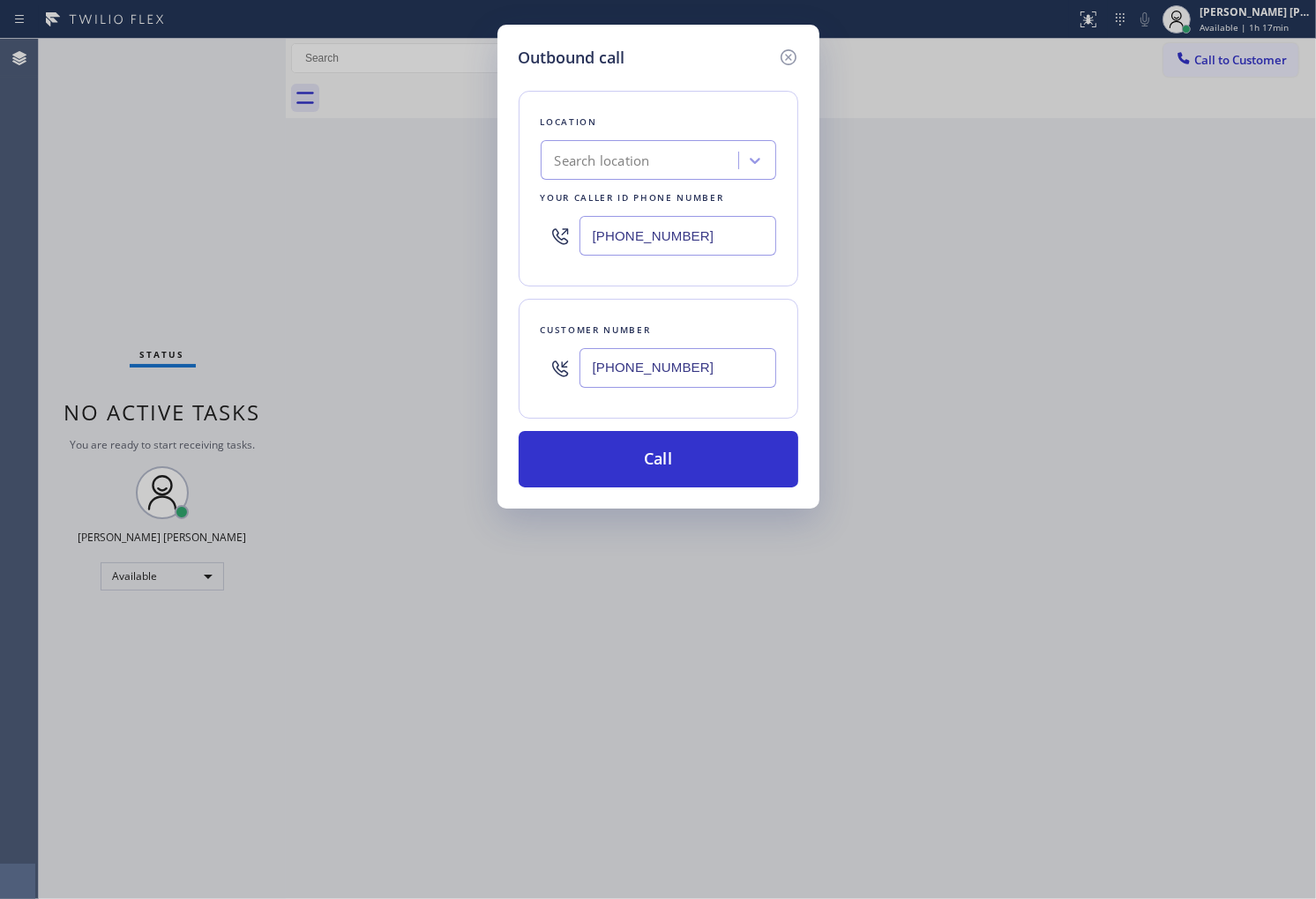
click at [666, 221] on input "(424) 324-3931" at bounding box center [678, 235] width 197 height 40
paste input "646) 650-290"
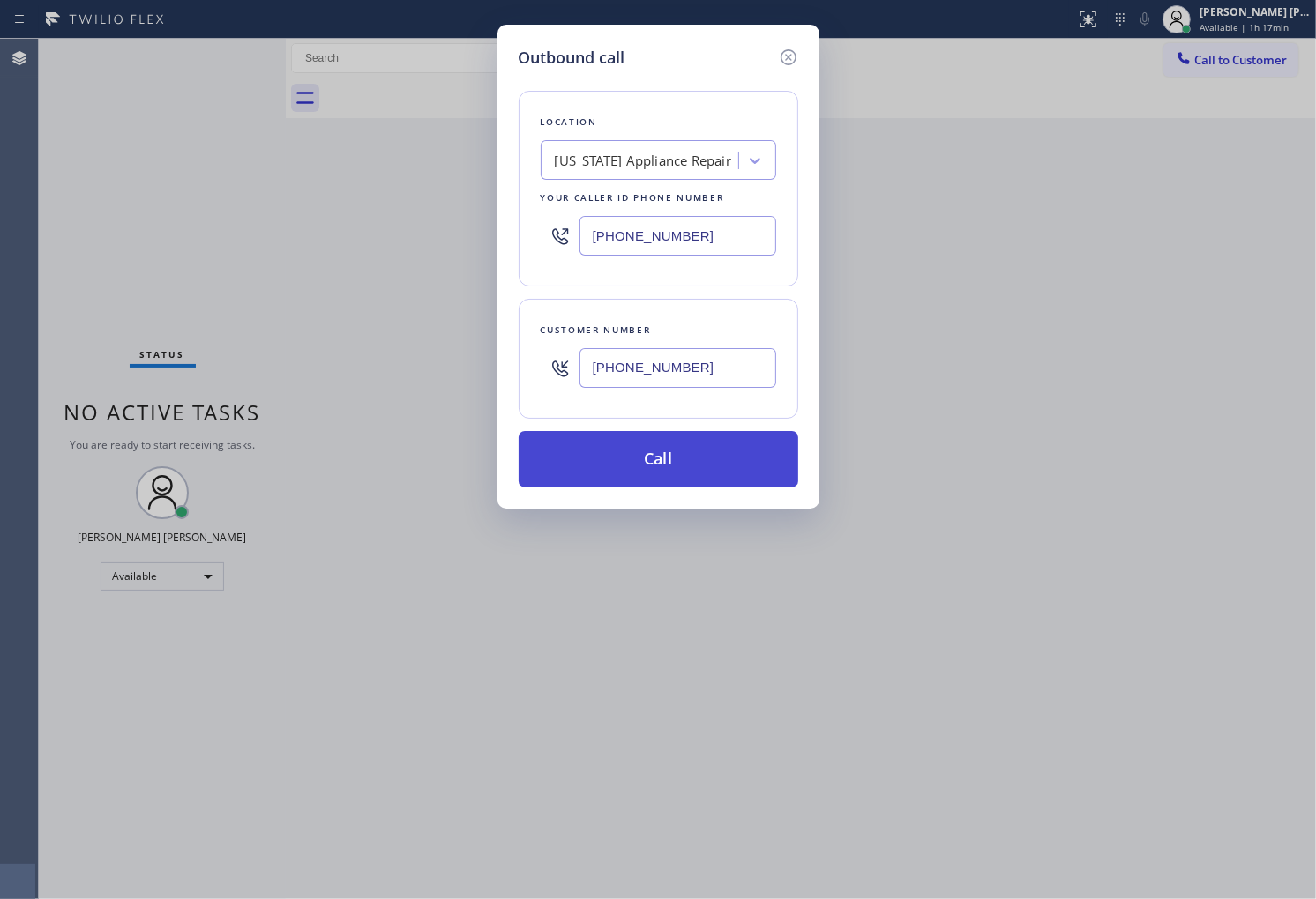
type input "(646) 650-2901"
click at [662, 464] on button "Call" at bounding box center [658, 459] width 280 height 57
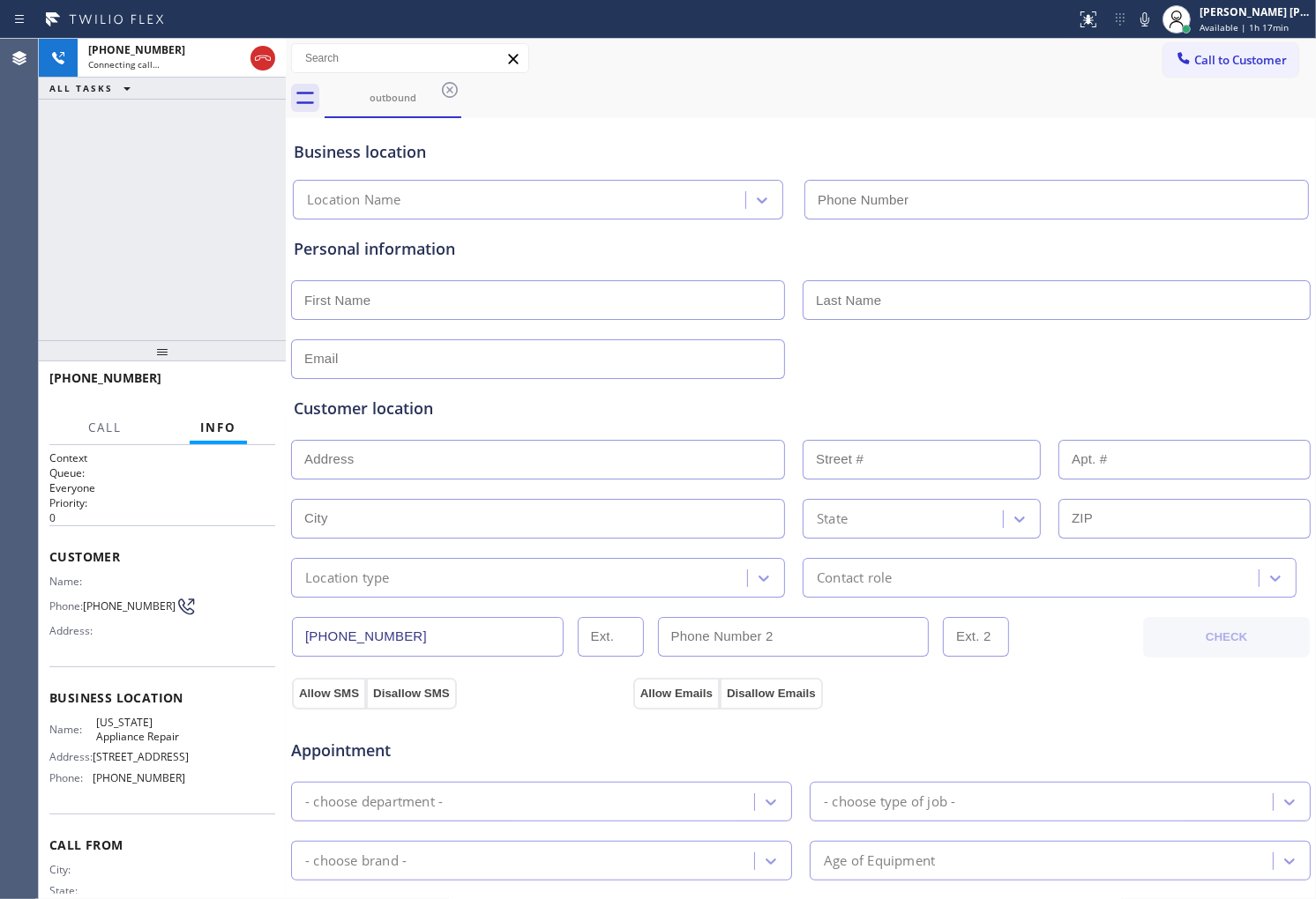
click at [1155, 20] on icon at bounding box center [1144, 19] width 21 height 21
type input "(646) 650-2901"
click at [1151, 17] on rect at bounding box center [1144, 17] width 13 height 13
click at [1155, 19] on icon at bounding box center [1144, 19] width 21 height 21
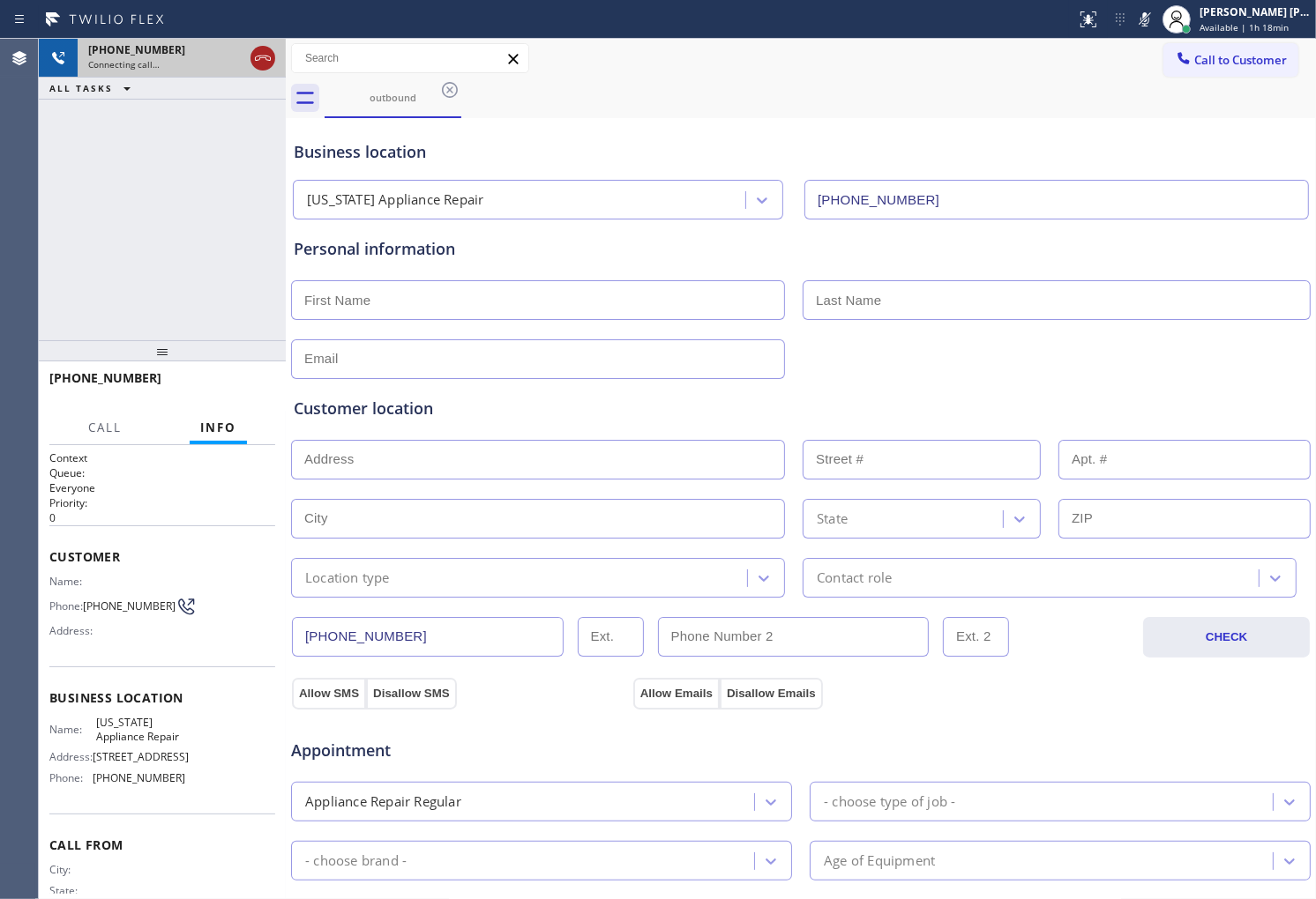
click at [260, 65] on icon at bounding box center [262, 58] width 21 height 21
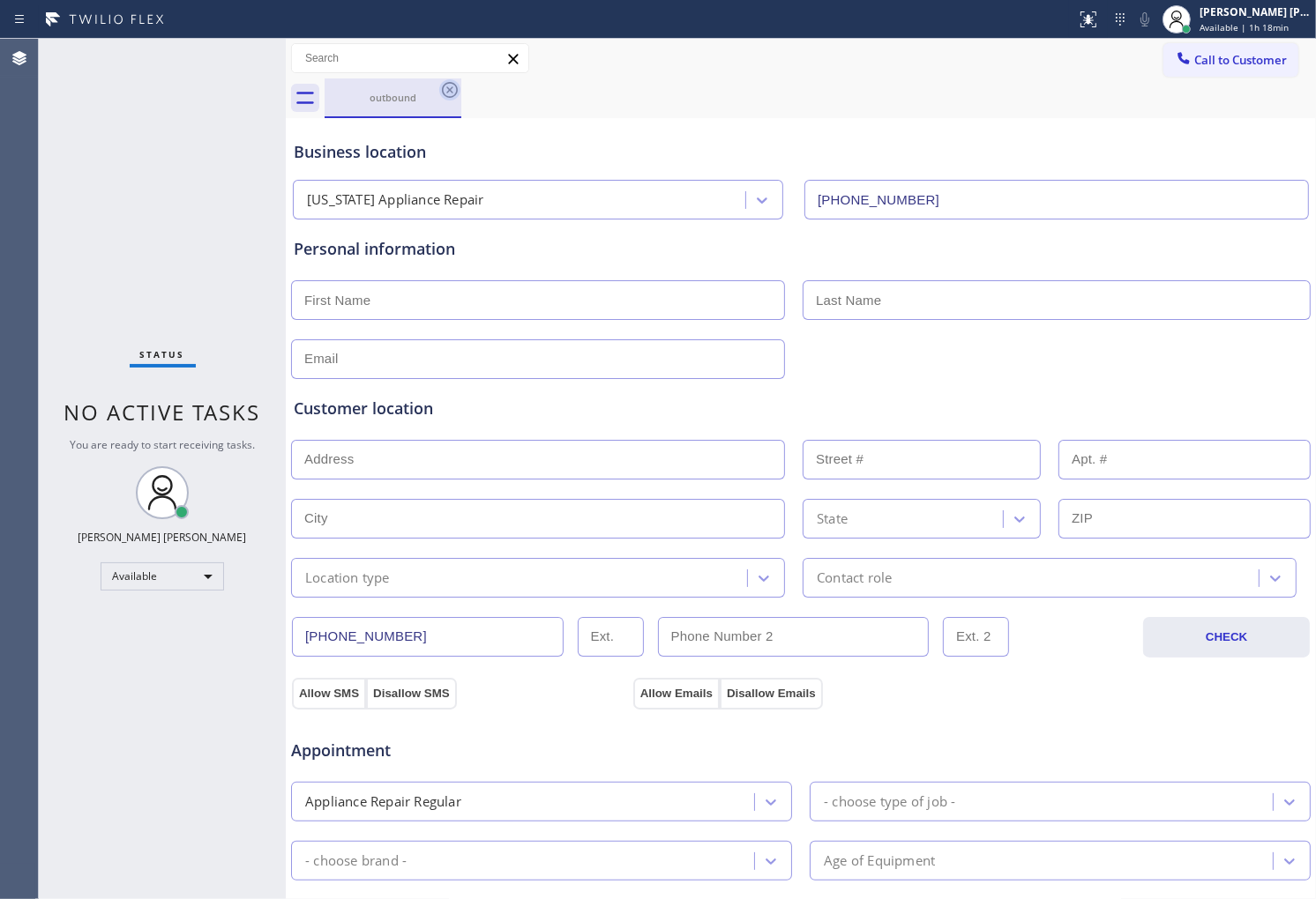
click at [453, 92] on icon at bounding box center [450, 90] width 21 height 21
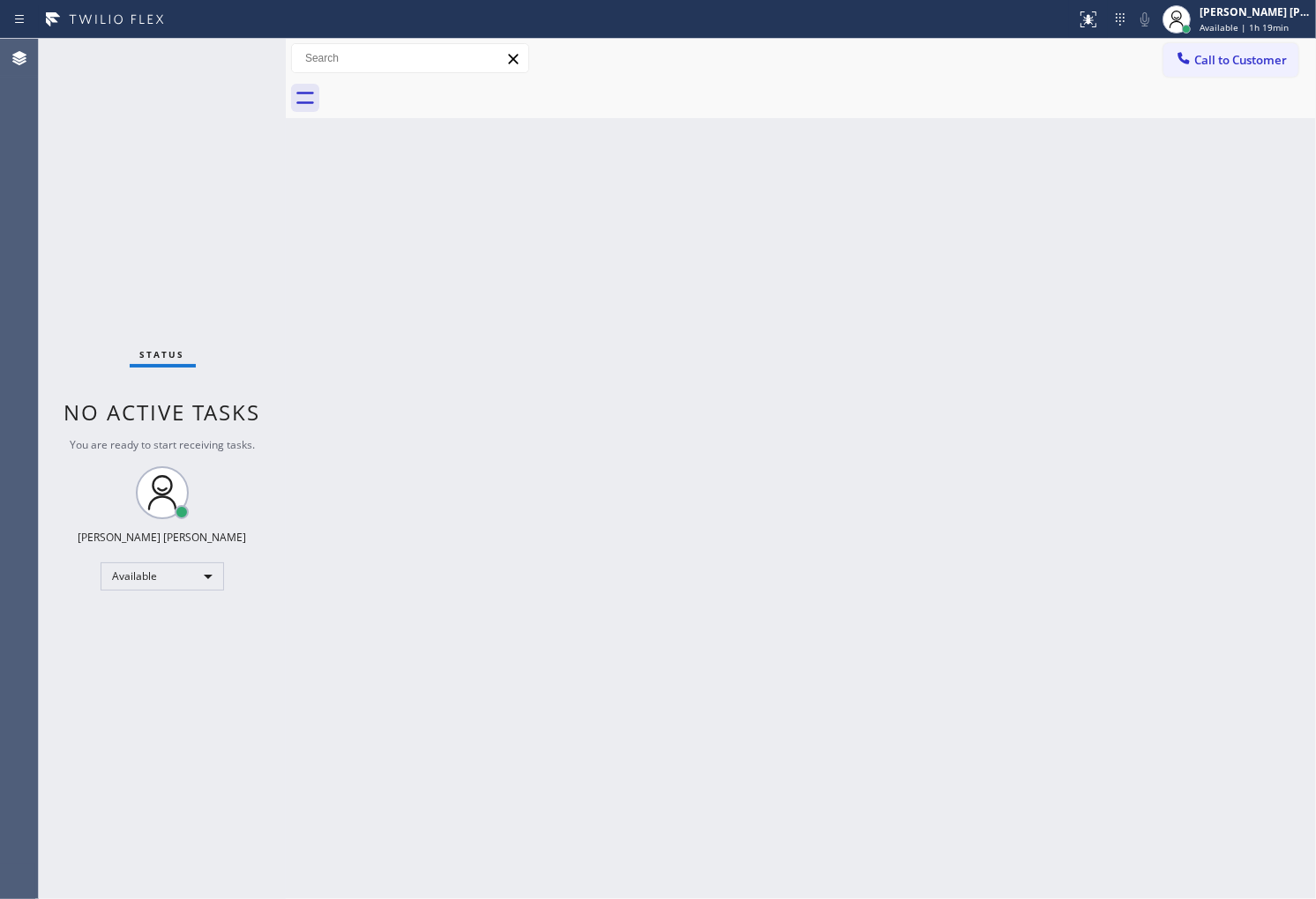
click at [129, 354] on div "Status" at bounding box center [162, 358] width 67 height 19
click at [0, 234] on div "Agent Desktop" at bounding box center [18, 469] width 38 height 860
click at [46, 408] on div "Status No active tasks You are ready to start receiving tasks. [PERSON_NAME] [P…" at bounding box center [162, 469] width 247 height 860
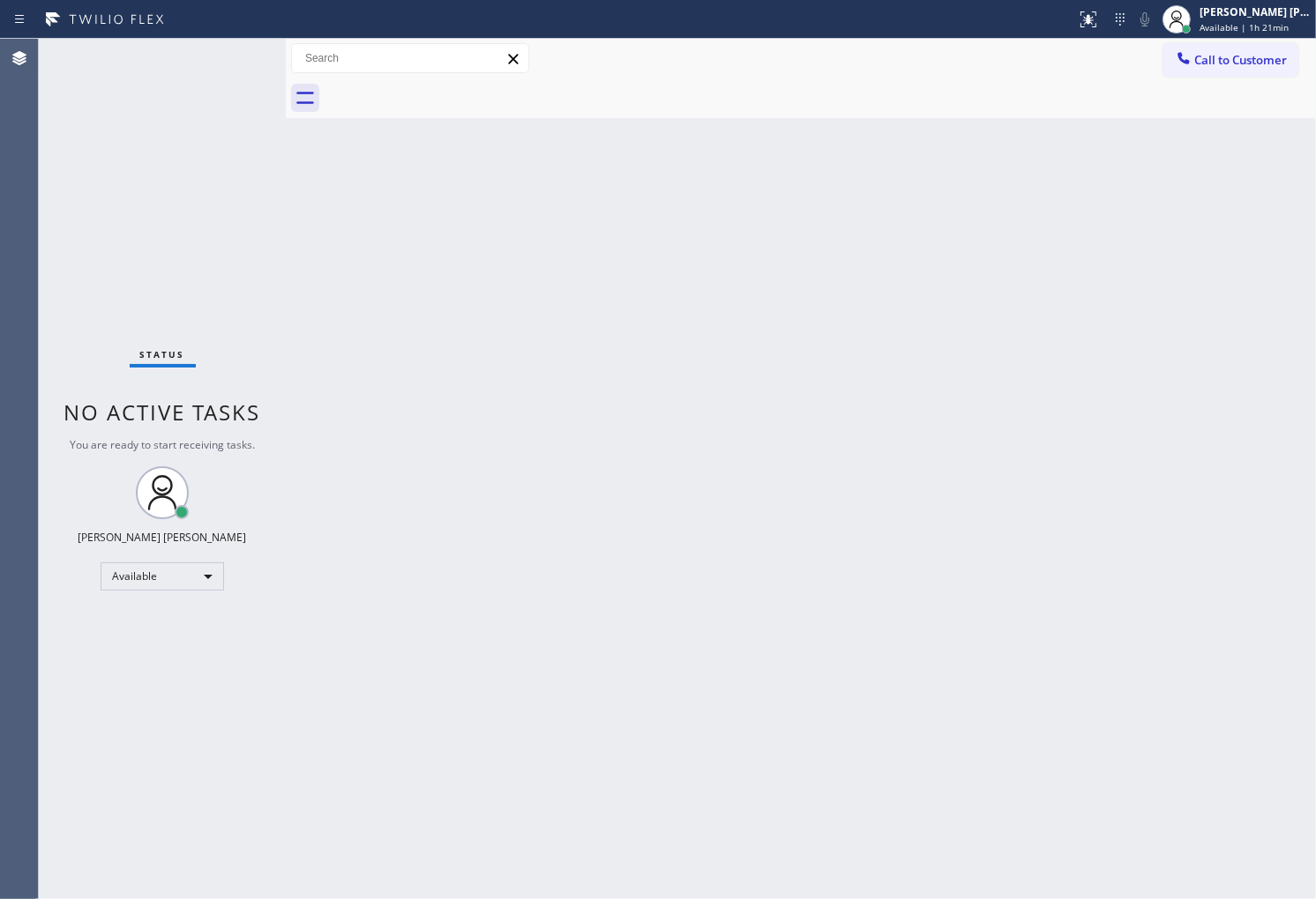
click at [2, 272] on div "Agent Desktop" at bounding box center [18, 469] width 38 height 860
click at [0, 185] on div "Agent Desktop" at bounding box center [18, 469] width 38 height 860
click at [231, 77] on div "Status No active tasks You are ready to start receiving tasks. [PERSON_NAME] [P…" at bounding box center [162, 469] width 247 height 860
click at [231, 74] on div "Status No active tasks You are ready to start receiving tasks. [PERSON_NAME] [P…" at bounding box center [162, 469] width 247 height 860
click at [548, 286] on div "Back to Dashboard Change Sender ID Customers Technicians Select a contact Outbo…" at bounding box center [801, 469] width 1030 height 860
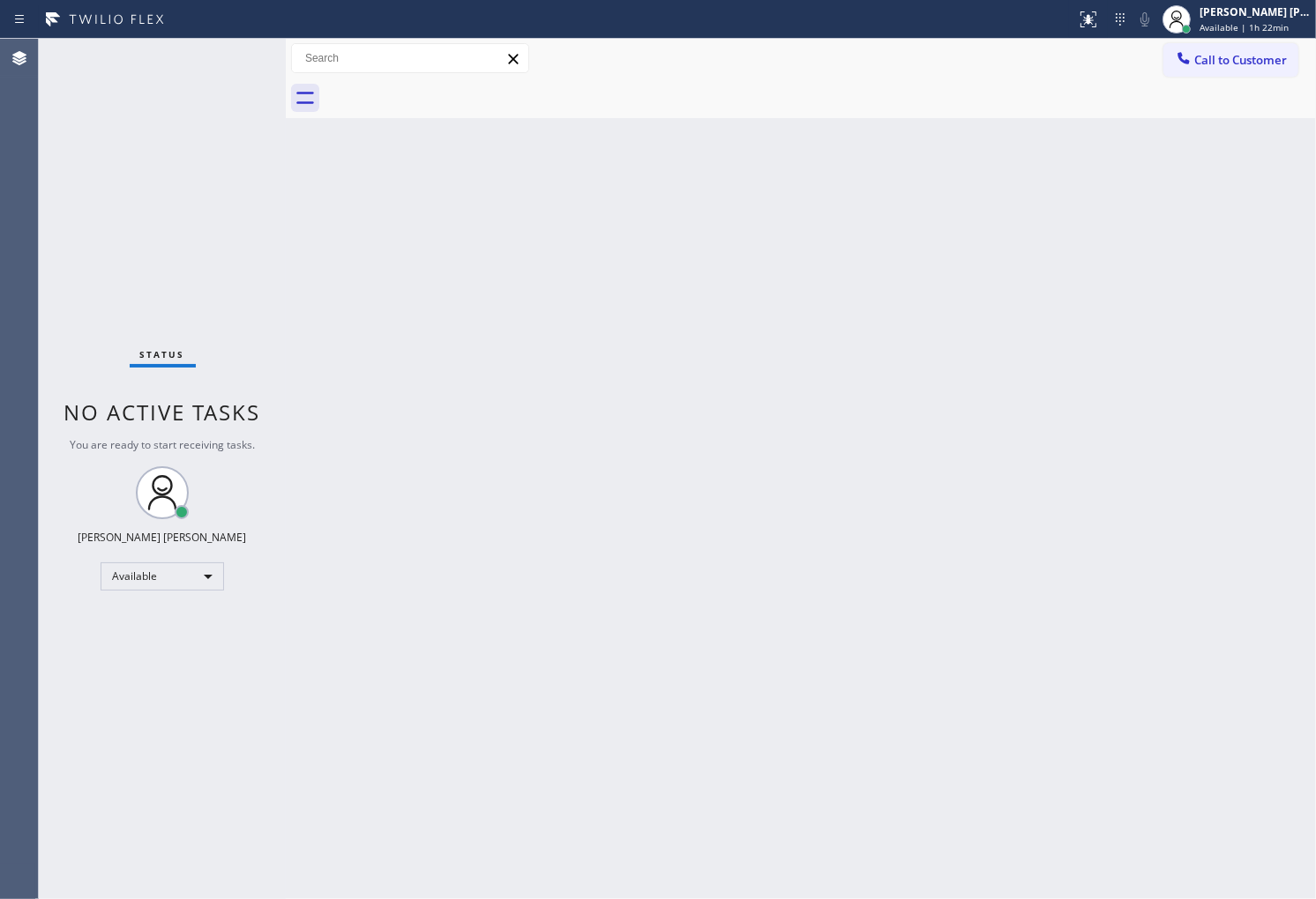
click at [241, 93] on div "Status No active tasks You are ready to start receiving tasks. [PERSON_NAME] [P…" at bounding box center [162, 469] width 247 height 860
click at [14, 446] on div "Agent Desktop" at bounding box center [18, 469] width 38 height 860
click at [1256, 26] on span "Available | 1h 24min" at bounding box center [1244, 27] width 89 height 13
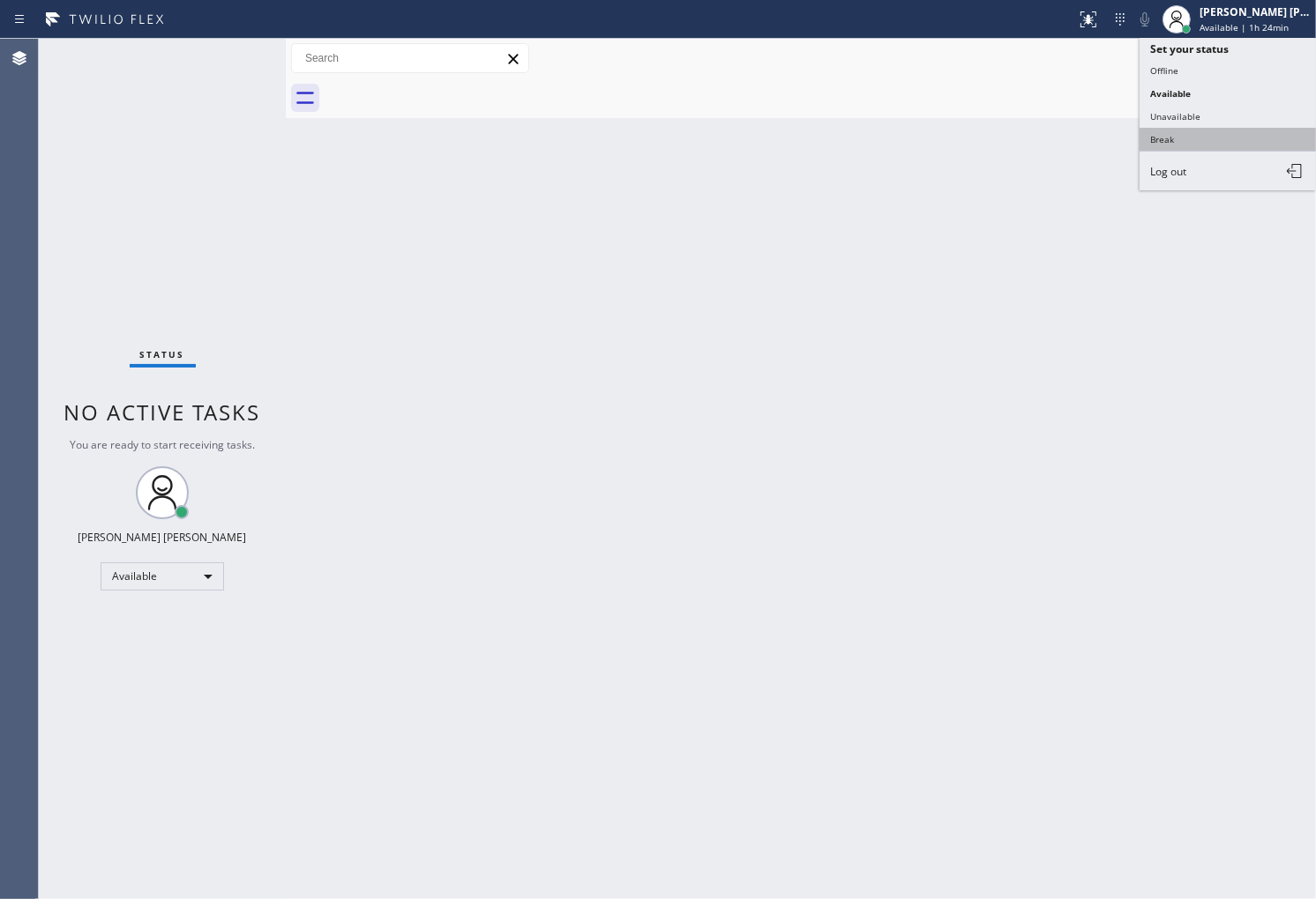
click at [1189, 144] on button "Break" at bounding box center [1227, 140] width 177 height 23
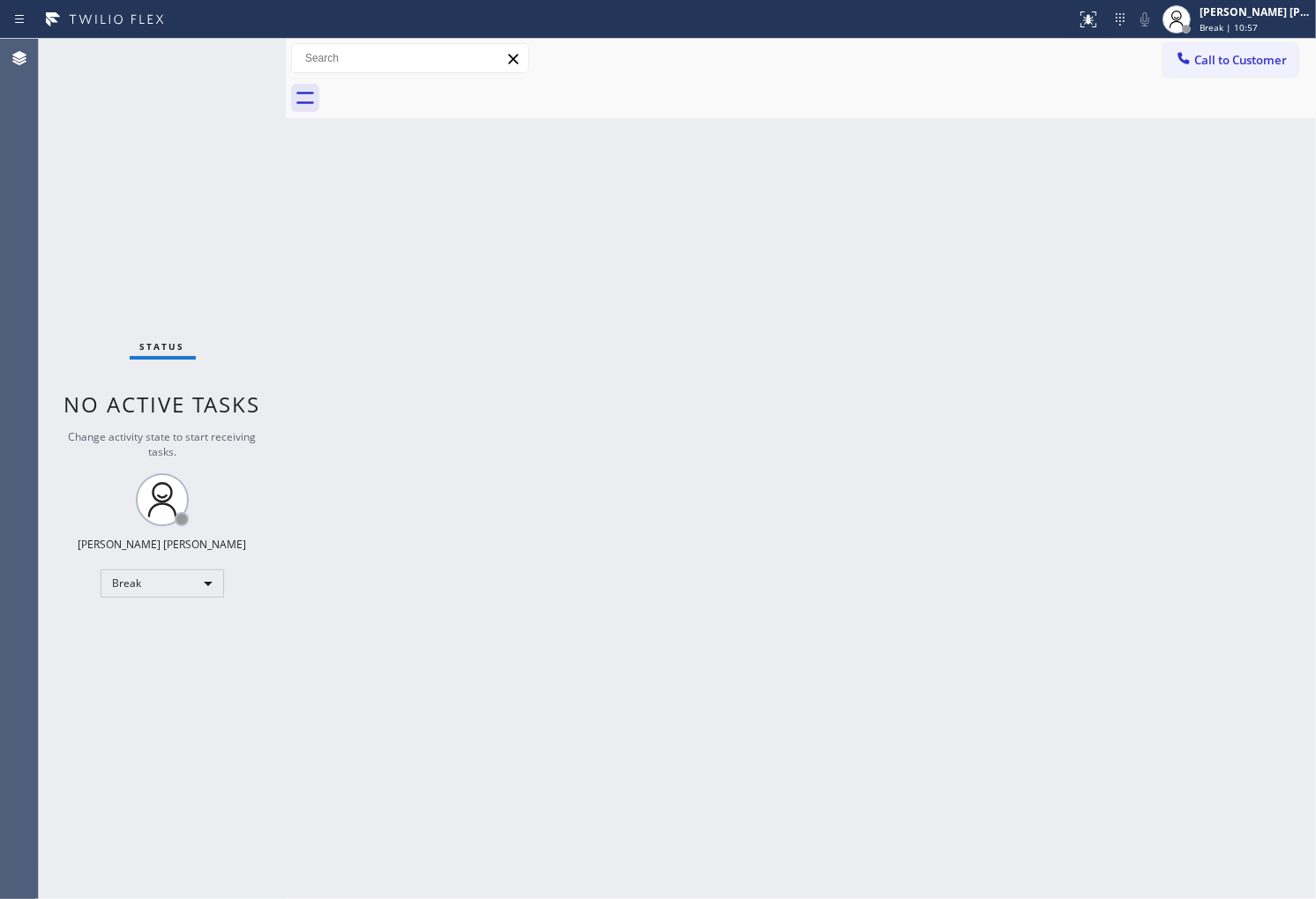
click at [0, 261] on div "Agent Desktop" at bounding box center [18, 469] width 38 height 860
click at [0, 349] on div "Agent Desktop" at bounding box center [18, 469] width 38 height 860
click at [889, 584] on div "Back to Dashboard Change Sender ID Customers Technicians Select a contact Outbo…" at bounding box center [801, 469] width 1030 height 860
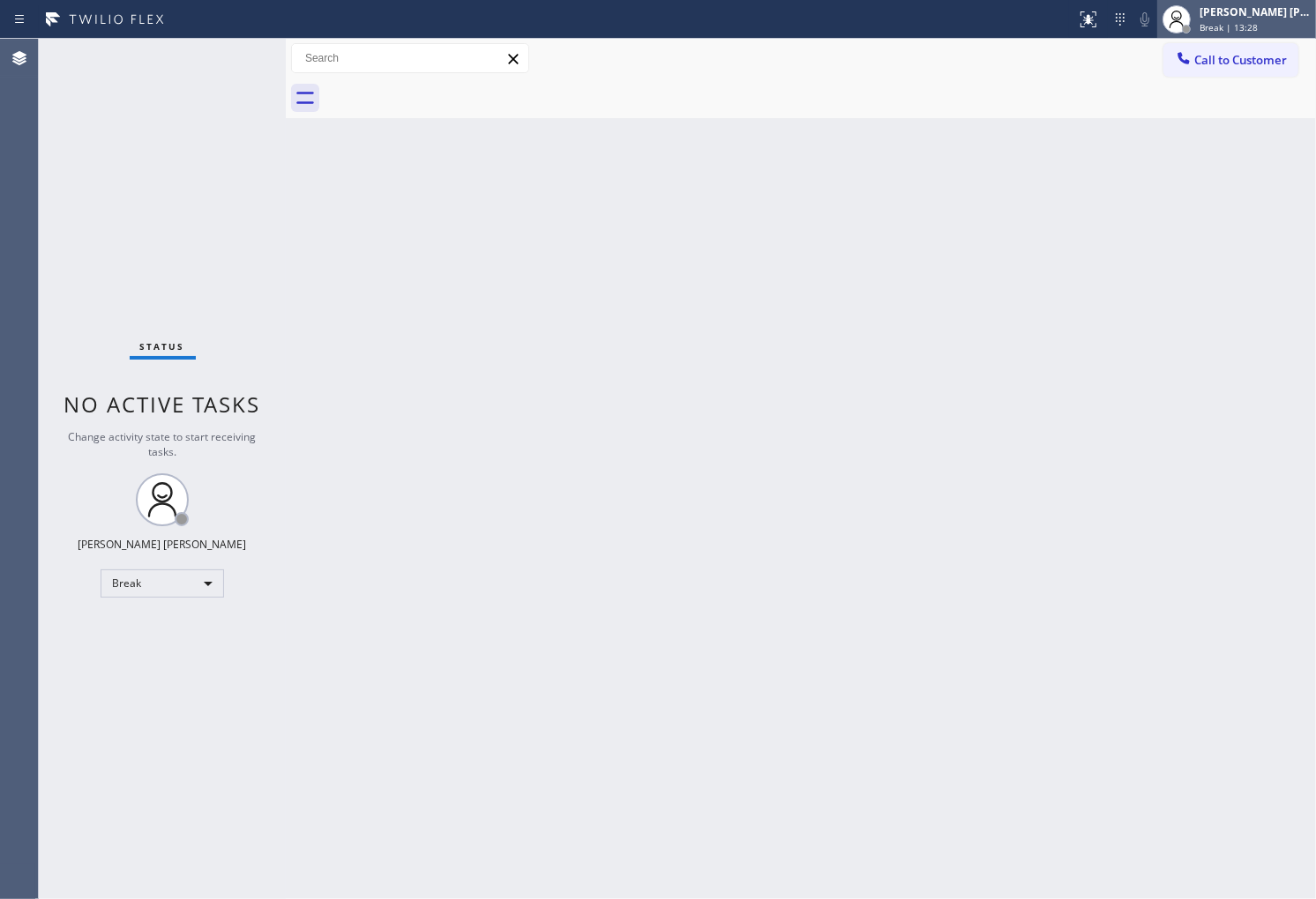
click at [1237, 22] on span "Break | 13:28" at bounding box center [1228, 27] width 58 height 13
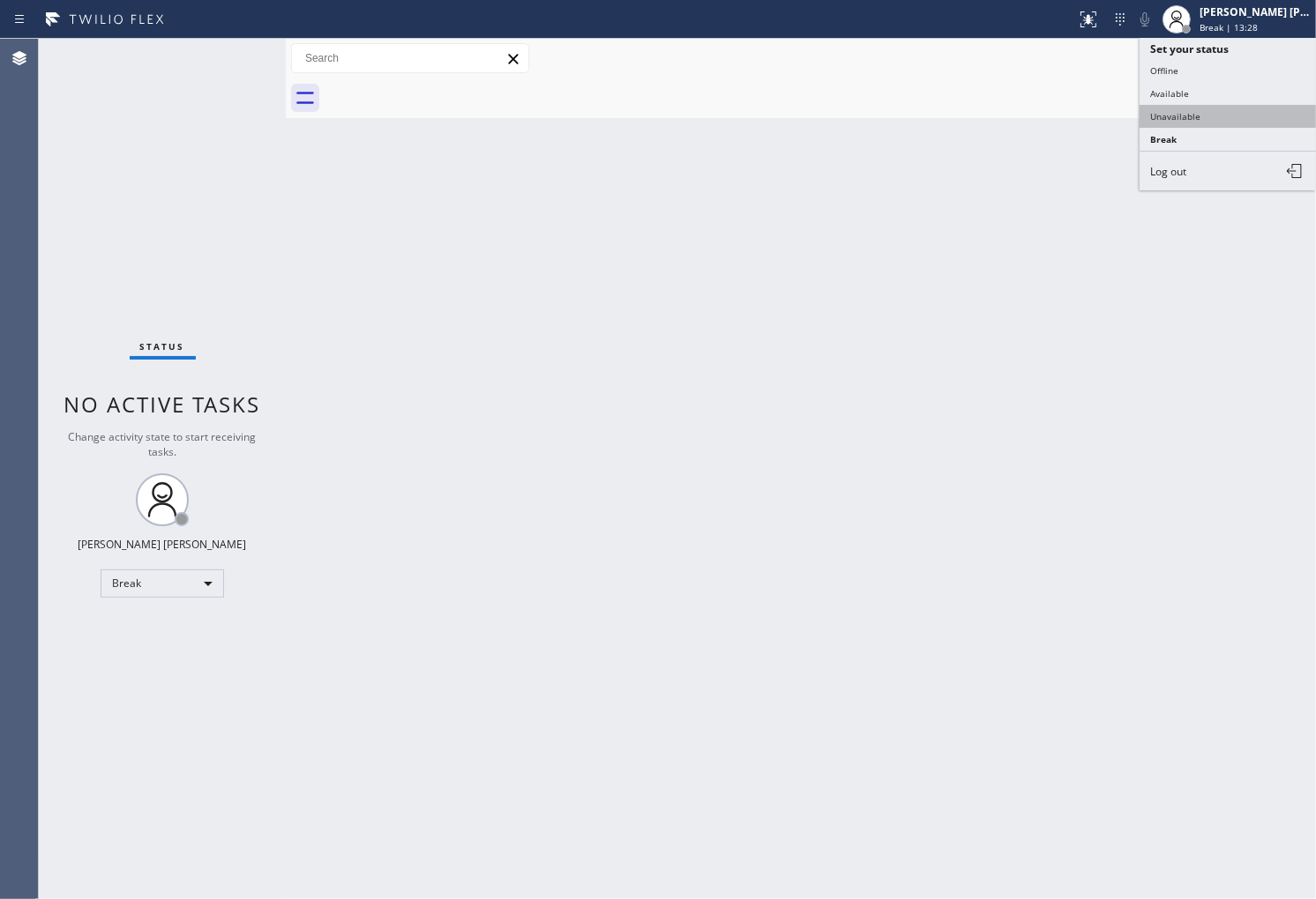
click at [1195, 105] on button "Unavailable" at bounding box center [1227, 117] width 177 height 23
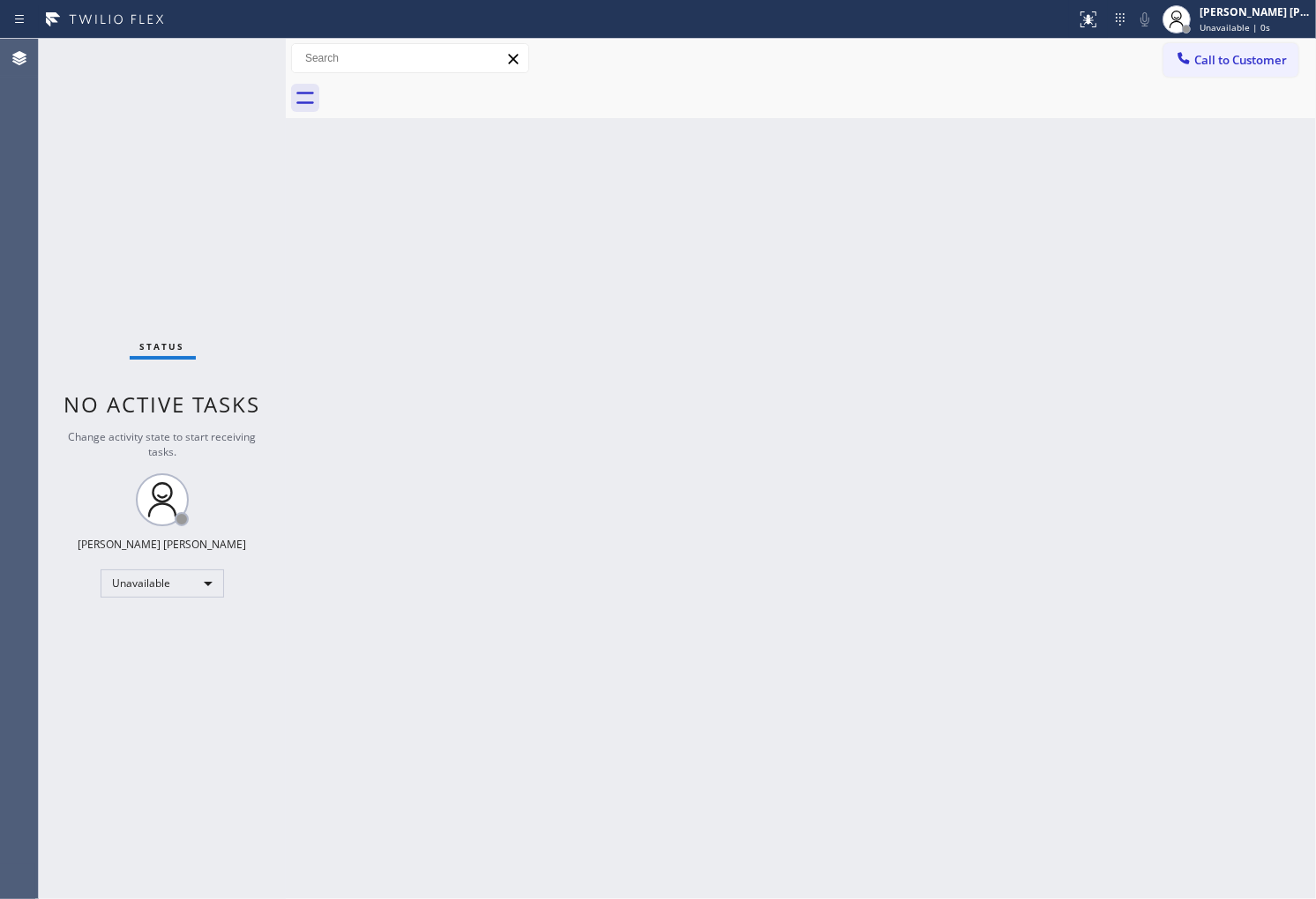
drag, startPoint x: 23, startPoint y: 281, endPoint x: 571, endPoint y: 194, distance: 554.9
click at [23, 281] on div "Agent Desktop" at bounding box center [18, 469] width 38 height 860
click at [1236, 13] on div "[PERSON_NAME] [PERSON_NAME]" at bounding box center [1254, 13] width 111 height 15
click at [1259, 30] on span "Unavailable | 1s" at bounding box center [1234, 27] width 70 height 13
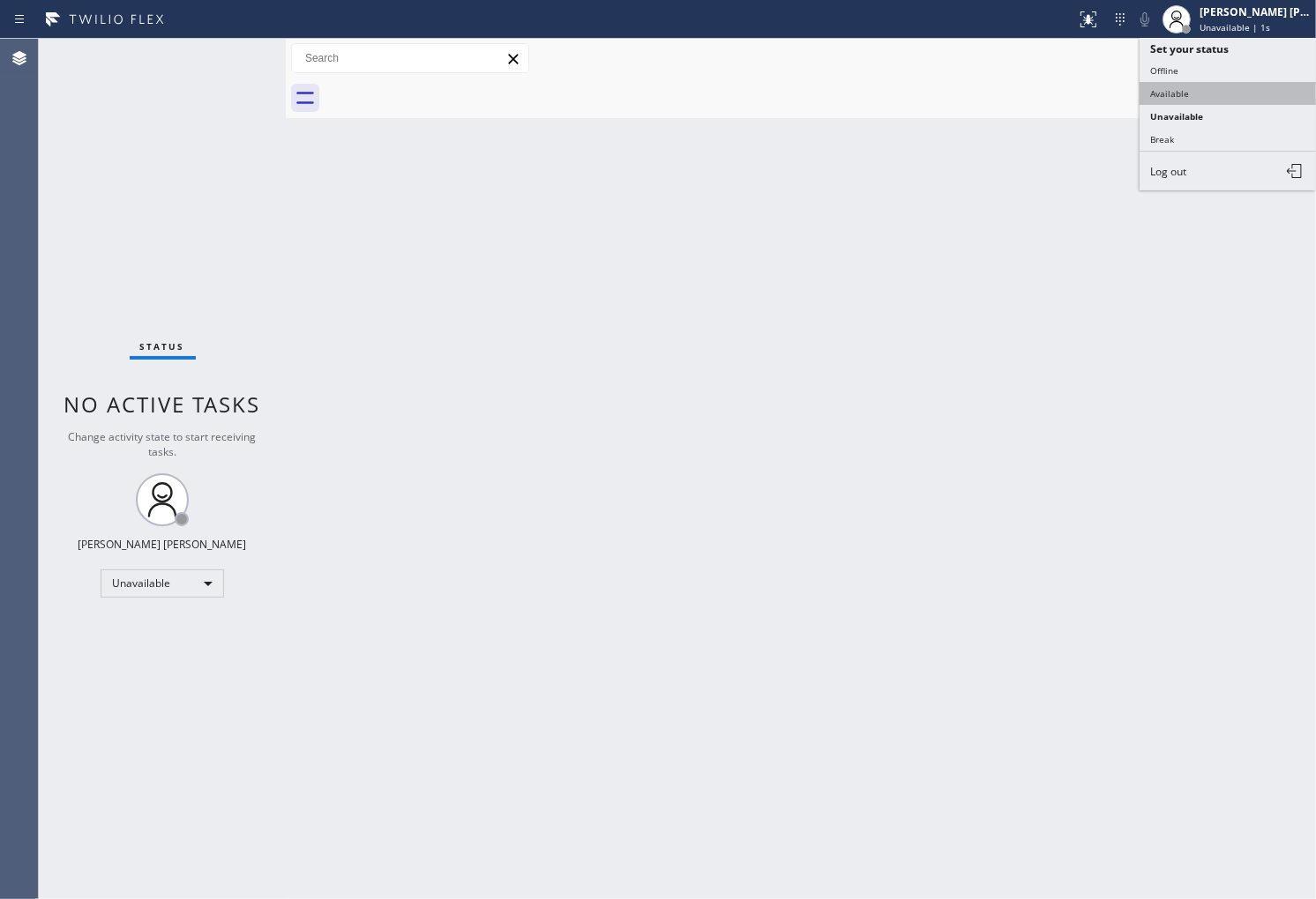
click at [1195, 97] on button "Available" at bounding box center [1227, 94] width 177 height 23
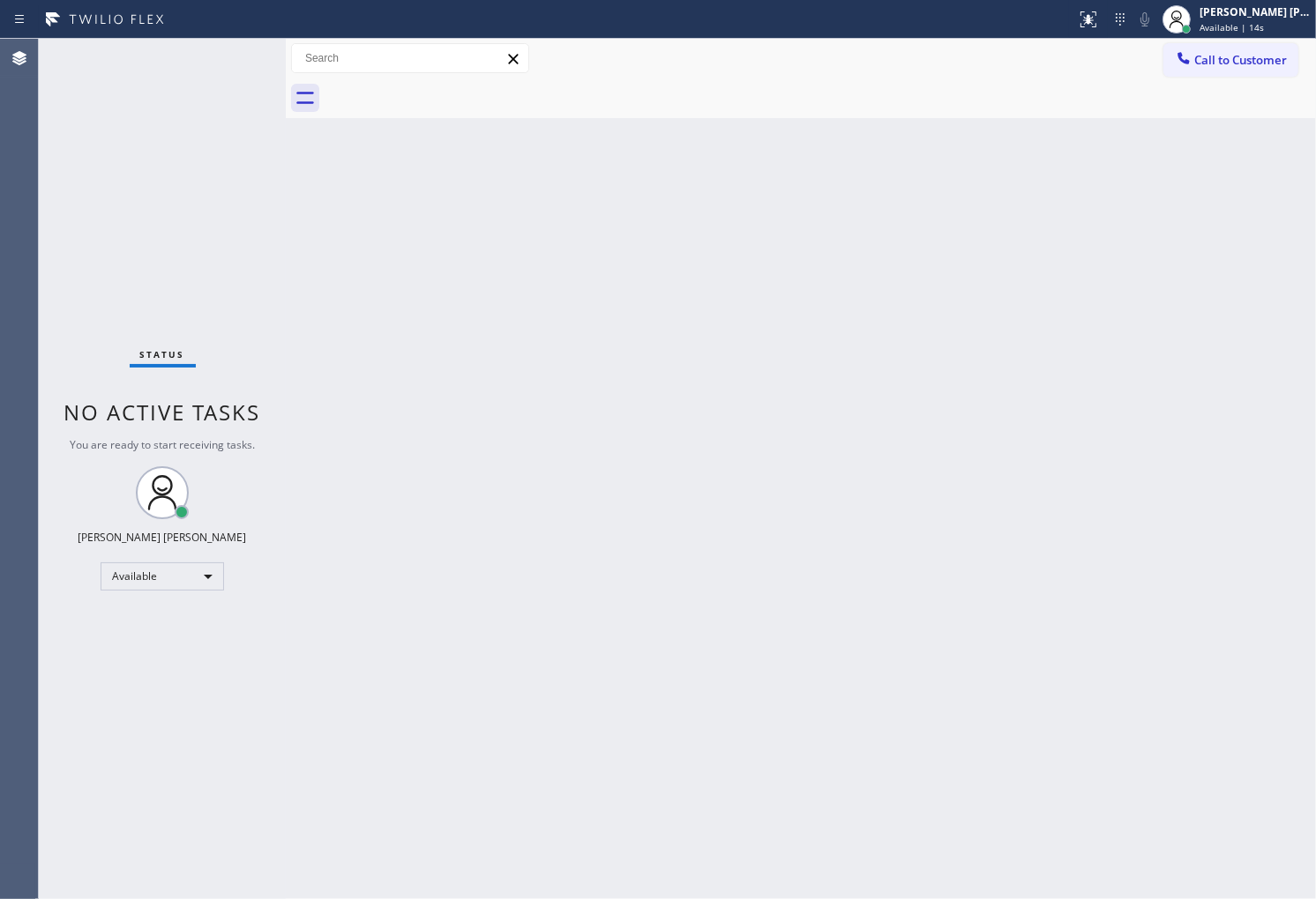
click at [128, 250] on div "Status No active tasks You are ready to start receiving tasks. [PERSON_NAME] [P…" at bounding box center [162, 469] width 247 height 860
click at [1224, 67] on span "Call to Customer" at bounding box center [1241, 60] width 93 height 15
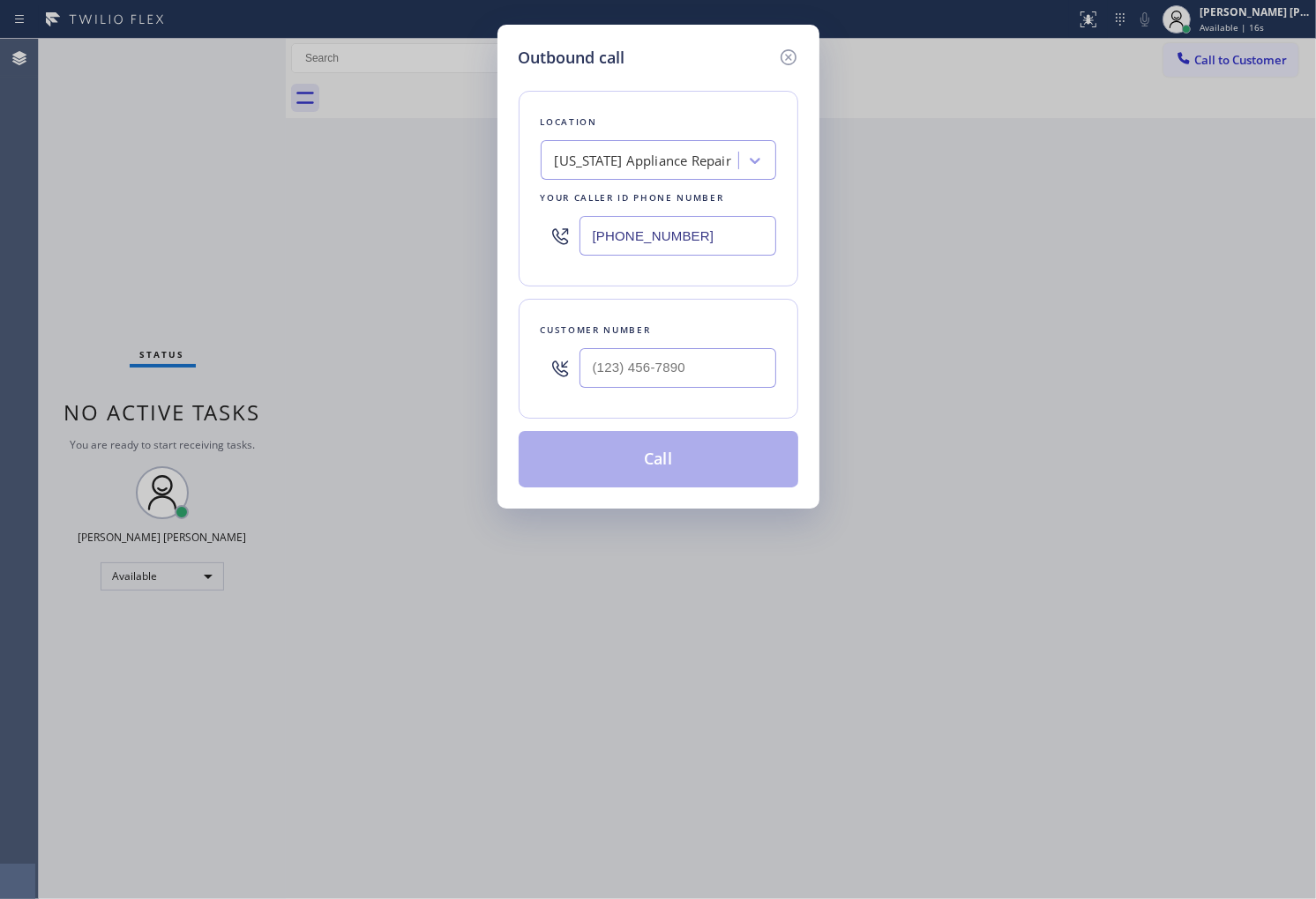
click at [679, 382] on input "text" at bounding box center [678, 368] width 197 height 40
click at [679, 382] on input "(___) ___-____" at bounding box center [678, 368] width 197 height 40
paste input "4259"
click at [686, 368] on input "(___) ___-4259" at bounding box center [678, 368] width 197 height 40
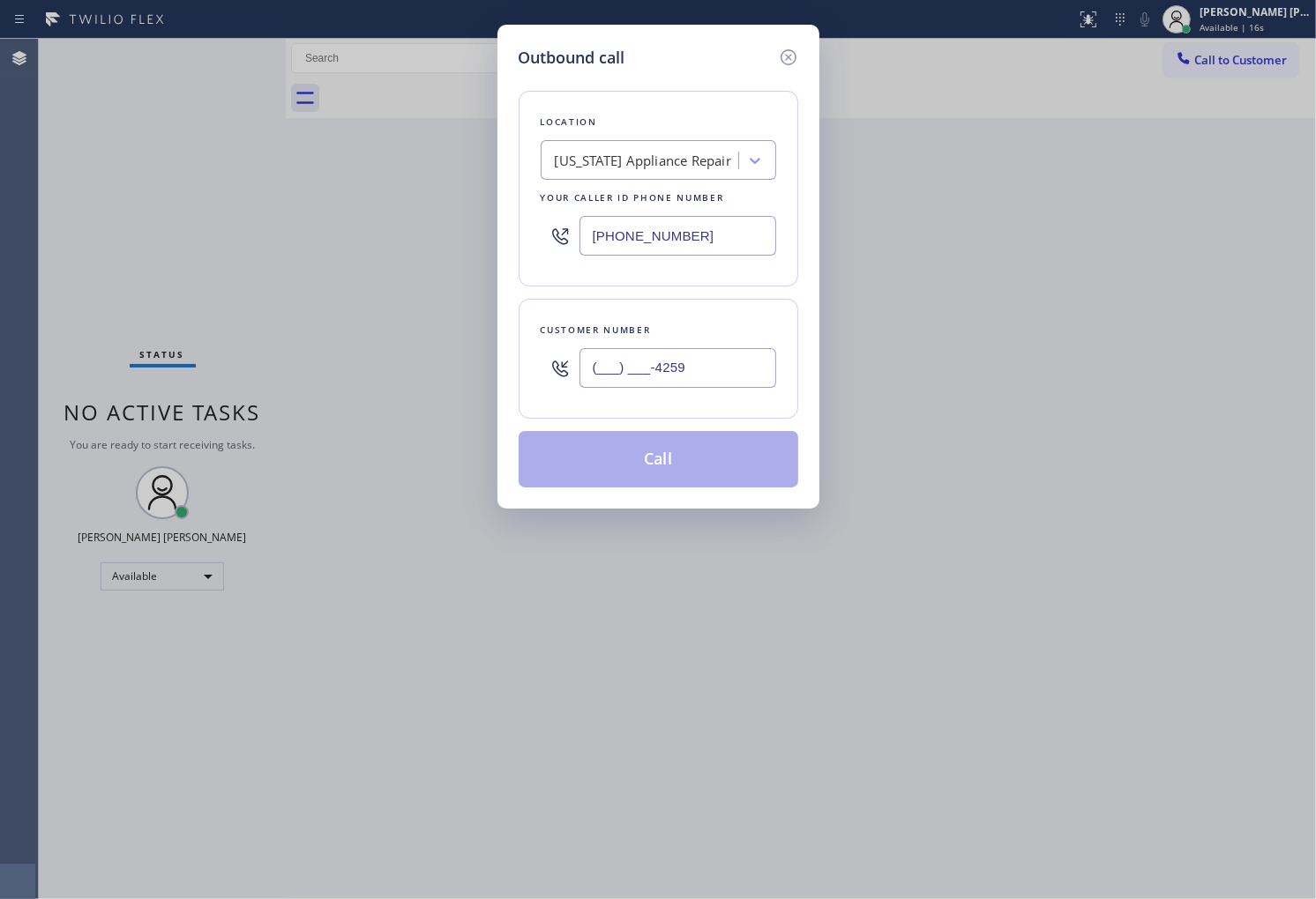
click at [686, 368] on input "(___) ___-4259" at bounding box center [678, 368] width 197 height 40
paste input "425) 943-0870"
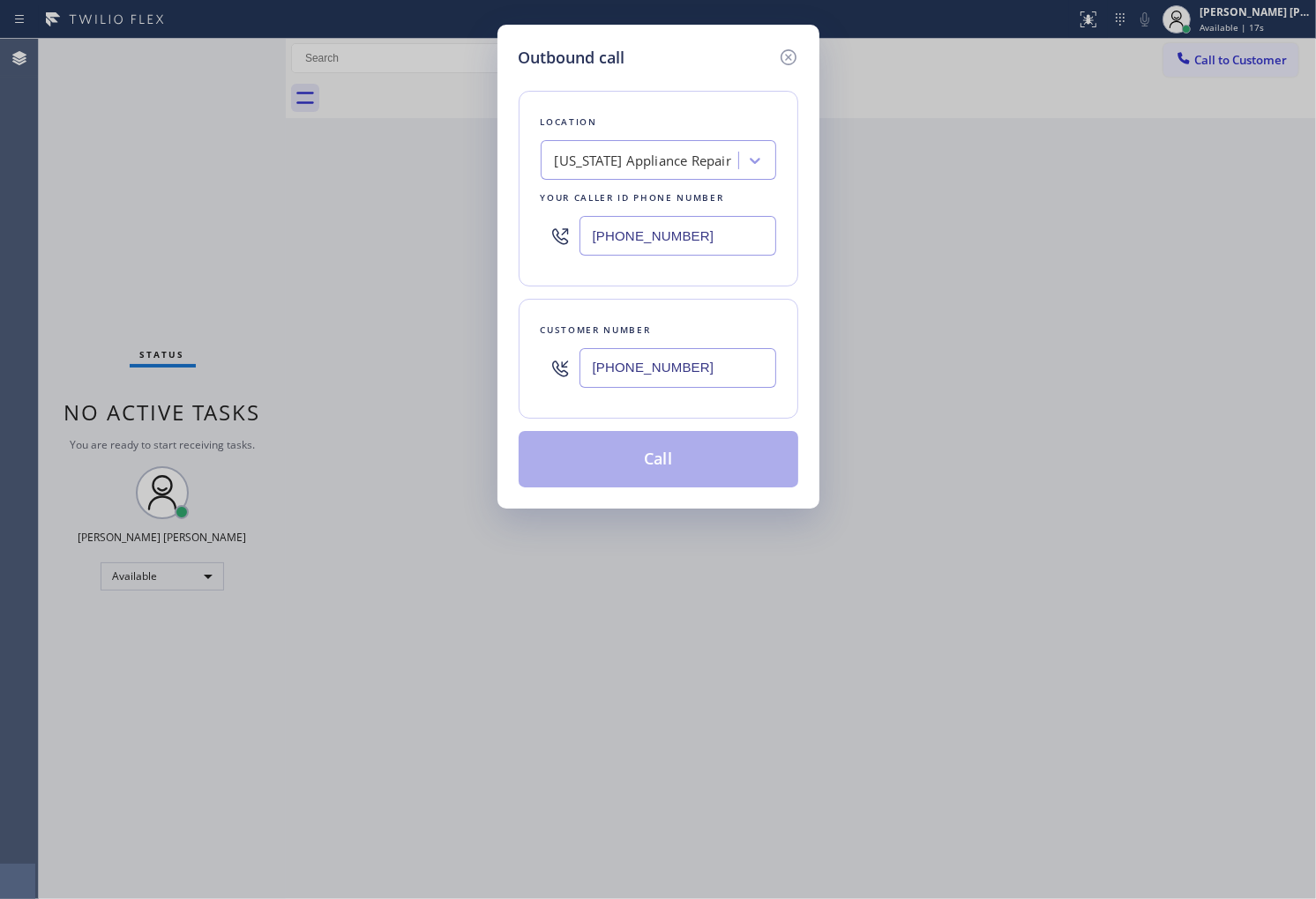
type input "(425) 943-0870"
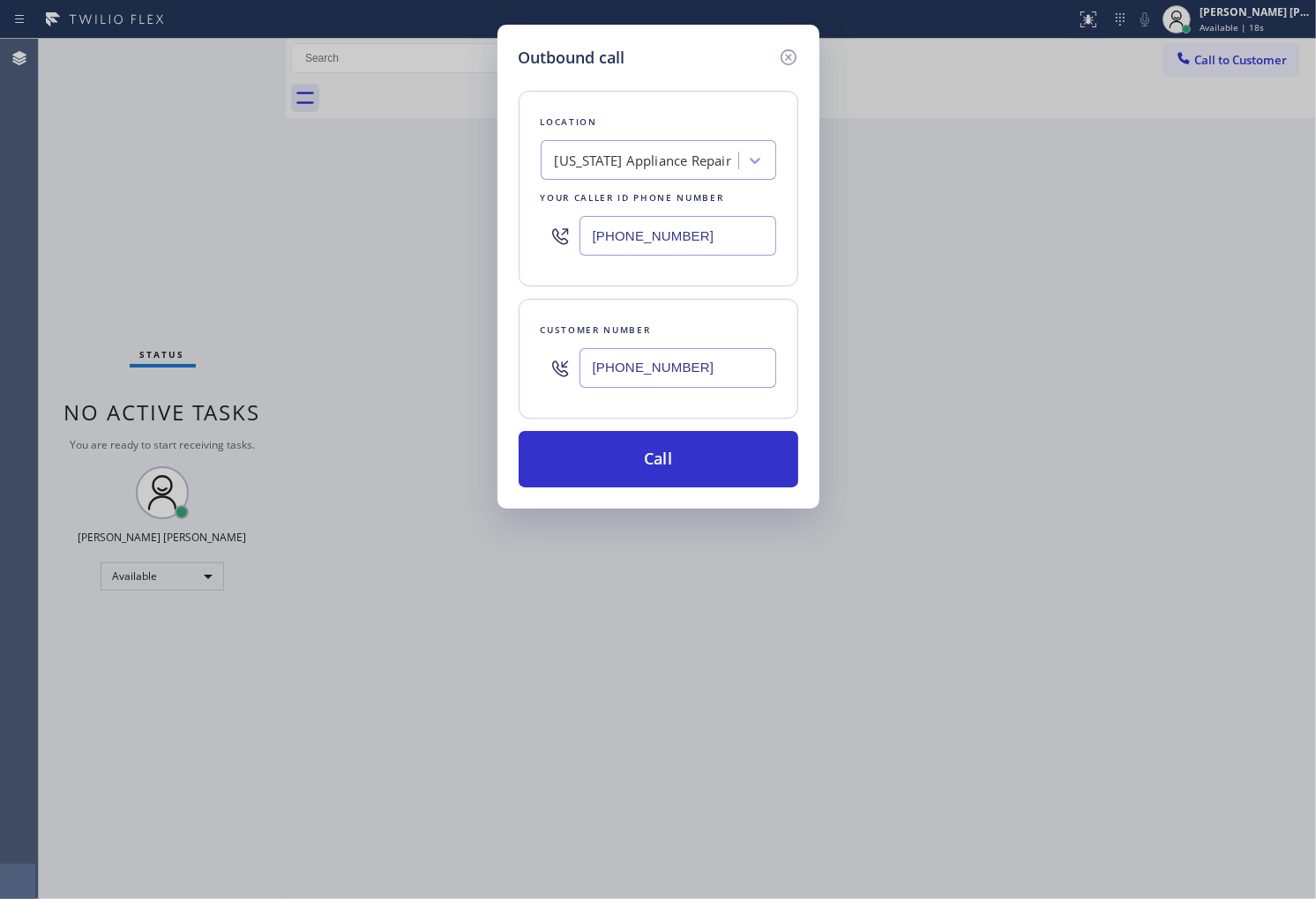
click at [683, 230] on input "(646) 650-2901" at bounding box center [678, 235] width 197 height 40
paste input "866) 429-1288"
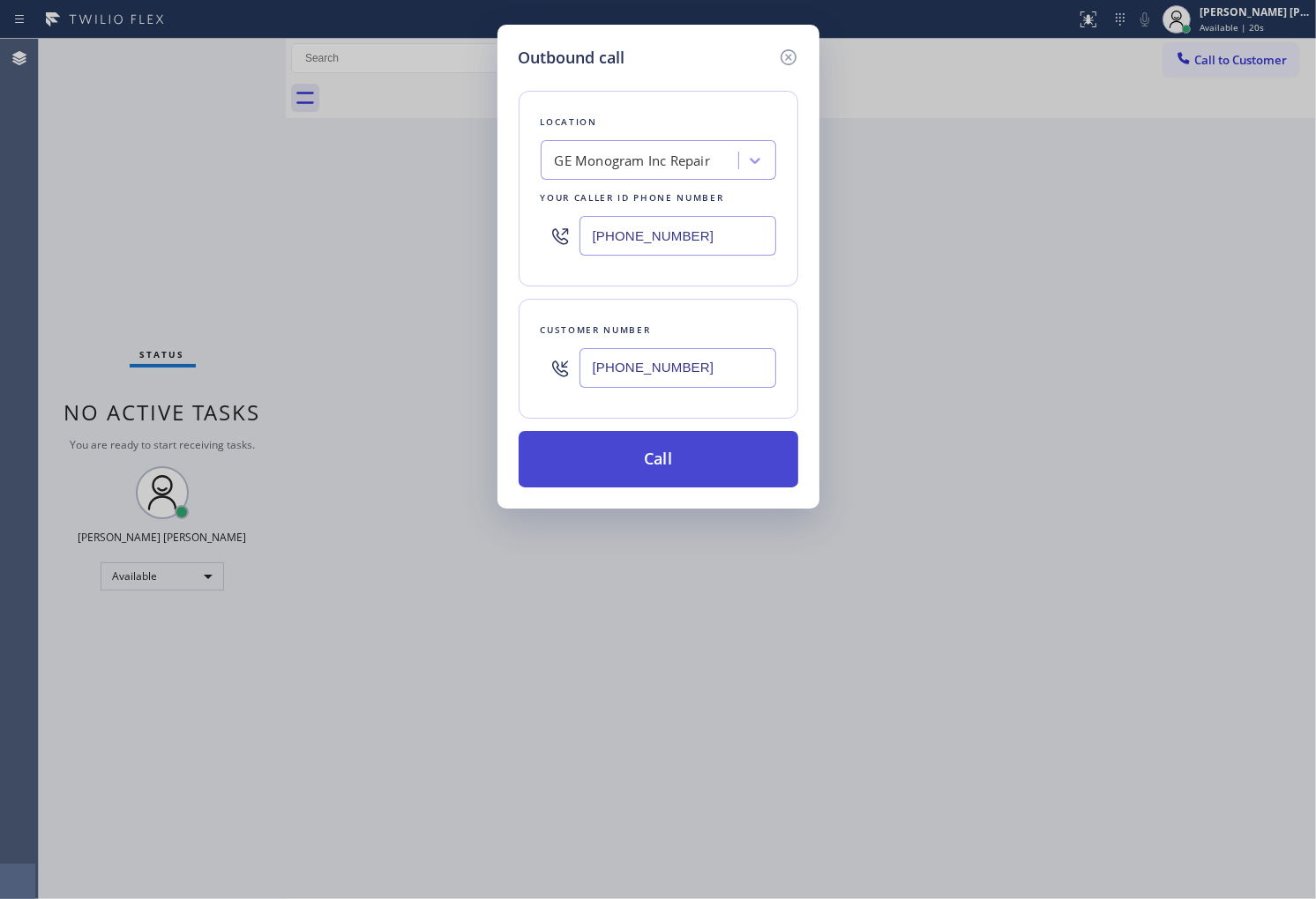
type input "(866) 429-1288"
click at [713, 458] on button "Call" at bounding box center [658, 459] width 280 height 57
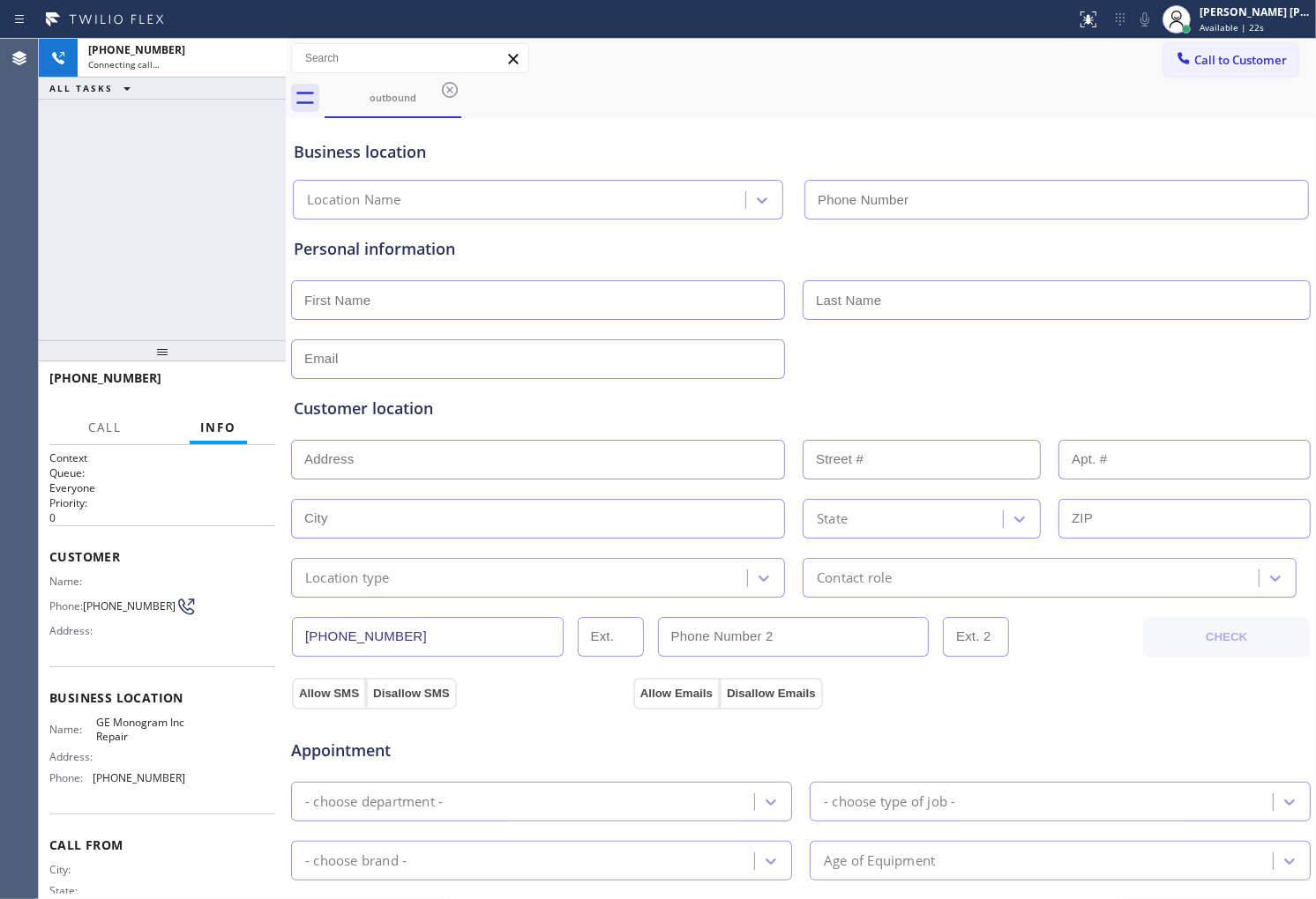
type input "(866) 429-1288"
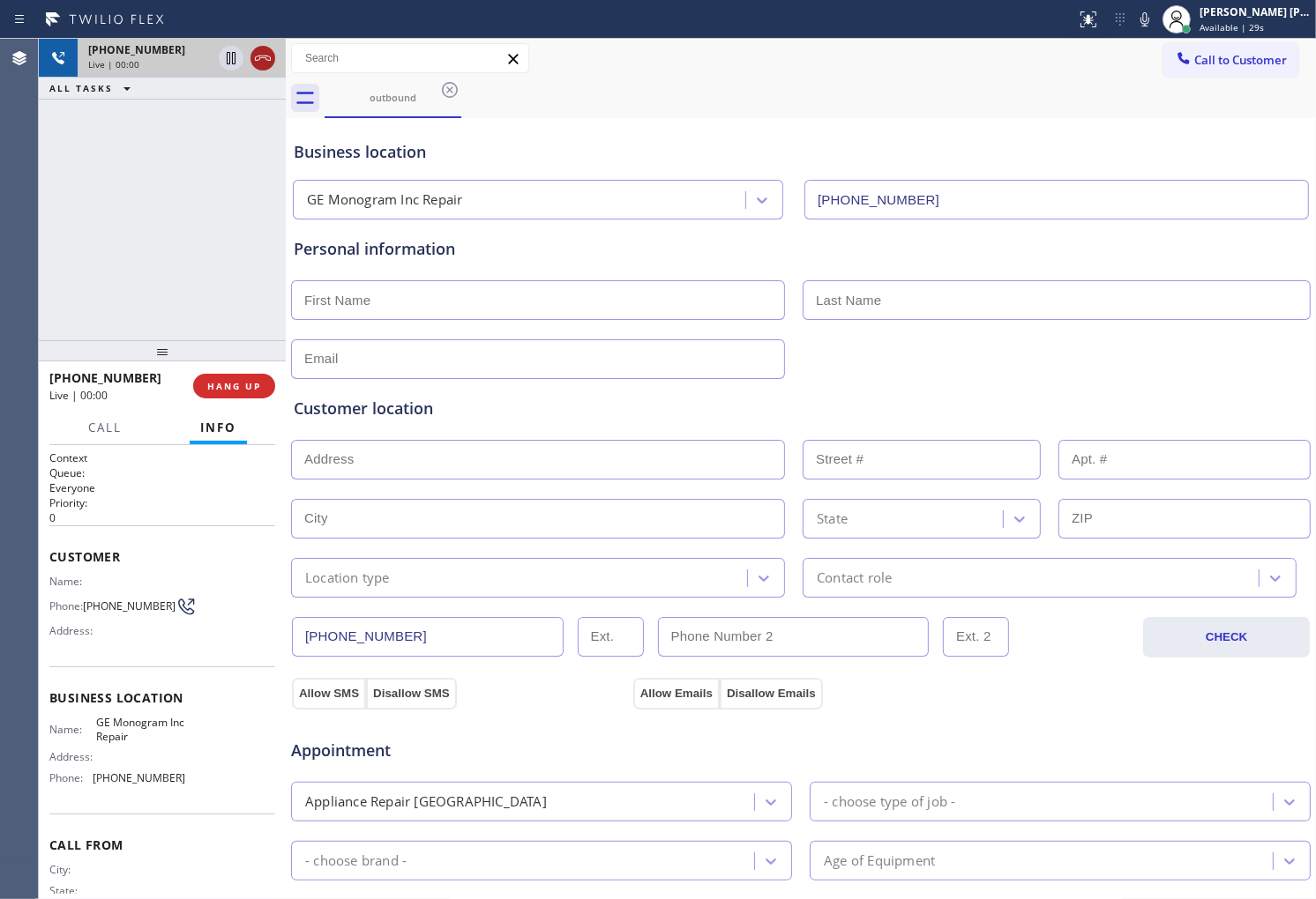
click at [261, 62] on icon at bounding box center [262, 58] width 21 height 21
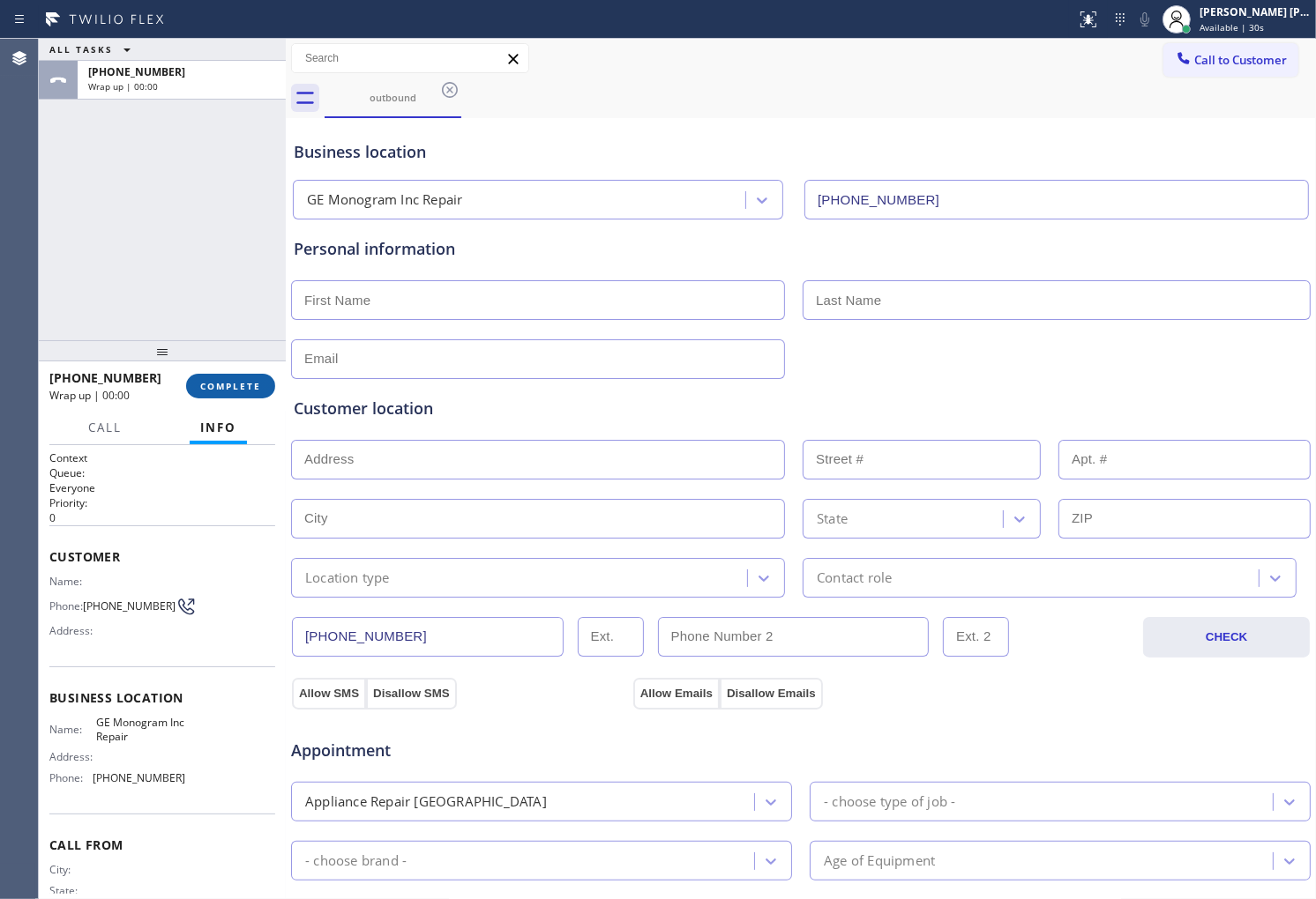
click at [233, 397] on button "COMPLETE" at bounding box center [231, 387] width 89 height 25
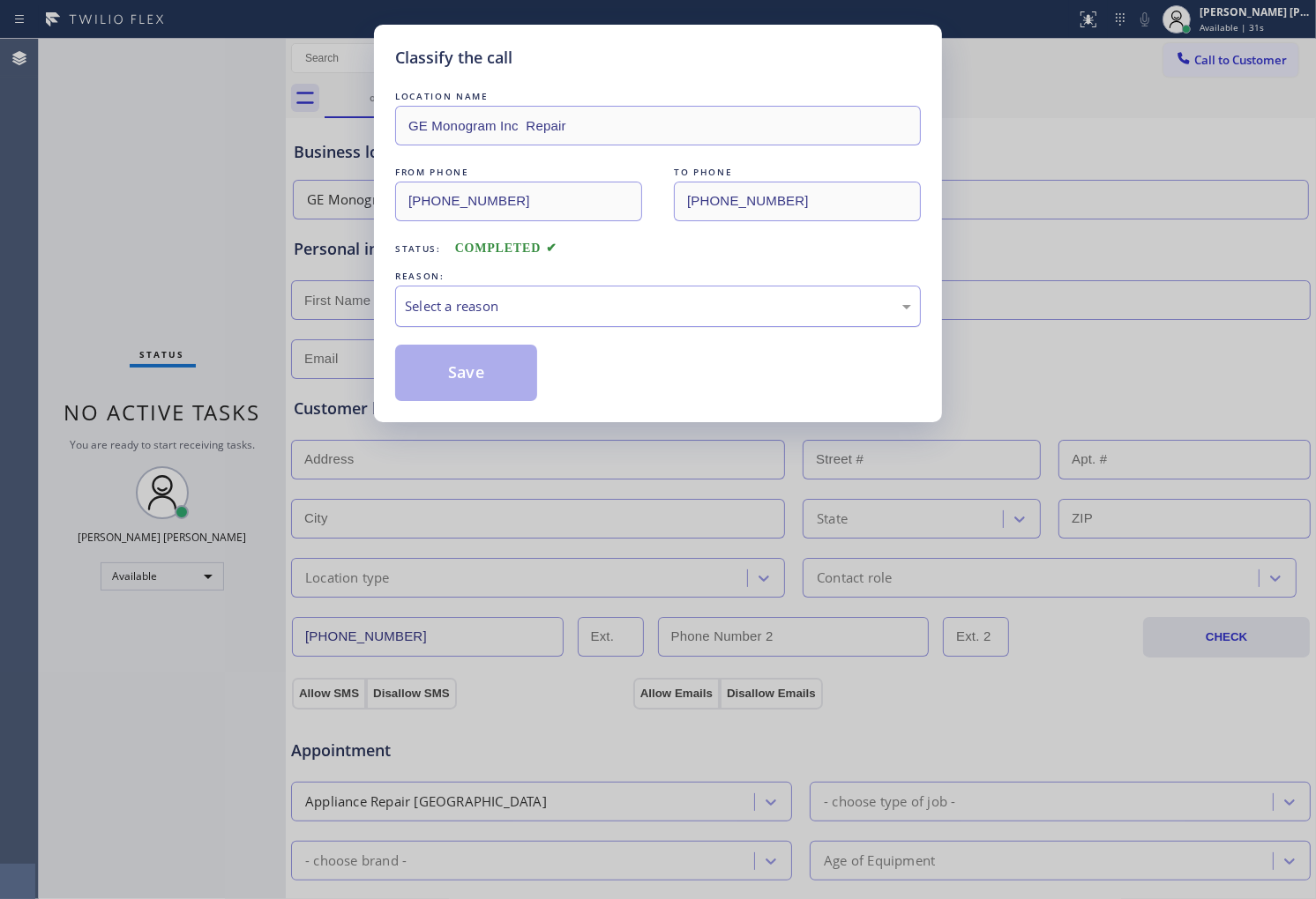
click at [495, 313] on div "Select a reason" at bounding box center [658, 306] width 507 height 20
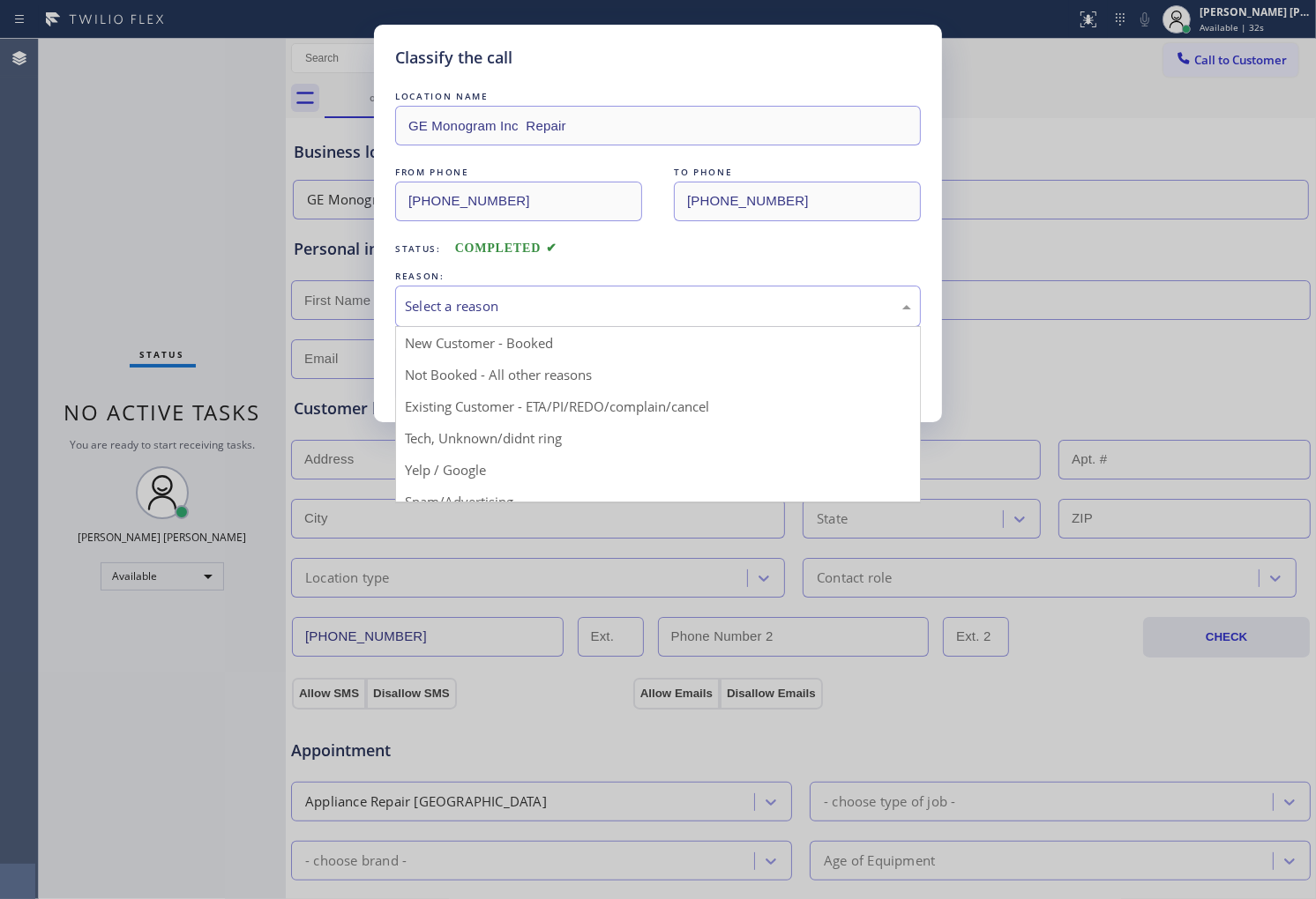
drag, startPoint x: 518, startPoint y: 399, endPoint x: 464, endPoint y: 377, distance: 58.3
click at [518, 399] on button "Save" at bounding box center [466, 372] width 142 height 57
click at [464, 377] on button "Save" at bounding box center [466, 372] width 142 height 57
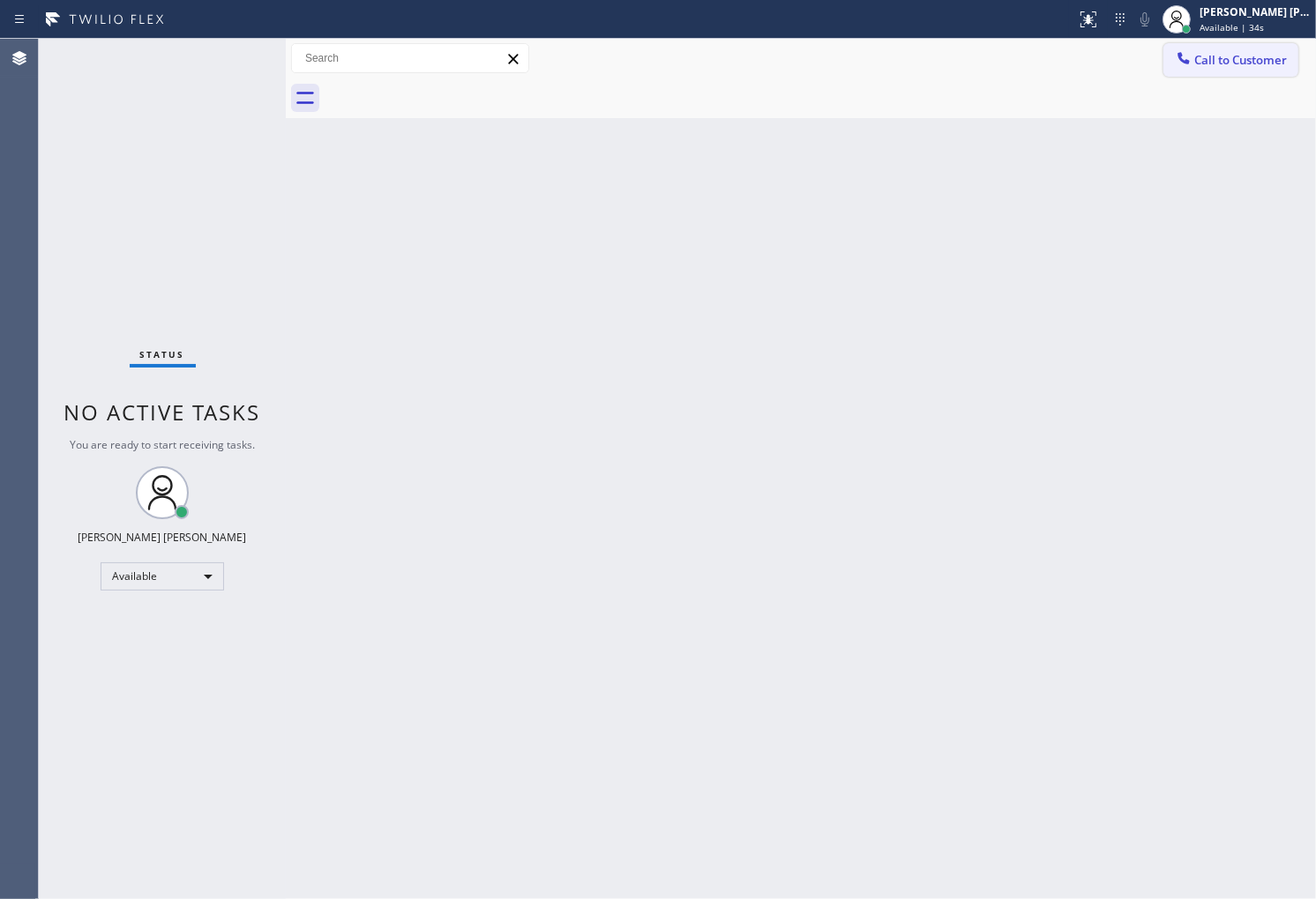
click at [1238, 57] on span "Call to Customer" at bounding box center [1241, 60] width 93 height 15
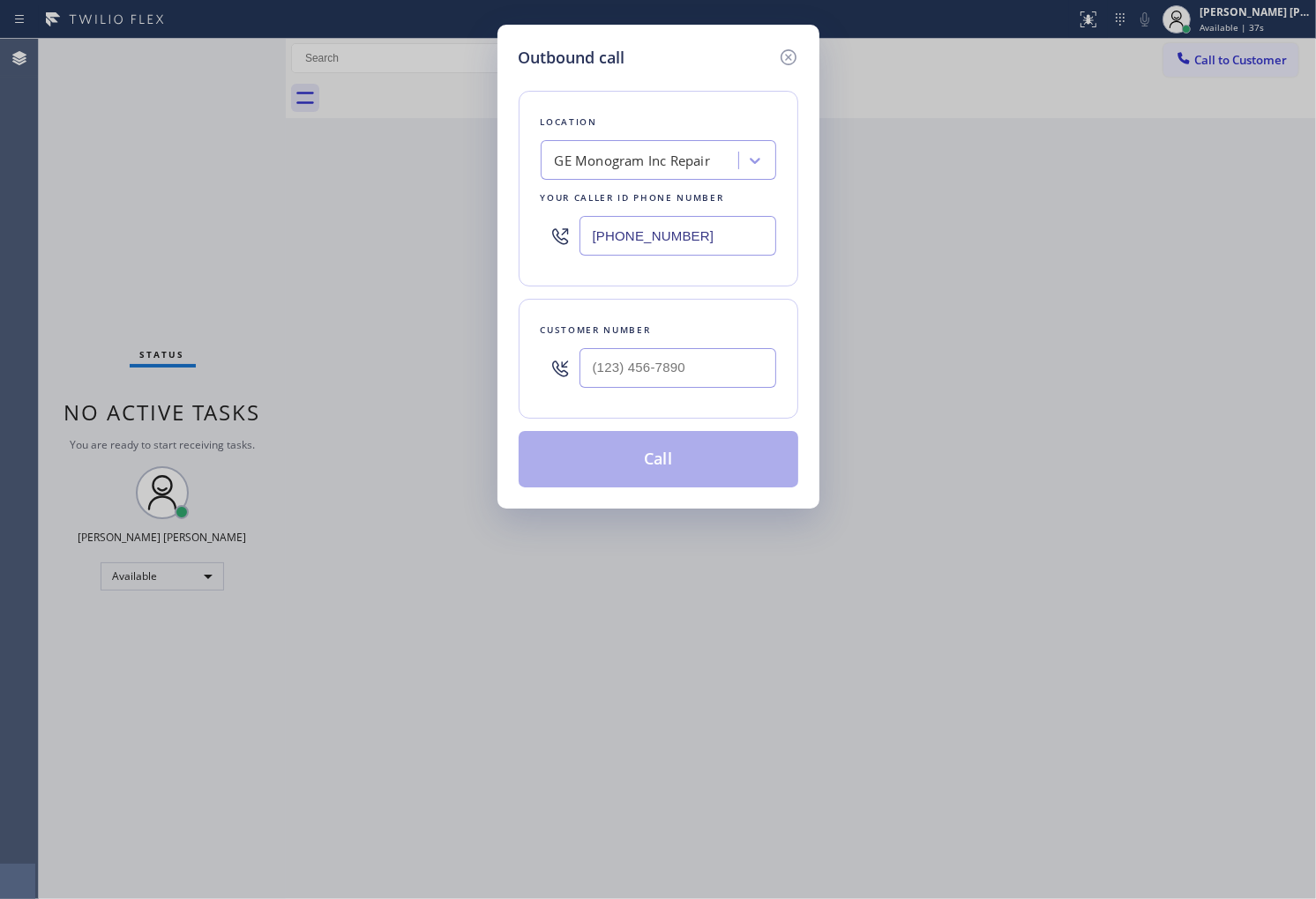
drag, startPoint x: 705, startPoint y: 385, endPoint x: 705, endPoint y: 364, distance: 21.0
click at [705, 385] on input "text" at bounding box center [678, 368] width 197 height 40
type input "(___) ___-____"
click at [652, 373] on input "text" at bounding box center [678, 368] width 197 height 40
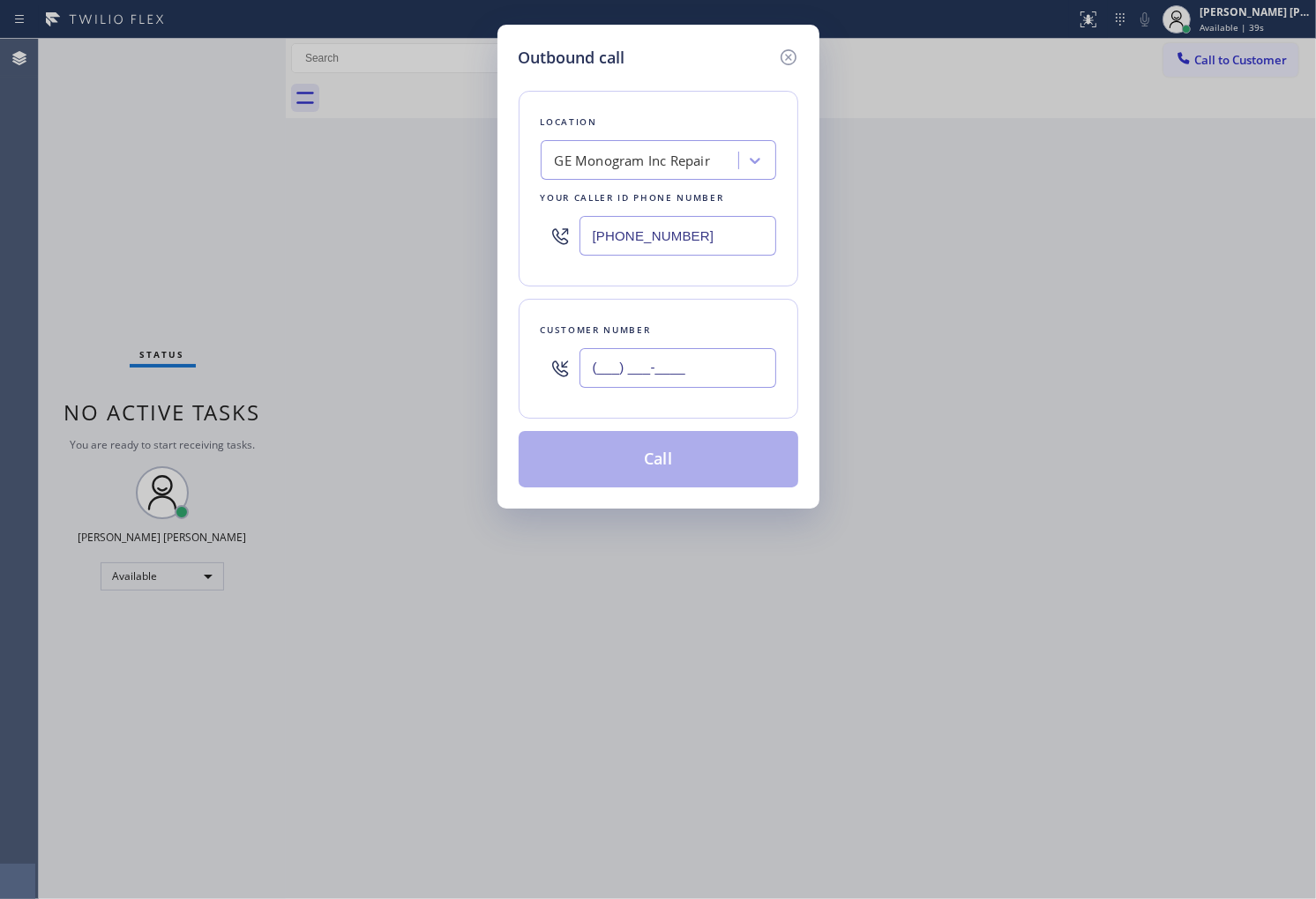
paste input "425) 943-0870"
type input "(425) 943-0870"
click at [613, 148] on div "GE Monogram Inc Repair" at bounding box center [642, 161] width 192 height 31
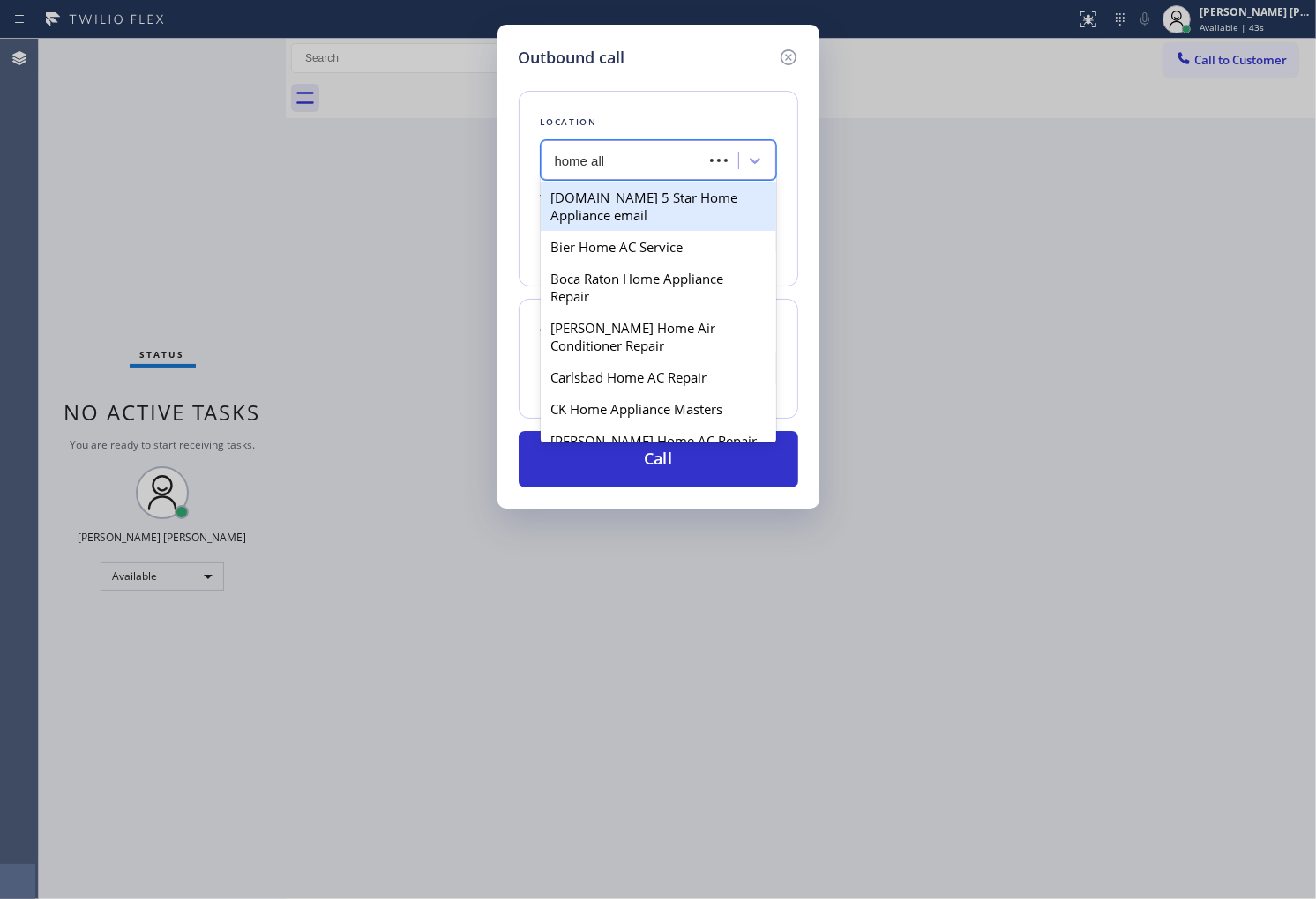
type input "home alli"
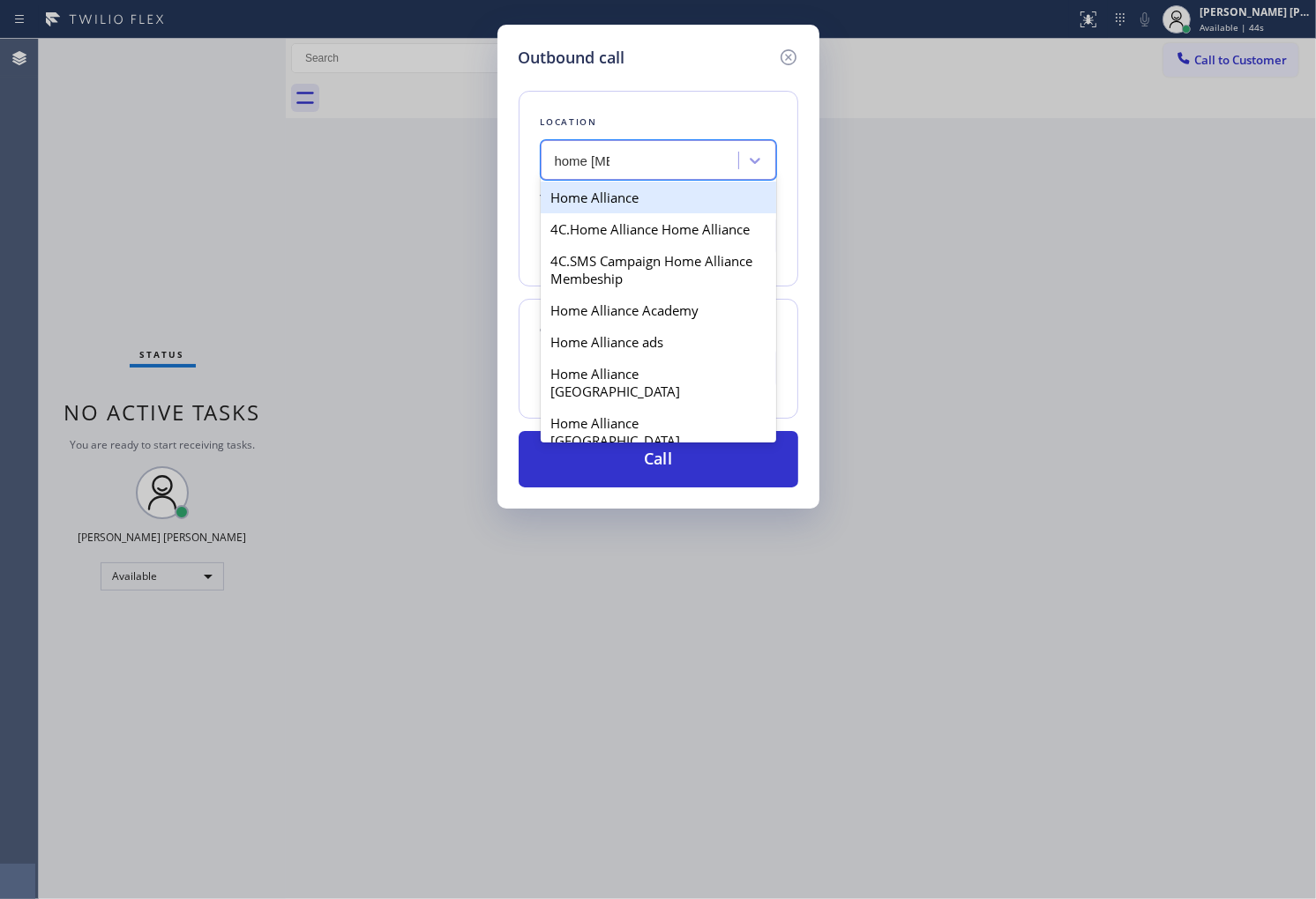
click at [620, 208] on div "Home Alliance" at bounding box center [658, 197] width 235 height 32
click at [620, 208] on div "(866) 429-1288" at bounding box center [658, 235] width 235 height 57
type input "(877) 777-0796"
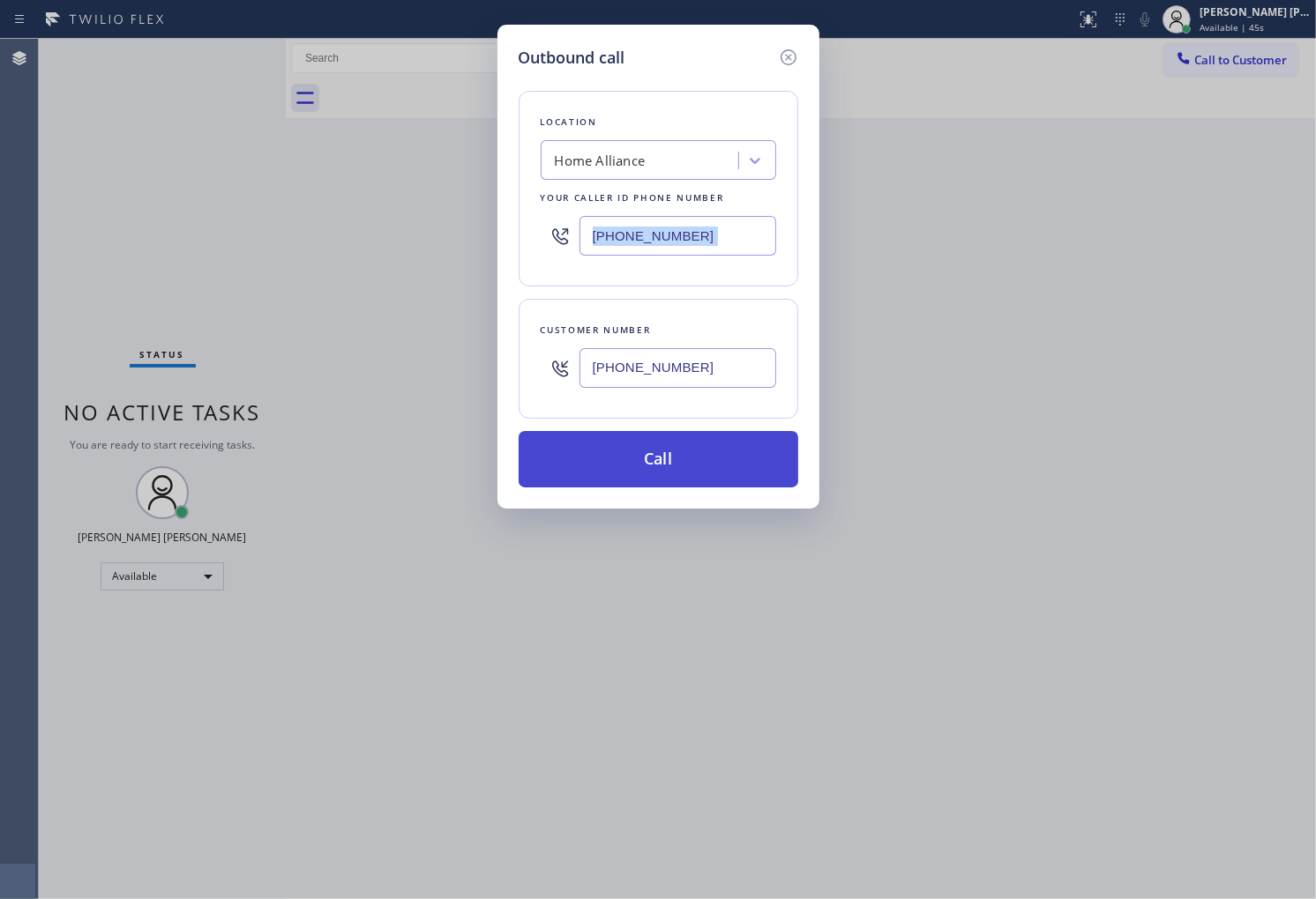
click at [642, 481] on button "Call" at bounding box center [658, 459] width 280 height 57
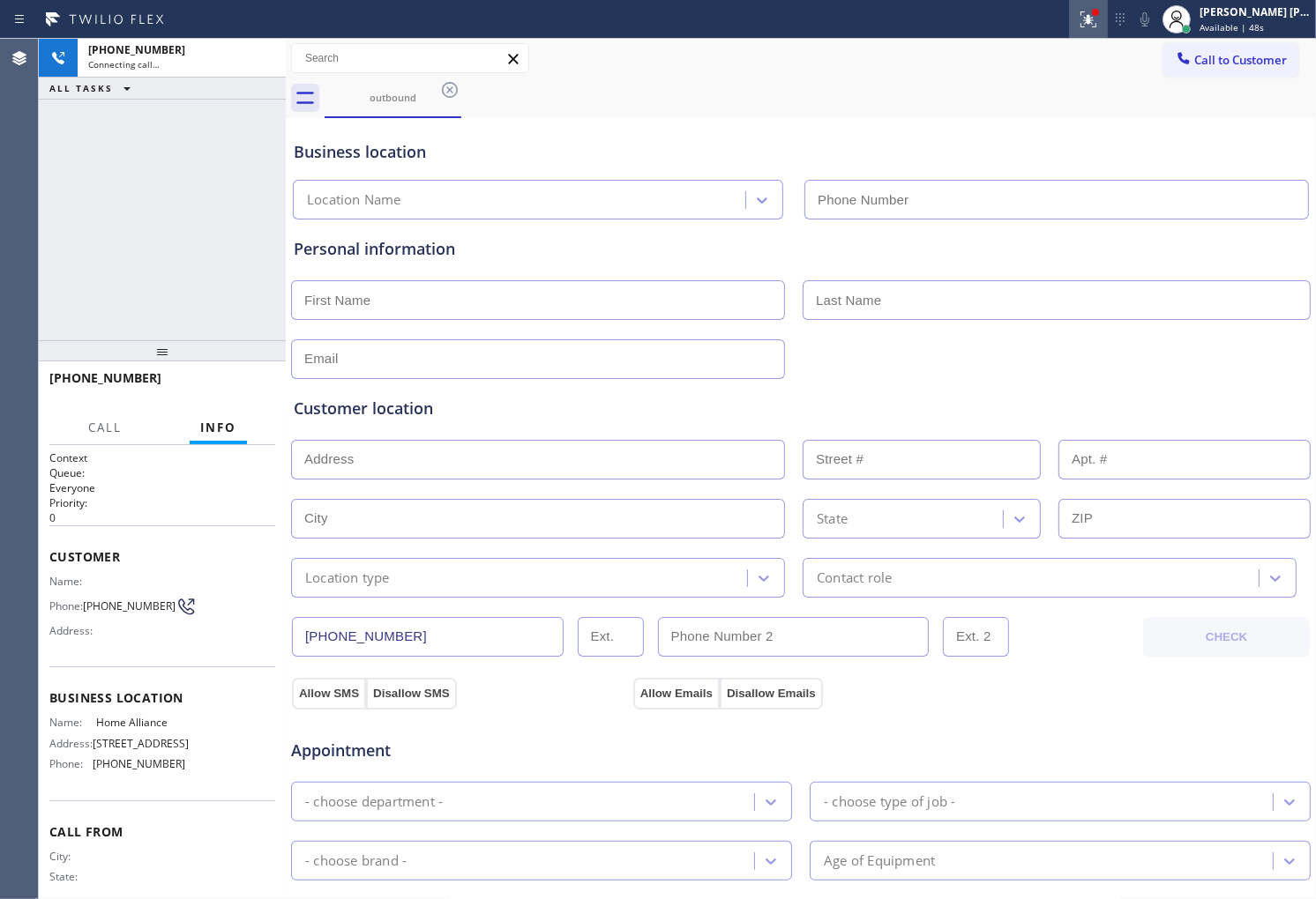
click at [1108, 17] on div at bounding box center [1088, 19] width 39 height 21
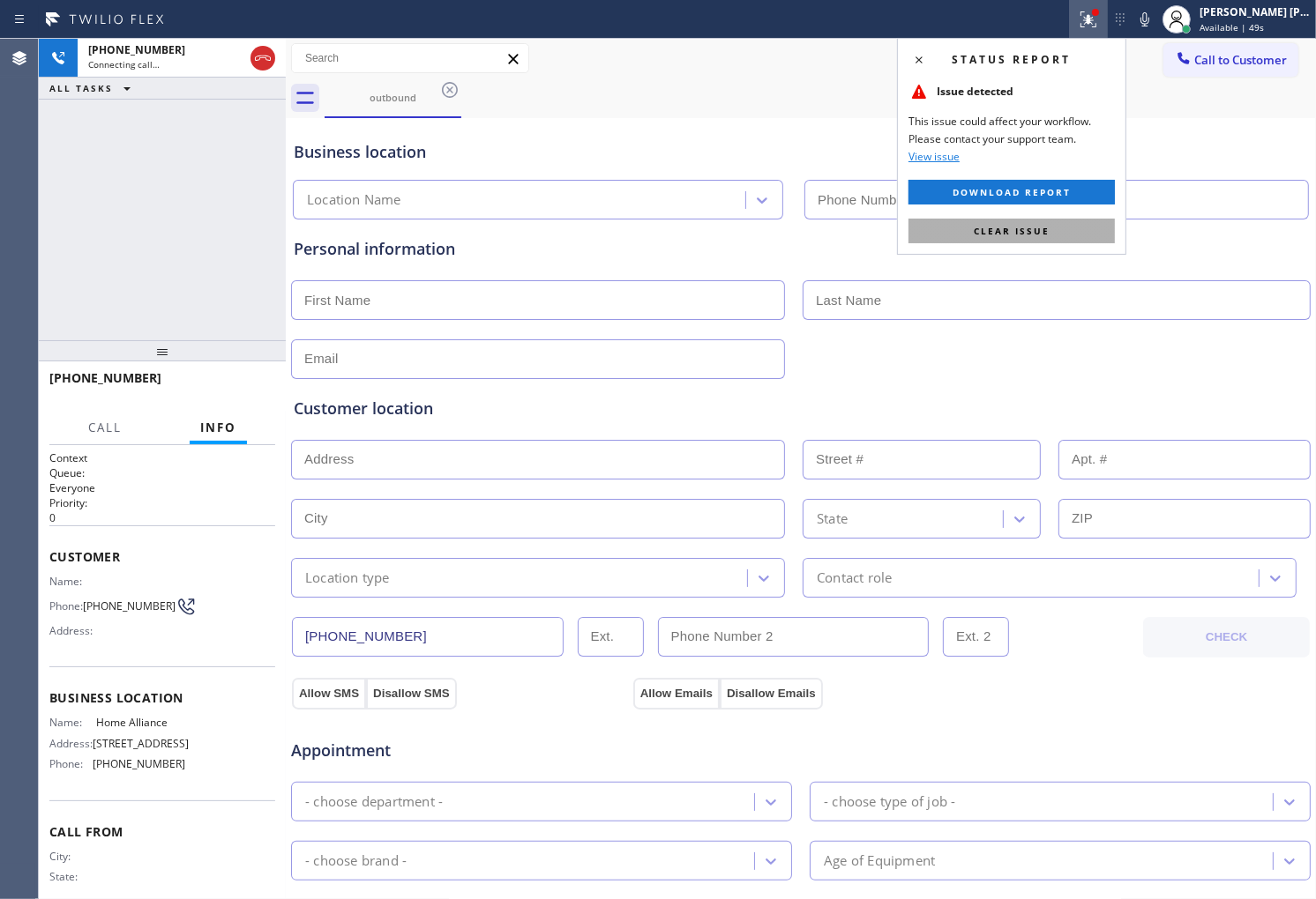
click at [1045, 238] on button "Clear issue" at bounding box center [1011, 232] width 206 height 25
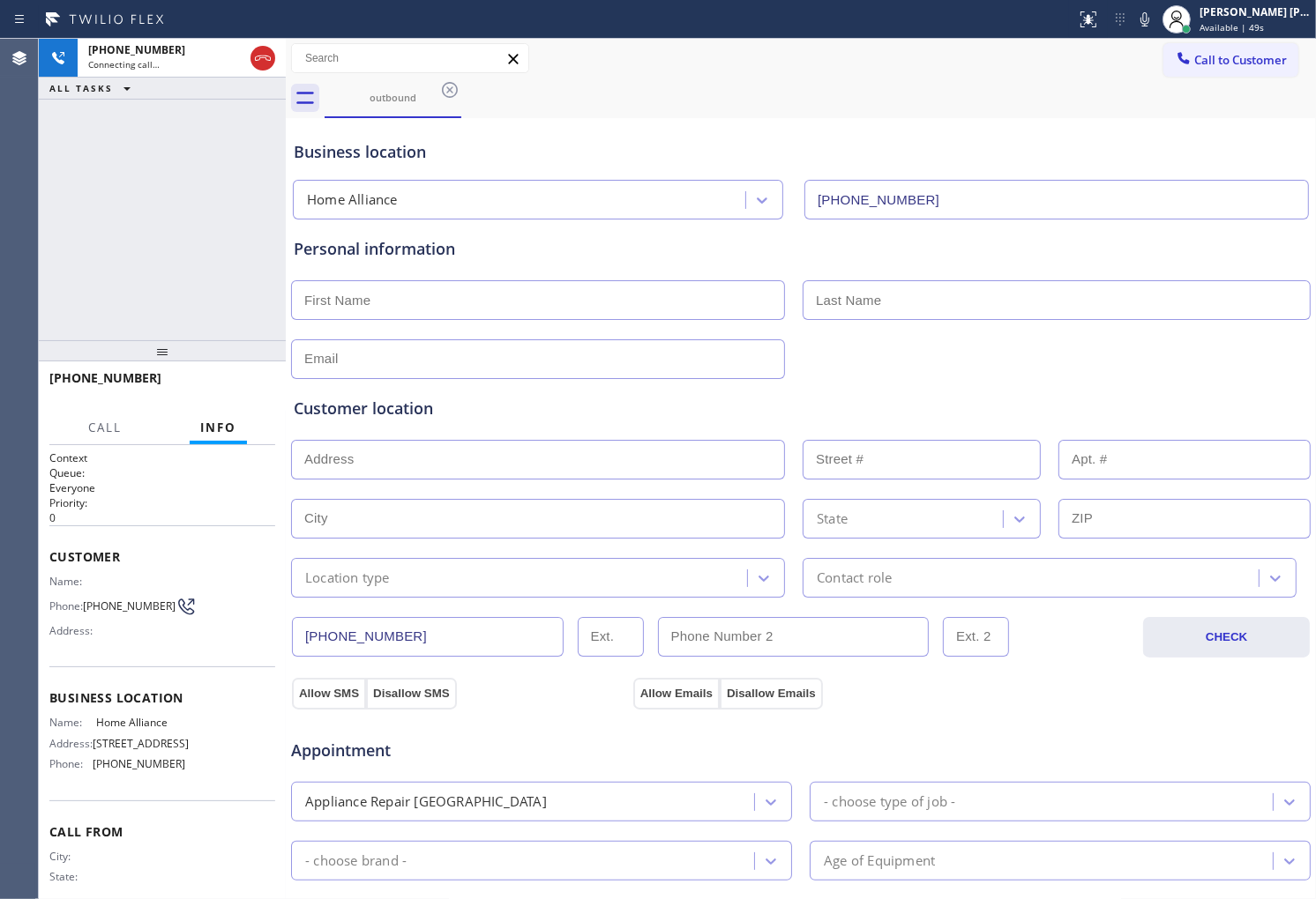
type input "(877) 777-0796"
click at [221, 411] on button "Info" at bounding box center [218, 428] width 57 height 35
click at [224, 392] on span "HANG UP" at bounding box center [234, 386] width 54 height 13
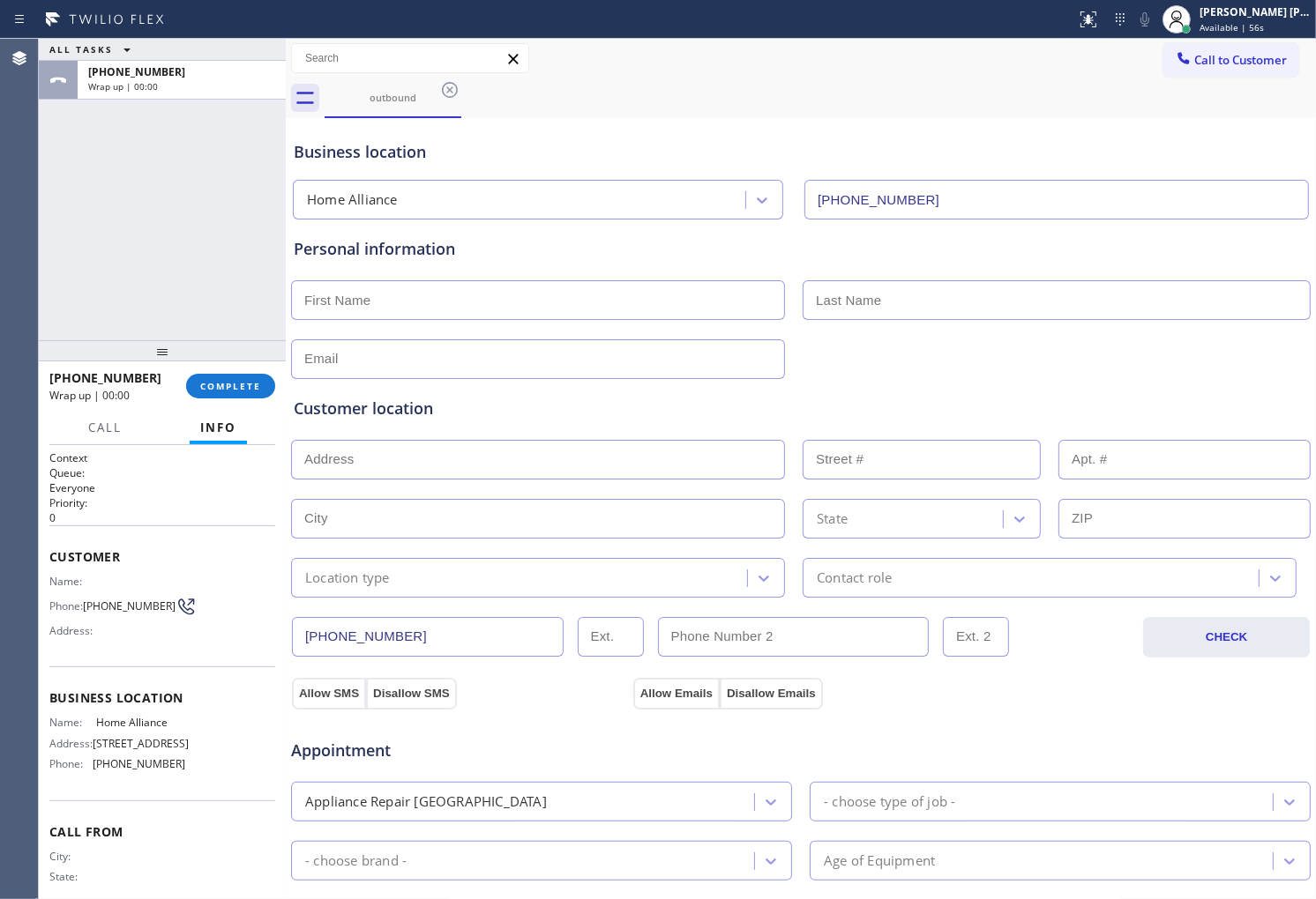
click at [122, 374] on span "+14259430870" at bounding box center [105, 377] width 112 height 16
click at [265, 379] on button "COMPLETE" at bounding box center [231, 387] width 89 height 25
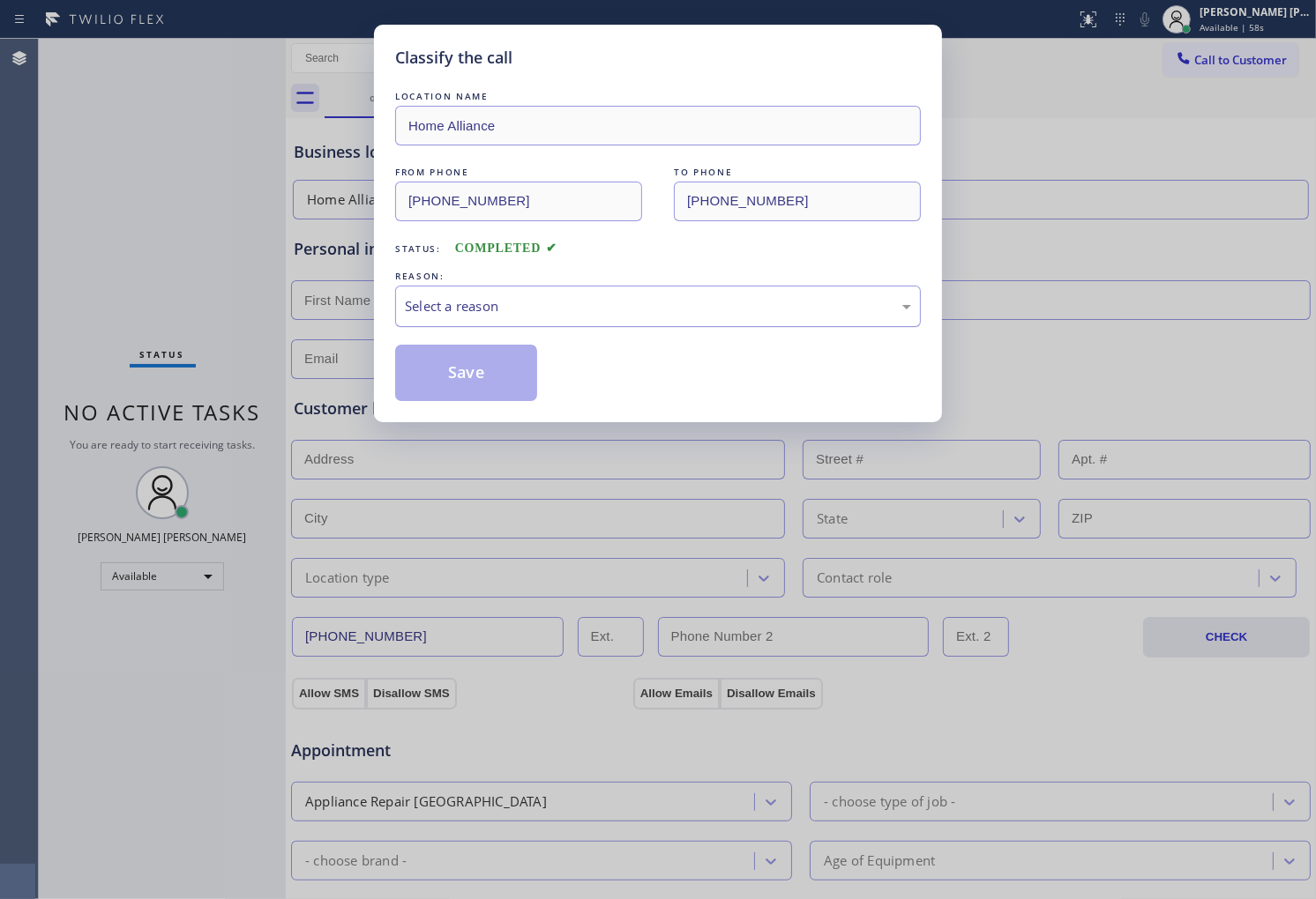
click at [496, 301] on div "Select a reason" at bounding box center [658, 306] width 507 height 20
click at [478, 359] on button "Save" at bounding box center [466, 372] width 142 height 57
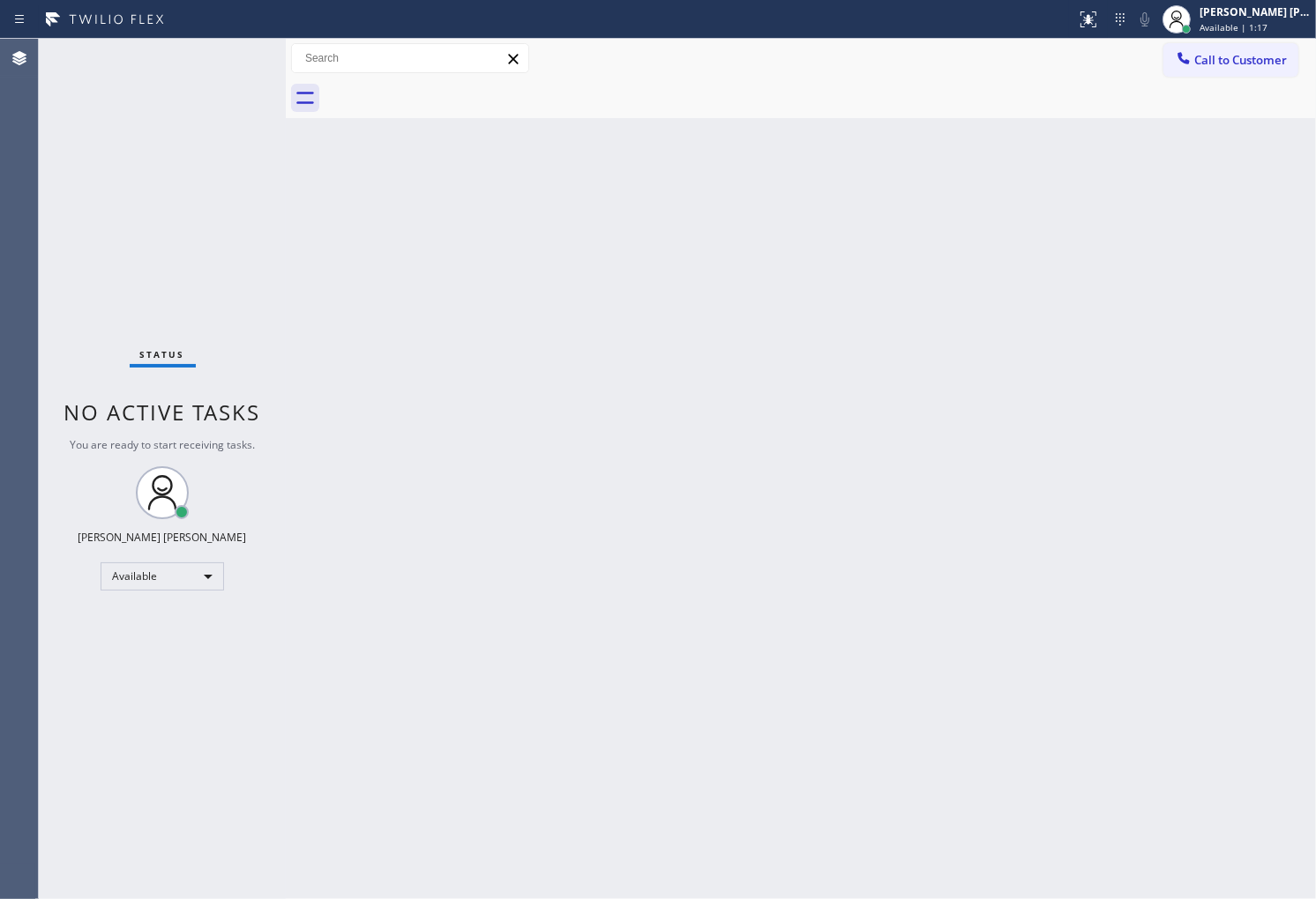
click at [0, 411] on div "Agent Desktop" at bounding box center [18, 469] width 38 height 860
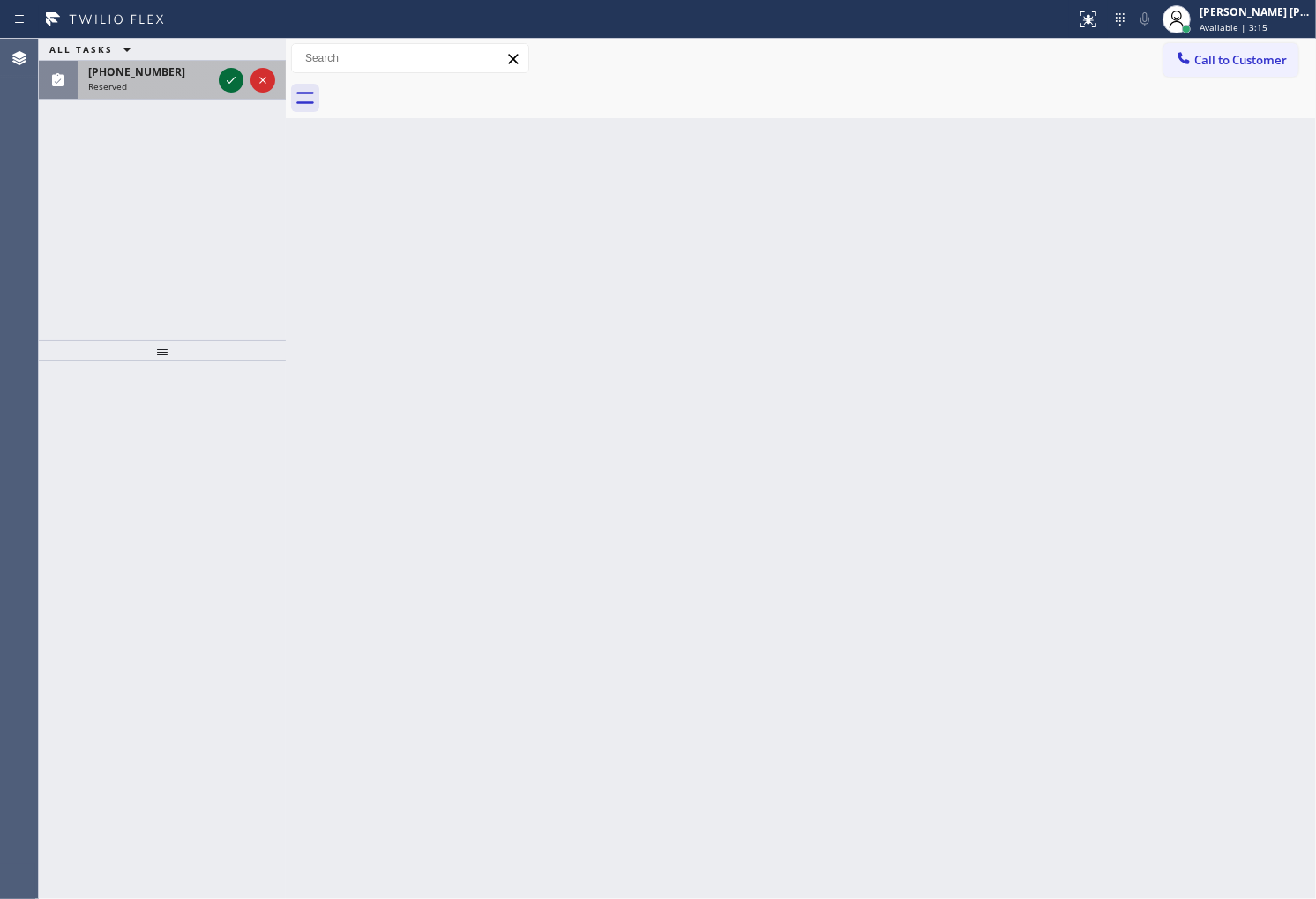
click at [239, 79] on icon at bounding box center [232, 80] width 21 height 21
click at [217, 83] on div at bounding box center [247, 80] width 64 height 39
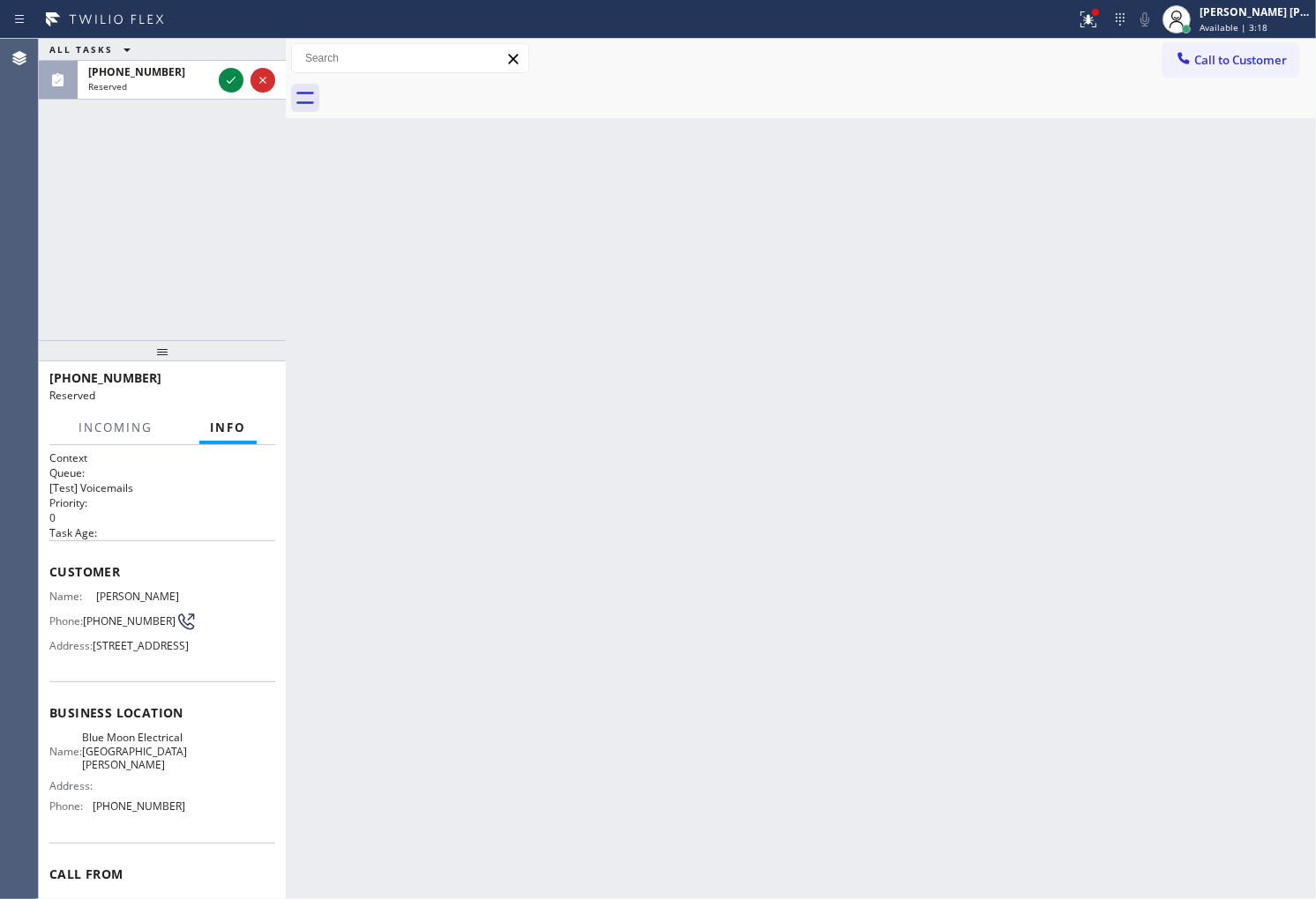
click at [47, 576] on div "Context Queue: [Test] Voicemails Priority: 0 Task Age: Customer Name: Andrea Sa…" at bounding box center [162, 672] width 247 height 454
drag, startPoint x: 47, startPoint y: 576, endPoint x: 135, endPoint y: 679, distance: 135.5
click at [55, 585] on div "Context Queue: [Test] Voicemails Priority: 0 Task Age: Customer Name: Andrea Sa…" at bounding box center [162, 672] width 247 height 454
drag, startPoint x: 135, startPoint y: 679, endPoint x: 144, endPoint y: 688, distance: 12.7
click at [159, 803] on div "Context Queue: [Test] Voicemails Priority: 0 Task Age: Customer Name: Andrea Sa…" at bounding box center [162, 713] width 226 height 526
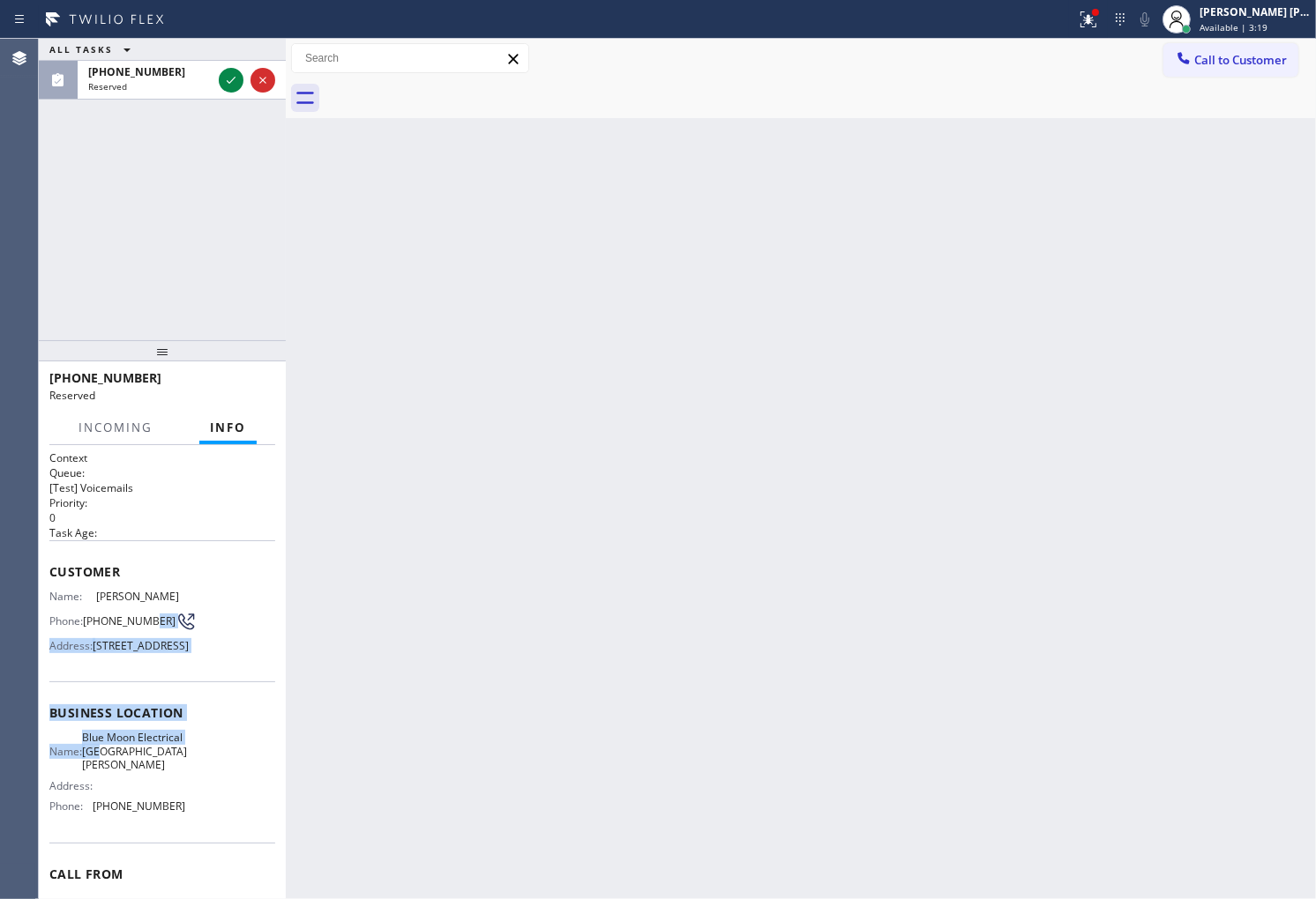
click at [141, 652] on span "2740 Deep Canyon Dr, Beverly Hills, CA 90210, USA" at bounding box center [141, 646] width 96 height 14
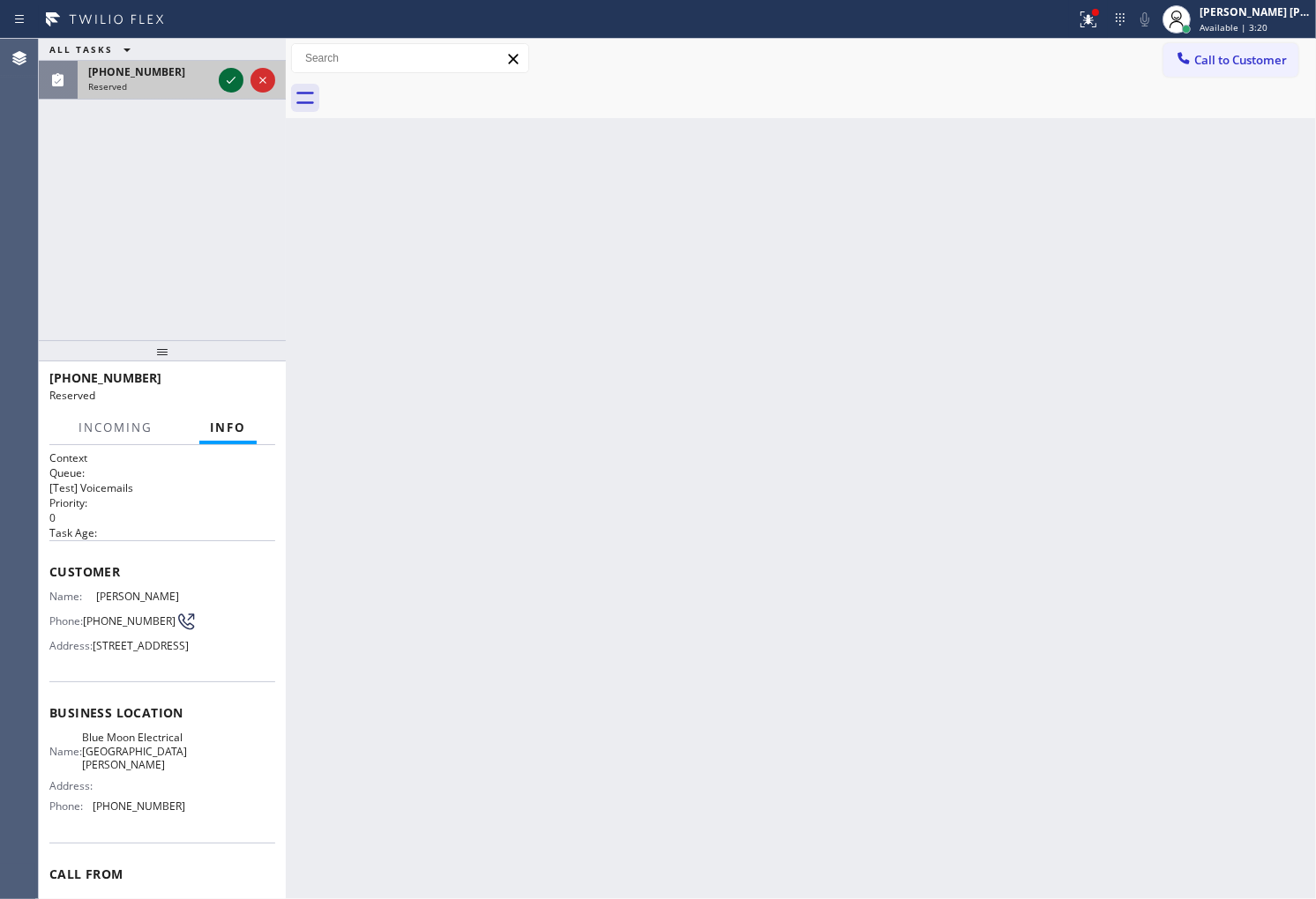
click at [236, 82] on icon at bounding box center [232, 80] width 21 height 21
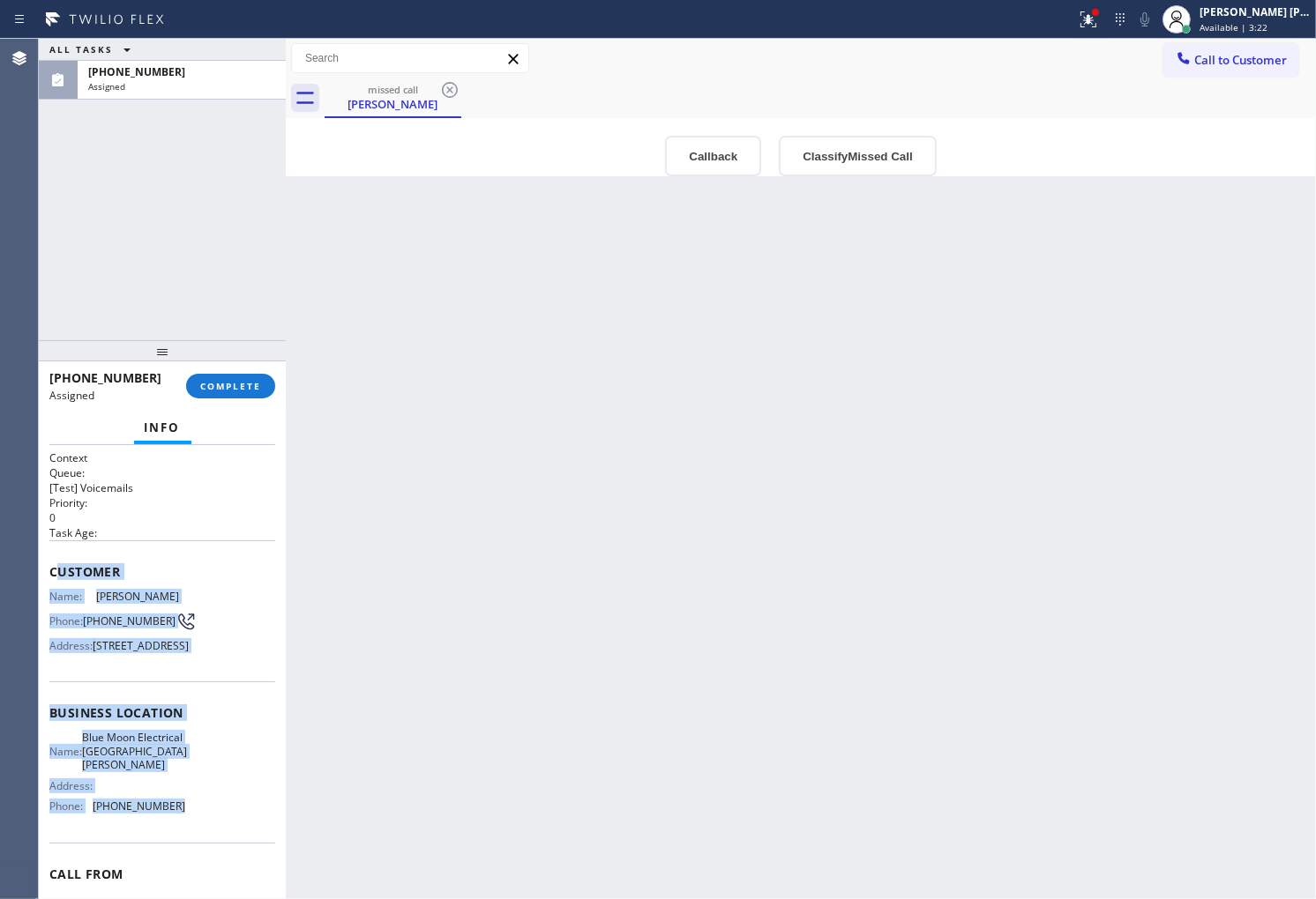
drag, startPoint x: 54, startPoint y: 565, endPoint x: 186, endPoint y: 844, distance: 308.7
click at [186, 844] on div "Context Queue: [Test] Voicemails Priority: 0 Task Age: Customer Name: Andrea Sa…" at bounding box center [162, 713] width 226 height 526
click at [186, 820] on div "Name: Blue Moon Electrical Santa Monica Address: Phone: (310) 893-5107" at bounding box center [162, 776] width 226 height 89
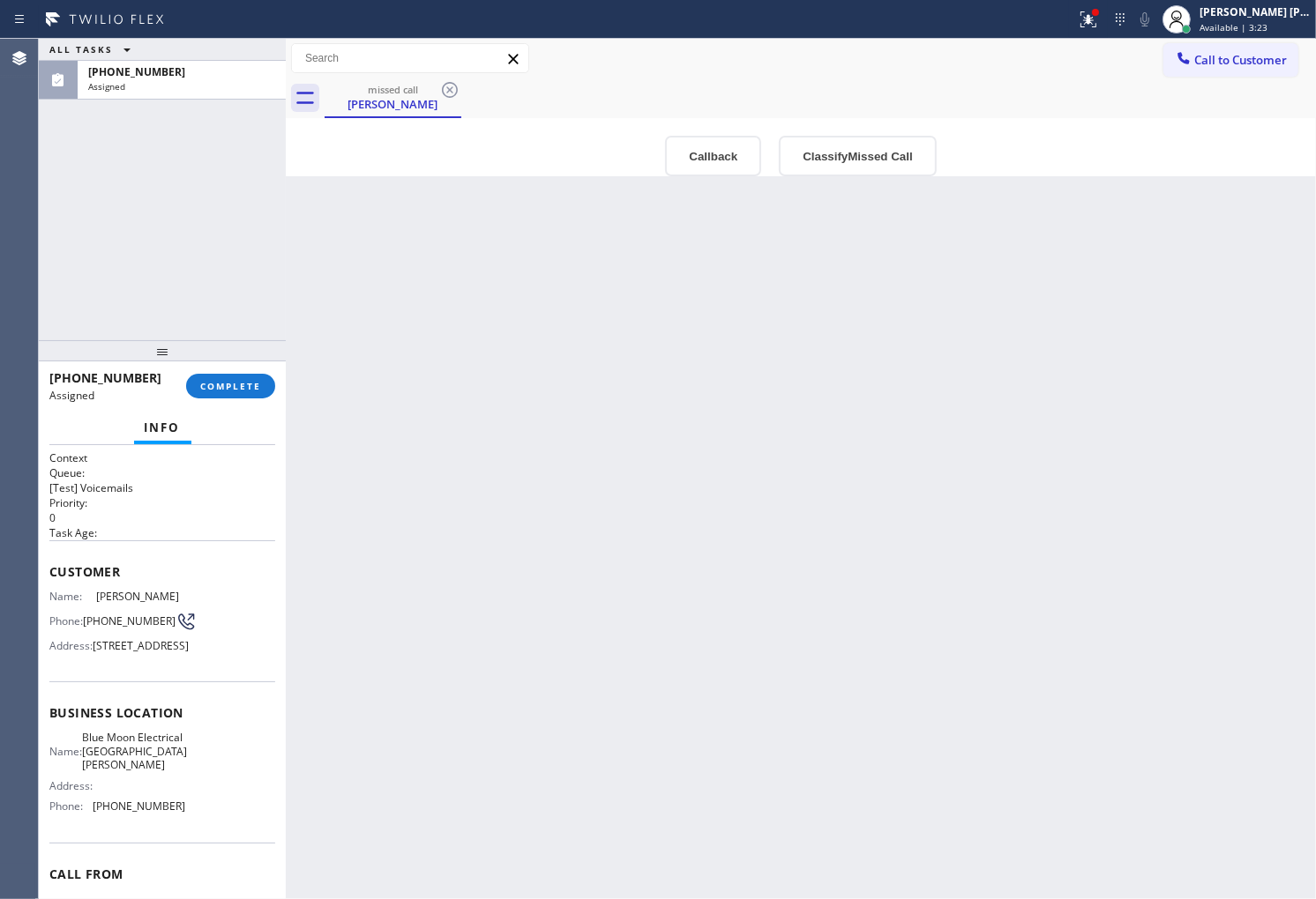
click at [705, 141] on button "Callback" at bounding box center [713, 156] width 96 height 41
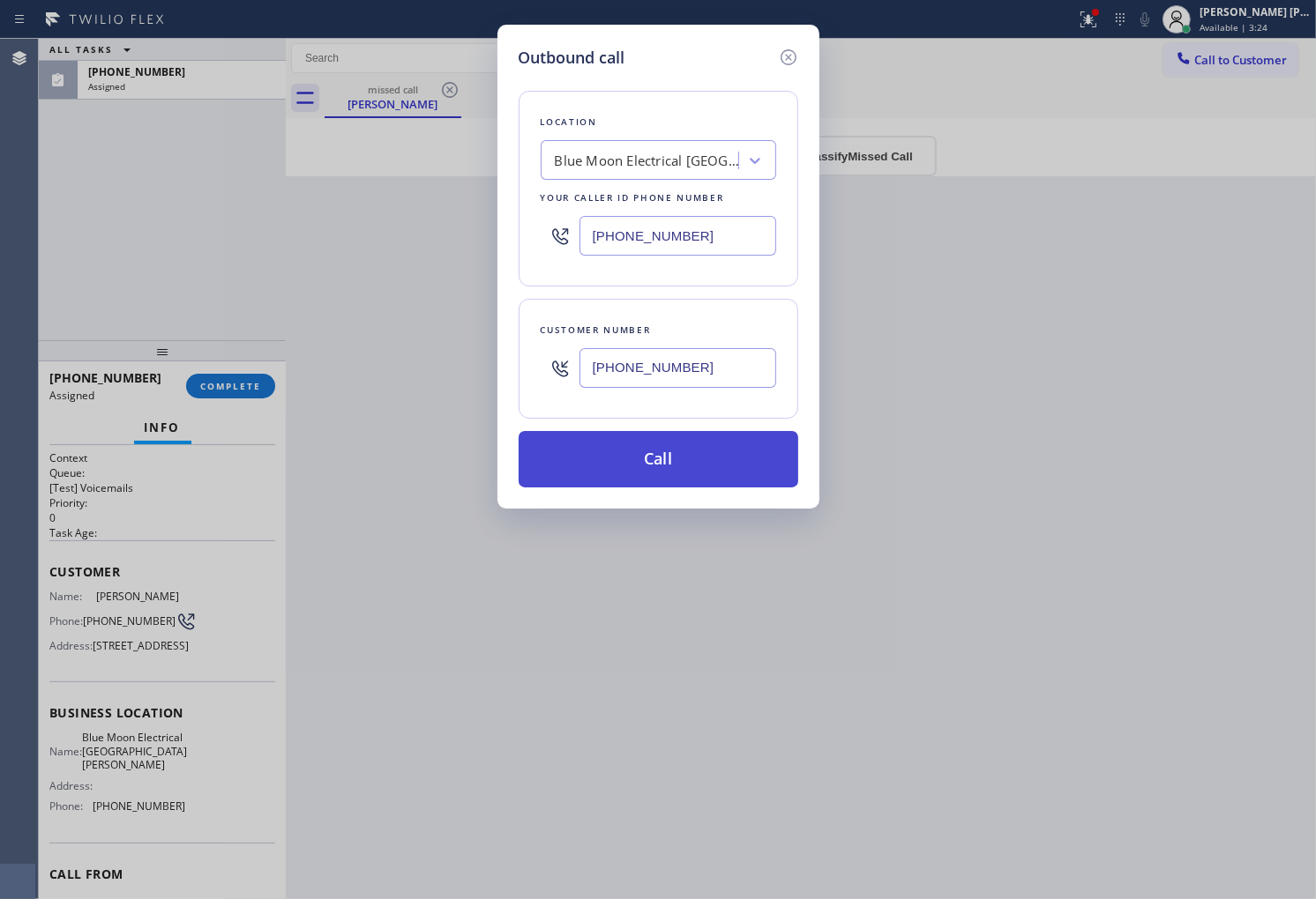
click at [632, 467] on button "Call" at bounding box center [658, 459] width 280 height 57
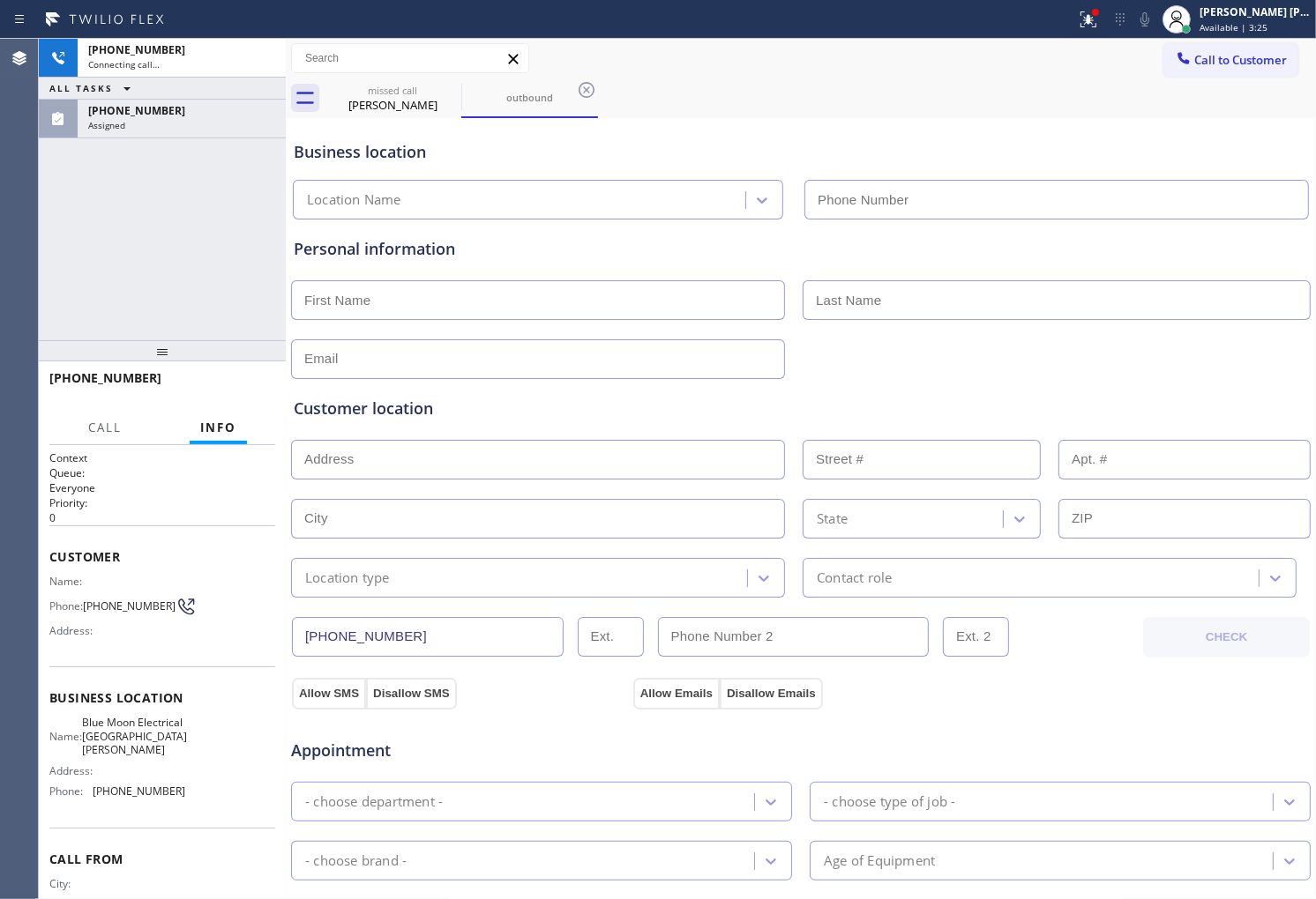
type input "(310) 893-5107"
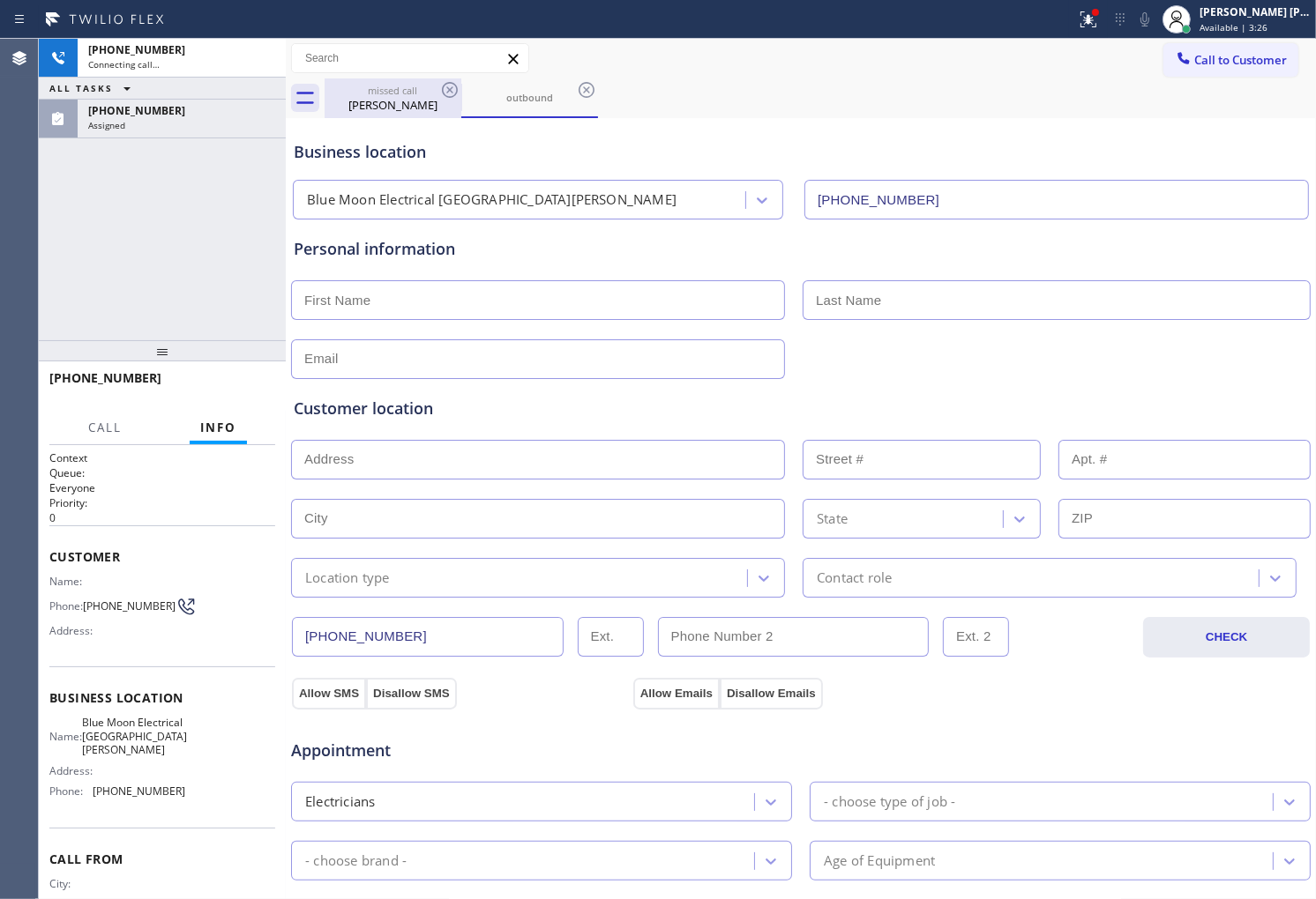
click at [411, 103] on div "Andrea Sabesin" at bounding box center [393, 105] width 133 height 15
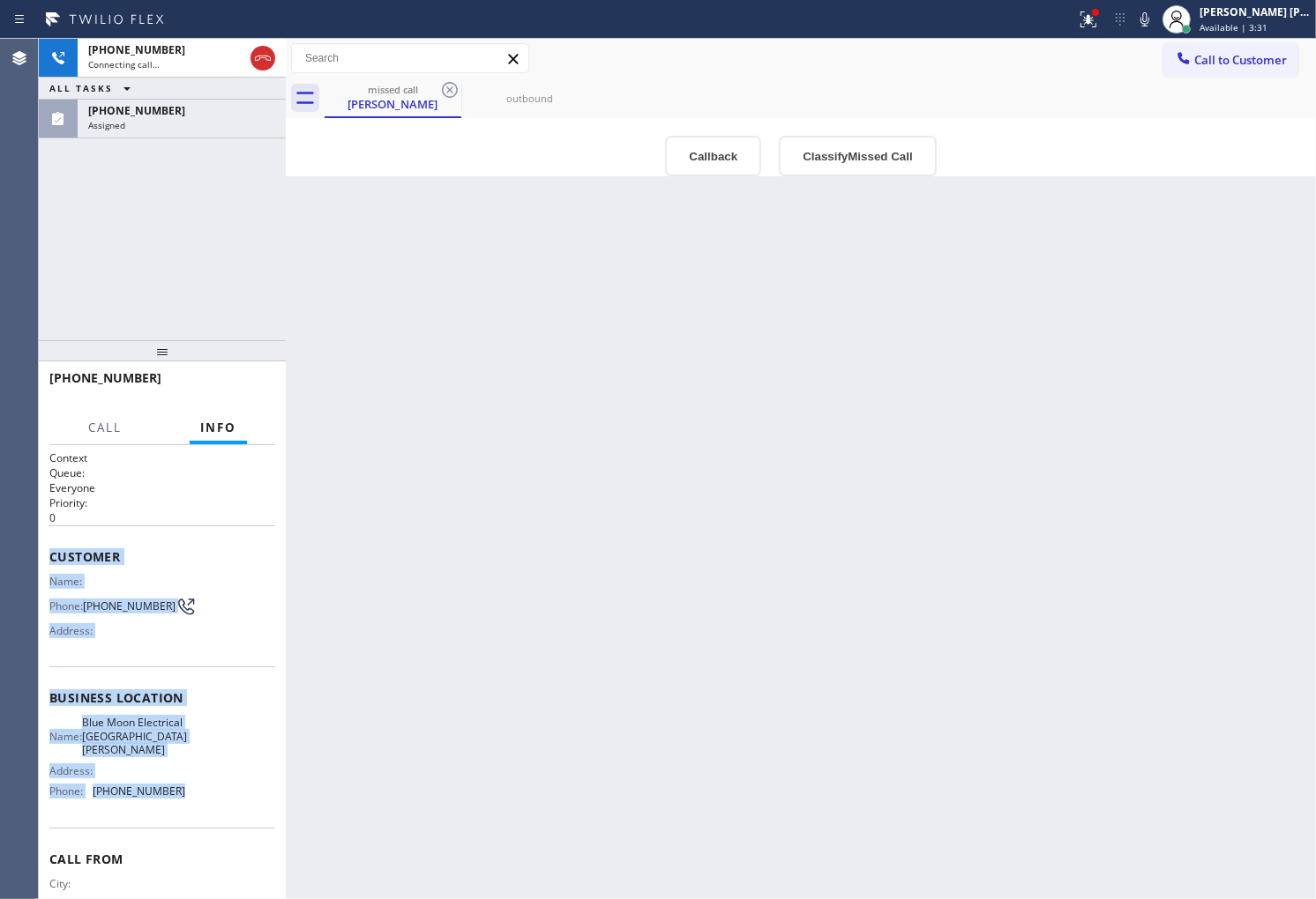
drag, startPoint x: 46, startPoint y: 553, endPoint x: 178, endPoint y: 816, distance: 294.3
click at [178, 816] on div "Context Queue: Everyone Priority: 0 Customer Name: Phone: (310) 497-8508 Addres…" at bounding box center [162, 672] width 247 height 454
click at [373, 92] on div "missed call" at bounding box center [393, 90] width 133 height 14
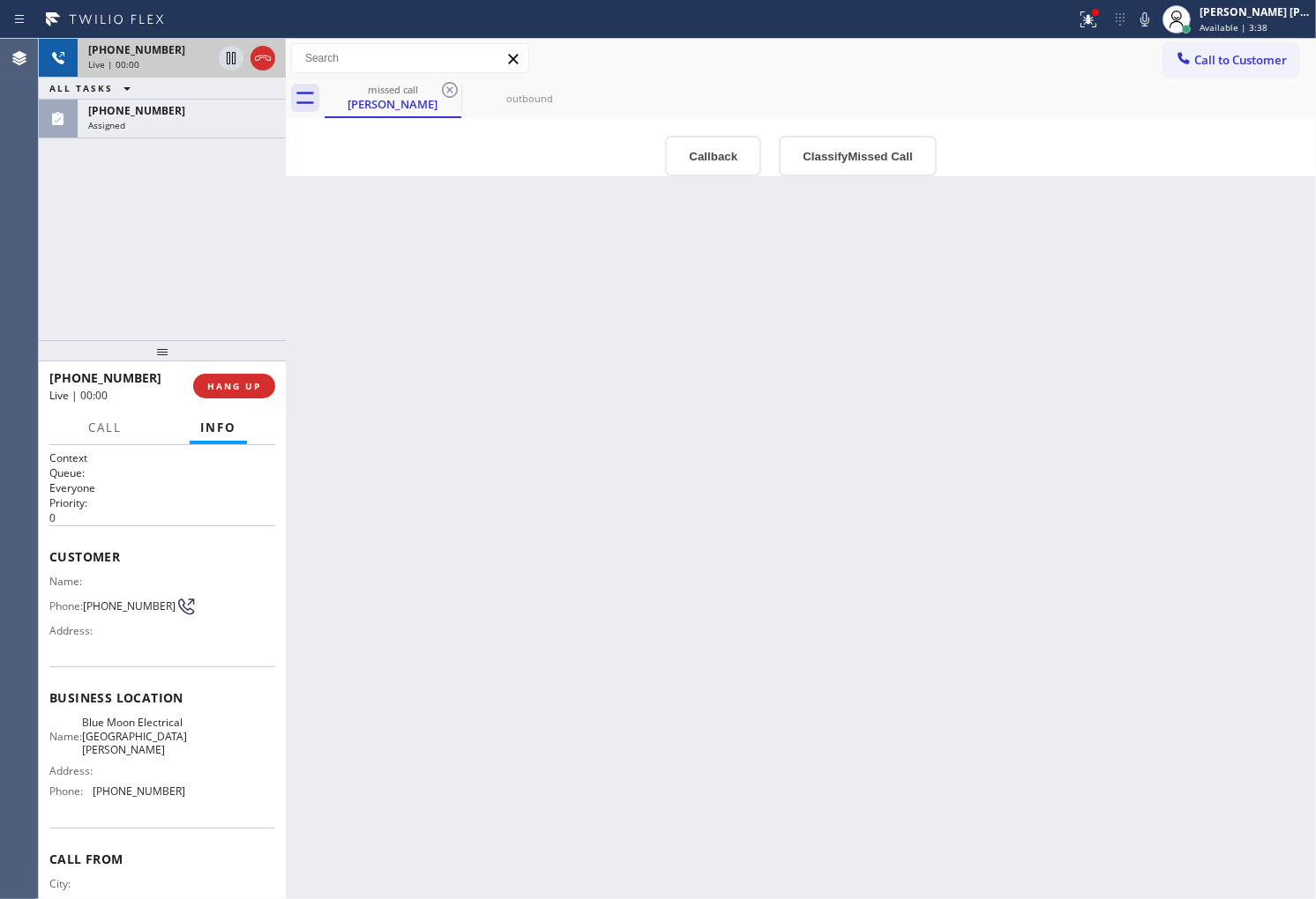
click at [161, 70] on div "Live | 00:00" at bounding box center [150, 64] width 123 height 13
click at [153, 139] on div "+13104978508 Live | 00:00 ALL TASKS ALL TASKS ACTIVE TASKS TASKS IN WRAP UP (31…" at bounding box center [162, 189] width 247 height 302
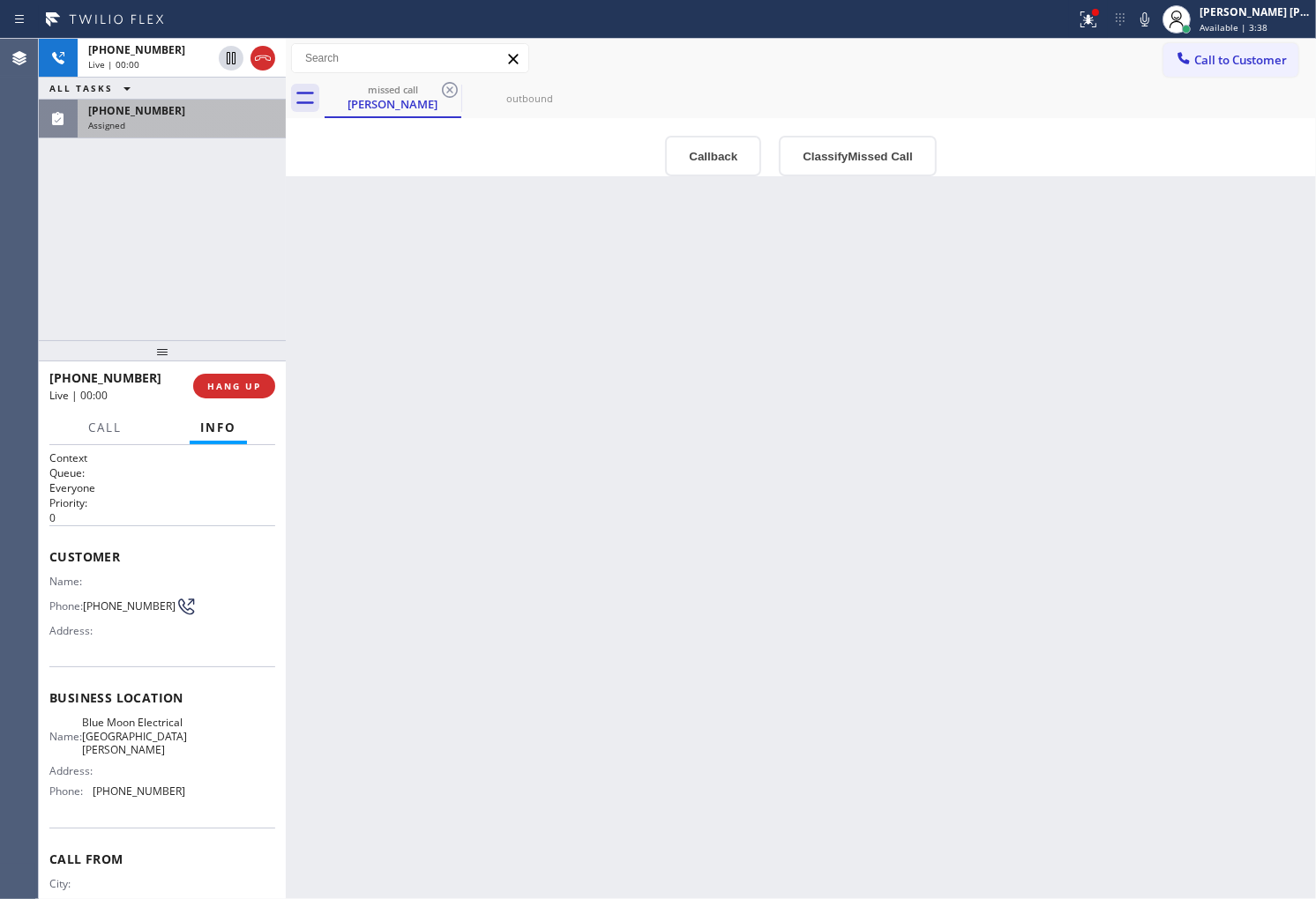
click at [154, 120] on div "Assigned" at bounding box center [181, 124] width 187 height 13
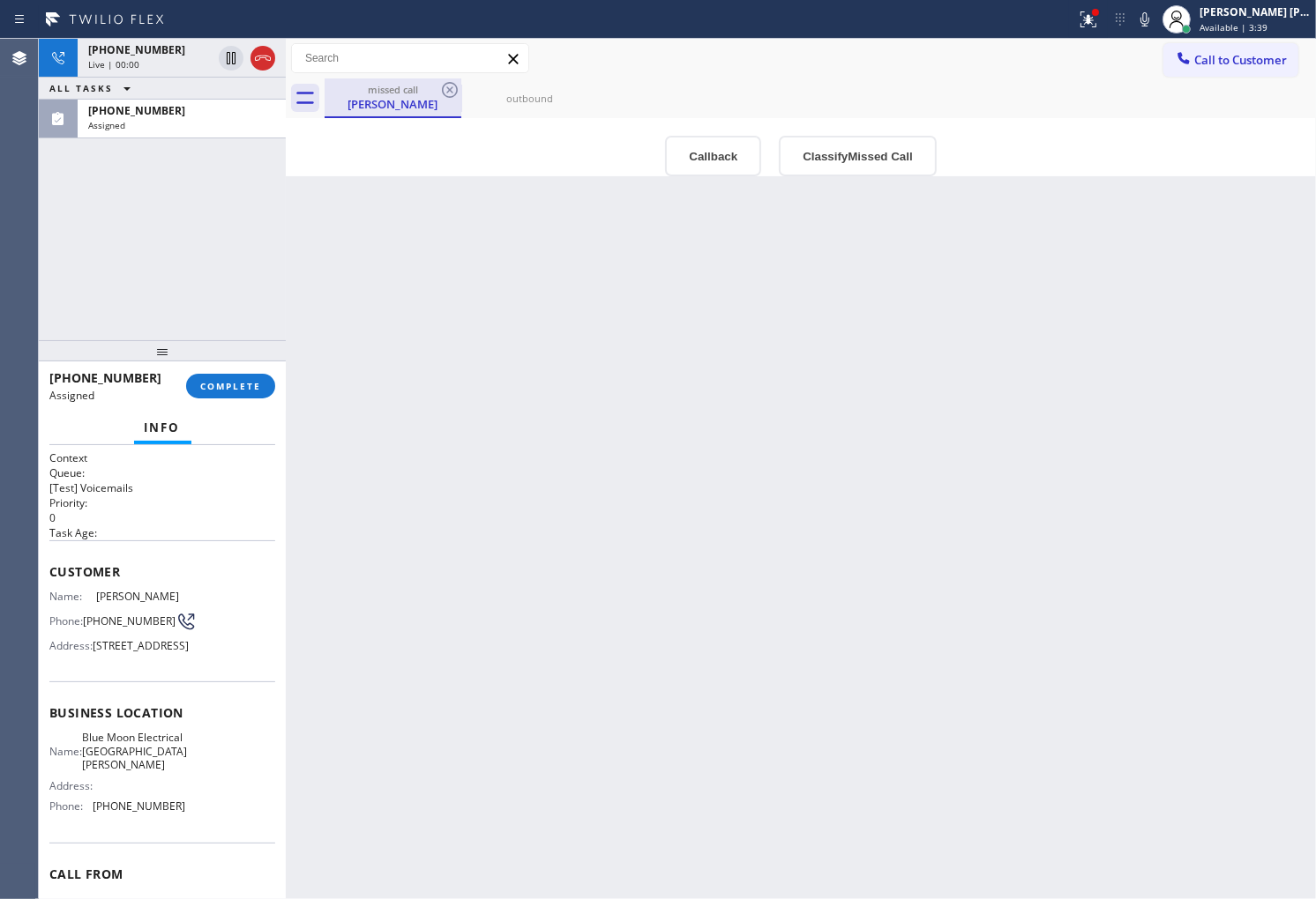
click at [365, 101] on div "Andrea Sabesin" at bounding box center [393, 104] width 133 height 15
click at [196, 119] on div "Assigned" at bounding box center [181, 124] width 187 height 13
click at [221, 391] on span "COMPLETE" at bounding box center [230, 386] width 61 height 13
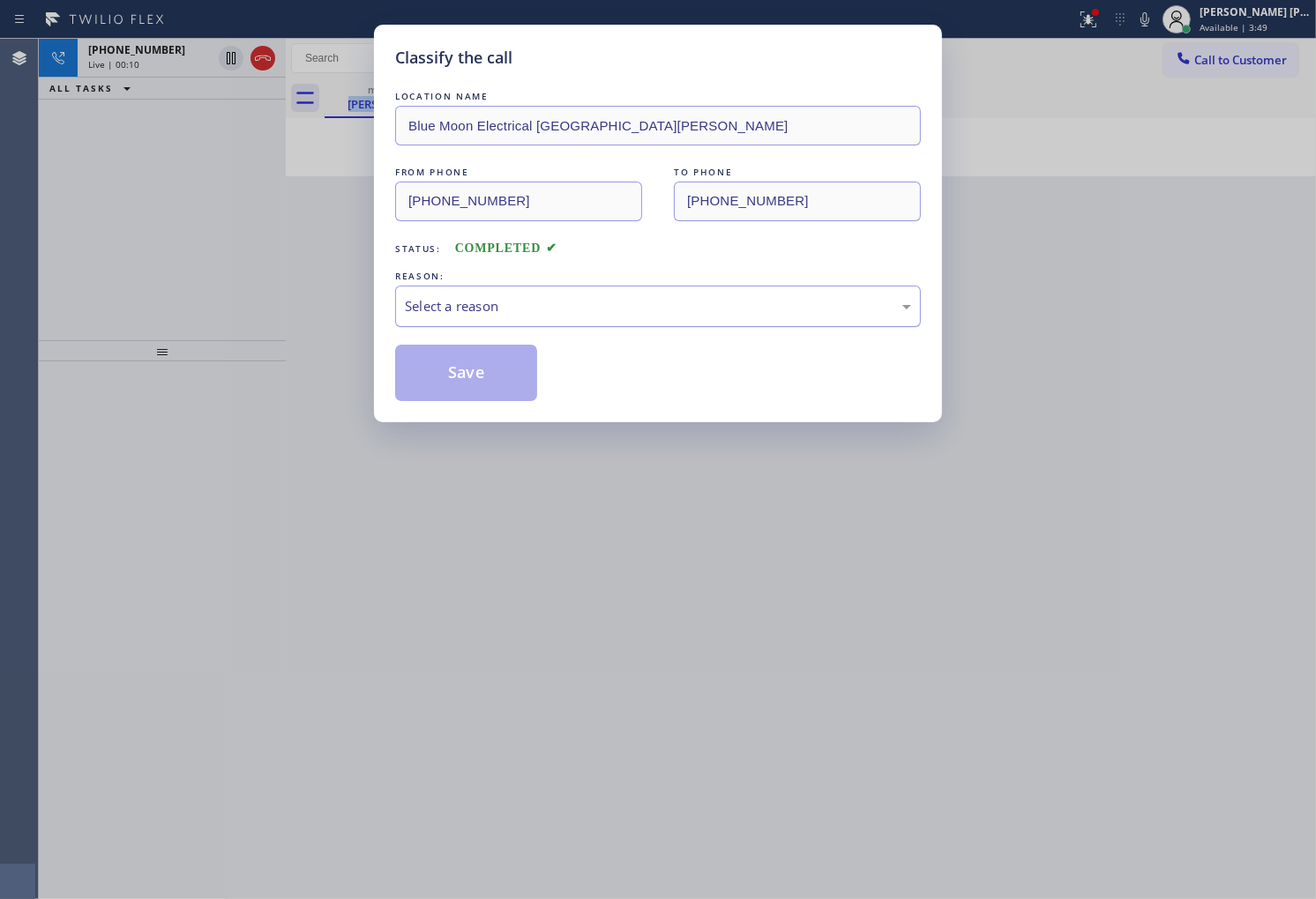
click at [514, 309] on div "Select a reason" at bounding box center [658, 306] width 507 height 20
click at [559, 288] on div "New Customer - Booked" at bounding box center [658, 306] width 526 height 41
click at [551, 311] on div "New Customer - Booked" at bounding box center [658, 306] width 507 height 20
click at [508, 373] on button "Save" at bounding box center [466, 372] width 142 height 57
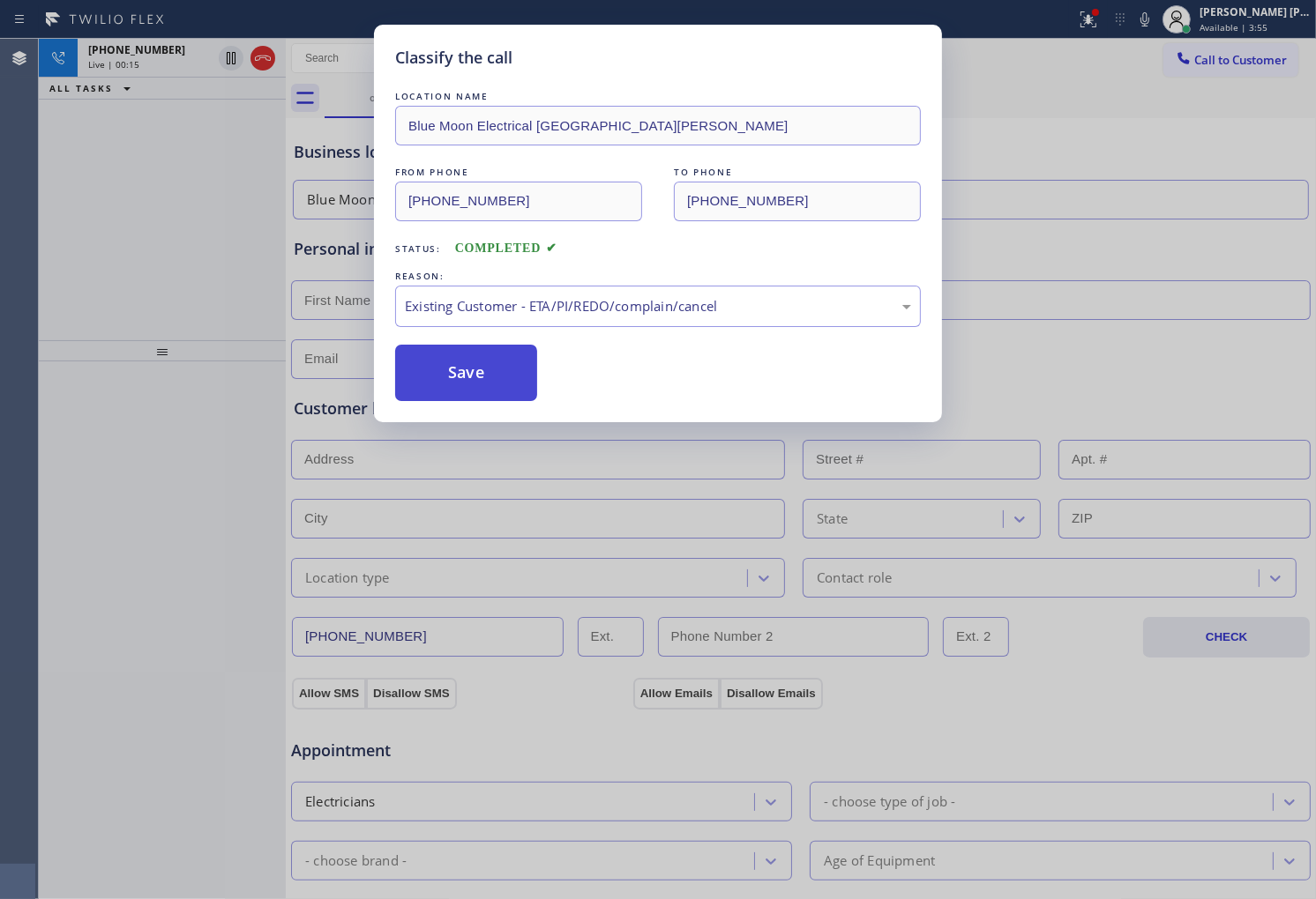
click at [508, 377] on button "Save" at bounding box center [466, 372] width 142 height 57
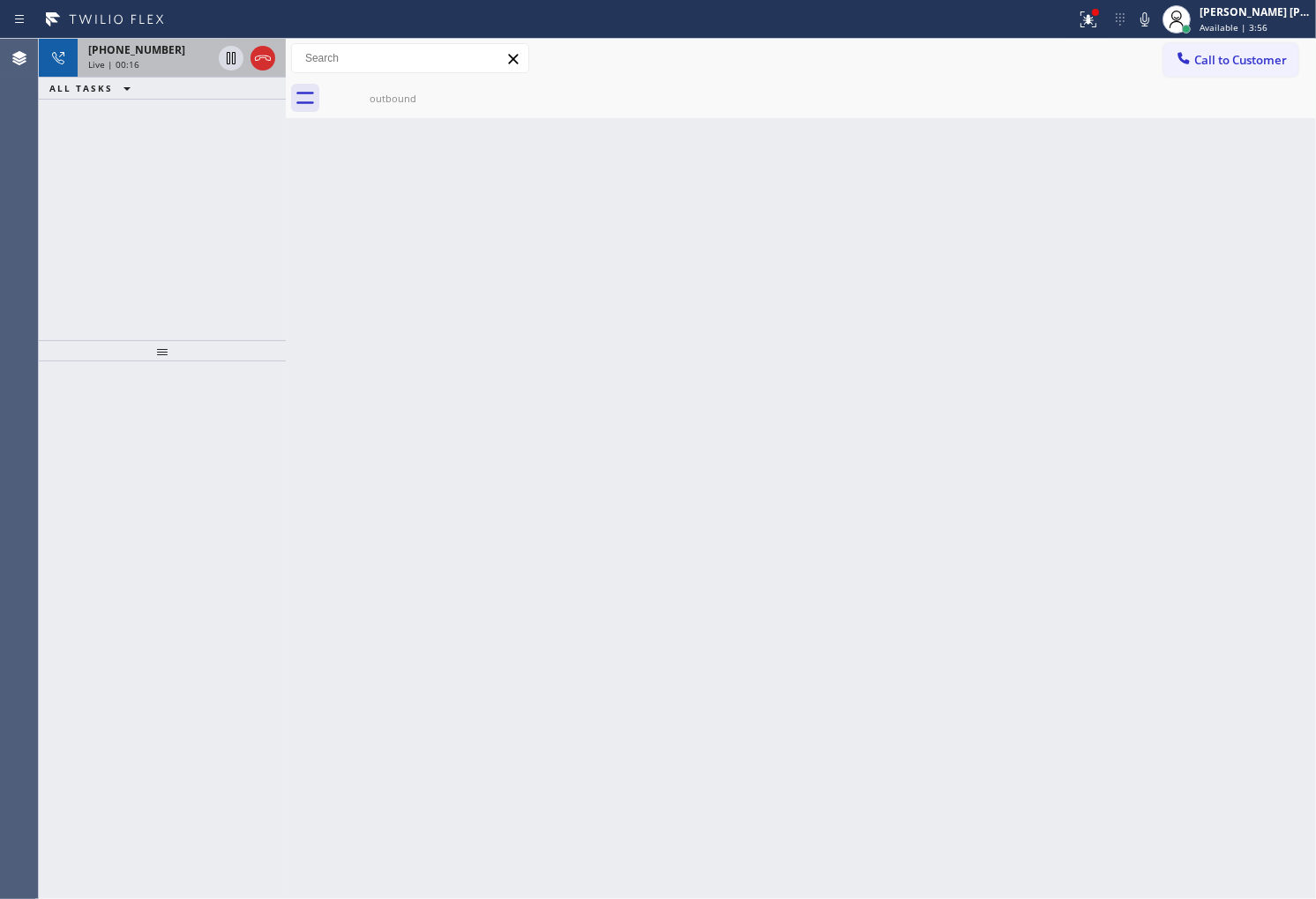
click at [166, 70] on div "Live | 00:16" at bounding box center [150, 64] width 123 height 13
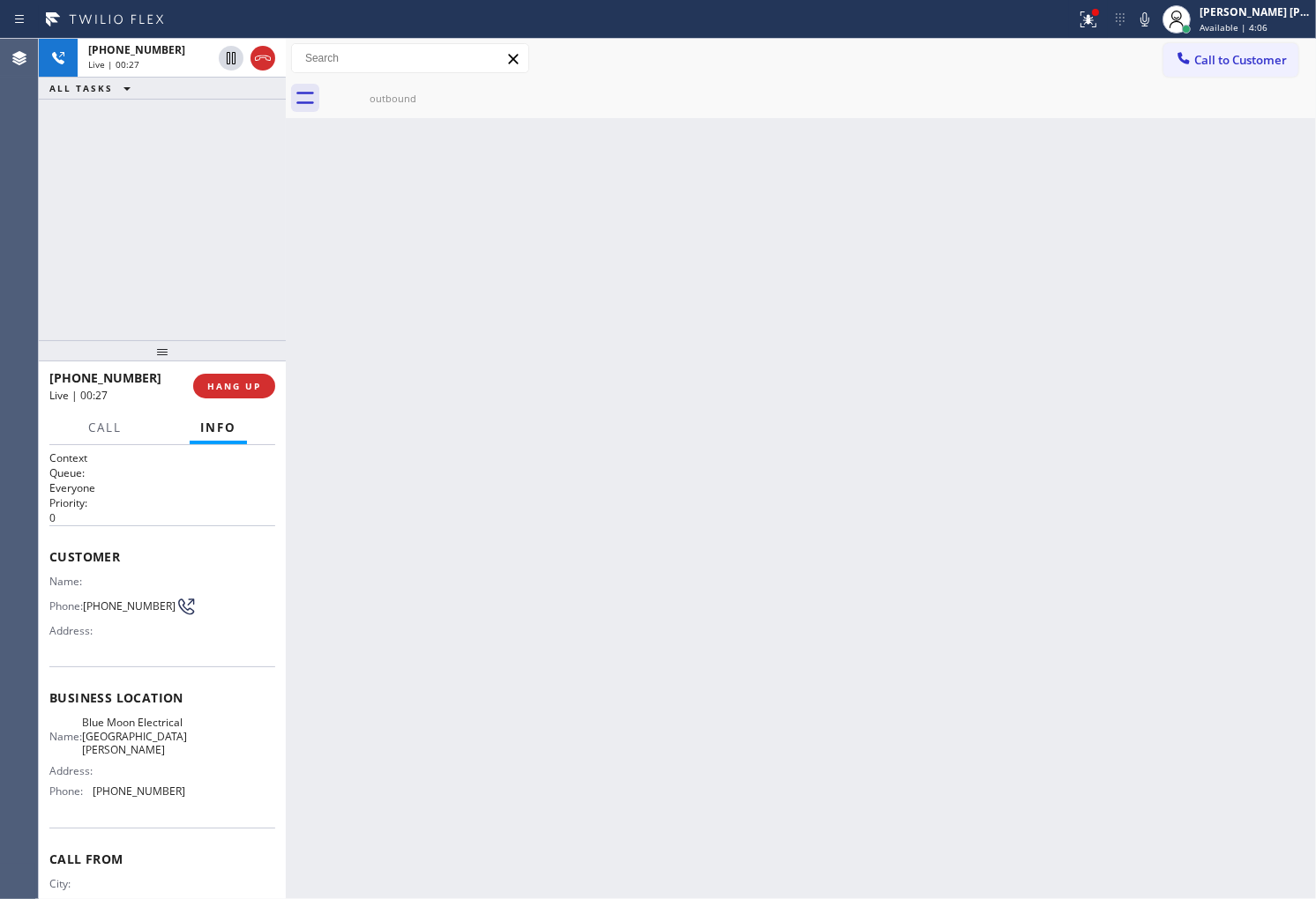
click at [1153, 19] on icon at bounding box center [1144, 19] width 21 height 21
click at [1155, 19] on icon at bounding box center [1144, 19] width 21 height 21
click at [262, 57] on icon at bounding box center [262, 58] width 15 height 5
click at [252, 393] on button "COMPLETE" at bounding box center [231, 387] width 89 height 25
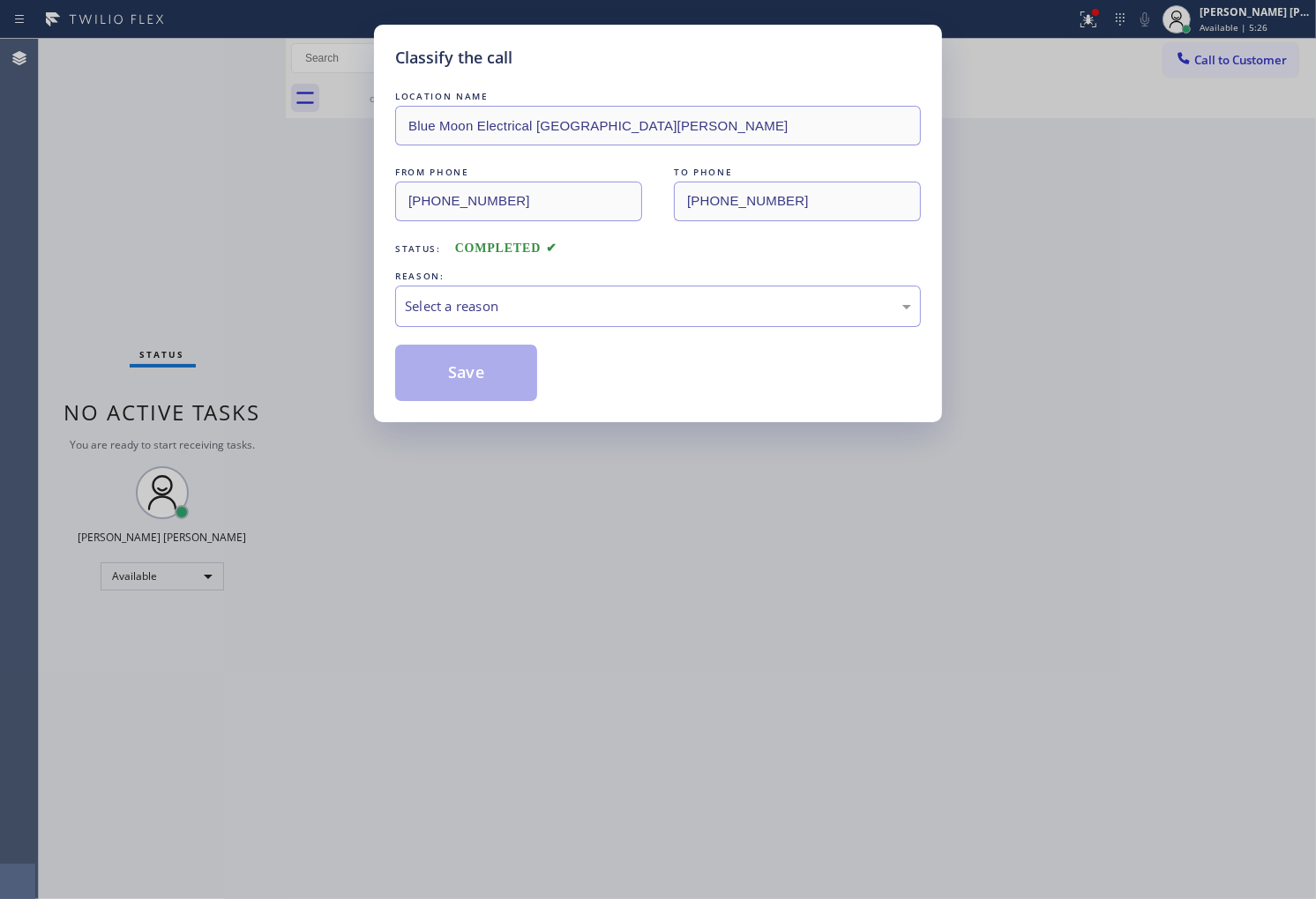
click at [445, 334] on div "LOCATION NAME Blue Moon Electrical Santa Monica FROM PHONE (310) 893-5107 TO PH…" at bounding box center [658, 243] width 526 height 313
click at [445, 313] on div "Select a reason" at bounding box center [658, 306] width 507 height 20
click at [446, 374] on button "Save" at bounding box center [466, 372] width 142 height 57
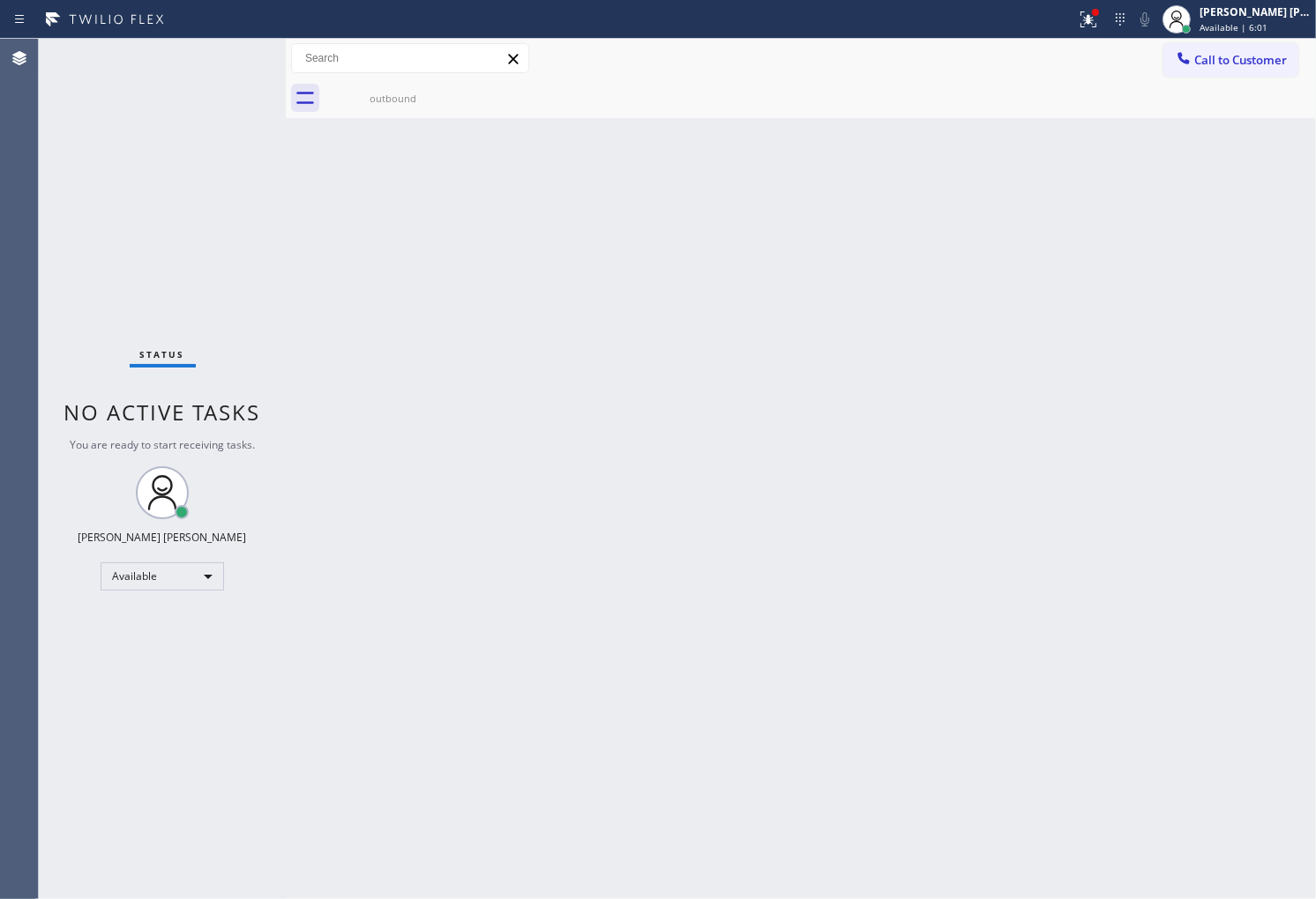
click at [0, 243] on div "Agent Desktop" at bounding box center [18, 469] width 38 height 860
click at [406, 116] on div "outbound" at bounding box center [393, 97] width 133 height 40
click at [1069, 20] on div at bounding box center [537, 18] width 1062 height 28
click at [1101, 31] on button at bounding box center [1088, 19] width 39 height 39
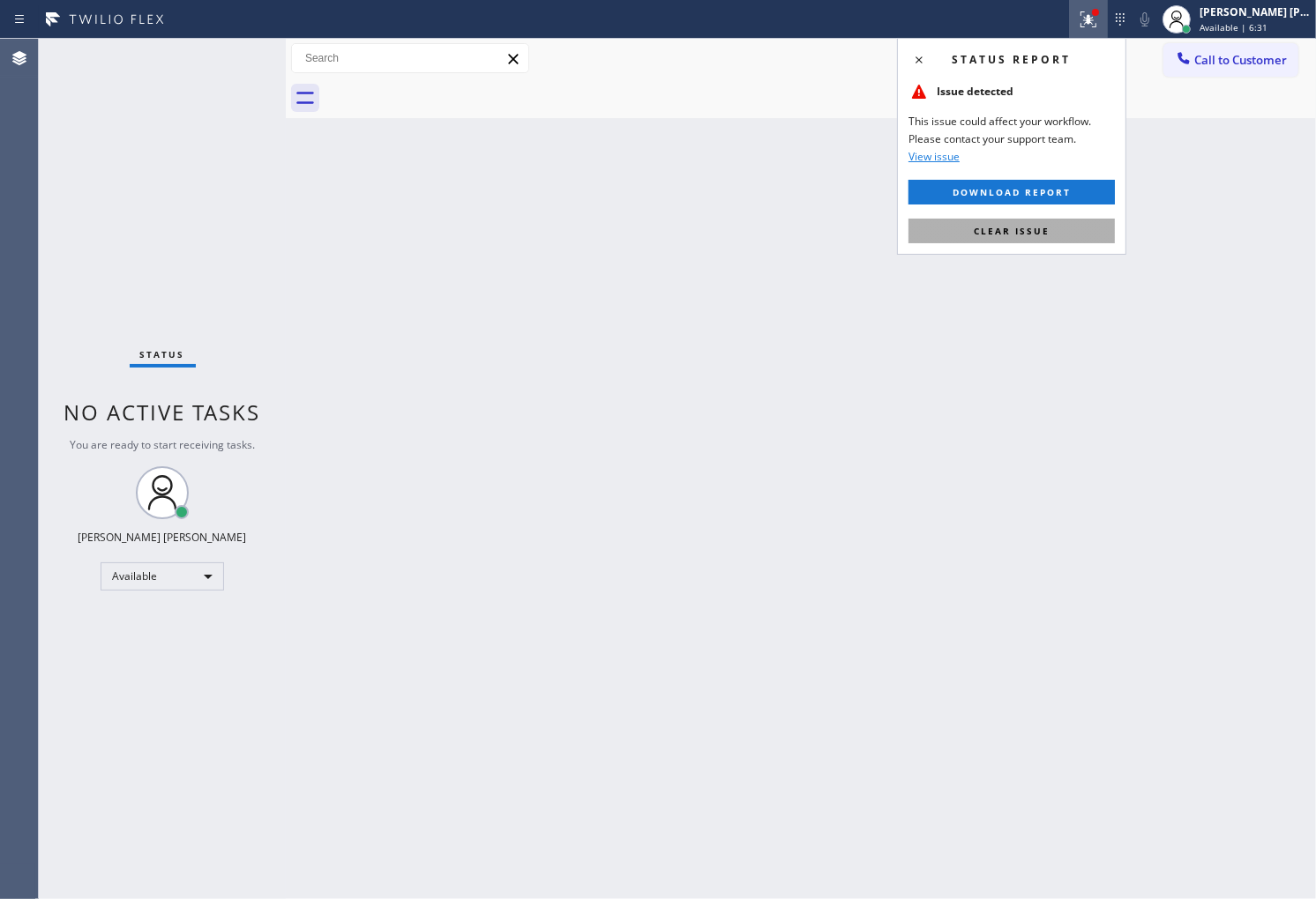
click at [1025, 233] on span "Clear issue" at bounding box center [1011, 231] width 76 height 13
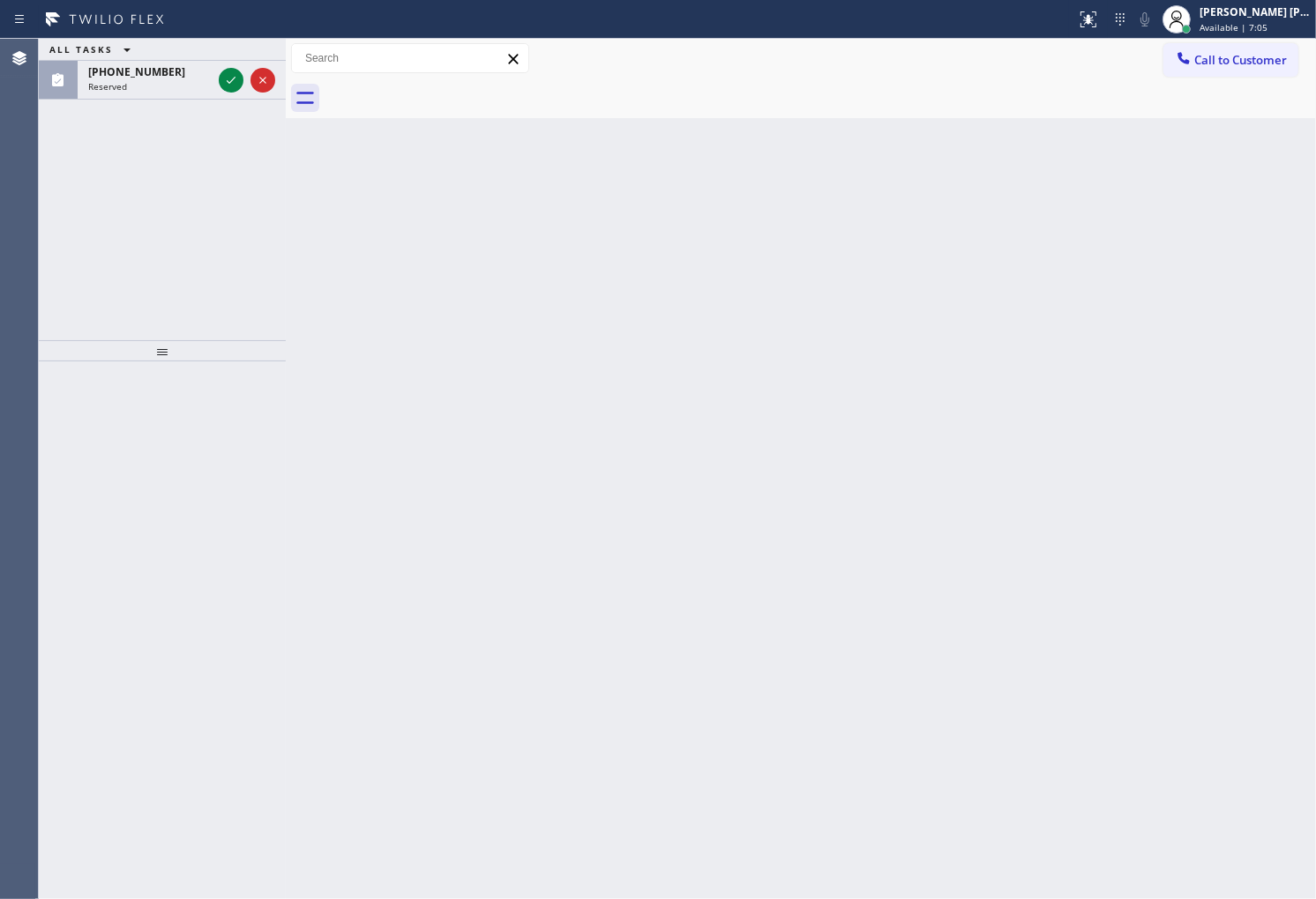
click at [0, 88] on div "Agent Desktop" at bounding box center [18, 469] width 38 height 860
click at [231, 76] on icon at bounding box center [232, 80] width 21 height 21
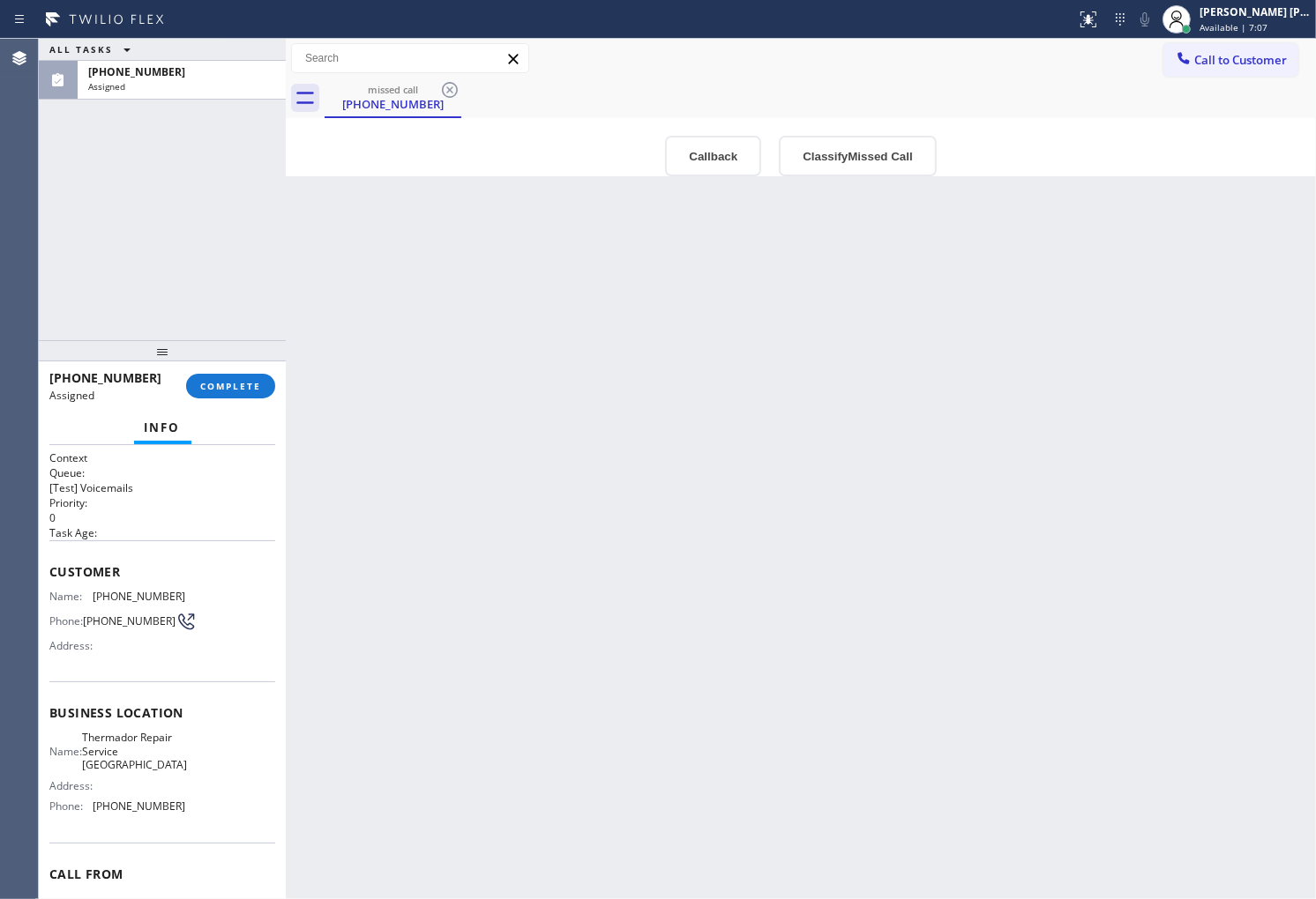
drag, startPoint x: 46, startPoint y: 585, endPoint x: 42, endPoint y: 594, distance: 9.8
click at [103, 724] on div "Context Queue: [Test] Voicemails Priority: 0 Task Age: Customer Name: (206) 690…" at bounding box center [162, 672] width 247 height 454
click at [722, 149] on button "Callback" at bounding box center [713, 156] width 96 height 41
click at [0, 0] on div "Thermador Repair Service Seattle" at bounding box center [0, 0] width 0 height 0
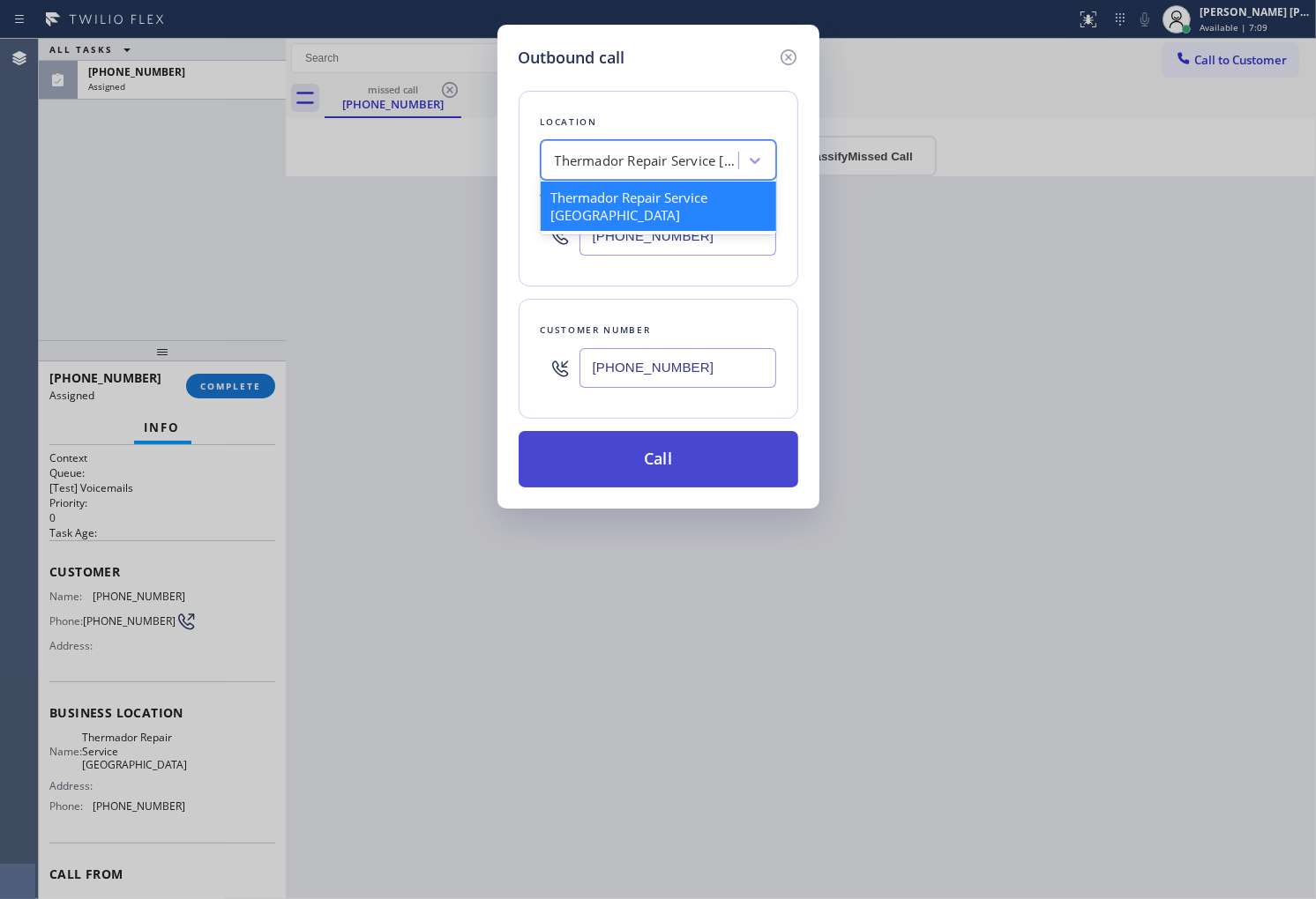
click at [652, 461] on button "Call" at bounding box center [658, 459] width 280 height 57
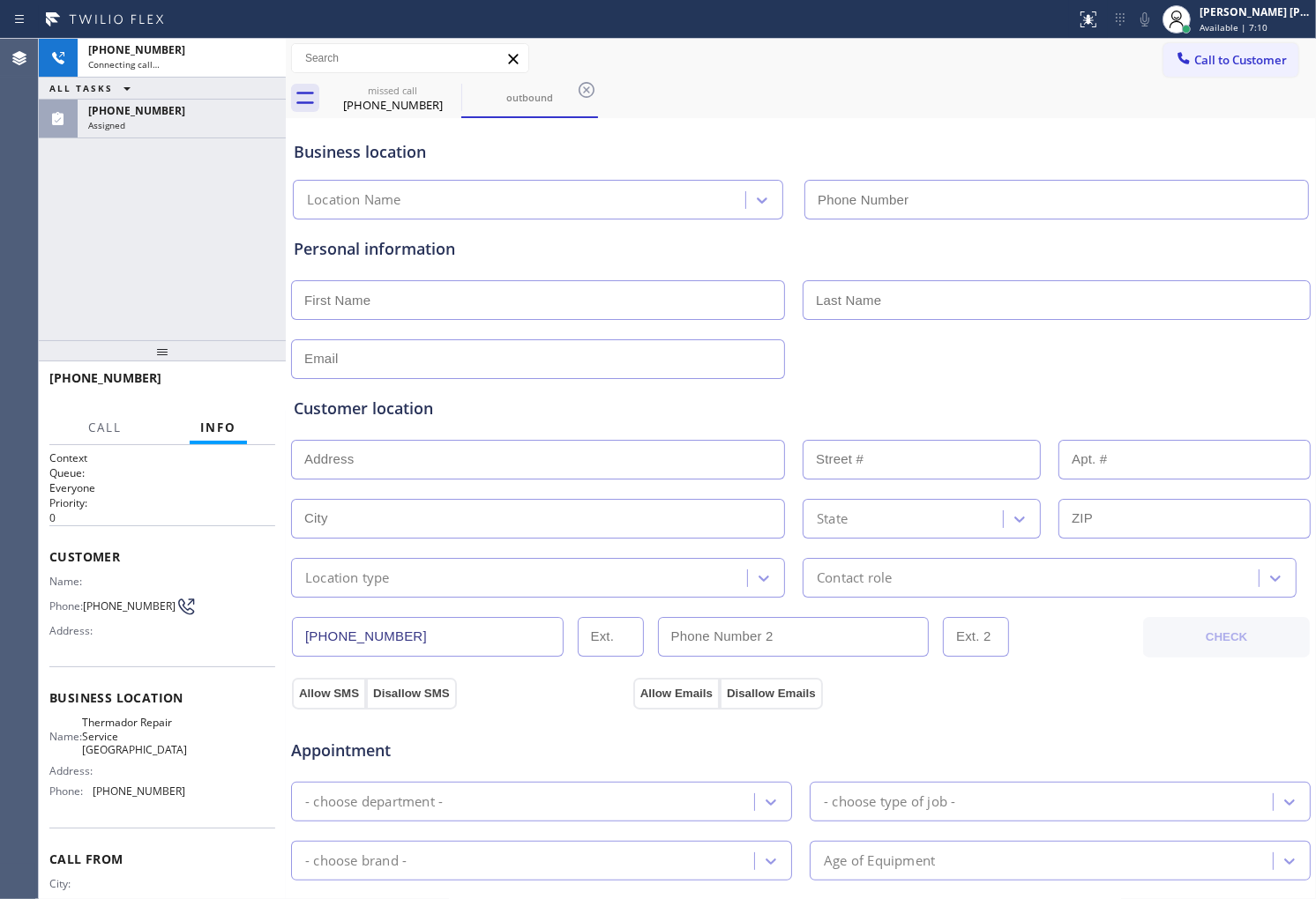
type input "(206) 451-1645"
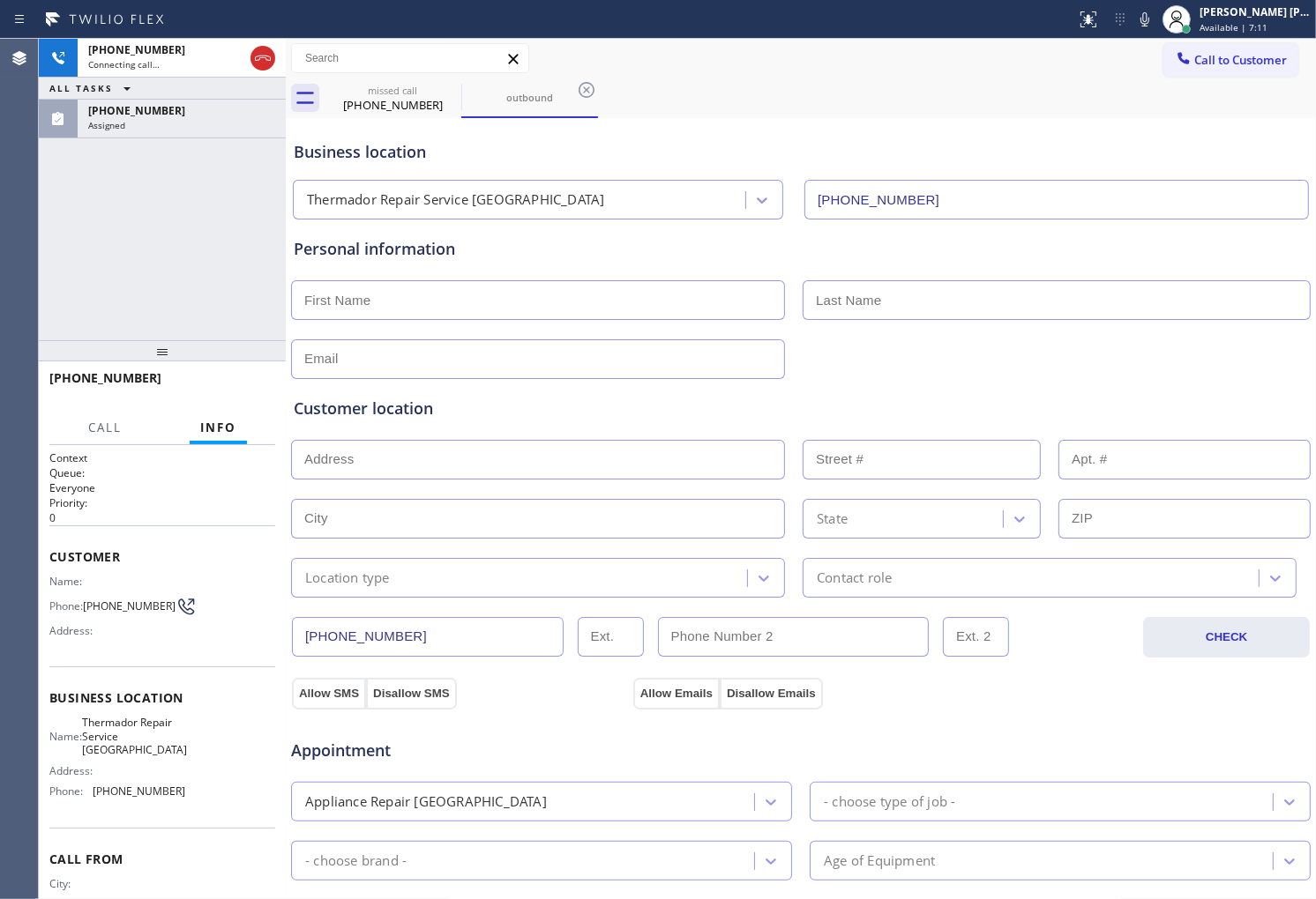
click at [46, 550] on div "Context Queue: Everyone Priority: 0 Customer Name: Phone: (206) 690-3985 Addres…" at bounding box center [162, 672] width 247 height 454
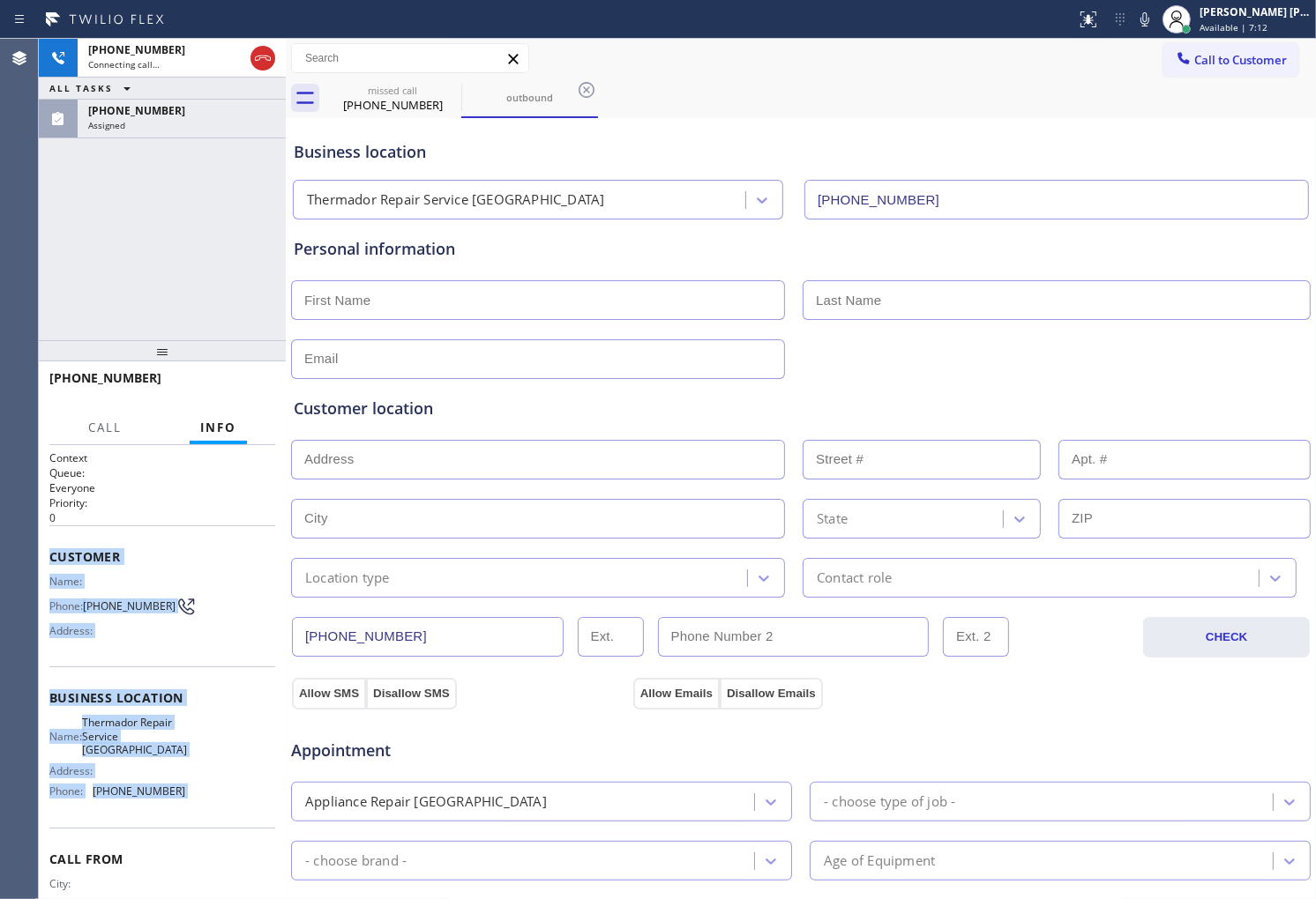
drag, startPoint x: 128, startPoint y: 683, endPoint x: 197, endPoint y: 787, distance: 124.8
click at [164, 795] on div "Context Queue: Everyone Priority: 0 Customer Name: Phone: (206) 690-3985 Addres…" at bounding box center [162, 672] width 247 height 454
click at [233, 374] on button "HANG UP" at bounding box center [233, 387] width 82 height 25
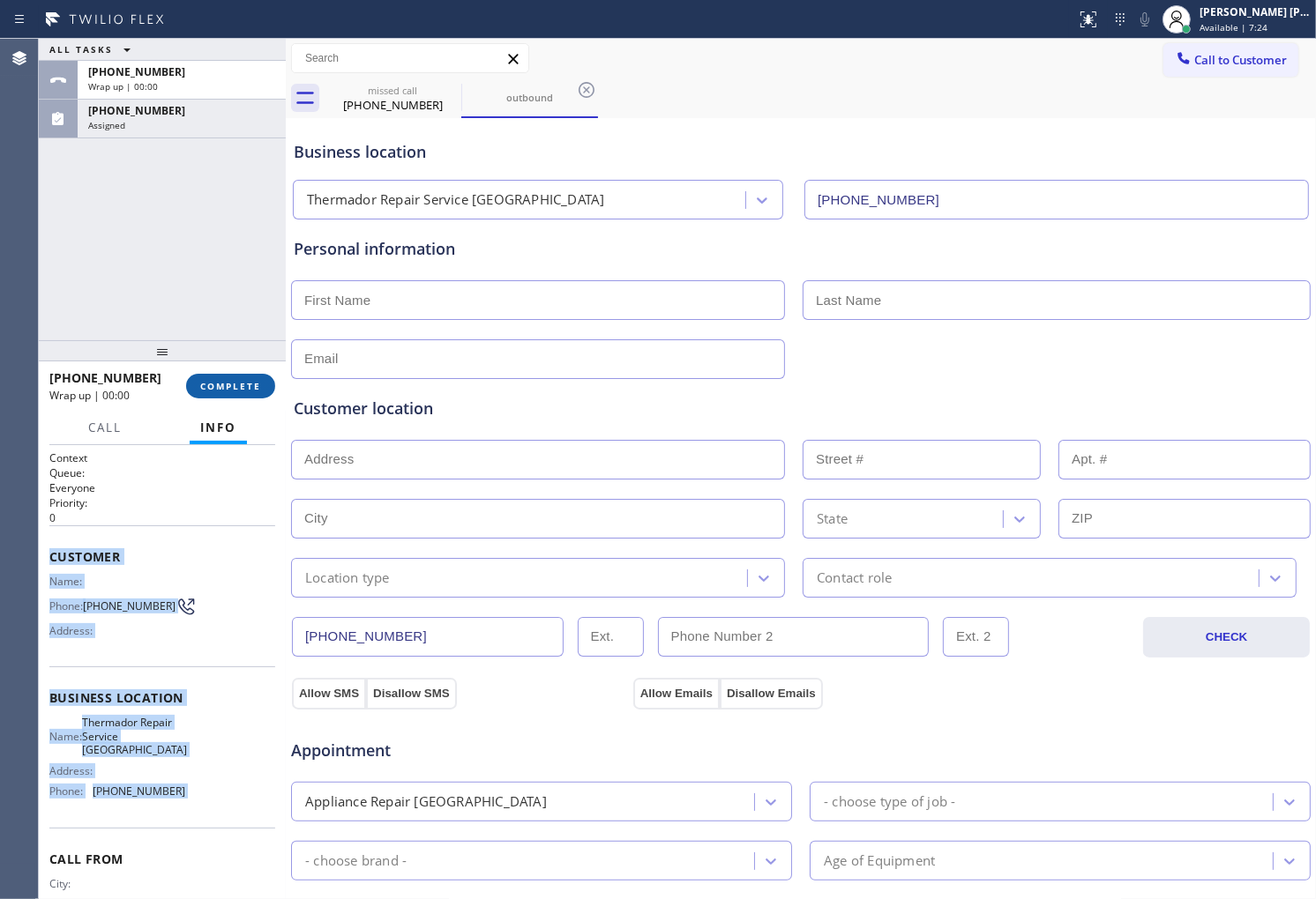
click at [241, 385] on span "COMPLETE" at bounding box center [230, 386] width 61 height 13
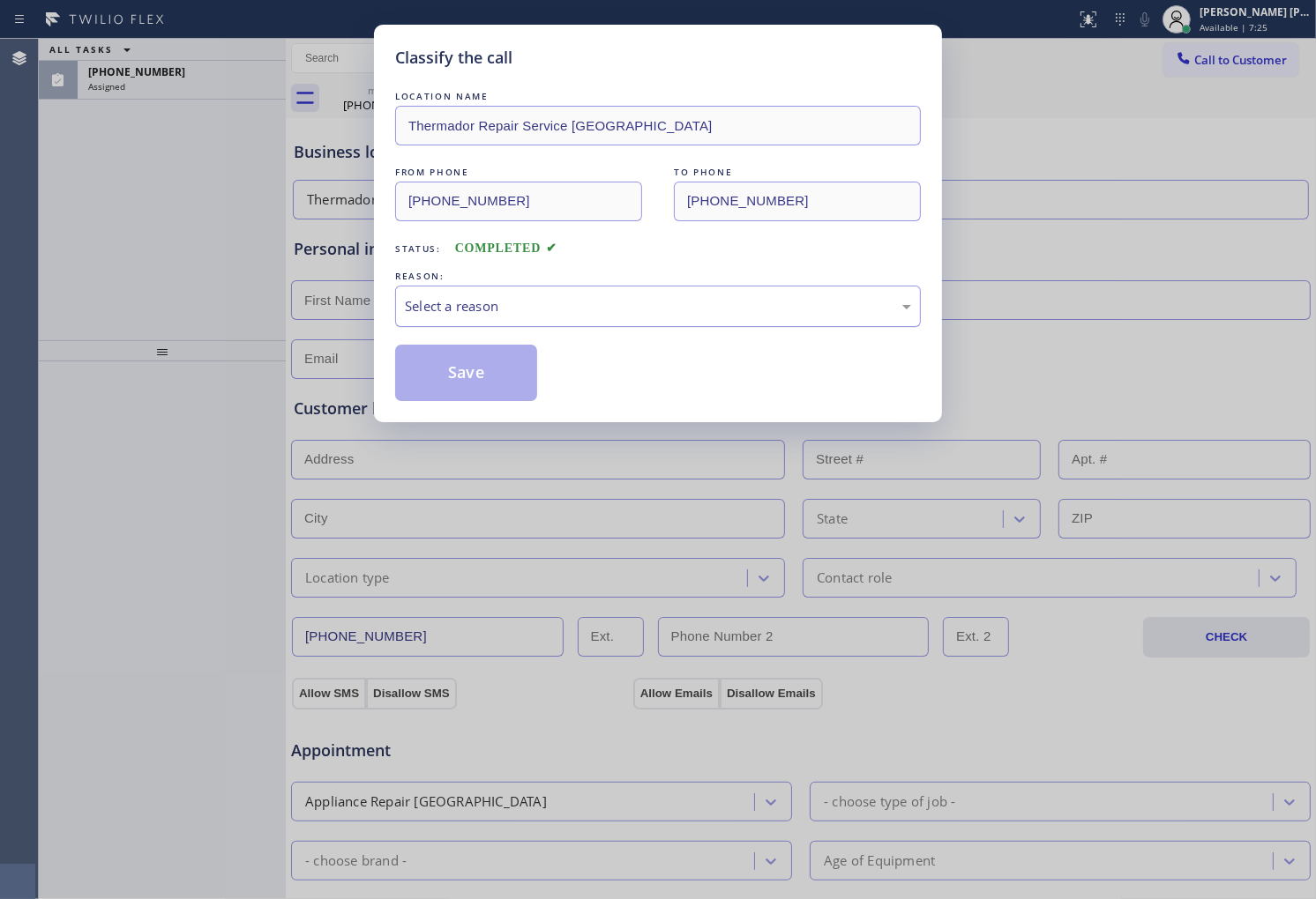
click at [500, 303] on div "Select a reason" at bounding box center [658, 306] width 507 height 20
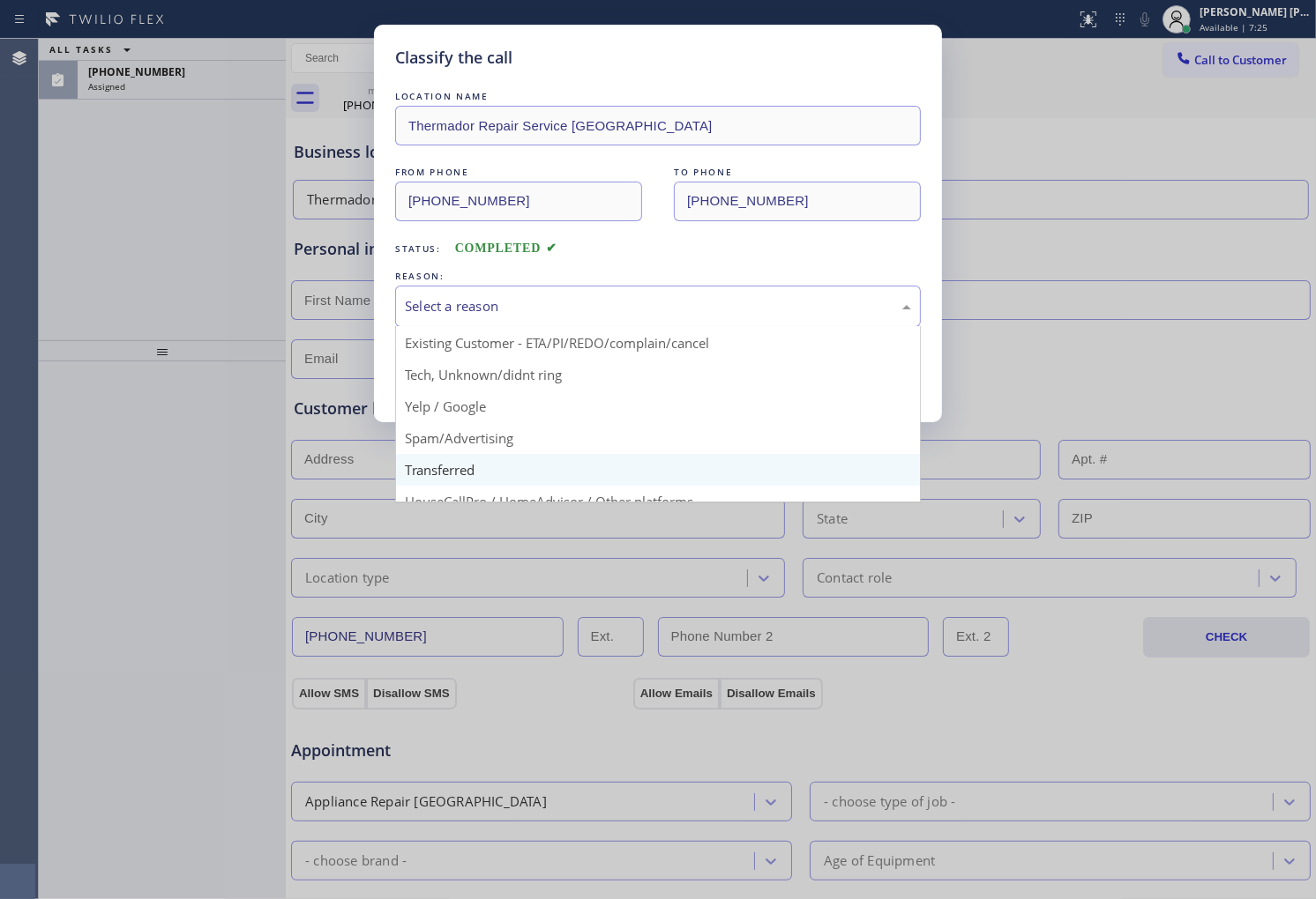
scroll to position [97, 0]
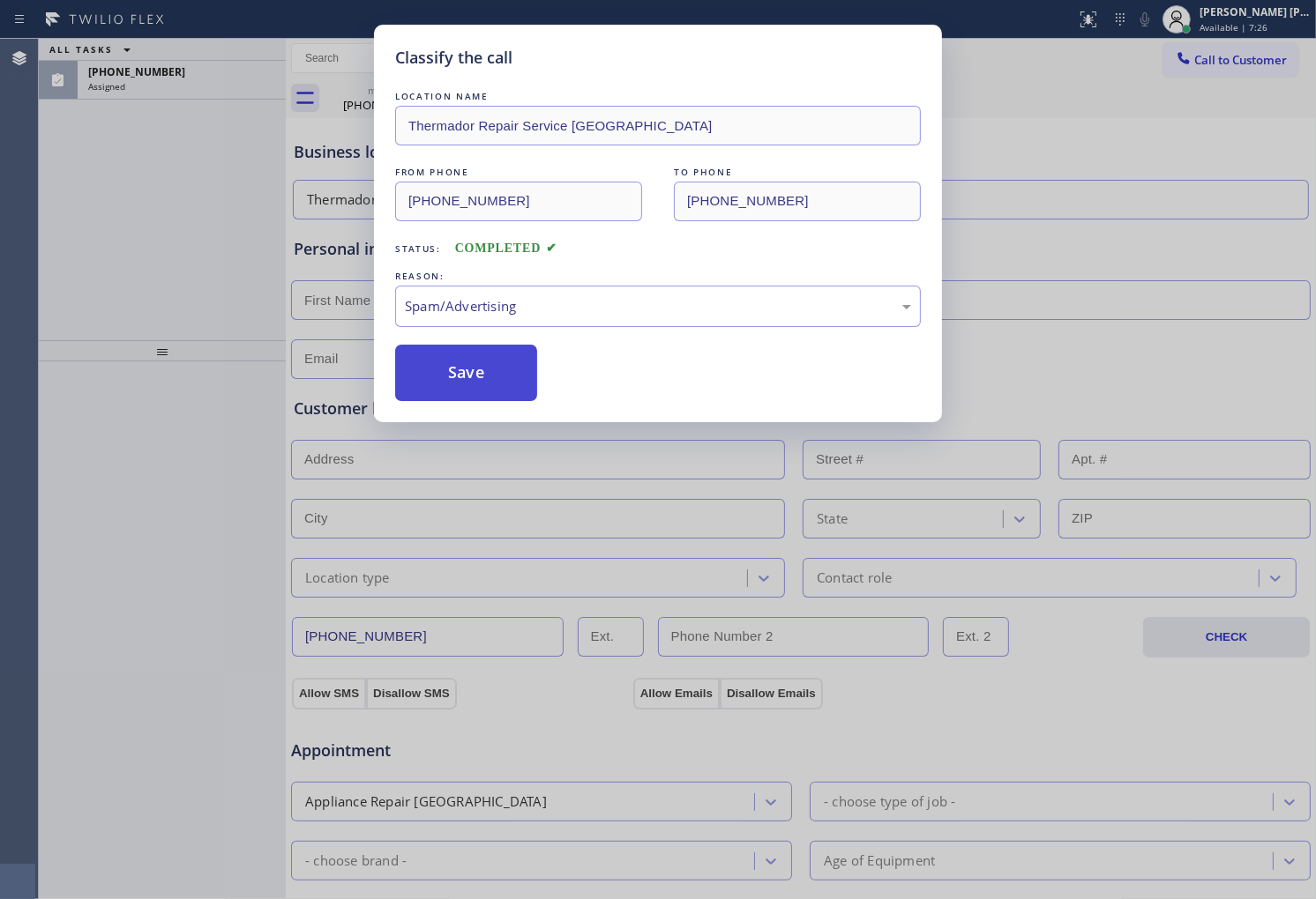
click at [485, 363] on button "Save" at bounding box center [466, 372] width 142 height 57
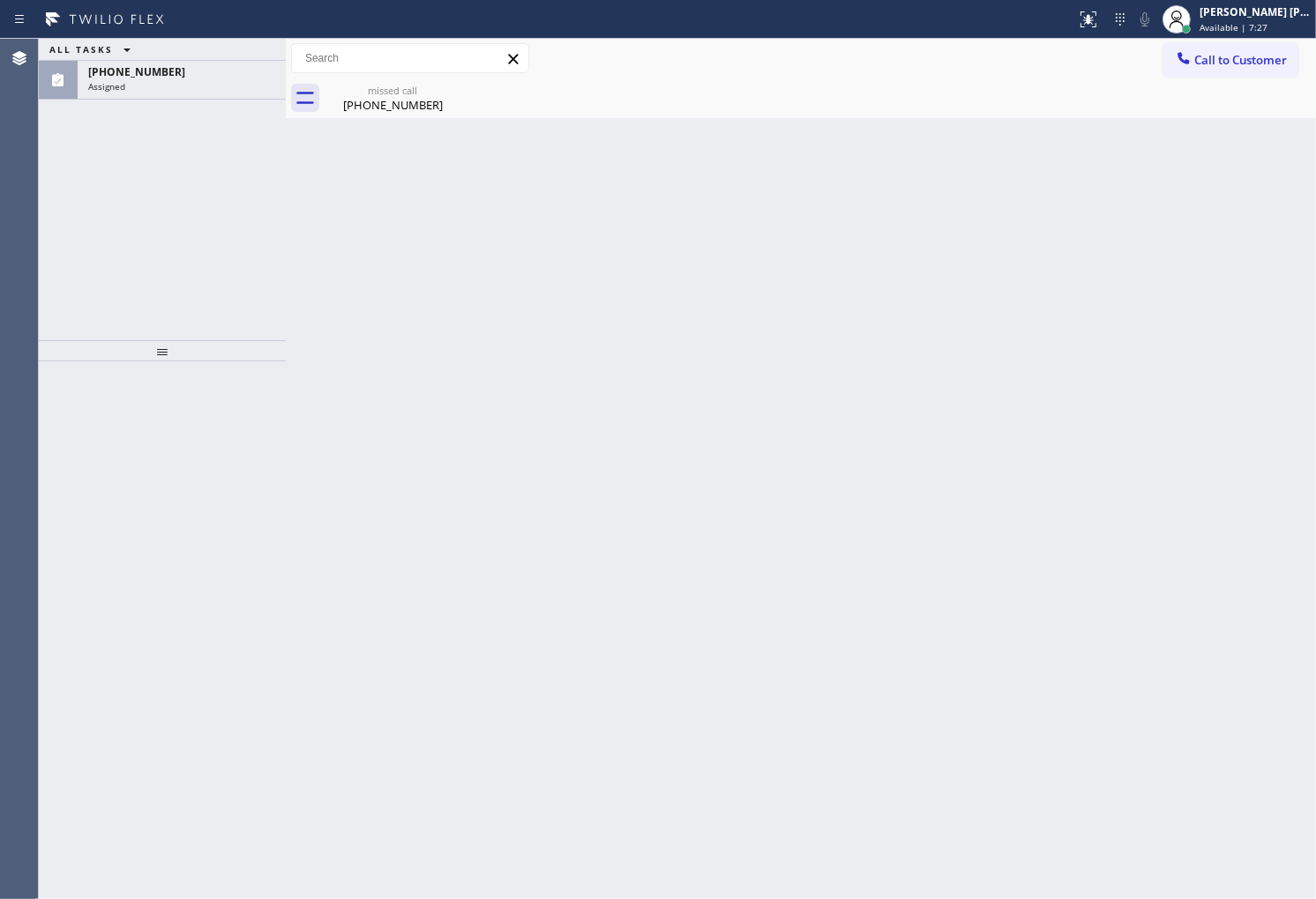
click at [188, 77] on div "(206) 690-3985" at bounding box center [181, 72] width 187 height 15
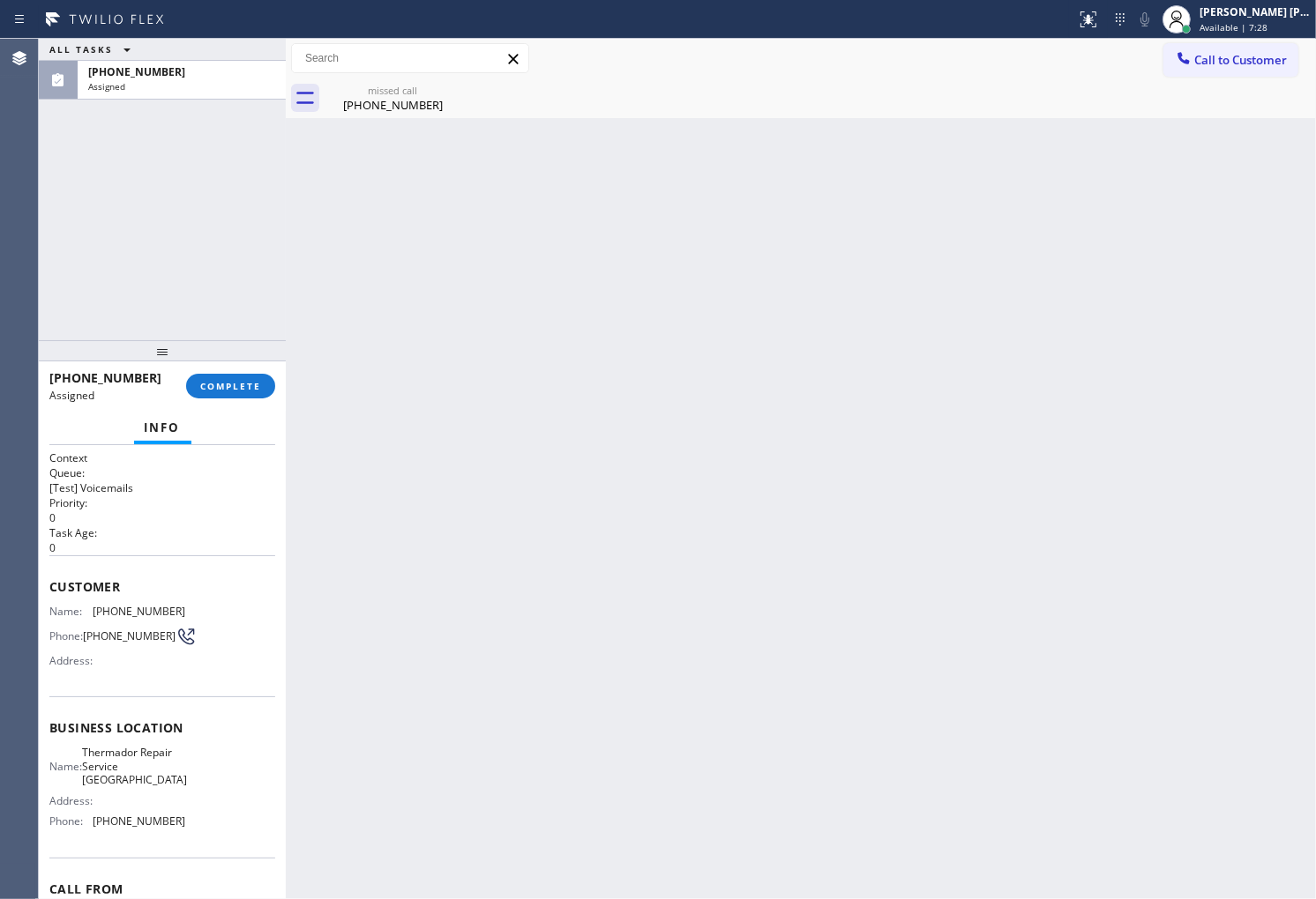
click at [230, 349] on div at bounding box center [162, 351] width 247 height 21
click at [221, 393] on button "COMPLETE" at bounding box center [231, 387] width 89 height 25
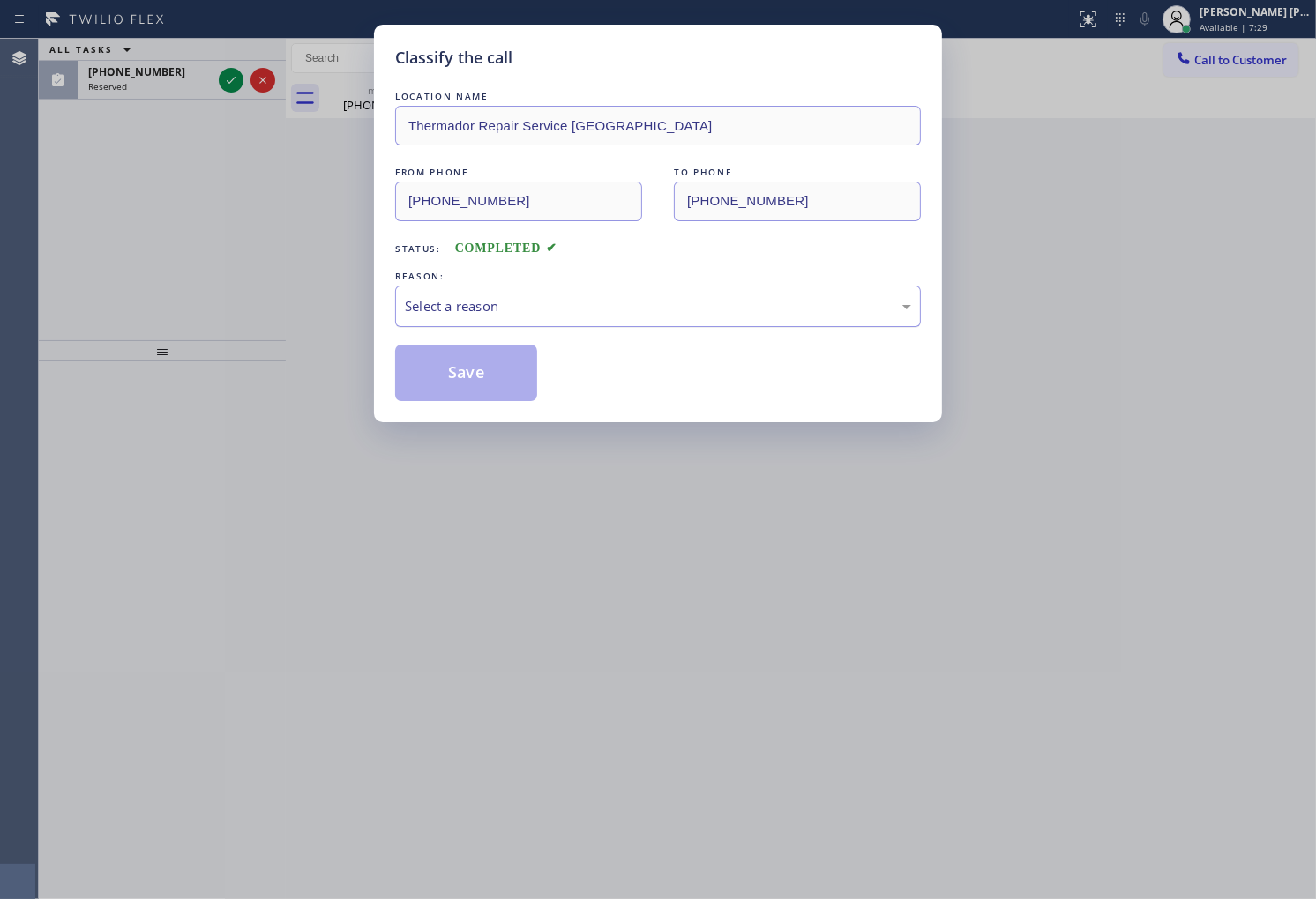
click at [539, 303] on div "Select a reason" at bounding box center [658, 306] width 507 height 20
click at [470, 392] on button "Save" at bounding box center [466, 372] width 142 height 57
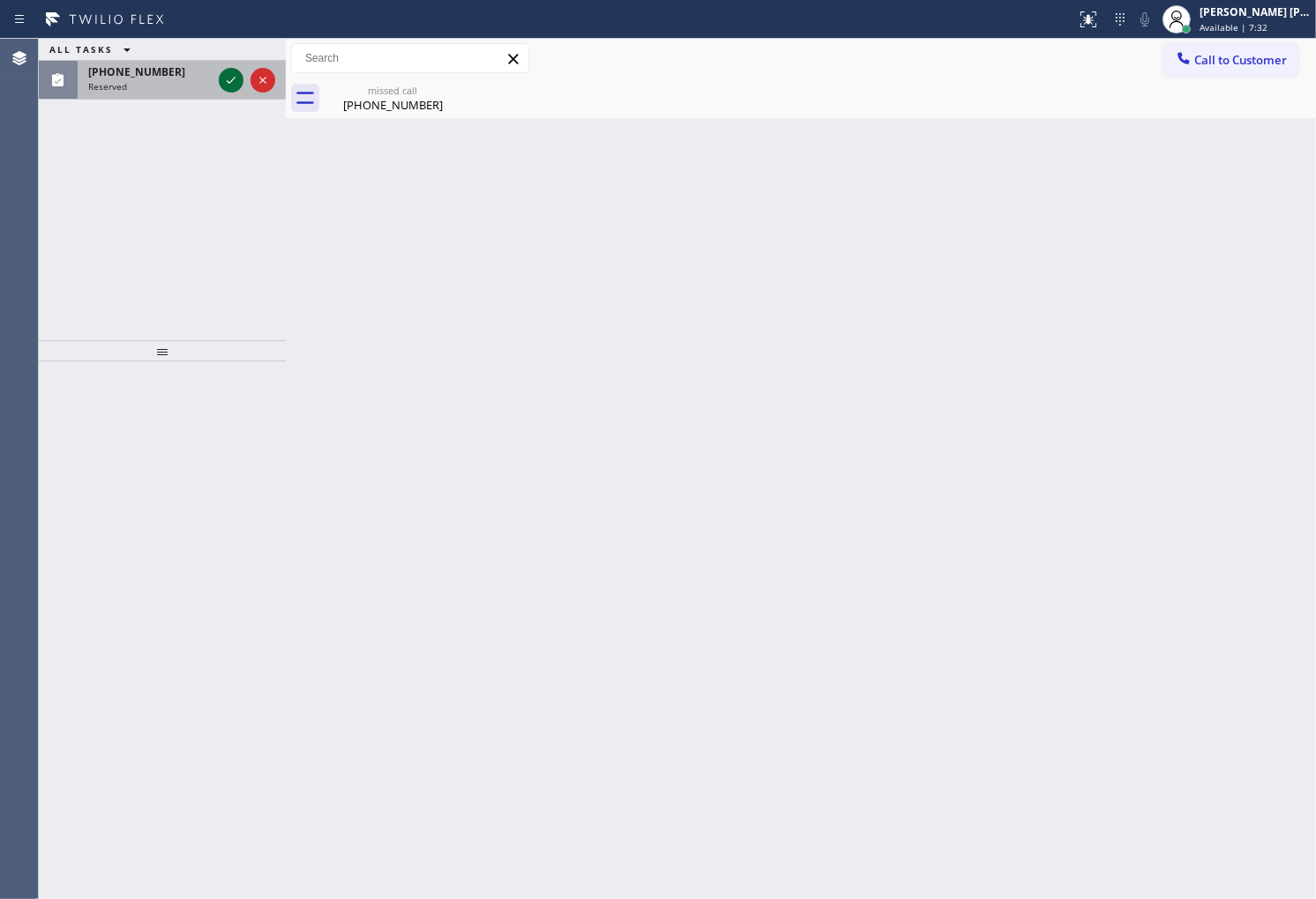
click at [231, 85] on icon at bounding box center [232, 80] width 21 height 21
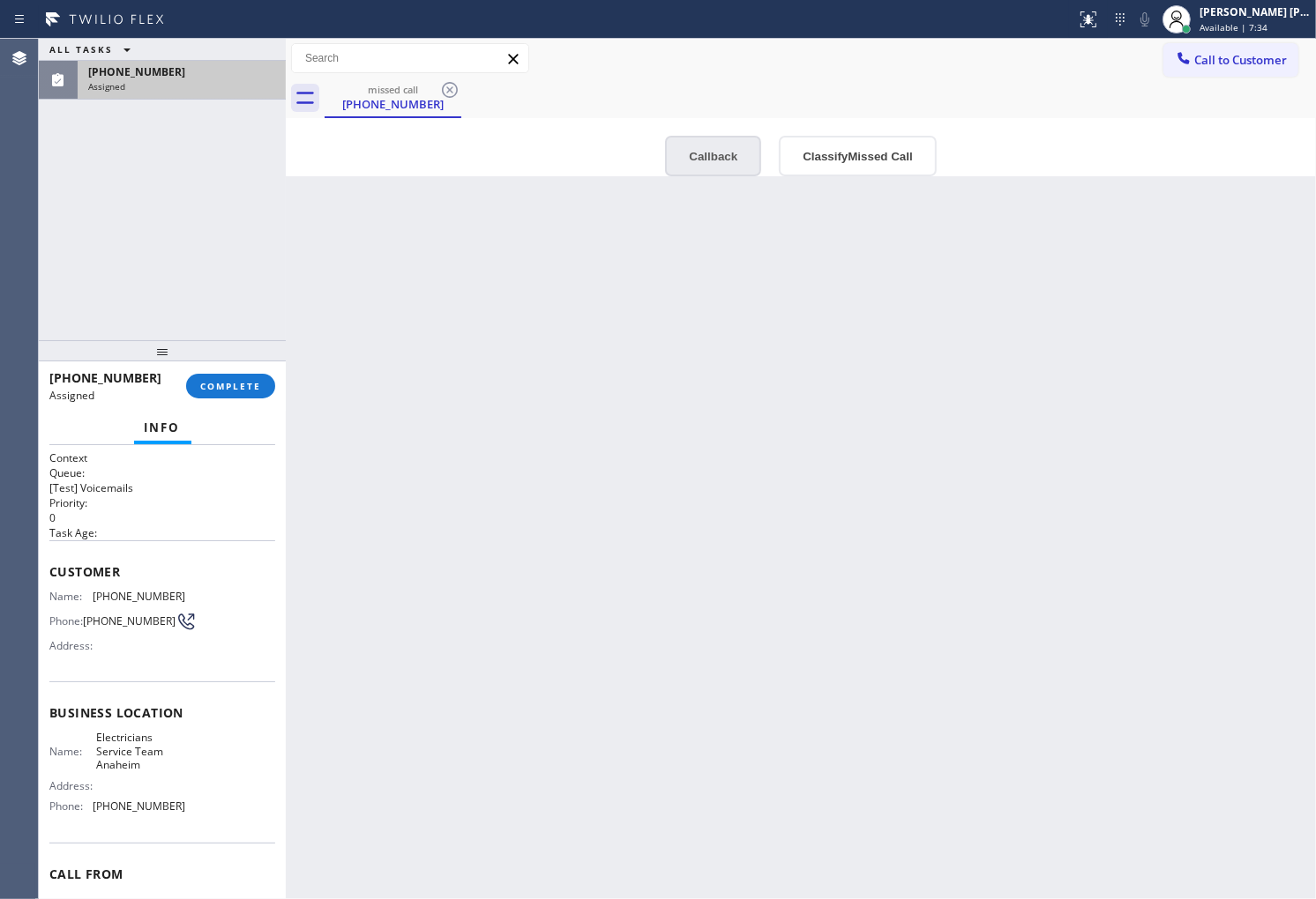
click at [732, 165] on button "Callback" at bounding box center [713, 156] width 96 height 41
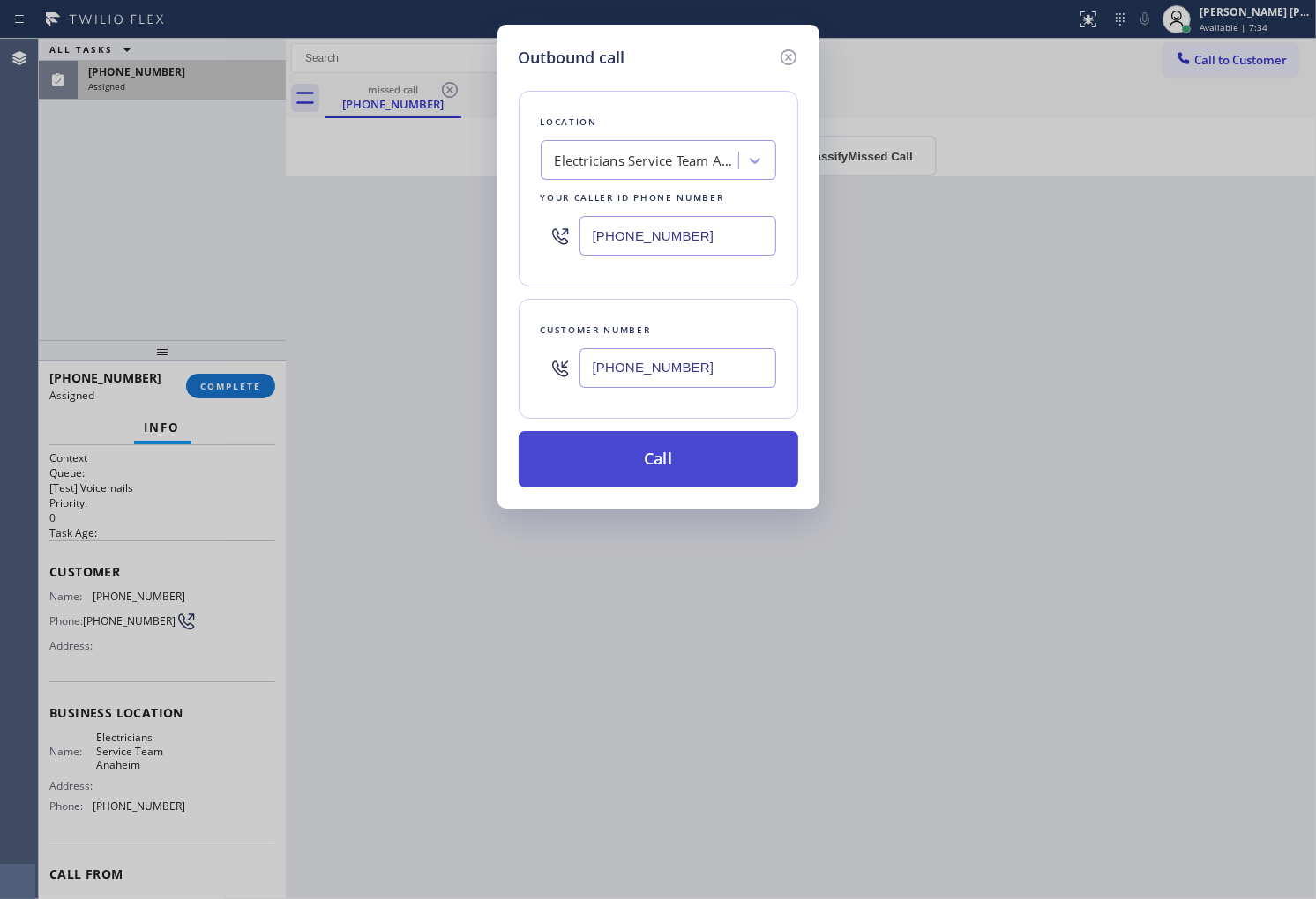
click at [658, 447] on button "Call" at bounding box center [658, 459] width 280 height 57
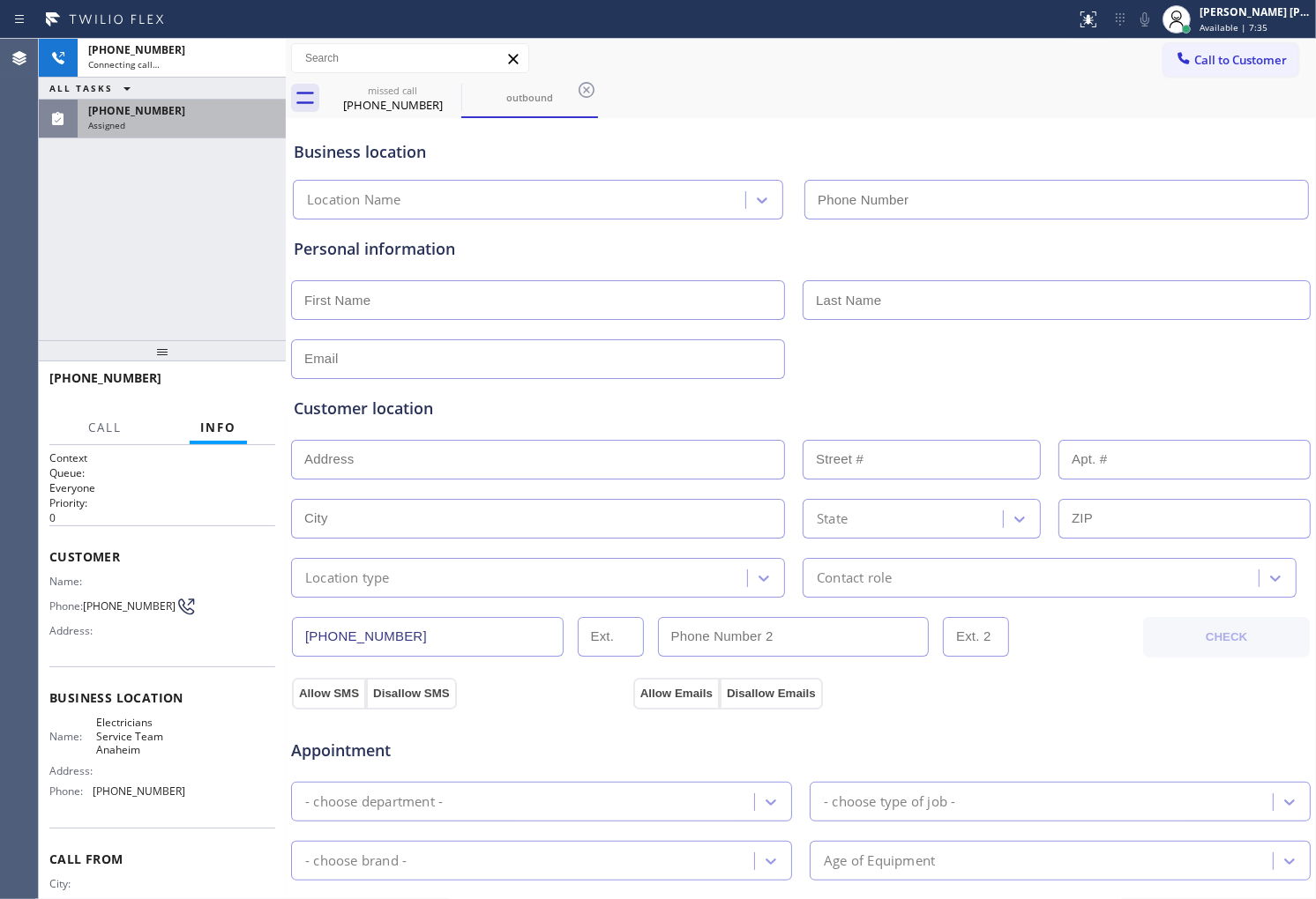
click at [694, 481] on div "Customer location >> ADD NEW ADDRESS << + NEW ADDRESS State Location type Conta…" at bounding box center [800, 497] width 1014 height 201
type input "(657) 315-6775"
click at [219, 132] on div "(307) 205-1038 Assigned" at bounding box center [178, 119] width 201 height 39
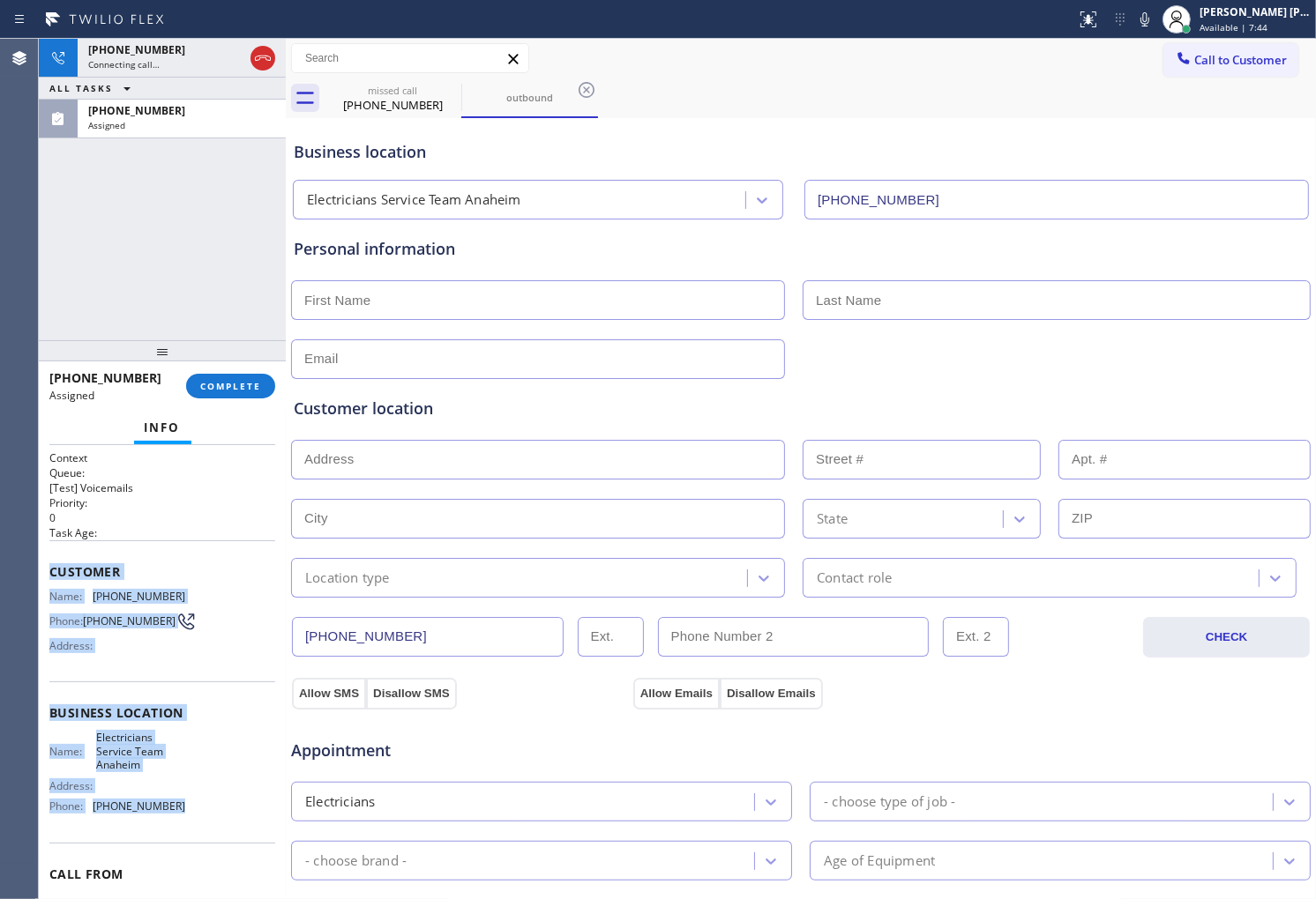
drag, startPoint x: 47, startPoint y: 566, endPoint x: 175, endPoint y: 820, distance: 284.4
click at [175, 820] on div "Context Queue: [Test] Voicemails Priority: 0 Task Age: Customer Name: (307) 205…" at bounding box center [162, 672] width 247 height 454
click at [151, 137] on div "(307) 205-1038 Assigned" at bounding box center [178, 119] width 201 height 39
click at [233, 386] on span "COMPLETE" at bounding box center [230, 386] width 61 height 13
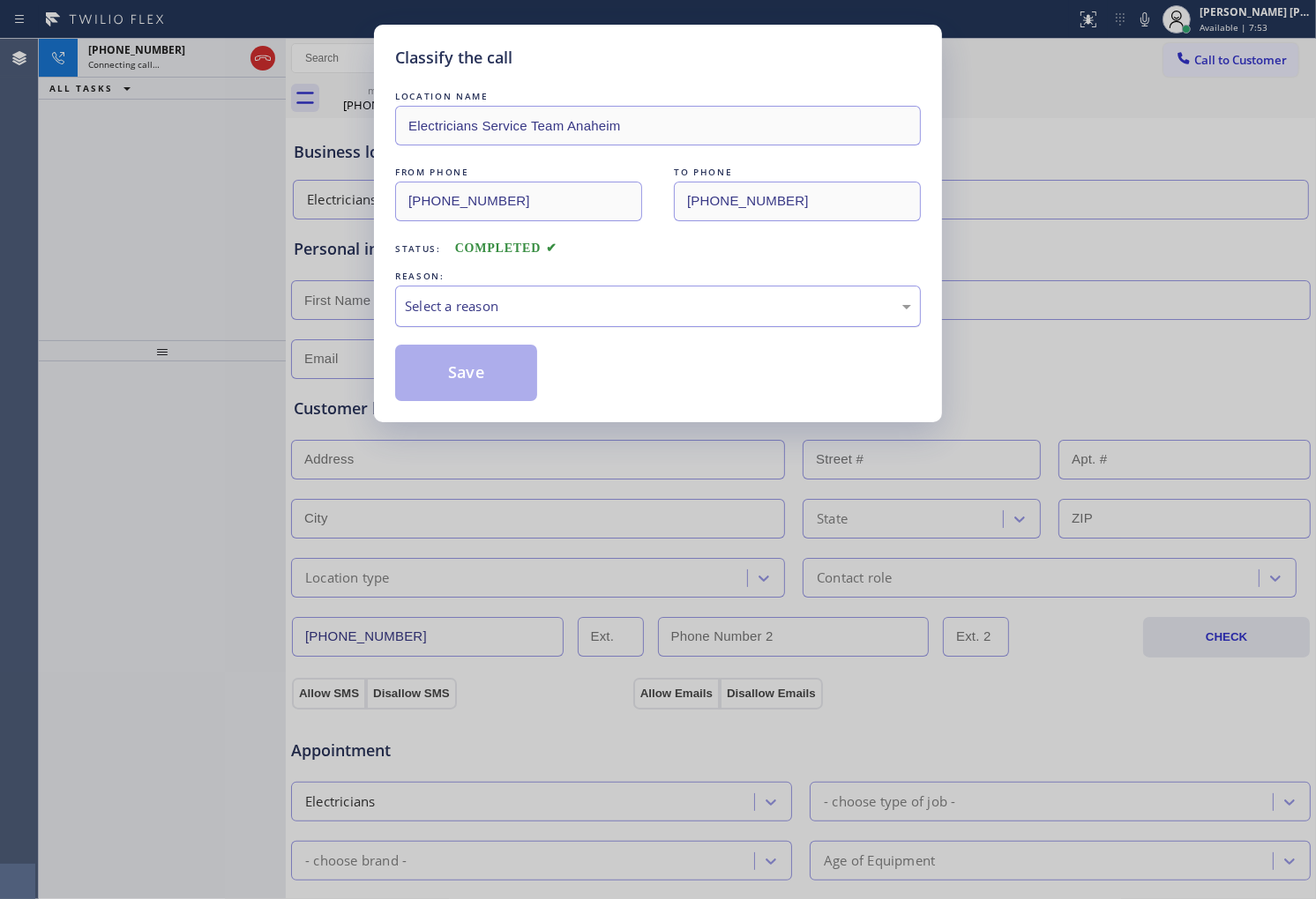
click at [454, 327] on div "Select a reason" at bounding box center [658, 306] width 526 height 41
click at [464, 319] on div "New Customer - Booked" at bounding box center [658, 306] width 526 height 41
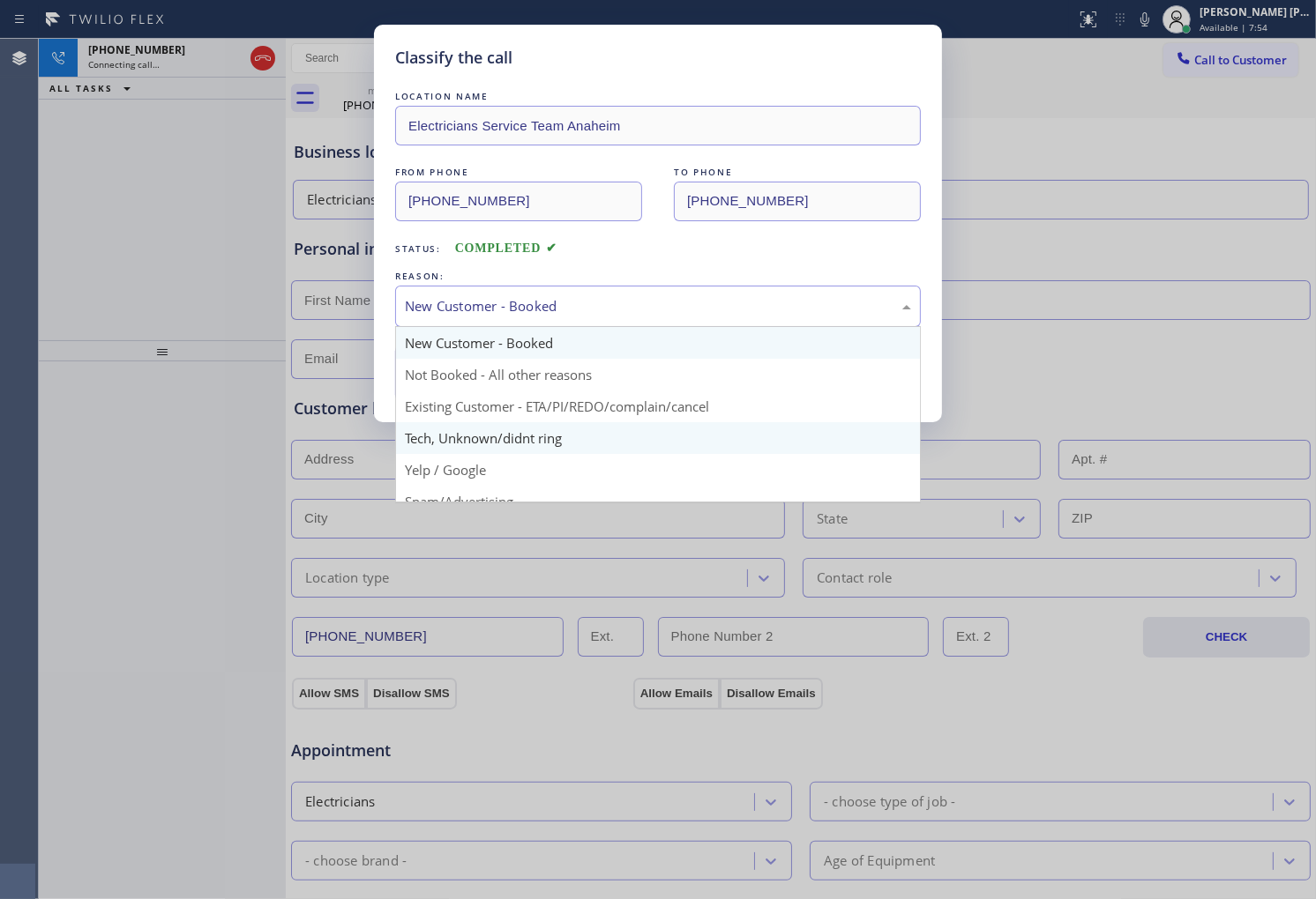
scroll to position [97, 0]
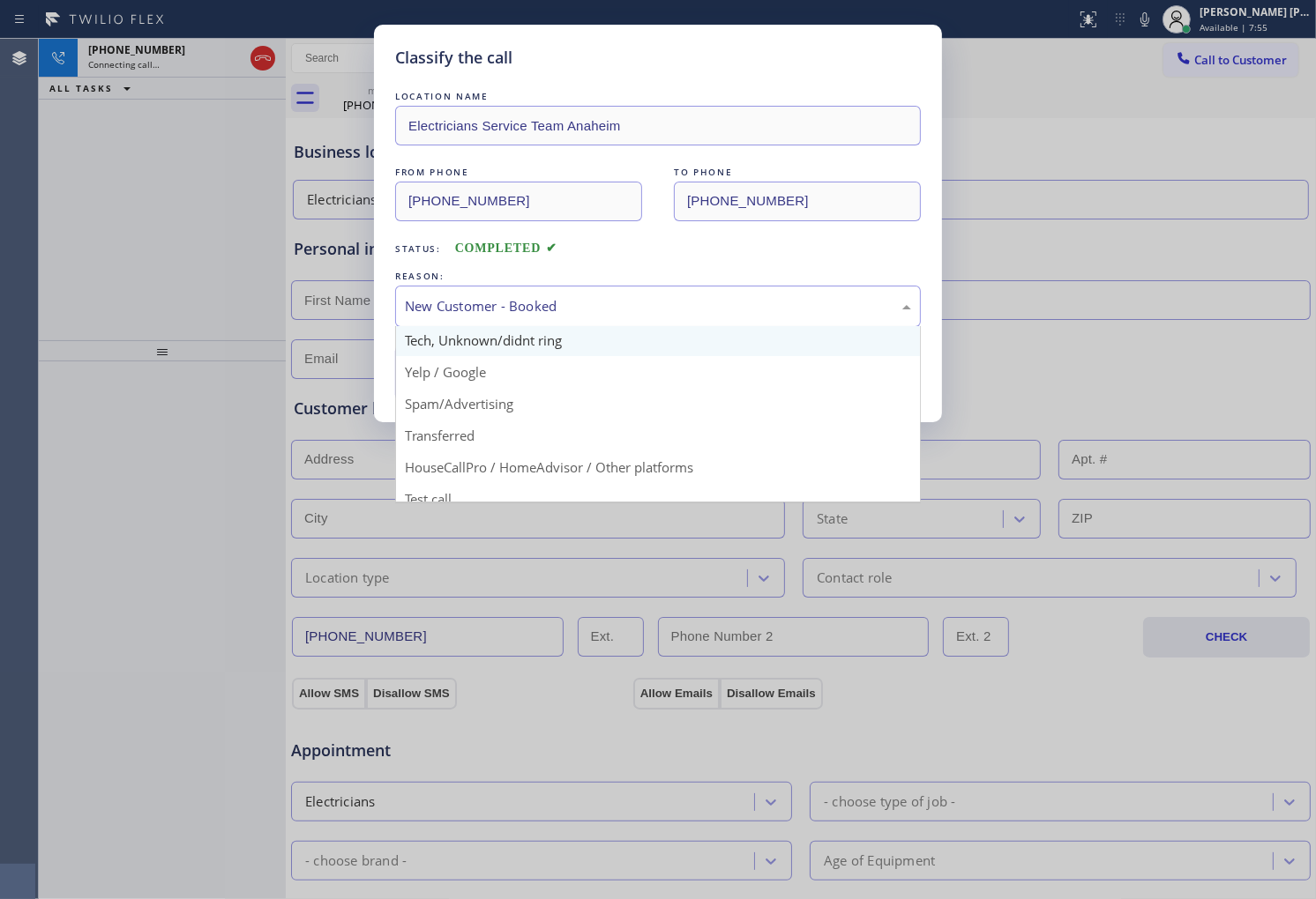
click at [495, 351] on button "Save" at bounding box center [466, 372] width 142 height 57
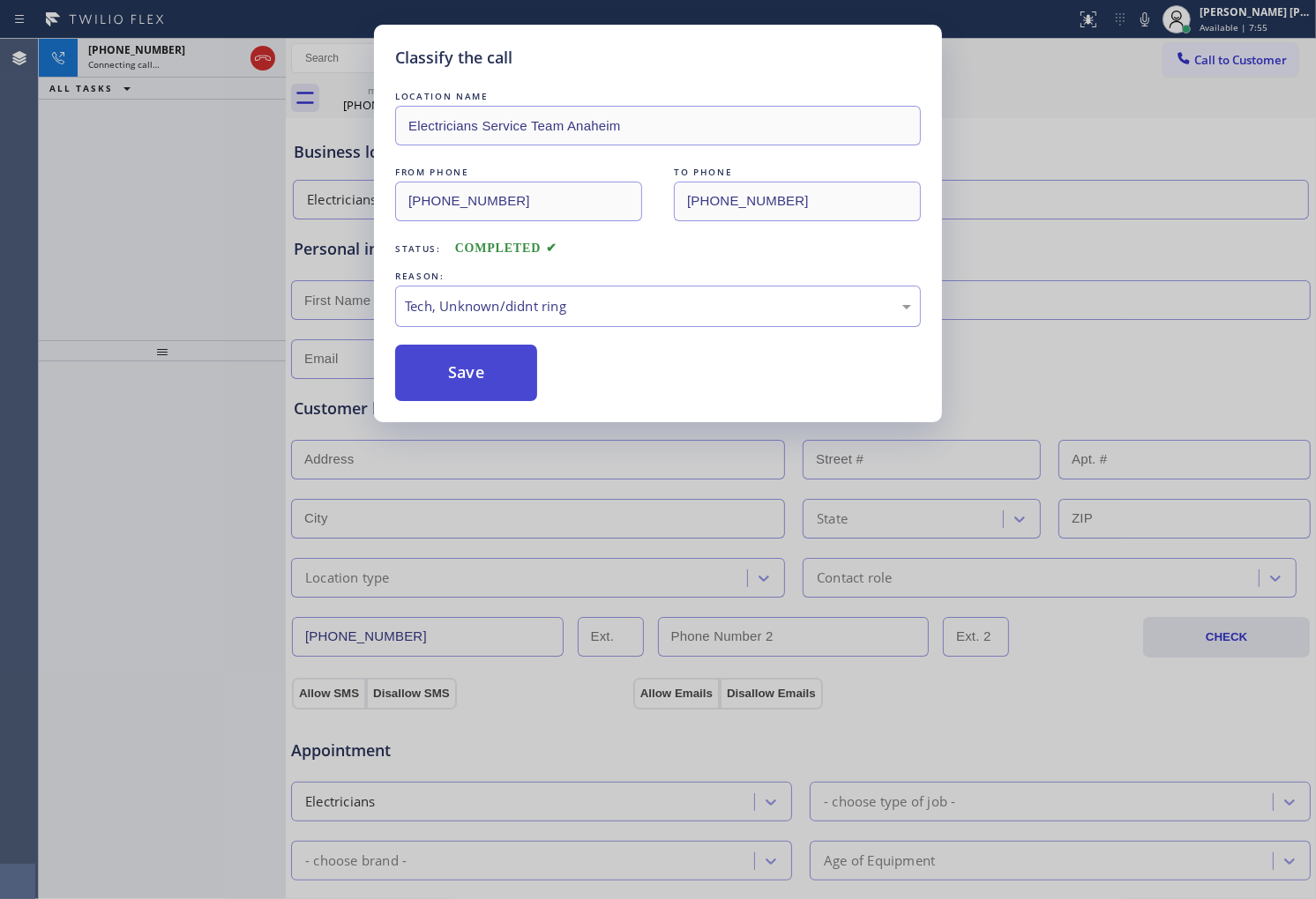
click at [455, 353] on button "Save" at bounding box center [466, 372] width 142 height 57
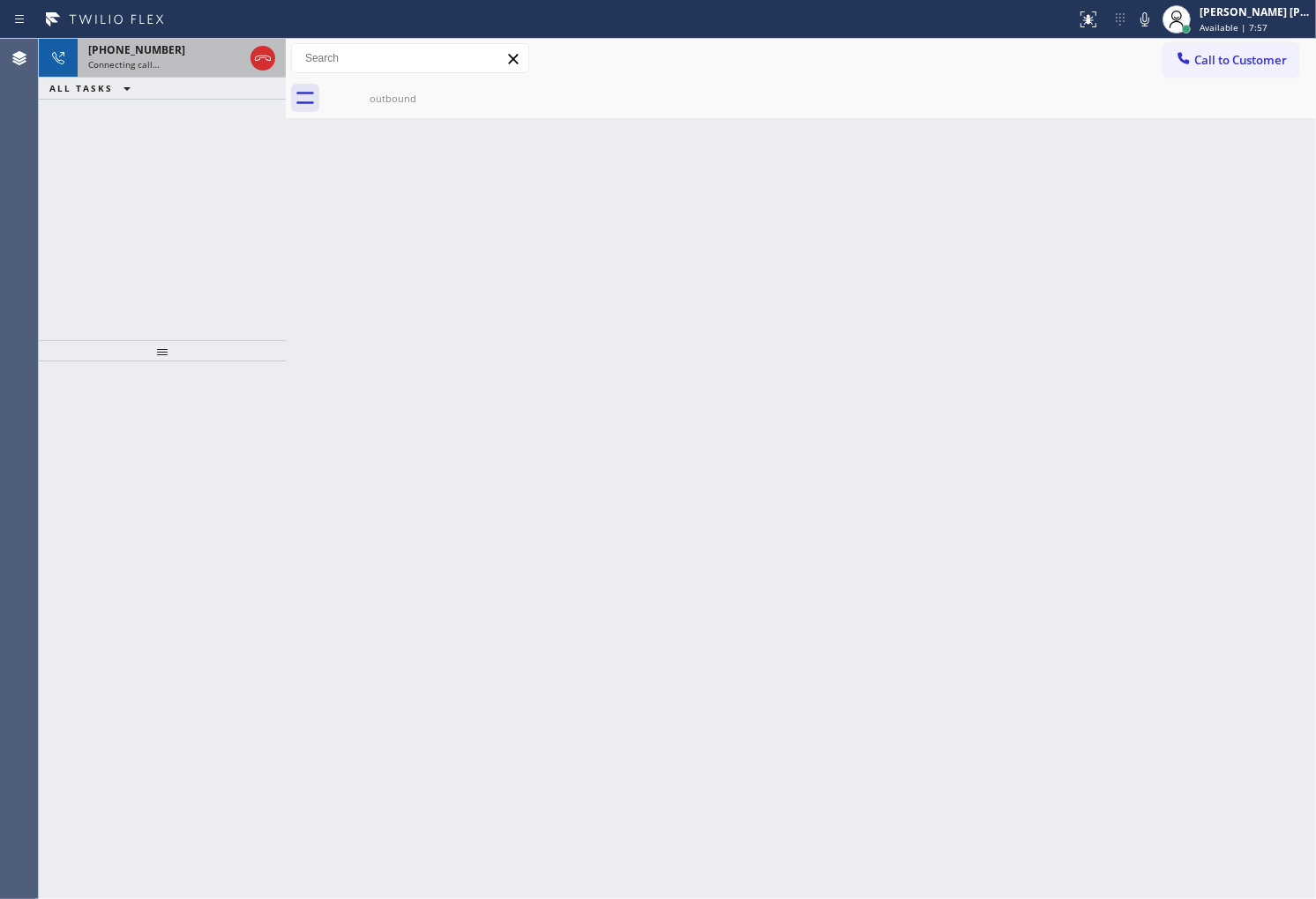
click at [159, 68] on div "Connecting call…" at bounding box center [165, 64] width 155 height 13
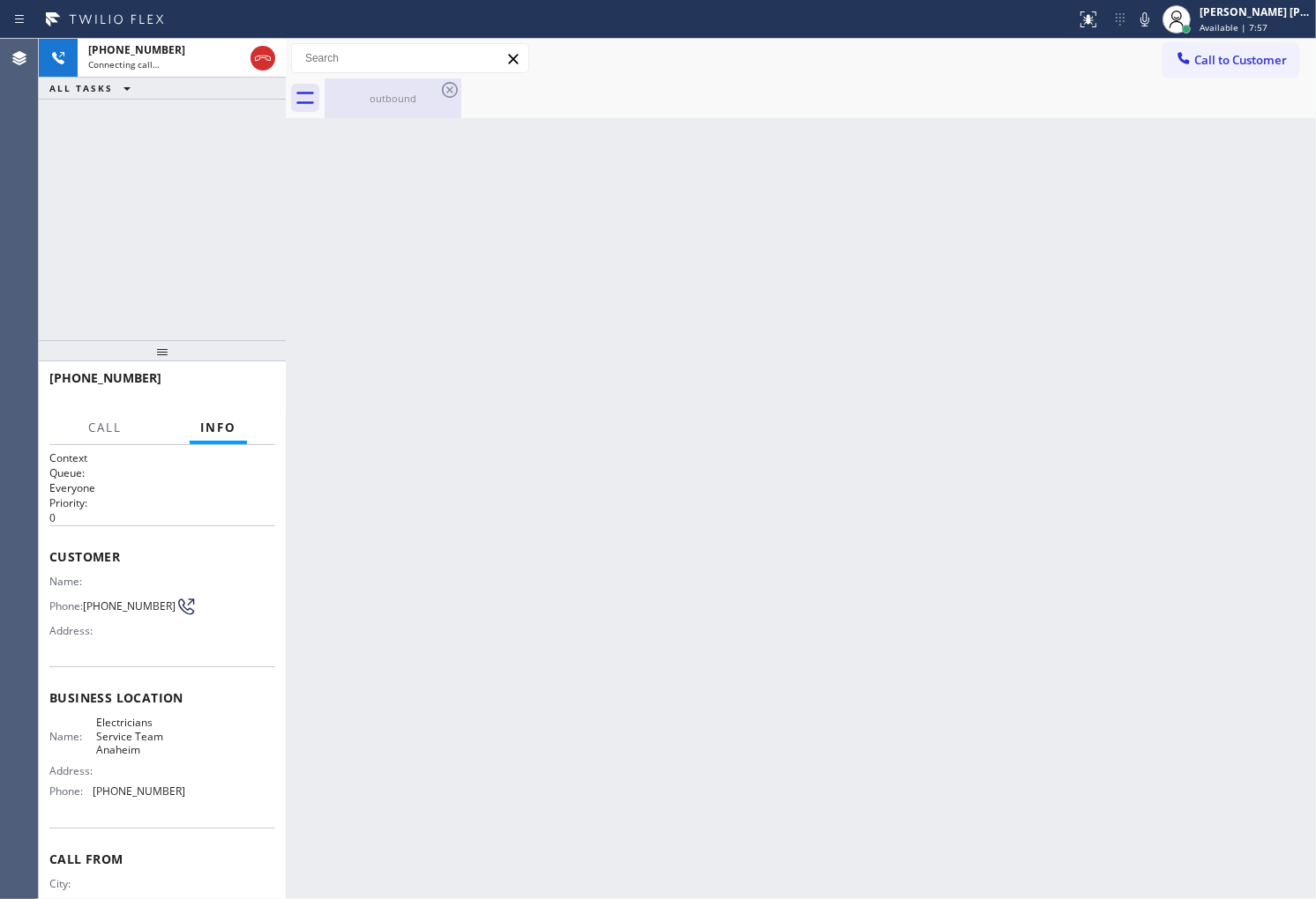
click at [416, 90] on div "outbound" at bounding box center [393, 97] width 133 height 40
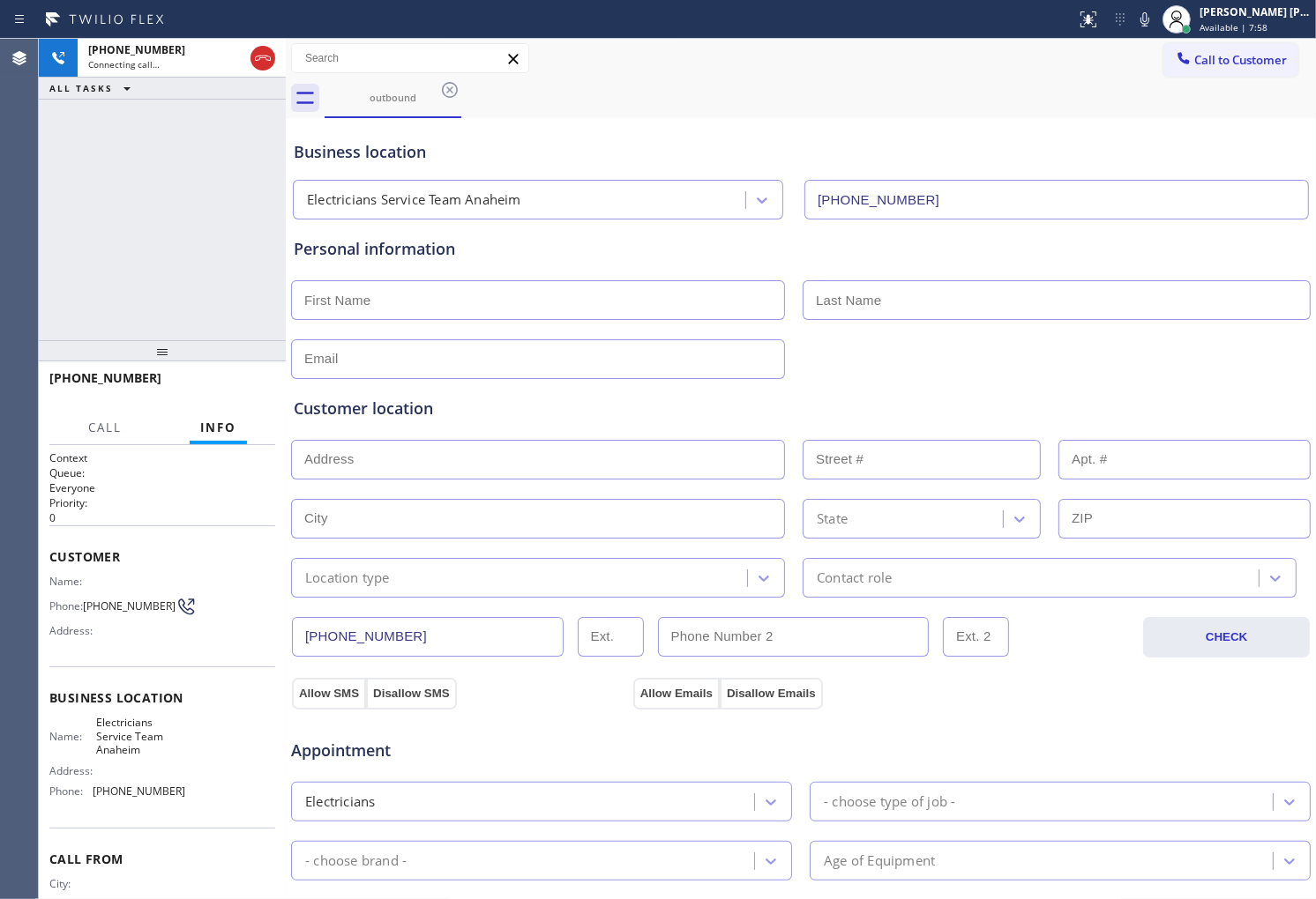
click at [97, 383] on span "+13072051038" at bounding box center [105, 377] width 112 height 16
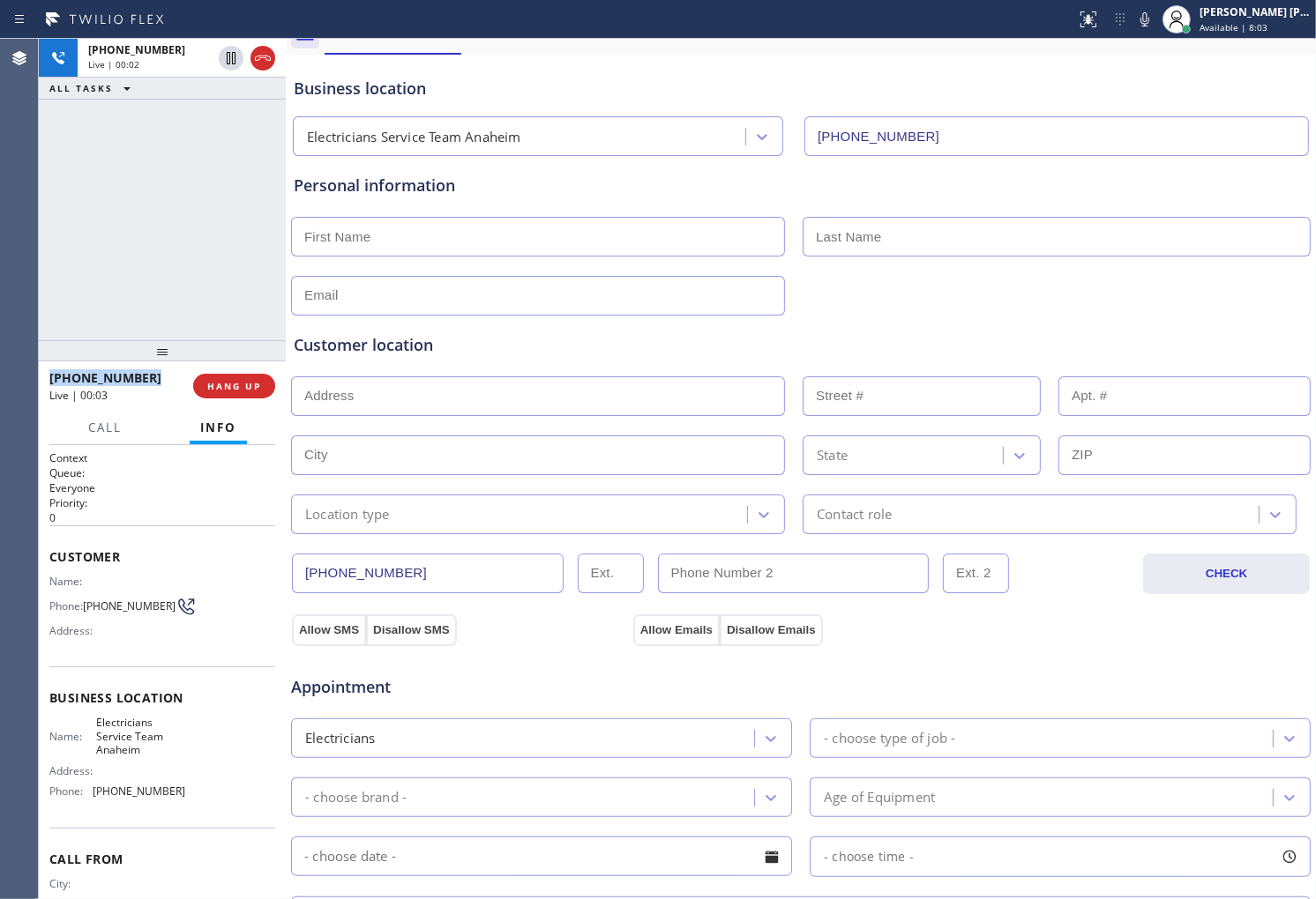
scroll to position [97, 0]
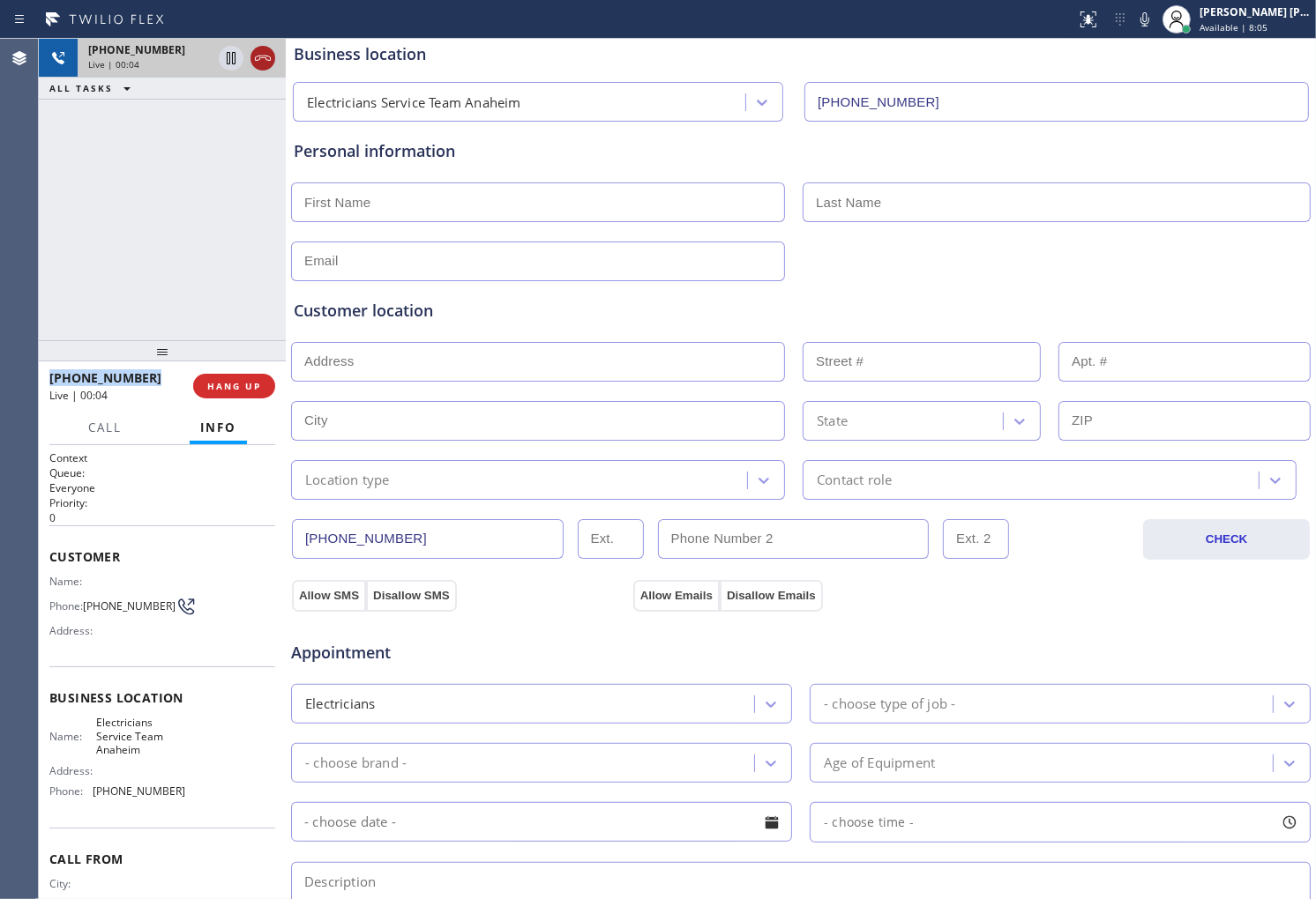
click at [262, 58] on icon at bounding box center [262, 58] width 21 height 21
click at [235, 385] on span "HANG UP" at bounding box center [234, 386] width 54 height 13
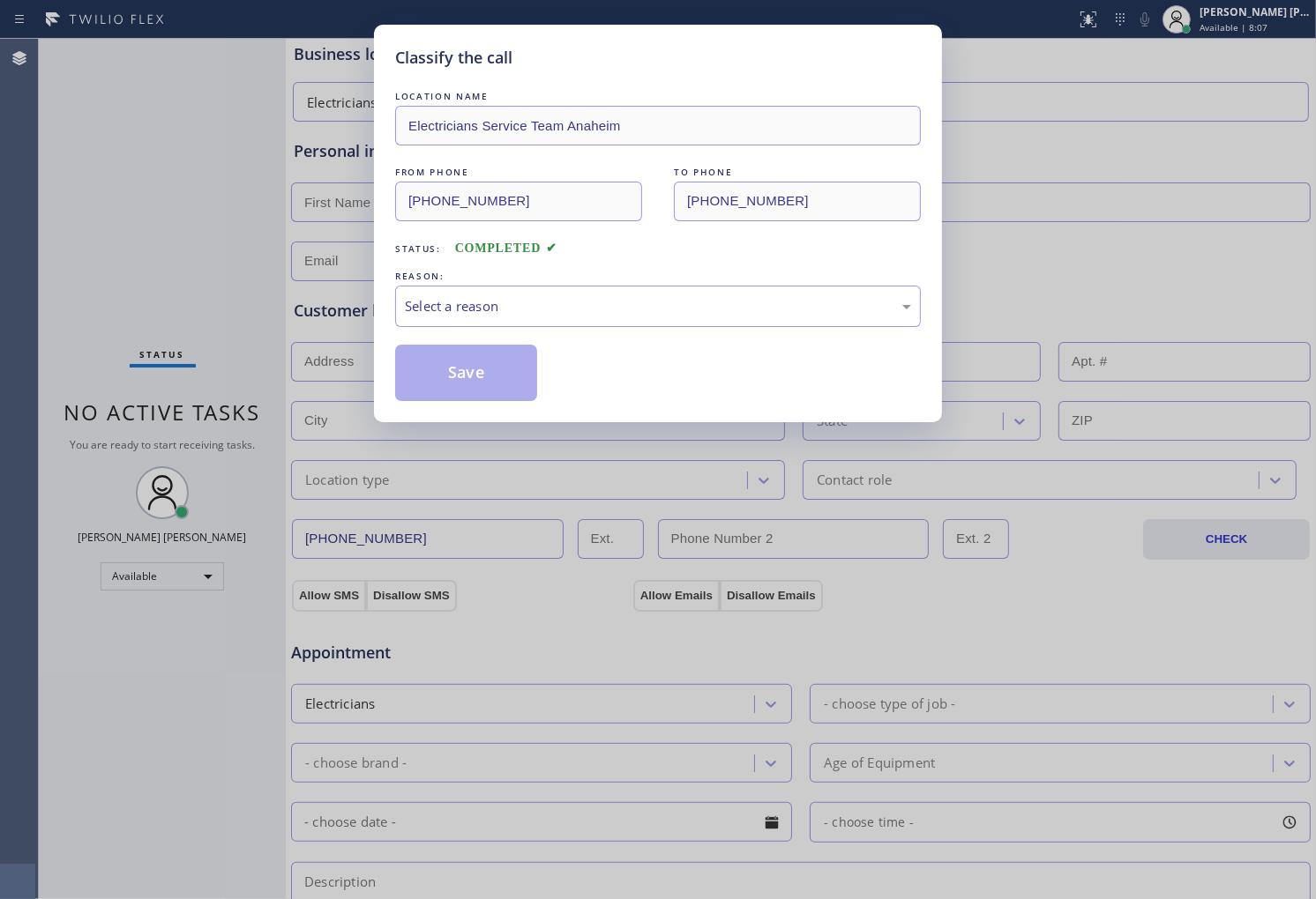
click at [516, 258] on div "Status: COMPLETED" at bounding box center [658, 244] width 526 height 28
click at [514, 304] on div "Select a reason" at bounding box center [658, 306] width 507 height 20
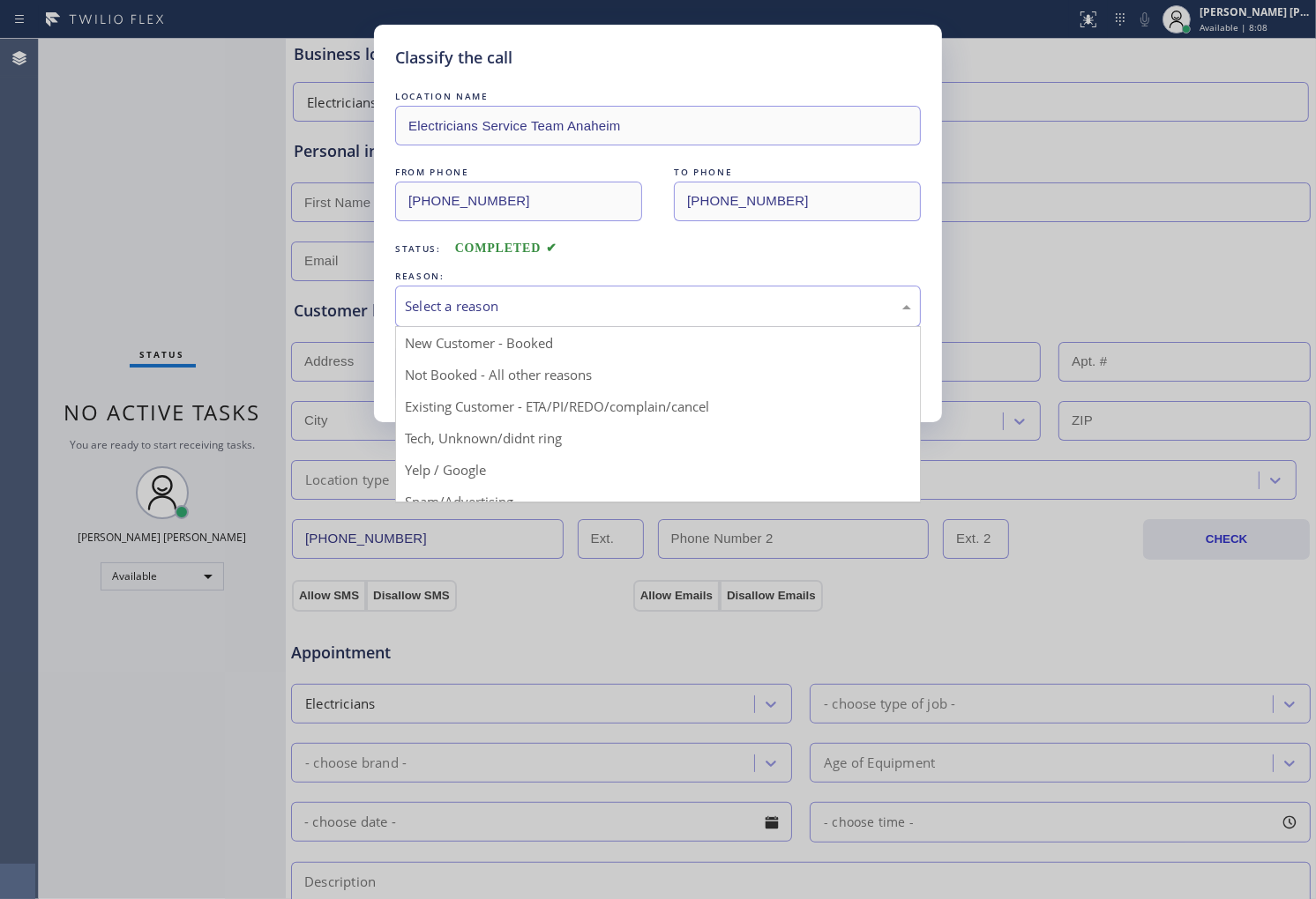
click at [513, 304] on div "Select a reason" at bounding box center [658, 306] width 507 height 20
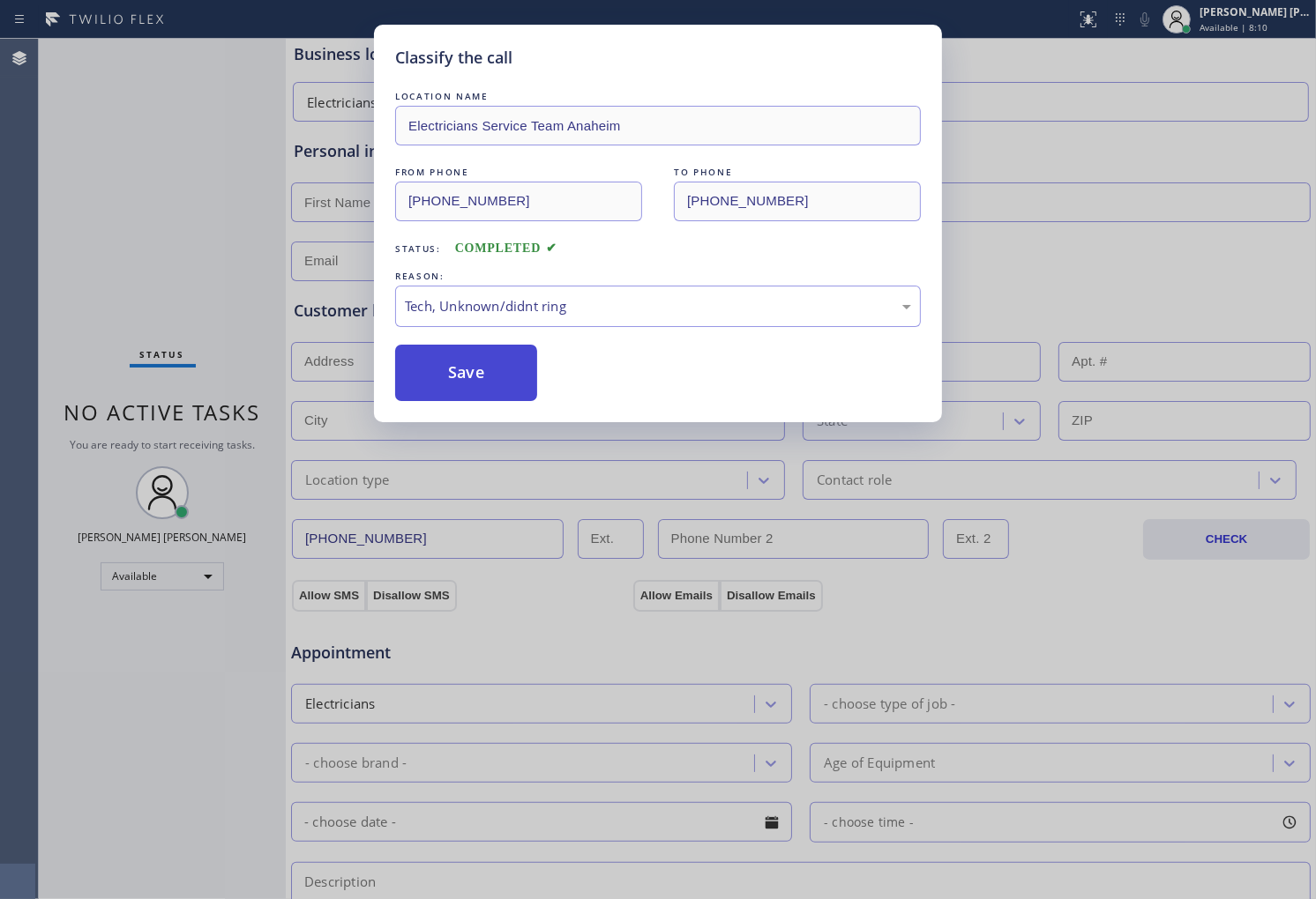
click at [480, 386] on button "Save" at bounding box center [466, 372] width 142 height 57
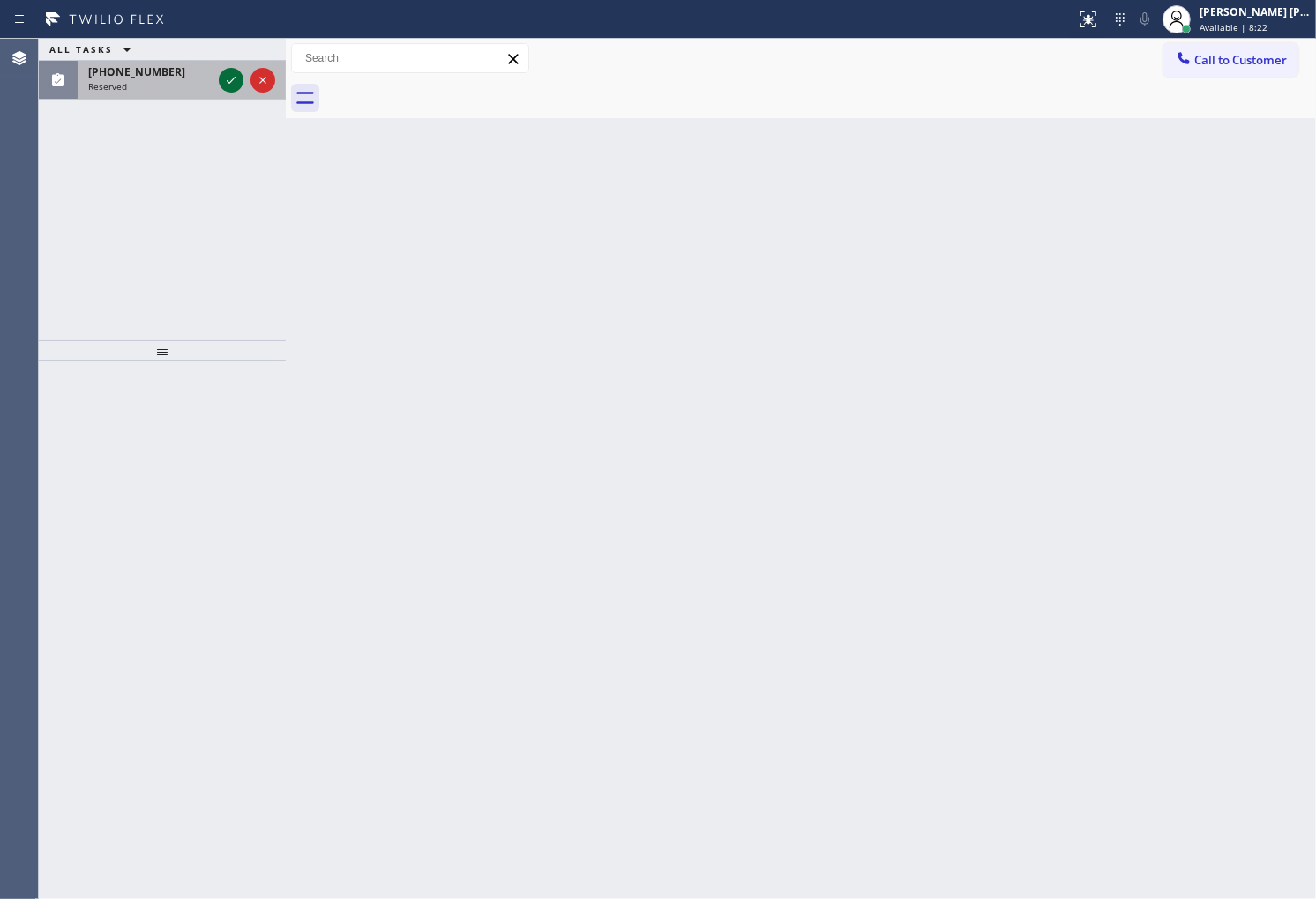
click at [235, 77] on icon at bounding box center [232, 80] width 21 height 21
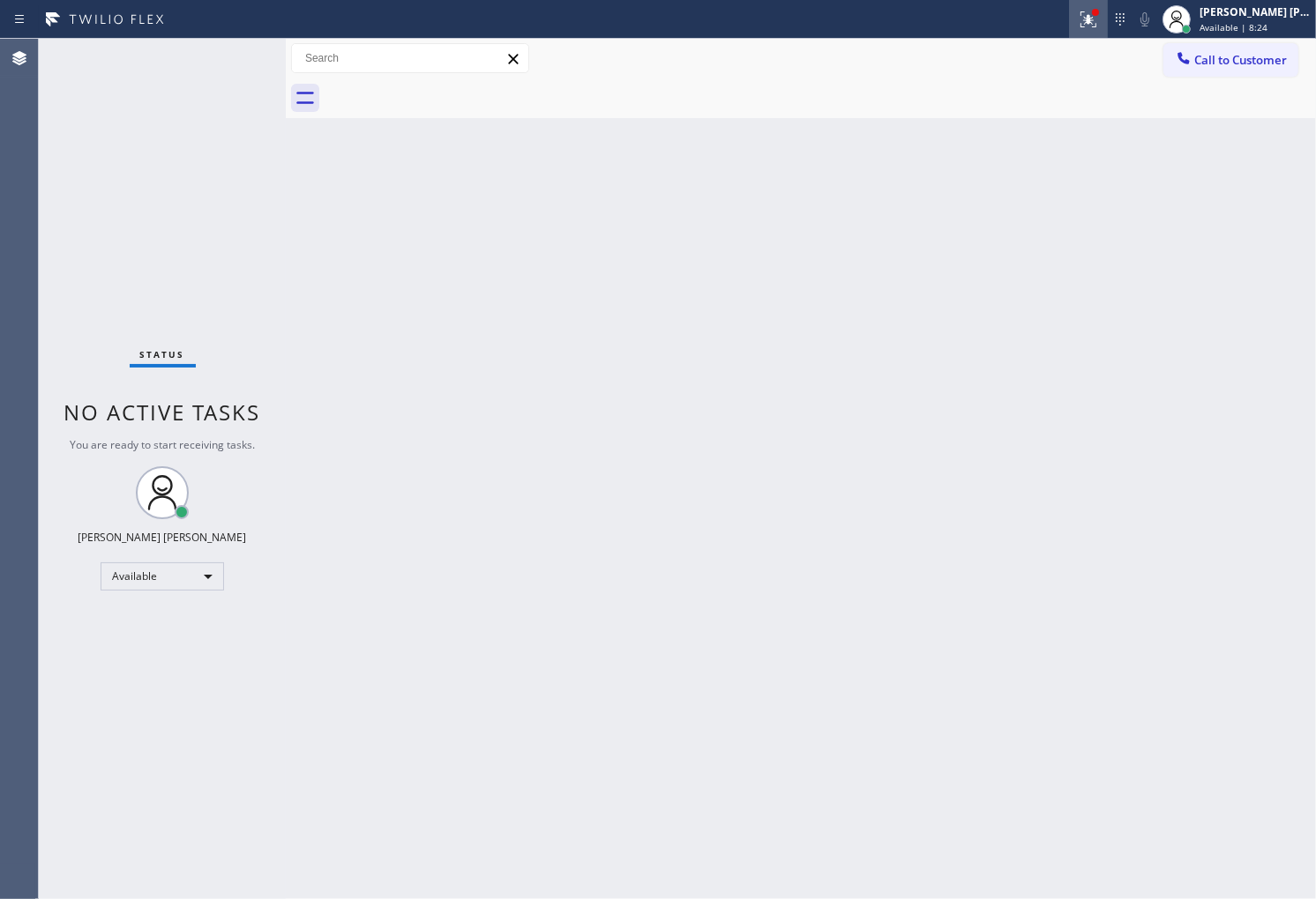
click at [1099, 24] on icon at bounding box center [1088, 19] width 21 height 21
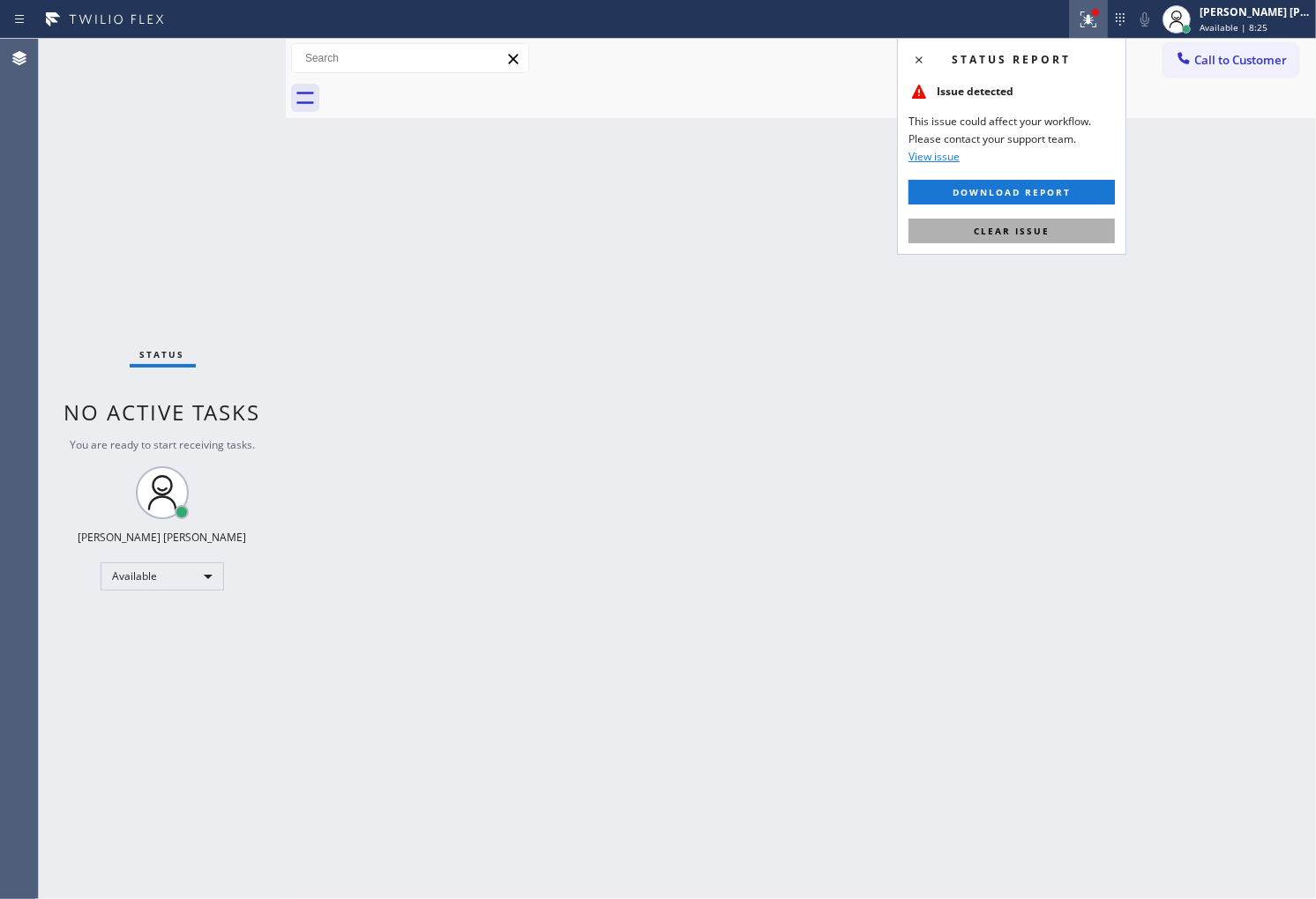
click at [1026, 228] on span "Clear issue" at bounding box center [1011, 231] width 76 height 13
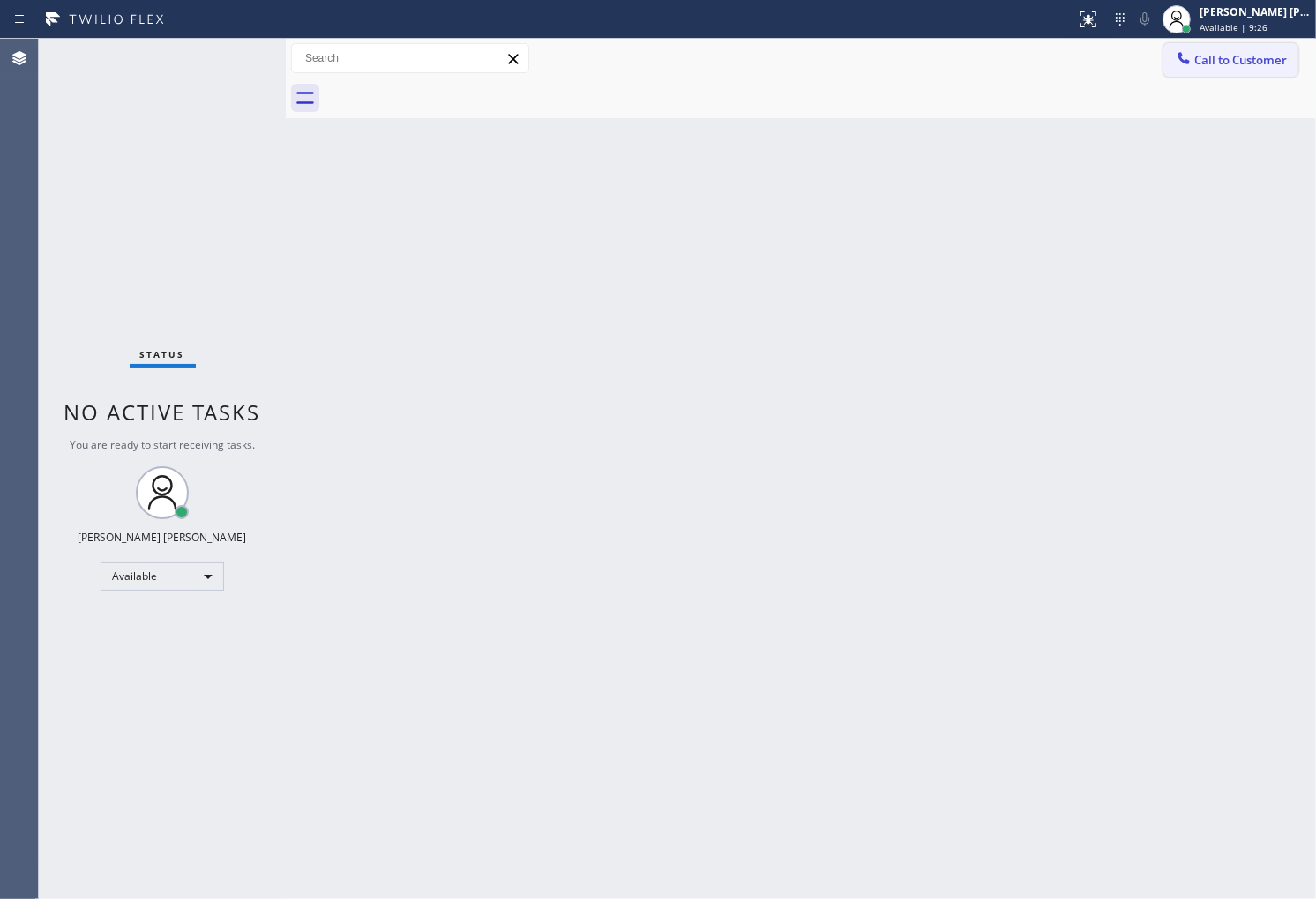
click at [1265, 54] on span "Call to Customer" at bounding box center [1241, 60] width 93 height 15
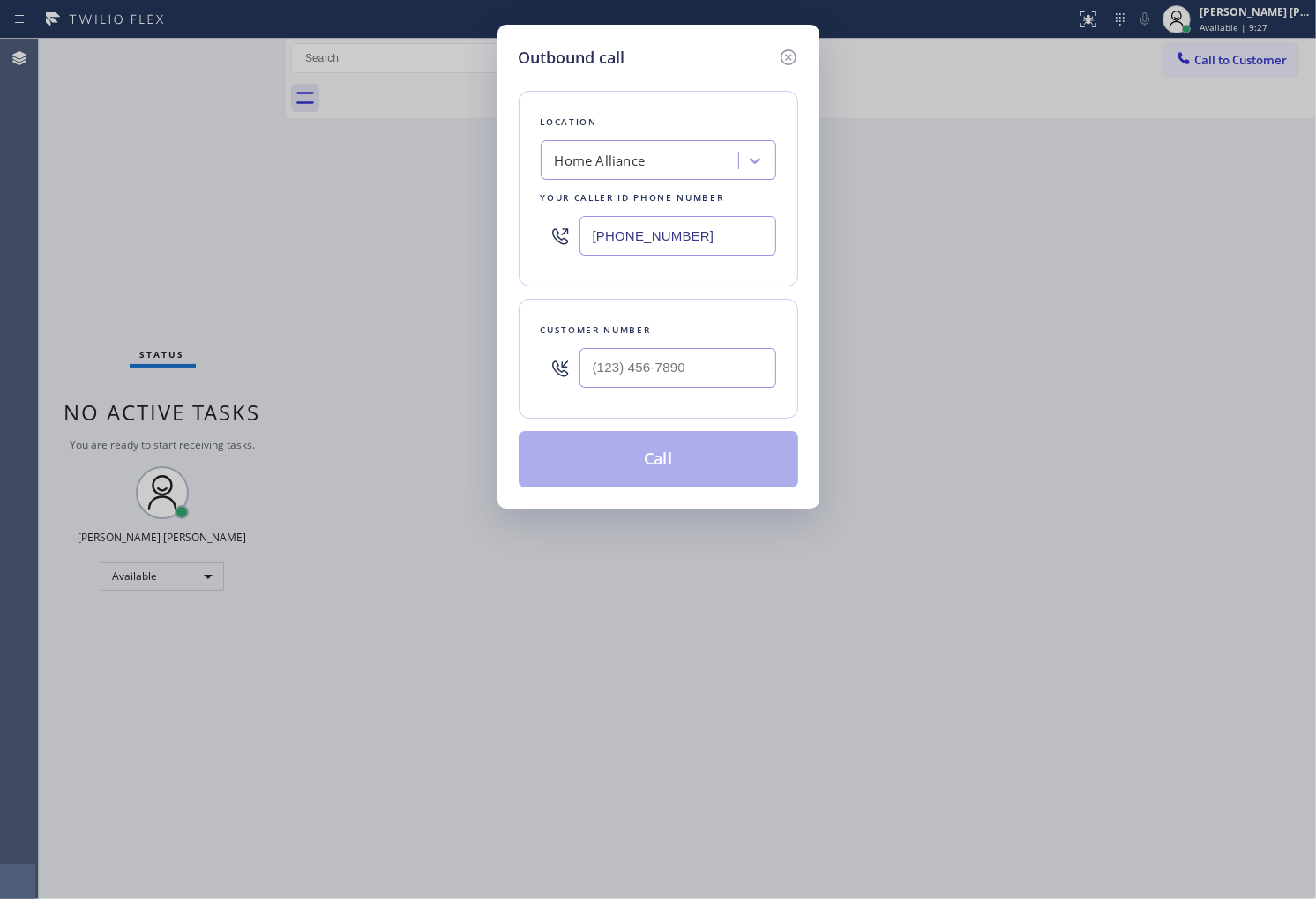
click at [666, 249] on input "(877) 777-0796" at bounding box center [678, 235] width 197 height 40
paste input "18) 869-2697"
type input "(818) 869-2697"
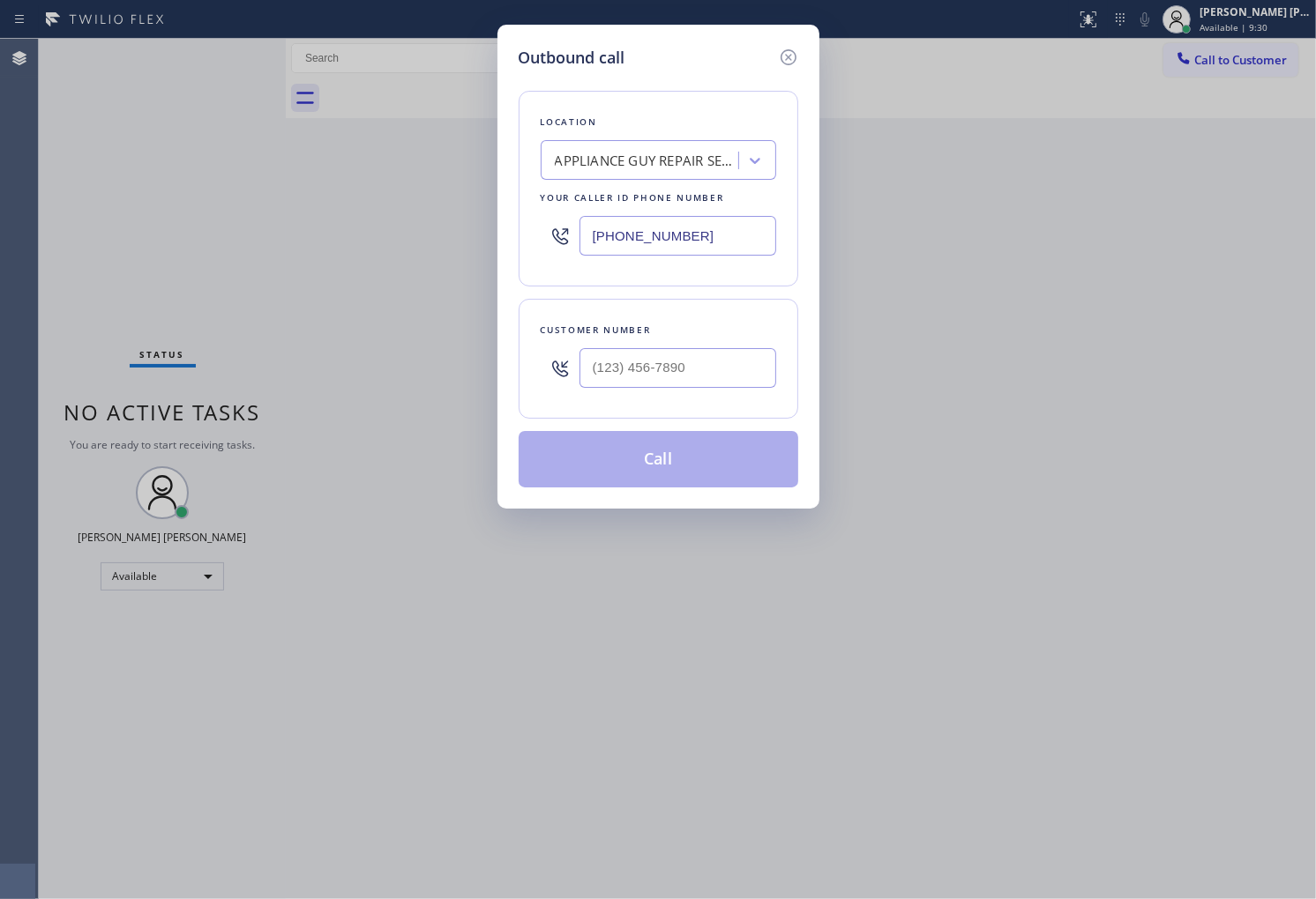
click at [693, 377] on input "text" at bounding box center [678, 368] width 197 height 40
paste input "818) 312-1245"
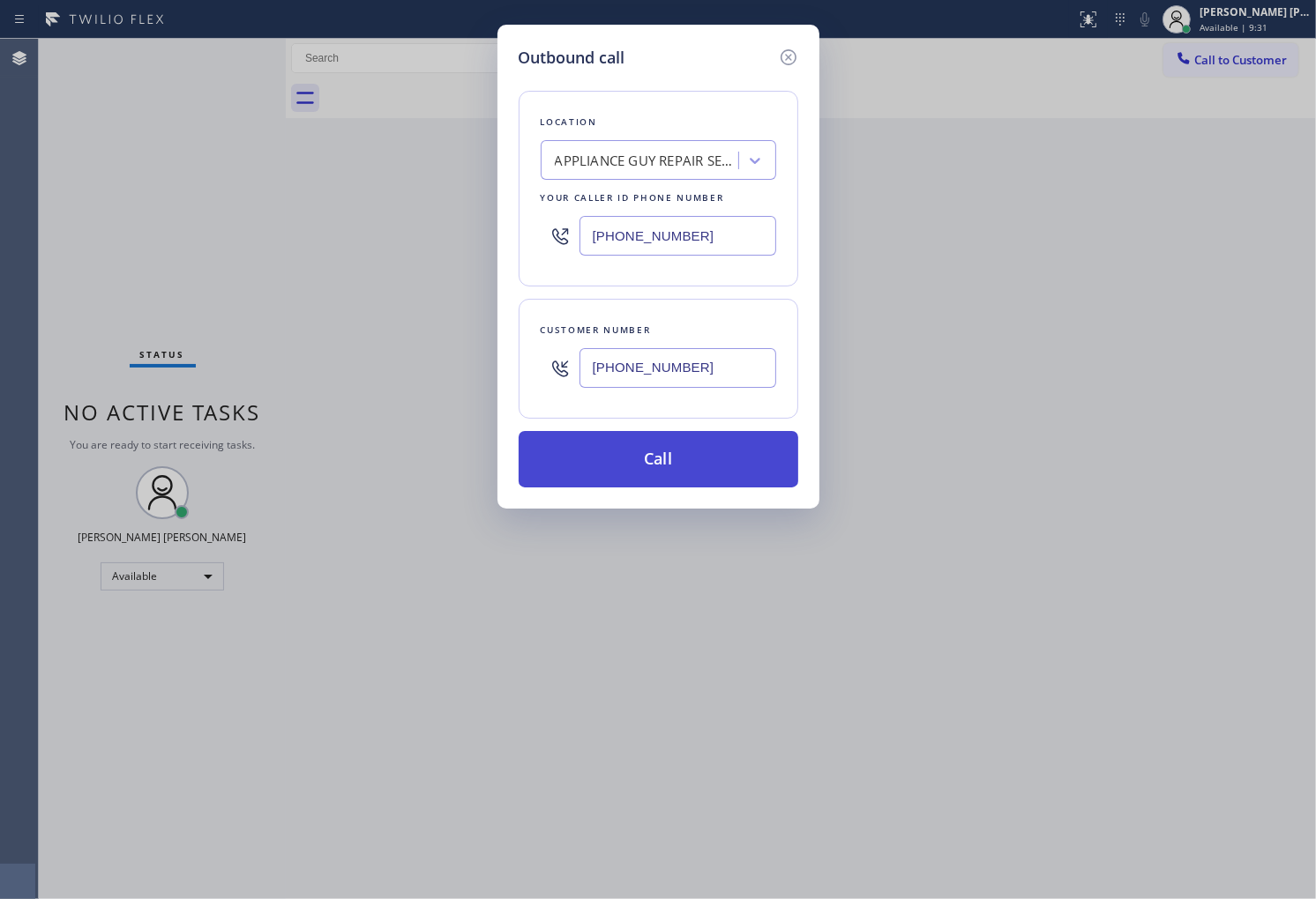
type input "(818) 312-1245"
click at [690, 468] on button "Call" at bounding box center [658, 459] width 280 height 57
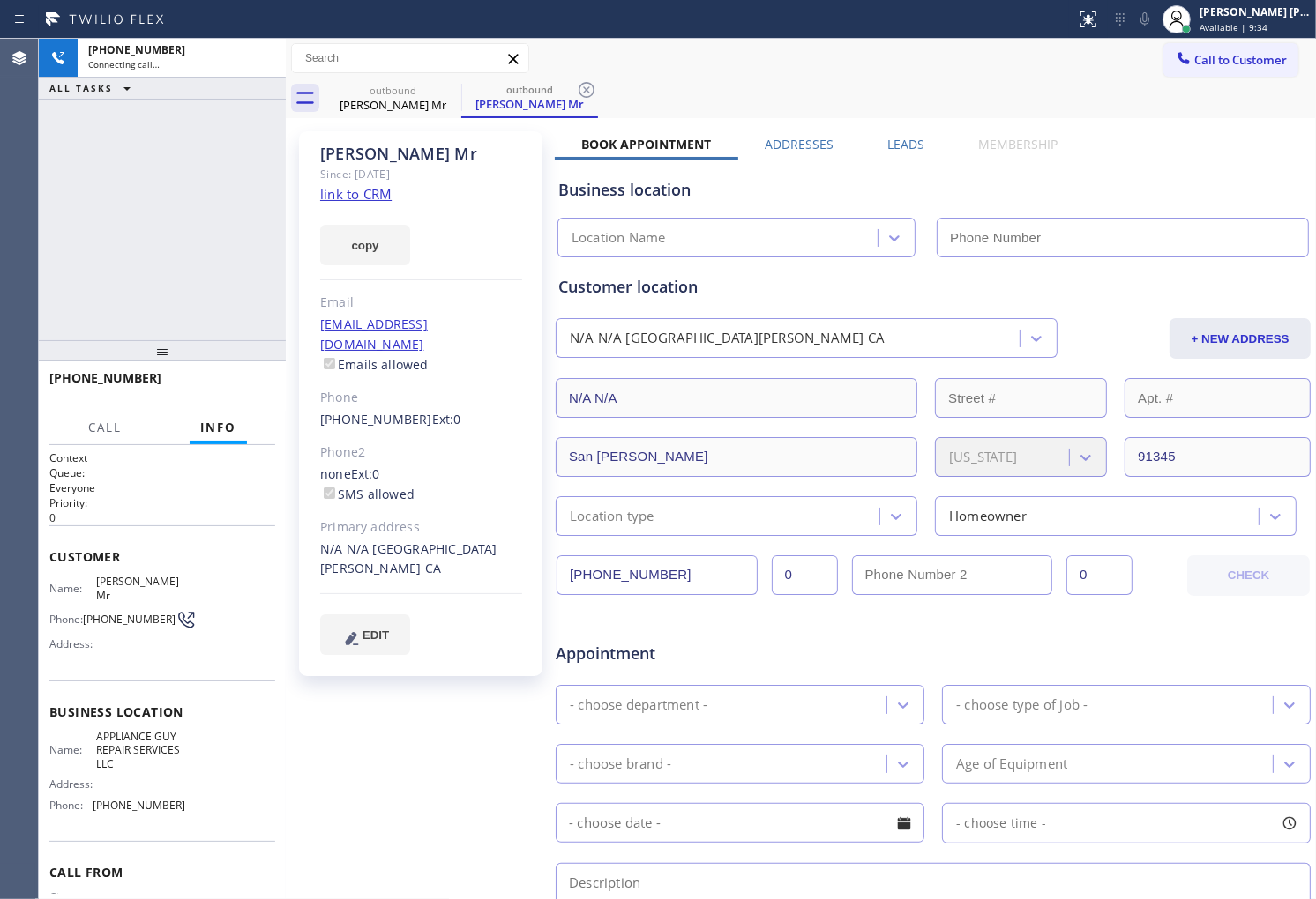
click at [359, 149] on div "Carlos Mr" at bounding box center [421, 153] width 202 height 20
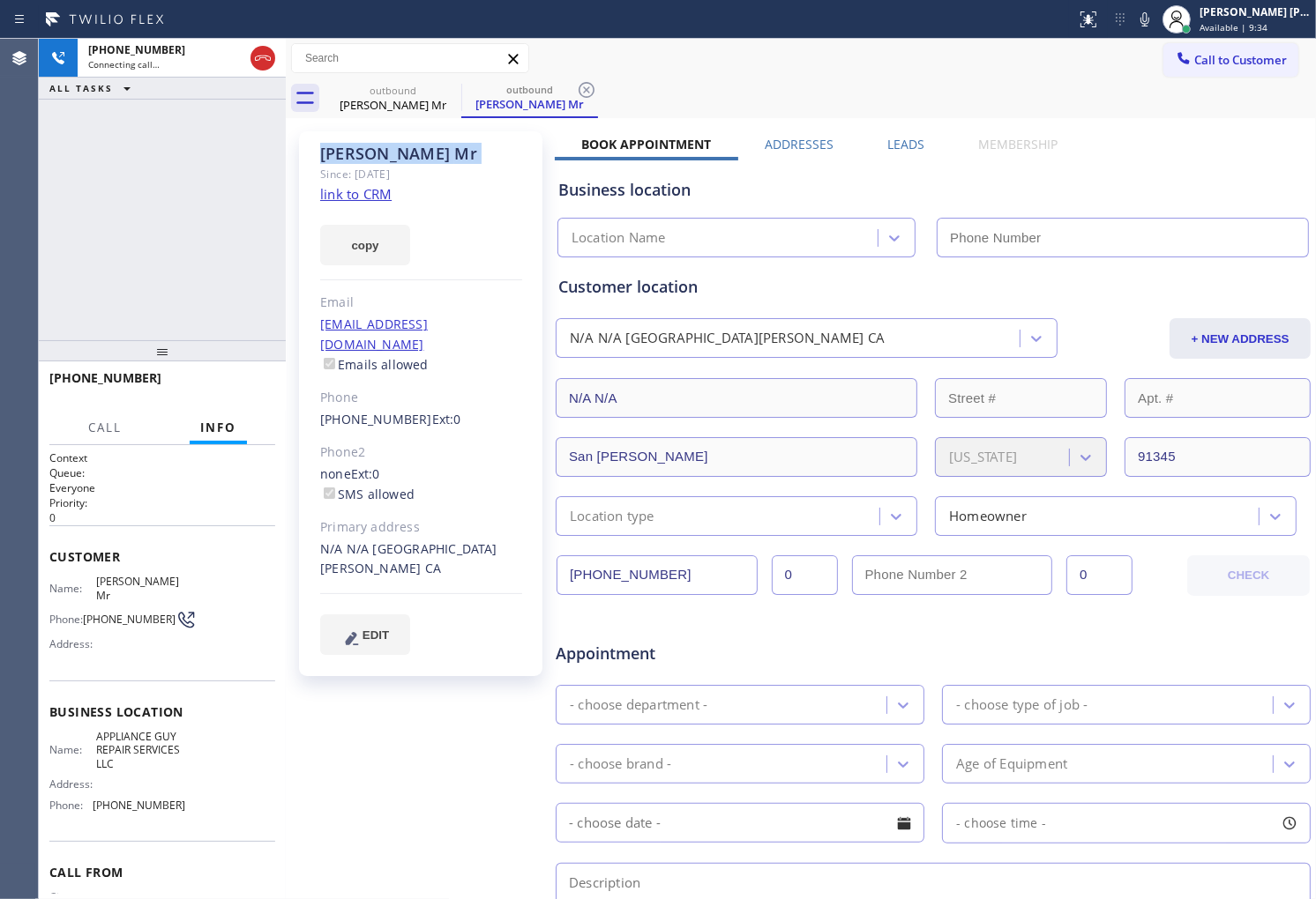
click at [359, 149] on div "Carlos Mr" at bounding box center [421, 153] width 202 height 20
type input "(818) 869-2697"
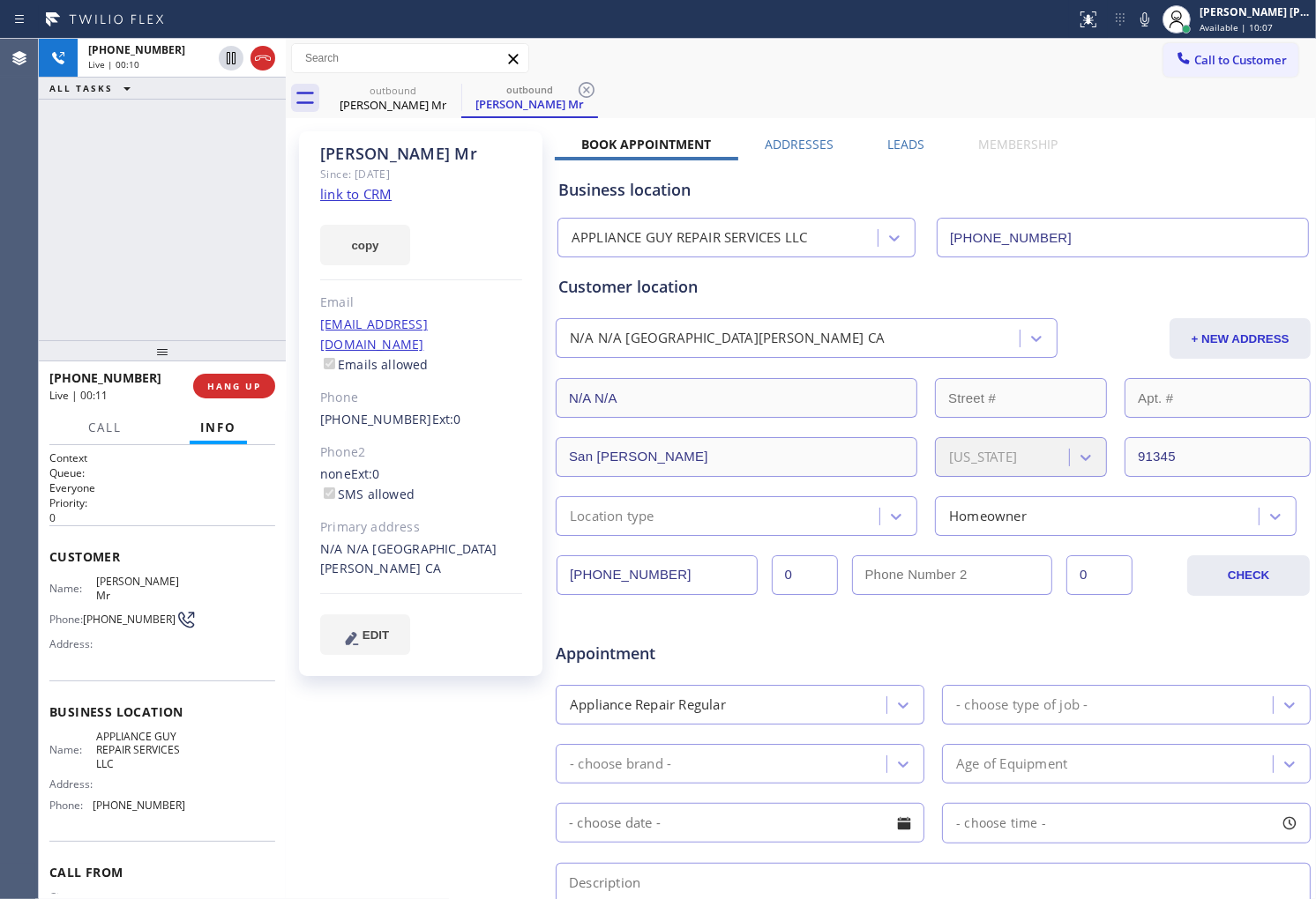
click at [480, 539] on div "N/A N/A San Fernando, 91345 CA" at bounding box center [421, 559] width 202 height 41
click at [461, 164] on div "Since: [DATE]" at bounding box center [421, 174] width 202 height 20
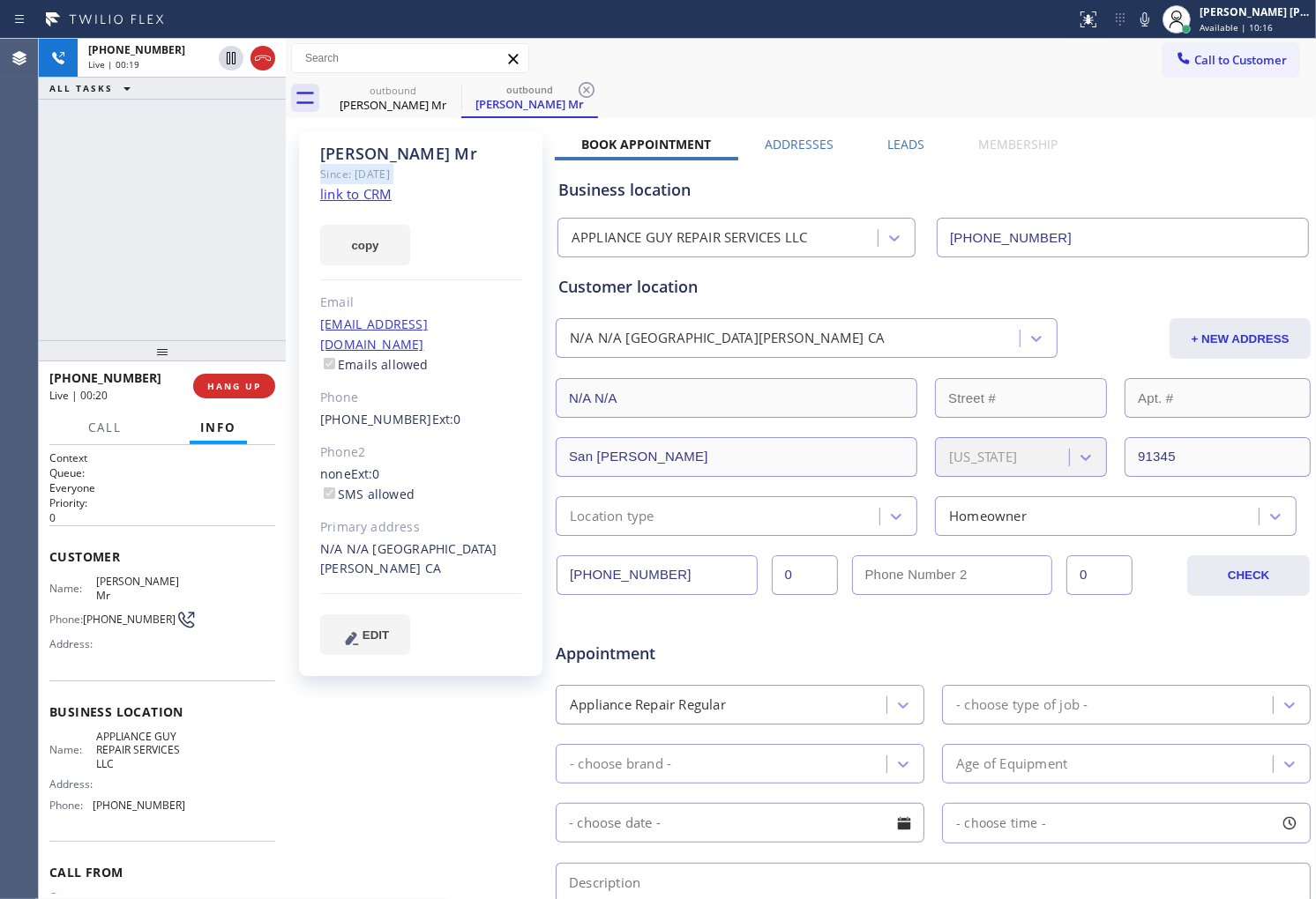
click at [438, 170] on div "Since: [DATE]" at bounding box center [421, 174] width 202 height 20
click at [80, 243] on div "+18183121245 Live | 00:30 ALL TASKS ALL TASKS ACTIVE TASKS TASKS IN WRAP UP" at bounding box center [162, 189] width 247 height 302
click at [2, 201] on div "Agent Desktop" at bounding box center [18, 469] width 38 height 860
click at [382, 156] on div "Carlos Mr" at bounding box center [421, 153] width 202 height 20
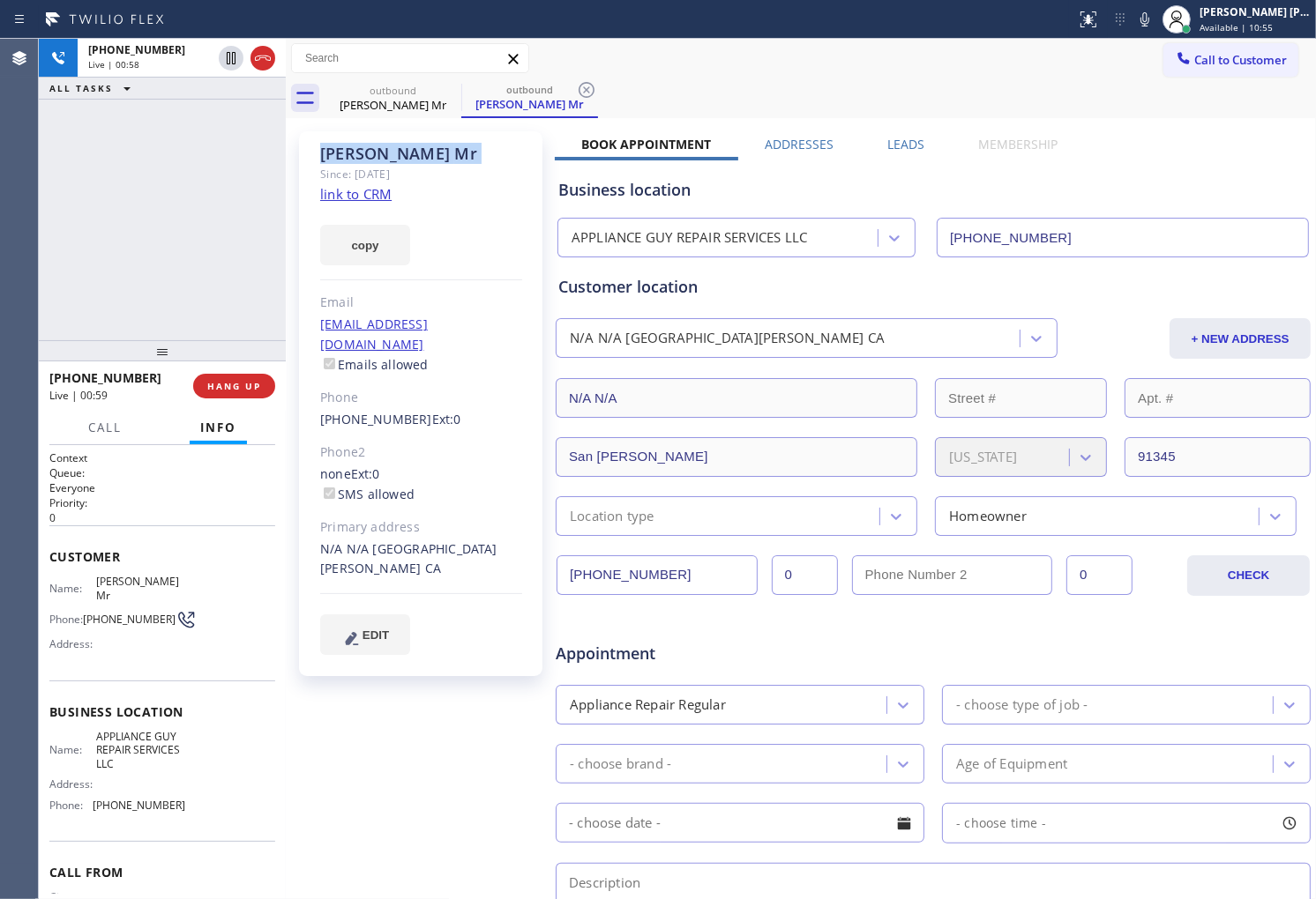
click at [382, 156] on div "Carlos Mr" at bounding box center [421, 153] width 202 height 20
click at [406, 164] on div "Since: [DATE]" at bounding box center [421, 174] width 202 height 20
click at [341, 148] on div "Carlos Mr" at bounding box center [421, 153] width 202 height 20
click at [343, 150] on div "Carlos Mr" at bounding box center [421, 153] width 202 height 20
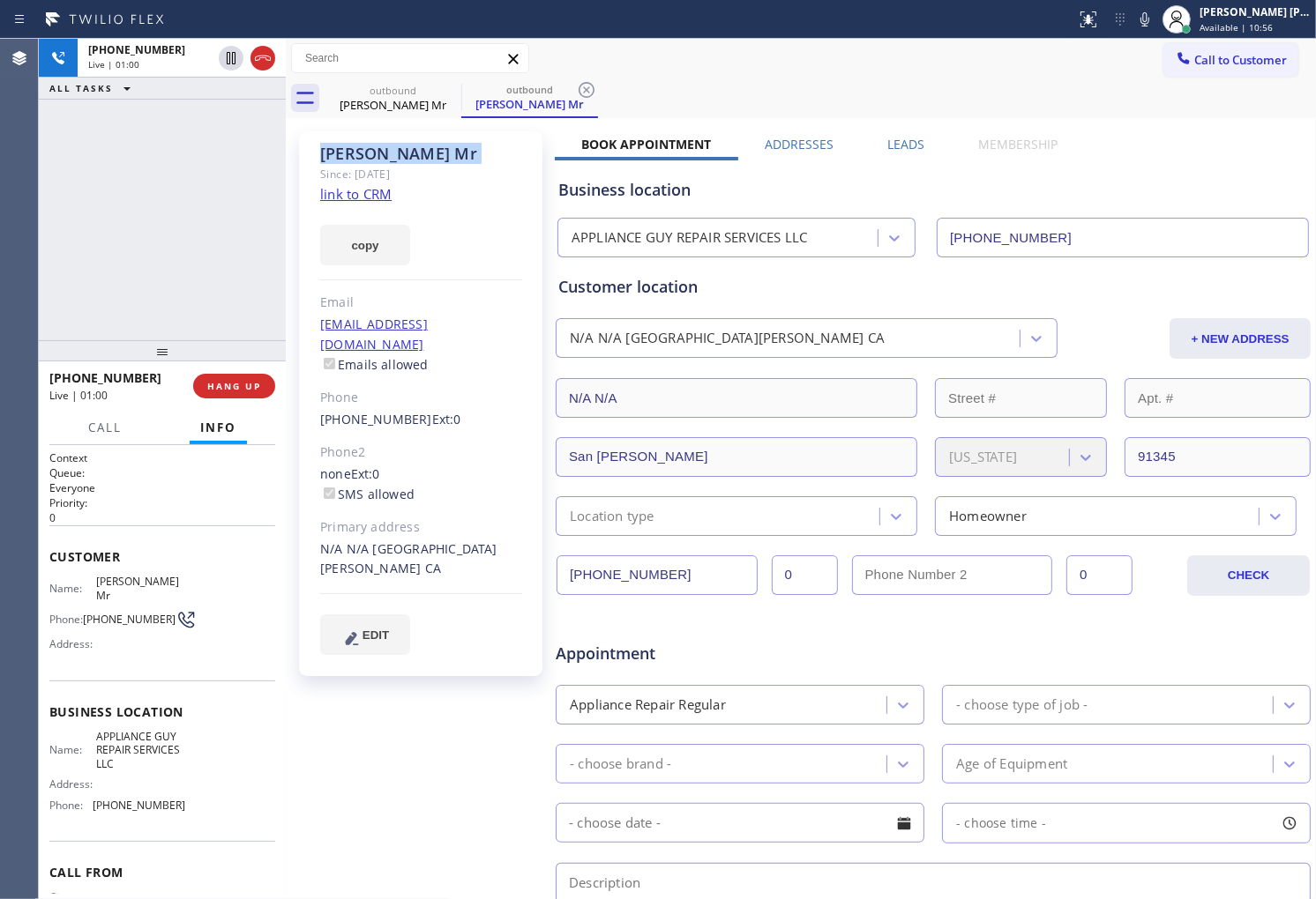
click at [396, 149] on div "Carlos Mr" at bounding box center [421, 153] width 202 height 20
click at [360, 162] on div "Carlos Mr" at bounding box center [421, 153] width 202 height 20
click at [374, 157] on div "Carlos Mr" at bounding box center [421, 153] width 202 height 20
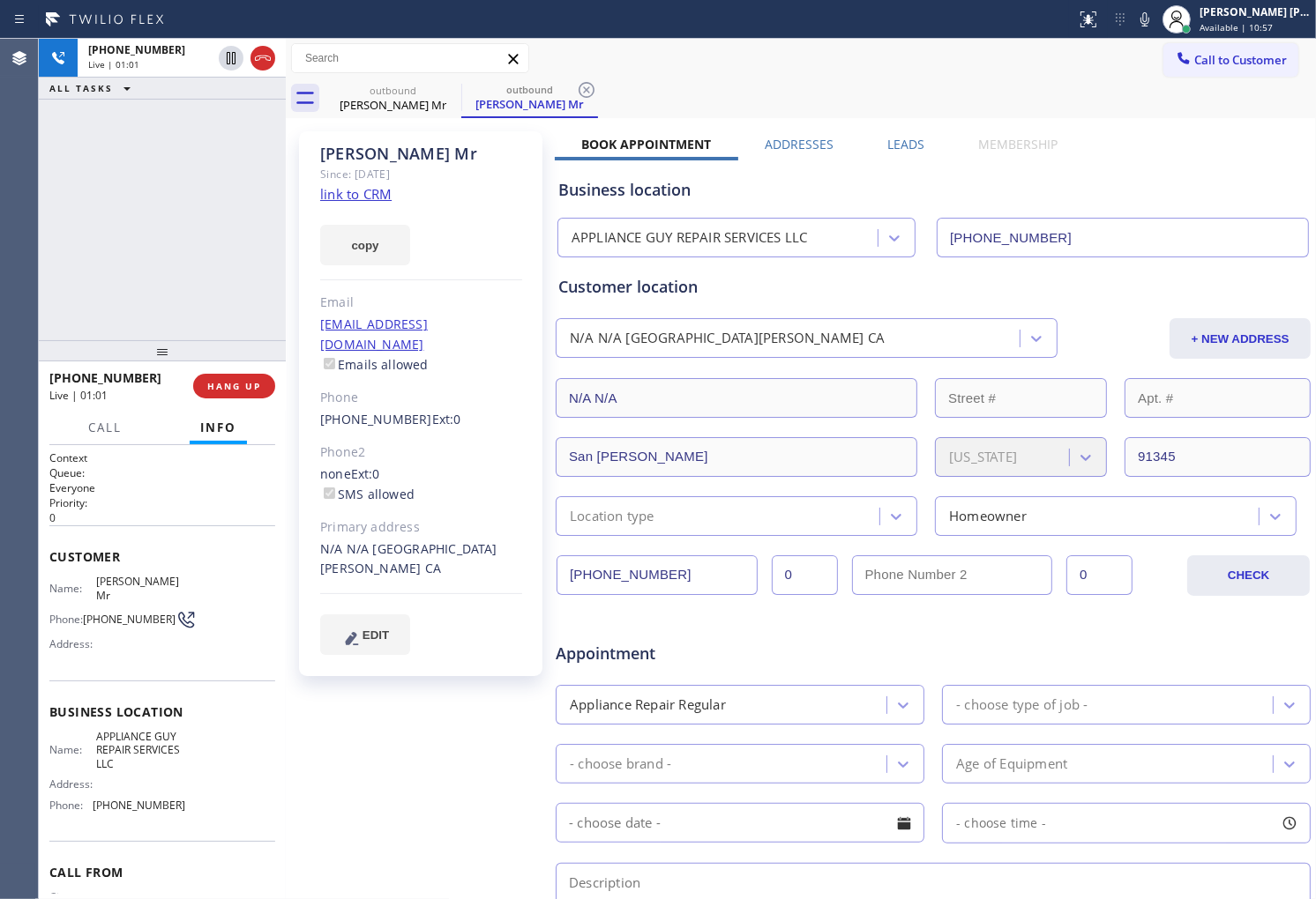
click at [381, 155] on div "Carlos Mr" at bounding box center [421, 153] width 202 height 20
click at [413, 162] on div "Carlos Mr" at bounding box center [421, 153] width 202 height 20
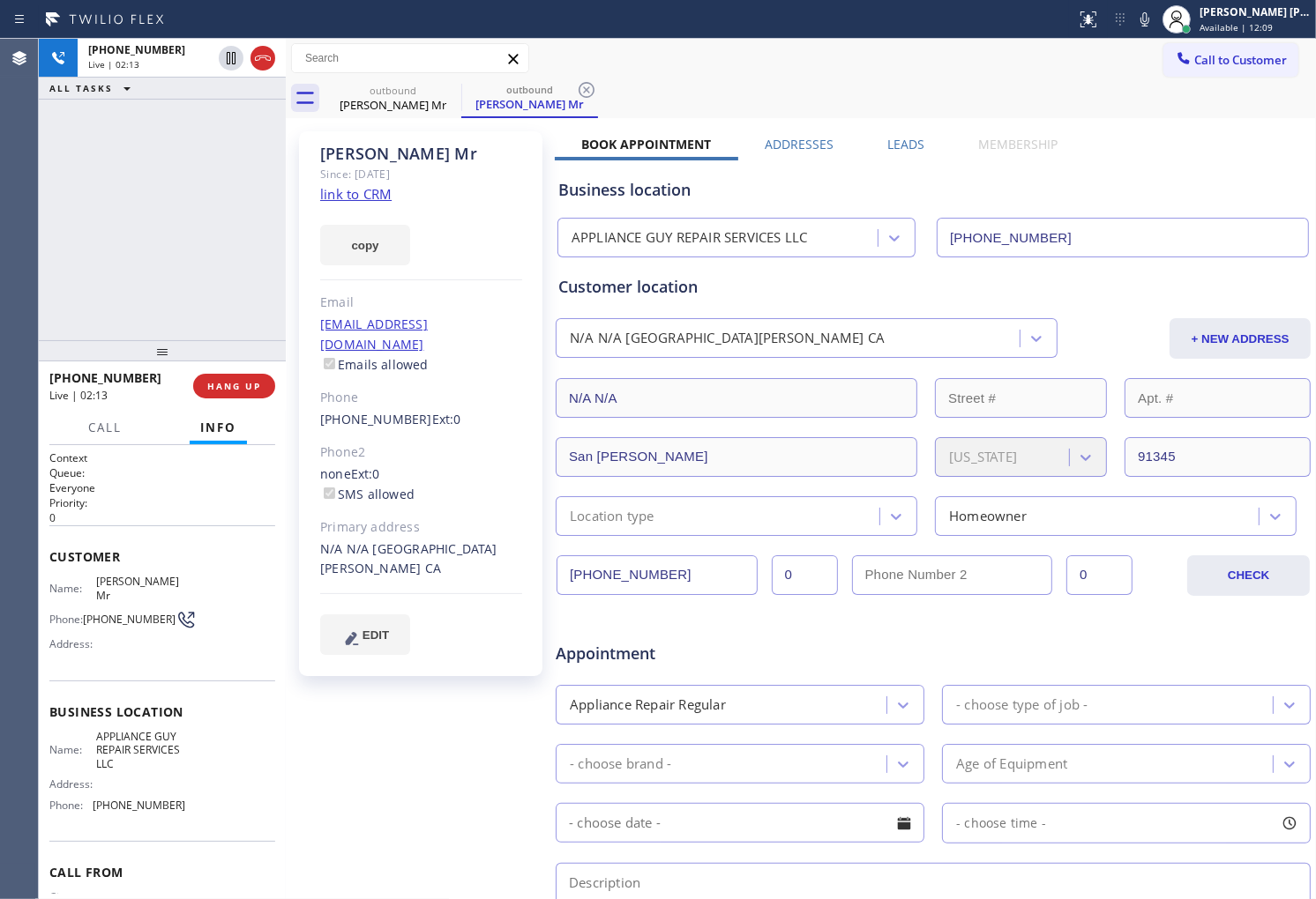
click at [463, 189] on div "Carlos Mr Since: 20 may 2020 link to CRM copy Email no@gmail.com Emails allowed…" at bounding box center [421, 403] width 243 height 545
click at [373, 157] on div "Carlos Mr" at bounding box center [421, 153] width 202 height 20
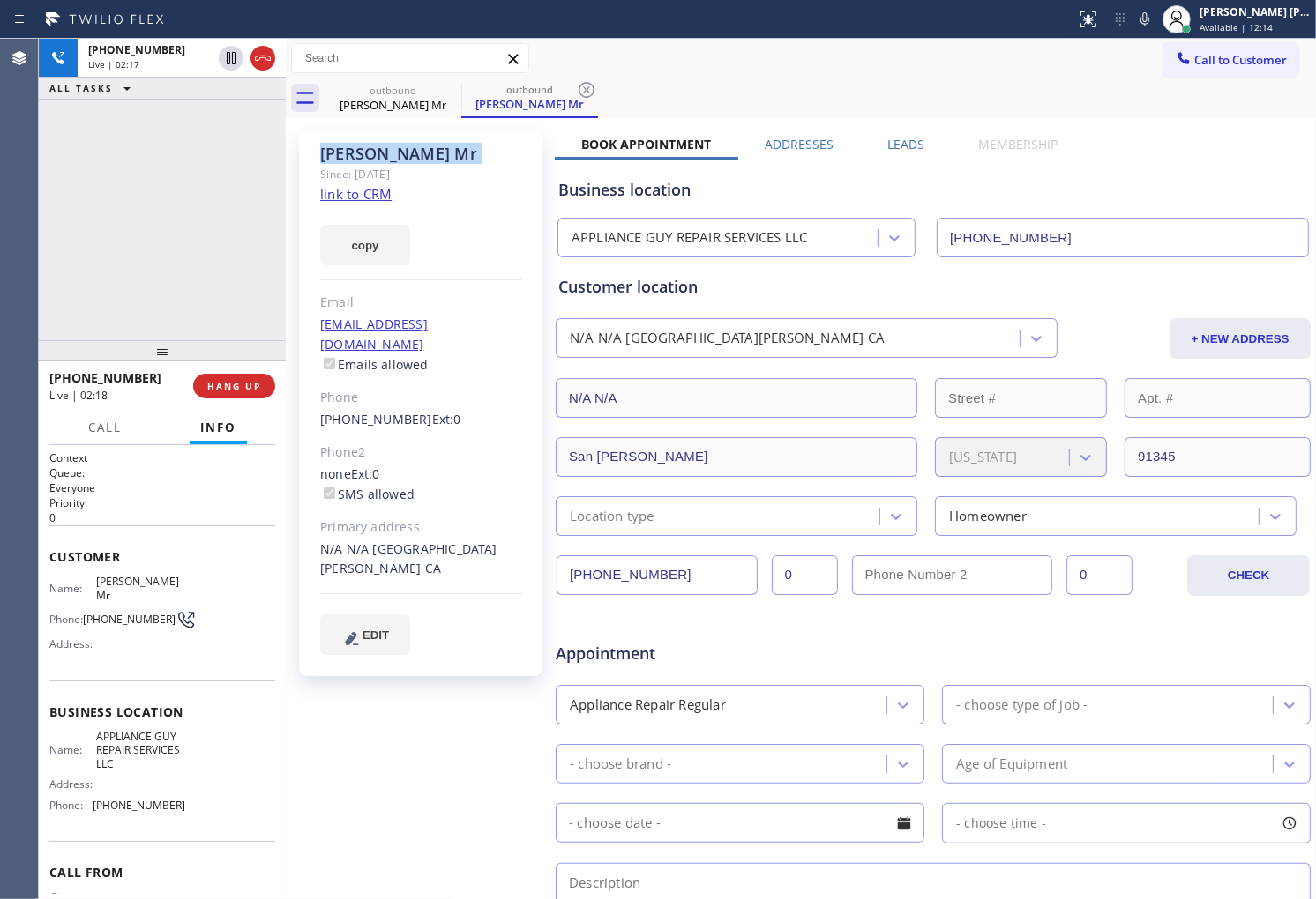
click at [419, 159] on div "Carlos Mr" at bounding box center [421, 153] width 202 height 20
click at [363, 142] on div "Carlos Mr Since: 20 may 2020 link to CRM copy Email no@gmail.com Emails allowed…" at bounding box center [421, 403] width 243 height 545
click at [362, 150] on div "Carlos Mr" at bounding box center [421, 153] width 202 height 20
click at [380, 152] on div "Carlos Mr" at bounding box center [421, 153] width 202 height 20
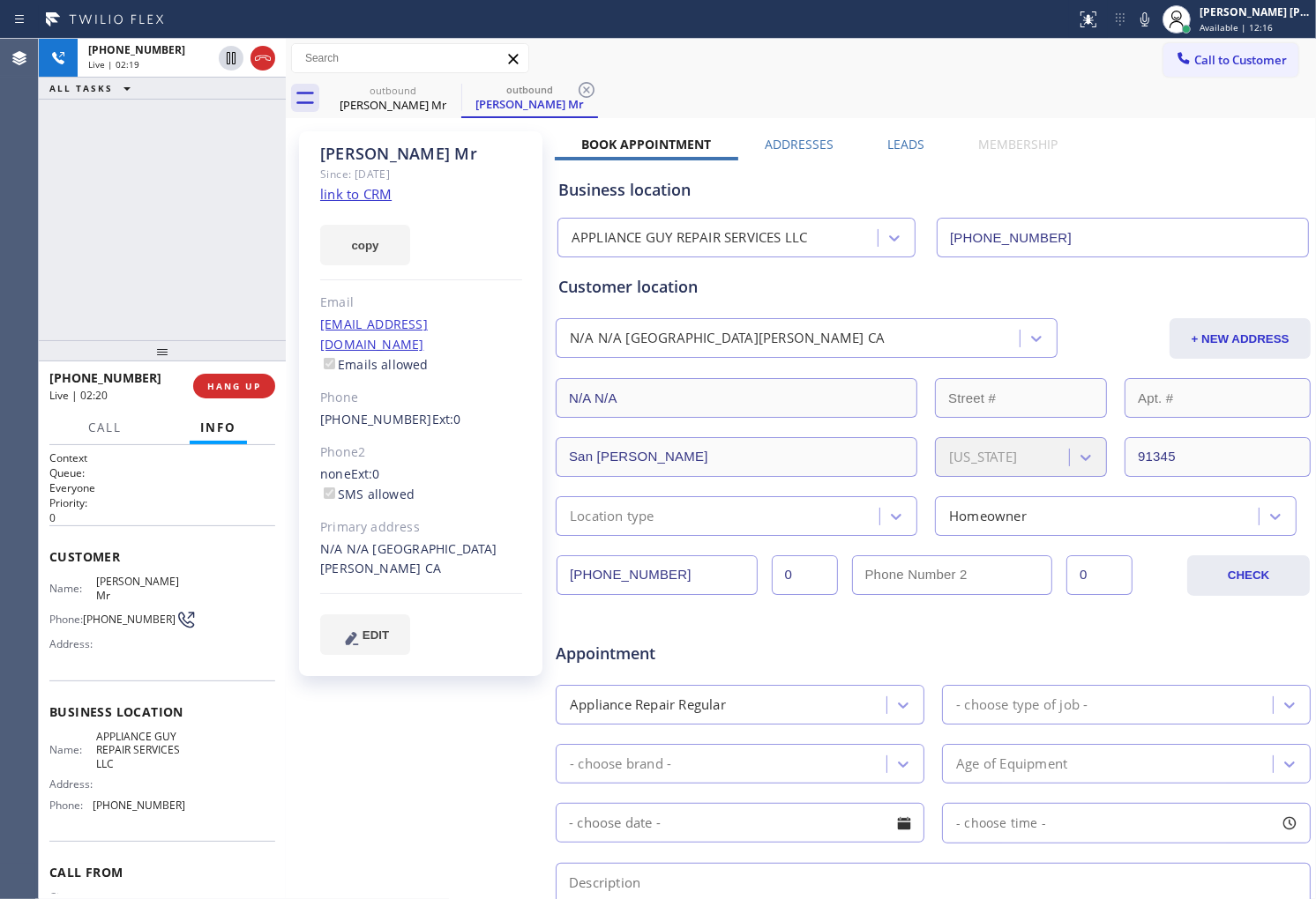
click at [380, 152] on div "Carlos Mr" at bounding box center [421, 153] width 202 height 20
click at [348, 154] on div "Carlos Mr" at bounding box center [421, 153] width 202 height 20
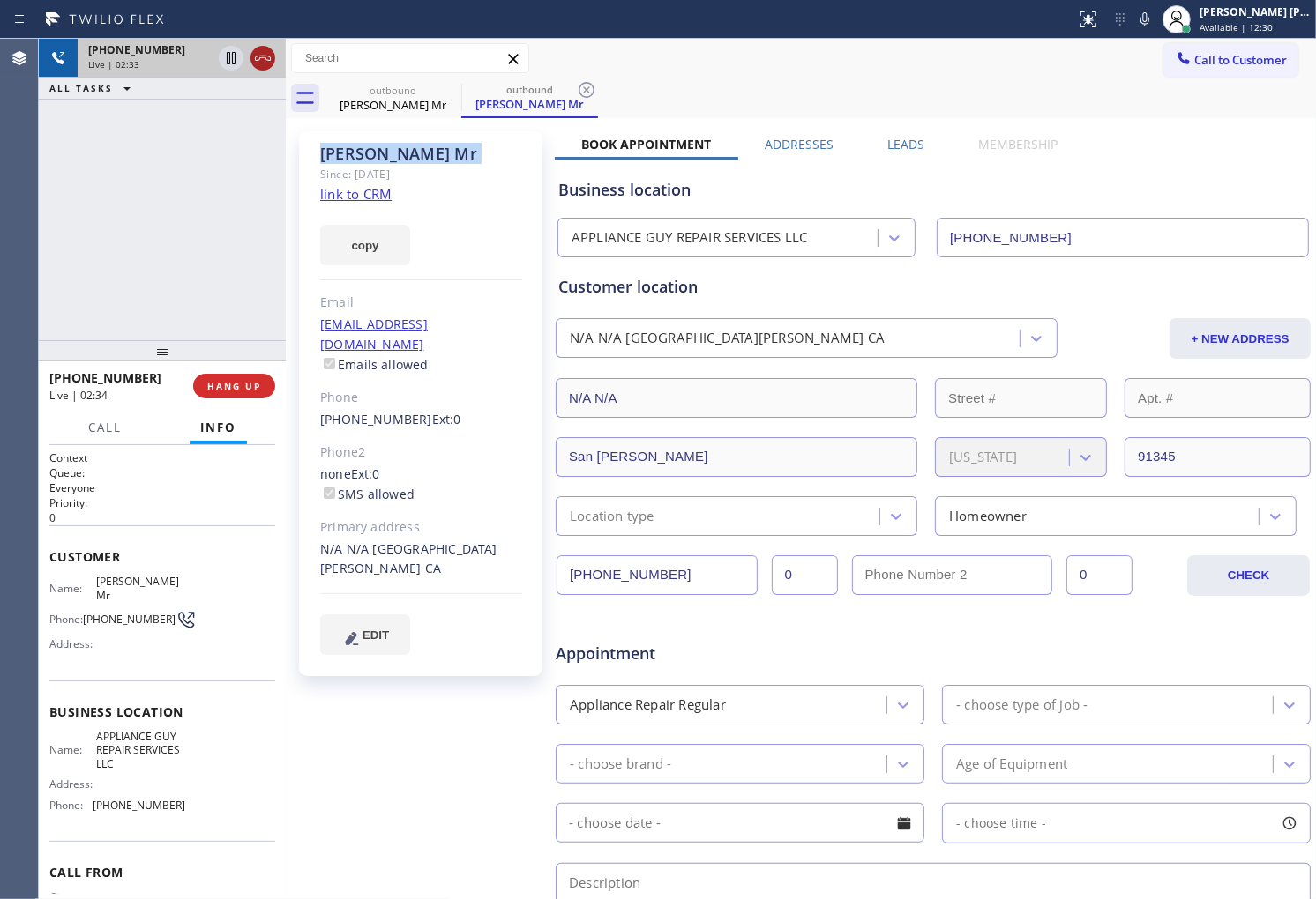
click at [261, 65] on icon at bounding box center [262, 58] width 21 height 21
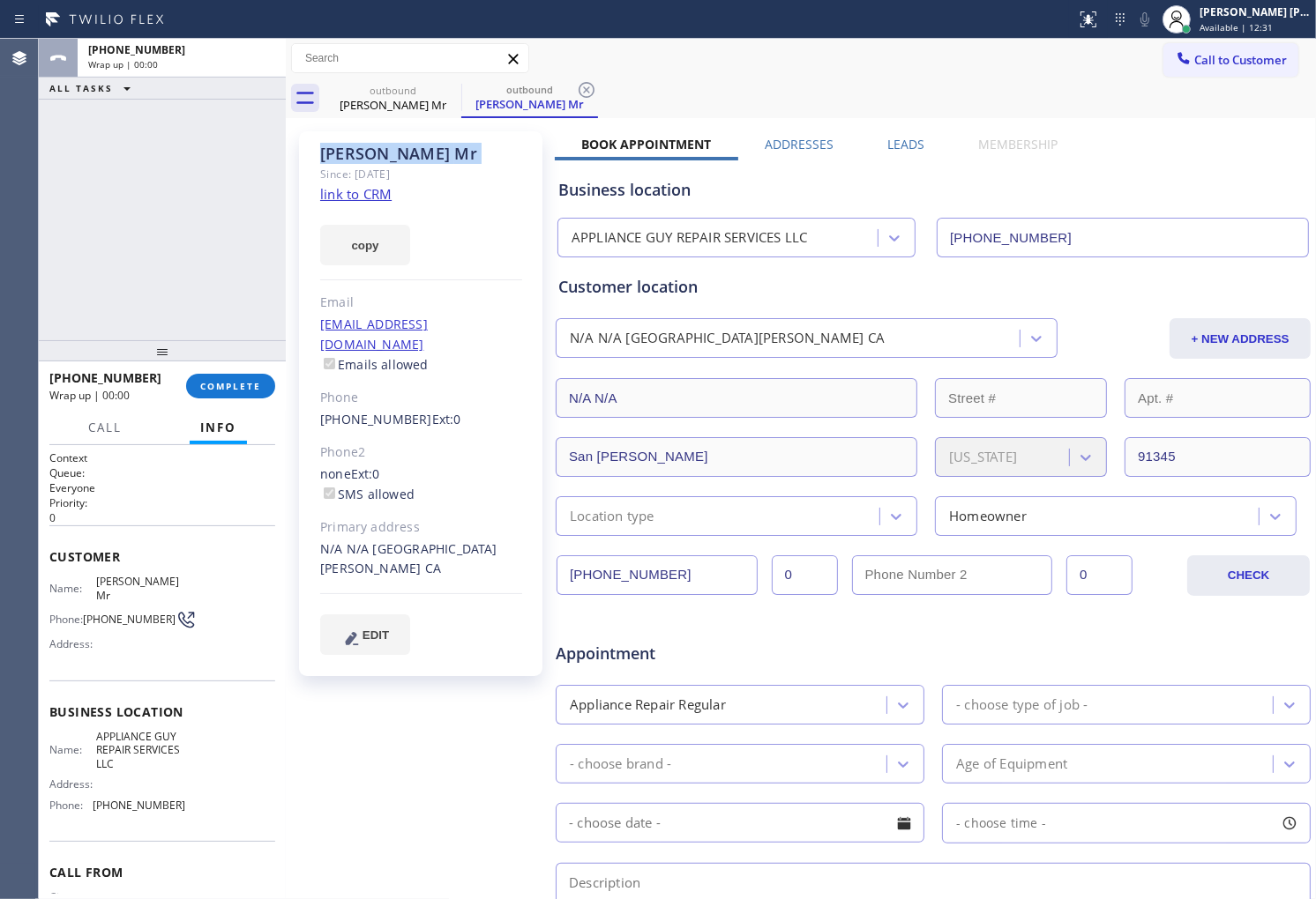
click at [899, 149] on label "Leads" at bounding box center [906, 144] width 37 height 16
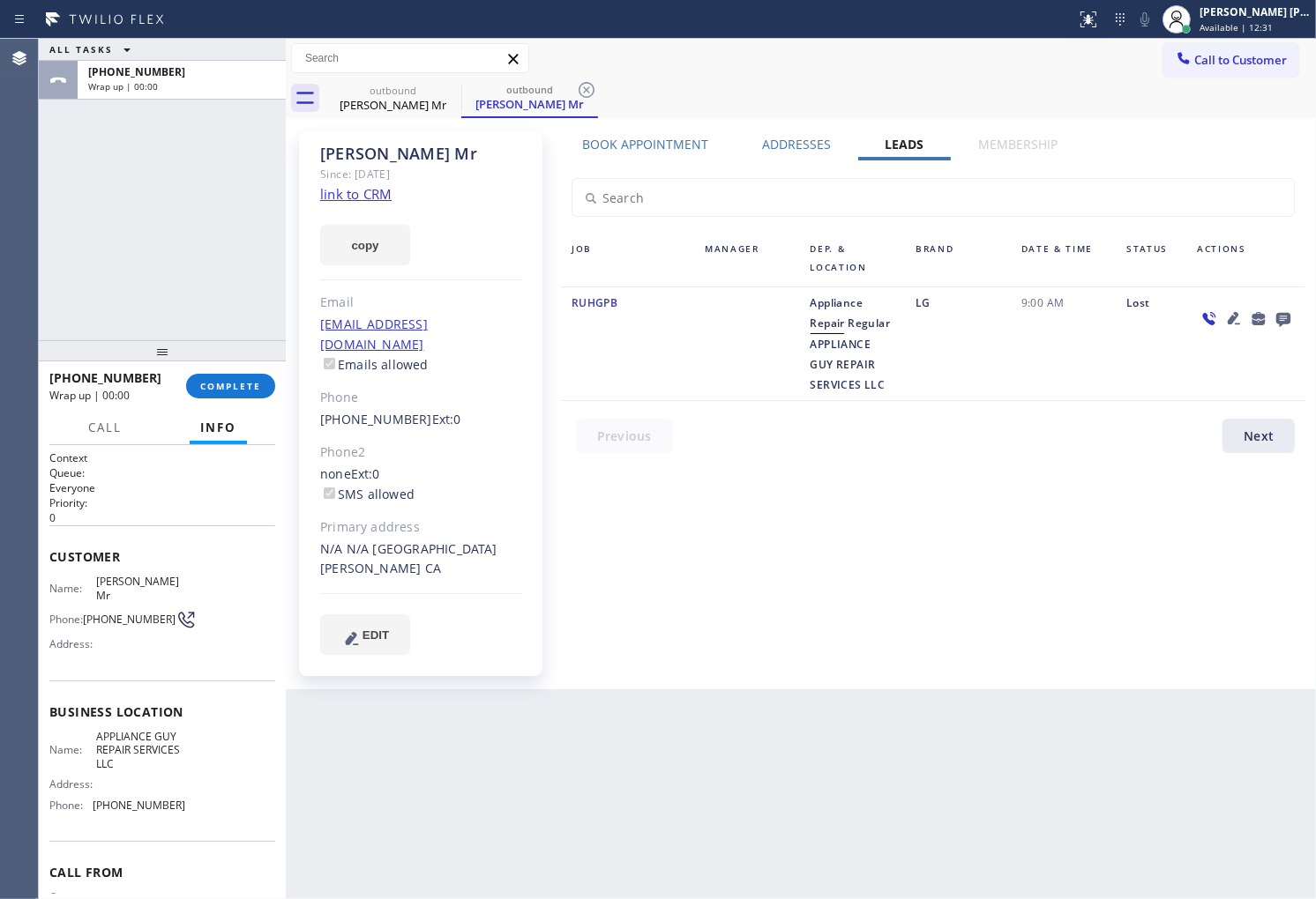
click at [1291, 315] on icon at bounding box center [1283, 318] width 21 height 22
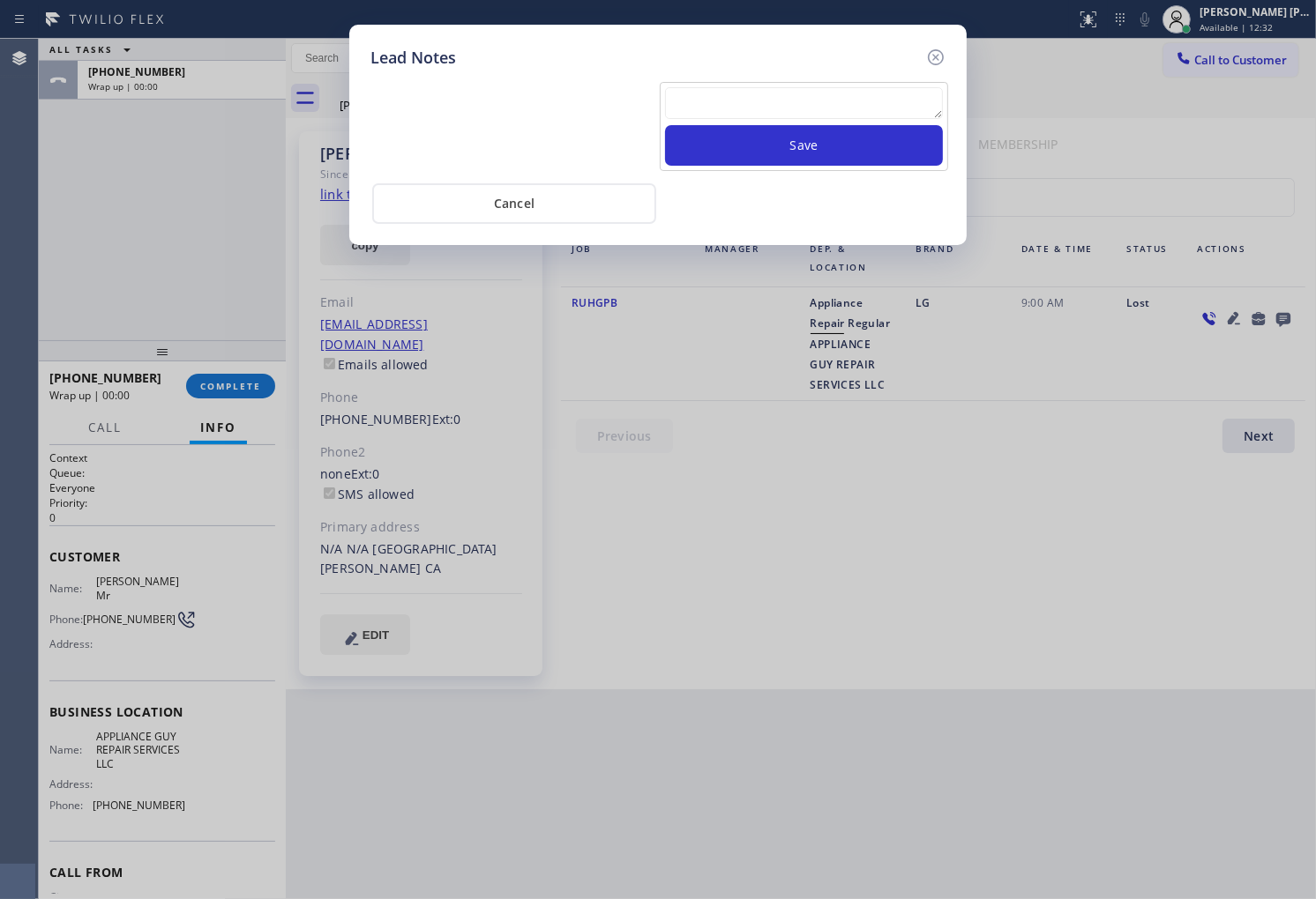
click at [792, 107] on textarea at bounding box center [804, 102] width 278 height 32
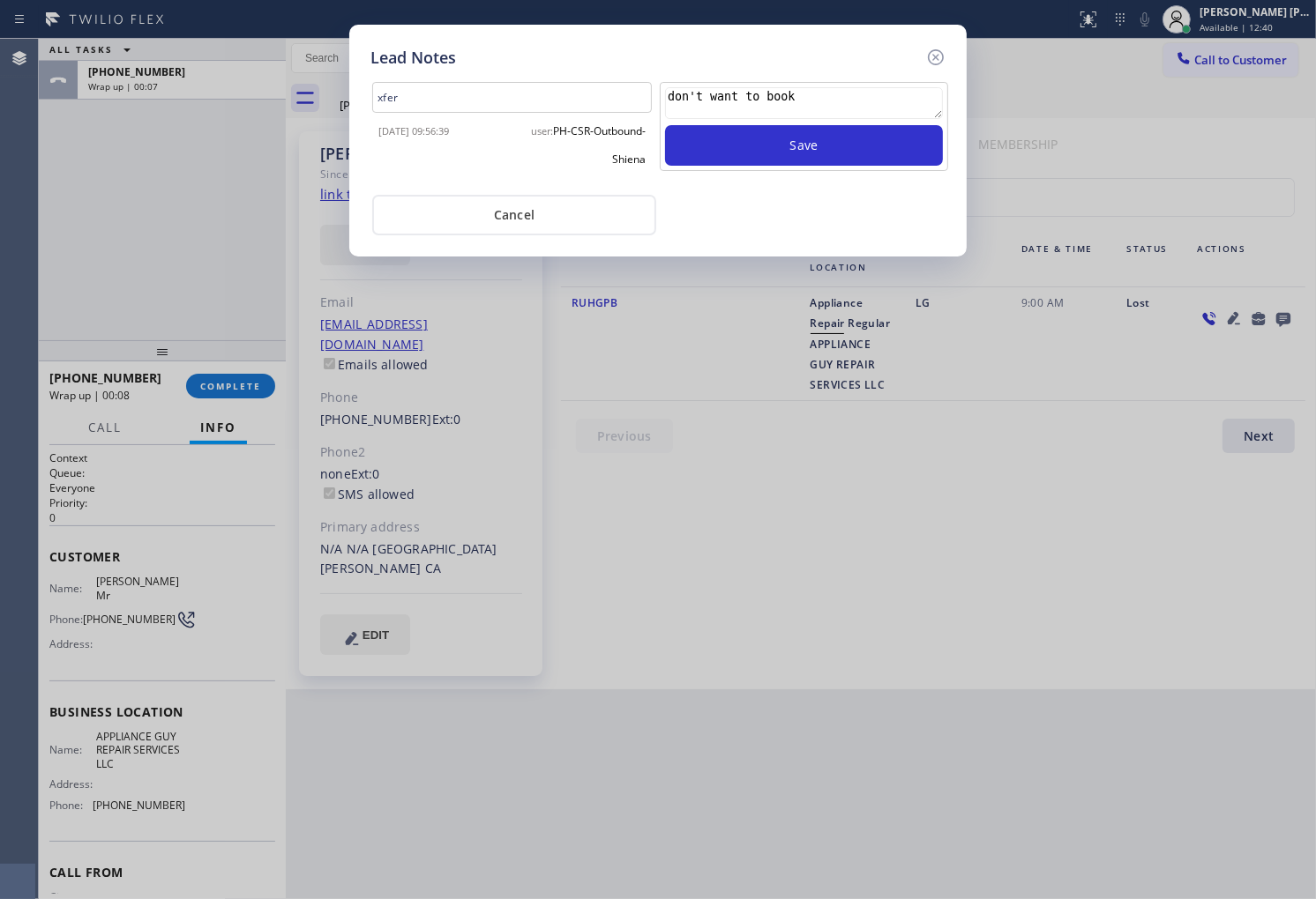
click at [755, 98] on textarea "don't want to book" at bounding box center [804, 102] width 278 height 32
type textarea "don't want to book"
click at [754, 146] on button "Save" at bounding box center [804, 146] width 278 height 41
click at [939, 53] on icon at bounding box center [936, 57] width 21 height 21
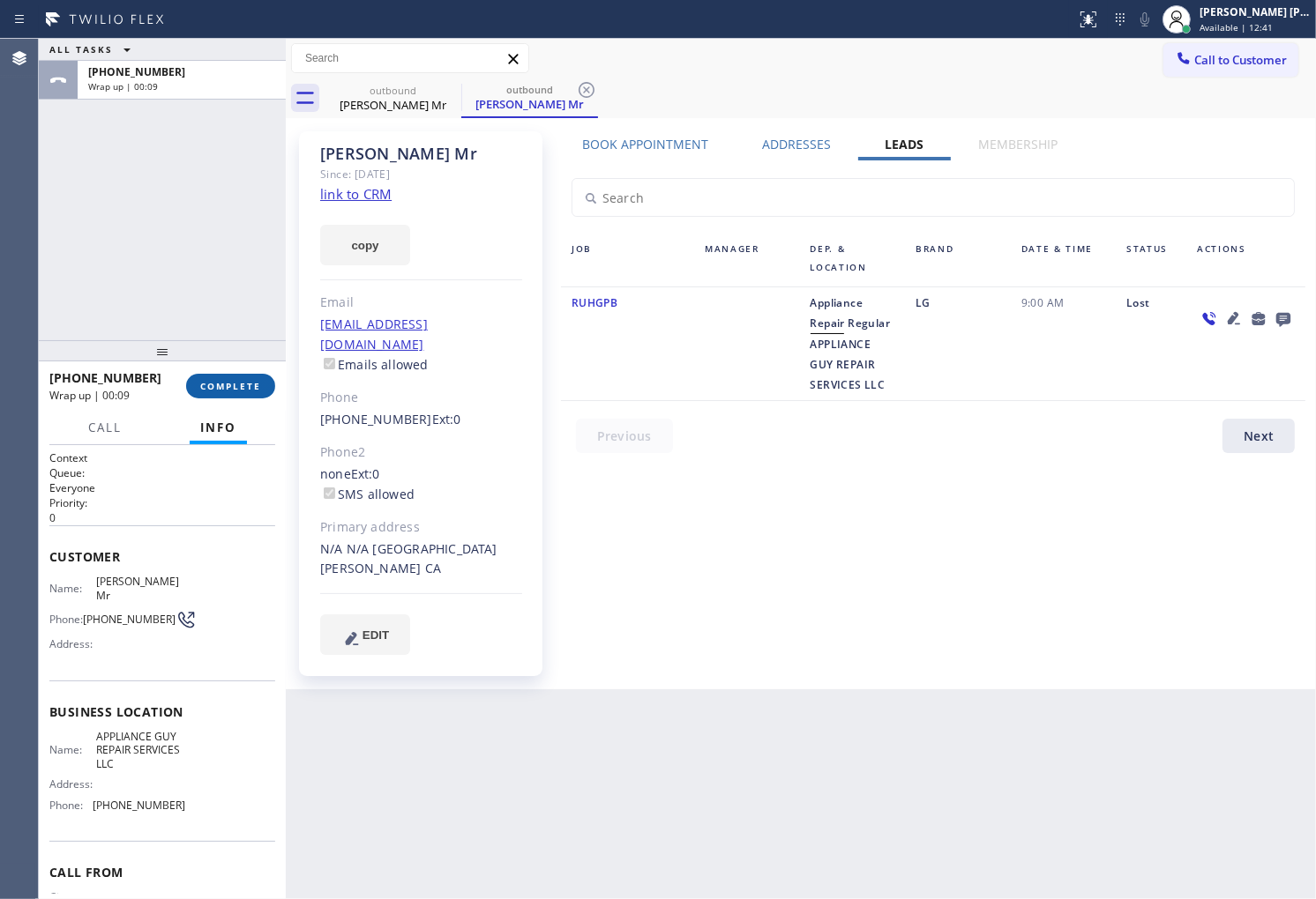
click at [216, 388] on span "COMPLETE" at bounding box center [230, 386] width 61 height 13
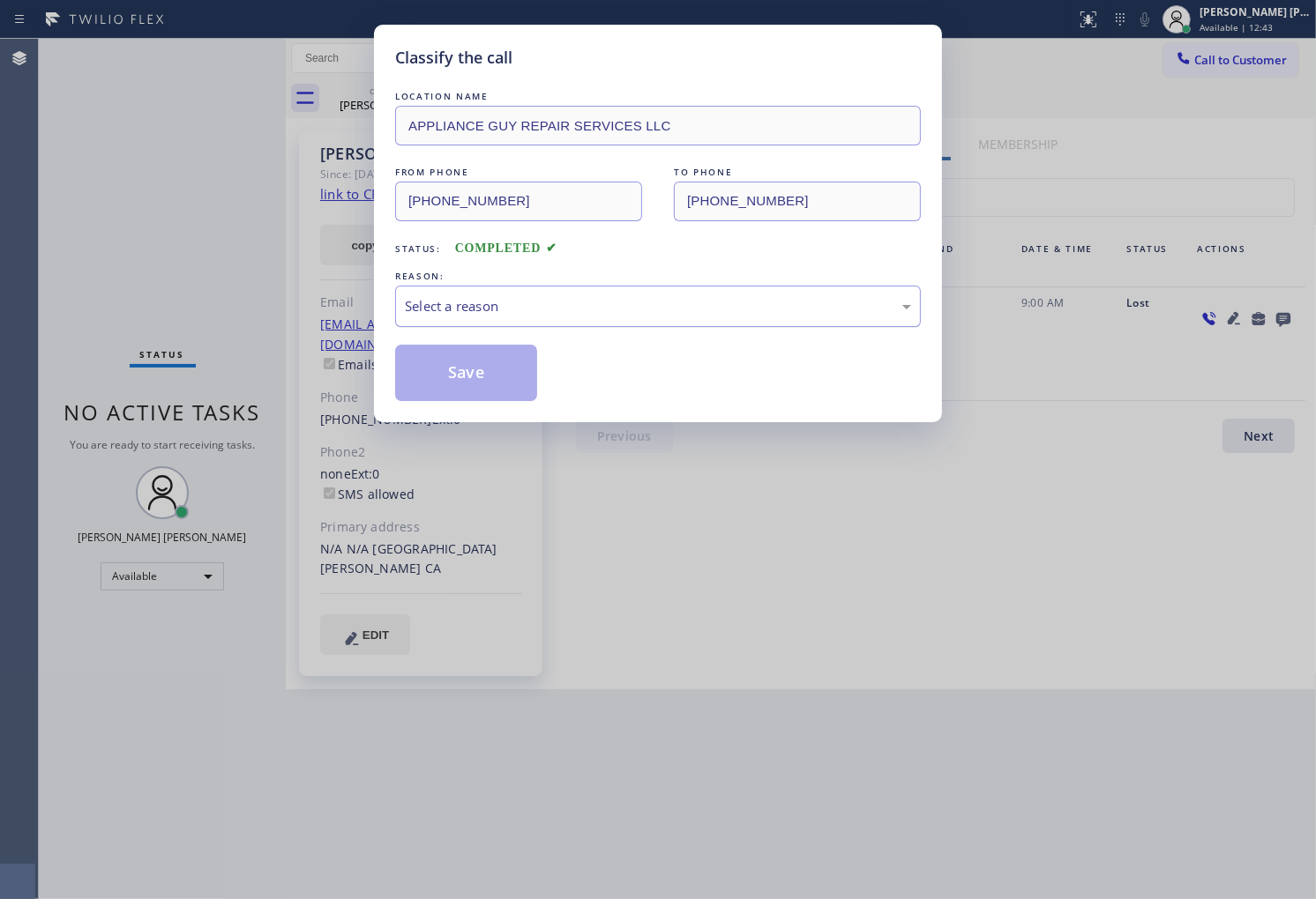
click at [541, 296] on div "Select a reason" at bounding box center [658, 306] width 507 height 20
drag, startPoint x: 491, startPoint y: 400, endPoint x: 486, endPoint y: 388, distance: 13.0
click at [490, 396] on button "Save" at bounding box center [466, 372] width 142 height 57
click at [486, 388] on button "Save" at bounding box center [466, 372] width 142 height 57
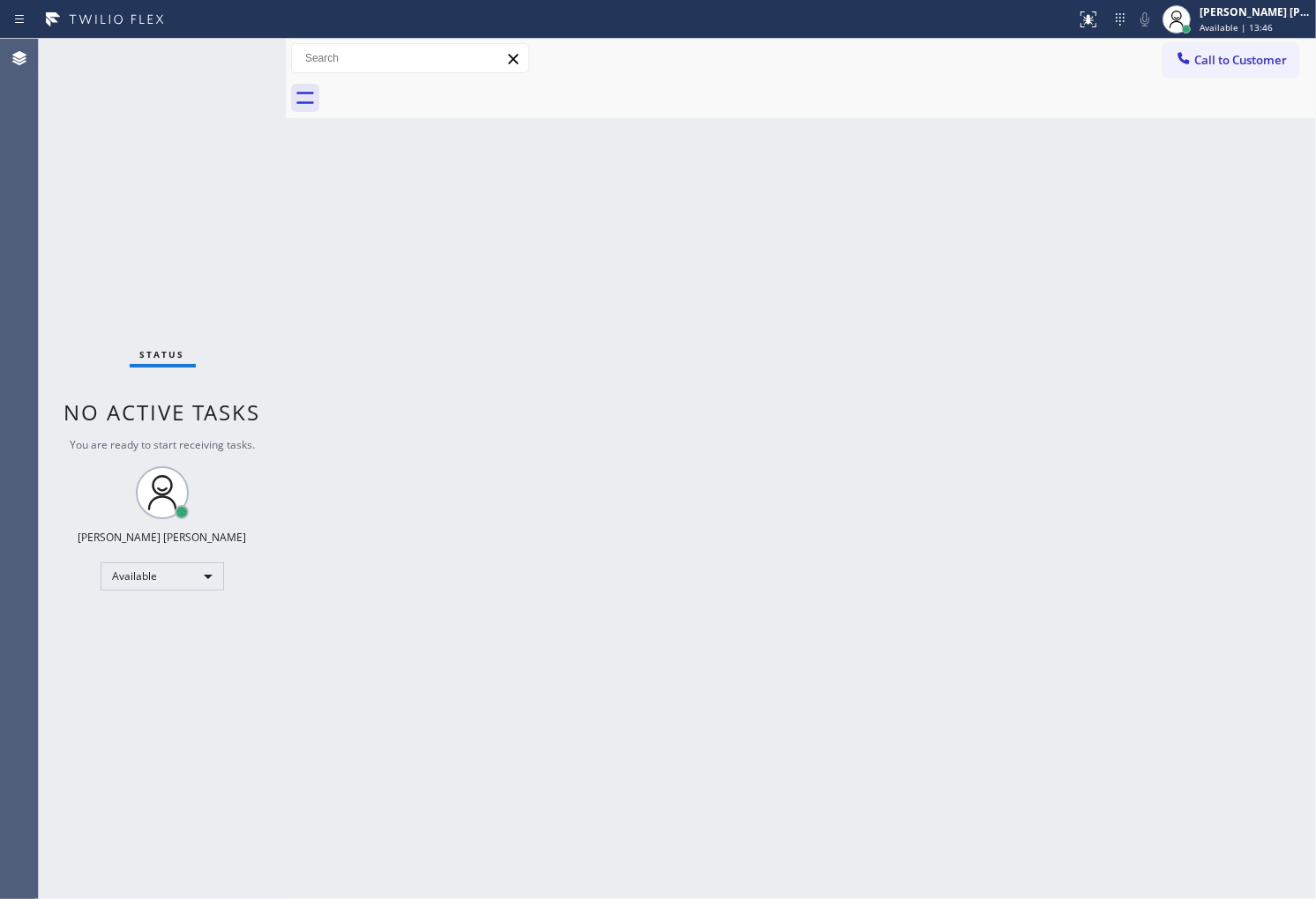
click at [76, 420] on span "No active tasks" at bounding box center [163, 412] width 197 height 29
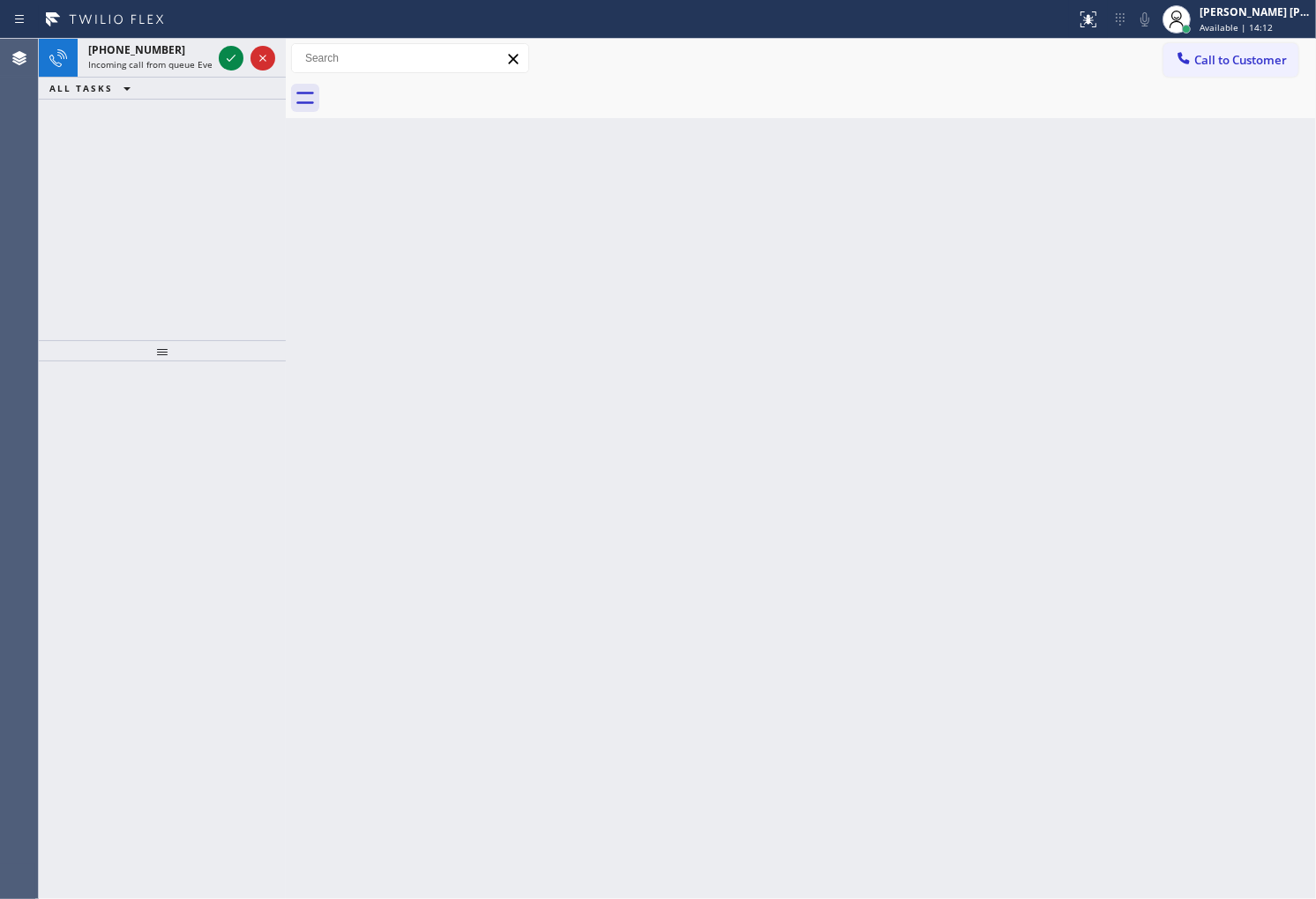
click at [146, 205] on div "+16264824203 Incoming call from queue Everybody ALL TASKS ALL TASKS ACTIVE TASK…" at bounding box center [162, 189] width 247 height 302
click at [233, 55] on icon at bounding box center [232, 58] width 21 height 21
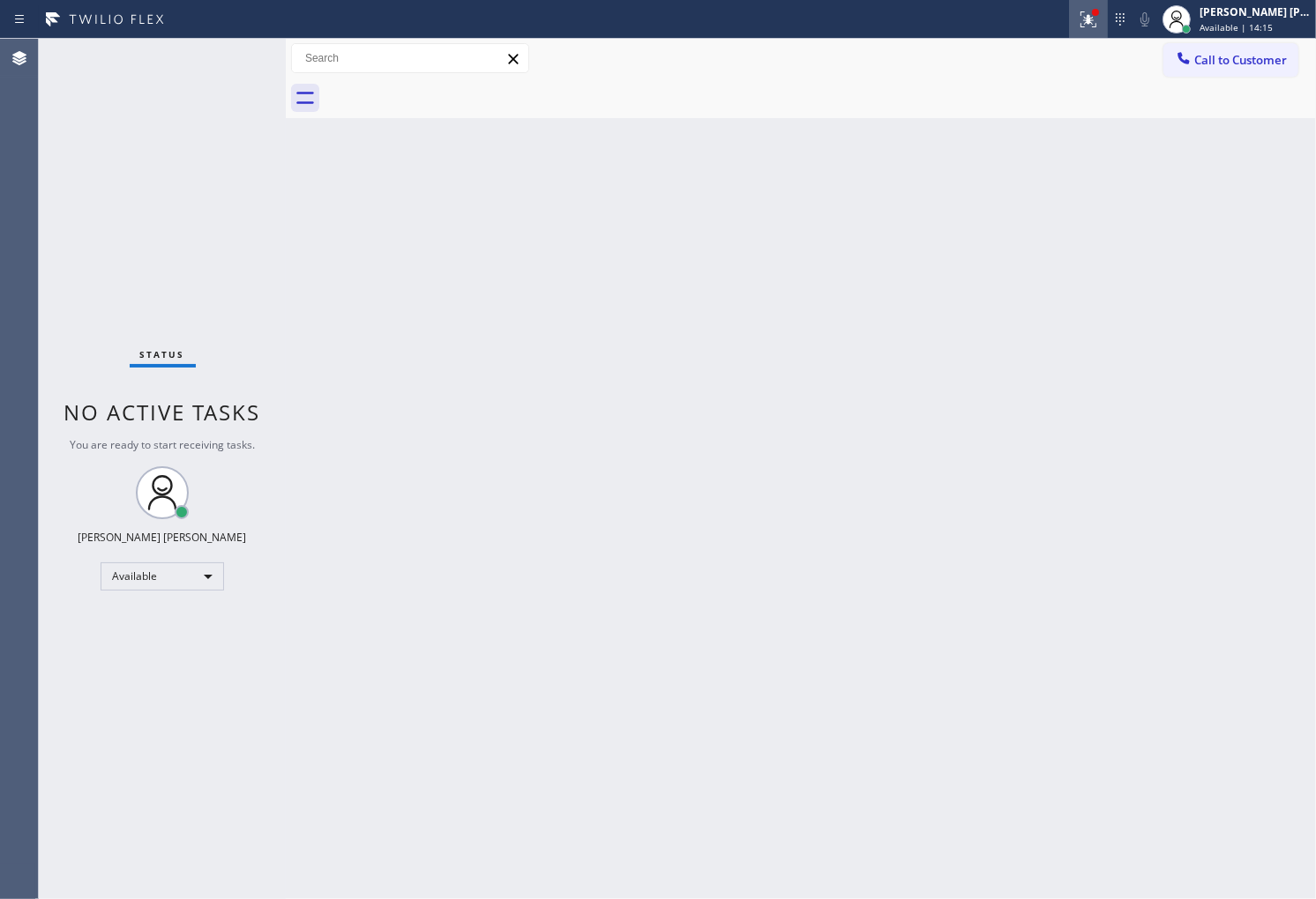
click at [1090, 14] on div at bounding box center [1088, 19] width 39 height 21
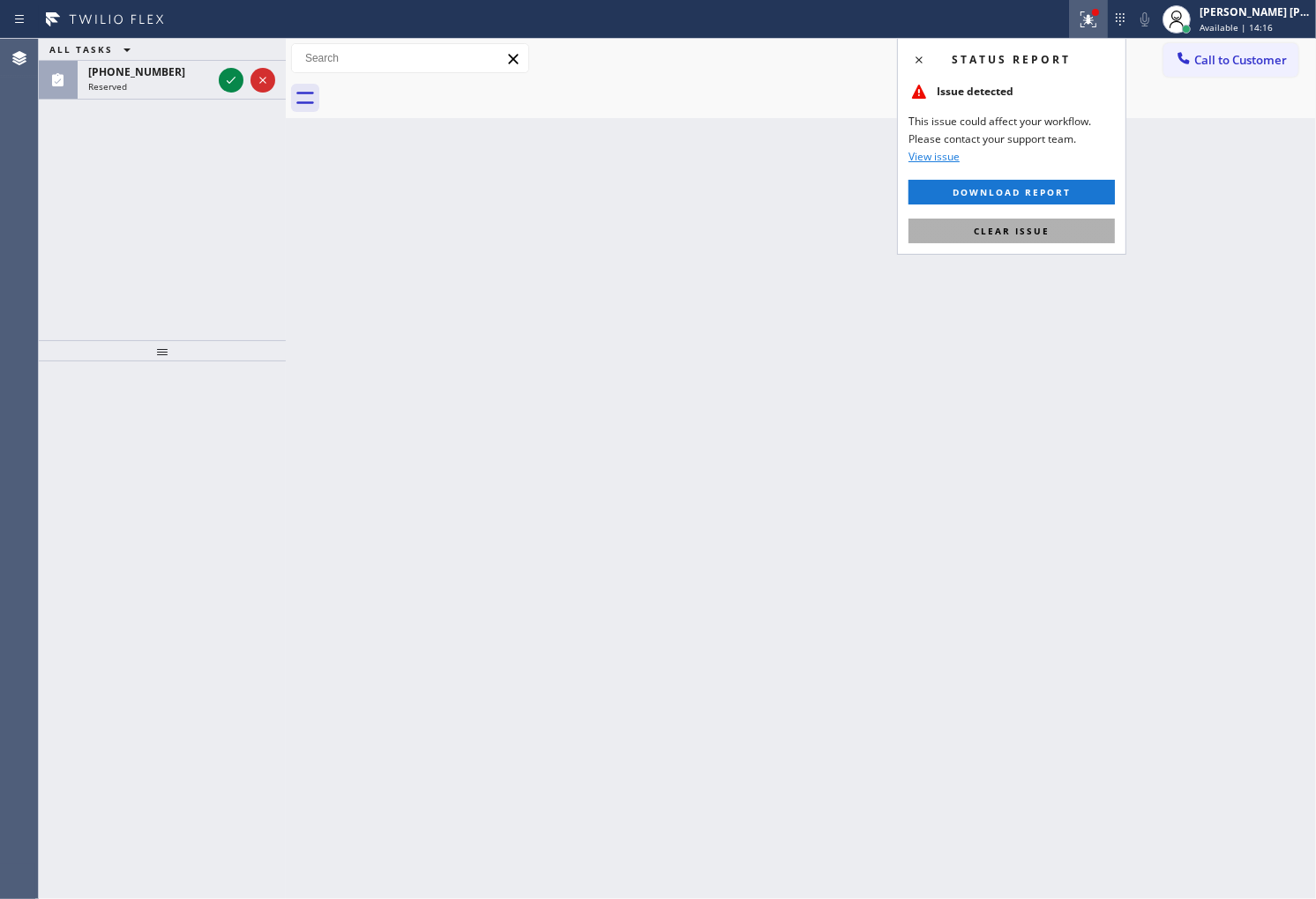
click at [1023, 234] on span "Clear issue" at bounding box center [1011, 231] width 76 height 13
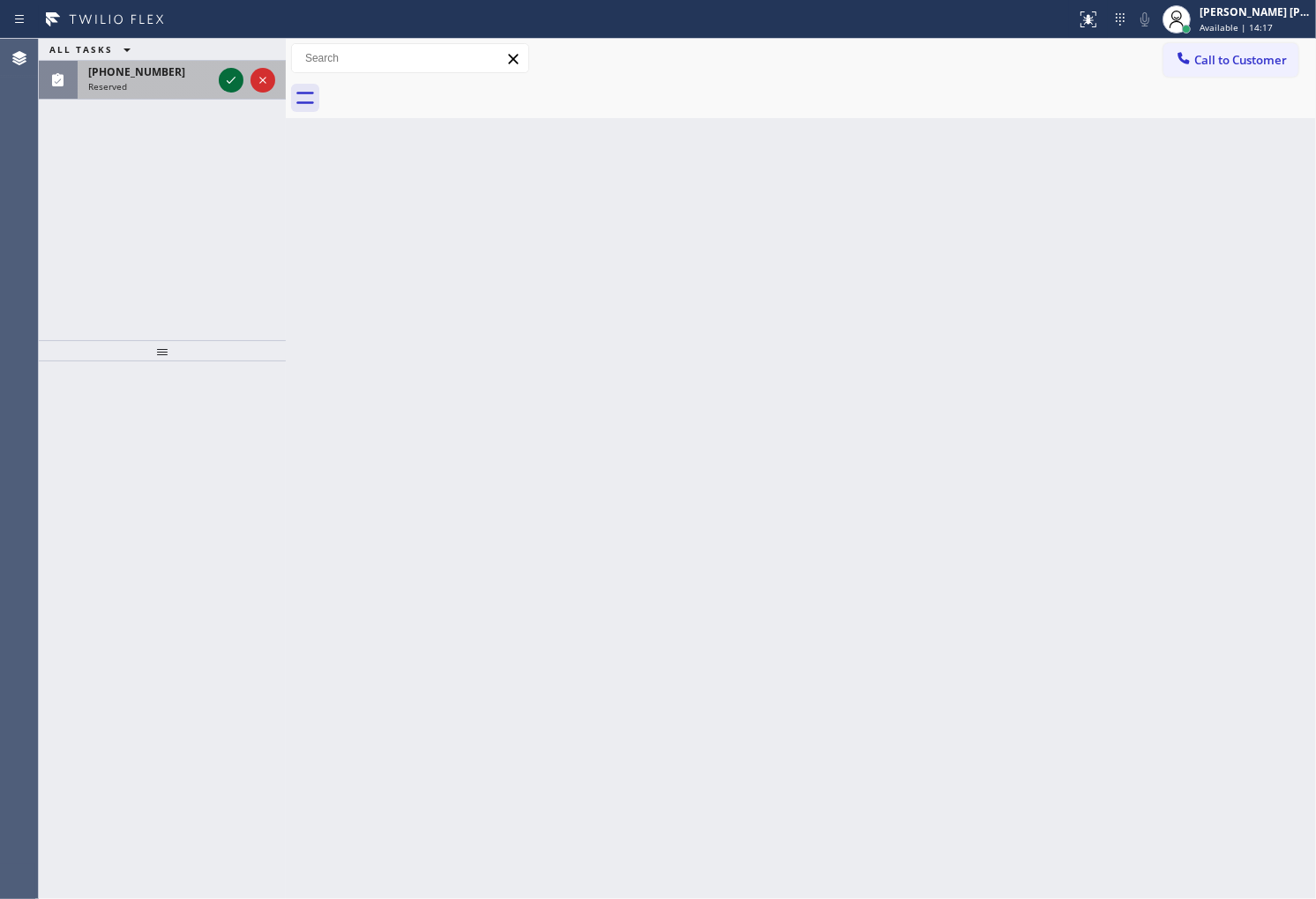
click at [233, 83] on icon at bounding box center [232, 80] width 21 height 21
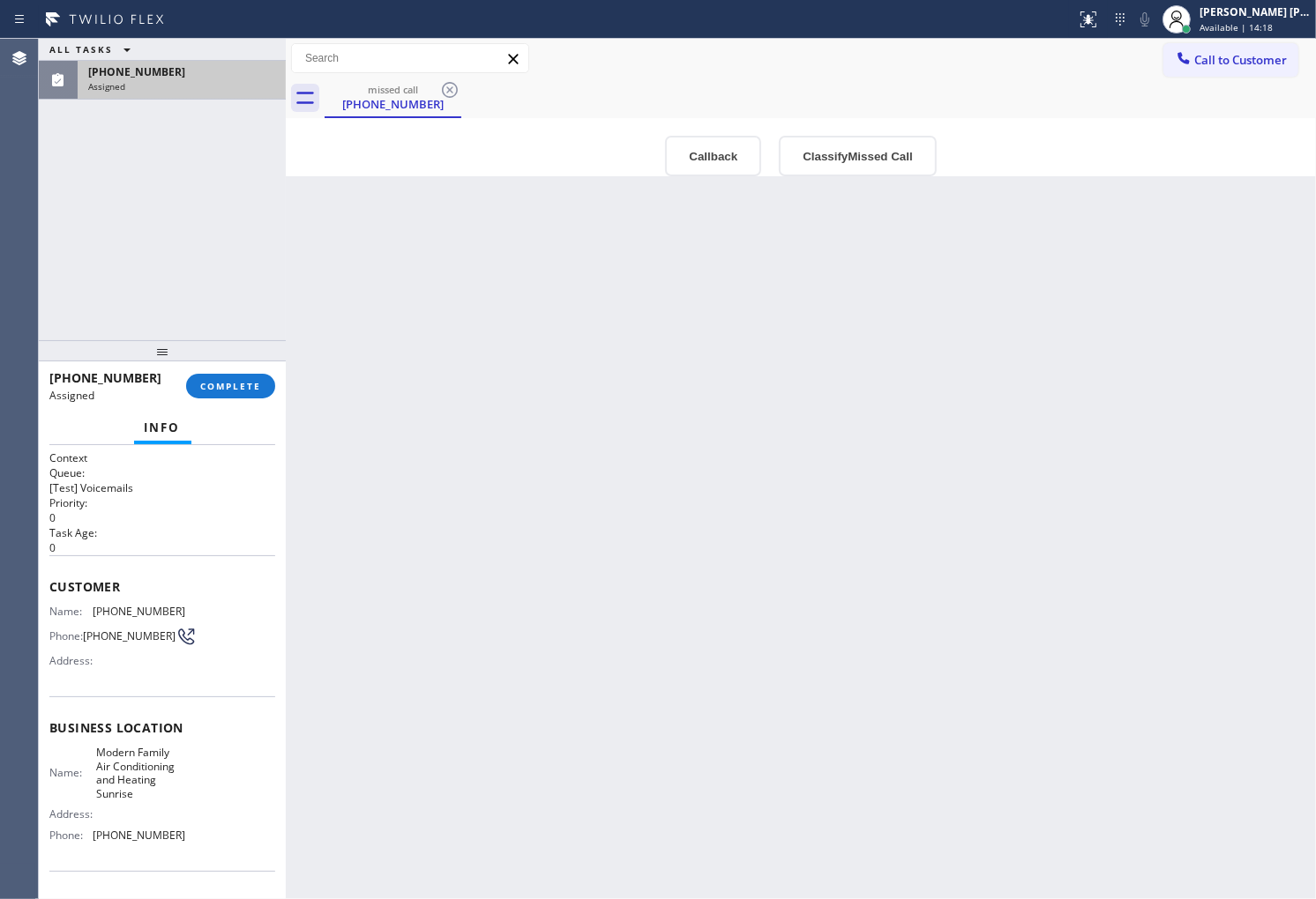
type input "(954) 799-4888"
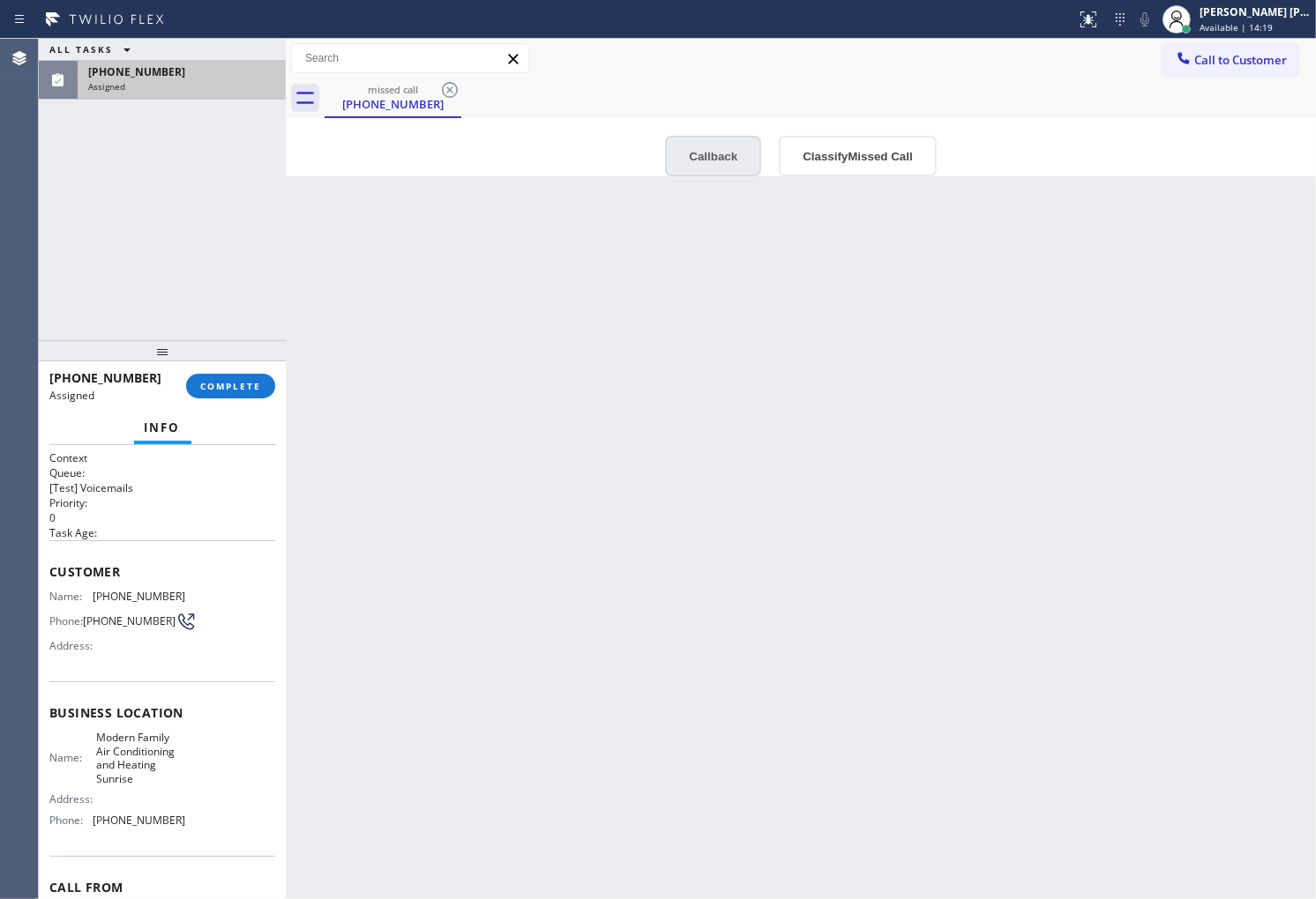
click at [733, 149] on button "Callback" at bounding box center [713, 156] width 96 height 41
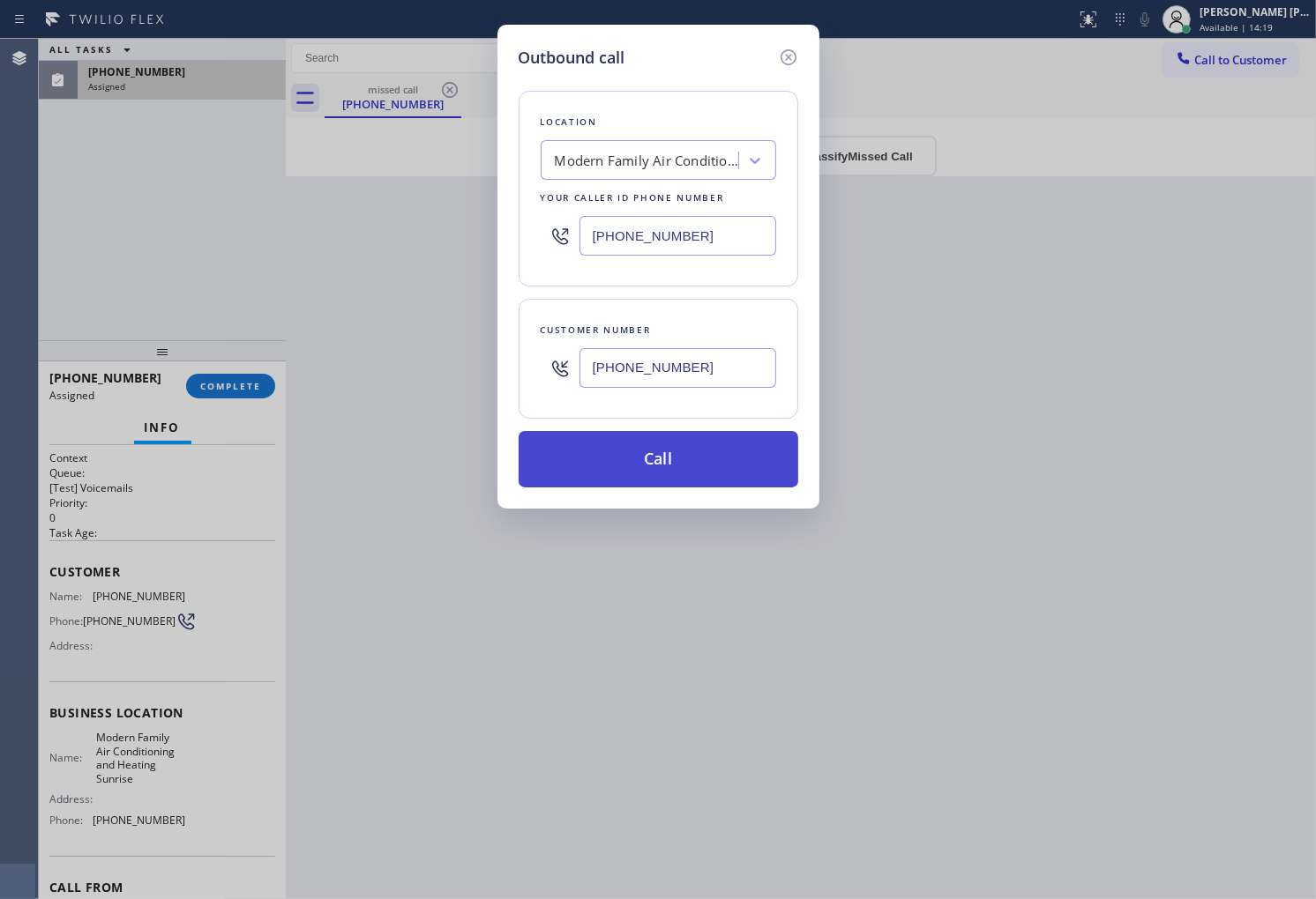
click at [631, 459] on button "Call" at bounding box center [658, 459] width 280 height 57
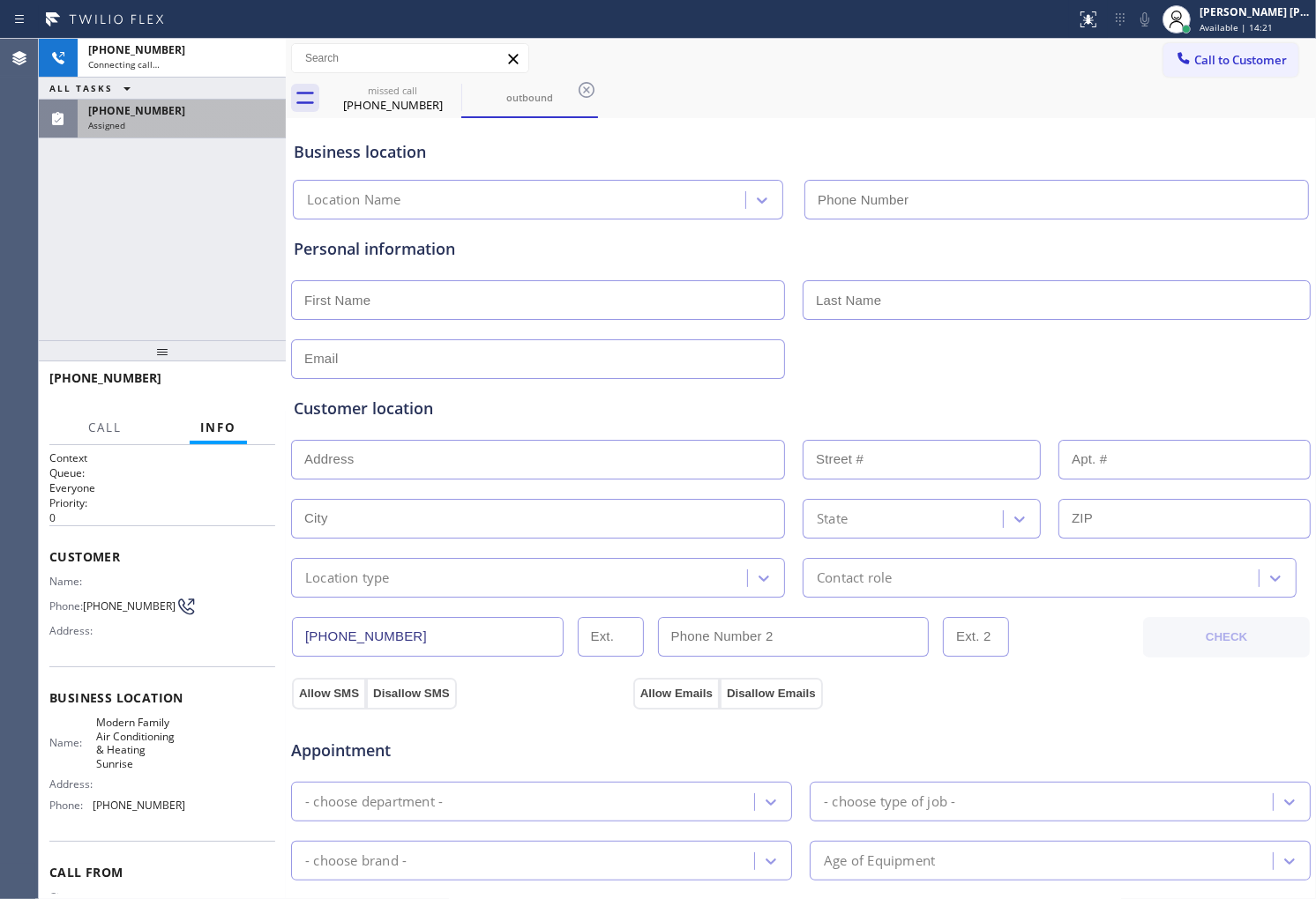
type input "(954) 799-4888"
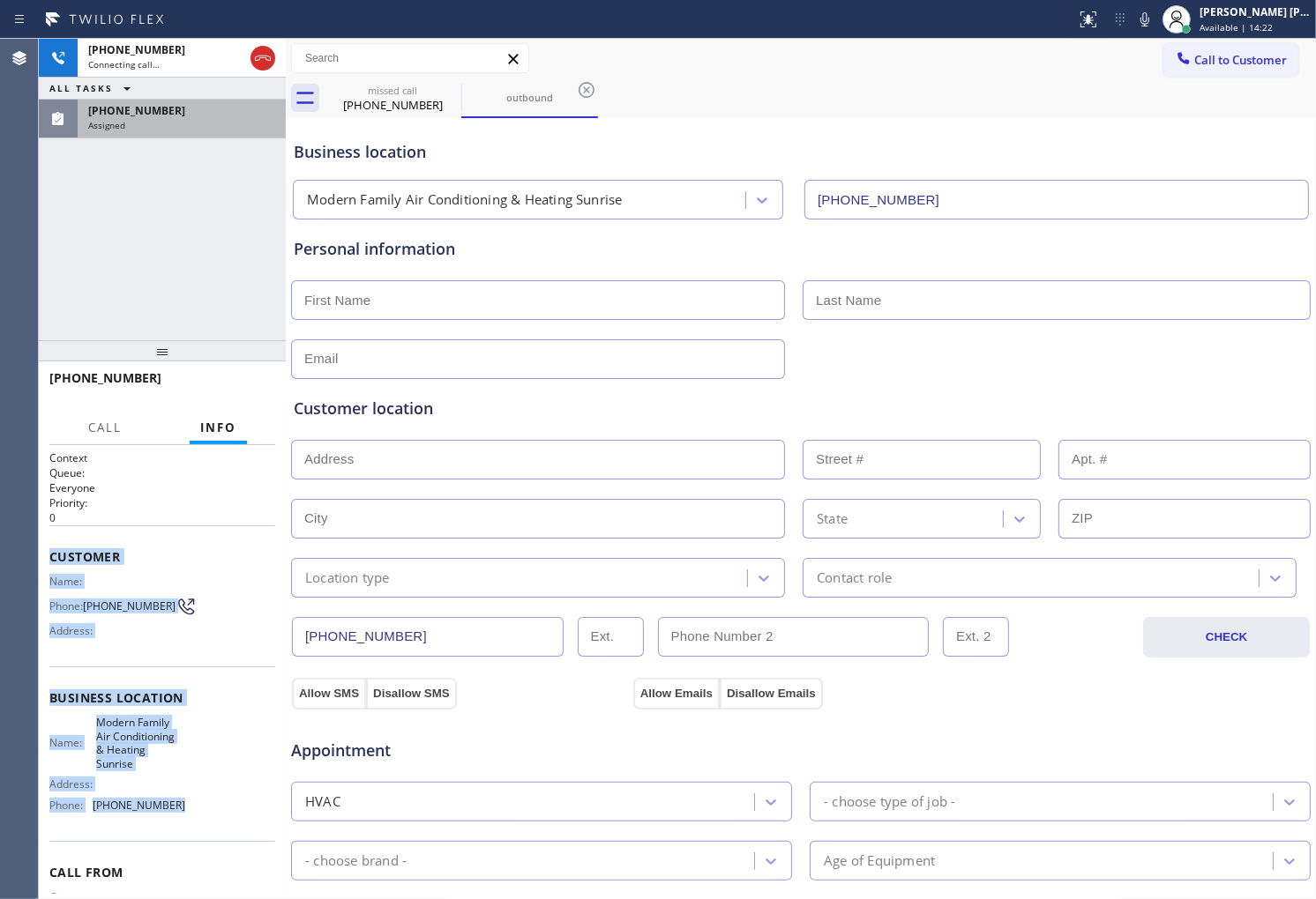
drag, startPoint x: 48, startPoint y: 551, endPoint x: 173, endPoint y: 813, distance: 290.3
click at [173, 813] on div "Context Queue: Everyone Priority: 0 Customer Name: Phone: (954) 569-7975 Addres…" at bounding box center [162, 712] width 226 height 524
click at [200, 110] on div "(954) 569-7975" at bounding box center [181, 111] width 187 height 15
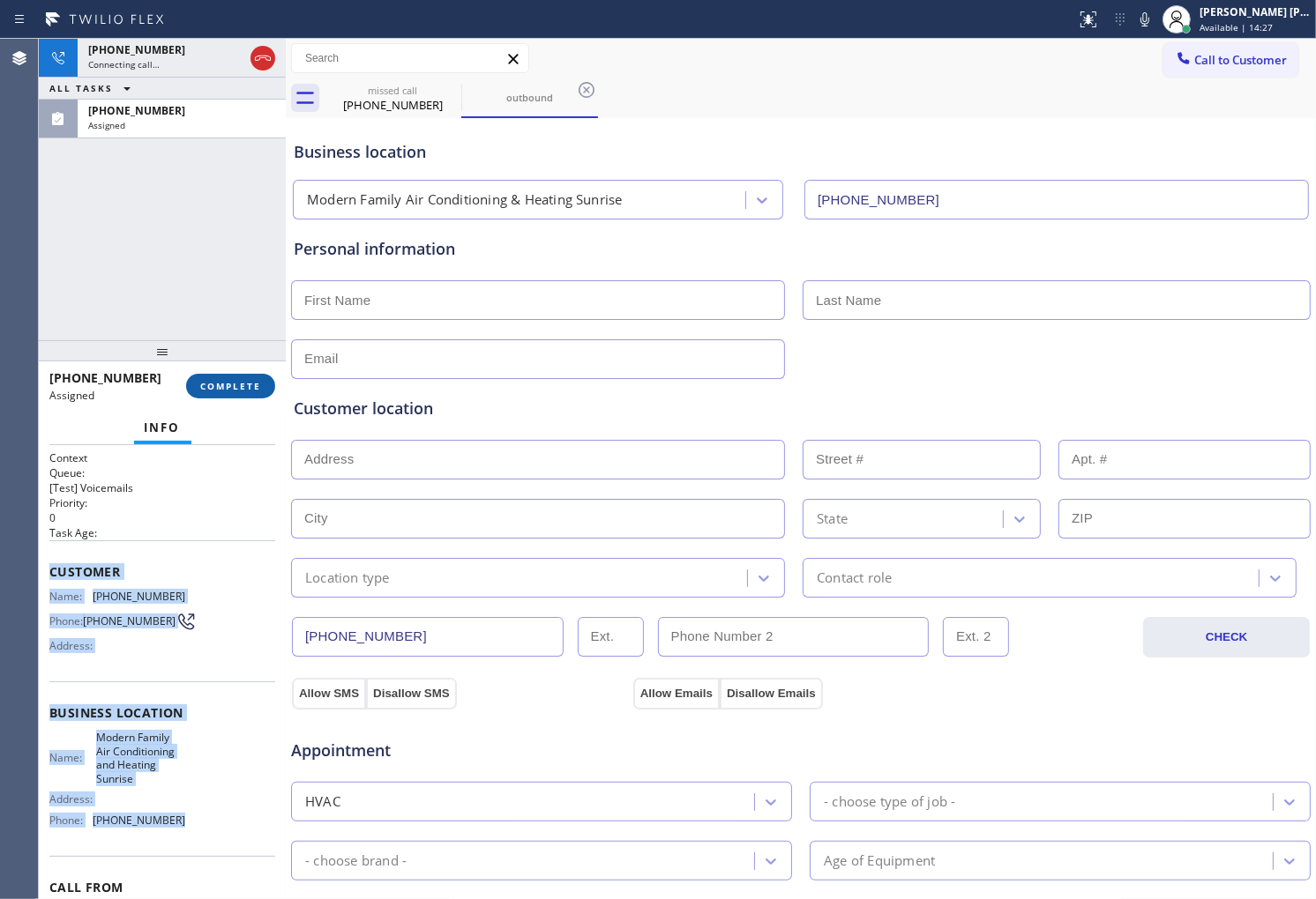
click at [213, 388] on span "COMPLETE" at bounding box center [230, 386] width 61 height 13
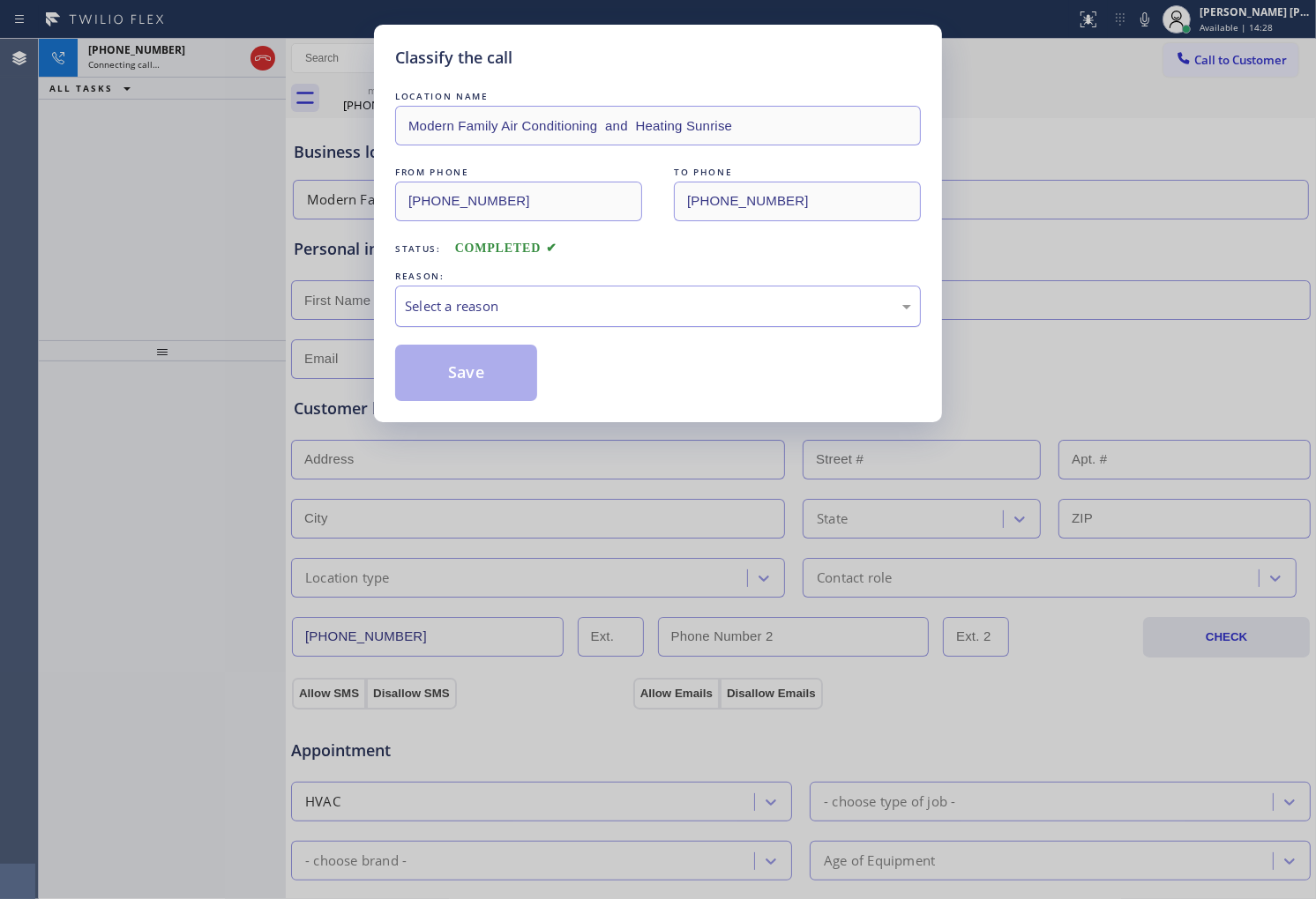
click at [471, 298] on div "Select a reason" at bounding box center [658, 306] width 507 height 20
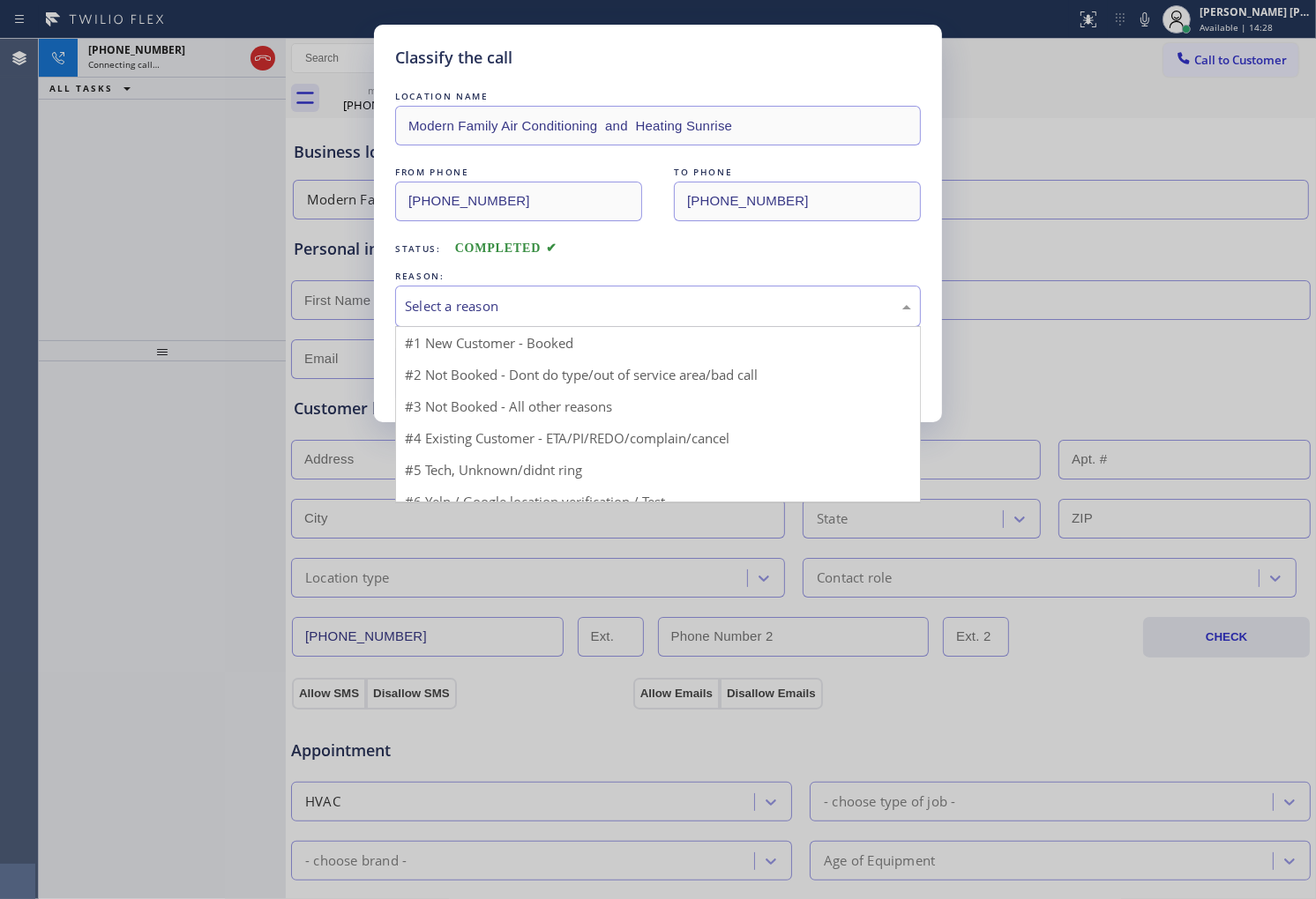
click at [471, 298] on div "Select a reason" at bounding box center [658, 306] width 507 height 20
click at [479, 315] on div "Select a reason" at bounding box center [658, 306] width 507 height 20
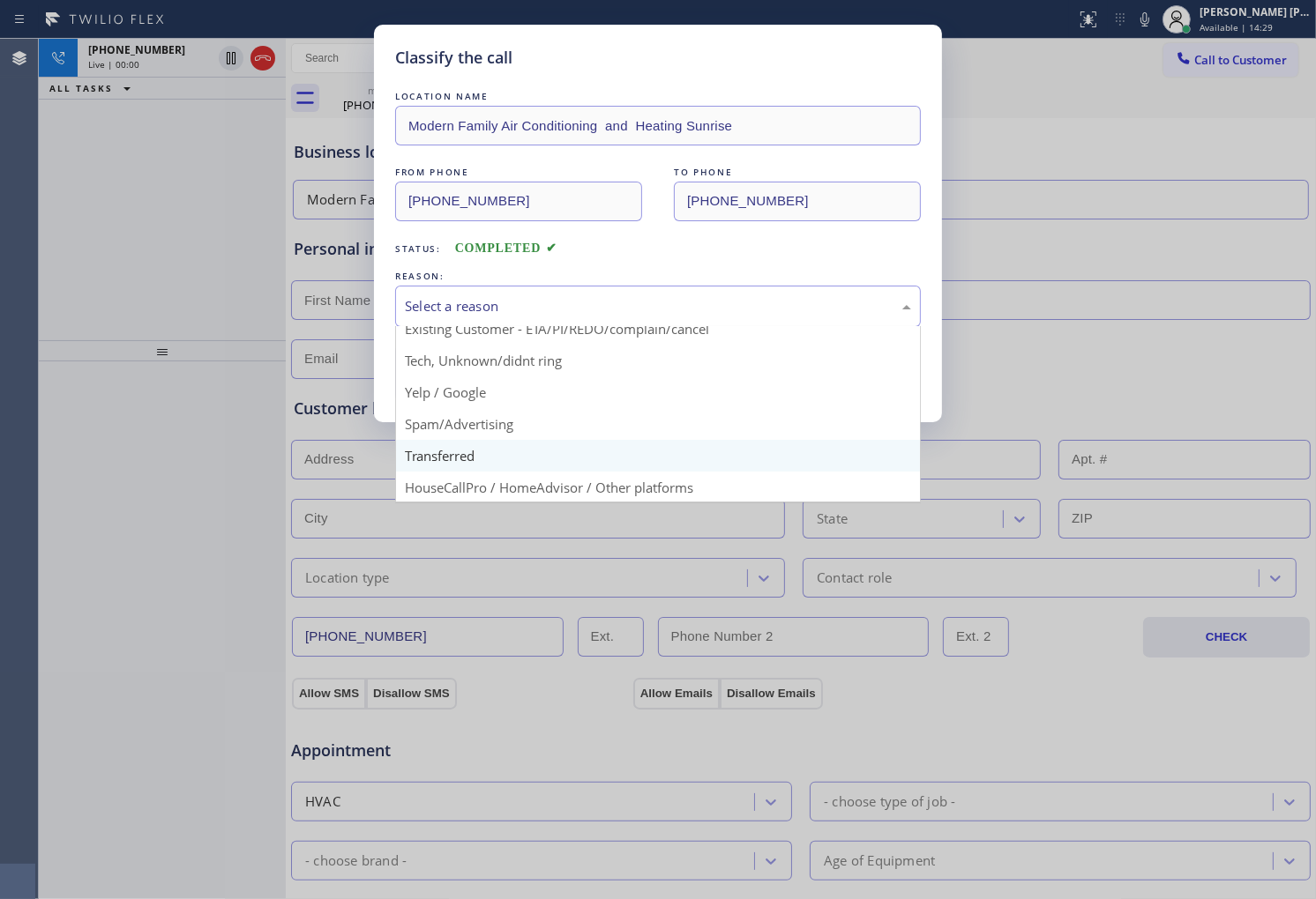
scroll to position [97, 0]
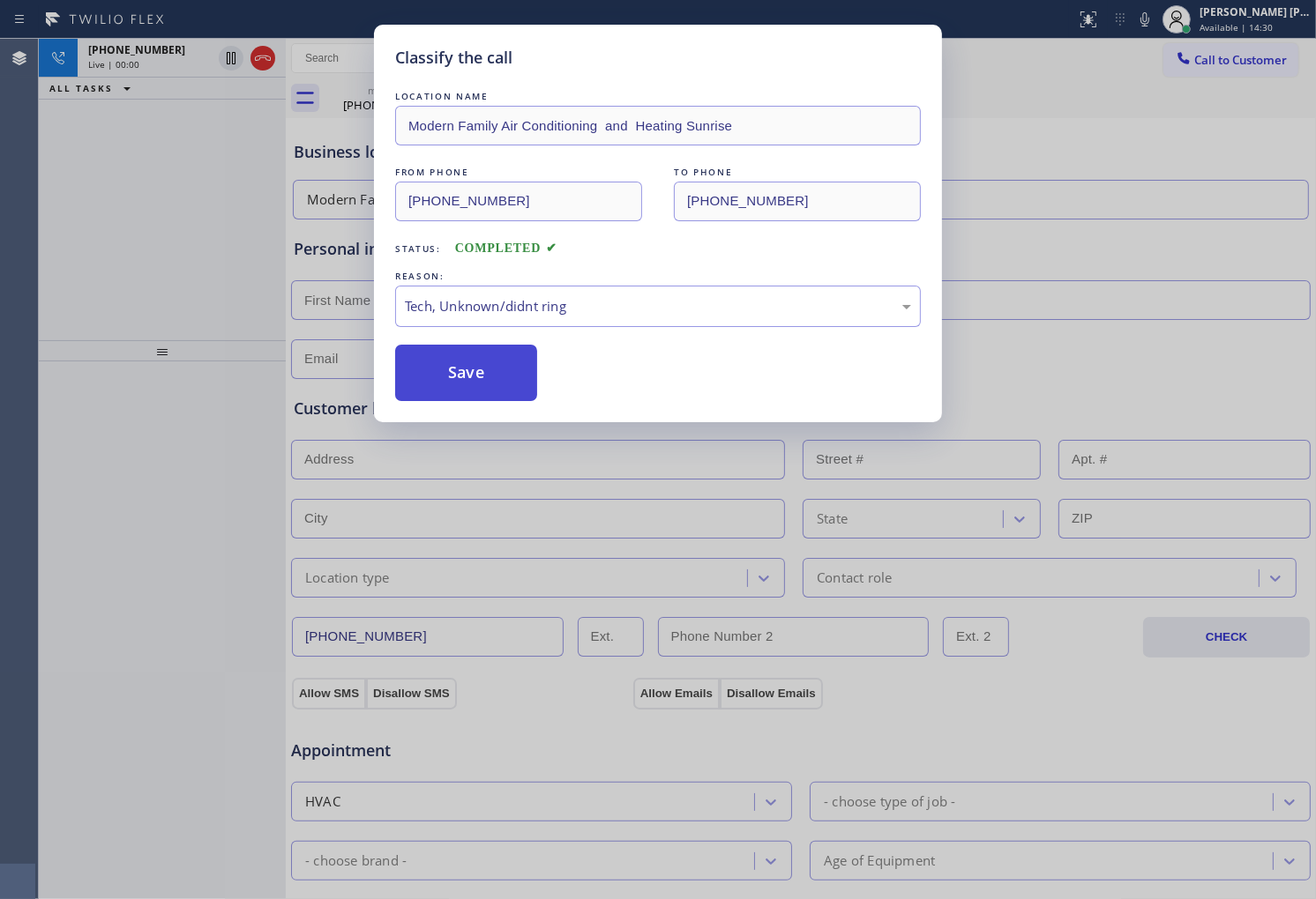
click at [462, 357] on button "Save" at bounding box center [466, 372] width 142 height 57
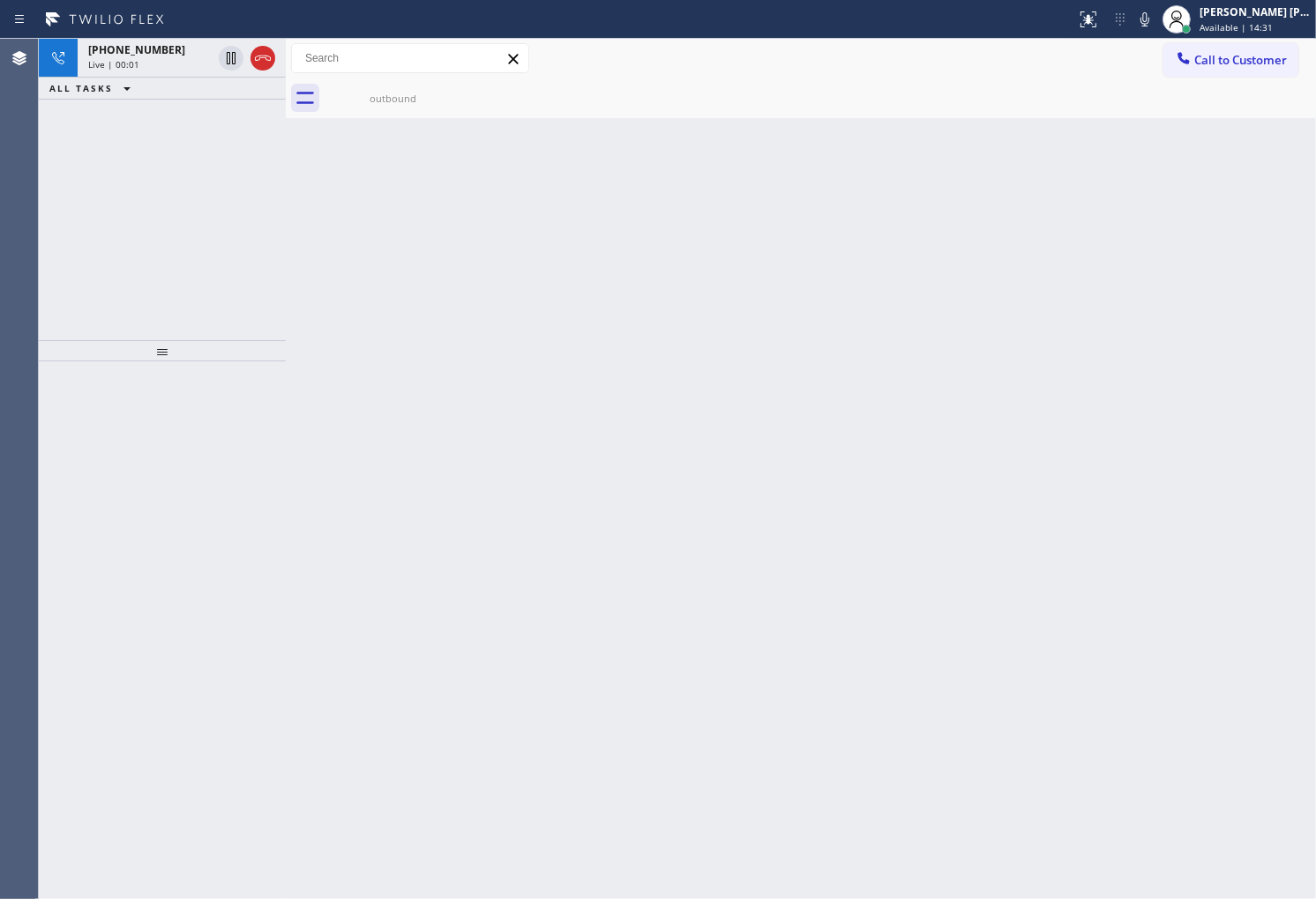
click at [262, 59] on icon at bounding box center [262, 58] width 21 height 21
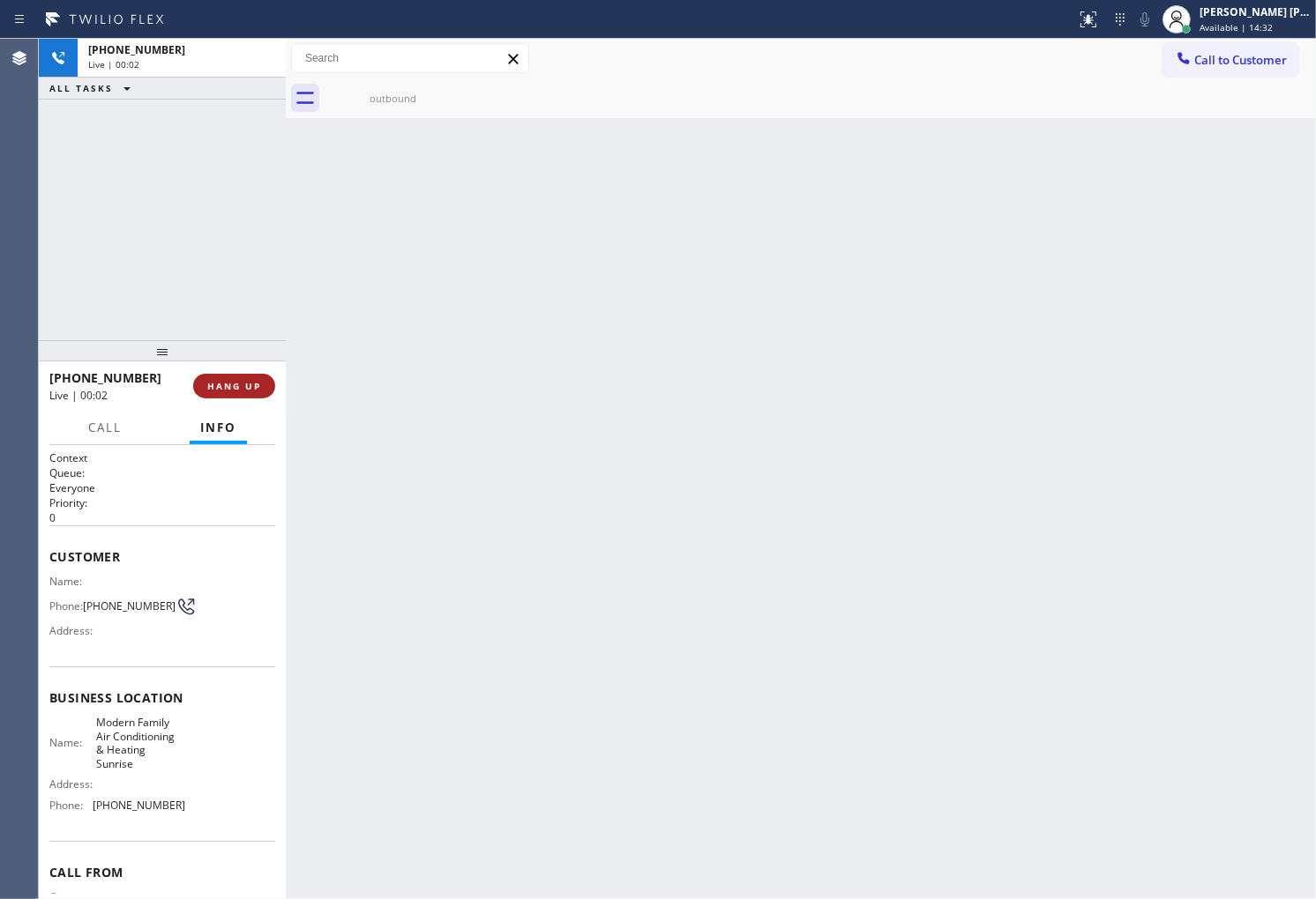
click at [249, 375] on button "HANG UP" at bounding box center [233, 387] width 82 height 25
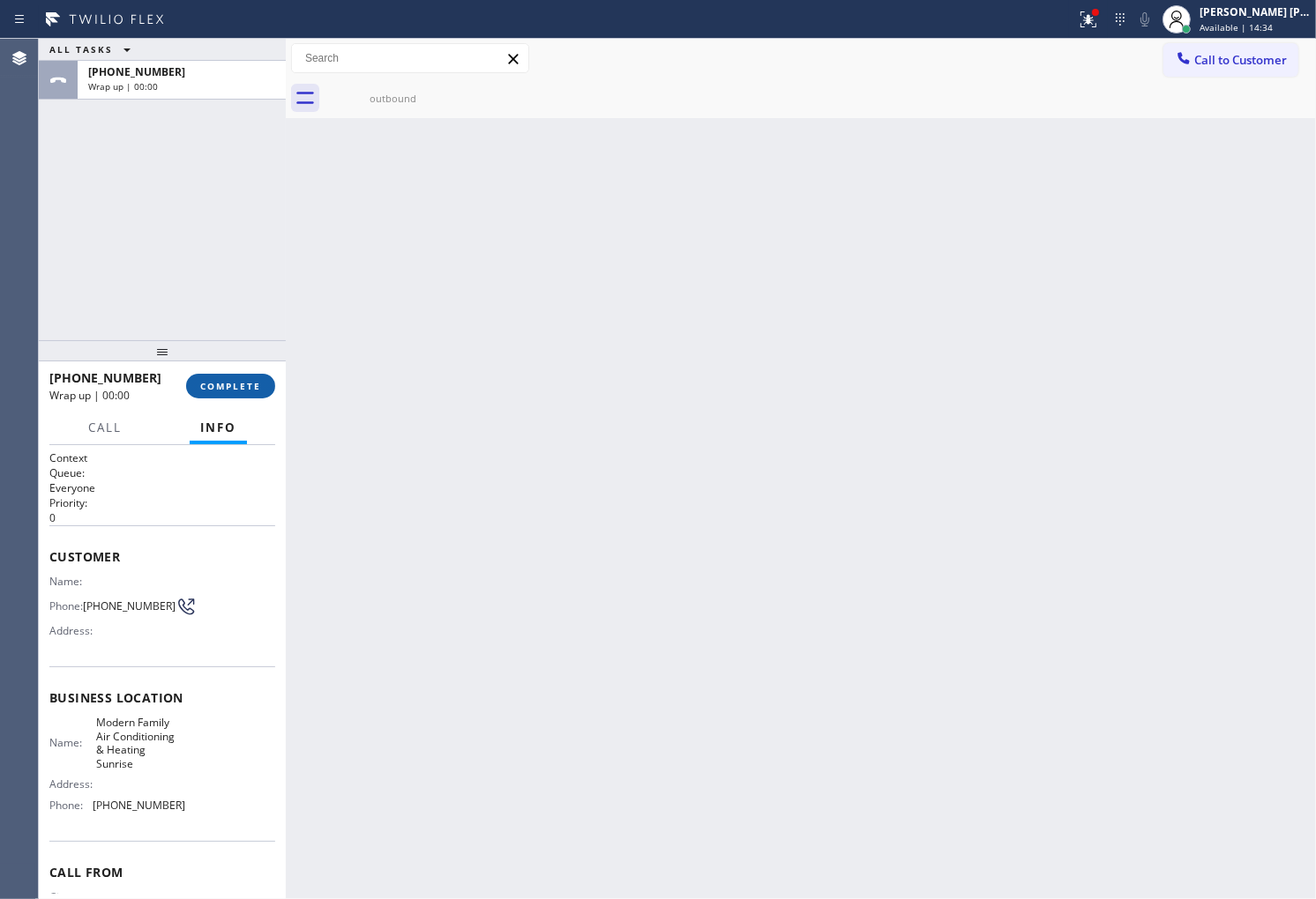
click at [247, 380] on span "COMPLETE" at bounding box center [230, 386] width 61 height 13
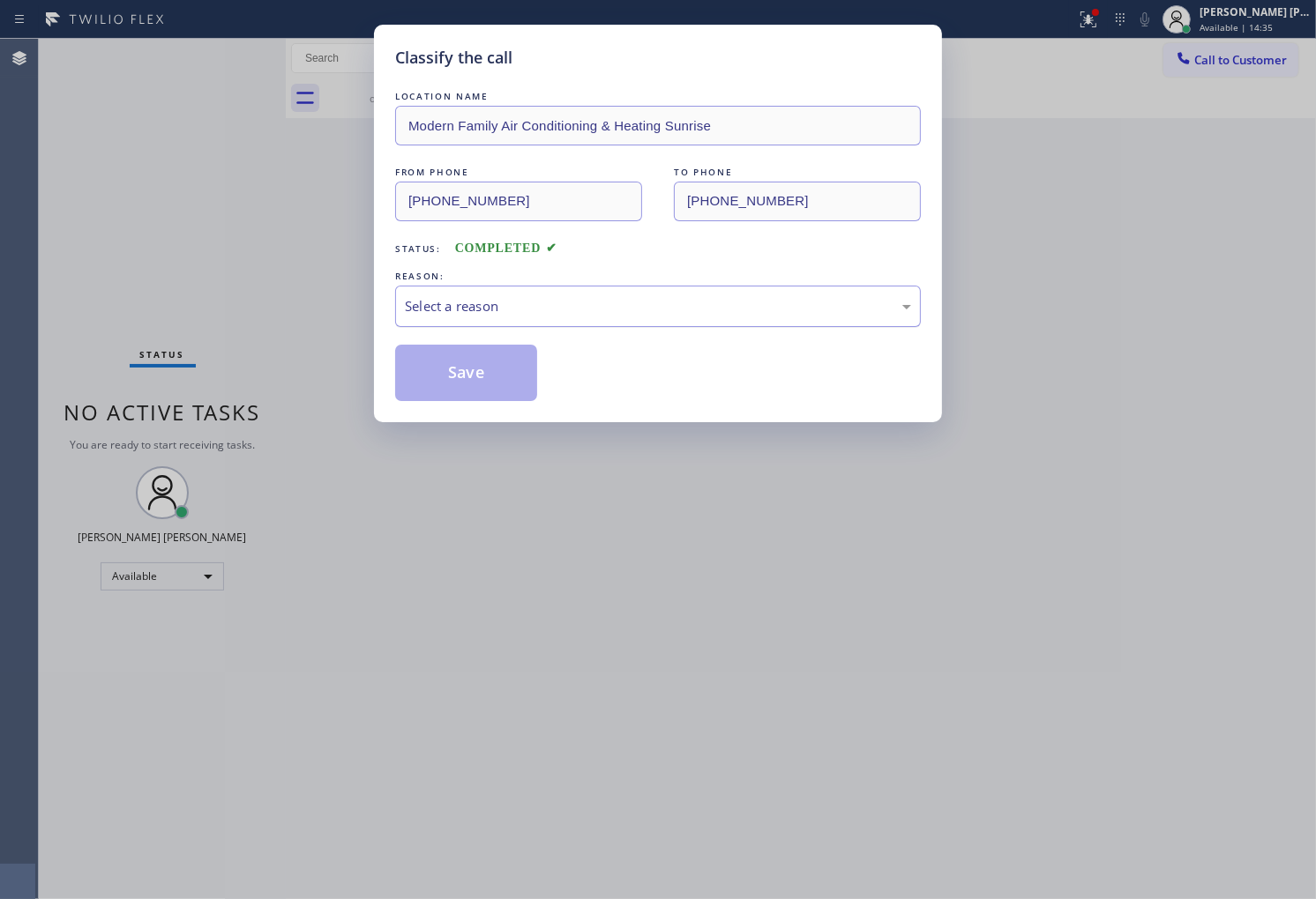
click at [534, 297] on div "Select a reason" at bounding box center [658, 306] width 507 height 20
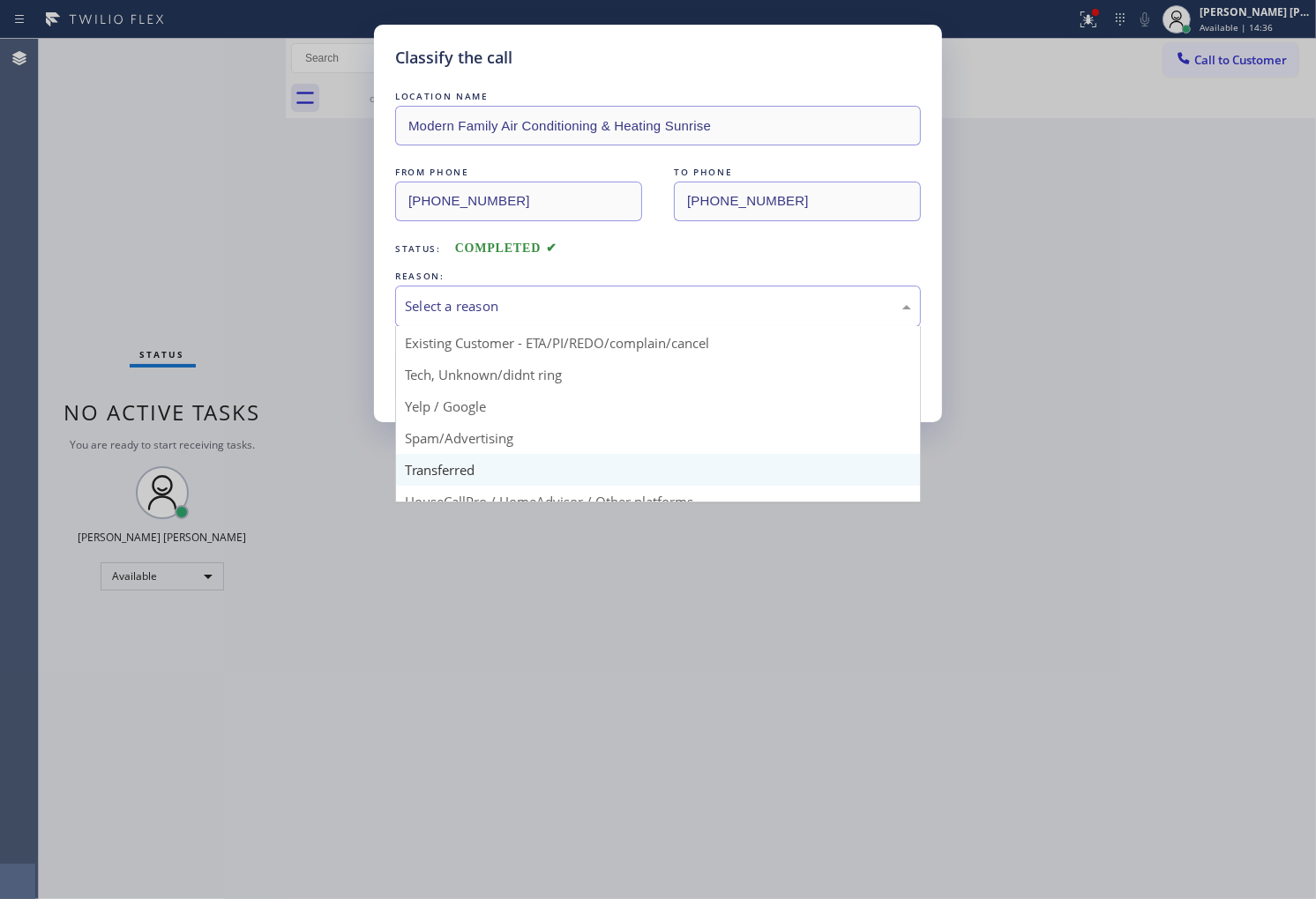
scroll to position [97, 0]
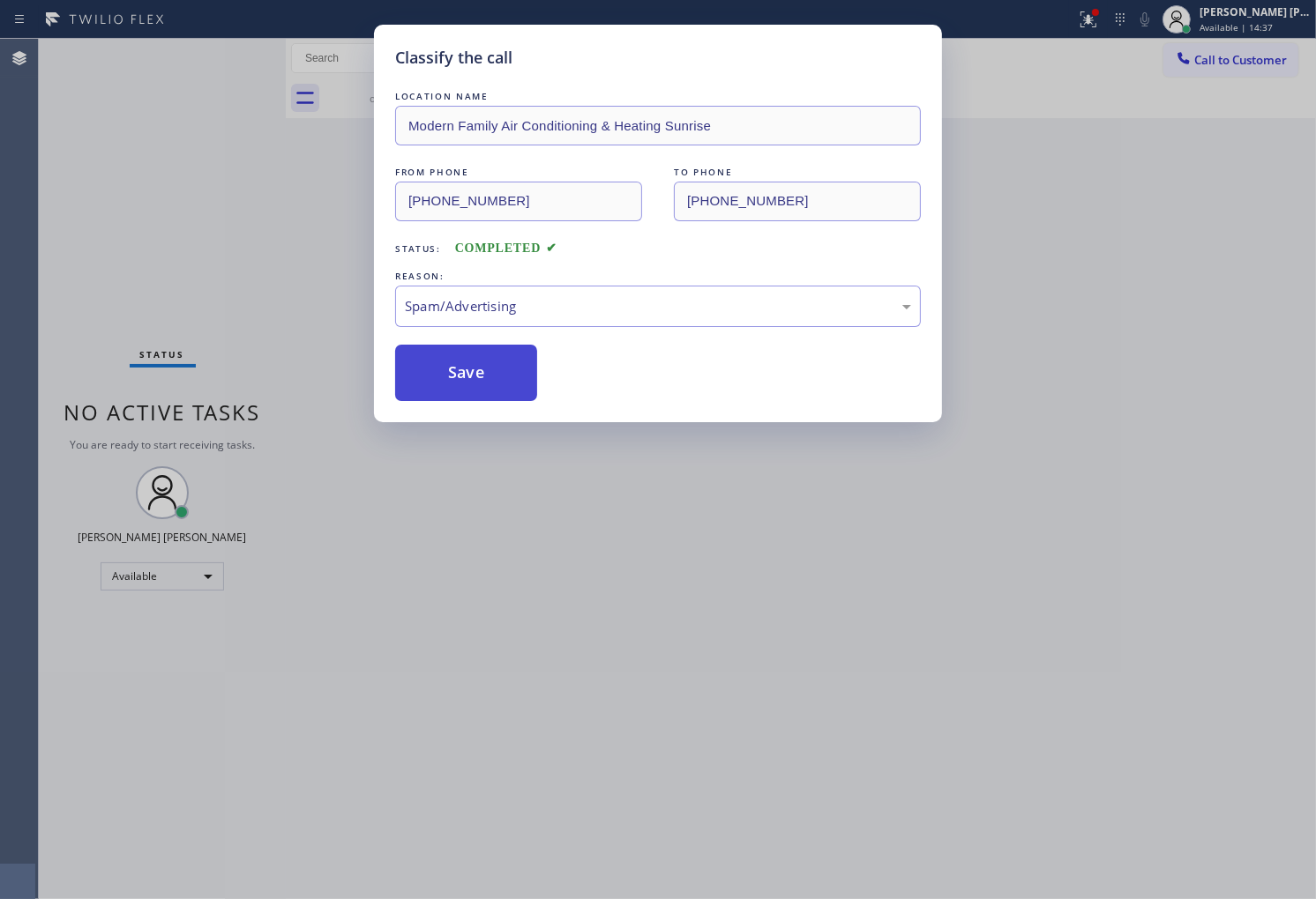
click at [466, 364] on button "Save" at bounding box center [466, 372] width 142 height 57
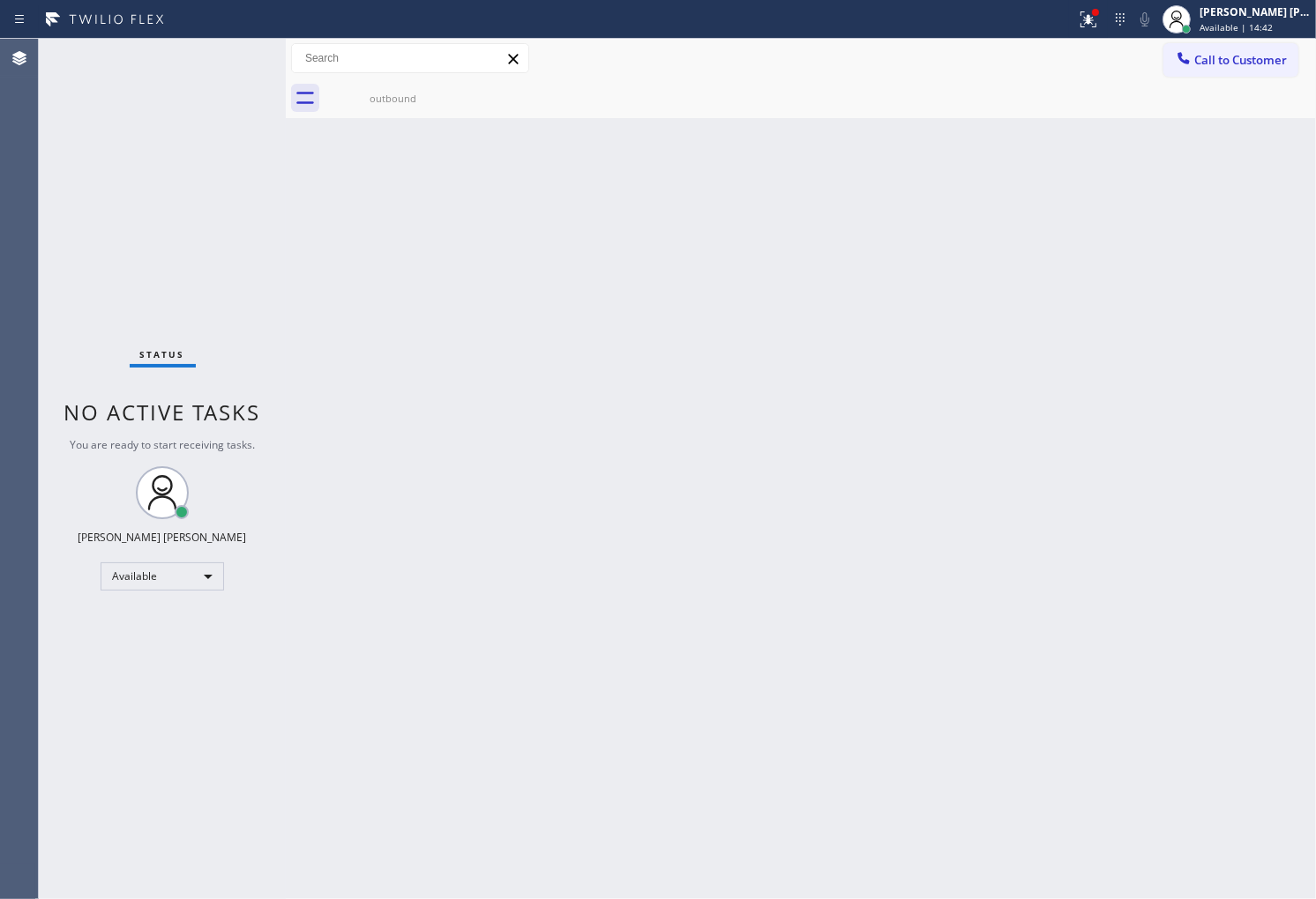
drag, startPoint x: 429, startPoint y: 102, endPoint x: 441, endPoint y: 97, distance: 13.0
click at [429, 102] on div "outbound" at bounding box center [393, 98] width 133 height 14
click at [445, 89] on div at bounding box center [819, 97] width 991 height 40
click at [1108, 5] on button at bounding box center [1088, 19] width 39 height 39
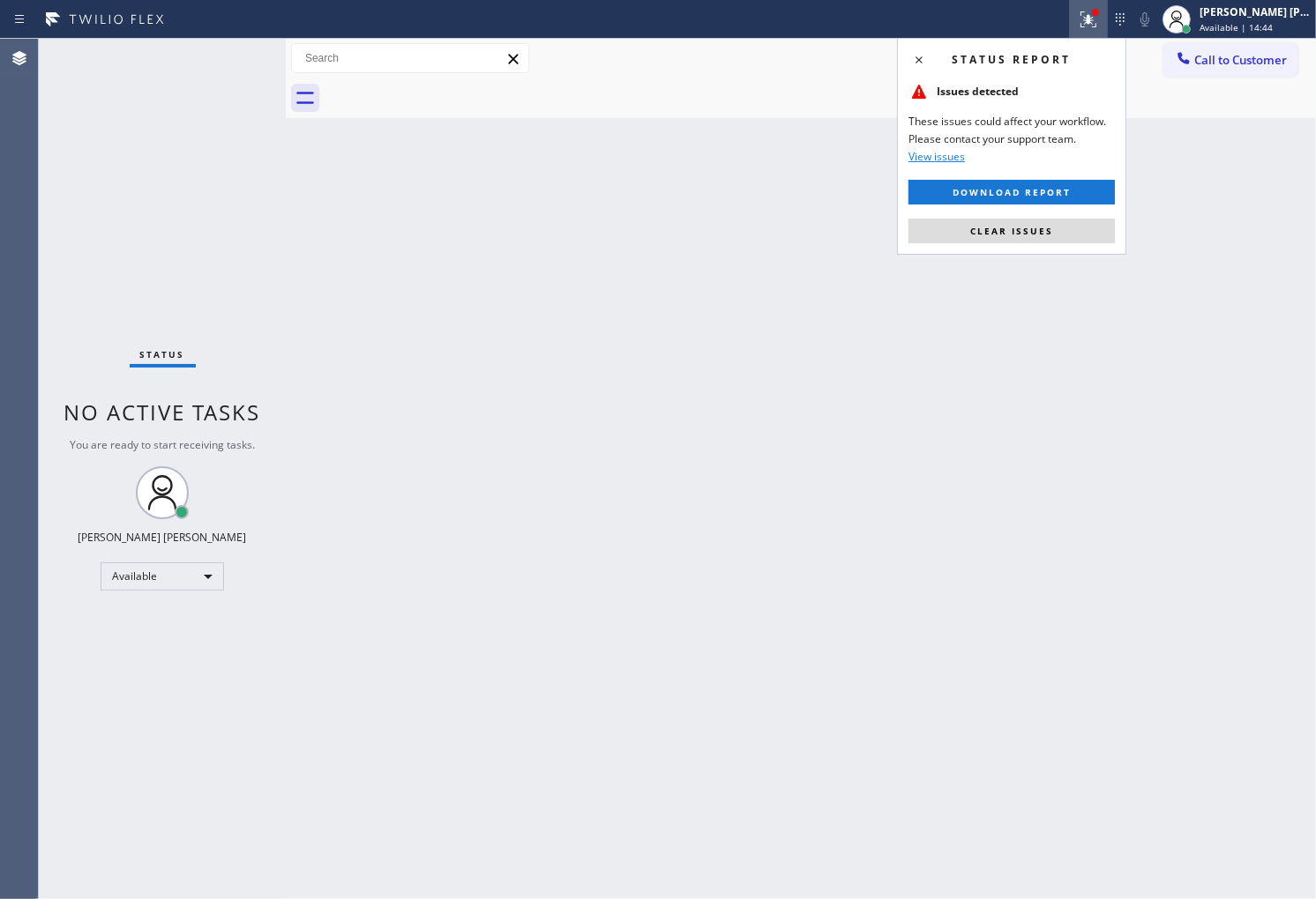
click at [1019, 258] on div "Back to Dashboard Change Sender ID Customers Technicians Select a contact Outbo…" at bounding box center [801, 469] width 1030 height 860
click at [1019, 238] on button "Clear issues" at bounding box center [1011, 232] width 206 height 25
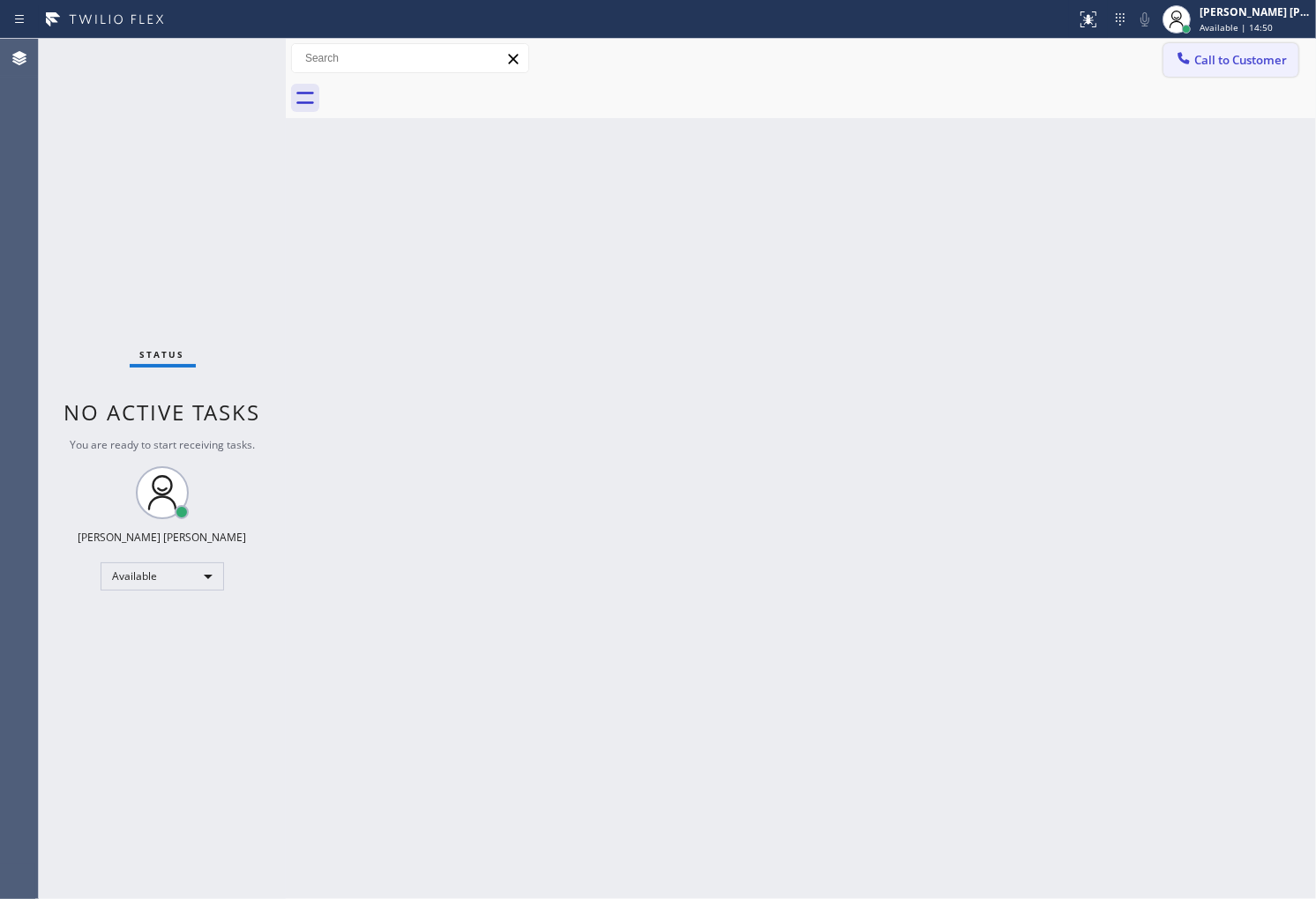
click at [1247, 49] on button "Call to Customer" at bounding box center [1231, 60] width 135 height 34
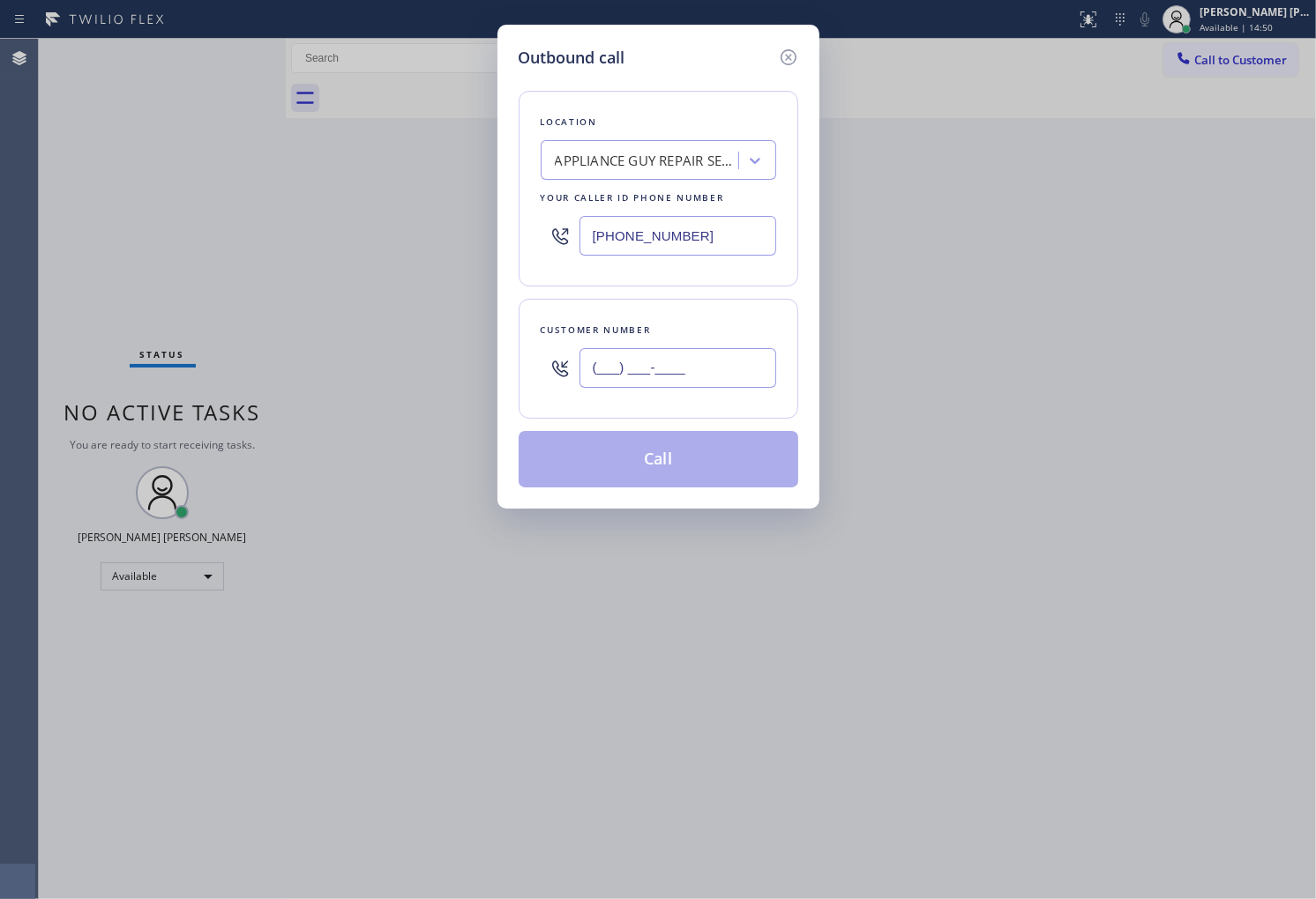
click at [693, 374] on input "(___) ___-____" at bounding box center [678, 368] width 197 height 40
paste input "425) 943-0870"
type input "(425) 943-0870"
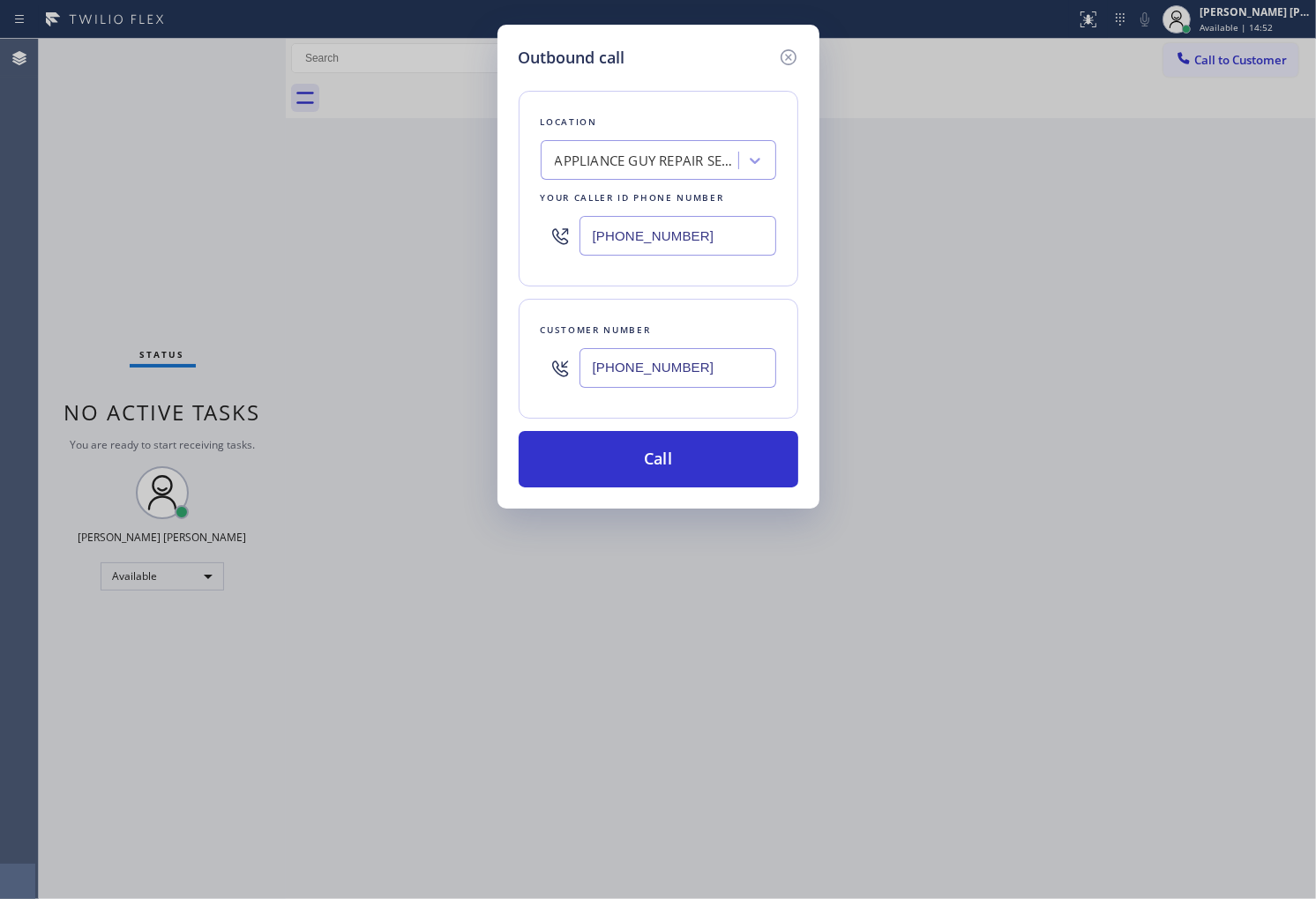
click at [651, 226] on input "(818) 869-2697" at bounding box center [678, 235] width 197 height 40
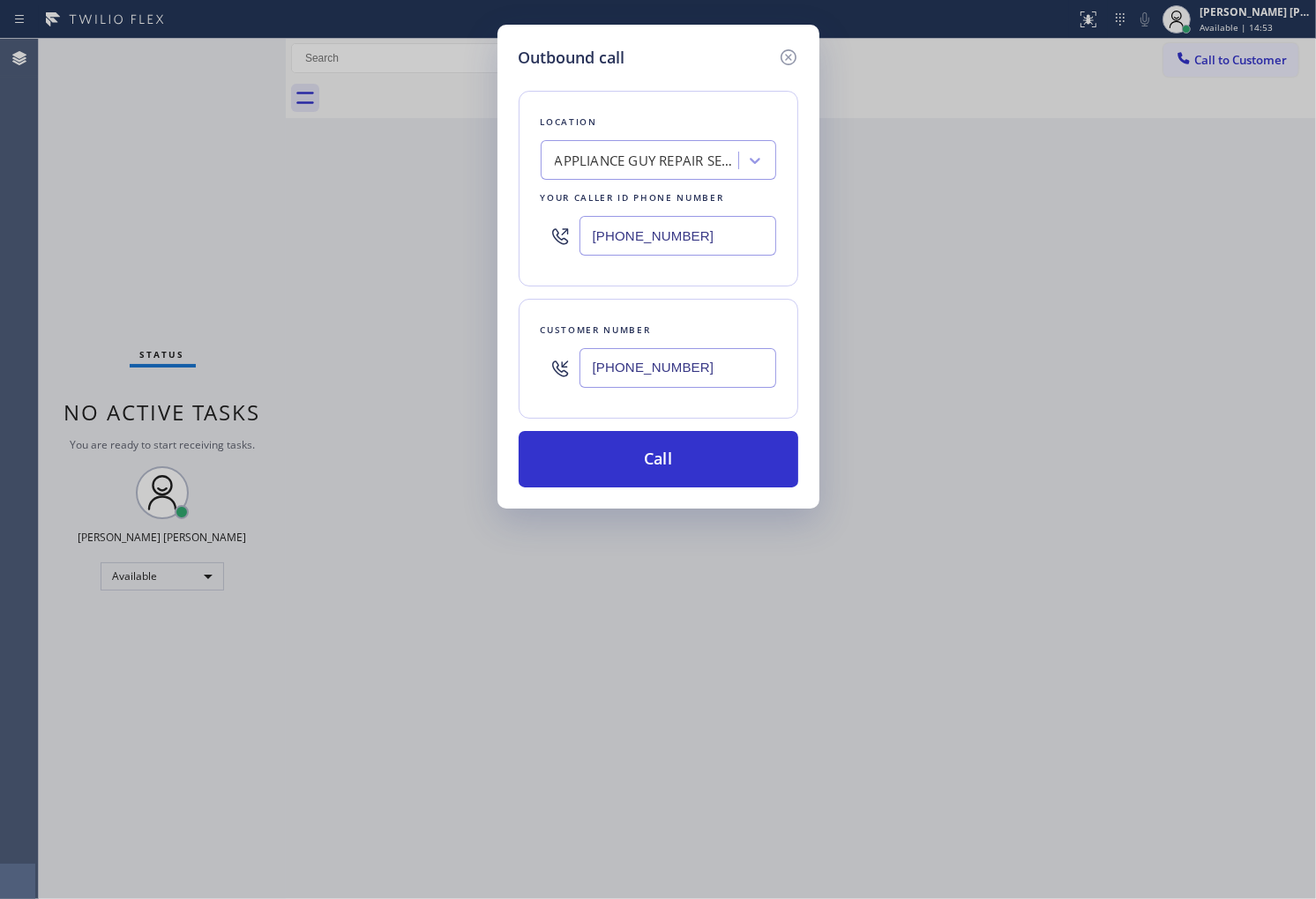
paste input "66) 429-1288"
type input "(866) 429-1288"
click at [663, 455] on button "Call" at bounding box center [658, 459] width 280 height 57
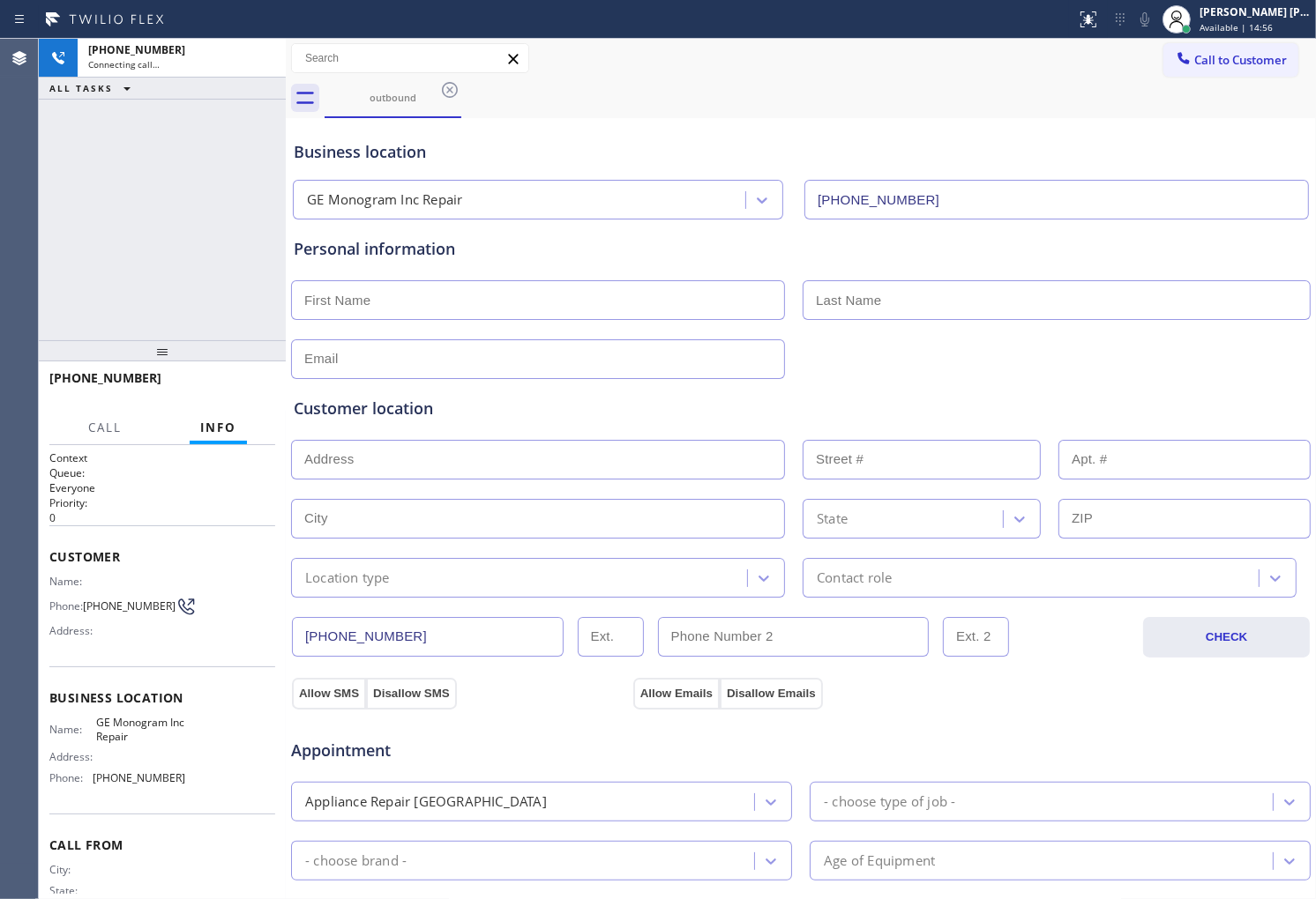
type input "(866) 429-1288"
click at [82, 375] on span "+14259430870" at bounding box center [105, 377] width 112 height 16
click at [170, 159] on div "+14259430870 Live | 00:18 ALL TASKS ALL TASKS ACTIVE TASKS TASKS IN WRAP UP" at bounding box center [162, 189] width 247 height 302
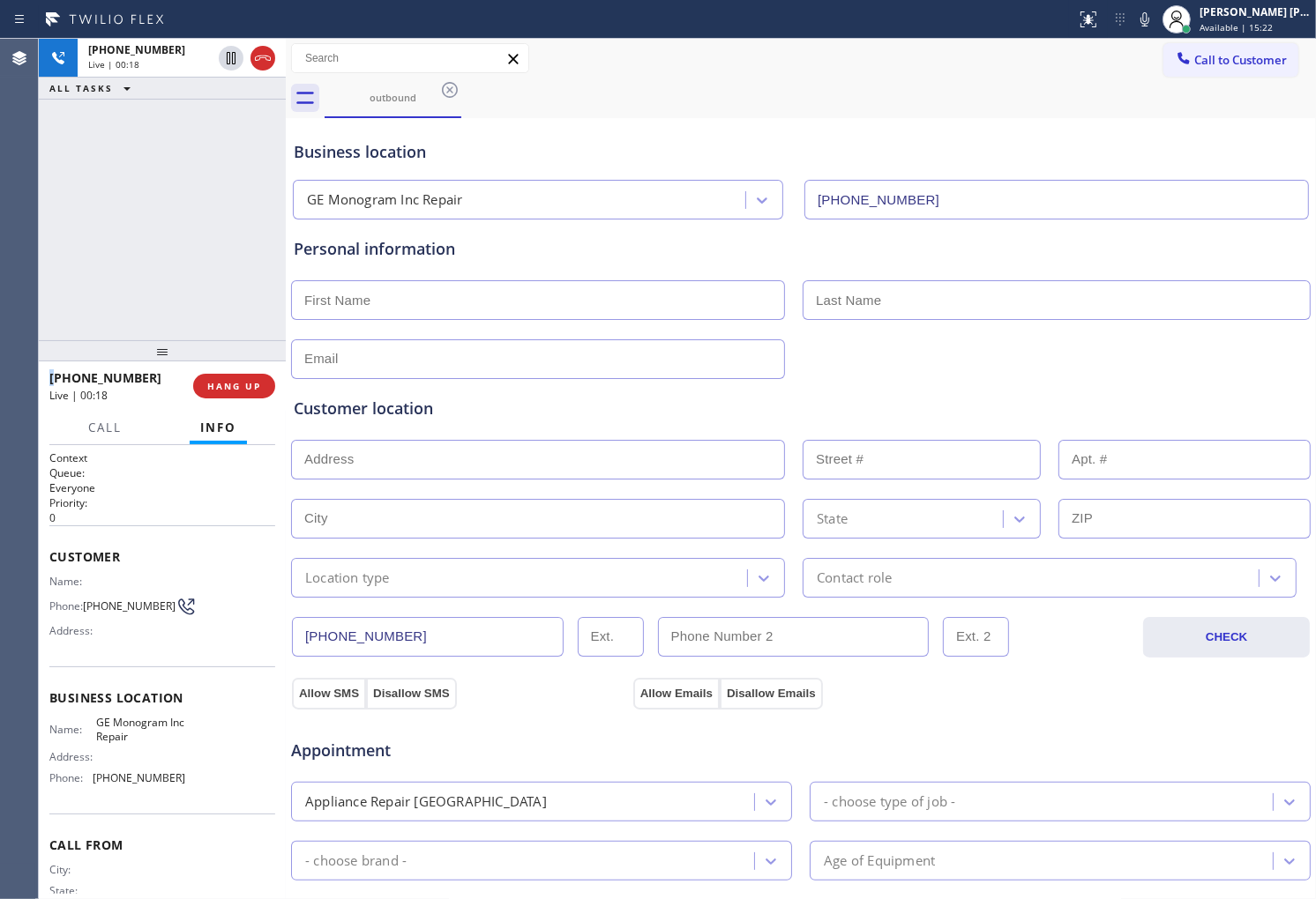
click at [170, 159] on div "+14259430870 Live | 00:18 ALL TASKS ALL TASKS ACTIVE TASKS TASKS IN WRAP UP" at bounding box center [162, 189] width 247 height 302
click at [225, 115] on icon at bounding box center [232, 119] width 21 height 21
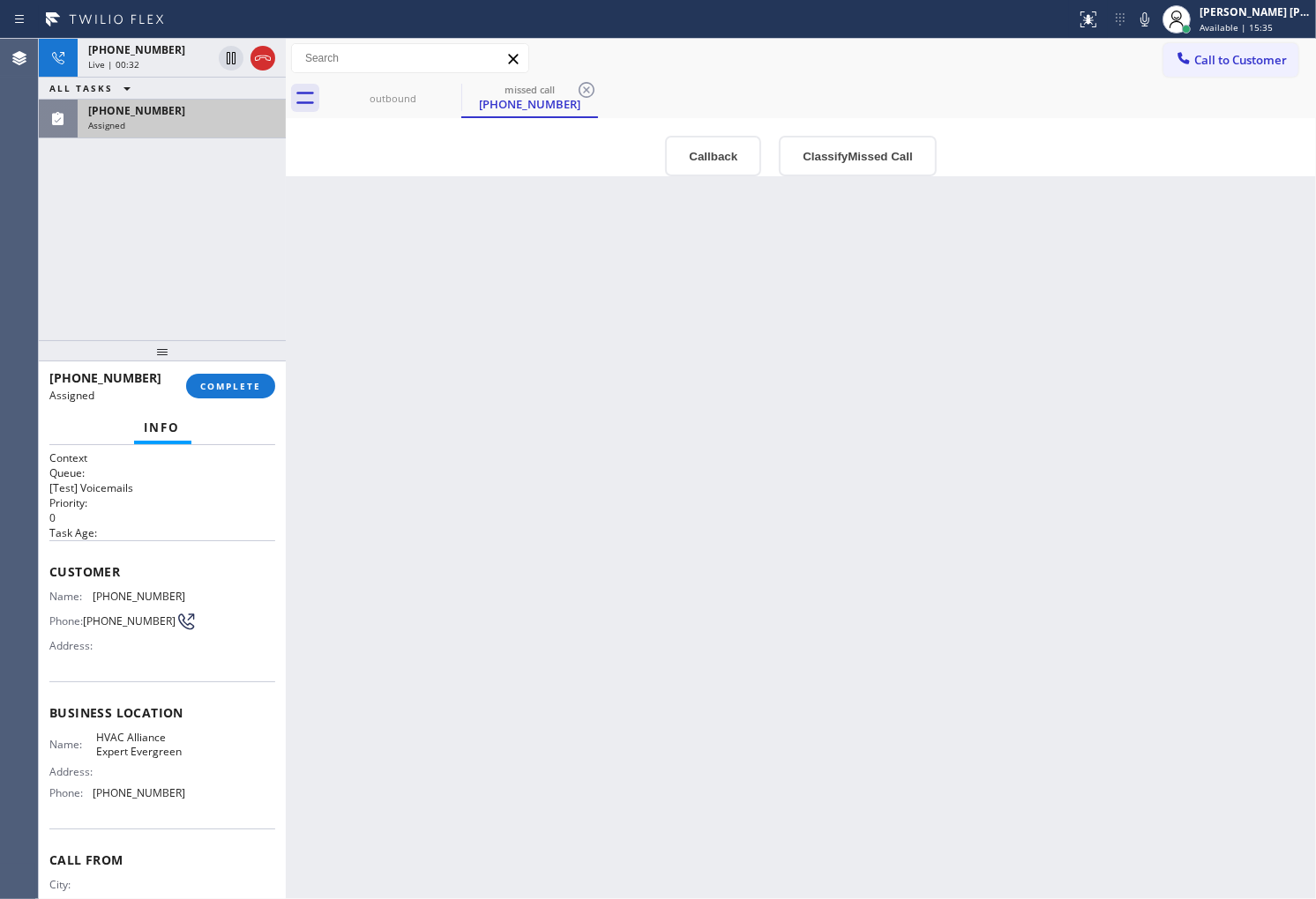
click at [46, 559] on div "Context Queue: [Test] Voicemails Priority: 0 Task Age: Customer Name: (408) 692…" at bounding box center [162, 672] width 247 height 454
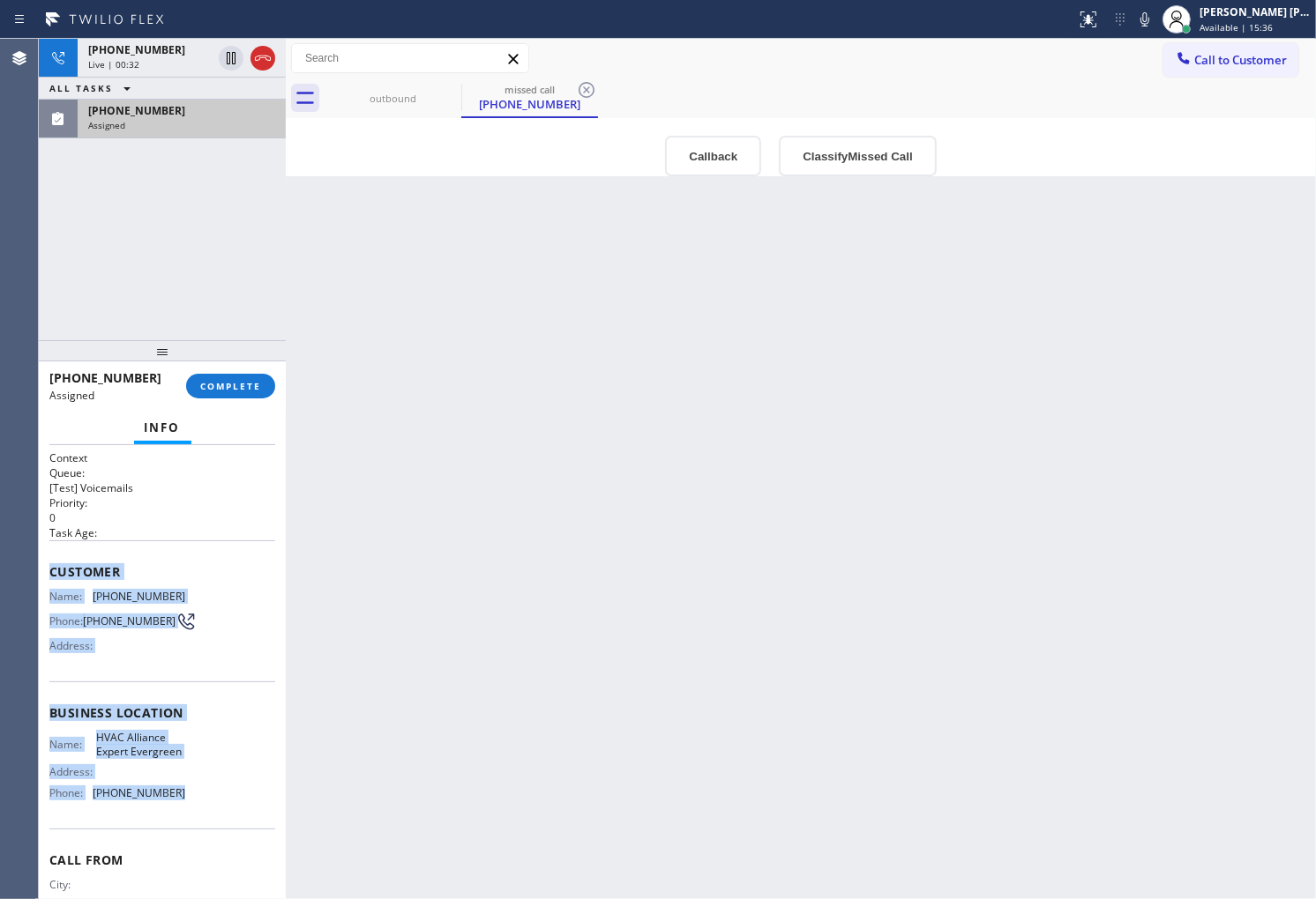
drag, startPoint x: 46, startPoint y: 559, endPoint x: 160, endPoint y: 824, distance: 288.5
click at [160, 824] on div "Context Queue: [Test] Voicemails Priority: 0 Task Age: Customer Name: (408) 692…" at bounding box center [162, 672] width 247 height 454
click at [161, 806] on div "Name: HVAC Alliance Expert Evergreen Address: Phone: (408) 676-1626" at bounding box center [117, 769] width 136 height 76
drag, startPoint x: 264, startPoint y: 70, endPoint x: 254, endPoint y: 87, distance: 19.7
click at [264, 70] on div at bounding box center [247, 58] width 64 height 39
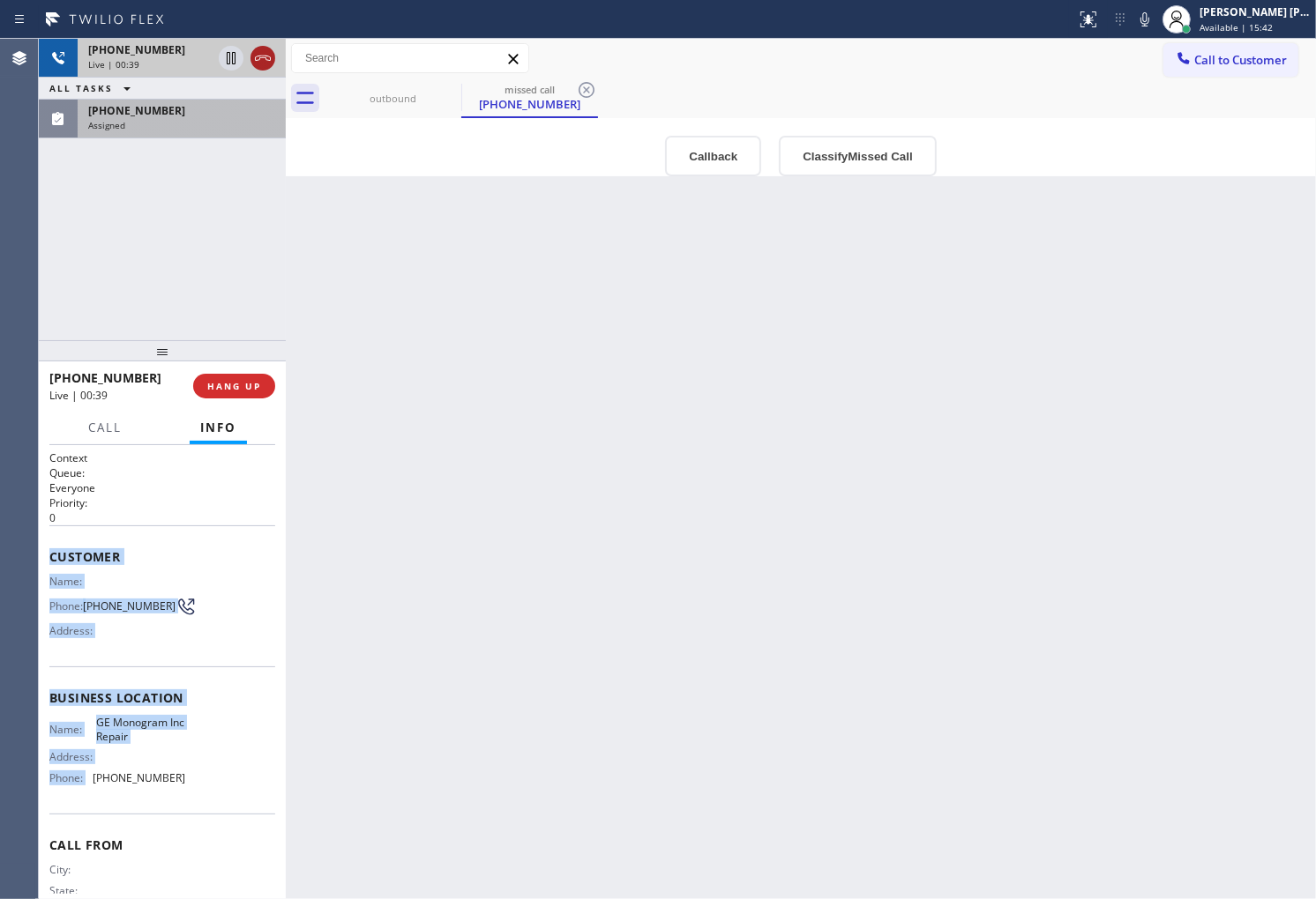
click at [258, 60] on icon at bounding box center [262, 58] width 21 height 21
click at [222, 134] on div "(408) 692-2098 Assigned" at bounding box center [178, 119] width 201 height 39
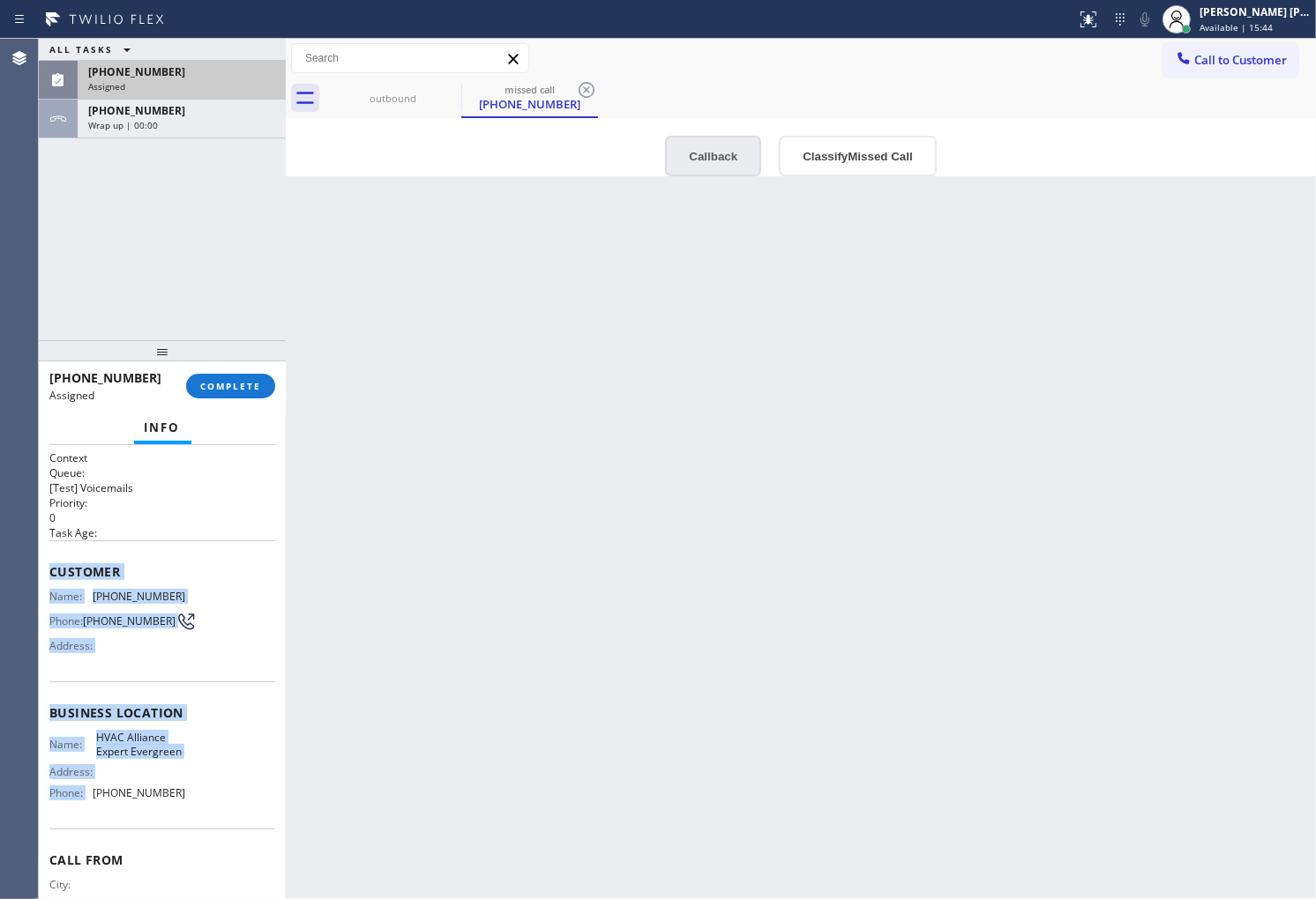
click at [724, 161] on button "Callback" at bounding box center [713, 156] width 96 height 41
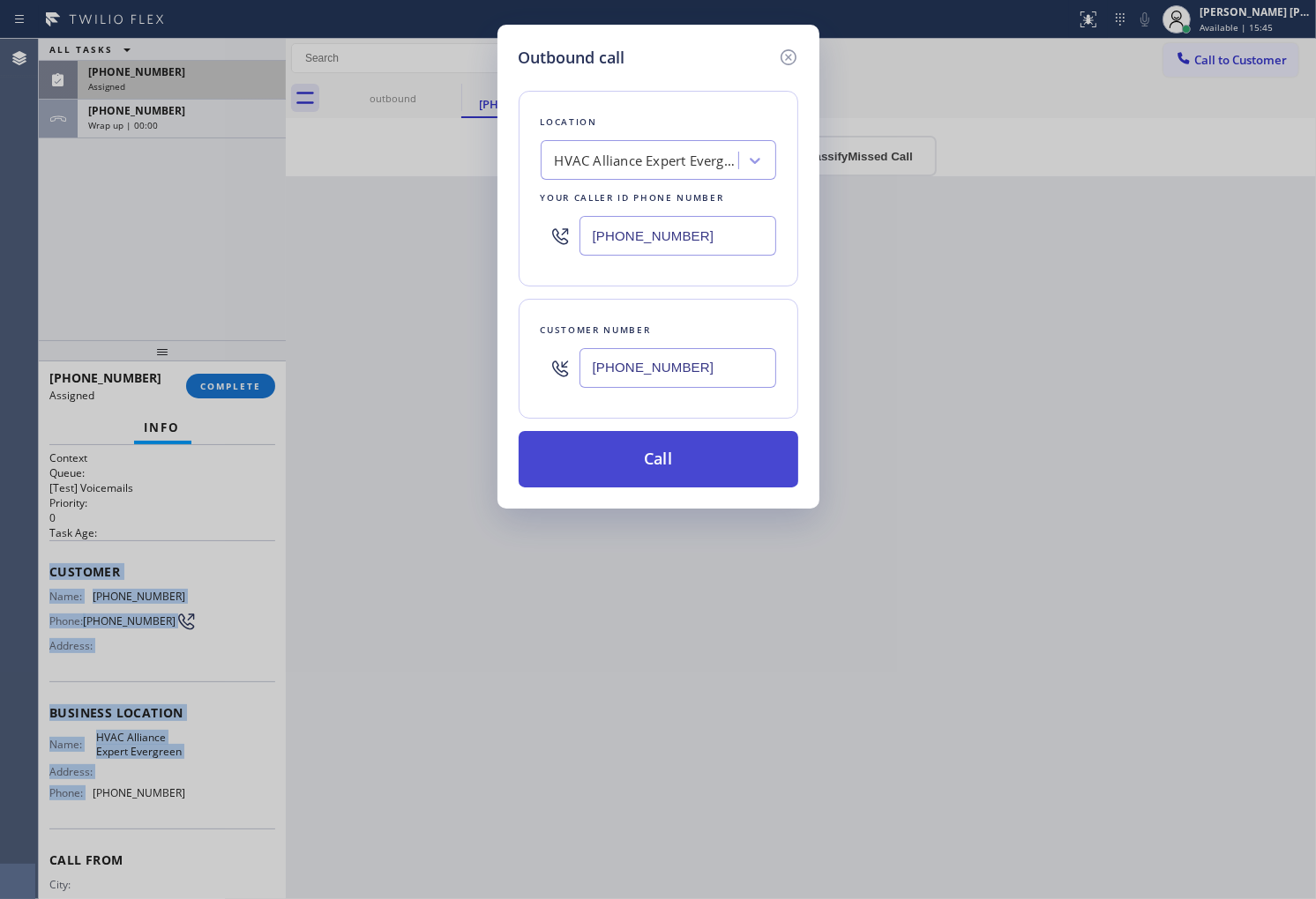
click at [693, 454] on button "Call" at bounding box center [658, 459] width 280 height 57
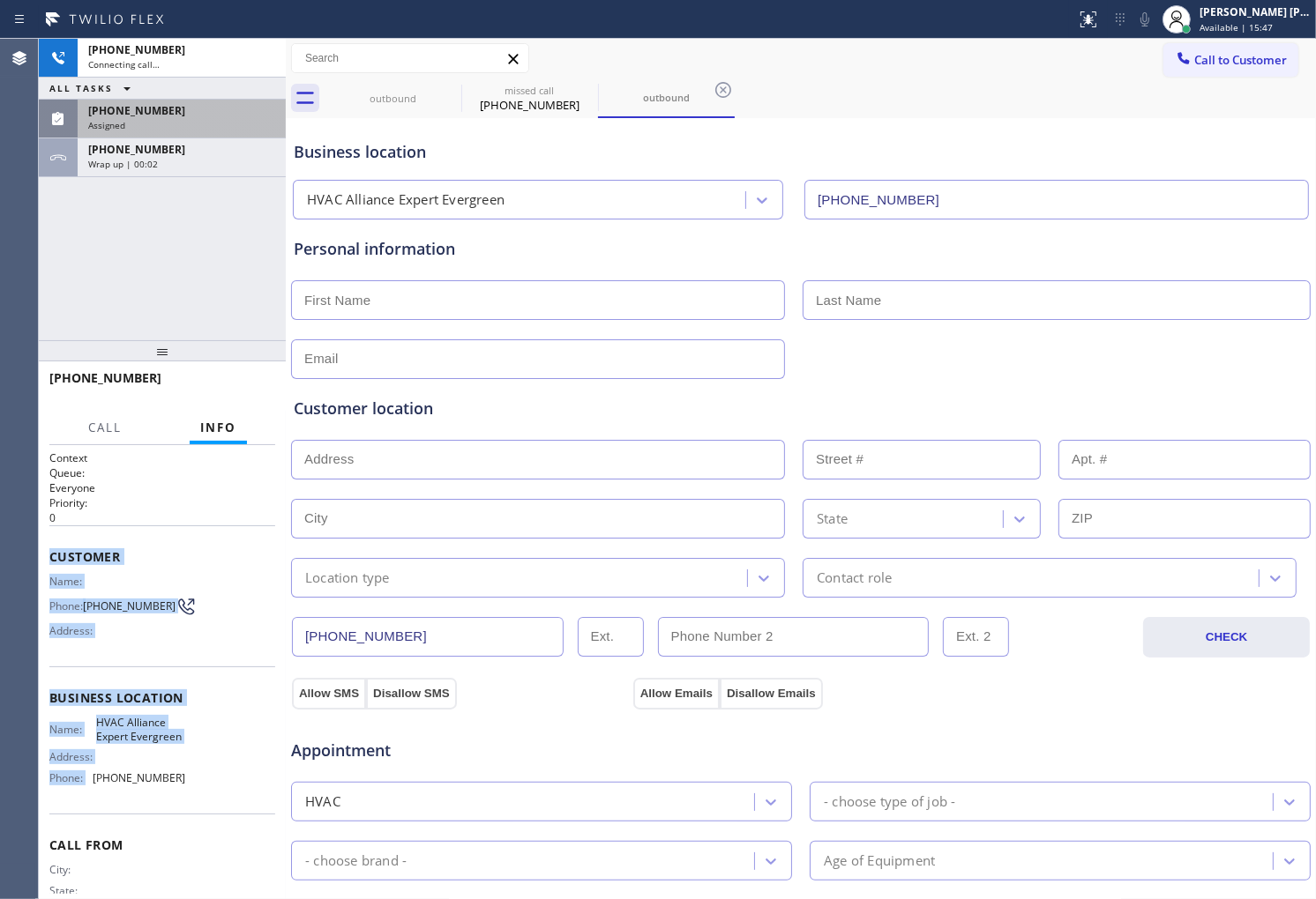
type input "(408) 676-1626"
click at [190, 164] on div "Wrap up | 00:02" at bounding box center [181, 164] width 187 height 13
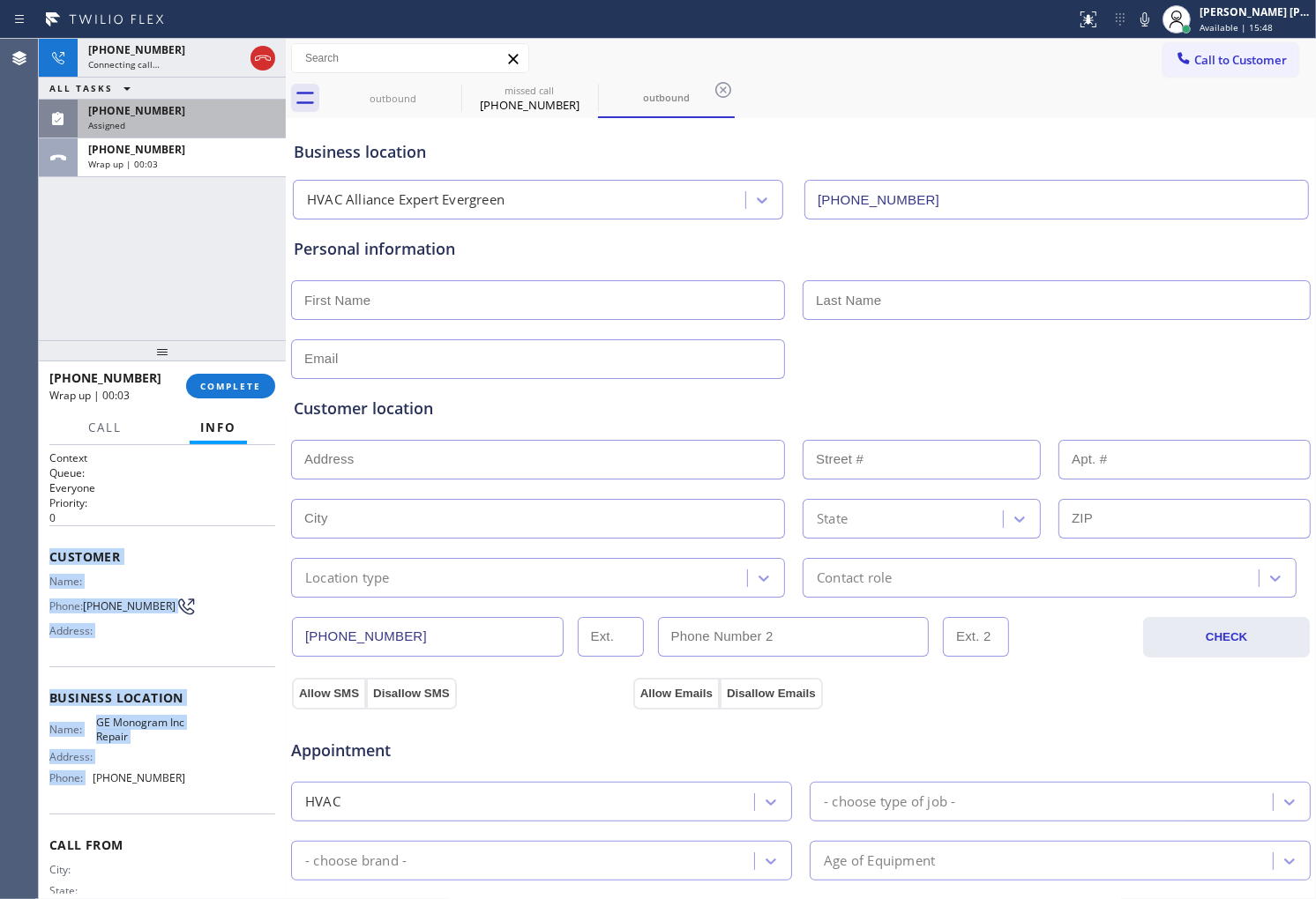
click at [221, 385] on span "COMPLETE" at bounding box center [230, 386] width 61 height 13
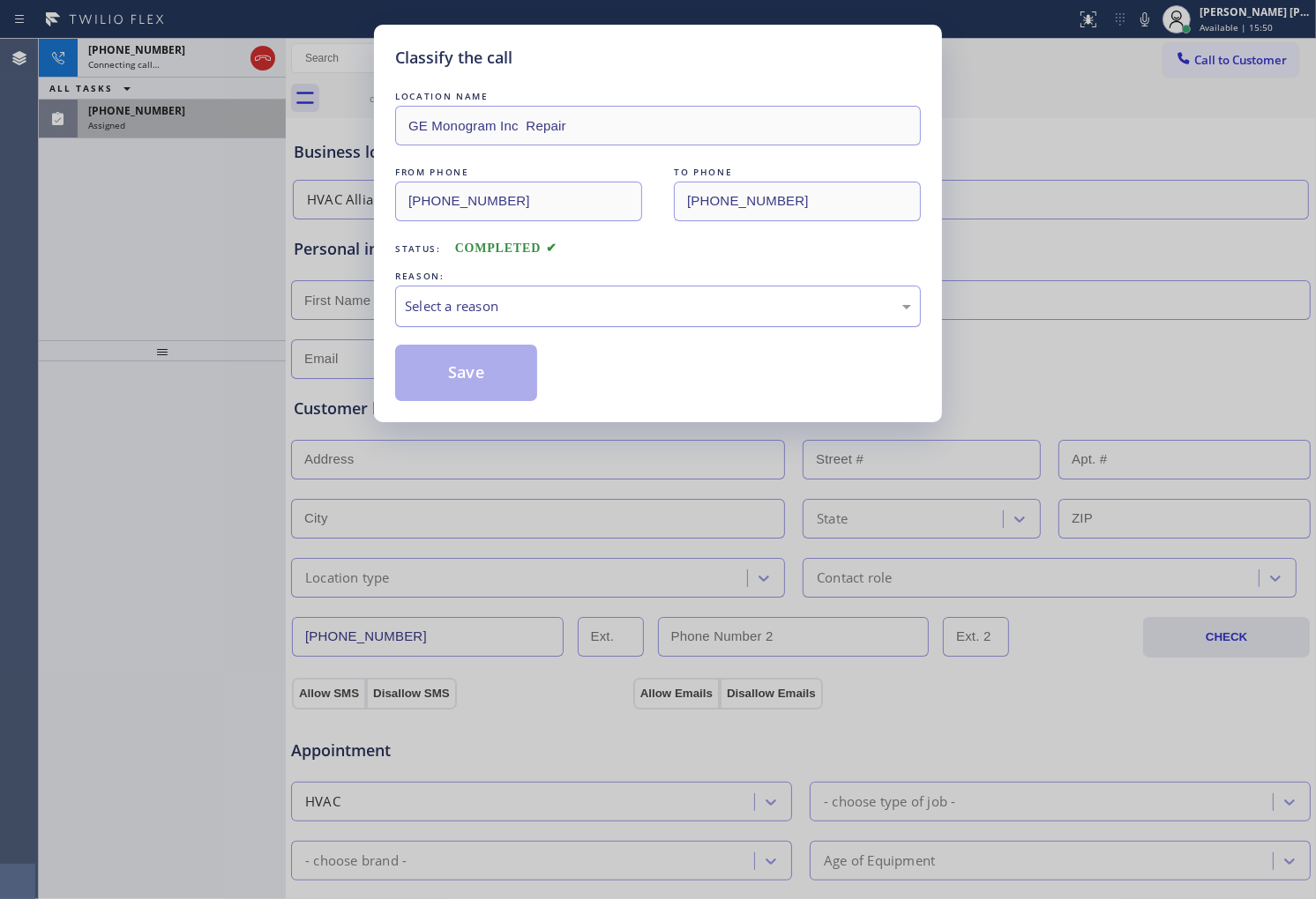
click at [433, 307] on div "Select a reason" at bounding box center [658, 306] width 507 height 20
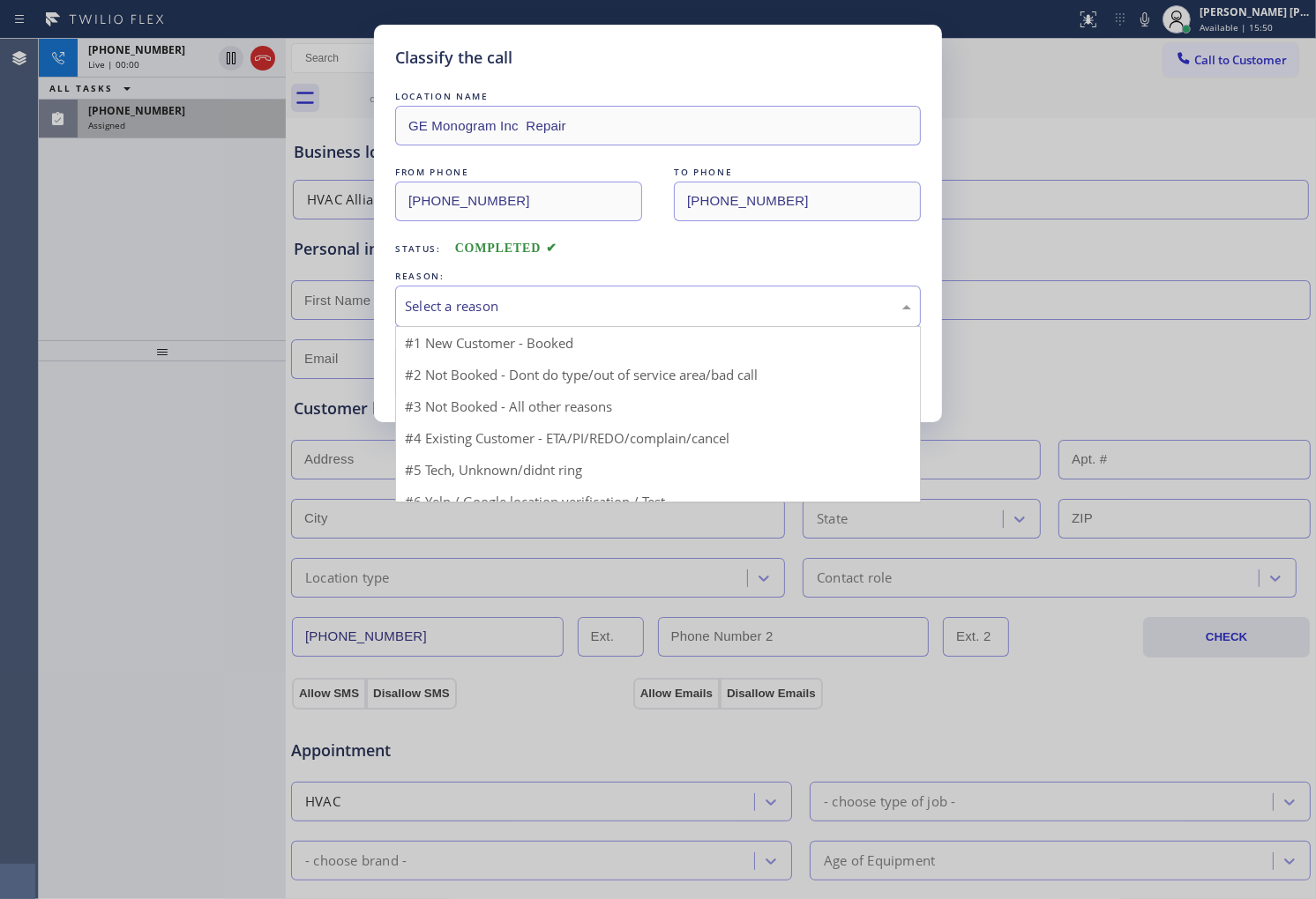
click at [433, 307] on div "Select a reason" at bounding box center [658, 306] width 507 height 20
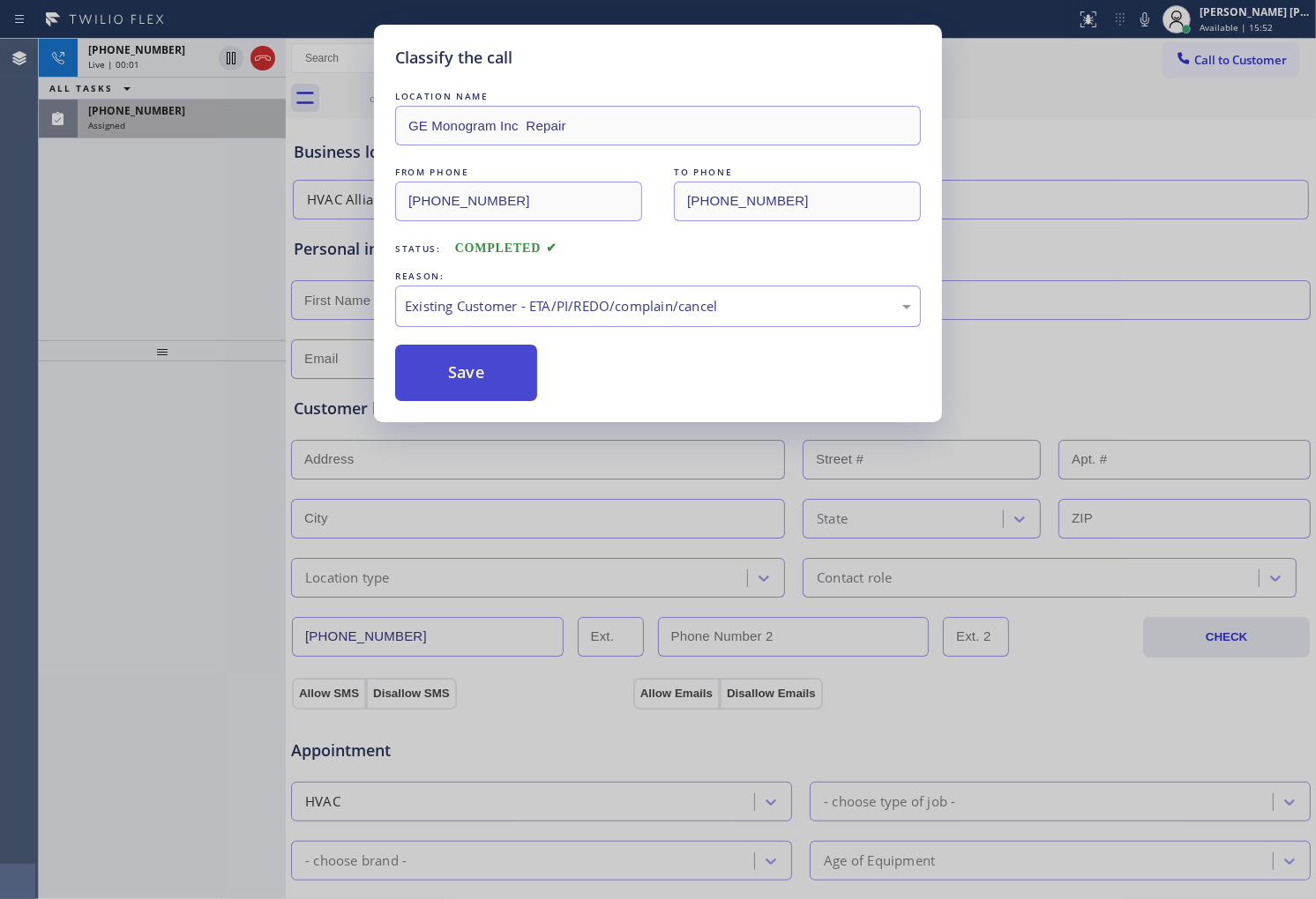
click at [450, 367] on button "Save" at bounding box center [466, 372] width 142 height 57
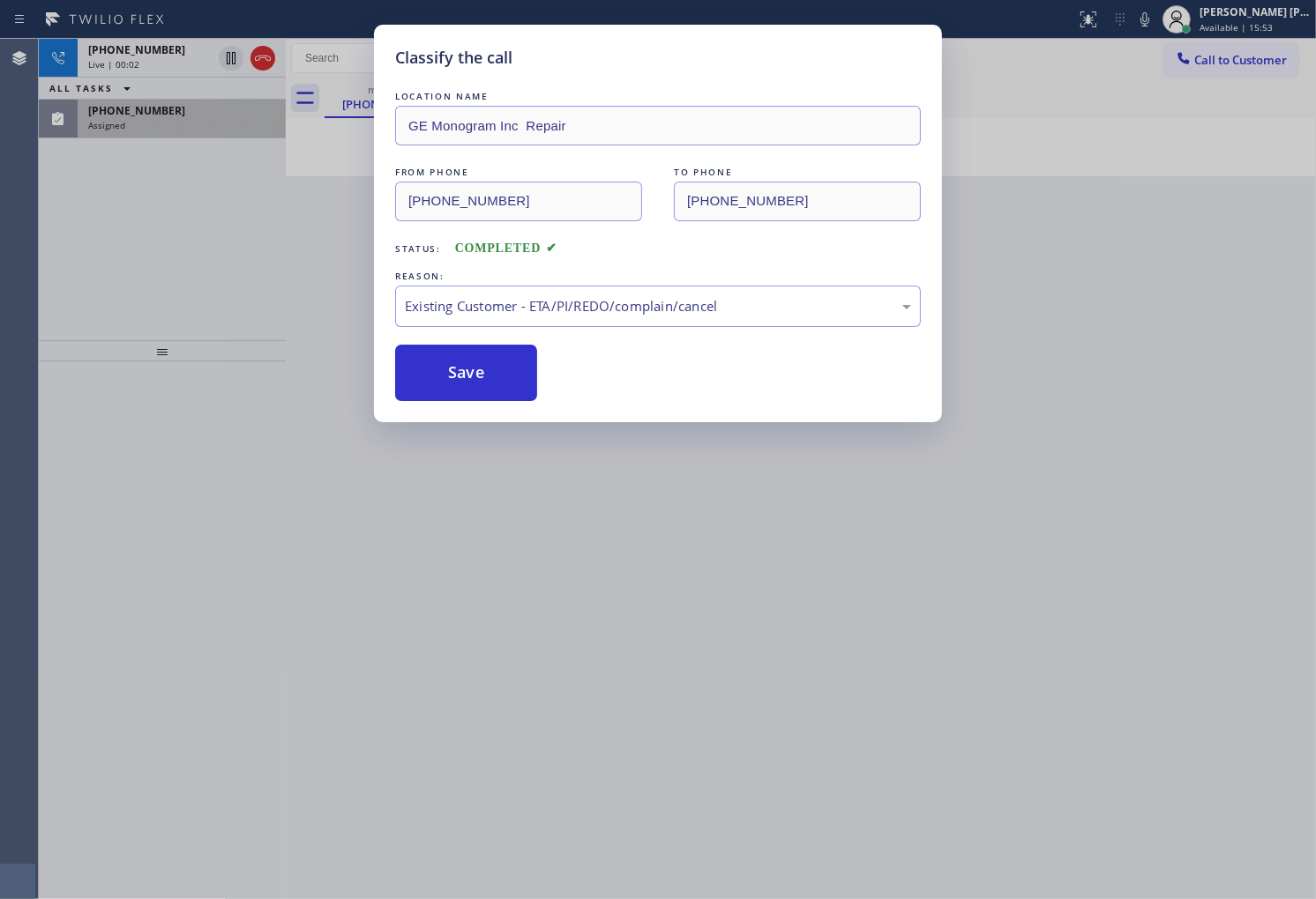
click at [63, 215] on div "+14086922098 Live | 00:02 ALL TASKS ALL TASKS ACTIVE TASKS TASKS IN WRAP UP (40…" at bounding box center [162, 189] width 247 height 302
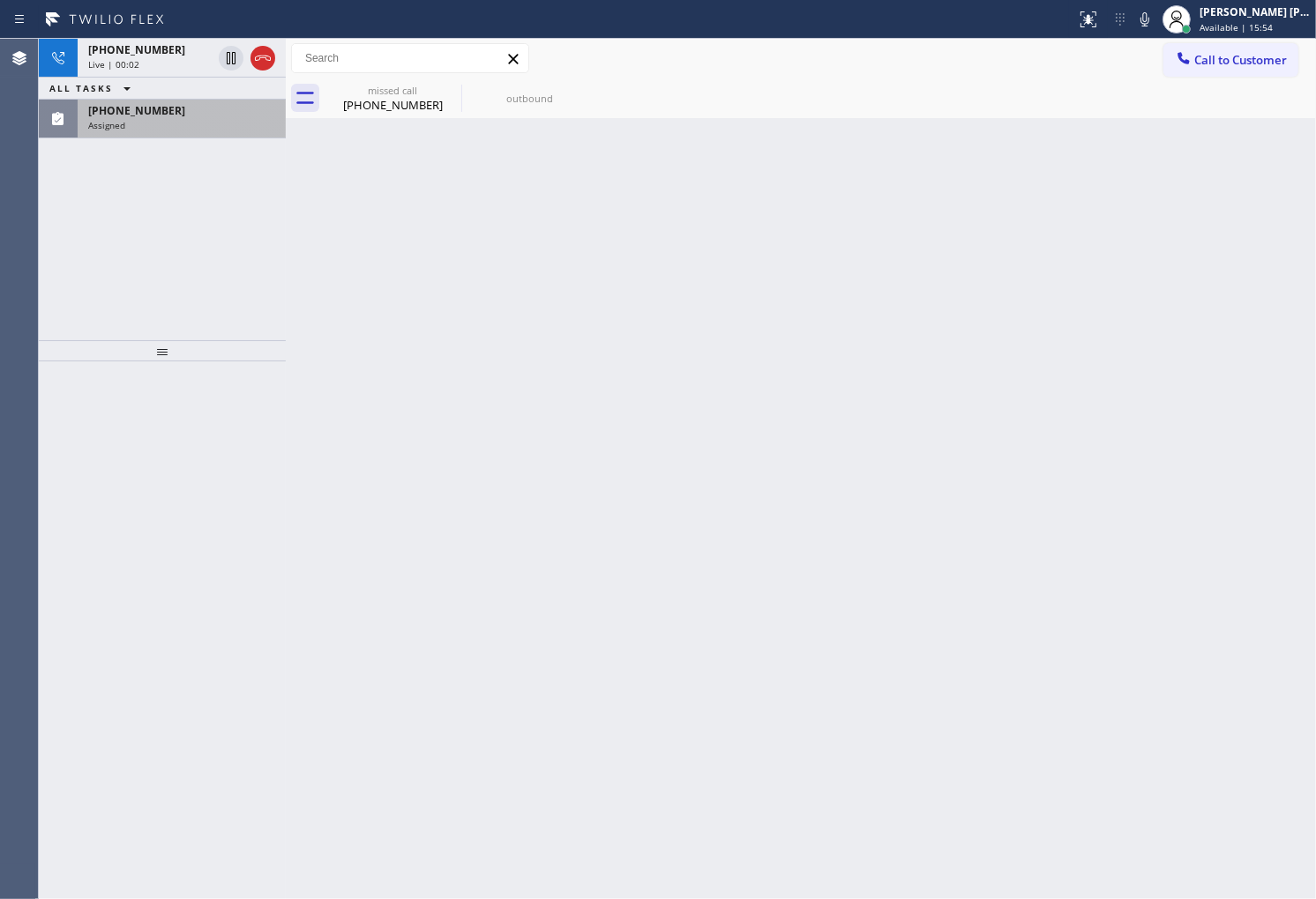
click at [164, 125] on div "Assigned" at bounding box center [181, 124] width 187 height 13
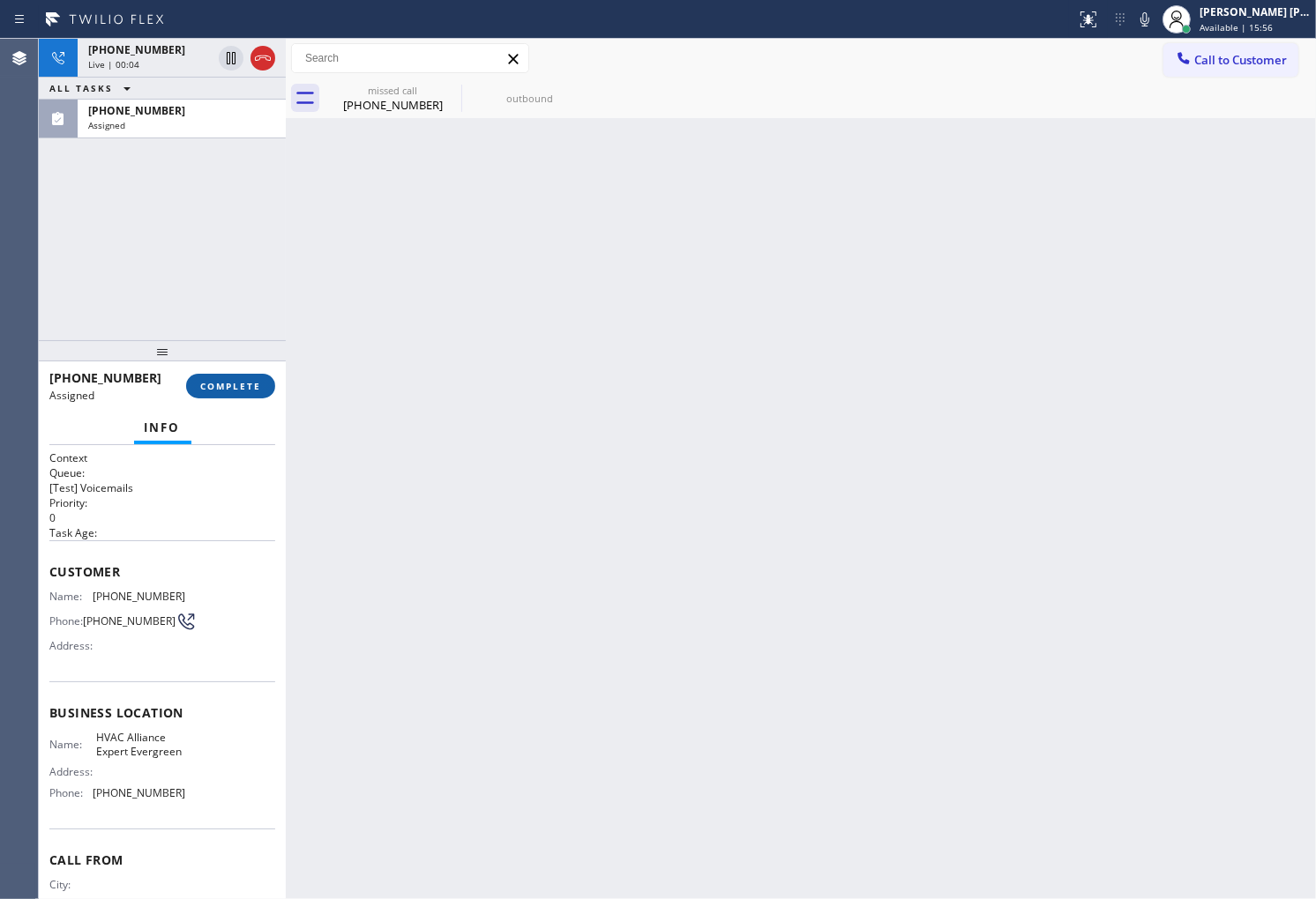
click at [228, 392] on span "COMPLETE" at bounding box center [230, 386] width 61 height 13
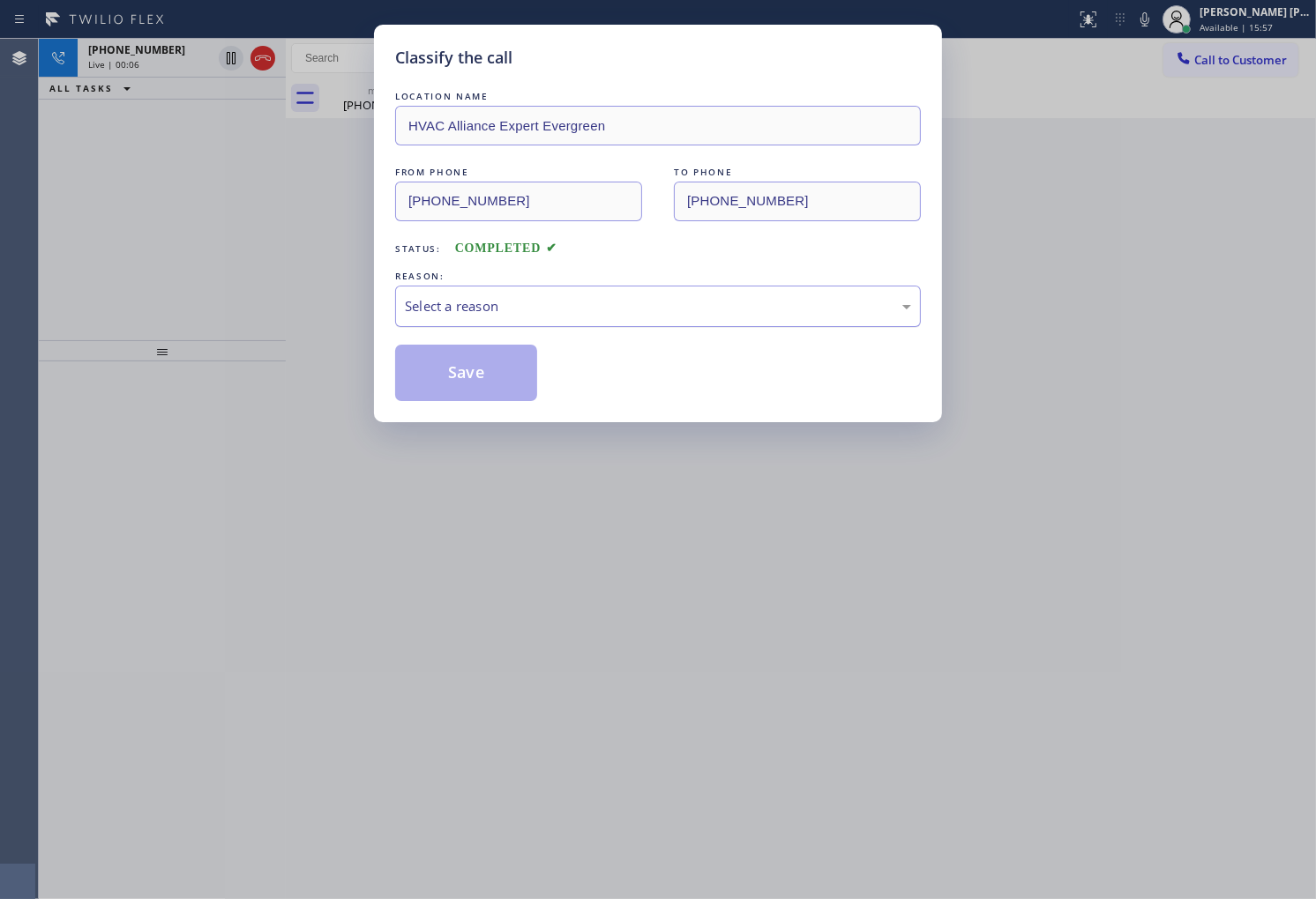
click at [466, 300] on div "Select a reason" at bounding box center [658, 306] width 507 height 20
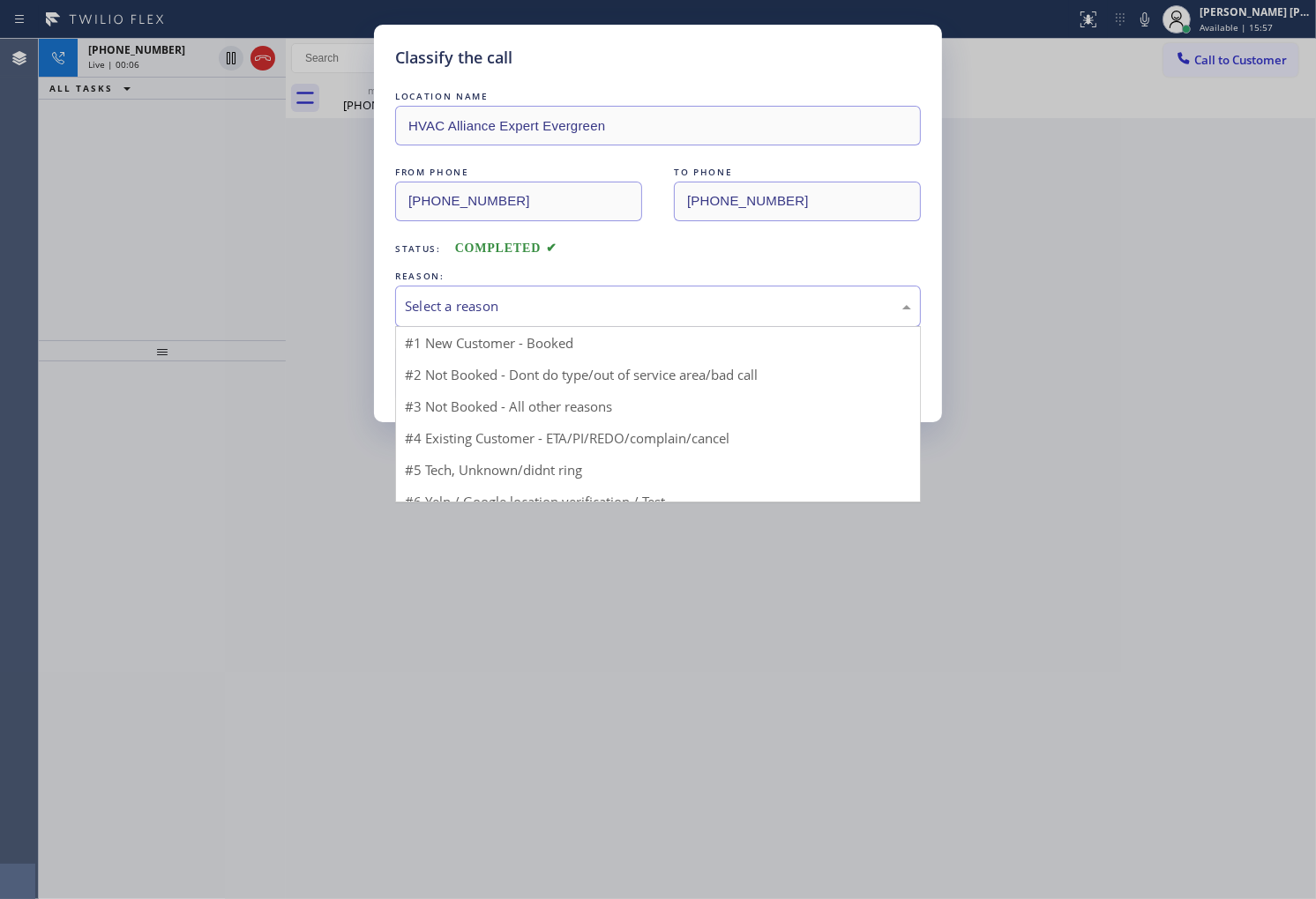
click at [466, 300] on div "Select a reason" at bounding box center [658, 306] width 507 height 20
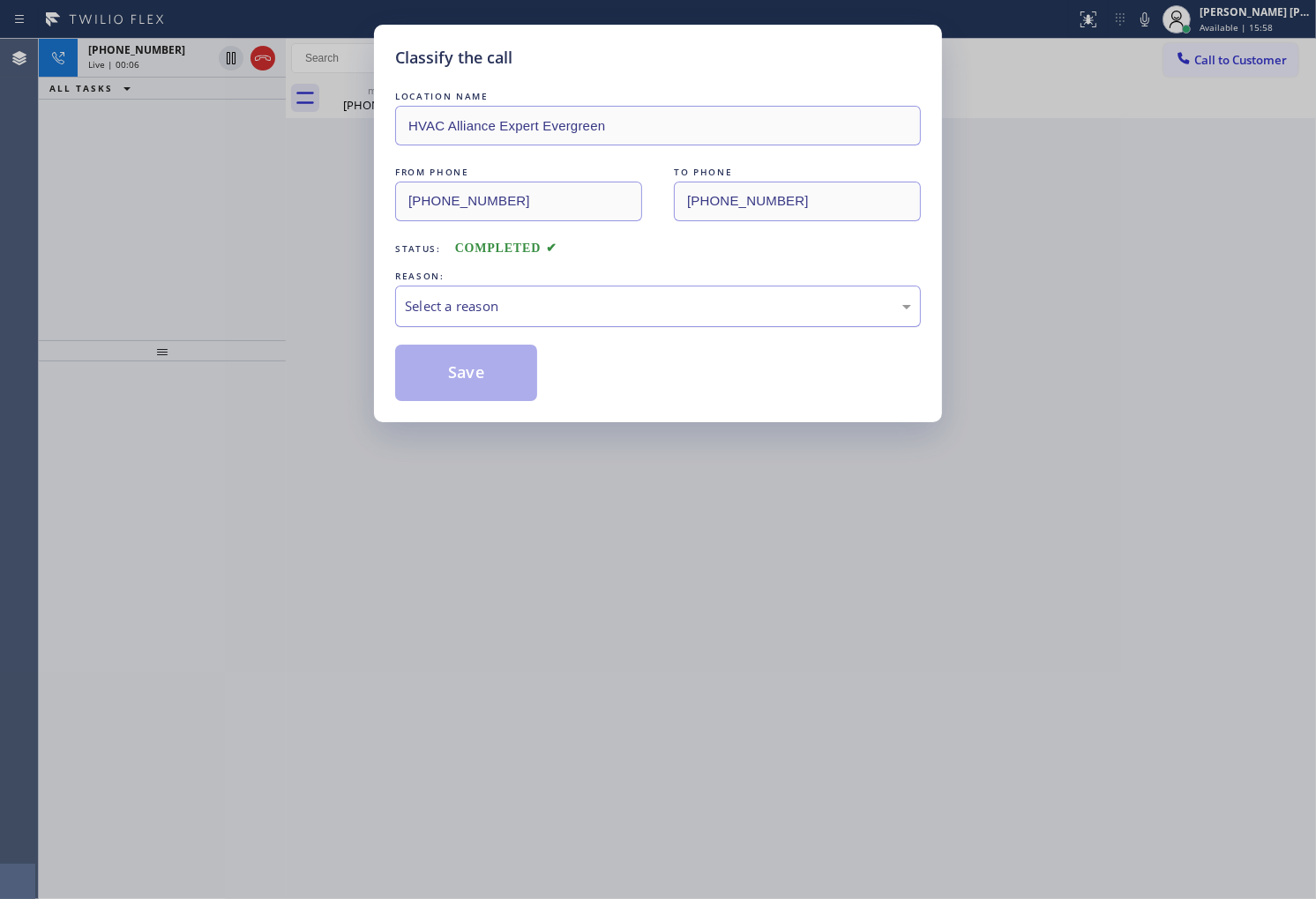
click at [467, 315] on div "Select a reason" at bounding box center [658, 306] width 507 height 20
click at [466, 375] on button "Save" at bounding box center [466, 372] width 142 height 57
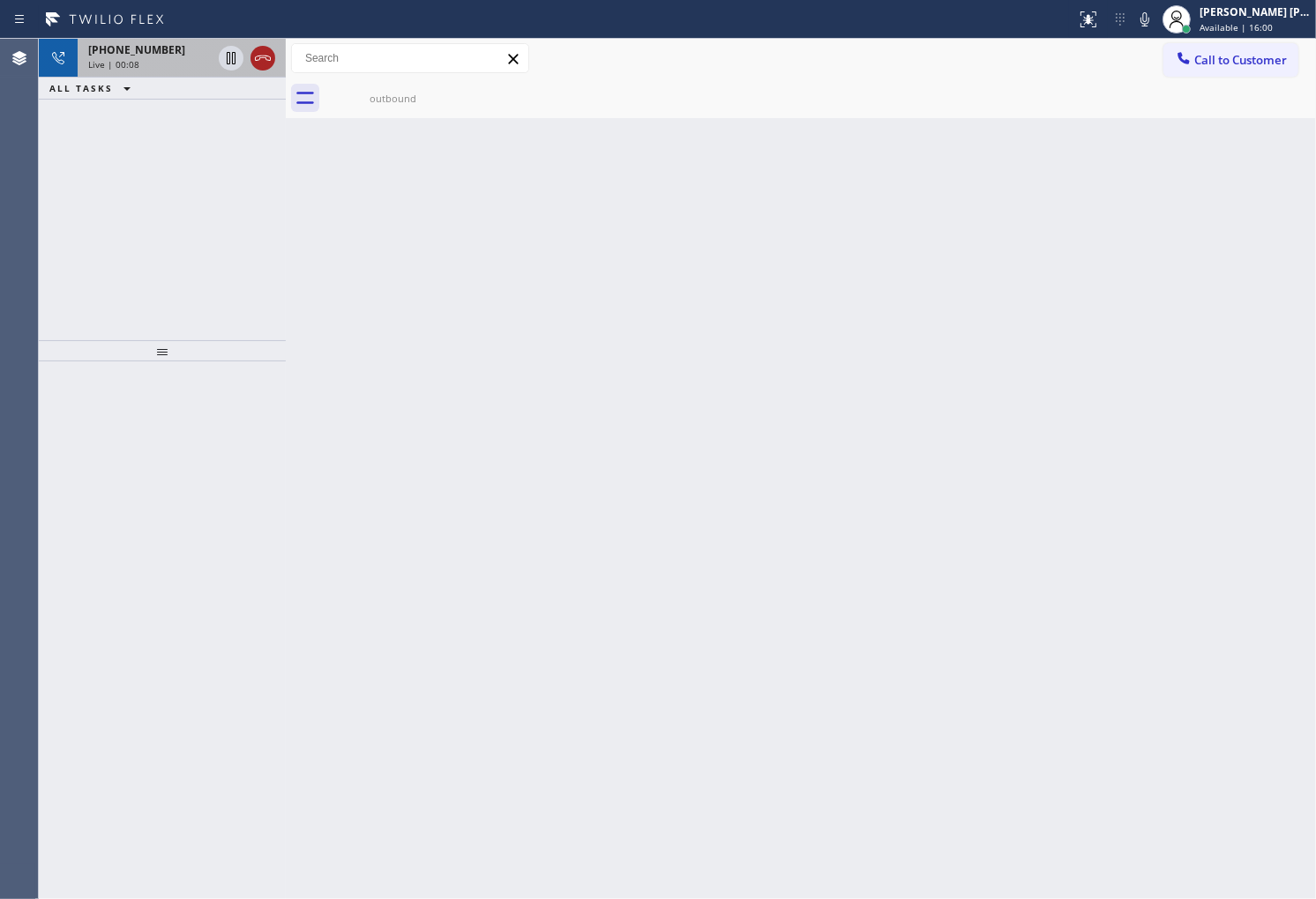
click at [266, 63] on icon at bounding box center [262, 58] width 21 height 21
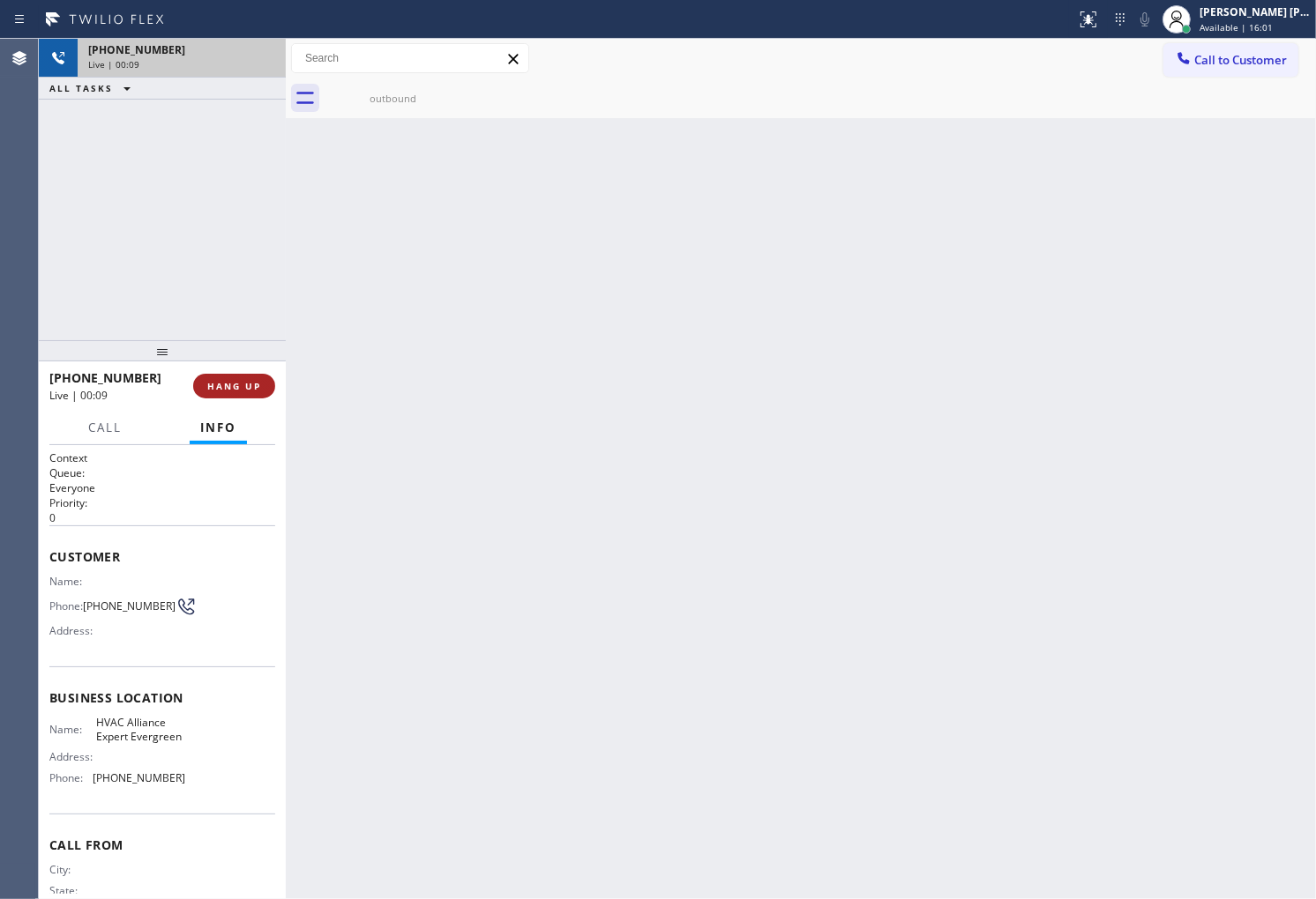
click at [267, 379] on button "HANG UP" at bounding box center [233, 387] width 82 height 25
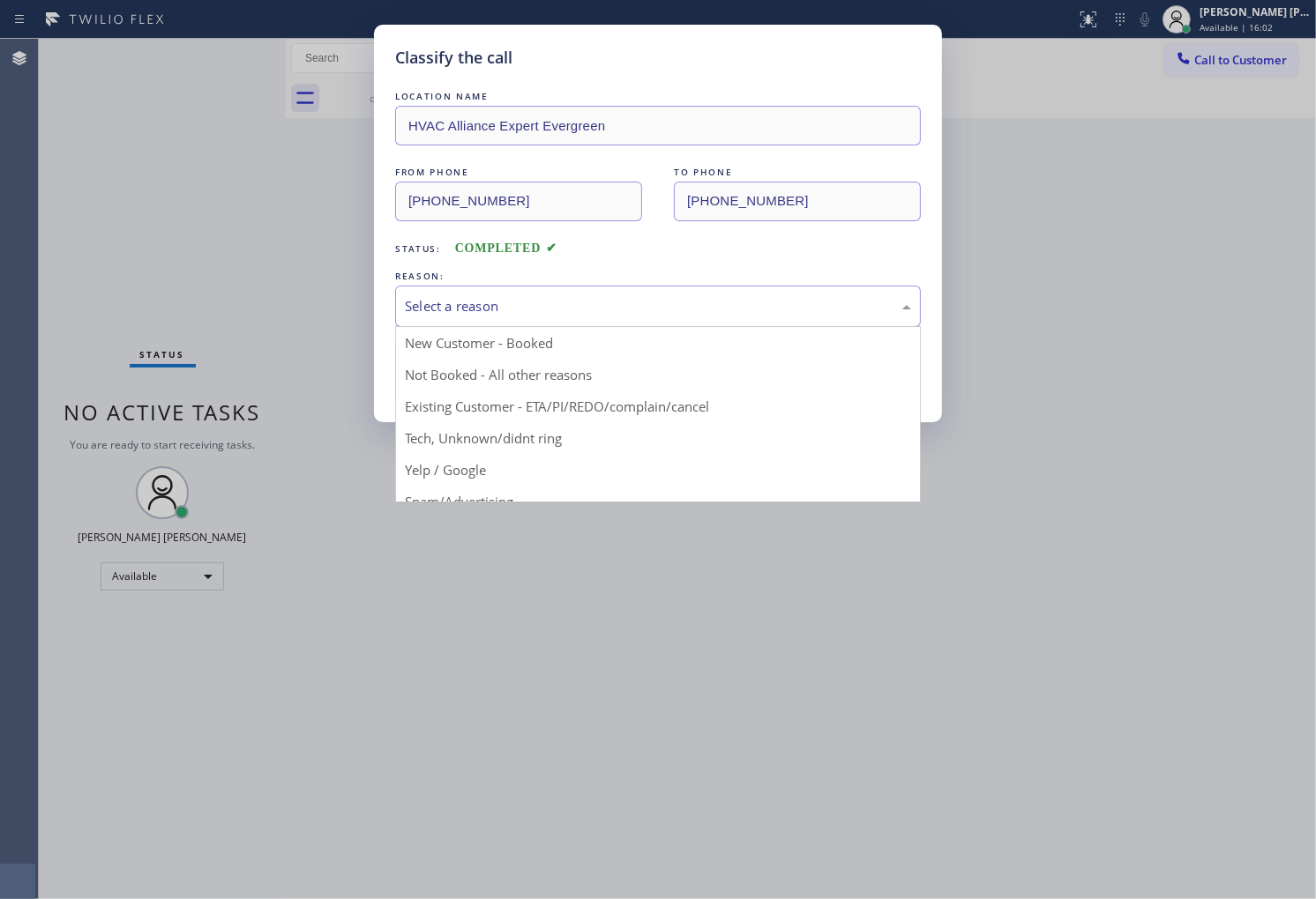
click at [508, 309] on div "Select a reason" at bounding box center [658, 306] width 507 height 20
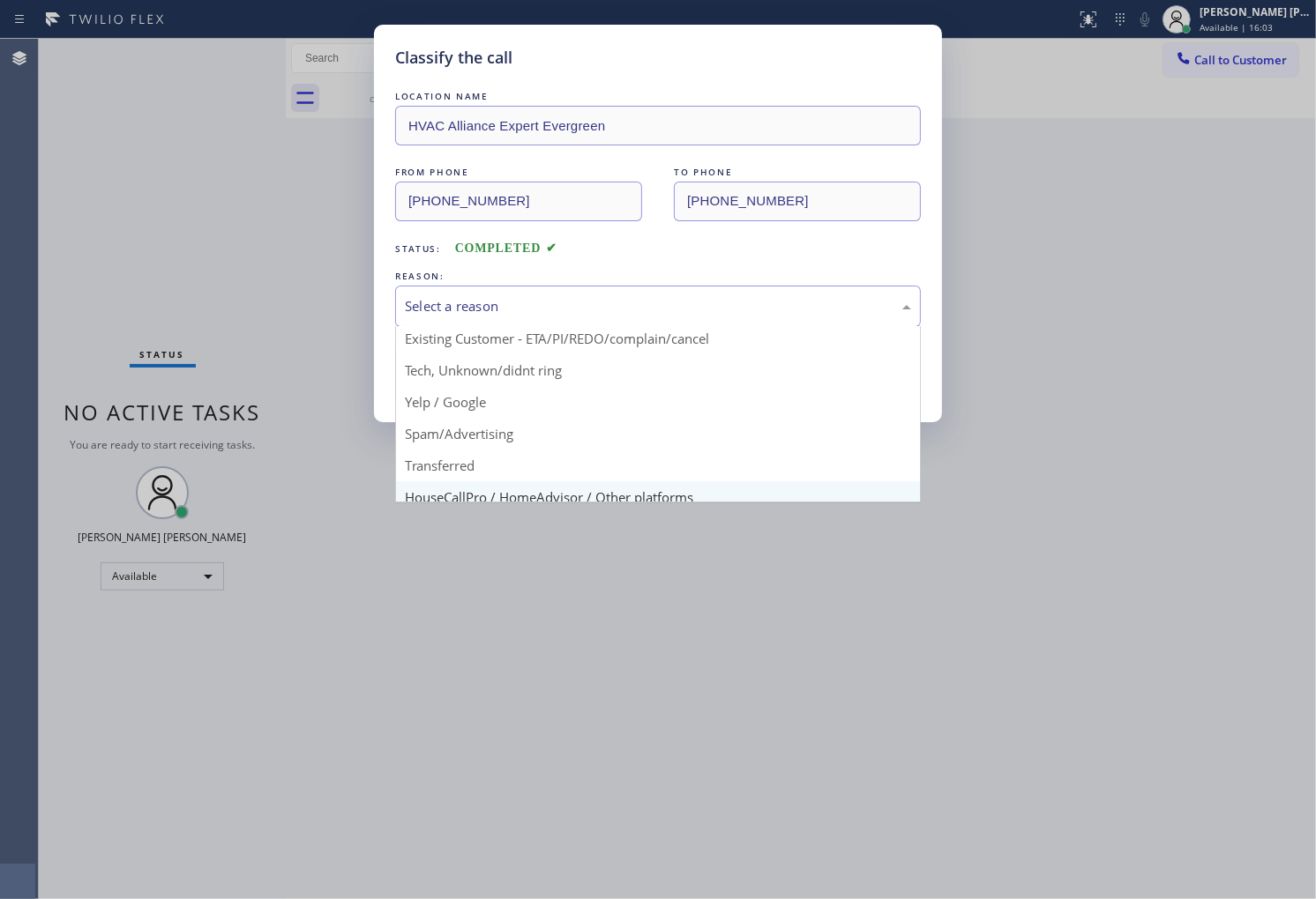
scroll to position [97, 0]
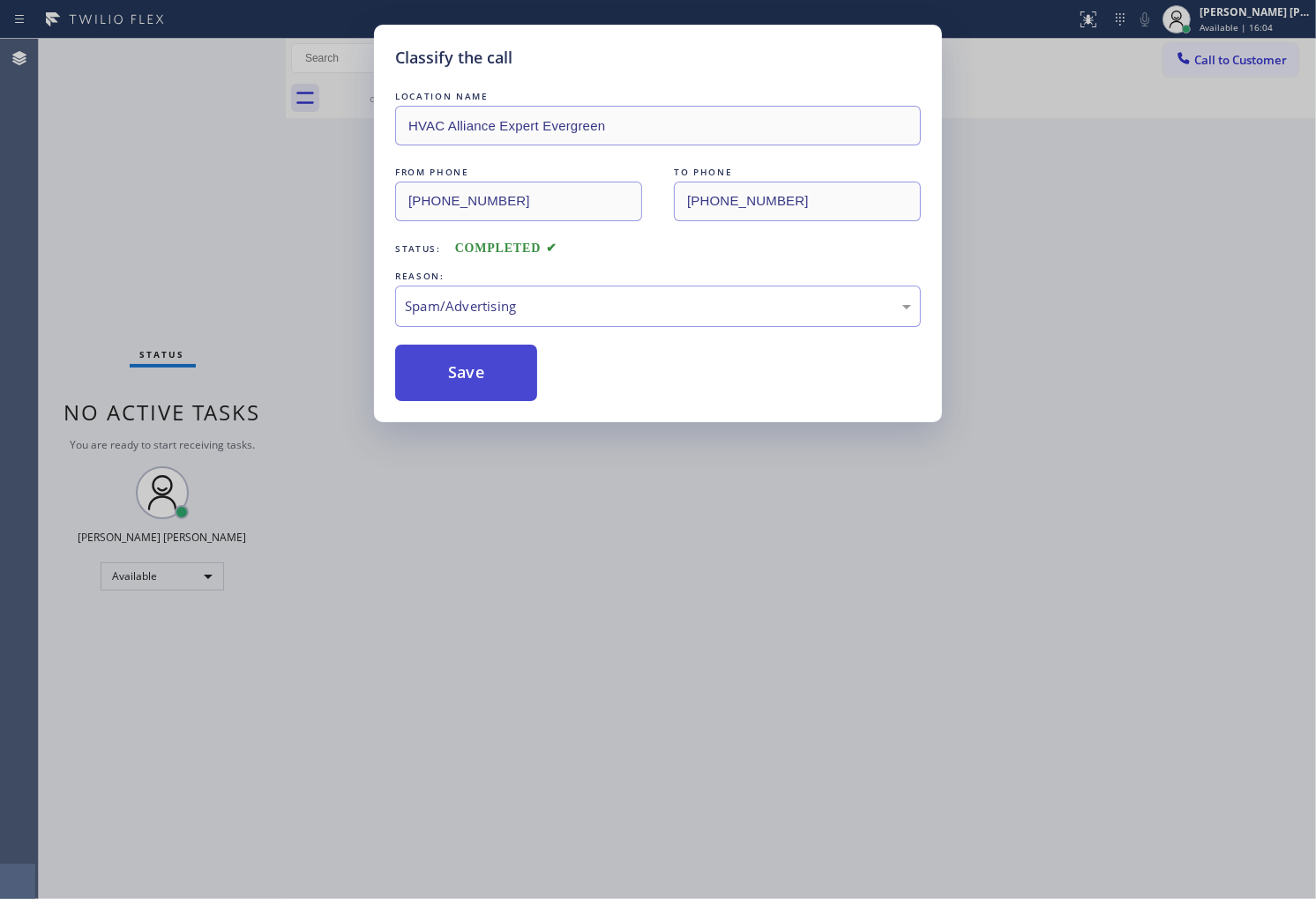
click at [466, 380] on button "Save" at bounding box center [466, 372] width 142 height 57
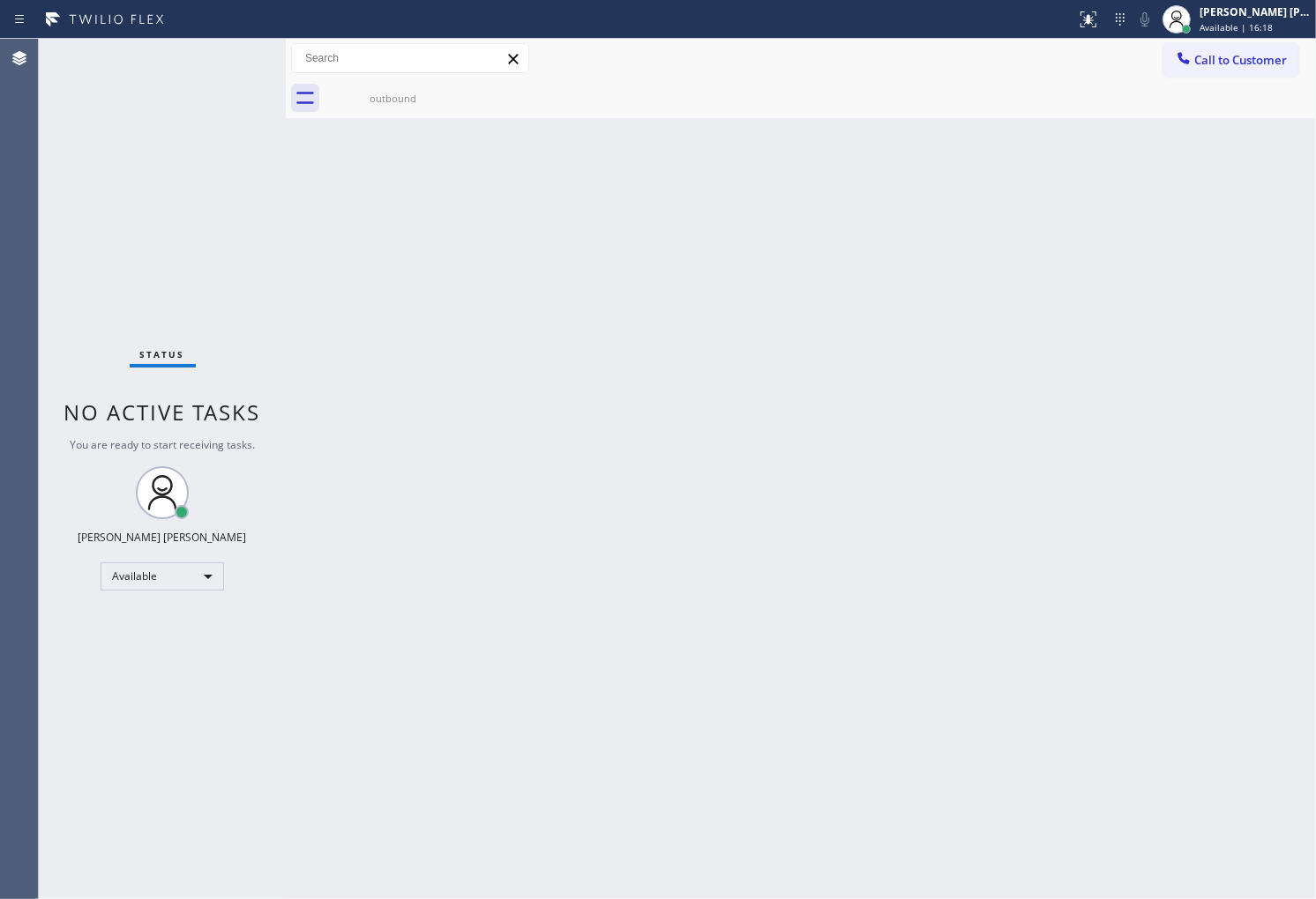
click at [13, 293] on div "Agent Desktop" at bounding box center [18, 469] width 38 height 860
click at [442, 120] on div "Back to Dashboard Change Sender ID Customers Technicians Select a contact Outbo…" at bounding box center [801, 469] width 1030 height 860
click at [444, 108] on div "outbound" at bounding box center [393, 97] width 133 height 40
click at [452, 84] on div at bounding box center [819, 97] width 991 height 40
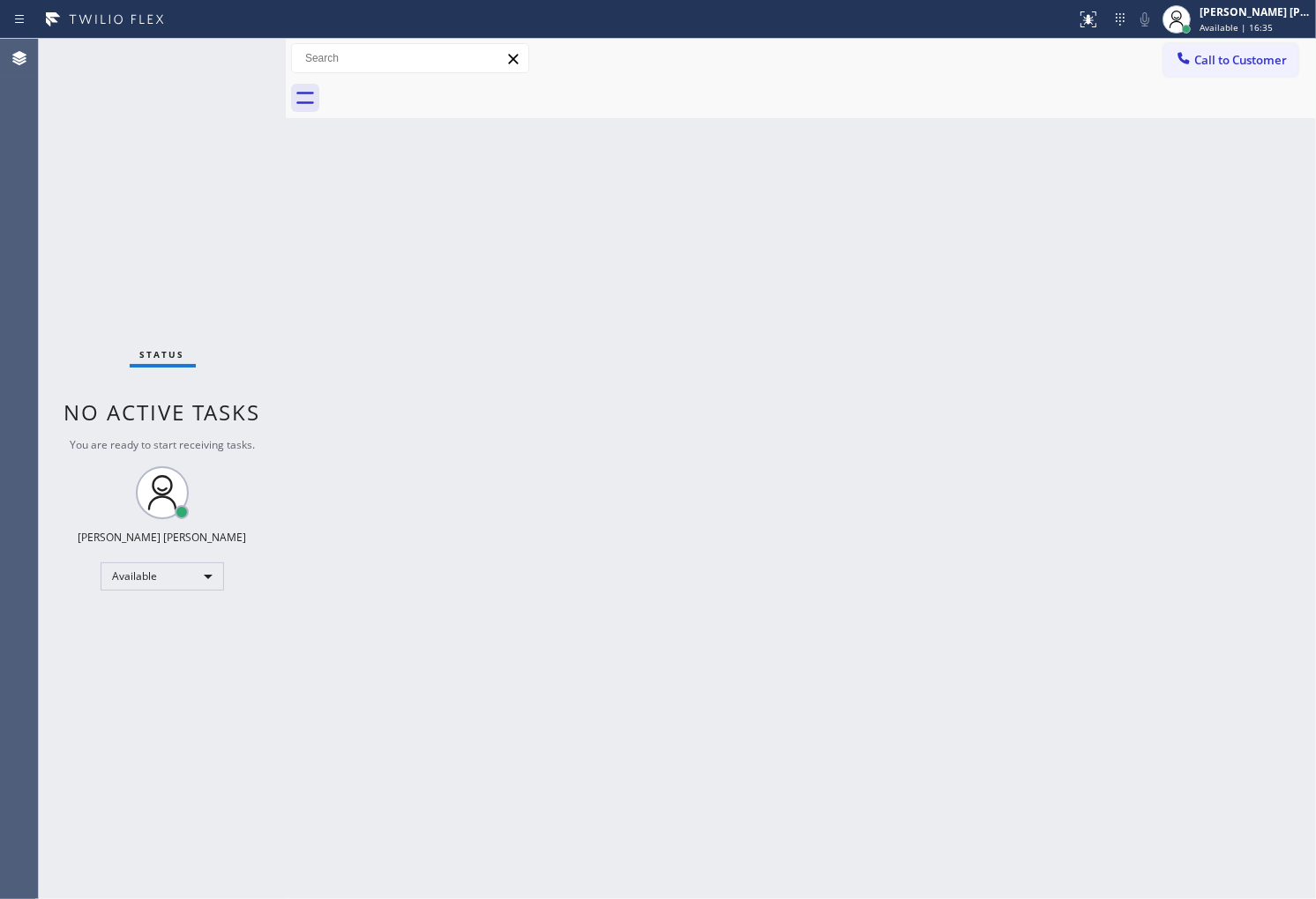
click at [247, 77] on div "Status No active tasks You are ready to start receiving tasks. [PERSON_NAME] [P…" at bounding box center [162, 469] width 247 height 860
click at [205, 56] on div "Status No active tasks You are ready to start receiving tasks. [PERSON_NAME] [P…" at bounding box center [162, 469] width 247 height 860
click at [233, 75] on div "Status No active tasks You are ready to start receiving tasks. [PERSON_NAME] [P…" at bounding box center [162, 469] width 247 height 860
click at [90, 292] on div "Status No active tasks You are ready to start receiving tasks. [PERSON_NAME] [P…" at bounding box center [162, 469] width 247 height 860
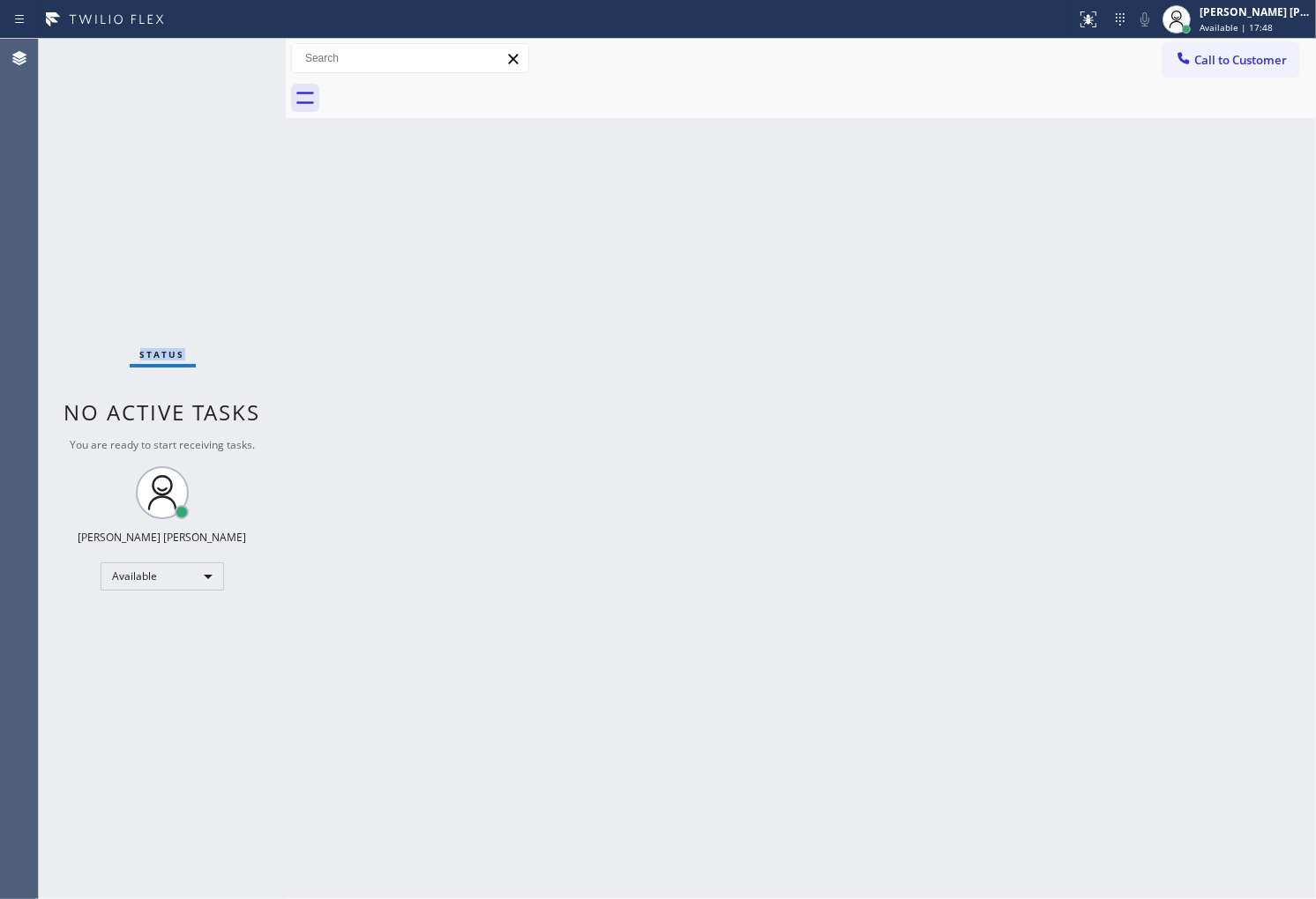
click at [227, 72] on div "Status No active tasks You are ready to start receiving tasks. [PERSON_NAME] [P…" at bounding box center [162, 469] width 247 height 860
click at [15, 179] on div "Agent Desktop" at bounding box center [18, 469] width 38 height 860
click at [46, 159] on div "Status No active tasks You are ready to start receiving tasks. [PERSON_NAME] [P…" at bounding box center [162, 469] width 247 height 860
click at [550, 214] on div "Back to Dashboard Change Sender ID Customers Technicians Select a contact Outbo…" at bounding box center [801, 469] width 1030 height 860
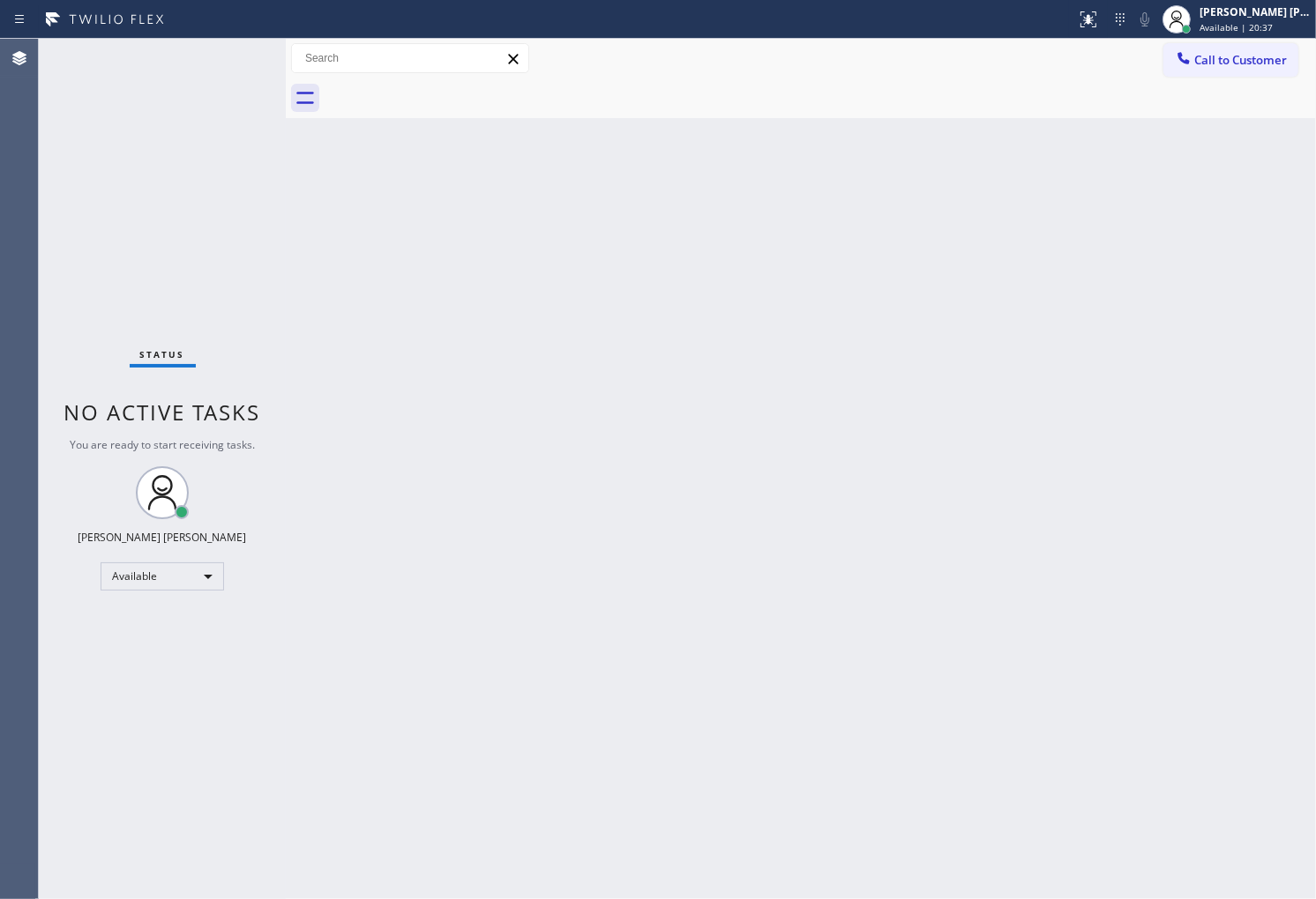
click at [90, 284] on div "Status No active tasks You are ready to start receiving tasks. [PERSON_NAME] [P…" at bounding box center [162, 469] width 247 height 860
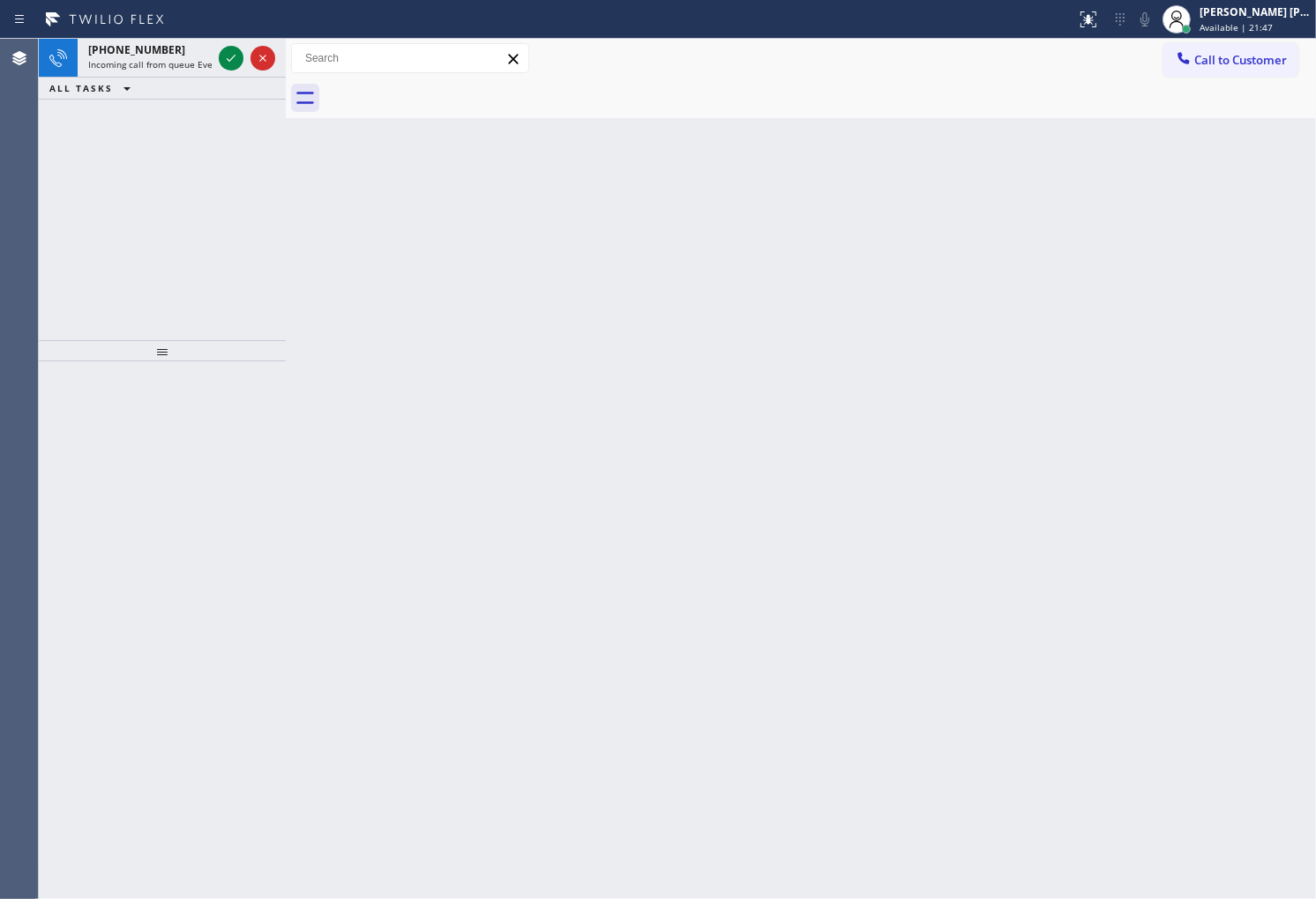
click at [10, 420] on div "Agent Desktop" at bounding box center [18, 469] width 38 height 860
click at [236, 53] on icon at bounding box center [232, 58] width 21 height 21
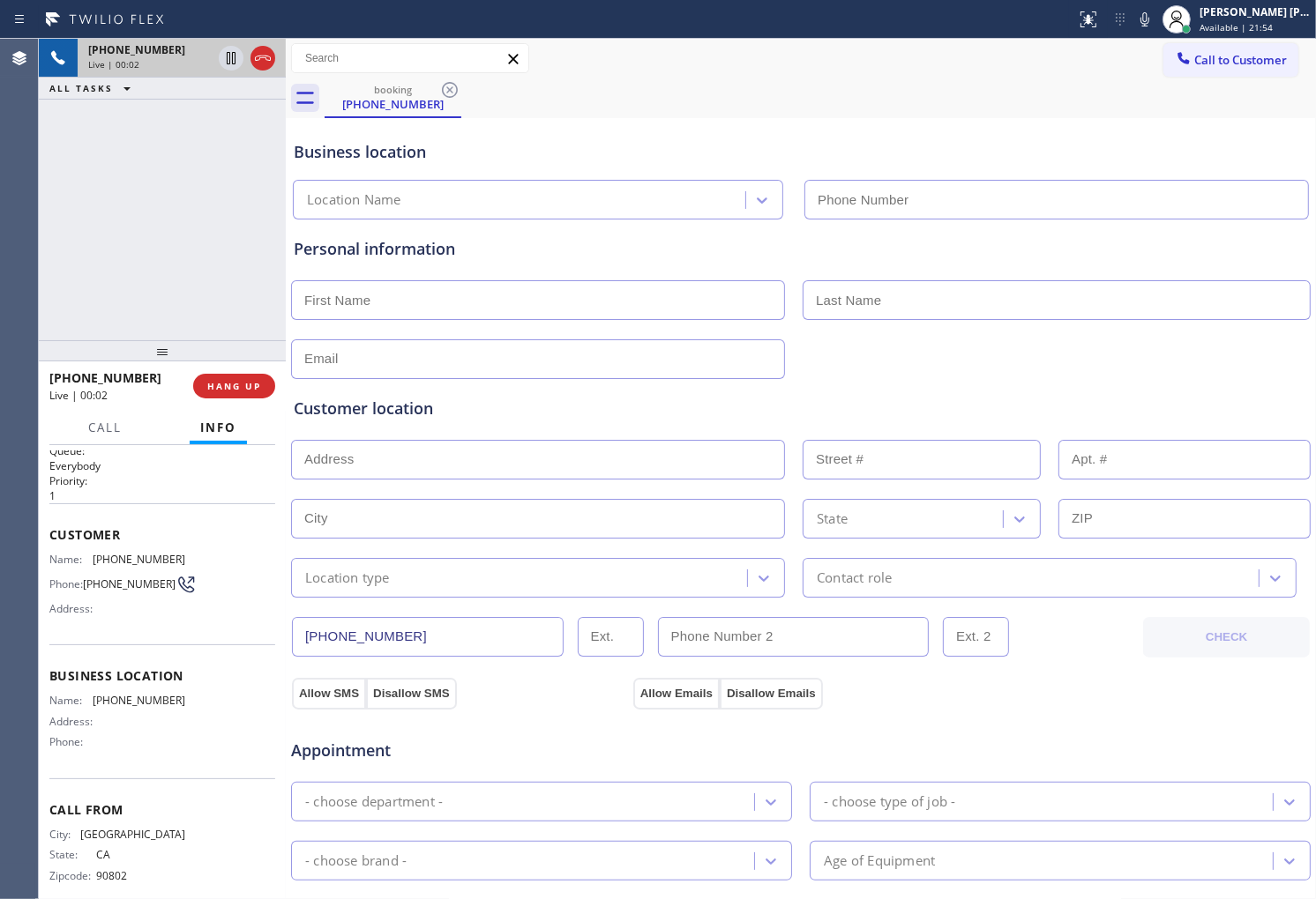
scroll to position [44, 0]
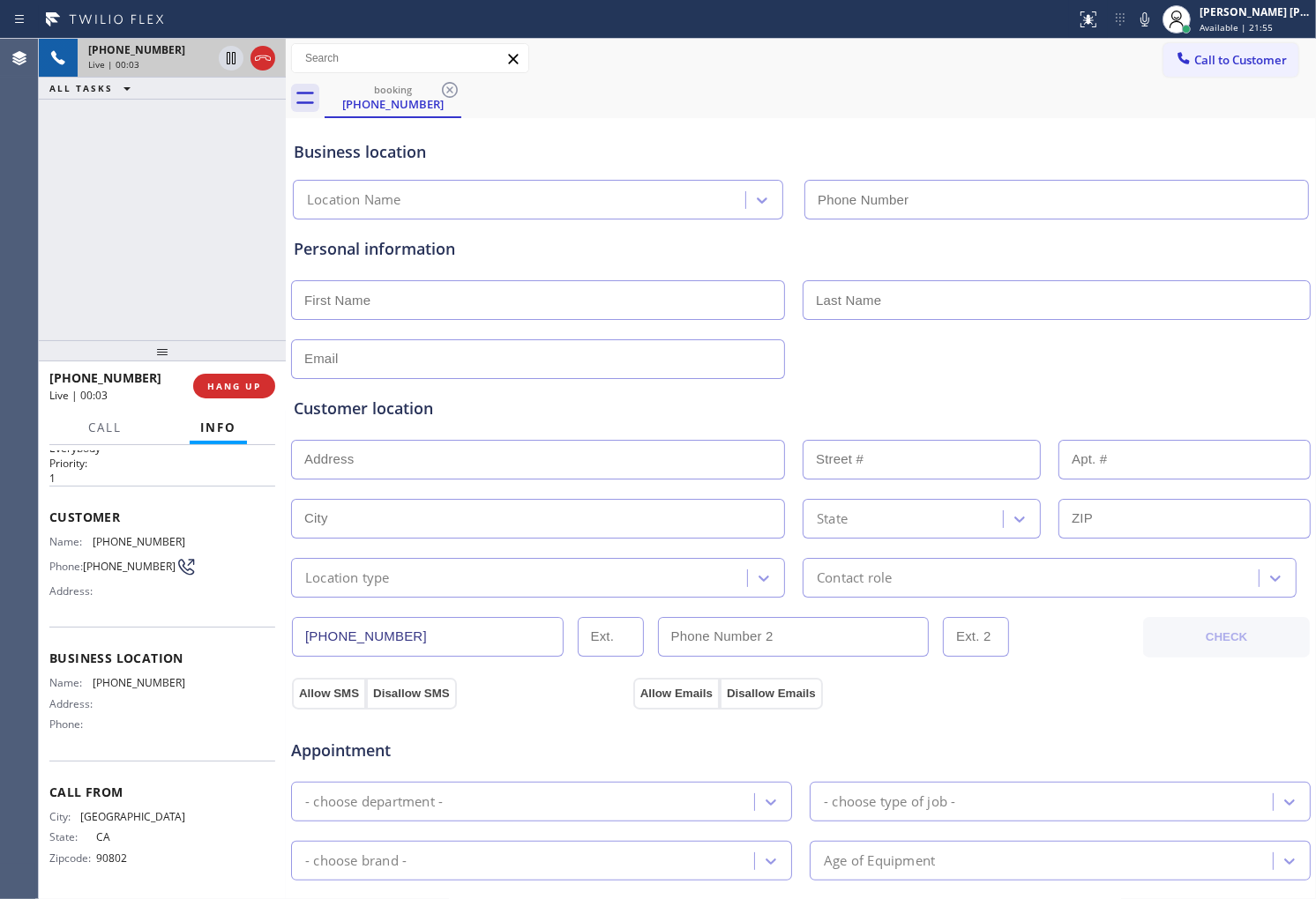
click at [123, 242] on div "+15626829038 Live | 00:03 ALL TASKS ALL TASKS ACTIVE TASKS TASKS IN WRAP UP" at bounding box center [162, 189] width 247 height 302
click at [44, 505] on div "Context Queue: Everybody Priority: 1 Customer Name: (562) 682-9038 Phone: (562)…" at bounding box center [162, 672] width 247 height 454
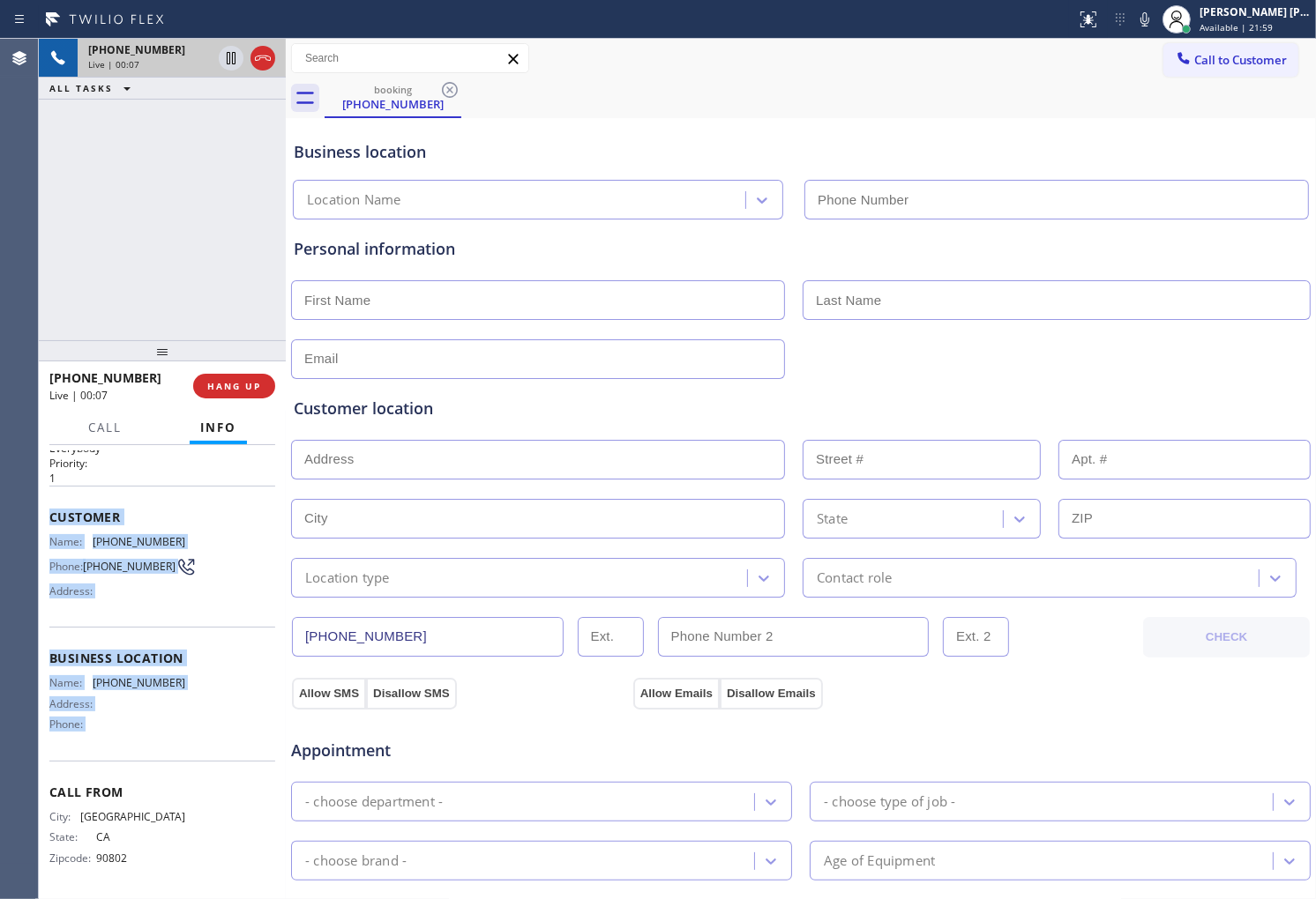
drag, startPoint x: 44, startPoint y: 505, endPoint x: 155, endPoint y: 736, distance: 256.3
click at [155, 736] on div "Context Queue: Everybody Priority: 1 Customer Name: (562) 682-9038 Phone: (562)…" at bounding box center [162, 672] width 247 height 454
click at [159, 736] on div "Name: (818) 536-7045 Address: Phone:" at bounding box center [117, 707] width 136 height 62
click at [225, 250] on div "+15626829038 Live | 00:15 ALL TASKS ALL TASKS ACTIVE TASKS TASKS IN WRAP UP" at bounding box center [162, 189] width 247 height 302
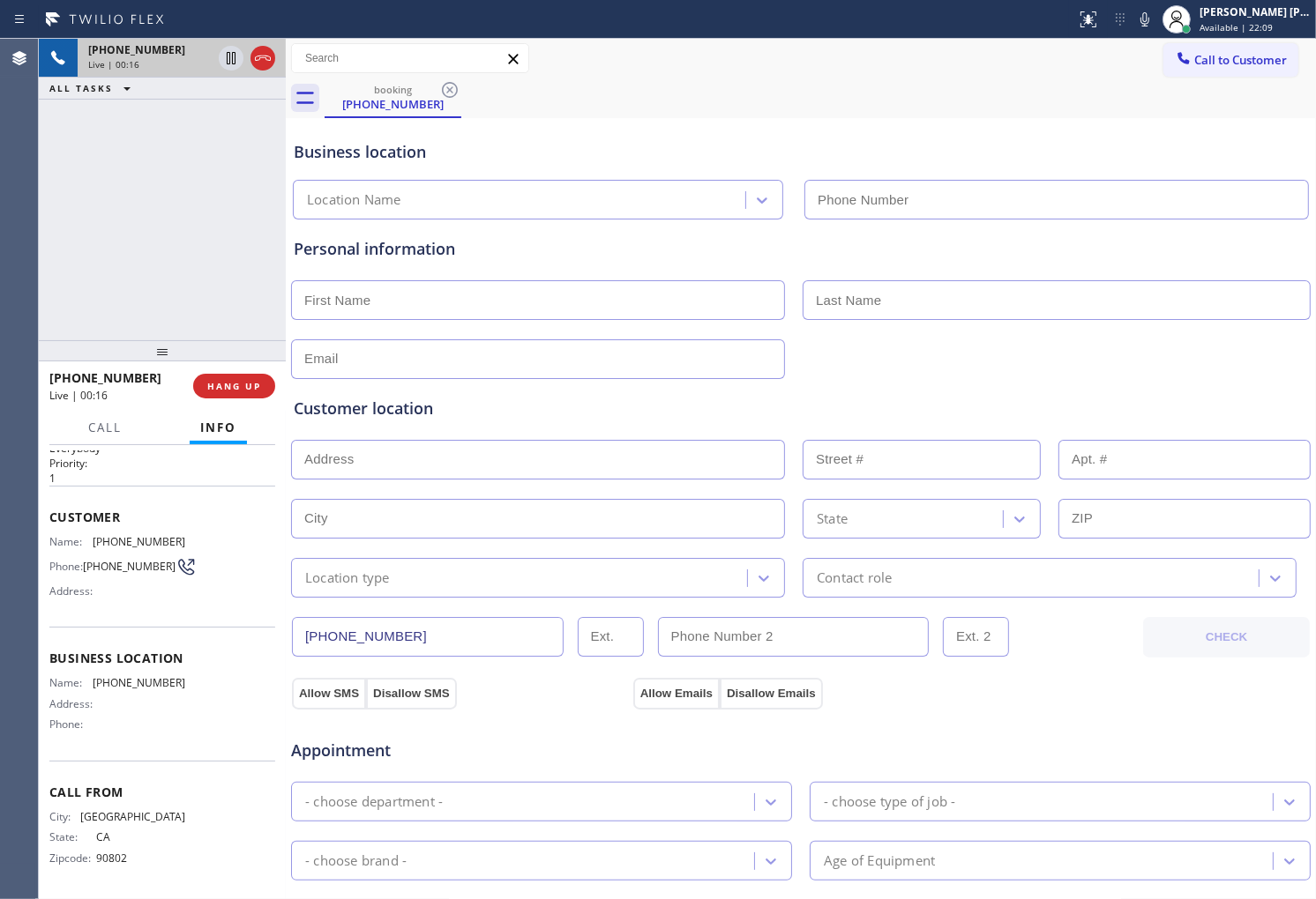
click at [400, 157] on div "Business location" at bounding box center [800, 151] width 1014 height 24
click at [400, 156] on div "Business location" at bounding box center [800, 151] width 1014 height 24
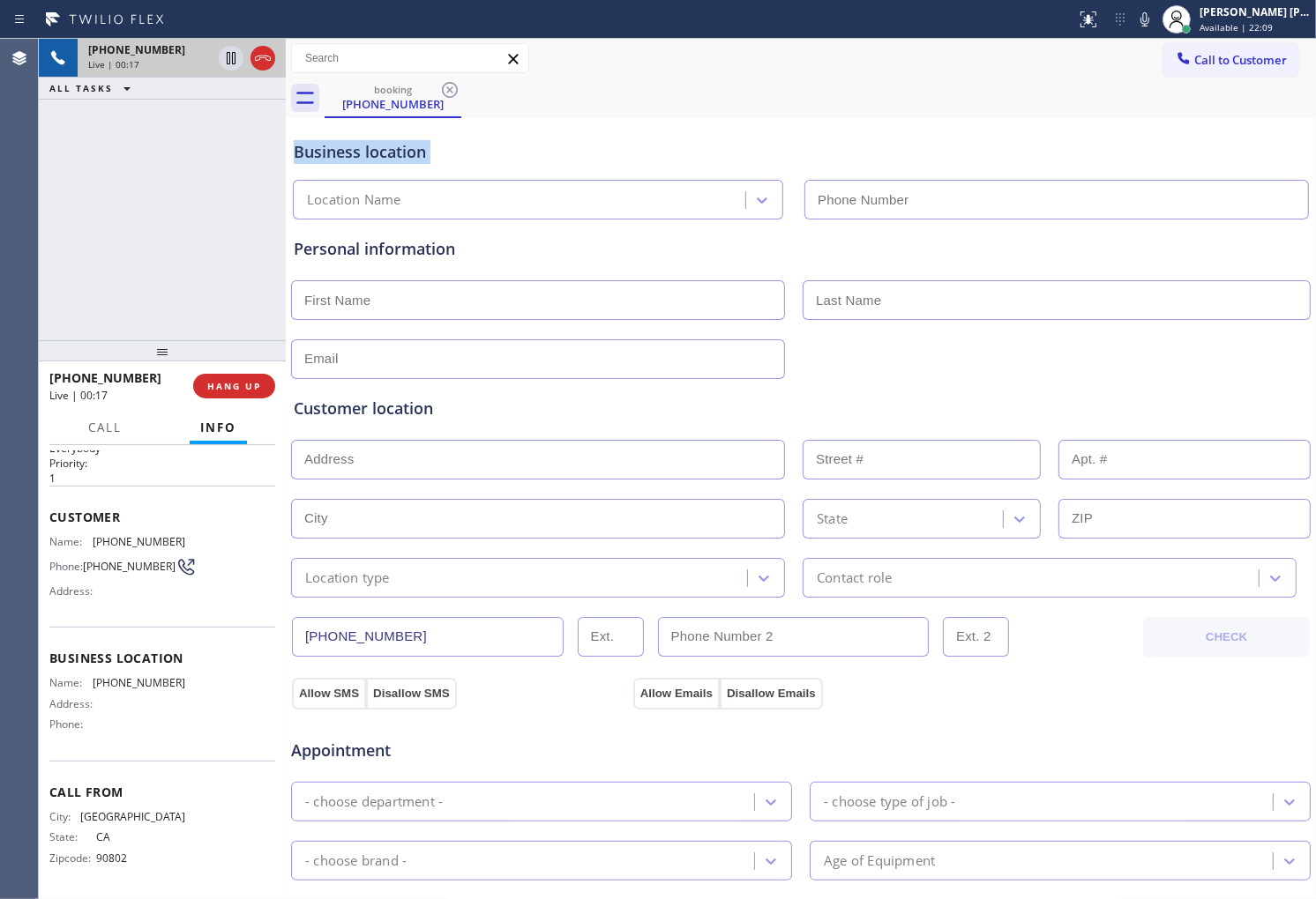
click at [462, 154] on div "Business location" at bounding box center [800, 151] width 1014 height 24
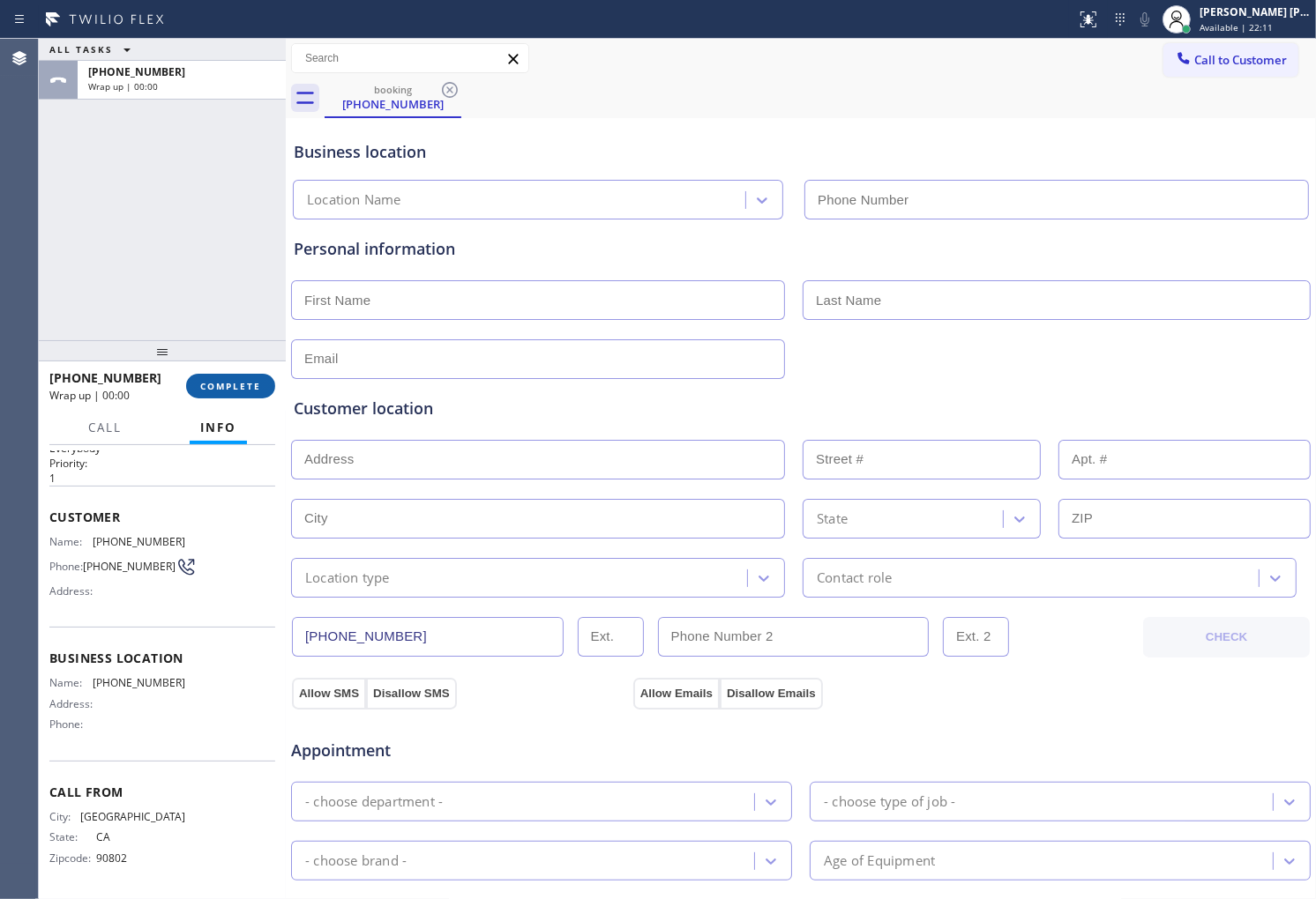
click at [256, 384] on span "COMPLETE" at bounding box center [230, 386] width 61 height 13
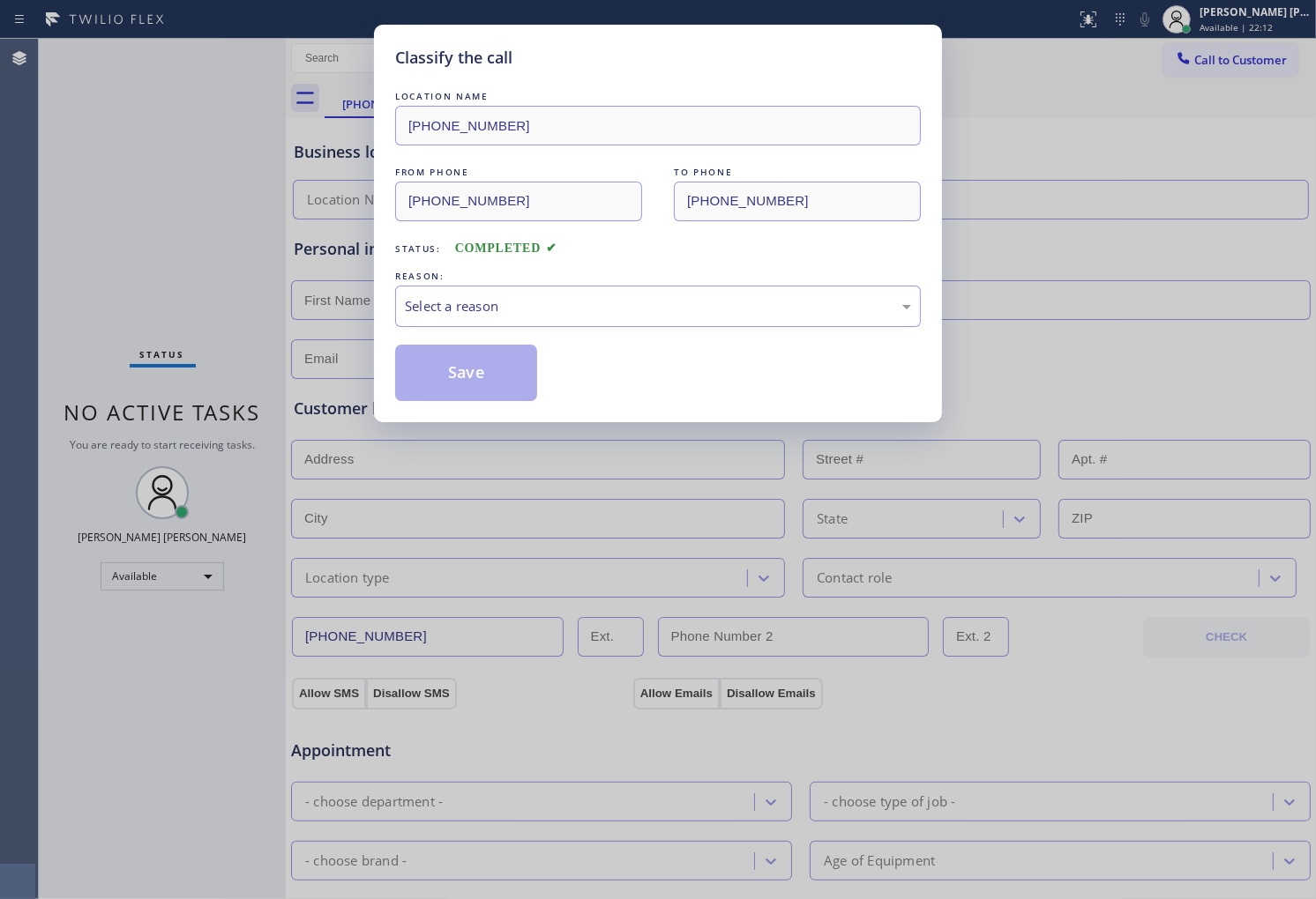
click at [438, 310] on div "Select a reason" at bounding box center [658, 306] width 507 height 20
click at [454, 375] on button "Save" at bounding box center [466, 372] width 142 height 57
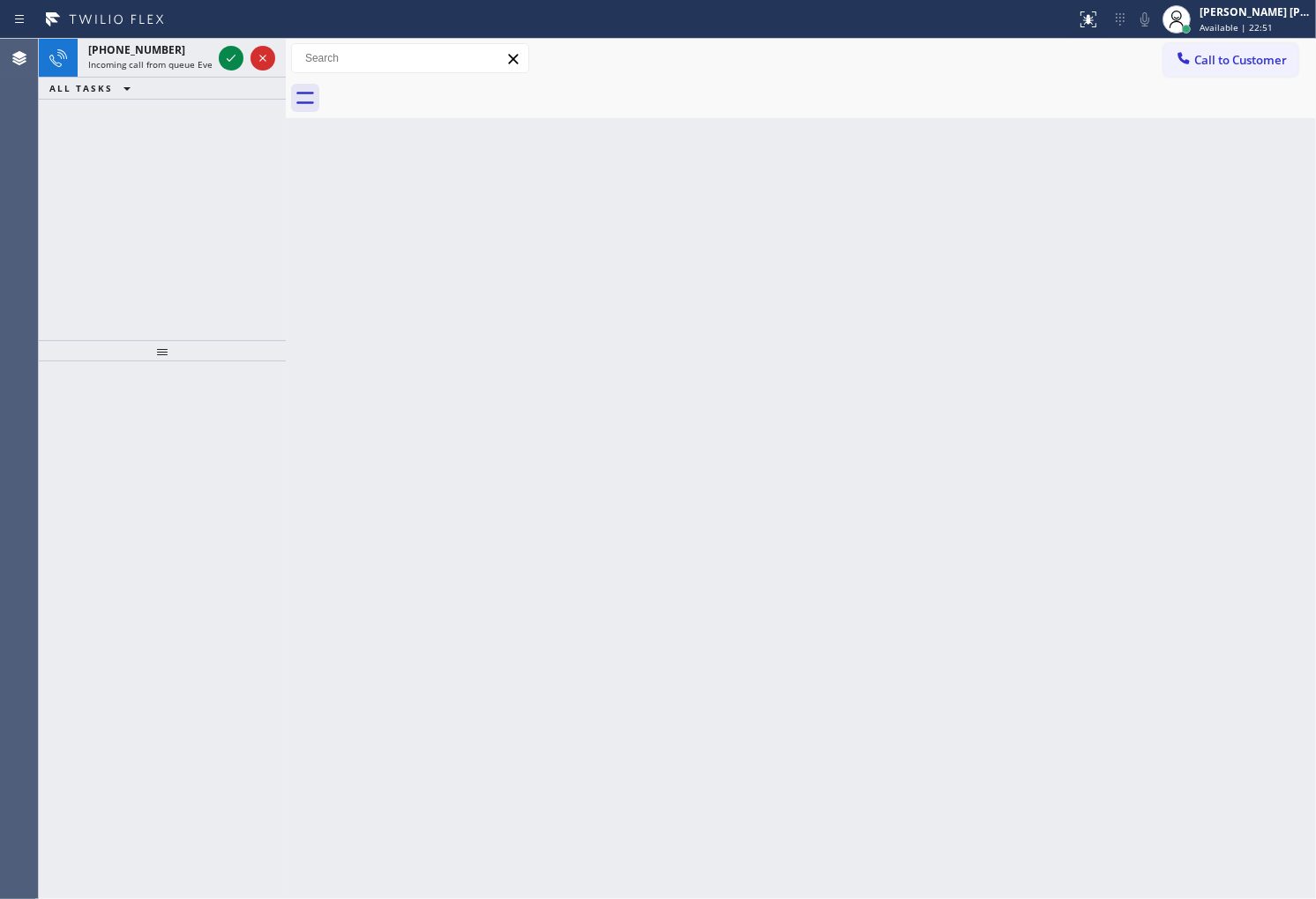
click at [55, 269] on div "+15626829038 Incoming call from queue Everybody ALL TASKS ALL TASKS ACTIVE TASK…" at bounding box center [162, 189] width 247 height 302
click at [242, 58] on div at bounding box center [232, 58] width 25 height 21
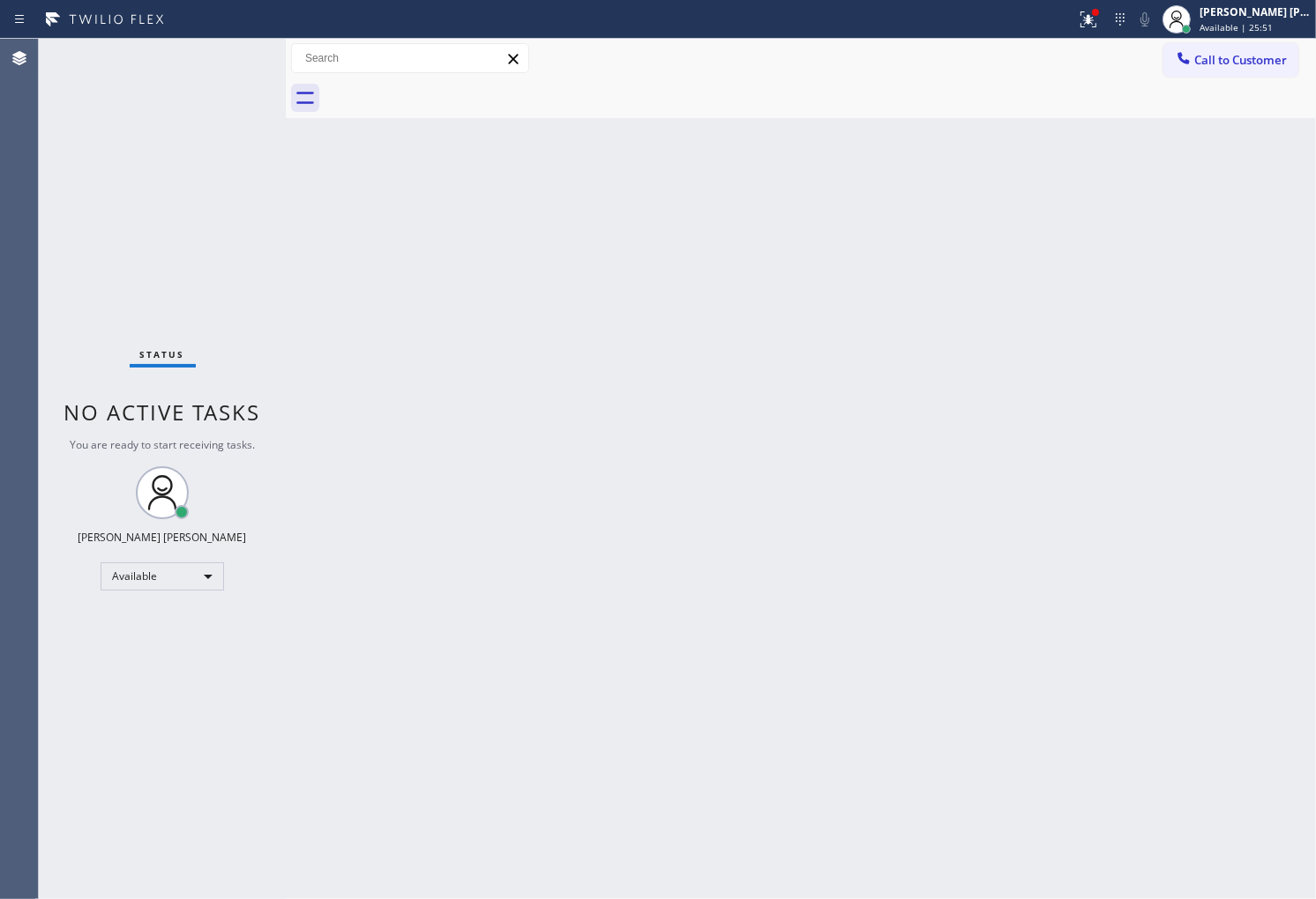
click at [0, 470] on div "Agent Desktop" at bounding box center [18, 469] width 38 height 860
click at [1099, 18] on icon at bounding box center [1088, 19] width 21 height 21
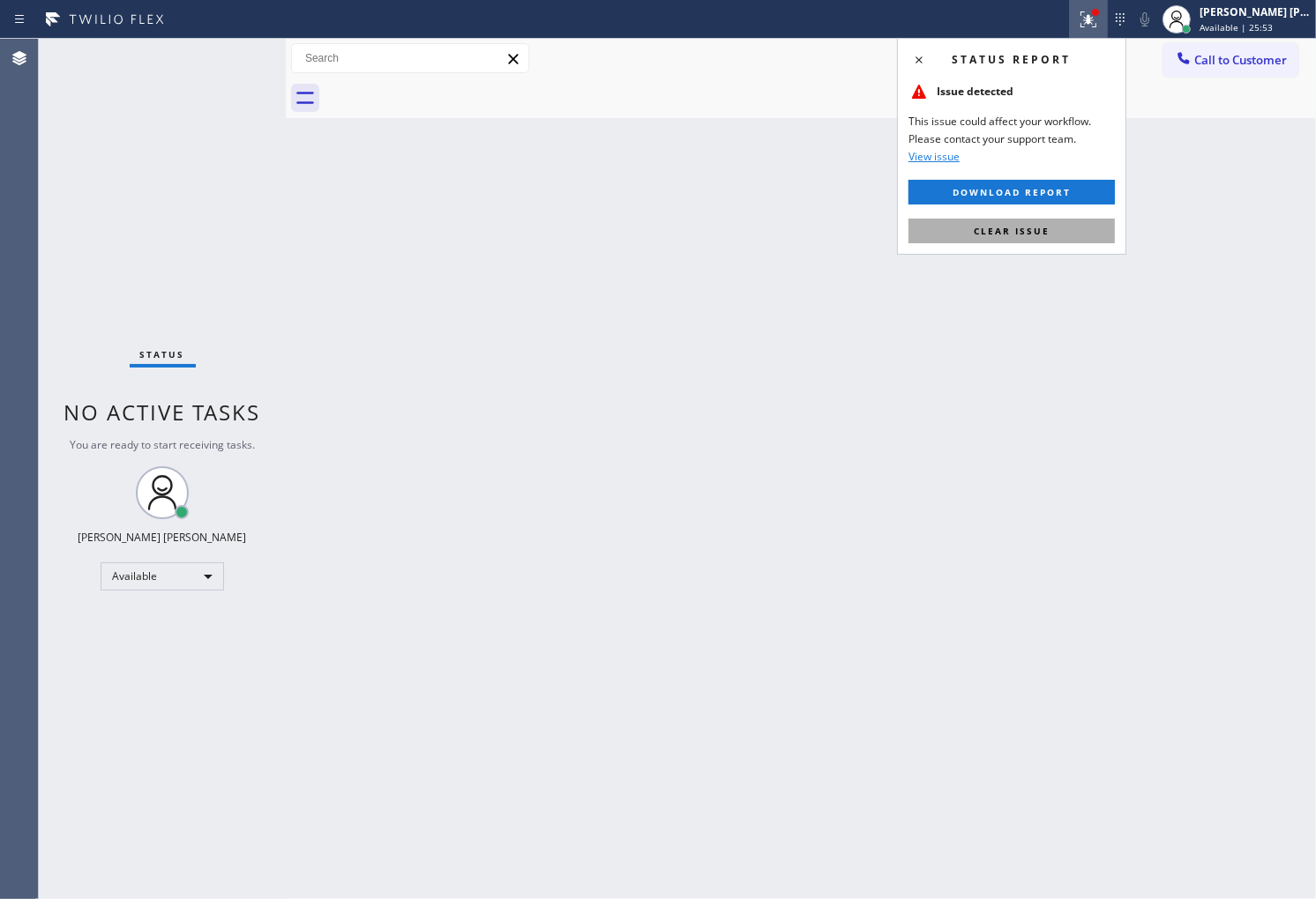
click at [1015, 223] on button "Clear issue" at bounding box center [1011, 232] width 206 height 25
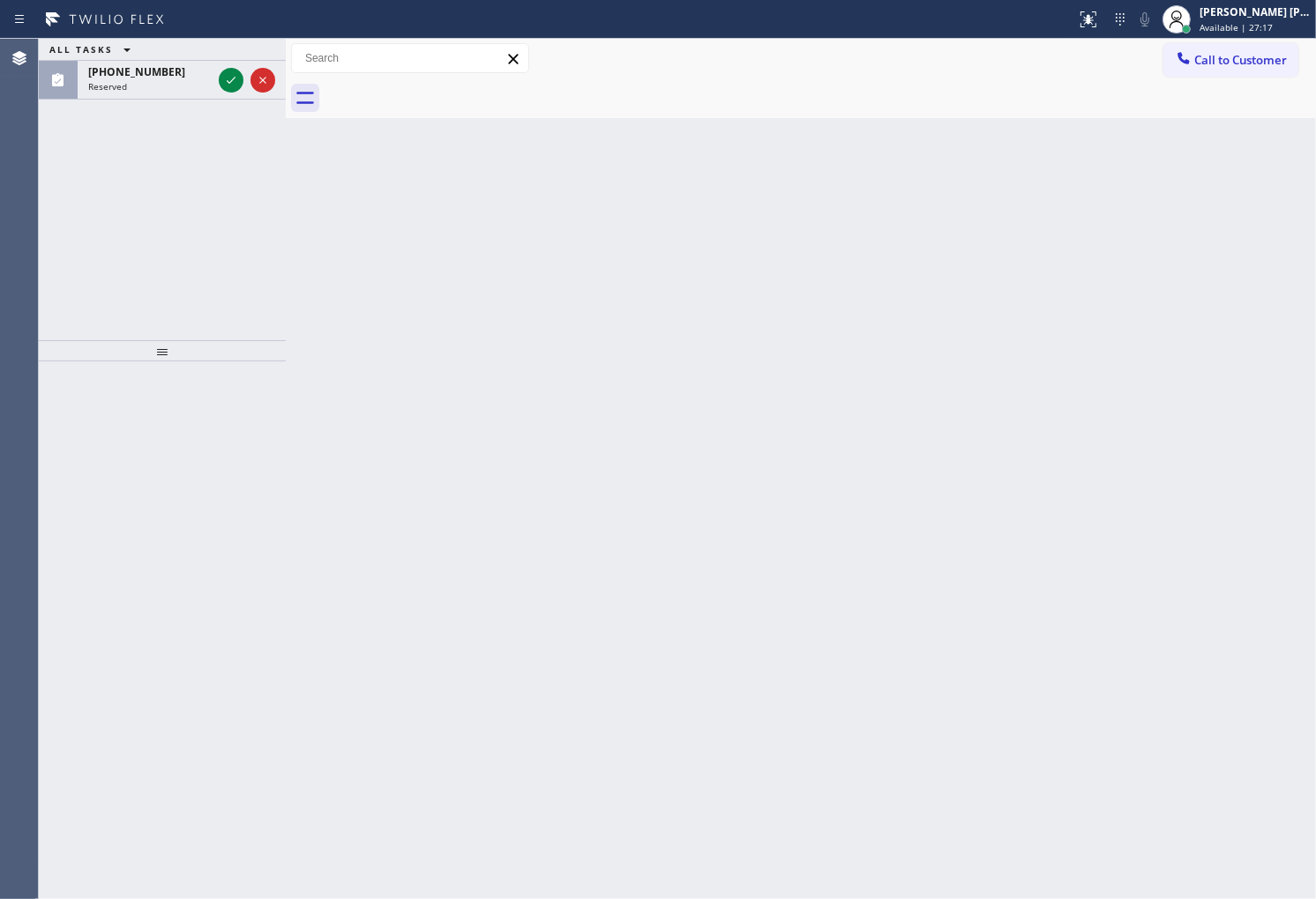
click at [0, 304] on div "Agent Desktop" at bounding box center [18, 469] width 38 height 860
click at [231, 72] on icon at bounding box center [232, 80] width 21 height 21
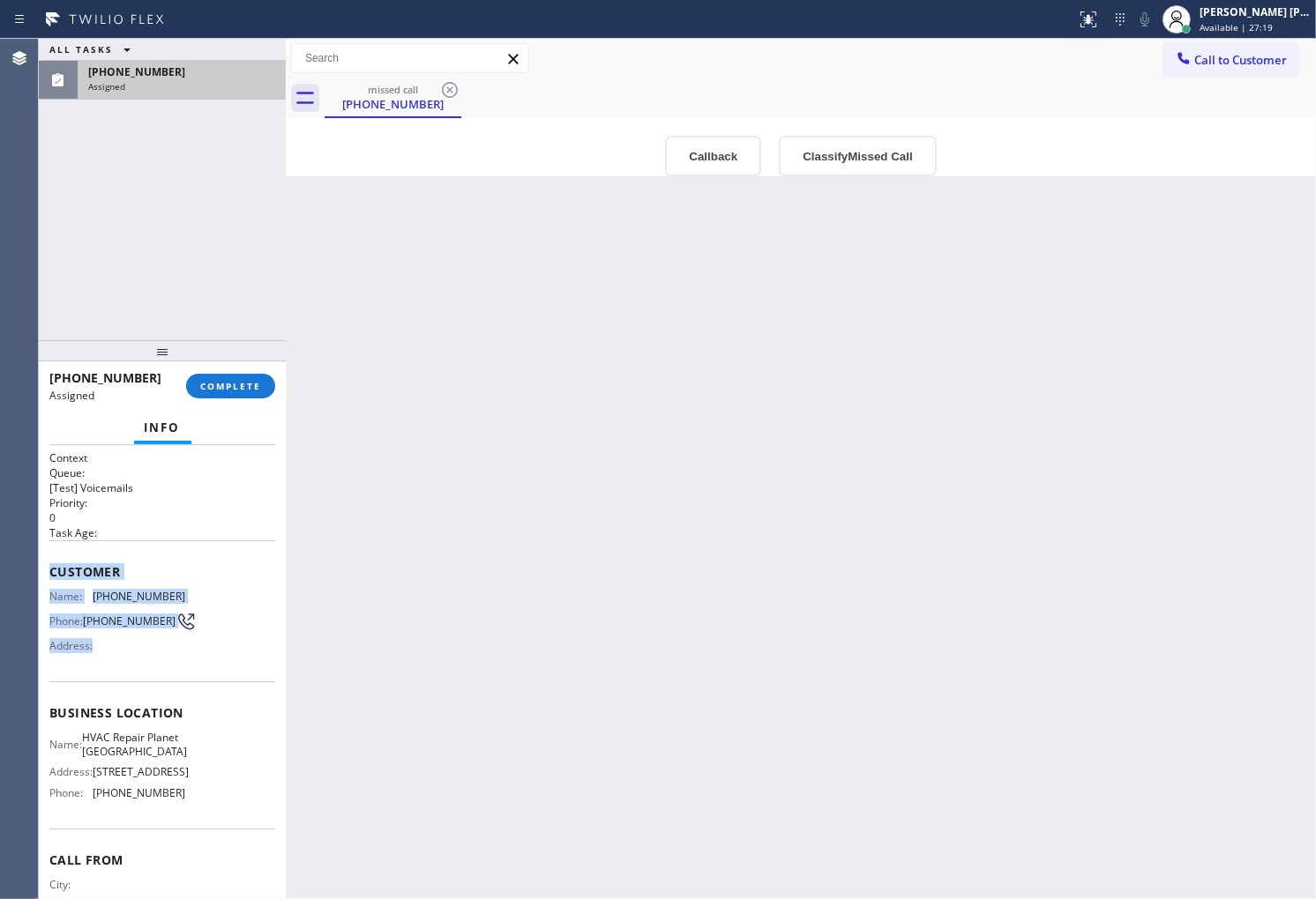
type input "(561) 660-9202"
drag, startPoint x: 46, startPoint y: 582, endPoint x: 188, endPoint y: 826, distance: 282.3
click at [188, 826] on div "Context Queue: [Test] Voicemails Priority: 0 Task Age: Customer Name: (561) 749…" at bounding box center [162, 672] width 247 height 454
click at [708, 161] on button "Callback" at bounding box center [713, 156] width 96 height 41
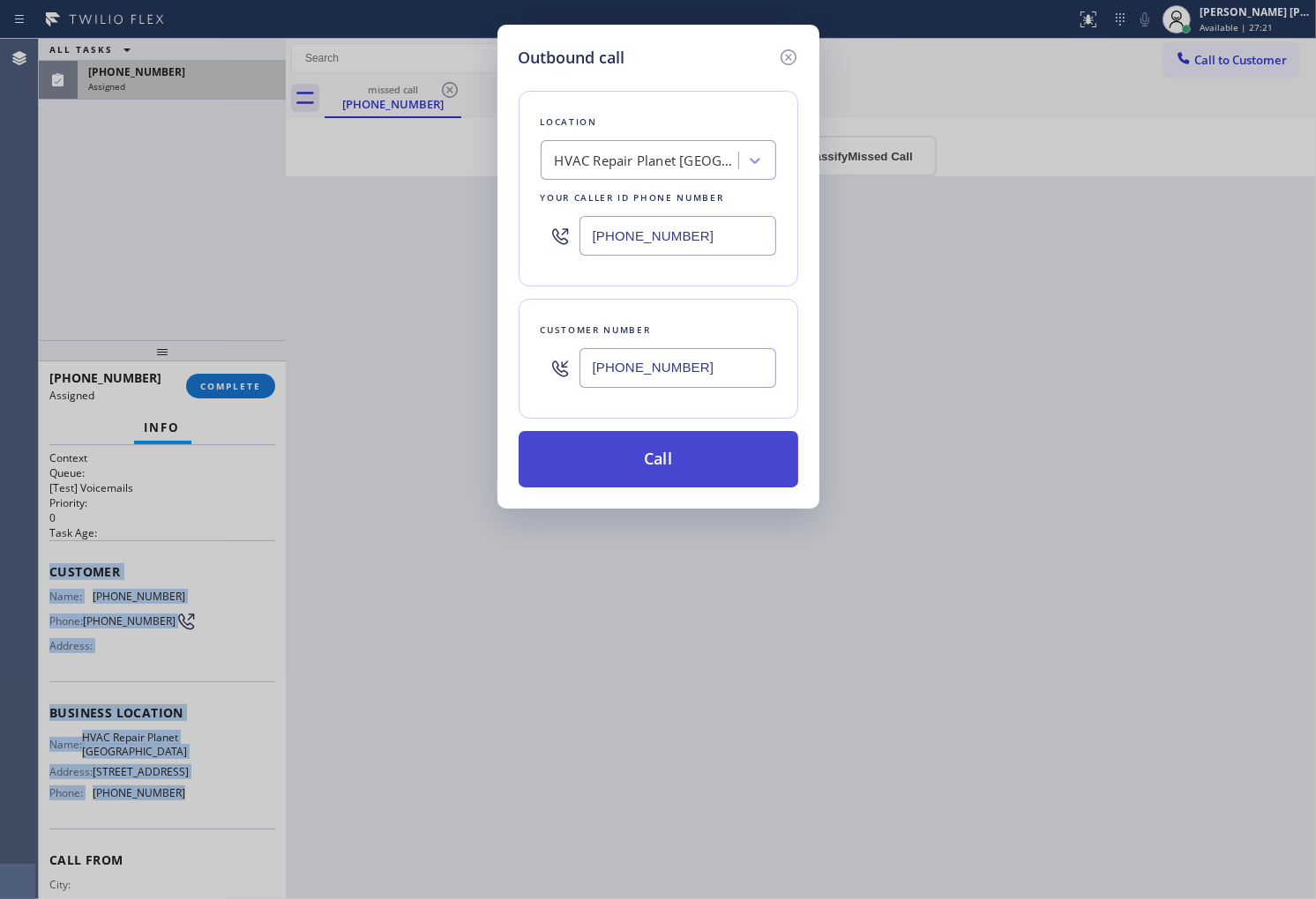
click at [672, 477] on button "Call" at bounding box center [658, 459] width 280 height 57
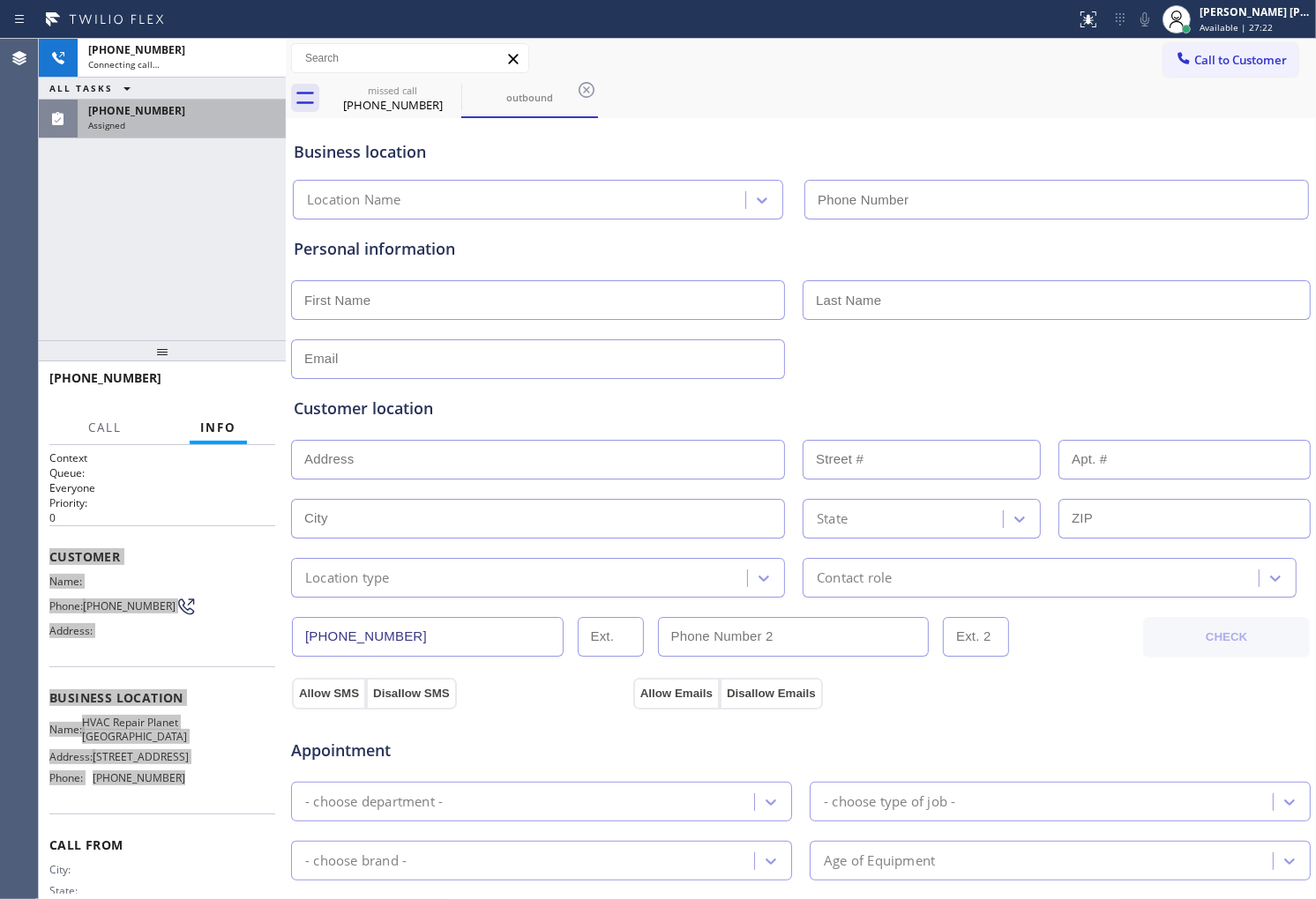
type input "(561) 660-9202"
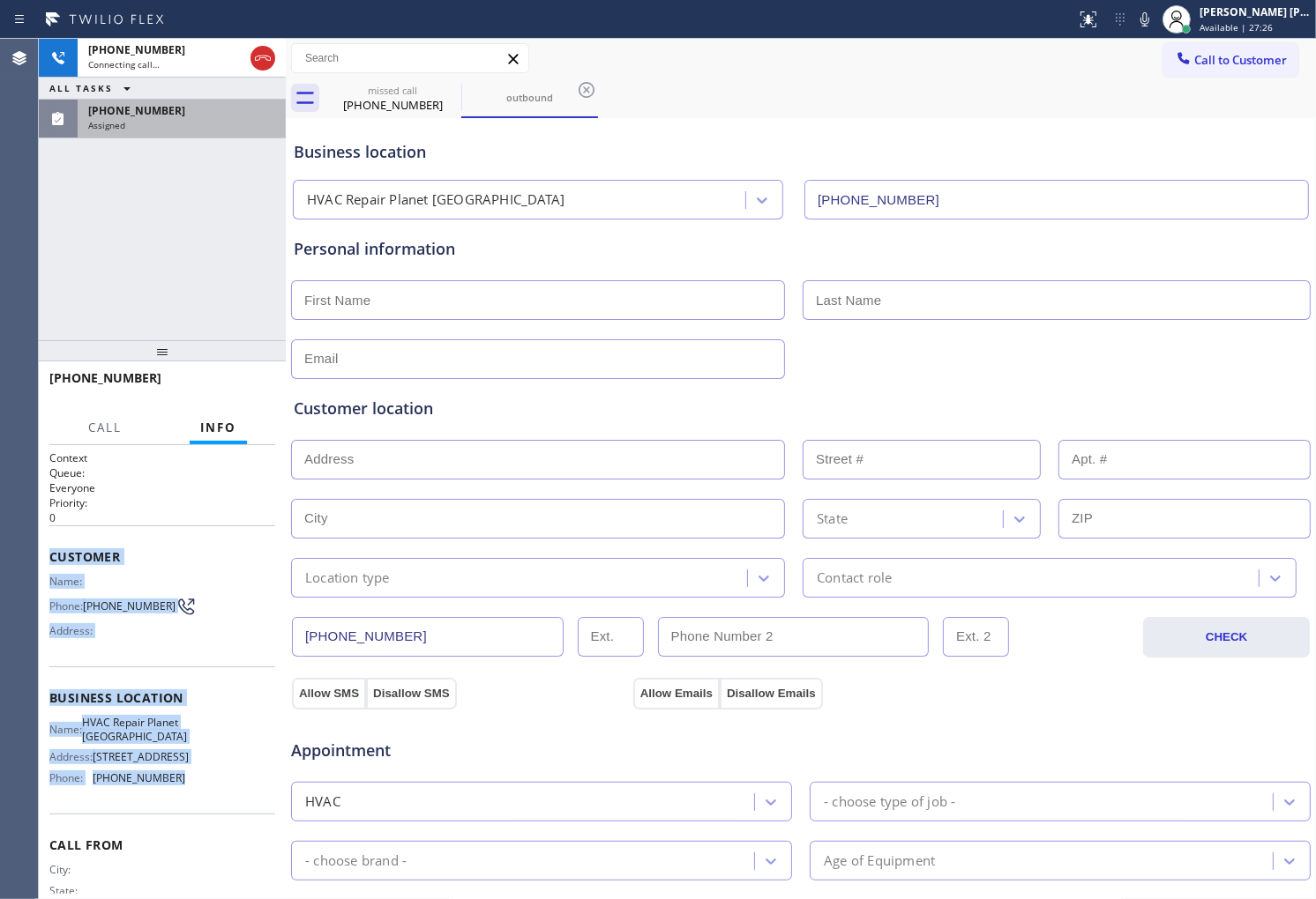
click at [85, 127] on div "(561) 749-8957 Assigned" at bounding box center [178, 119] width 201 height 39
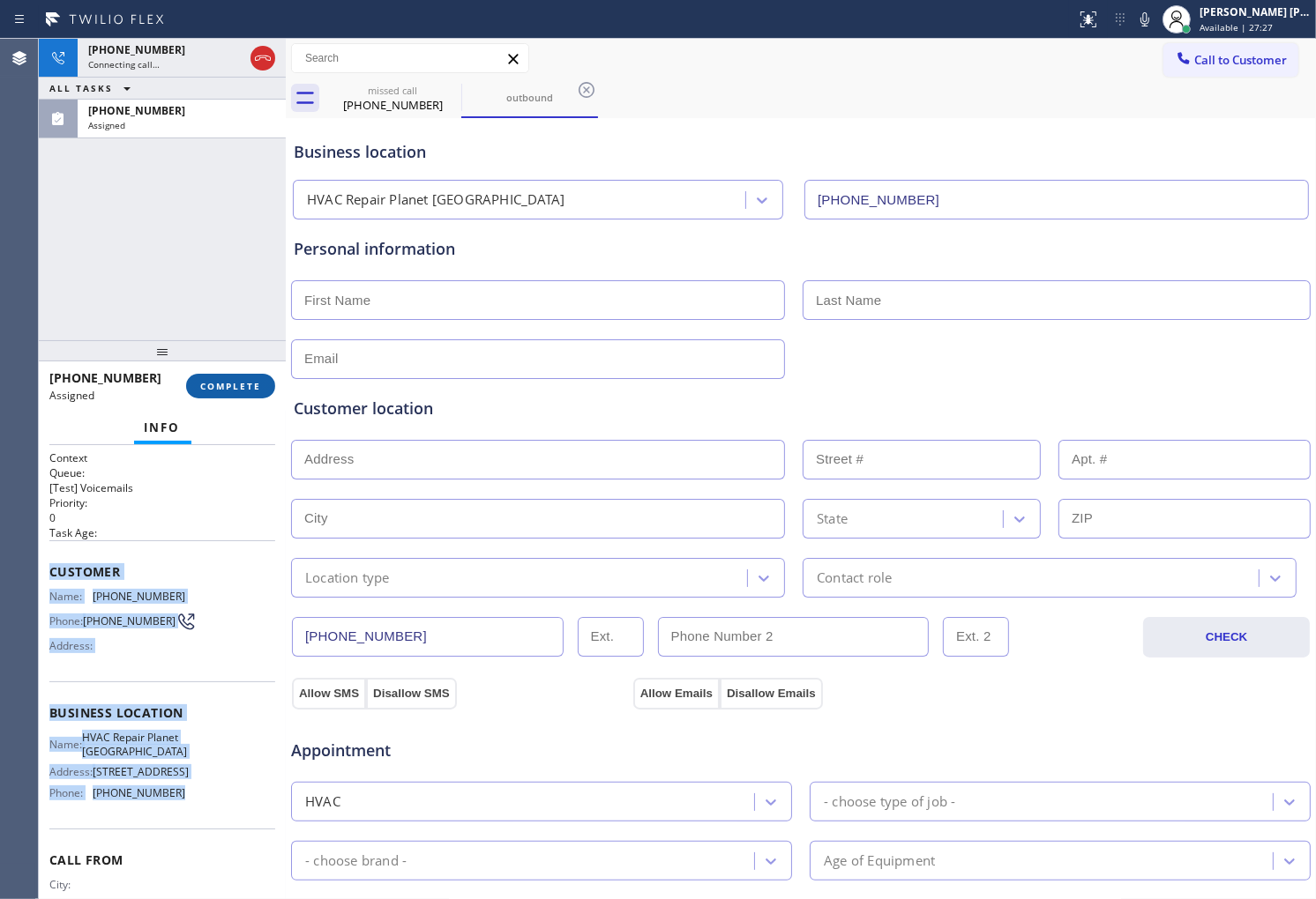
click at [256, 393] on button "COMPLETE" at bounding box center [231, 387] width 89 height 25
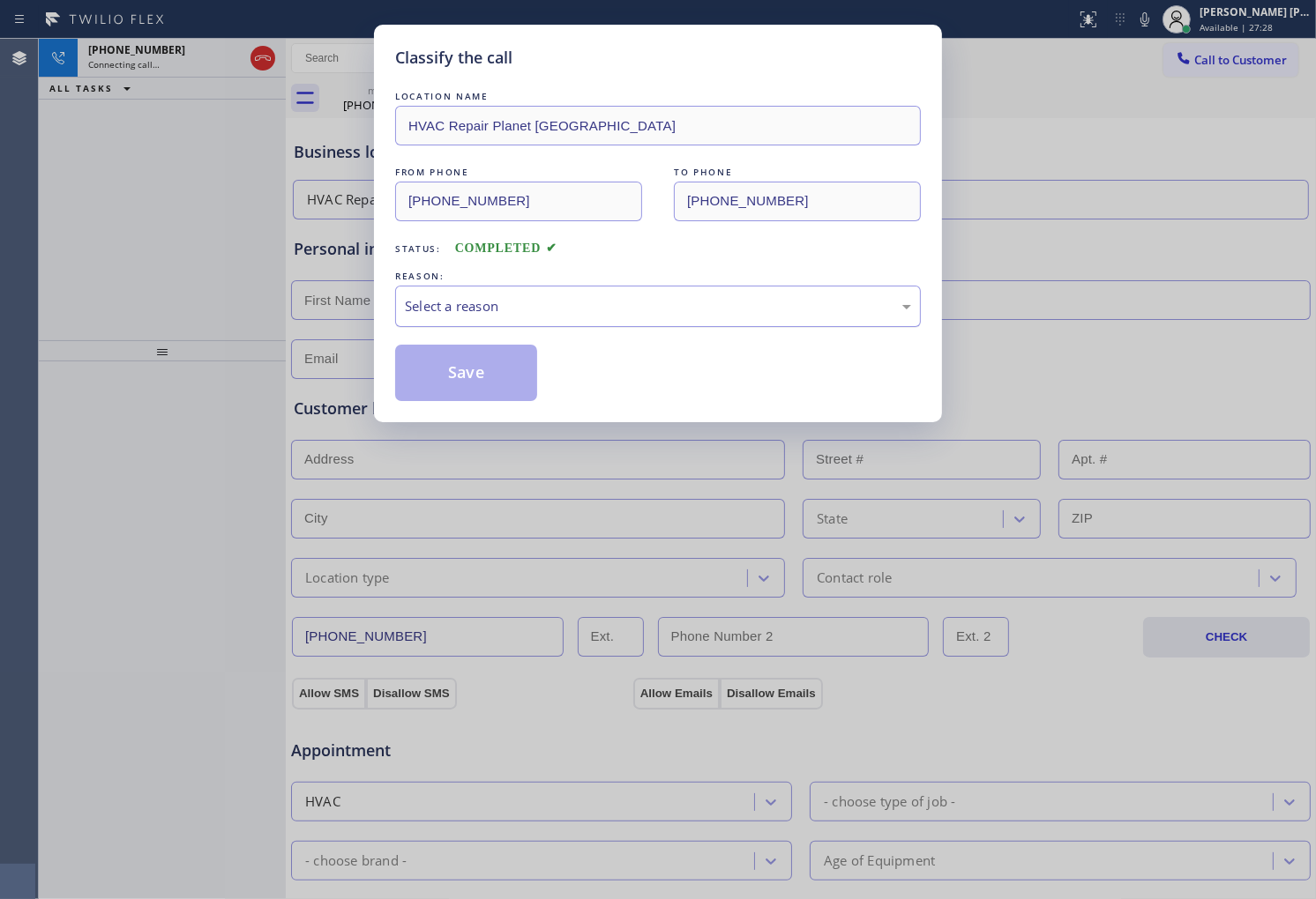
click at [508, 323] on div "Select a reason" at bounding box center [658, 306] width 526 height 41
click at [474, 401] on div "Classify the call LOCATION NAME HVAC Repair Planet Oakland Park FROM PHONE (561…" at bounding box center [658, 224] width 568 height 397
click at [471, 381] on button "Save" at bounding box center [466, 372] width 142 height 57
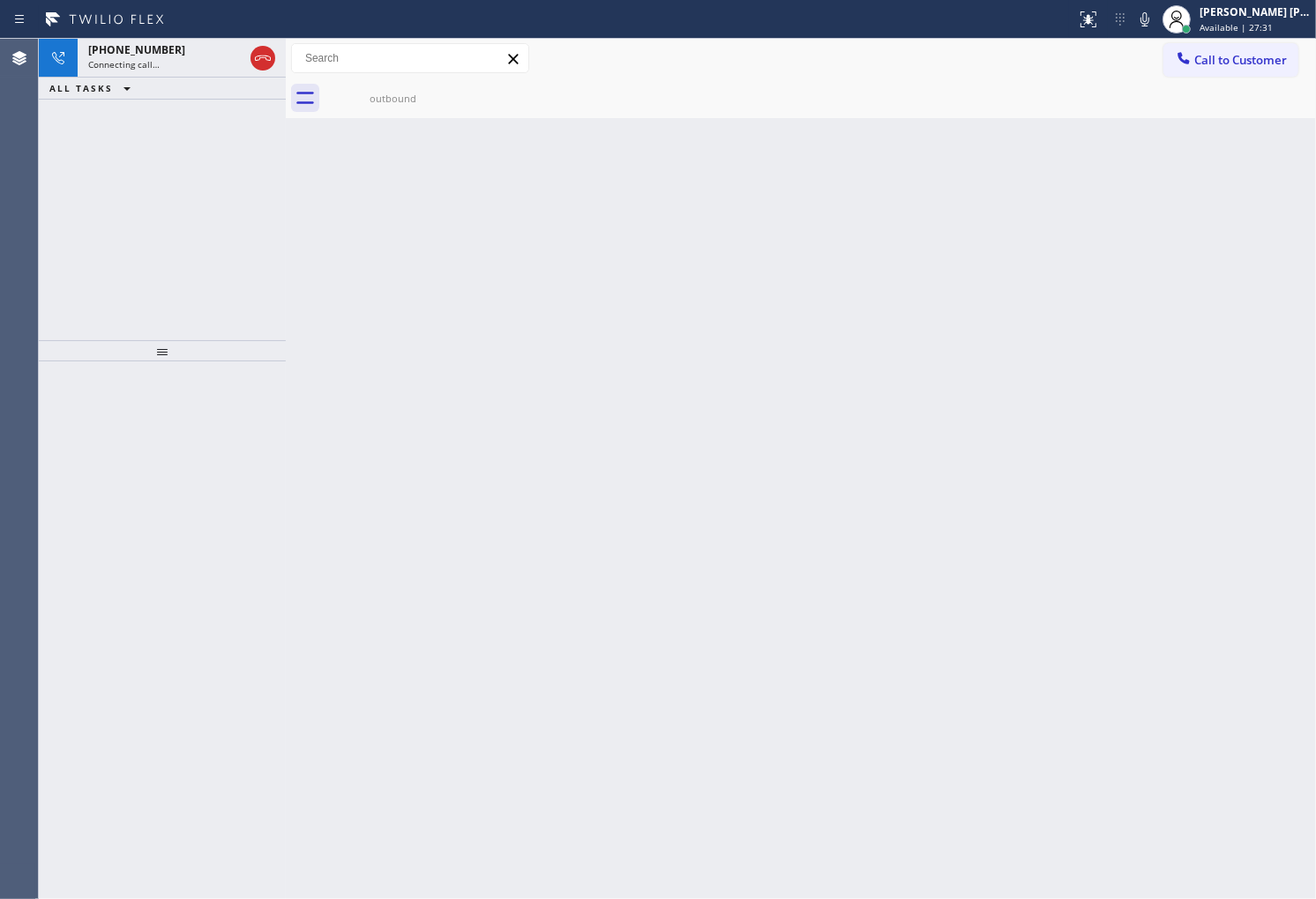
click at [46, 219] on div "+15617498957 Connecting call… ALL TASKS ALL TASKS ACTIVE TASKS TASKS IN WRAP UP" at bounding box center [162, 189] width 247 height 302
click at [186, 68] on div "Connecting call…" at bounding box center [165, 64] width 155 height 13
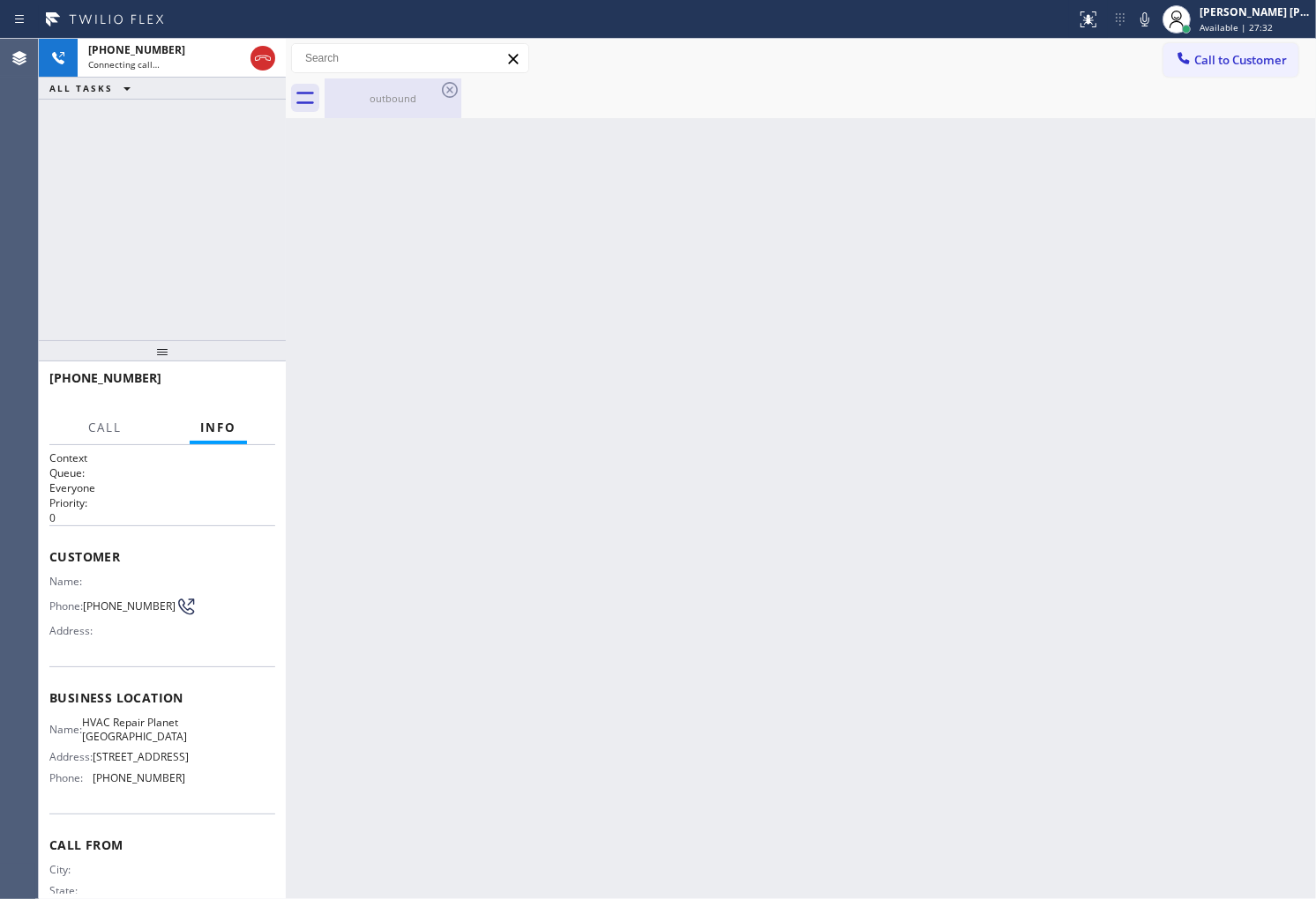
click at [398, 95] on div "outbound" at bounding box center [393, 98] width 133 height 14
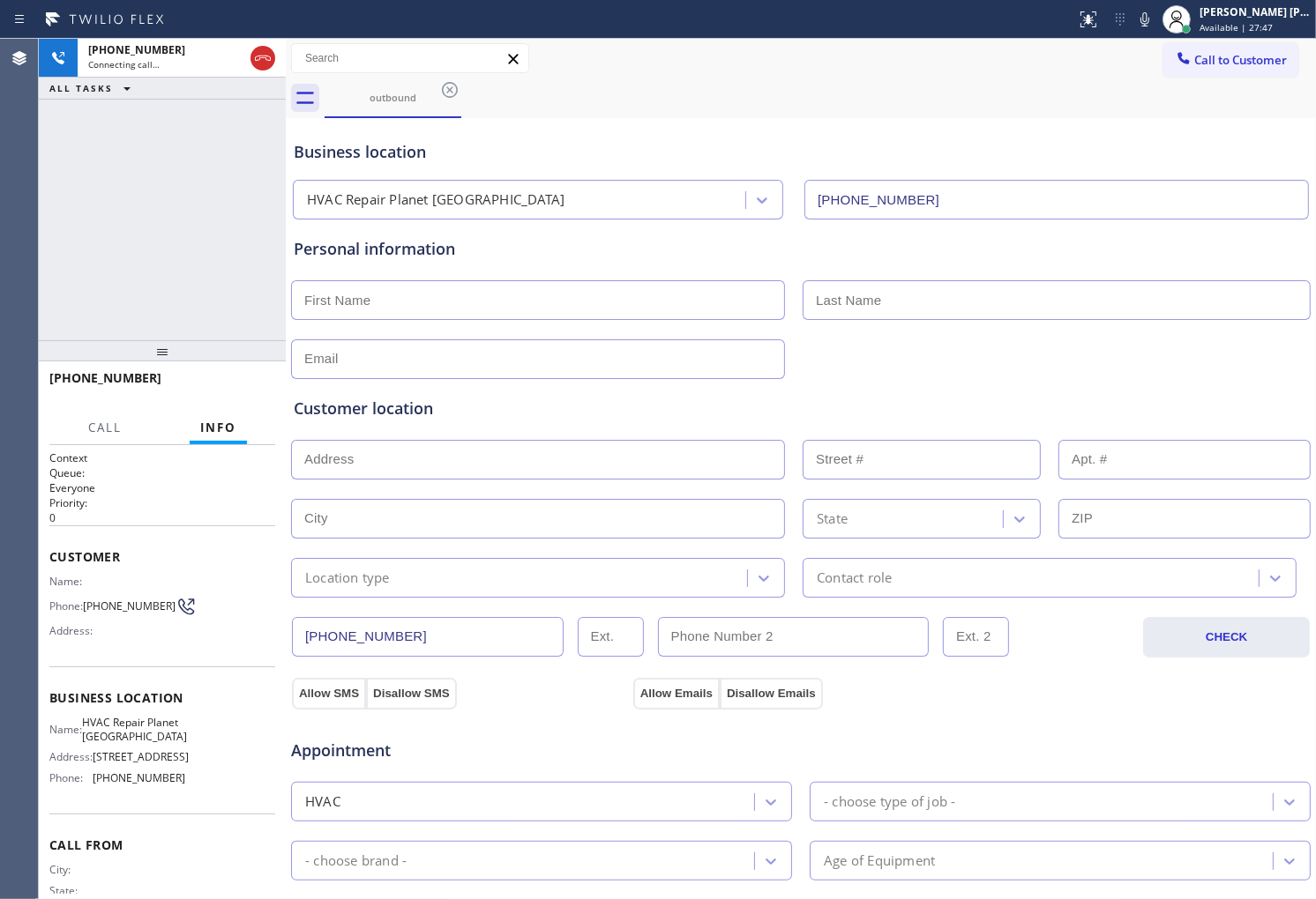
click at [44, 146] on div "+15617498957 Connecting call… ALL TASKS ALL TASKS ACTIVE TASKS TASKS IN WRAP UP" at bounding box center [162, 189] width 247 height 302
click at [83, 381] on span "+15617498957" at bounding box center [105, 377] width 112 height 16
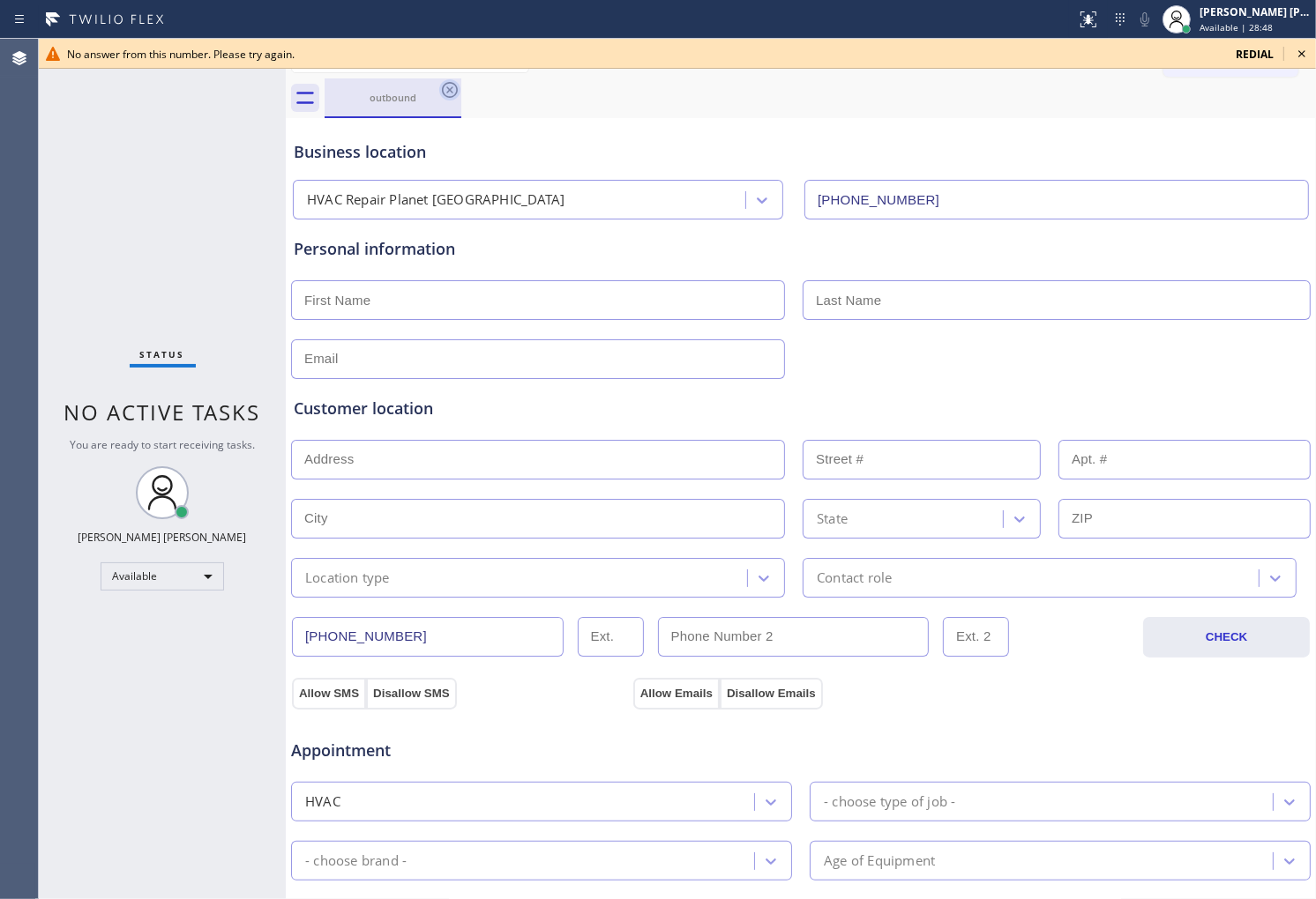
click at [439, 95] on icon at bounding box center [450, 90] width 21 height 21
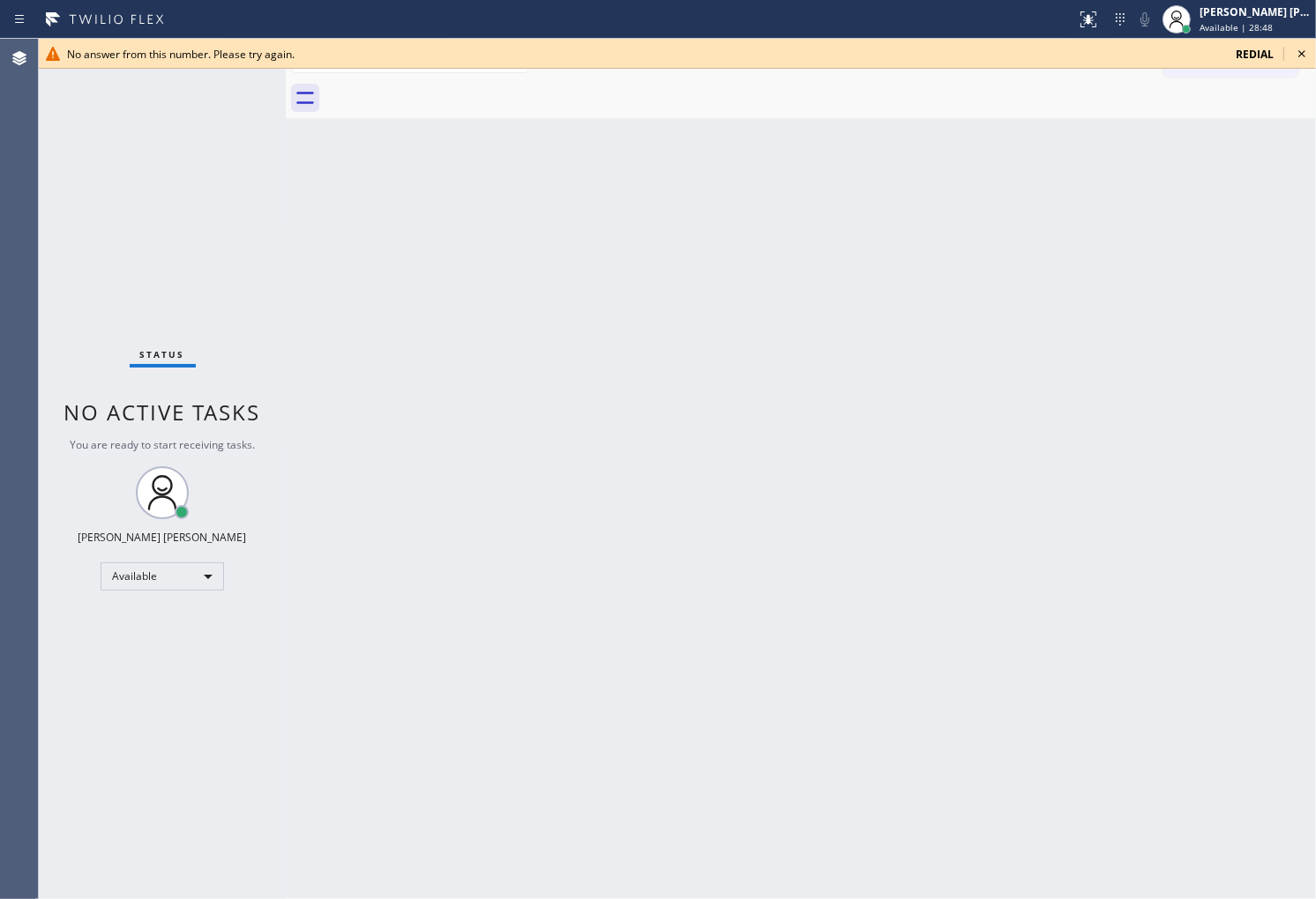
click at [444, 92] on div at bounding box center [819, 97] width 991 height 40
click at [1241, 68] on button "Call to Customer" at bounding box center [1231, 60] width 135 height 34
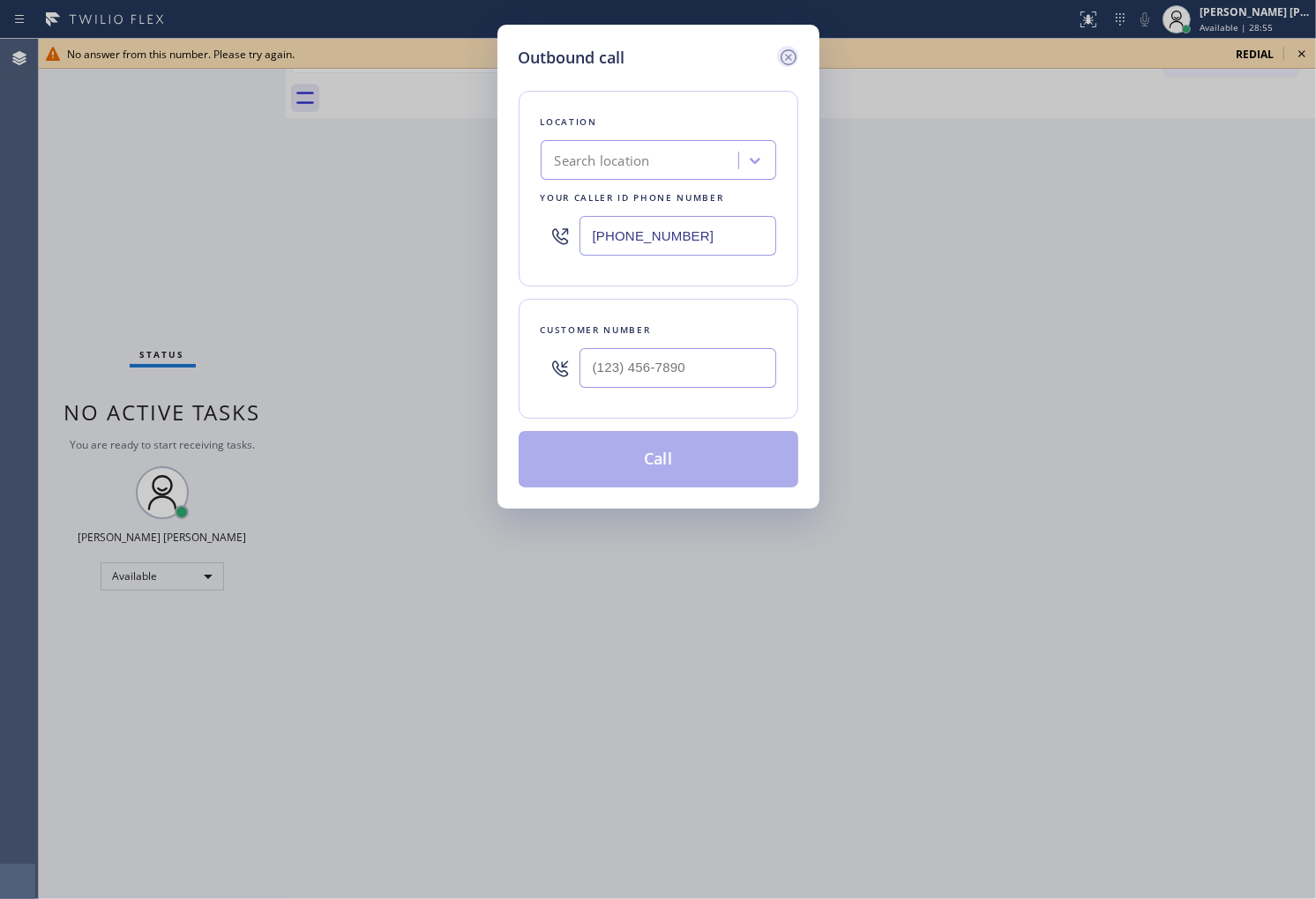
click at [785, 57] on icon at bounding box center [788, 57] width 21 height 21
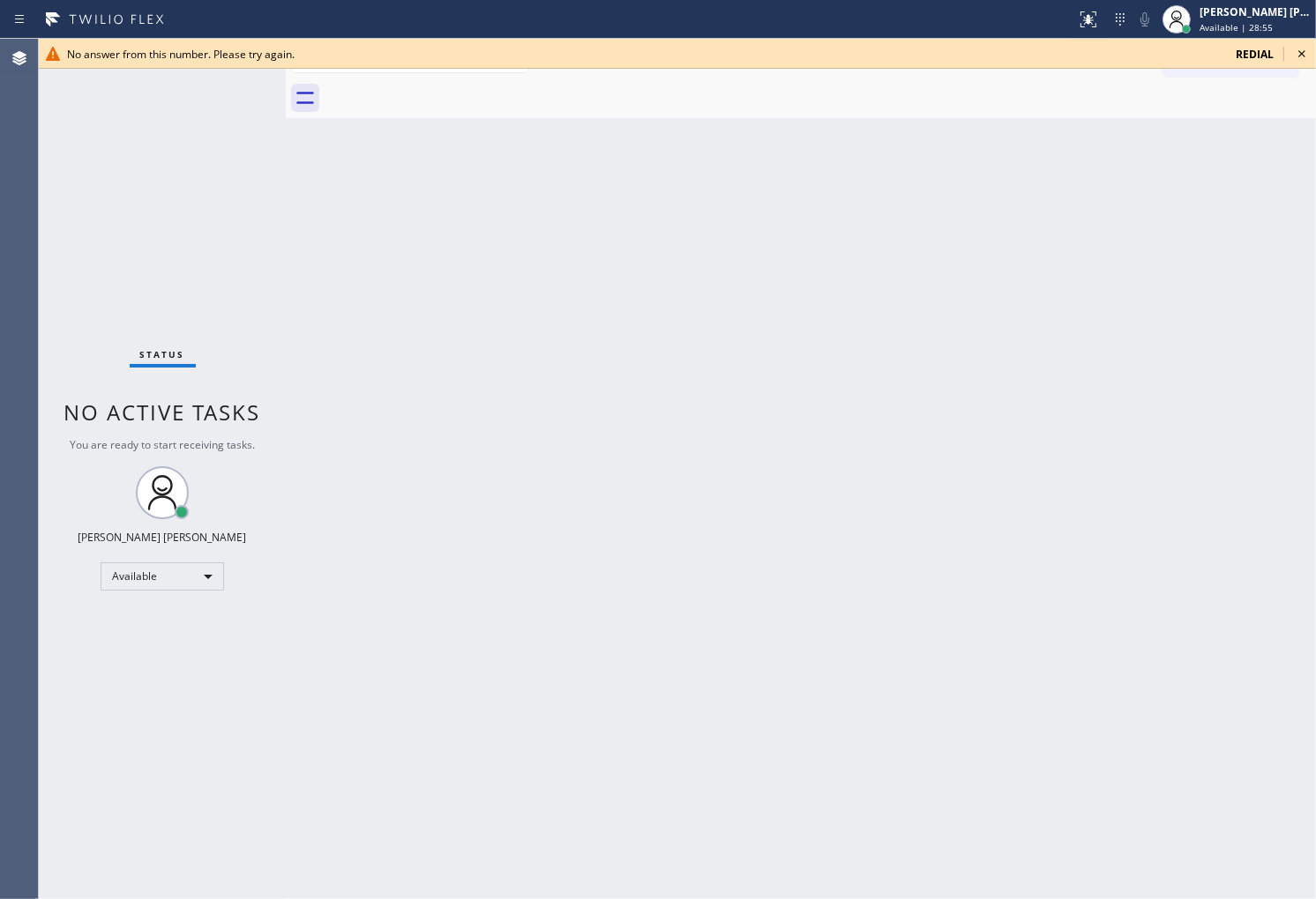
type input "(866) 429-1288"
click at [1301, 55] on icon at bounding box center [1302, 53] width 7 height 7
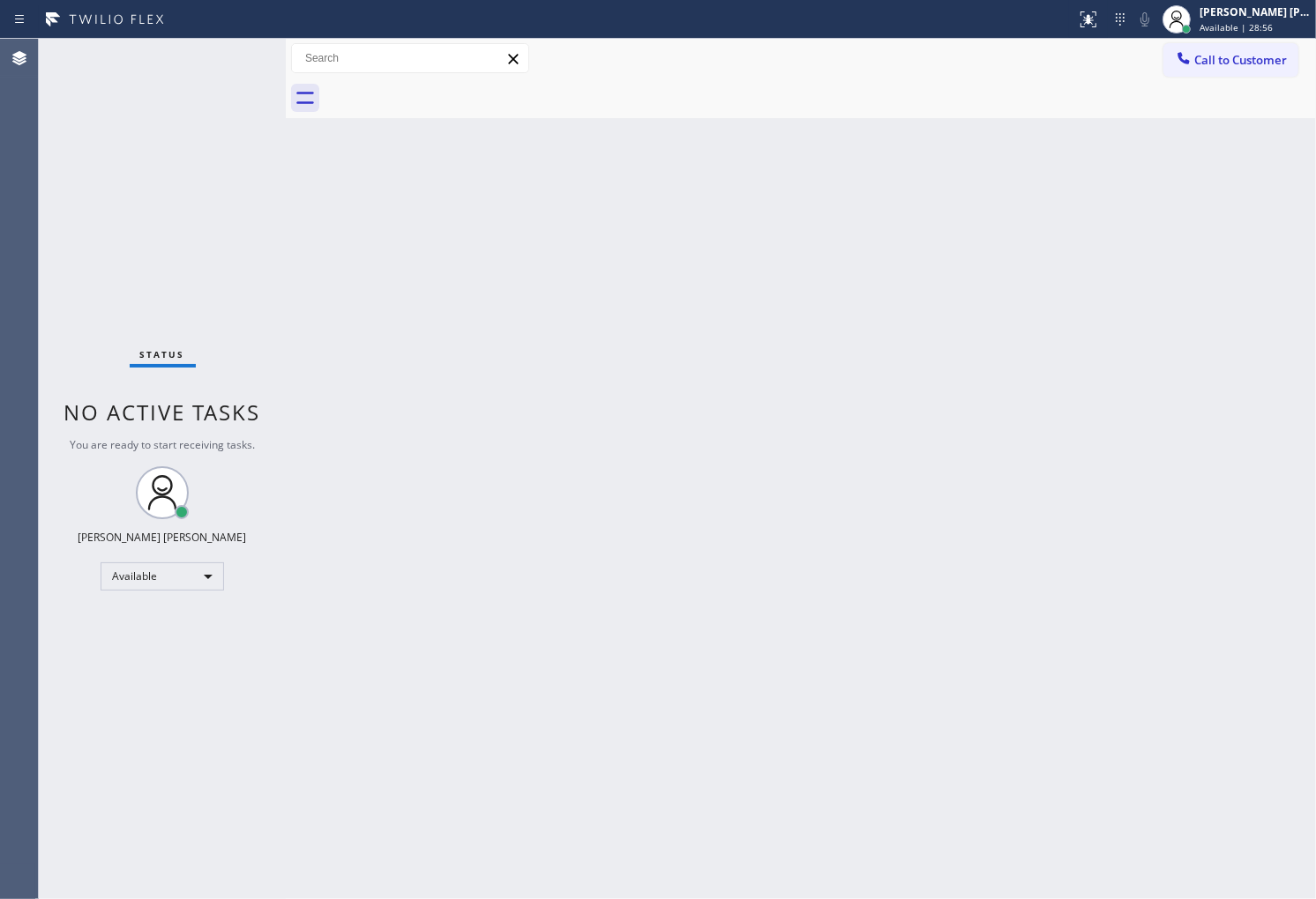
drag, startPoint x: 1290, startPoint y: 70, endPoint x: 1264, endPoint y: 67, distance: 26.2
click at [1284, 67] on button "Call to Customer" at bounding box center [1231, 60] width 135 height 34
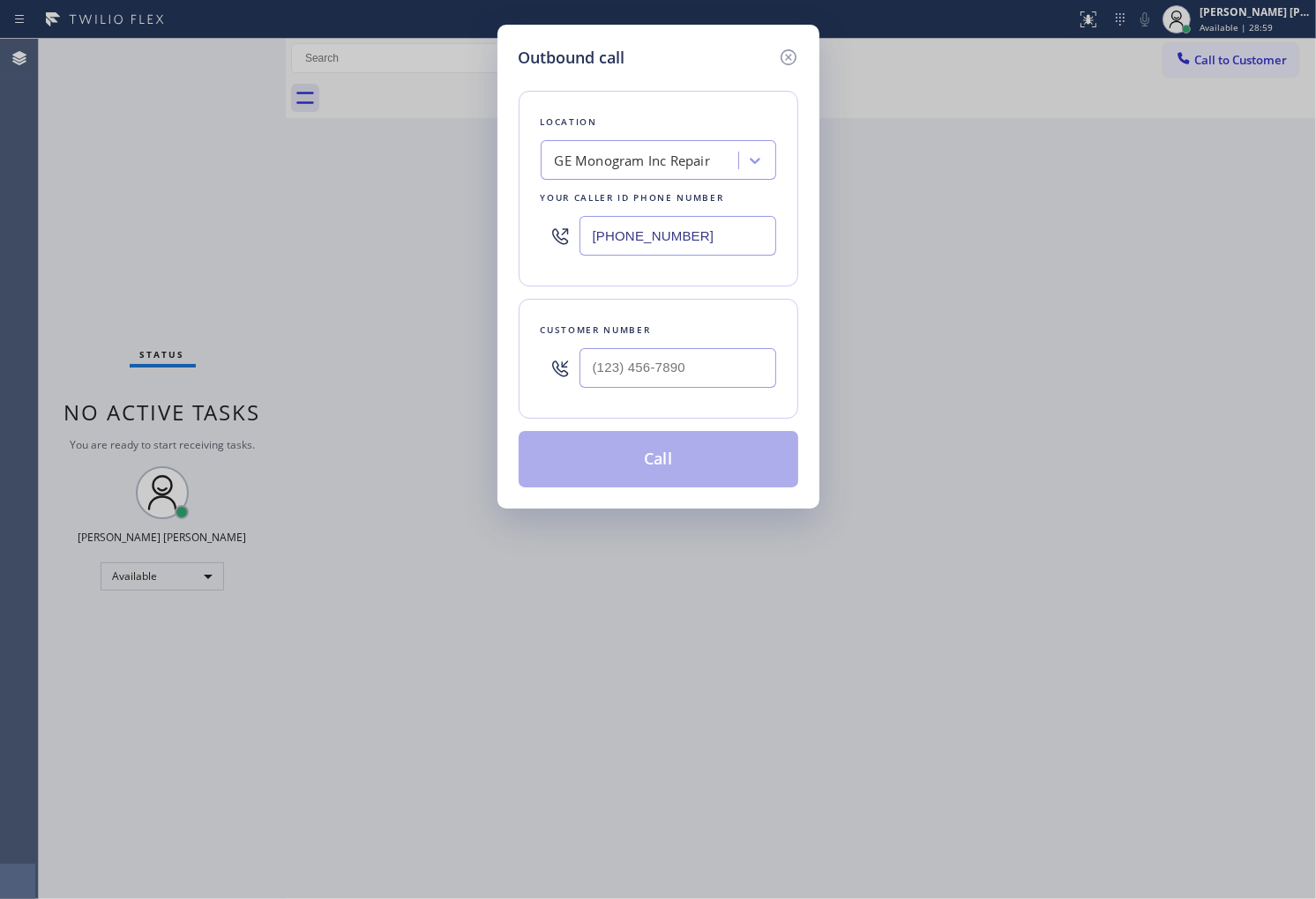
click at [747, 360] on input "text" at bounding box center [678, 368] width 197 height 40
paste input "561) 749-8957"
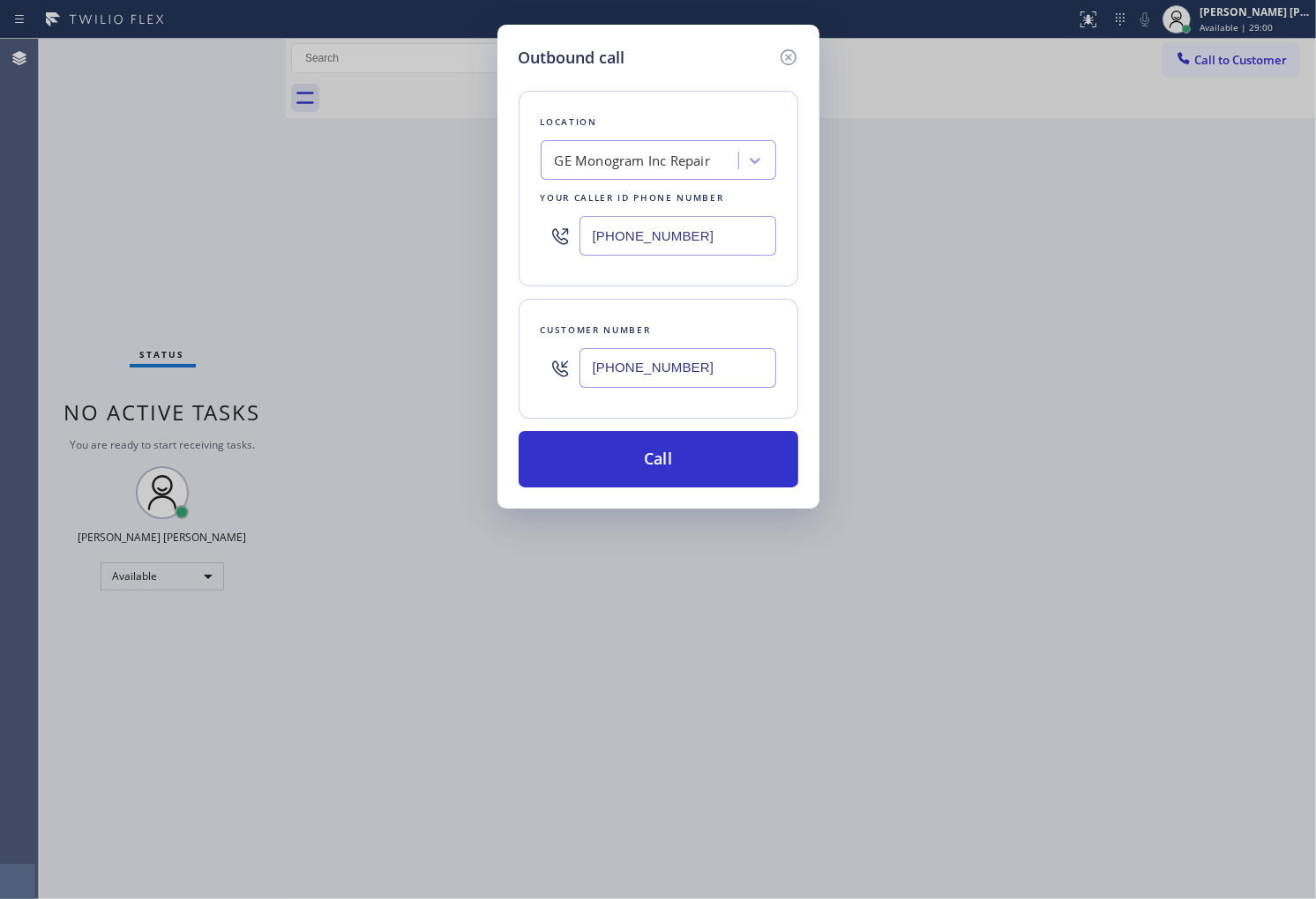
type input "(561) 749-8957"
click at [709, 232] on input "(866) 429-1288" at bounding box center [678, 235] width 197 height 40
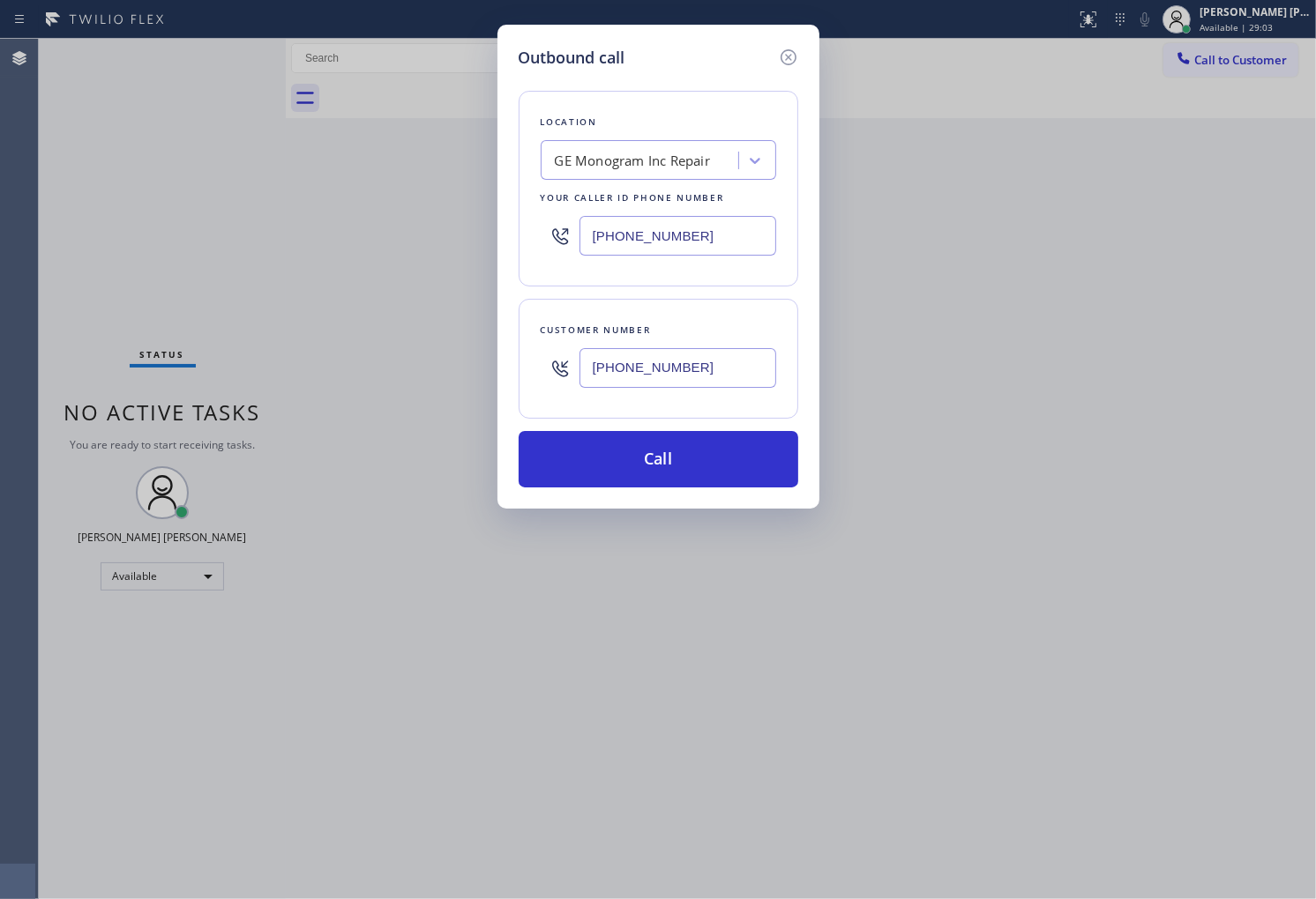
click at [709, 232] on input "(866) 429-1288" at bounding box center [678, 235] width 197 height 40
paste input "561) 660-9202"
type input "(561) 660-9202"
click at [676, 439] on button "Call" at bounding box center [658, 459] width 280 height 57
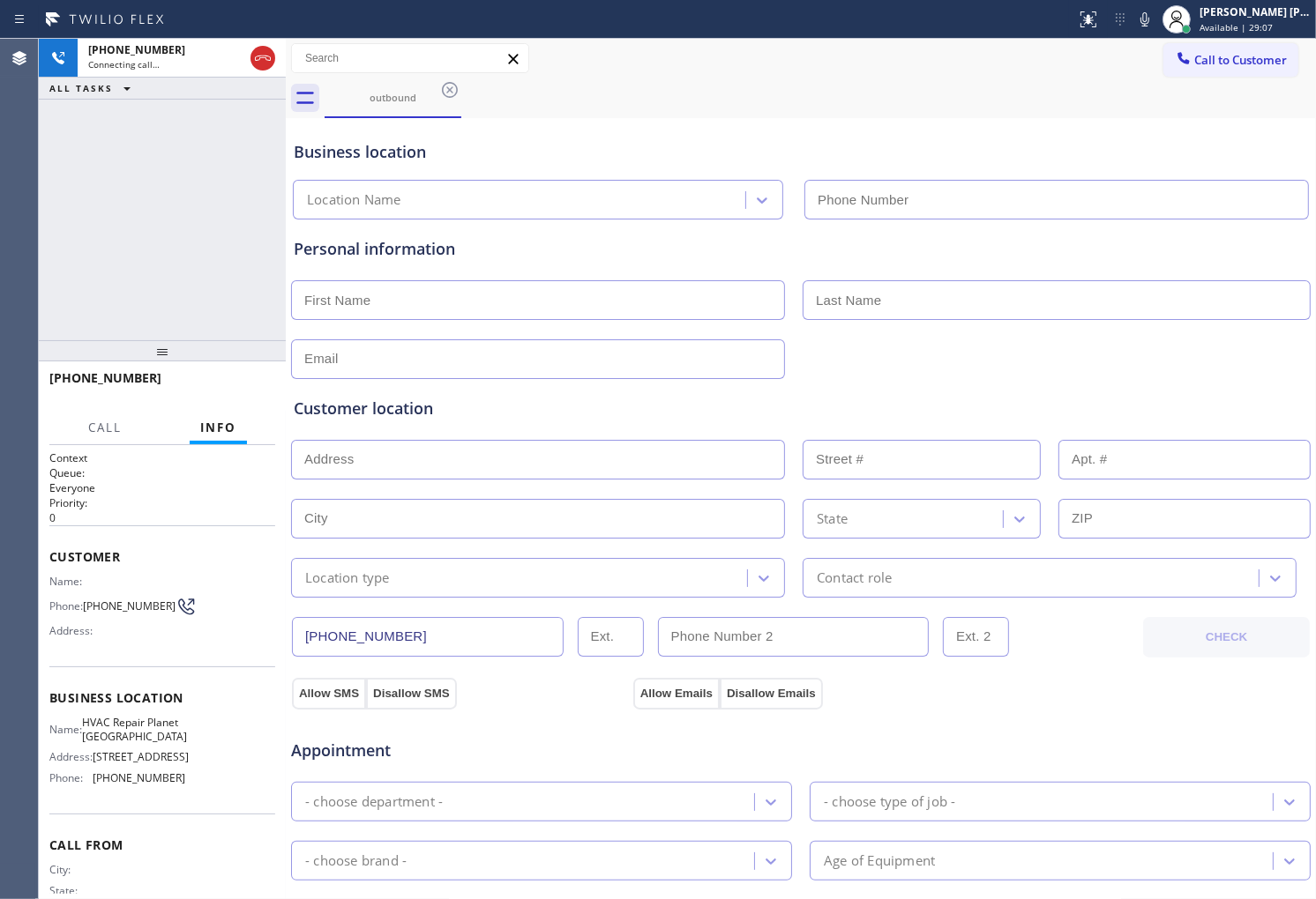
type input "(561) 660-9202"
click at [27, 304] on div "Agent Desktop" at bounding box center [18, 469] width 38 height 860
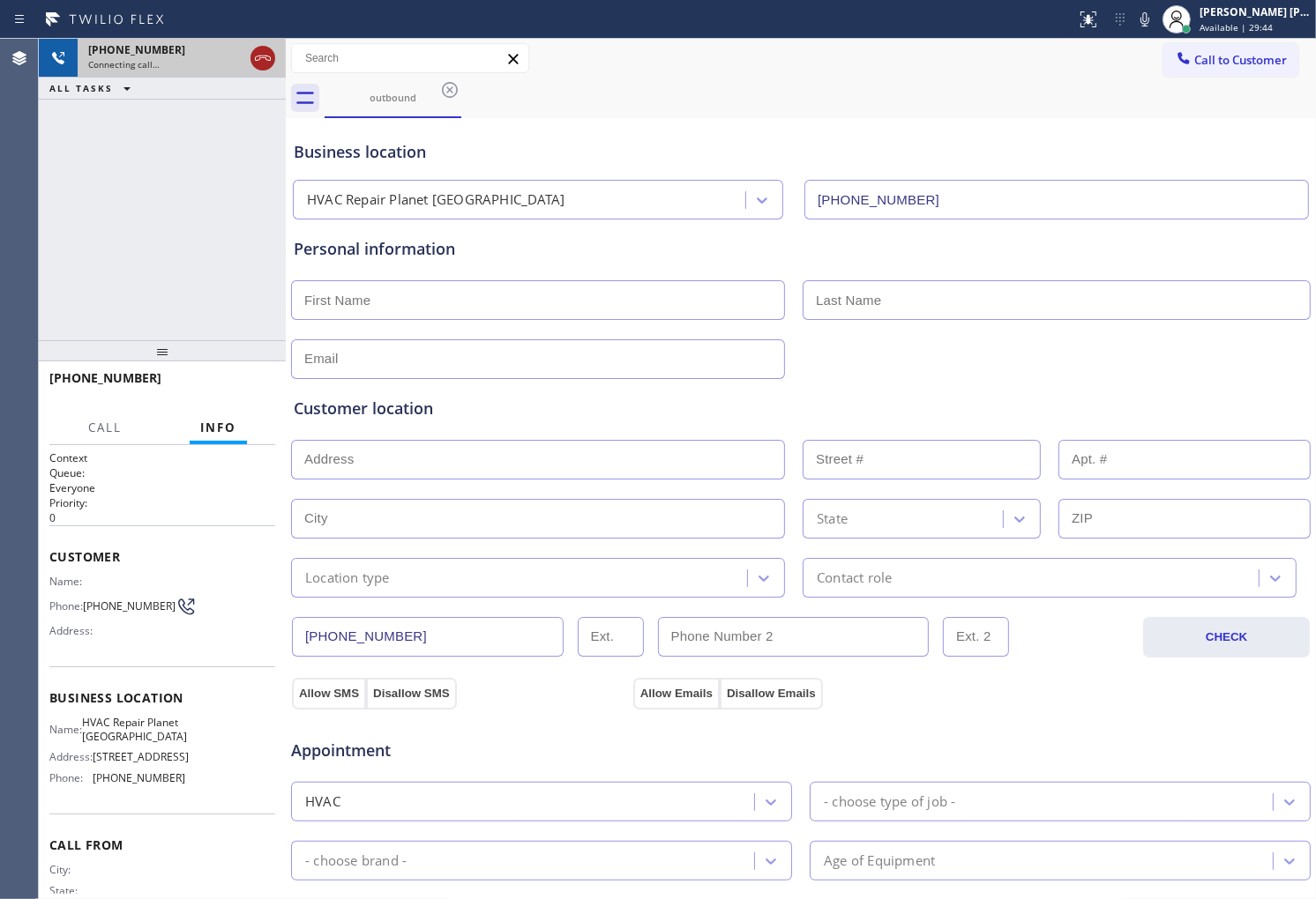
click at [259, 68] on icon at bounding box center [262, 58] width 21 height 21
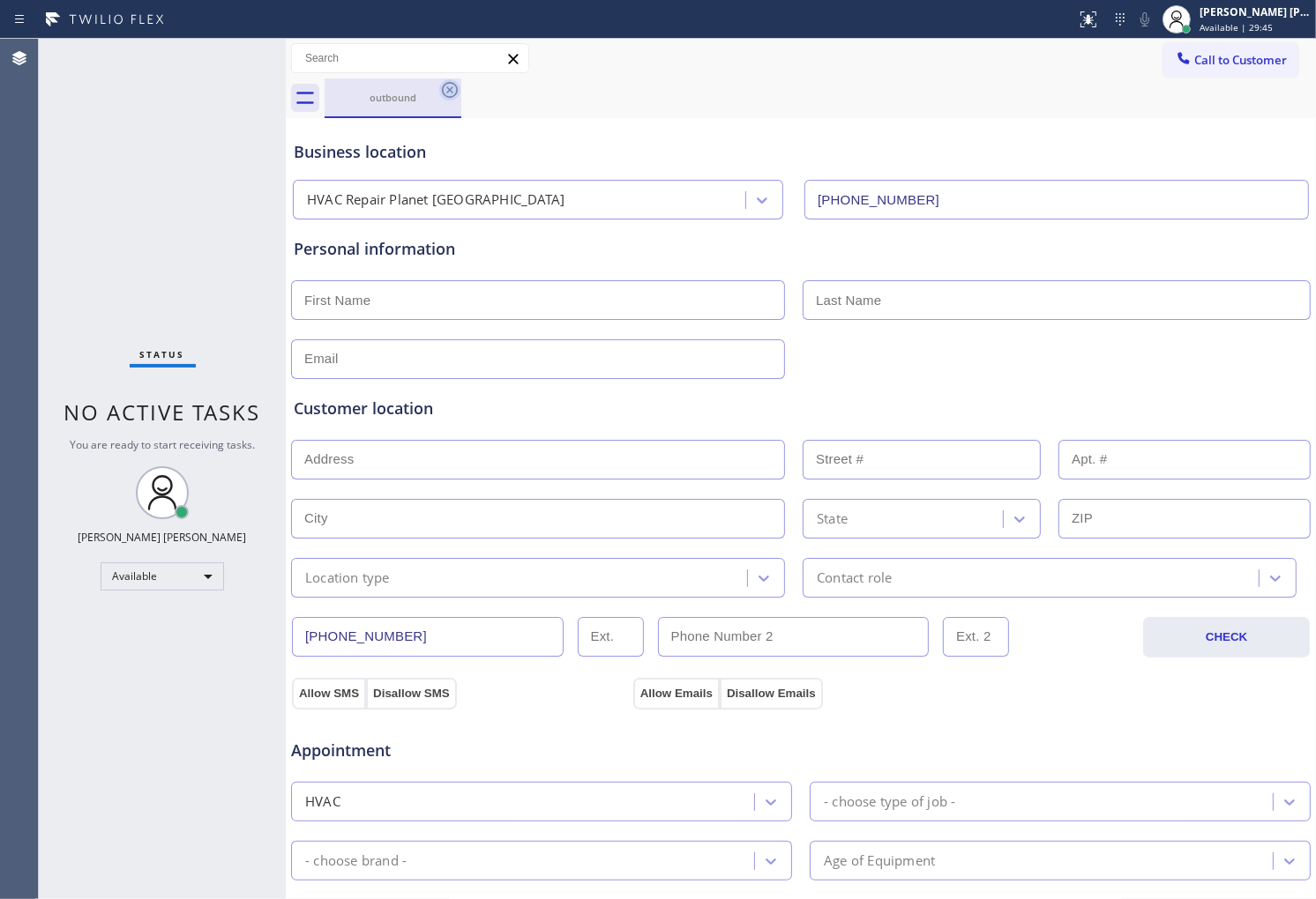
click at [448, 93] on icon at bounding box center [450, 90] width 21 height 21
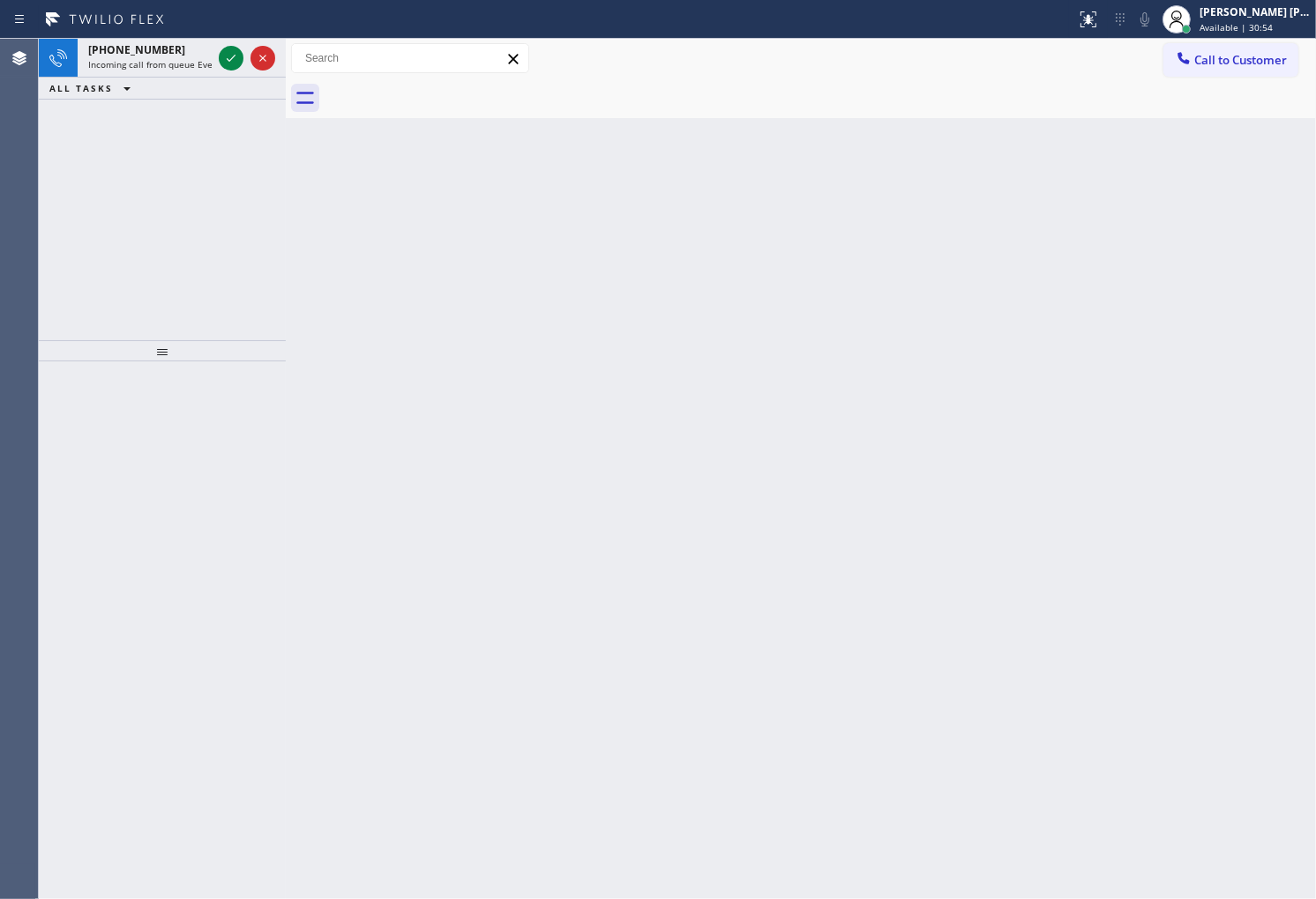
click at [46, 359] on div at bounding box center [162, 351] width 247 height 21
click at [232, 66] on icon at bounding box center [232, 58] width 21 height 21
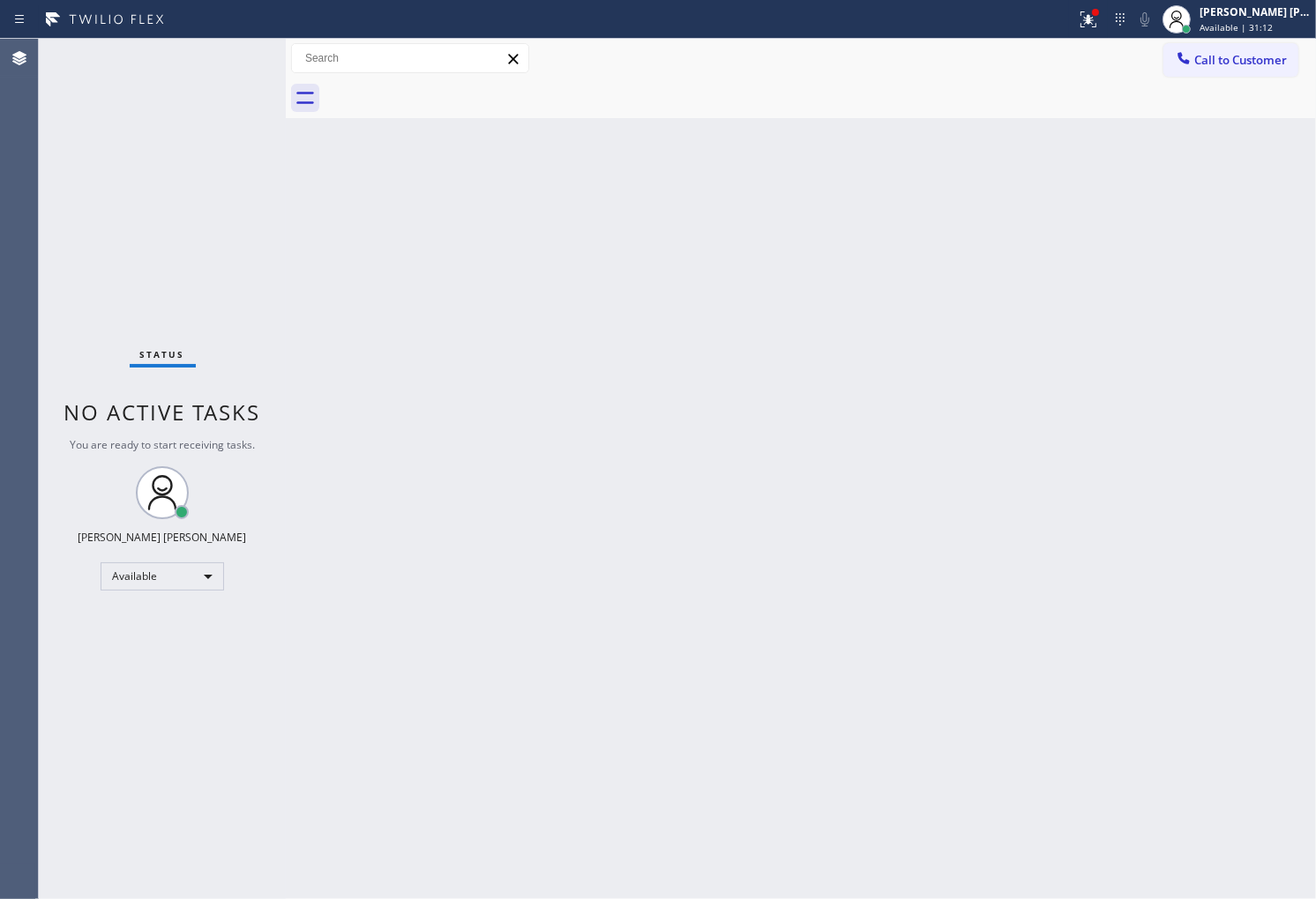
drag, startPoint x: 62, startPoint y: 456, endPoint x: 58, endPoint y: 490, distance: 34.2
click at [62, 456] on div "Status No active tasks You are ready to start receiving tasks. [PERSON_NAME] [P…" at bounding box center [162, 469] width 247 height 860
click at [1099, 29] on icon at bounding box center [1088, 19] width 21 height 21
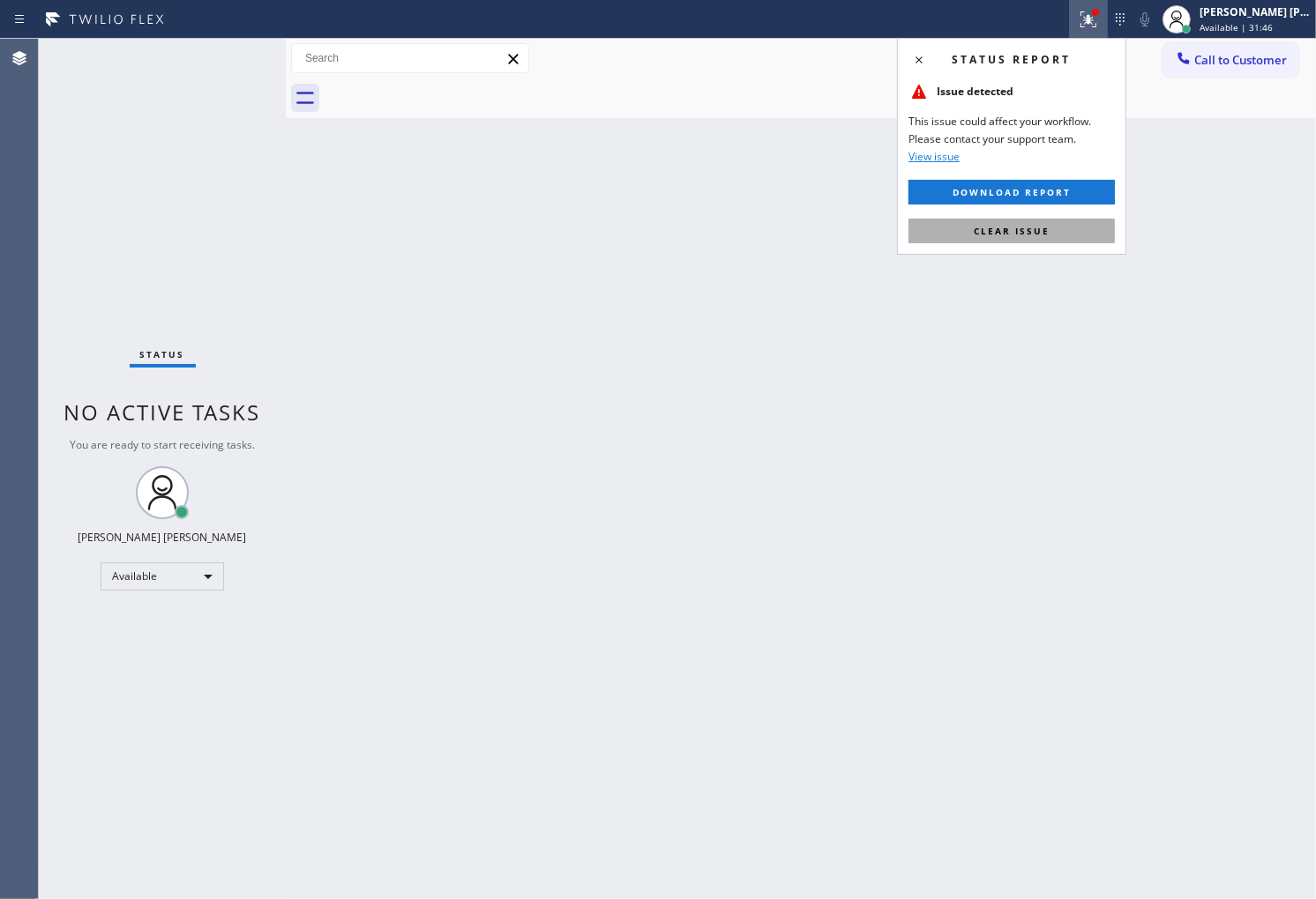
click at [1021, 230] on span "Clear issue" at bounding box center [1011, 231] width 76 height 13
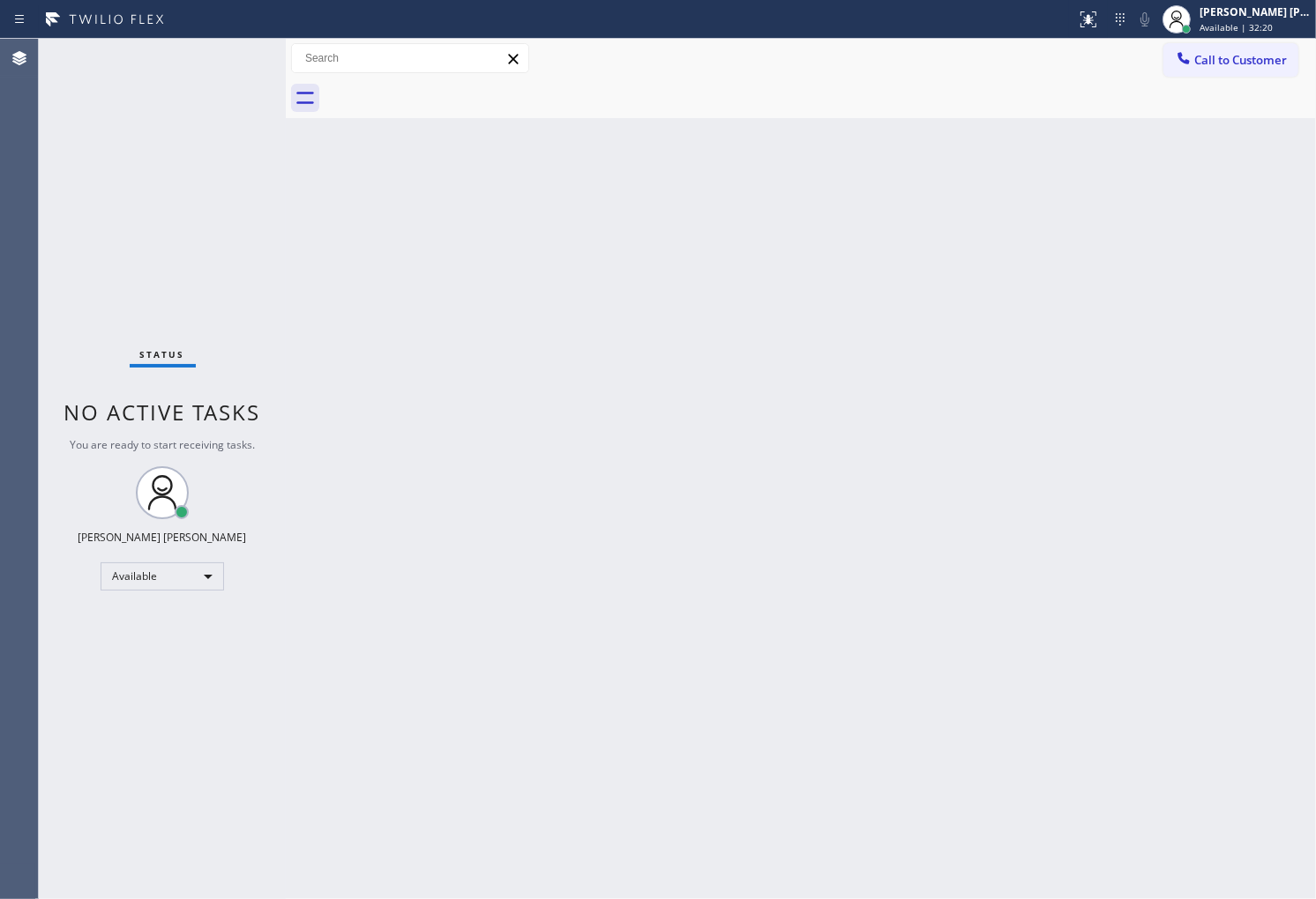
click at [86, 390] on div "Status No active tasks You are ready to start receiving tasks. [PERSON_NAME] [P…" at bounding box center [162, 469] width 247 height 860
click at [48, 338] on div "Status No active tasks You are ready to start receiving tasks. [PERSON_NAME] [P…" at bounding box center [162, 469] width 247 height 860
click at [19, 475] on div "Agent Desktop" at bounding box center [18, 469] width 38 height 860
click at [67, 503] on div "Status No active tasks You are ready to start receiving tasks. [PERSON_NAME] [P…" at bounding box center [162, 469] width 247 height 860
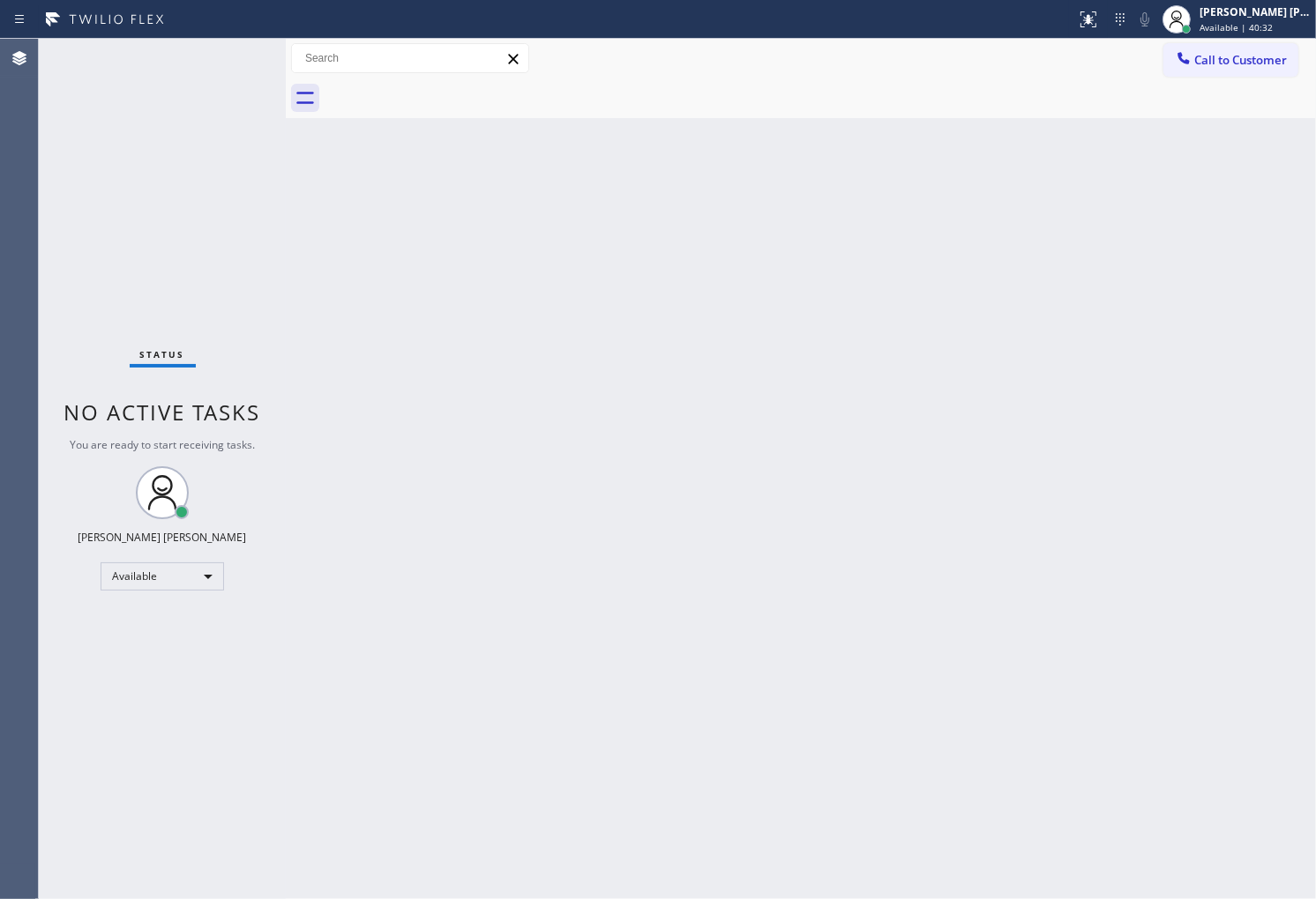
click at [12, 376] on div "Agent Desktop" at bounding box center [18, 469] width 38 height 860
drag, startPoint x: 42, startPoint y: 318, endPoint x: 53, endPoint y: 315, distance: 11.4
click at [42, 318] on div "Status No active tasks You are ready to start receiving tasks. [PERSON_NAME] [P…" at bounding box center [162, 469] width 247 height 860
click at [1192, 71] on button "Call to Customer" at bounding box center [1231, 60] width 135 height 34
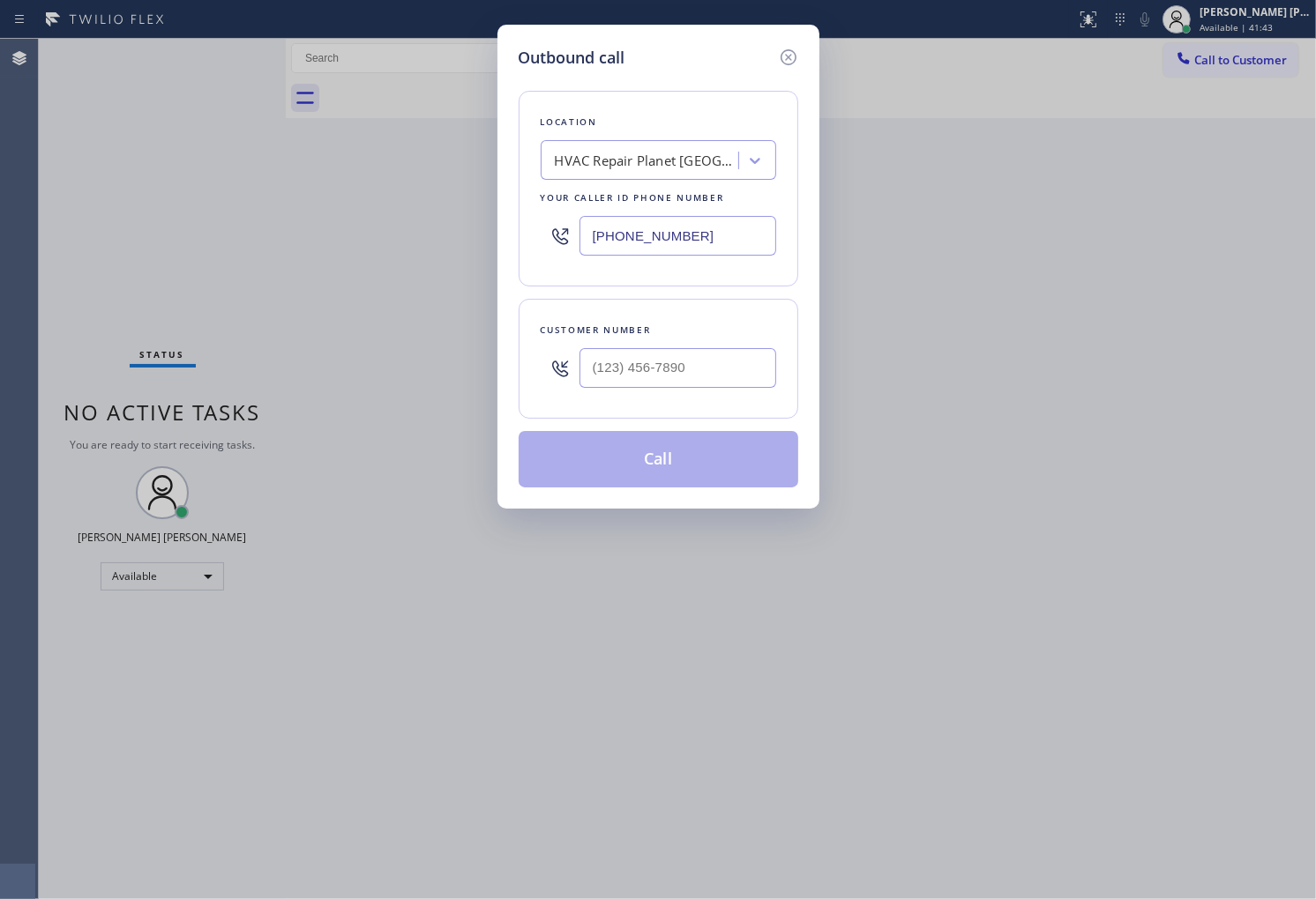
click at [727, 231] on input "(561) 660-9202" at bounding box center [678, 235] width 197 height 40
paste input "855) 666-9755"
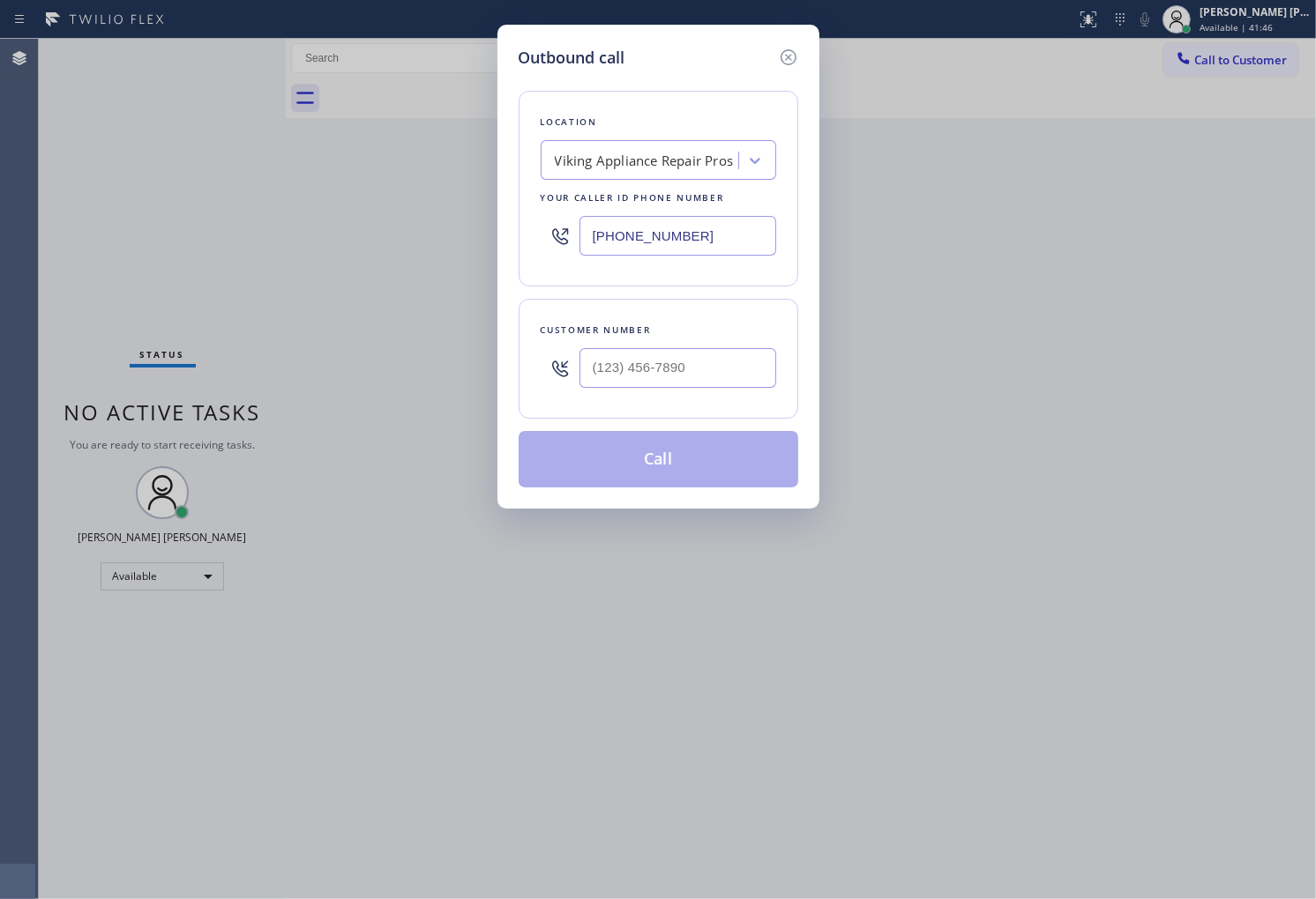
type input "(855) 666-9755"
click at [780, 366] on div "Customer number" at bounding box center [658, 359] width 280 height 120
paste input "602) 568-8928"
click at [733, 366] on input "(___) ___-____" at bounding box center [678, 368] width 197 height 40
type input "(602) 568-8928"
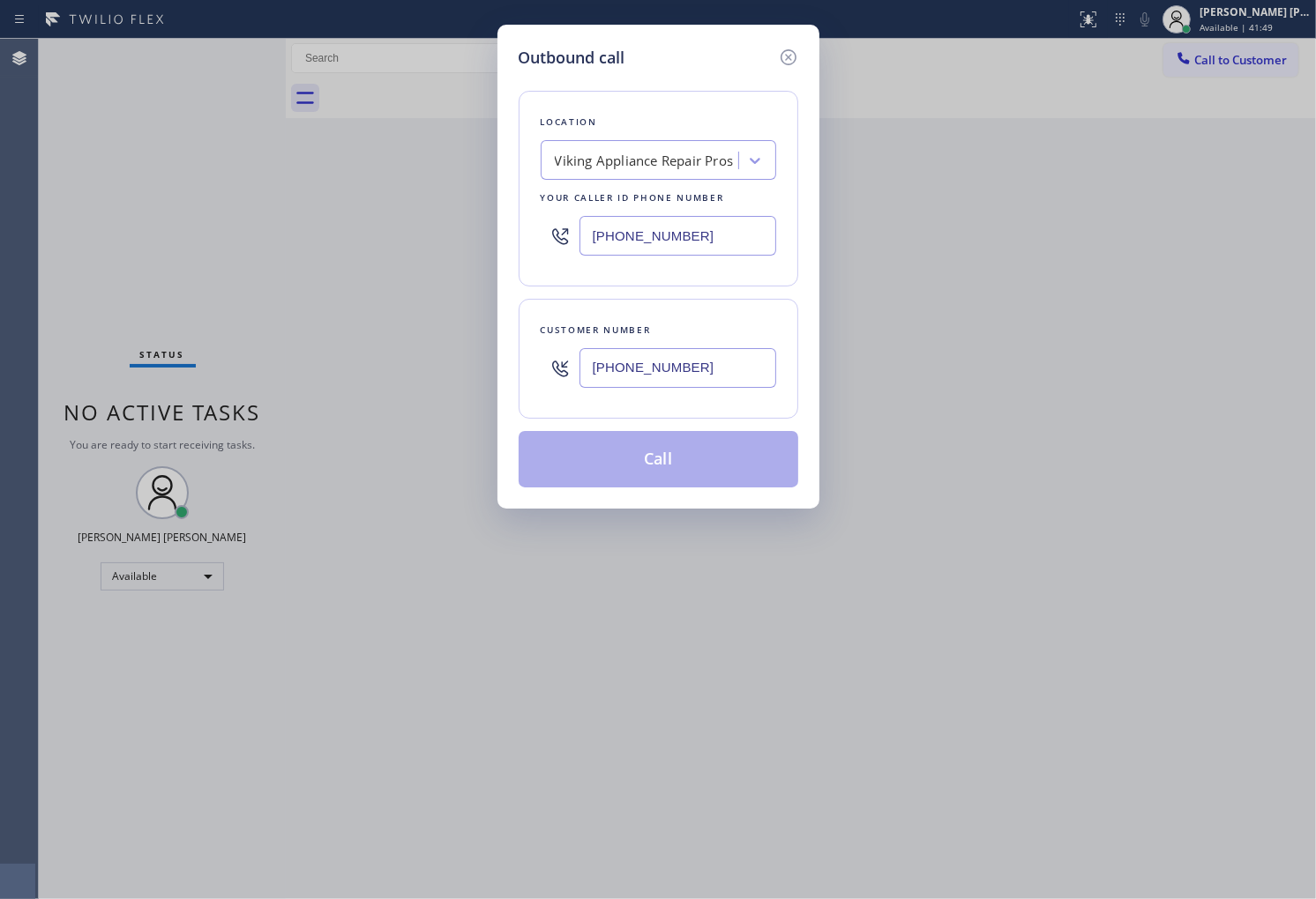
click at [685, 453] on button "Call" at bounding box center [658, 459] width 280 height 57
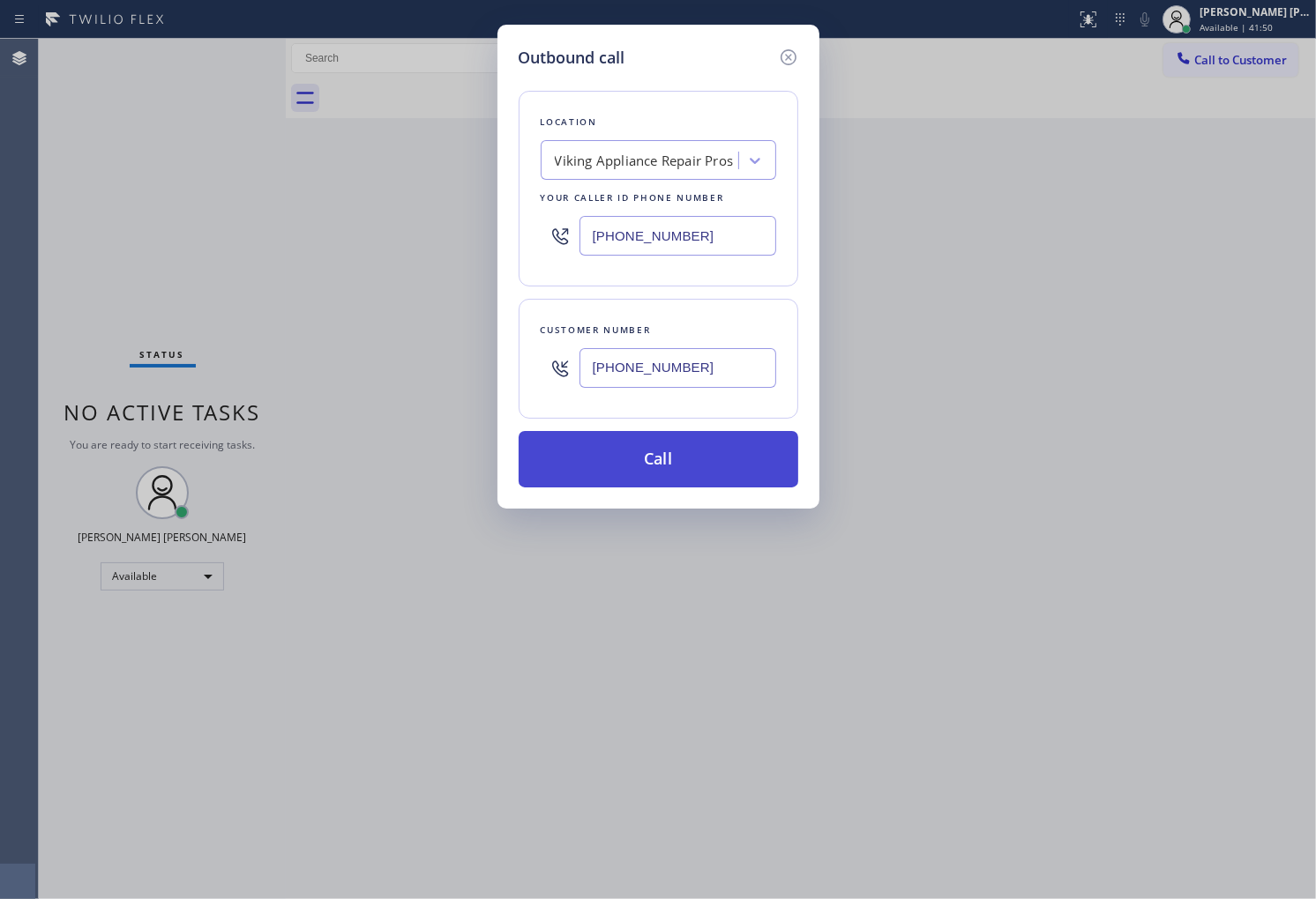
click at [685, 453] on button "Call" at bounding box center [658, 459] width 280 height 57
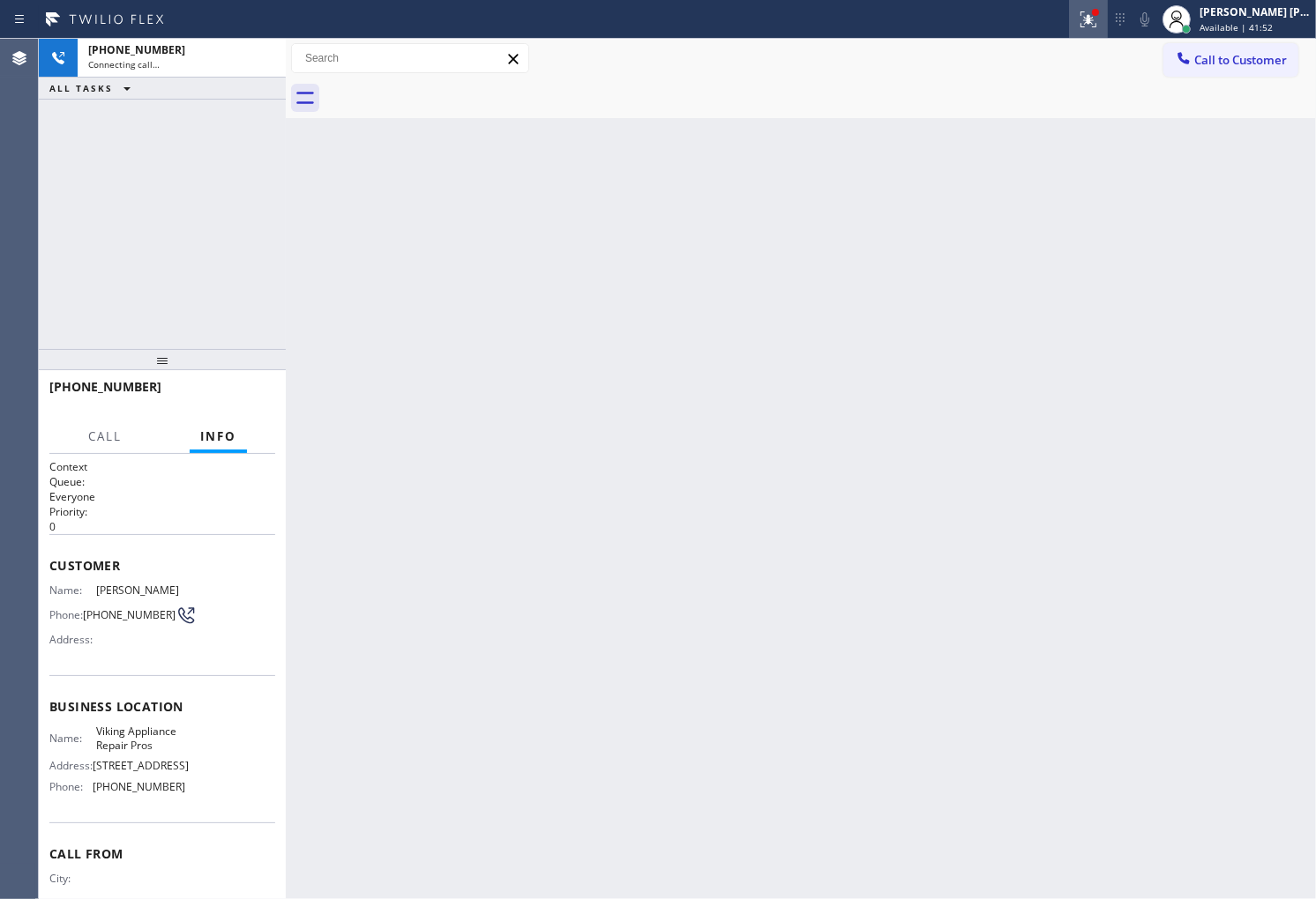
click at [1099, 23] on icon at bounding box center [1088, 19] width 21 height 21
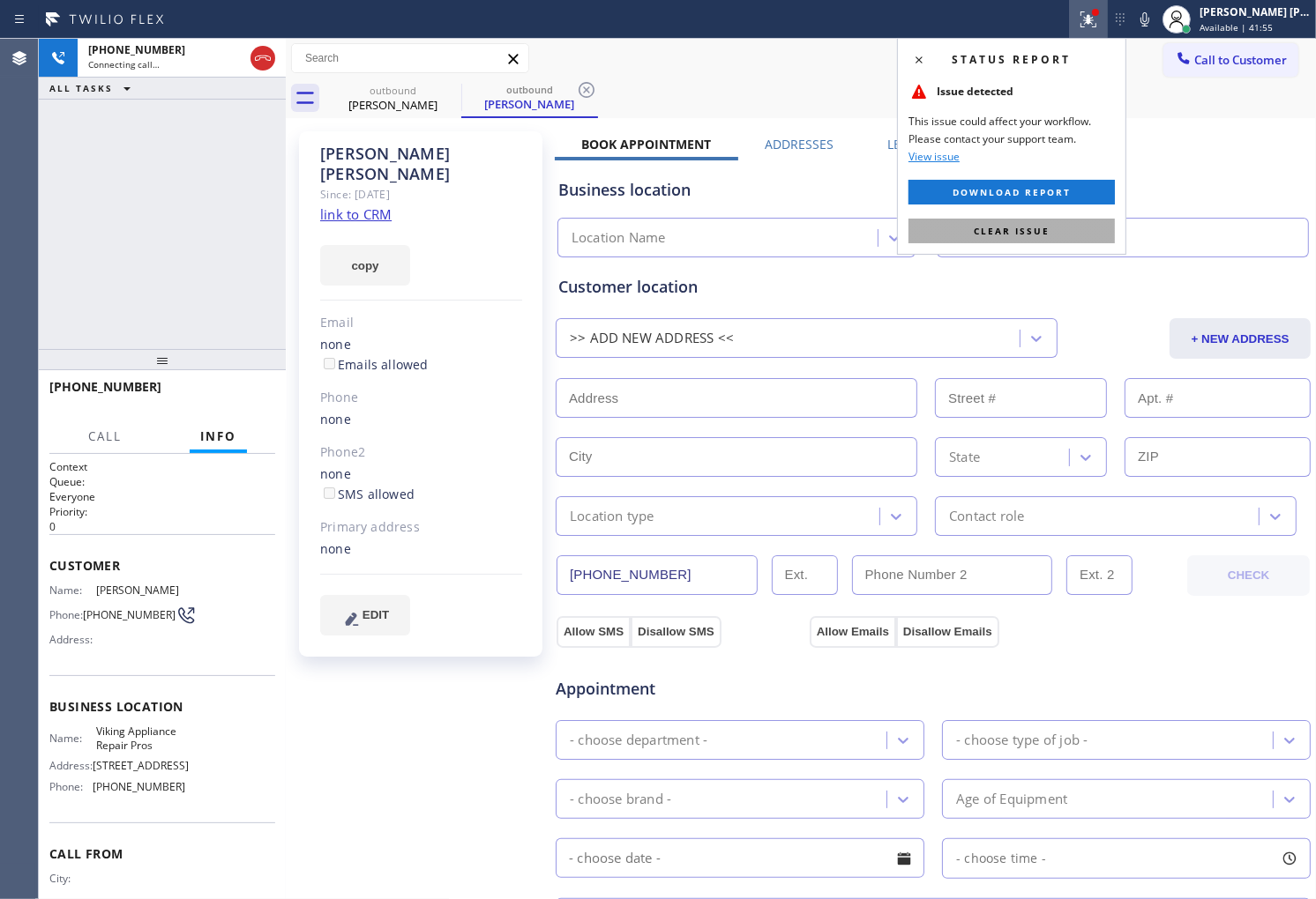
click at [997, 233] on span "Clear issue" at bounding box center [1011, 231] width 76 height 13
type input "(855) 666-9755"
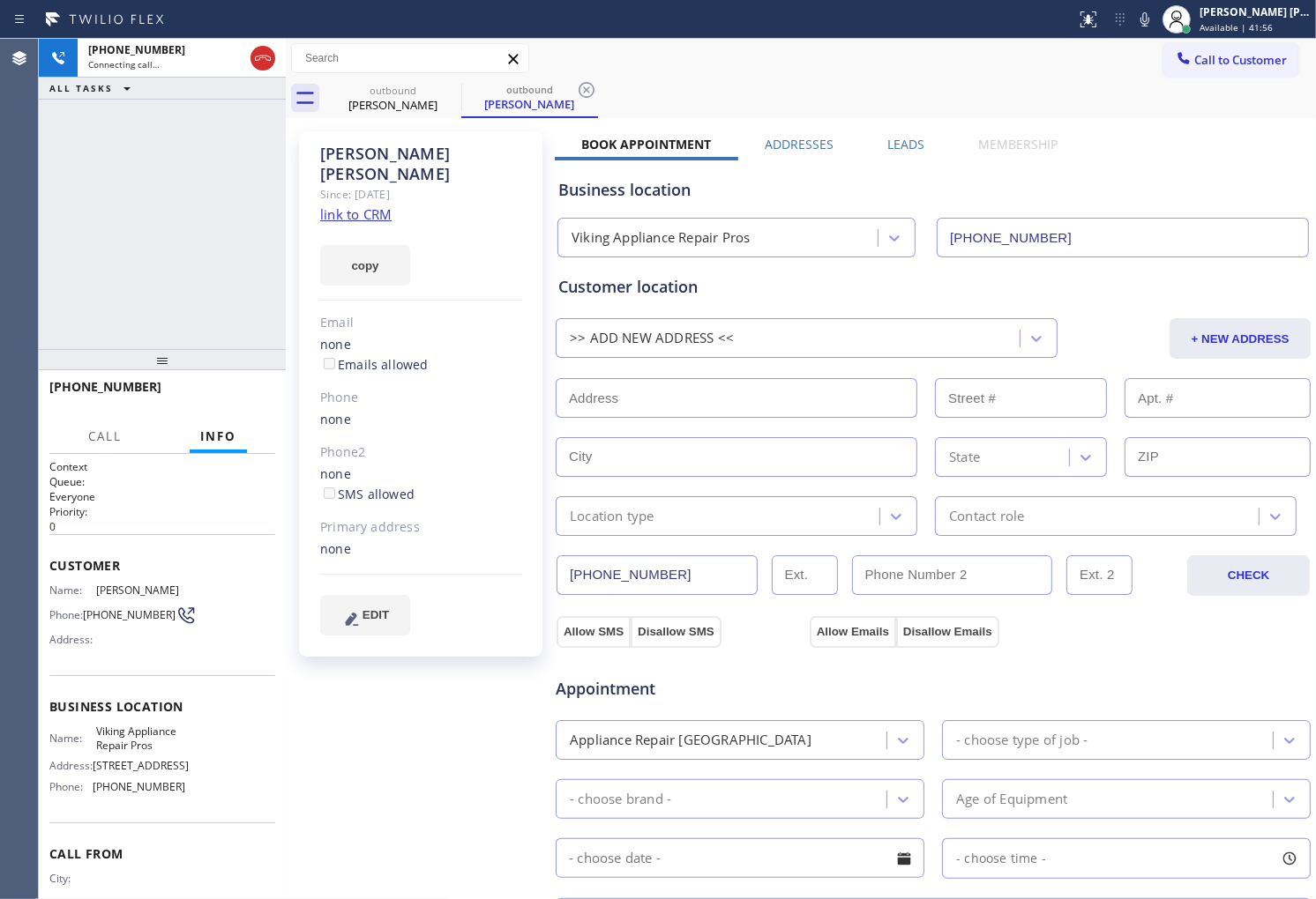
click at [390, 184] on div "Since: [DATE]" at bounding box center [421, 194] width 202 height 20
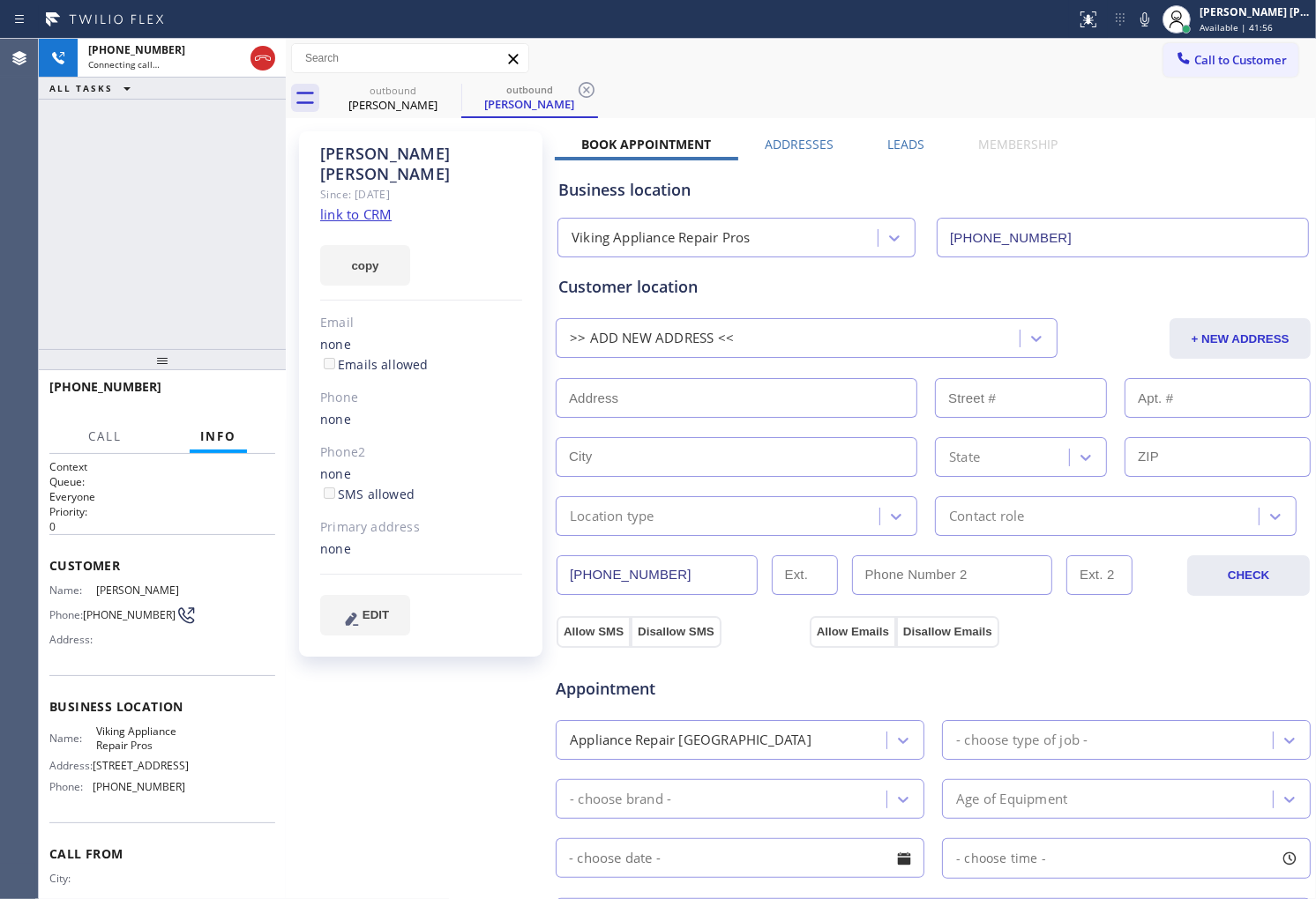
click at [390, 152] on div "Arminder Singh" at bounding box center [421, 164] width 202 height 41
click at [97, 214] on div "+16025688928 Live | 00:00 ALL TASKS ALL TASKS ACTIVE TASKS TASKS IN WRAP UP" at bounding box center [162, 194] width 247 height 311
click at [47, 286] on div "+16025688928 Live | 00:16 ALL TASKS ALL TASKS ACTIVE TASKS TASKS IN WRAP UP" at bounding box center [162, 194] width 247 height 311
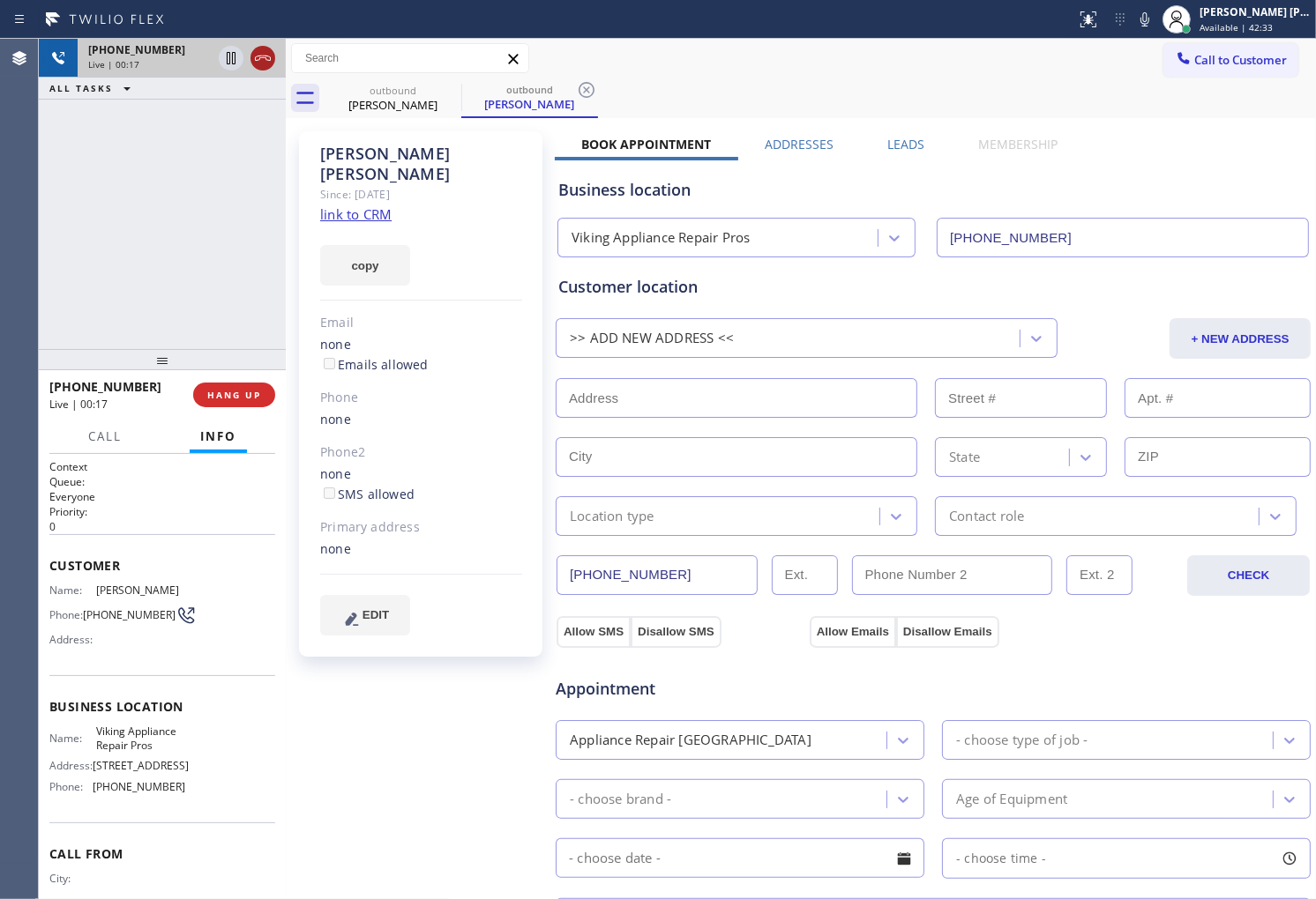
click at [260, 54] on icon at bounding box center [262, 58] width 21 height 21
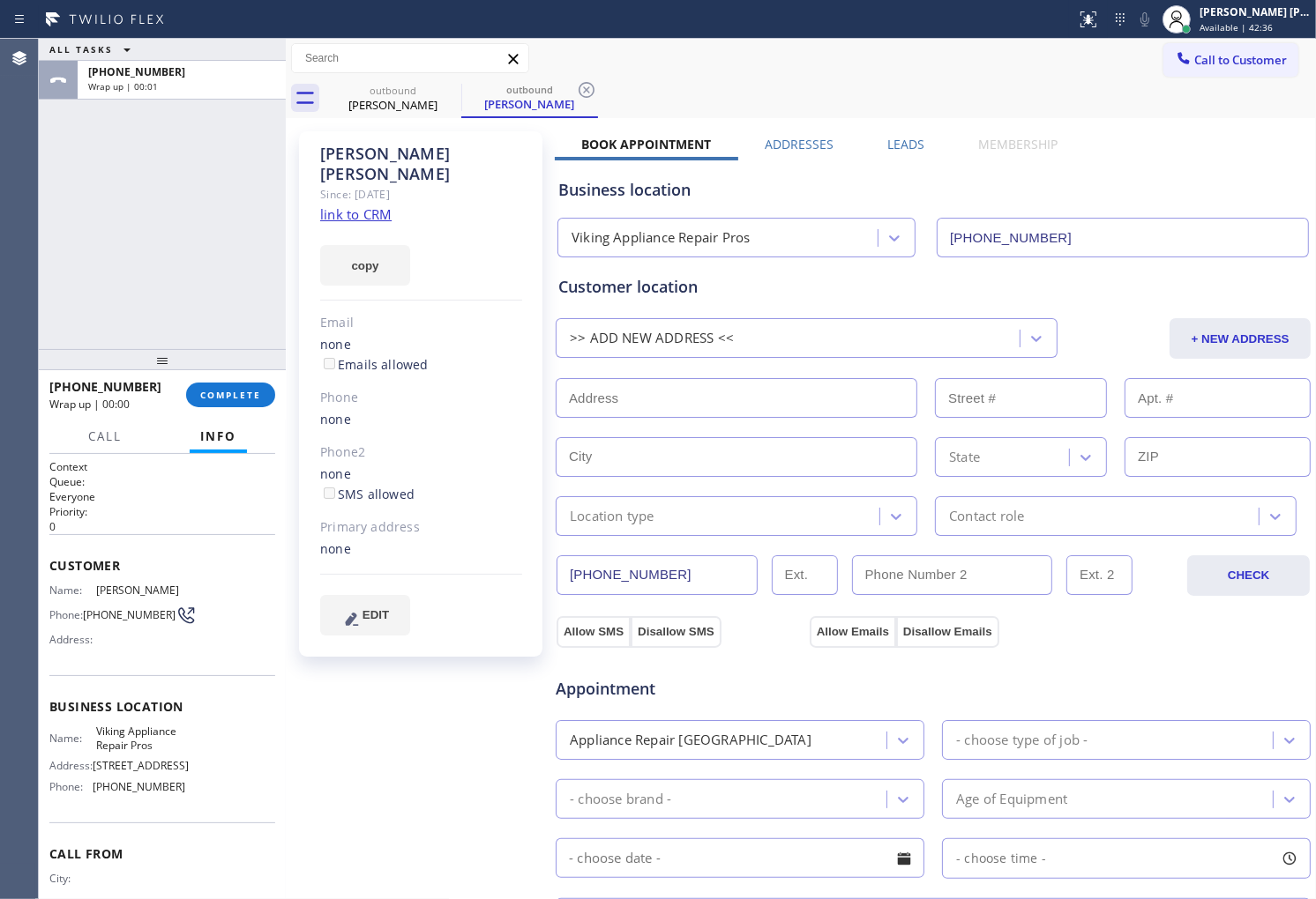
click at [900, 148] on label "Leads" at bounding box center [906, 144] width 37 height 16
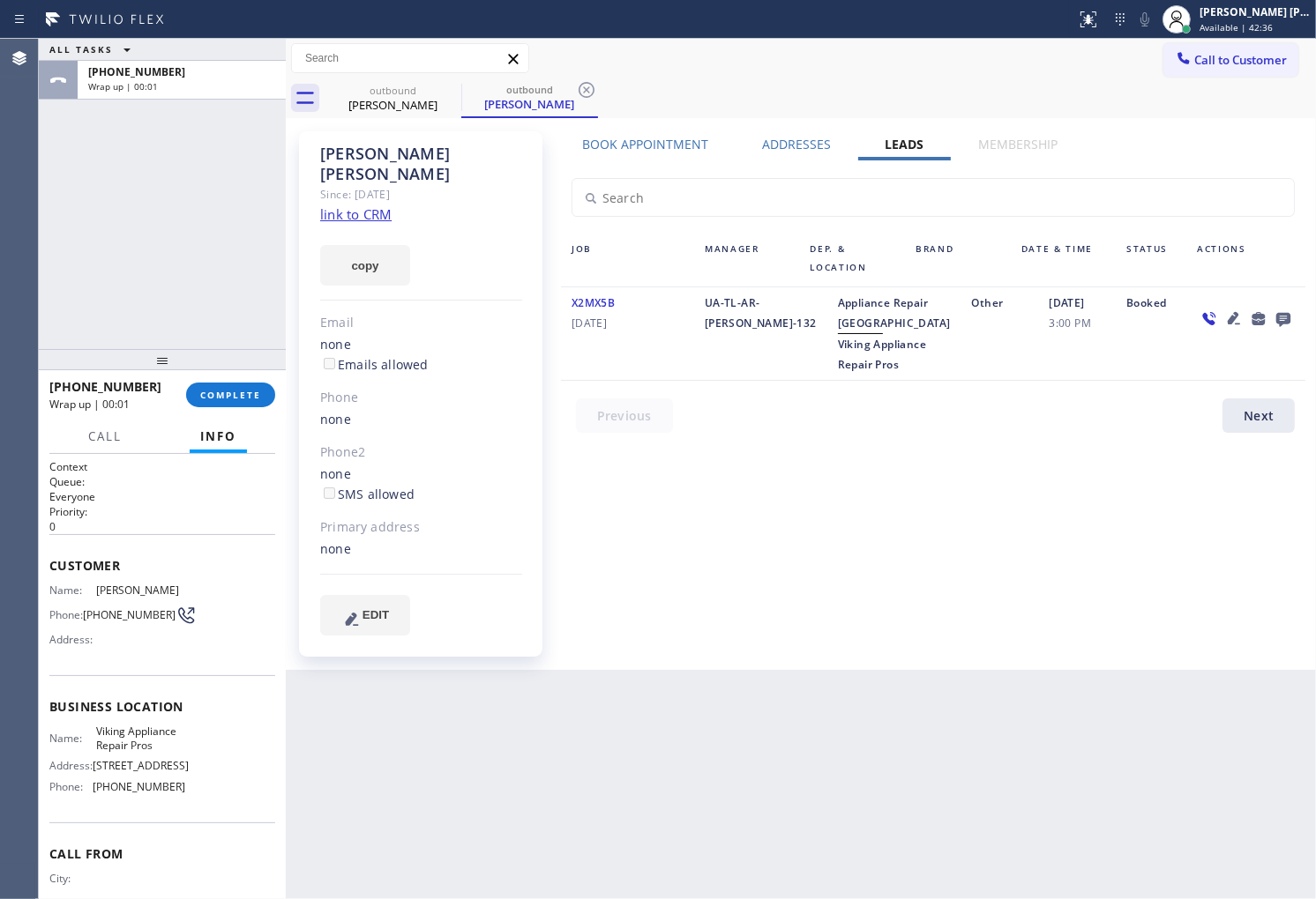
click at [1278, 312] on icon at bounding box center [1283, 318] width 21 height 22
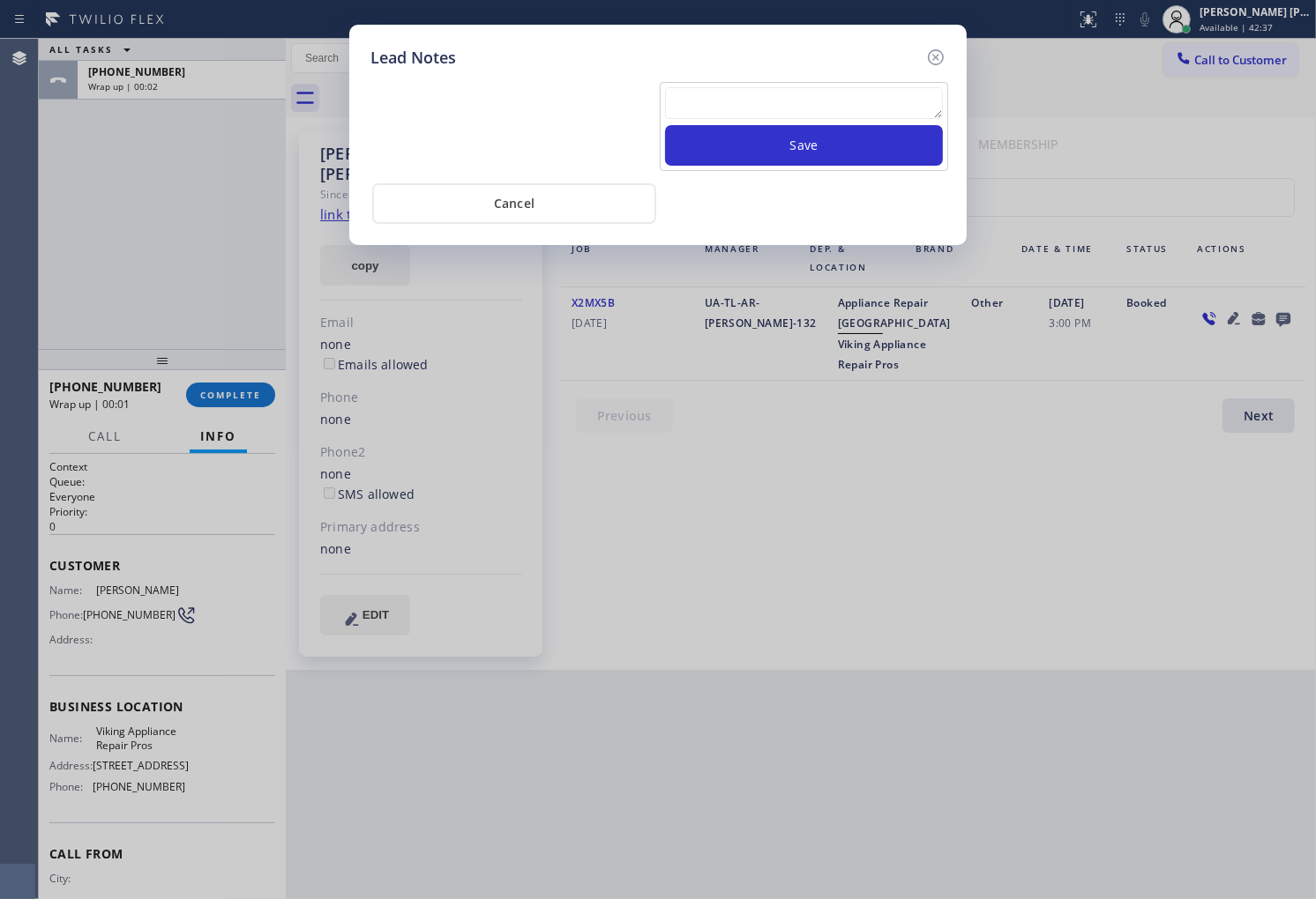
click at [839, 115] on textarea at bounding box center [804, 102] width 278 height 32
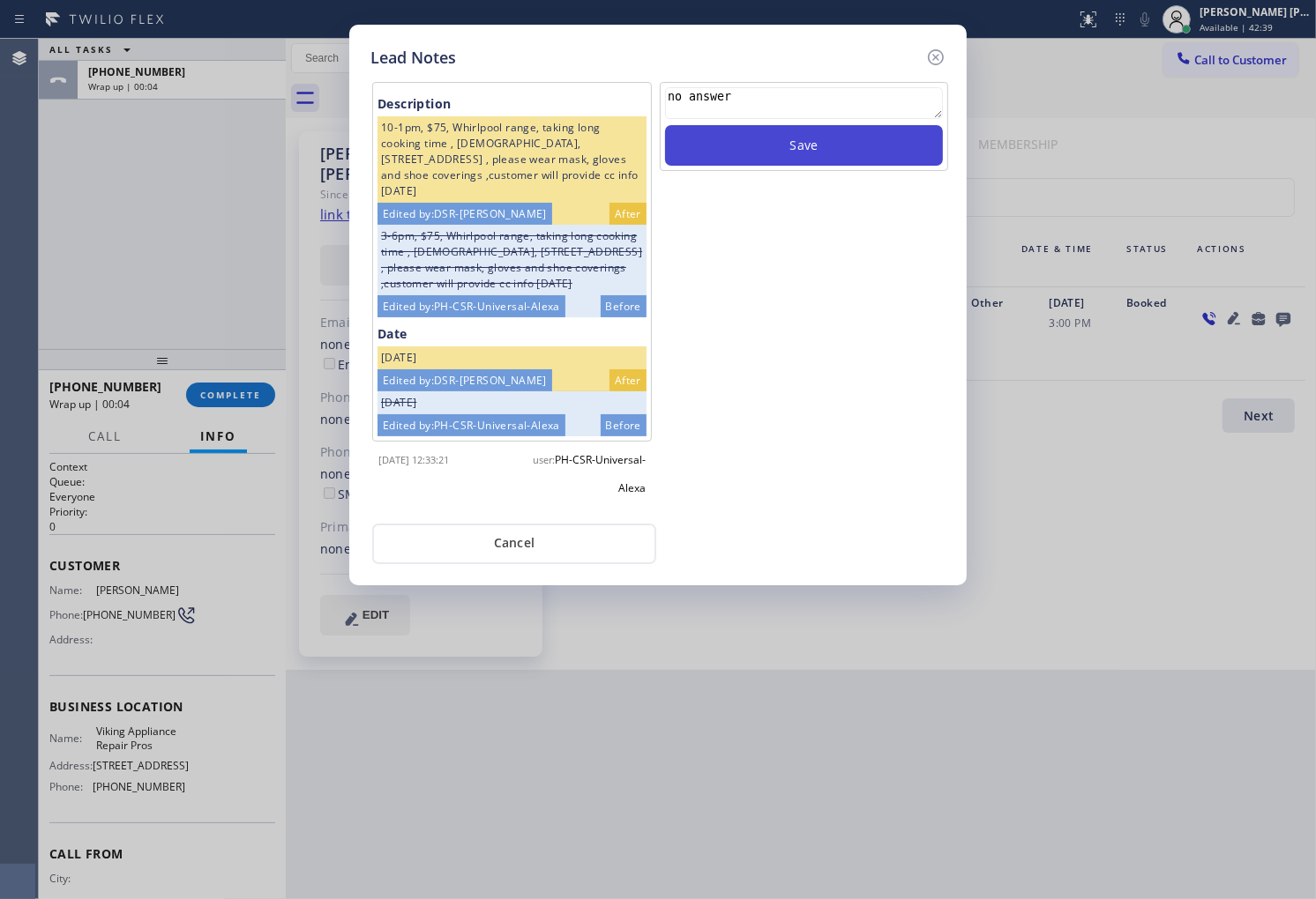
type textarea "no answer"
click at [851, 149] on button "Save" at bounding box center [804, 146] width 278 height 41
click at [942, 56] on icon at bounding box center [936, 57] width 15 height 15
click at [942, 56] on div "Call to Customer Outbound call Location Viking Appliance Repair Pros Your calle…" at bounding box center [801, 59] width 1030 height 31
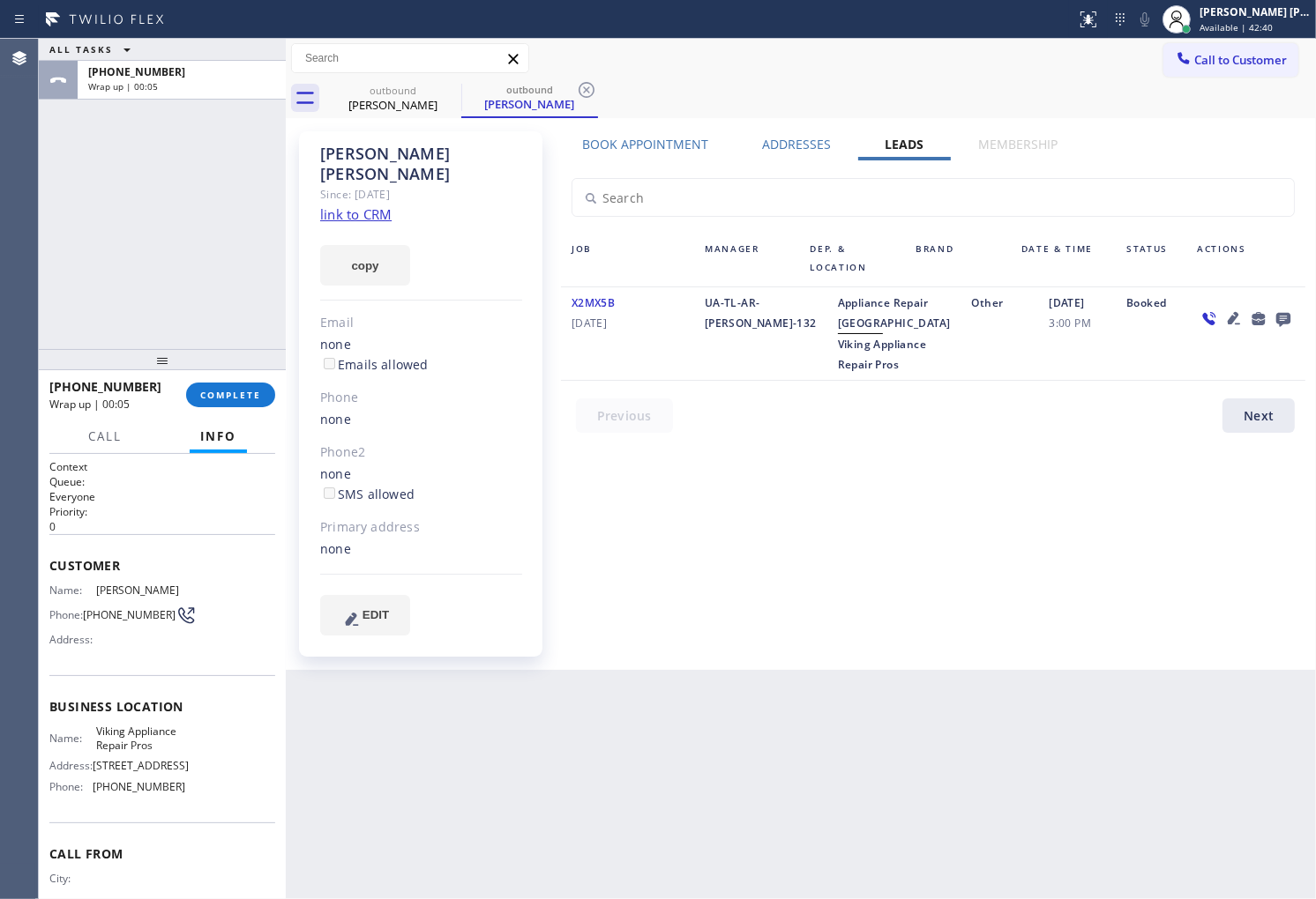
click at [292, 392] on div "Arminder Singh Since: 20 may 2020 link to CRM copy Email none Emails allowed Ph…" at bounding box center [423, 394] width 264 height 543
click at [228, 390] on span "COMPLETE" at bounding box center [230, 395] width 61 height 13
click at [533, 328] on div "Arminder Singh Since: 20 may 2020 link to CRM copy Email none Emails allowed Ph…" at bounding box center [421, 394] width 243 height 526
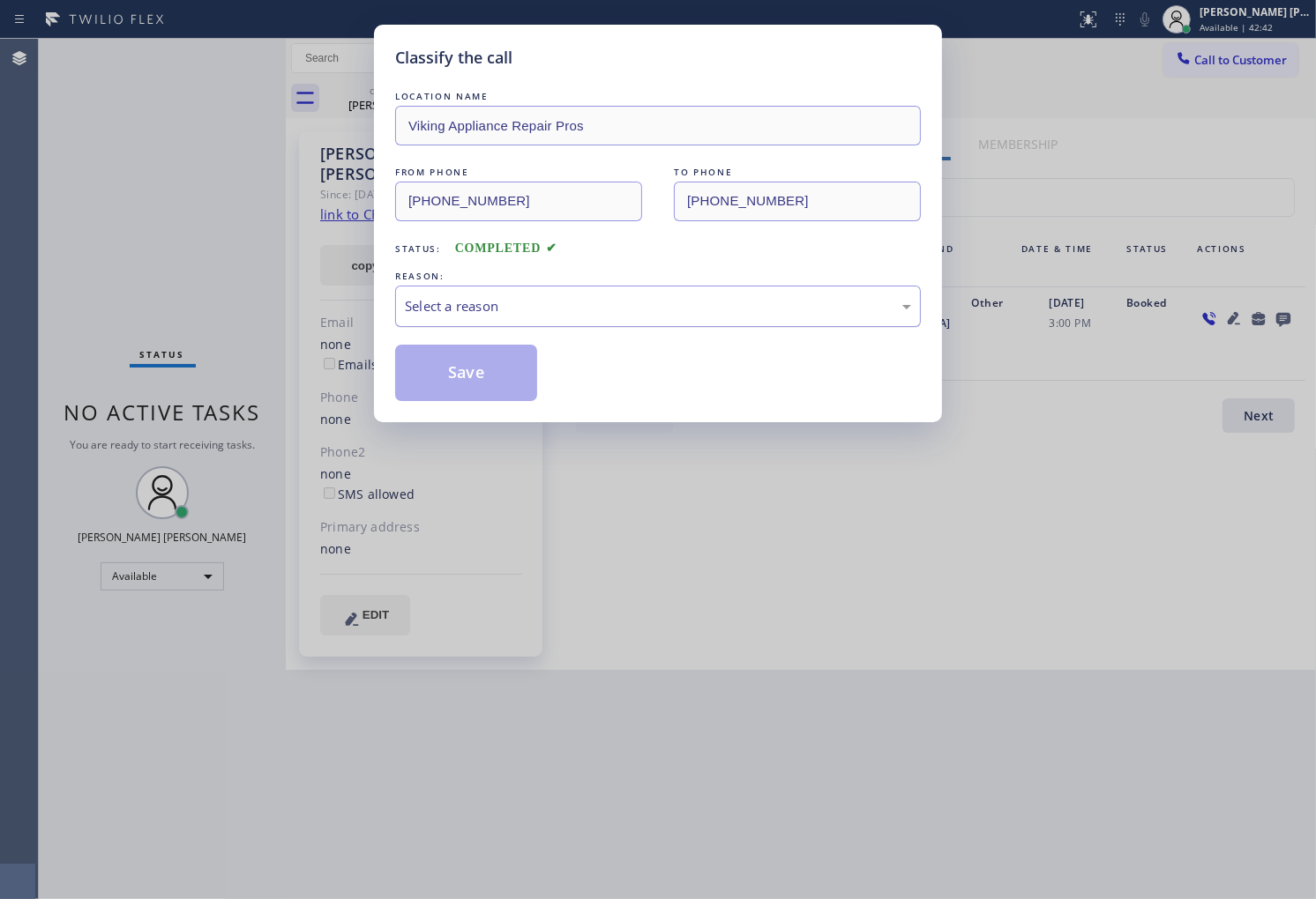
click at [548, 319] on div "Select a reason" at bounding box center [658, 306] width 526 height 41
click at [445, 365] on button "Save" at bounding box center [466, 372] width 142 height 57
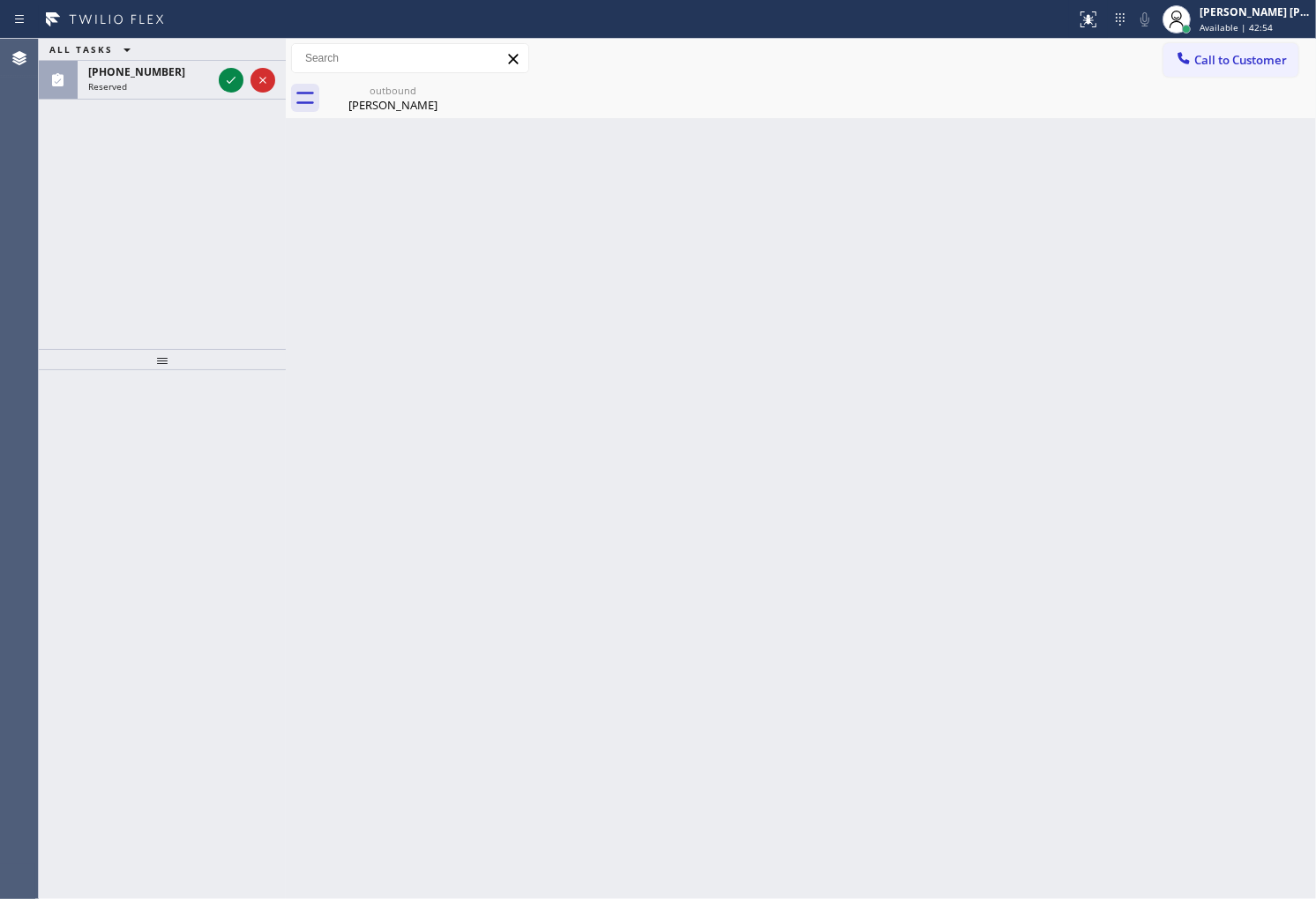
click at [97, 189] on div "ALL TASKS ALL TASKS ACTIVE TASKS TASKS IN WRAP UP (941) 769-7695 Reserved" at bounding box center [162, 194] width 247 height 311
click at [243, 89] on div at bounding box center [247, 80] width 64 height 39
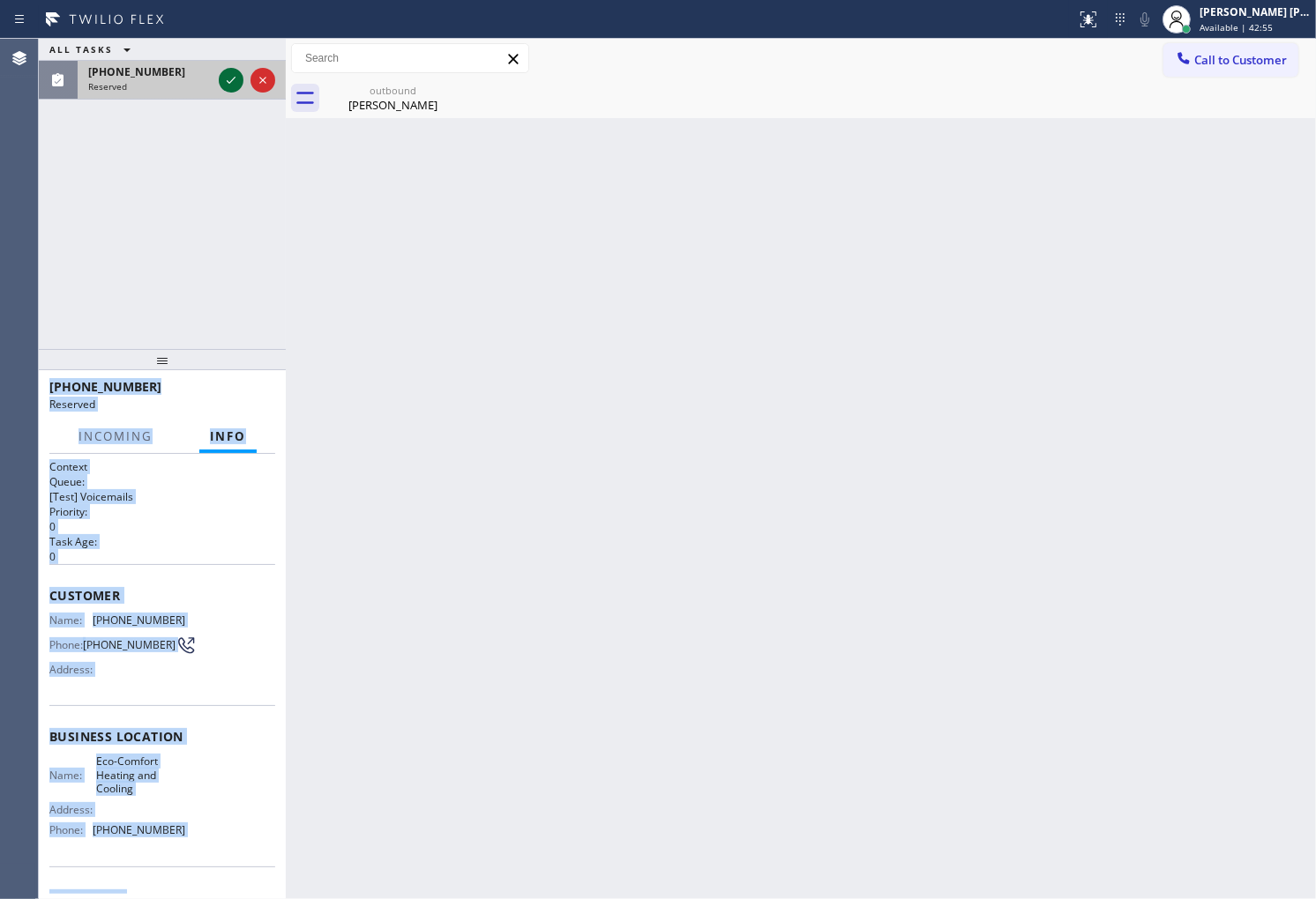
click at [238, 86] on icon at bounding box center [232, 80] width 21 height 21
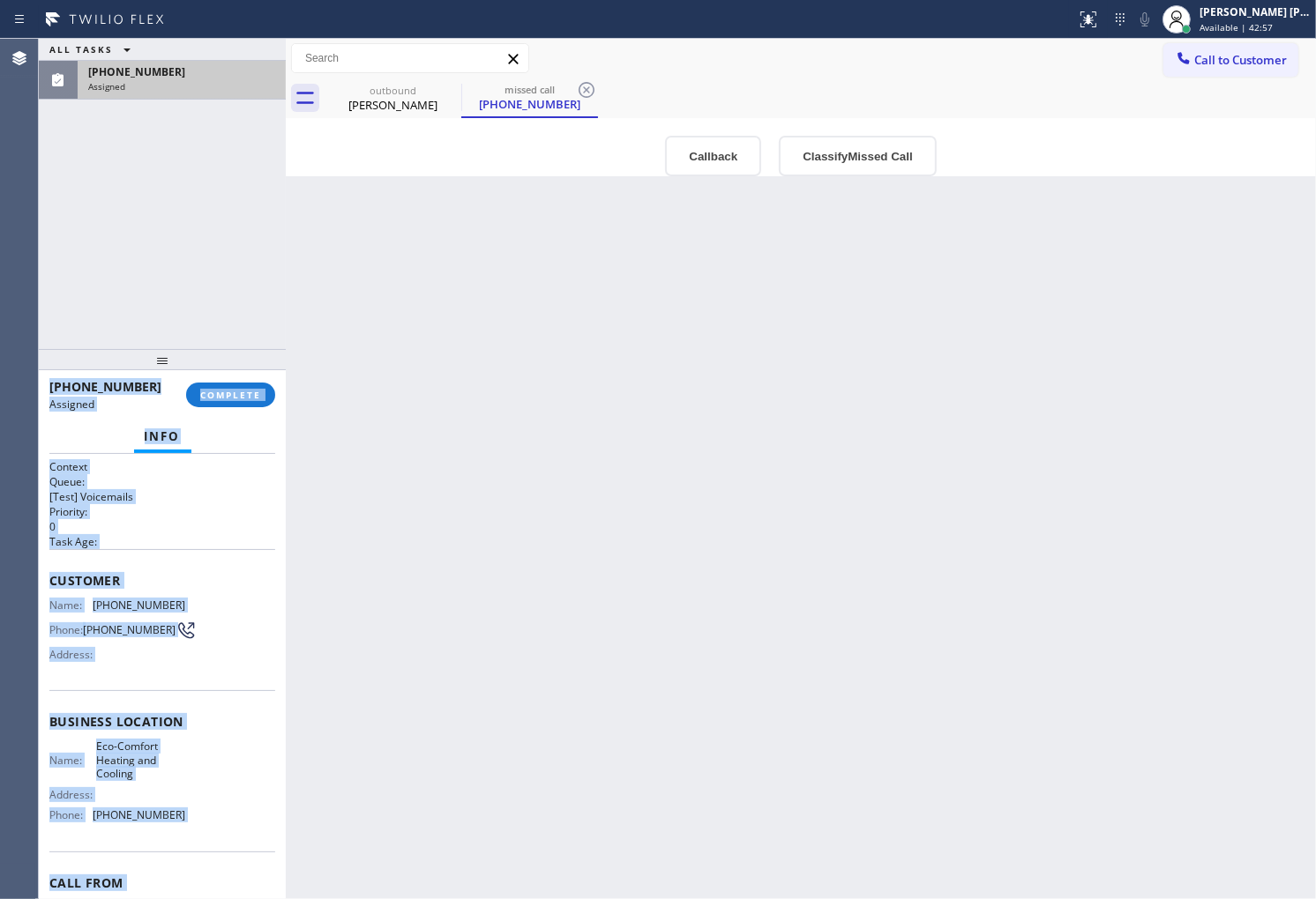
drag, startPoint x: 149, startPoint y: 698, endPoint x: 148, endPoint y: 689, distance: 9.1
click at [149, 697] on div "Business location Name: Eco-Comfort Heating and Cooling Address: Phone: (941) 2…" at bounding box center [162, 771] width 226 height 160
click at [97, 587] on div "Customer Name: (941) 769-7695 Phone: (941) 769-7695 Address:" at bounding box center [162, 619] width 226 height 141
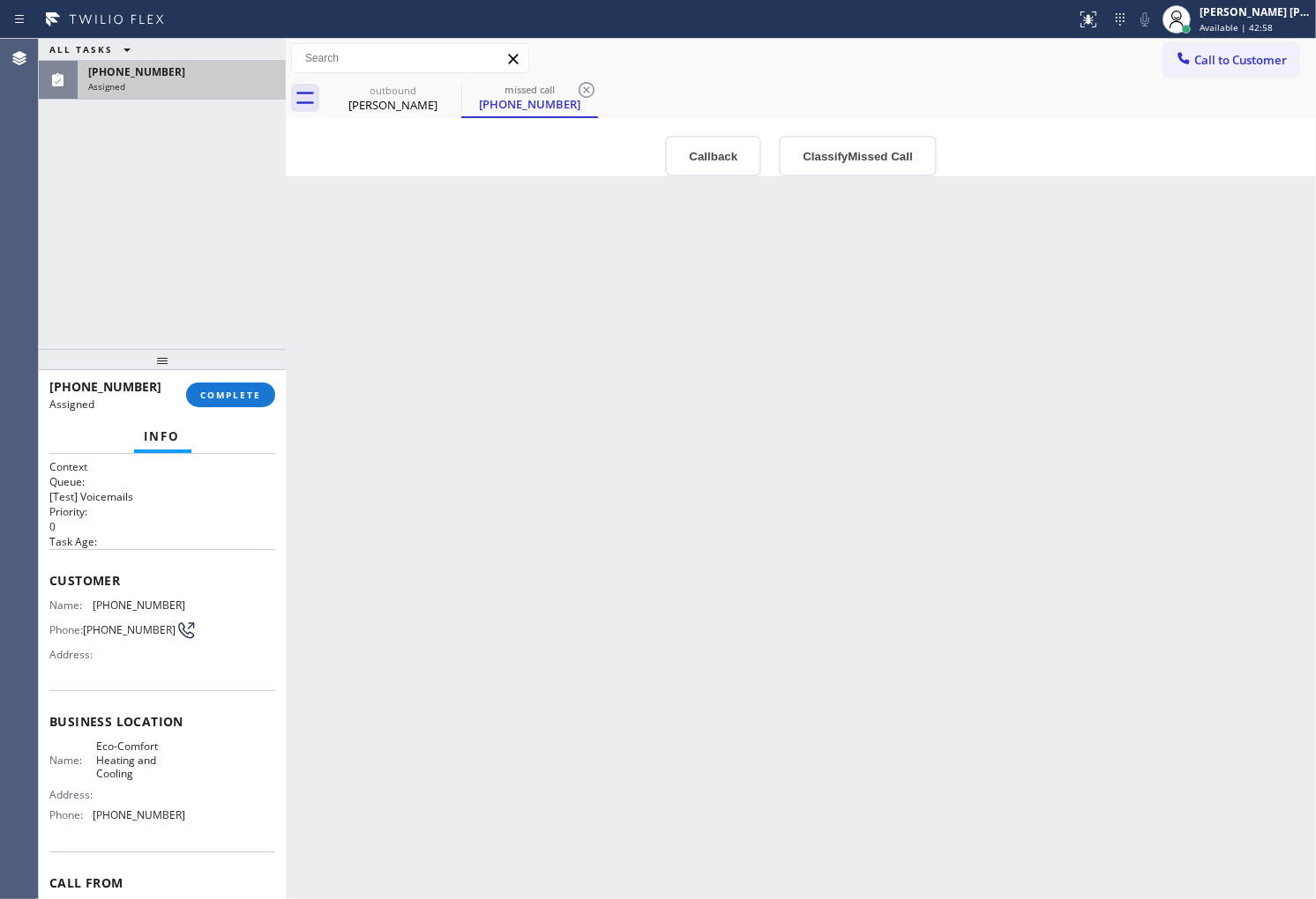
click at [703, 156] on button "Callback" at bounding box center [713, 156] width 96 height 41
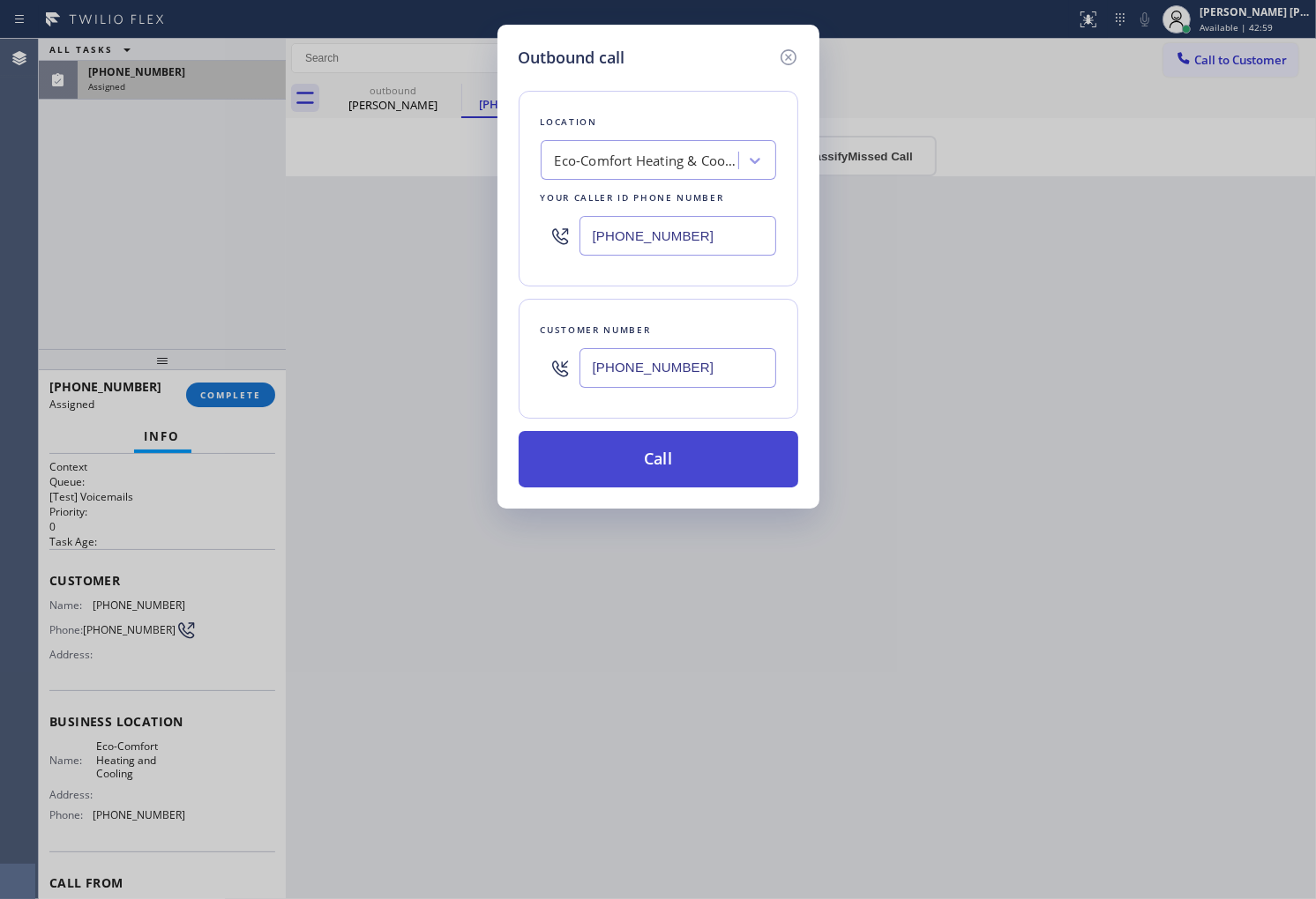
click at [673, 461] on button "Call" at bounding box center [658, 459] width 280 height 57
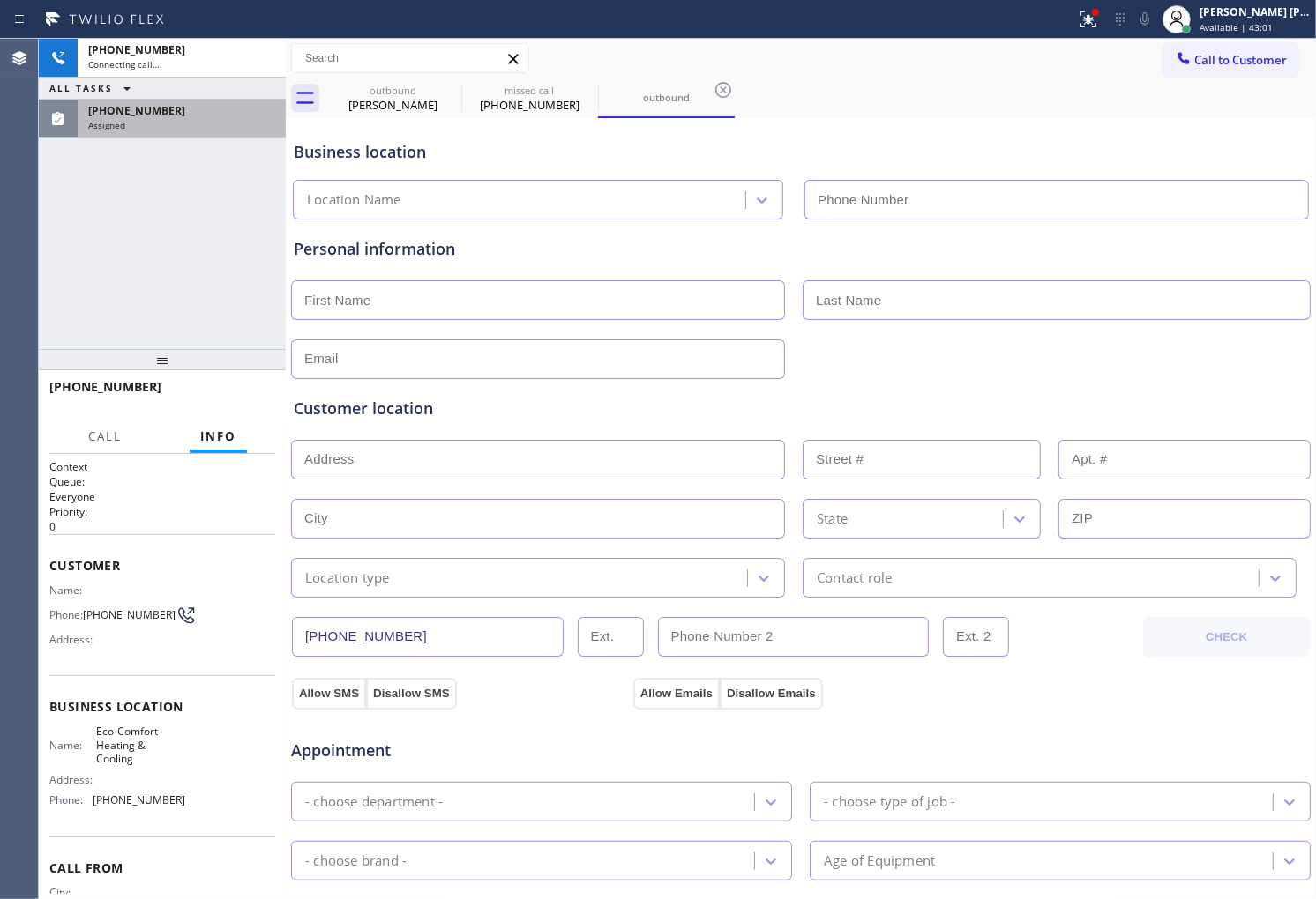
type input "(941) 294-4602"
click at [46, 557] on div "Context Queue: Everyone Priority: 0 Customer Name: Phone: (941) 769-7695 Addres…" at bounding box center [162, 677] width 247 height 446
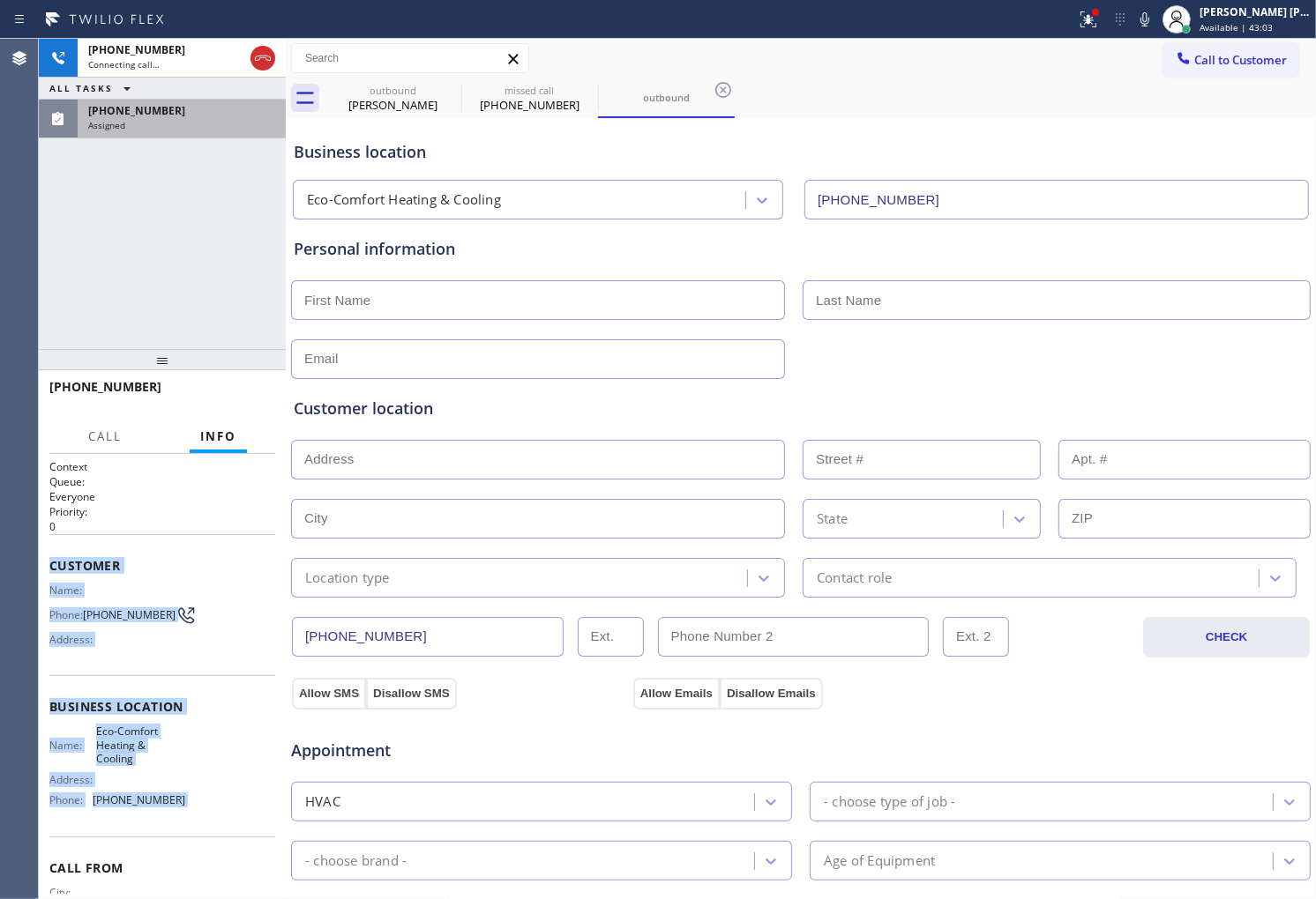
drag, startPoint x: 46, startPoint y: 557, endPoint x: 182, endPoint y: 806, distance: 283.7
click at [182, 806] on div "Context Queue: Everyone Priority: 0 Customer Name: Phone: (941) 769-7695 Addres…" at bounding box center [162, 677] width 247 height 446
click at [182, 806] on div "Name: Eco-Comfort Heating & Cooling Address: Phone: (941) 294-4602" at bounding box center [162, 769] width 226 height 89
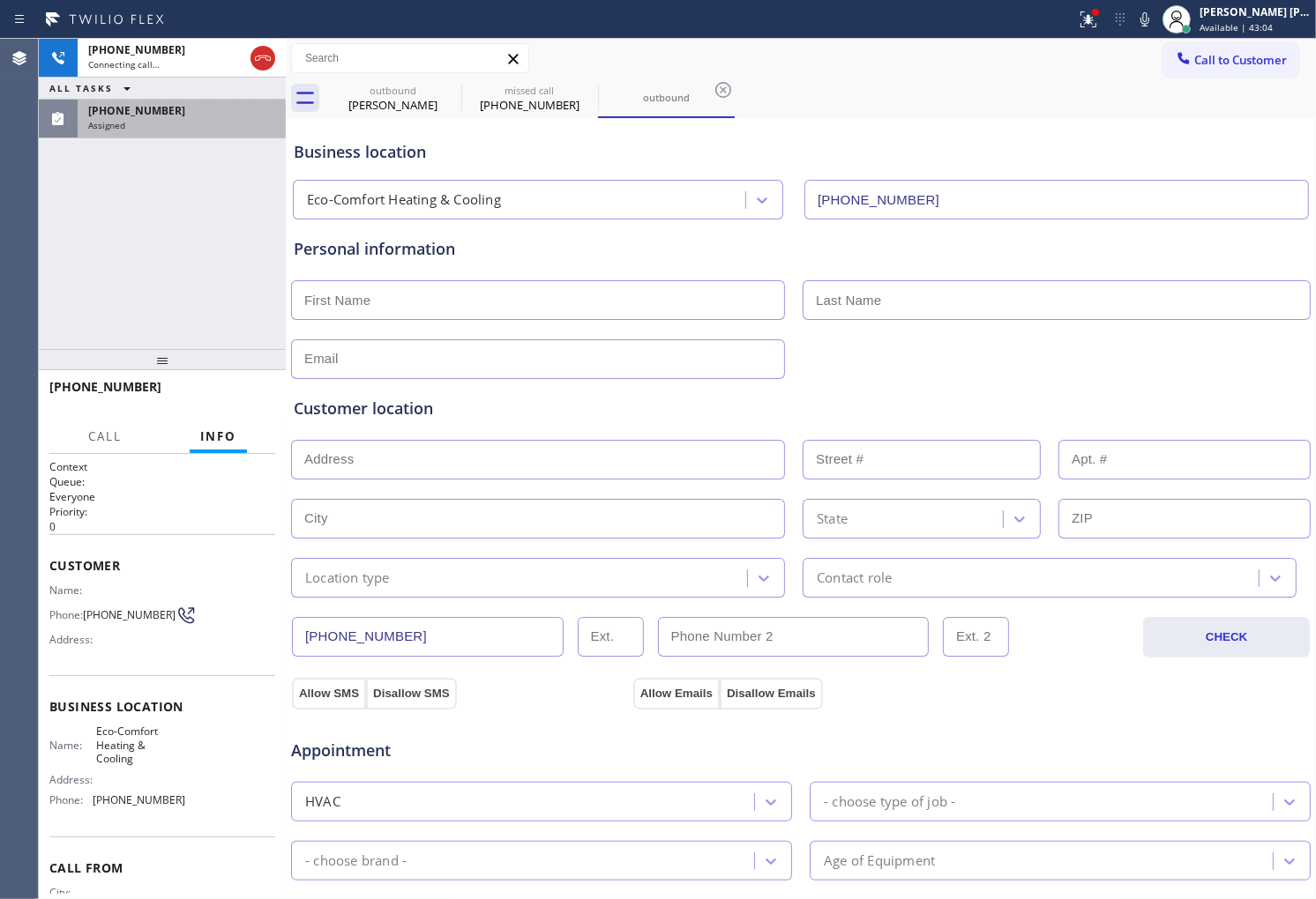
click at [40, 557] on div "Context Queue: Everyone Priority: 0 Customer Name: Phone: (941) 769-7695 Addres…" at bounding box center [162, 677] width 247 height 446
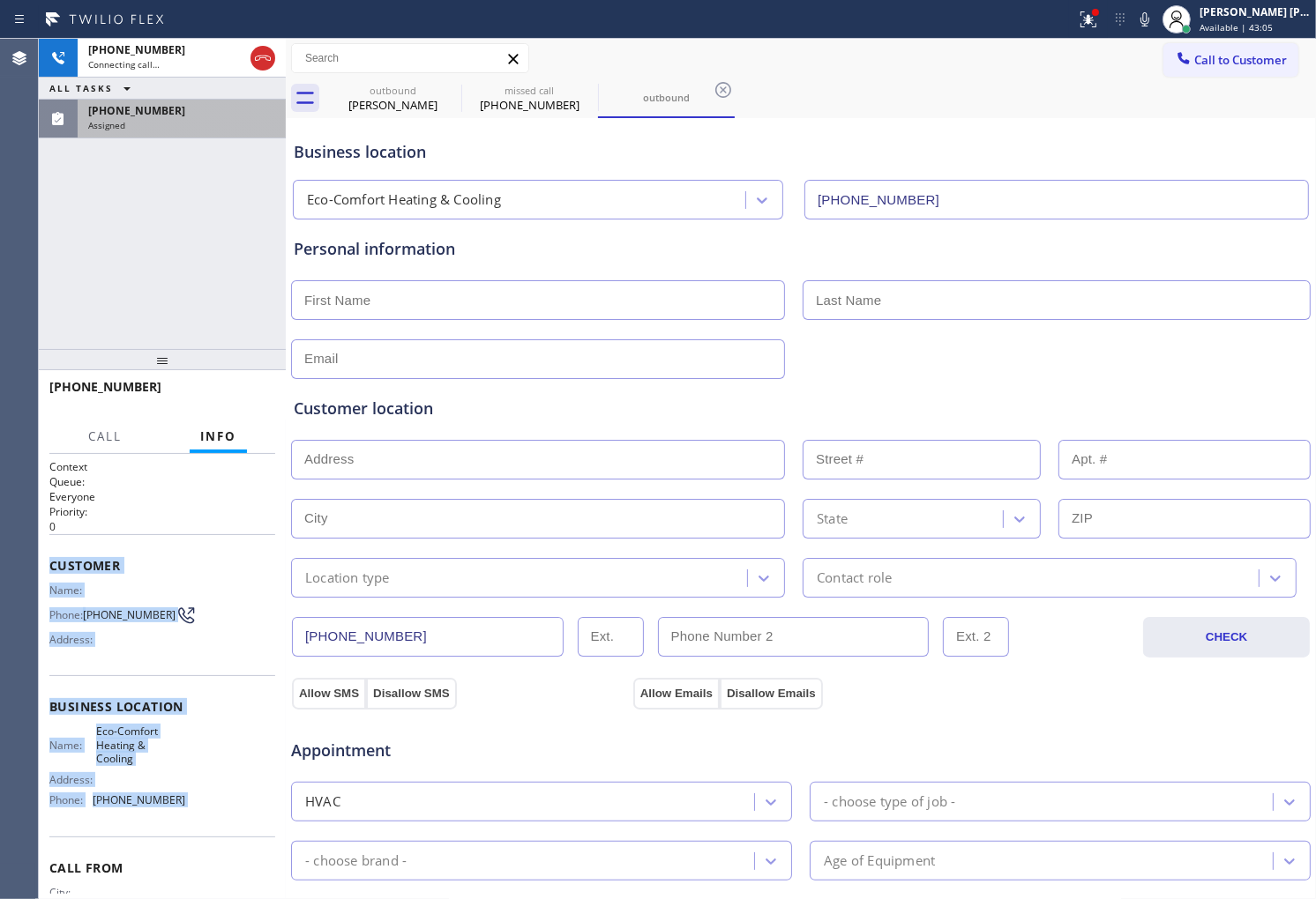
drag, startPoint x: 40, startPoint y: 557, endPoint x: 169, endPoint y: 801, distance: 276.0
click at [169, 801] on div "Context Queue: Everyone Priority: 0 Customer Name: Phone: (941) 769-7695 Addres…" at bounding box center [162, 677] width 247 height 446
click at [154, 95] on div "ALL TASKS ALL TASKS ACTIVE TASKS TASKS IN WRAP UP" at bounding box center [162, 88] width 247 height 22
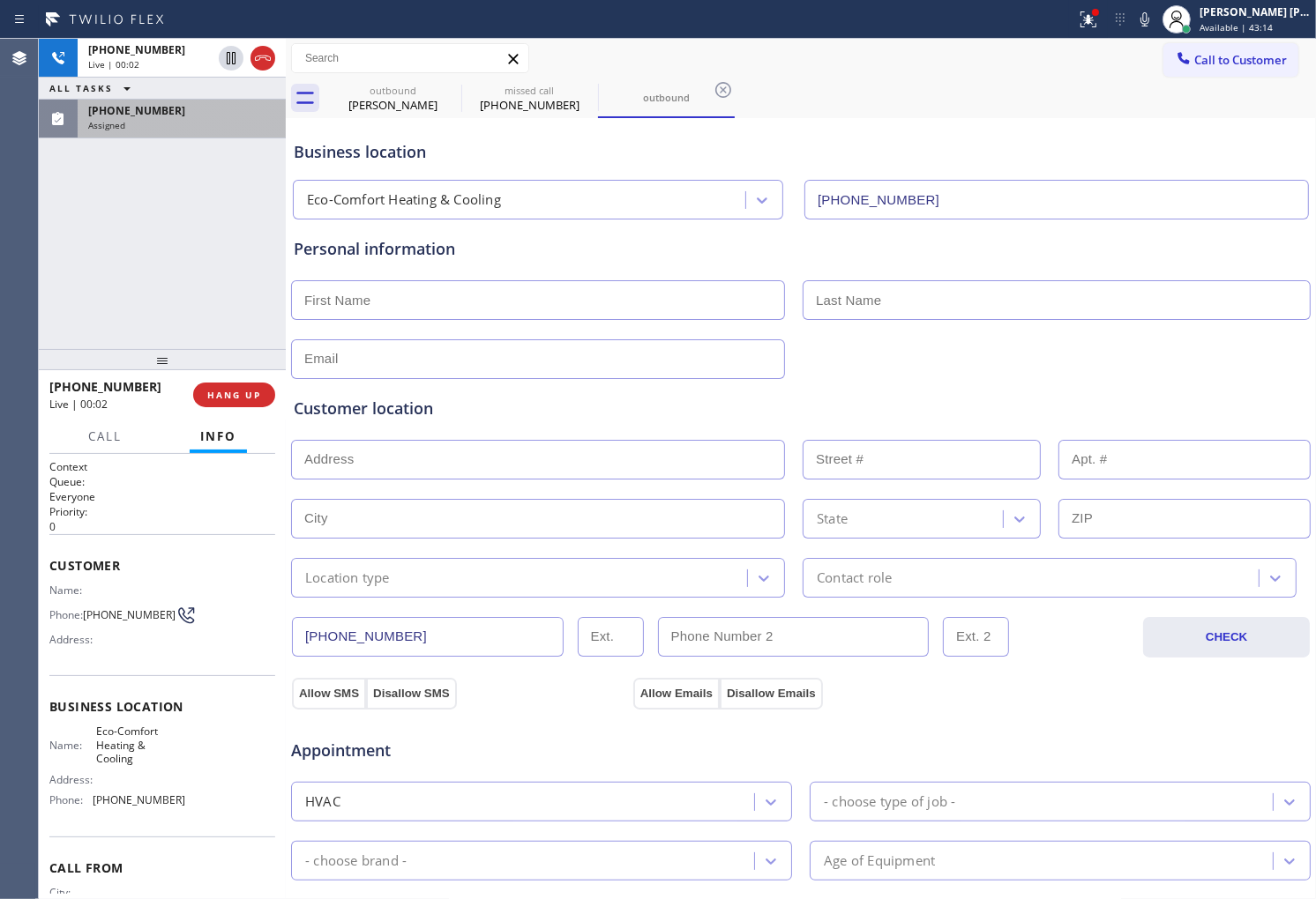
click at [154, 121] on div "Assigned" at bounding box center [181, 124] width 187 height 13
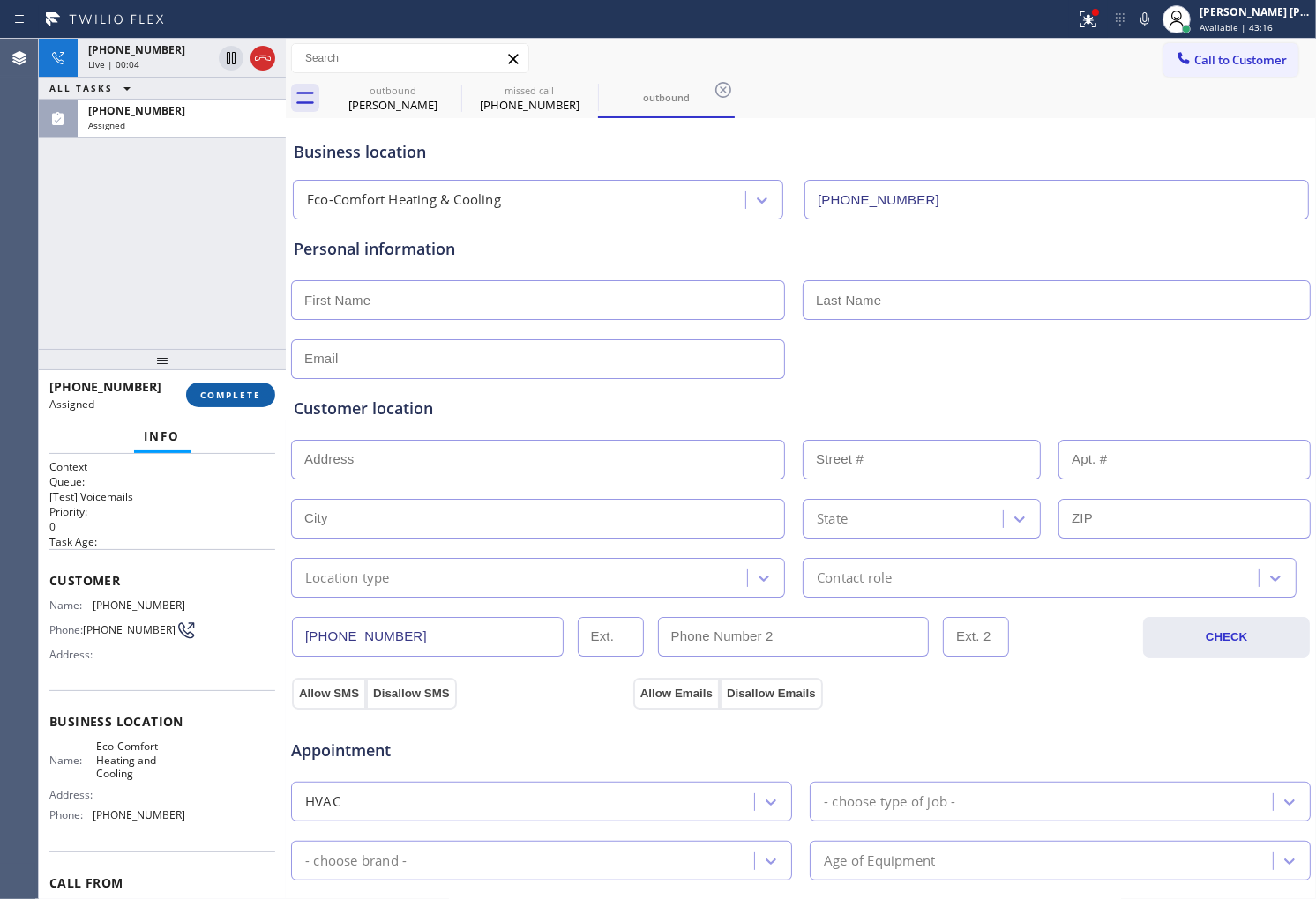
click at [228, 394] on span "COMPLETE" at bounding box center [230, 395] width 61 height 13
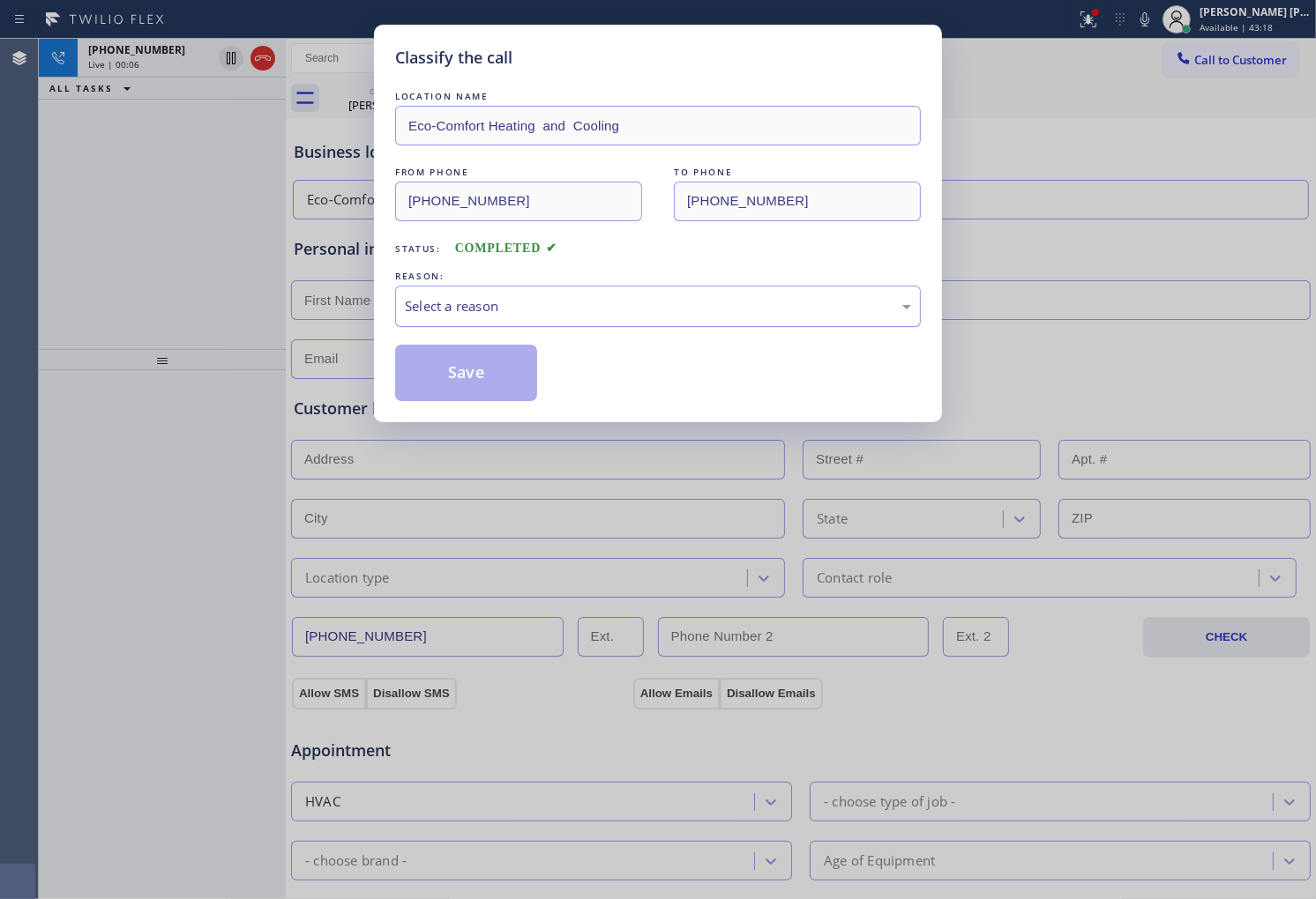
click at [456, 315] on div "Select a reason" at bounding box center [658, 306] width 507 height 20
click at [471, 326] on div "Select a reason" at bounding box center [658, 306] width 526 height 41
click at [468, 357] on button "Save" at bounding box center [466, 372] width 142 height 57
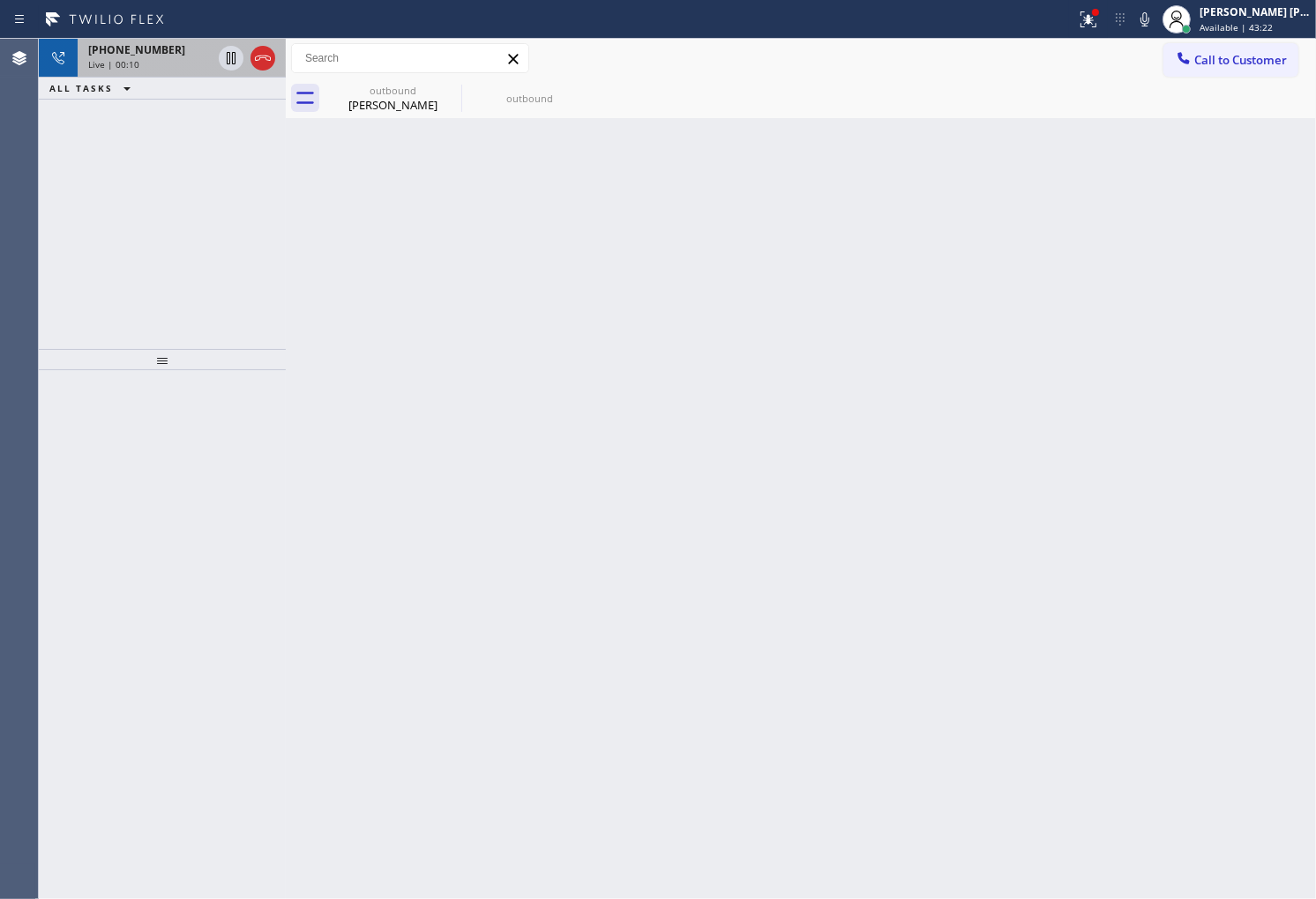
click at [127, 60] on span "Live | 00:10" at bounding box center [113, 64] width 51 height 13
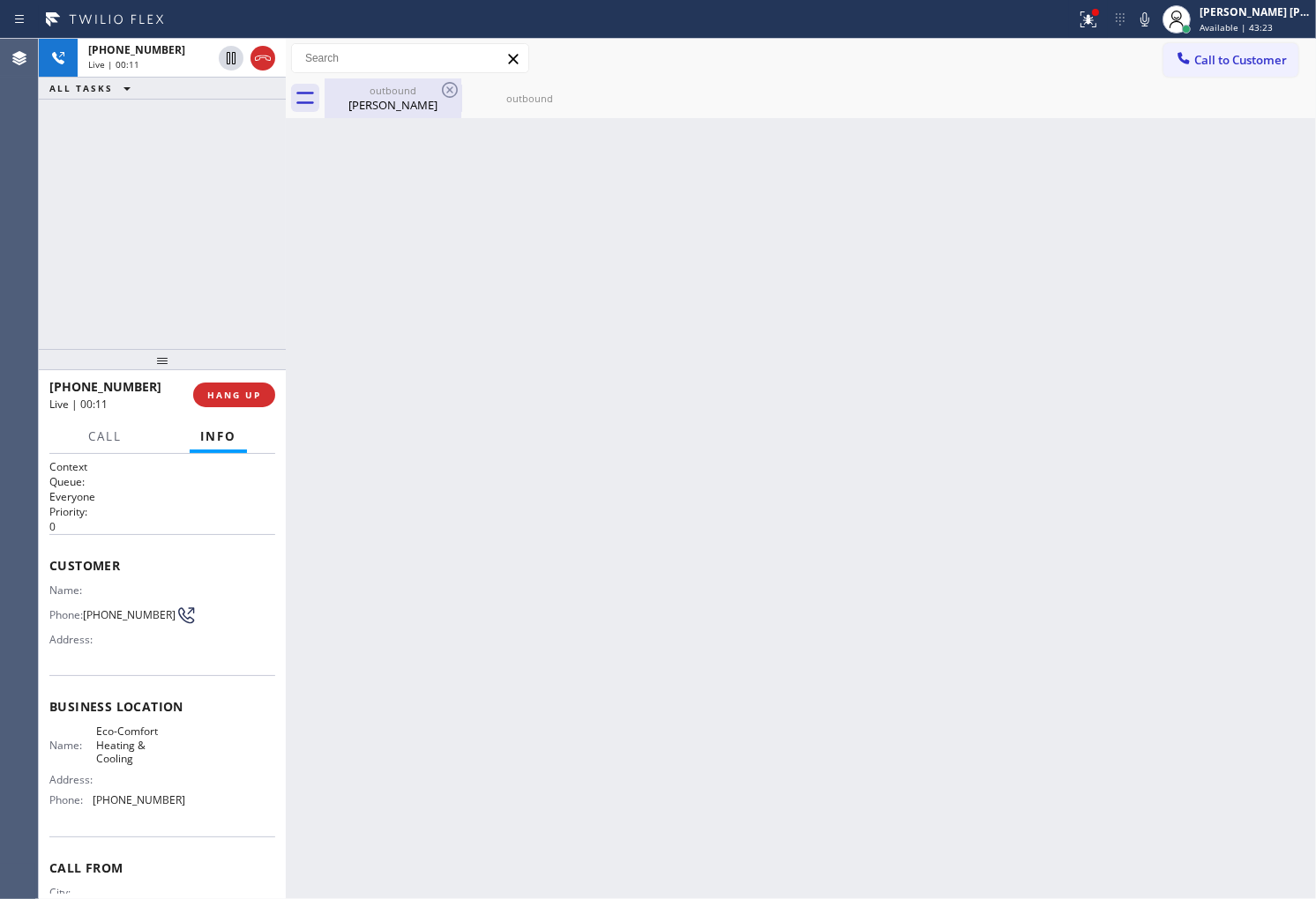
click at [360, 90] on div "outbound" at bounding box center [393, 91] width 133 height 14
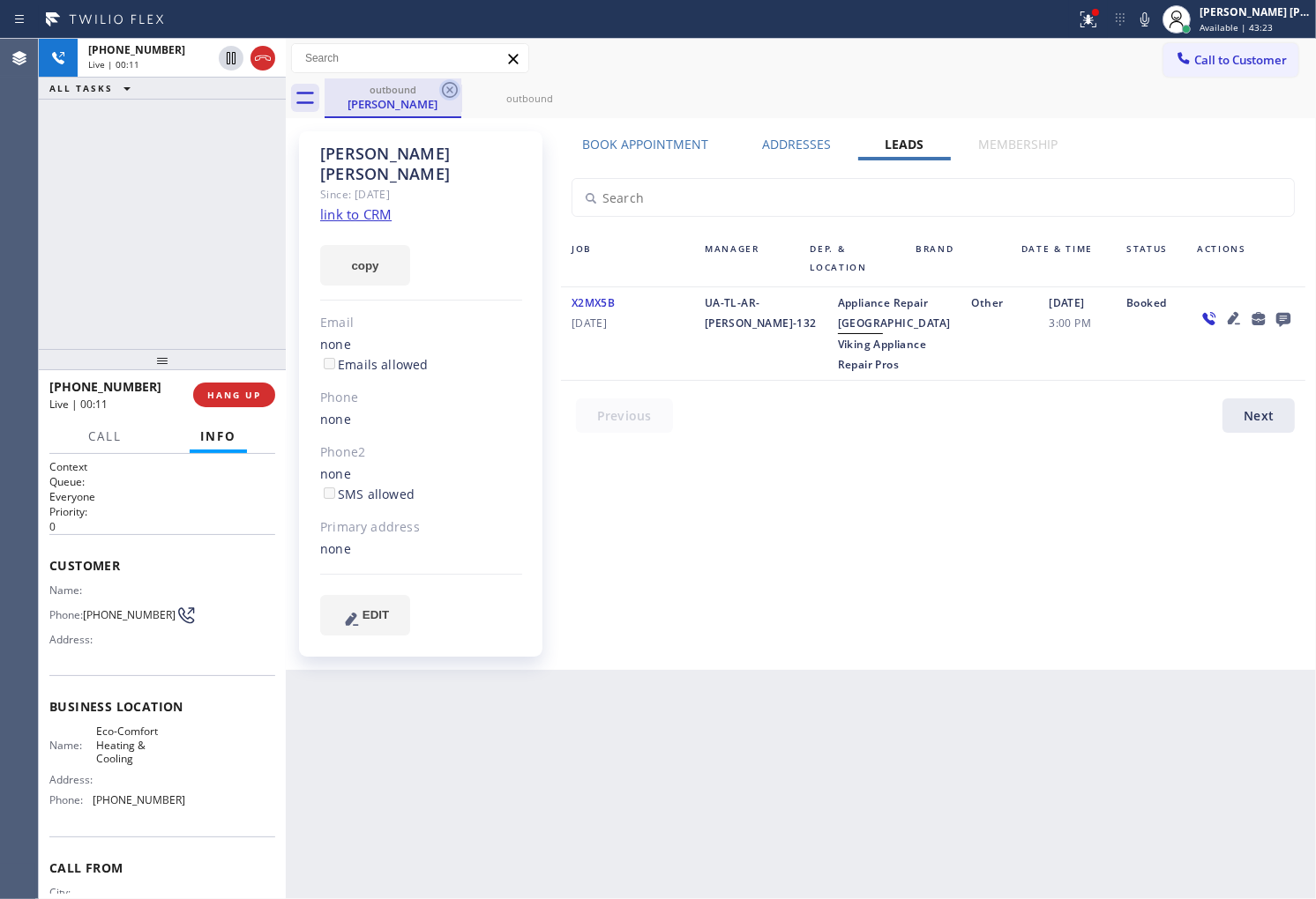
click at [450, 91] on icon at bounding box center [450, 90] width 21 height 21
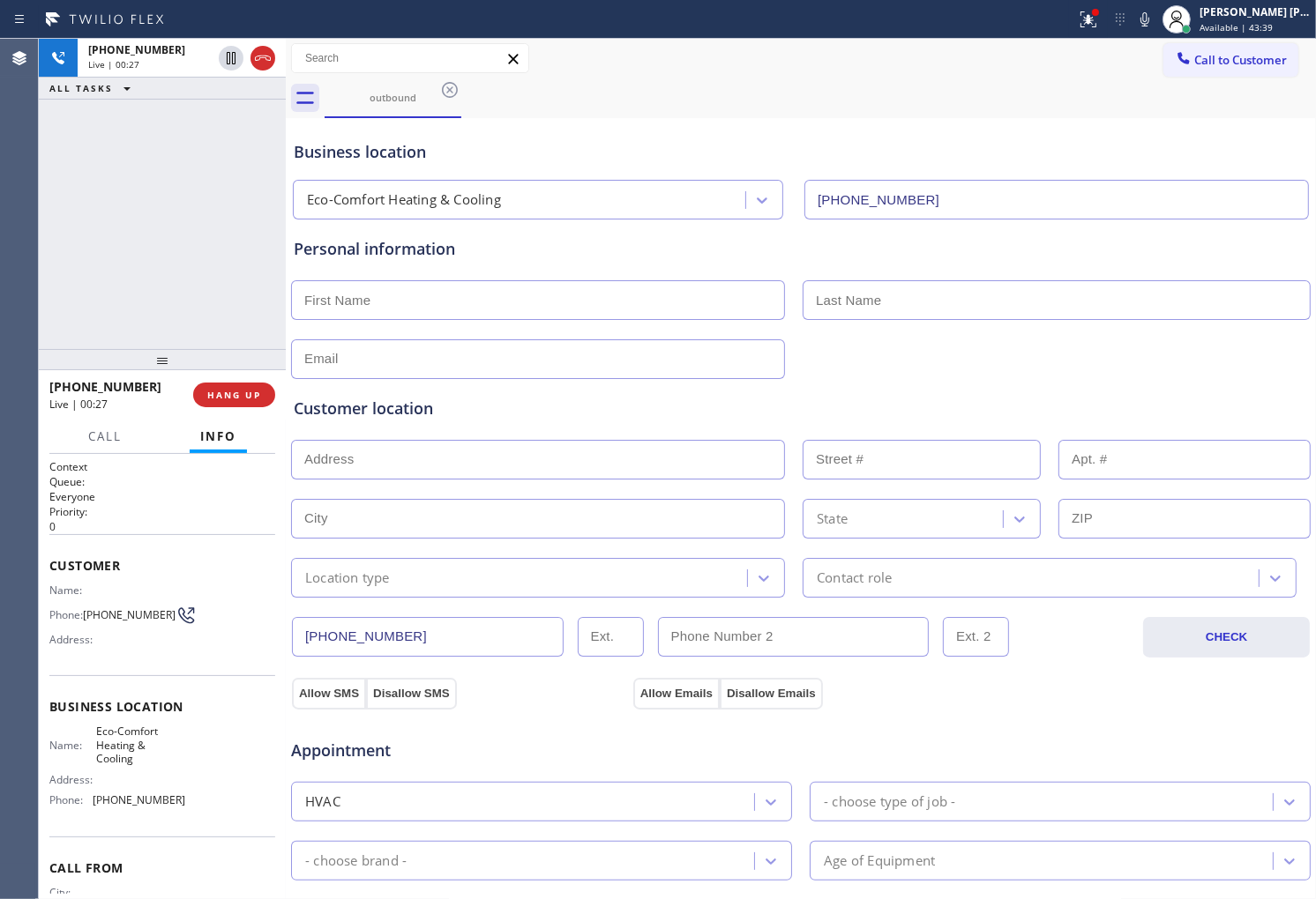
click at [117, 370] on div at bounding box center [162, 360] width 247 height 21
click at [109, 384] on span "+19417697695" at bounding box center [105, 386] width 112 height 16
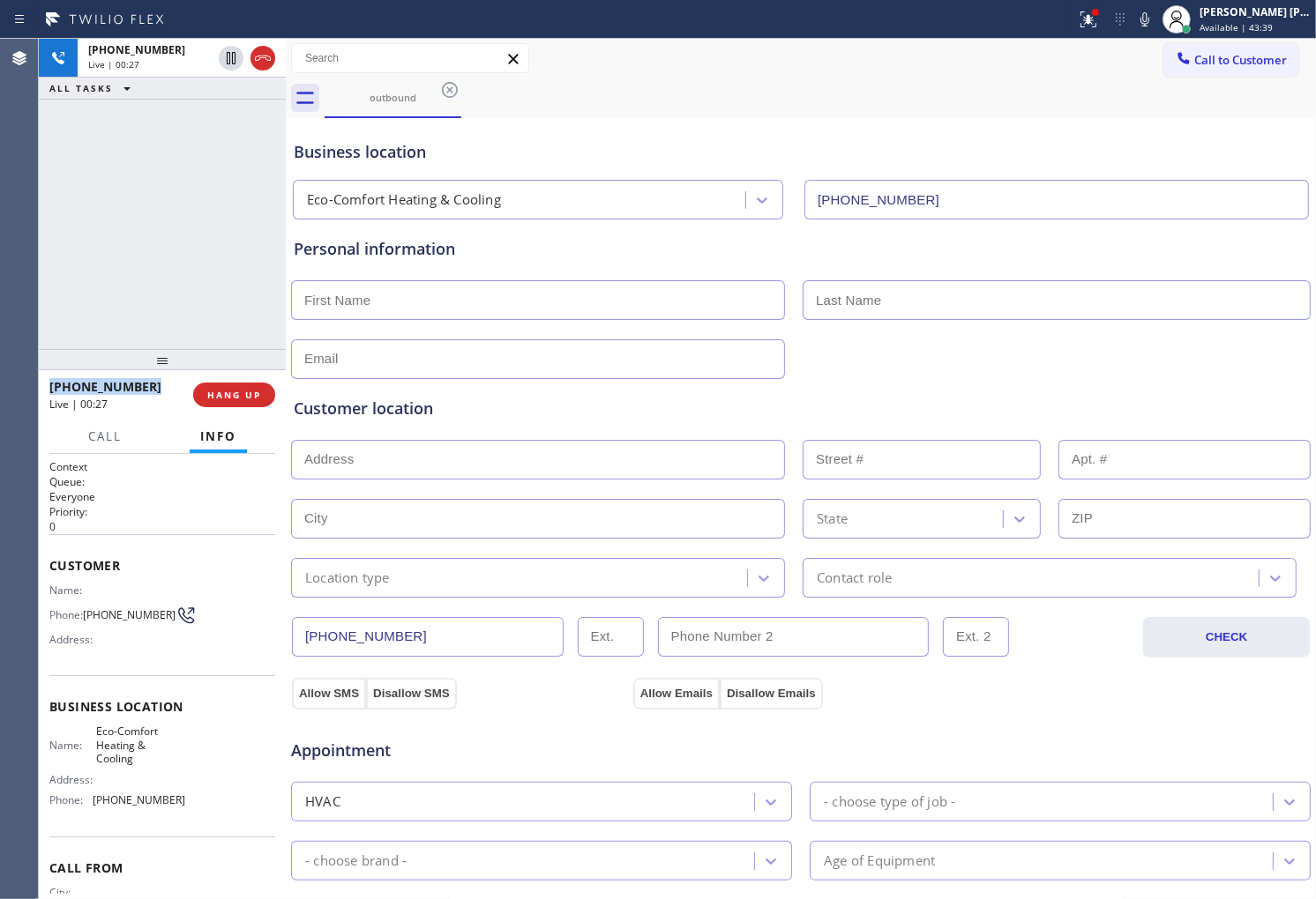
click at [109, 384] on span "+19417697695" at bounding box center [105, 386] width 112 height 16
click at [241, 397] on span "HANG UP" at bounding box center [234, 395] width 54 height 13
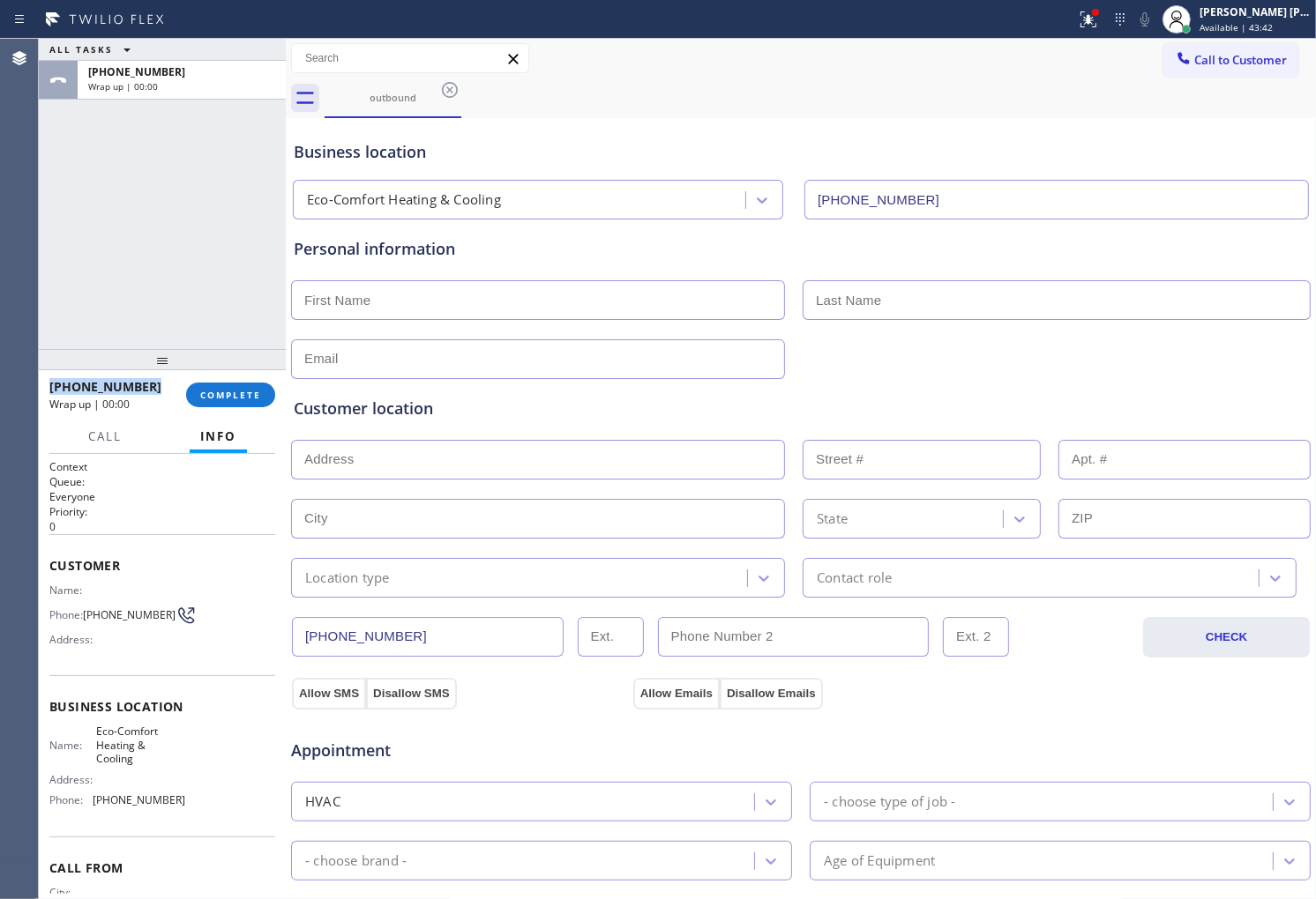
drag, startPoint x: 207, startPoint y: 423, endPoint x: 248, endPoint y: 395, distance: 49.6
click at [207, 422] on button "Info" at bounding box center [218, 437] width 57 height 35
click at [248, 395] on span "COMPLETE" at bounding box center [230, 395] width 61 height 13
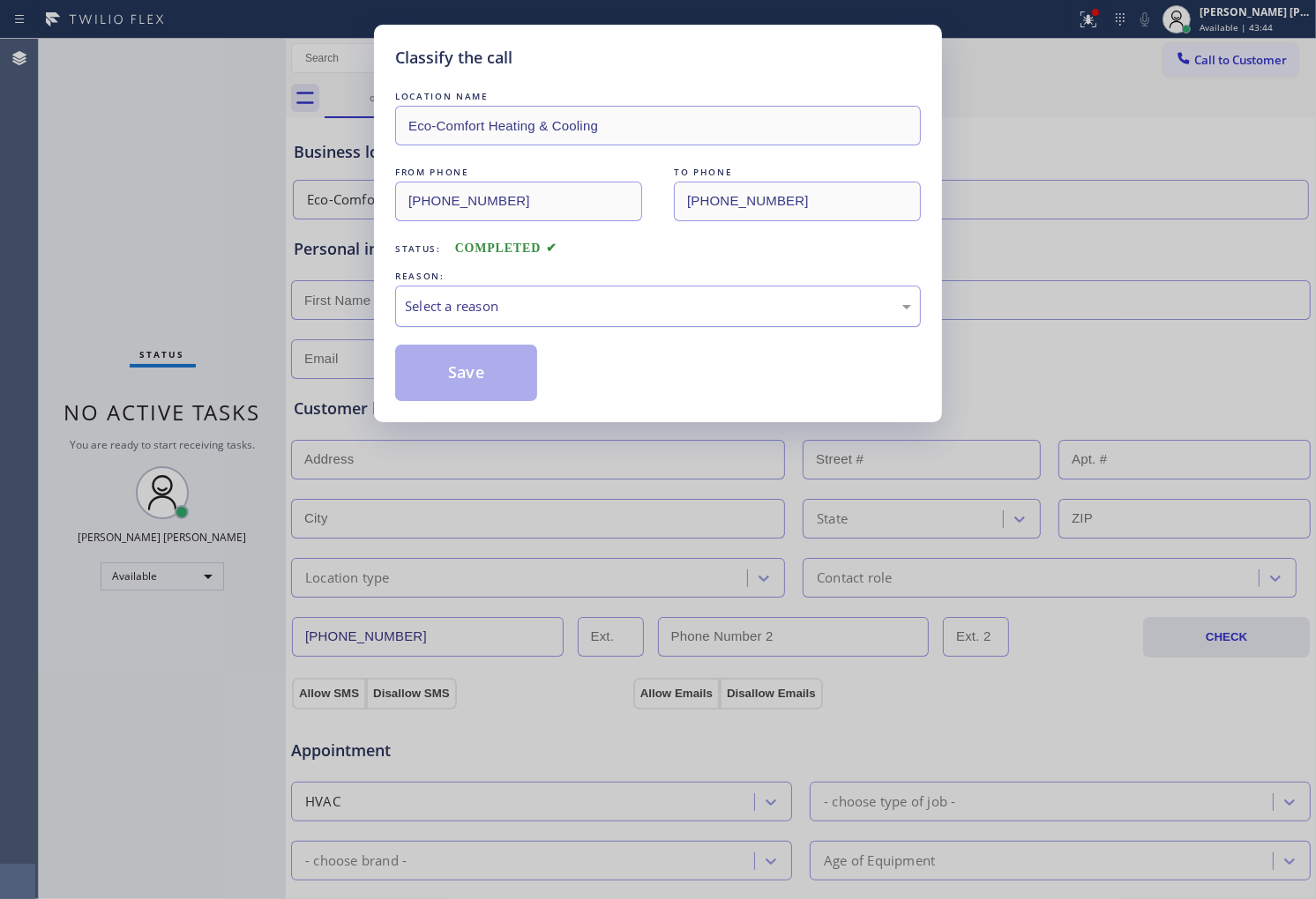
click at [507, 314] on div "Select a reason" at bounding box center [658, 306] width 507 height 20
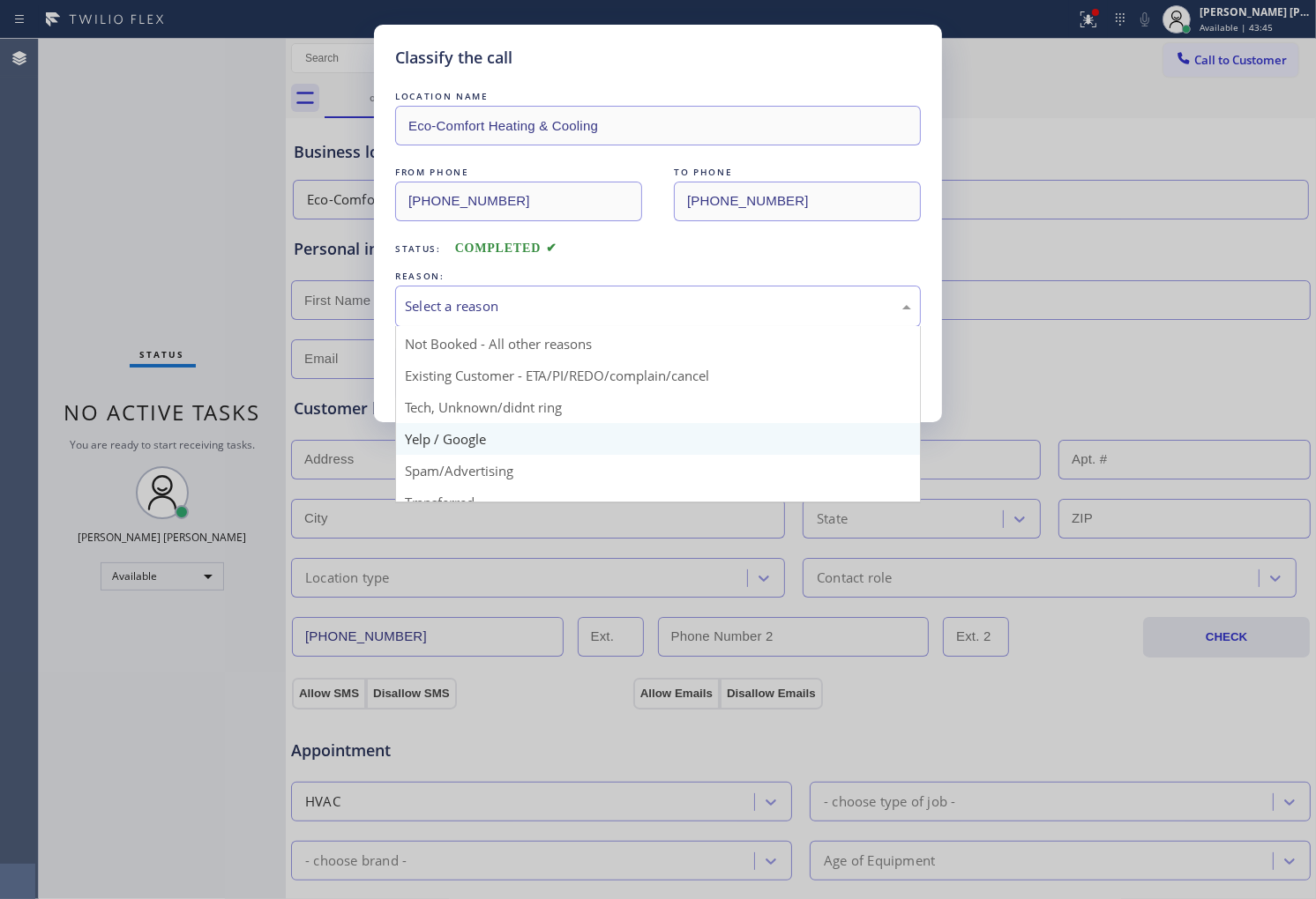
scroll to position [47, 0]
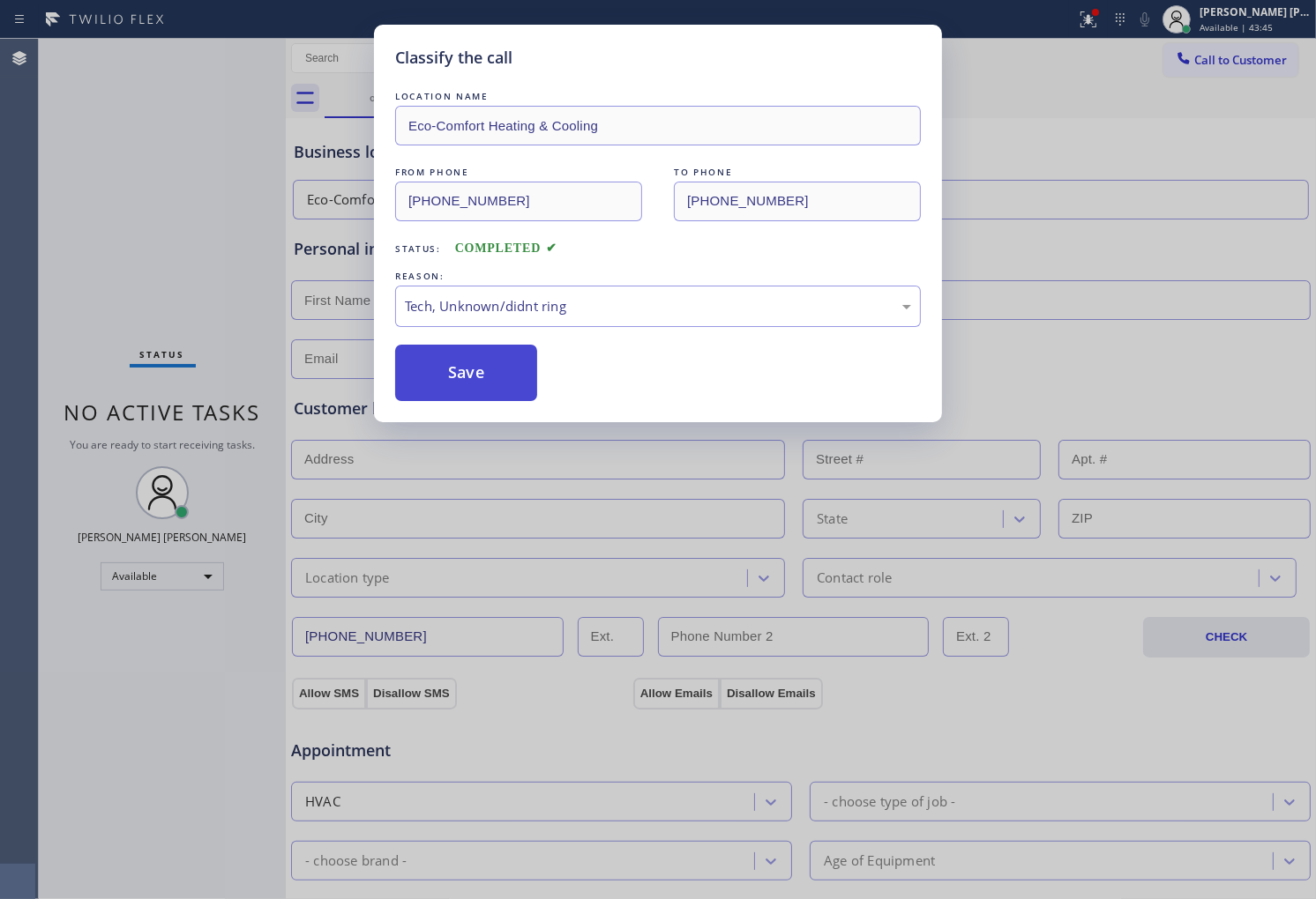
click at [471, 356] on button "Save" at bounding box center [466, 372] width 142 height 57
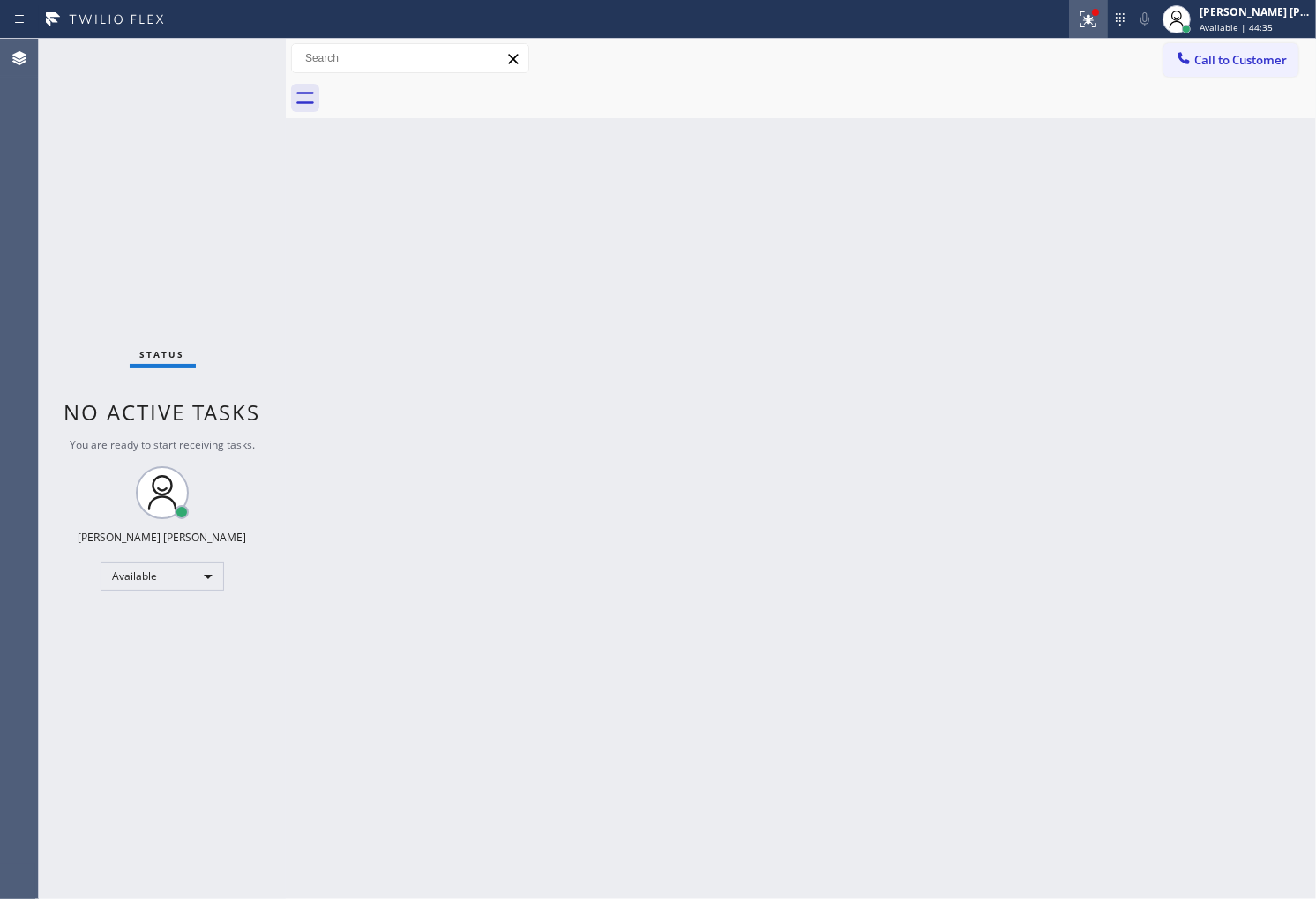
click at [1108, 28] on div at bounding box center [1088, 19] width 39 height 21
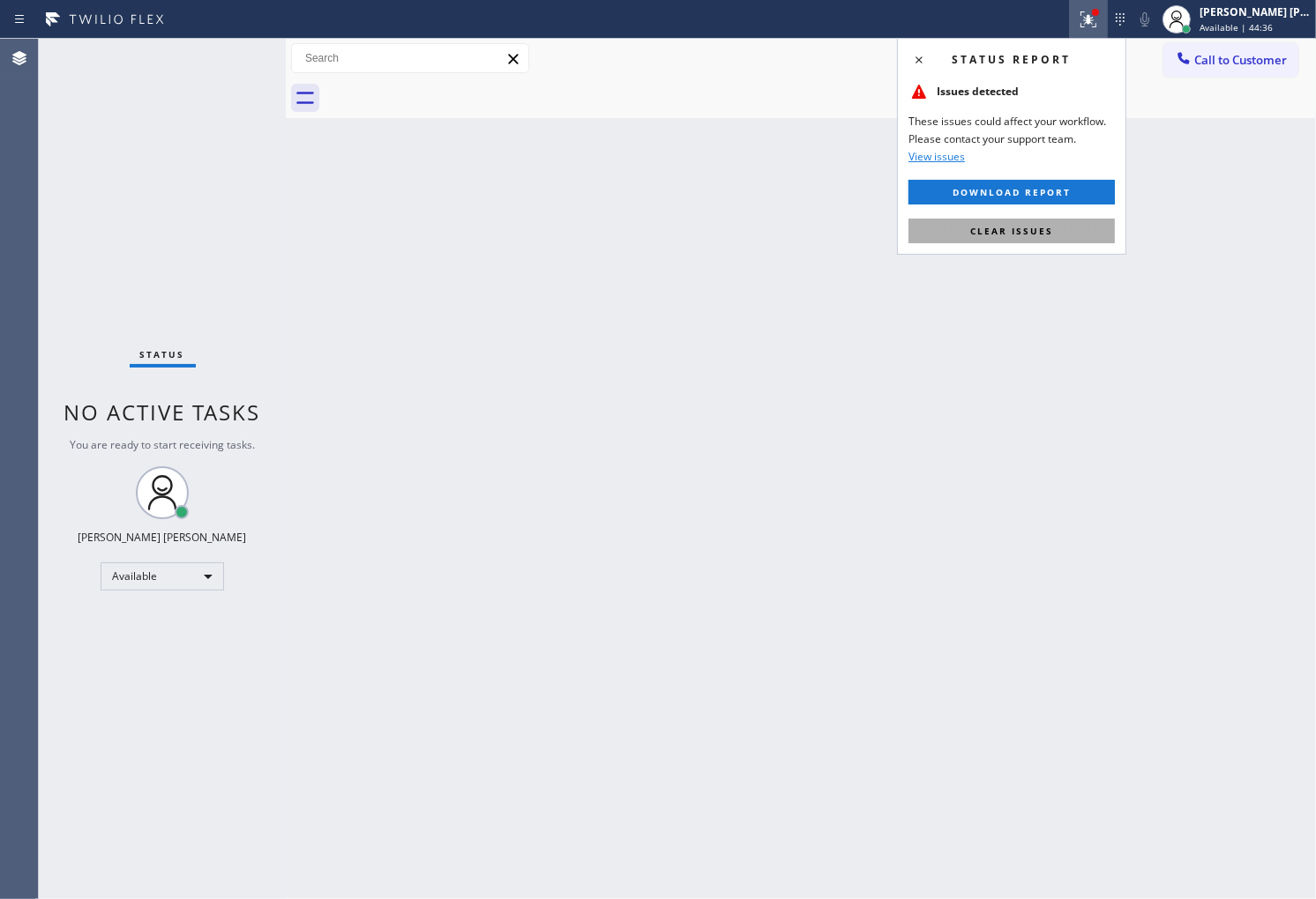
click at [1041, 232] on span "Clear issues" at bounding box center [1011, 231] width 83 height 13
click at [1041, 232] on div "Back to Dashboard Change Sender ID Customers Technicians Select a contact Outbo…" at bounding box center [801, 469] width 1030 height 860
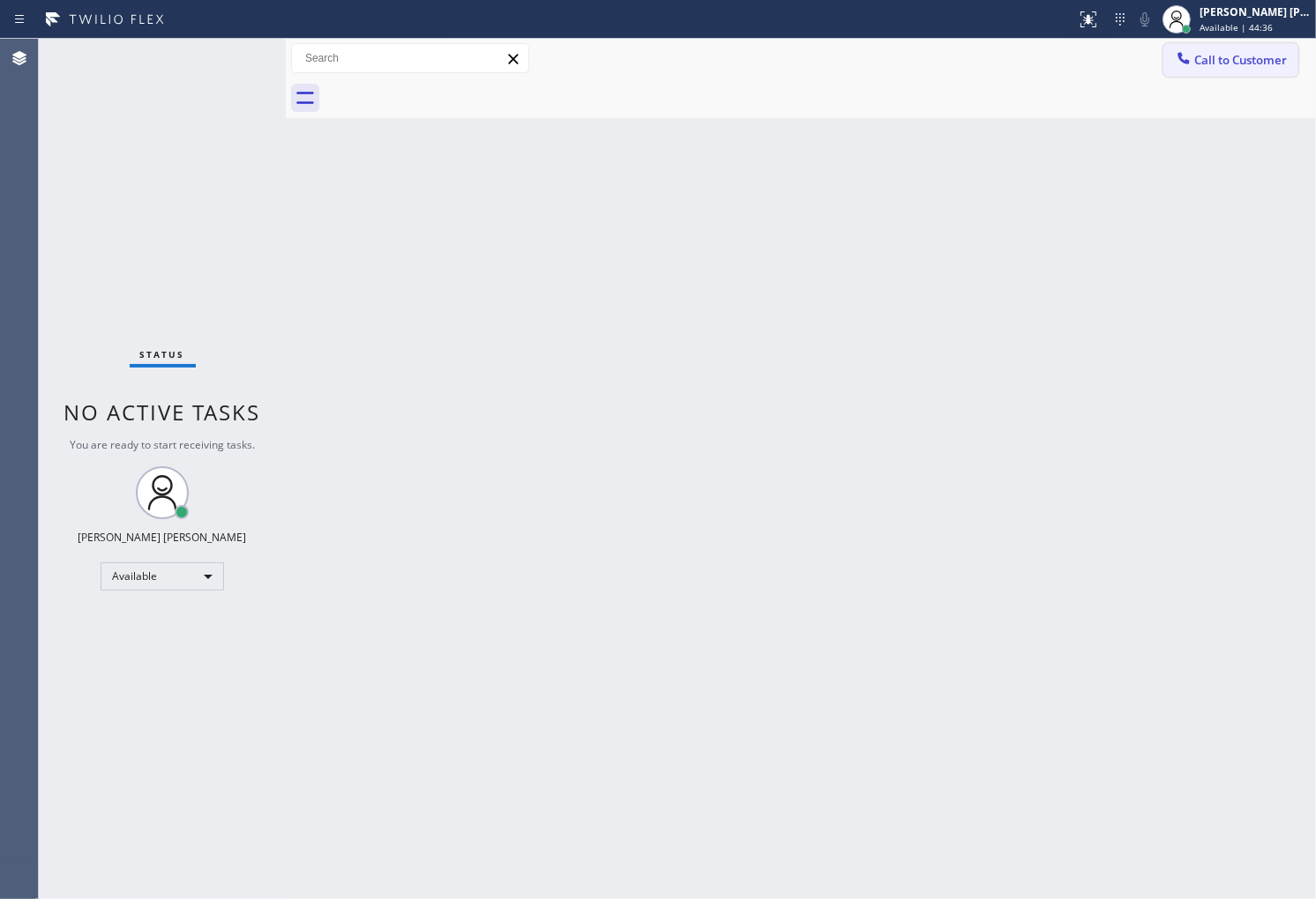
click at [1195, 73] on button "Call to Customer" at bounding box center [1231, 60] width 135 height 34
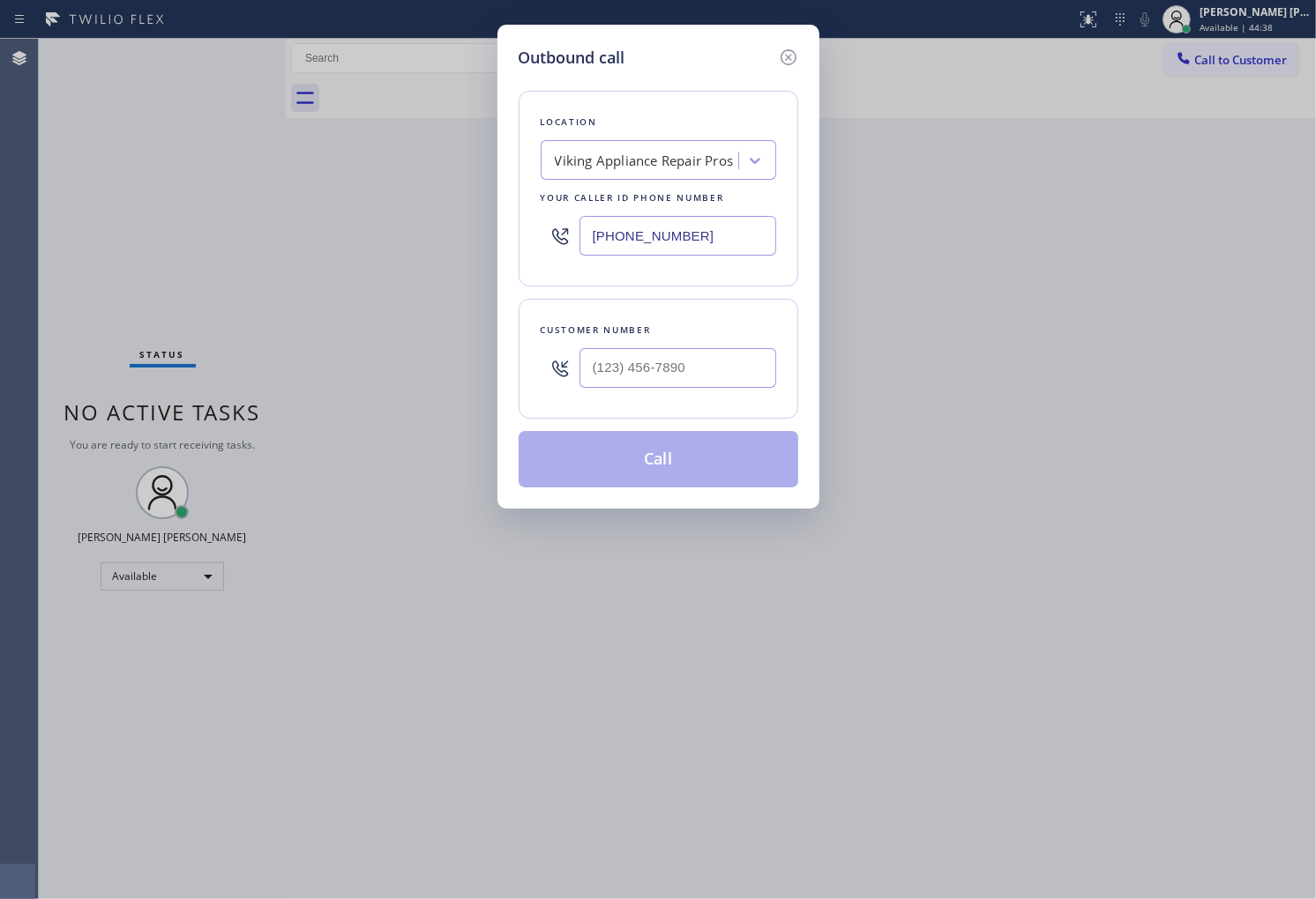
click at [672, 376] on input "text" at bounding box center [678, 368] width 197 height 40
paste input "941) 769-7695"
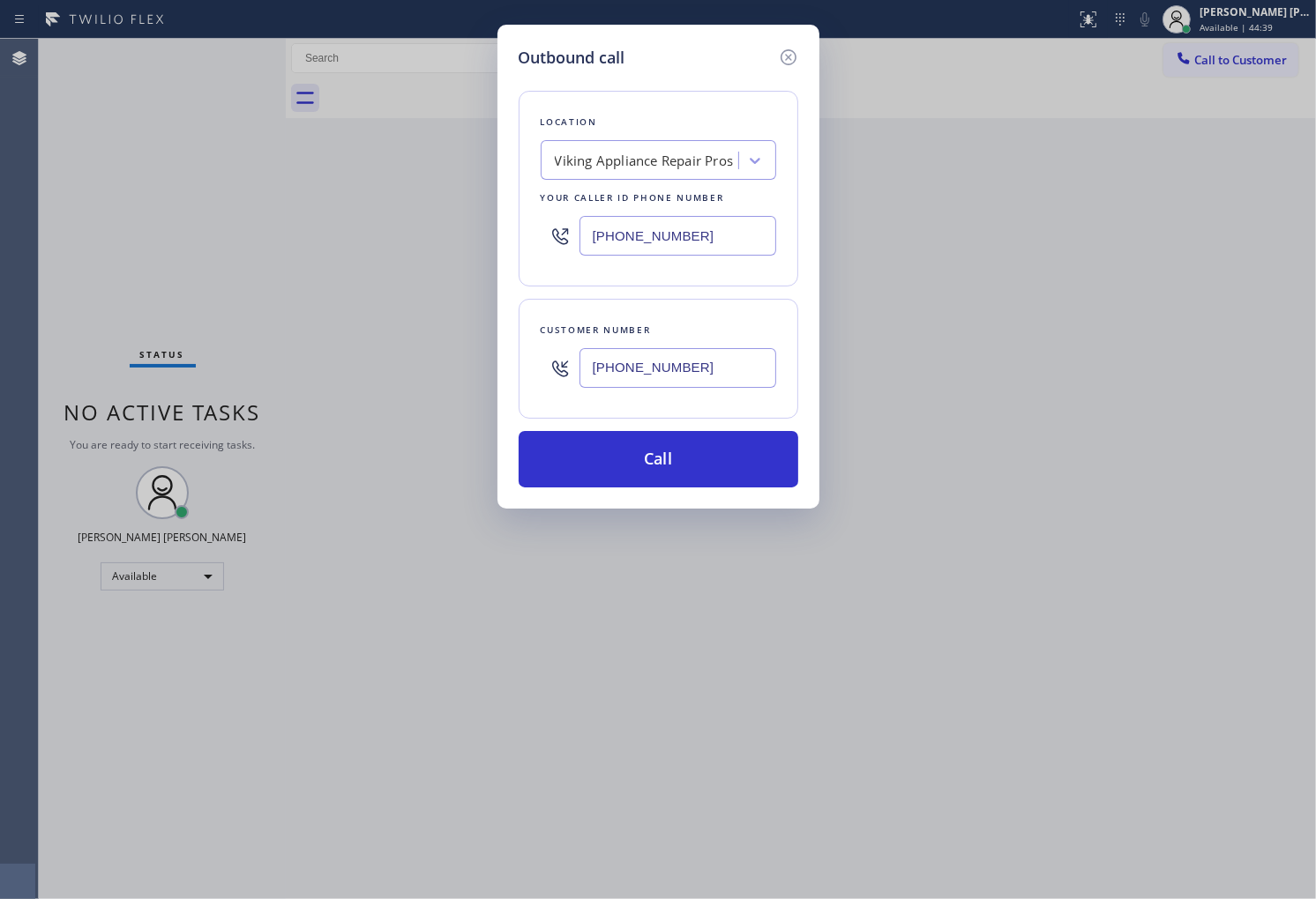
type input "(941) 769-7695"
click at [649, 224] on input "(855) 666-9755" at bounding box center [678, 235] width 197 height 40
paste input "412"
click at [649, 224] on input "(855) 666-9412" at bounding box center [678, 235] width 197 height 40
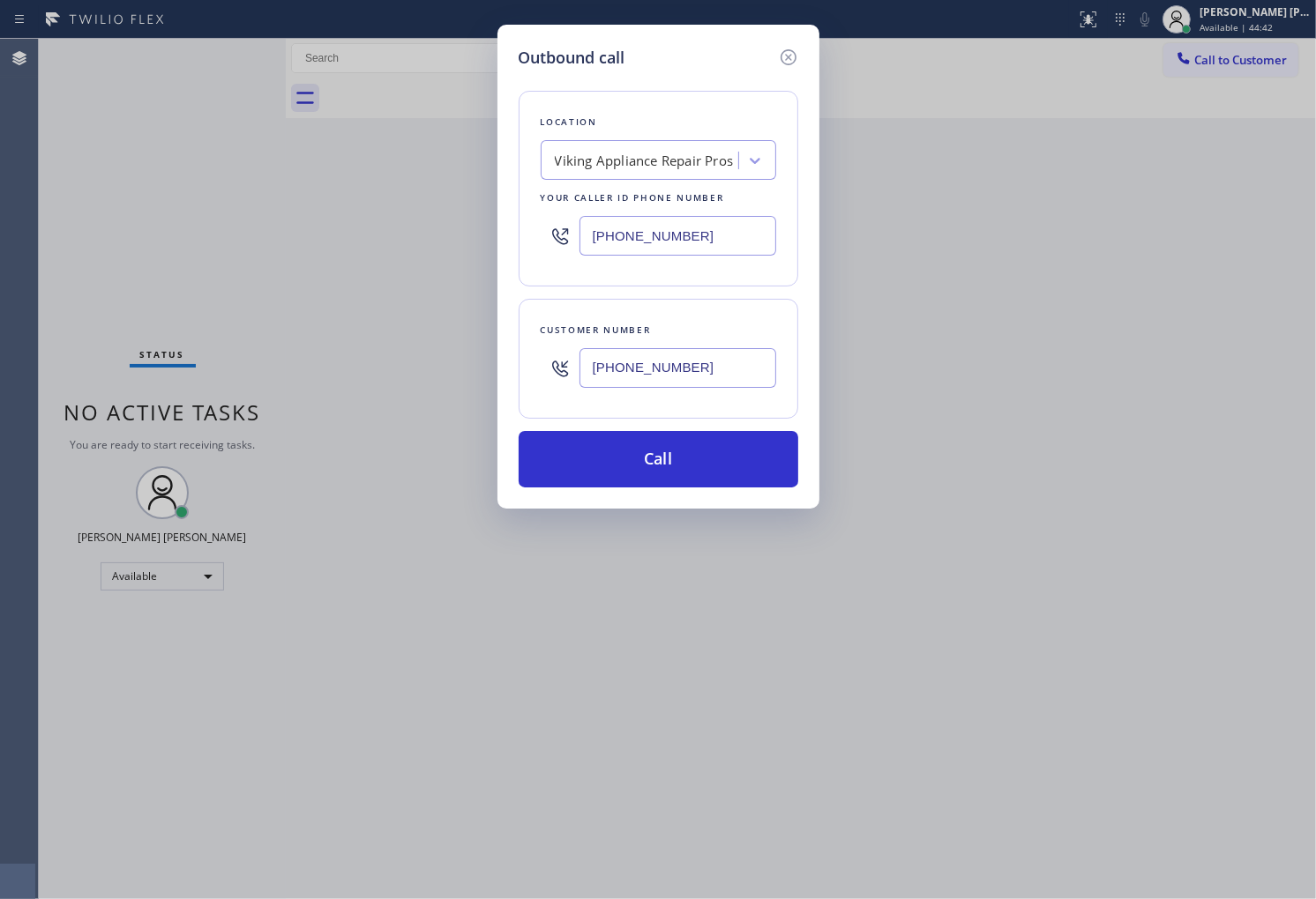
click at [649, 224] on input "(855) 666-9412" at bounding box center [678, 235] width 197 height 40
paste input "941) 294-460"
click at [699, 454] on button "Call" at bounding box center [658, 459] width 280 height 57
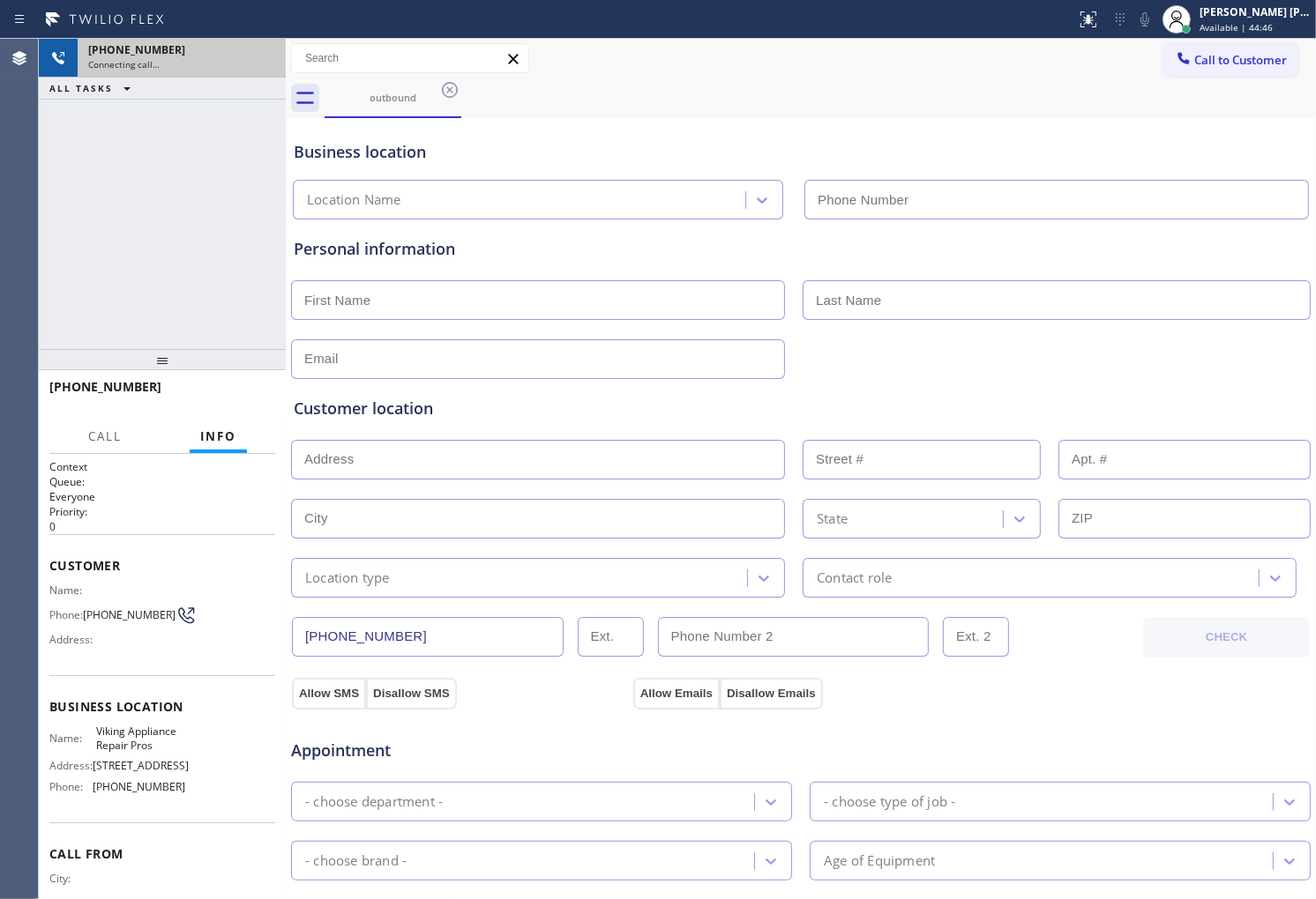
type input "(941) 294-4602"
type input "(855) 666-9755"
click at [259, 54] on icon at bounding box center [262, 58] width 21 height 21
click at [1247, 63] on span "Call to Customer" at bounding box center [1241, 60] width 93 height 15
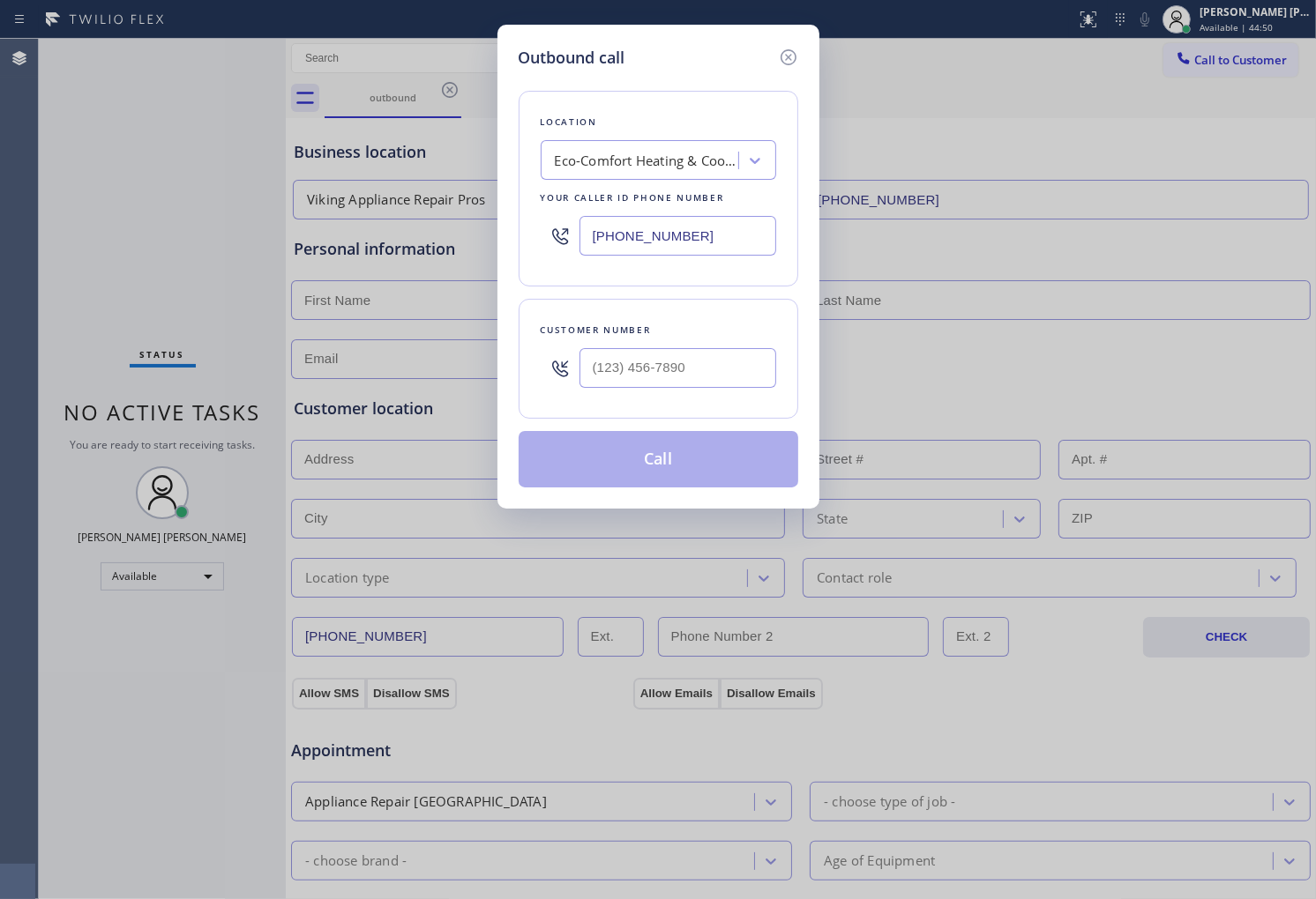
click at [692, 374] on input "text" at bounding box center [678, 368] width 197 height 40
paste input "941) 769-7695"
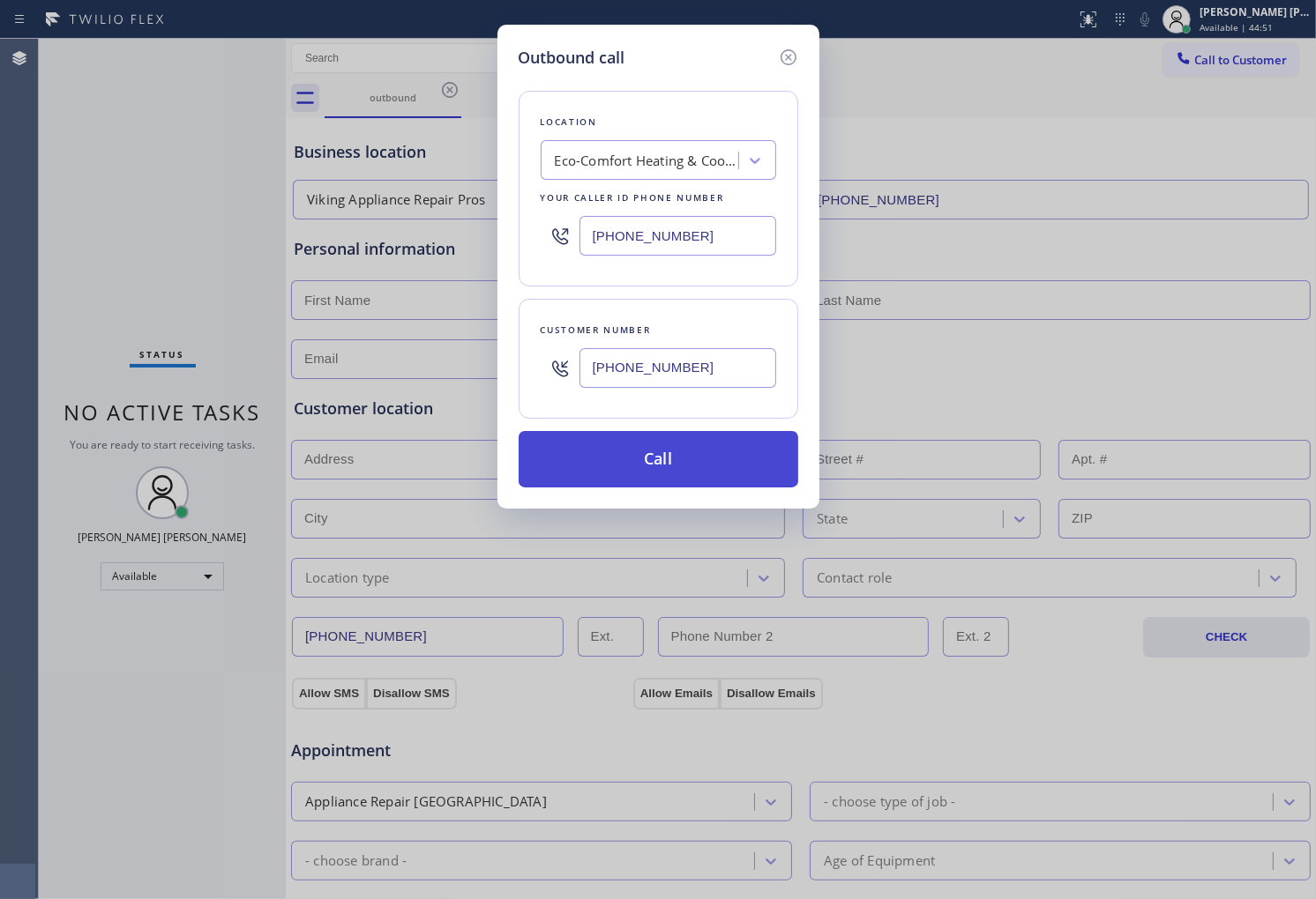
type input "(941) 769-7695"
click at [672, 468] on button "Call" at bounding box center [658, 459] width 280 height 57
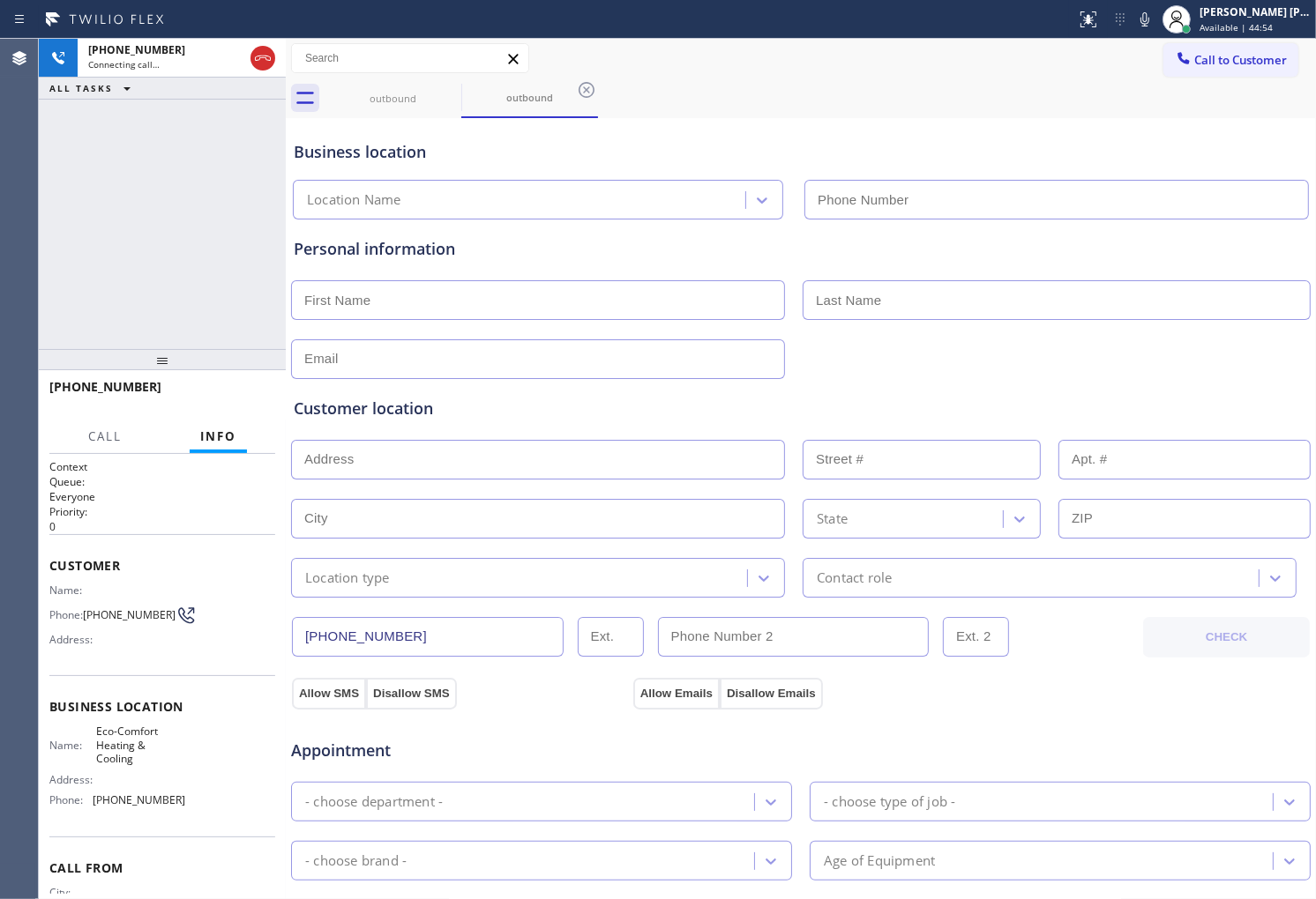
type input "(941) 294-4602"
click at [199, 252] on div "+19417697695 Connecting call… ALL TASKS ALL TASKS ACTIVE TASKS TASKS IN WRAP UP" at bounding box center [162, 194] width 247 height 311
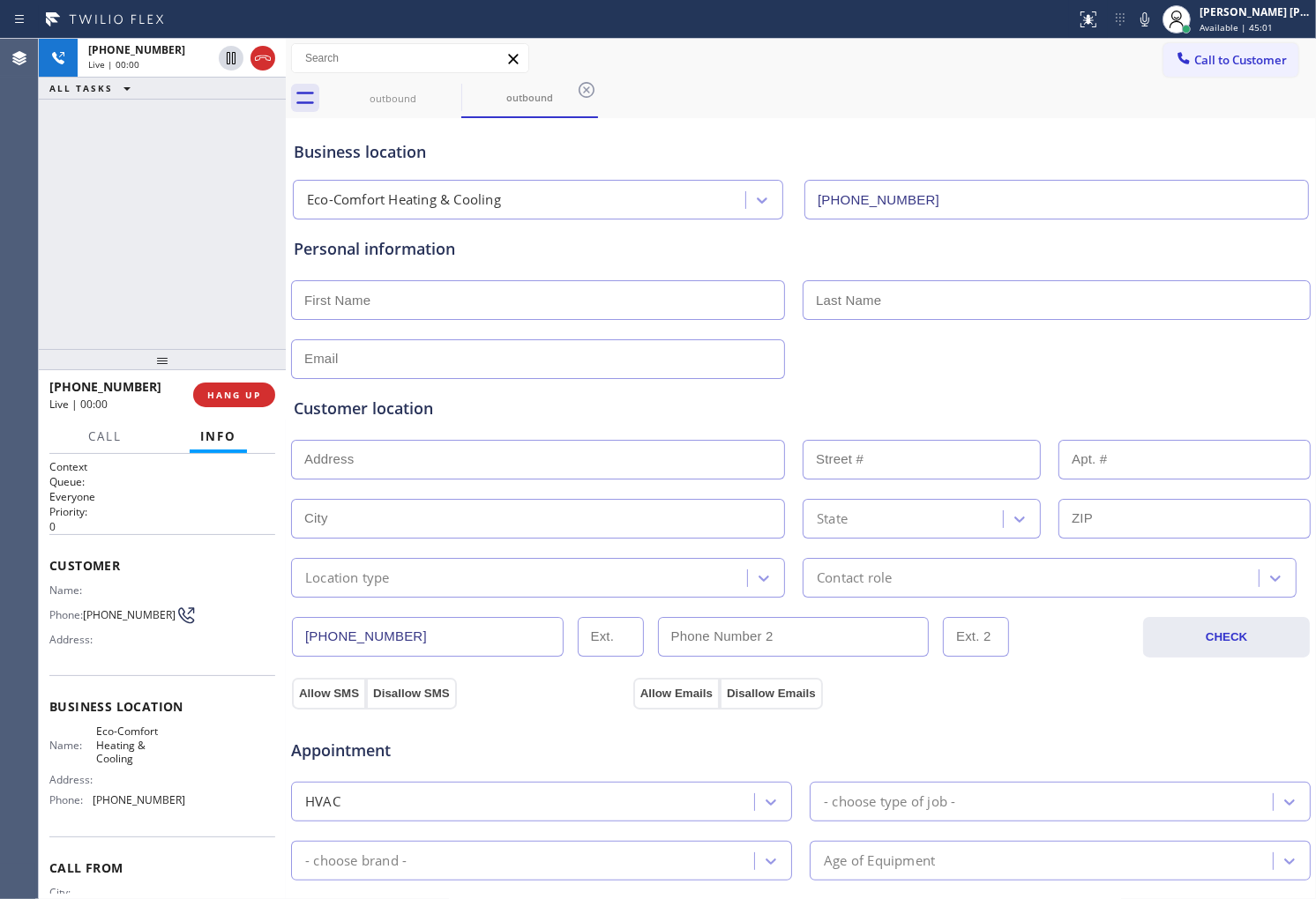
click at [348, 157] on div "Business location" at bounding box center [800, 151] width 1014 height 24
click at [412, 153] on div "Business location" at bounding box center [800, 151] width 1014 height 24
click at [330, 144] on div "Business location" at bounding box center [800, 151] width 1014 height 24
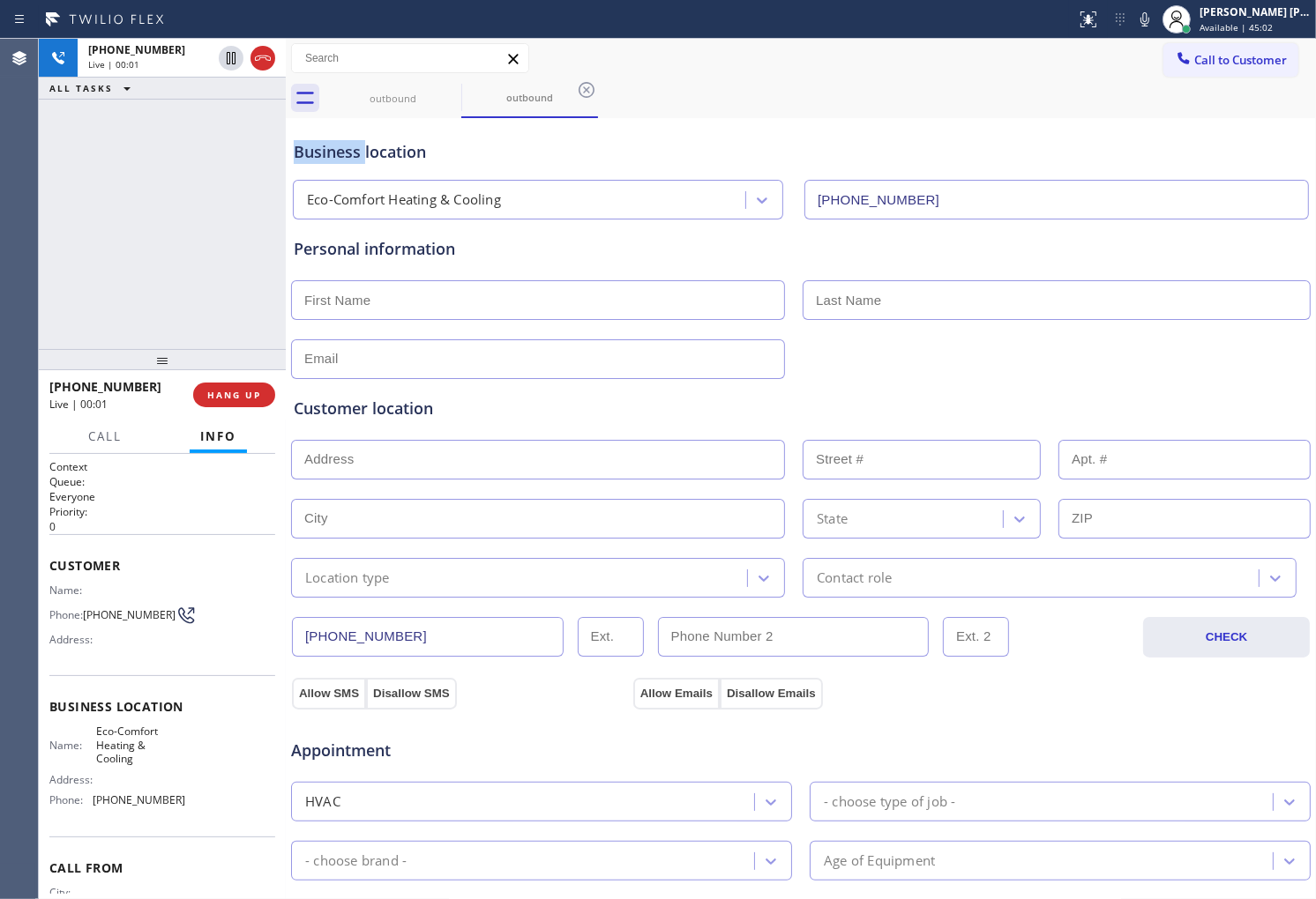
click at [330, 144] on div "Business location" at bounding box center [800, 151] width 1014 height 24
click at [404, 144] on div "Business location" at bounding box center [800, 151] width 1014 height 24
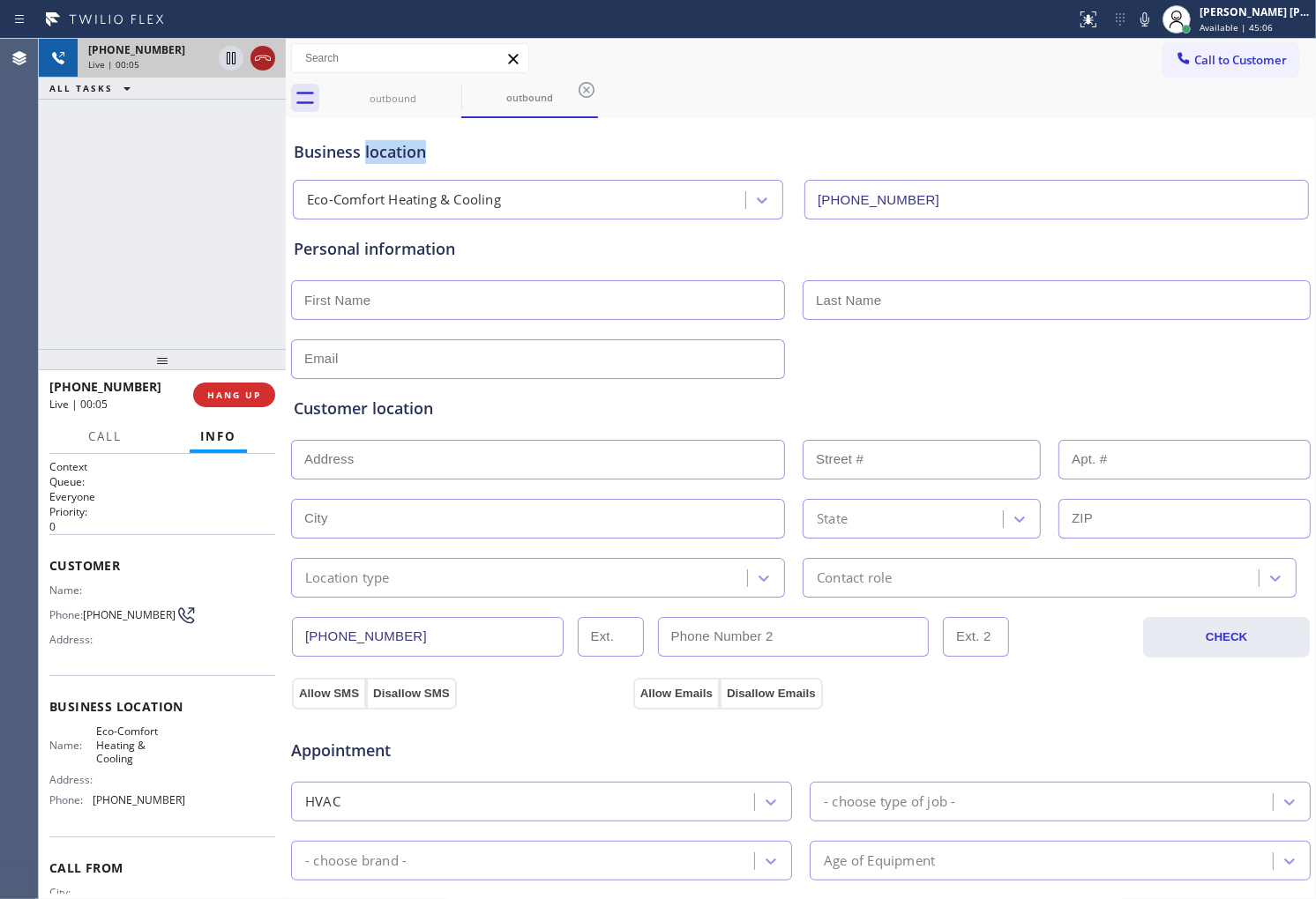
click at [259, 60] on icon at bounding box center [262, 58] width 21 height 21
click at [222, 391] on span "HANG UP" at bounding box center [234, 395] width 54 height 13
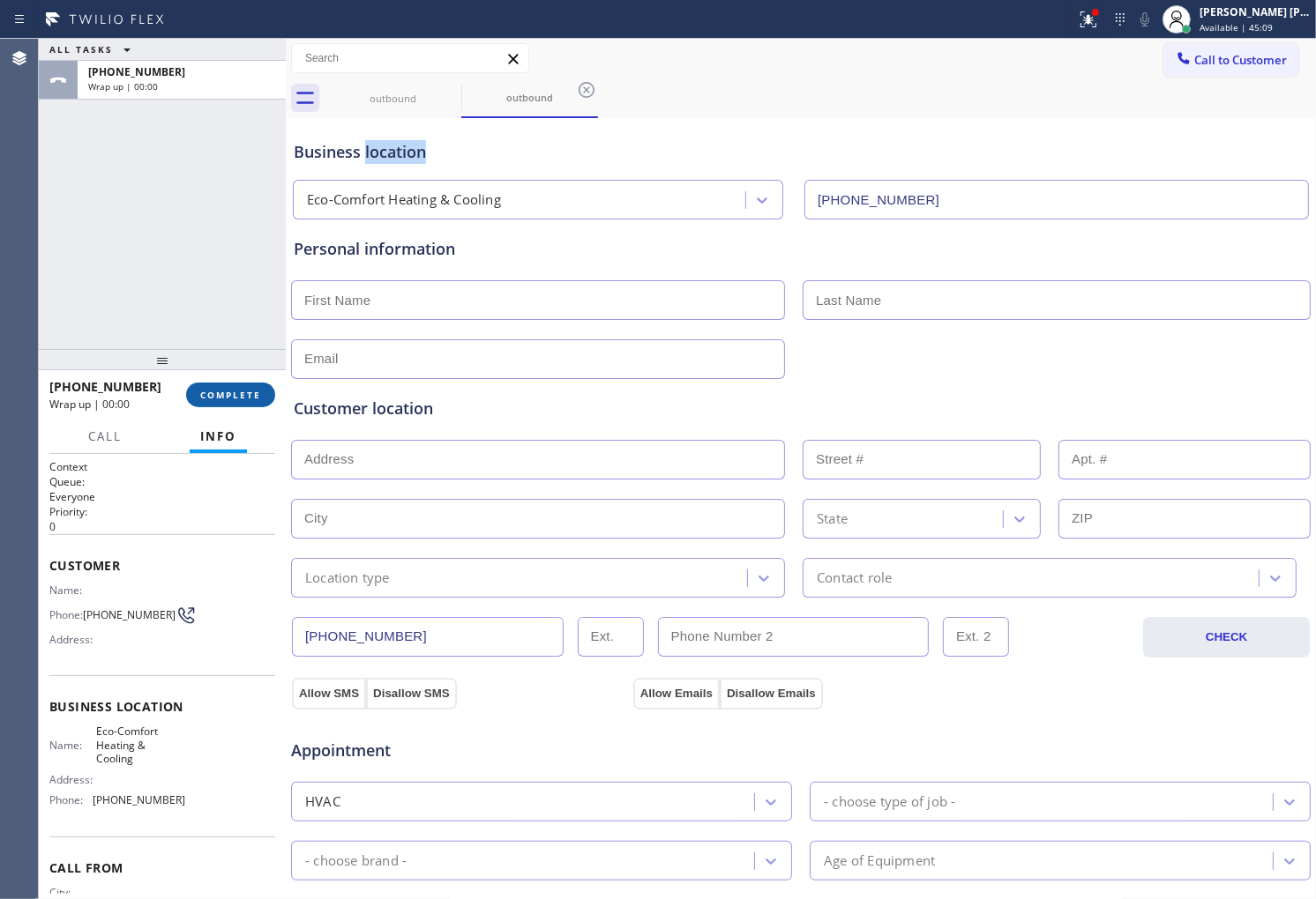
click at [233, 392] on span "COMPLETE" at bounding box center [230, 395] width 61 height 13
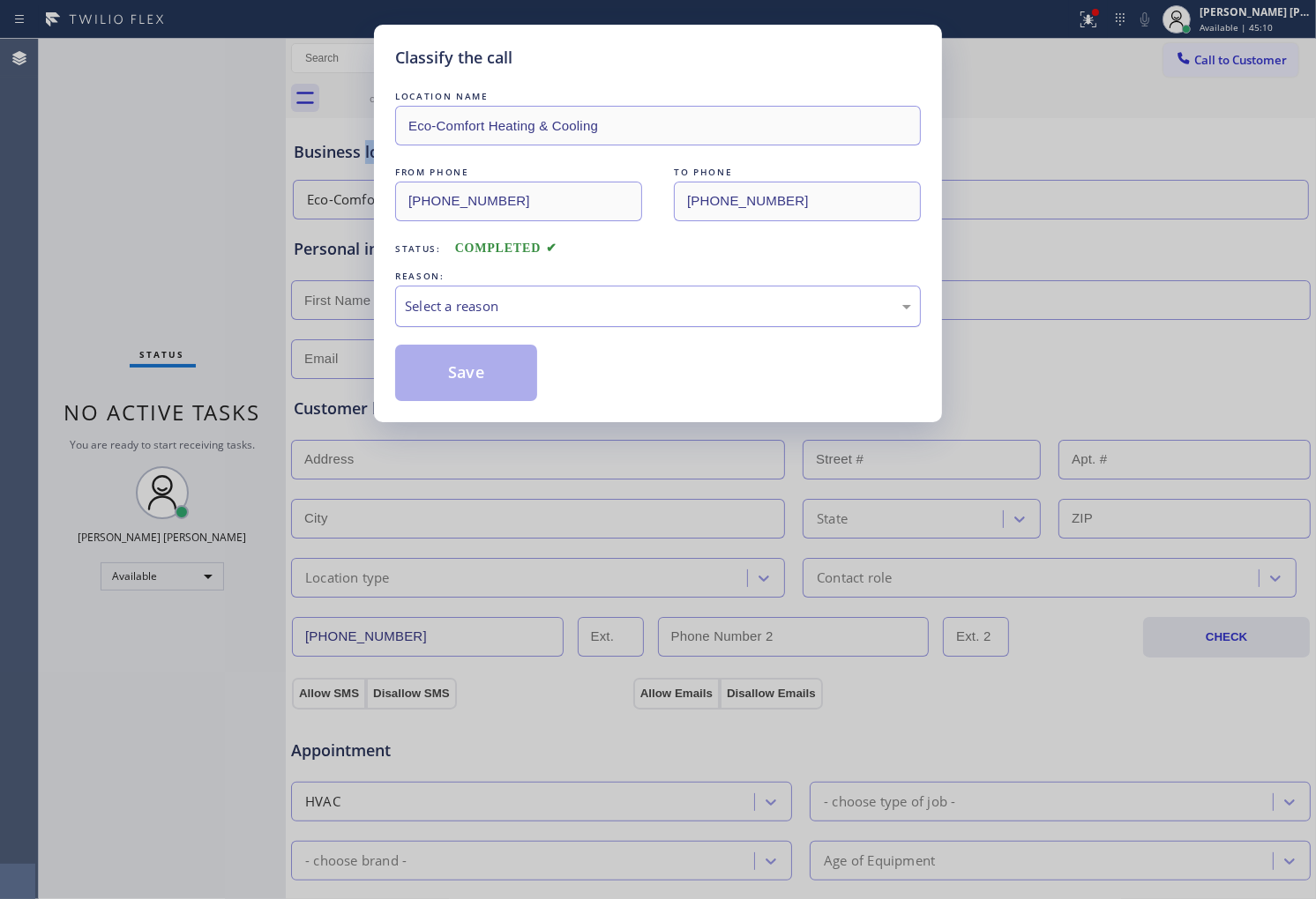
click at [496, 322] on div "Select a reason" at bounding box center [658, 306] width 526 height 41
click at [472, 398] on button "Save" at bounding box center [466, 372] width 142 height 57
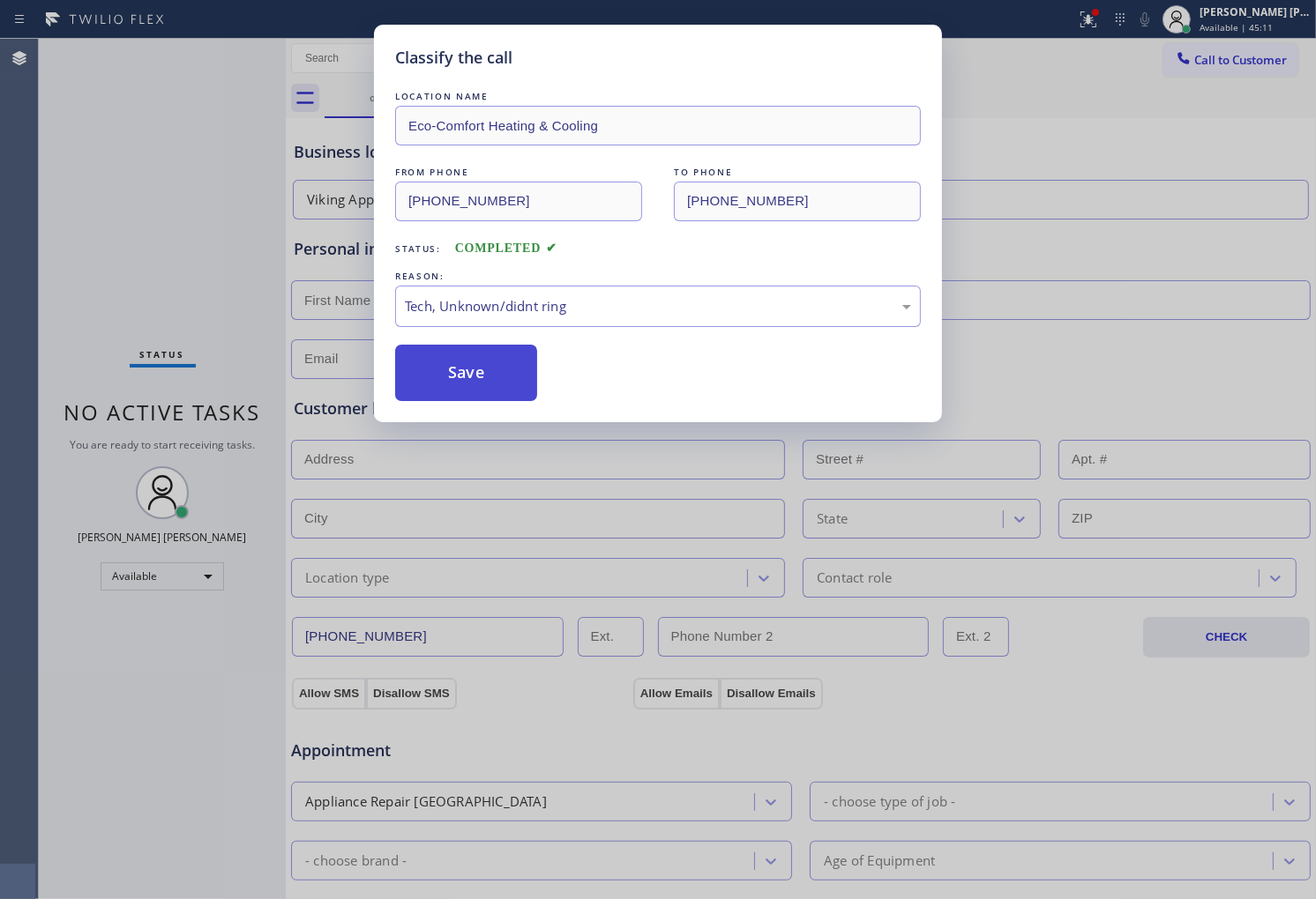
click at [475, 353] on button "Save" at bounding box center [466, 372] width 142 height 57
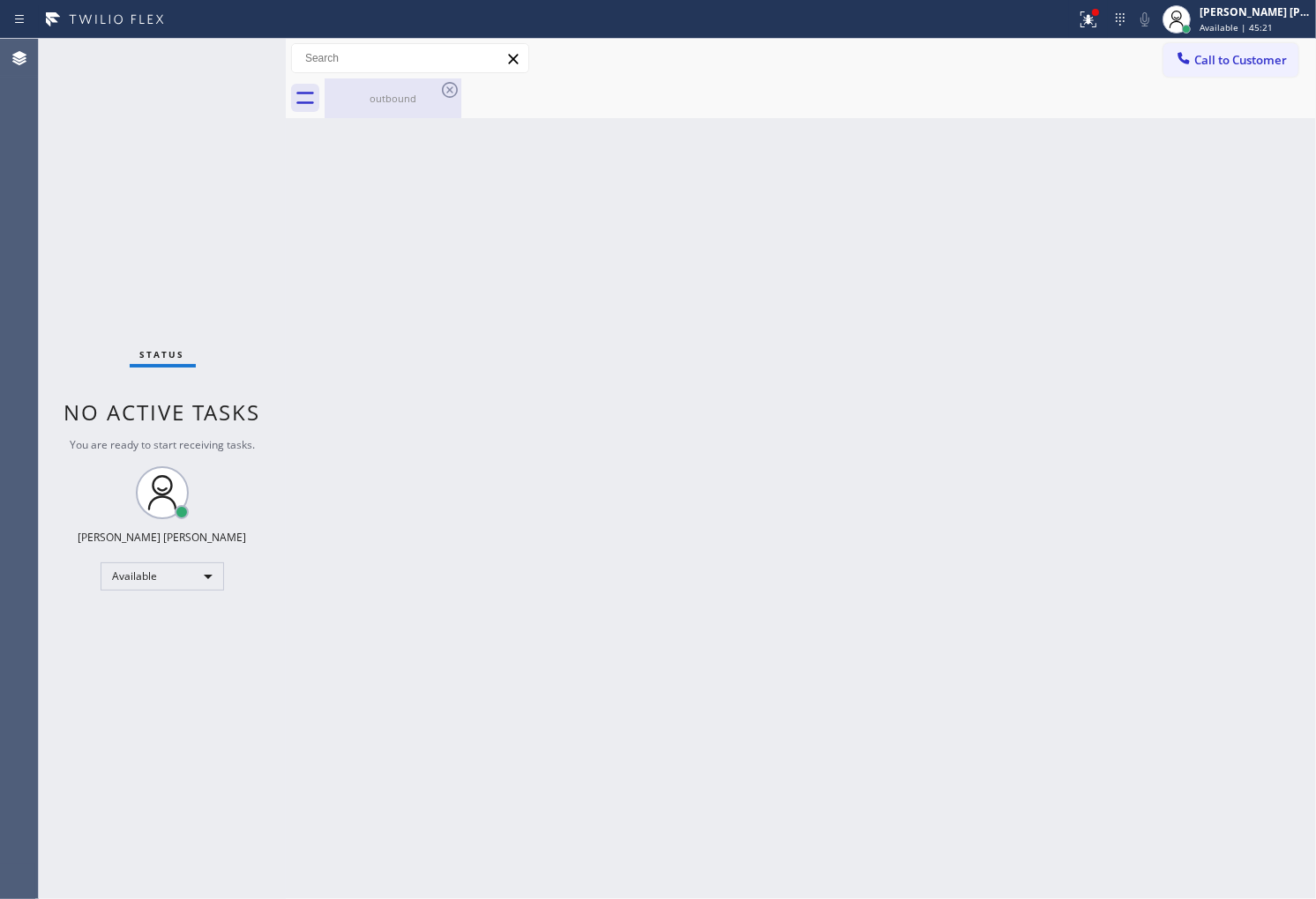
drag, startPoint x: 407, startPoint y: 99, endPoint x: 448, endPoint y: 94, distance: 41.3
click at [408, 99] on div "outbound" at bounding box center [393, 98] width 133 height 14
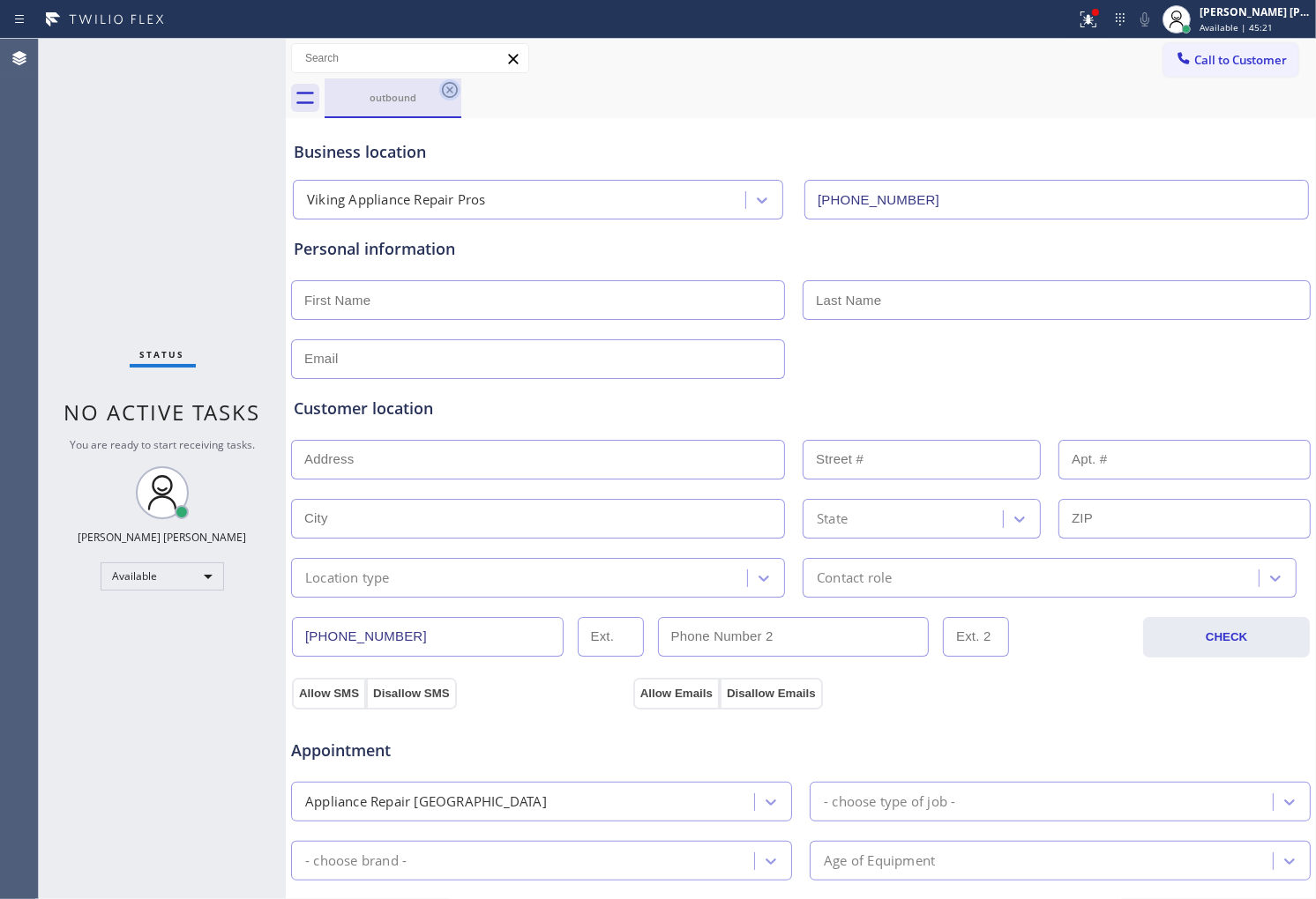
click at [448, 94] on icon at bounding box center [450, 90] width 21 height 21
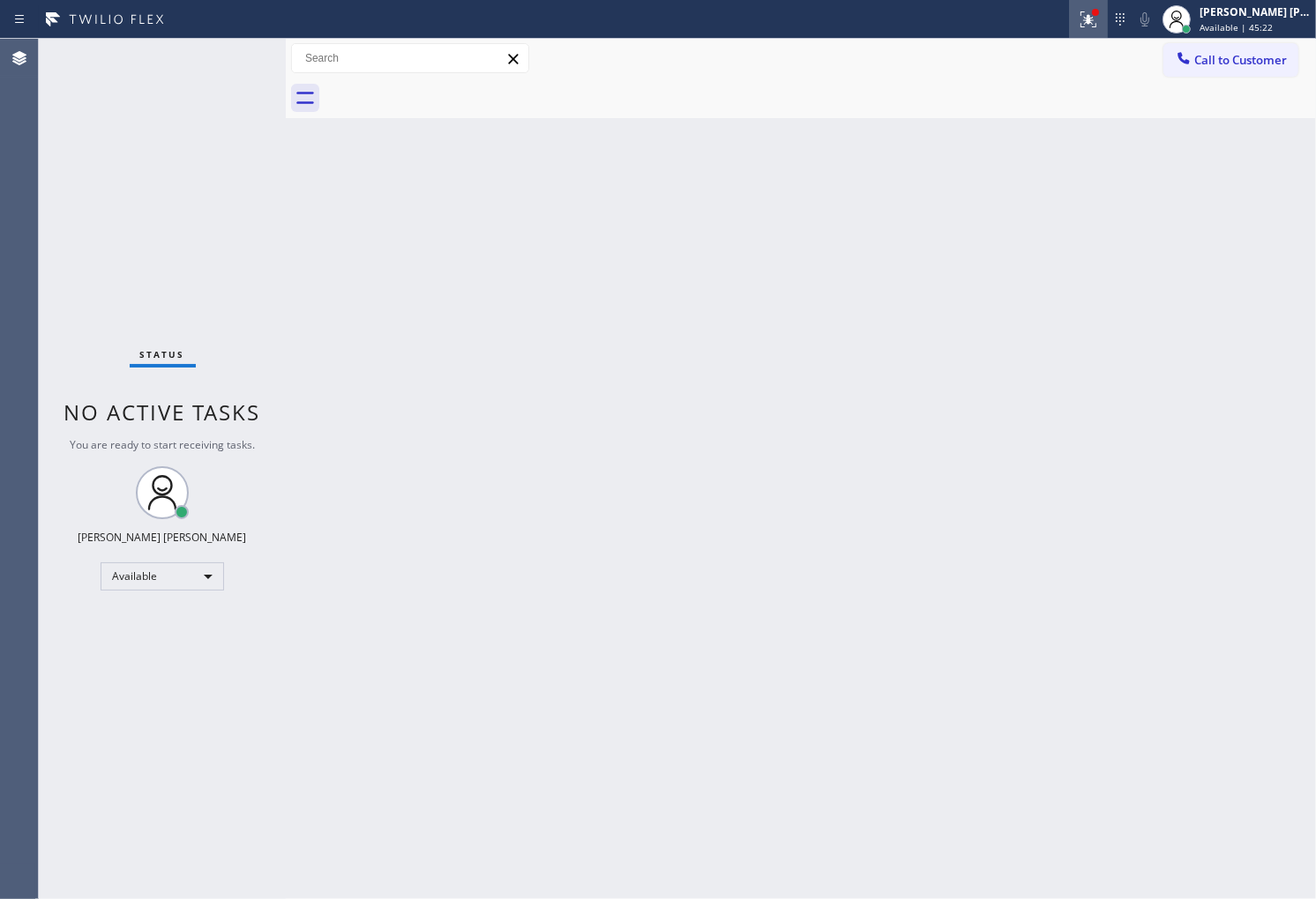
click at [1108, 30] on button at bounding box center [1088, 19] width 39 height 39
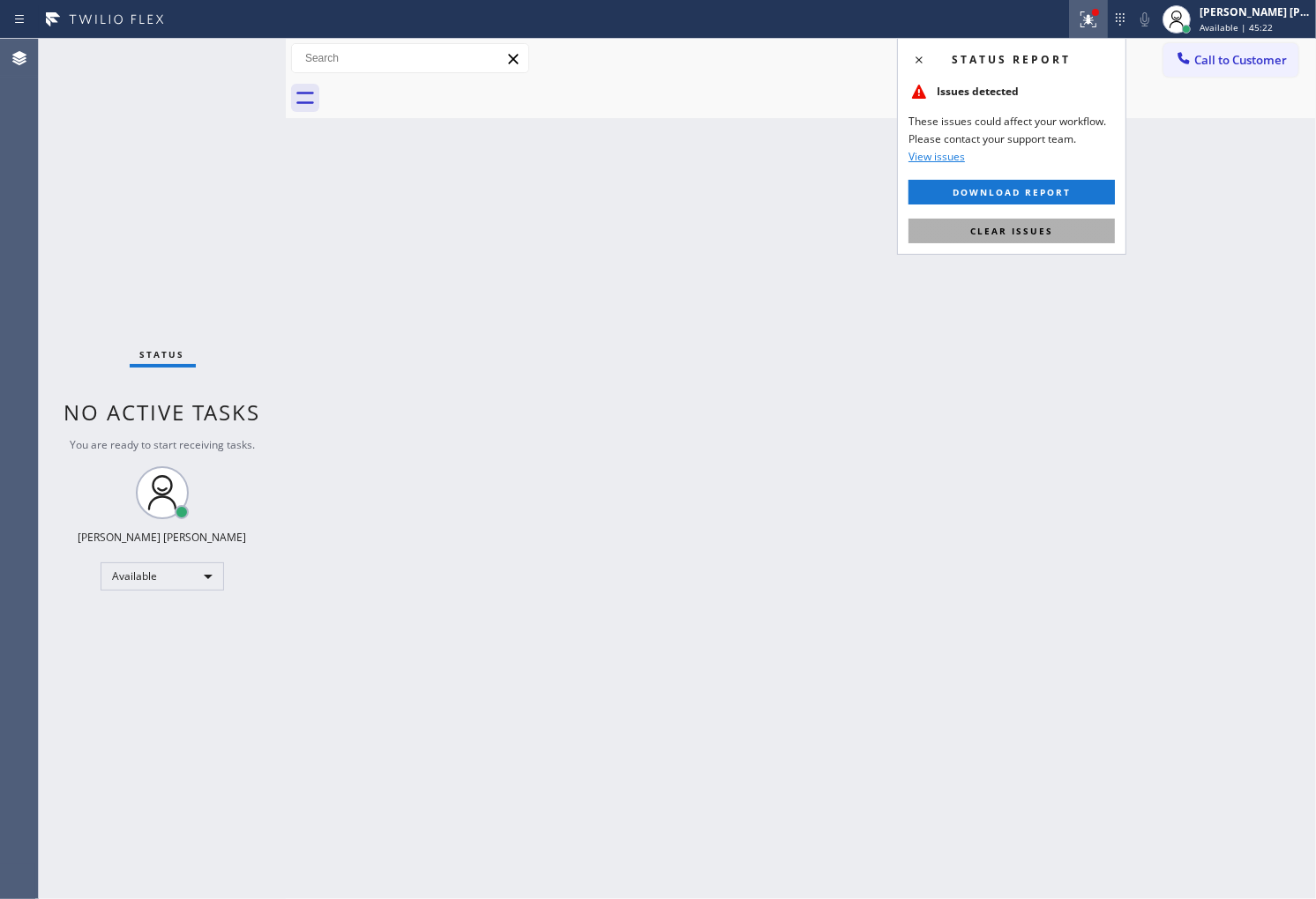
click at [1007, 226] on span "Clear issues" at bounding box center [1011, 231] width 83 height 13
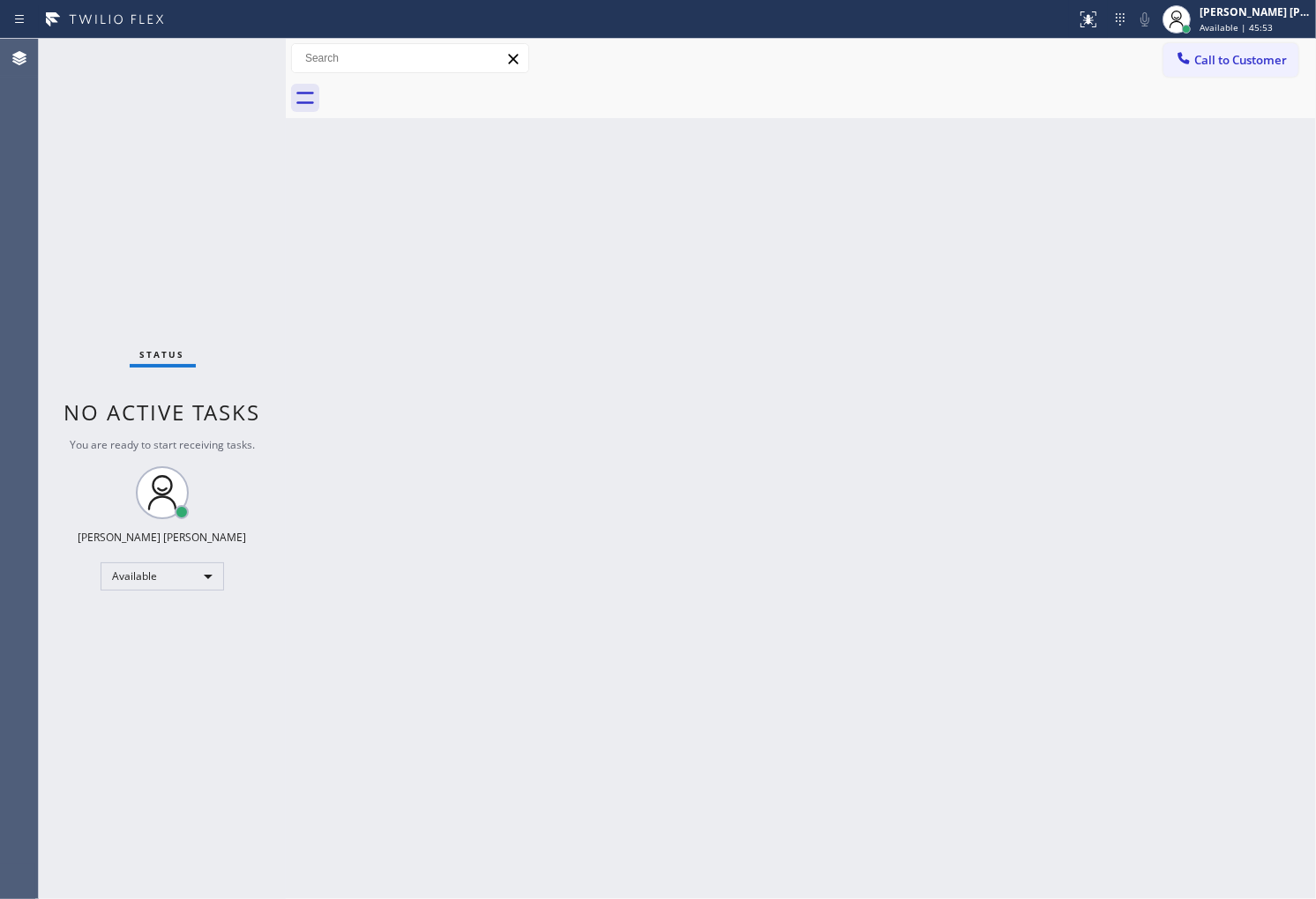
drag, startPoint x: 0, startPoint y: 267, endPoint x: 18, endPoint y: 256, distance: 21.1
click at [0, 267] on div "Agent Desktop" at bounding box center [18, 469] width 38 height 860
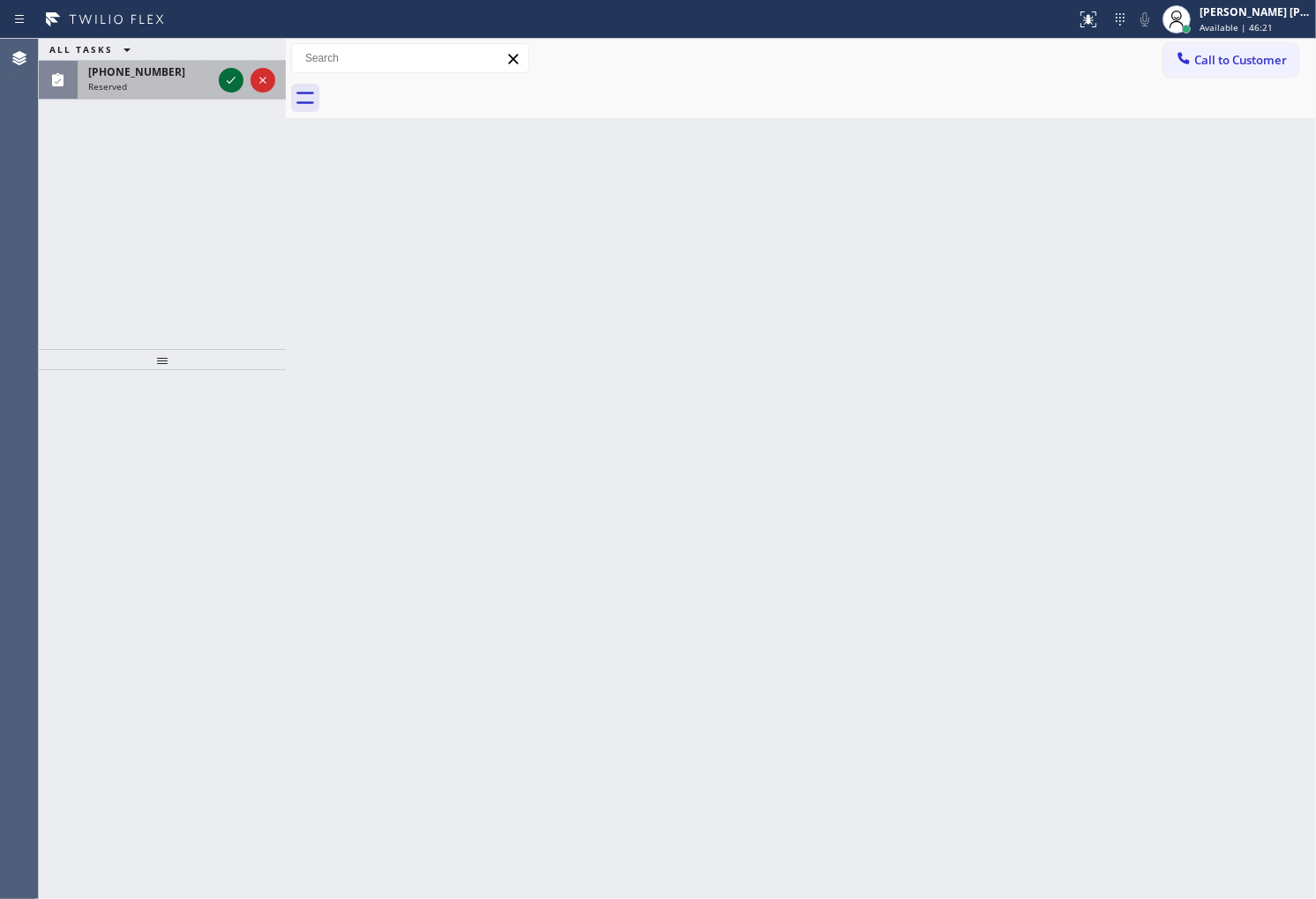
click at [224, 73] on icon at bounding box center [232, 80] width 21 height 21
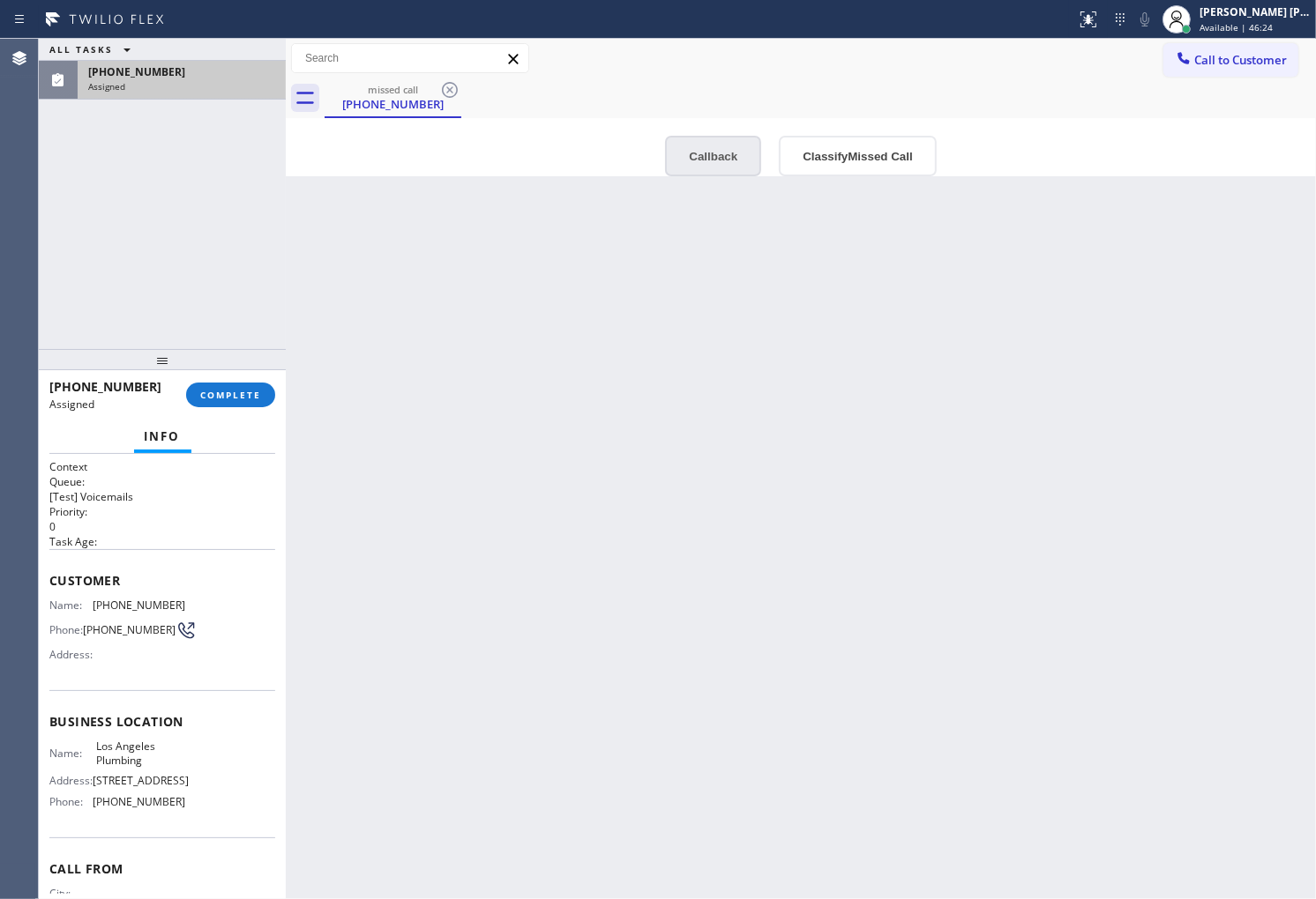
click at [716, 160] on button "Callback" at bounding box center [713, 156] width 96 height 41
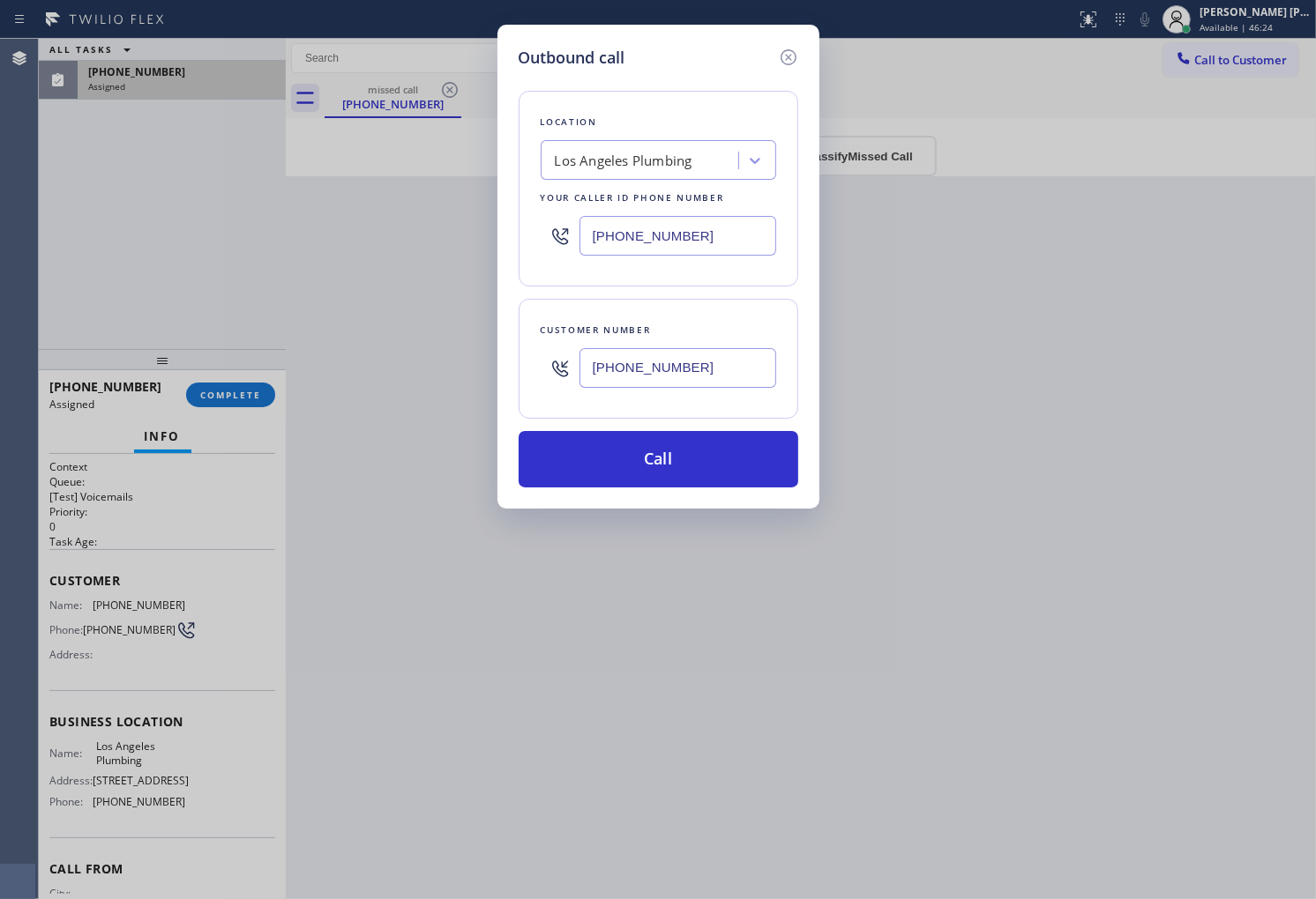
click at [667, 459] on button "Call" at bounding box center [658, 459] width 280 height 57
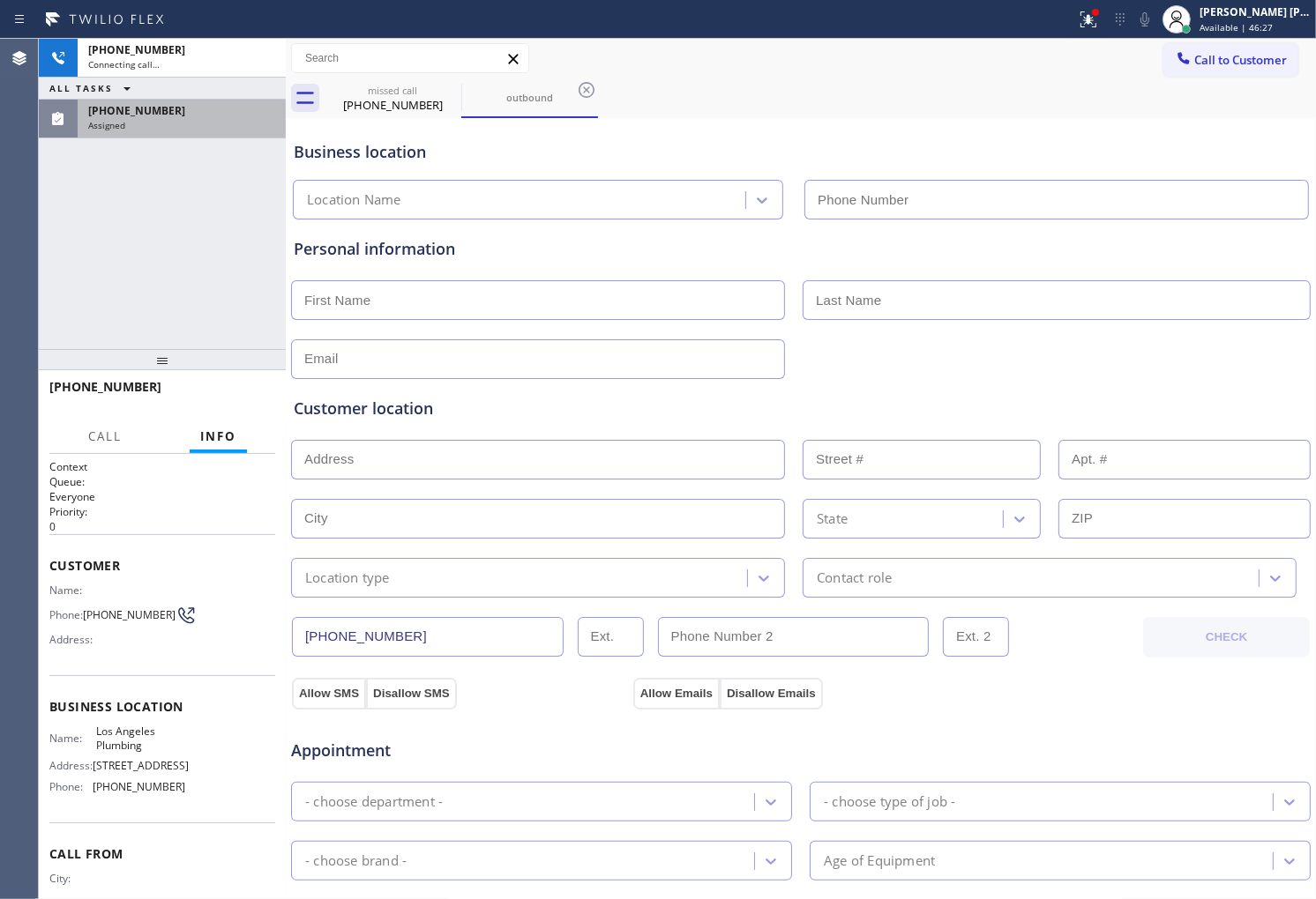
type input "(310) 340-1917"
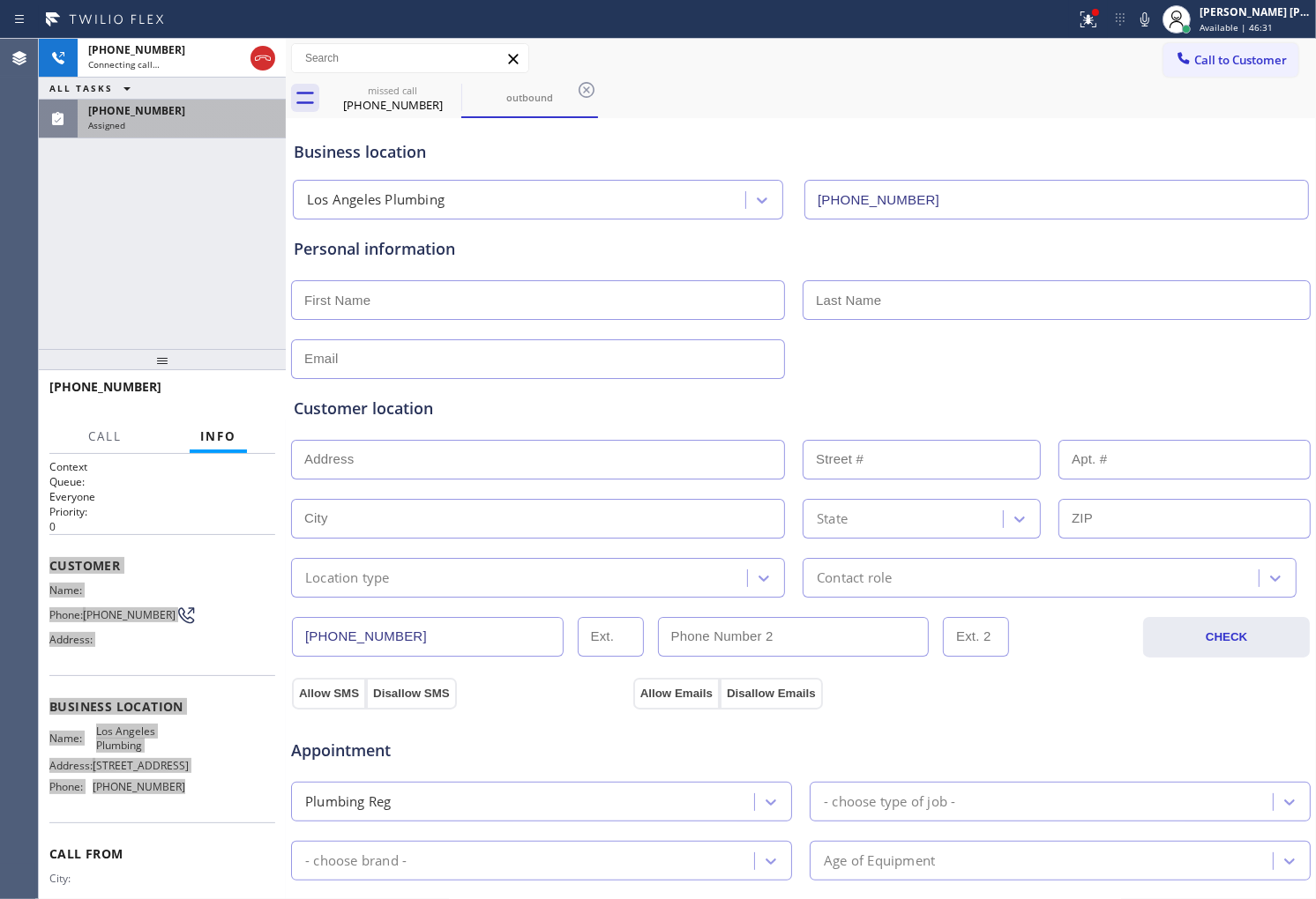
drag, startPoint x: 47, startPoint y: 553, endPoint x: 168, endPoint y: 809, distance: 283.2
click at [168, 809] on div "Context Queue: Everyone Priority: 0 Customer Name: Phone: (253) 295-2402 Addres…" at bounding box center [162, 677] width 247 height 446
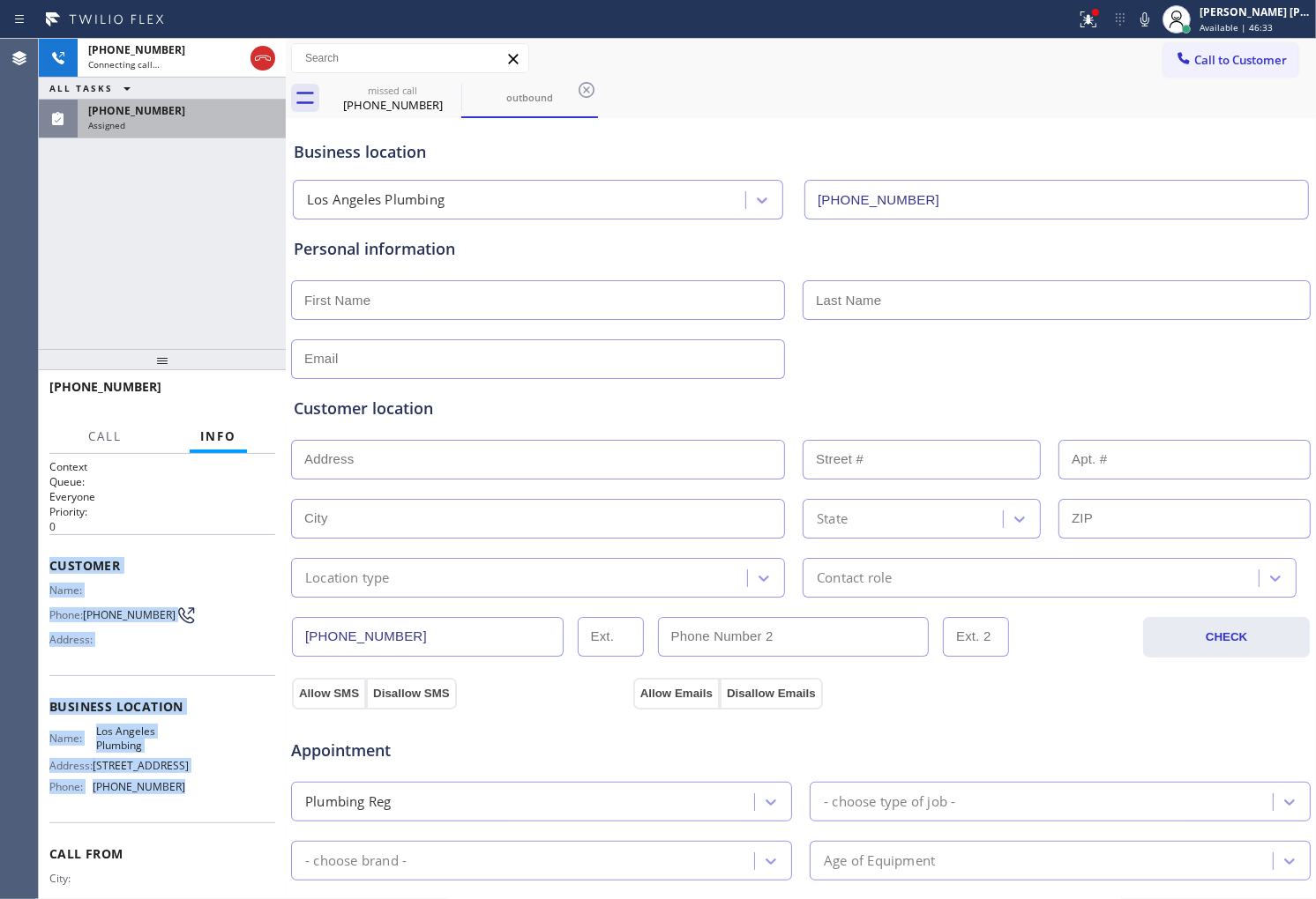
drag, startPoint x: 96, startPoint y: 575, endPoint x: 84, endPoint y: 574, distance: 12.0
click at [96, 575] on div "Customer Name: Phone: (253) 295-2402 Address:" at bounding box center [162, 605] width 226 height 141
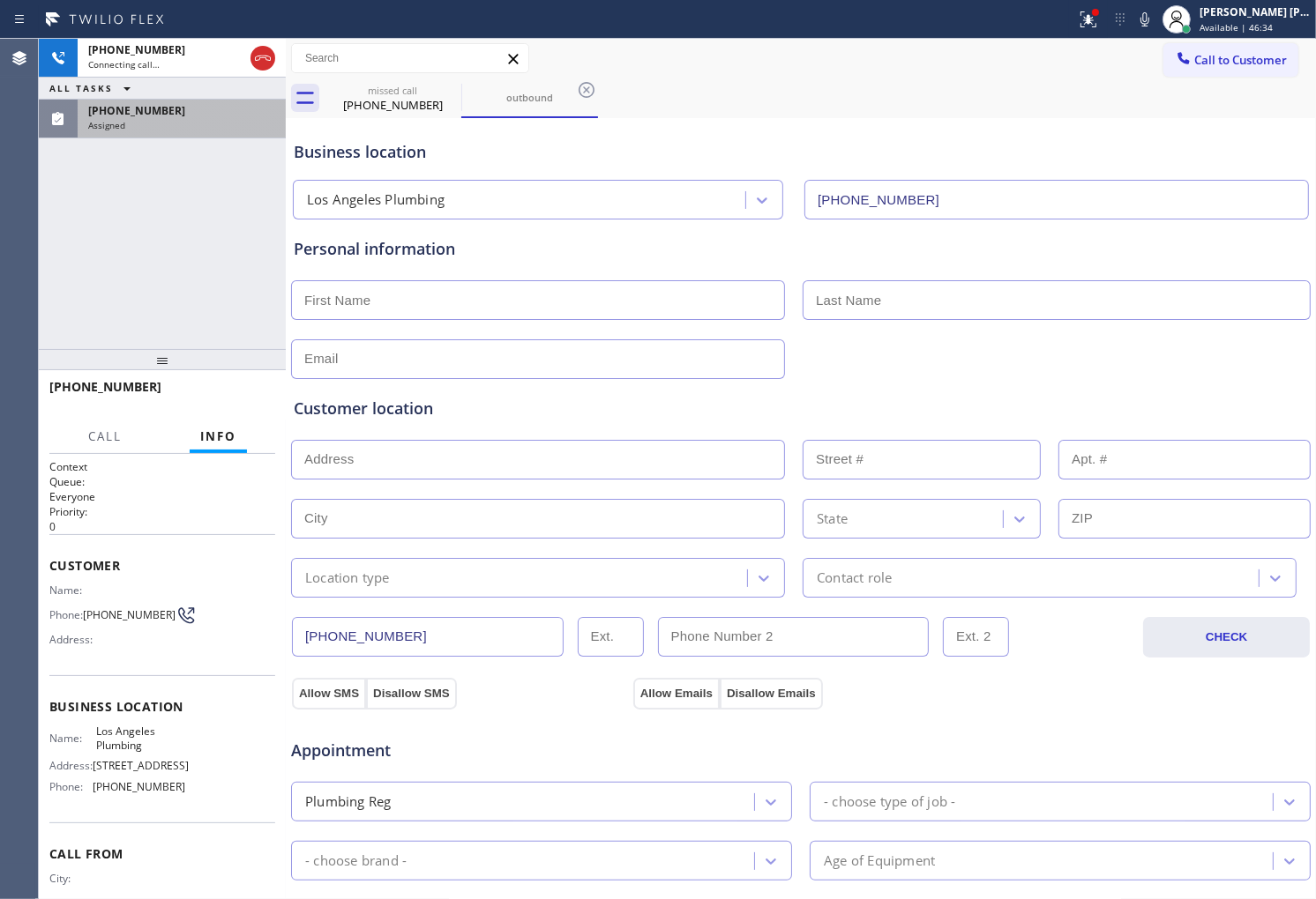
drag, startPoint x: 47, startPoint y: 554, endPoint x: 146, endPoint y: 666, distance: 149.5
click at [47, 556] on div "Context Queue: Everyone Priority: 0 Customer Name: Phone: (253) 295-2402 Addres…" at bounding box center [162, 677] width 247 height 446
drag, startPoint x: 146, startPoint y: 666, endPoint x: 192, endPoint y: 783, distance: 125.7
click at [197, 792] on div "Context Queue: Everyone Priority: 0 Customer Name: Phone: (253) 295-2402 Addres…" at bounding box center [162, 707] width 226 height 497
click at [137, 700] on div "Business location Name: Los Angeles Plumbing Address: 3599 Highland Ave Phone: …" at bounding box center [162, 749] width 226 height 148
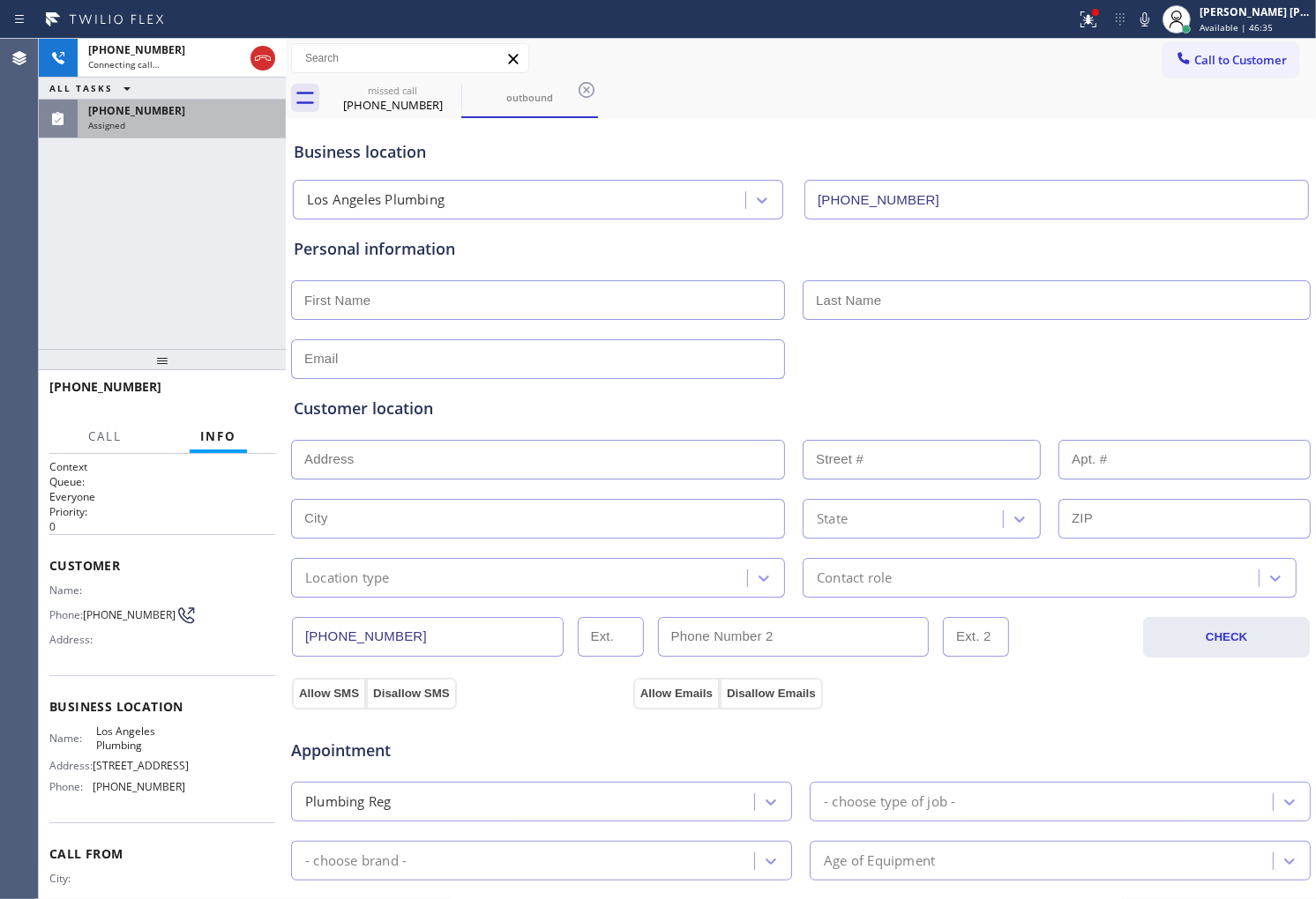
click at [49, 552] on div "Customer Name: Phone: (253) 295-2402 Address:" at bounding box center [162, 605] width 226 height 141
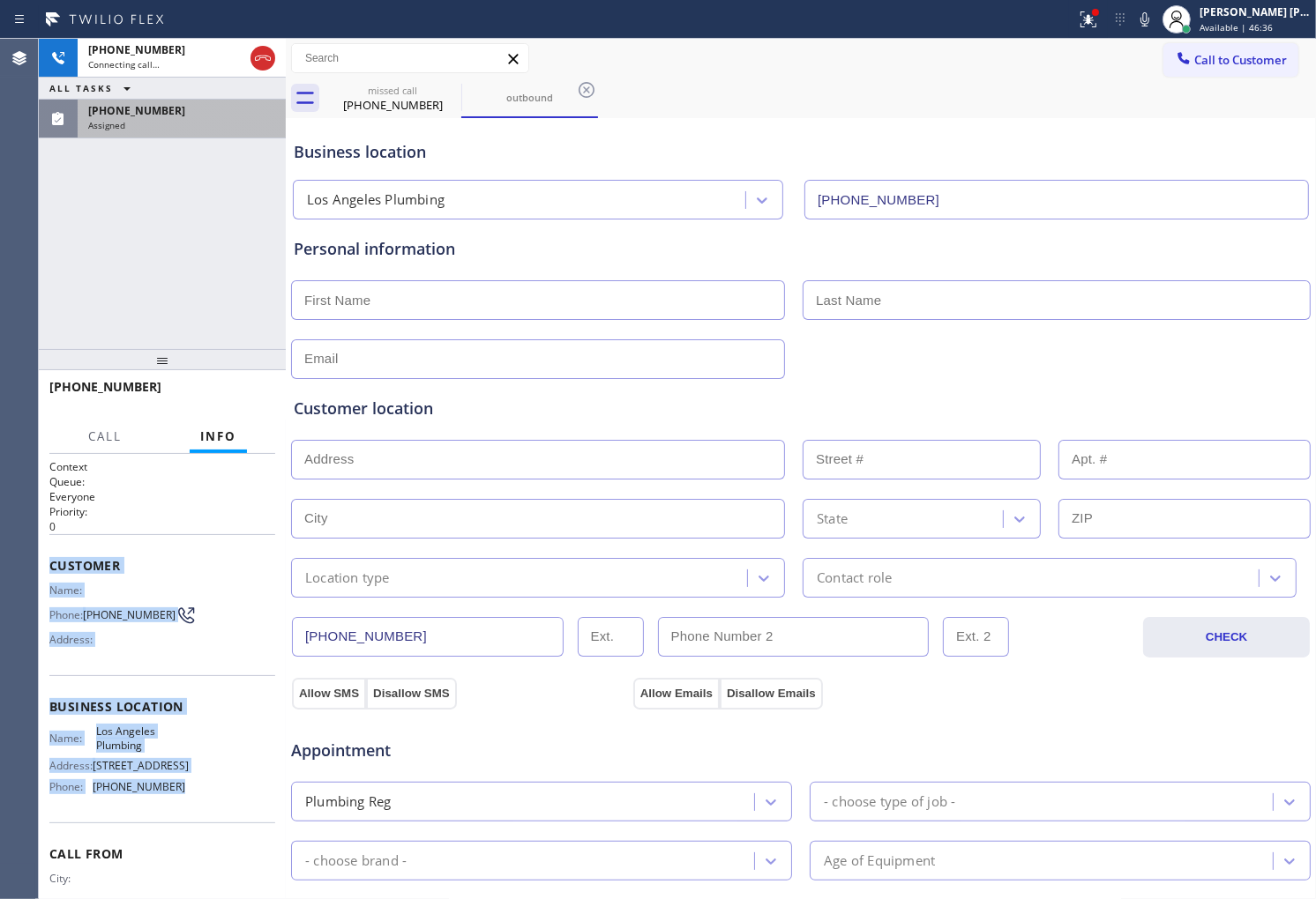
drag, startPoint x: 54, startPoint y: 559, endPoint x: 188, endPoint y: 800, distance: 275.7
click at [188, 800] on div "Context Queue: Everyone Priority: 0 Customer Name: Phone: (253) 295-2402 Addres…" at bounding box center [162, 707] width 226 height 497
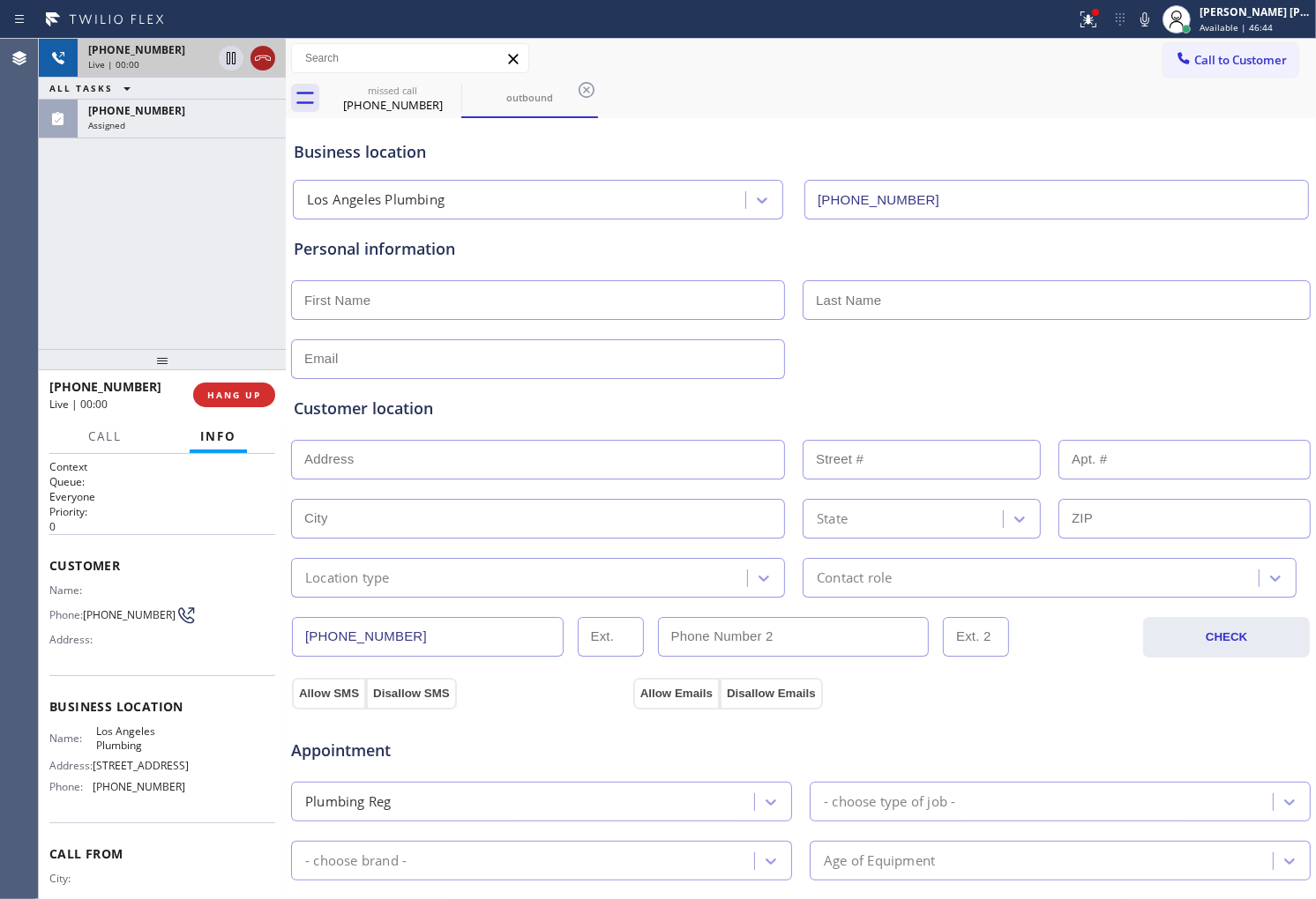
click at [261, 54] on icon at bounding box center [262, 58] width 21 height 21
click at [239, 389] on span "HANG UP" at bounding box center [234, 395] width 54 height 13
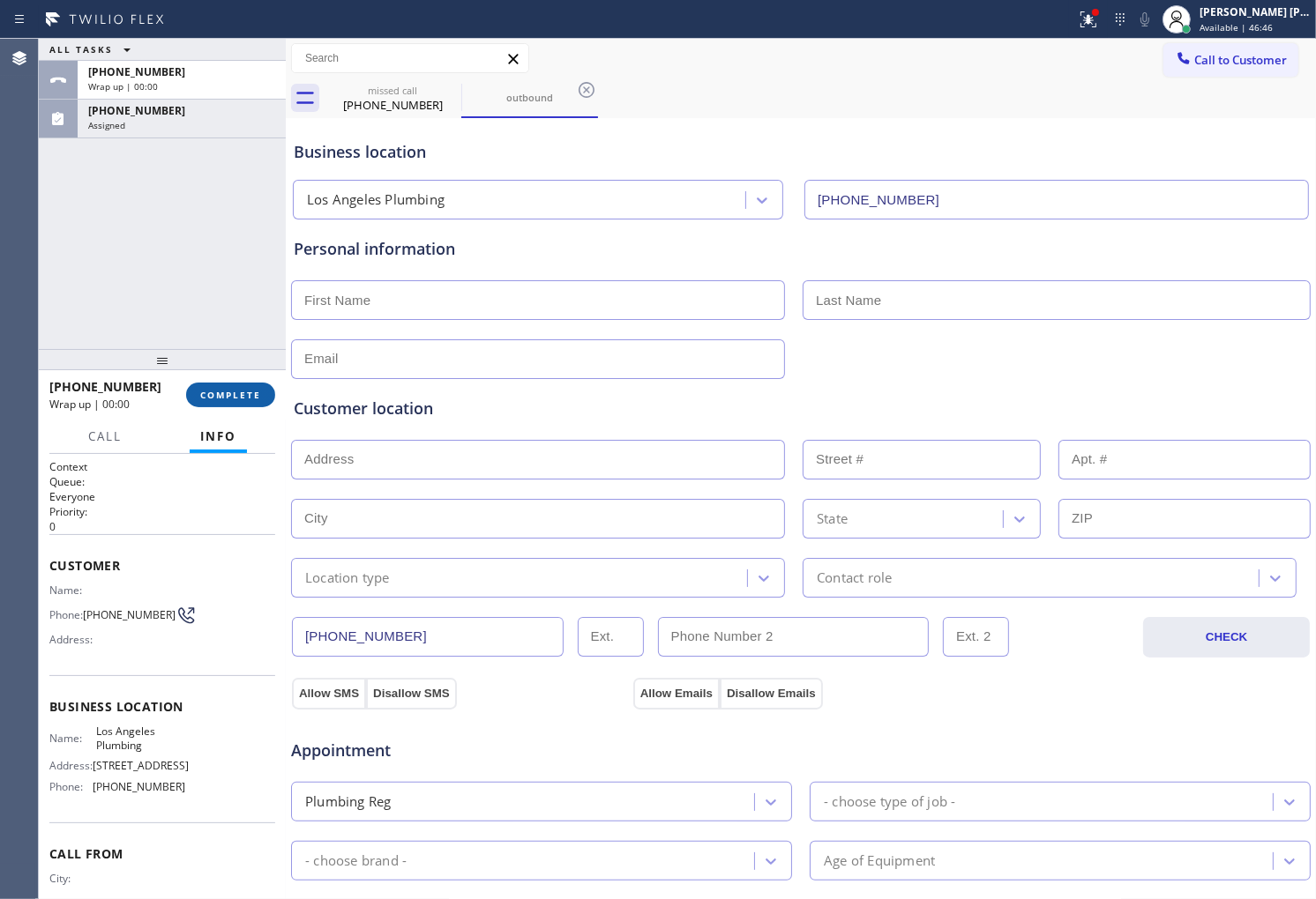
click at [264, 388] on button "COMPLETE" at bounding box center [231, 395] width 89 height 25
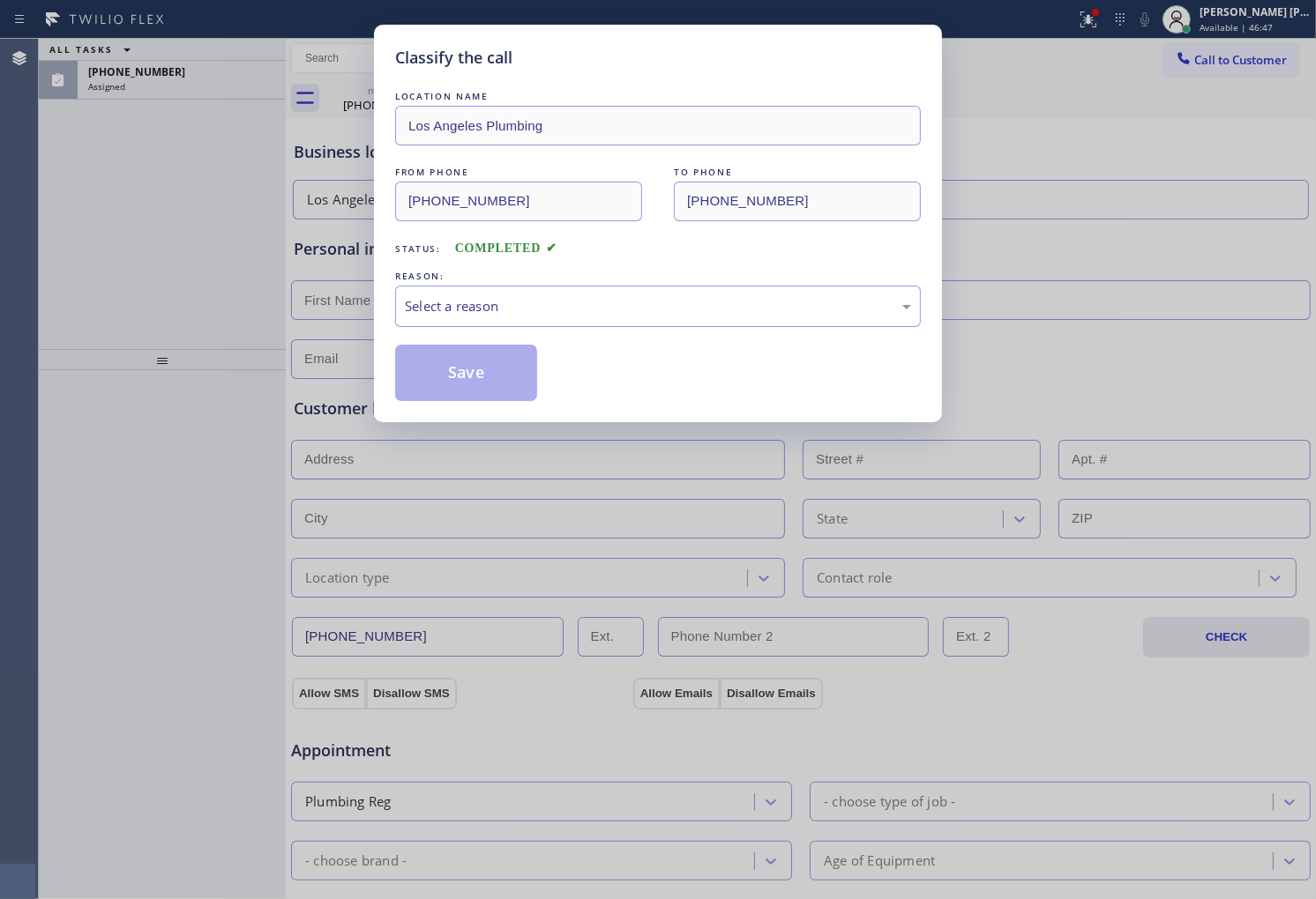
click at [582, 313] on div "Select a reason" at bounding box center [658, 306] width 507 height 20
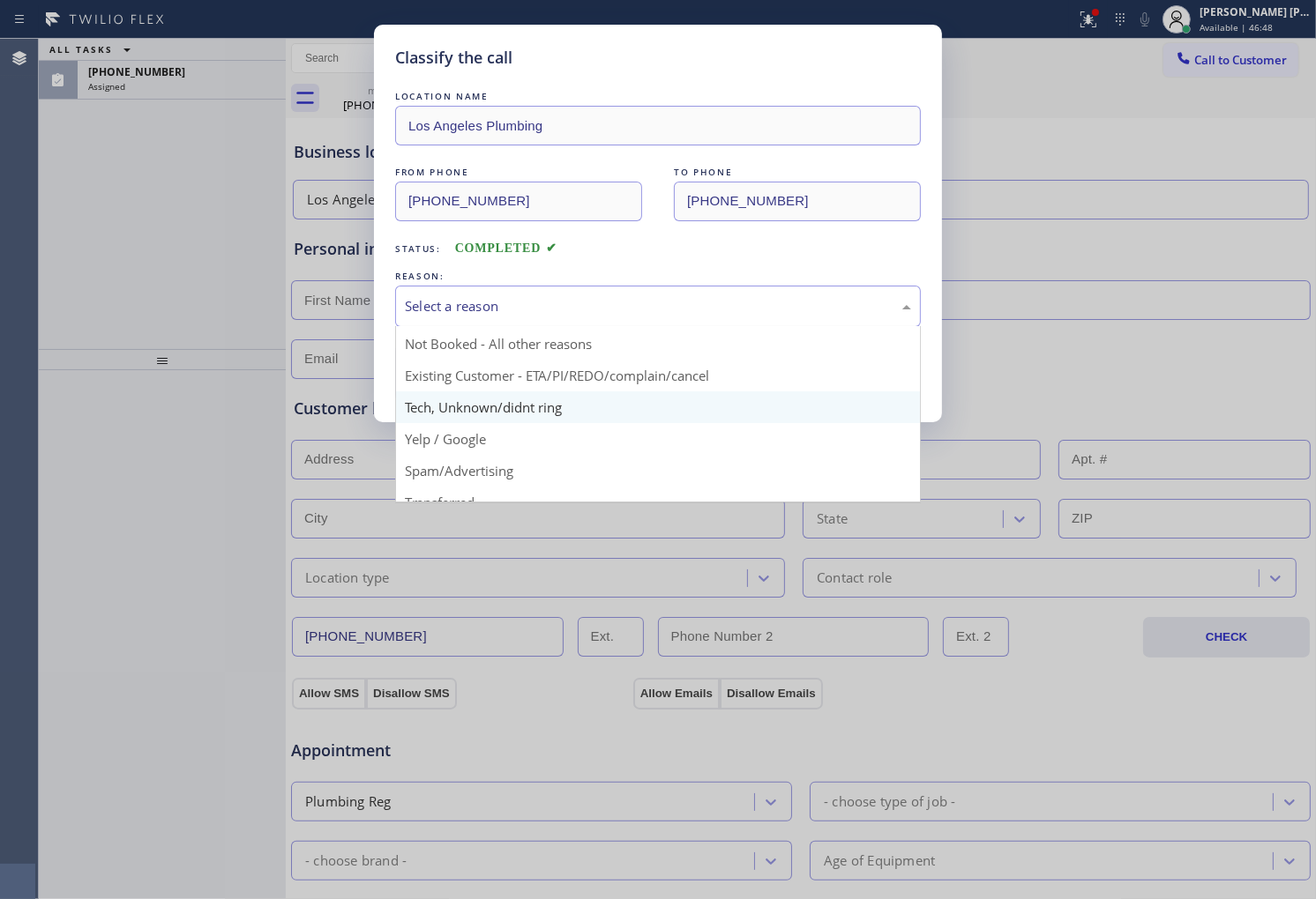
scroll to position [47, 0]
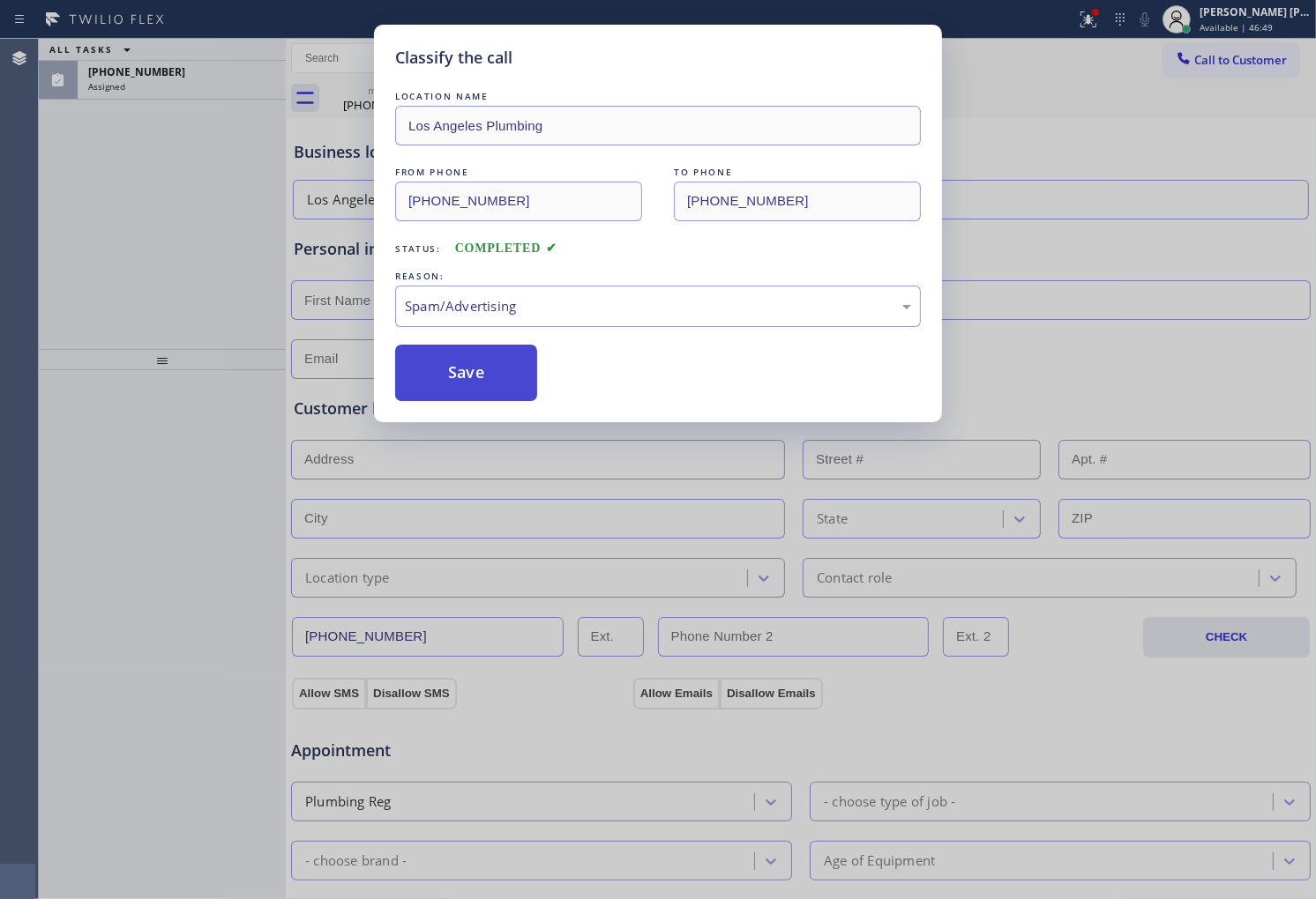
click at [523, 356] on button "Save" at bounding box center [466, 372] width 142 height 57
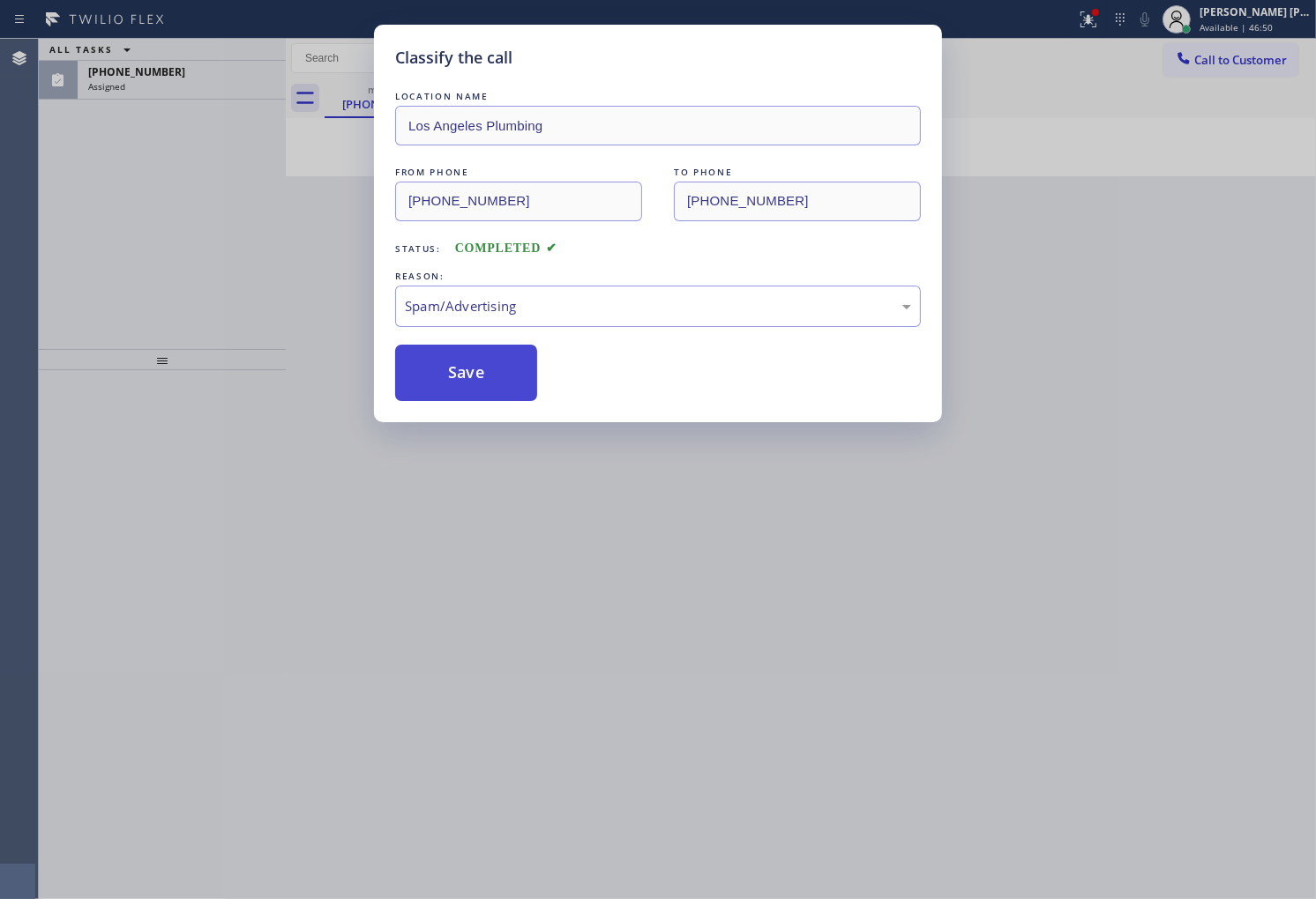
click at [523, 356] on button "Save" at bounding box center [466, 372] width 142 height 57
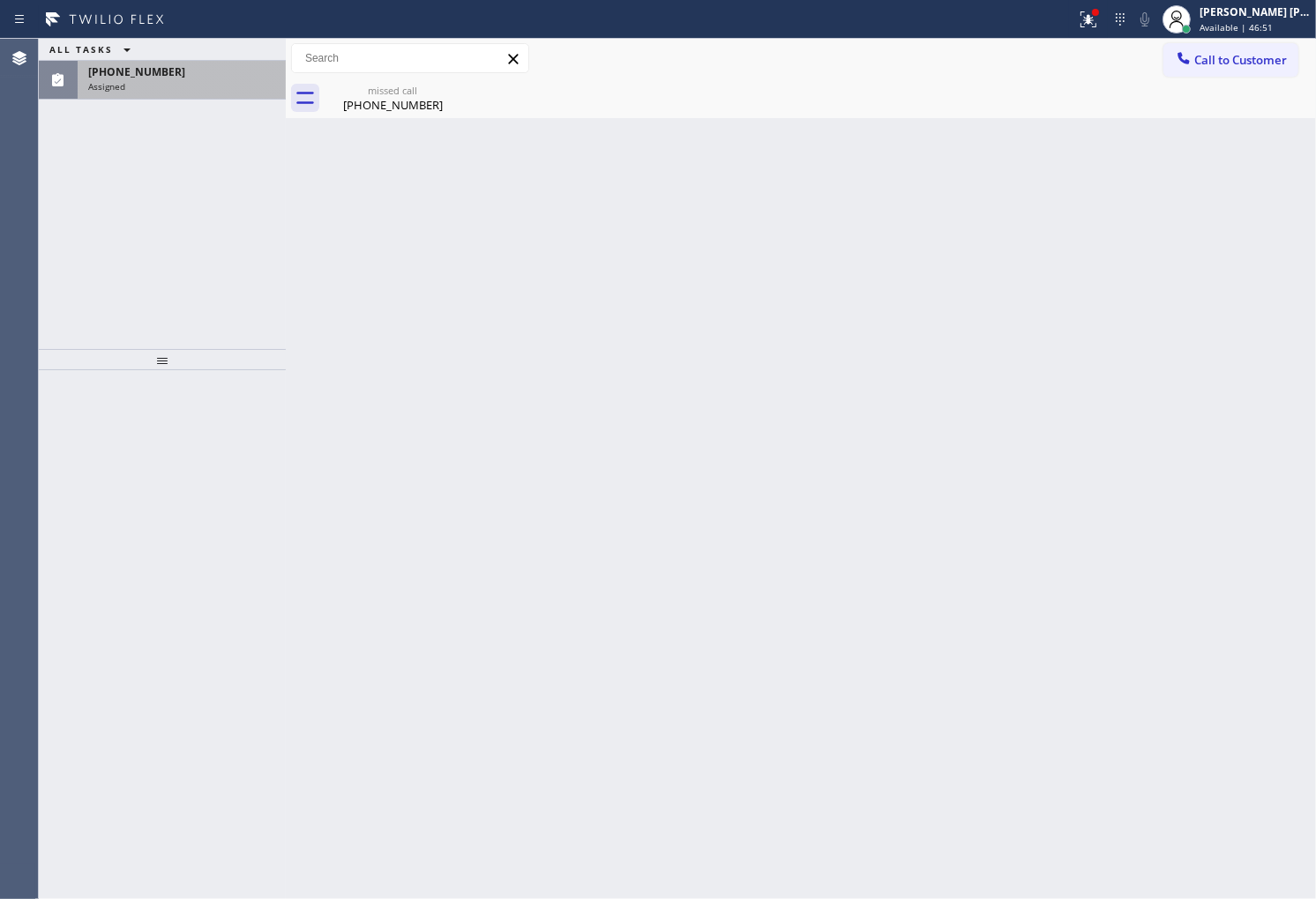
click at [227, 76] on div "(253) 295-2402" at bounding box center [181, 72] width 187 height 15
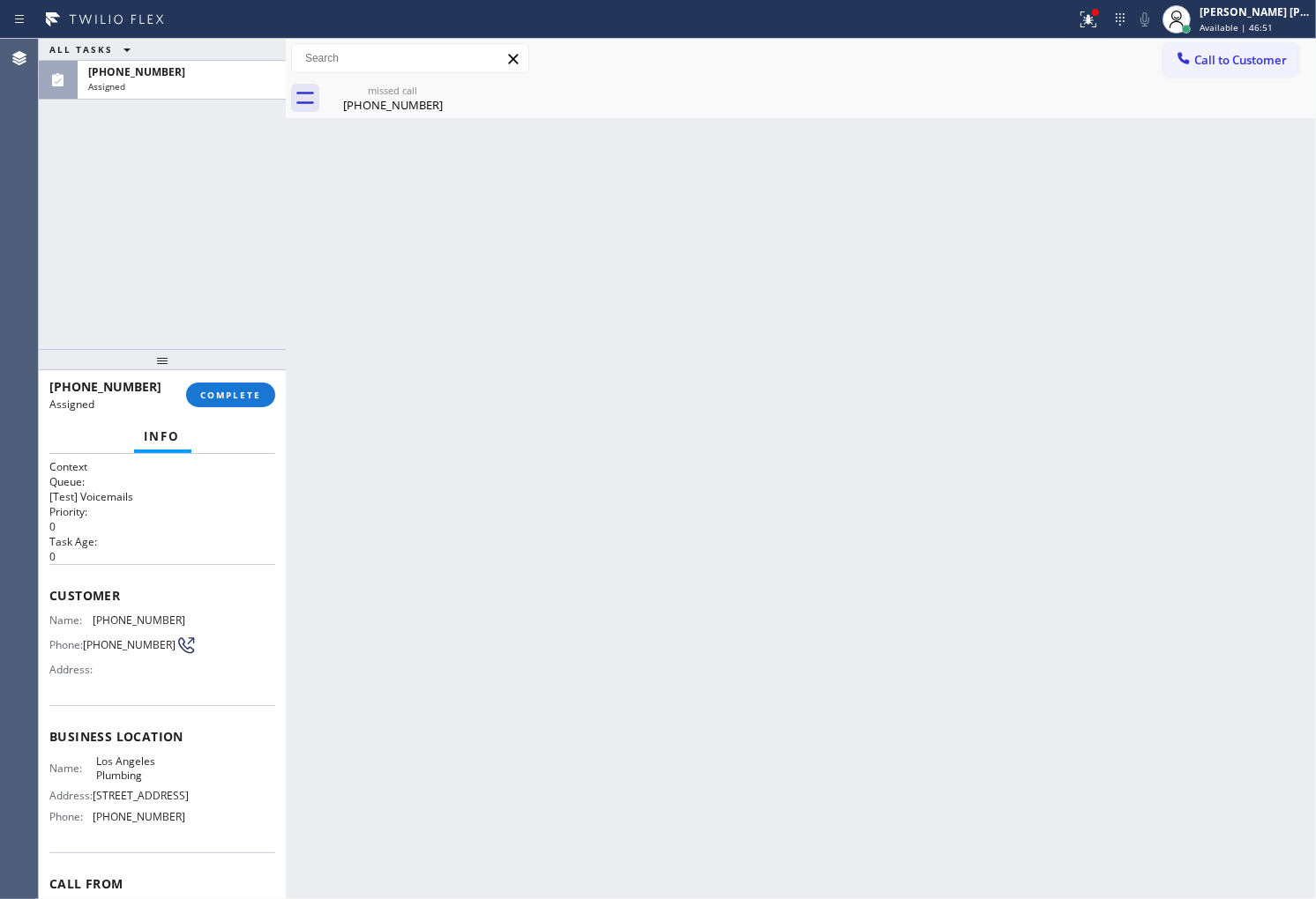
click at [222, 381] on div "(253) 295-2402 Assigned COMPLETE" at bounding box center [162, 395] width 226 height 46
click at [225, 390] on span "COMPLETE" at bounding box center [230, 395] width 61 height 13
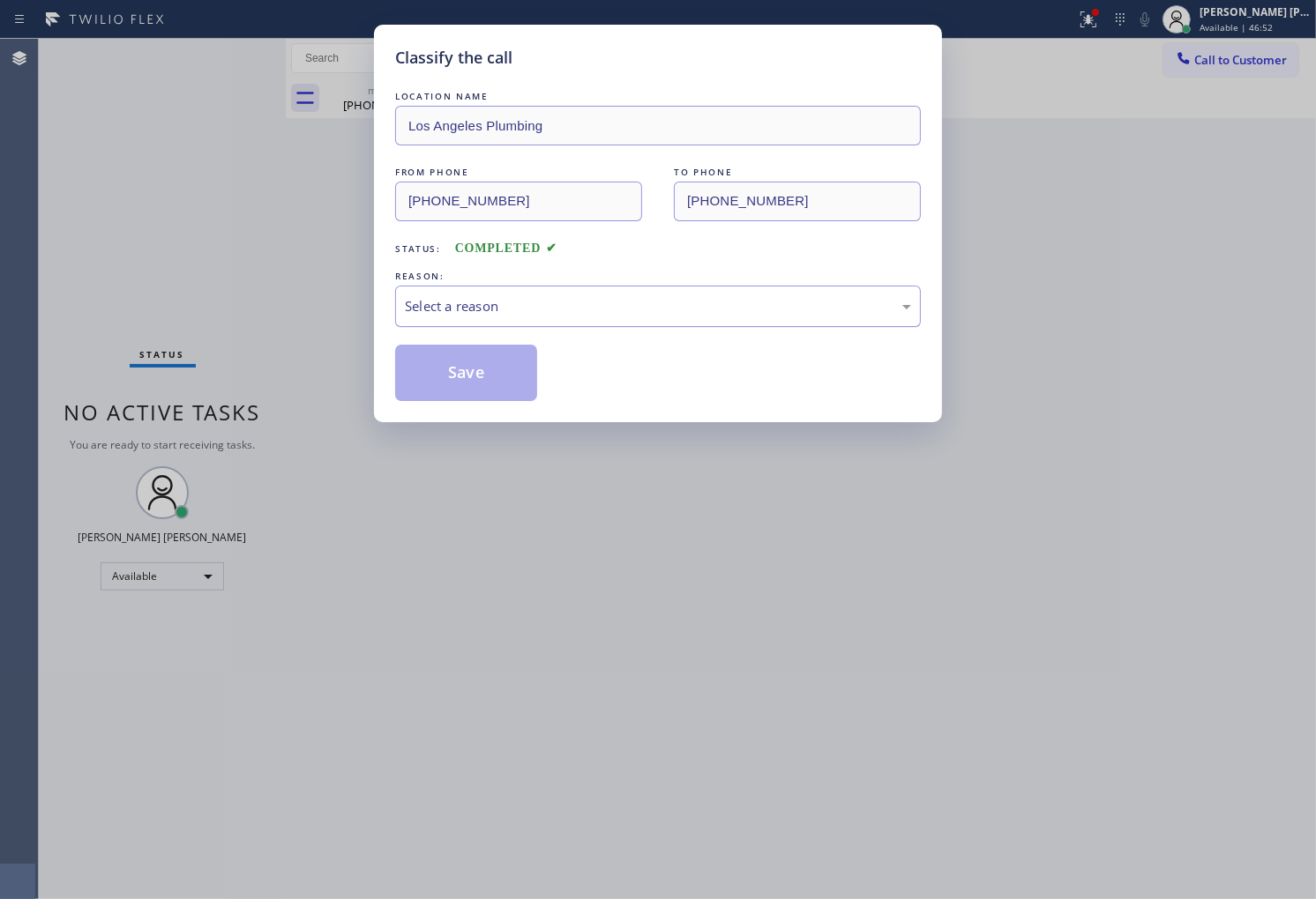
click at [534, 309] on div "Select a reason" at bounding box center [658, 306] width 507 height 20
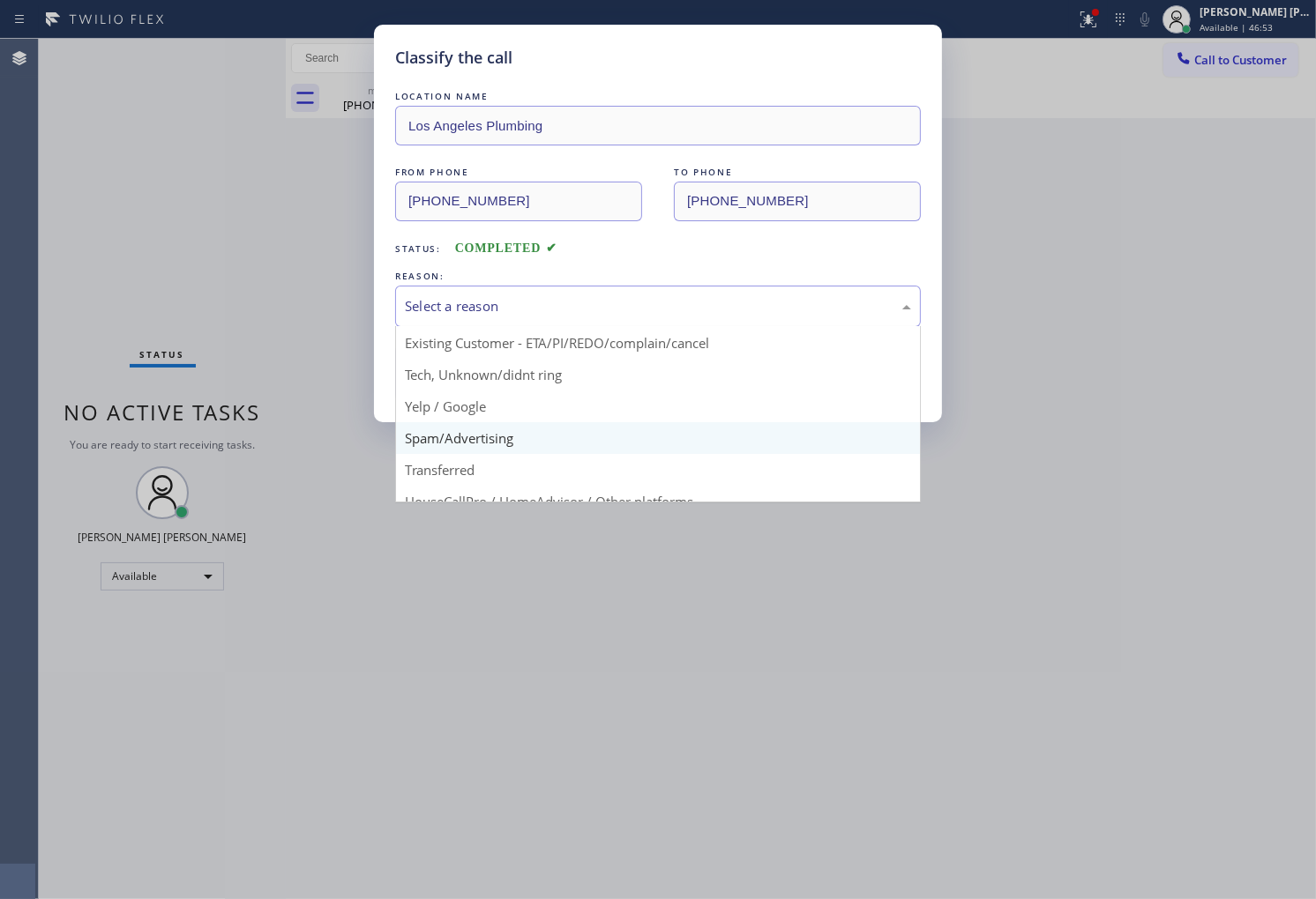
scroll to position [97, 0]
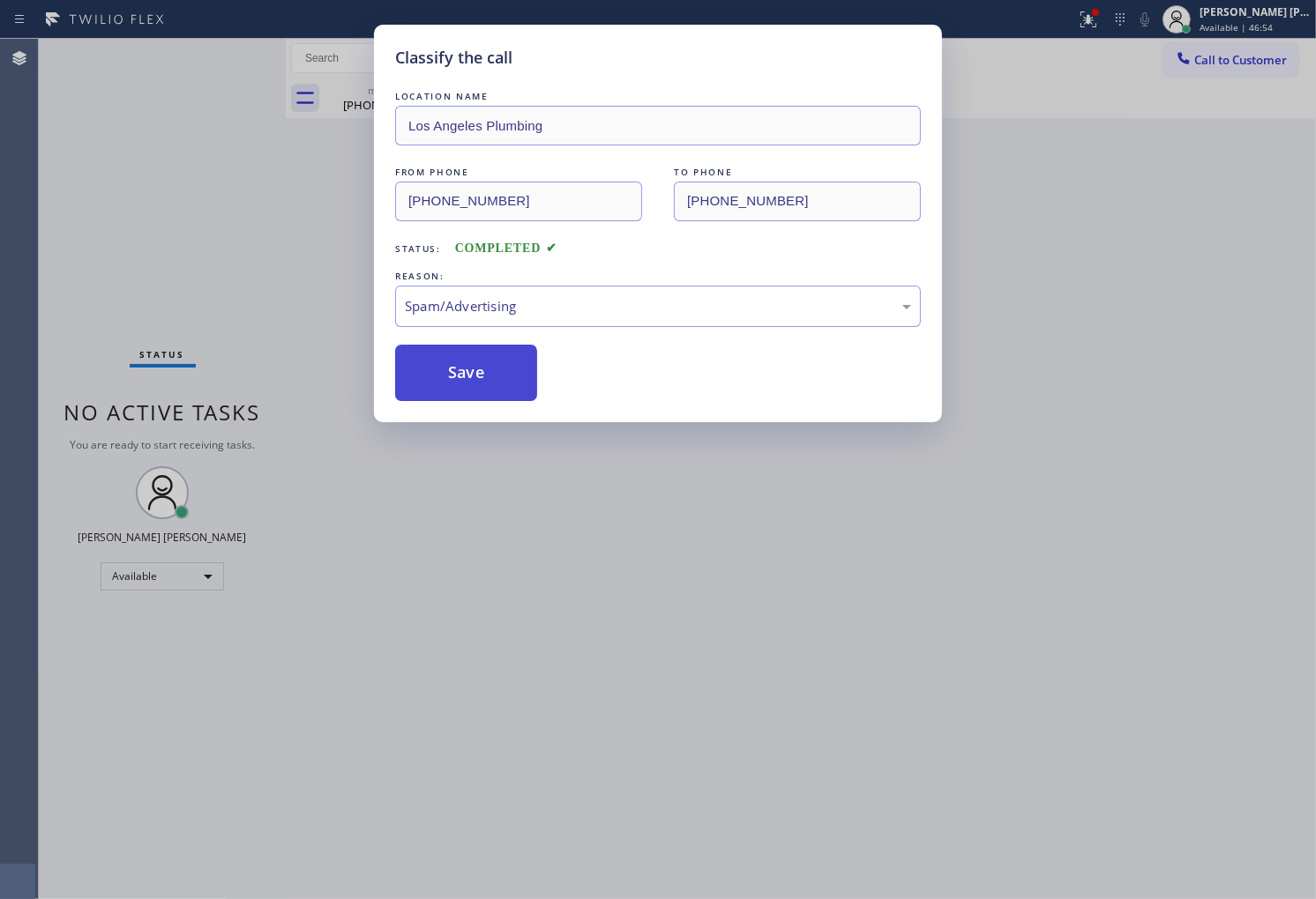
click at [453, 375] on button "Save" at bounding box center [466, 372] width 142 height 57
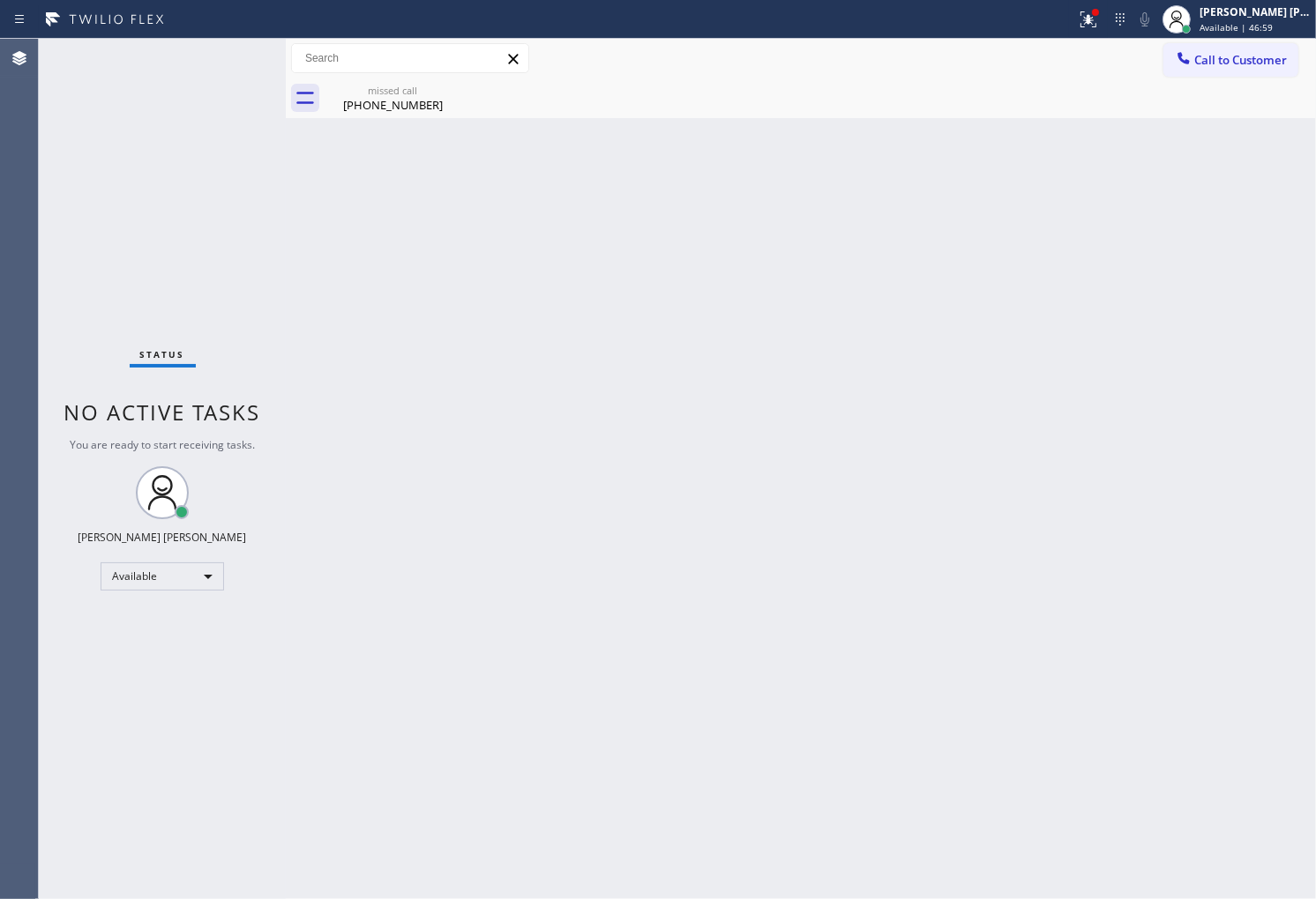
click at [409, 118] on div "Back to Dashboard Change Sender ID Customers Technicians Select a contact Outbo…" at bounding box center [801, 469] width 1030 height 860
click at [427, 100] on div "(253) 295-2402" at bounding box center [393, 105] width 133 height 15
click at [452, 88] on div at bounding box center [819, 97] width 991 height 40
click at [1089, 9] on div at bounding box center [1088, 19] width 39 height 21
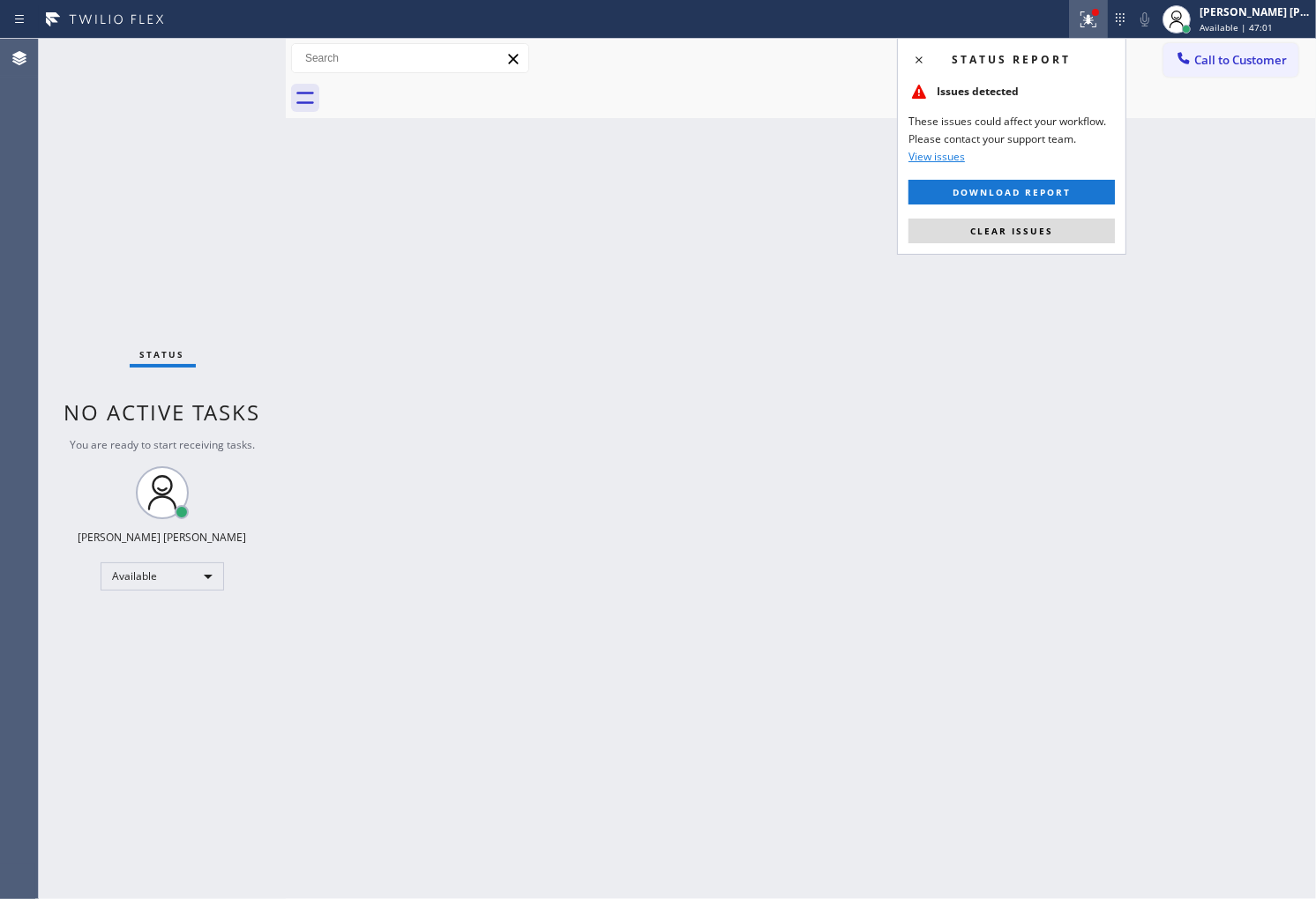
click at [1043, 251] on div "Status report Issues detected These issues could affect your workflow. Please c…" at bounding box center [1012, 146] width 230 height 217
click at [1050, 242] on button "Clear issues" at bounding box center [1011, 232] width 206 height 25
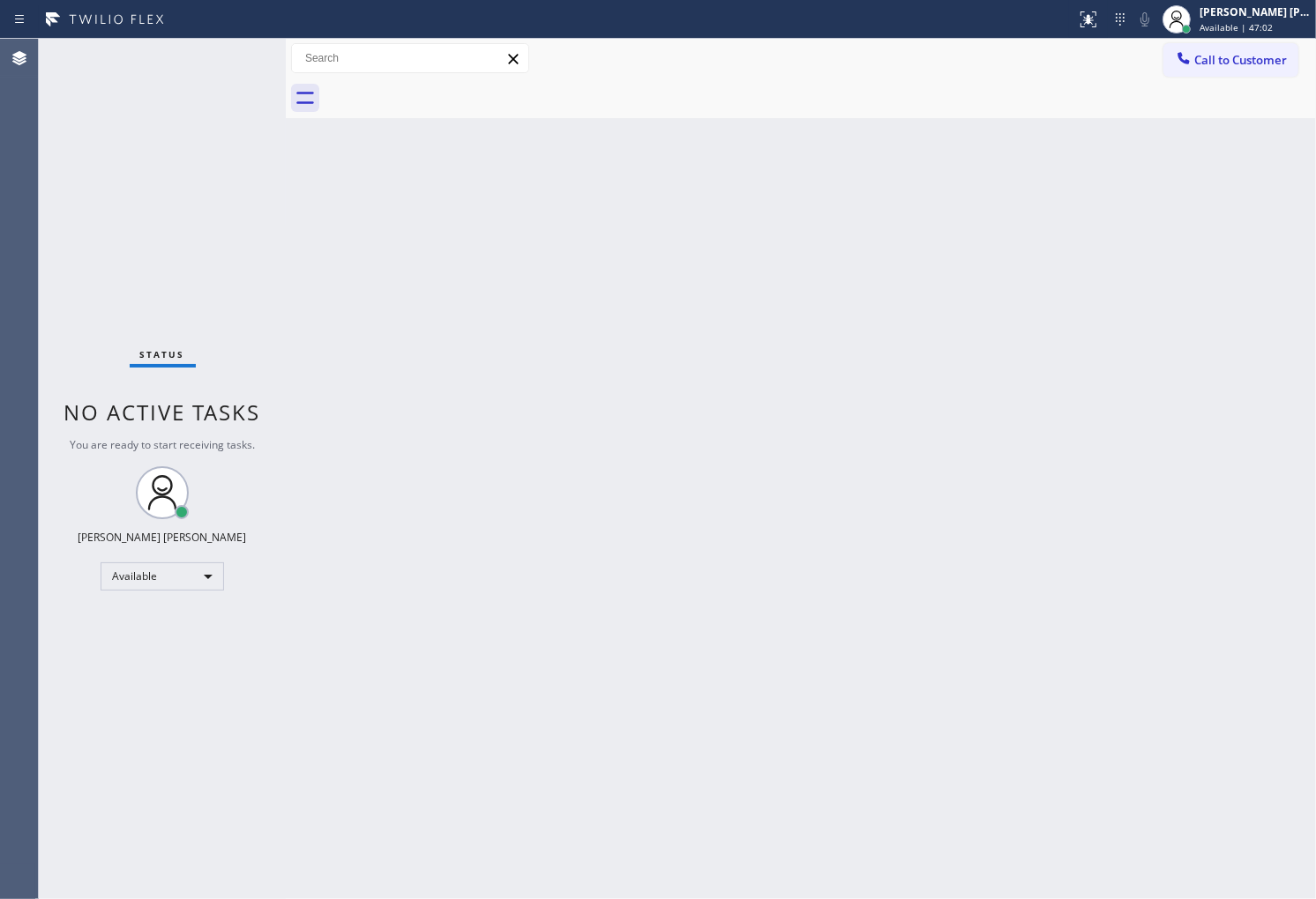
click at [439, 313] on div "Back to Dashboard Change Sender ID Customers Technicians Select a contact Outbo…" at bounding box center [801, 469] width 1030 height 860
click at [1270, 52] on span "Call to Customer" at bounding box center [1241, 60] width 93 height 15
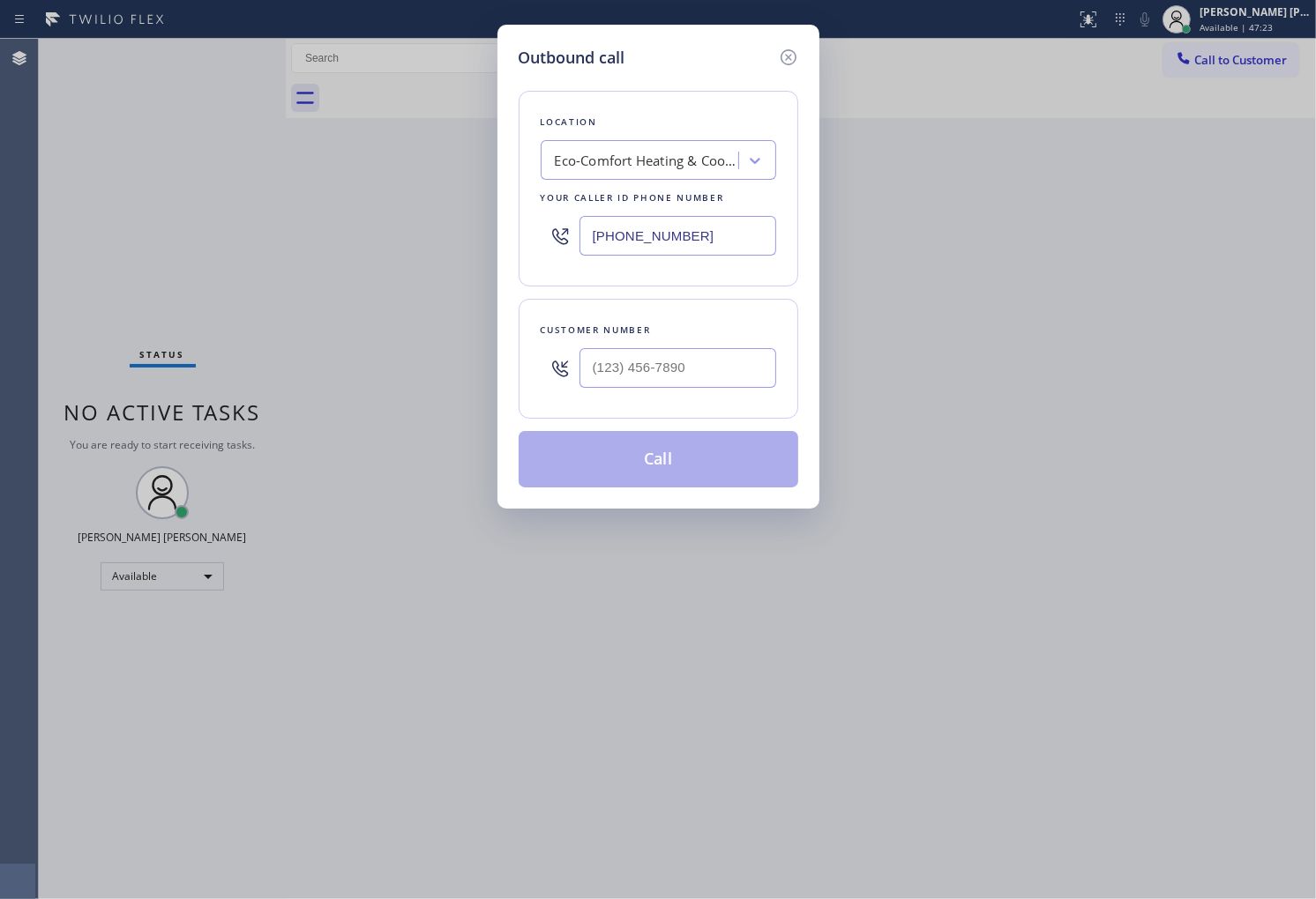
click at [795, 47] on icon at bounding box center [788, 57] width 21 height 21
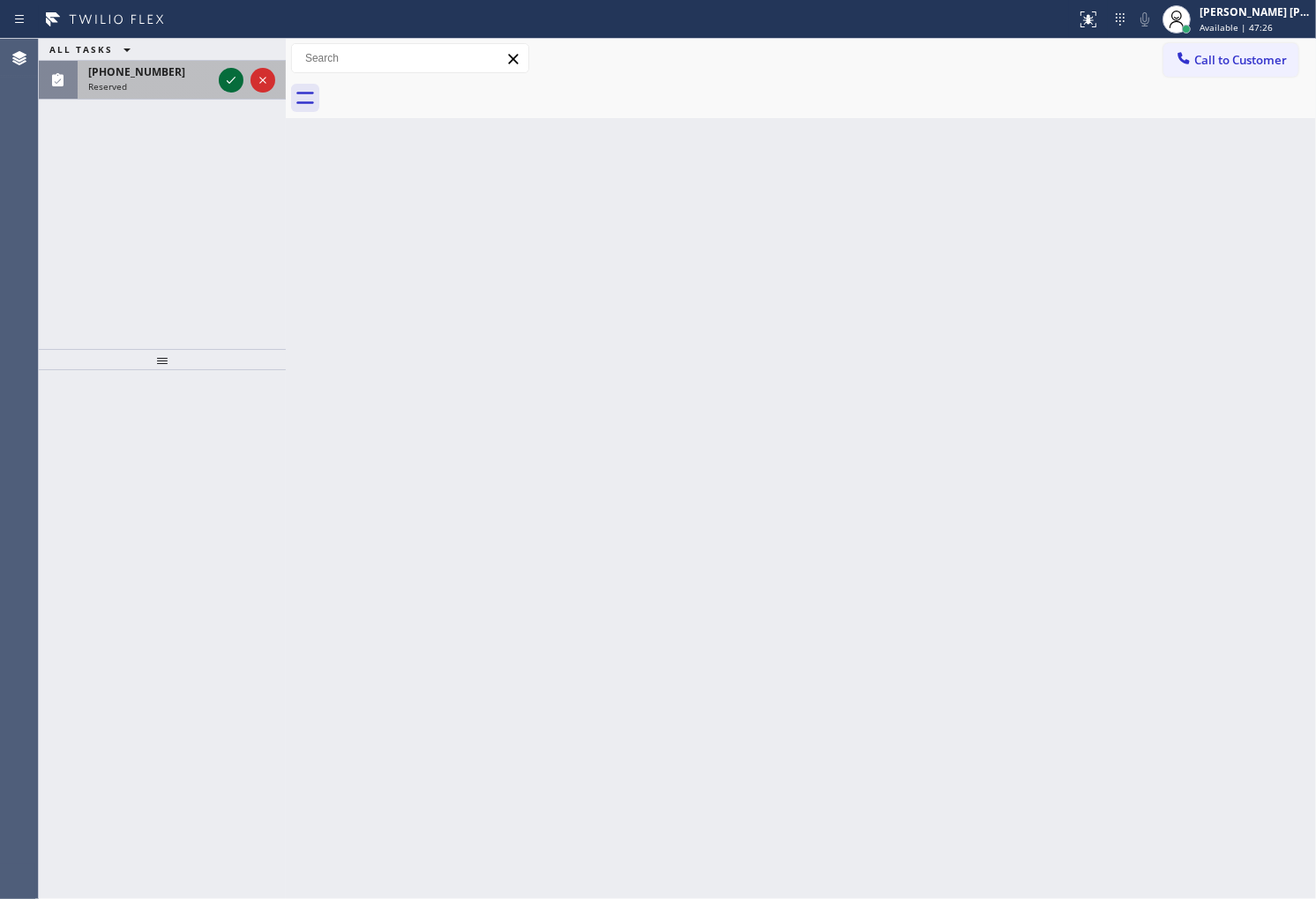
click at [227, 69] on icon at bounding box center [232, 80] width 21 height 21
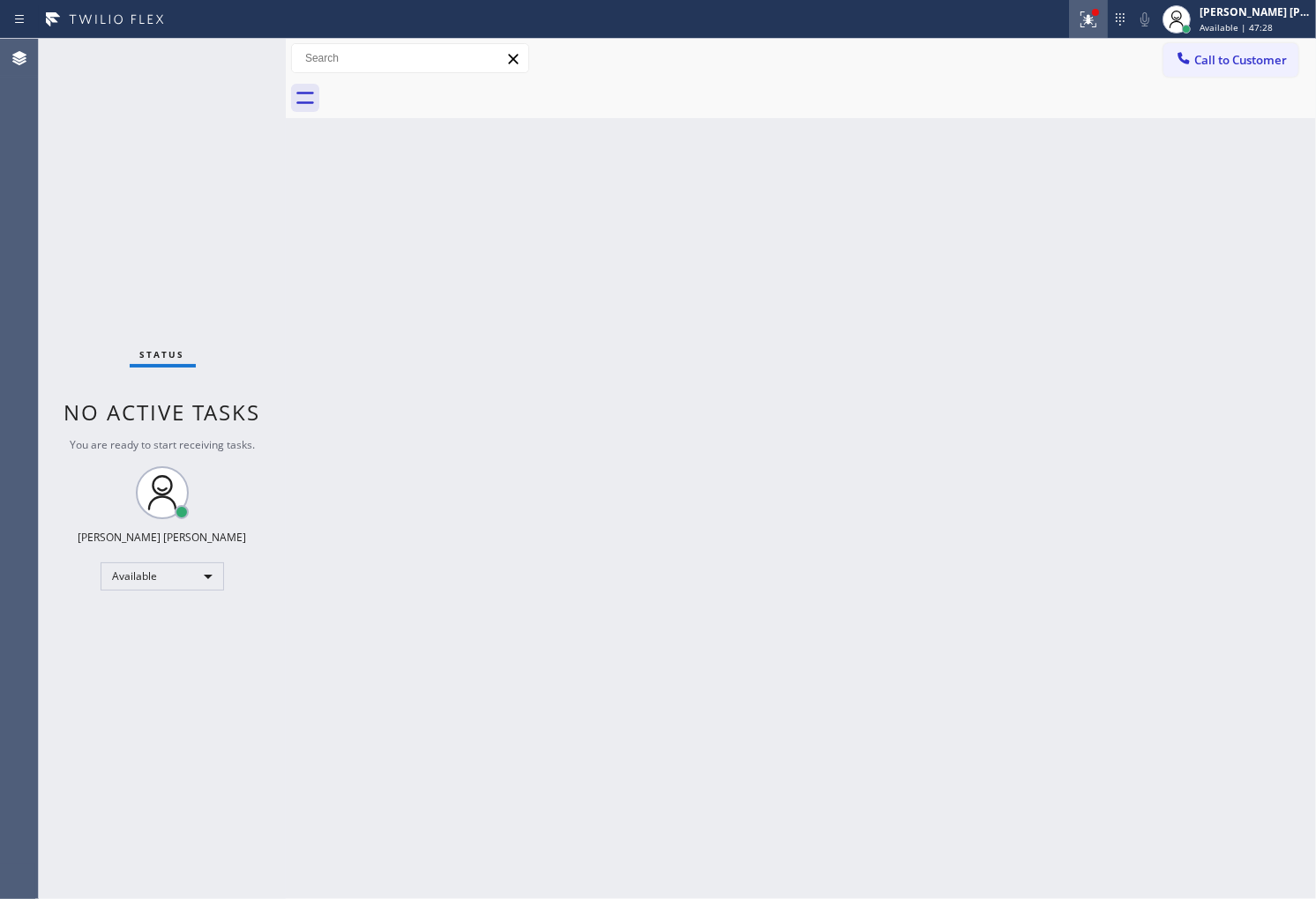
click at [1095, 36] on button at bounding box center [1088, 19] width 39 height 39
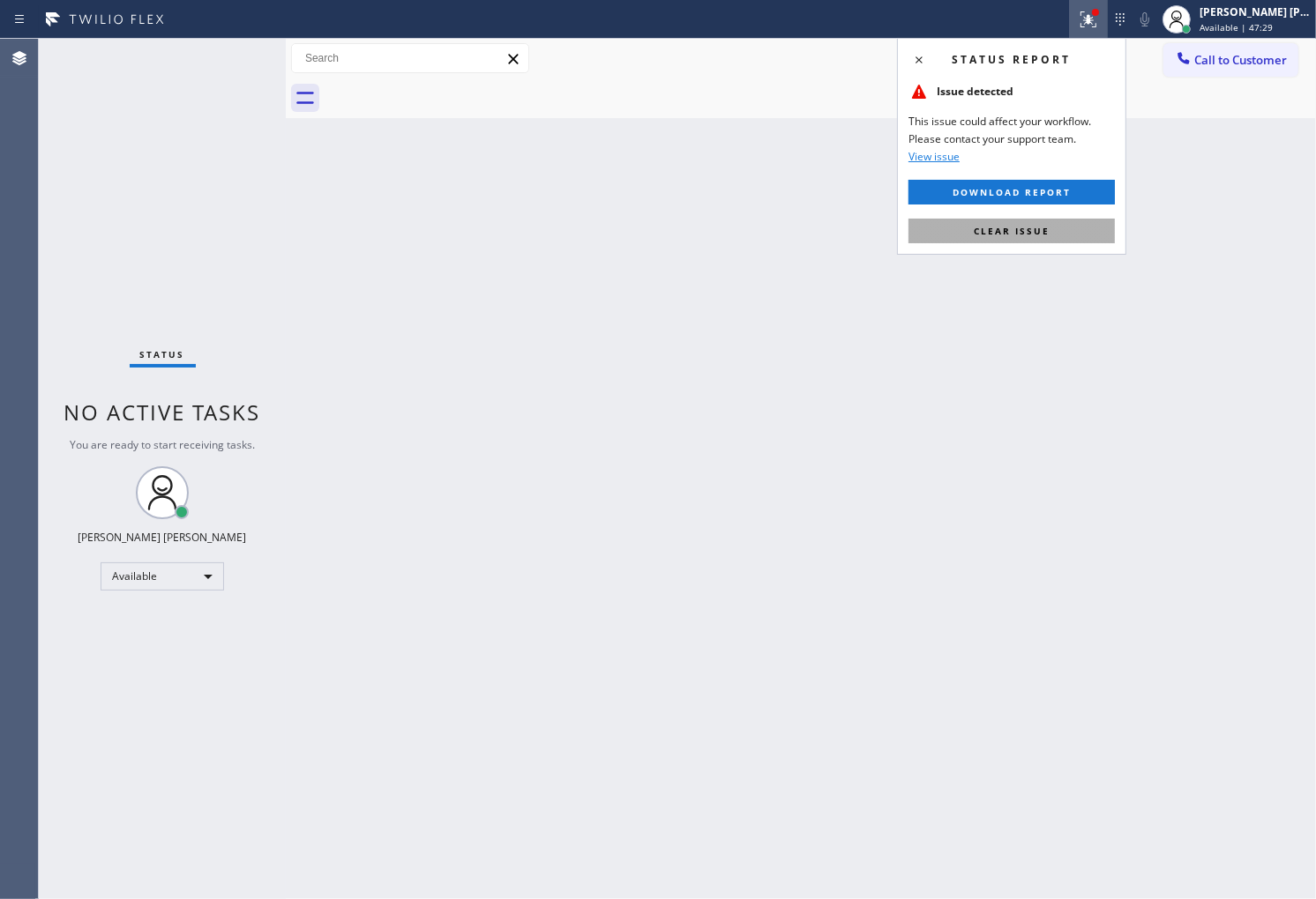
click at [1045, 226] on span "Clear issue" at bounding box center [1011, 231] width 76 height 13
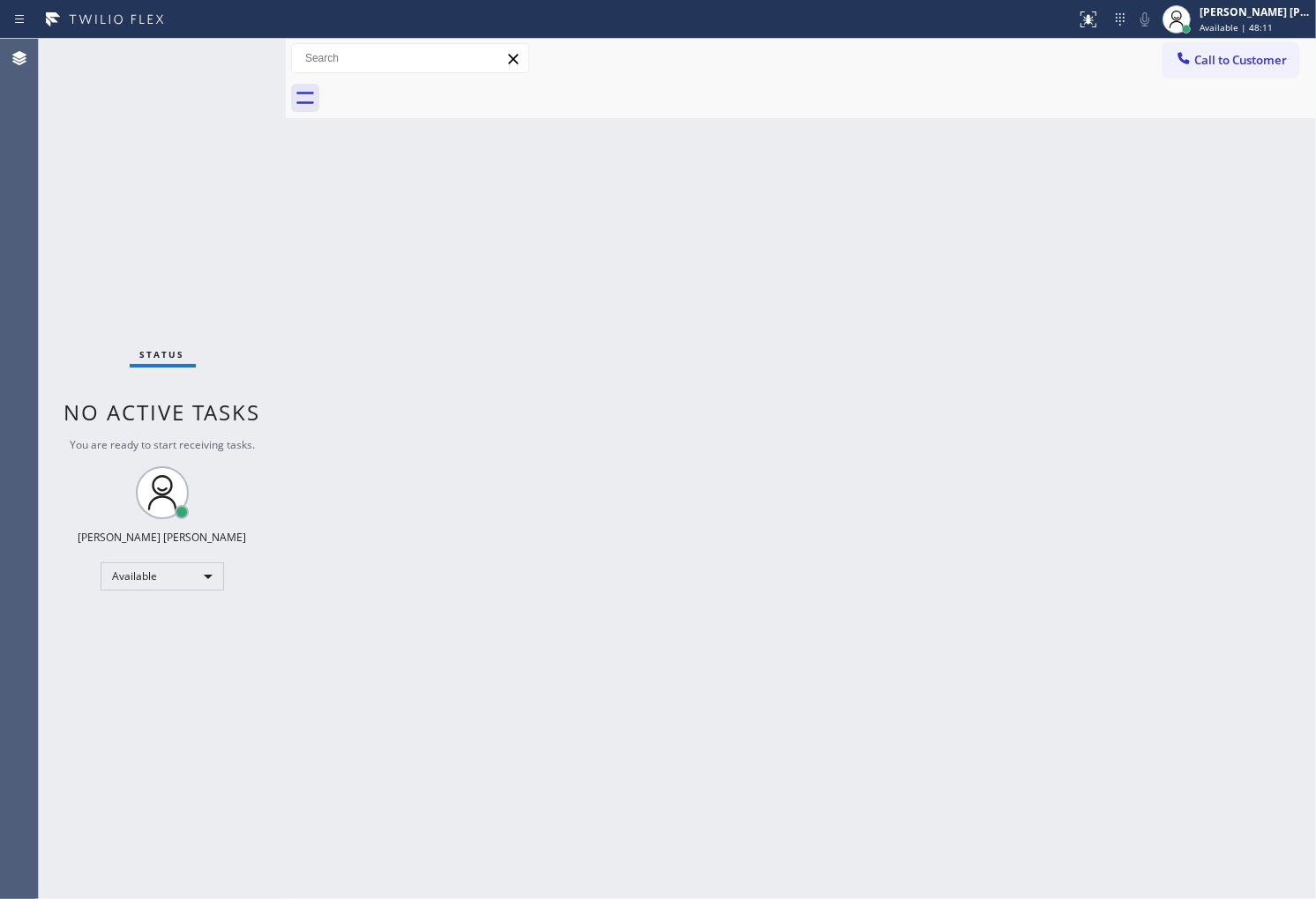
click at [0, 350] on div "Agent Desktop" at bounding box center [18, 469] width 38 height 860
click at [118, 190] on div "Status No active tasks You are ready to start receiving tasks. [PERSON_NAME] [P…" at bounding box center [162, 469] width 247 height 860
click at [218, 231] on div "Status No active tasks You are ready to start receiving tasks. [PERSON_NAME] [P…" at bounding box center [162, 469] width 247 height 860
click at [227, 89] on div "Status No active tasks You are ready to start receiving tasks. [PERSON_NAME] [P…" at bounding box center [162, 469] width 247 height 860
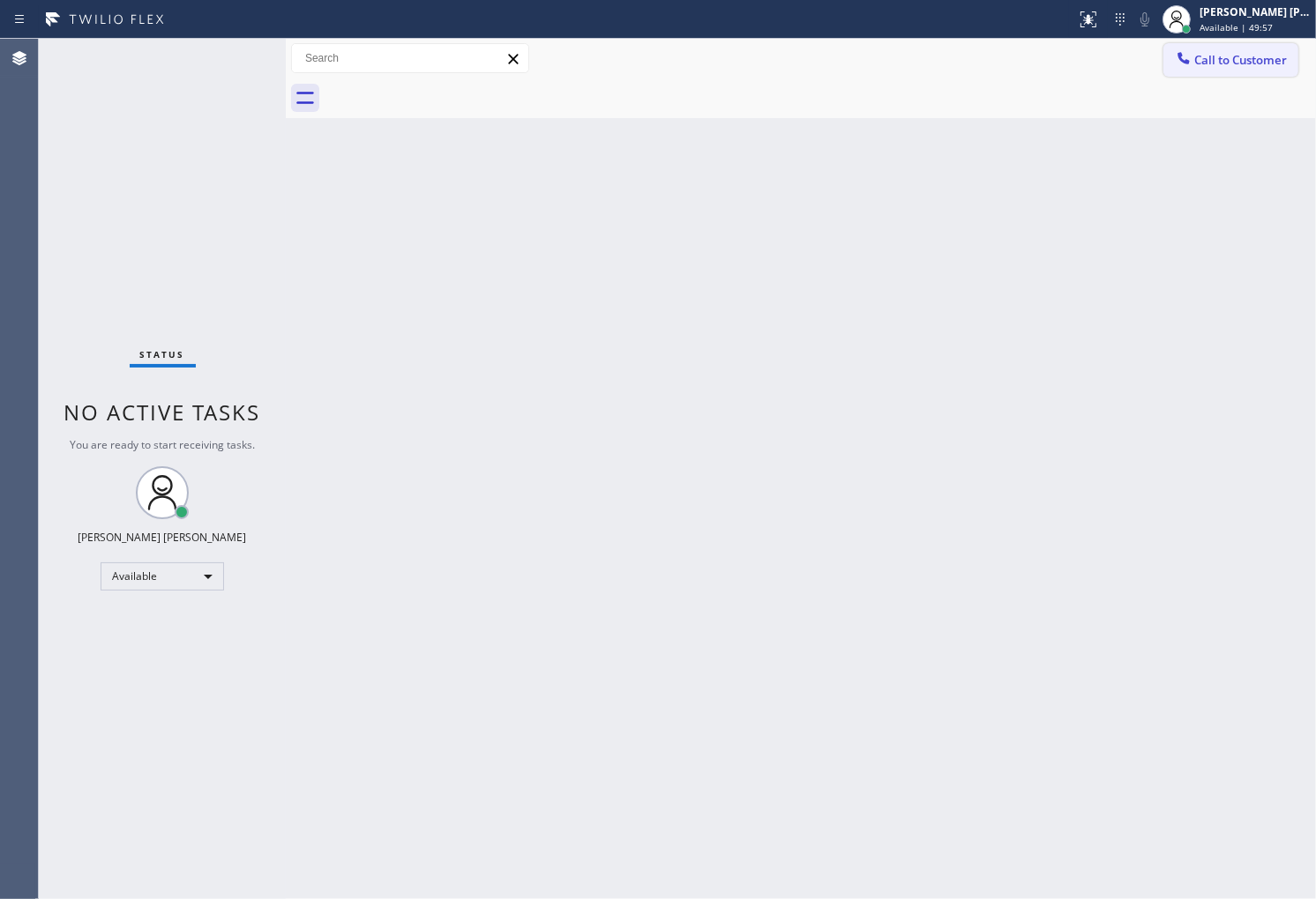
click at [1205, 71] on button "Call to Customer" at bounding box center [1231, 60] width 135 height 34
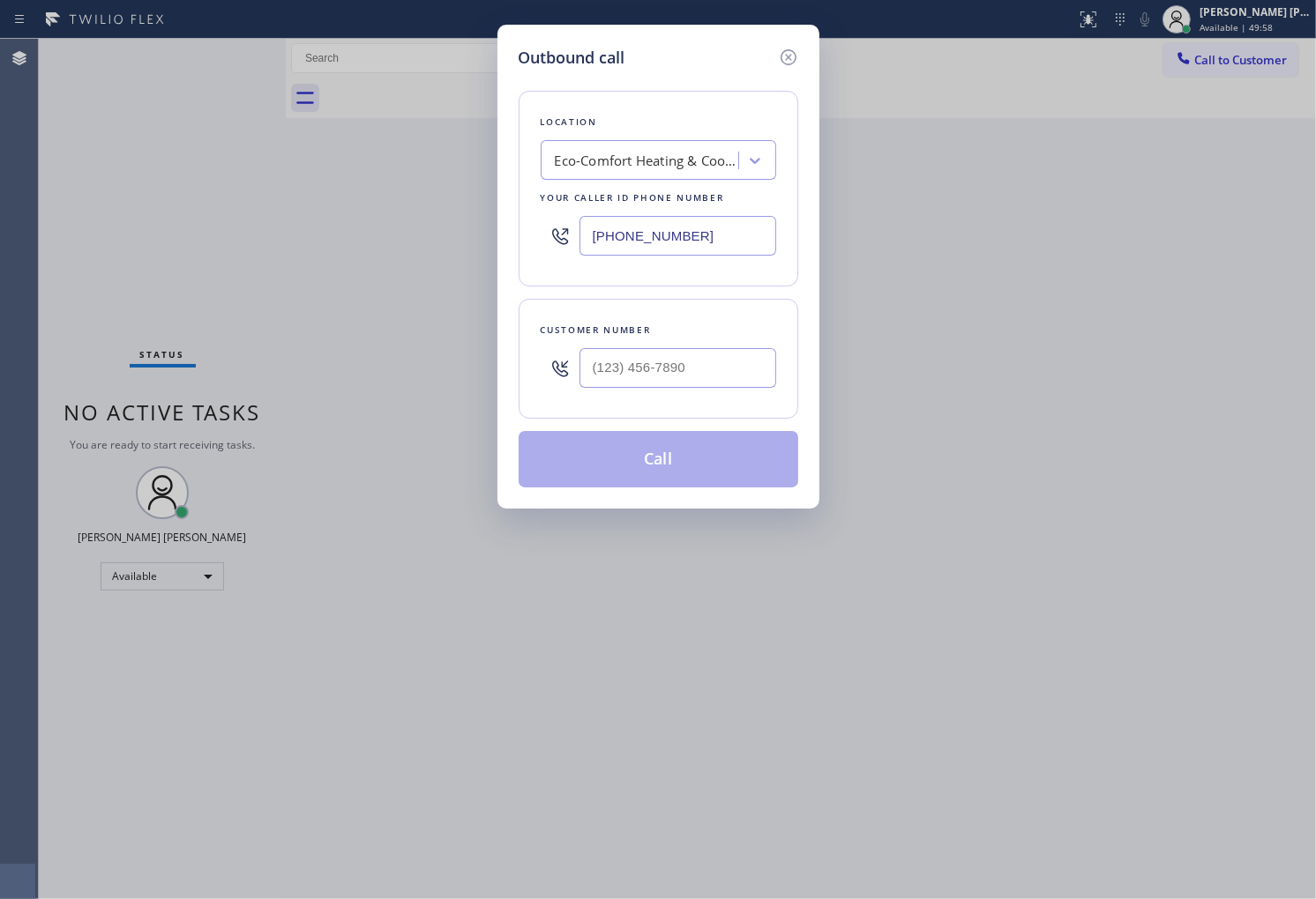
click at [668, 221] on input "(941) 294-4602" at bounding box center [678, 235] width 197 height 40
paste input "206) 981-5347"
type input "[PHONE_NUMBER]"
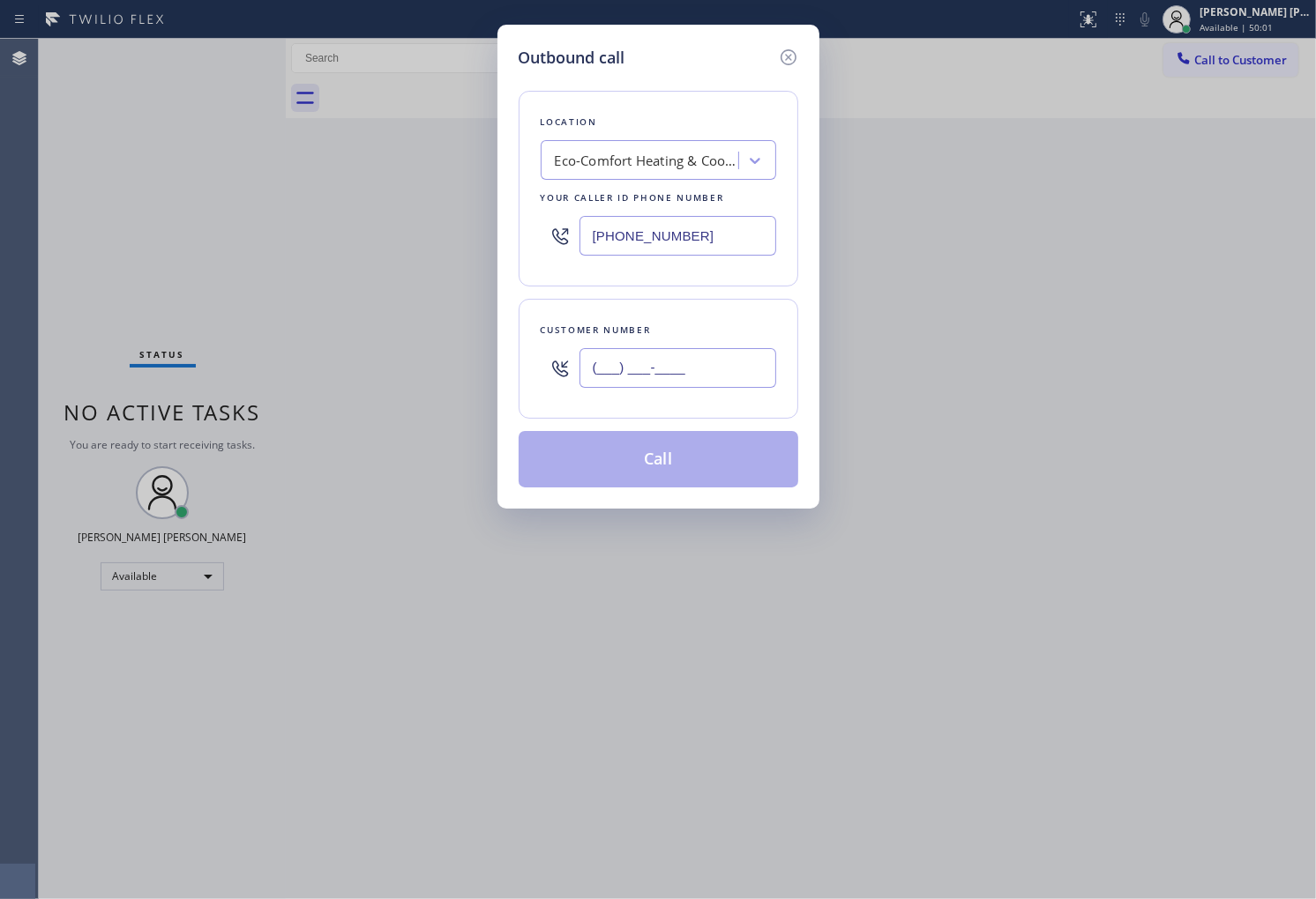
click at [673, 376] on input "(___) ___-____" at bounding box center [678, 368] width 197 height 40
paste input "651) 890-7024"
type input "[PHONE_NUMBER]"
click at [642, 236] on input "[PHONE_NUMBER]" at bounding box center [678, 235] width 197 height 40
click at [642, 235] on input "[PHONE_NUMBER]" at bounding box center [678, 235] width 197 height 40
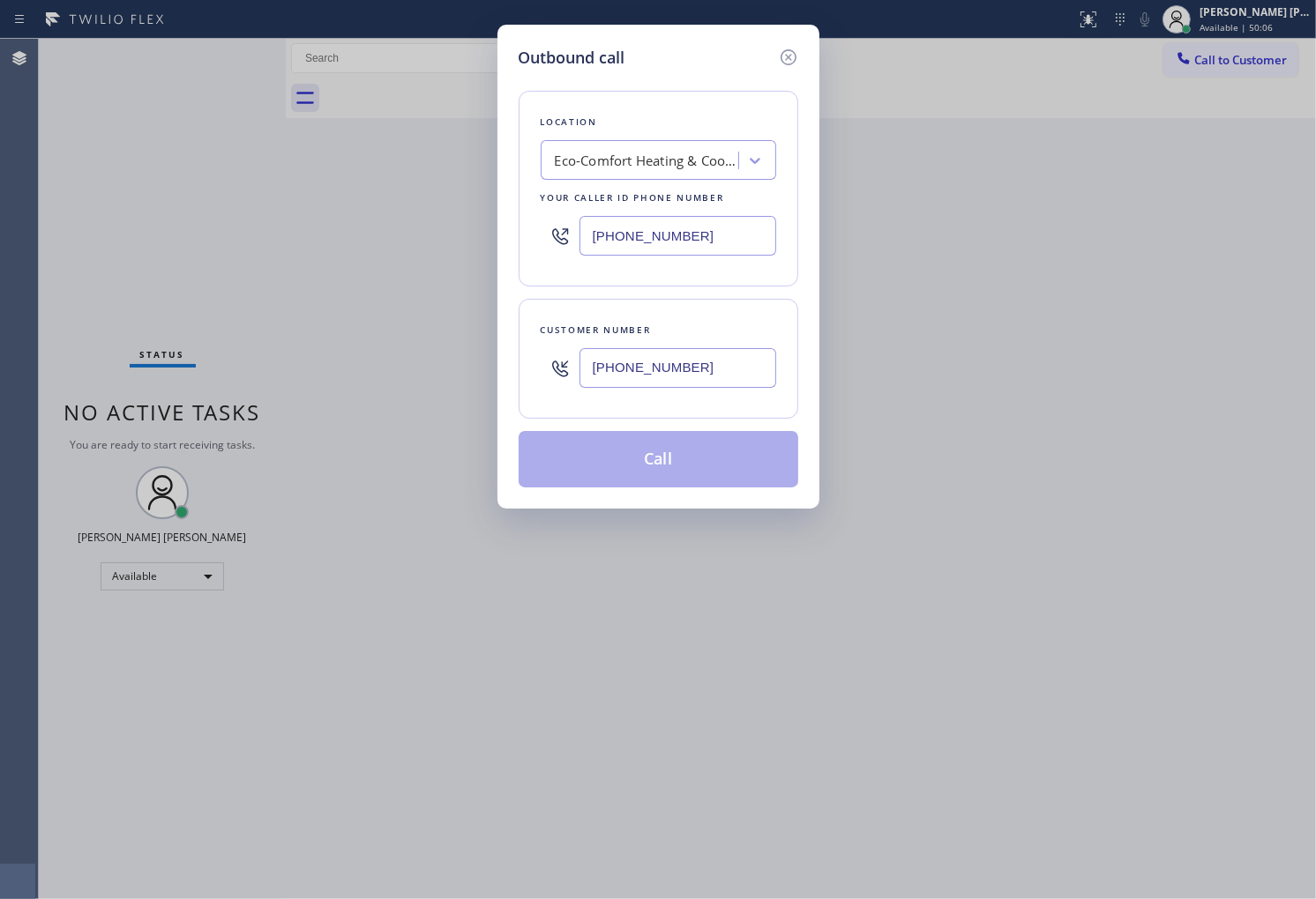
click at [642, 235] on input "[PHONE_NUMBER]" at bounding box center [678, 235] width 197 height 40
paste input "text"
type input "[PHONE_NUMBER]"
click at [782, 55] on icon at bounding box center [788, 57] width 21 height 21
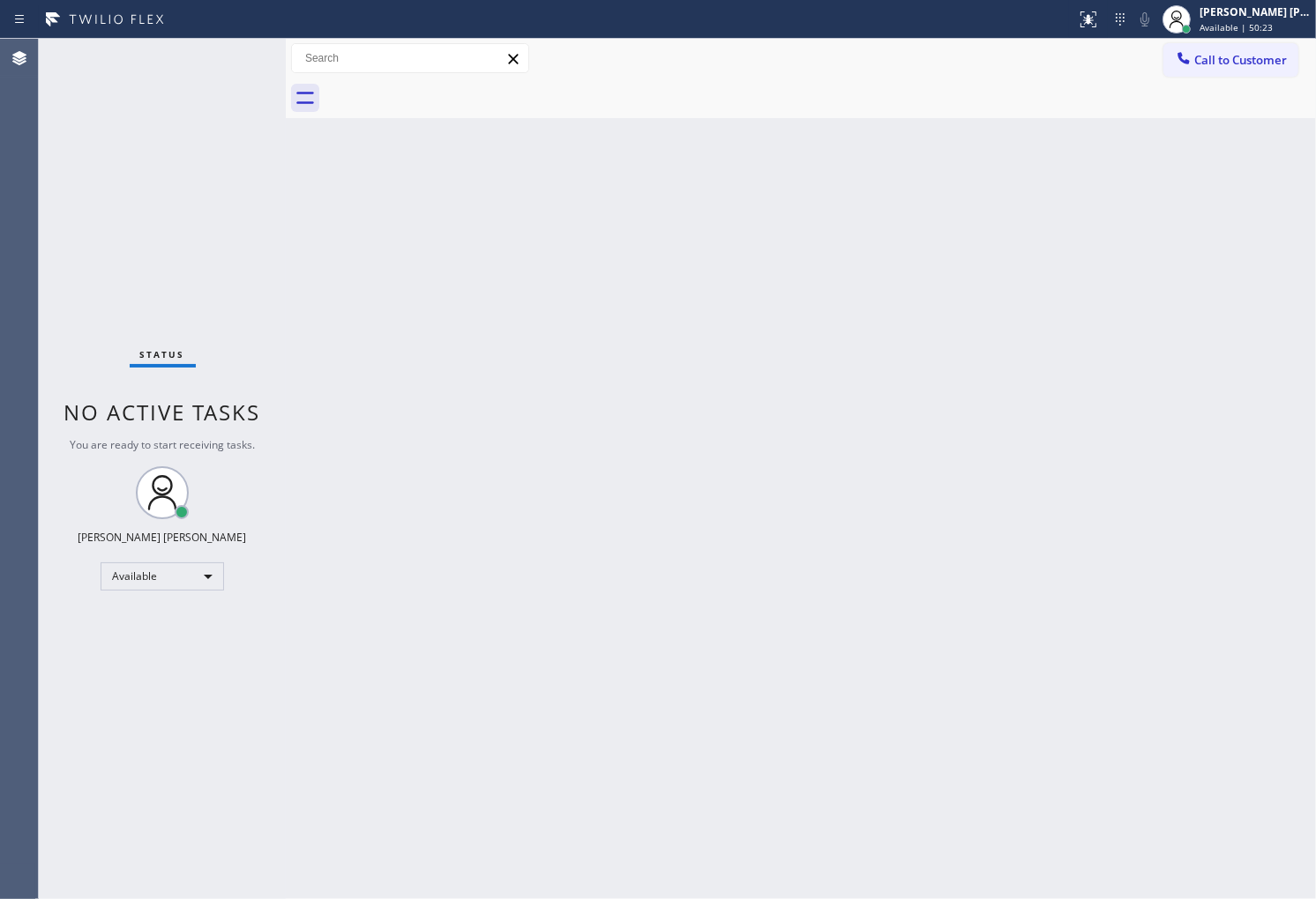
click at [49, 405] on div "Status No active tasks You are ready to start receiving tasks. [PERSON_NAME] [P…" at bounding box center [162, 469] width 247 height 860
click at [1209, 57] on span "Call to Customer" at bounding box center [1241, 60] width 93 height 15
click at [0, 0] on div "Outbound call Location Search location Your caller id phone number Customer num…" at bounding box center [0, 0] width 0 height 0
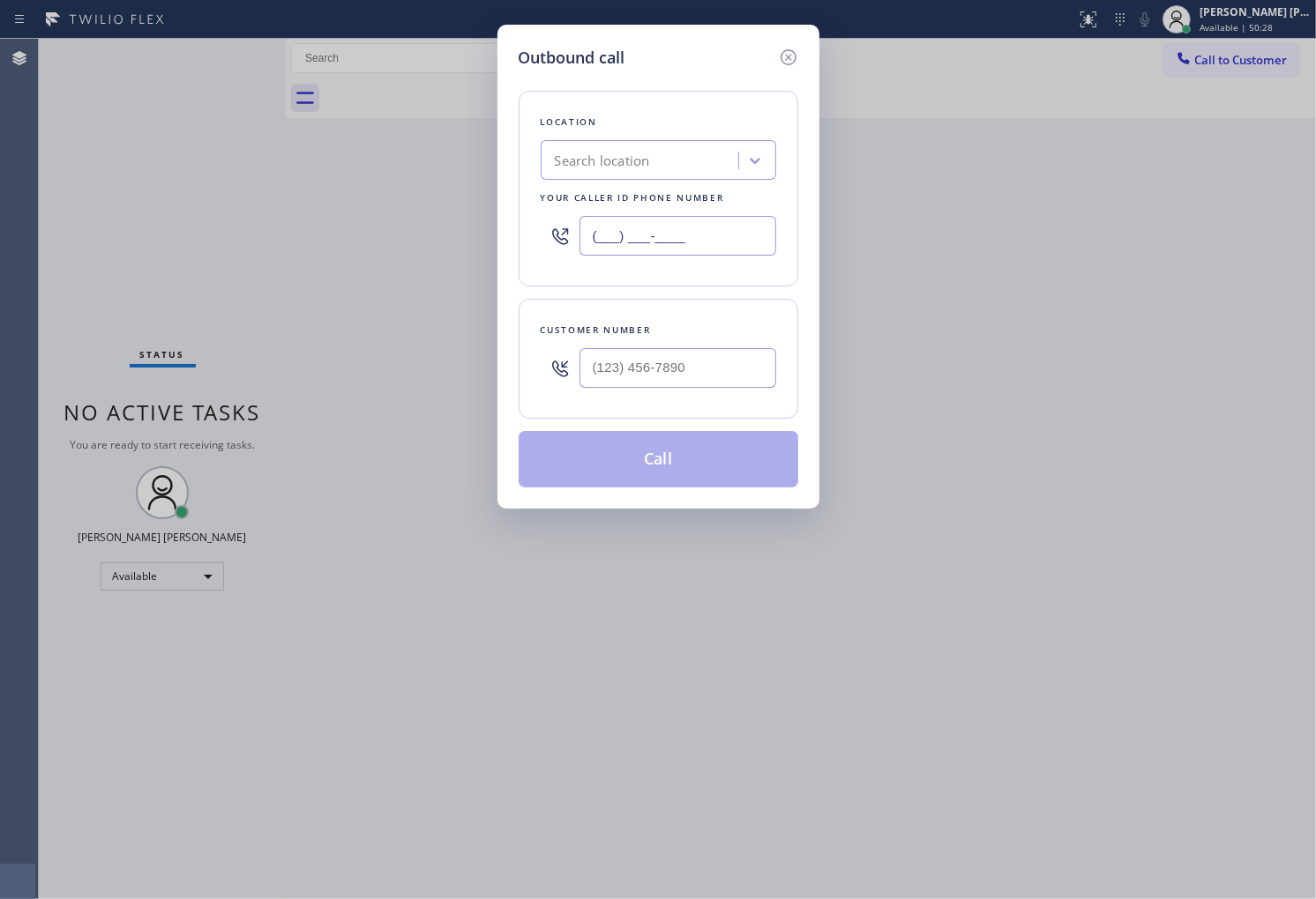
click at [629, 238] on input "(___) ___-____" at bounding box center [678, 235] width 197 height 40
paste input "206) 981-5347"
type input "[PHONE_NUMBER]"
click at [669, 374] on input "(___) ___-____" at bounding box center [678, 368] width 197 height 40
paste input "651) 890-7024"
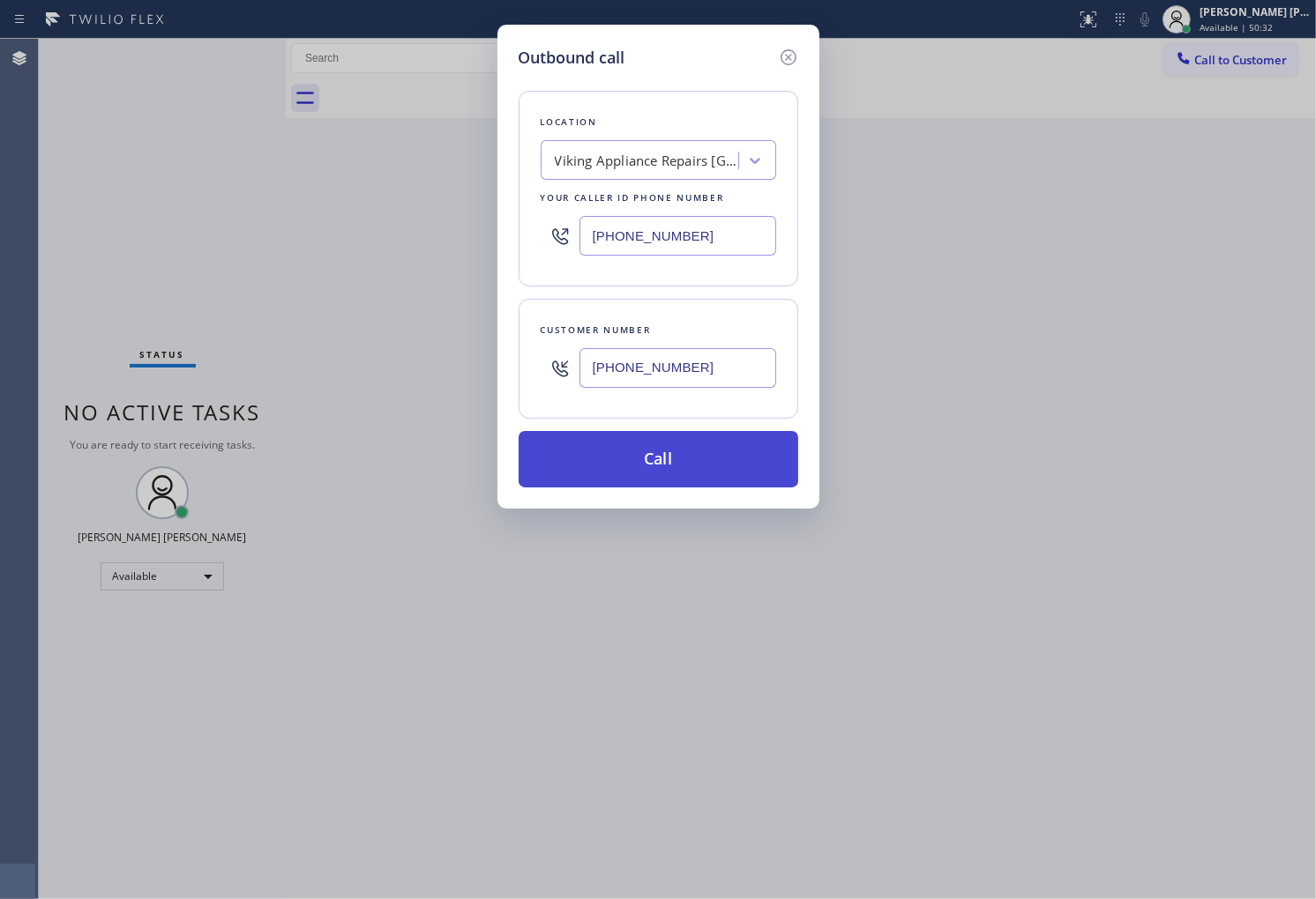
type input "[PHONE_NUMBER]"
click at [676, 459] on button "Call" at bounding box center [658, 459] width 280 height 57
click at [1299, 667] on div "Outbound call Location Viking Appliance Repairs [GEOGRAPHIC_DATA] Your caller i…" at bounding box center [658, 450] width 1316 height 899
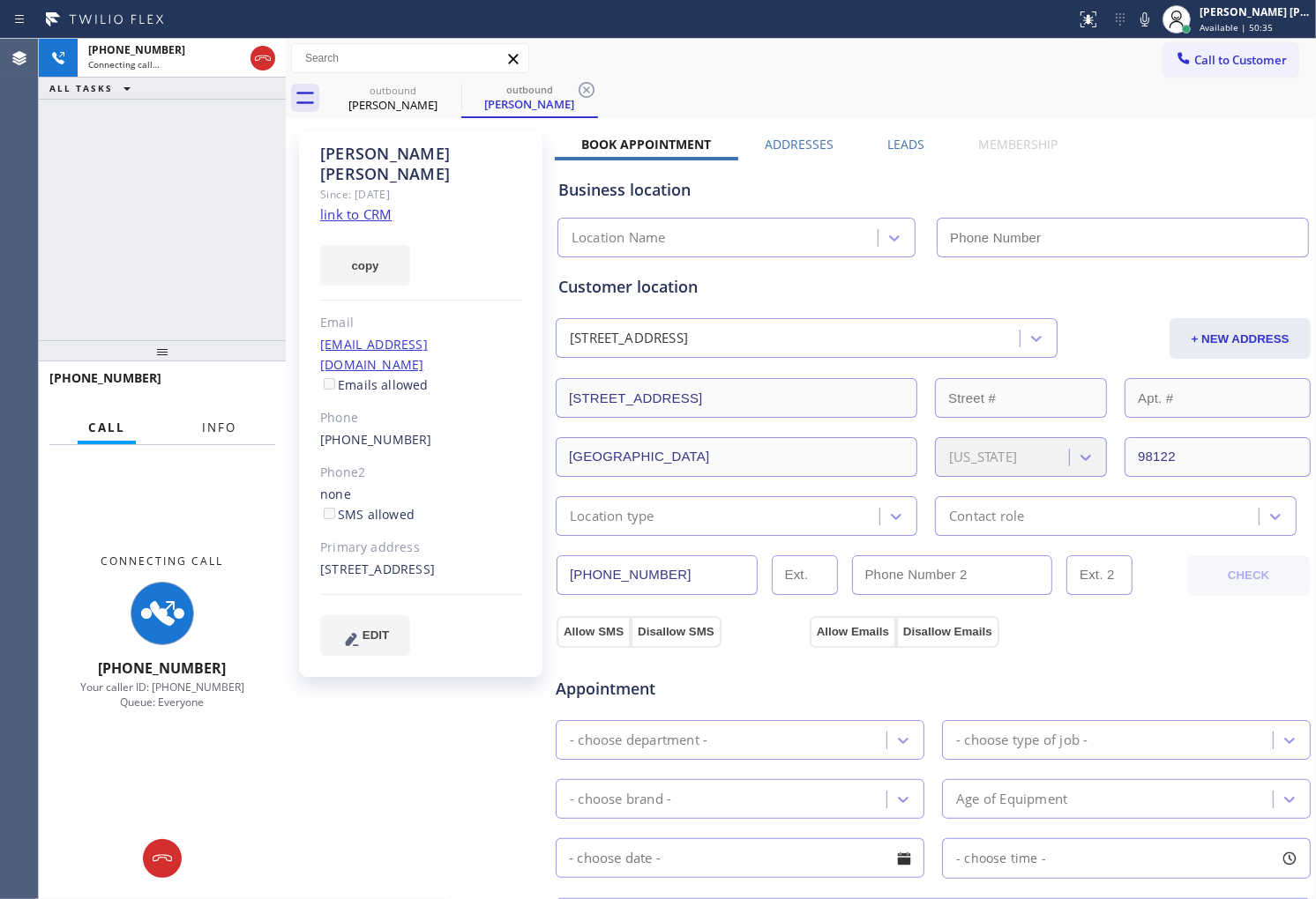
click at [241, 425] on button "Info" at bounding box center [219, 428] width 56 height 35
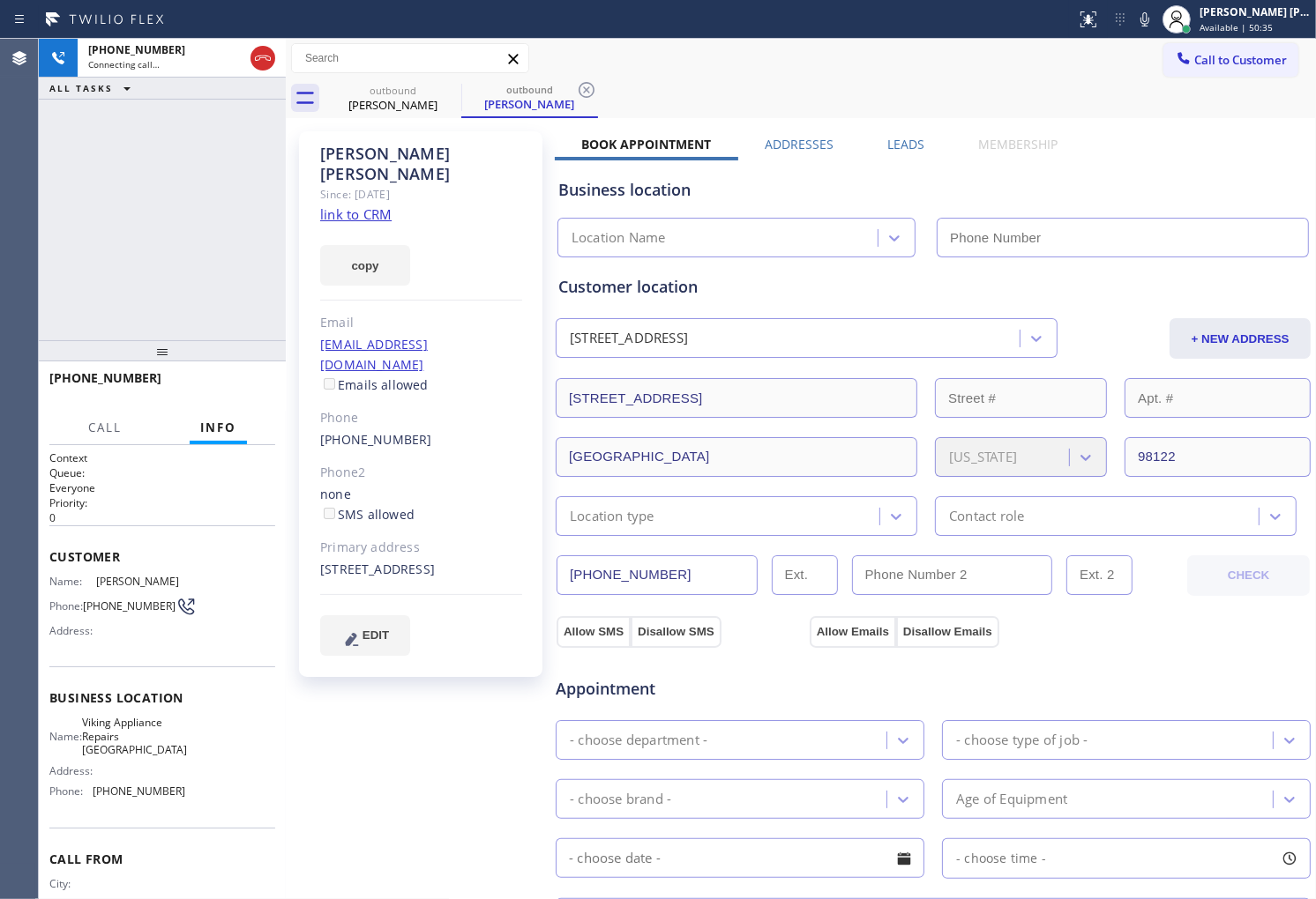
click at [425, 147] on div "[PERSON_NAME]" at bounding box center [421, 164] width 202 height 41
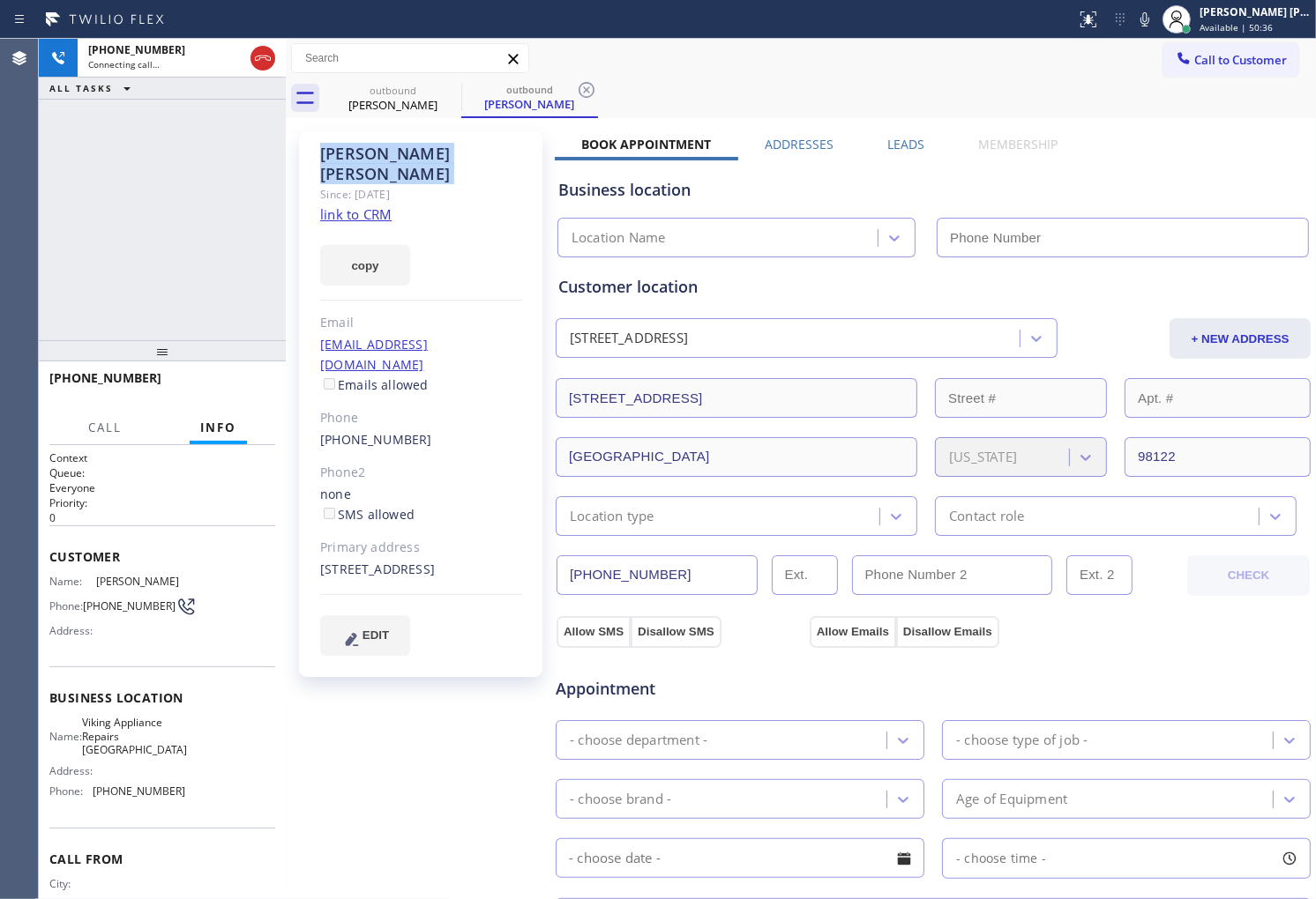
click at [425, 147] on div "[PERSON_NAME]" at bounding box center [421, 164] width 202 height 41
type input "[PHONE_NUMBER]"
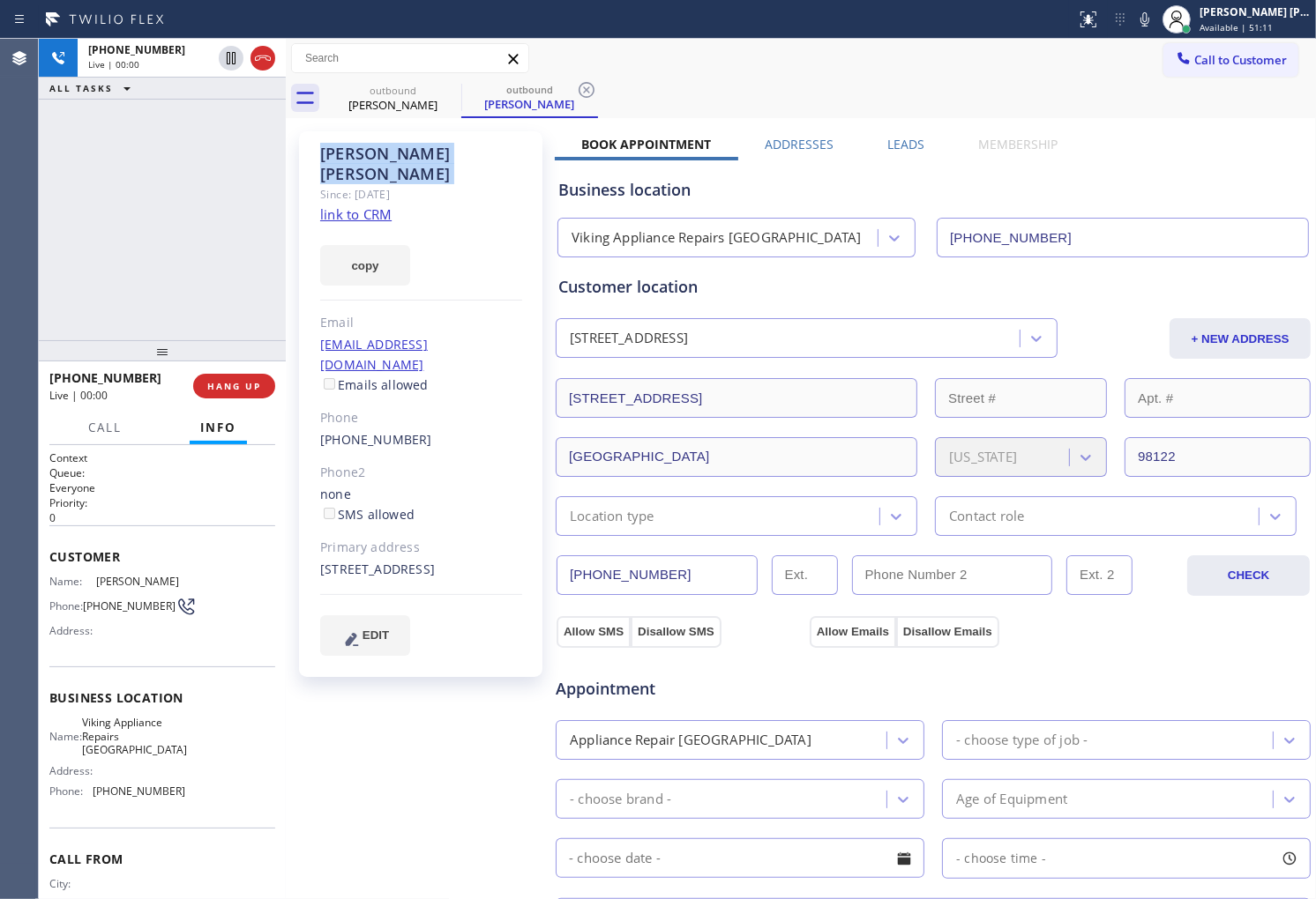
click at [12, 238] on div "Agent Desktop" at bounding box center [18, 469] width 38 height 860
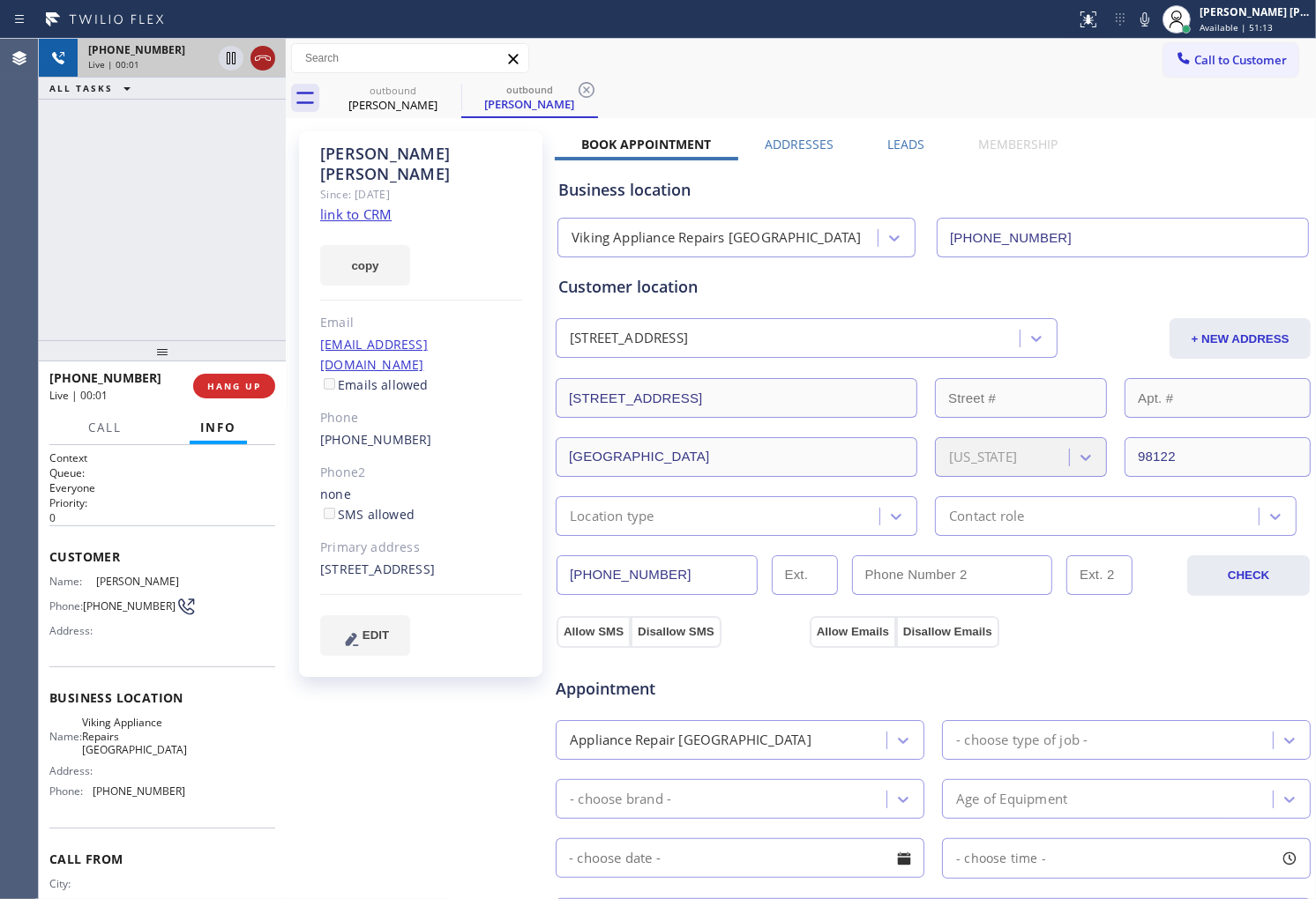
click at [256, 48] on icon at bounding box center [262, 58] width 21 height 21
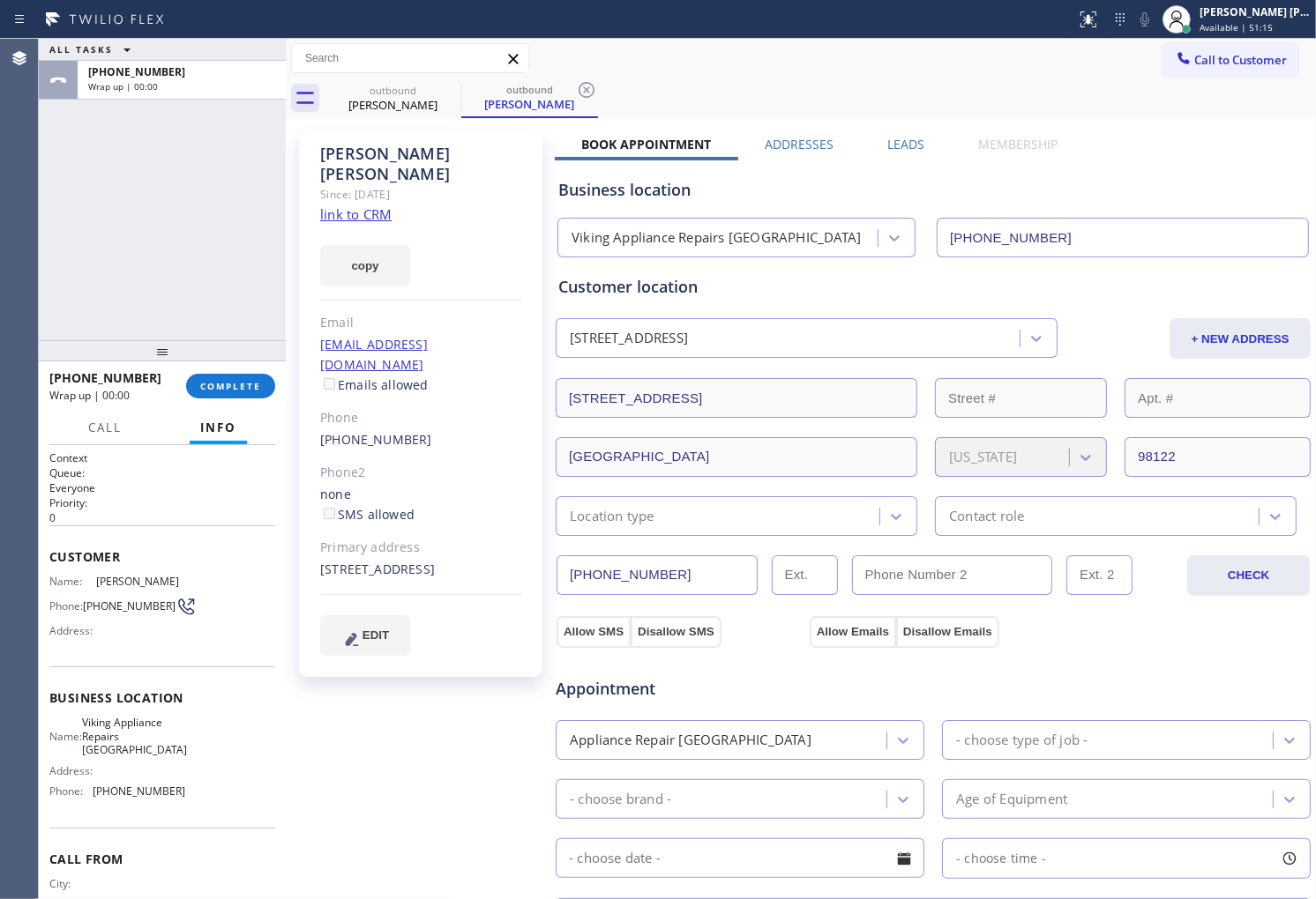
click at [907, 145] on label "Leads" at bounding box center [906, 144] width 37 height 16
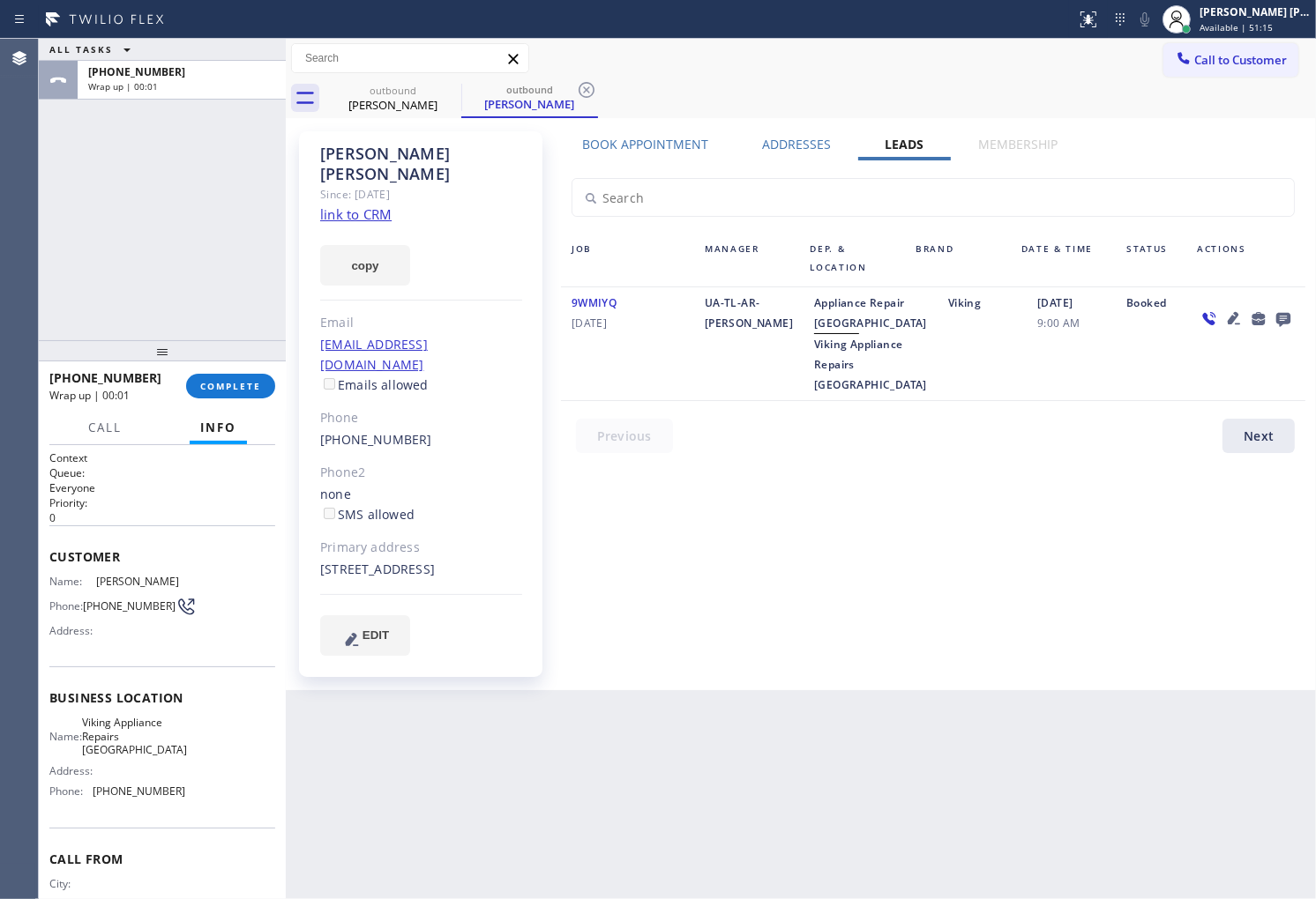
click at [1282, 327] on icon at bounding box center [1283, 318] width 21 height 22
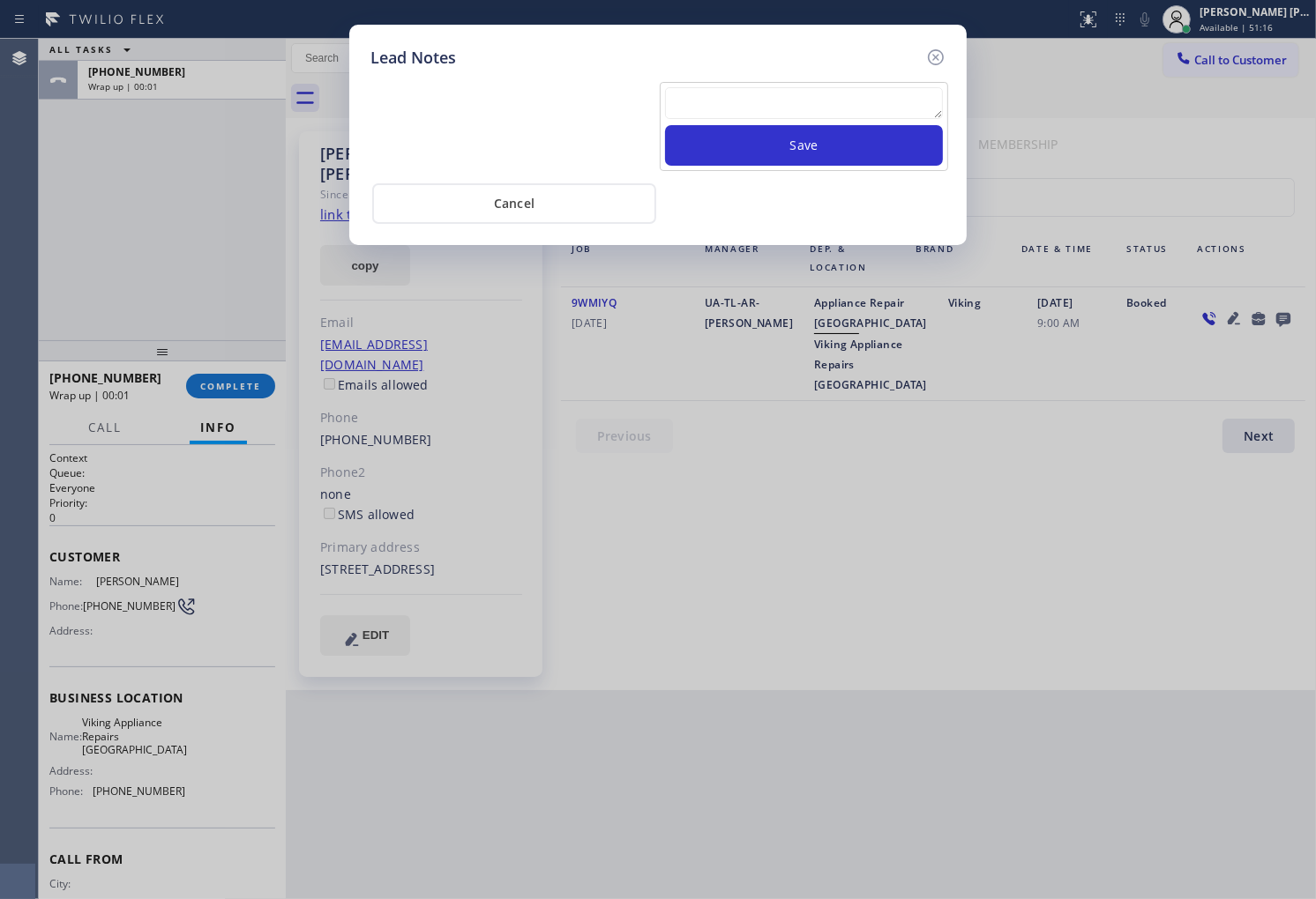
click at [853, 111] on textarea at bounding box center [804, 102] width 278 height 32
type textarea "no answer"
click at [842, 146] on button "Save" at bounding box center [804, 146] width 278 height 41
click at [931, 58] on icon at bounding box center [936, 57] width 21 height 21
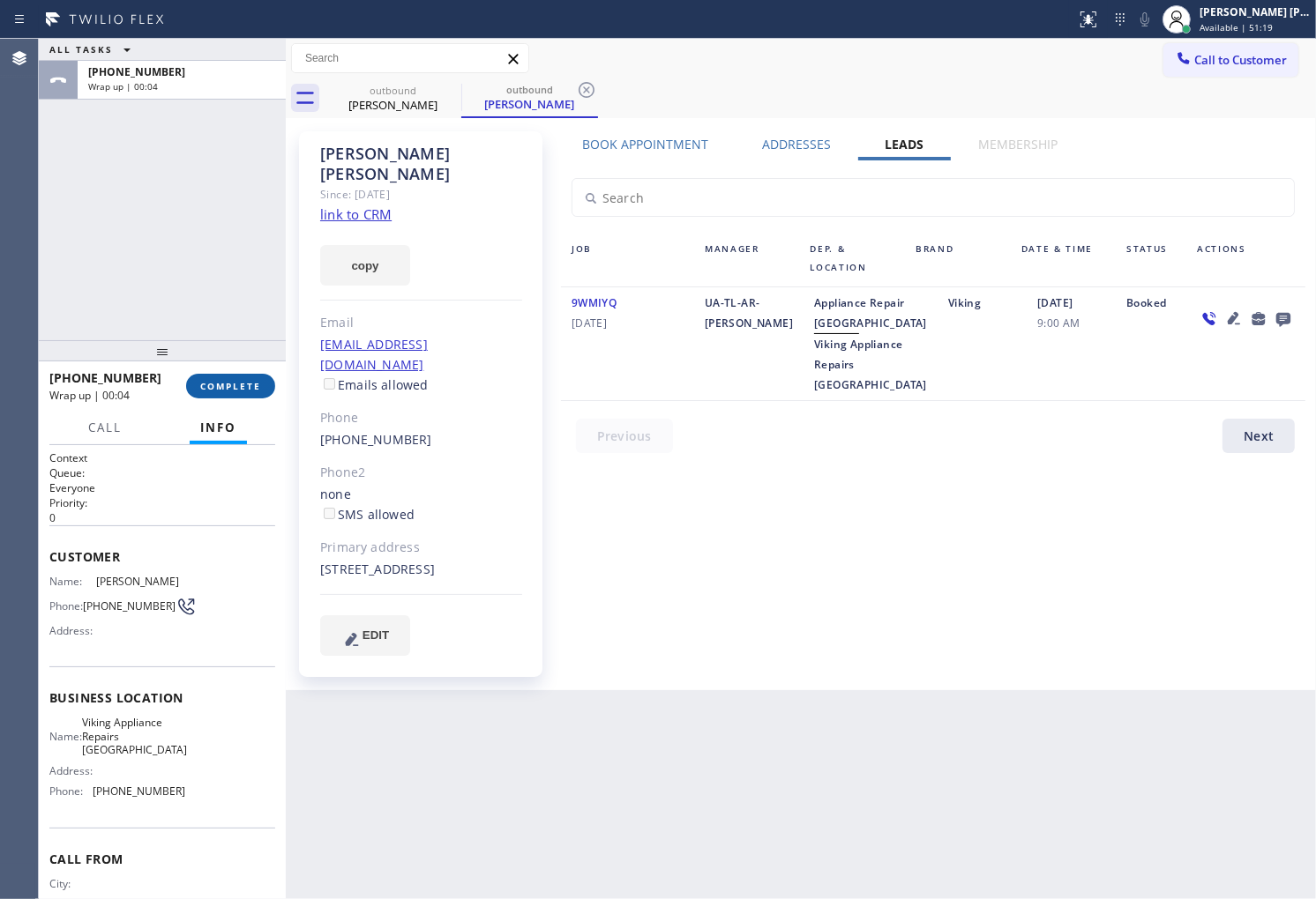
click at [251, 393] on button "COMPLETE" at bounding box center [231, 387] width 89 height 25
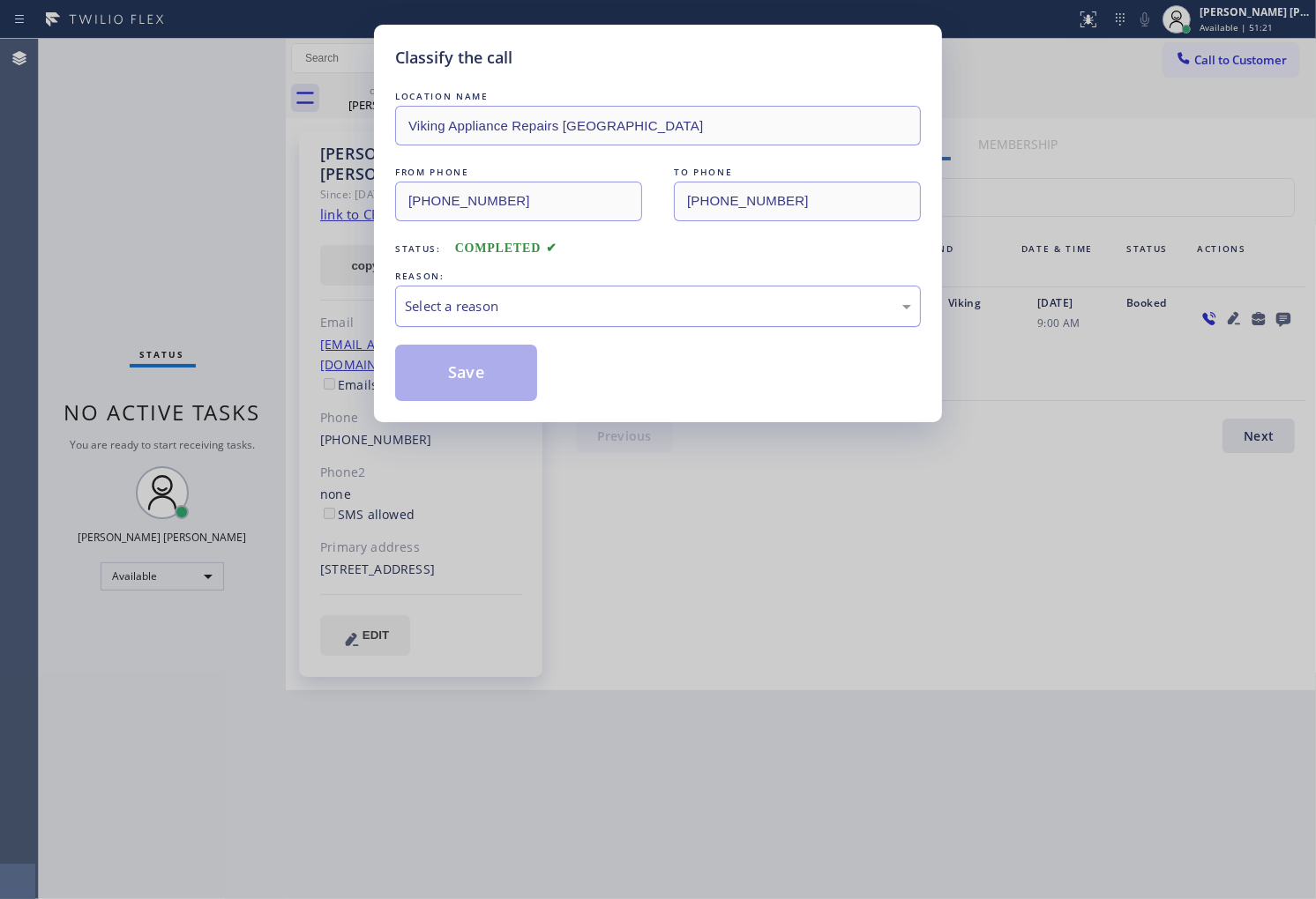
click at [547, 303] on div "Select a reason" at bounding box center [658, 306] width 507 height 20
click at [482, 318] on div "Tech, Unknown/didnt ring" at bounding box center [658, 306] width 526 height 41
click at [470, 386] on button "Save" at bounding box center [466, 372] width 142 height 57
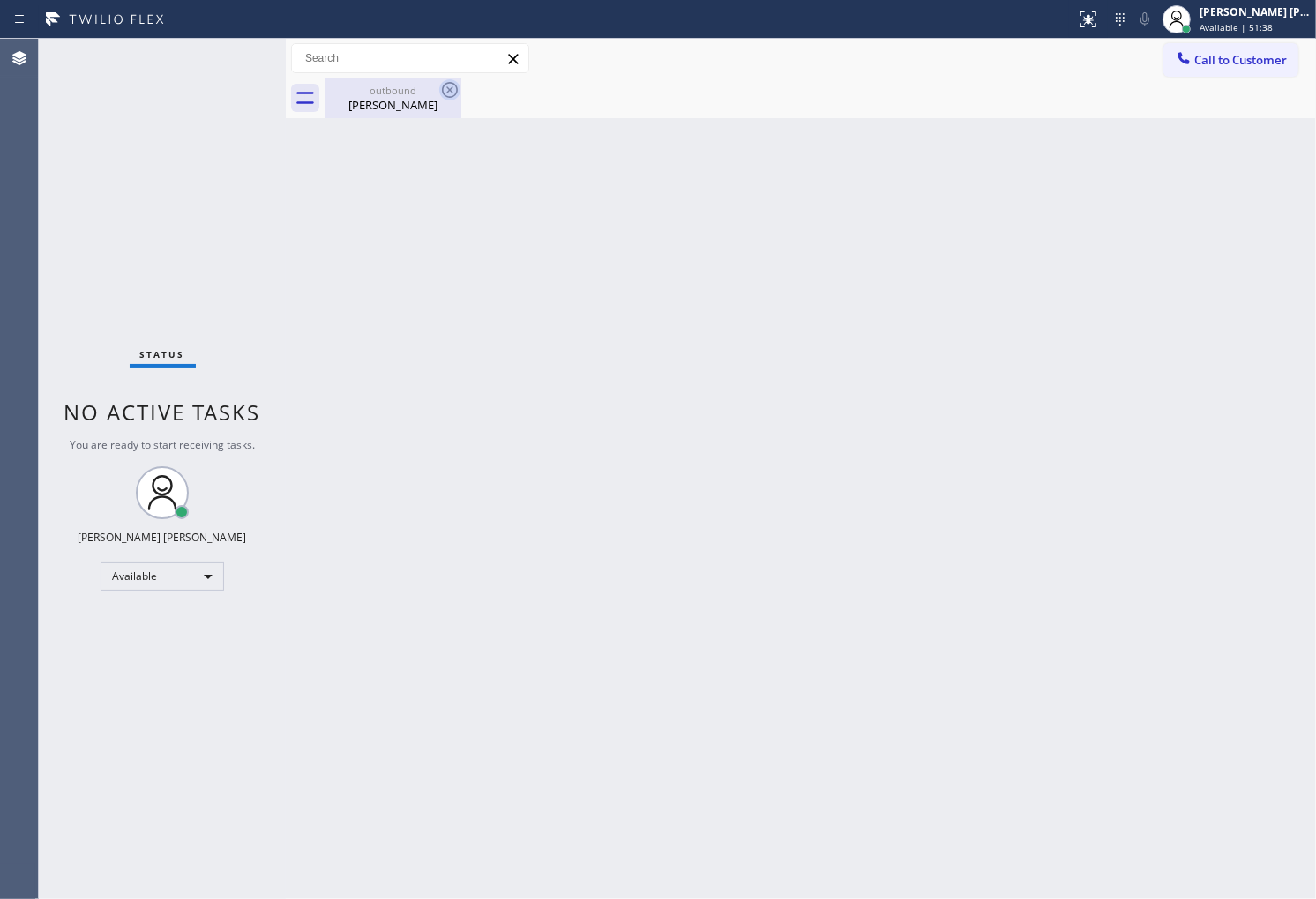
drag, startPoint x: 407, startPoint y: 106, endPoint x: 450, endPoint y: 95, distance: 44.4
click at [407, 104] on div "[PERSON_NAME]" at bounding box center [393, 105] width 133 height 15
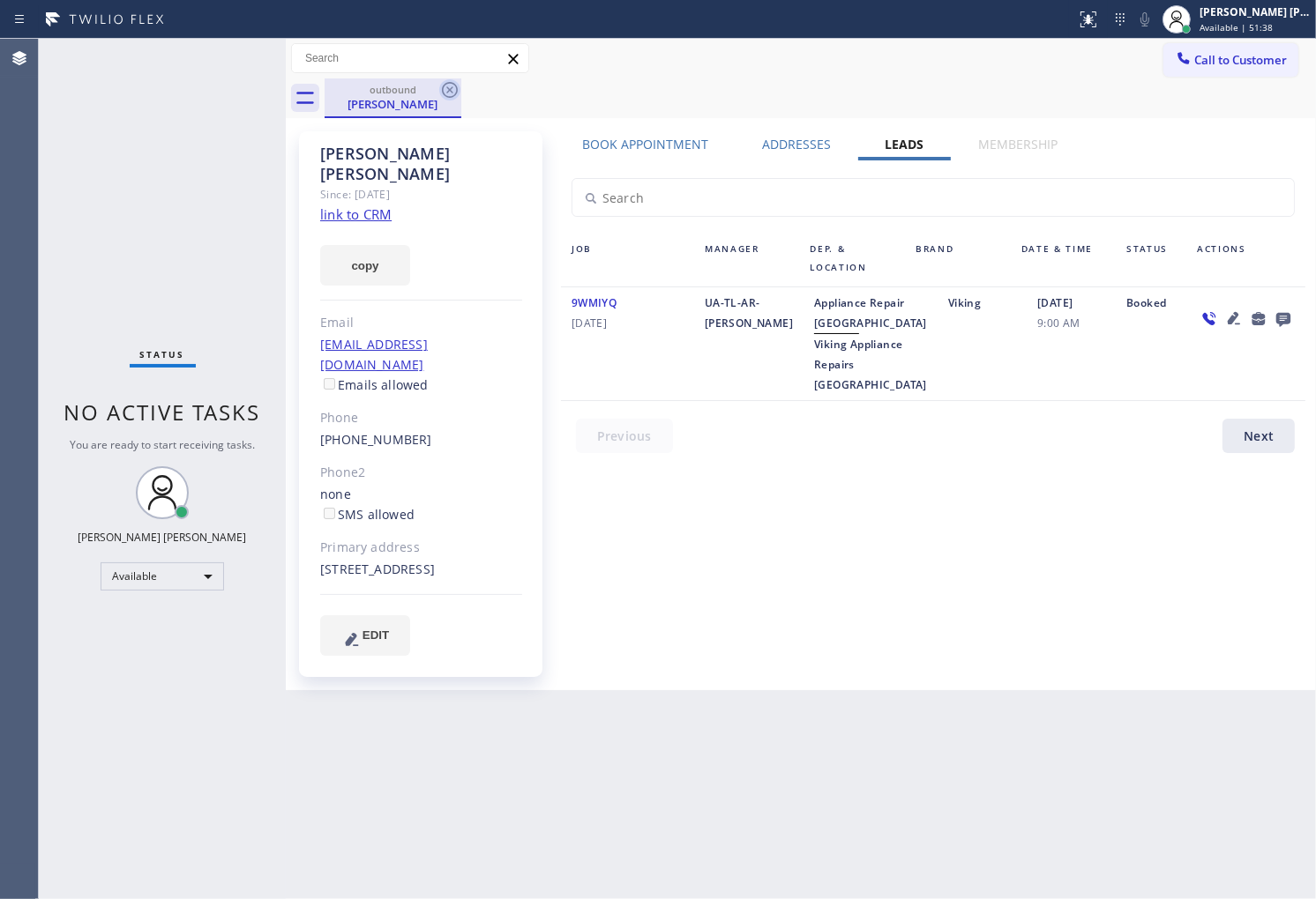
click at [450, 95] on icon at bounding box center [450, 90] width 21 height 21
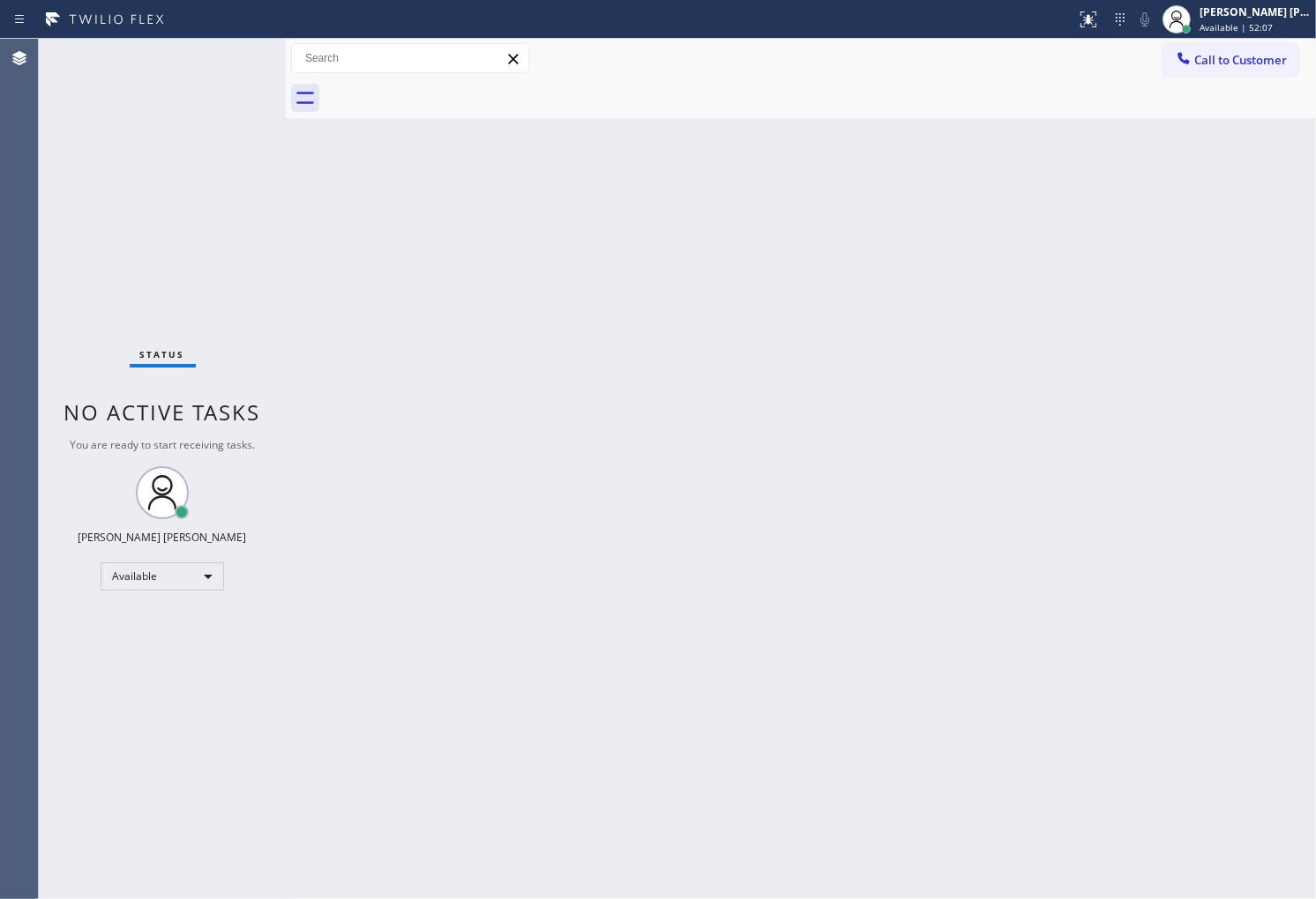
click at [122, 504] on div "Status No active tasks You are ready to start receiving tasks. [PERSON_NAME] [P…" at bounding box center [162, 469] width 247 height 860
click at [1250, 66] on span "Call to Customer" at bounding box center [1241, 60] width 93 height 15
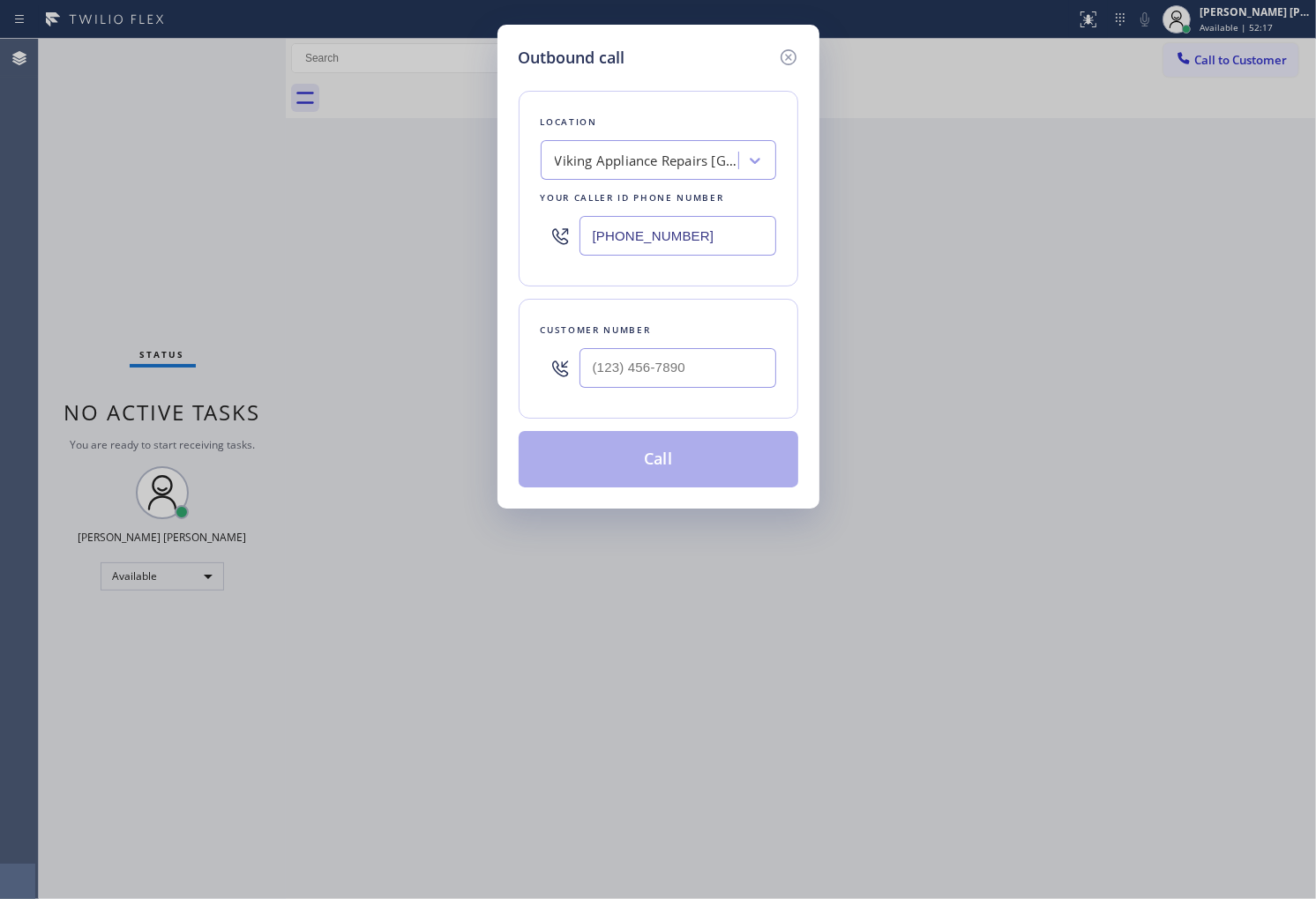
click at [688, 222] on input "[PHONE_NUMBER]" at bounding box center [678, 235] width 197 height 40
paste input "510) 640-8236"
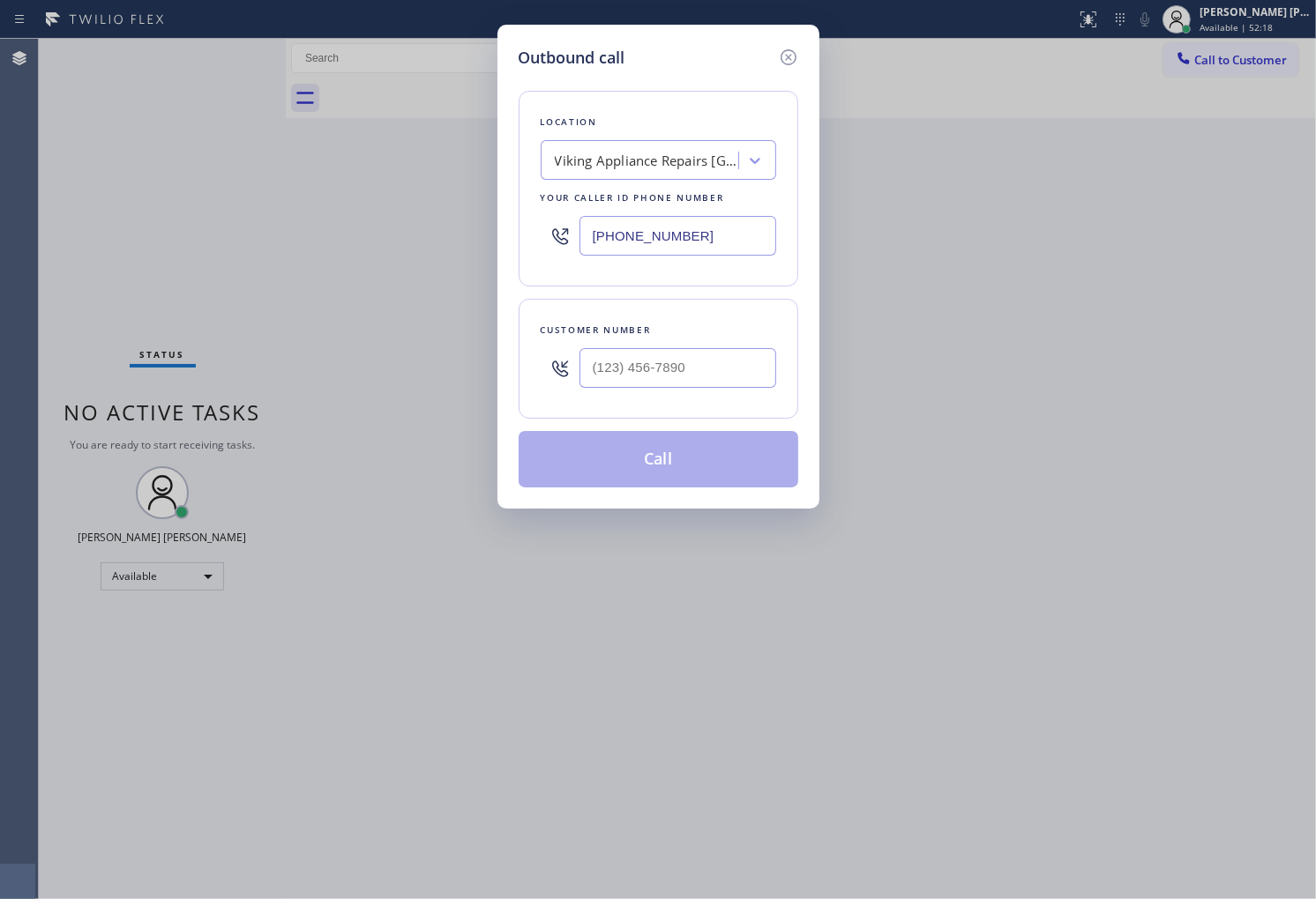
type input "[PHONE_NUMBER]"
click at [635, 364] on input "(___) ___-____" at bounding box center [678, 368] width 197 height 40
paste input "650) 272-8169"
type input "[PHONE_NUMBER]"
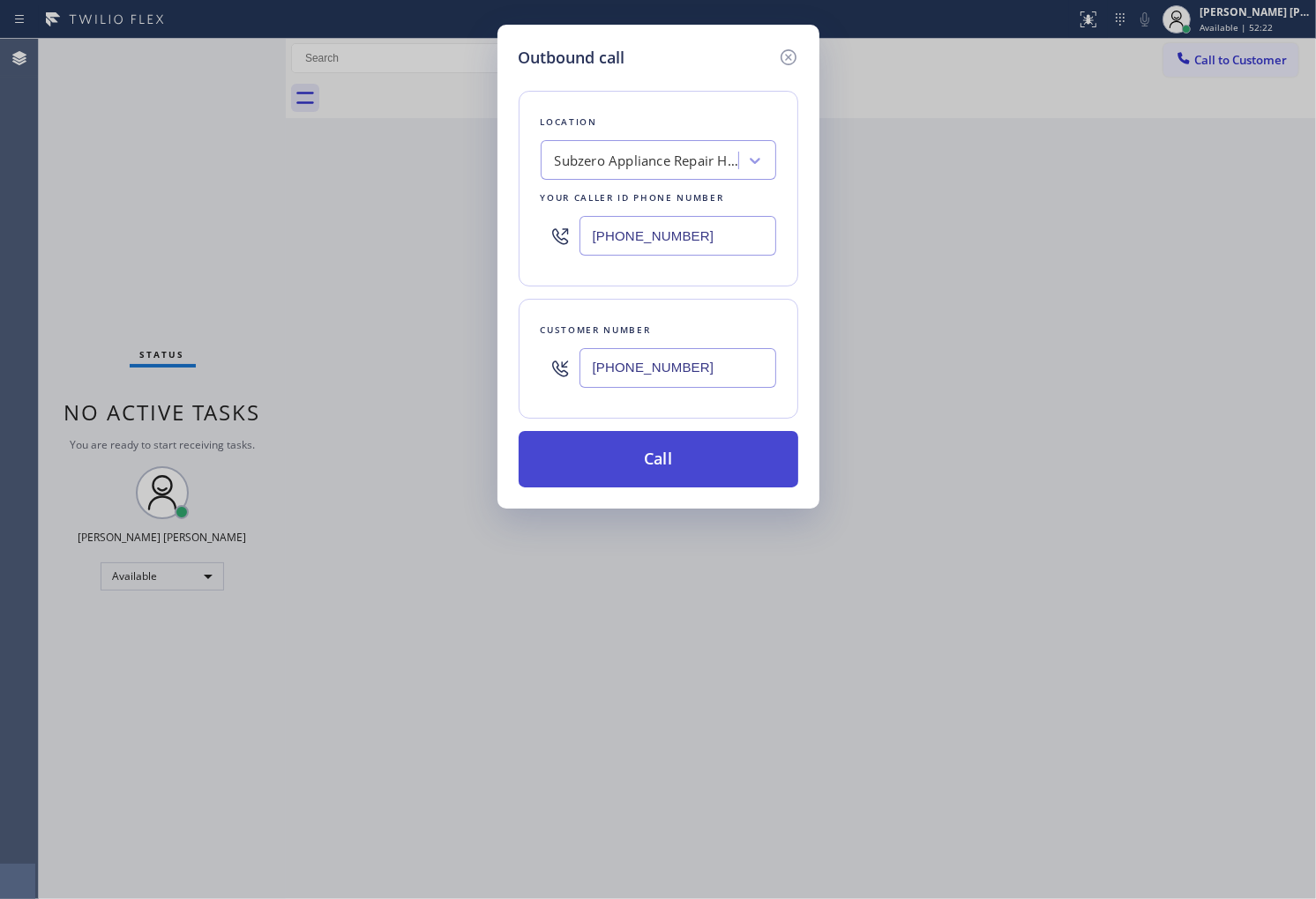
click at [754, 480] on button "Call" at bounding box center [658, 459] width 280 height 57
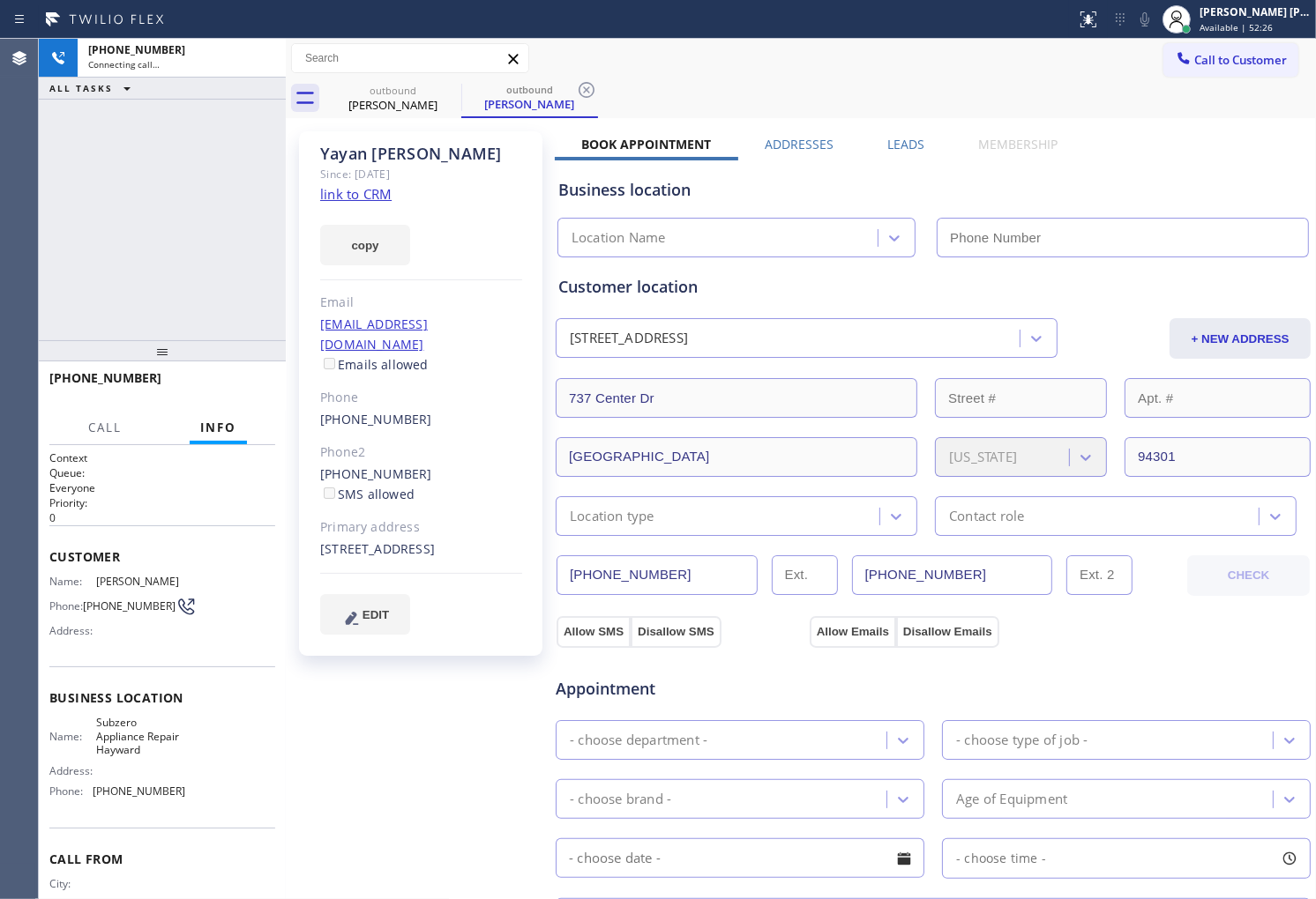
click at [340, 150] on div "[PERSON_NAME]" at bounding box center [421, 153] width 202 height 20
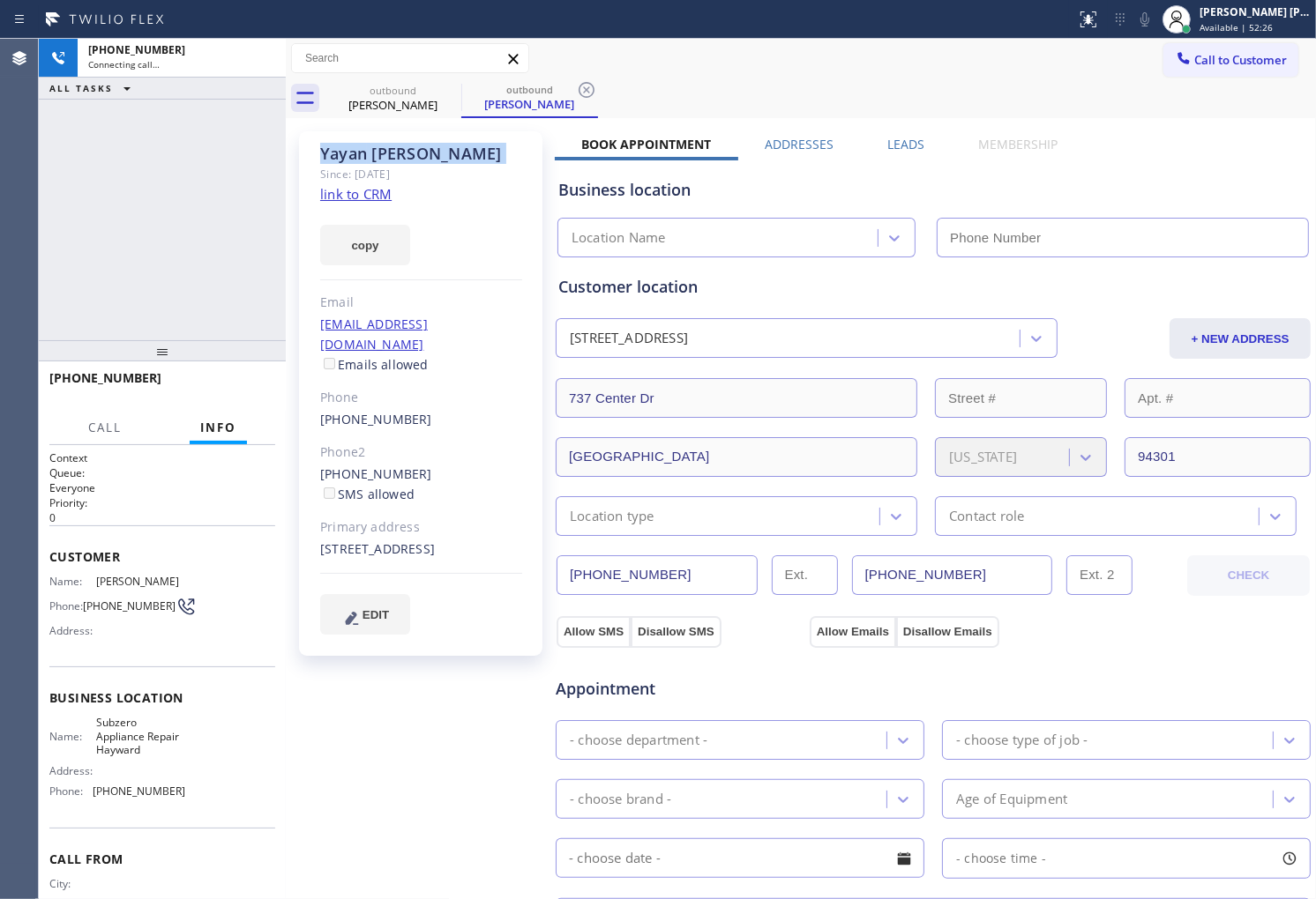
click at [340, 150] on div "[PERSON_NAME]" at bounding box center [421, 153] width 202 height 20
copy div "[PERSON_NAME]"
click at [109, 283] on div "[PHONE_NUMBER] Connecting call… ALL TASKS ALL TASKS ACTIVE TASKS TASKS IN WRAP …" at bounding box center [162, 189] width 247 height 302
type input "[PHONE_NUMBER]"
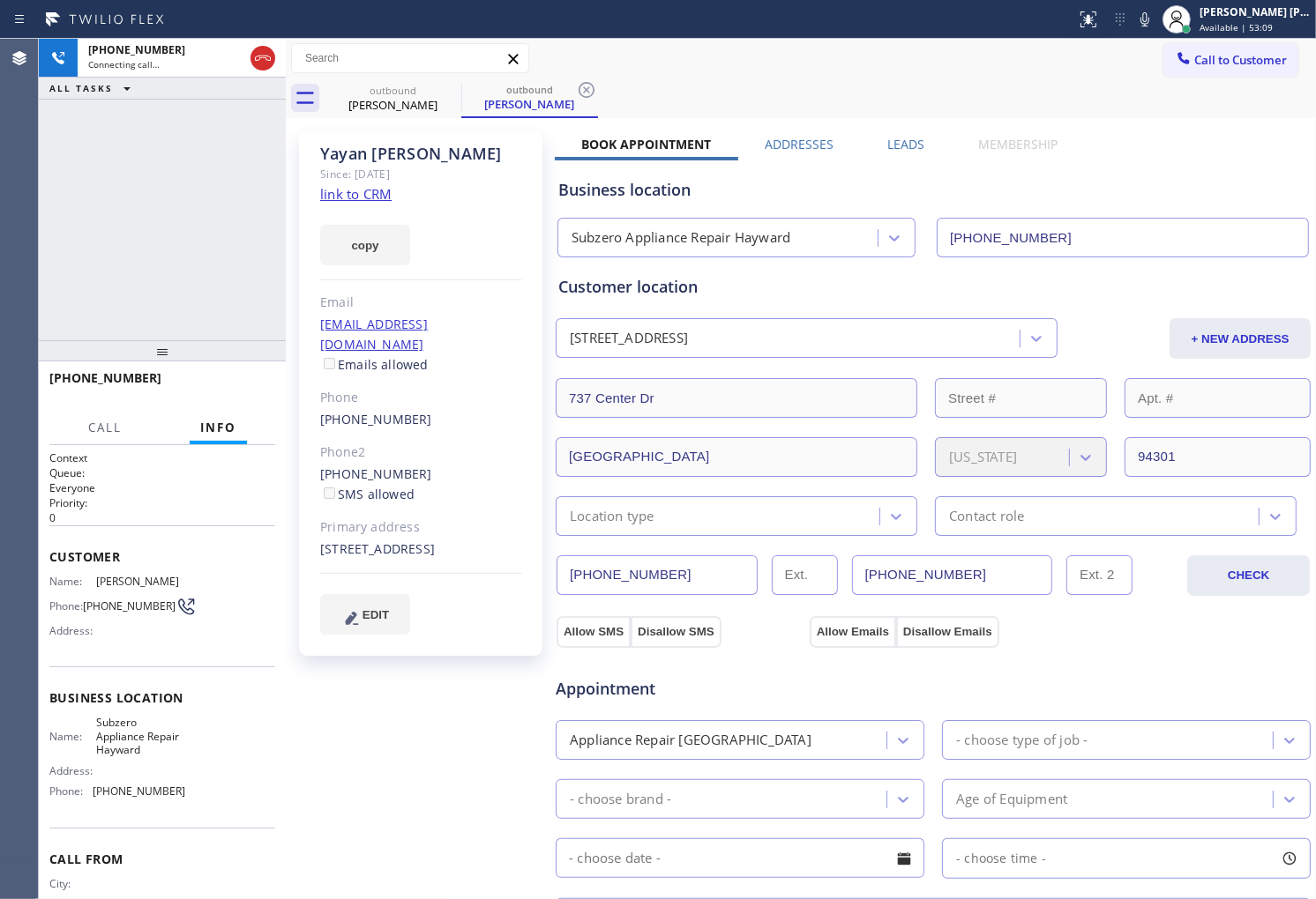
click at [32, 235] on div "Agent Desktop" at bounding box center [18, 469] width 38 height 860
click at [1155, 22] on icon at bounding box center [1144, 19] width 21 height 21
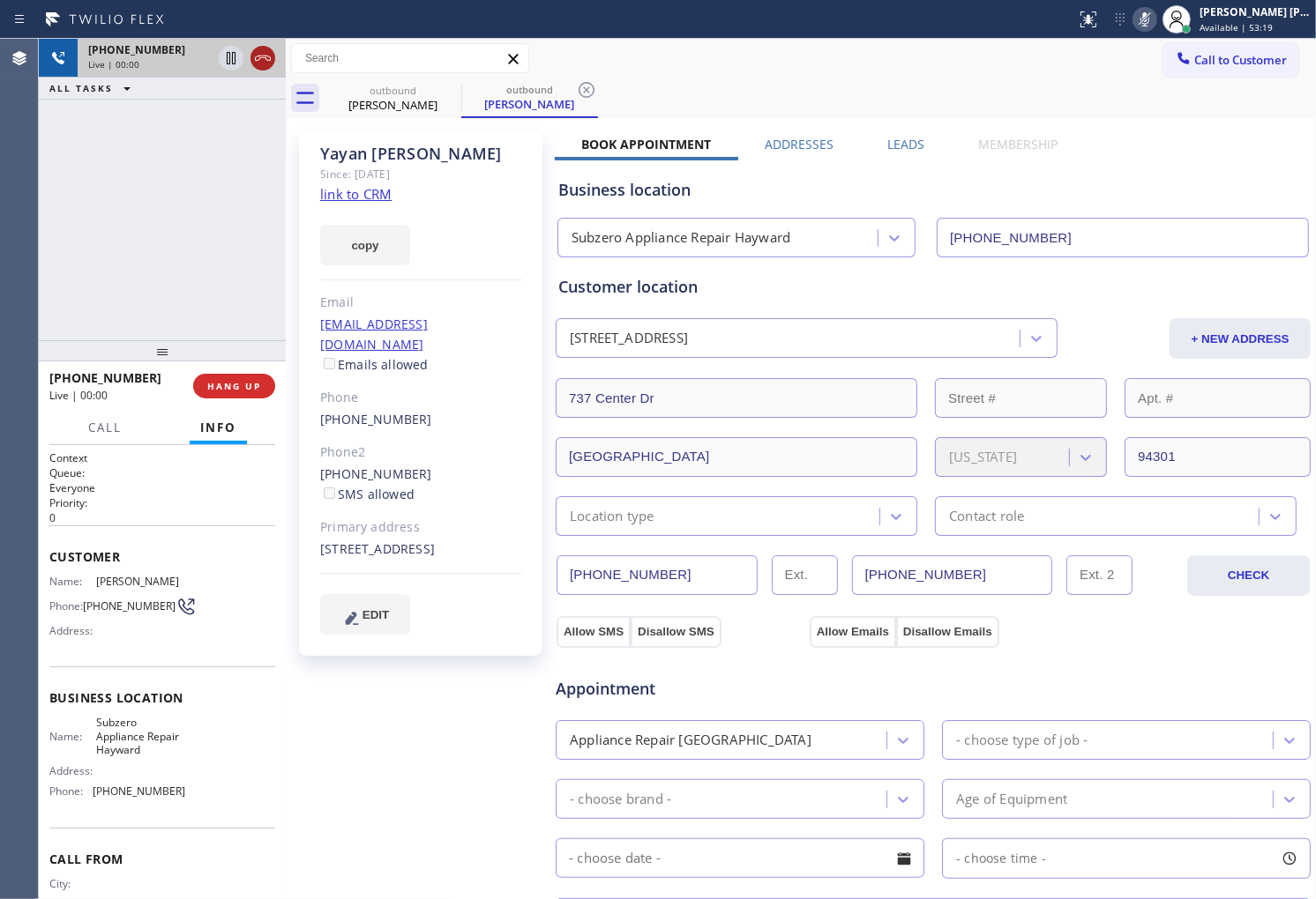
click at [262, 56] on icon at bounding box center [262, 58] width 15 height 5
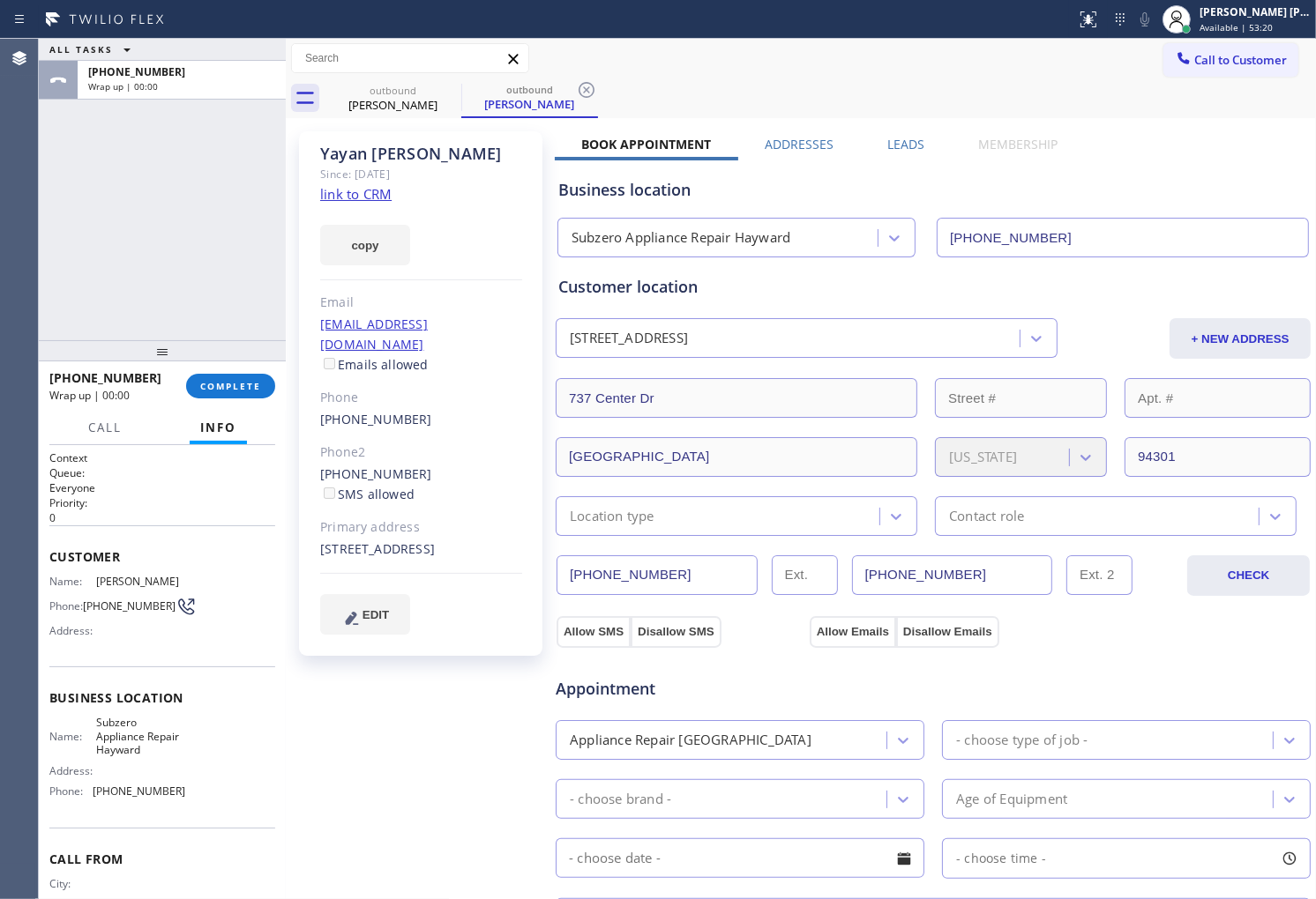
click at [888, 149] on label "Leads" at bounding box center [906, 144] width 37 height 16
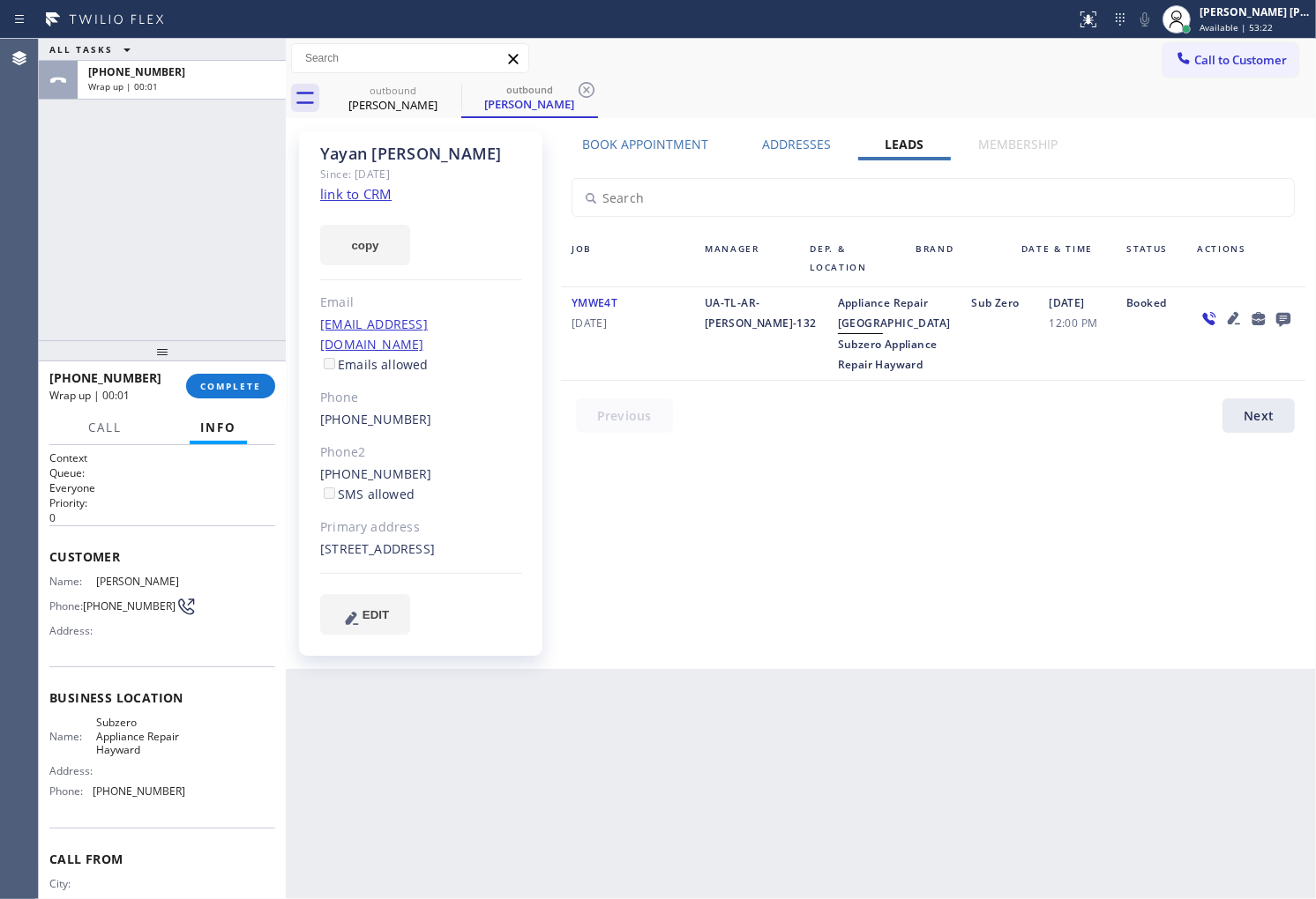
click at [1270, 442] on div at bounding box center [943, 420] width 765 height 43
click at [1280, 315] on icon at bounding box center [1283, 319] width 14 height 14
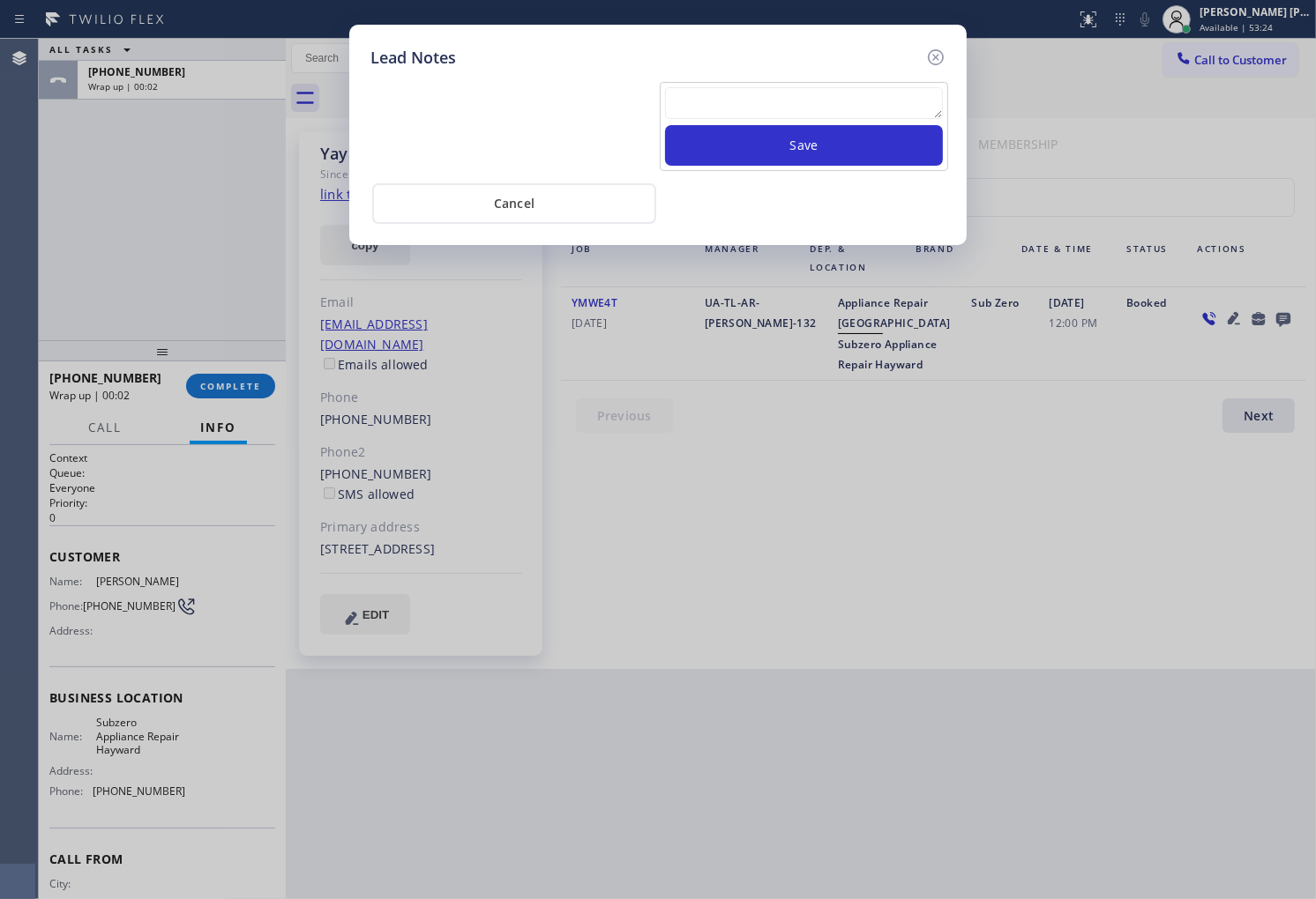
click at [847, 92] on textarea at bounding box center [804, 102] width 278 height 32
paste textarea "[PERSON_NAME]"
type textarea "[PERSON_NAME]"
click at [809, 135] on button "Save" at bounding box center [804, 146] width 278 height 41
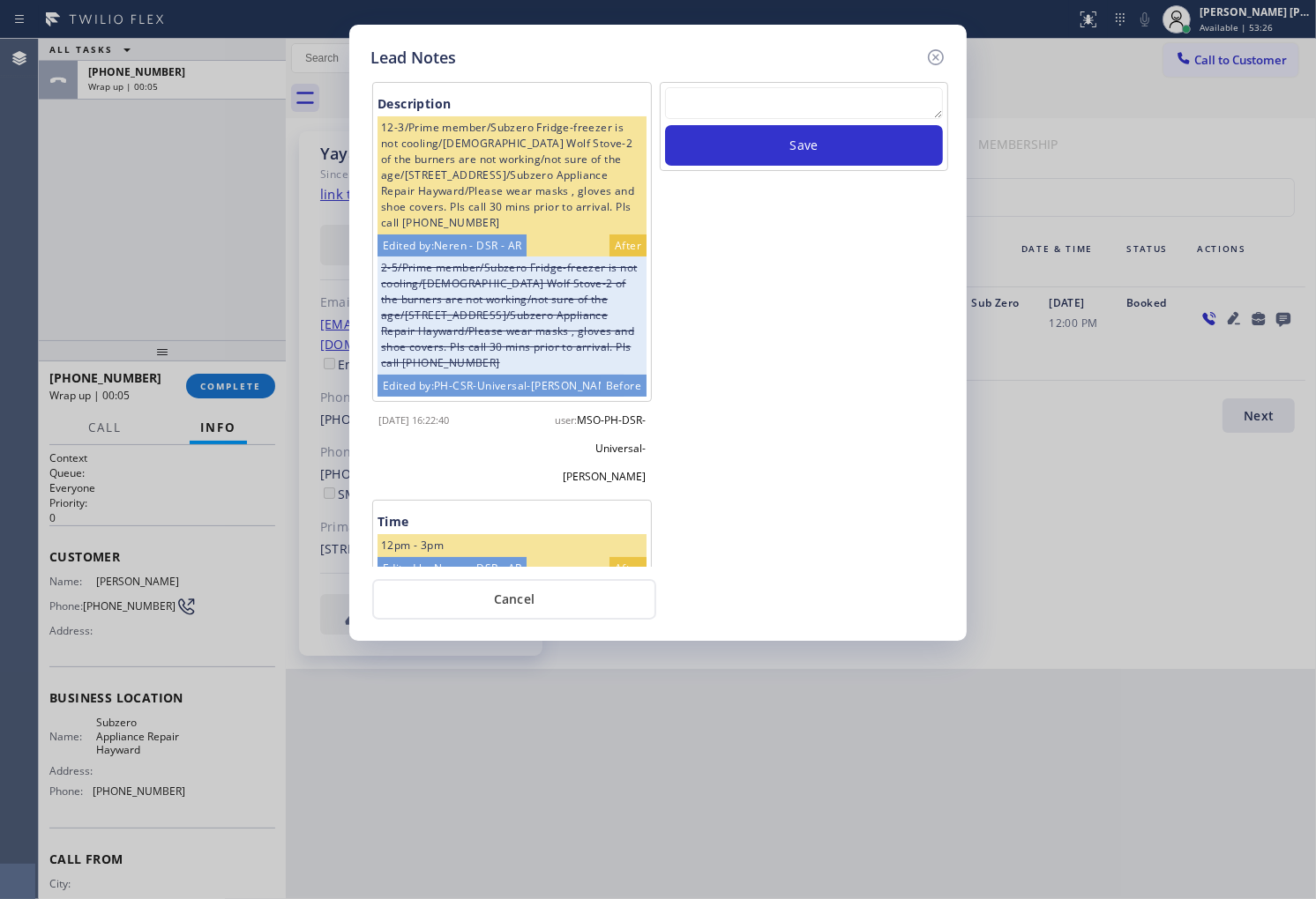
click at [1306, 501] on div "Lead Notes Description 12-3/Prime member/Subzero Fridge-freezer is not cooling/…" at bounding box center [658, 450] width 1316 height 899
click at [777, 92] on textarea at bounding box center [804, 102] width 278 height 32
paste textarea "N/A - Please transfer"
type textarea "N/A - Please transfer"
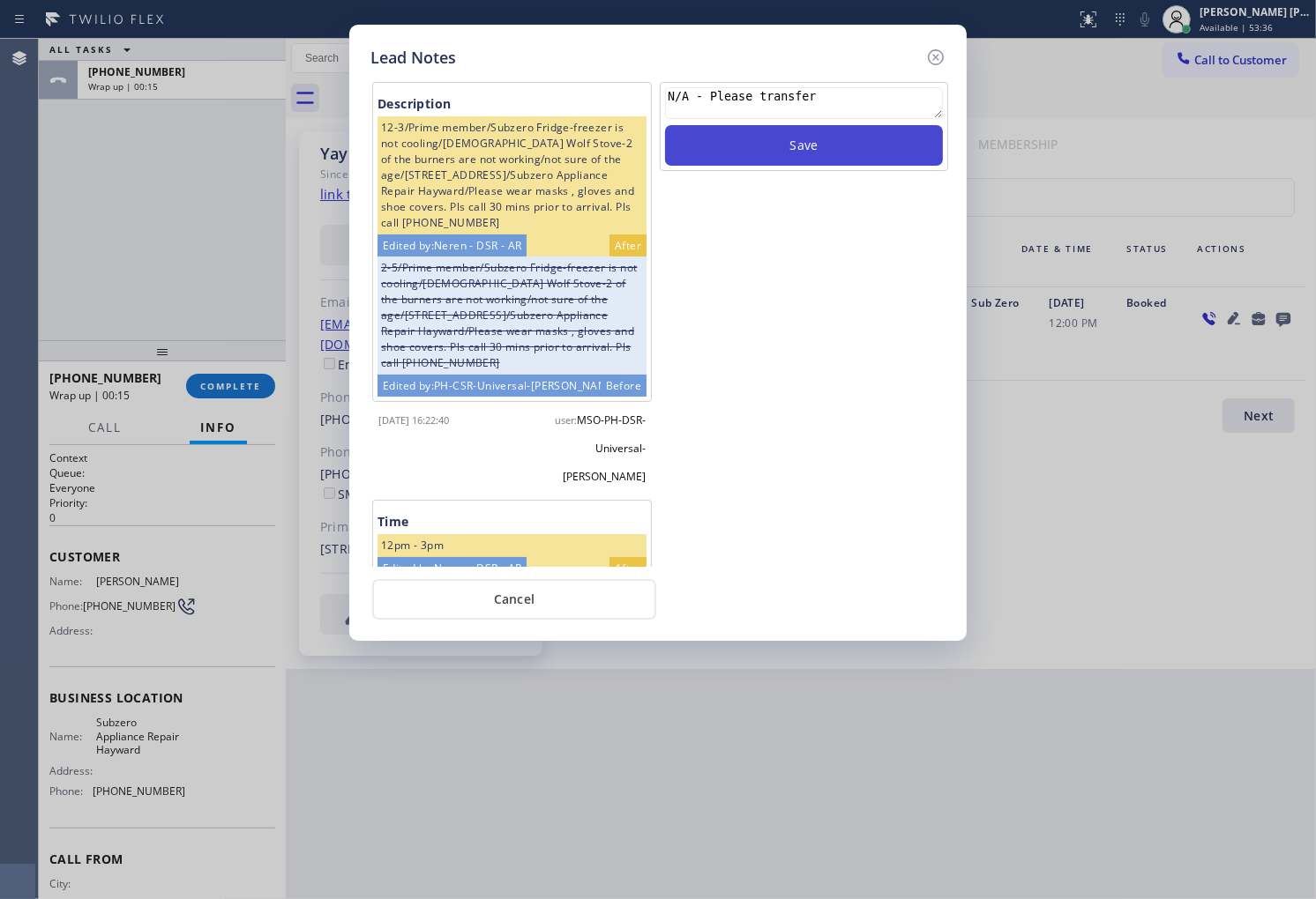
click at [781, 148] on button "Save" at bounding box center [804, 146] width 278 height 41
click at [936, 58] on icon at bounding box center [936, 57] width 21 height 21
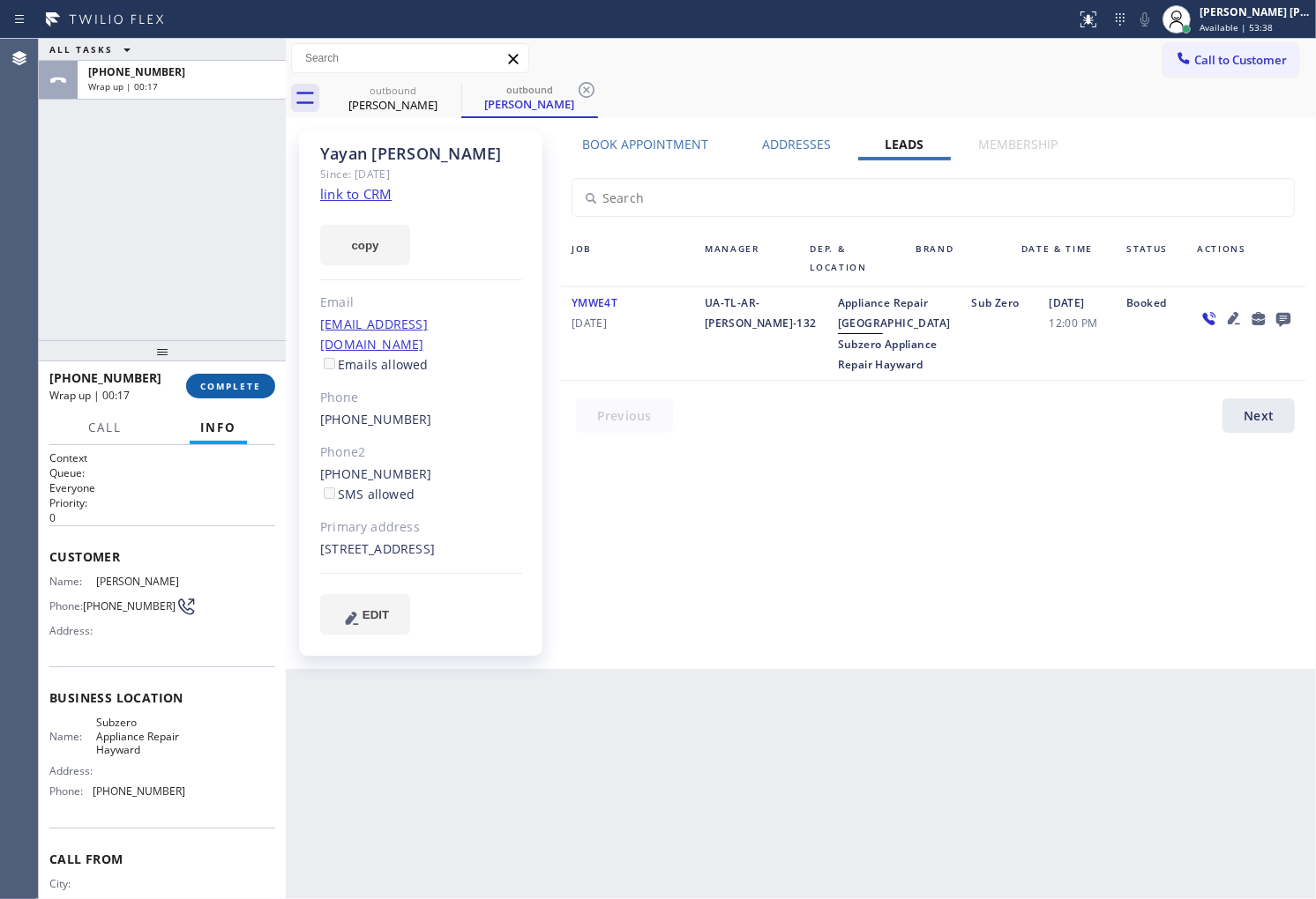
click at [260, 388] on span "COMPLETE" at bounding box center [230, 386] width 61 height 13
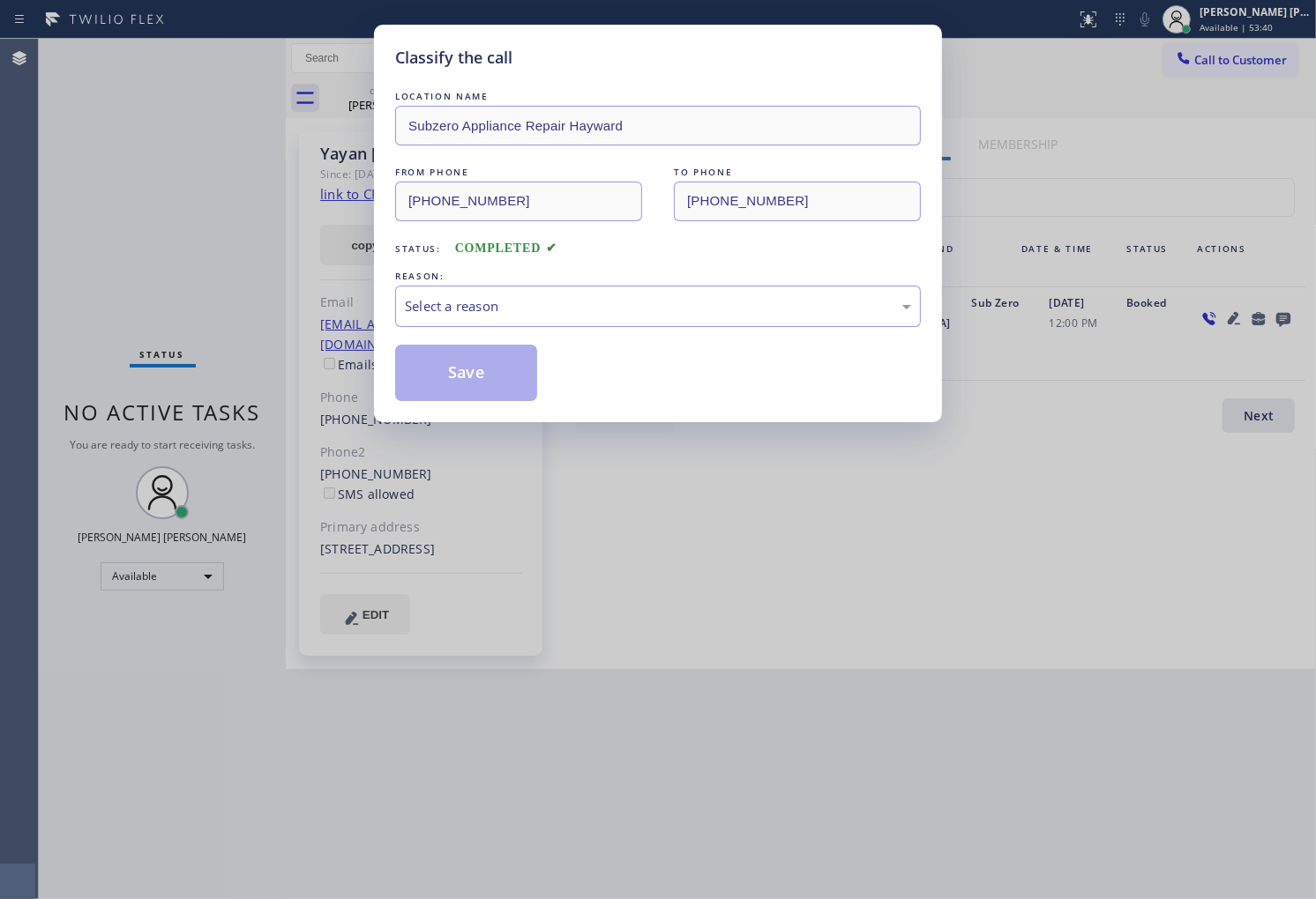
click at [536, 328] on div "LOCATION NAME Subzero Appliance Repair Hayward FROM PHONE [PHONE_NUMBER] TO PHO…" at bounding box center [658, 243] width 526 height 313
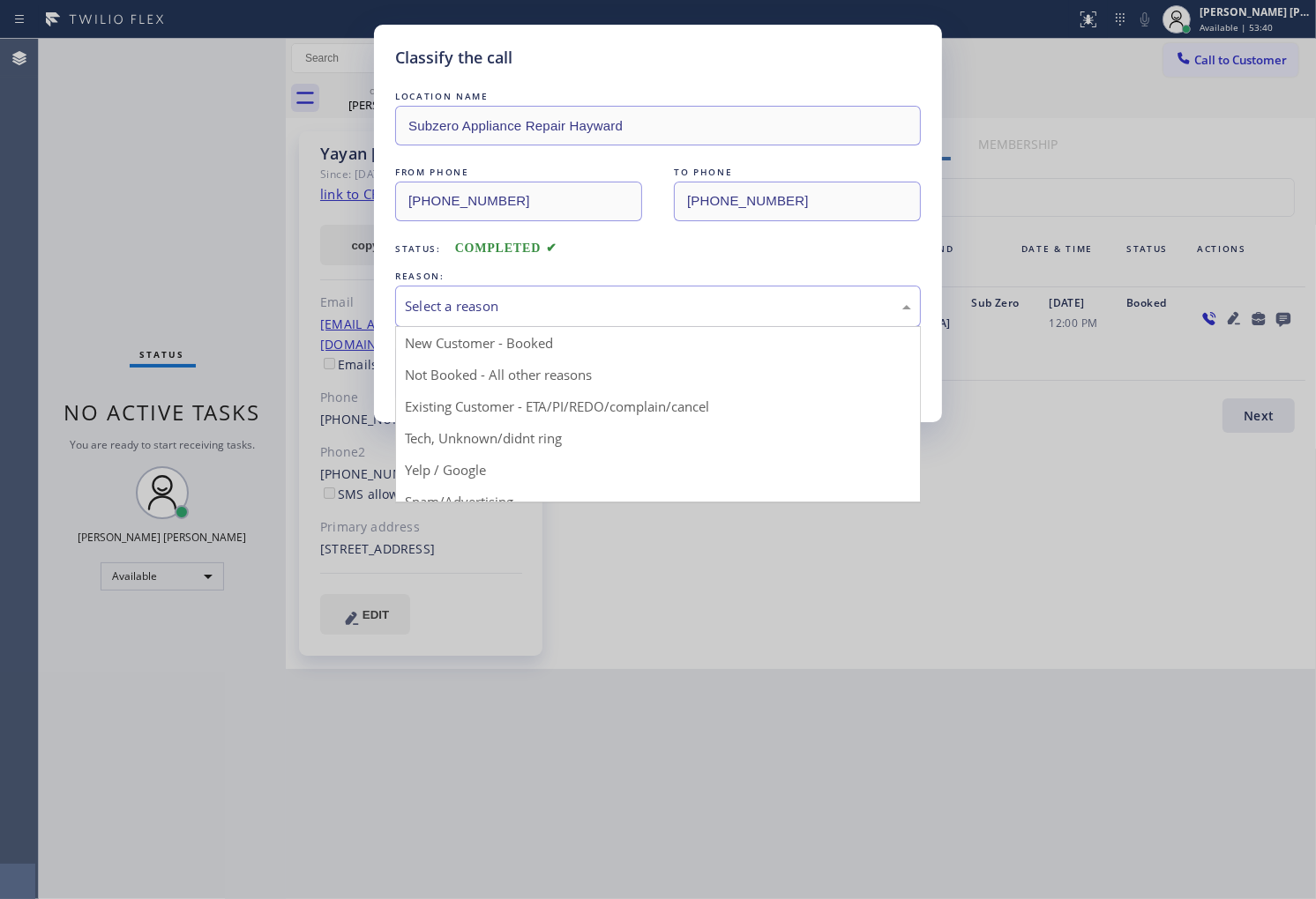
click at [547, 312] on div "Select a reason" at bounding box center [658, 306] width 507 height 20
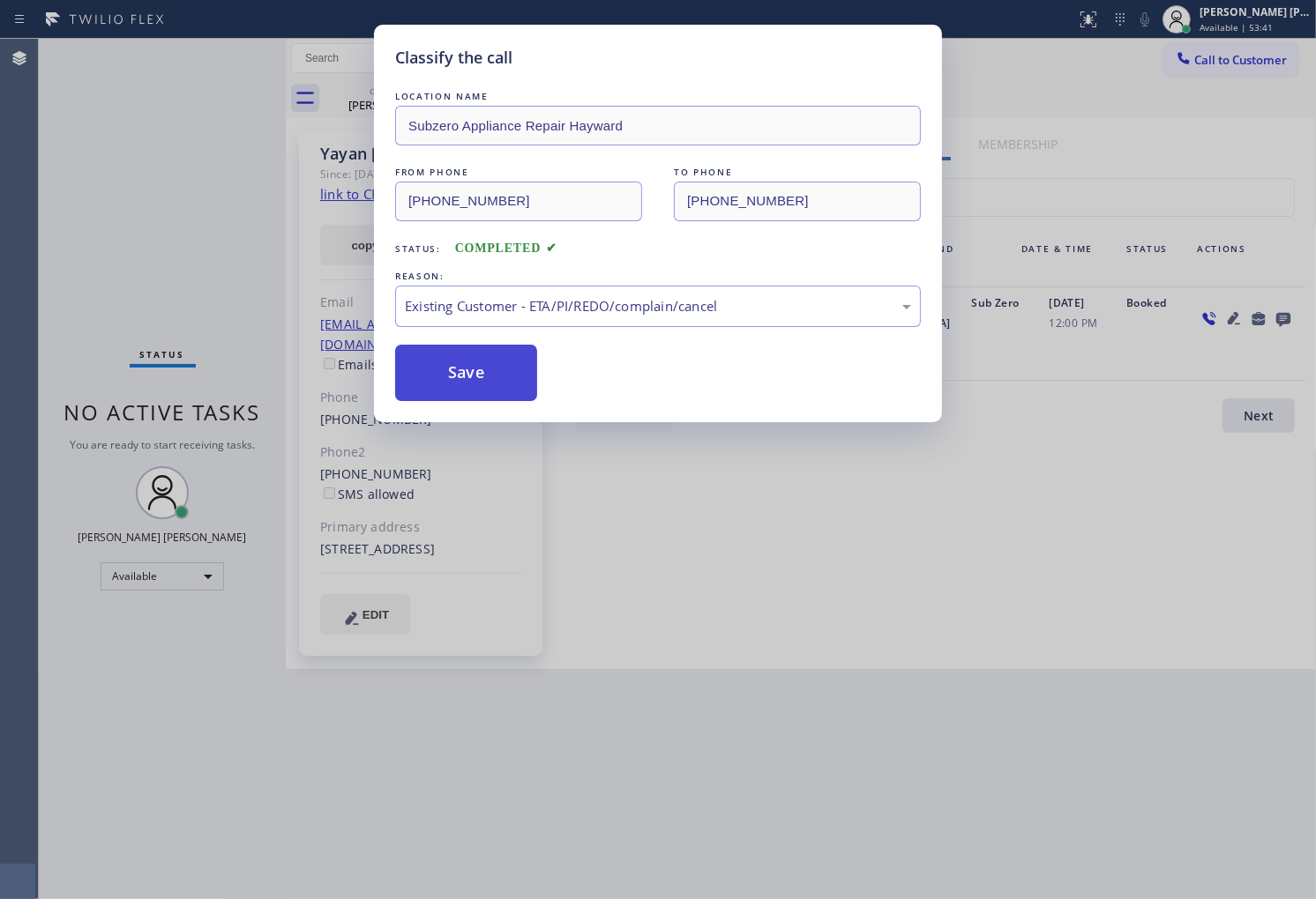
click at [475, 388] on button "Save" at bounding box center [466, 372] width 142 height 57
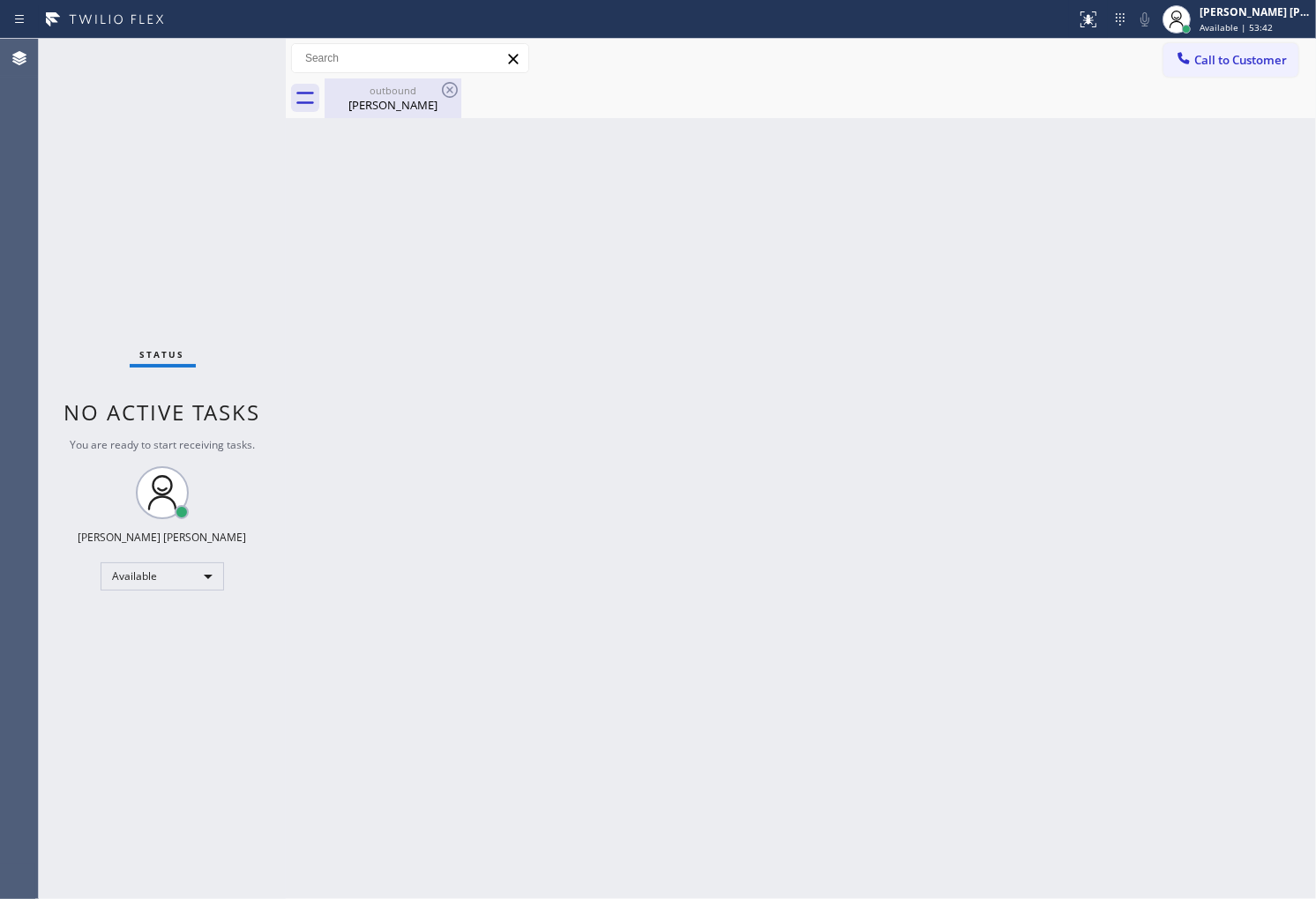
click at [385, 100] on div "[PERSON_NAME]" at bounding box center [393, 105] width 133 height 15
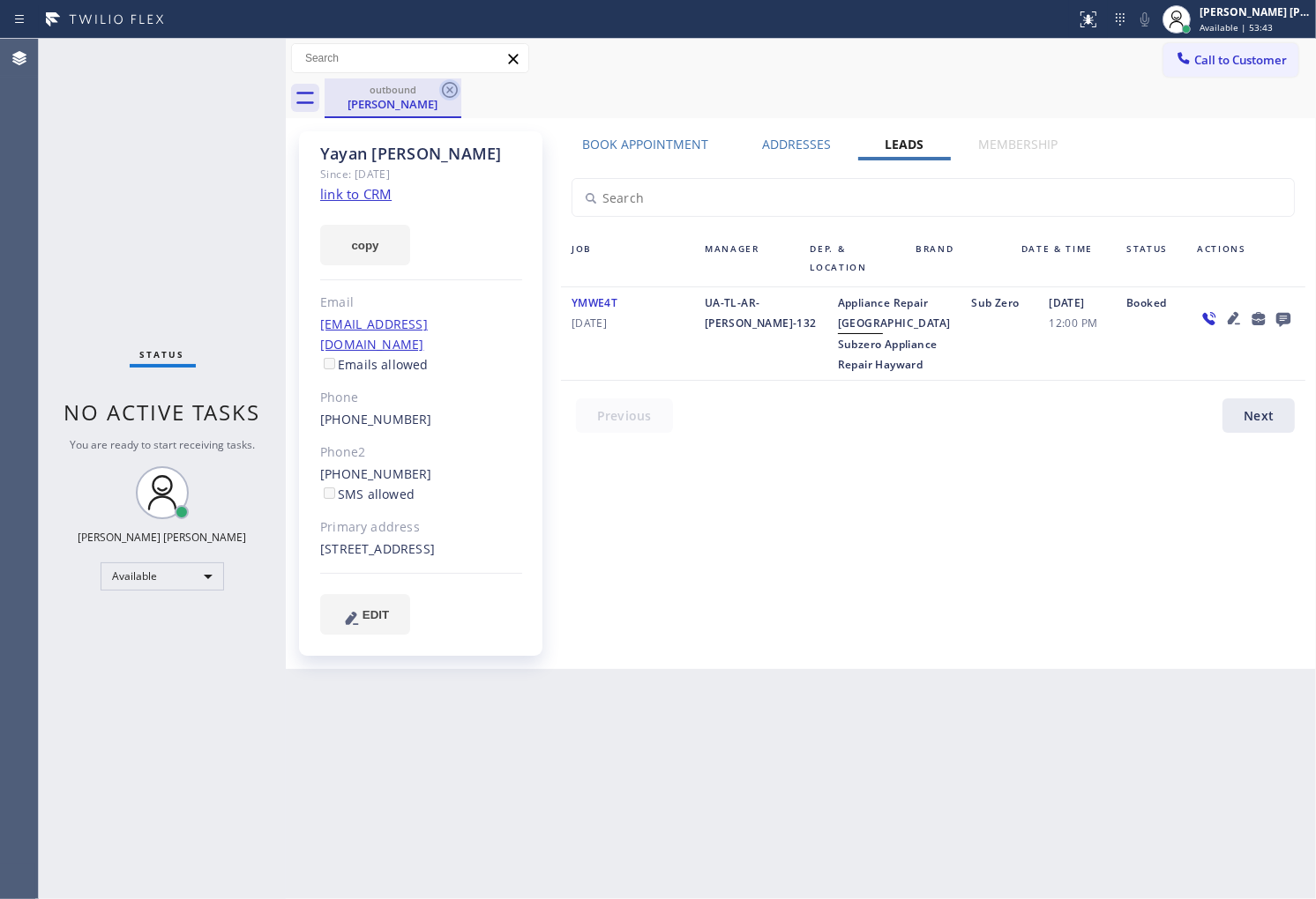
click at [442, 88] on icon at bounding box center [450, 90] width 21 height 21
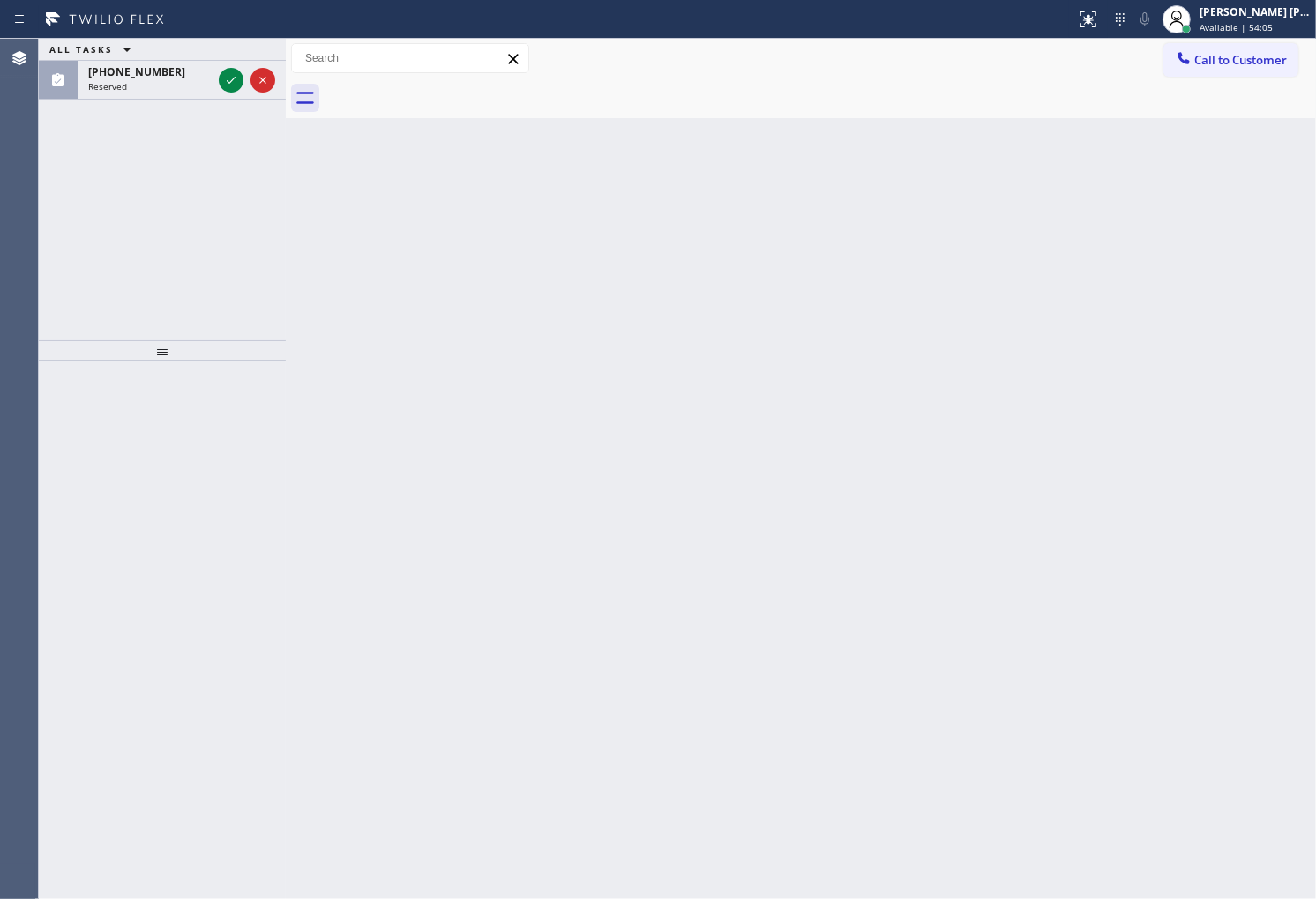
click at [130, 236] on div "ALL TASKS ALL TASKS ACTIVE TASKS TASKS IN WRAP UP [PHONE_NUMBER] Reserved" at bounding box center [162, 189] width 247 height 302
click at [129, 235] on div "ALL TASKS ALL TASKS ACTIVE TASKS TASKS IN WRAP UP [PHONE_NUMBER] Reserved" at bounding box center [162, 189] width 247 height 302
click at [219, 84] on div at bounding box center [232, 80] width 25 height 21
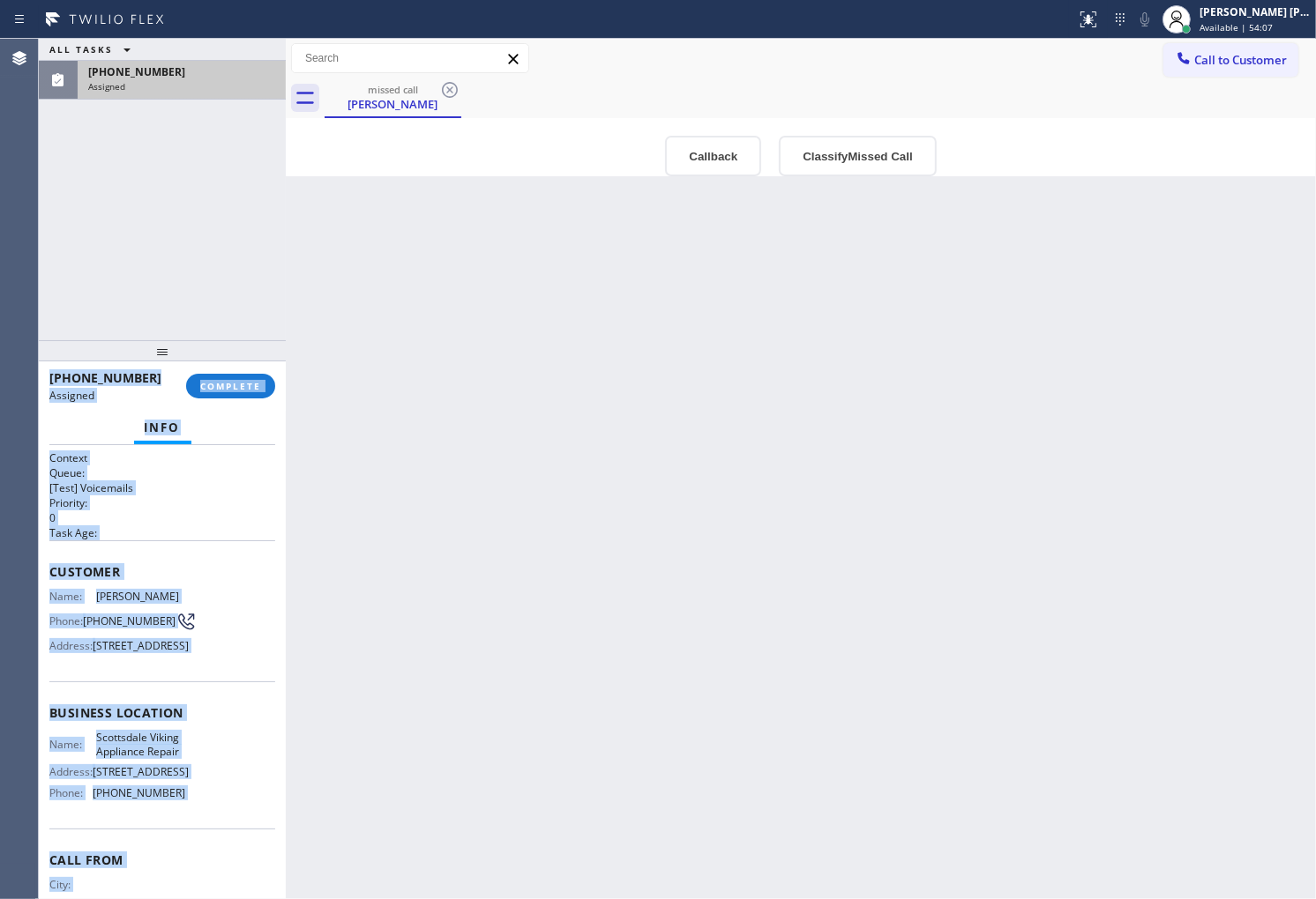
click at [151, 574] on span "Customer" at bounding box center [162, 571] width 226 height 16
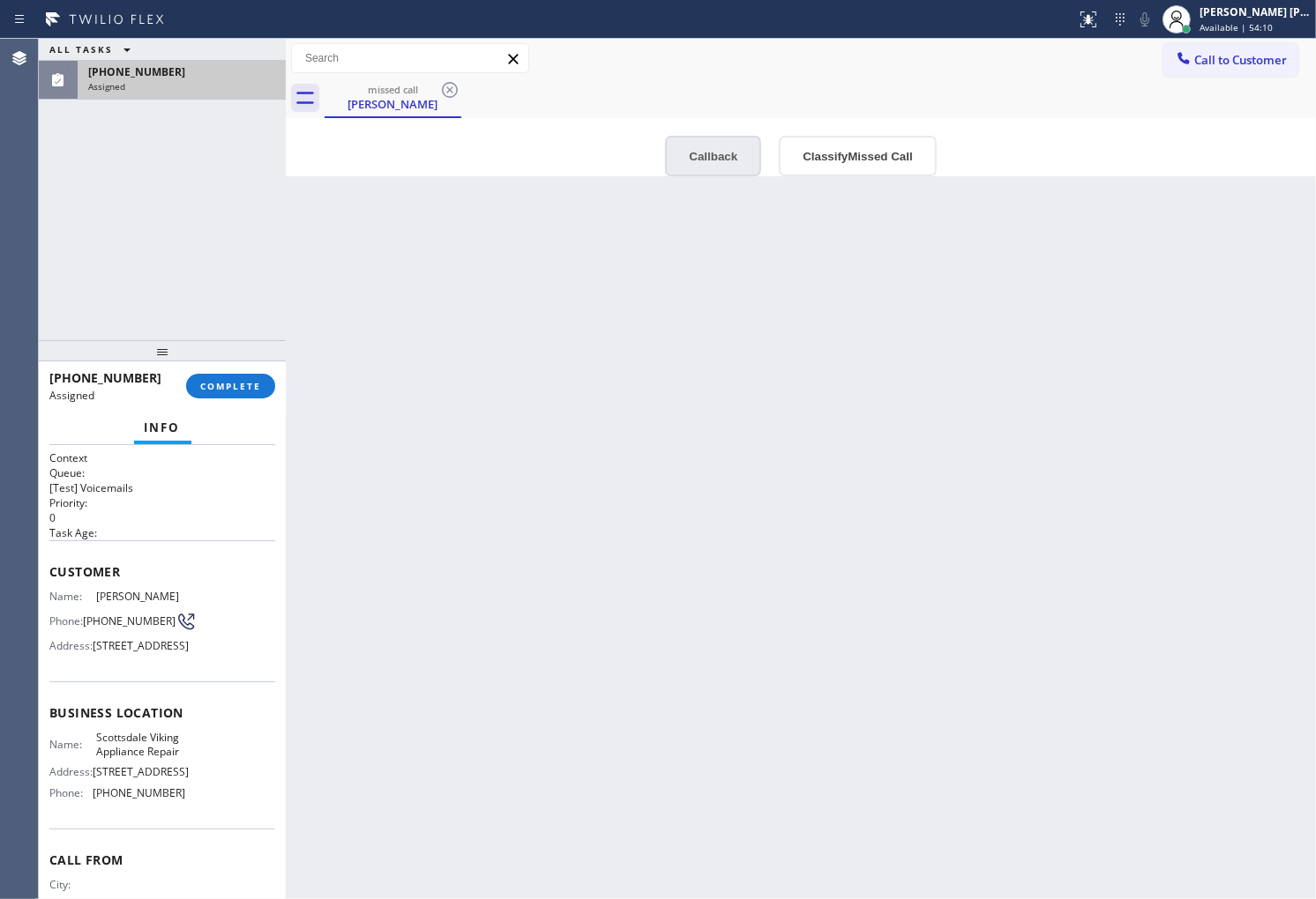
click at [710, 161] on button "Callback" at bounding box center [713, 156] width 96 height 41
click at [0, 0] on div "Scottsdale Viking Appliance Repair" at bounding box center [0, 0] width 0 height 0
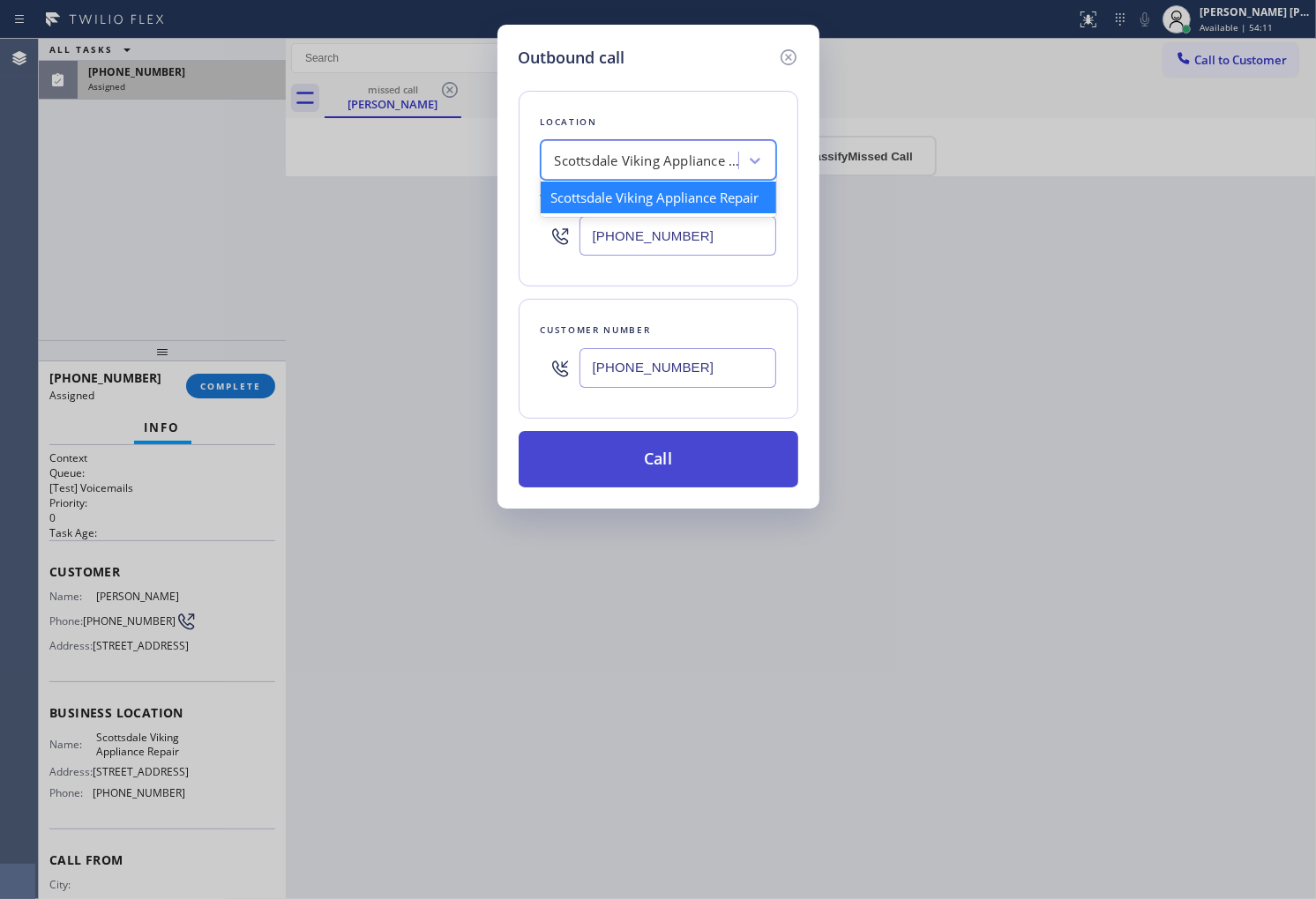
click at [657, 470] on button "Call" at bounding box center [658, 459] width 280 height 57
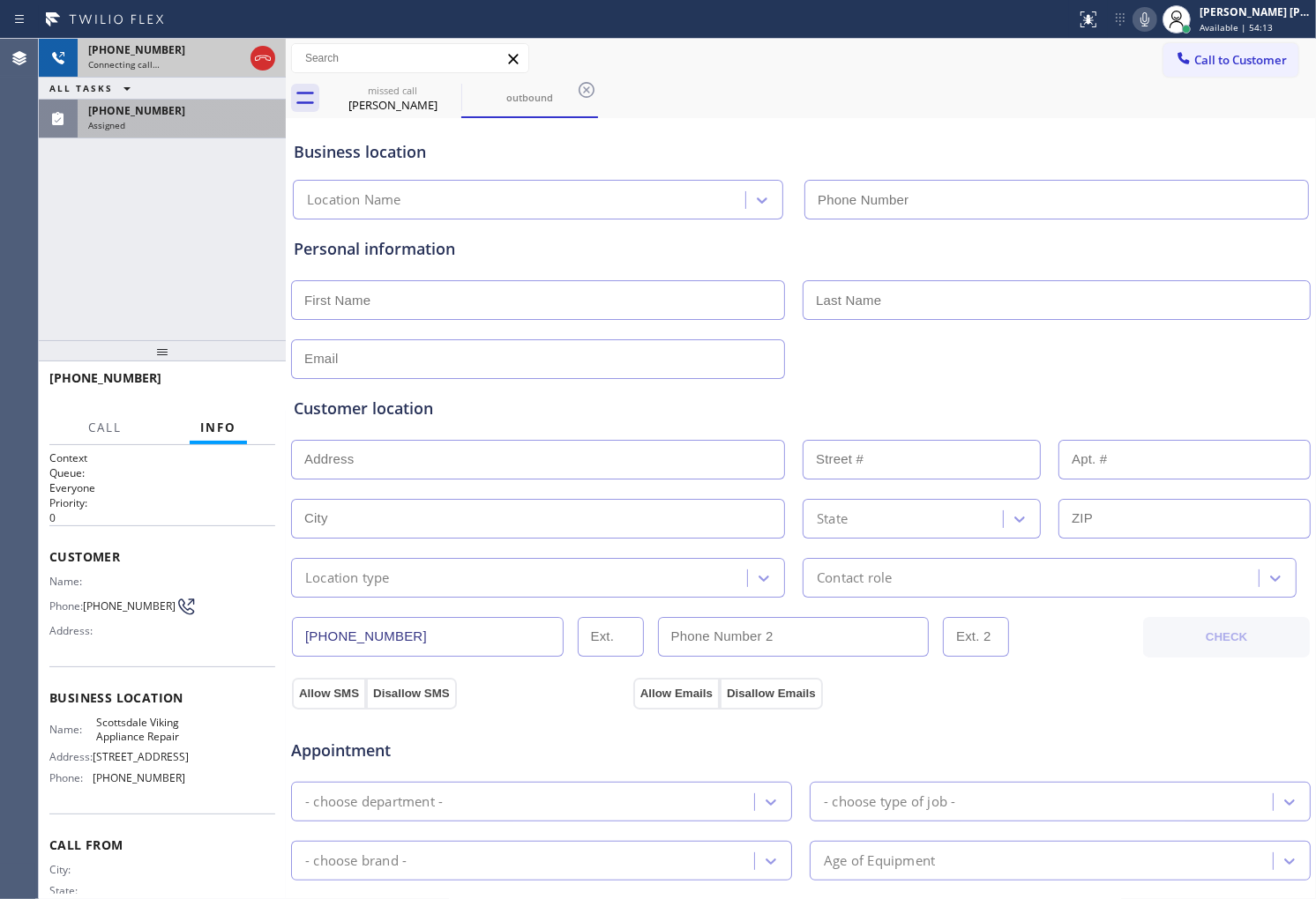
click at [159, 60] on div "Connecting call…" at bounding box center [165, 64] width 155 height 13
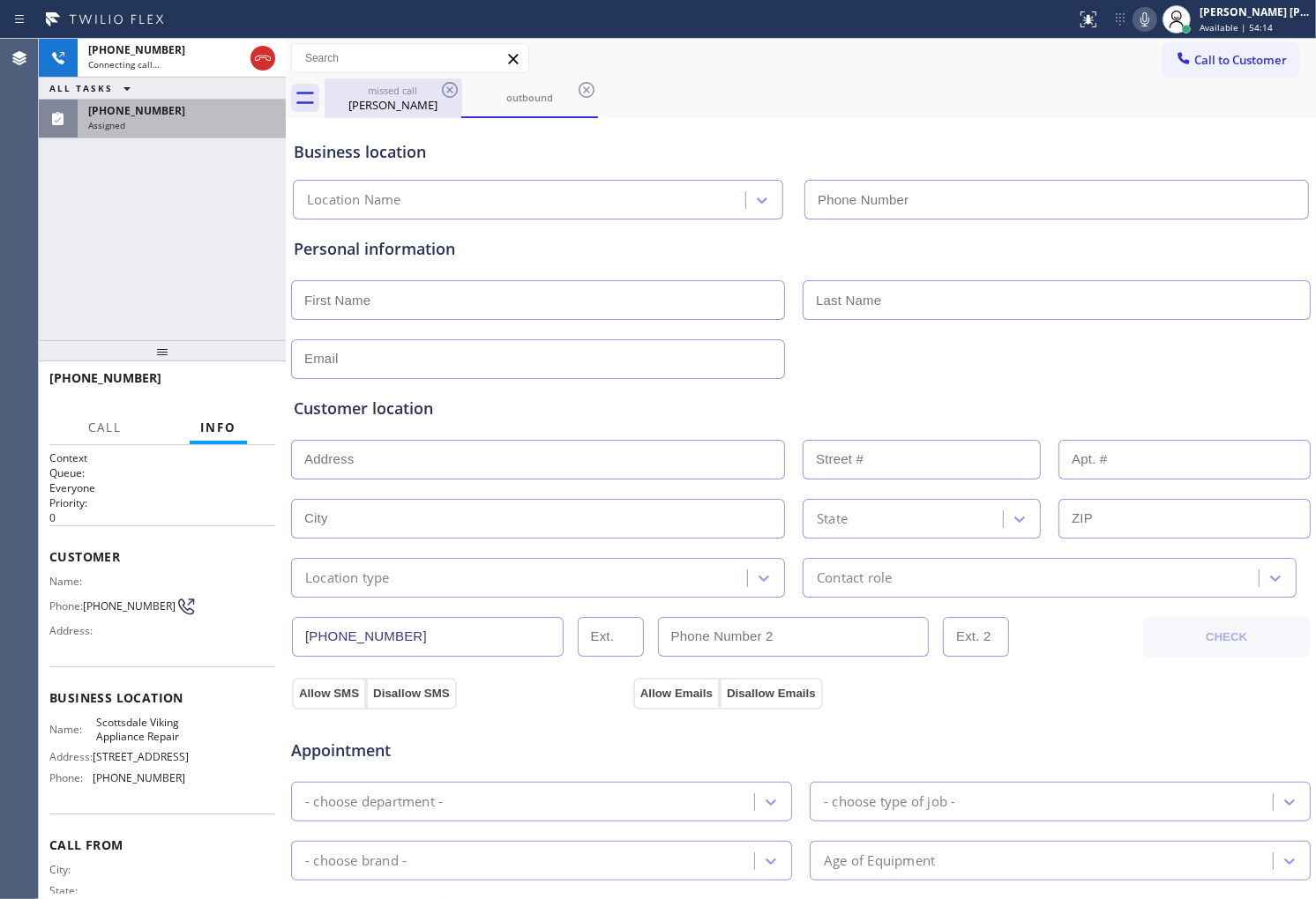
click at [396, 95] on div "missed call" at bounding box center [393, 91] width 133 height 14
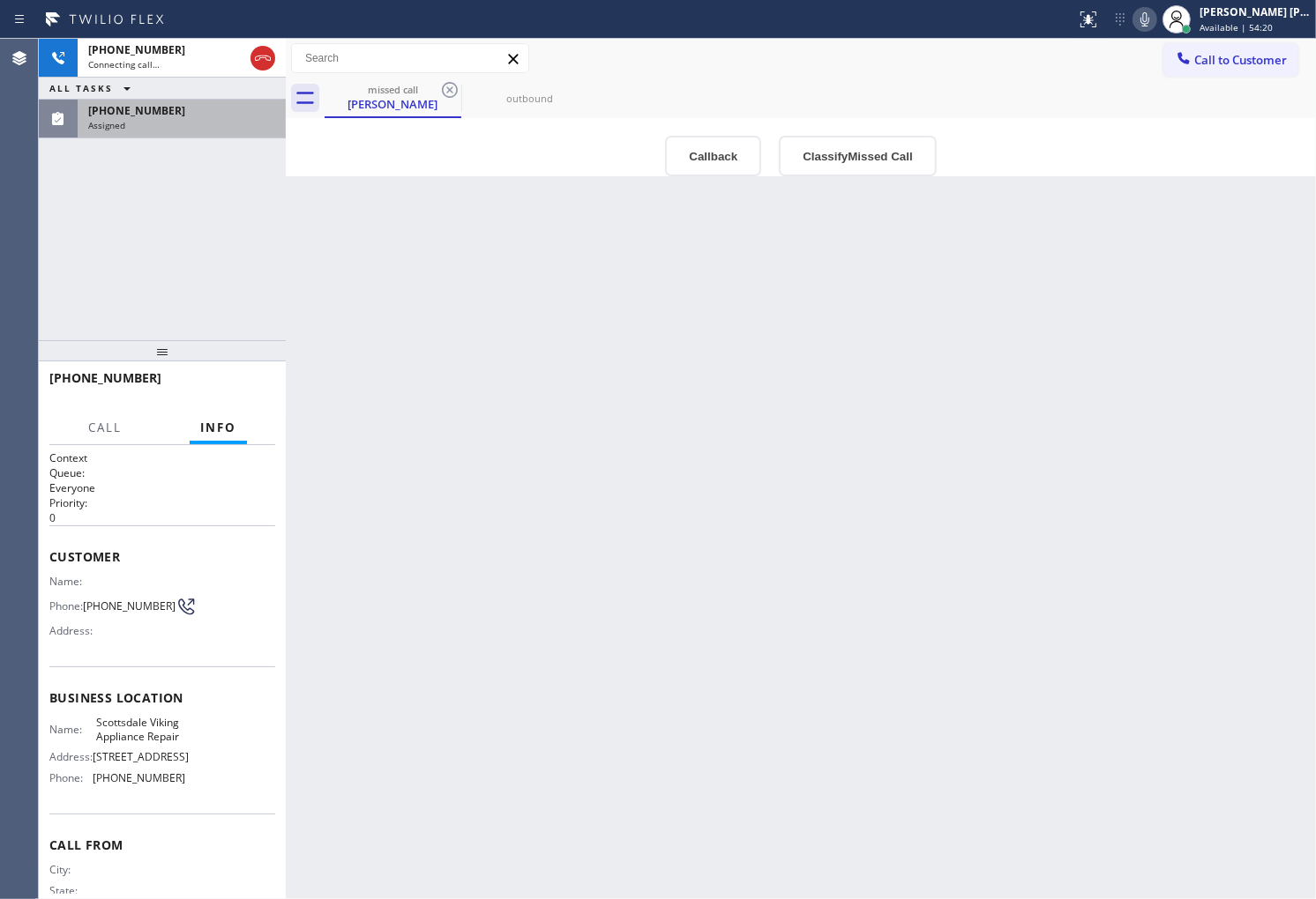
click at [123, 621] on div "Name: Phone: [PHONE_NUMBER] Address:" at bounding box center [117, 610] width 136 height 69
drag, startPoint x: 123, startPoint y: 621, endPoint x: 93, endPoint y: 600, distance: 36.6
click at [93, 600] on div "Name: Phone: [PHONE_NUMBER] Address:" at bounding box center [117, 610] width 136 height 69
click at [91, 600] on span "[PHONE_NUMBER]" at bounding box center [129, 607] width 93 height 14
click at [86, 600] on span "[PHONE_NUMBER]" at bounding box center [129, 607] width 93 height 14
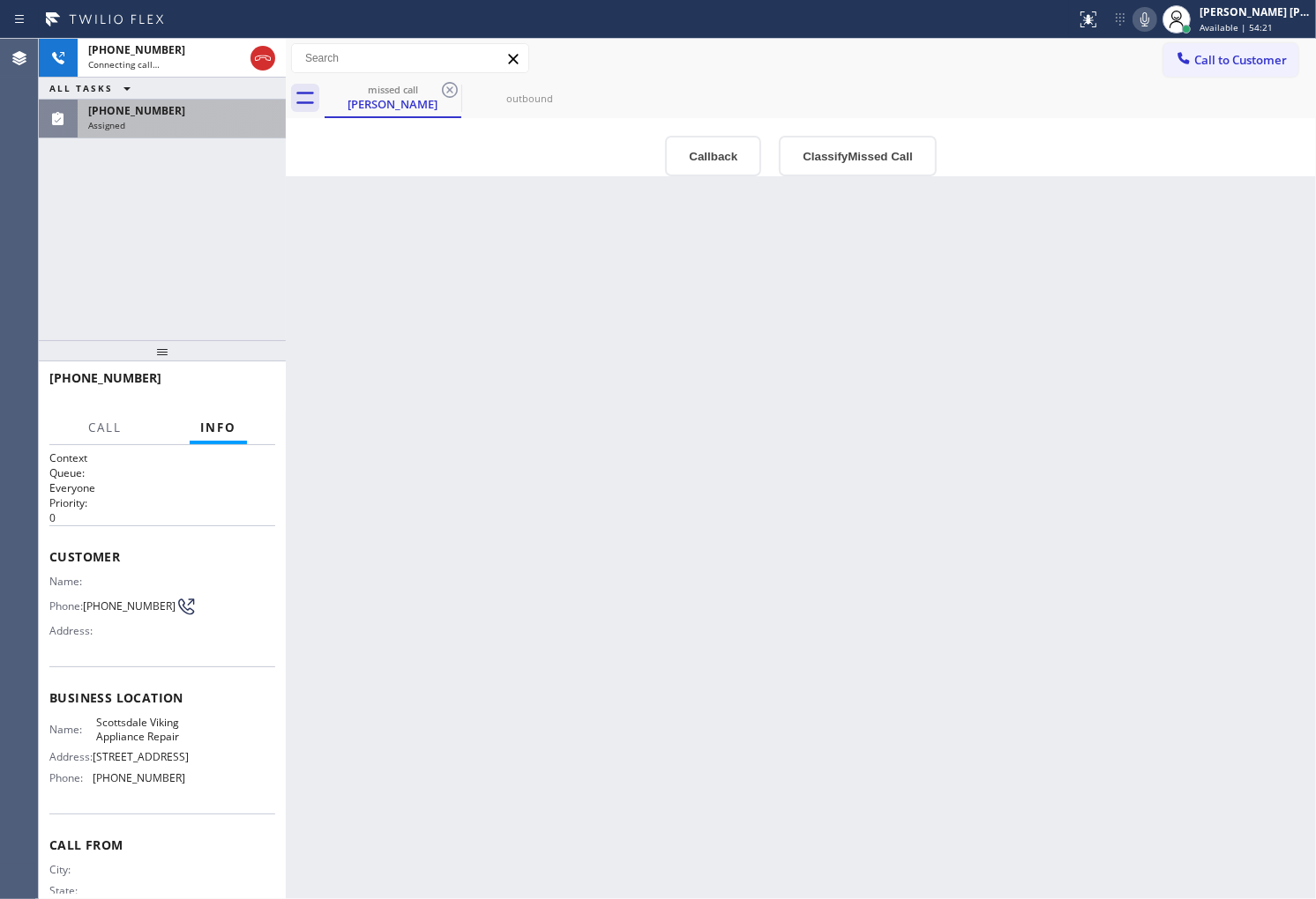
click at [141, 638] on div "Address:" at bounding box center [117, 631] width 136 height 14
click at [119, 613] on span "[PHONE_NUMBER]" at bounding box center [129, 607] width 93 height 14
click at [83, 605] on div "Phone: [PHONE_NUMBER]" at bounding box center [117, 607] width 136 height 21
copy div "[PHONE_NUMBER]"
click at [1155, 26] on icon at bounding box center [1144, 19] width 21 height 21
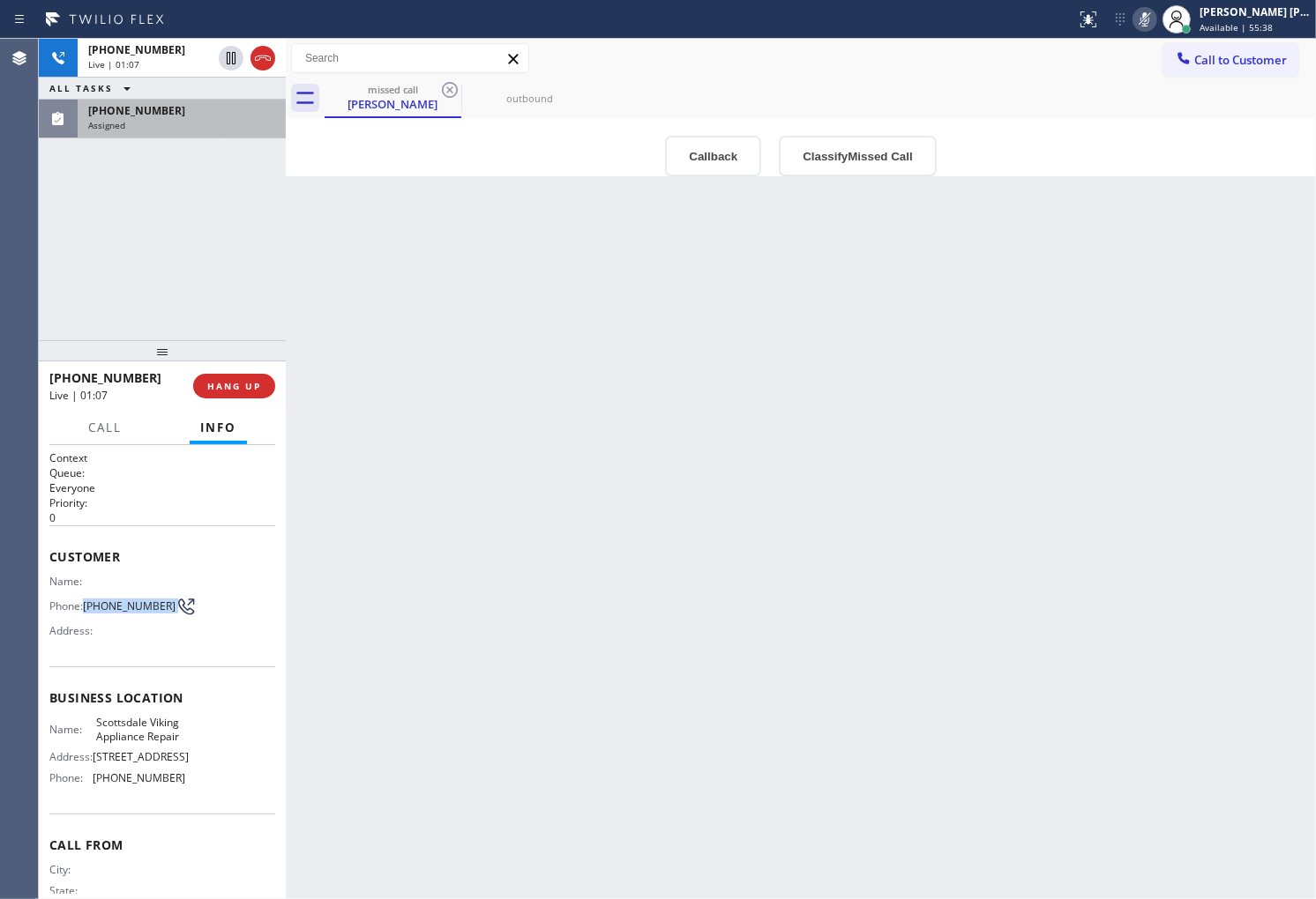
click at [186, 107] on div "[PHONE_NUMBER]" at bounding box center [181, 111] width 187 height 15
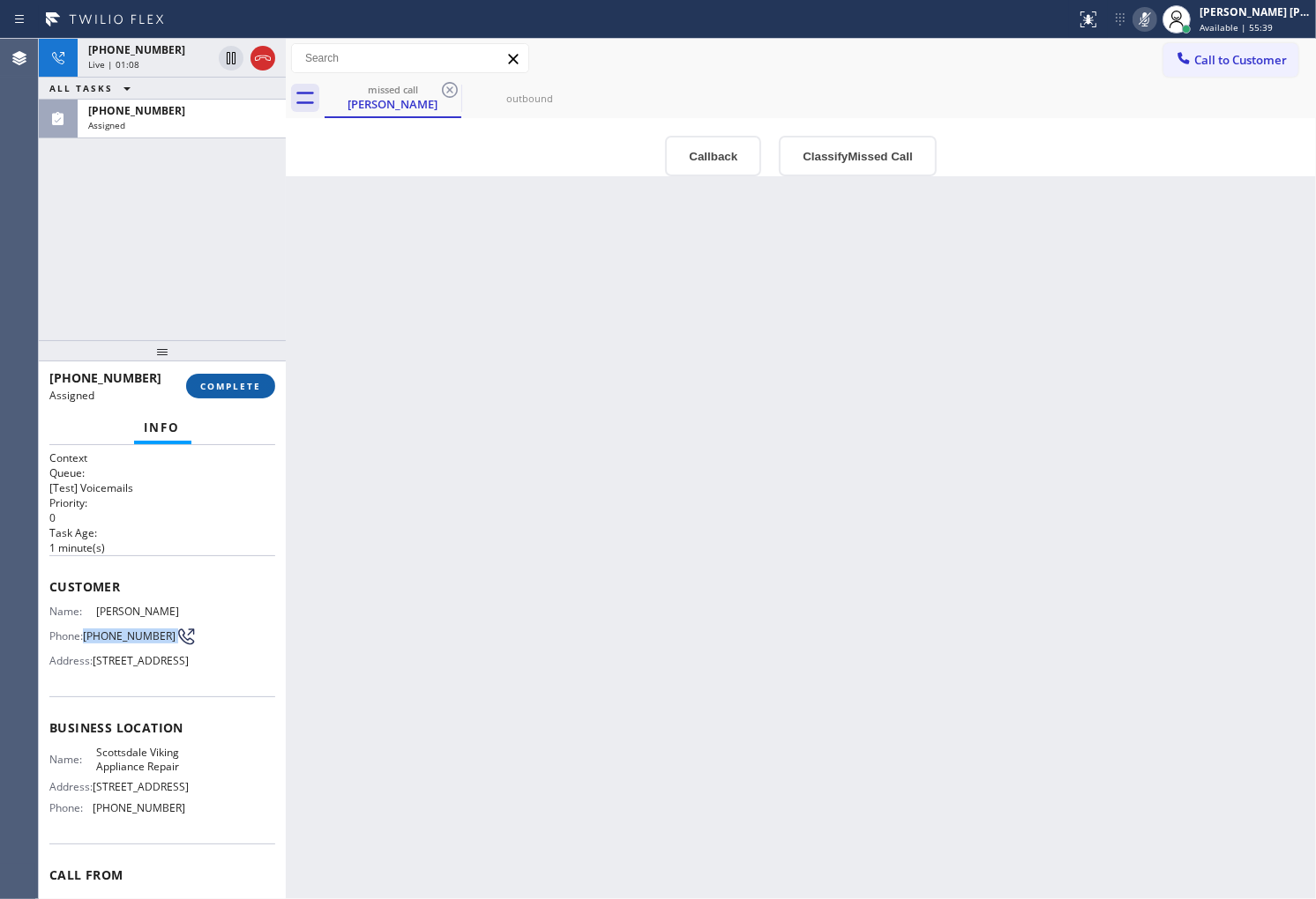
click at [248, 375] on button "COMPLETE" at bounding box center [231, 387] width 89 height 25
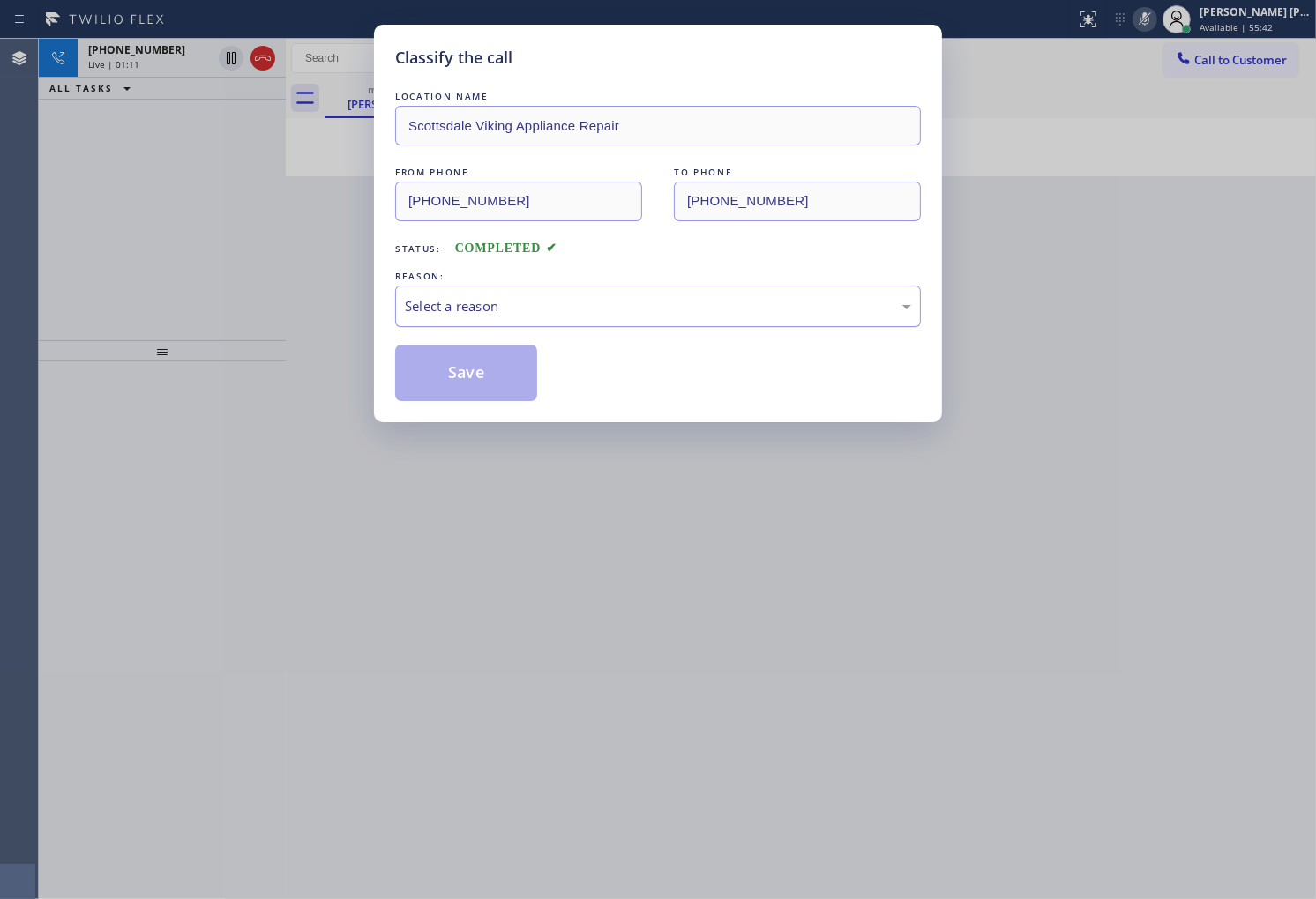
click at [518, 303] on div "Select a reason" at bounding box center [658, 306] width 507 height 20
click at [482, 392] on button "Save" at bounding box center [466, 372] width 142 height 57
click at [481, 386] on button "Save" at bounding box center [466, 372] width 142 height 57
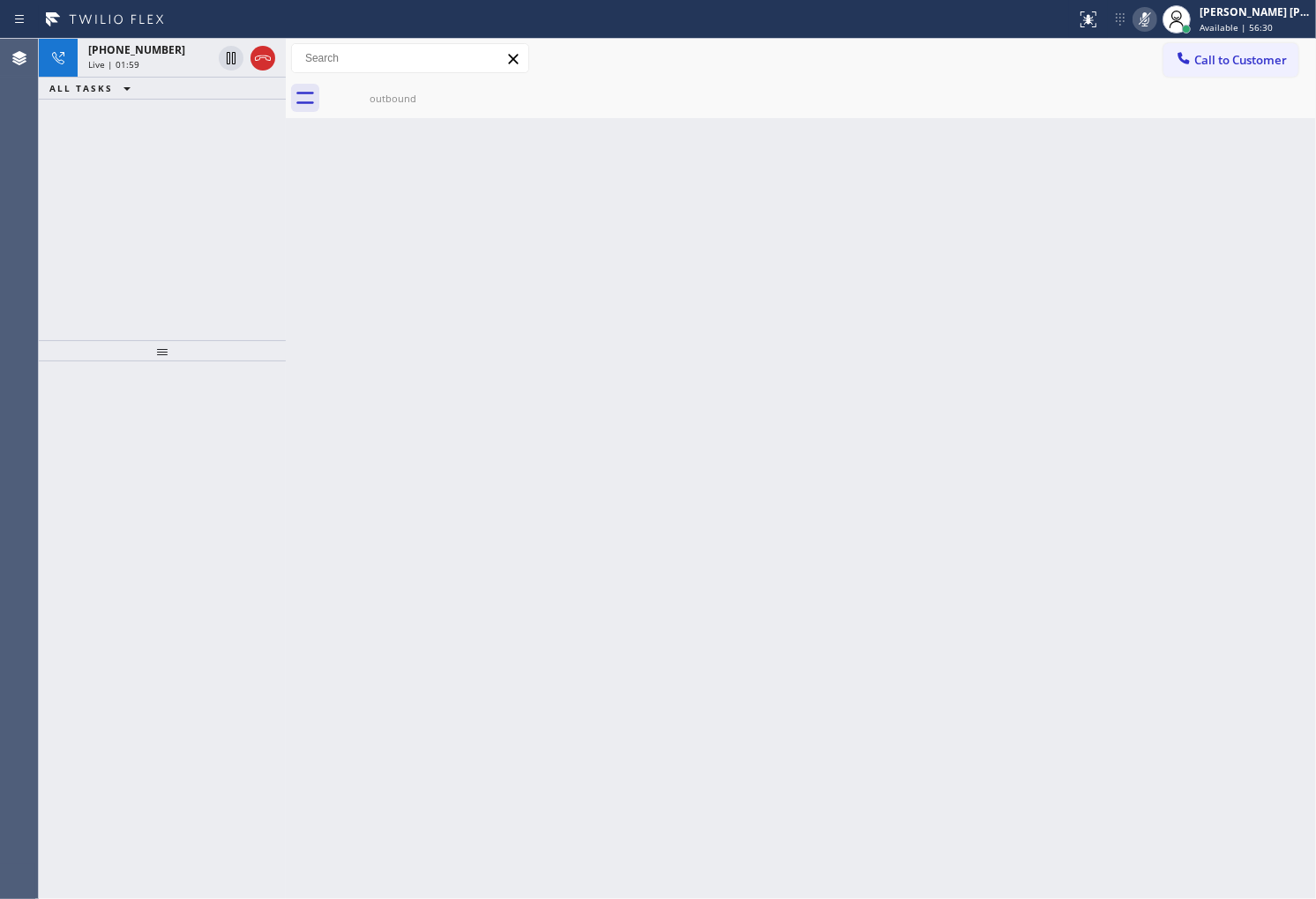
click at [1155, 24] on icon at bounding box center [1144, 19] width 21 height 21
click at [259, 57] on icon at bounding box center [262, 58] width 21 height 21
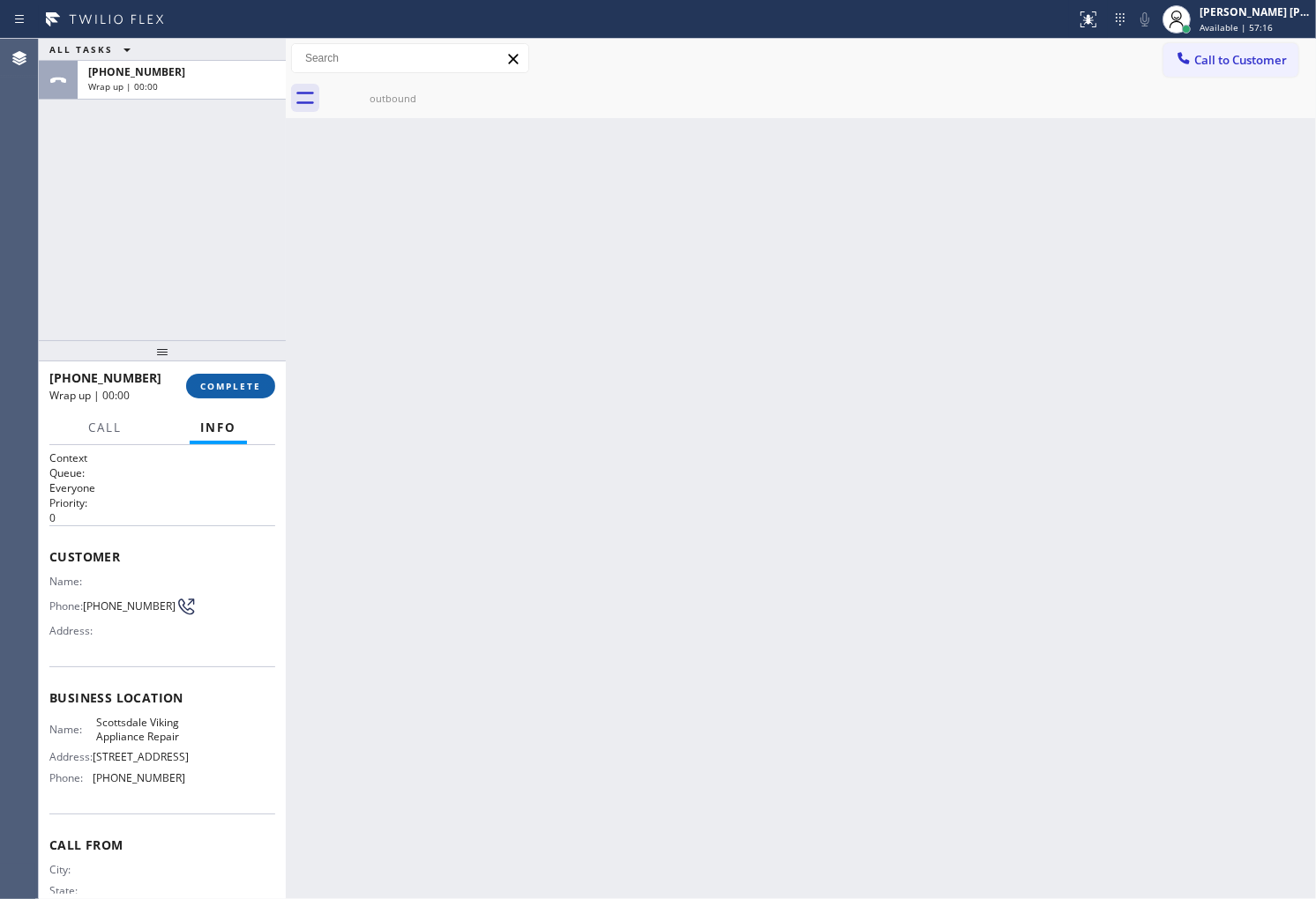
click at [227, 386] on span "COMPLETE" at bounding box center [230, 386] width 61 height 13
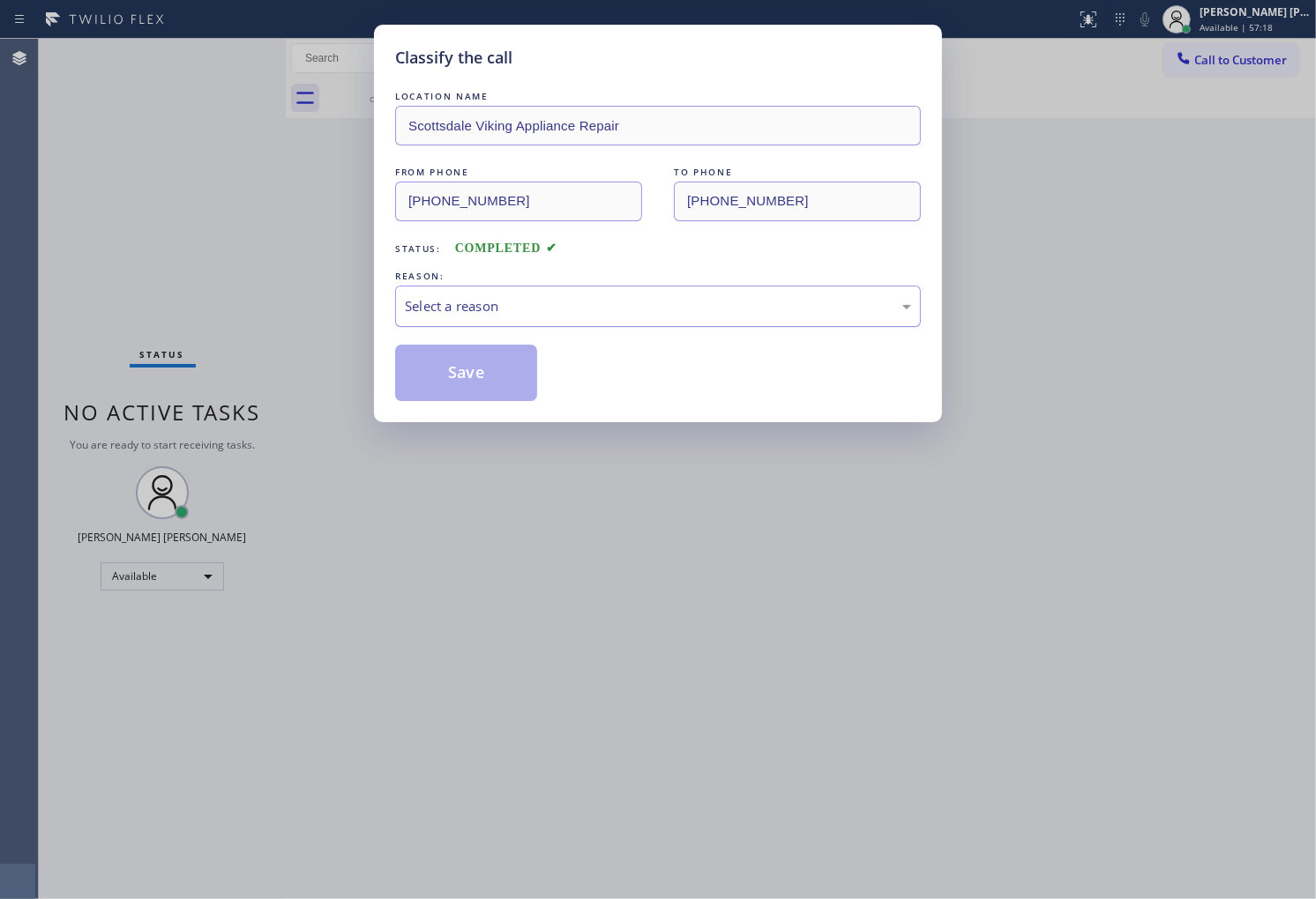
click at [514, 321] on div "Select a reason" at bounding box center [658, 306] width 526 height 41
click at [494, 315] on div "Select a reason" at bounding box center [658, 306] width 507 height 20
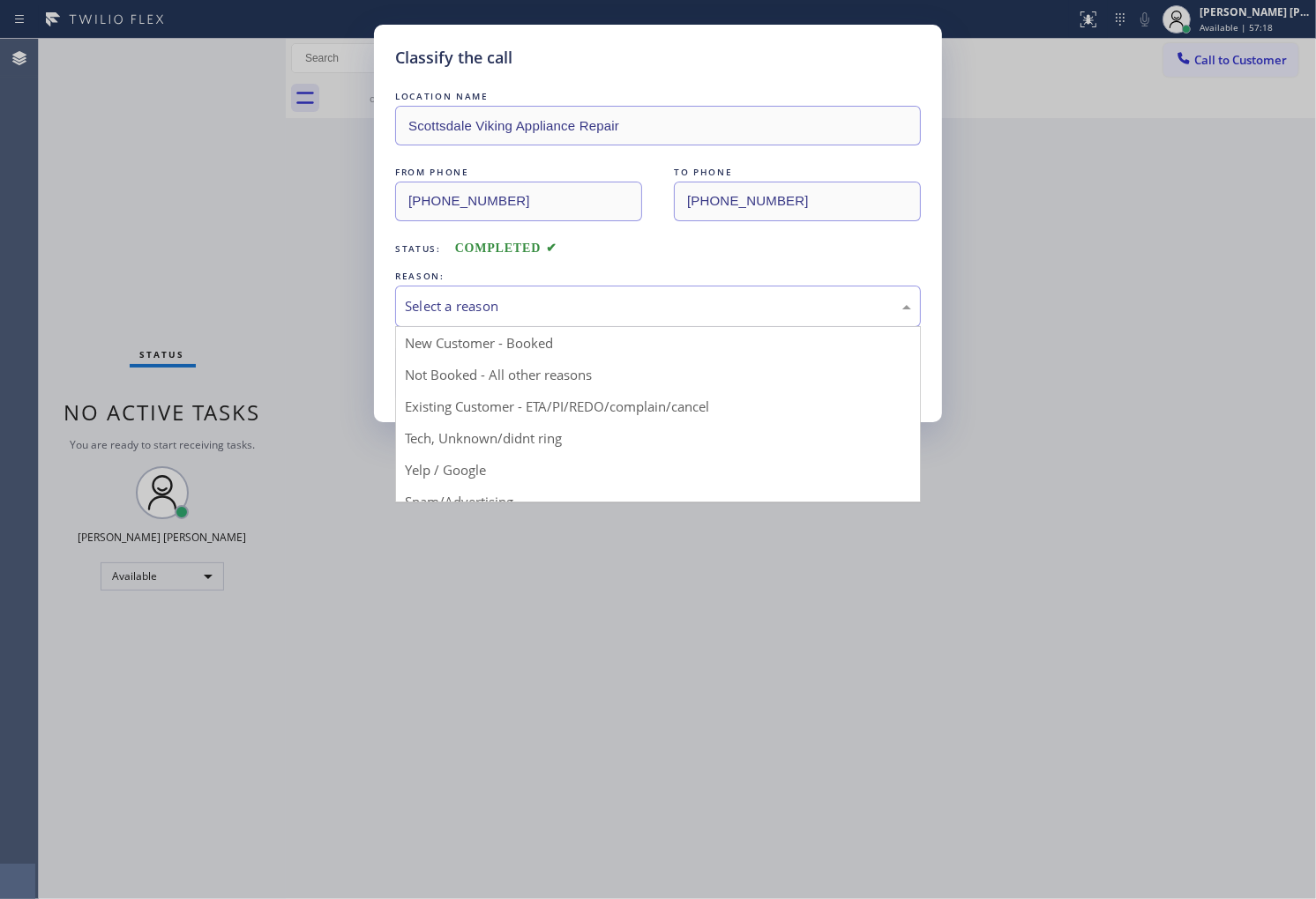
drag, startPoint x: 526, startPoint y: 404, endPoint x: 458, endPoint y: 379, distance: 72.4
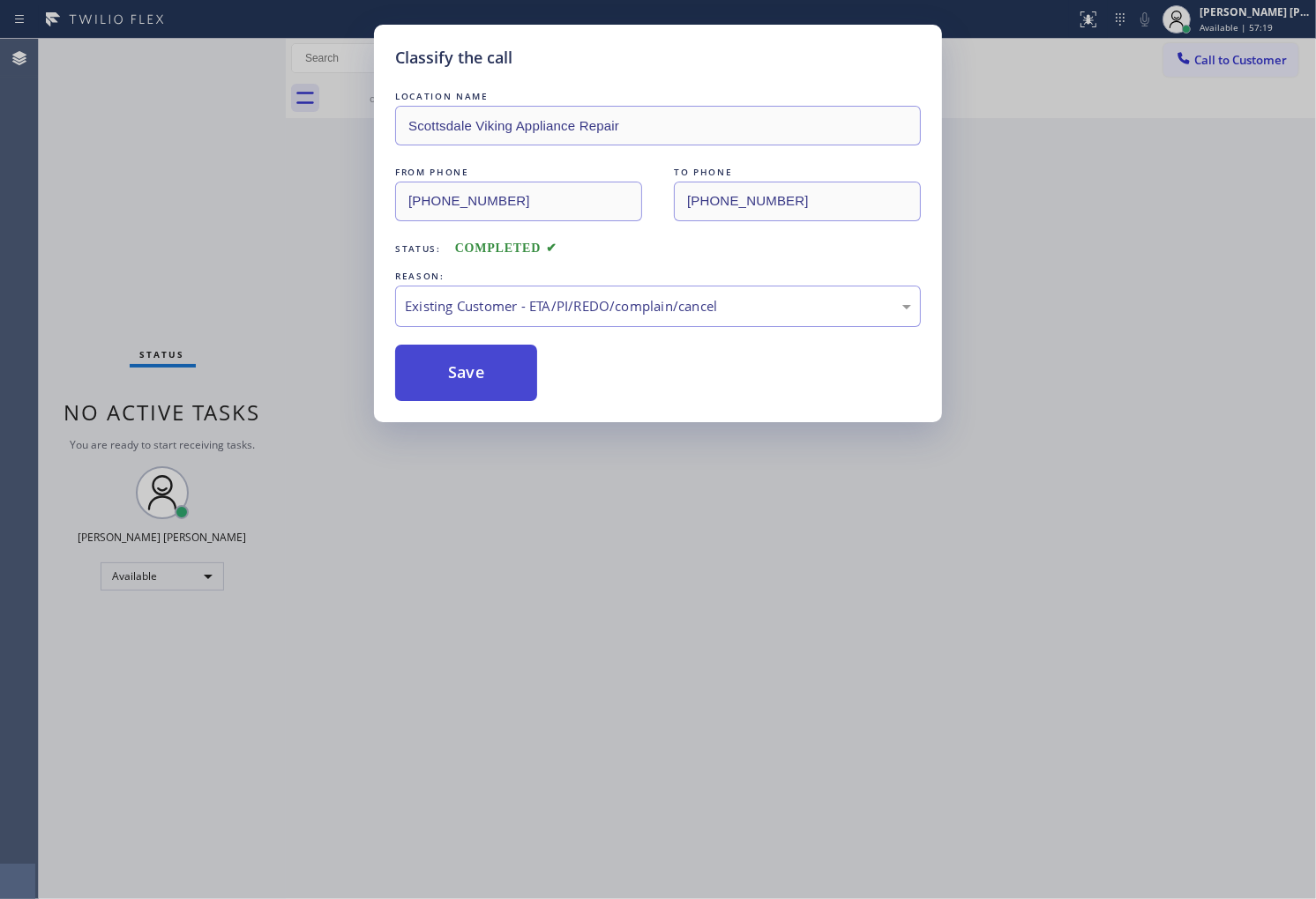
click at [453, 377] on button "Save" at bounding box center [466, 372] width 142 height 57
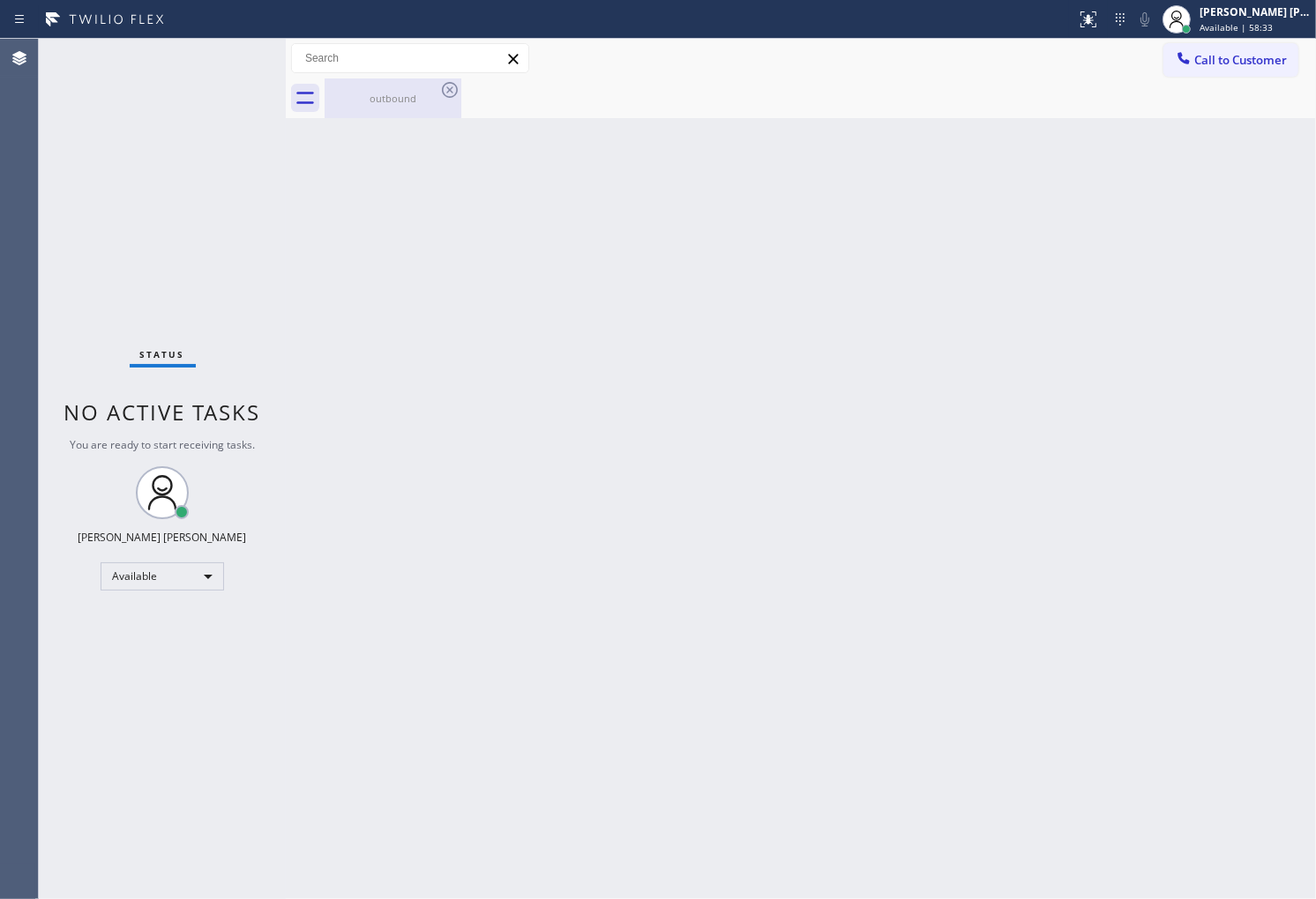
click at [435, 109] on div "outbound" at bounding box center [393, 97] width 133 height 40
click at [454, 86] on div at bounding box center [819, 97] width 991 height 40
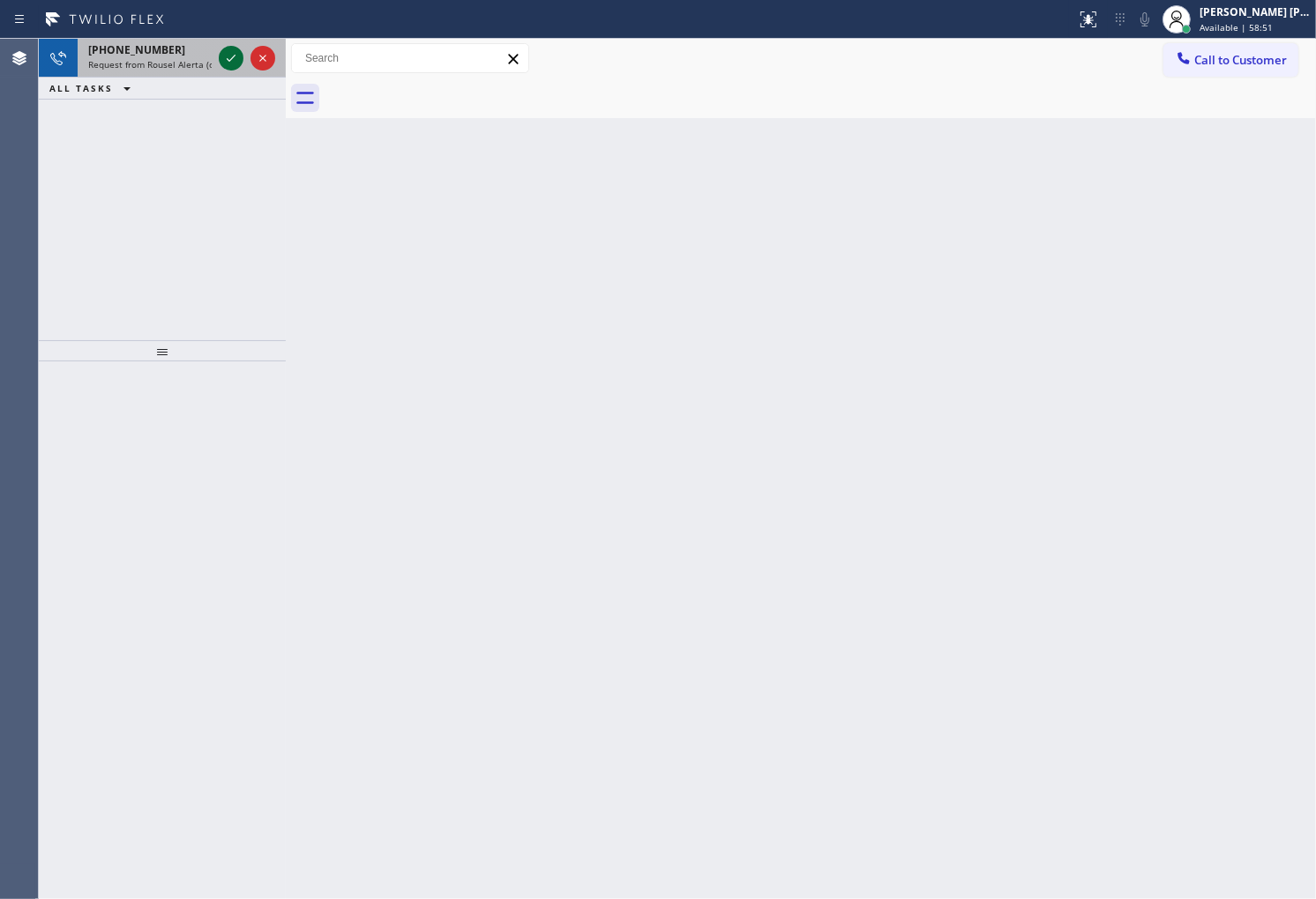
click at [228, 57] on icon at bounding box center [232, 58] width 21 height 21
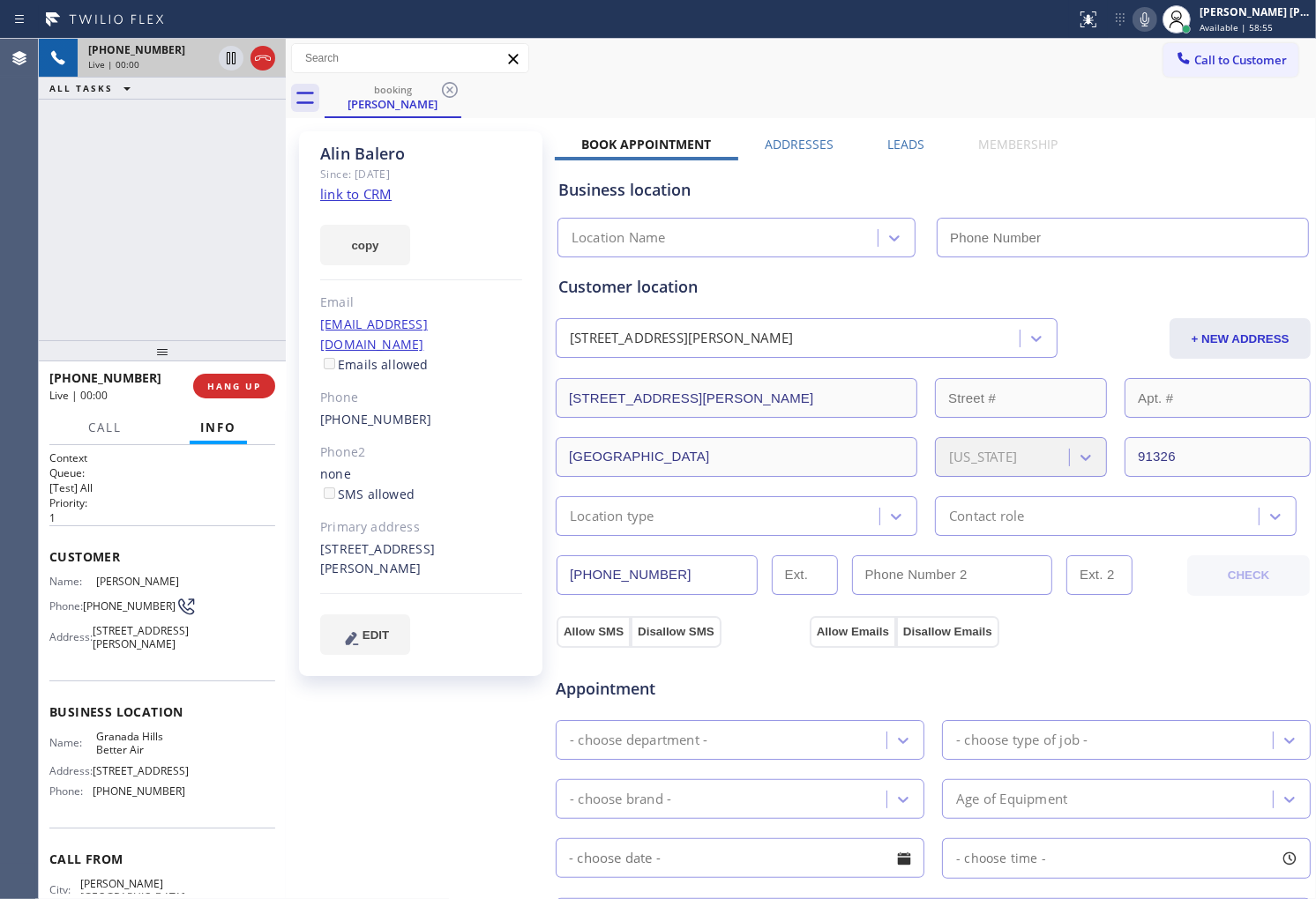
type input "[PHONE_NUMBER]"
click at [183, 239] on div "[PHONE_NUMBER] Live | 00:13 ALL TASKS ALL TASKS ACTIVE TASKS TASKS IN WRAP UP" at bounding box center [162, 189] width 247 height 302
click at [350, 149] on div "[PERSON_NAME]" at bounding box center [421, 153] width 202 height 20
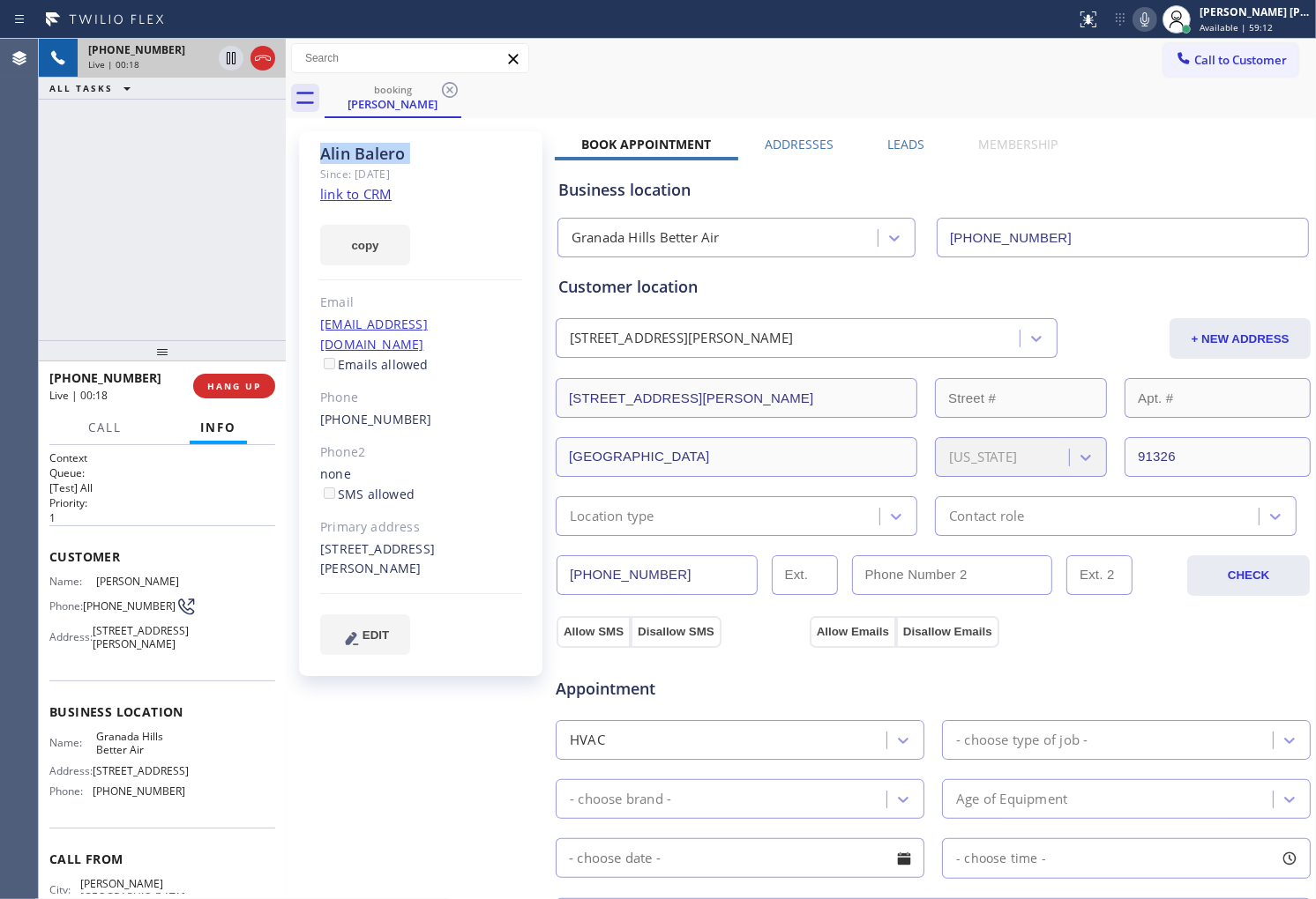
click at [350, 149] on div "[PERSON_NAME]" at bounding box center [421, 153] width 202 height 20
copy div "[PERSON_NAME]"
click at [95, 383] on span "[PHONE_NUMBER]" at bounding box center [105, 377] width 112 height 16
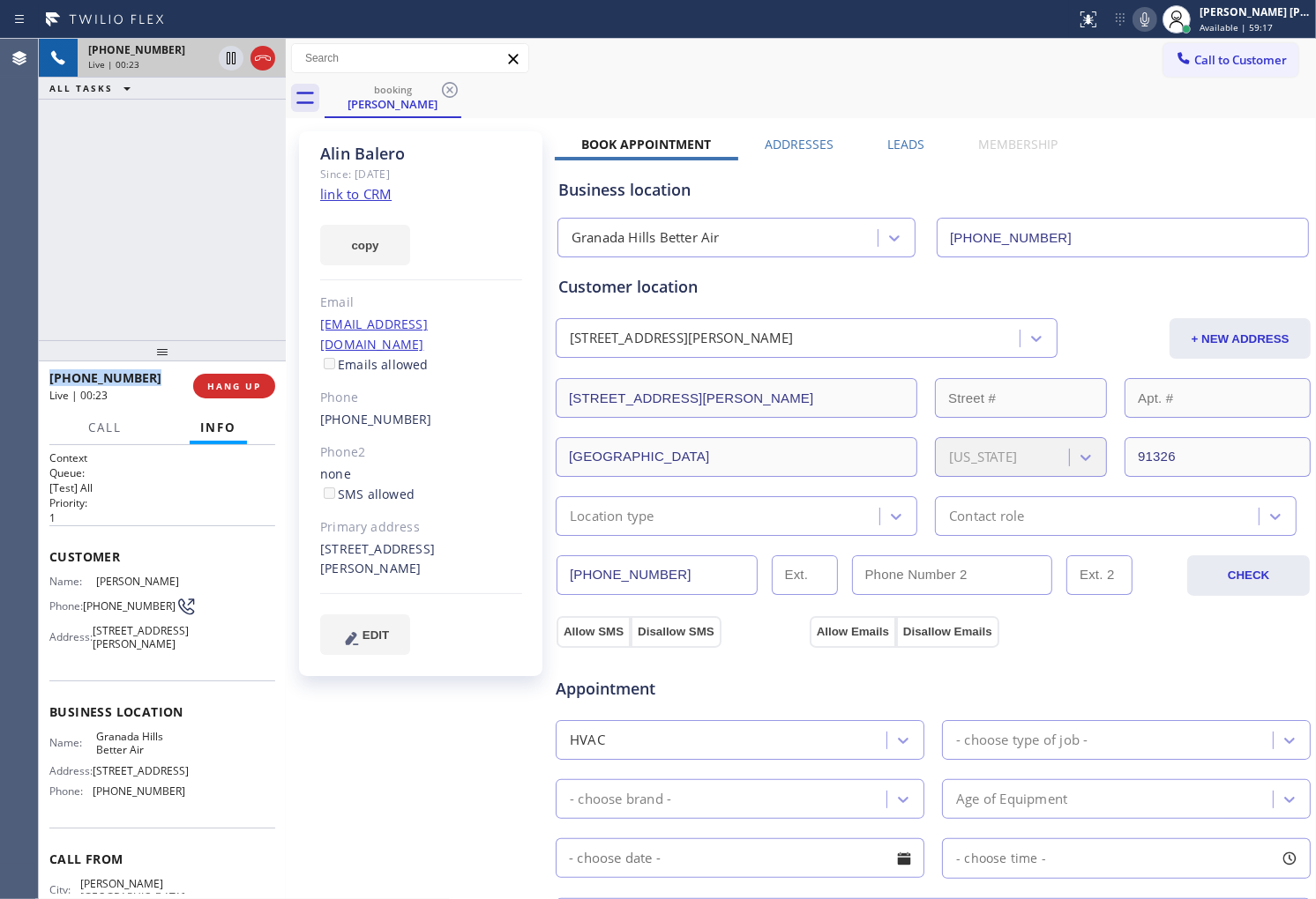
click at [95, 383] on span "[PHONE_NUMBER]" at bounding box center [105, 377] width 112 height 16
copy span "[PHONE_NUMBER]"
click at [147, 212] on div "[PHONE_NUMBER] Live | 01:11 ALL TASKS ALL TASKS ACTIVE TASKS TASKS IN WRAP UP" at bounding box center [162, 189] width 247 height 302
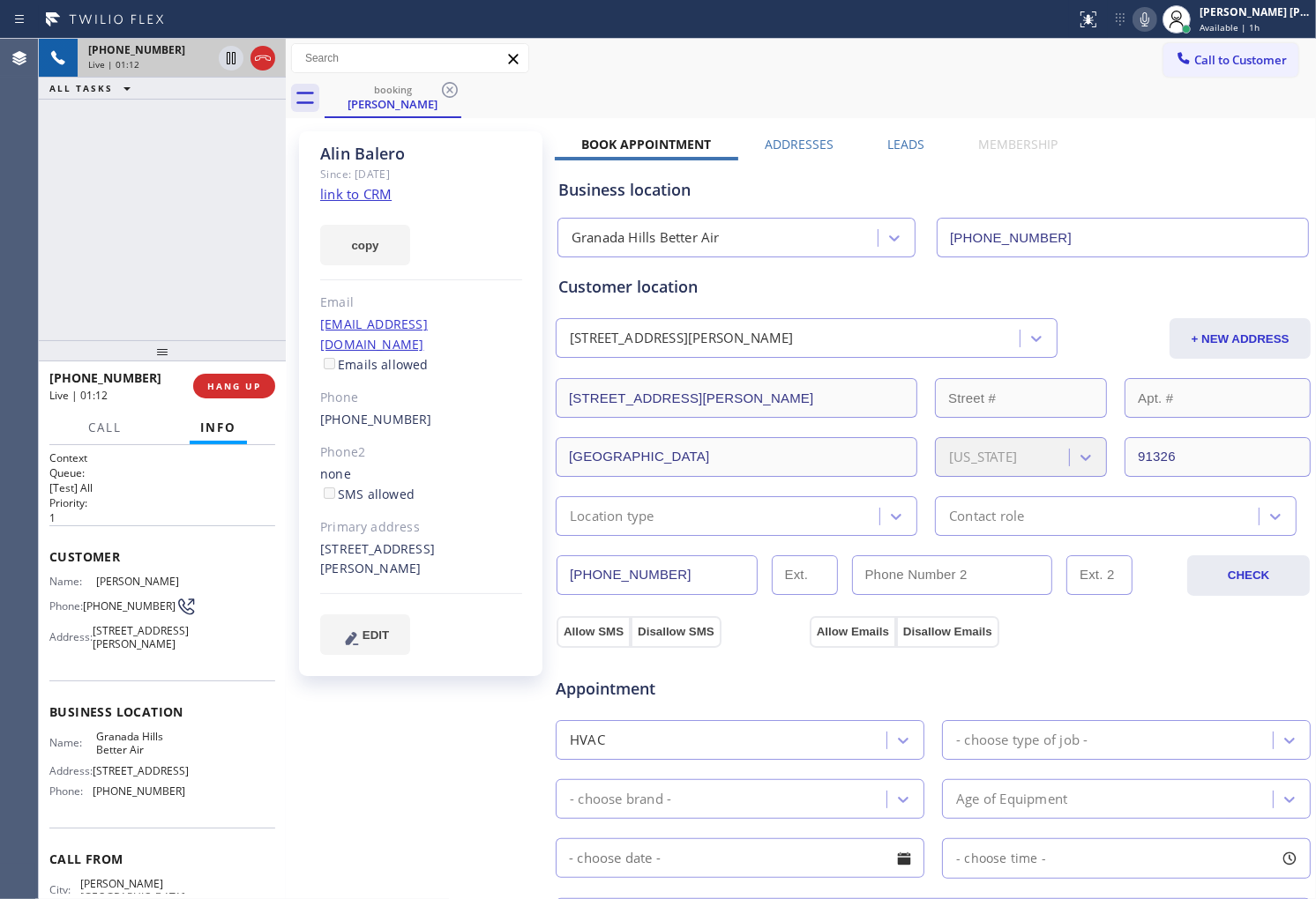
click at [357, 152] on div "[PERSON_NAME]" at bounding box center [421, 153] width 202 height 20
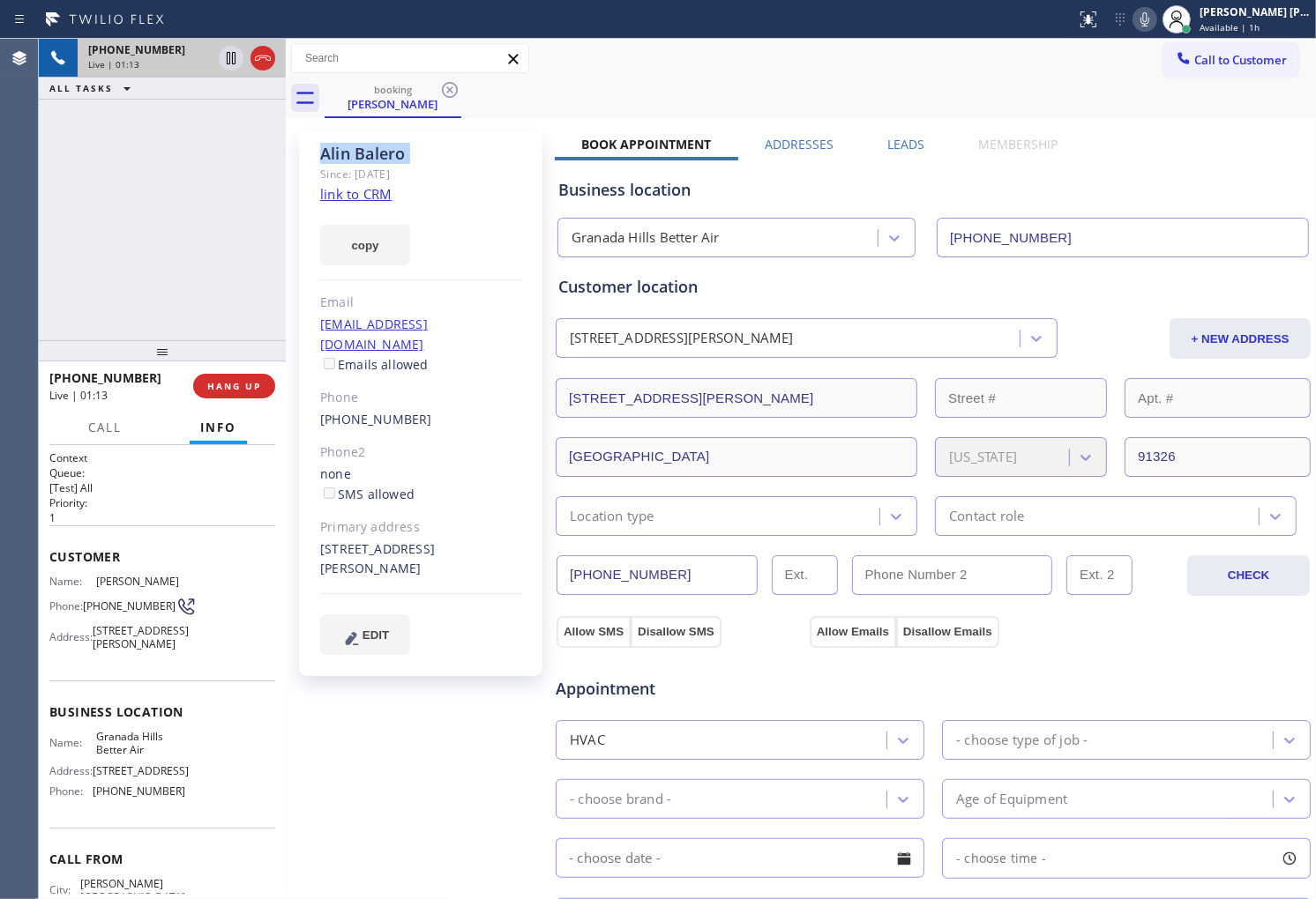
click at [436, 153] on div "[PERSON_NAME]" at bounding box center [421, 153] width 202 height 20
click at [370, 194] on link "link to CRM" at bounding box center [356, 194] width 71 height 17
click at [479, 186] on div "[PERSON_NAME] Since: [DATE] link to CRM copy Email [EMAIL_ADDRESS][DOMAIN_NAME]…" at bounding box center [421, 403] width 243 height 545
click at [1155, 25] on icon at bounding box center [1144, 19] width 21 height 21
click at [228, 57] on icon at bounding box center [232, 58] width 21 height 21
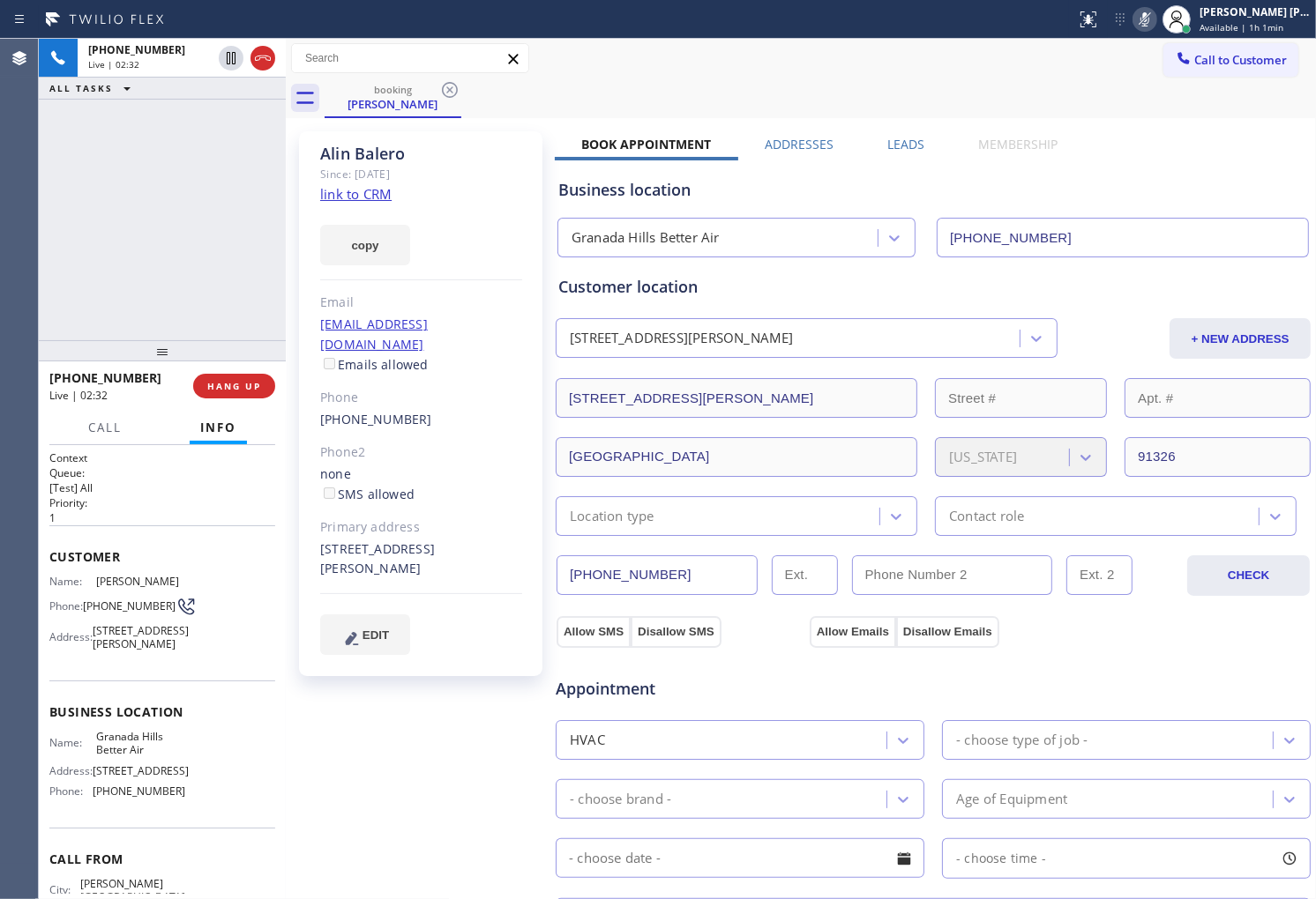
click at [6, 208] on div "Agent Desktop" at bounding box center [18, 469] width 38 height 860
click at [0, 197] on div "Agent Desktop" at bounding box center [18, 469] width 38 height 860
click at [1149, 19] on icon at bounding box center [1144, 19] width 9 height 14
click at [231, 54] on icon at bounding box center [232, 58] width 21 height 21
click at [0, 205] on div "Agent Desktop" at bounding box center [18, 469] width 38 height 860
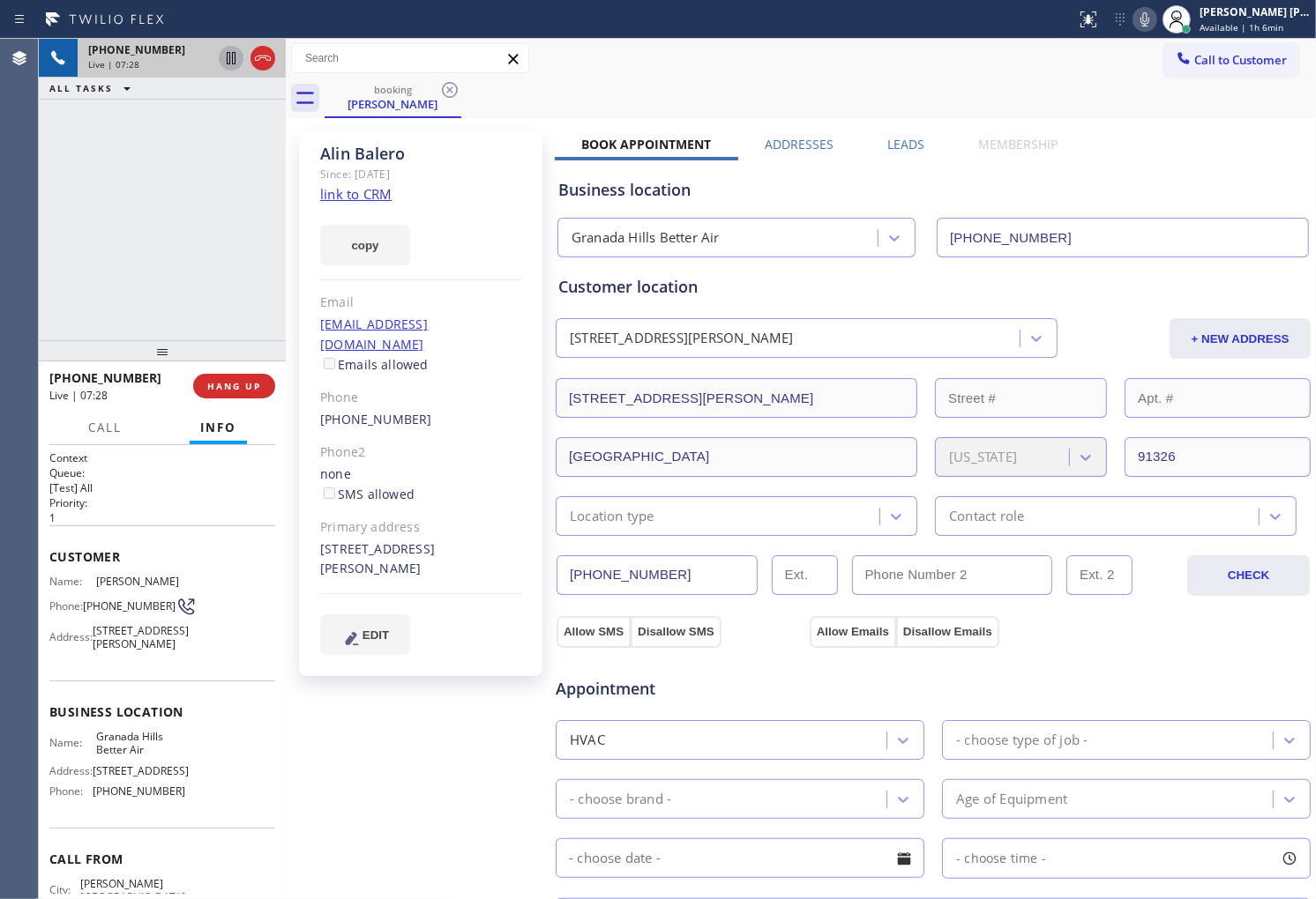
click at [27, 215] on div "Agent Desktop" at bounding box center [18, 469] width 38 height 860
click at [362, 153] on div "[PERSON_NAME]" at bounding box center [421, 153] width 202 height 20
click at [326, 156] on div "[PERSON_NAME]" at bounding box center [421, 153] width 202 height 20
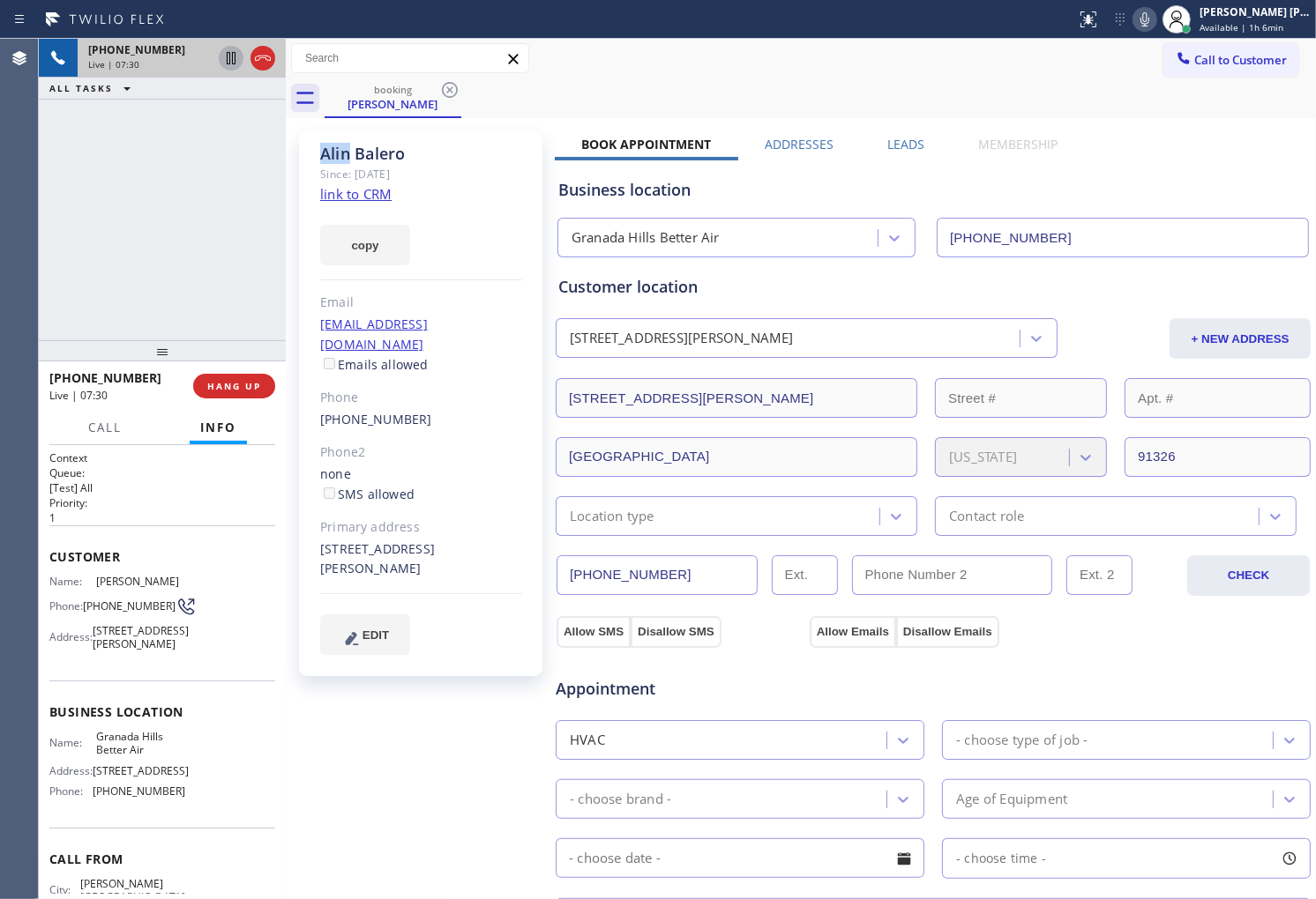
click at [326, 156] on div "[PERSON_NAME]" at bounding box center [421, 153] width 202 height 20
click at [363, 151] on div "[PERSON_NAME]" at bounding box center [421, 153] width 202 height 20
click at [335, 150] on div "[PERSON_NAME]" at bounding box center [421, 153] width 202 height 20
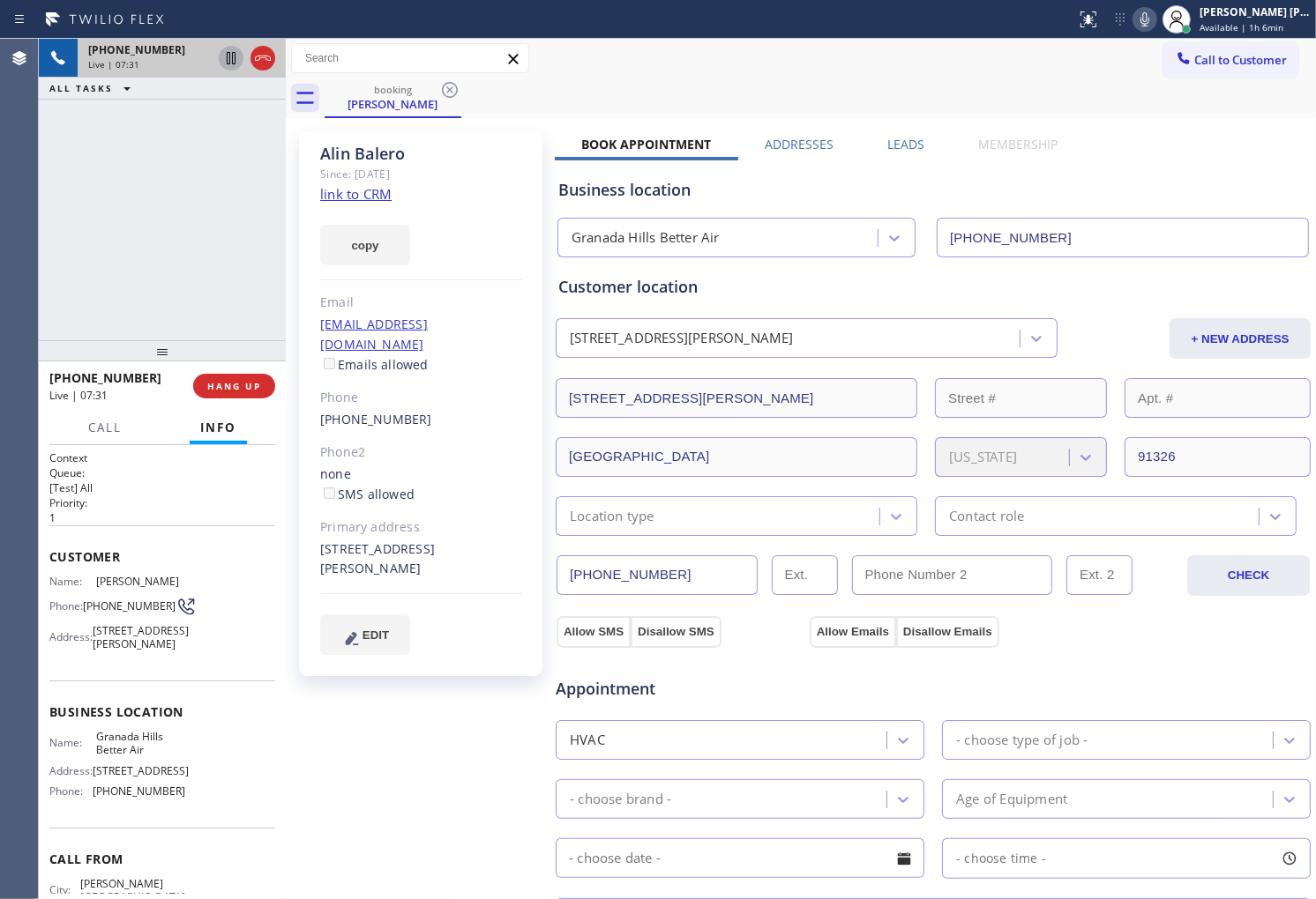
click at [335, 150] on div "[PERSON_NAME]" at bounding box center [421, 153] width 202 height 20
click at [379, 150] on div "[PERSON_NAME]" at bounding box center [421, 153] width 202 height 20
click at [335, 150] on div "[PERSON_NAME]" at bounding box center [421, 153] width 202 height 20
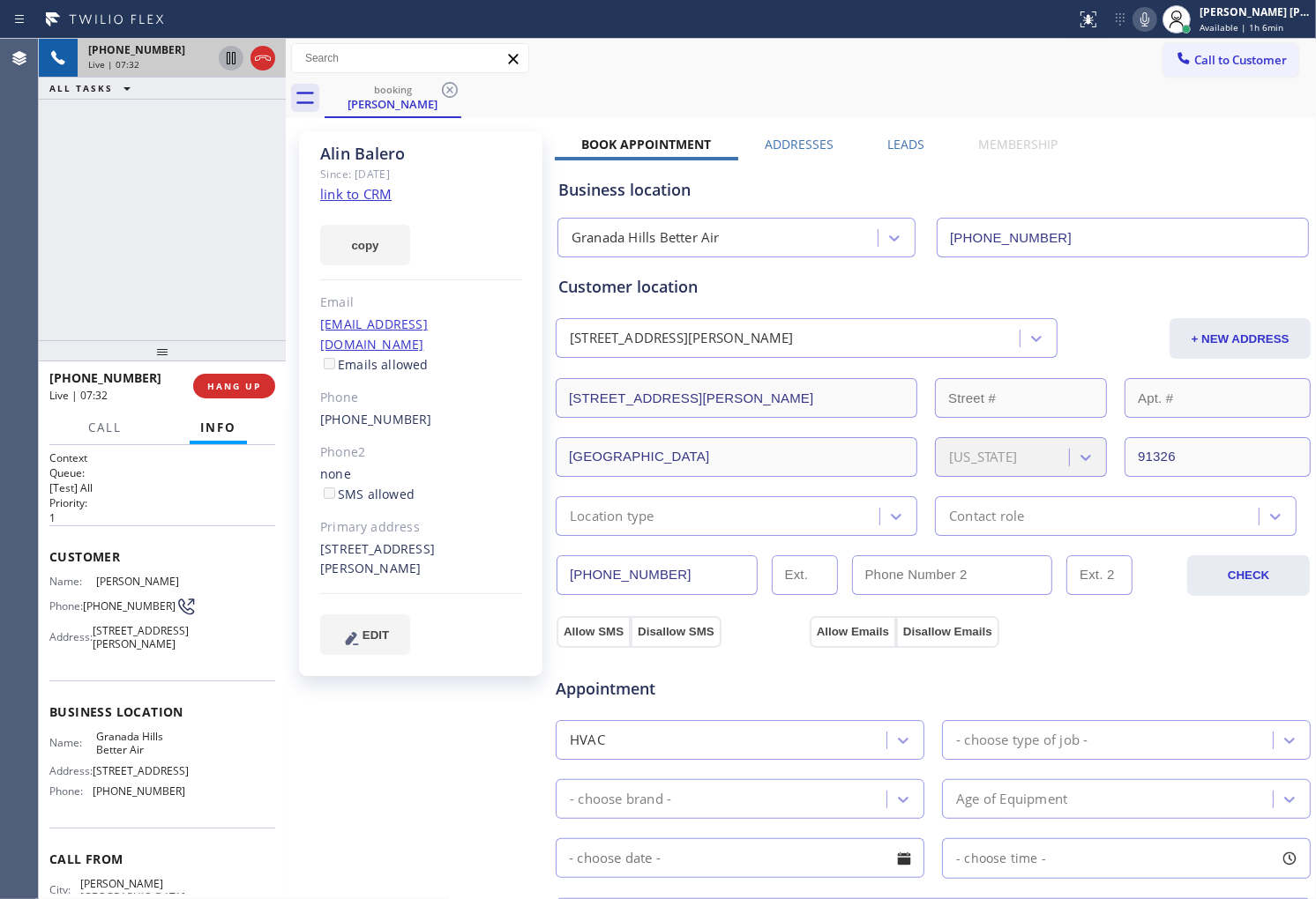
click at [335, 150] on div "[PERSON_NAME]" at bounding box center [421, 153] width 202 height 20
click at [375, 150] on div "[PERSON_NAME]" at bounding box center [421, 153] width 202 height 20
click at [0, 247] on div "Agent Desktop" at bounding box center [18, 469] width 38 height 860
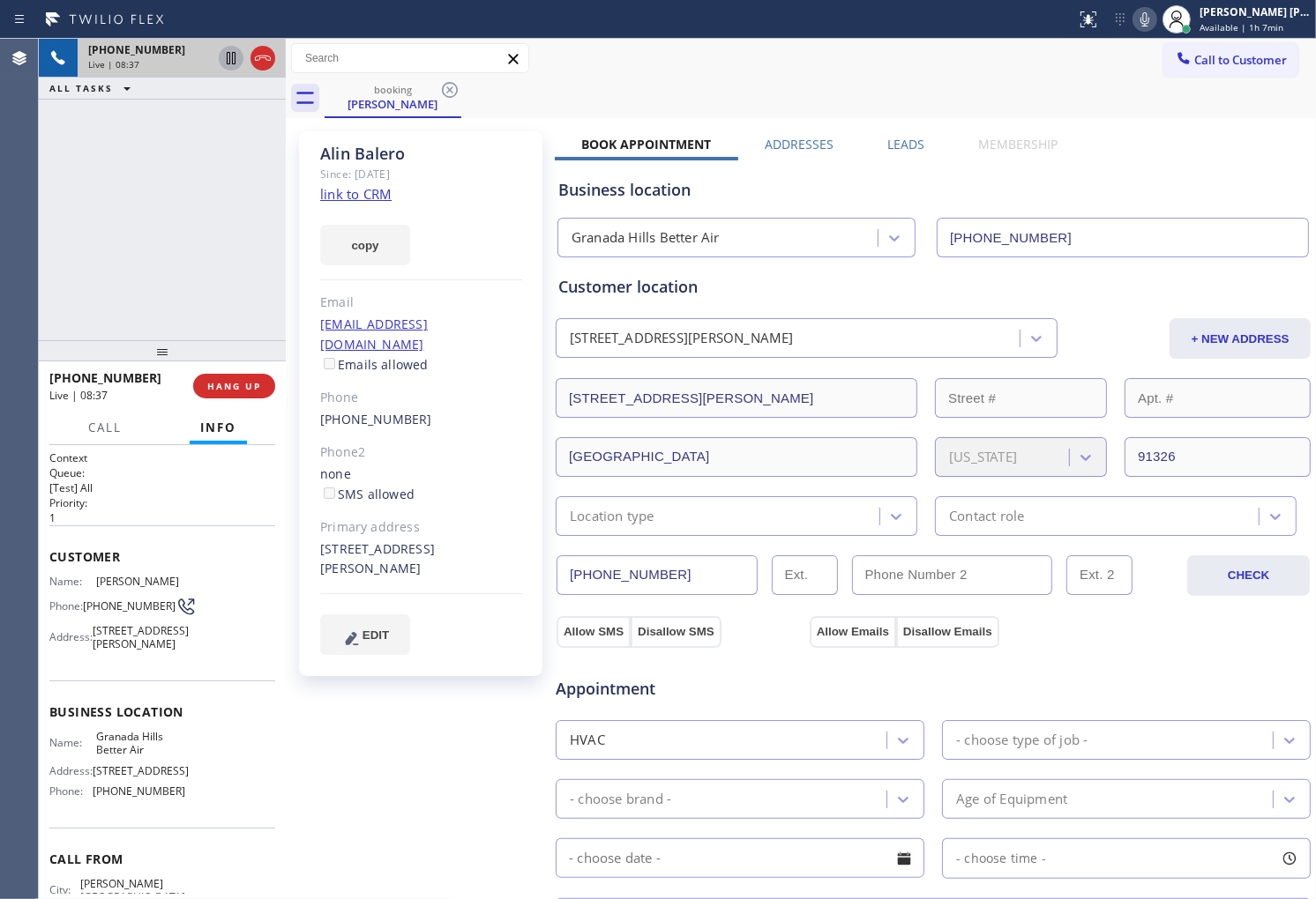
click at [1152, 23] on icon at bounding box center [1144, 19] width 21 height 21
click at [1155, 23] on icon at bounding box center [1144, 19] width 21 height 21
click at [1155, 22] on icon at bounding box center [1144, 19] width 21 height 21
click at [1149, 19] on icon at bounding box center [1144, 19] width 9 height 14
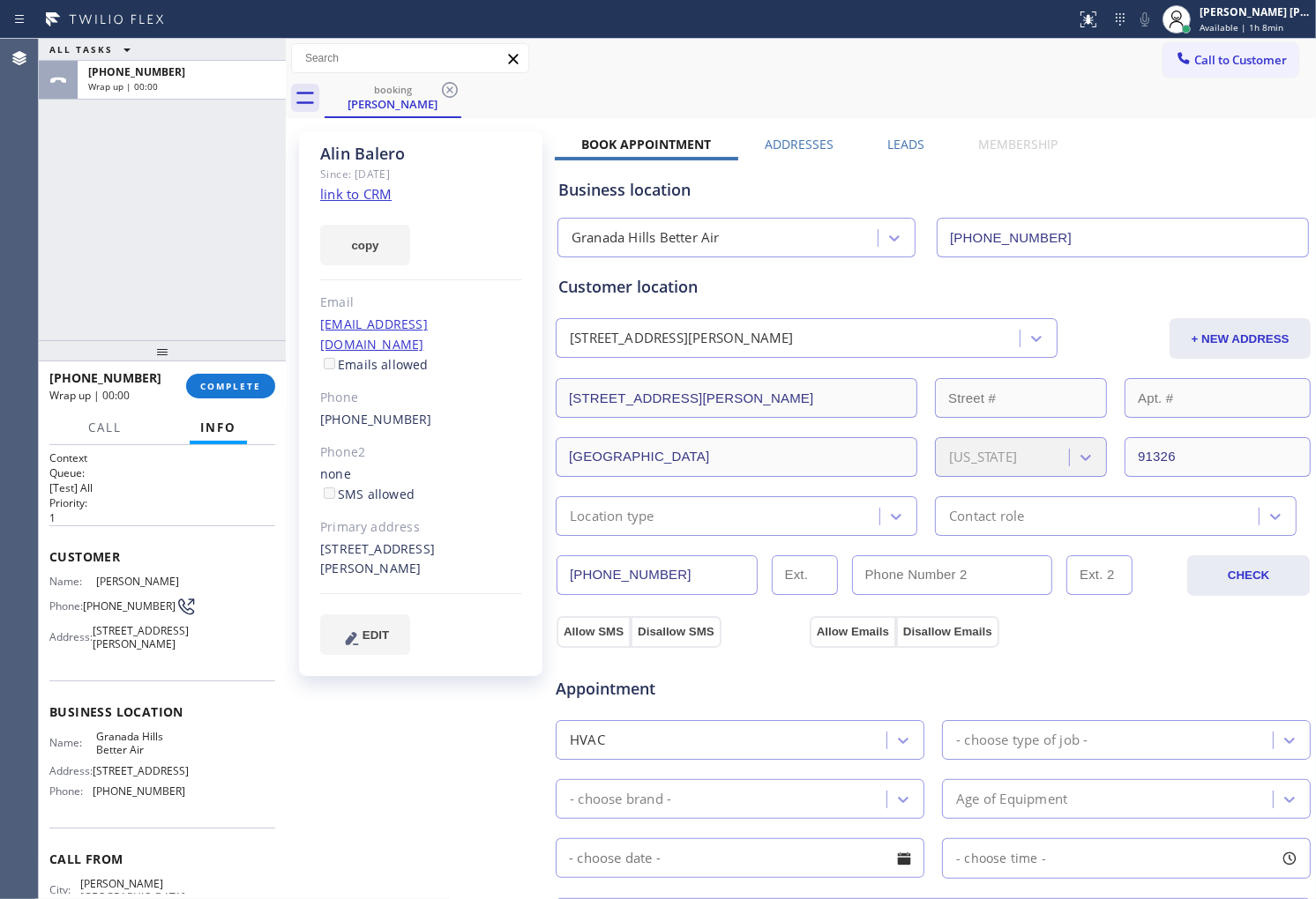
click at [0, 321] on div "Agent Desktop" at bounding box center [18, 469] width 38 height 860
click at [219, 377] on button "COMPLETE" at bounding box center [231, 387] width 89 height 25
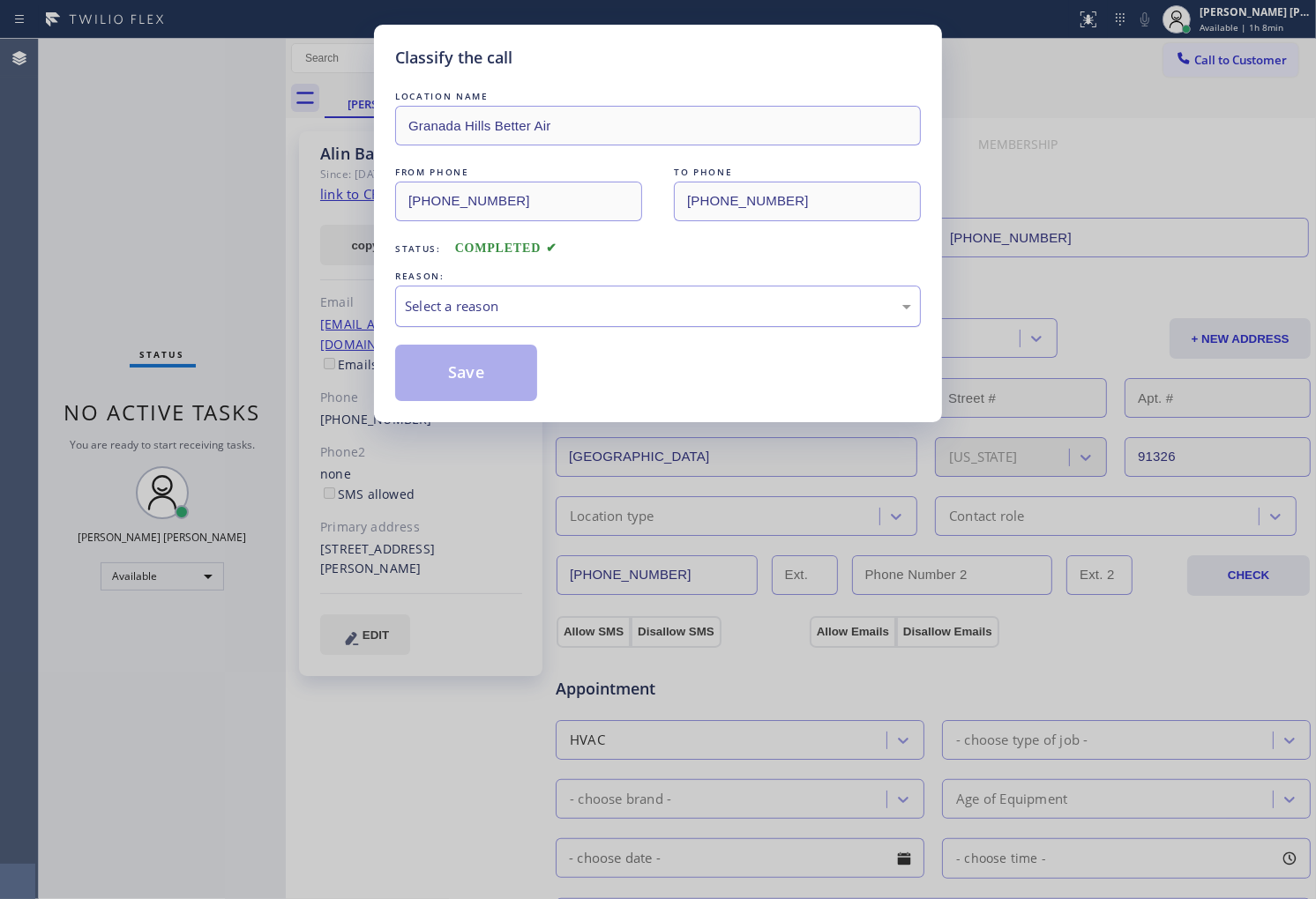
click at [498, 305] on div "Select a reason" at bounding box center [658, 306] width 507 height 20
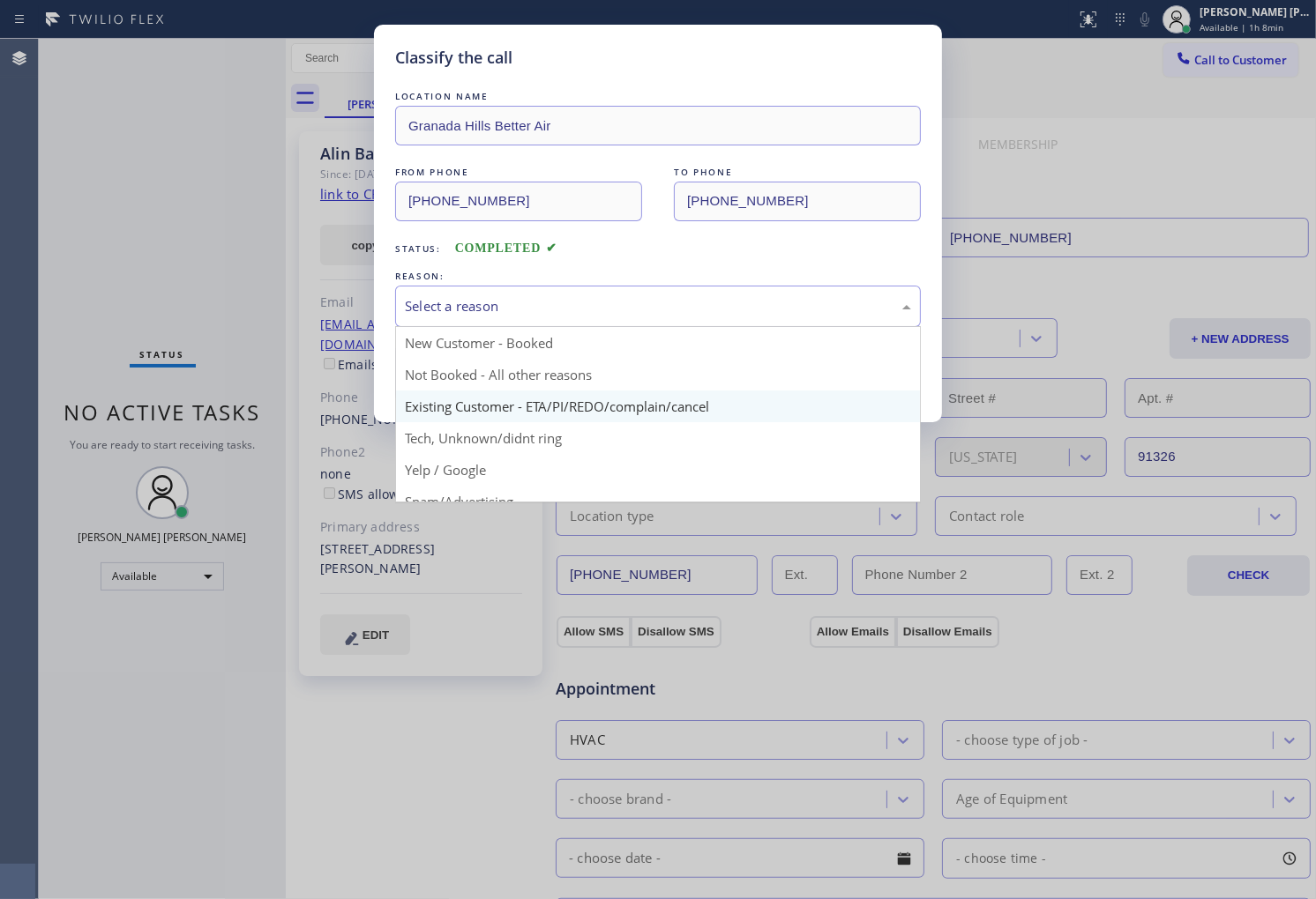
click at [499, 406] on div "Classify the call LOCATION NAME [GEOGRAPHIC_DATA] Better Air FROM PHONE [PHONE_…" at bounding box center [658, 224] width 568 height 397
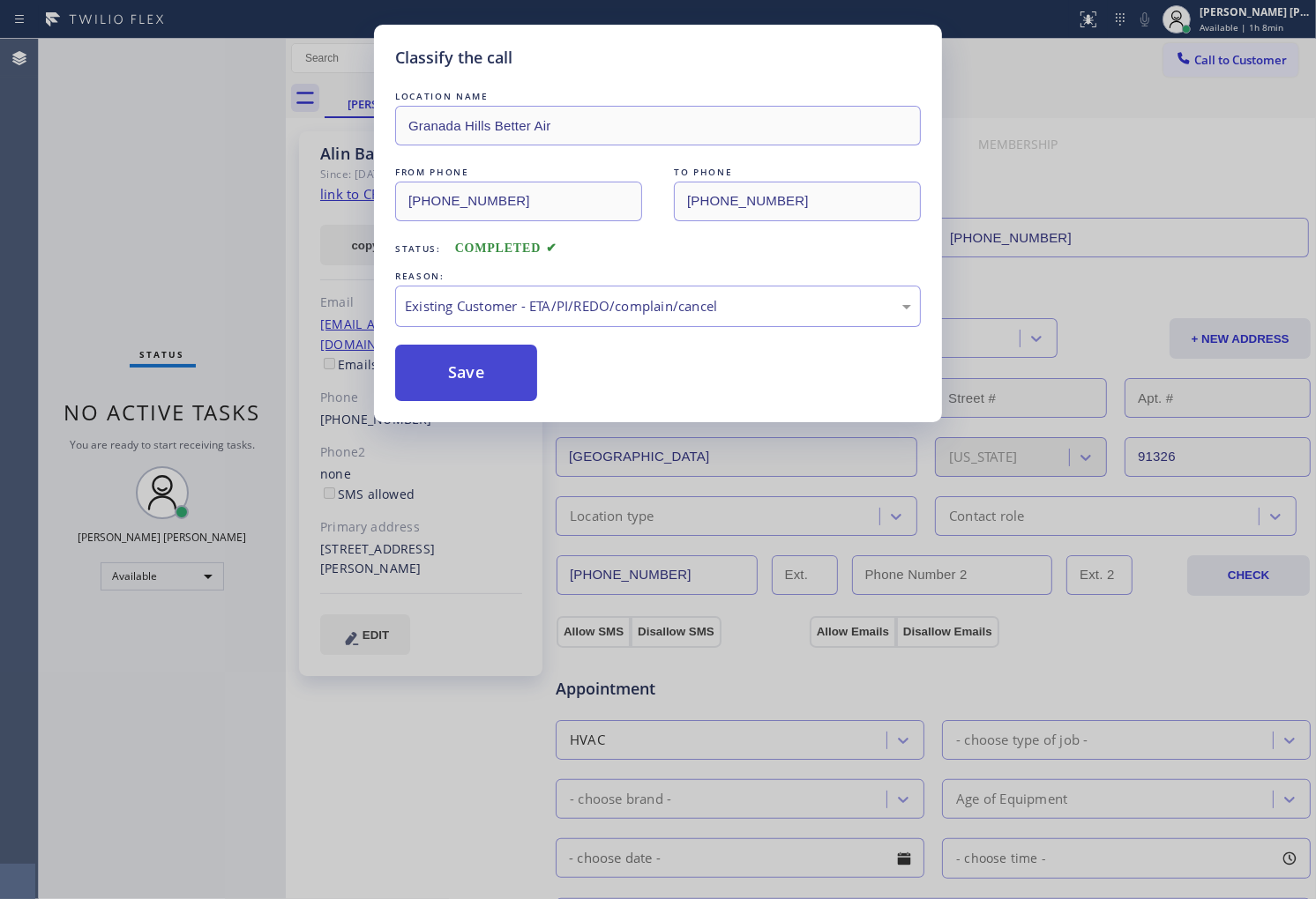
click at [450, 375] on button "Save" at bounding box center [466, 372] width 142 height 57
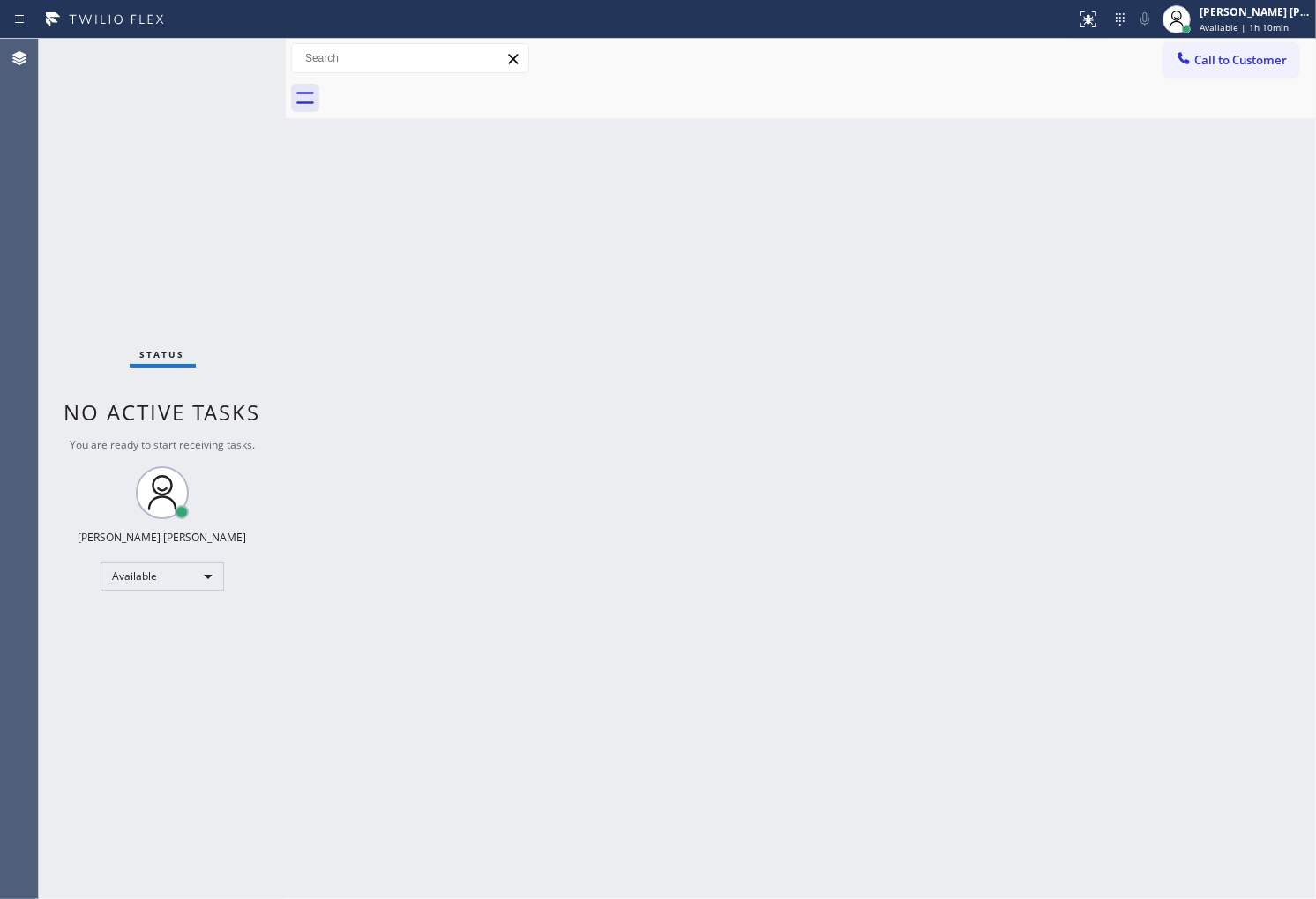
click at [0, 527] on div "Agent Desktop" at bounding box center [18, 469] width 38 height 860
click at [1228, 19] on div "[PERSON_NAME] [PERSON_NAME] Available | 1h 16min" at bounding box center [1255, 19] width 120 height 31
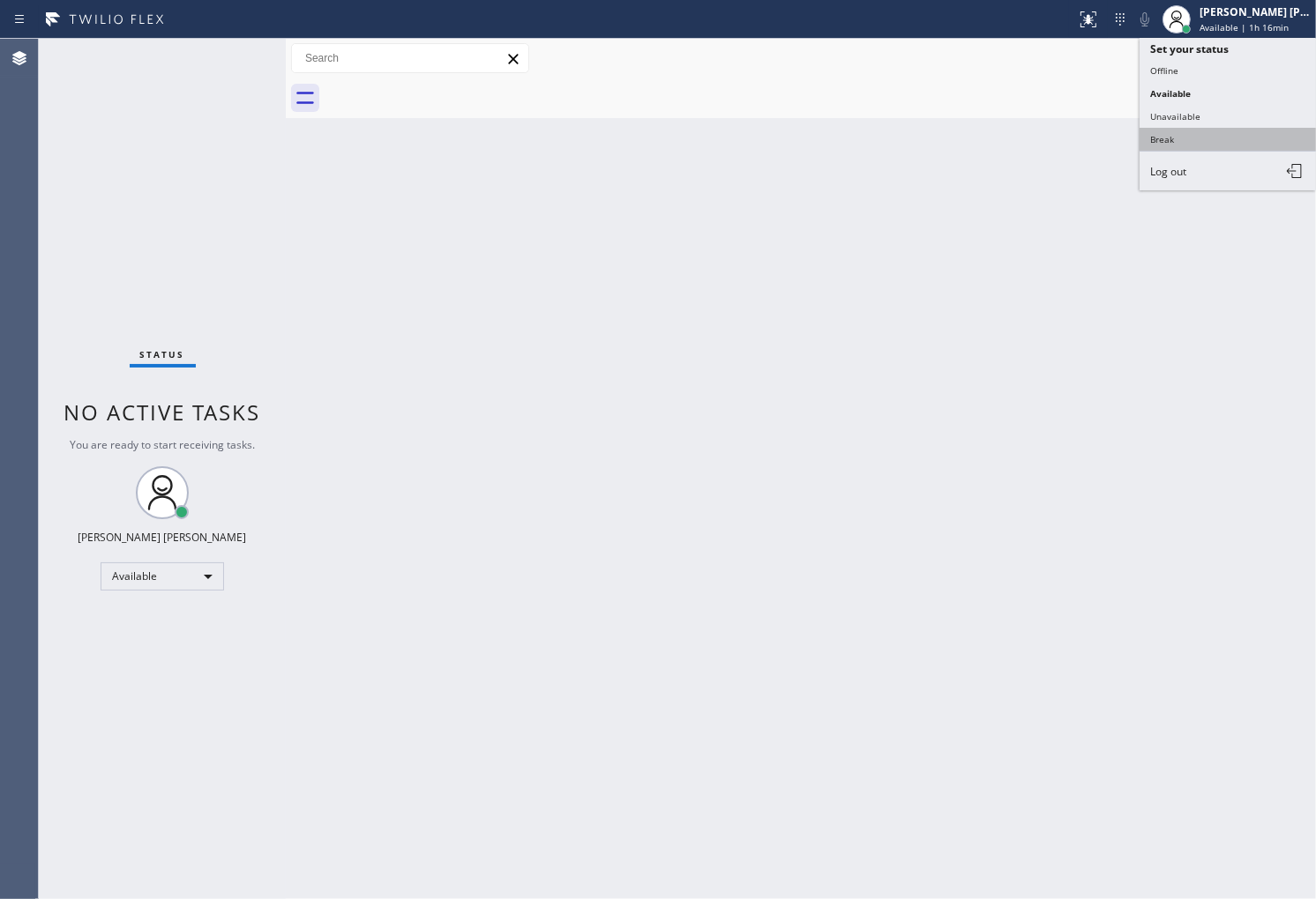
click at [1188, 147] on button "Break" at bounding box center [1227, 140] width 177 height 23
